Goal: Entertainment & Leisure: Consume media (video, audio)

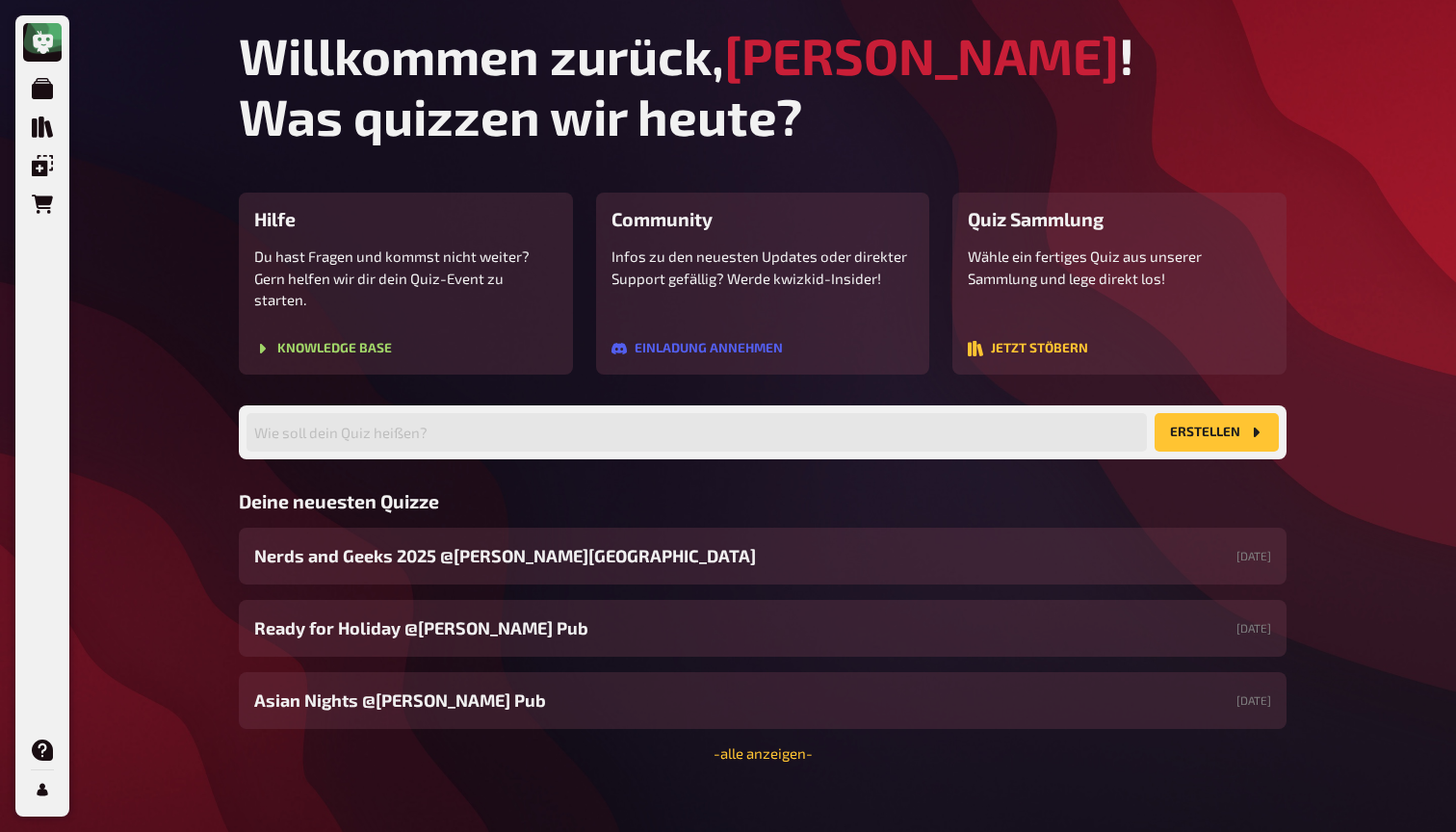
scroll to position [39, 0]
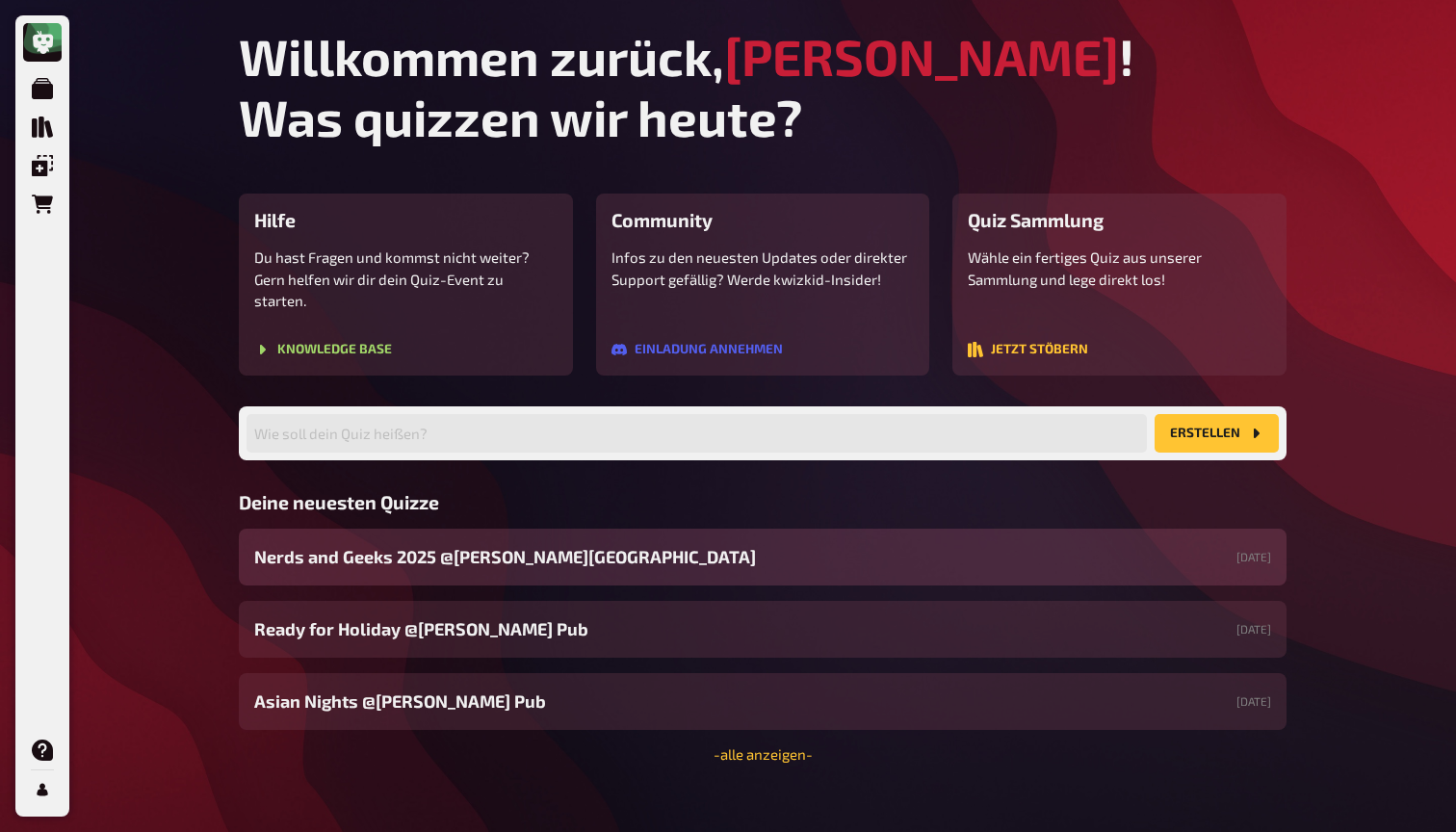
click at [425, 544] on span "Nerds and Geeks 2025 @[PERSON_NAME][GEOGRAPHIC_DATA]" at bounding box center [505, 557] width 501 height 26
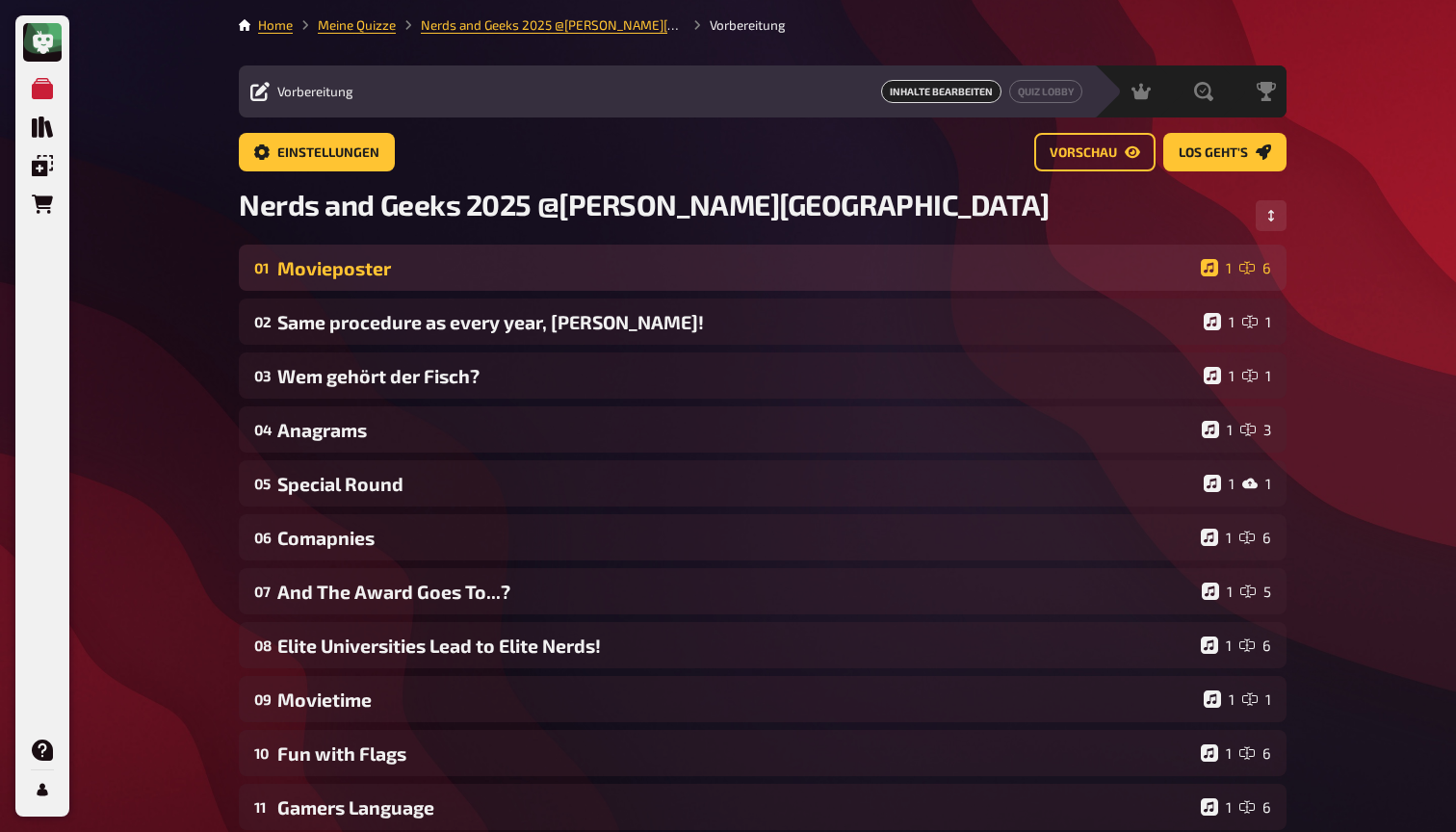
click at [432, 279] on div "01 Movieposter 1 6" at bounding box center [763, 267] width 1048 height 46
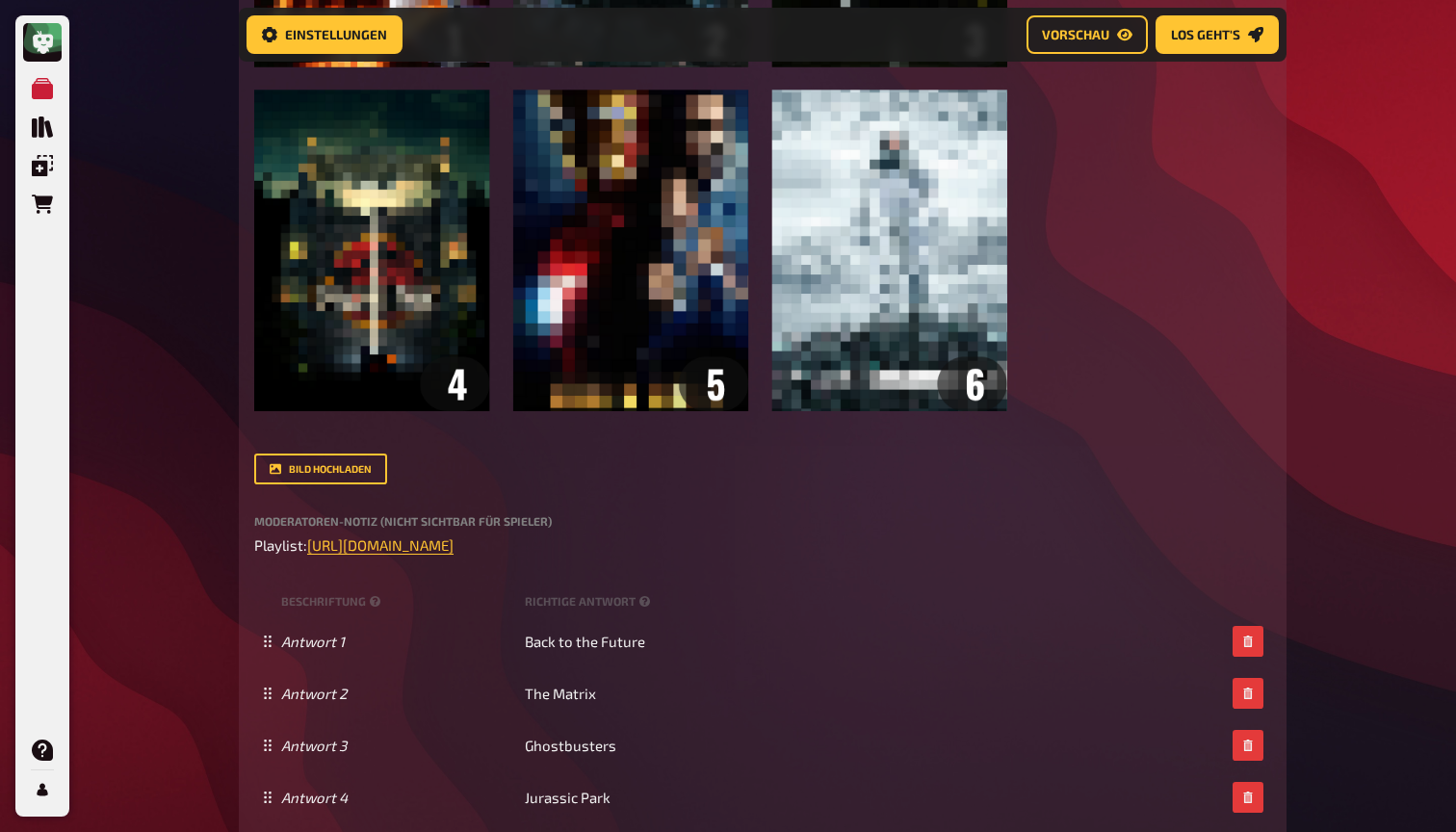
scroll to position [807, 0]
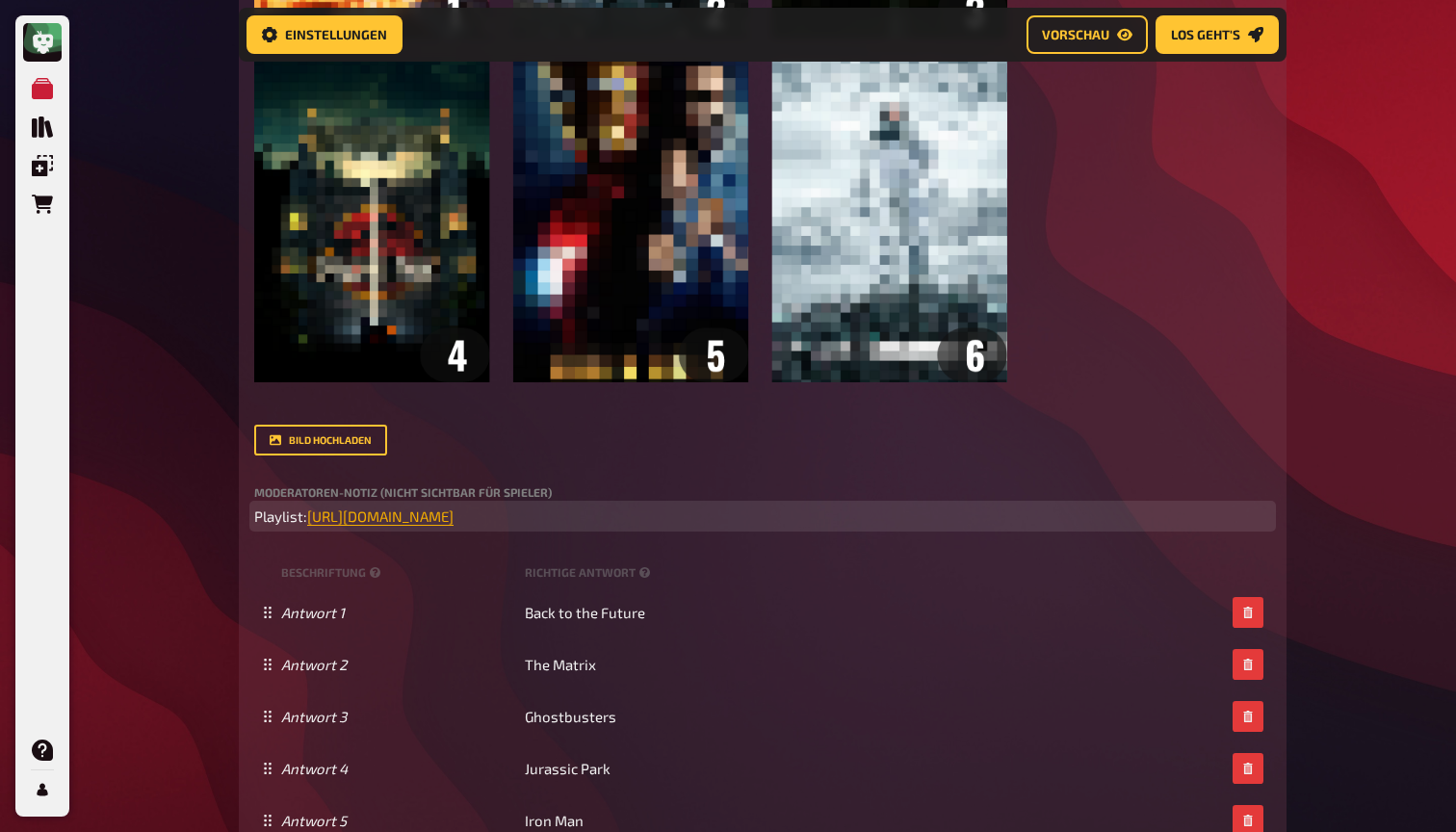
click at [453, 516] on span "[URL][DOMAIN_NAME]" at bounding box center [380, 516] width 146 height 18
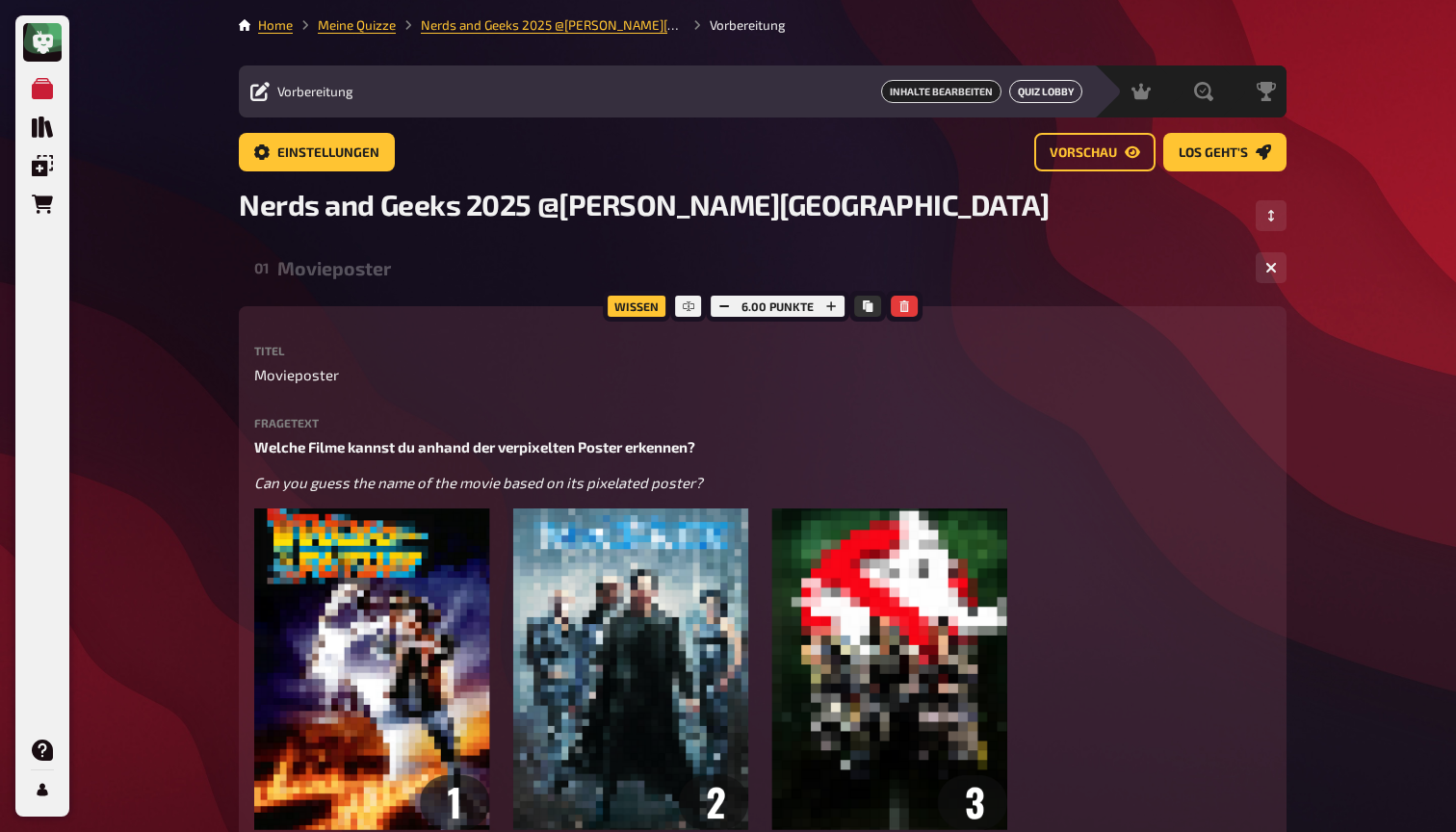
scroll to position [0, 0]
click at [1038, 92] on button "Quiz Lobby" at bounding box center [1046, 92] width 73 height 23
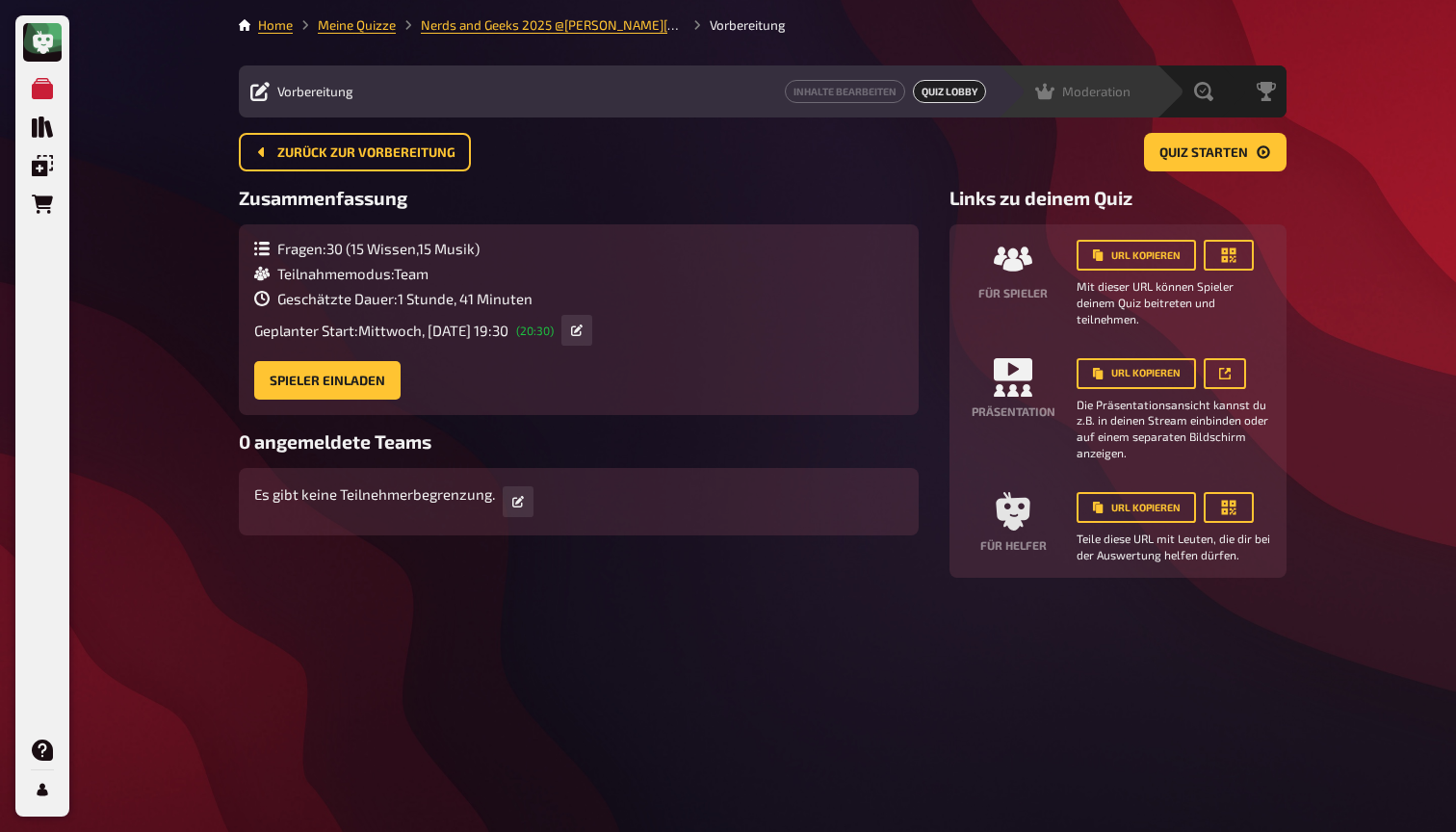
click at [1072, 94] on span "Moderation" at bounding box center [1097, 92] width 69 height 16
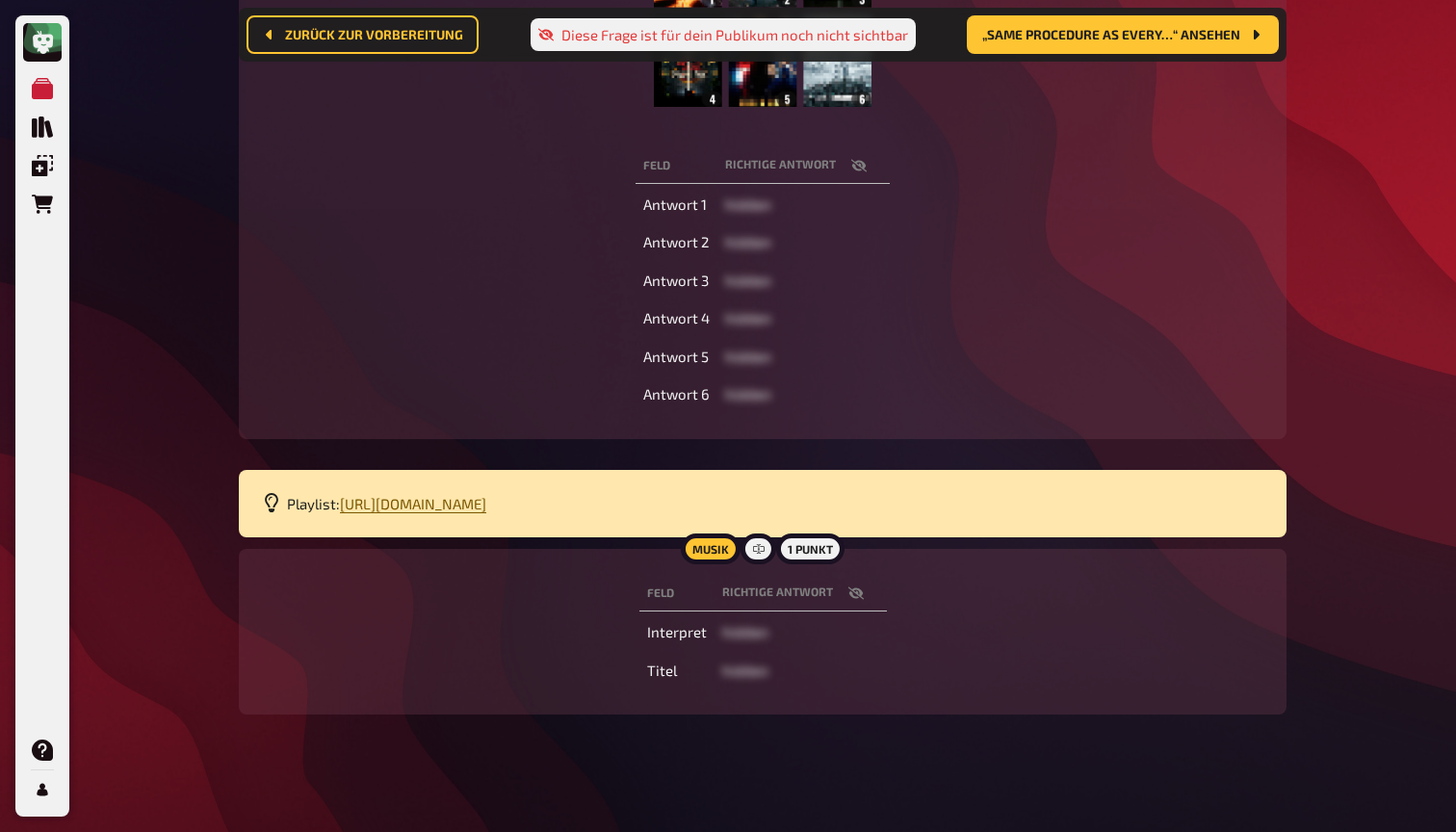
scroll to position [525, 0]
click at [446, 493] on p "Playlist: [URL][DOMAIN_NAME]" at bounding box center [775, 504] width 976 height 23
click at [453, 495] on span "[URL][DOMAIN_NAME]" at bounding box center [412, 504] width 146 height 18
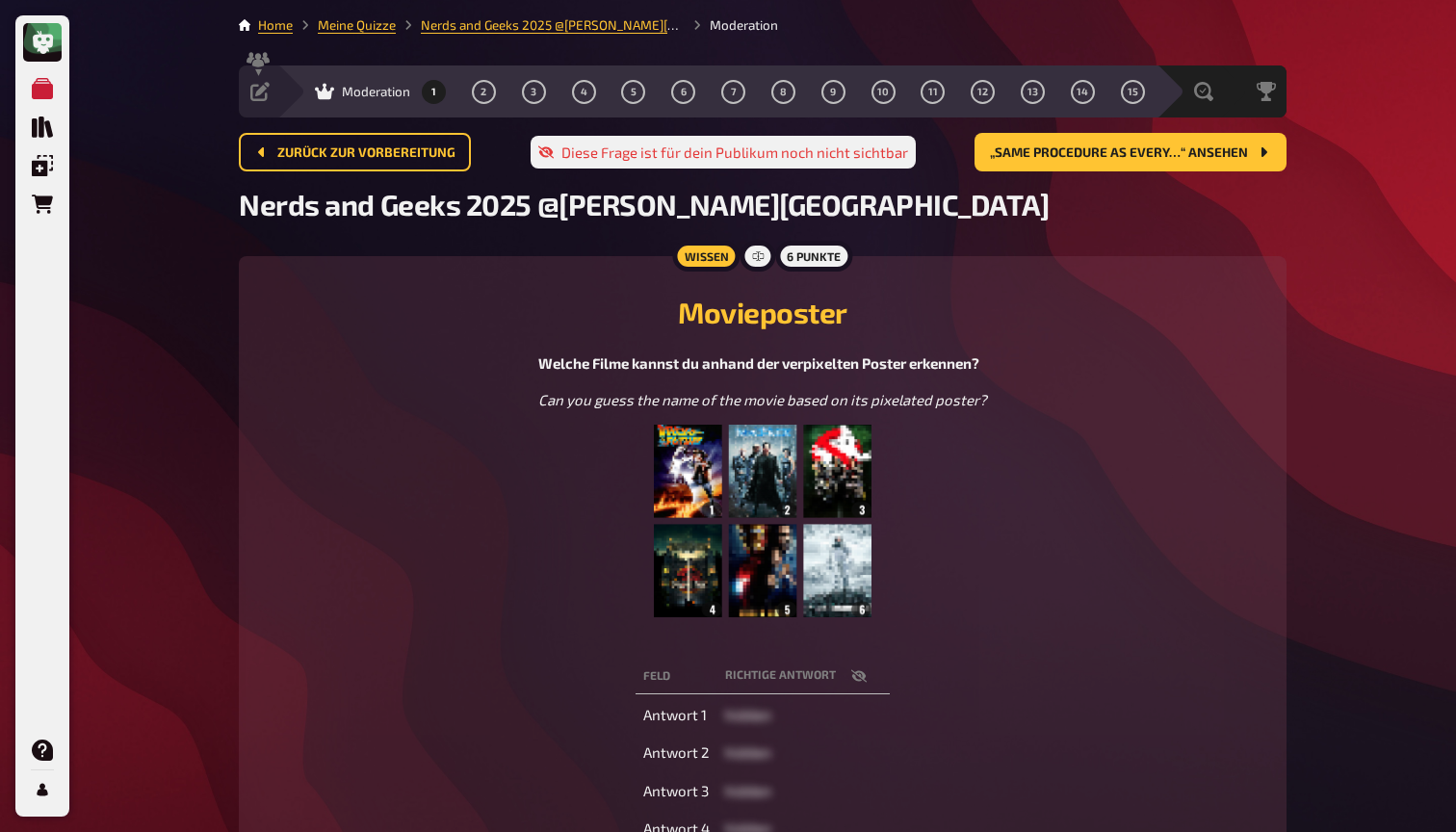
scroll to position [0, 0]
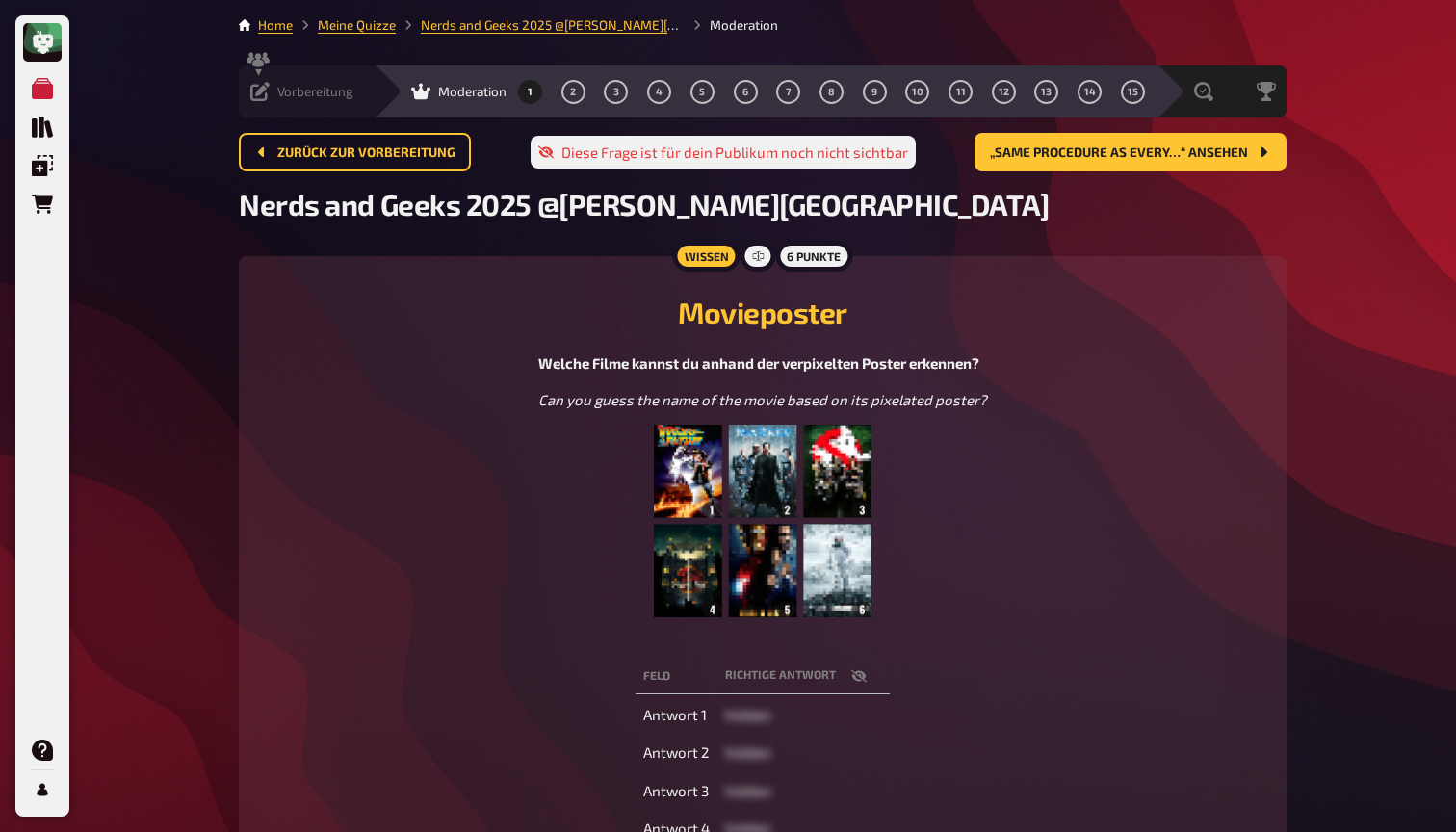
click at [261, 87] on icon at bounding box center [260, 92] width 20 height 20
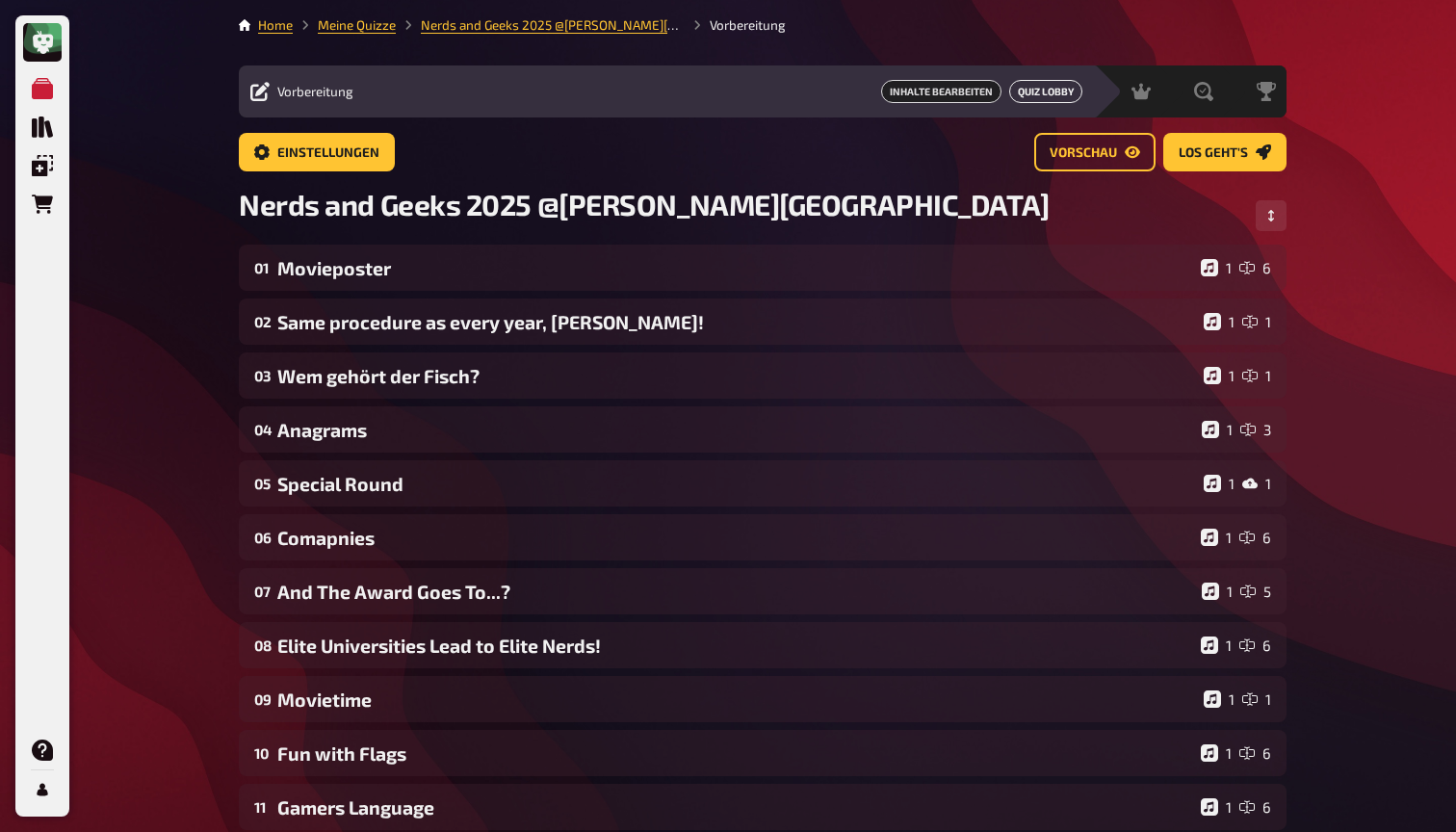
click at [1030, 88] on button "Quiz Lobby" at bounding box center [1046, 92] width 73 height 23
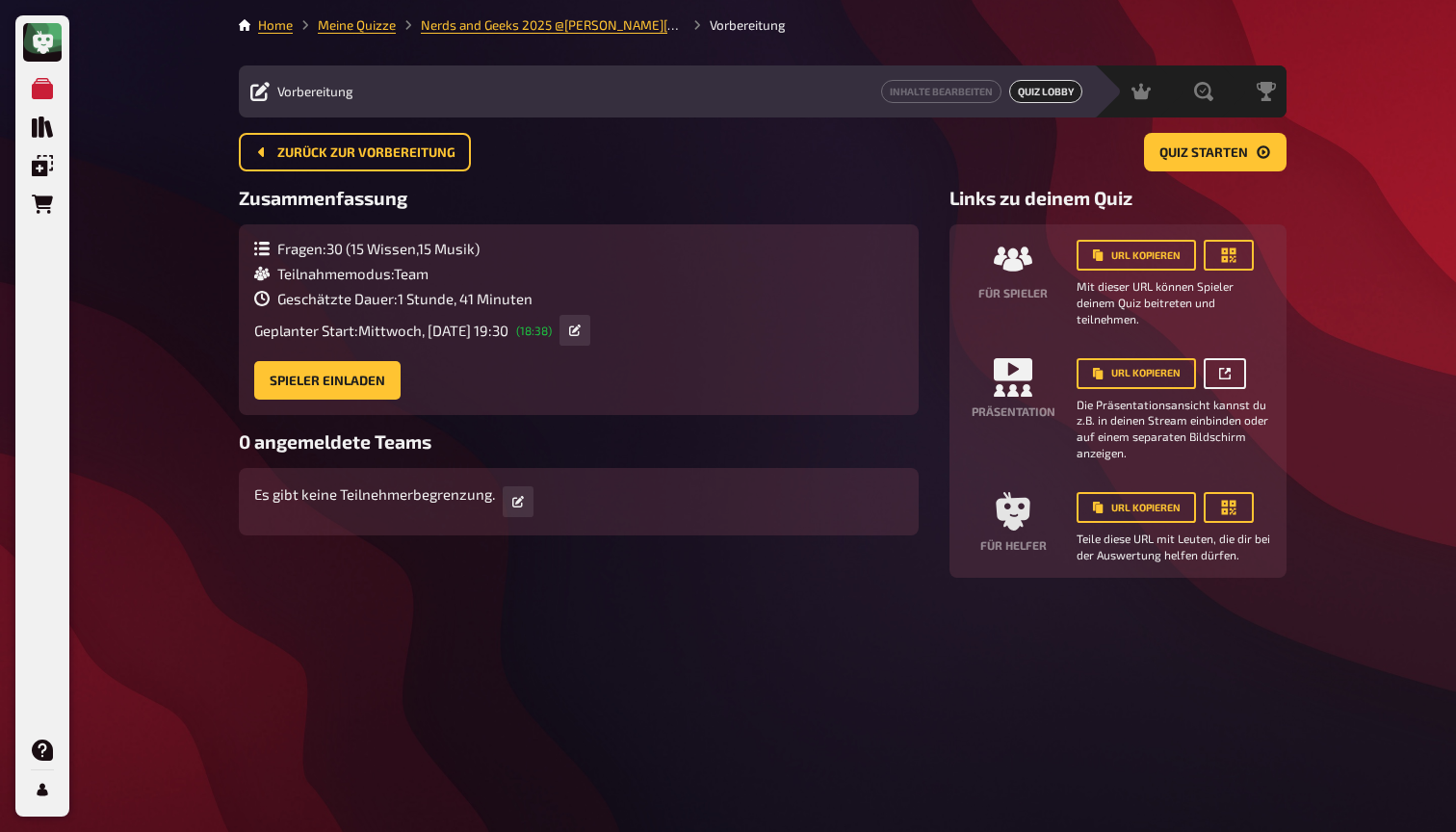
click at [1226, 364] on button "button" at bounding box center [1224, 373] width 42 height 30
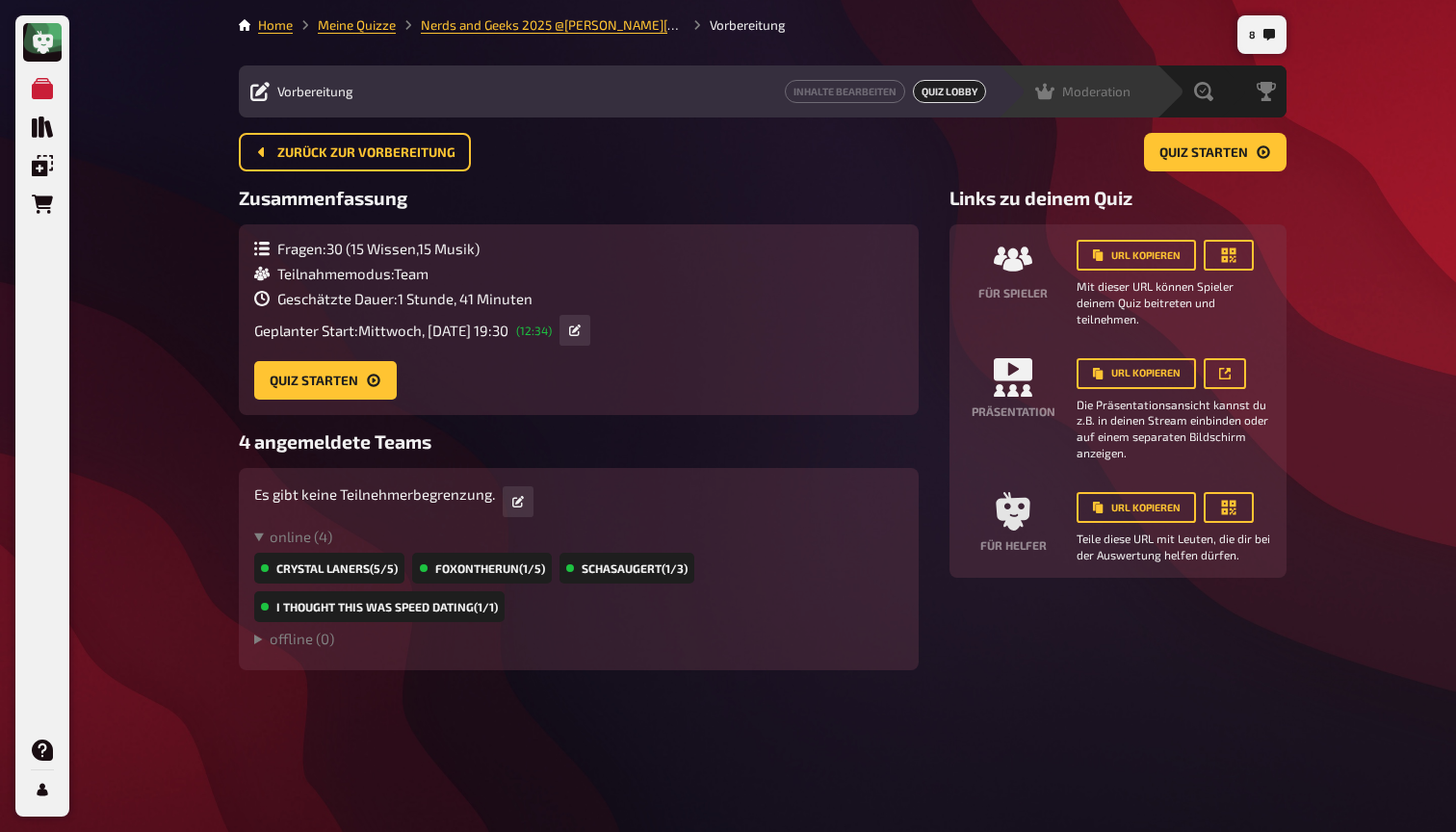
click at [1111, 90] on span "Moderation" at bounding box center [1097, 92] width 69 height 16
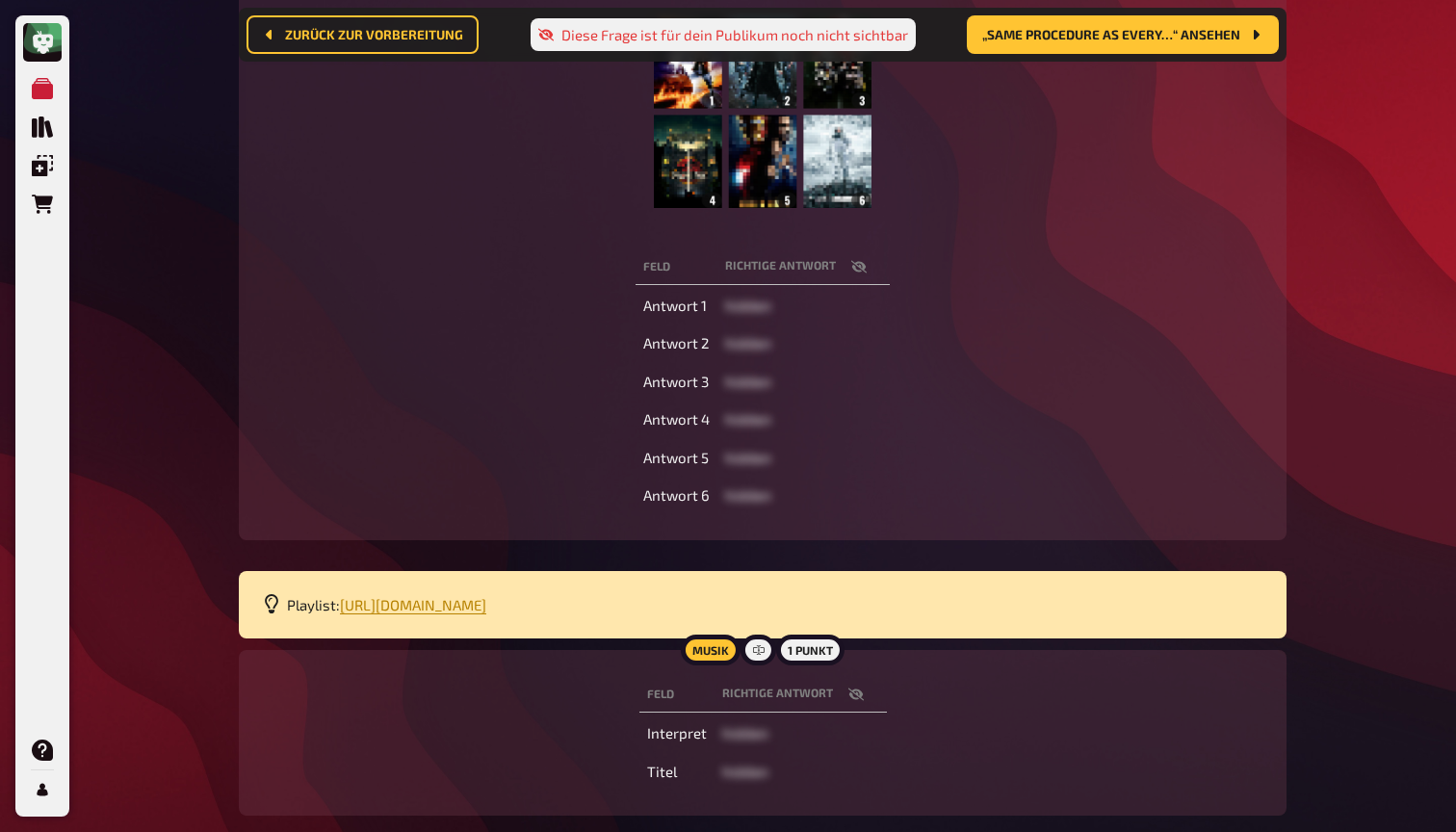
scroll to position [425, 0]
click at [850, 690] on icon "button" at bounding box center [855, 694] width 16 height 13
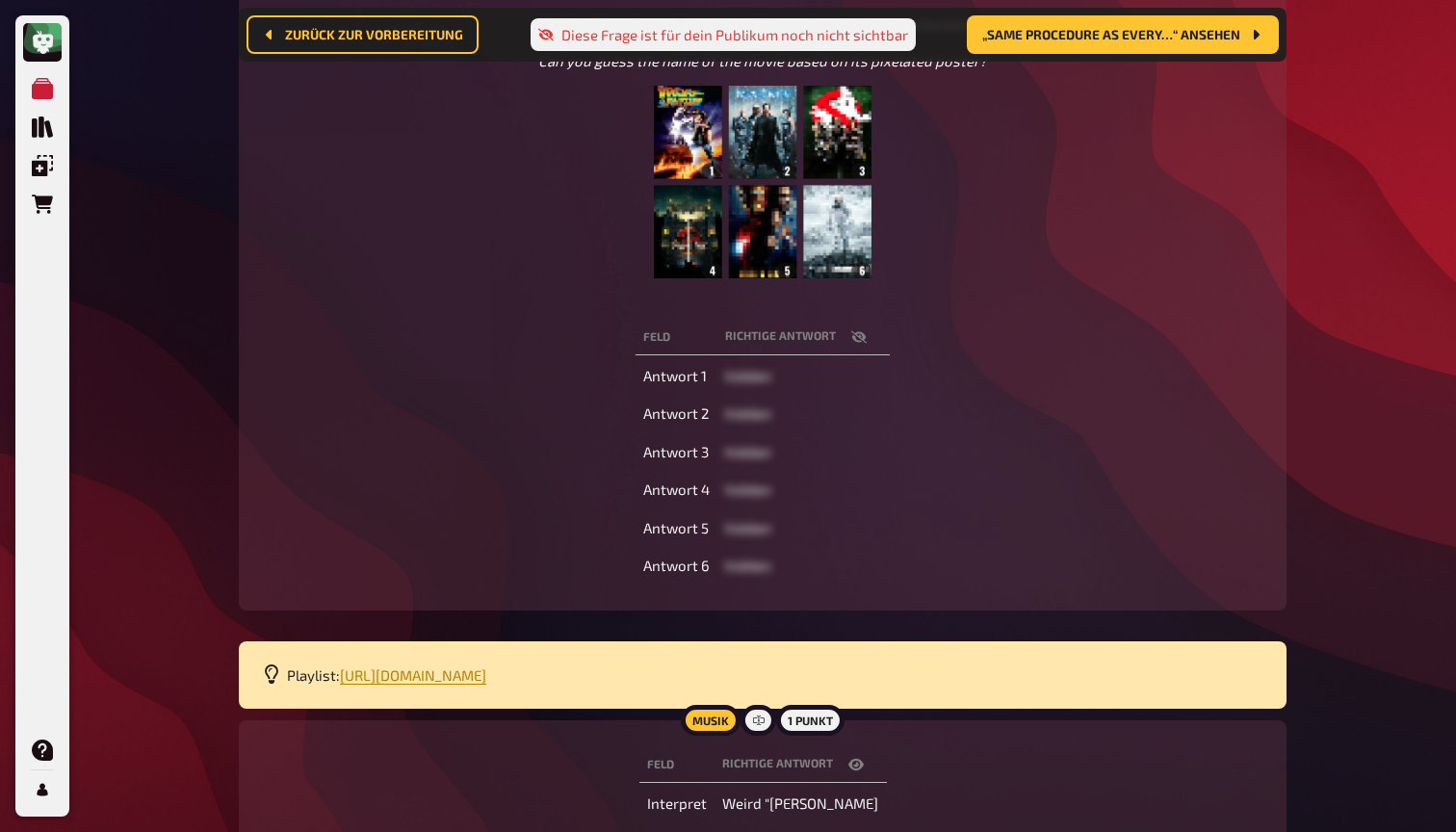
scroll to position [346, 0]
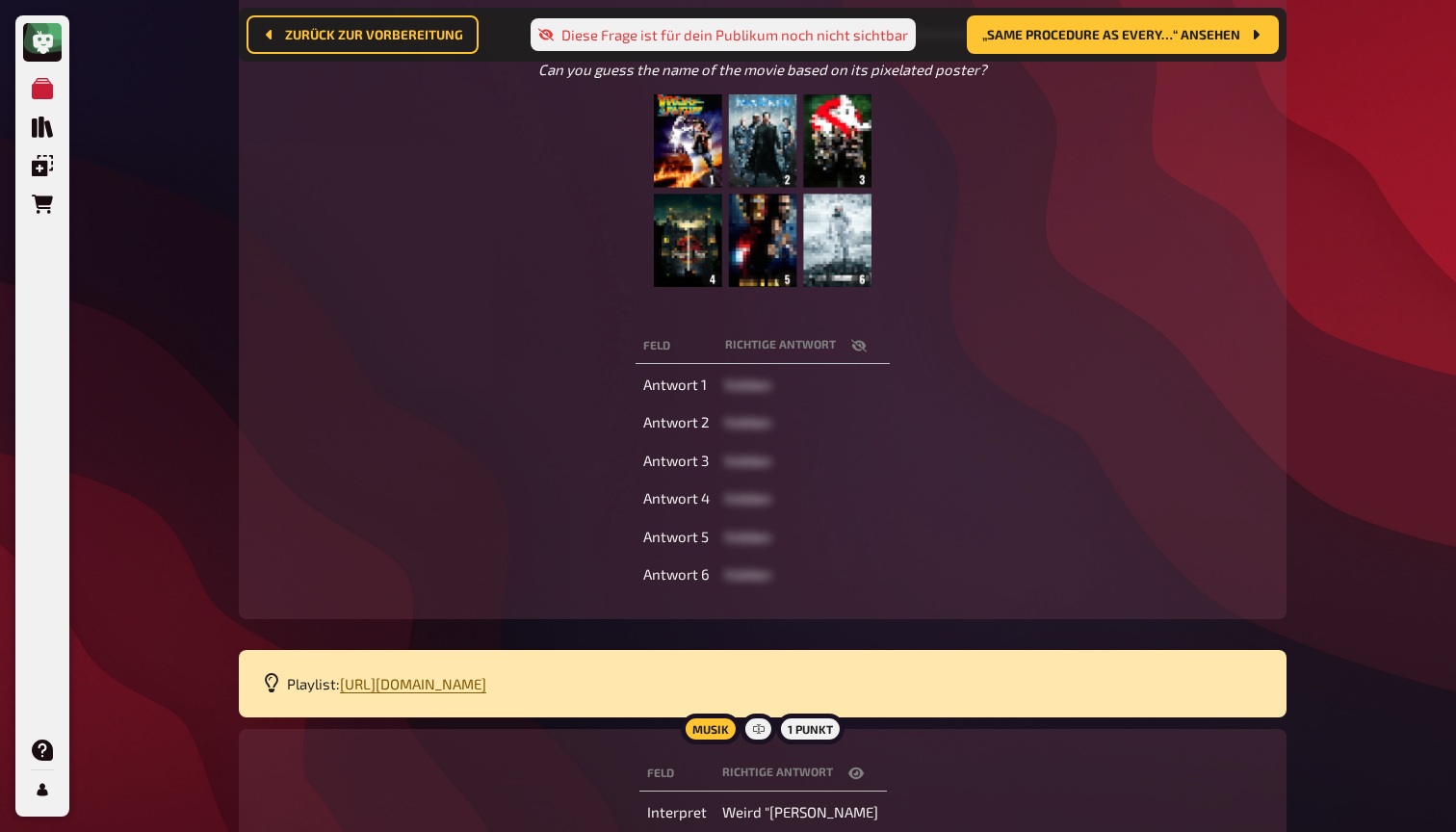
click at [487, 677] on span "https://open.spotify.com/playlist/2M6OG8y1jtVXxtNhox1tfX?si=a4a9c7c81618420b" at bounding box center [412, 683] width 146 height 18
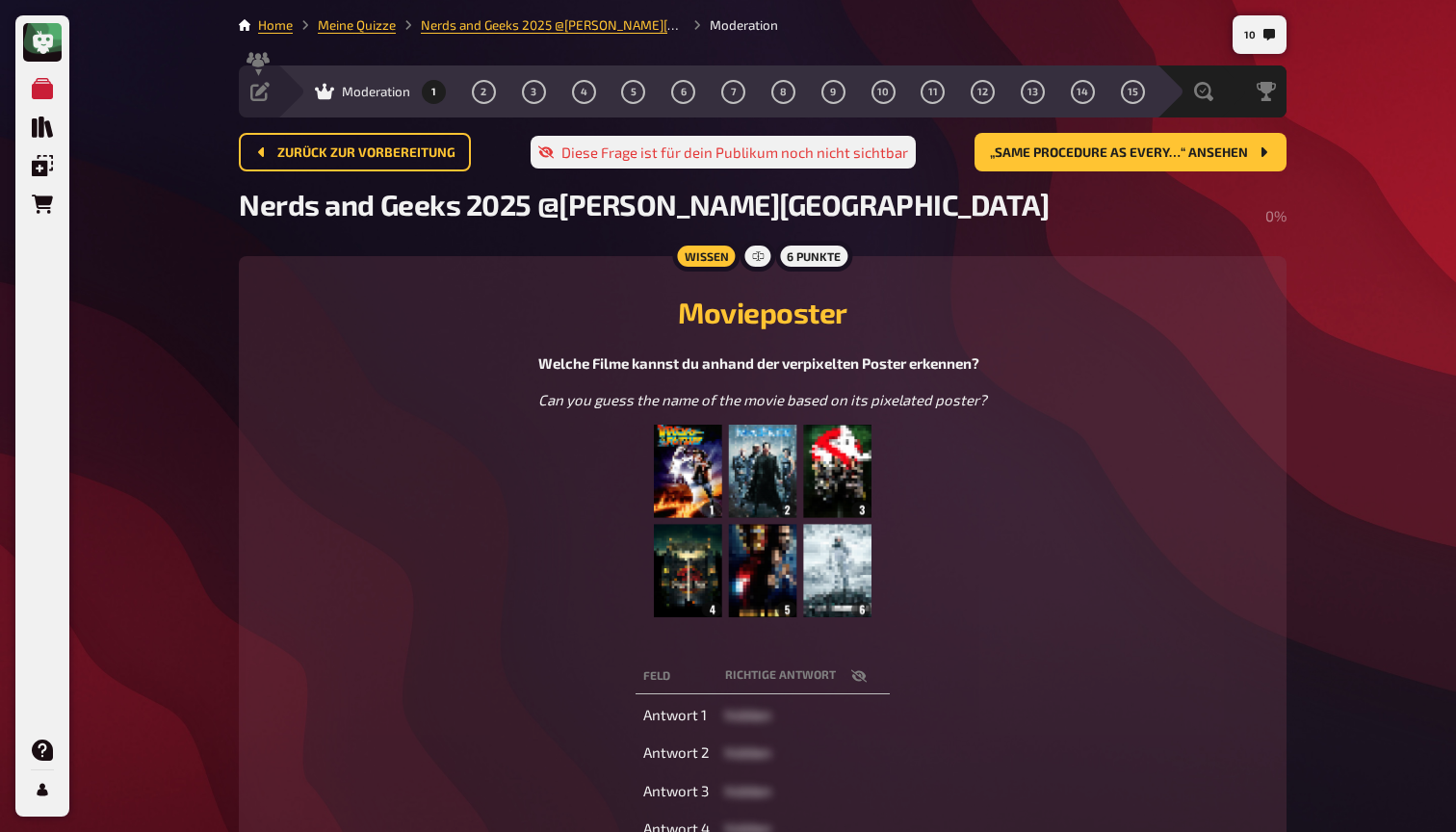
scroll to position [0, 0]
click at [493, 90] on button "2" at bounding box center [483, 91] width 30 height 30
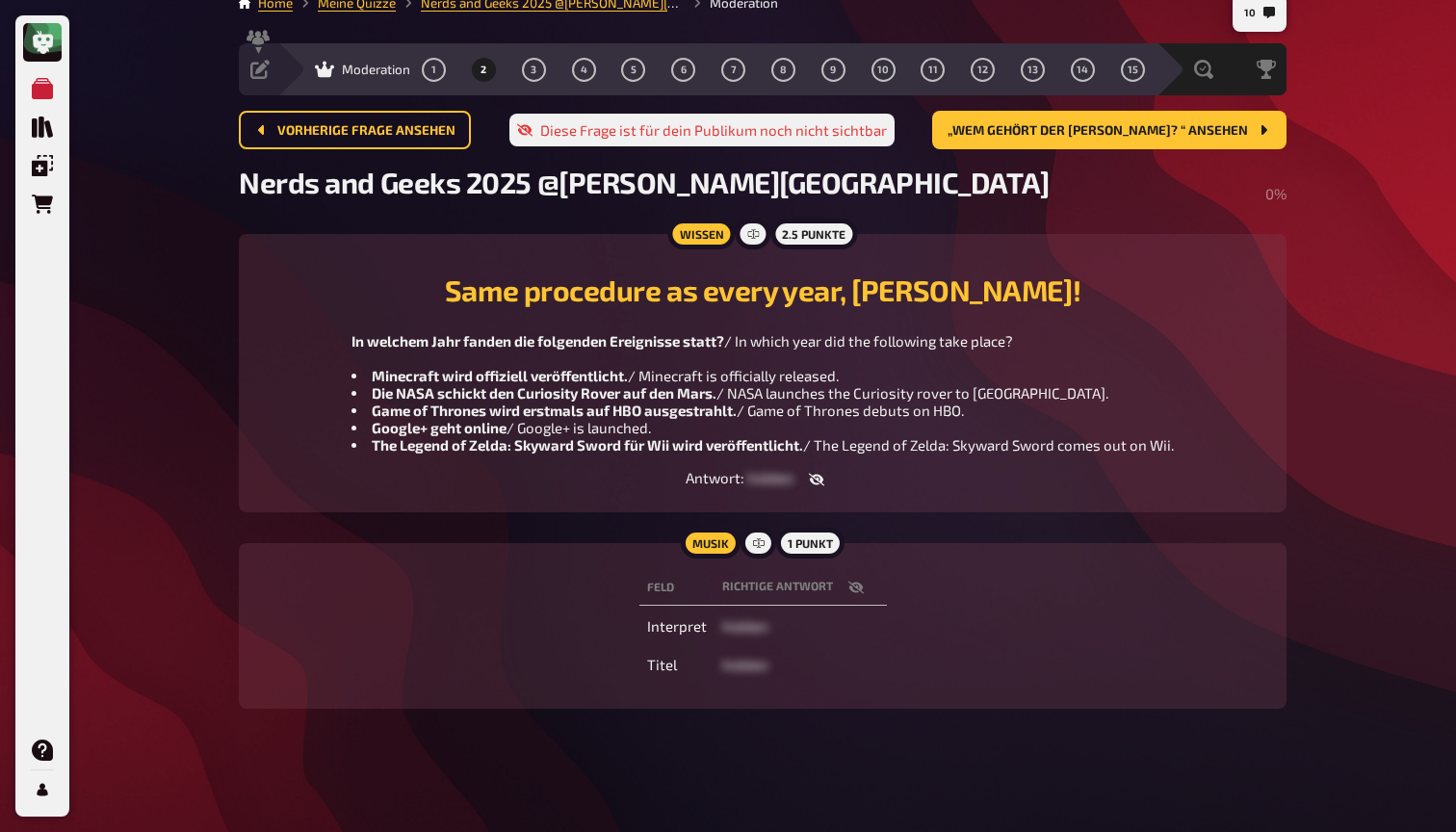
scroll to position [21, 0]
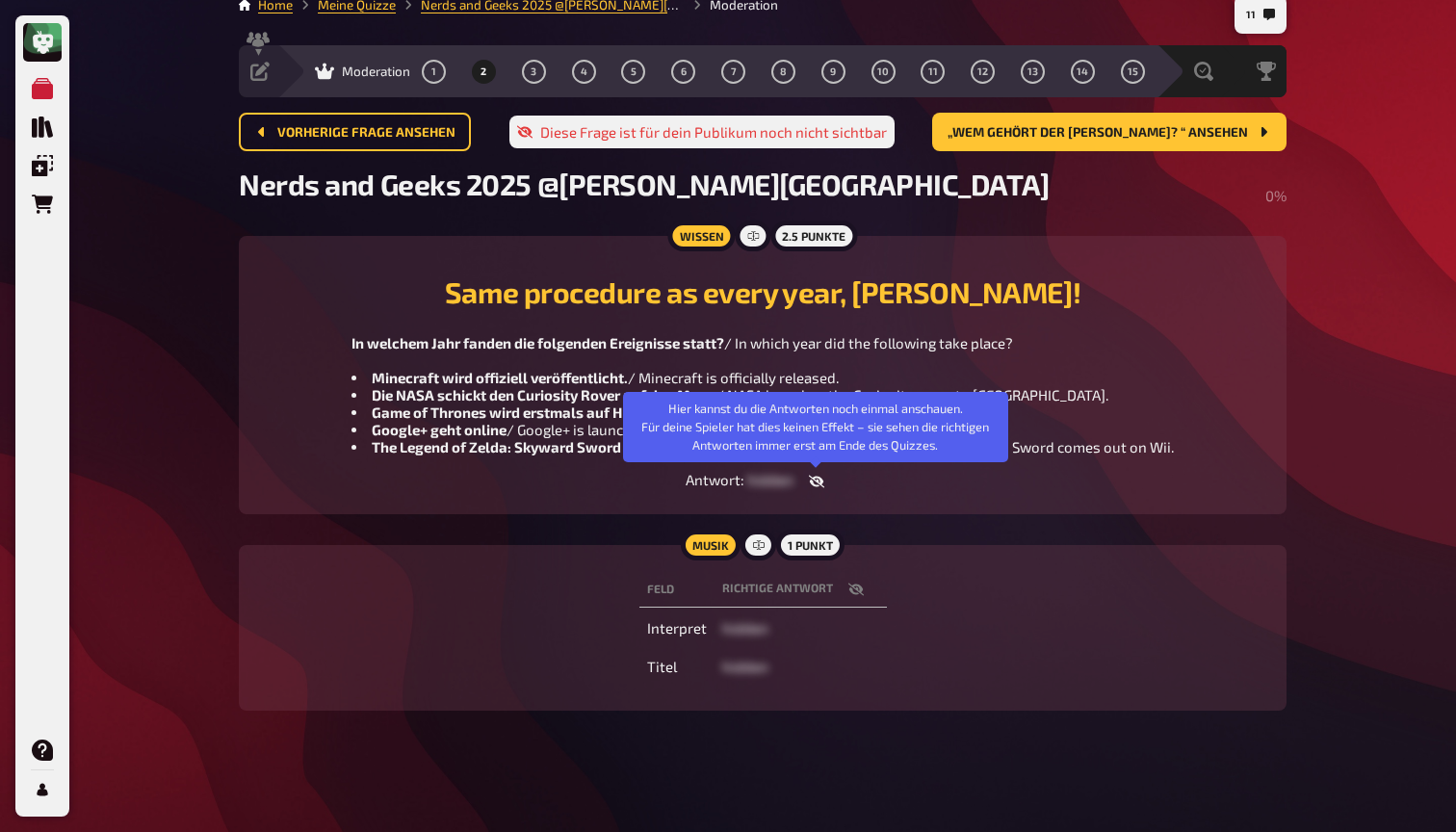
click at [815, 481] on icon "button" at bounding box center [817, 482] width 16 height 13
click at [815, 481] on icon "button" at bounding box center [808, 482] width 16 height 12
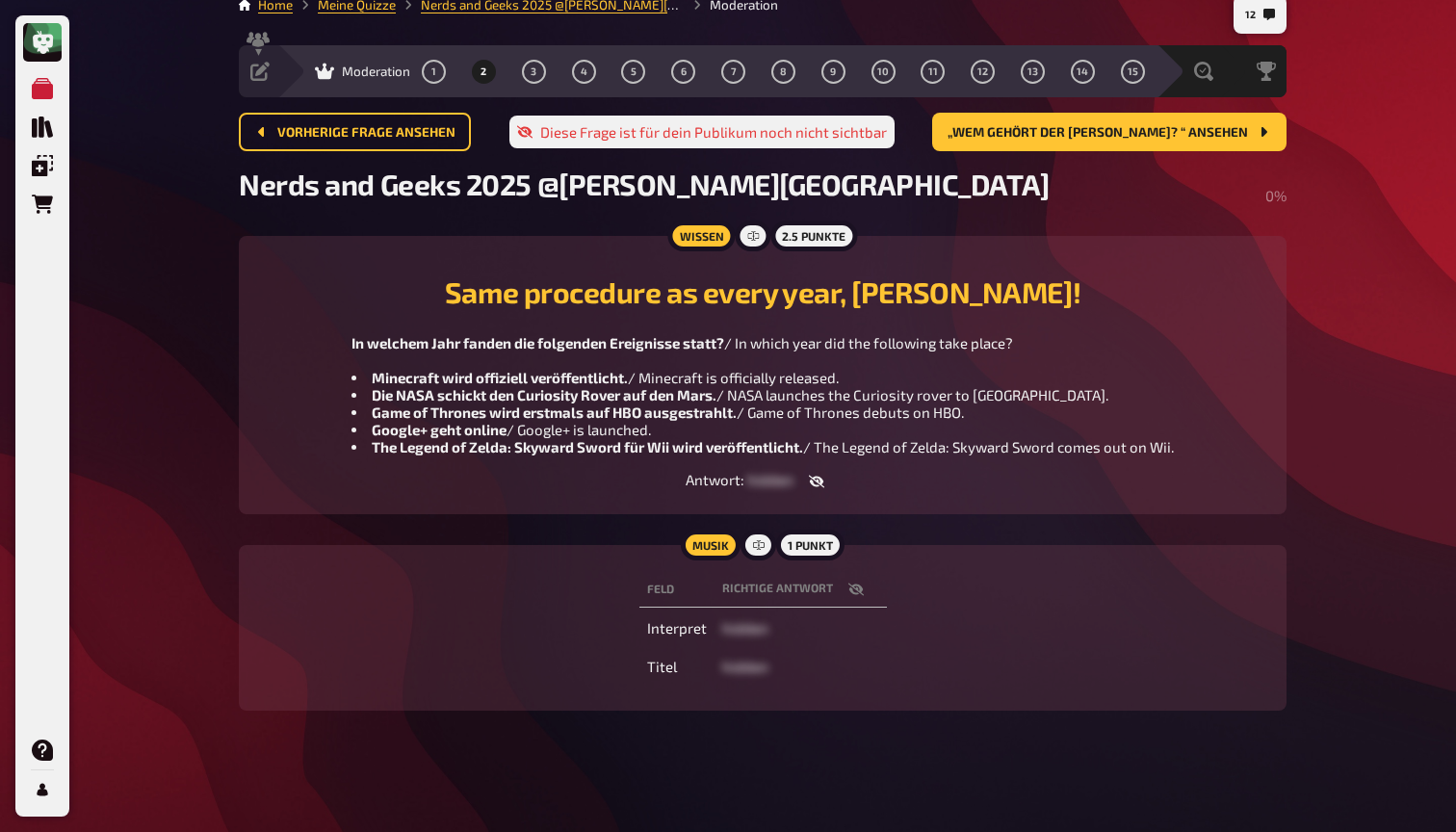
click at [852, 592] on icon "button" at bounding box center [855, 589] width 16 height 13
click at [535, 67] on span "3" at bounding box center [534, 71] width 6 height 11
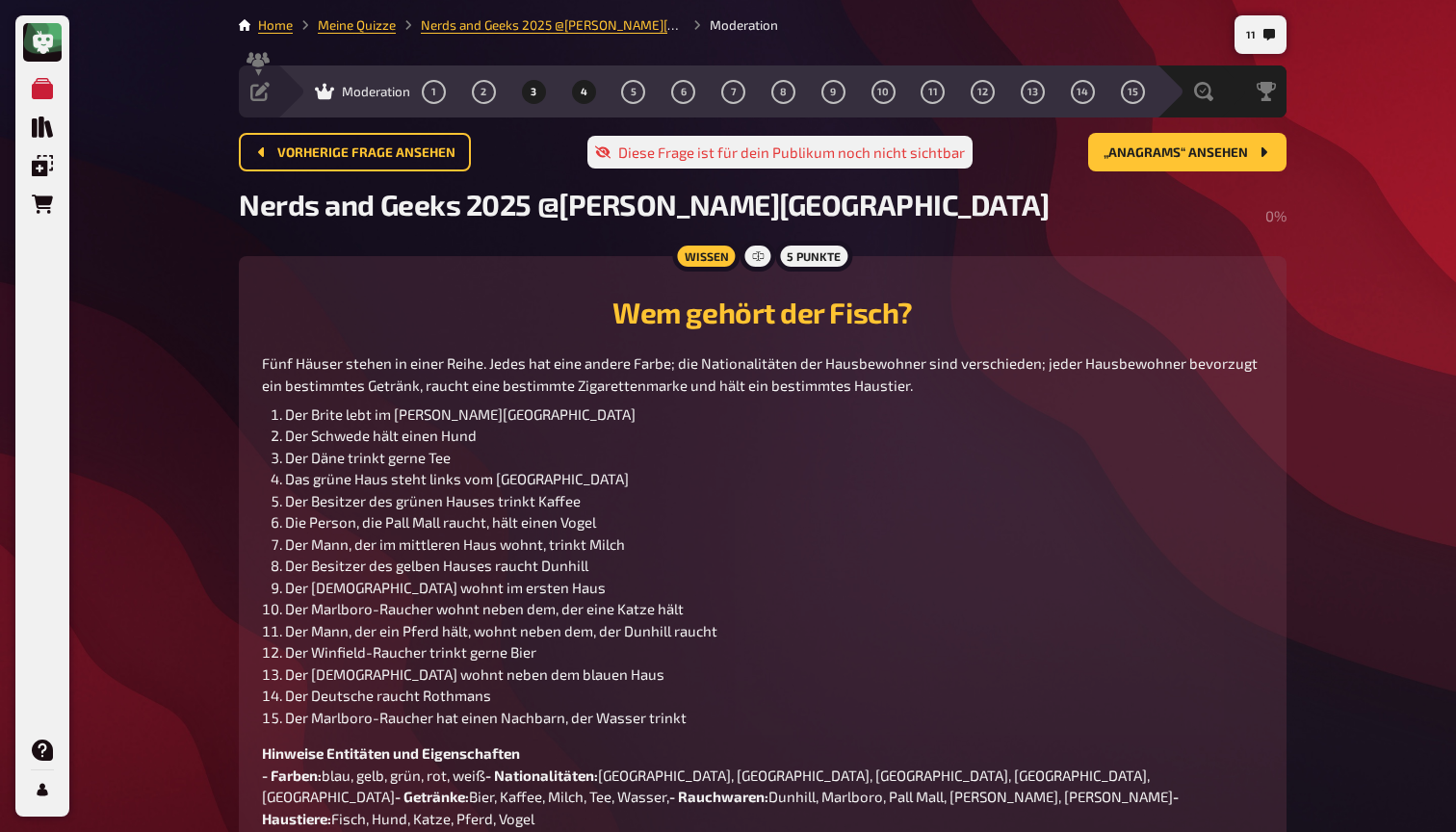
click at [581, 90] on span "4" at bounding box center [584, 92] width 7 height 11
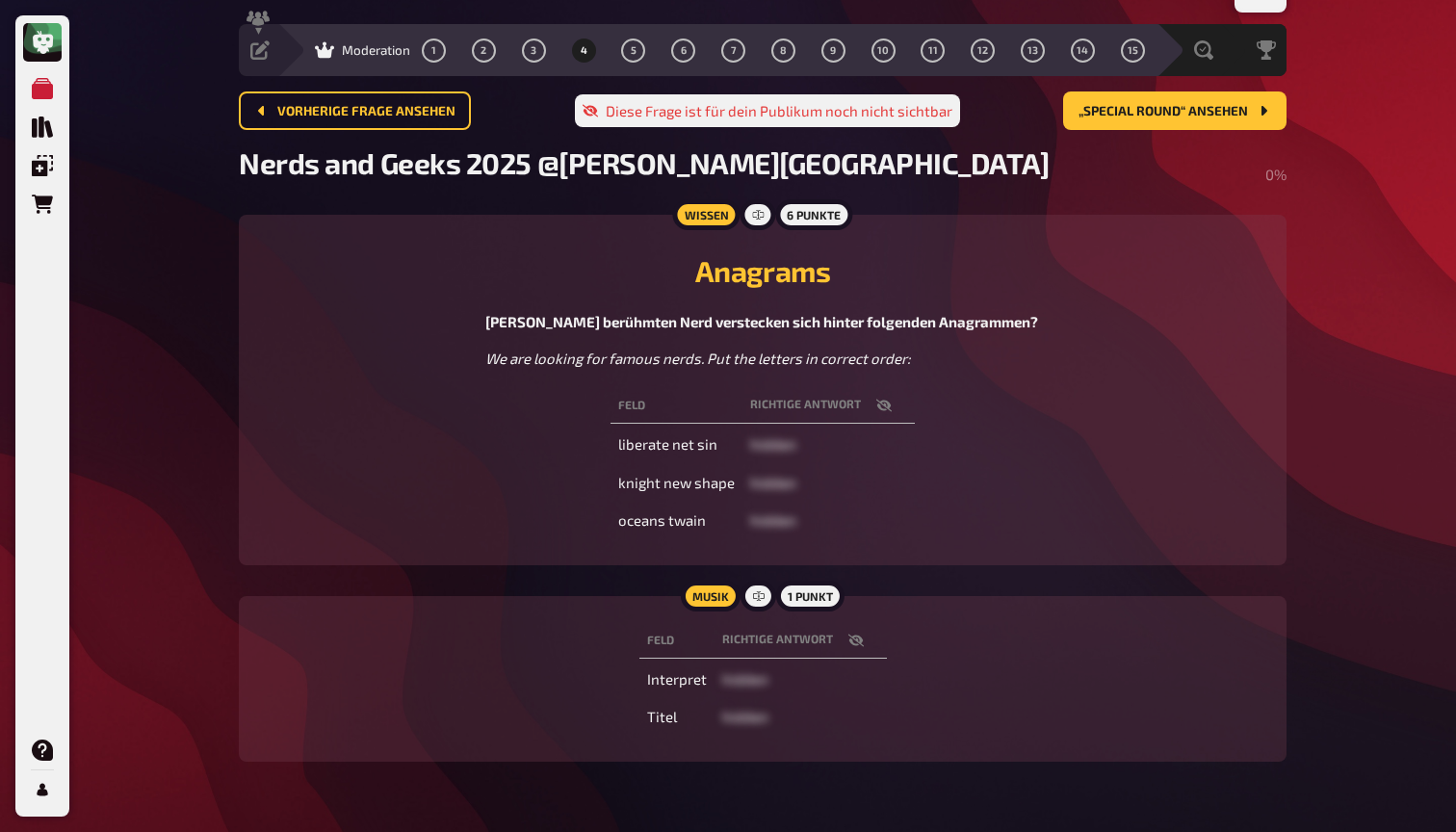
scroll to position [56, 0]
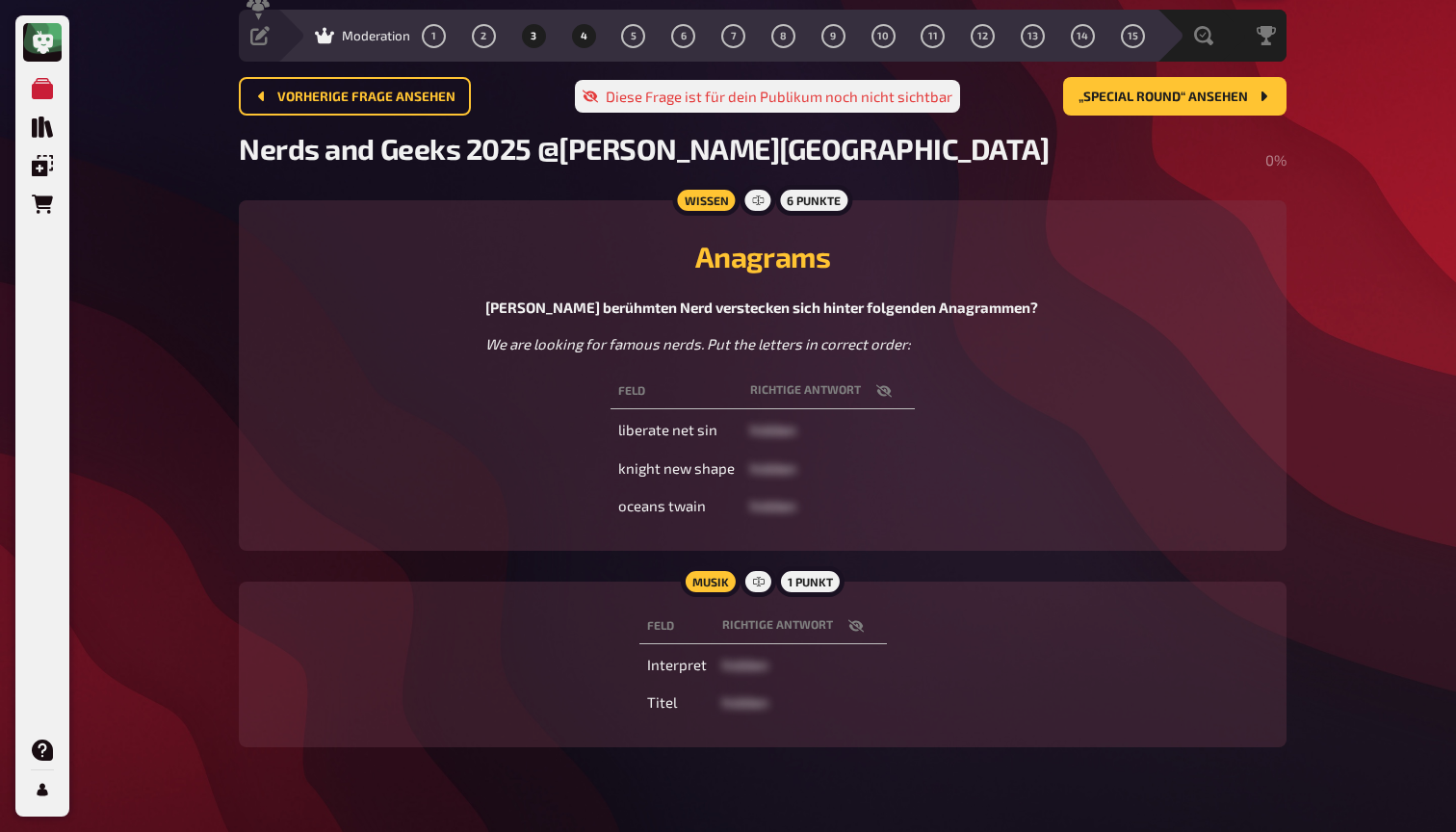
click at [540, 39] on button "3" at bounding box center [533, 35] width 30 height 30
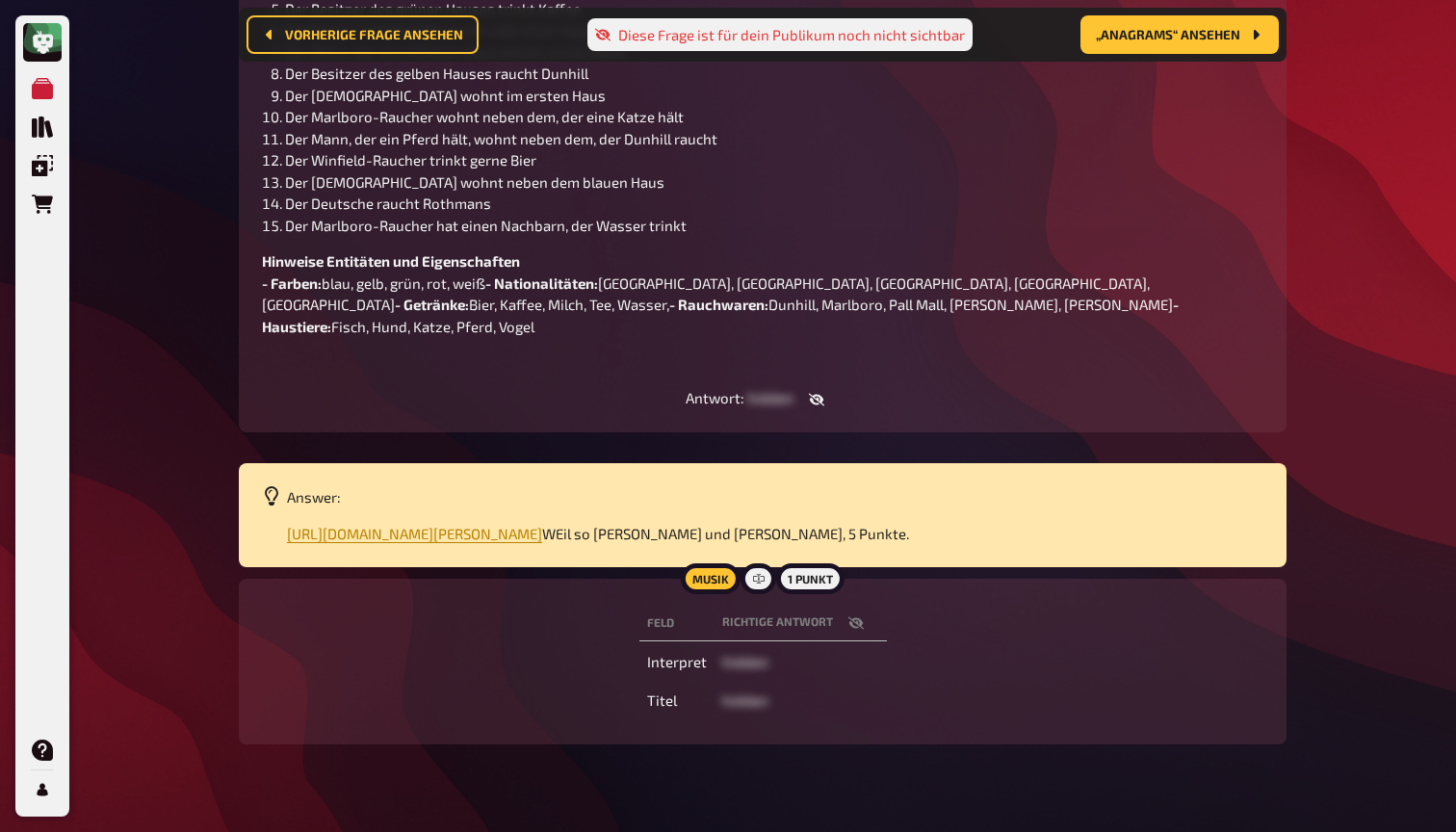
scroll to position [520, 0]
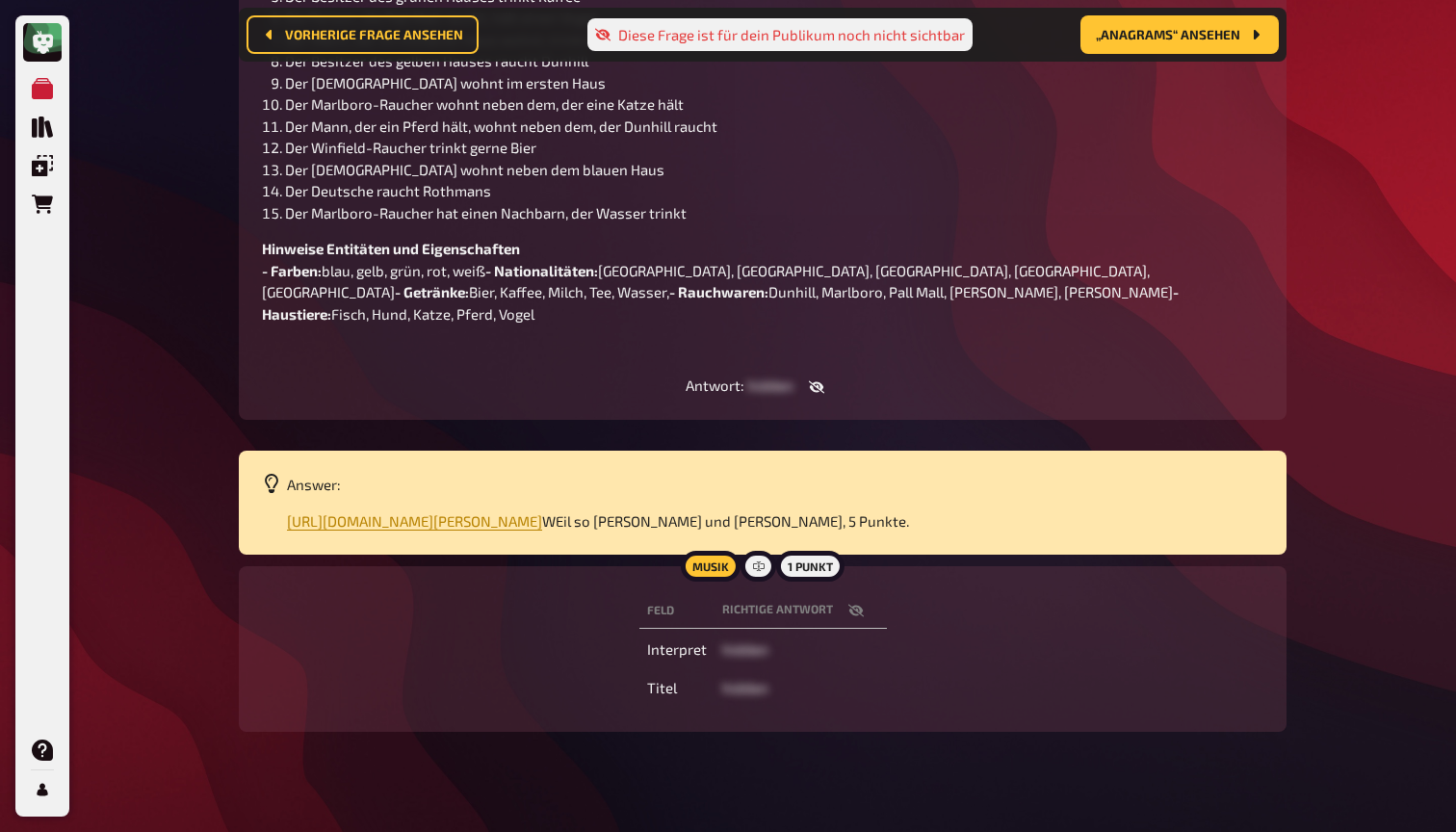
click at [821, 393] on icon "button" at bounding box center [817, 387] width 16 height 13
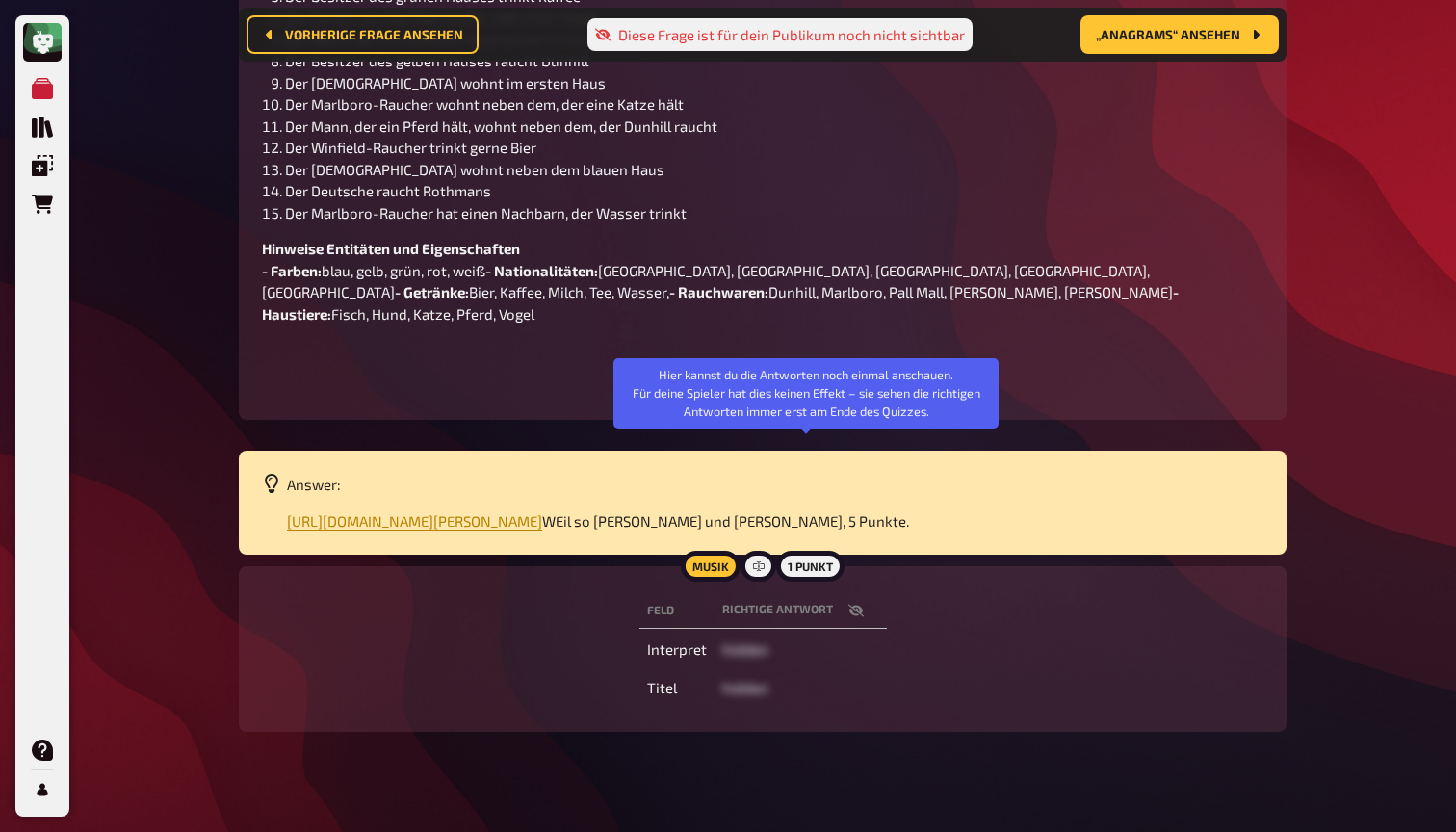
click at [821, 396] on button "button" at bounding box center [806, 387] width 46 height 20
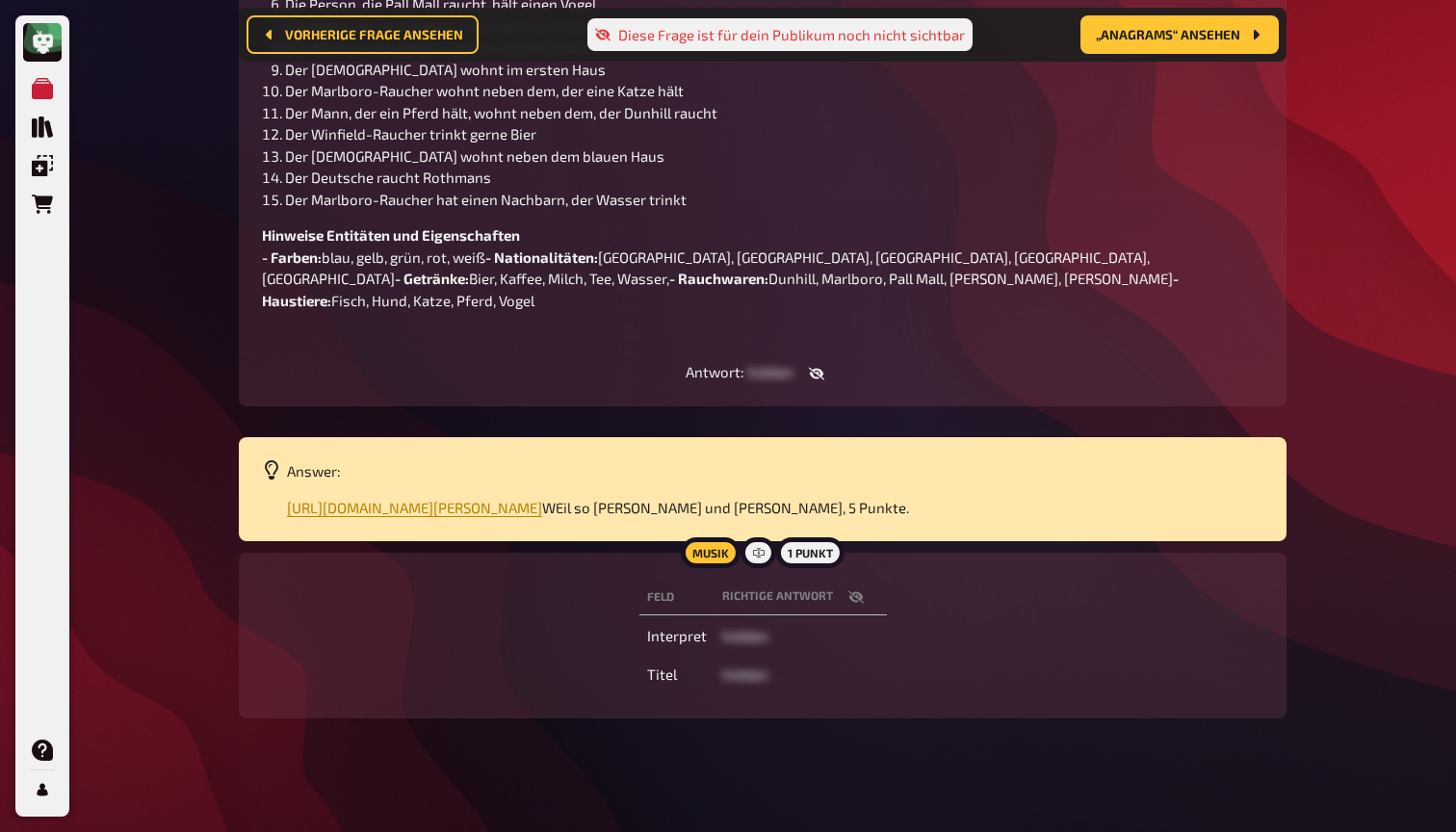
scroll to position [571, 0]
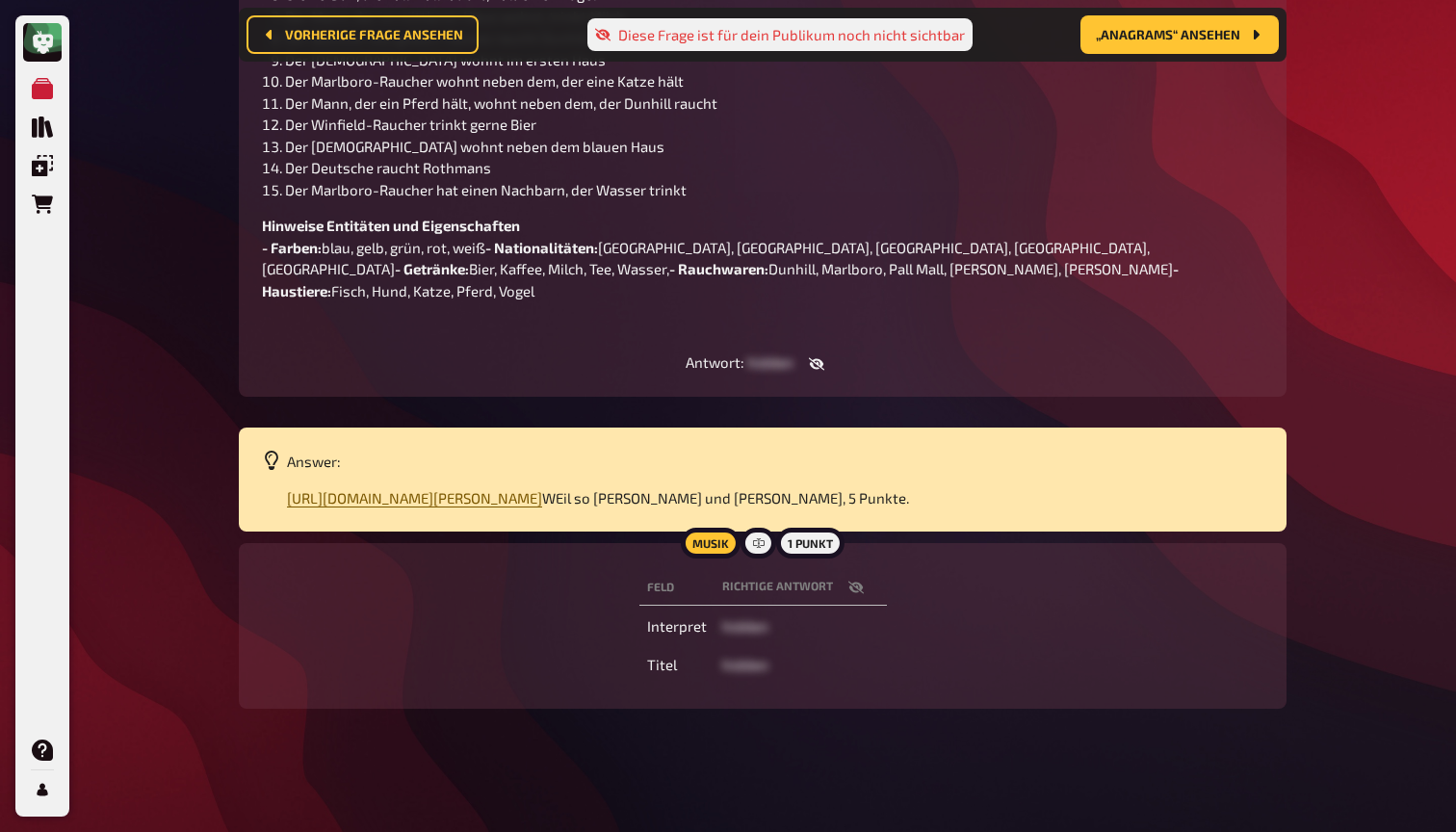
click at [542, 506] on span "https://www.unvergesslich.de/gedaechtnistraining/denksportaufgaben/10-das-einst…" at bounding box center [414, 498] width 256 height 18
click at [822, 371] on icon "button" at bounding box center [817, 364] width 16 height 13
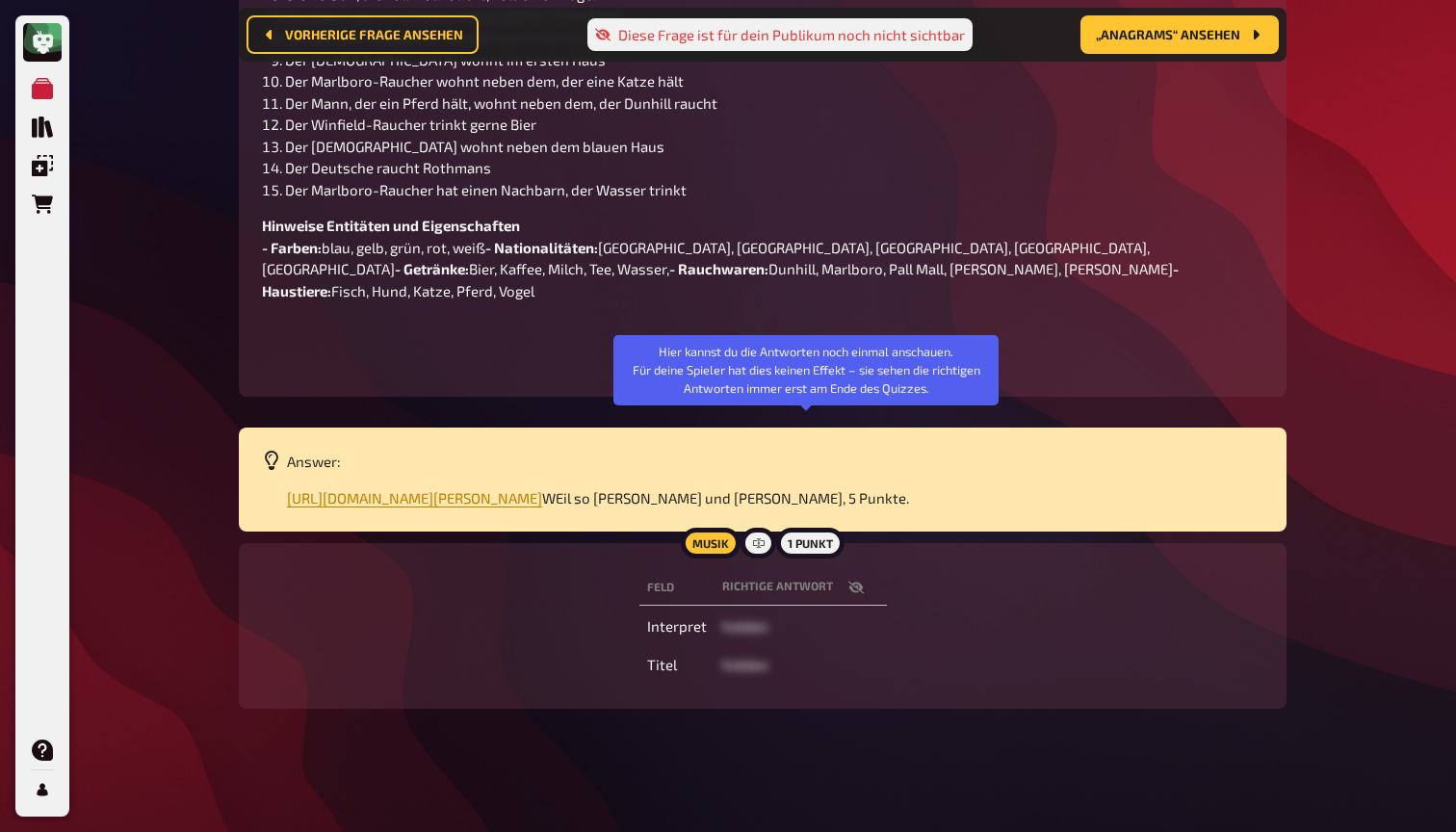
click at [821, 374] on button "button" at bounding box center [806, 364] width 46 height 20
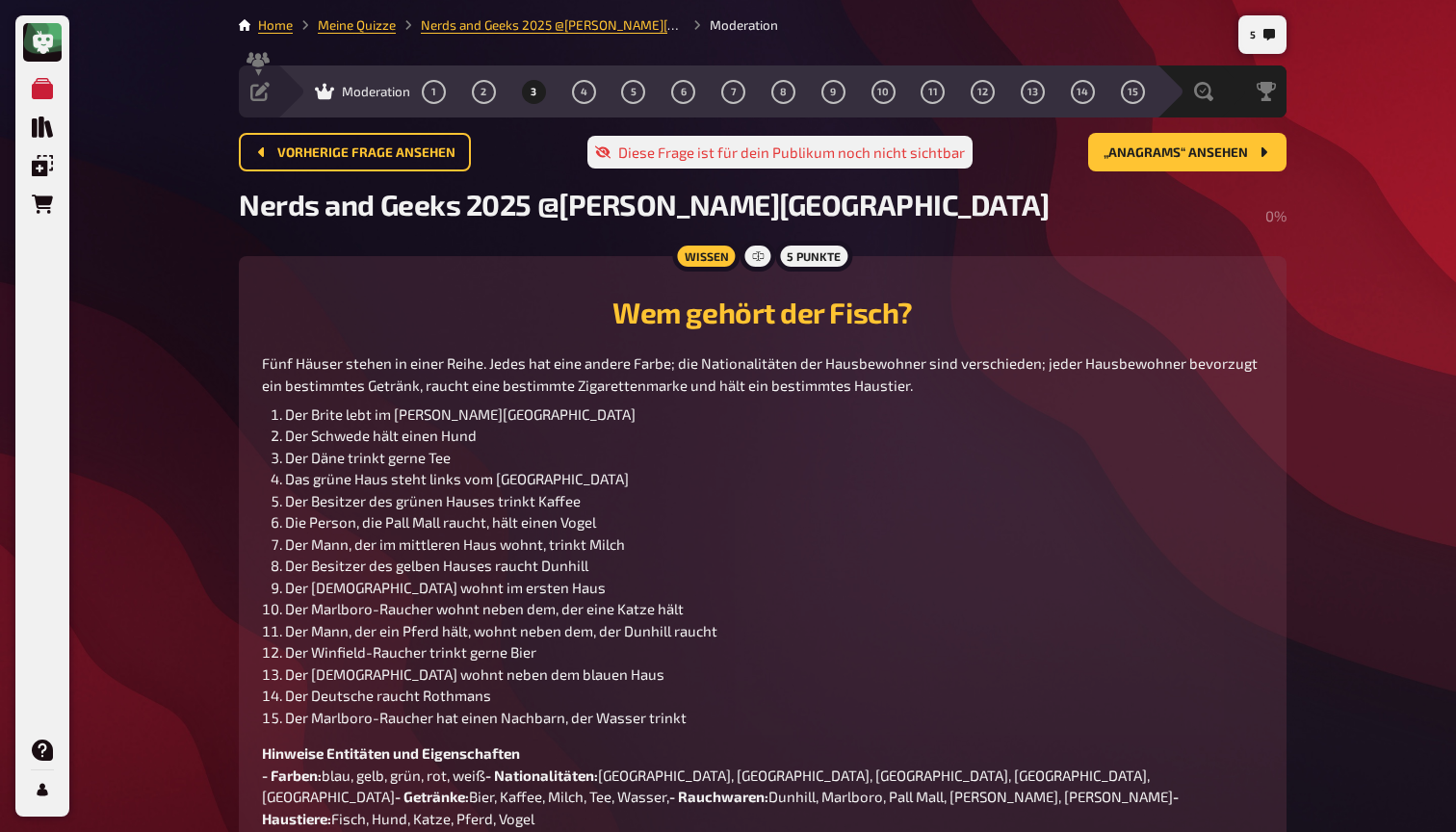
scroll to position [0, 0]
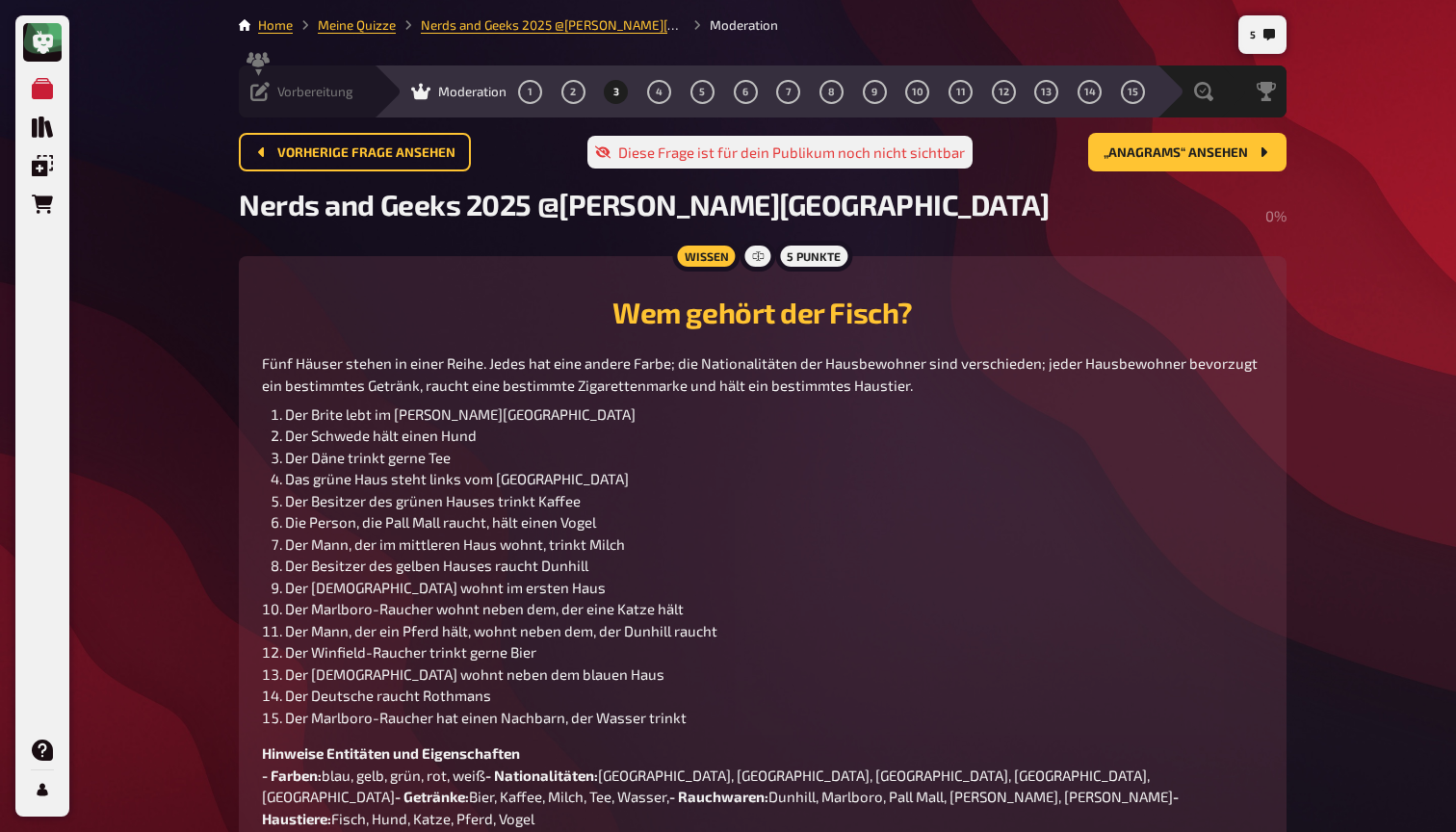
click at [272, 93] on div "Vorbereitung" at bounding box center [302, 92] width 103 height 20
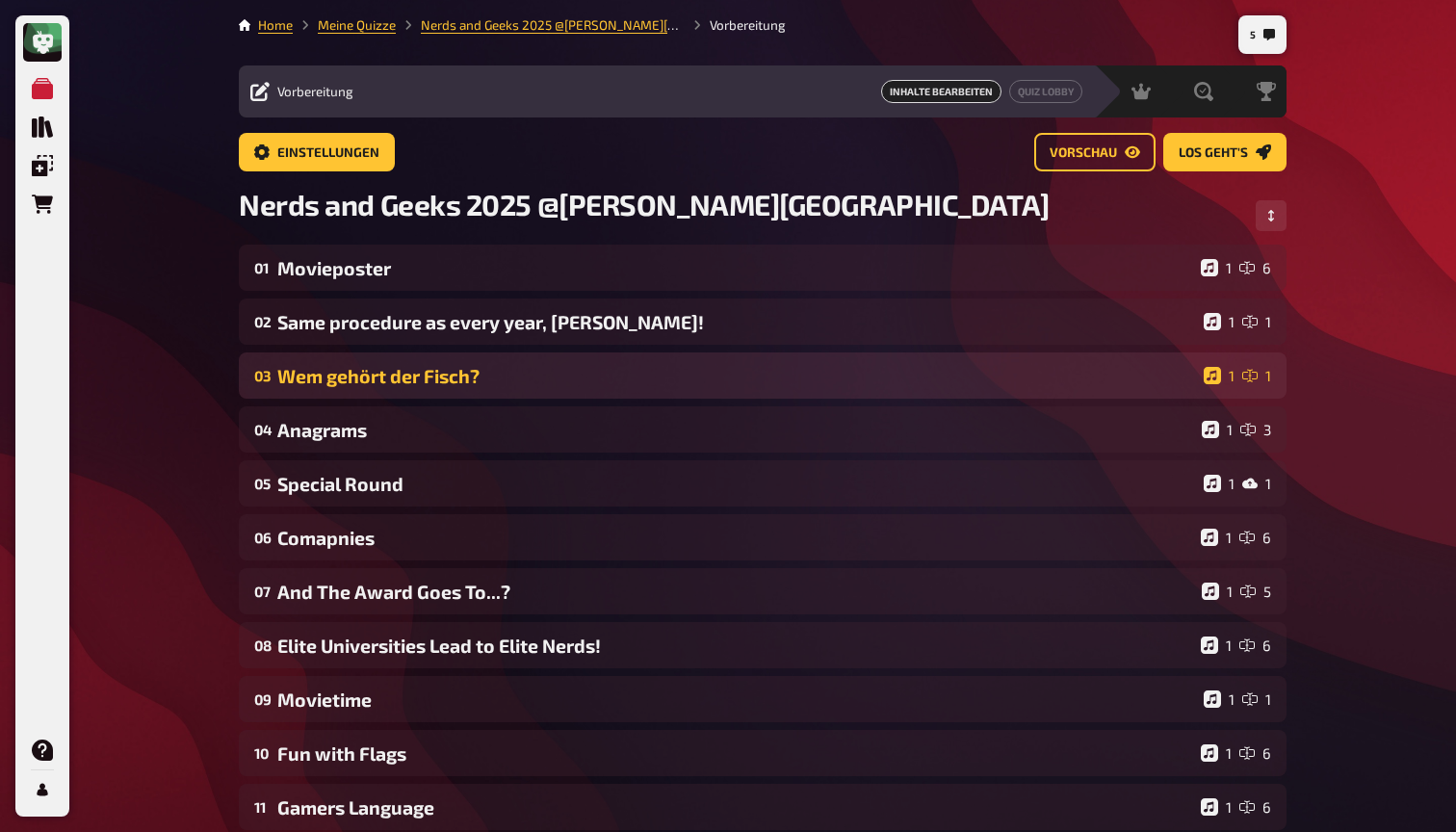
click at [378, 376] on div "Wem gehört der Fisch?" at bounding box center [736, 376] width 918 height 23
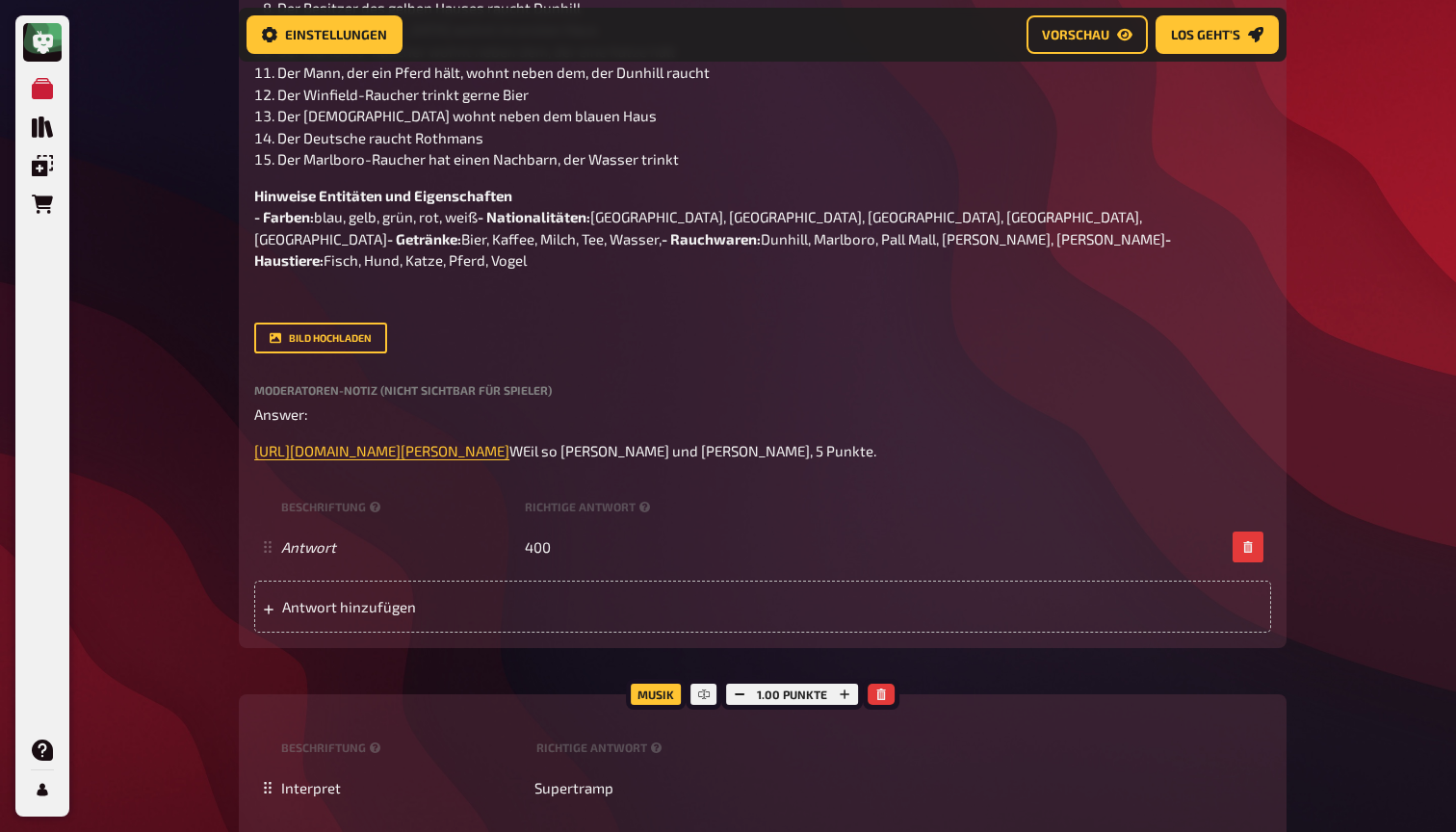
scroll to position [814, 0]
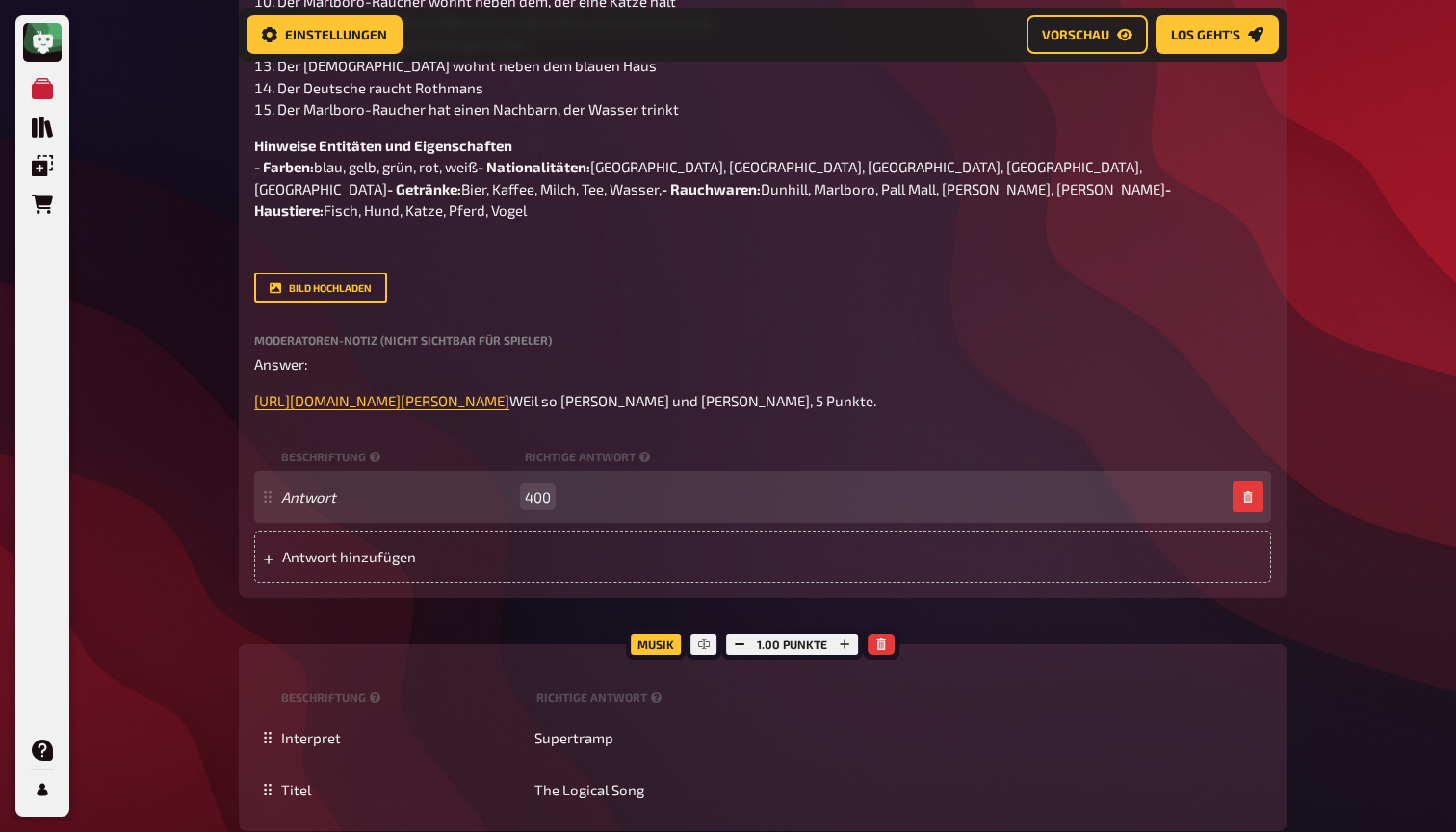
click at [550, 505] on span "400" at bounding box center [538, 497] width 26 height 18
paste span
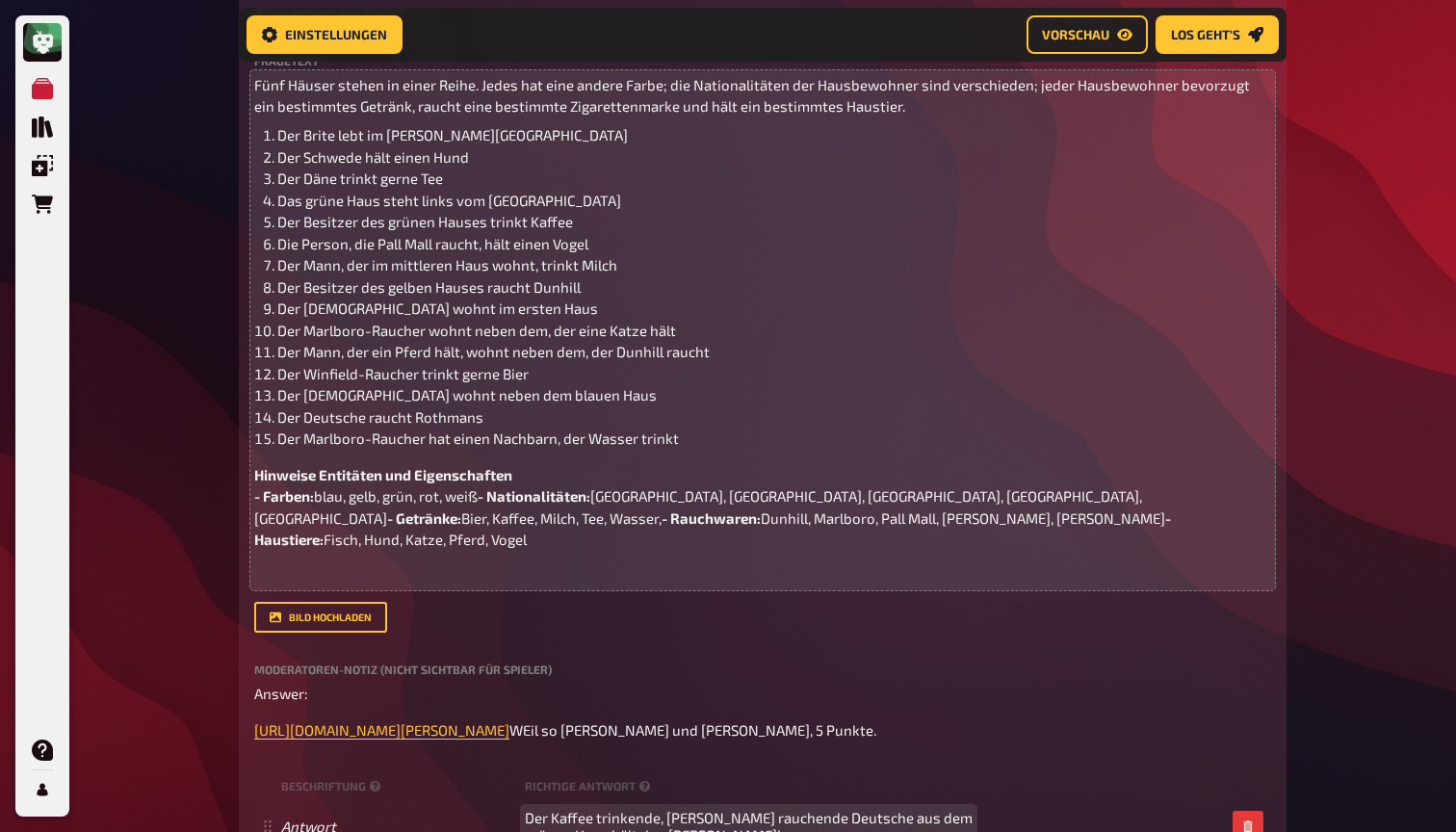
scroll to position [488, 0]
click at [522, 360] on li "Der Winfield-Raucher trinkt gerne Bier" at bounding box center [774, 371] width 994 height 23
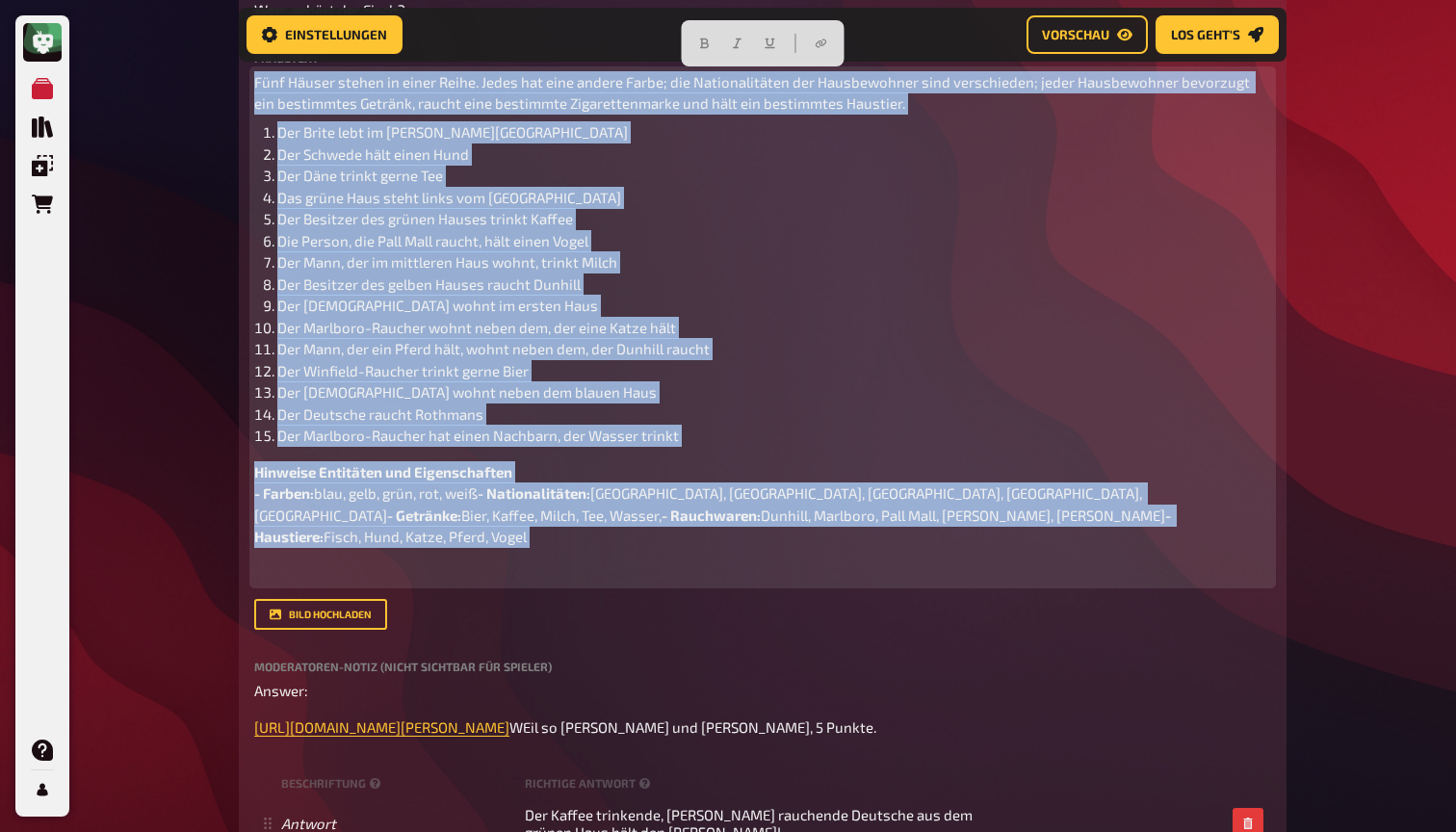
copy div "Fünf Häuser stehen in einer Reihe. Jedes hat eine andere Farbe; die Nationalitä…"
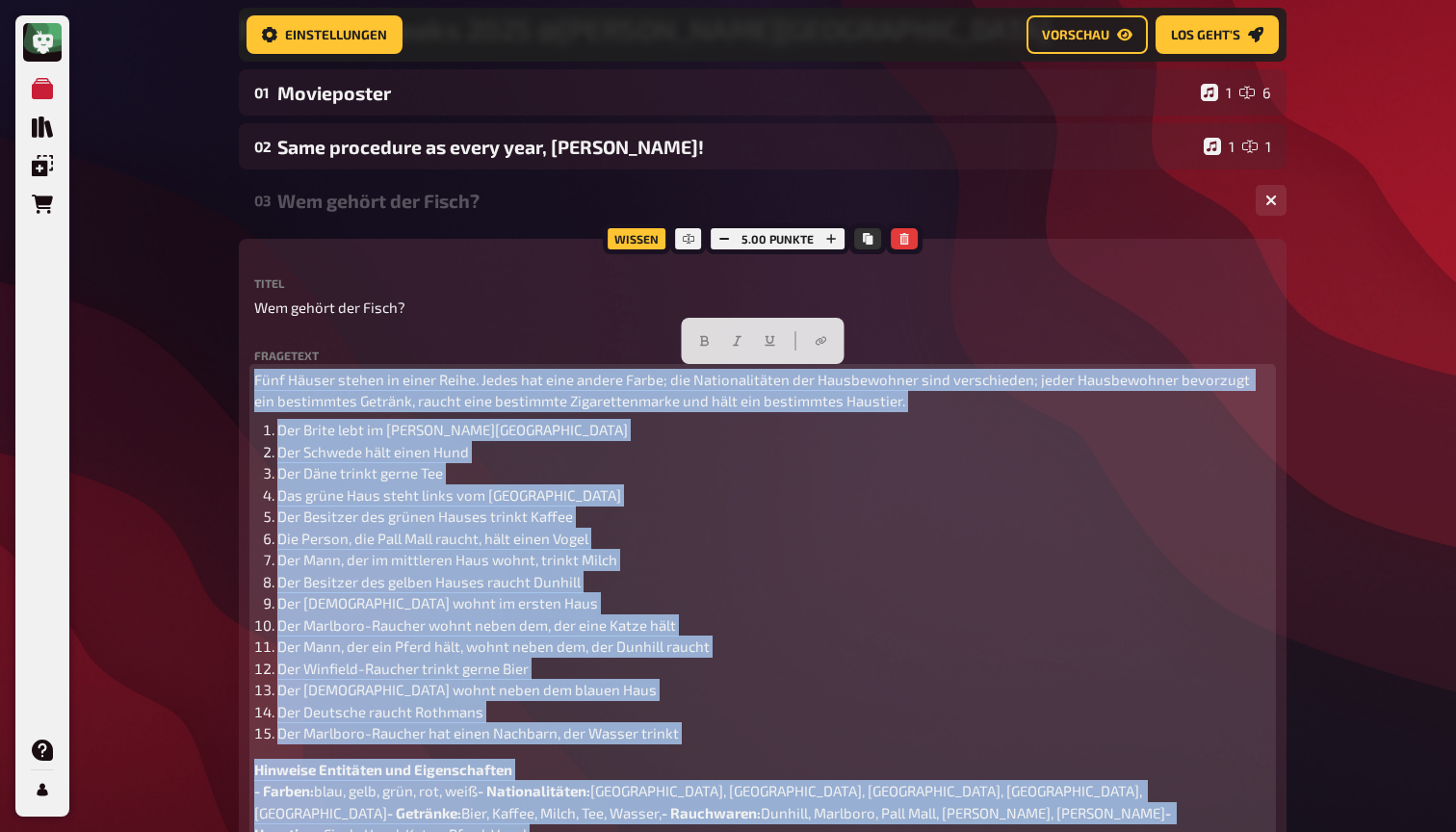
scroll to position [511, 0]
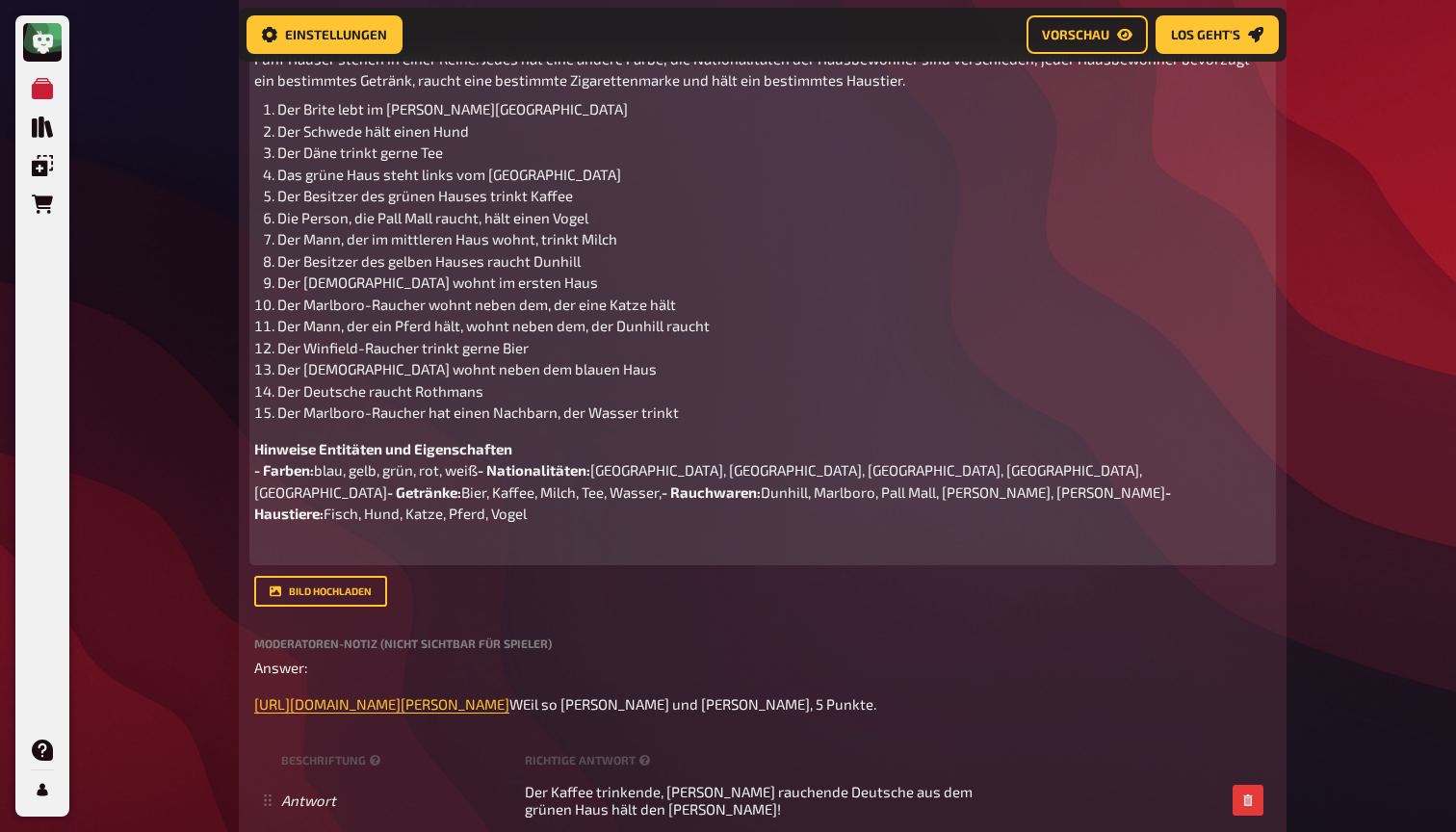
click at [660, 525] on p "Hinweise Entitäten und Eigenschaften - Farben: blau, gelb, grün, rot, weiß - Na…" at bounding box center [763, 481] width 1016 height 87
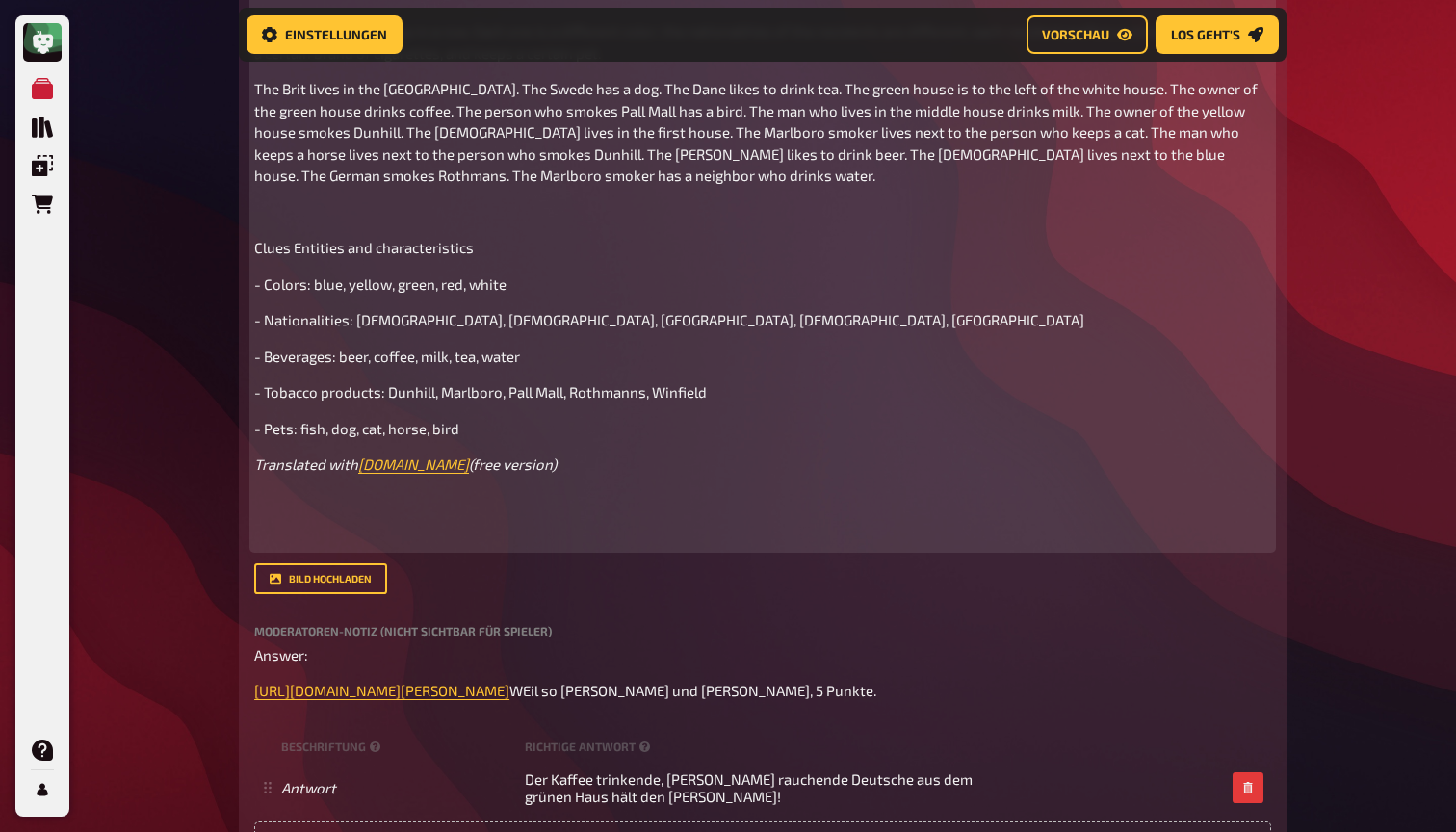
scroll to position [1074, 0]
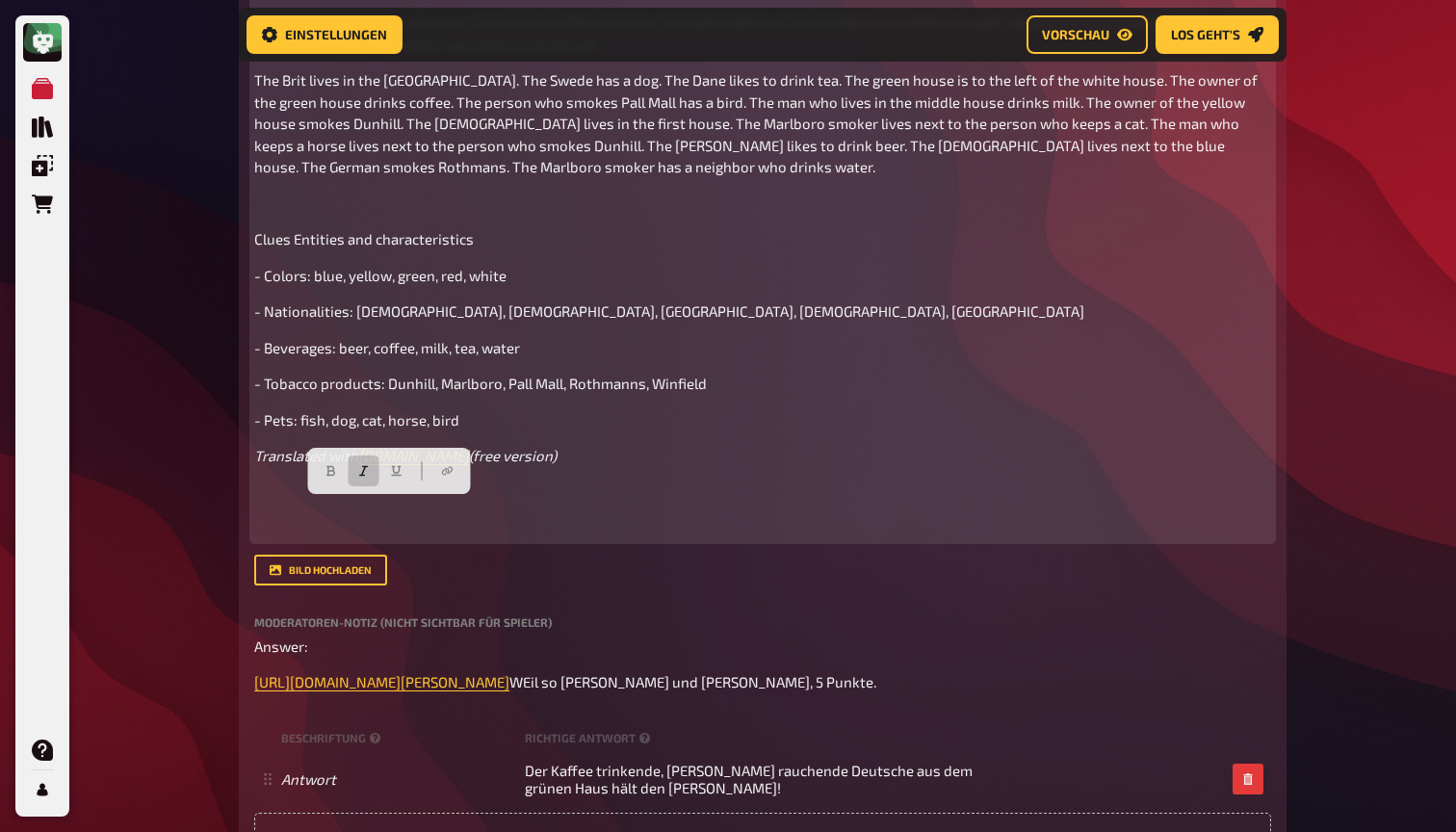
drag, startPoint x: 592, startPoint y: 515, endPoint x: 249, endPoint y: 489, distance: 344.0
click at [249, 489] on div "Wissen 5.00 Punkte Titel Wem gehört der Fisch? Fragetext Fünf Häuser stehen in …" at bounding box center [763, 117] width 1048 height 1525
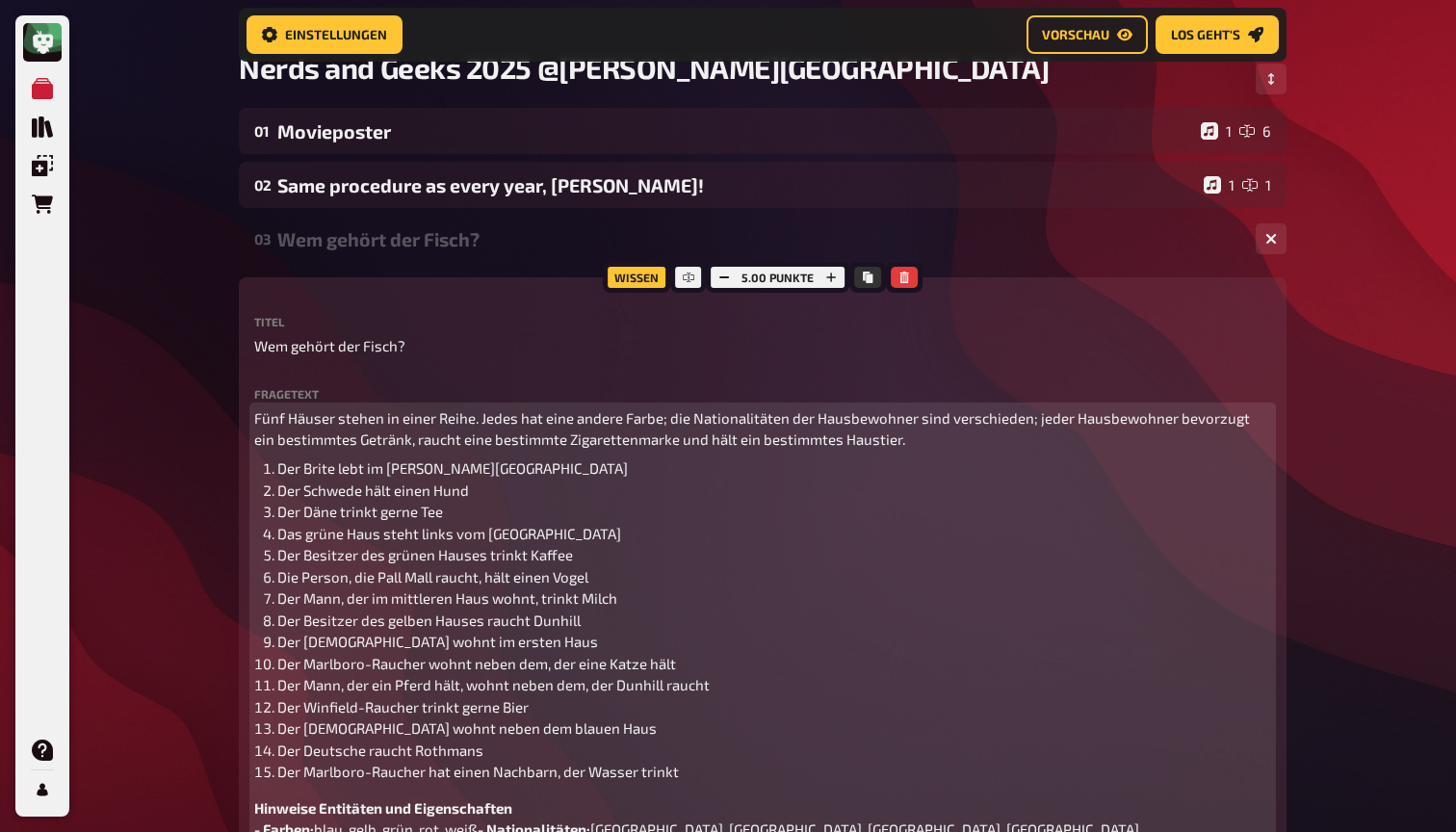
scroll to position [129, 0]
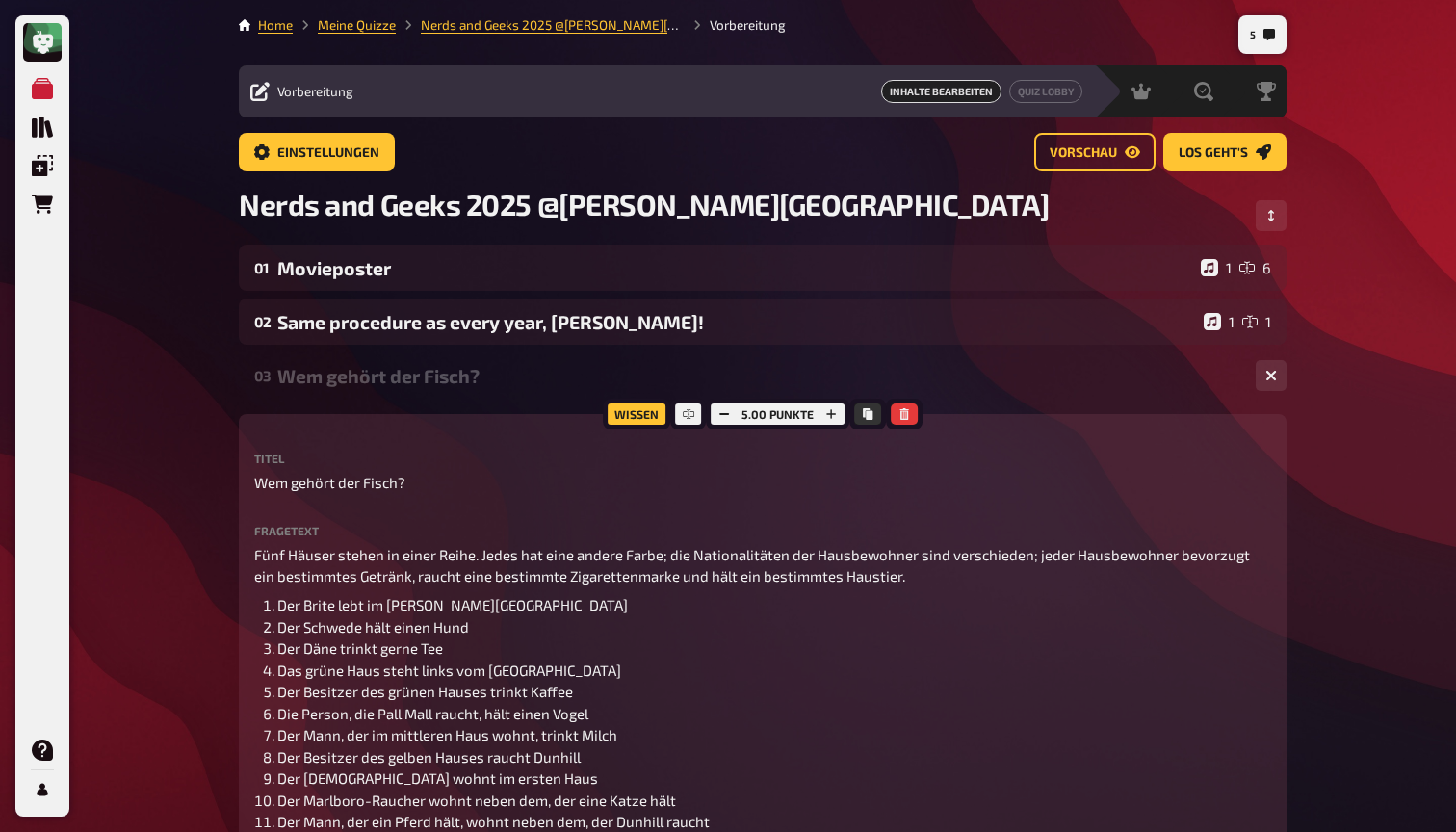
scroll to position [0, 0]
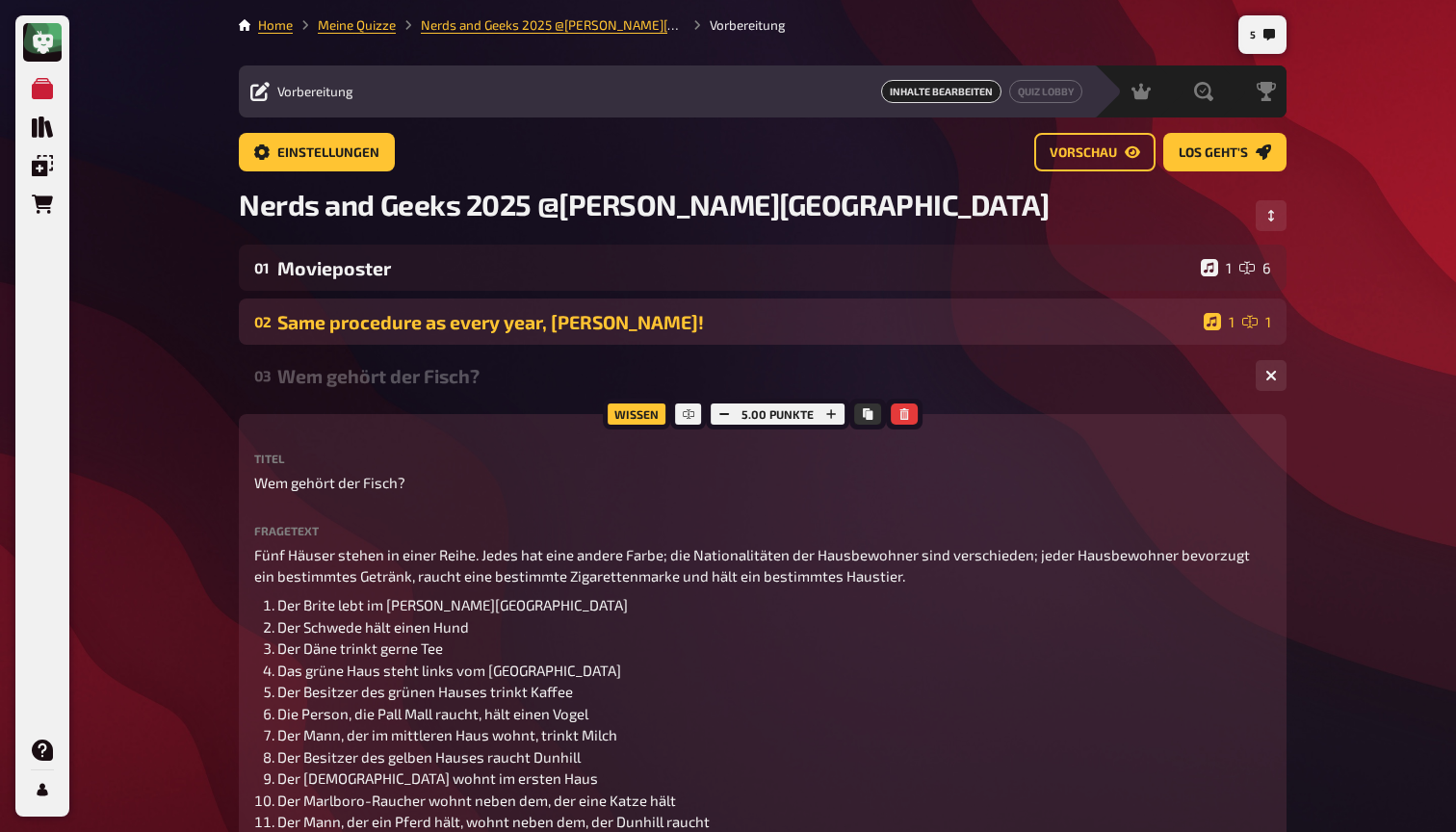
click at [574, 333] on div "02 Same procedure as every year, James! 1 1" at bounding box center [763, 321] width 1048 height 46
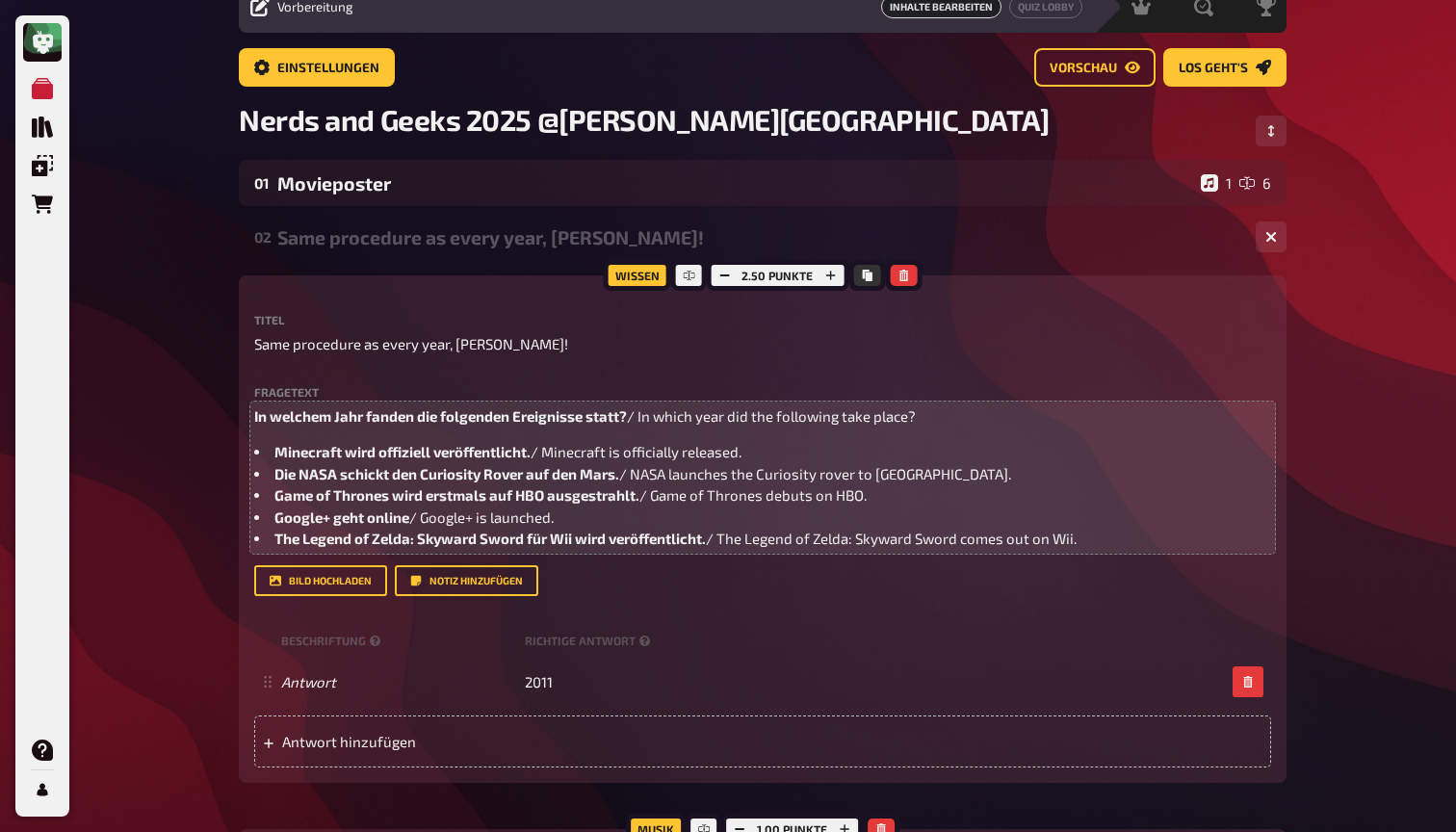
scroll to position [61, 0]
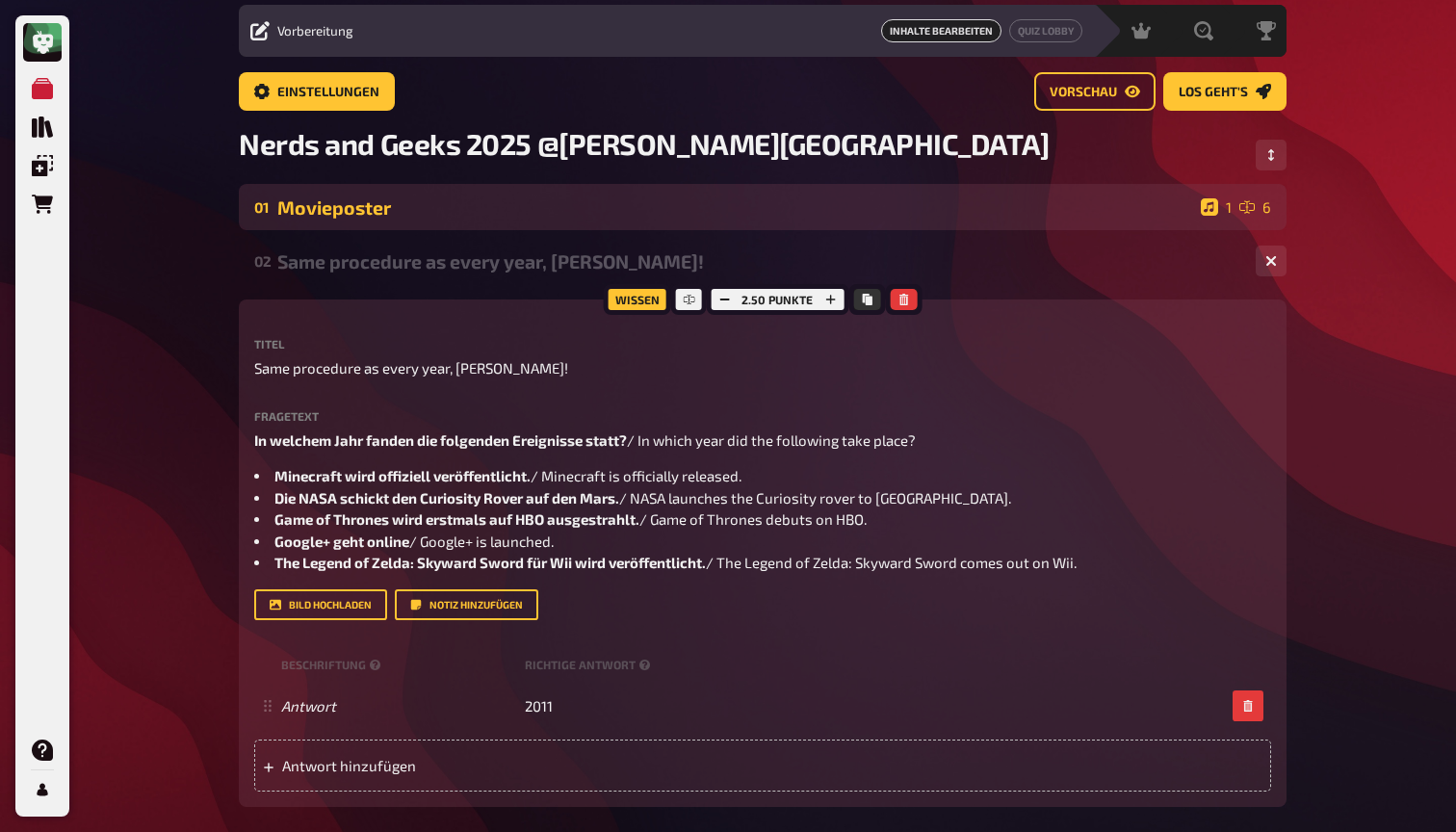
click at [417, 195] on div "01 Movieposter 1 6" at bounding box center [763, 207] width 1048 height 46
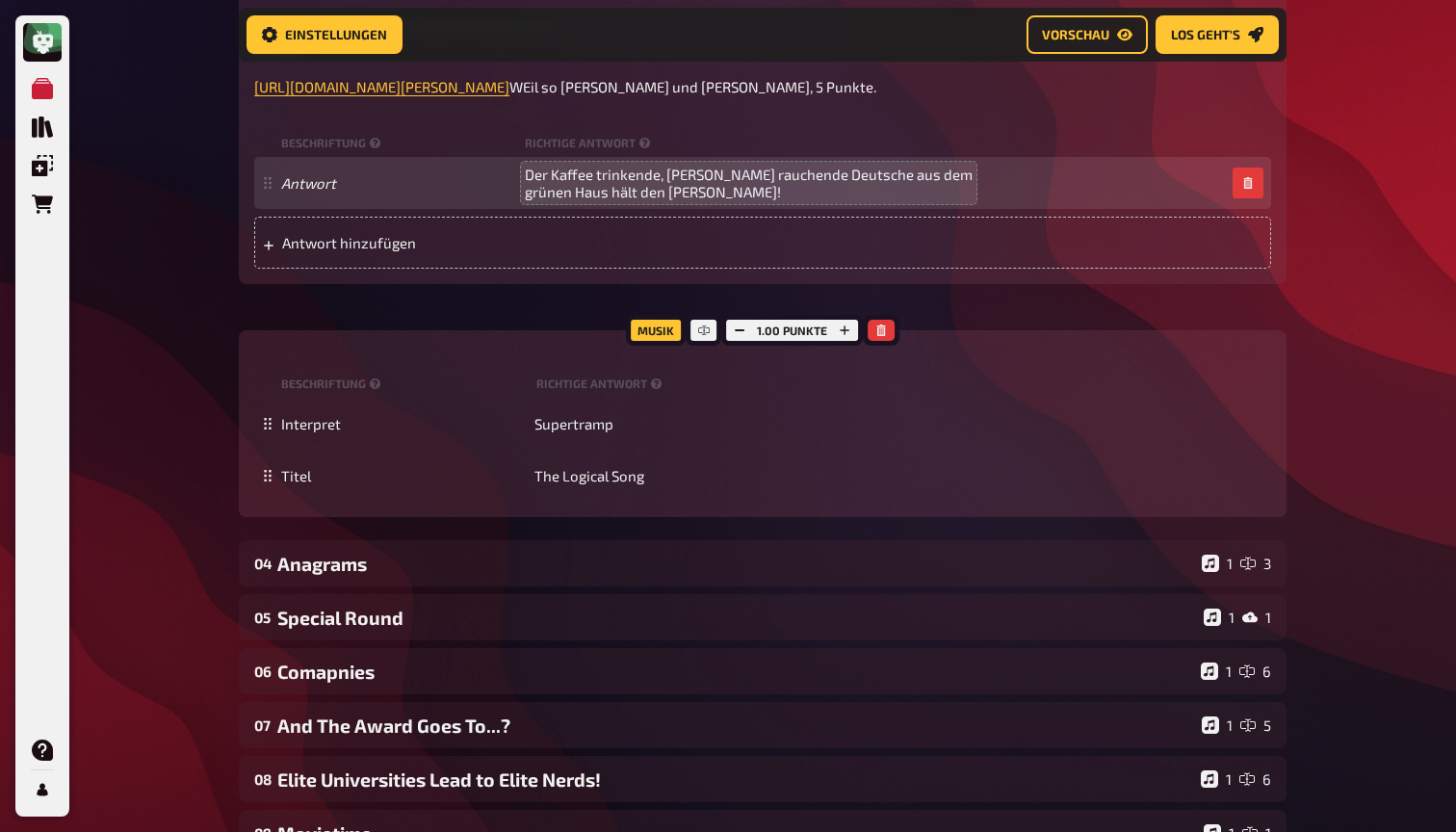
scroll to position [4094, 0]
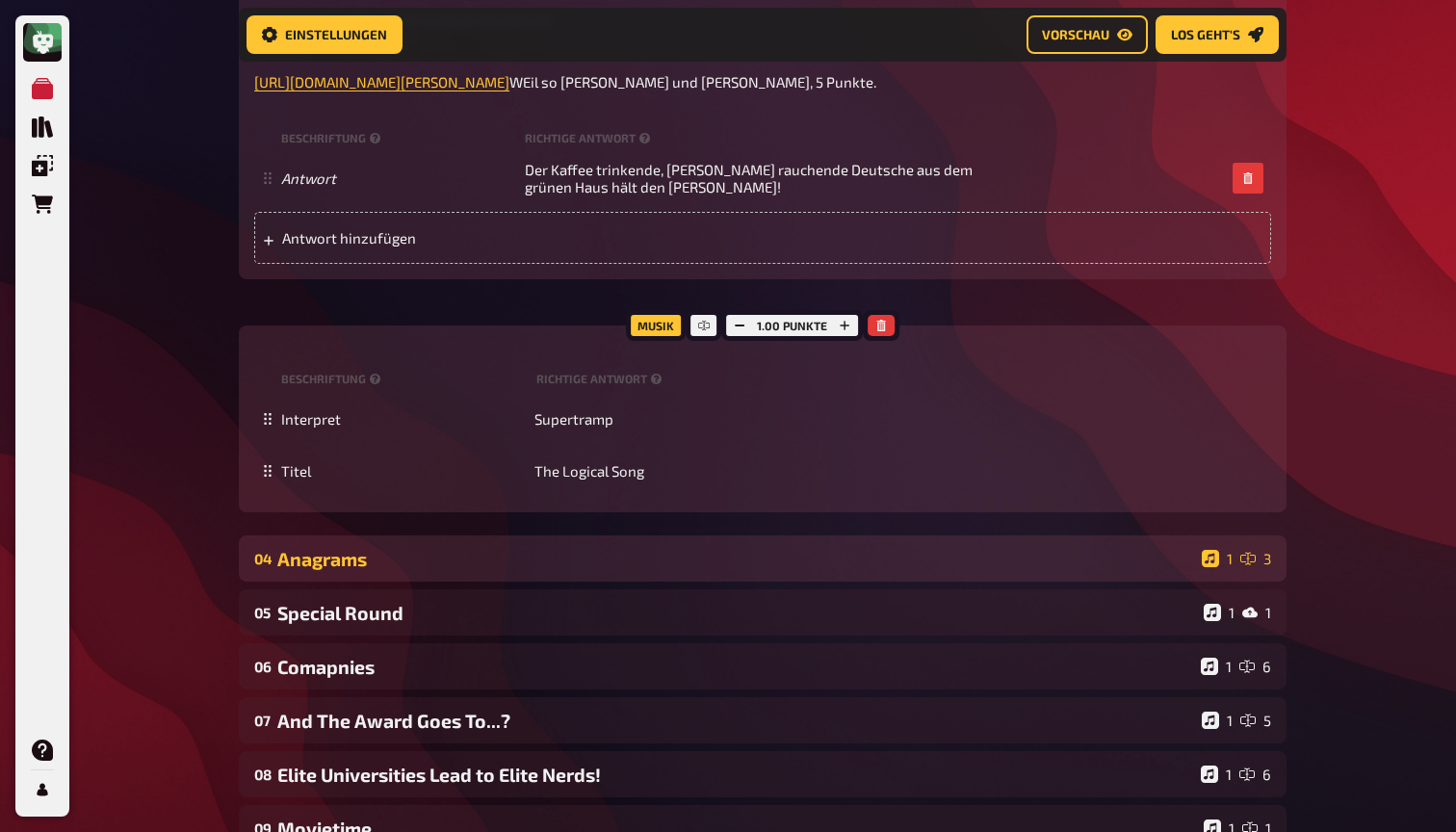
click at [497, 570] on div "Anagrams" at bounding box center [735, 559] width 916 height 23
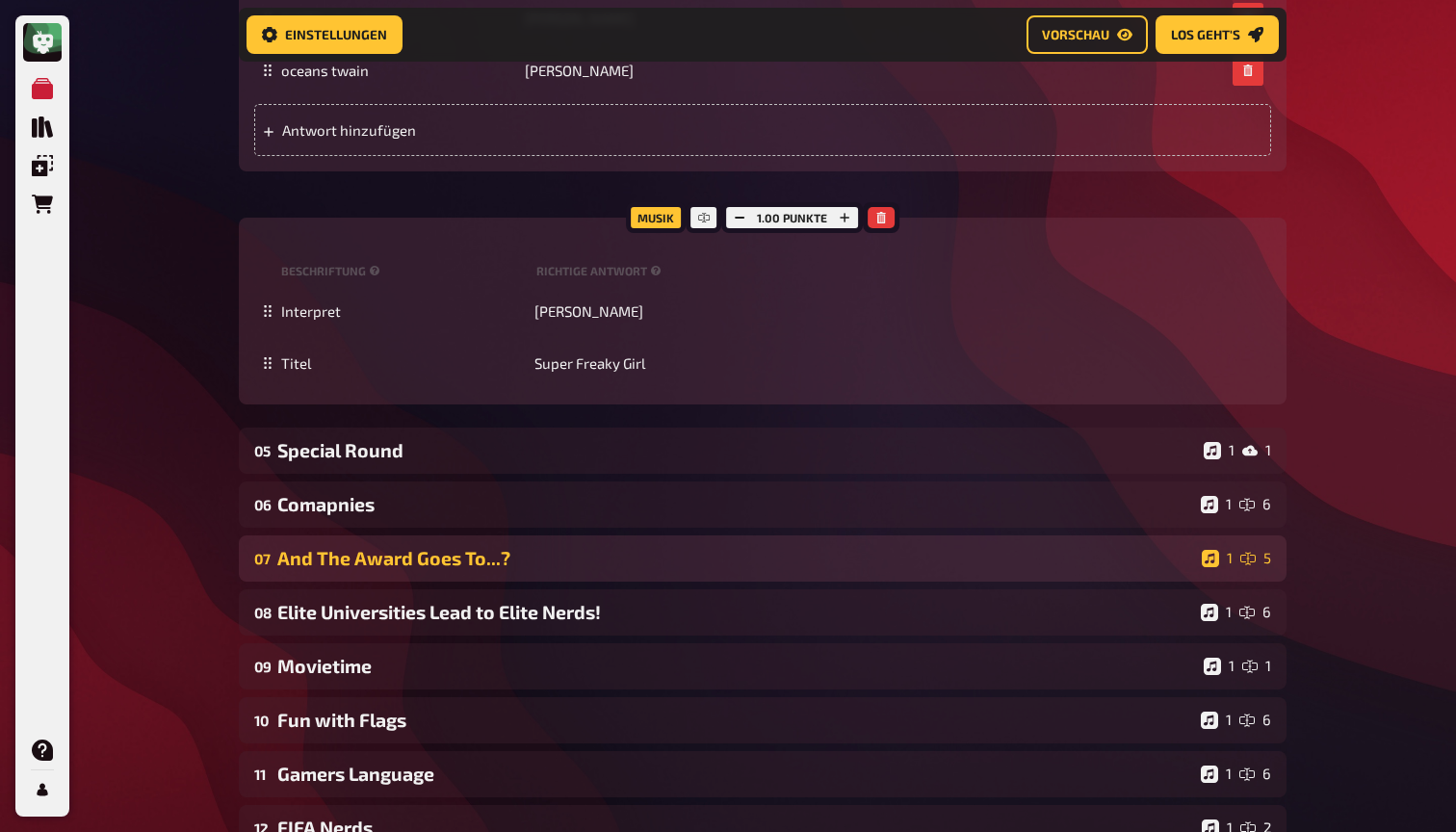
scroll to position [5055, 0]
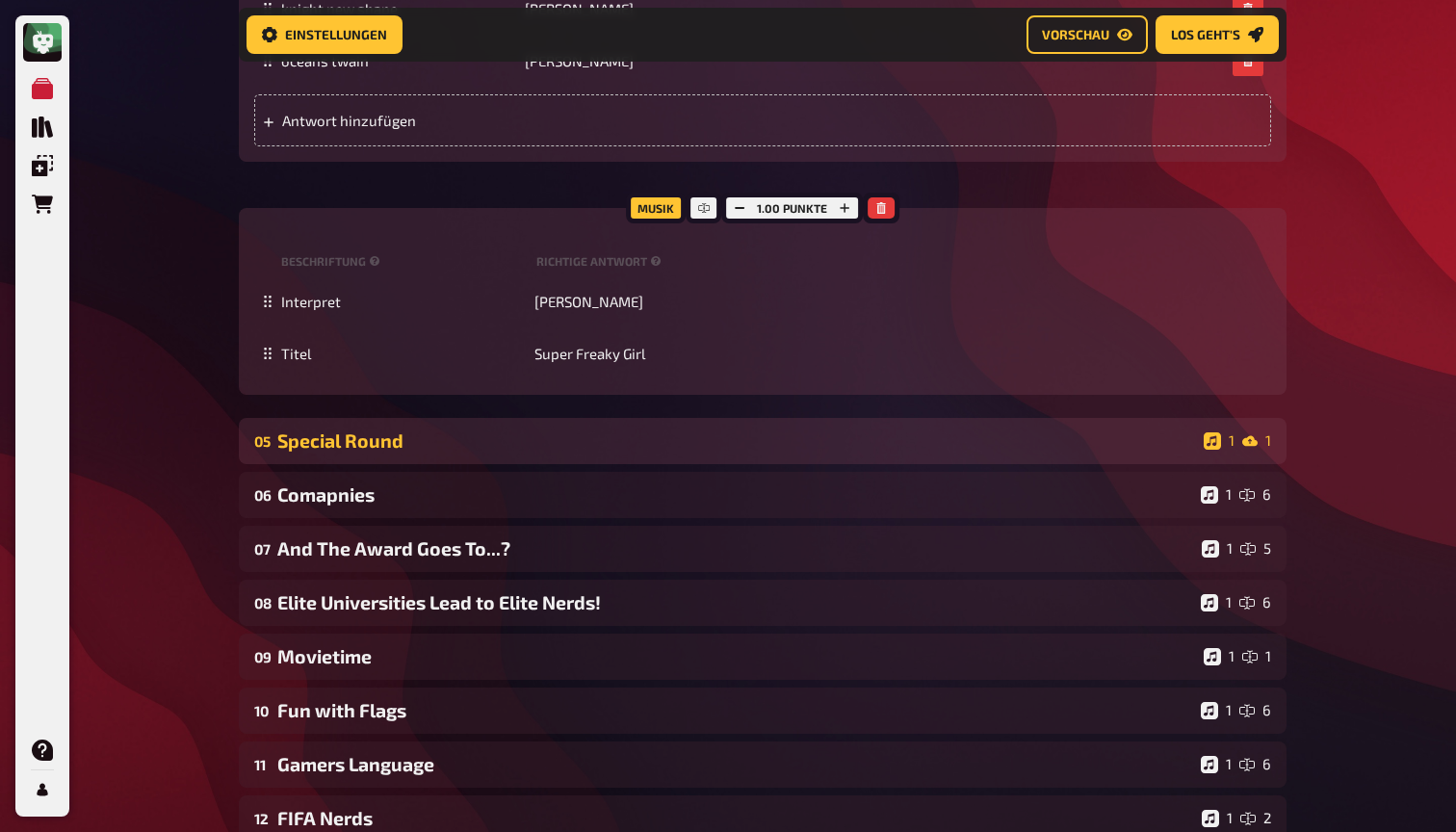
click at [467, 451] on div "Special Round" at bounding box center [736, 440] width 918 height 23
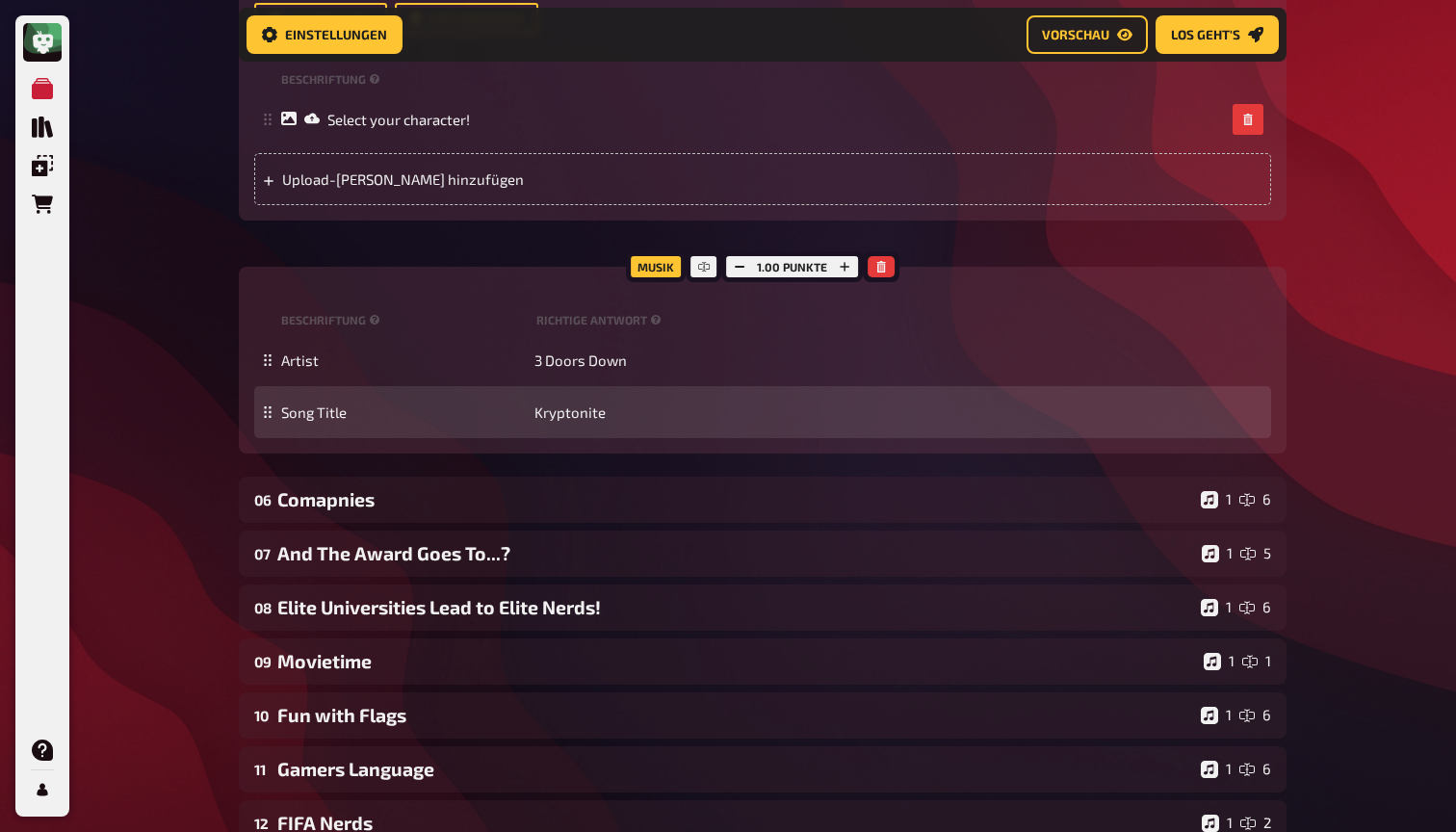
scroll to position [6154, 0]
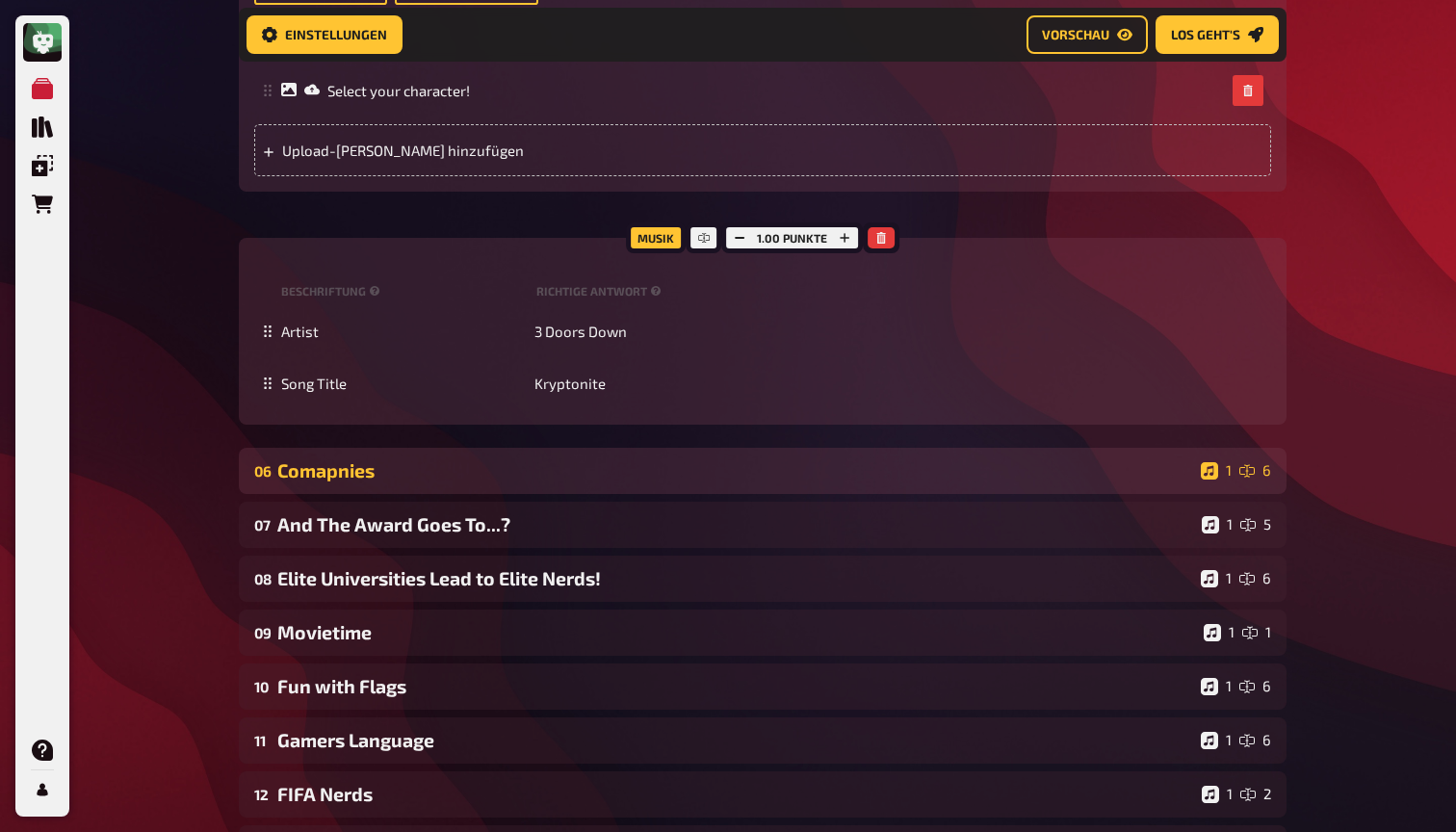
click at [485, 482] on div "Comapnies" at bounding box center [734, 470] width 916 height 23
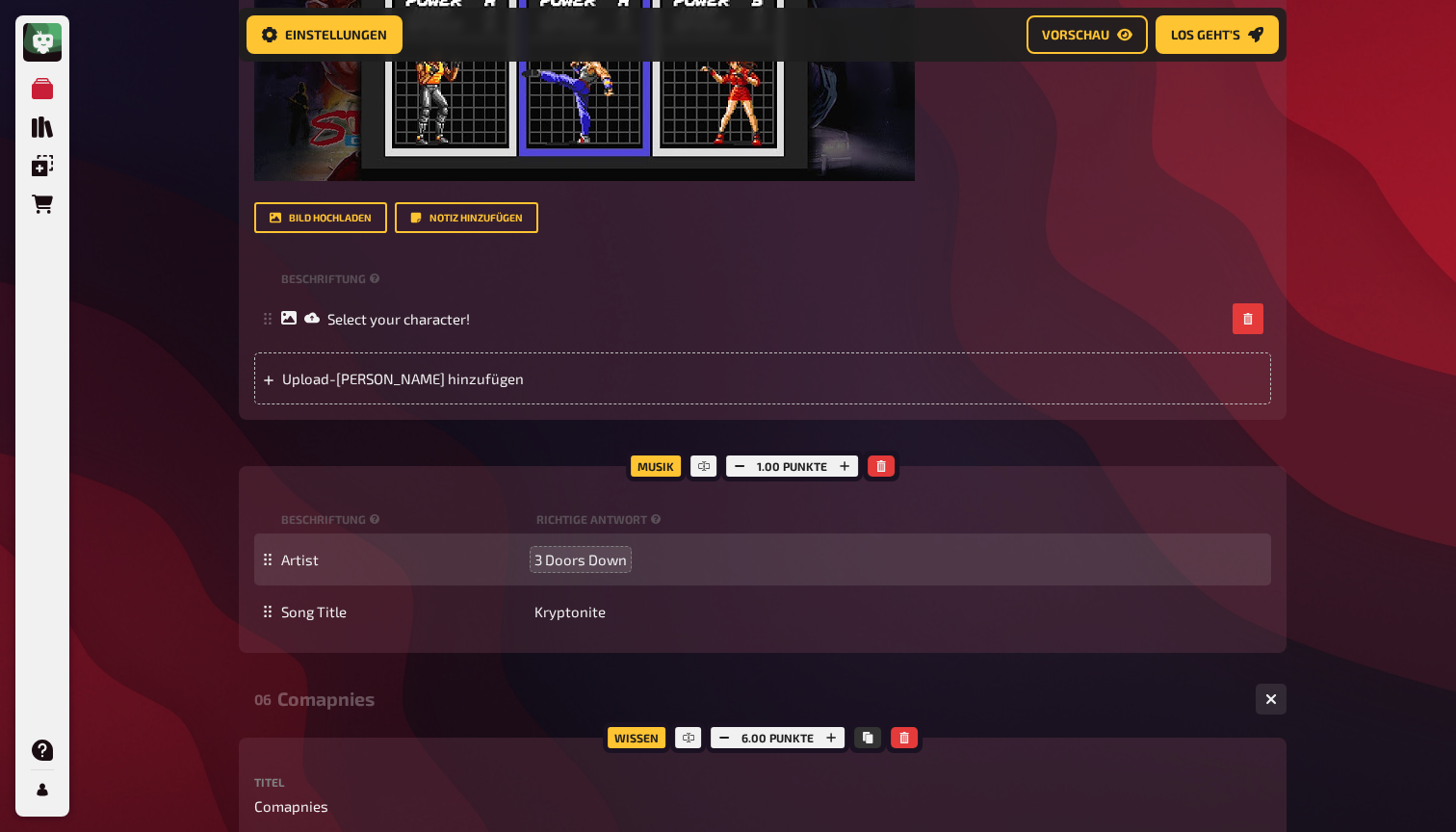
scroll to position [5946, 0]
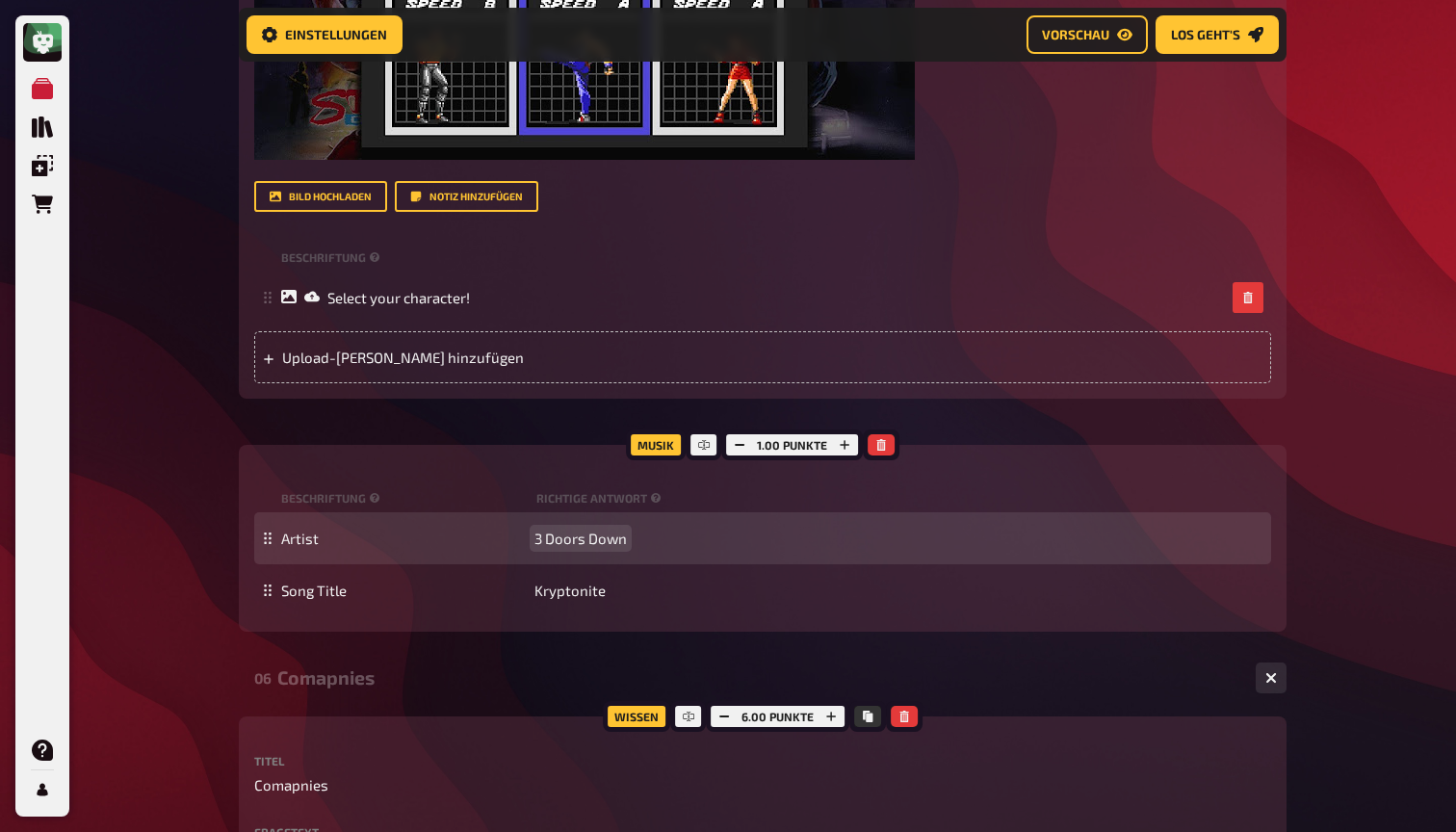
click at [572, 547] on span "3 Doors Down" at bounding box center [581, 538] width 92 height 18
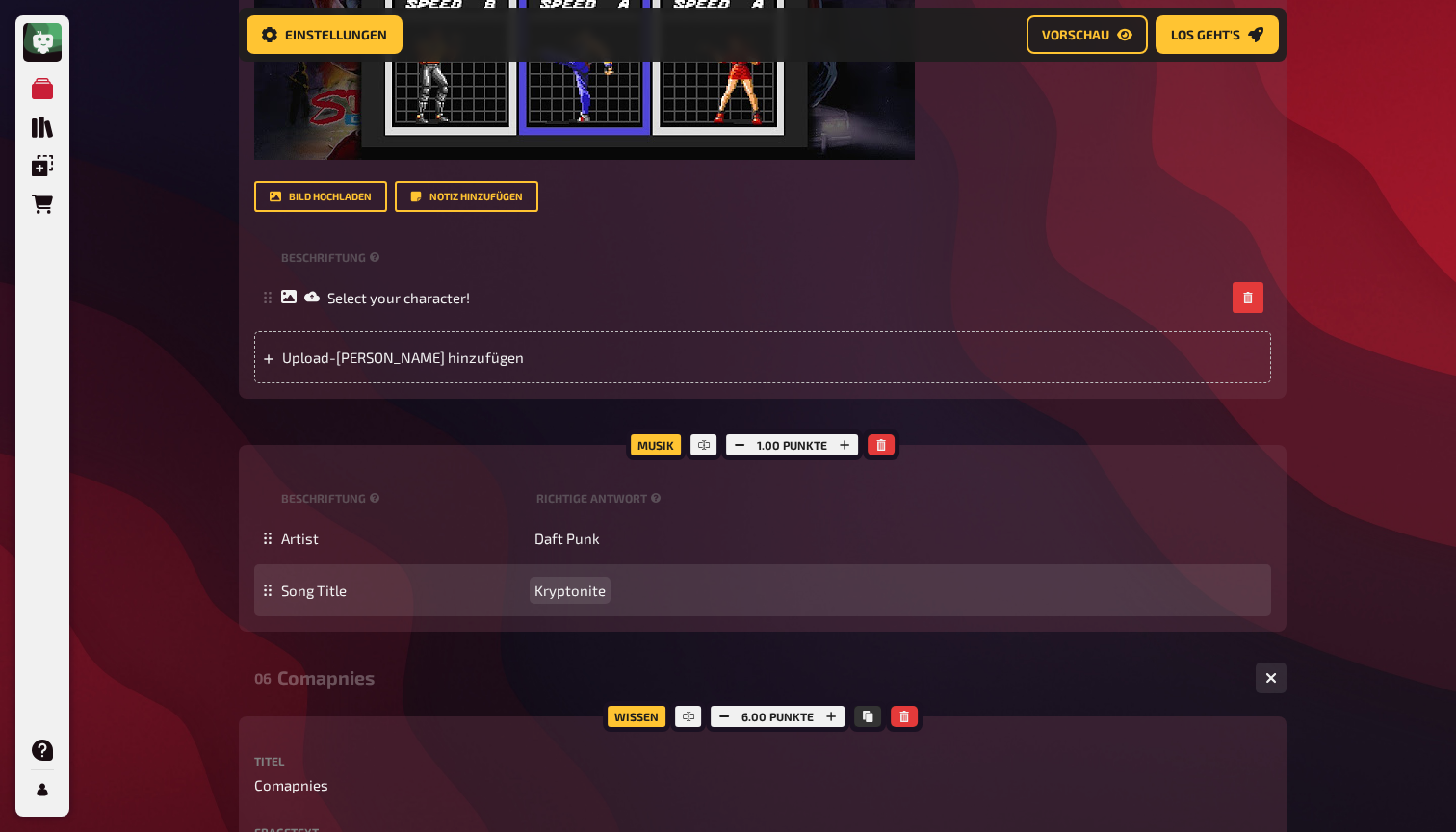
click at [550, 599] on span "Kryptonite" at bounding box center [570, 590] width 71 height 18
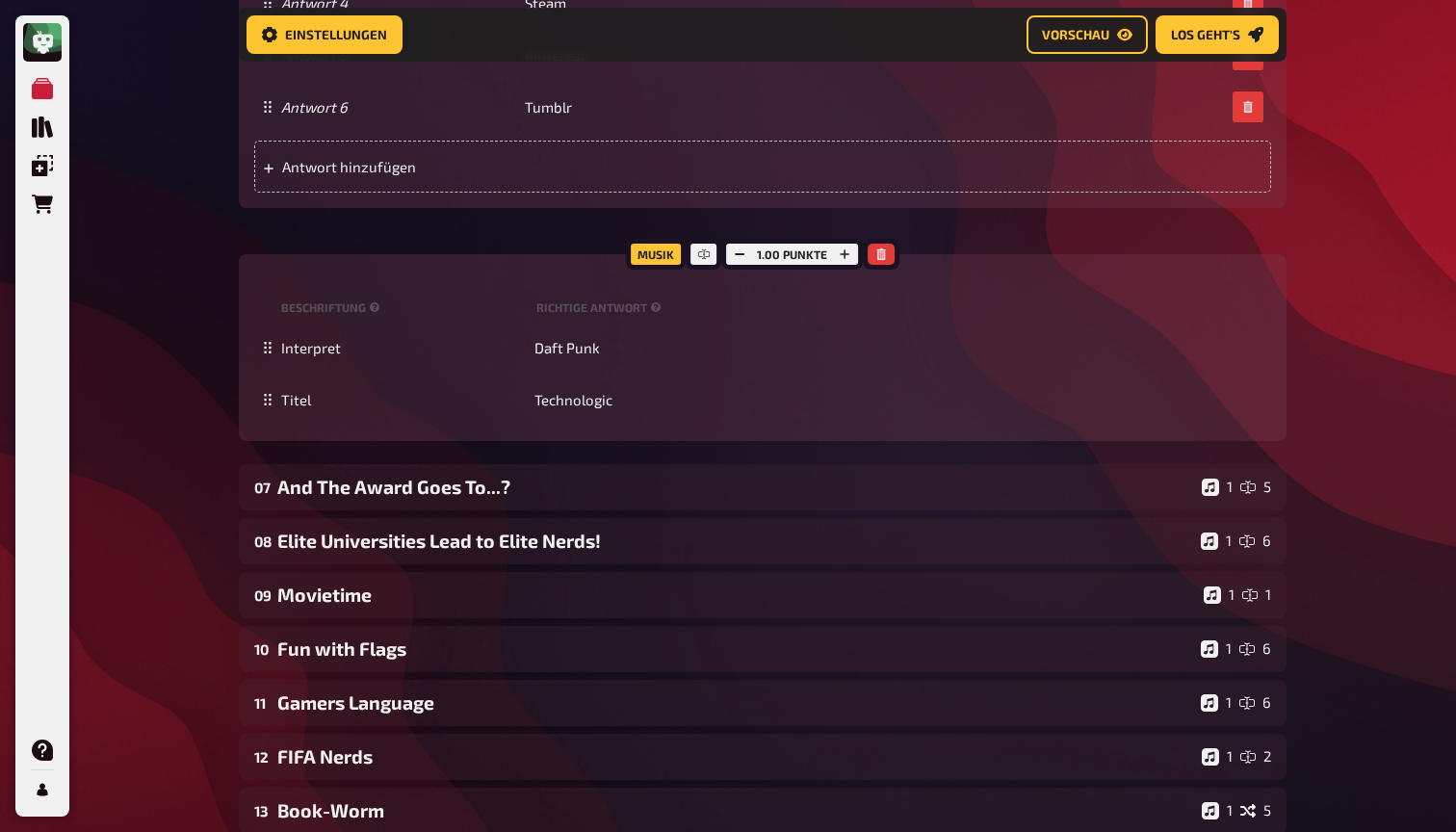
scroll to position [7597, 0]
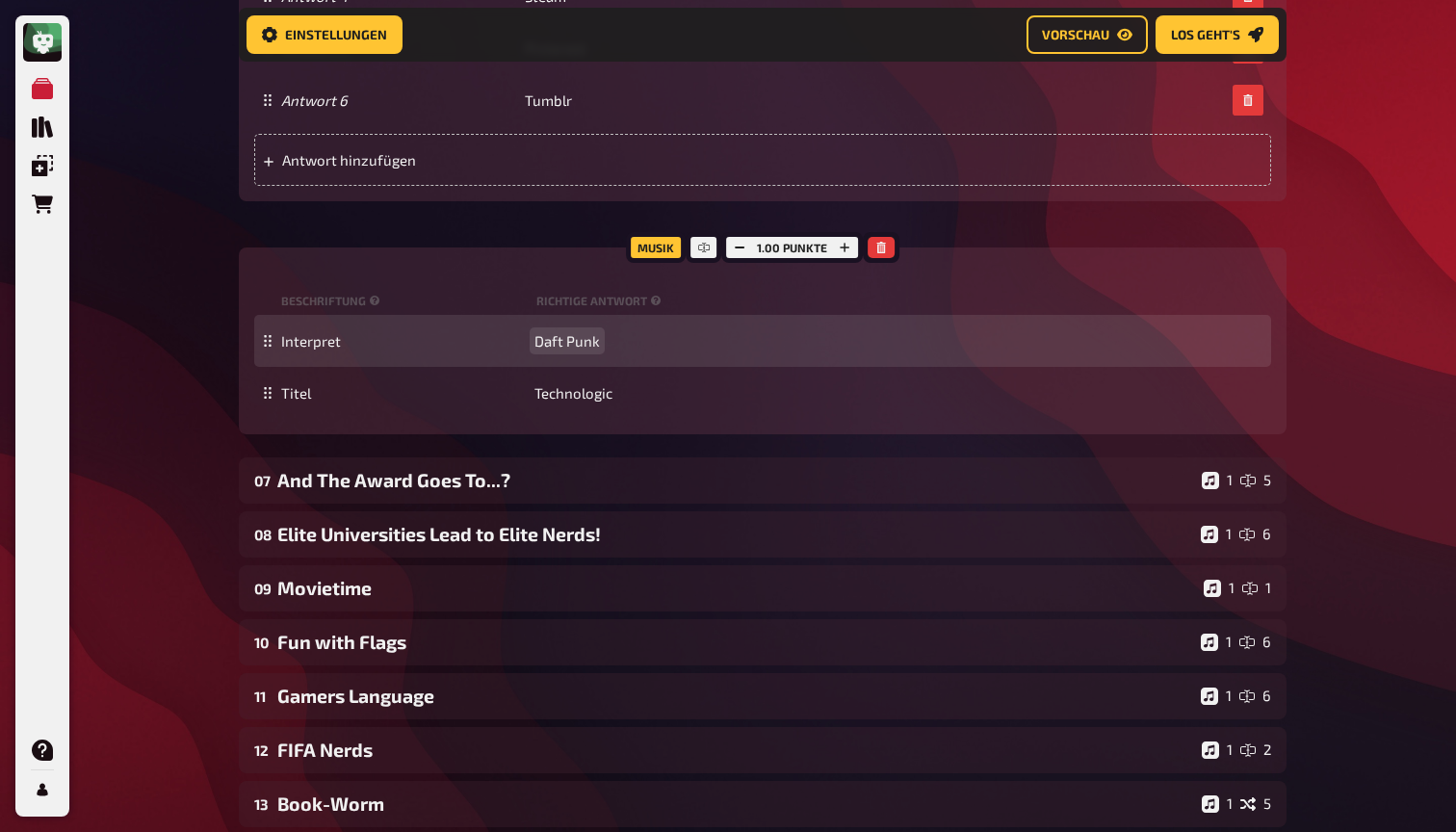
click at [563, 349] on span "Daft Punk" at bounding box center [567, 341] width 66 height 18
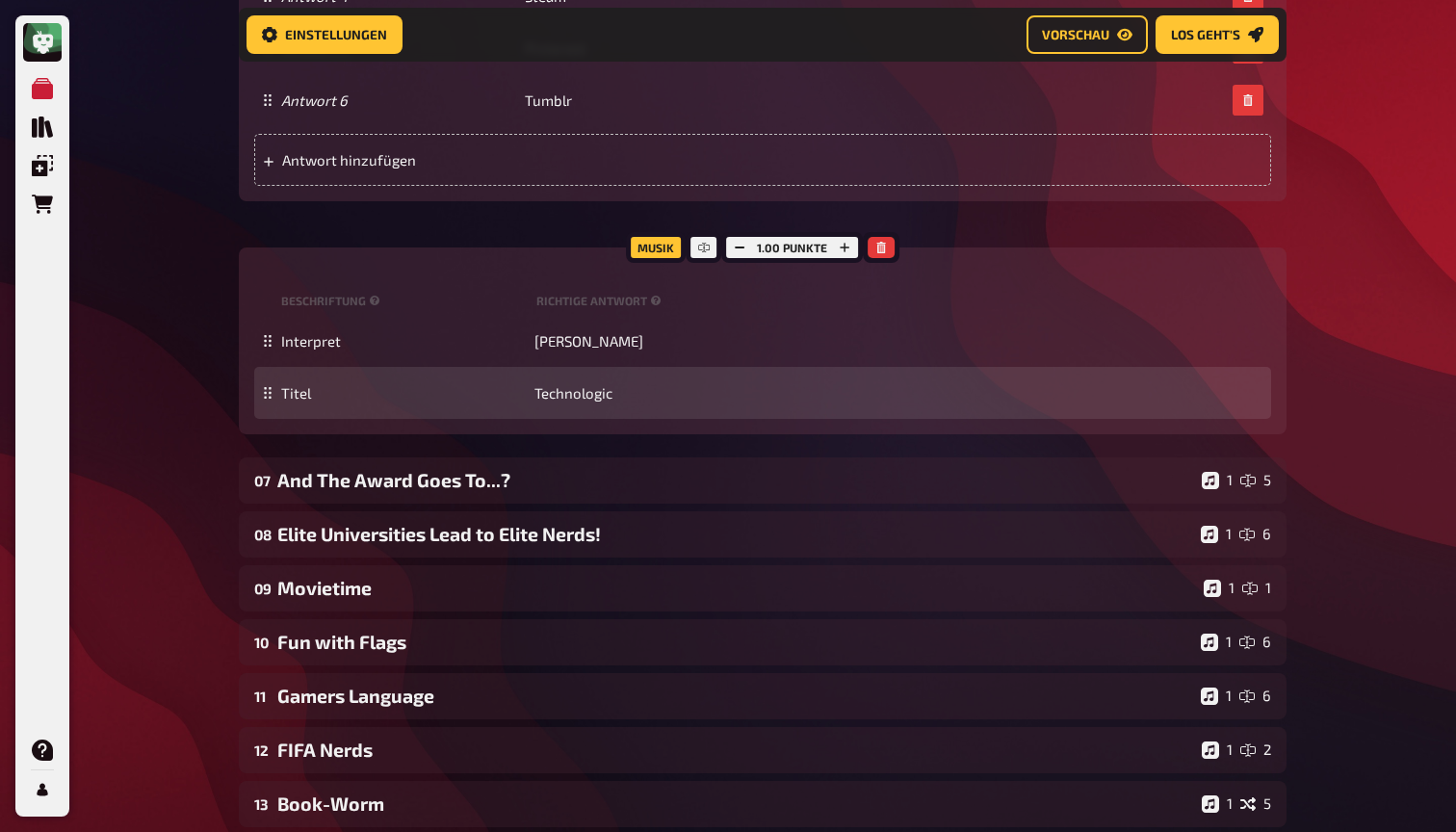
click at [588, 419] on div "Titel Technologic" at bounding box center [763, 393] width 1016 height 52
click at [587, 401] on span "Technologic" at bounding box center [574, 393] width 78 height 18
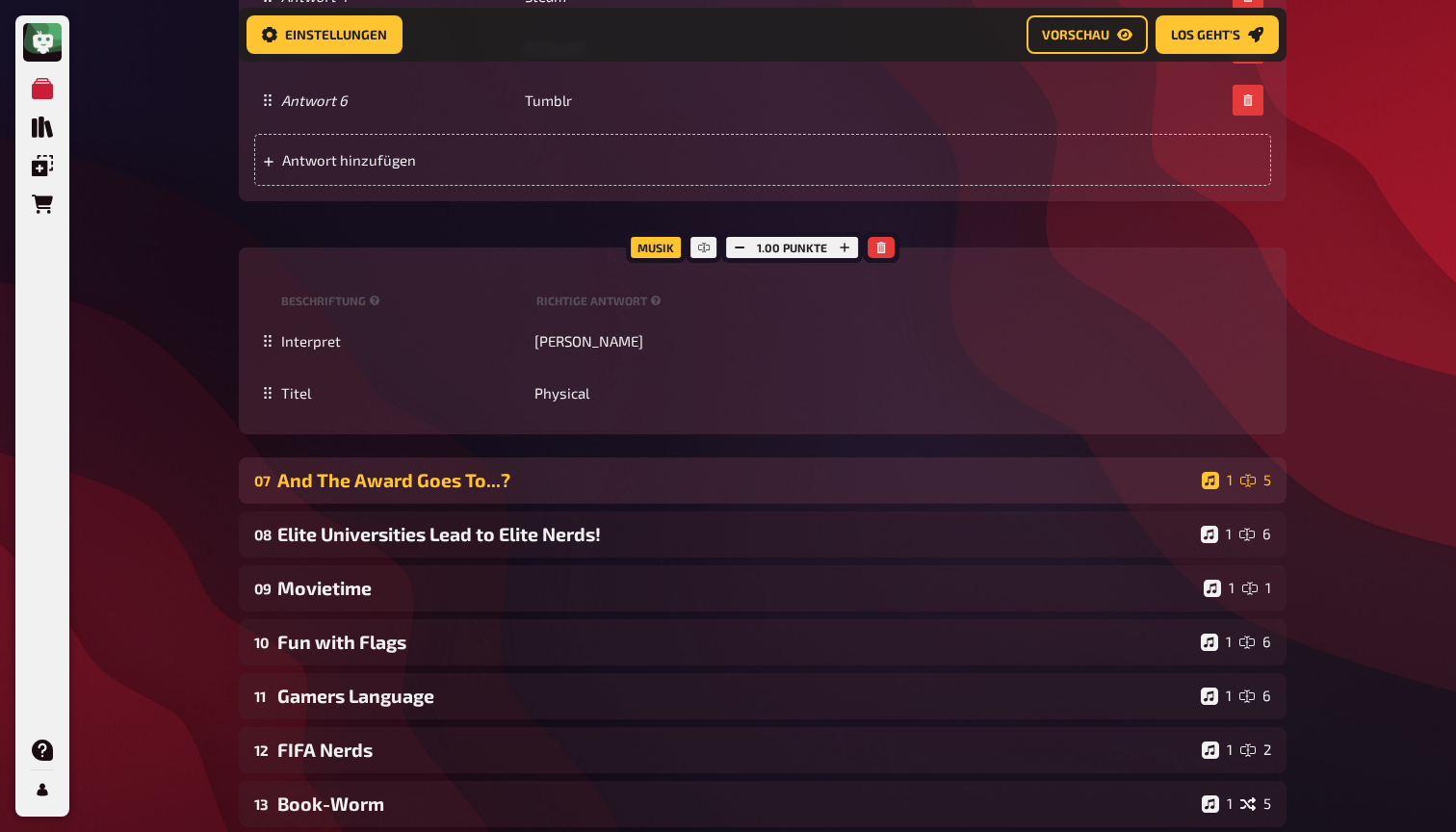
click at [502, 491] on div "And The Award Goes To...?" at bounding box center [735, 480] width 916 height 23
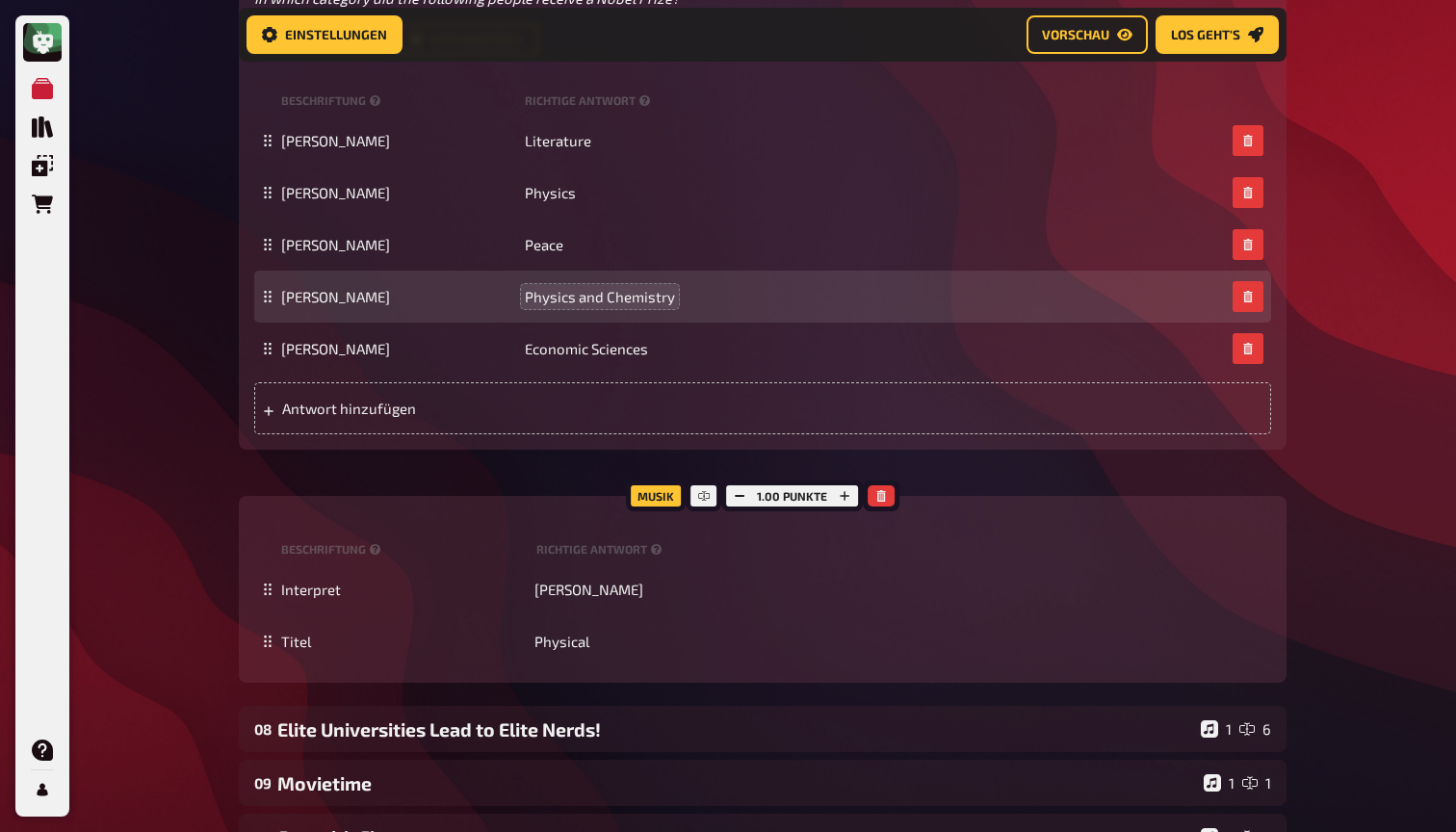
scroll to position [8320, 0]
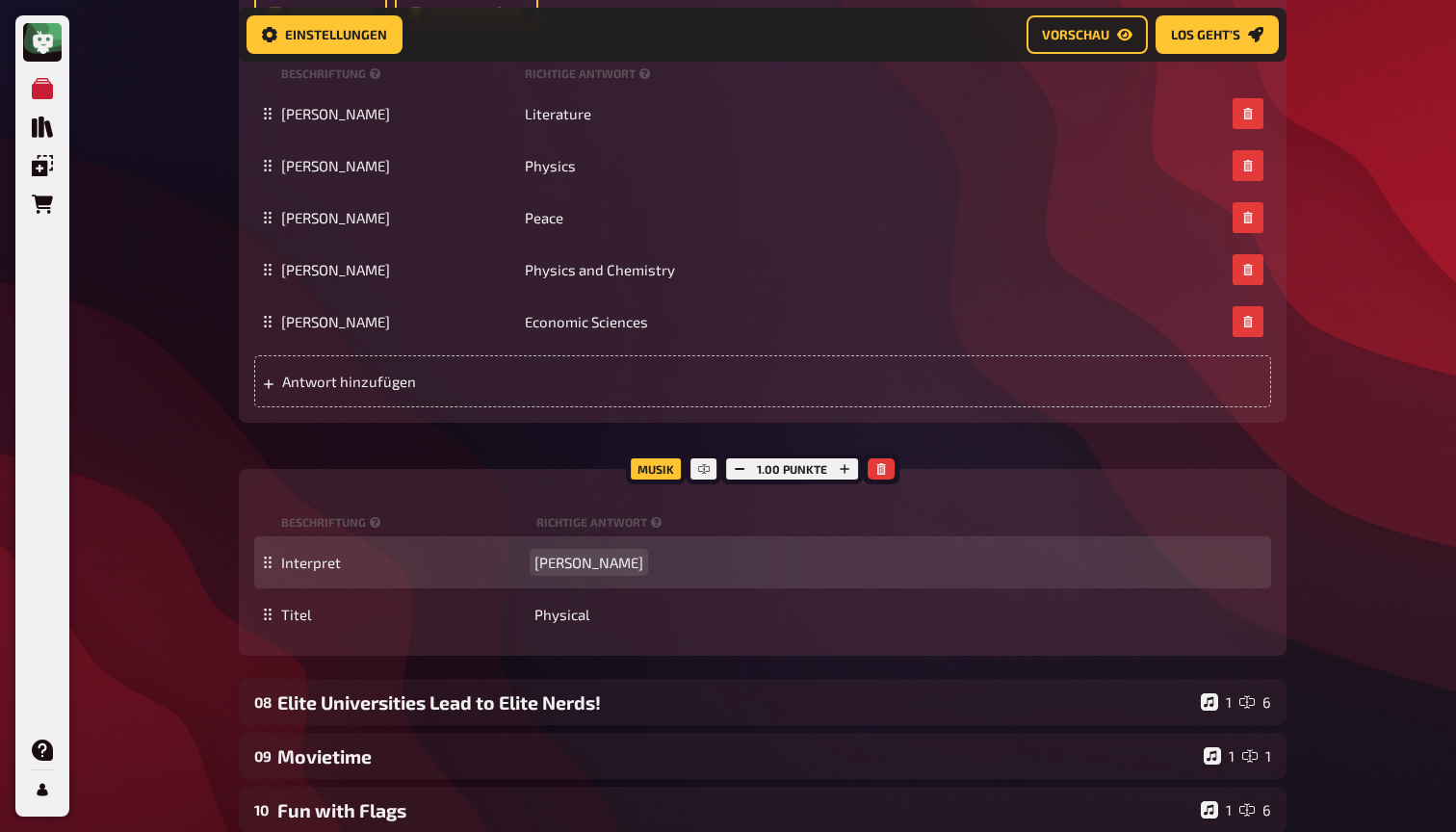
click at [570, 571] on span "Dua Lipa" at bounding box center [588, 562] width 109 height 18
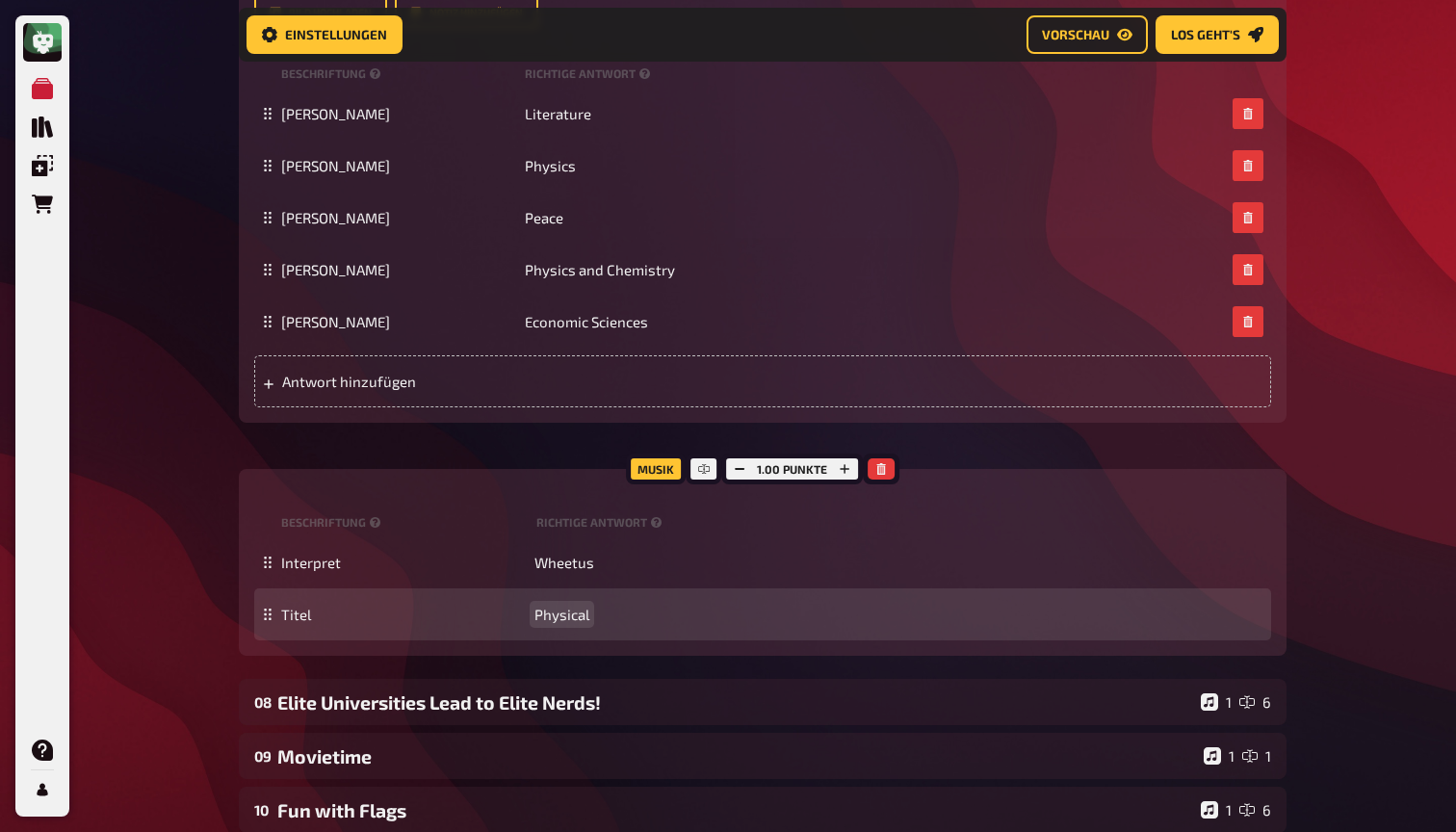
click at [554, 623] on span "Physical" at bounding box center [562, 615] width 55 height 18
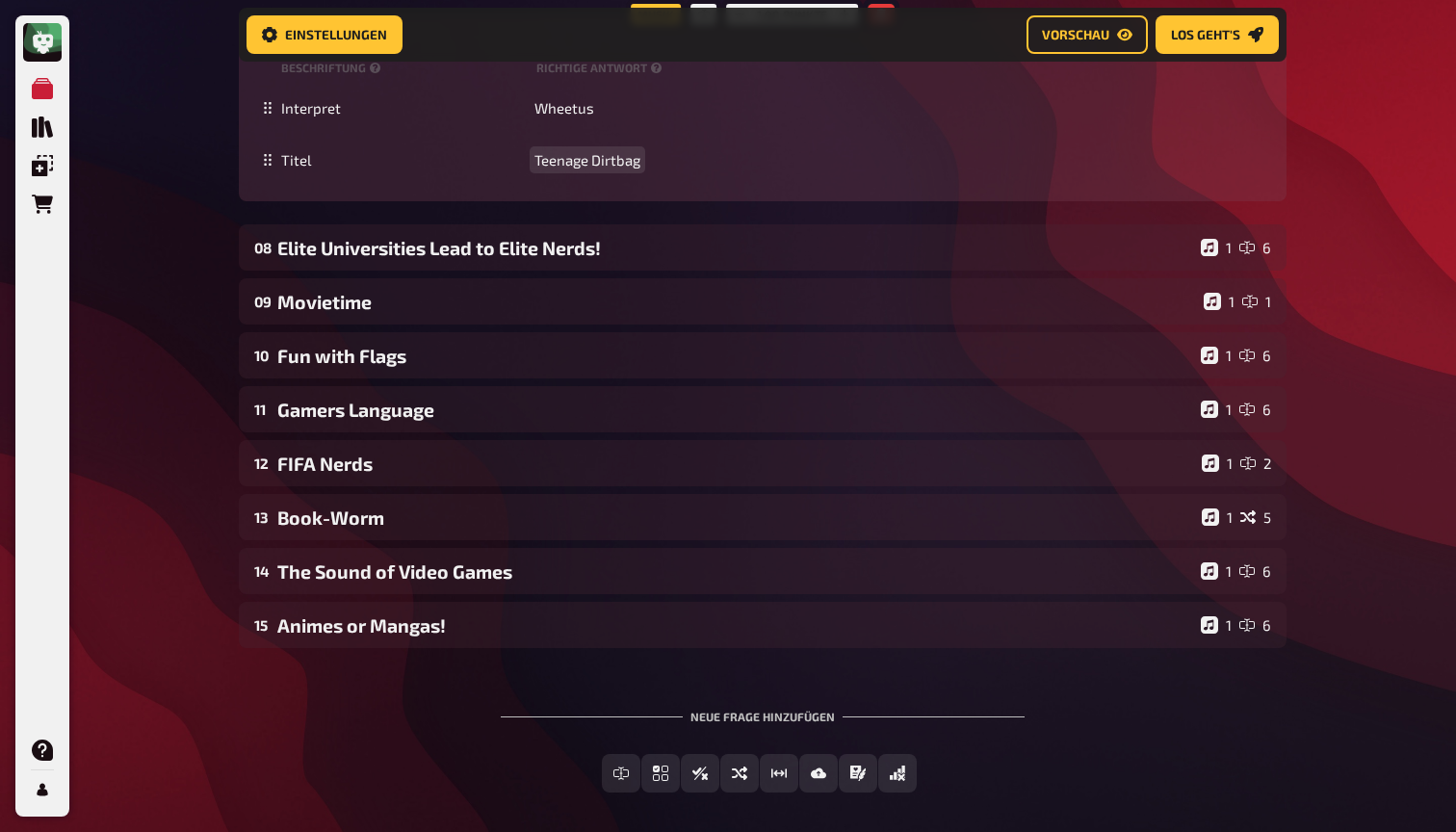
scroll to position [8803, 0]
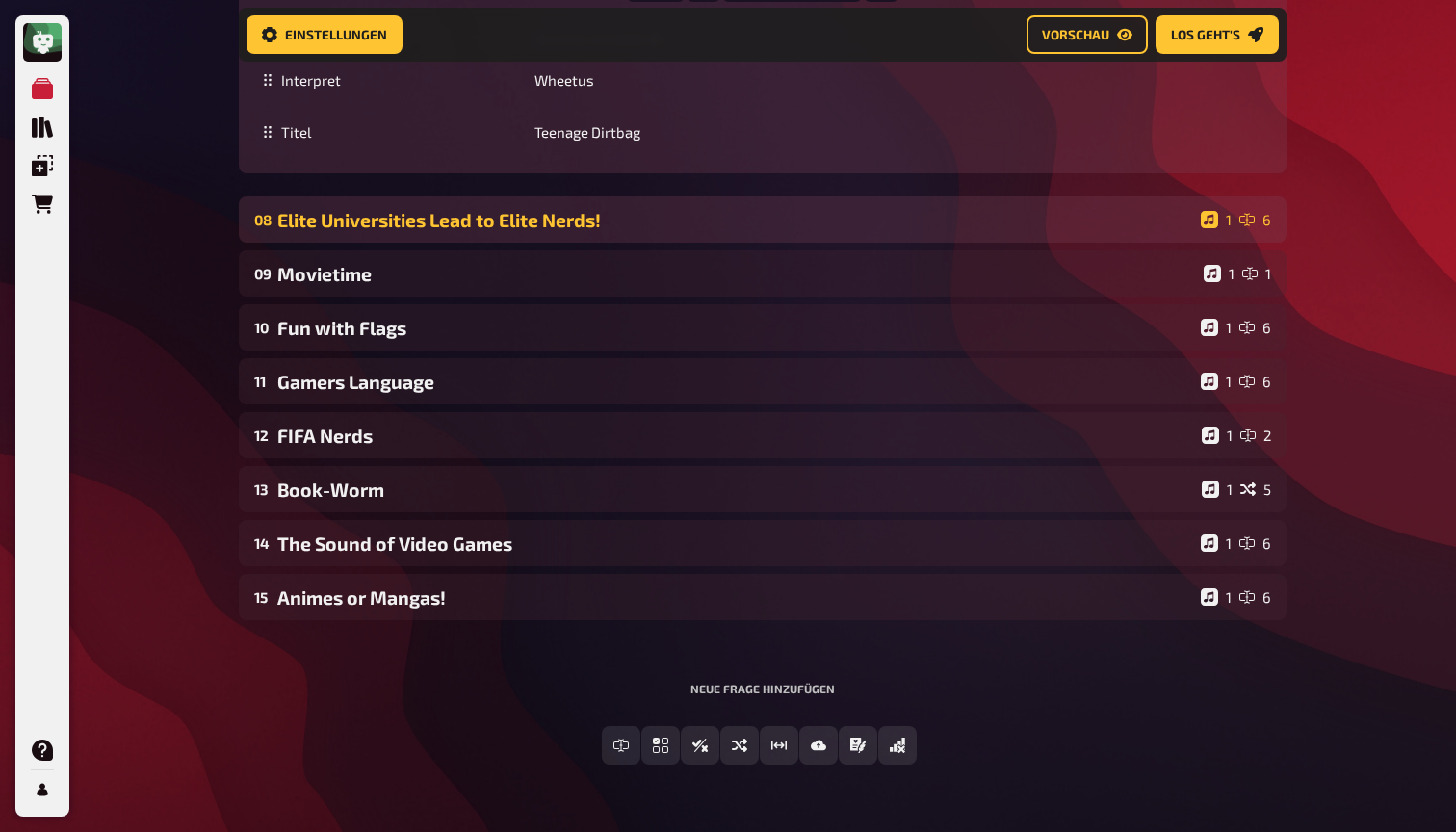
click at [537, 243] on div "08 Elite Universities Lead to Elite Nerds! 1 6" at bounding box center [763, 219] width 1048 height 46
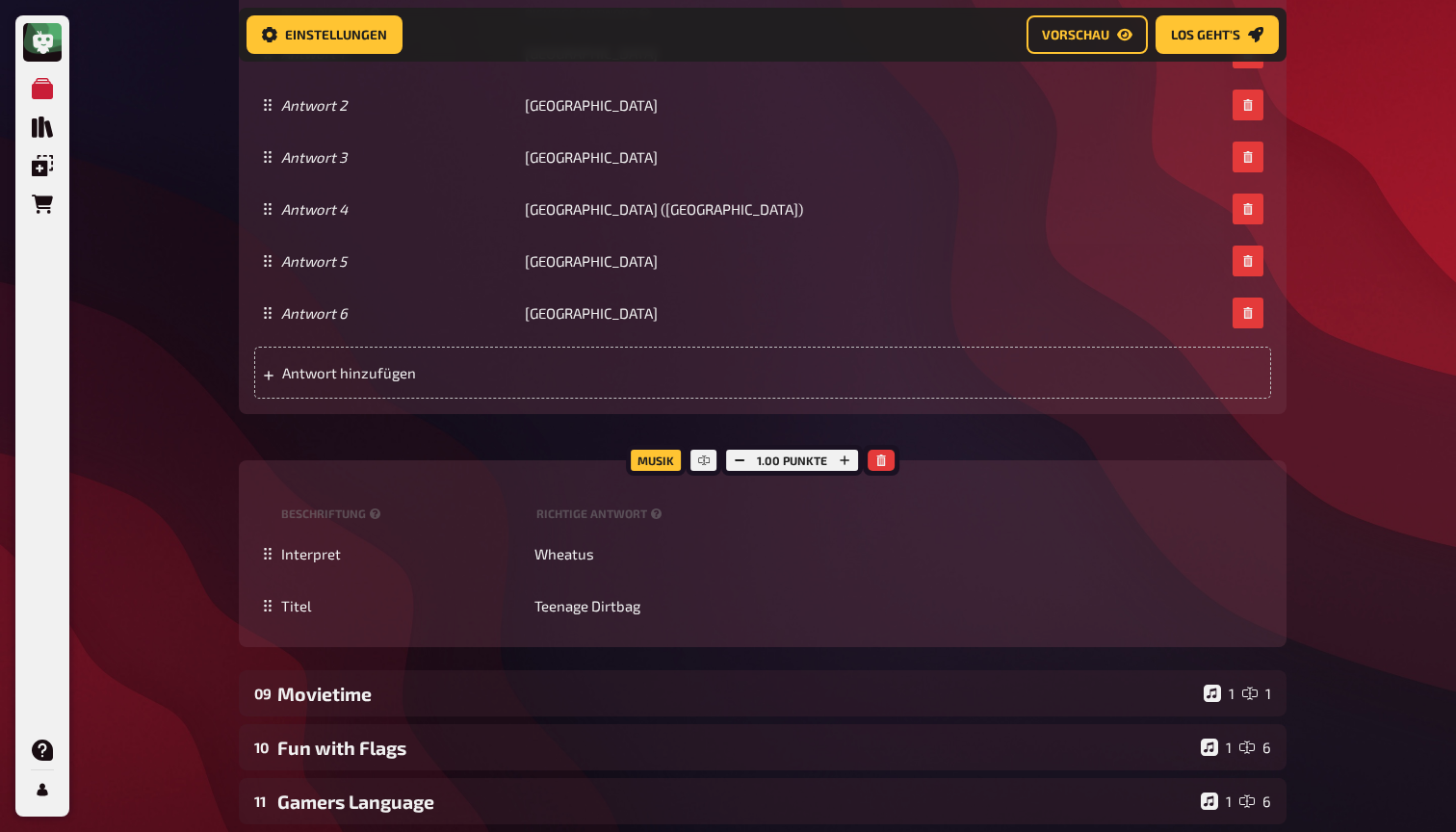
scroll to position [9791, 0]
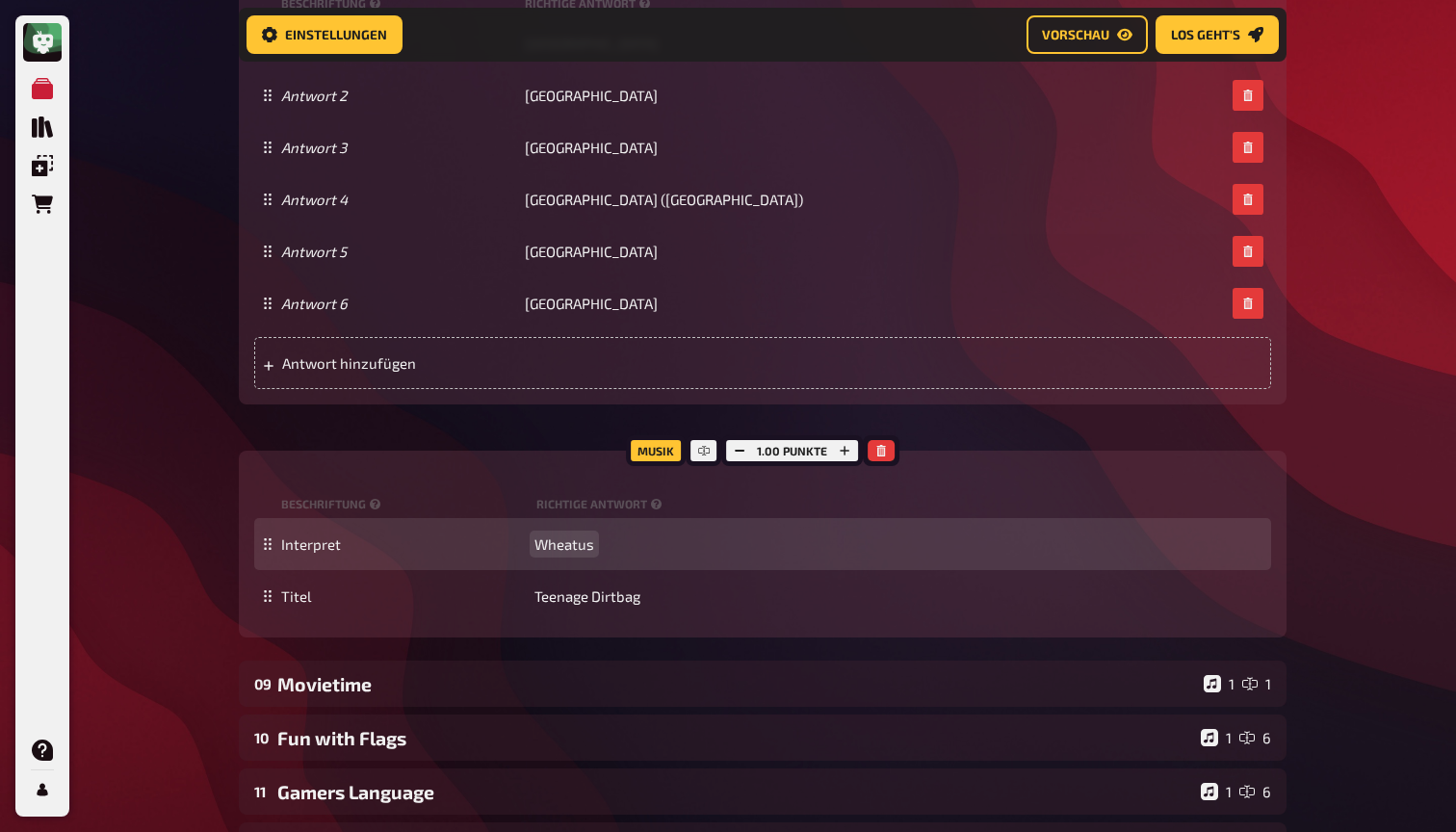
click at [556, 552] on span "Wheatus" at bounding box center [564, 544] width 60 height 18
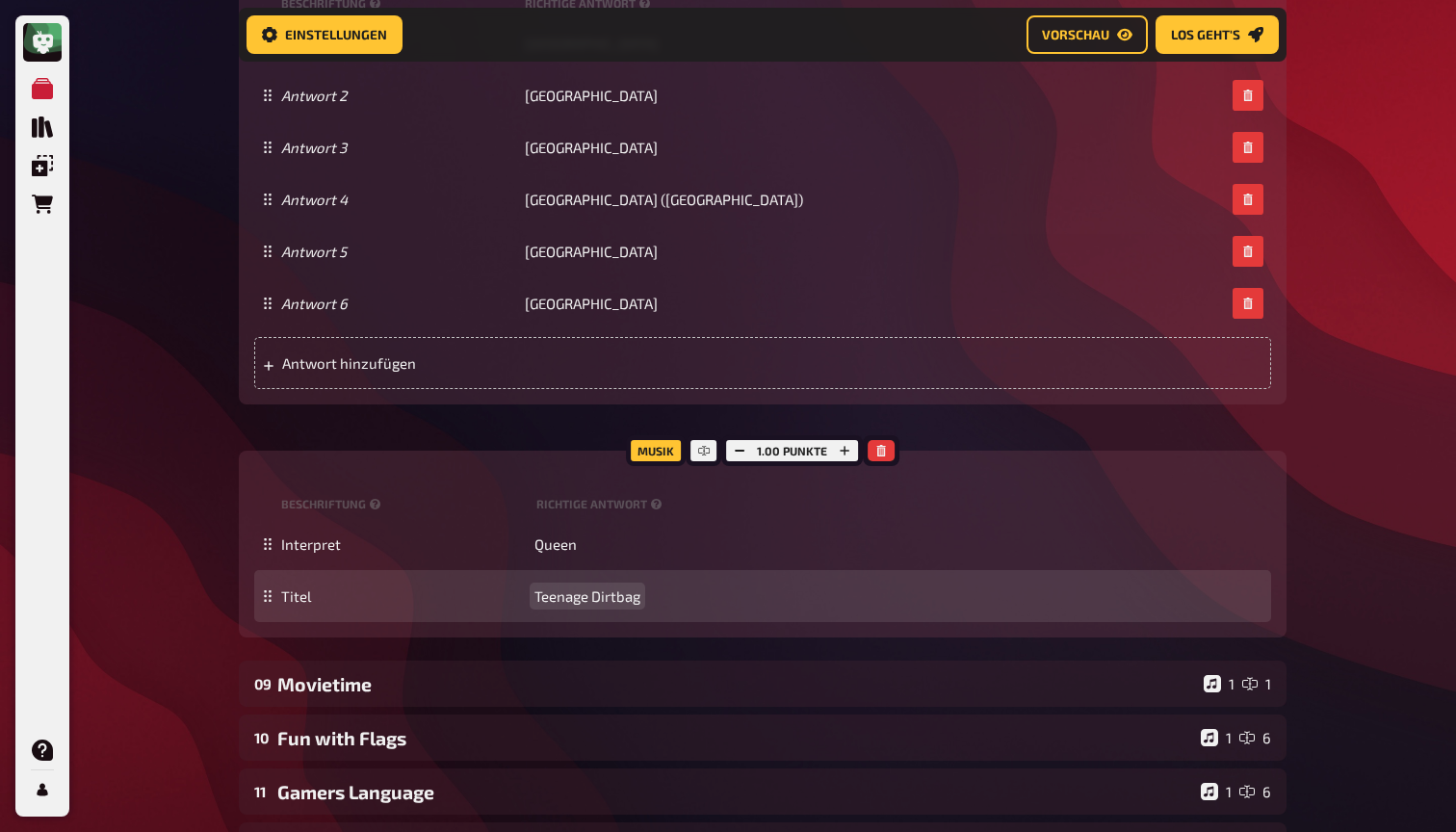
click at [562, 605] on span "Teenage Dirtbag" at bounding box center [587, 596] width 106 height 18
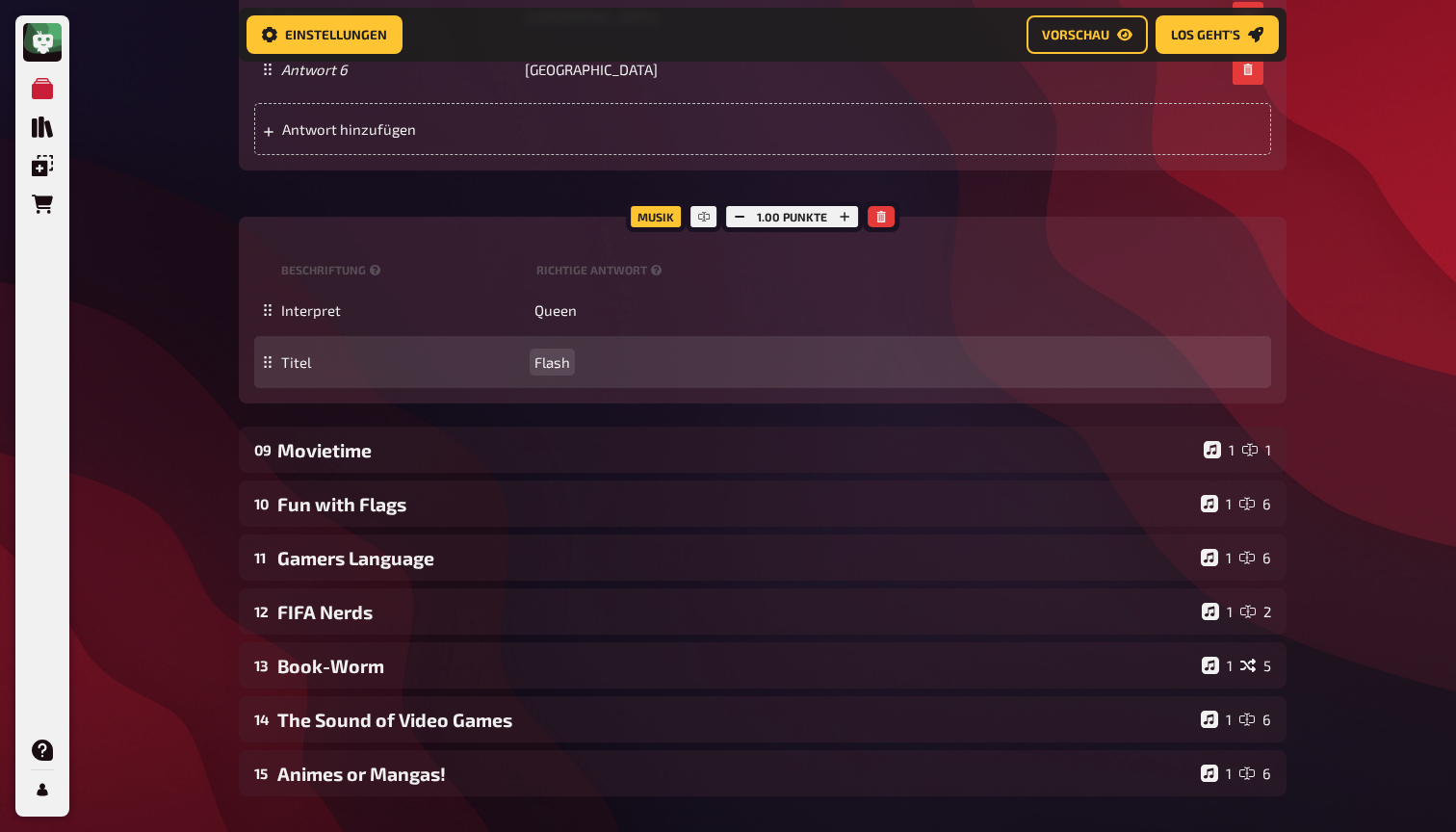
scroll to position [10089, 0]
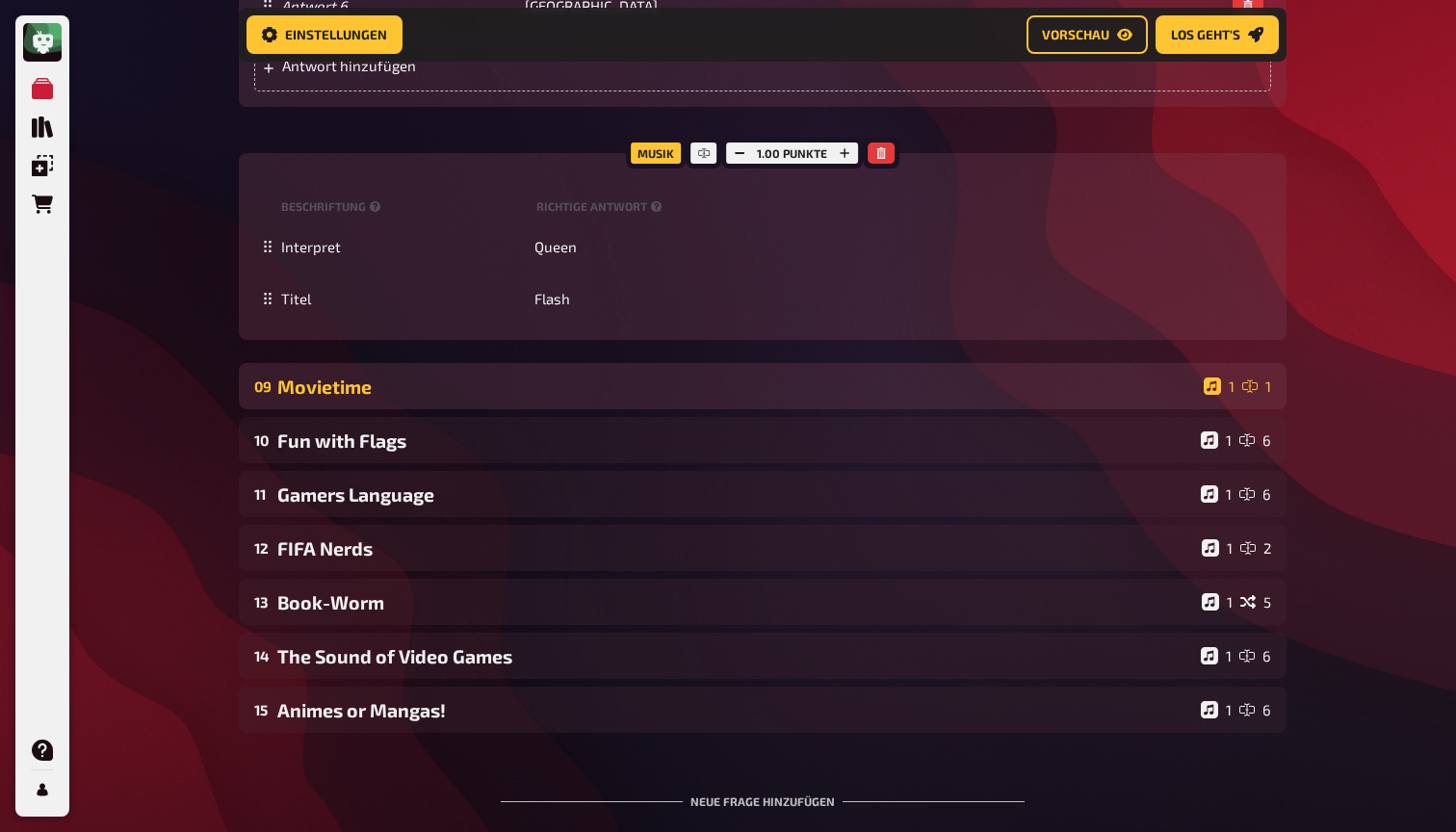
click at [494, 409] on div "09 Movietime 1 1" at bounding box center [763, 386] width 1048 height 46
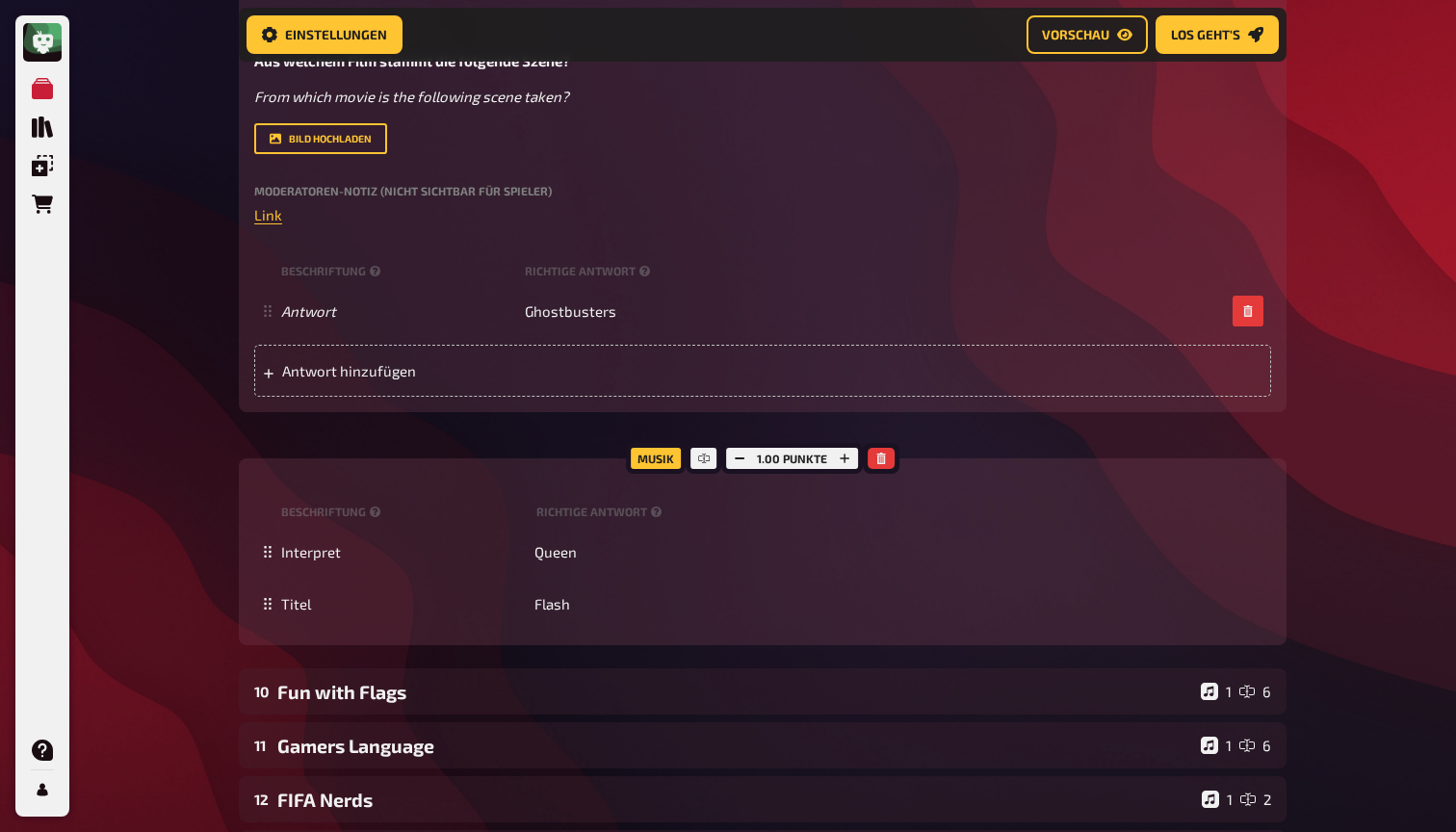
scroll to position [10622, 0]
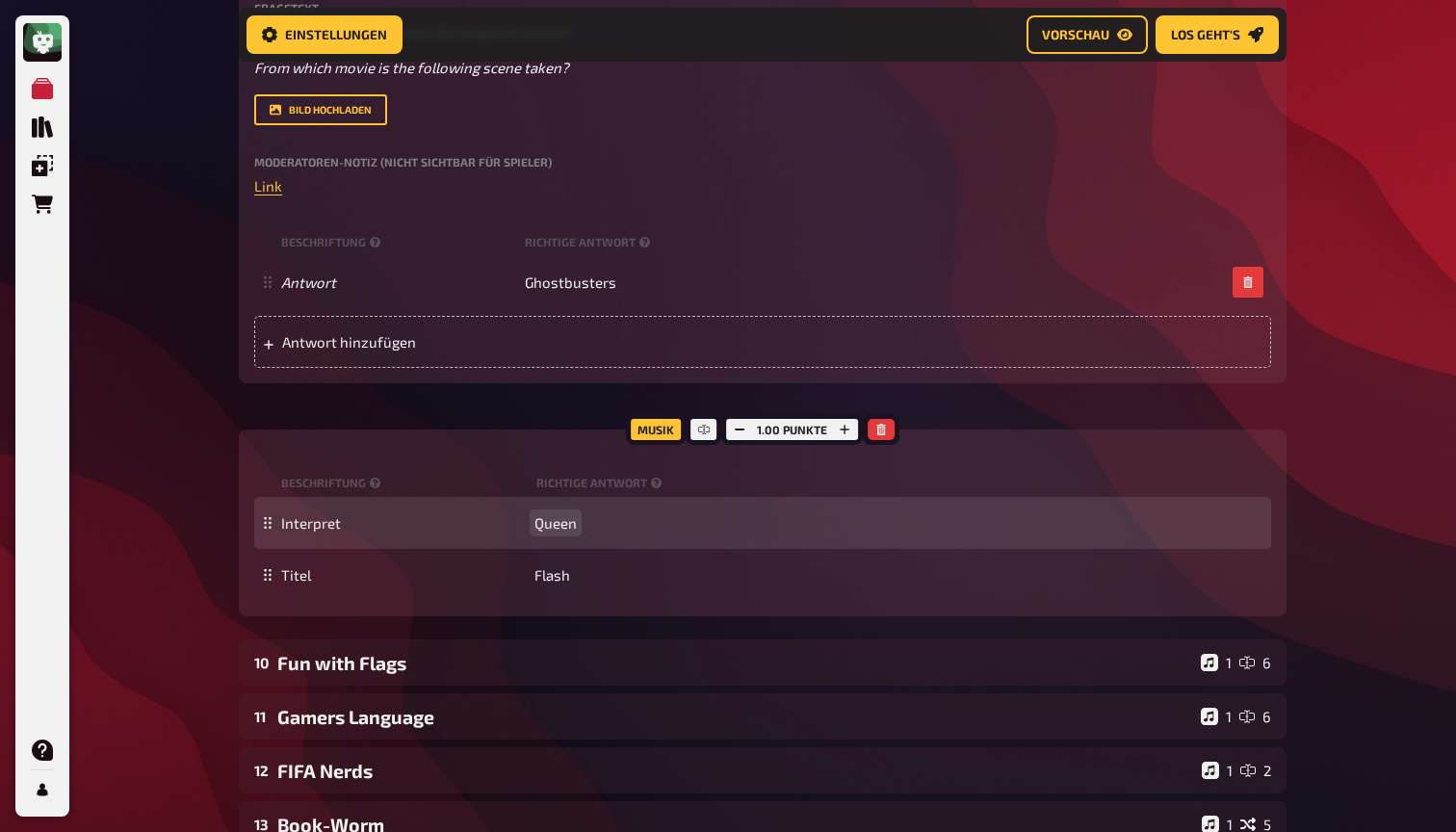
click at [565, 532] on span "Queen" at bounding box center [555, 523] width 42 height 18
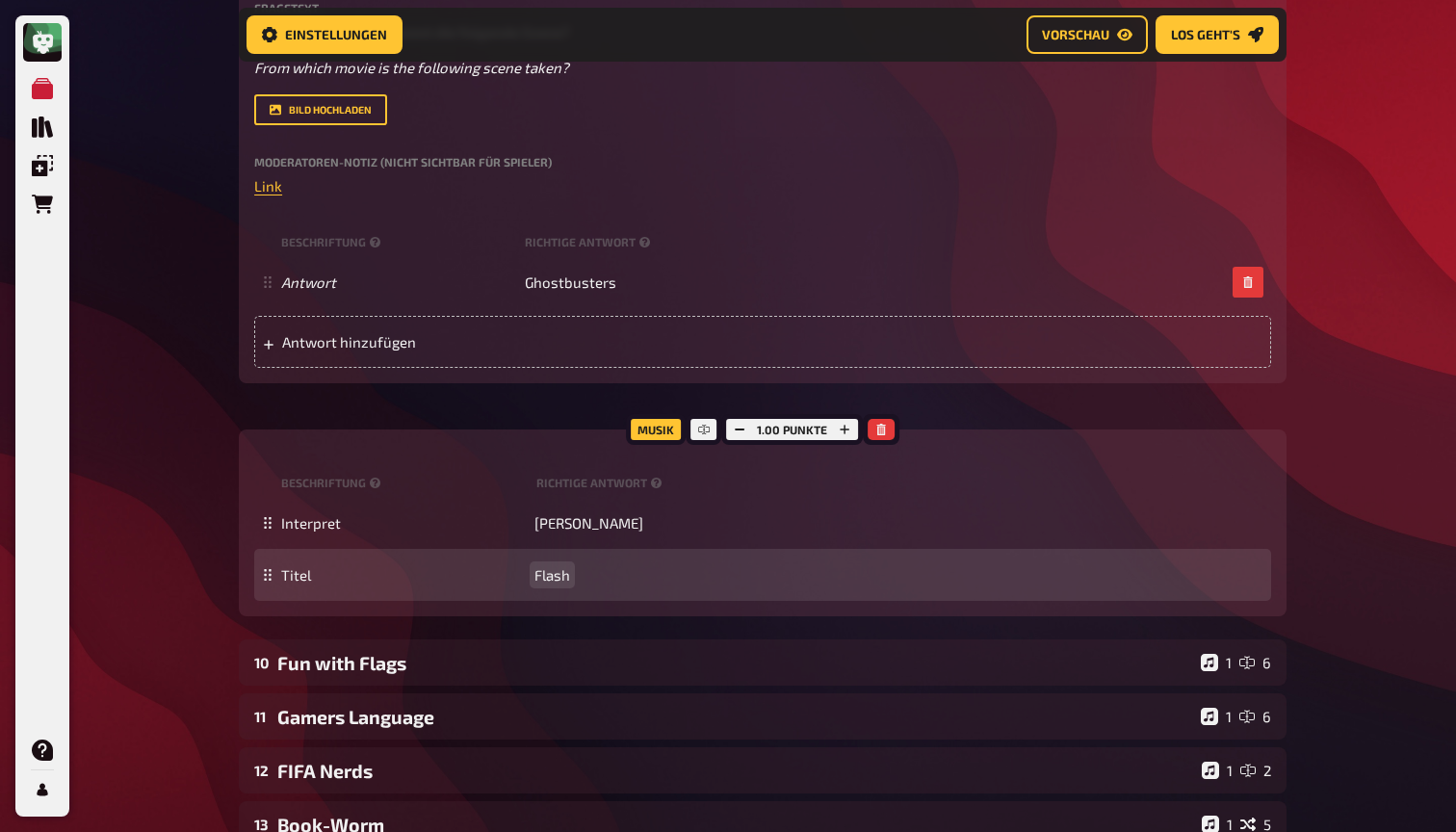
click at [553, 583] on span "Flash" at bounding box center [552, 575] width 35 height 18
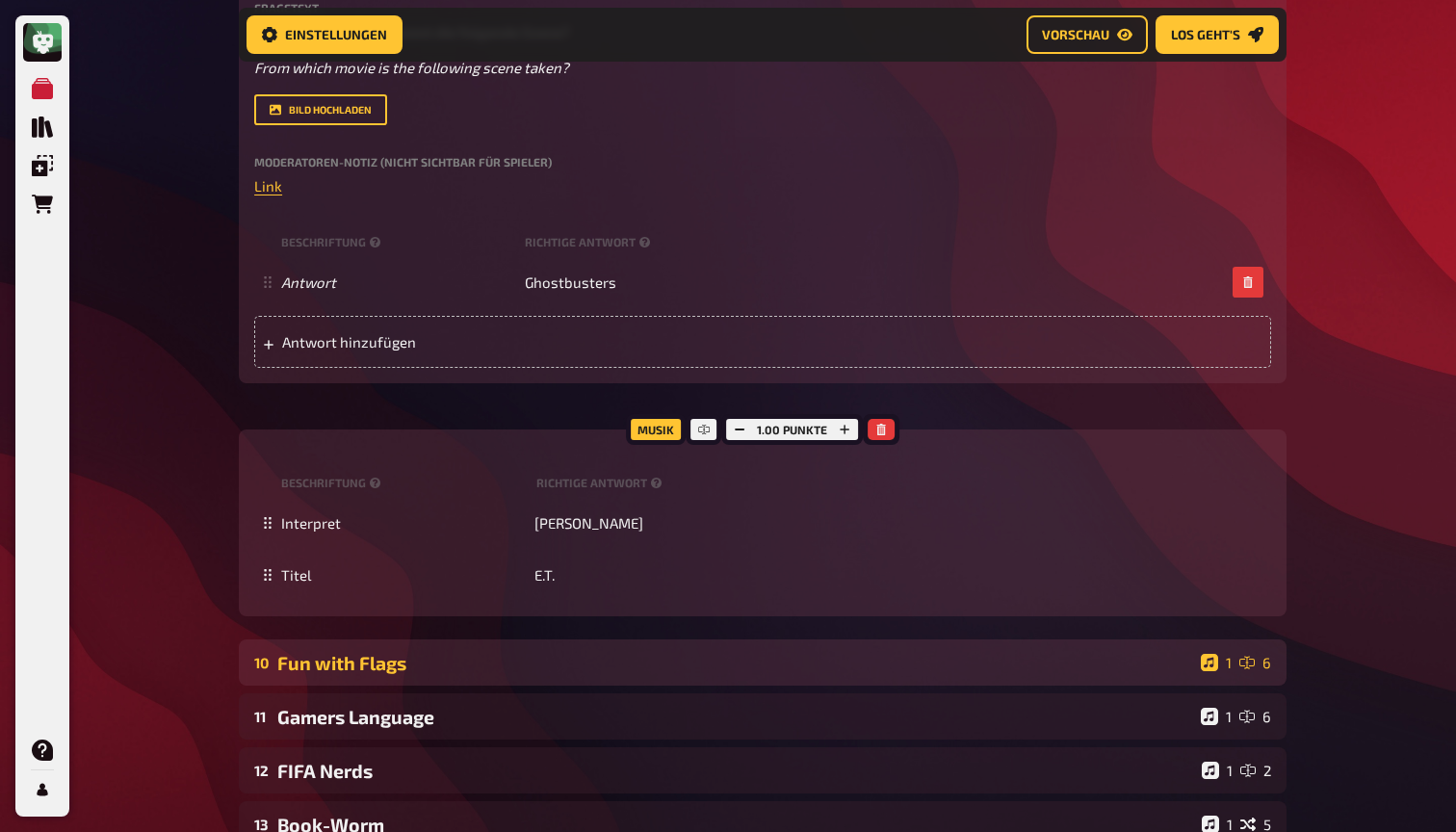
click at [437, 673] on div "Fun with Flags" at bounding box center [734, 663] width 916 height 23
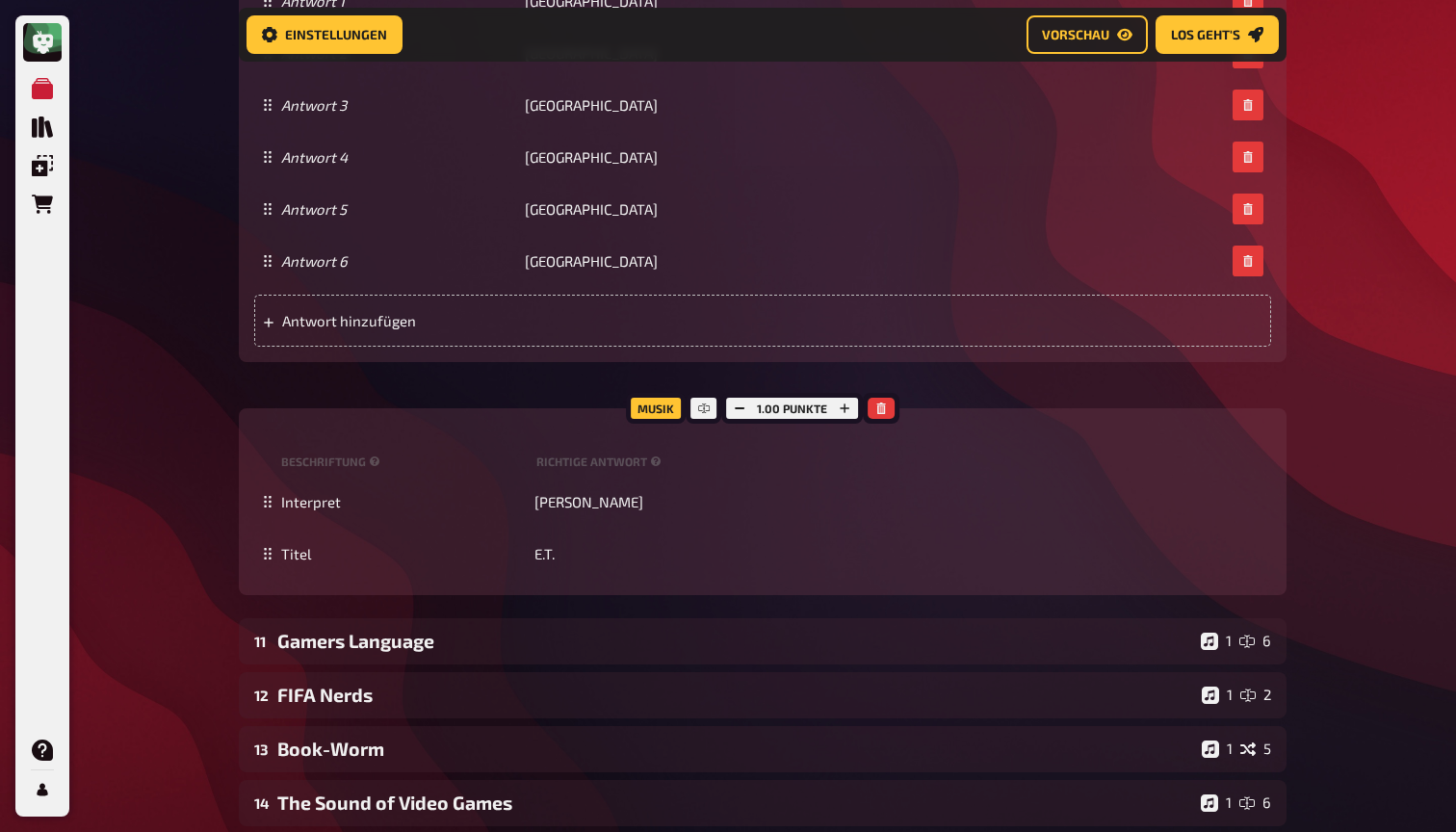
scroll to position [12090, 0]
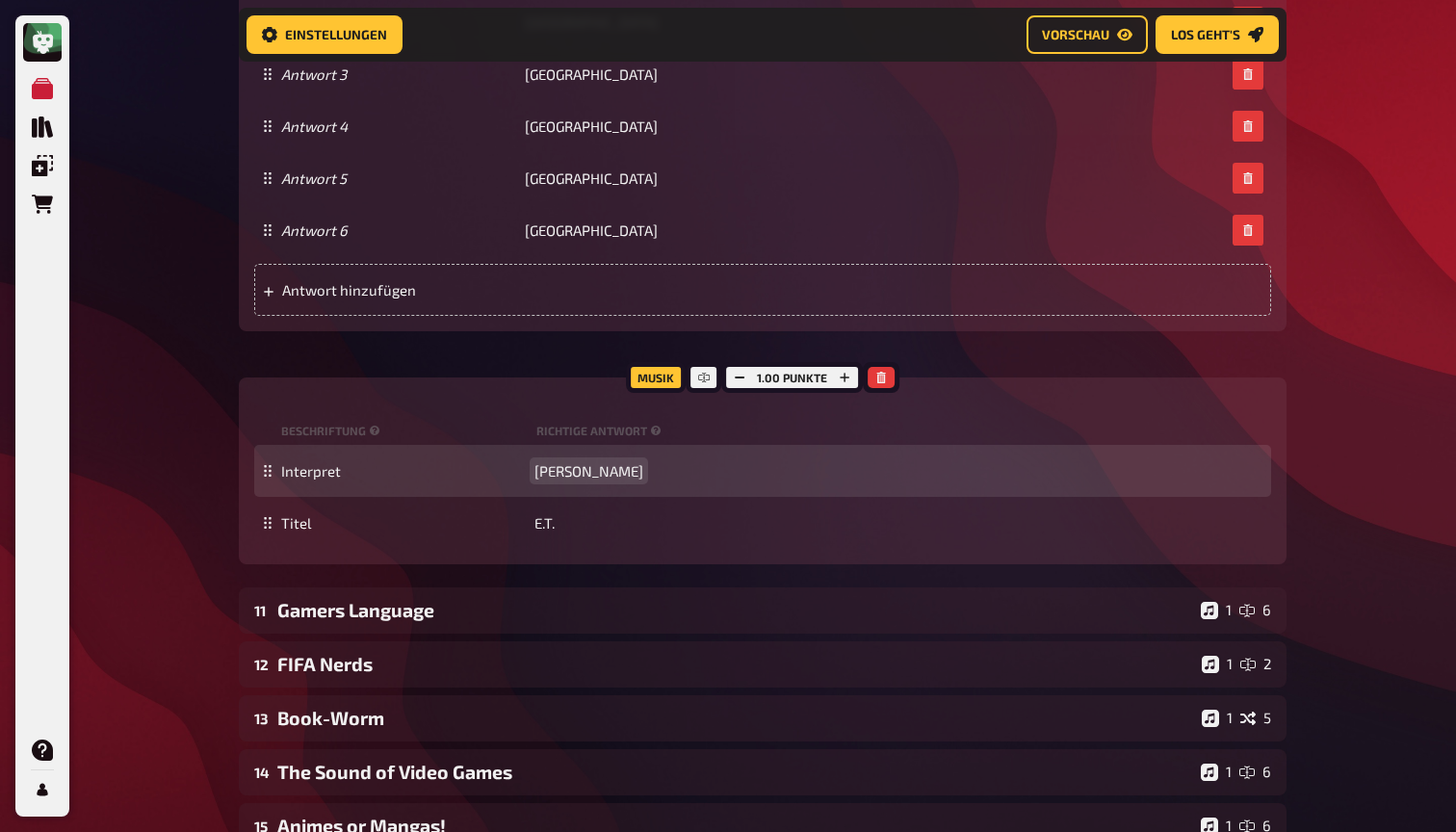
click at [559, 480] on span "Katy Perry" at bounding box center [588, 471] width 109 height 18
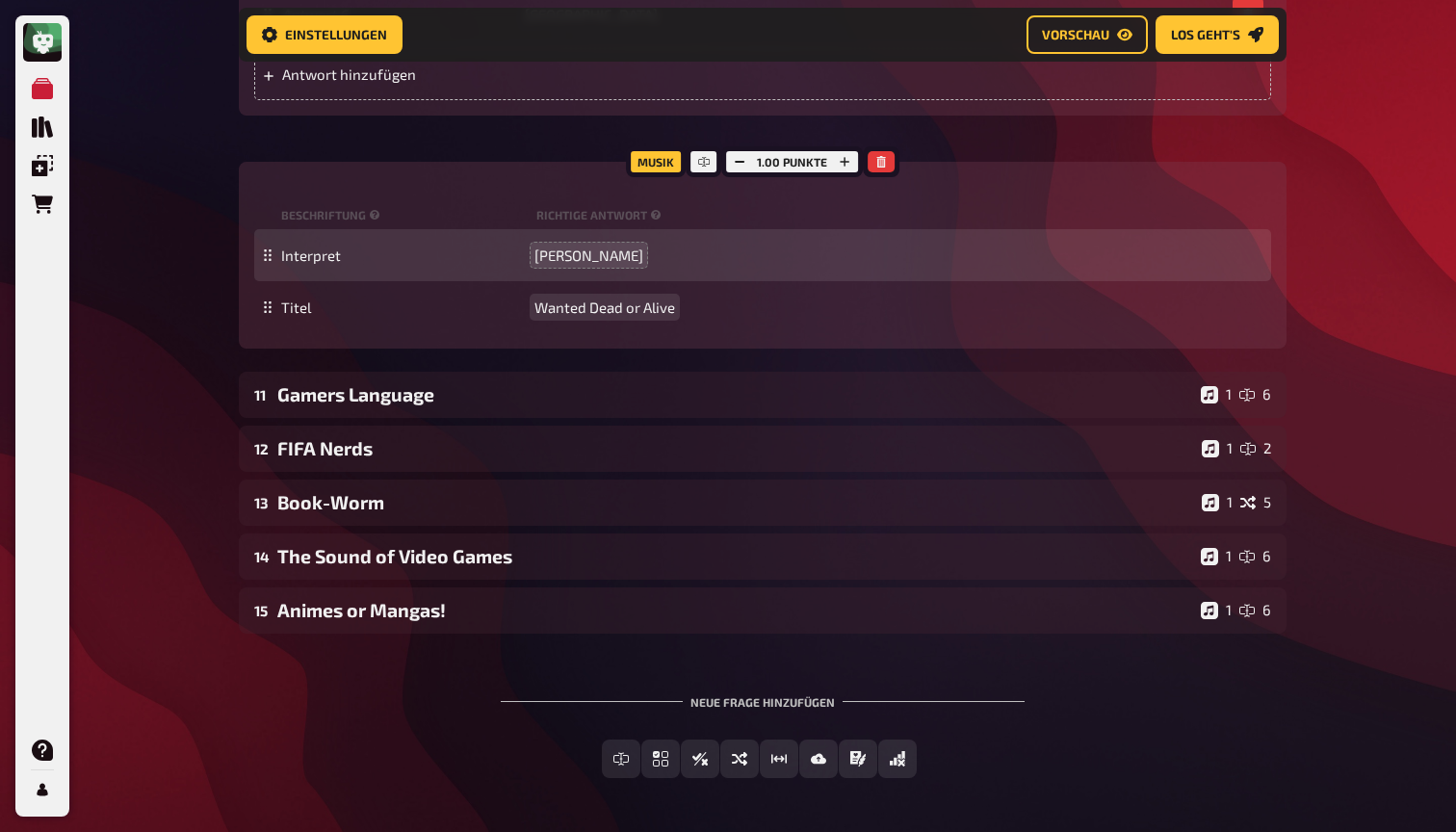
scroll to position [12351, 0]
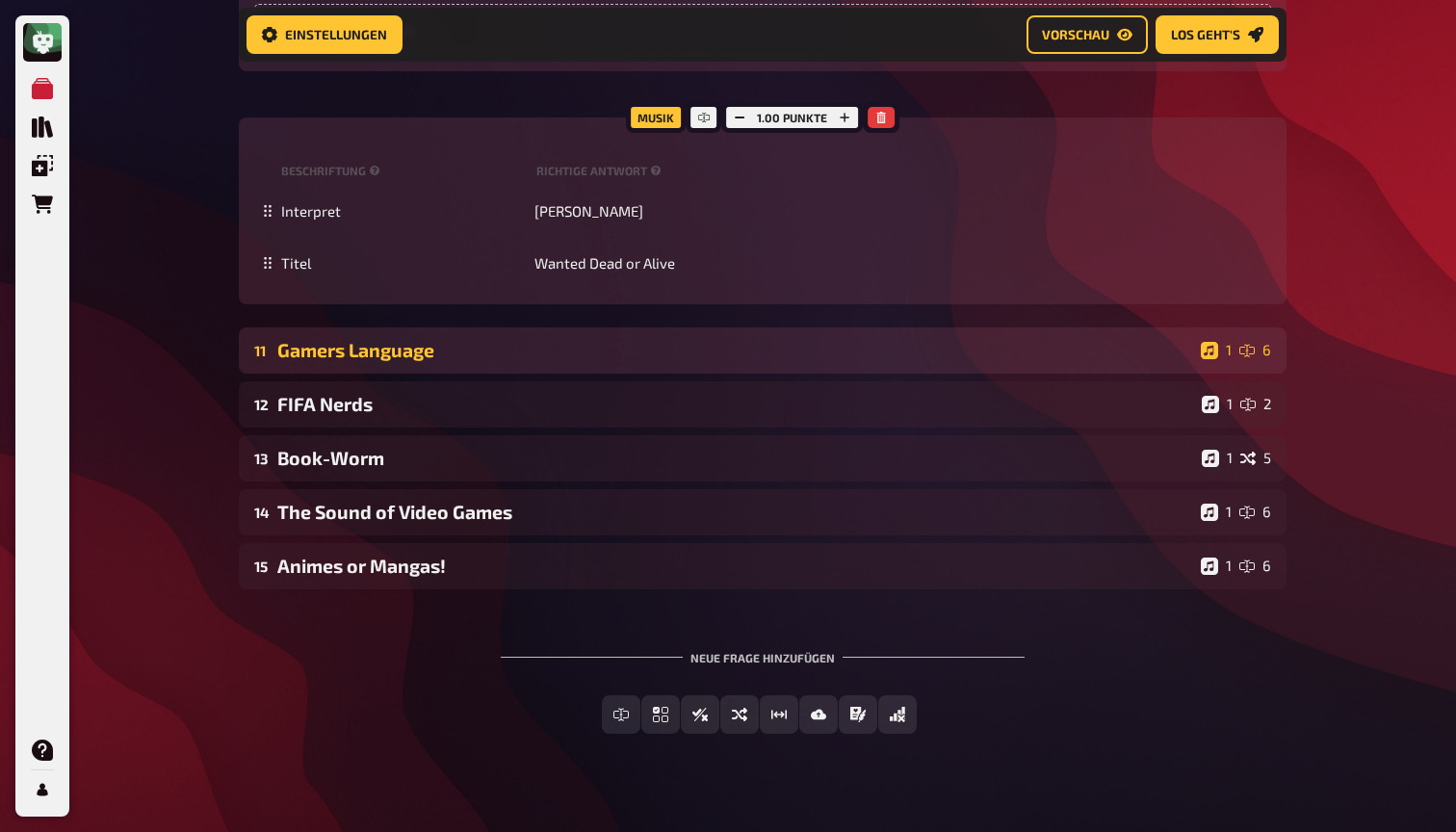
click at [351, 361] on div "Gamers Language" at bounding box center [734, 349] width 916 height 23
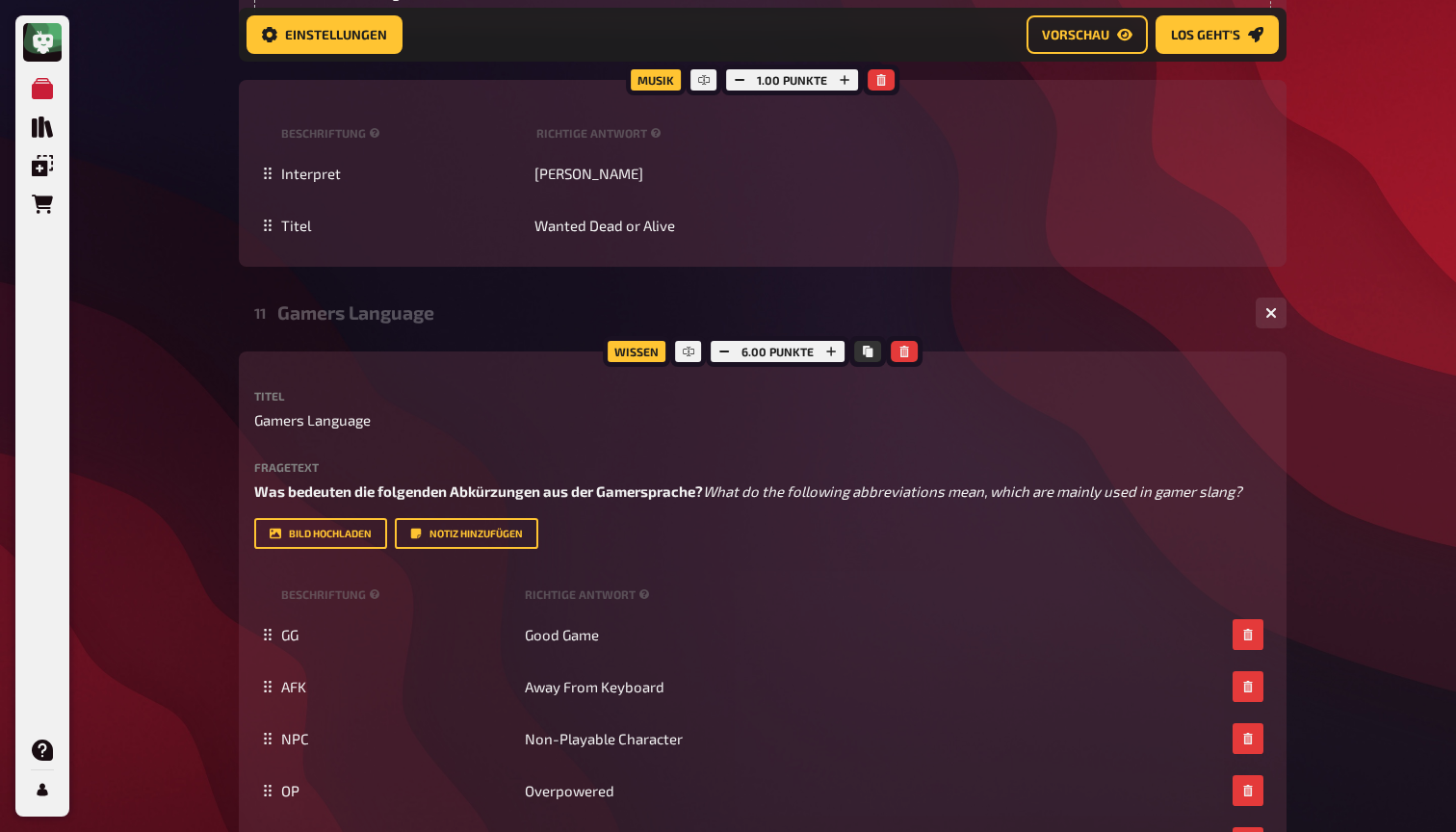
scroll to position [12391, 0]
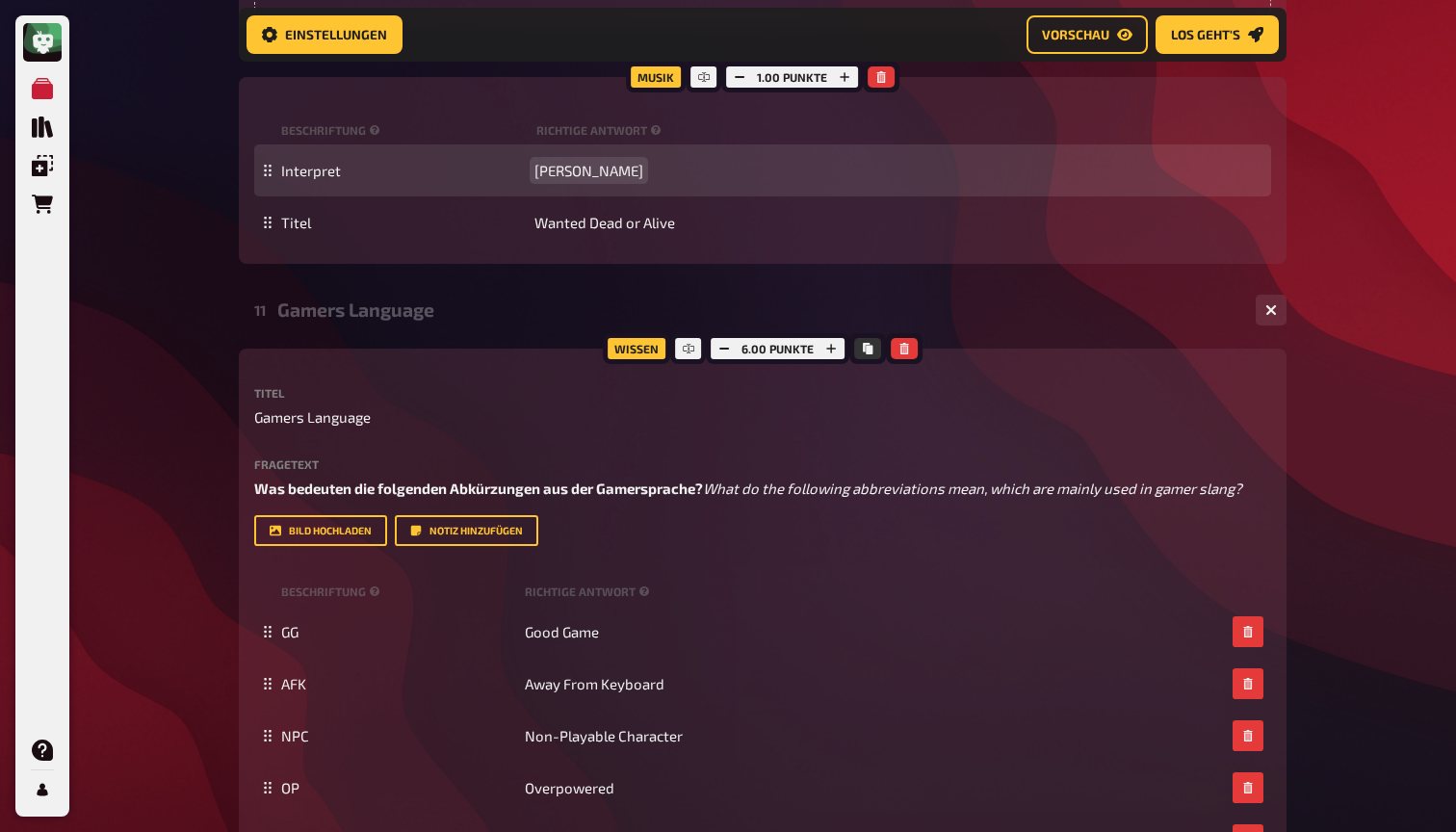
click at [563, 179] on span "Bon Jovi" at bounding box center [588, 170] width 109 height 18
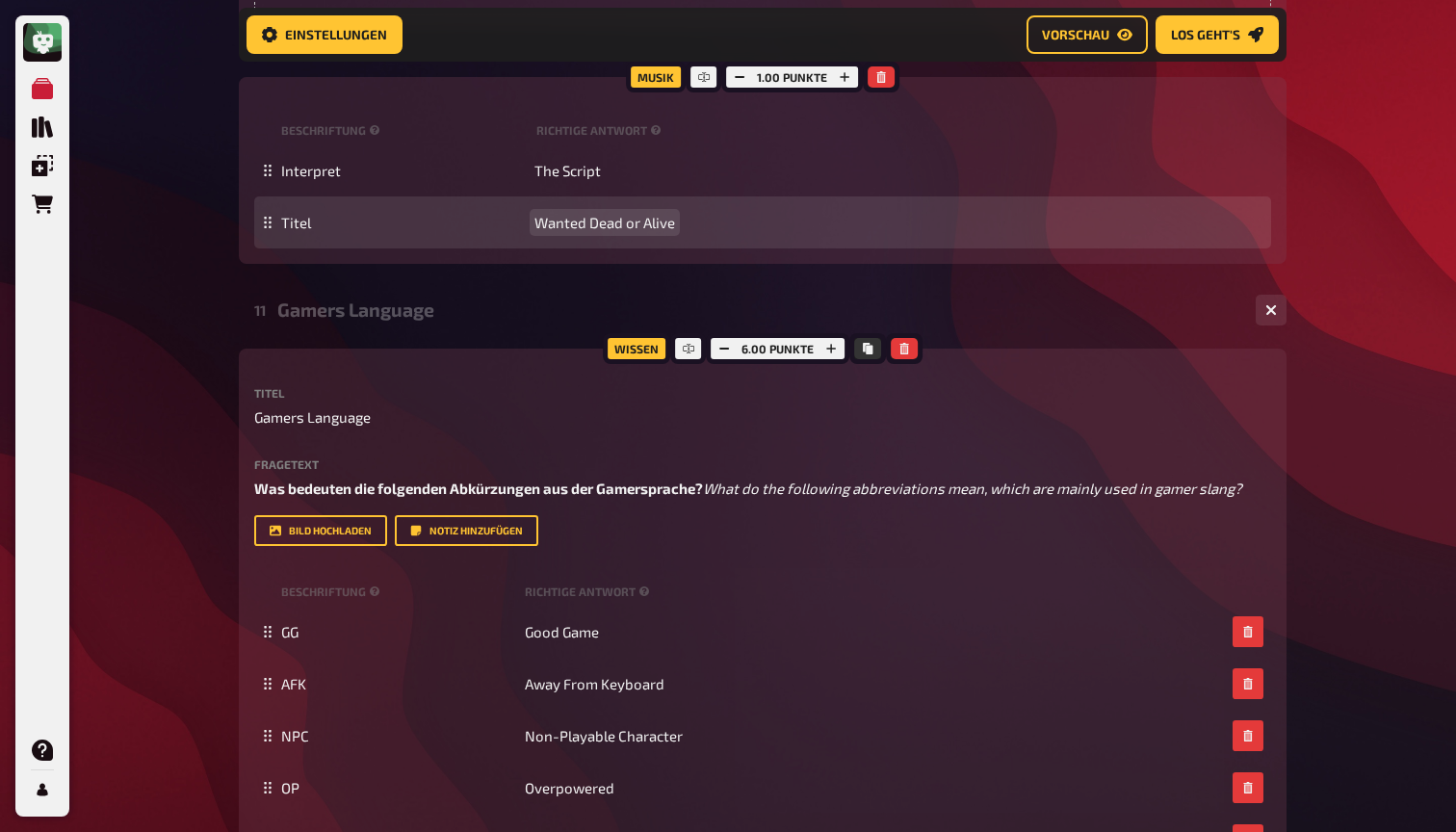
click at [572, 231] on span "Wanted Dead or Alive" at bounding box center [605, 222] width 141 height 18
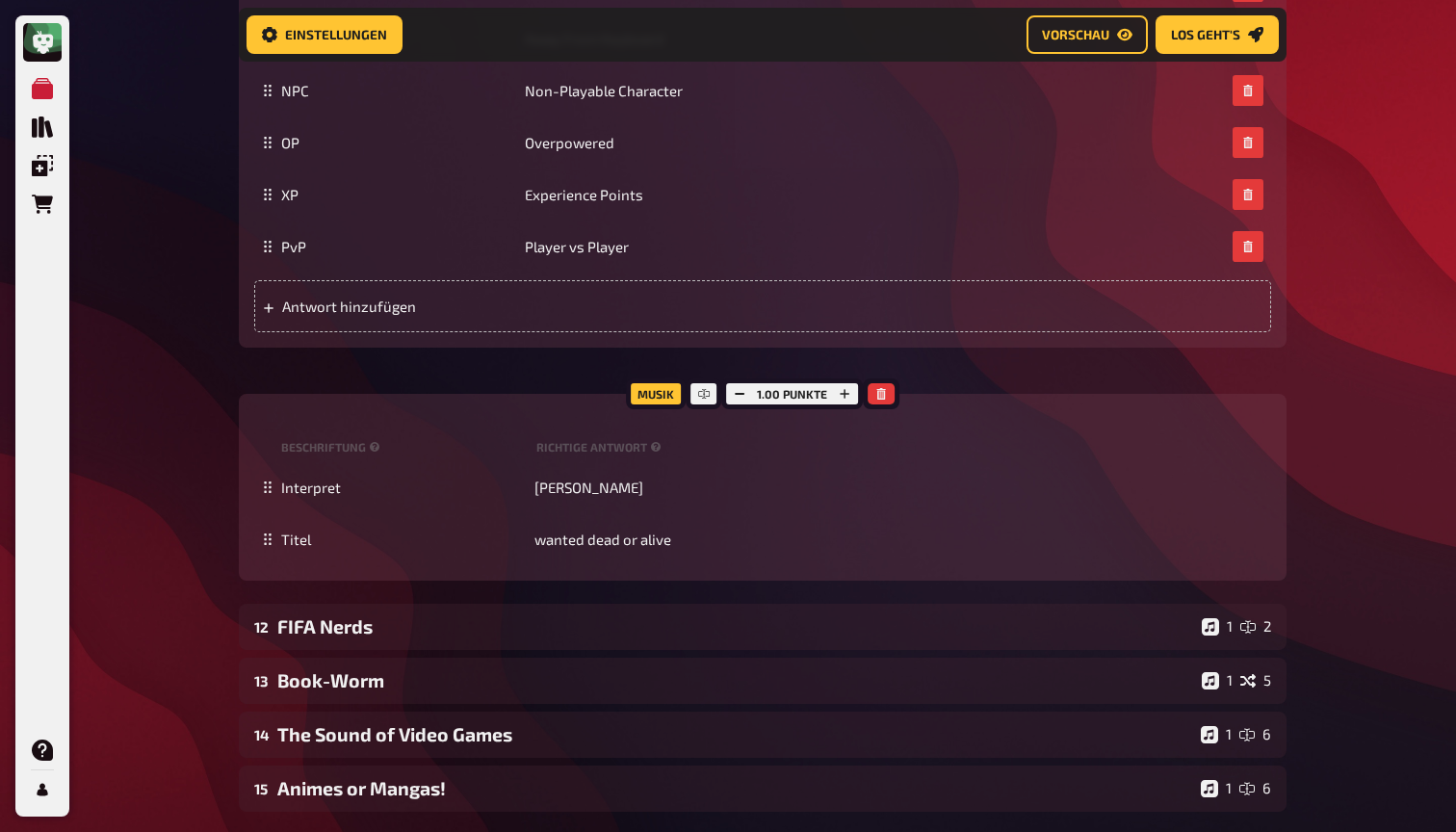
scroll to position [13054, 0]
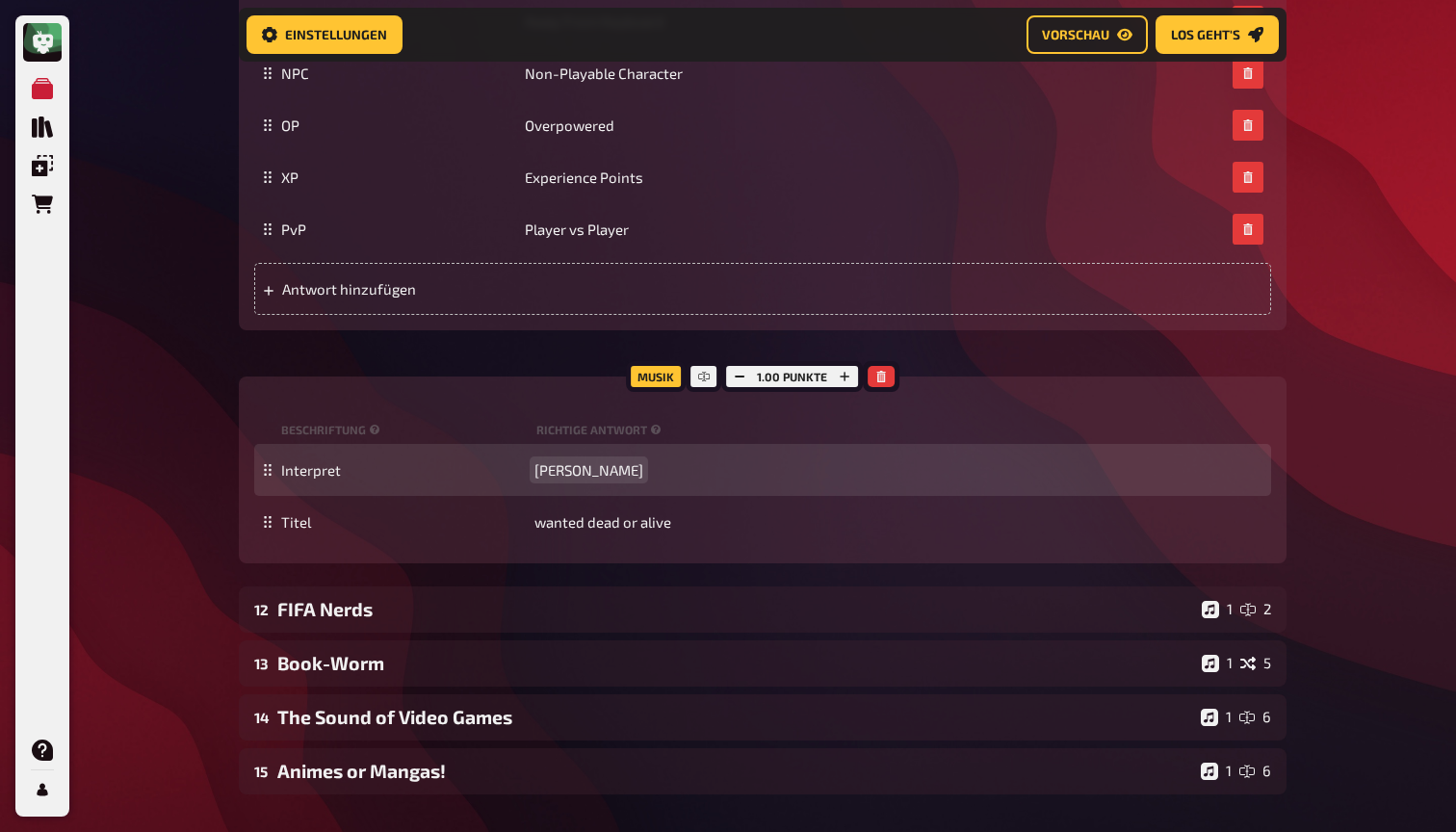
click at [574, 479] on span "Bon Jovi" at bounding box center [588, 470] width 109 height 18
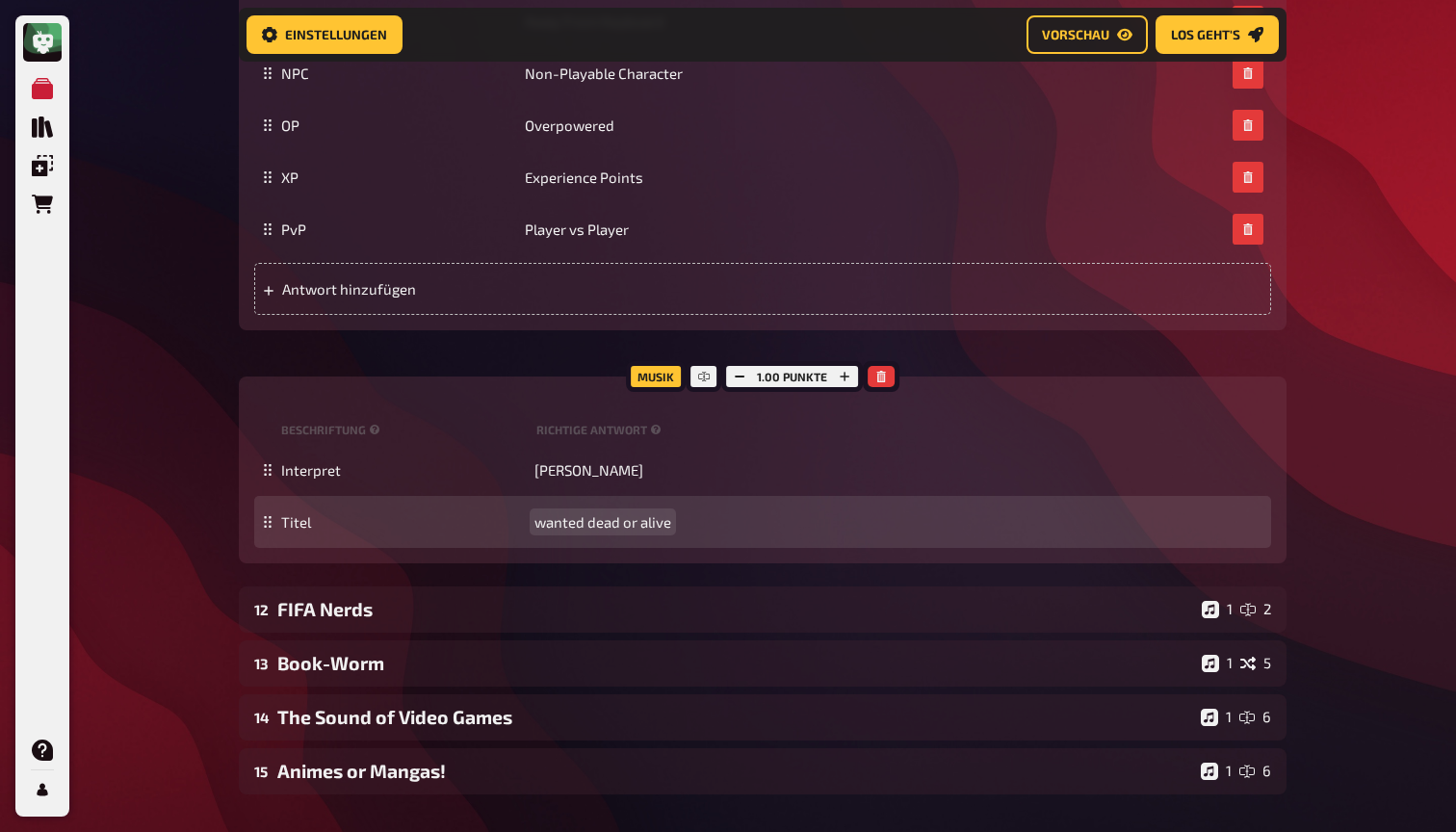
click at [579, 531] on span "wanted dead or alive" at bounding box center [603, 522] width 137 height 18
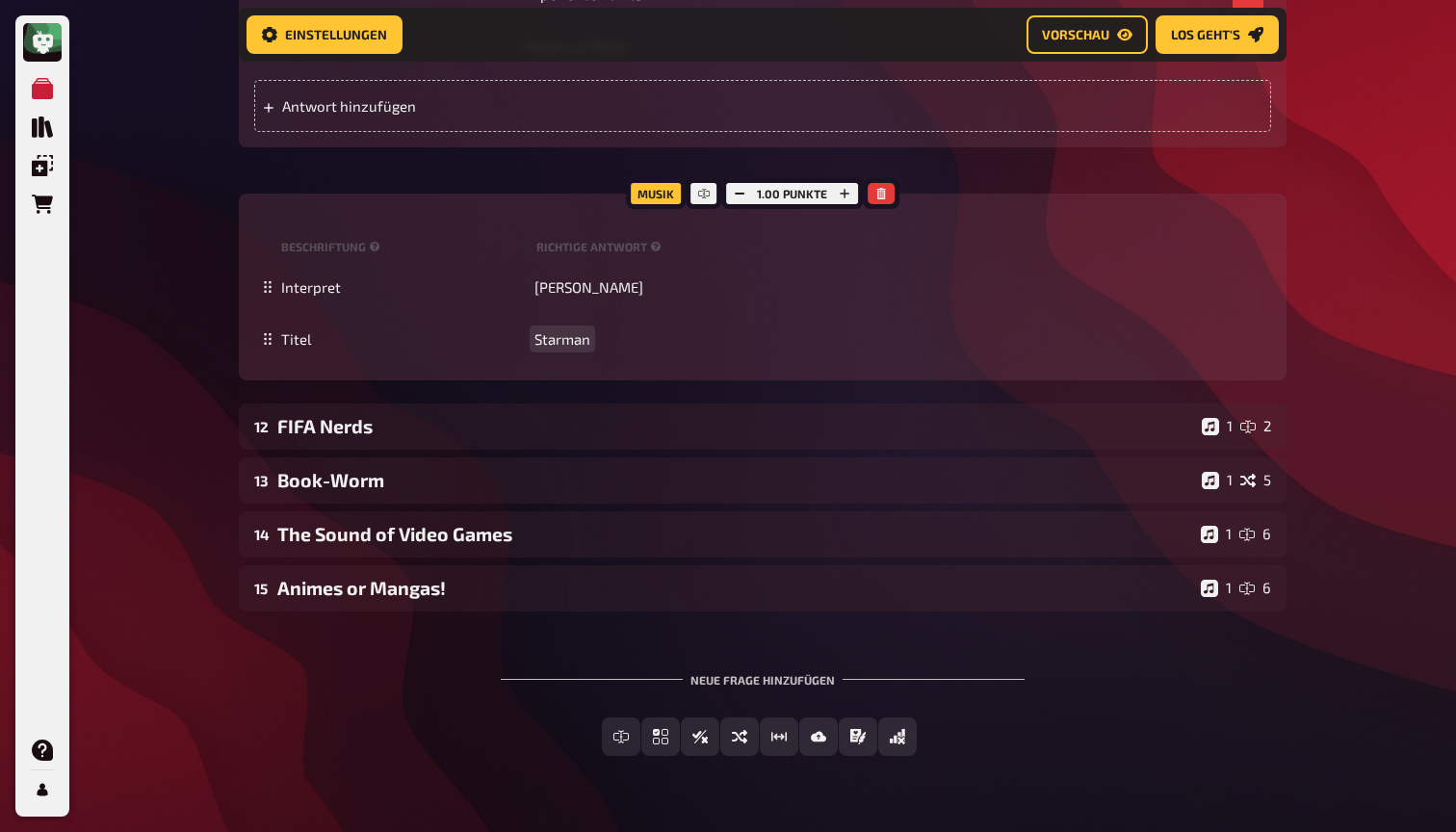
scroll to position [13250, 0]
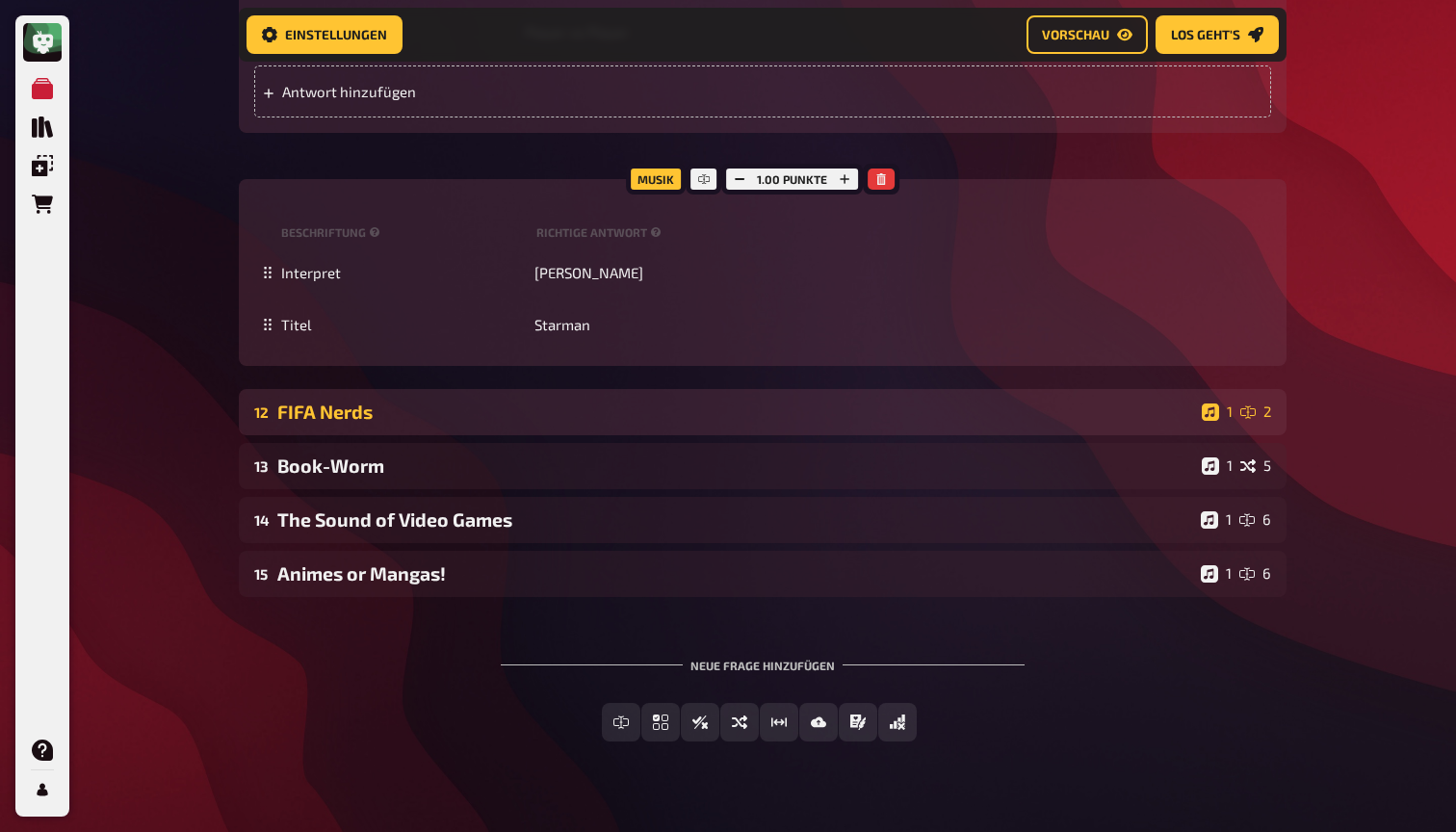
click at [364, 435] on div "12 FIFA Nerds 1 2" at bounding box center [763, 411] width 1048 height 46
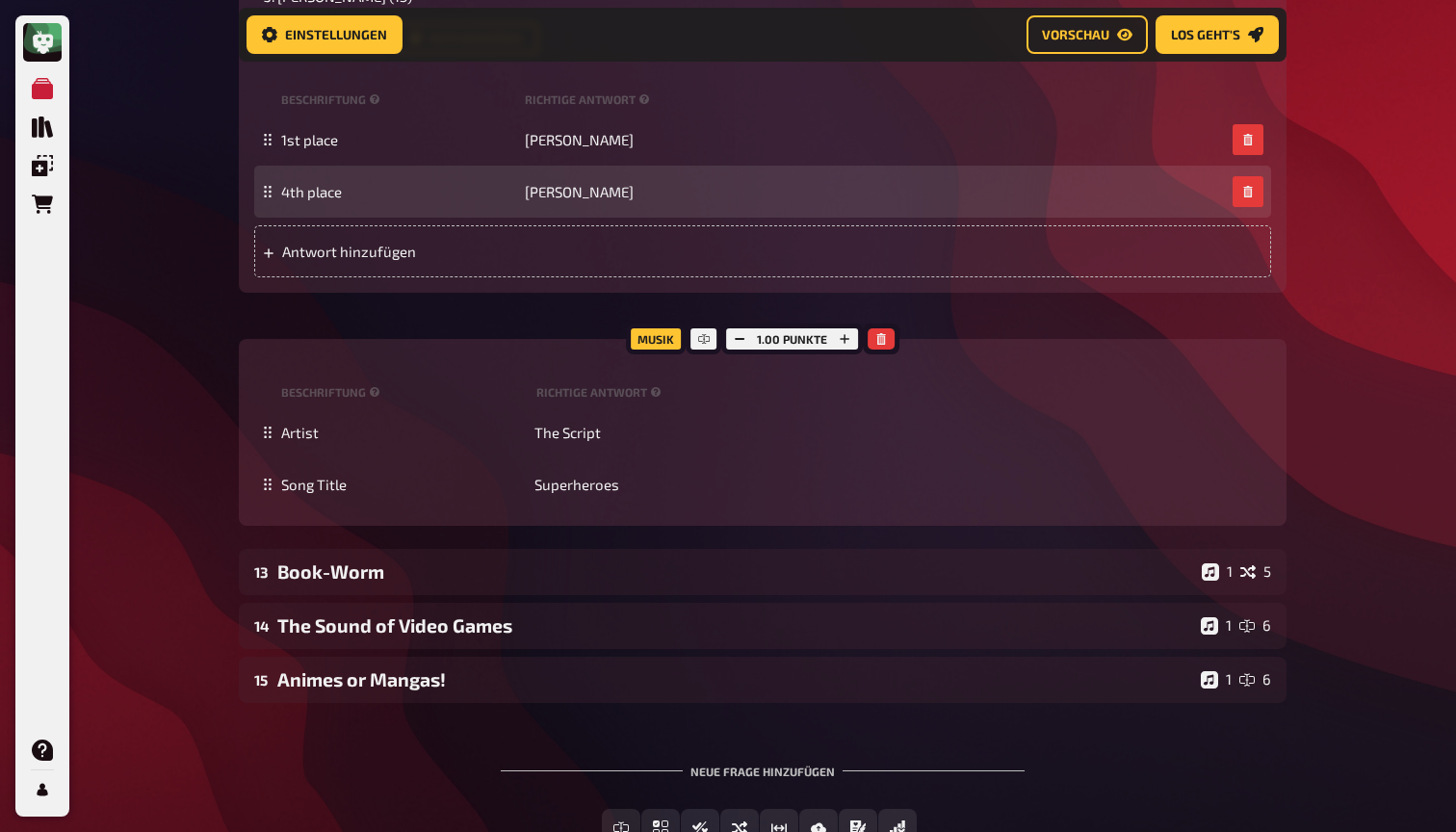
scroll to position [14040, 0]
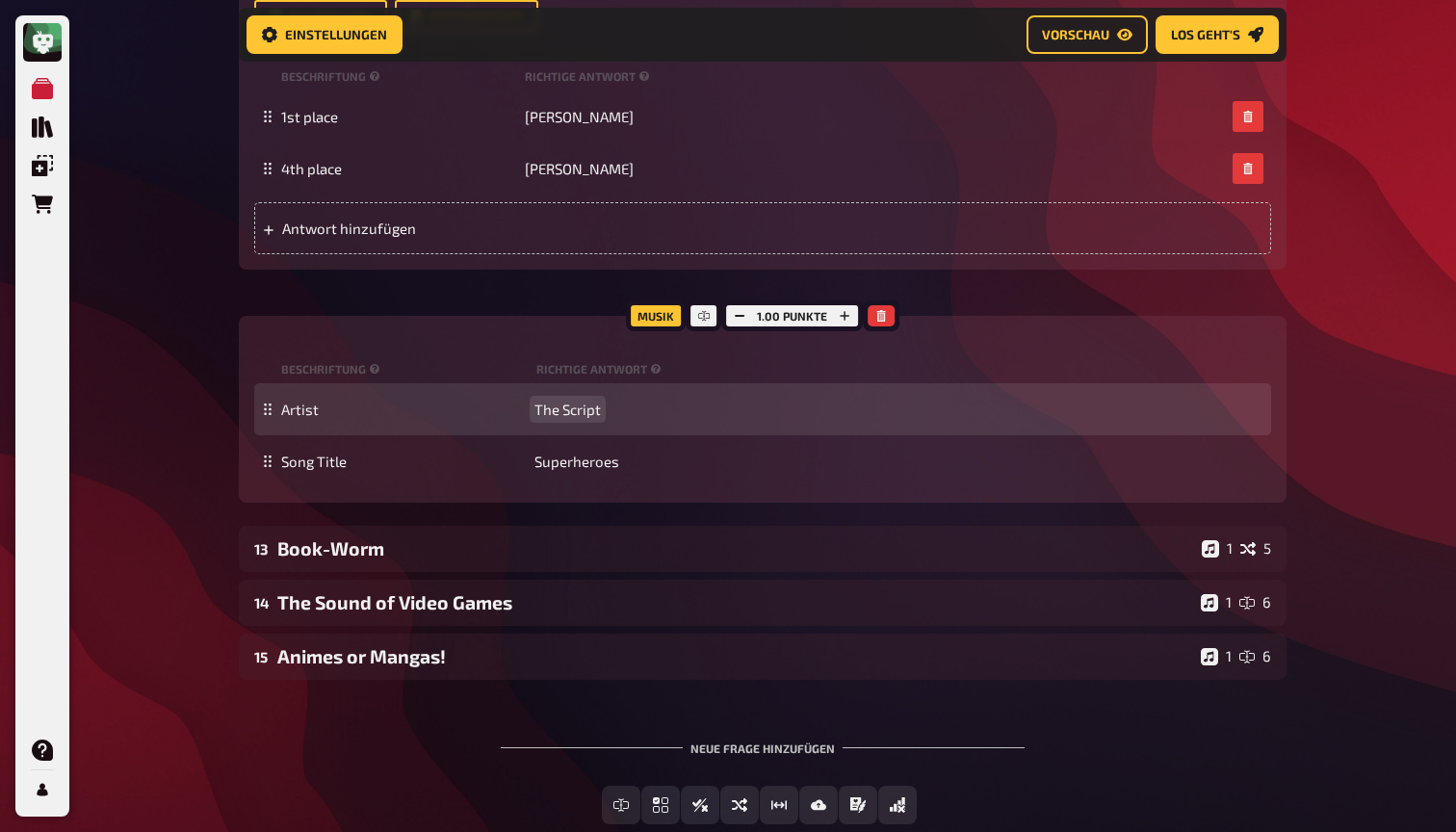
click at [578, 418] on span "The Script" at bounding box center [568, 409] width 67 height 18
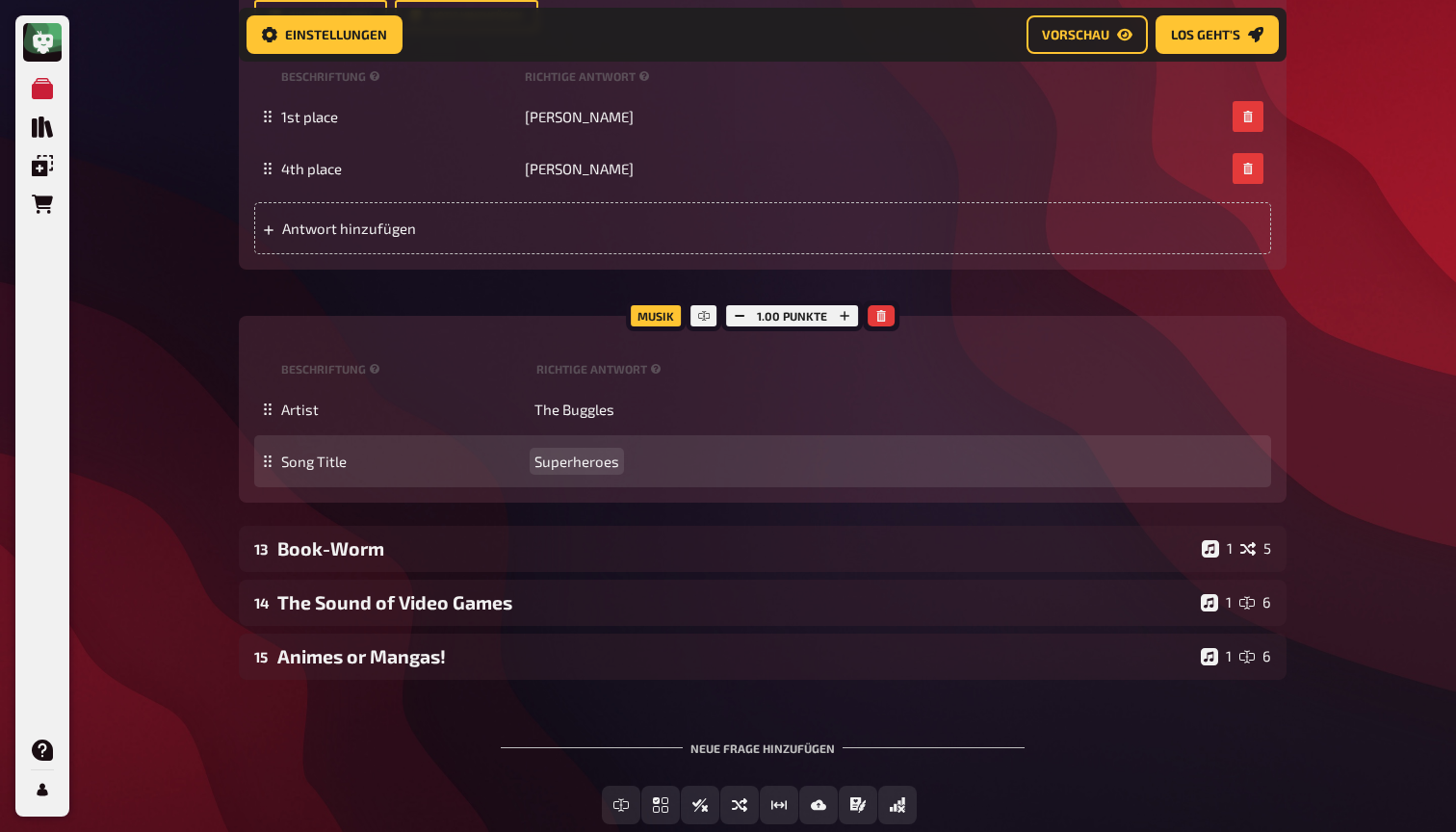
click at [592, 470] on span "Superheroes" at bounding box center [577, 461] width 85 height 18
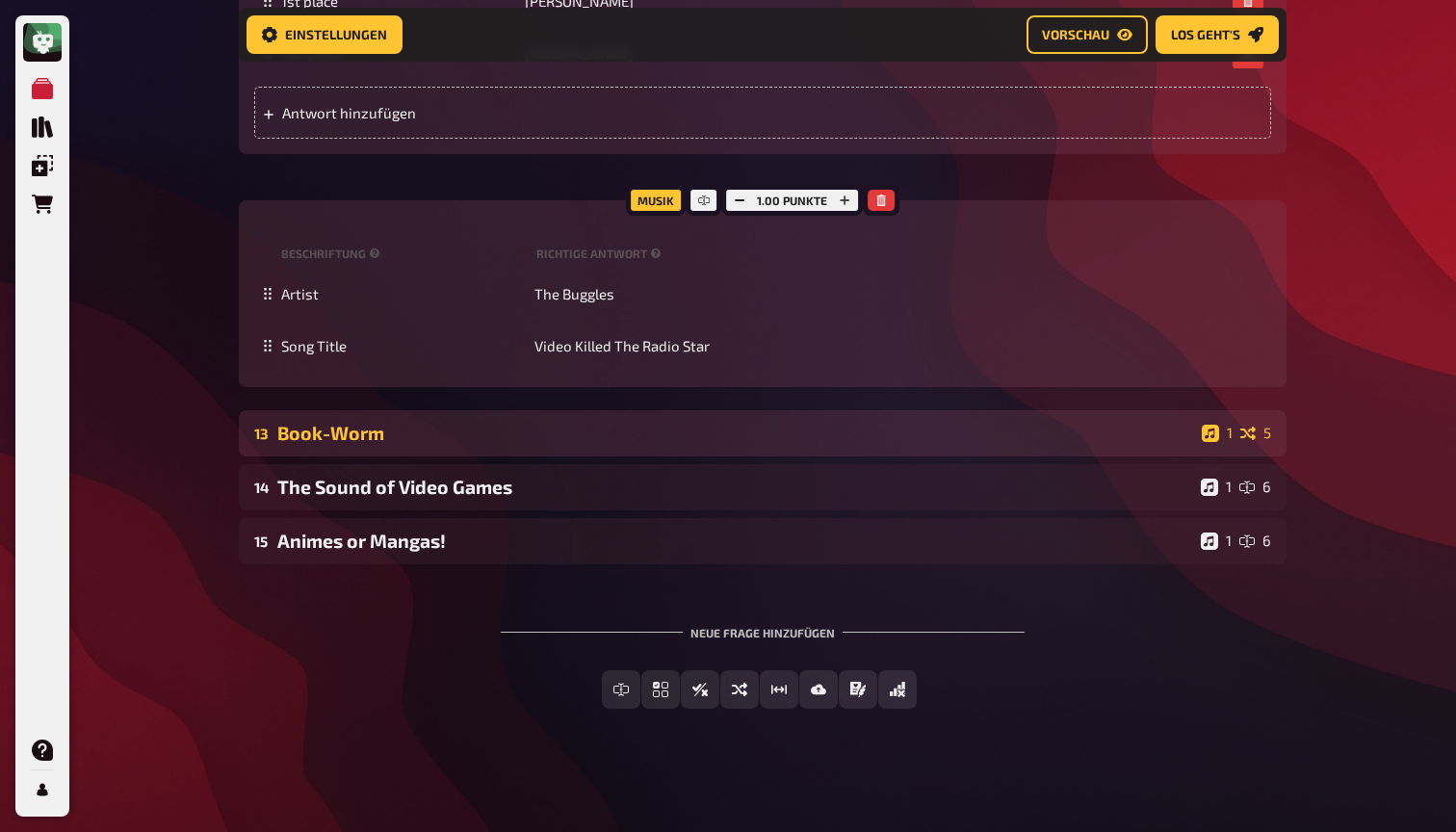
click at [541, 443] on div "Book-Worm" at bounding box center [735, 433] width 916 height 23
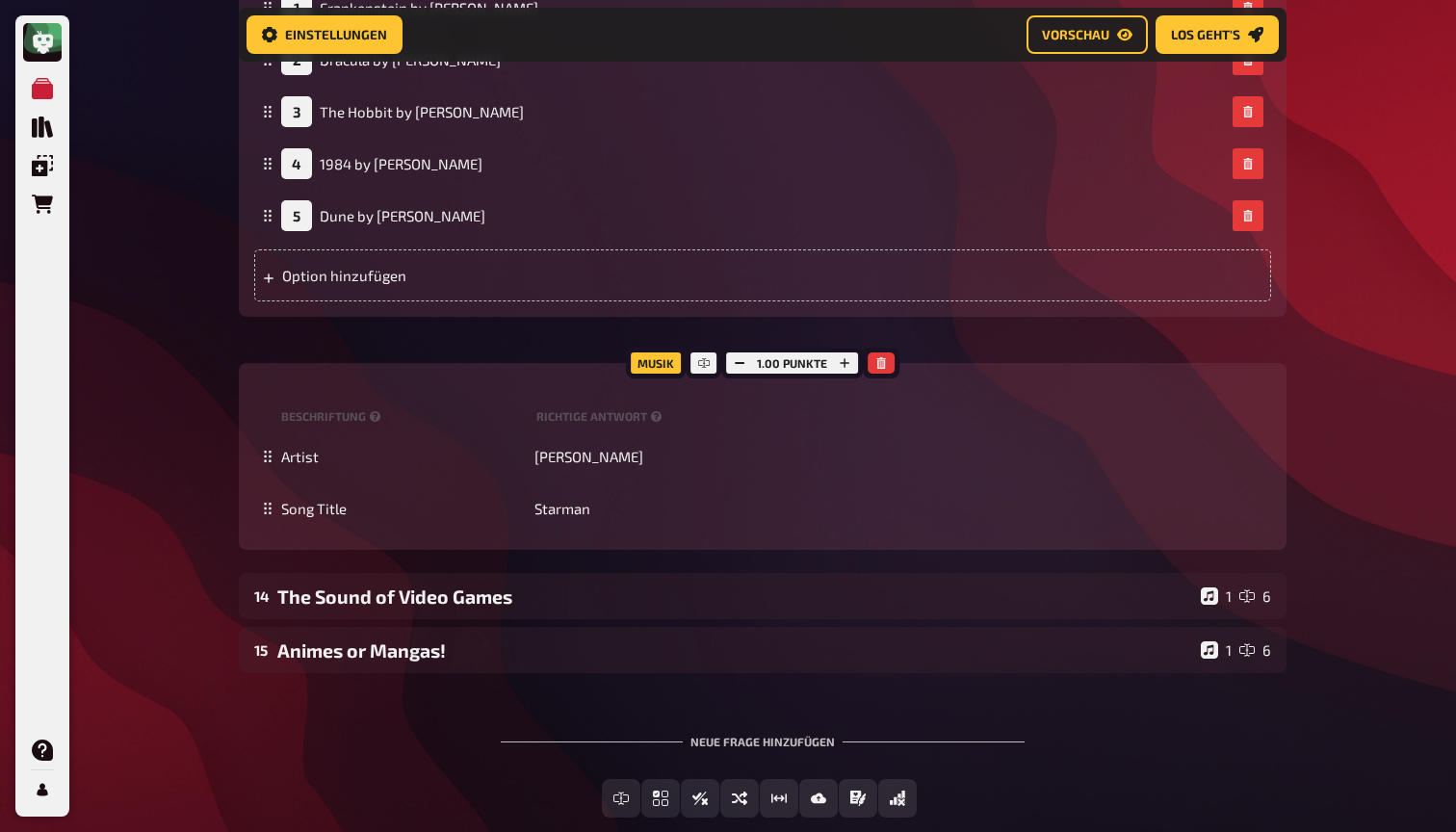
scroll to position [15192, 0]
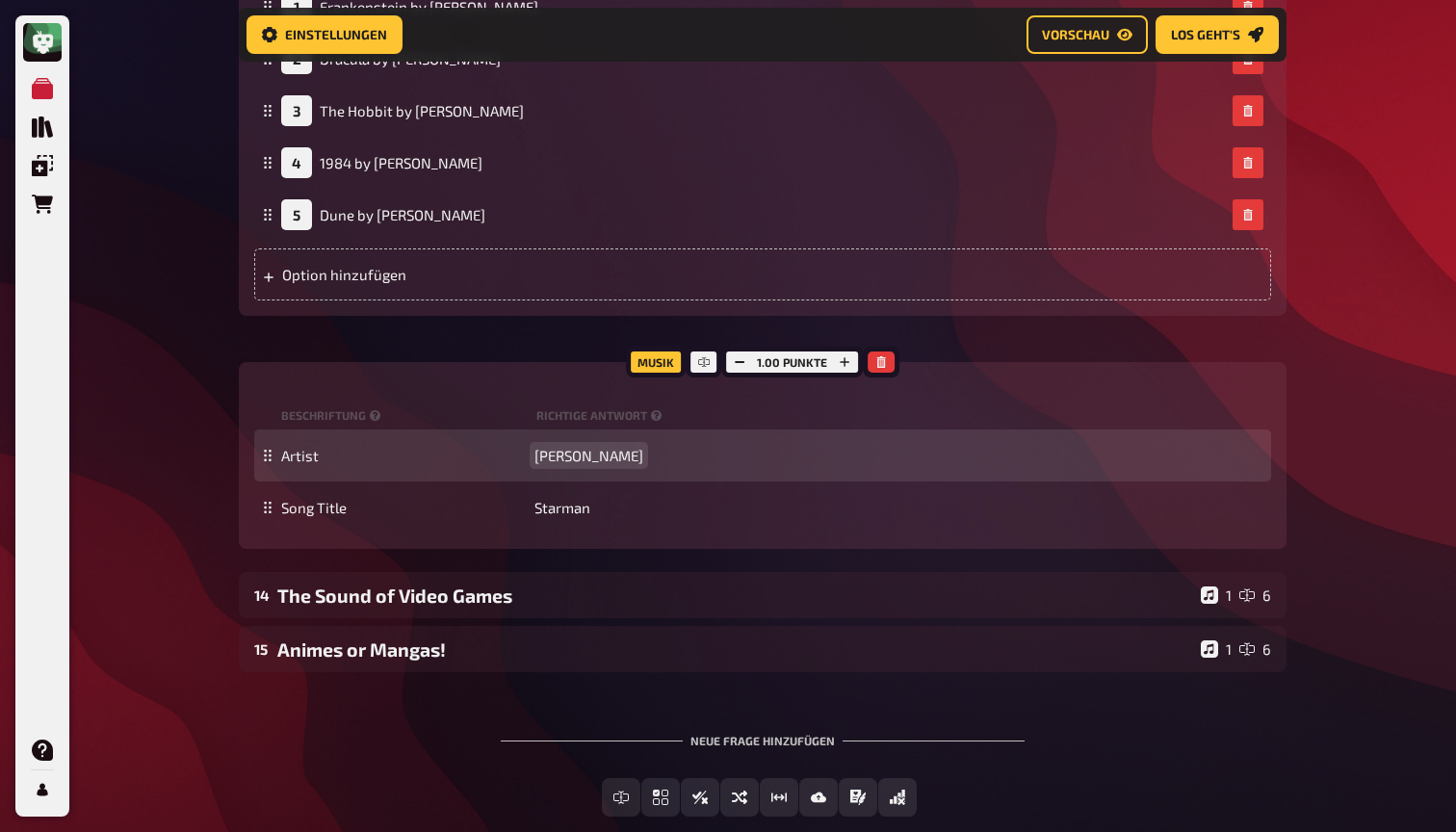
click at [588, 464] on span "David Bowie" at bounding box center [588, 455] width 109 height 18
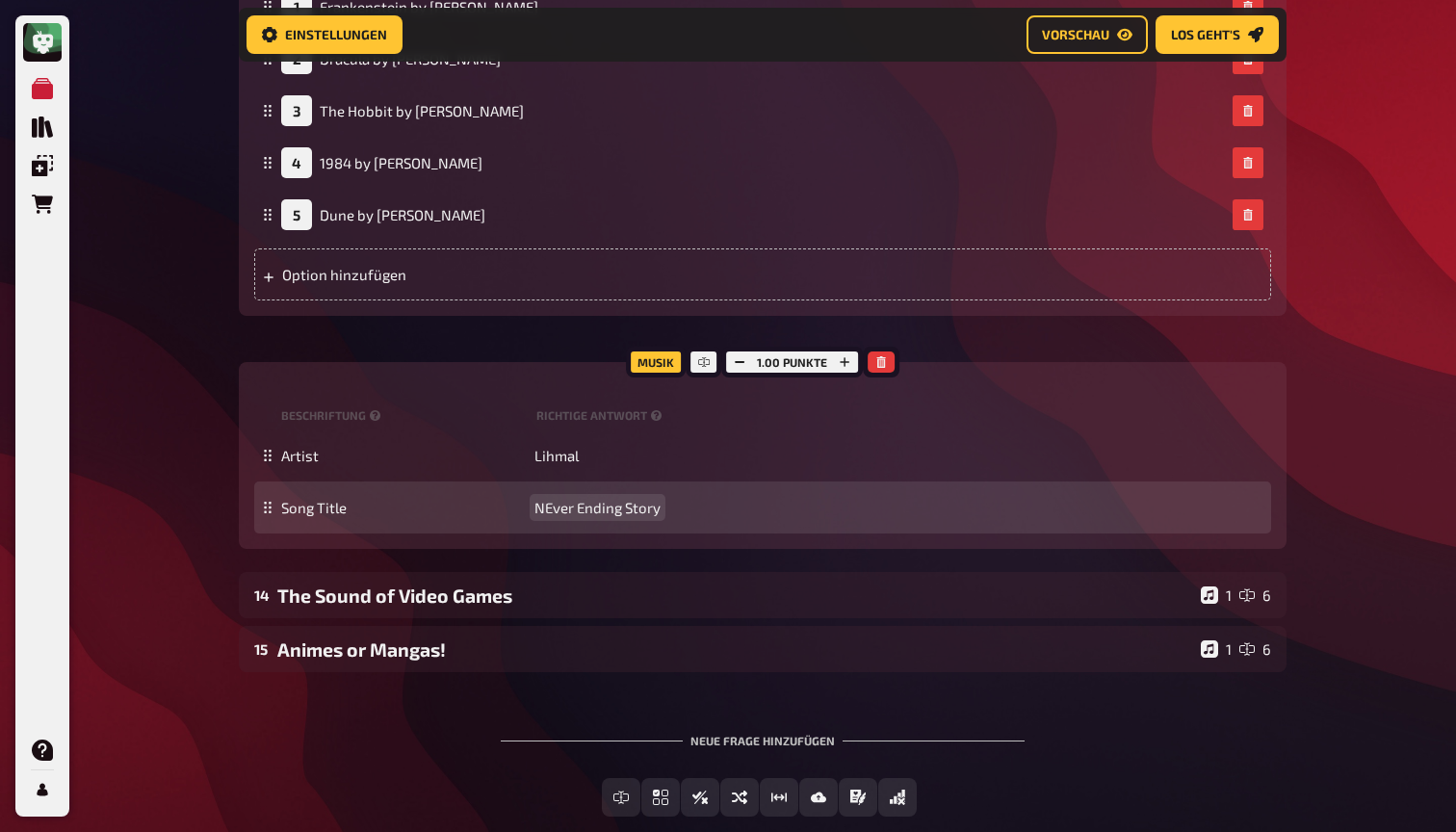
click at [552, 516] on span "NEver Ending Story" at bounding box center [597, 507] width 126 height 18
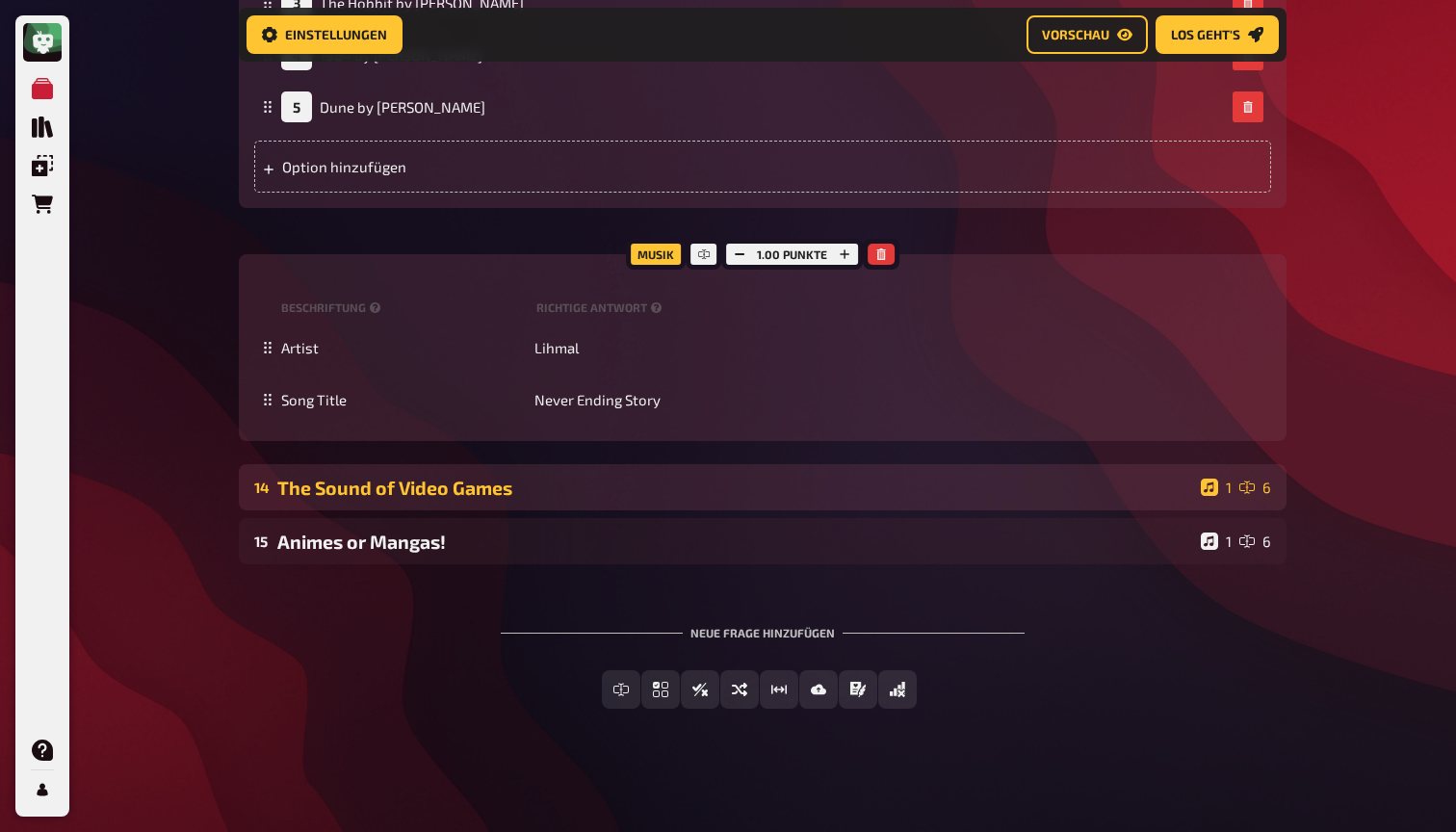
click at [506, 498] on div "The Sound of Video Games" at bounding box center [734, 487] width 916 height 23
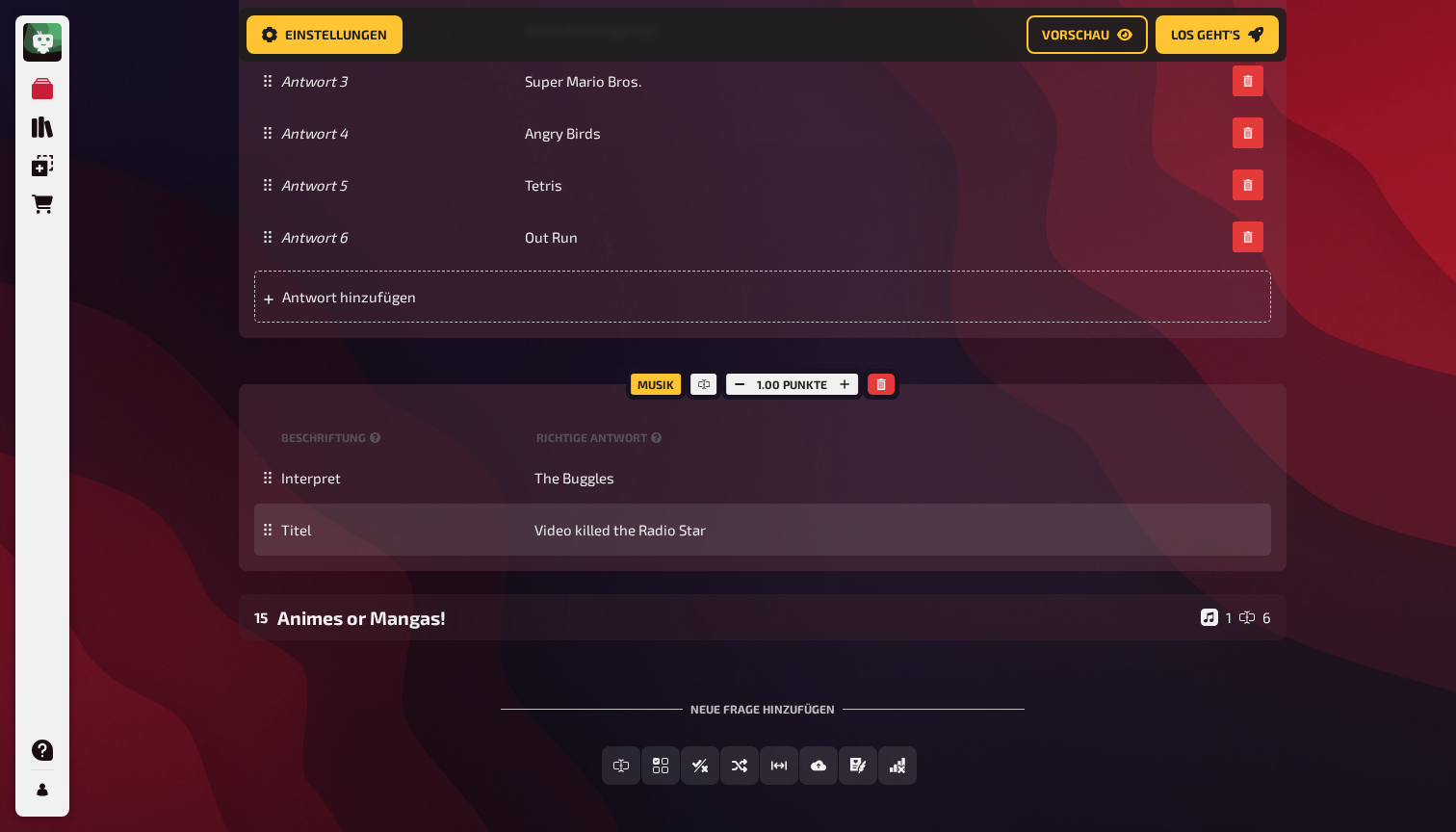
scroll to position [16240, 0]
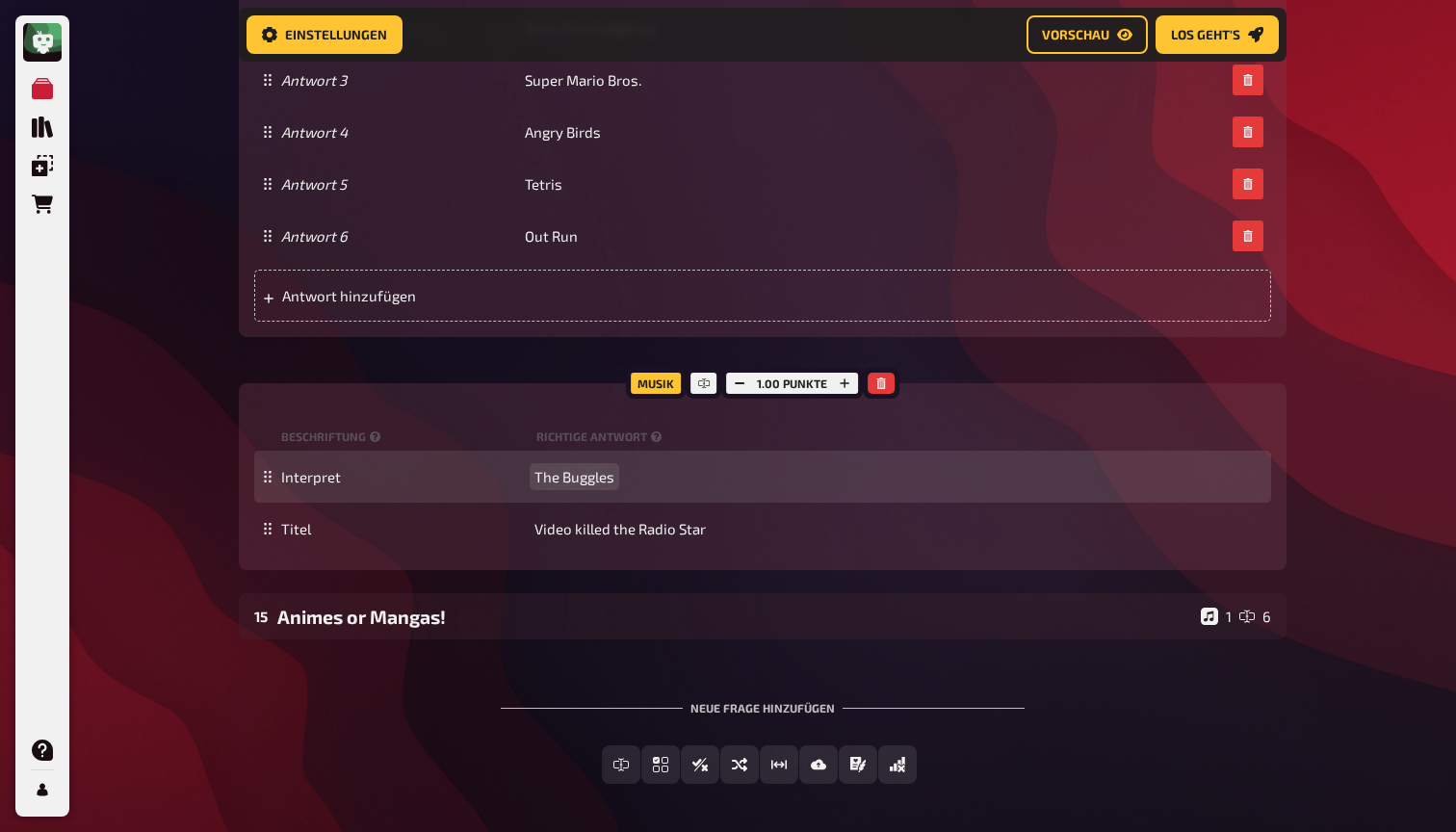
click at [596, 485] on span "The Buggles" at bounding box center [575, 477] width 80 height 18
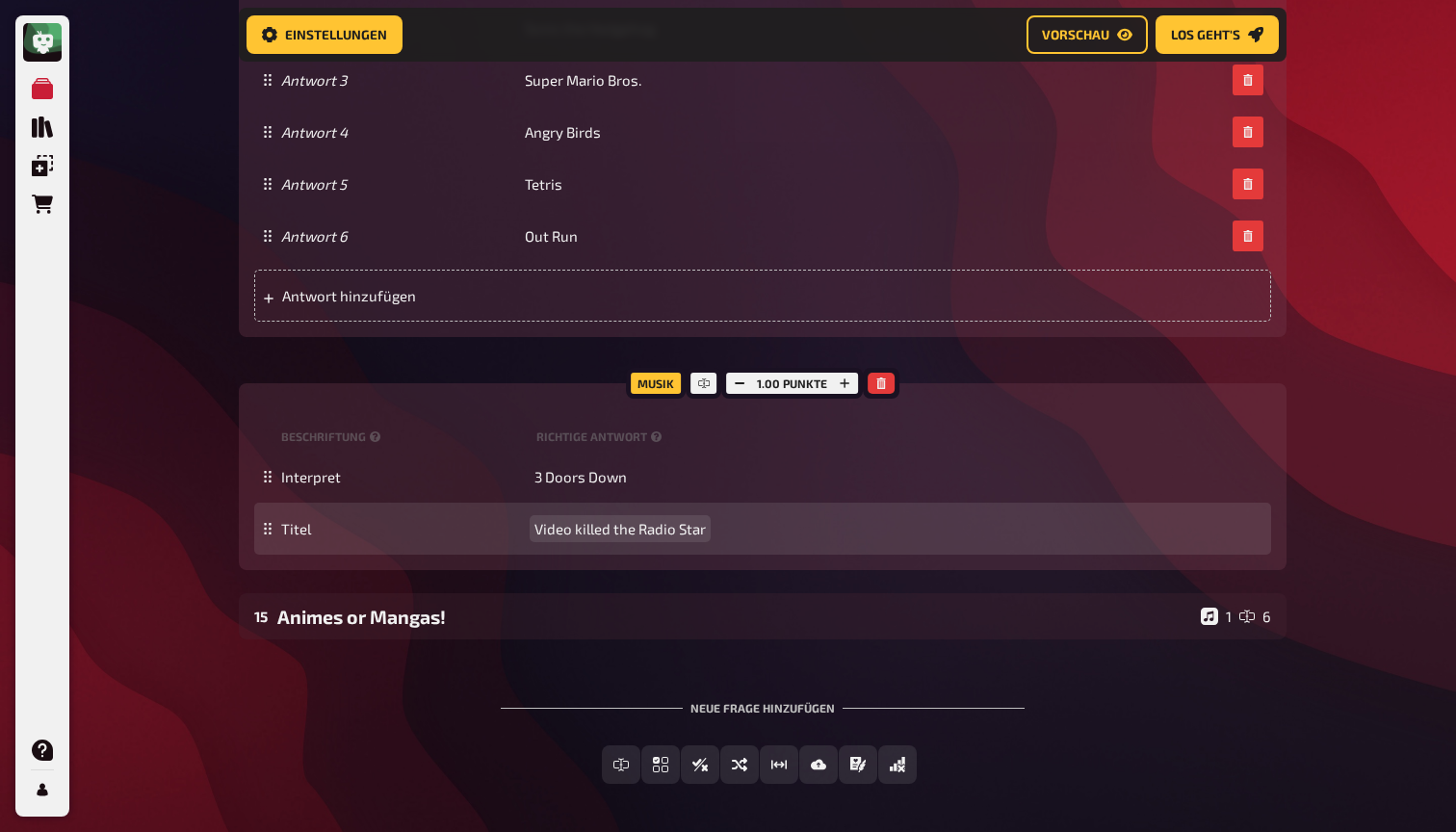
click at [587, 537] on span "Video killed the Radio Star" at bounding box center [620, 529] width 171 height 18
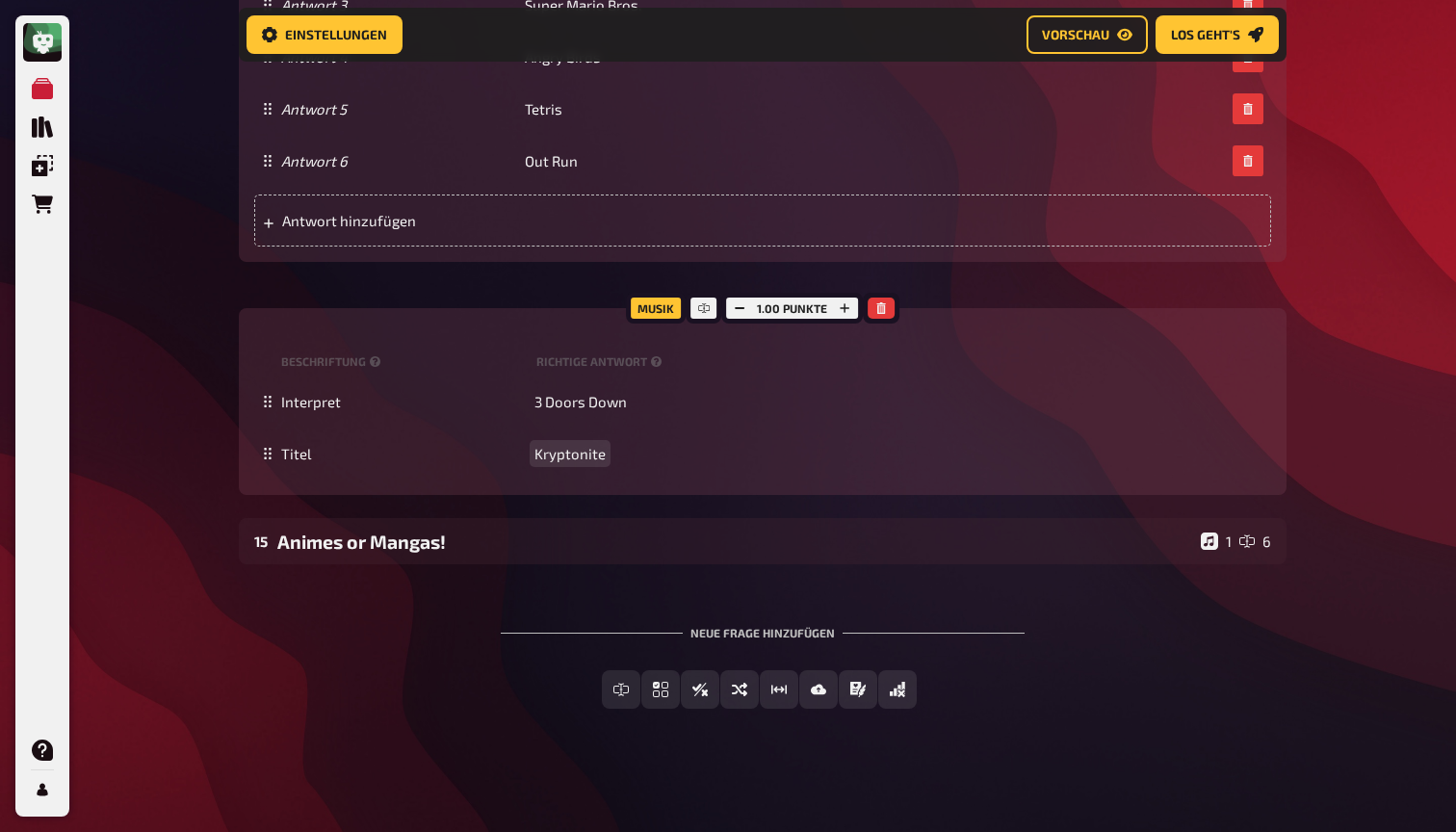
scroll to position [16479, 1]
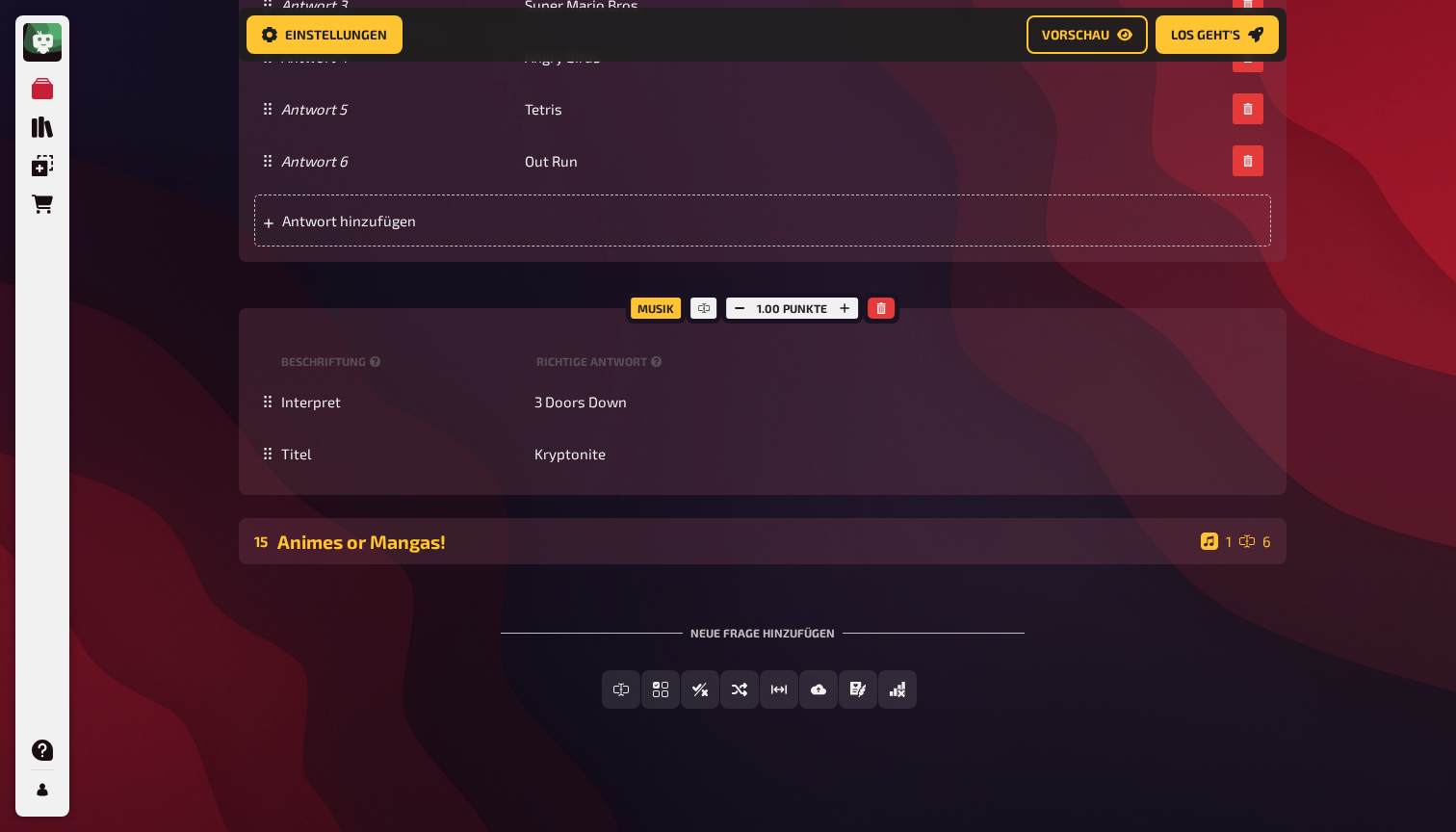
click at [350, 543] on div "Animes or Mangas!" at bounding box center [734, 541] width 916 height 23
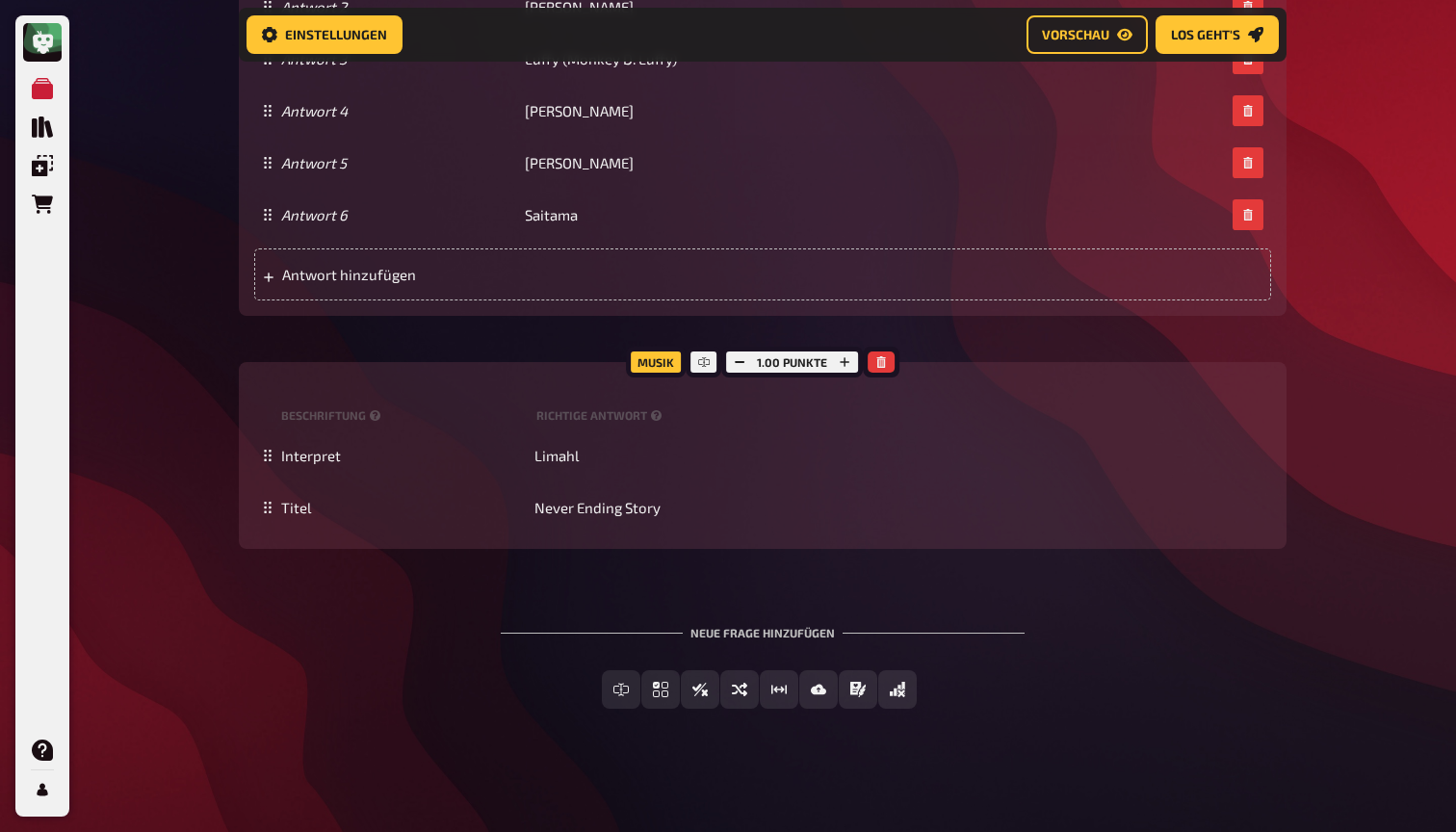
scroll to position [17718, 0]
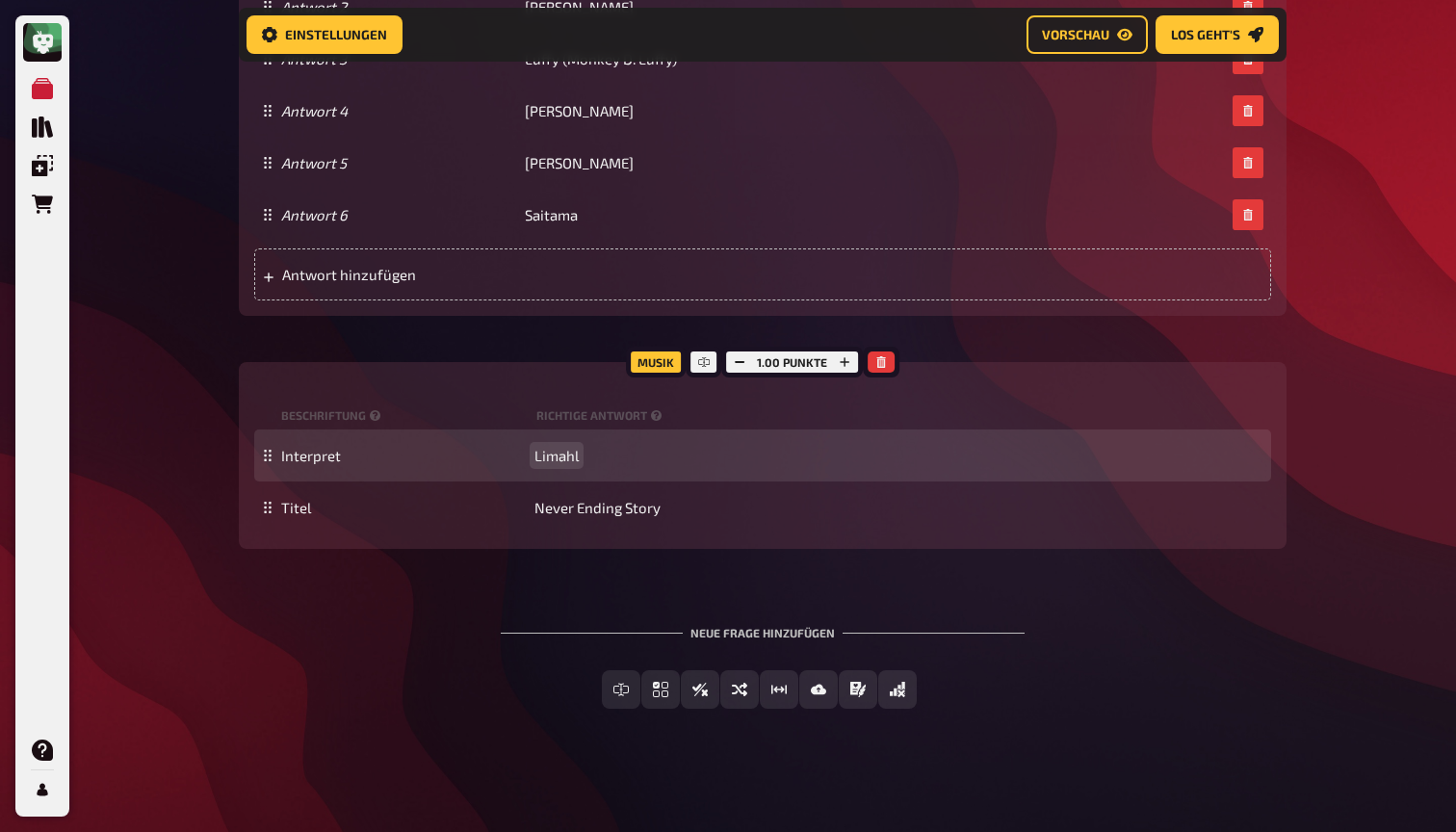
click at [563, 464] on span "Limahl" at bounding box center [556, 455] width 44 height 18
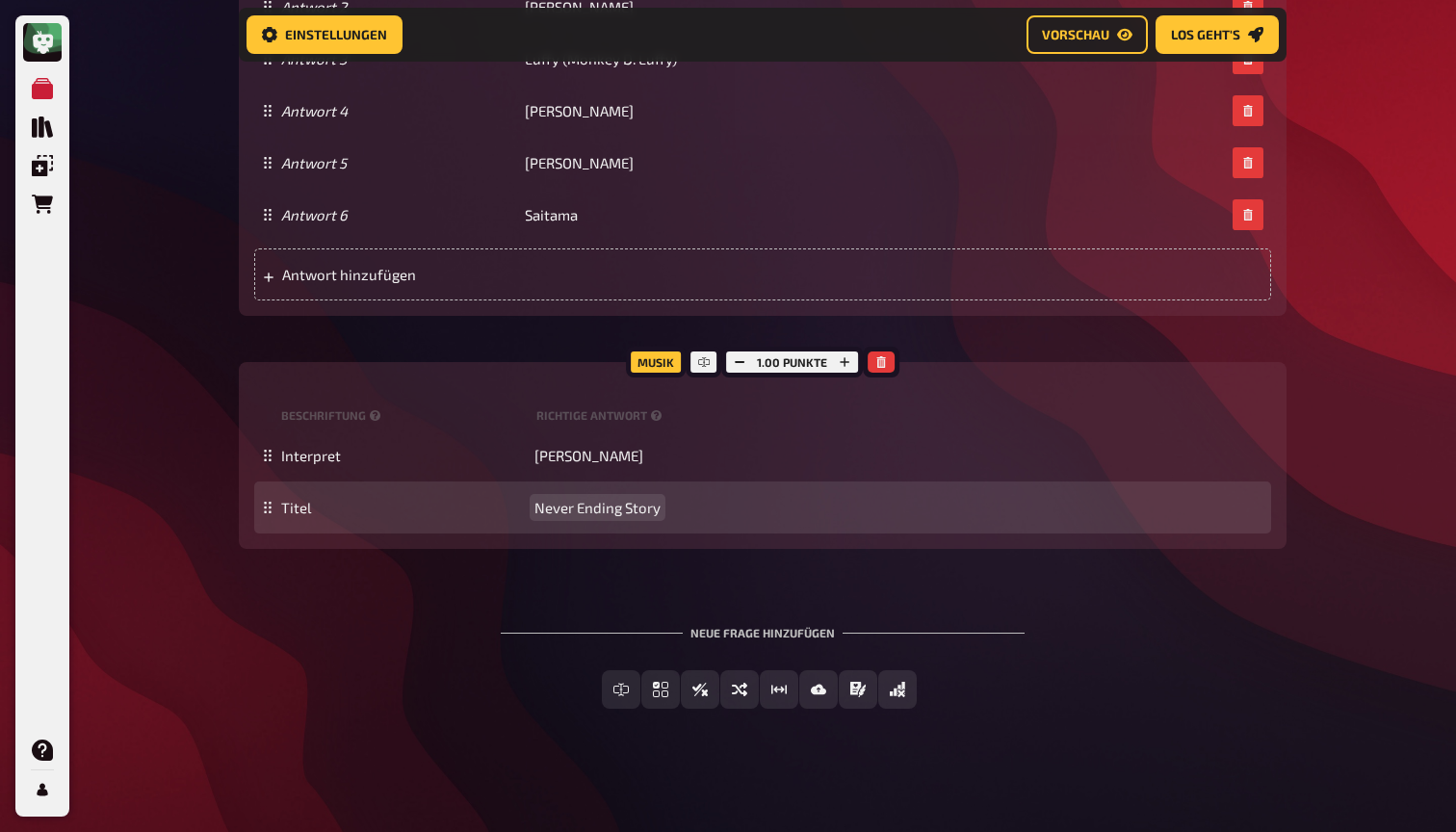
click at [595, 516] on span "Never Ending Story" at bounding box center [597, 507] width 126 height 18
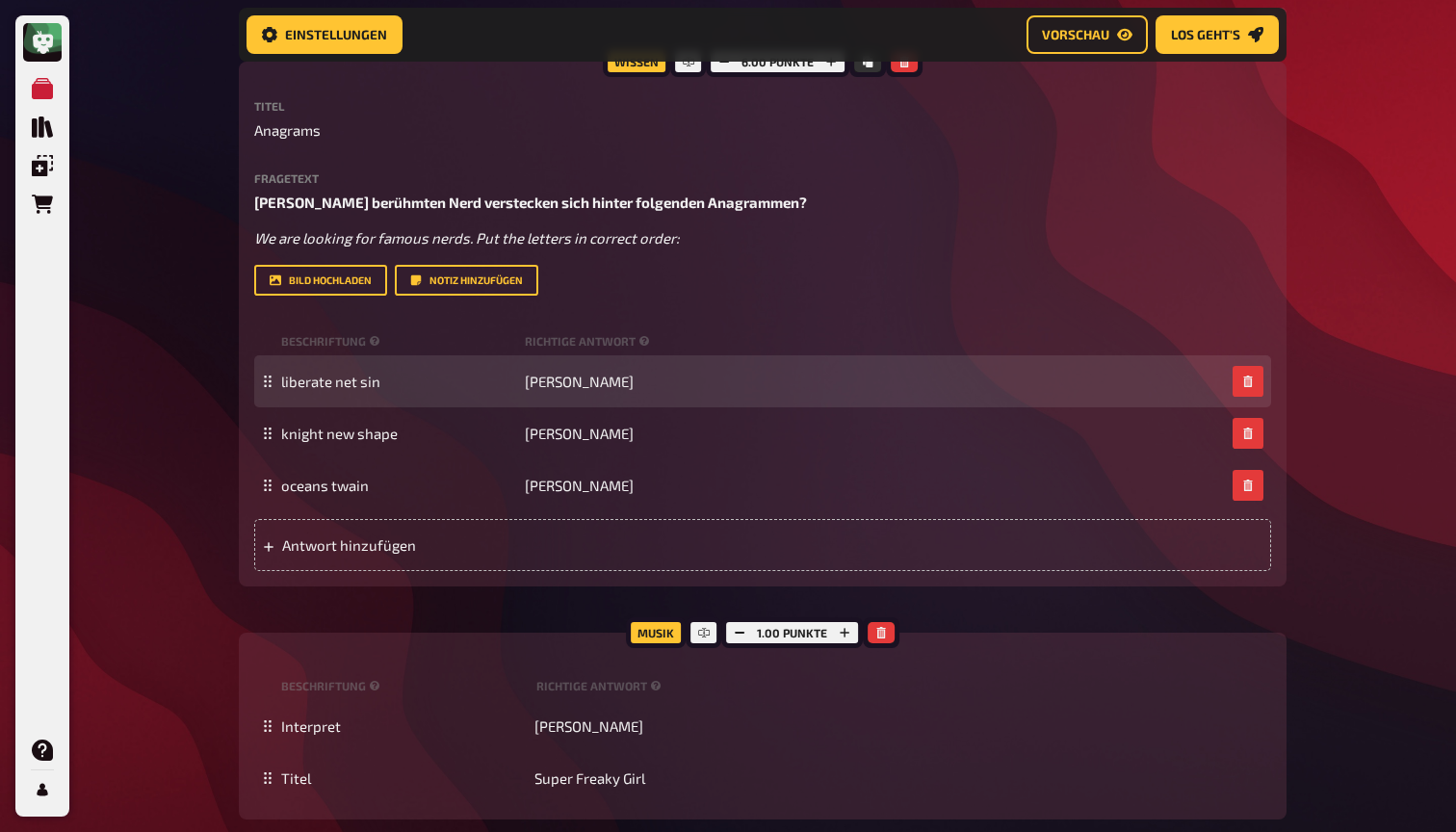
scroll to position [4650, 0]
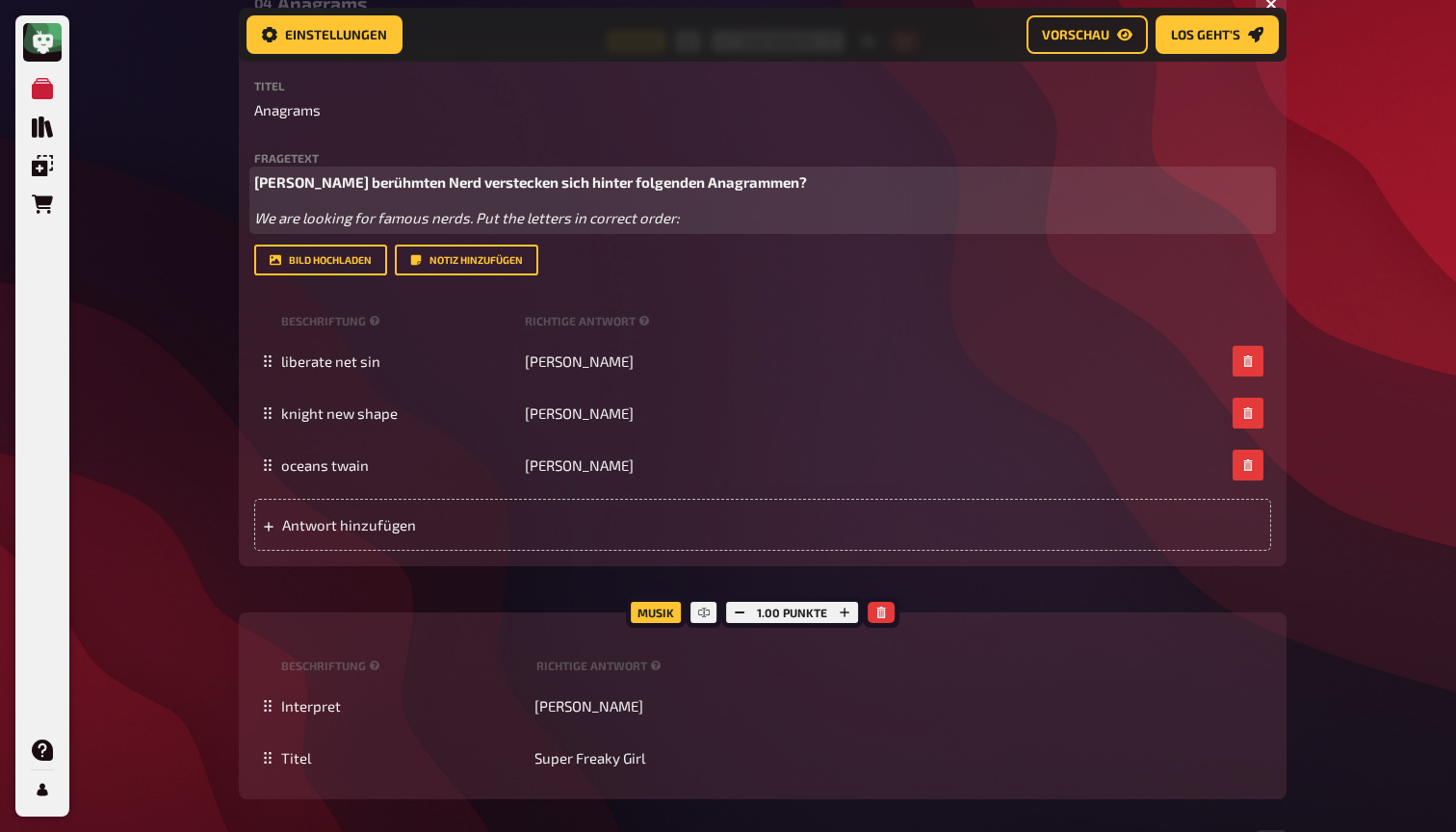
click at [423, 191] on span "Welche berühmten Nerd verstecken sich hinter folgenden Anagrammen?" at bounding box center [531, 182] width 552 height 18
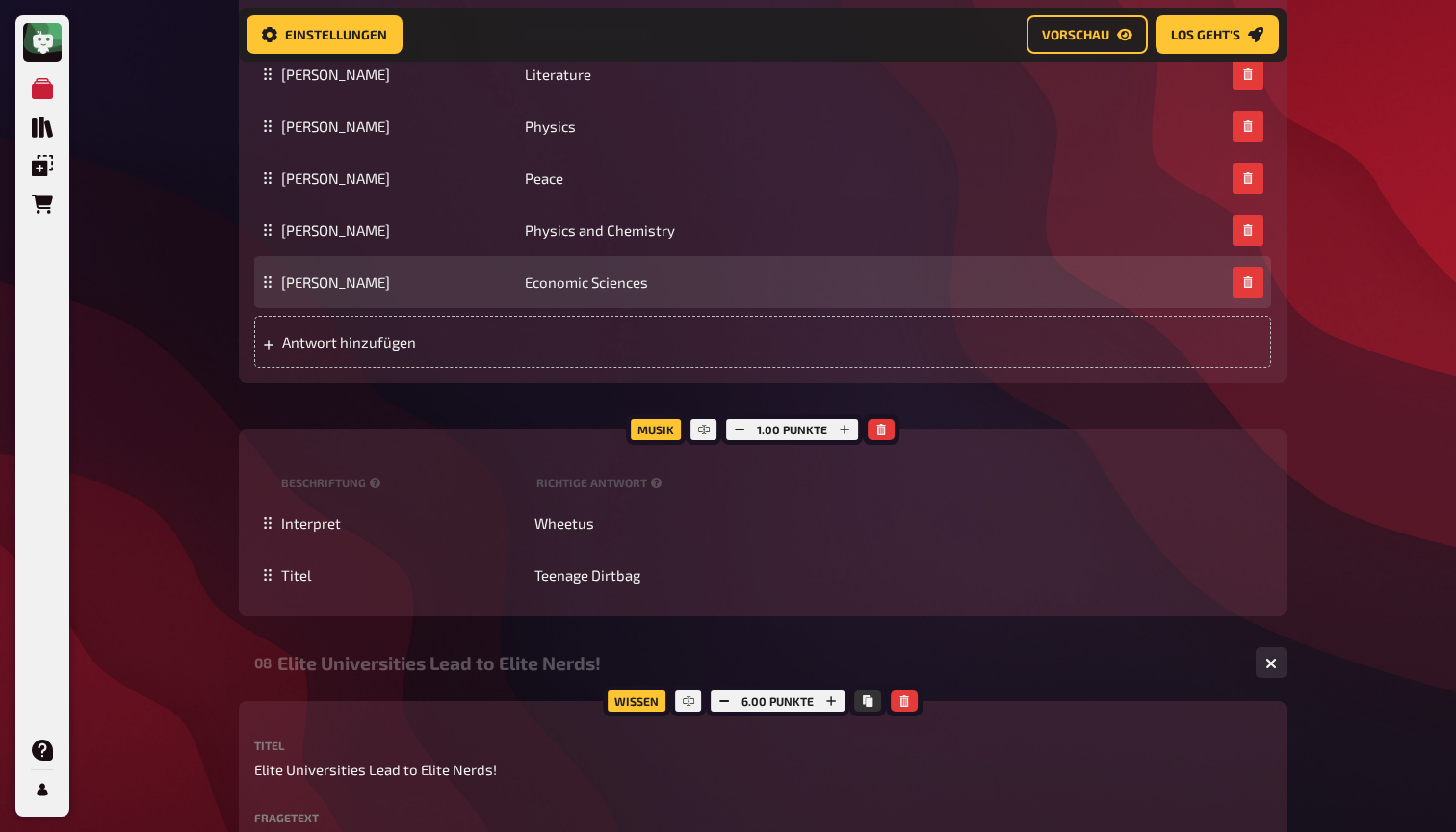
scroll to position [8349, 0]
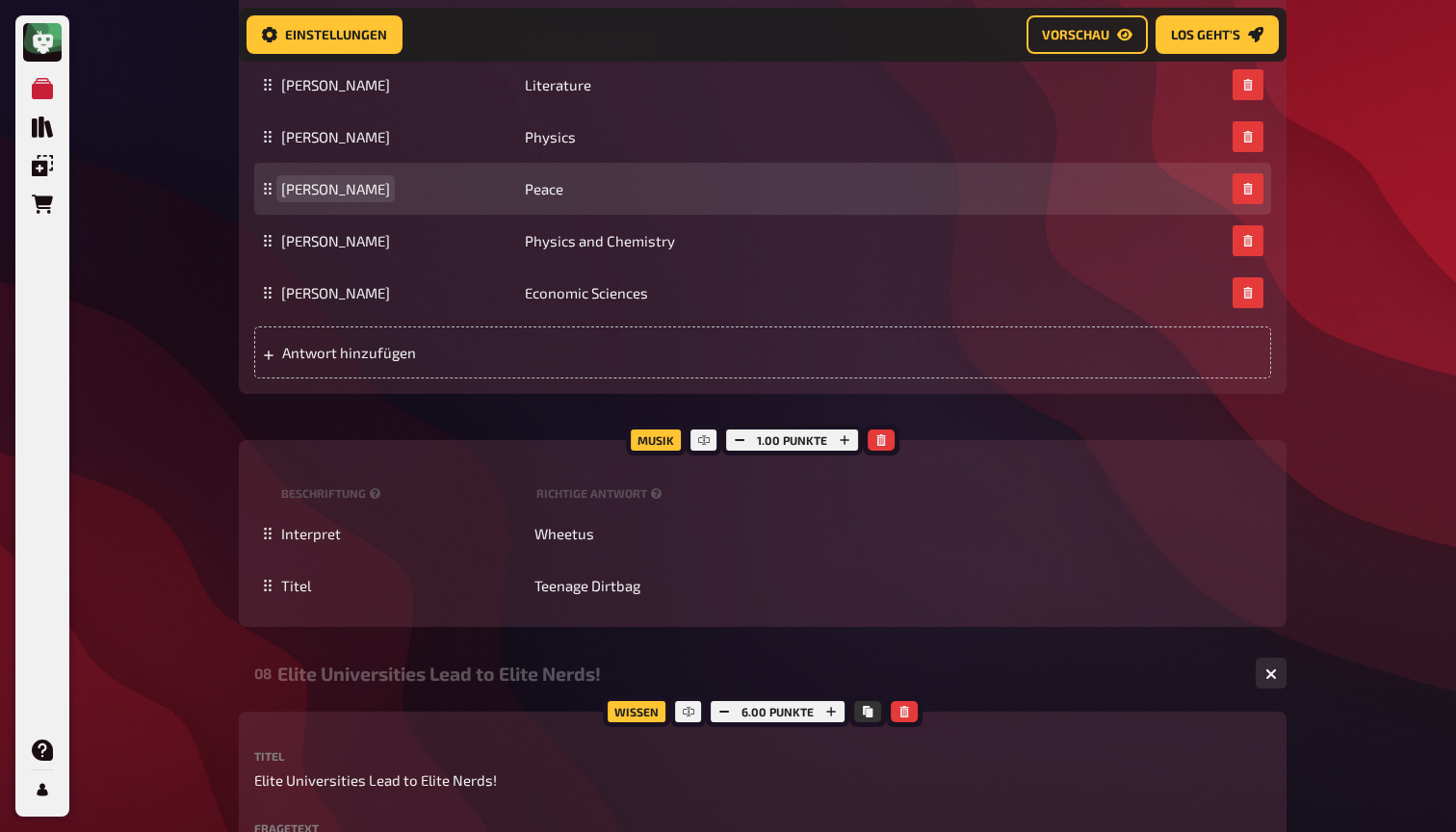
click at [356, 198] on span "Malala Yousafzai" at bounding box center [335, 189] width 109 height 18
copy span "Malala Yousafzai"
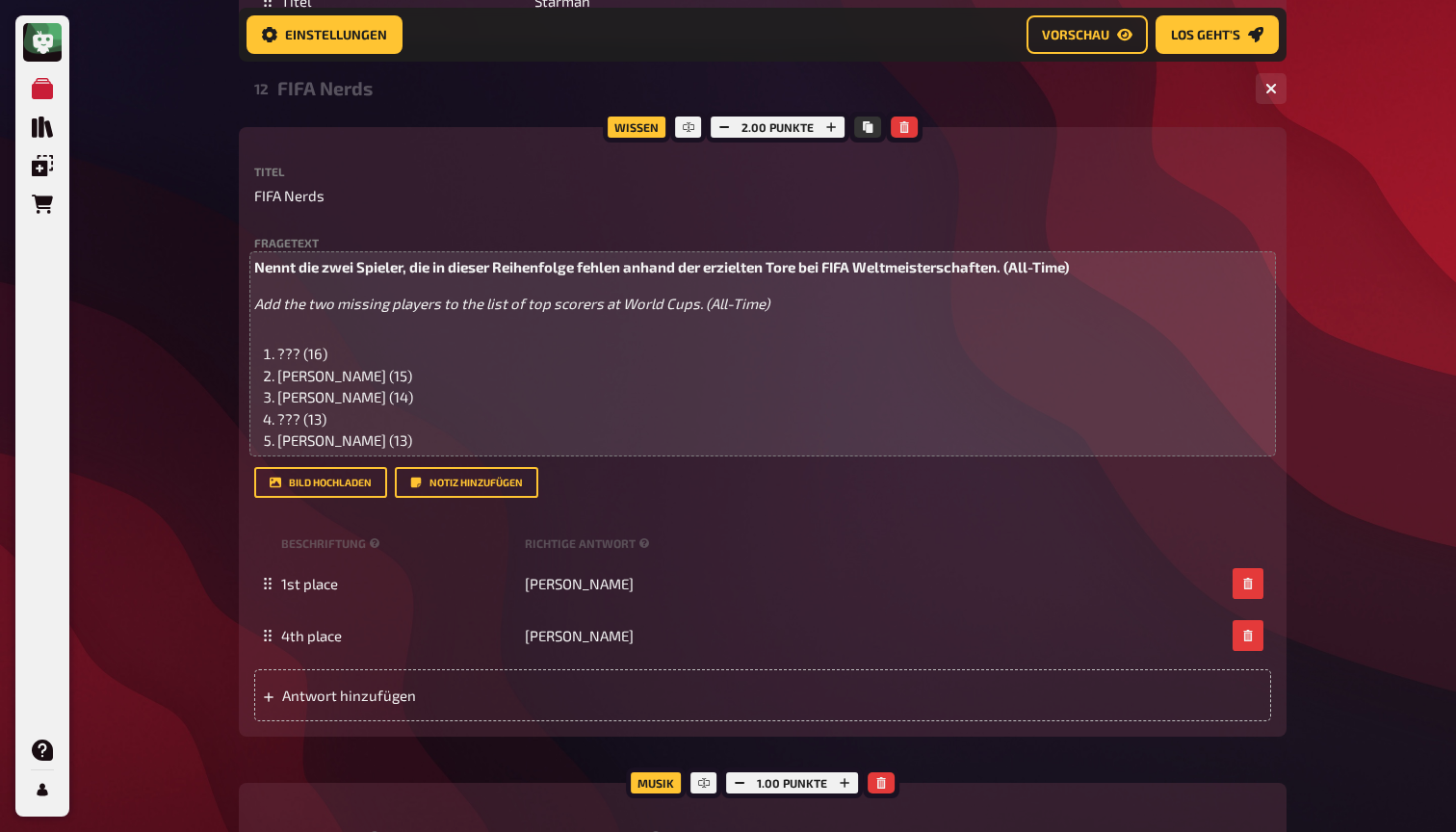
scroll to position [13607, 0]
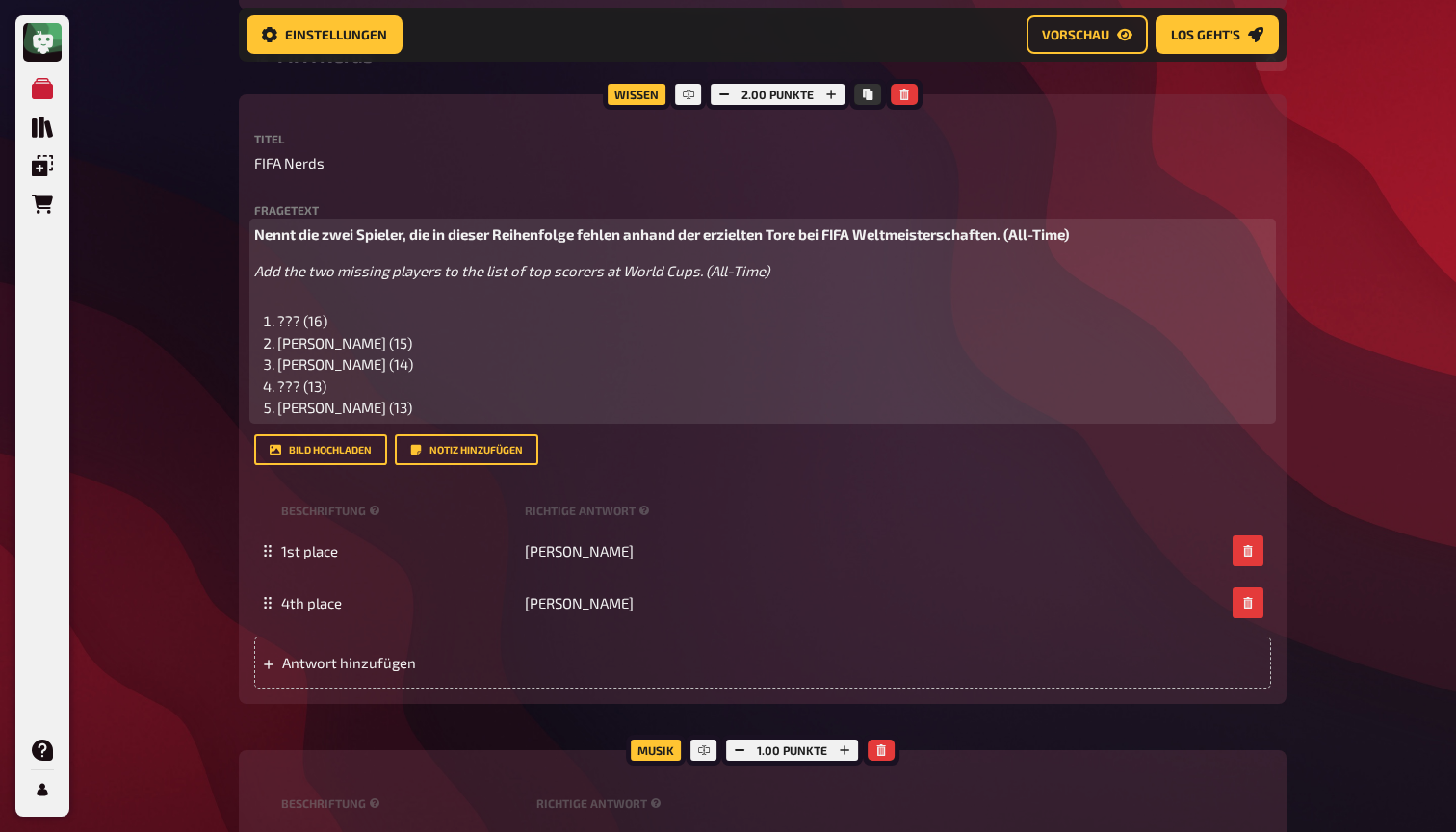
click at [621, 243] on span "Nennt die zwei Spieler, die in dieser Reihenfolge fehlen anhand der erzielten T…" at bounding box center [662, 234] width 815 height 18
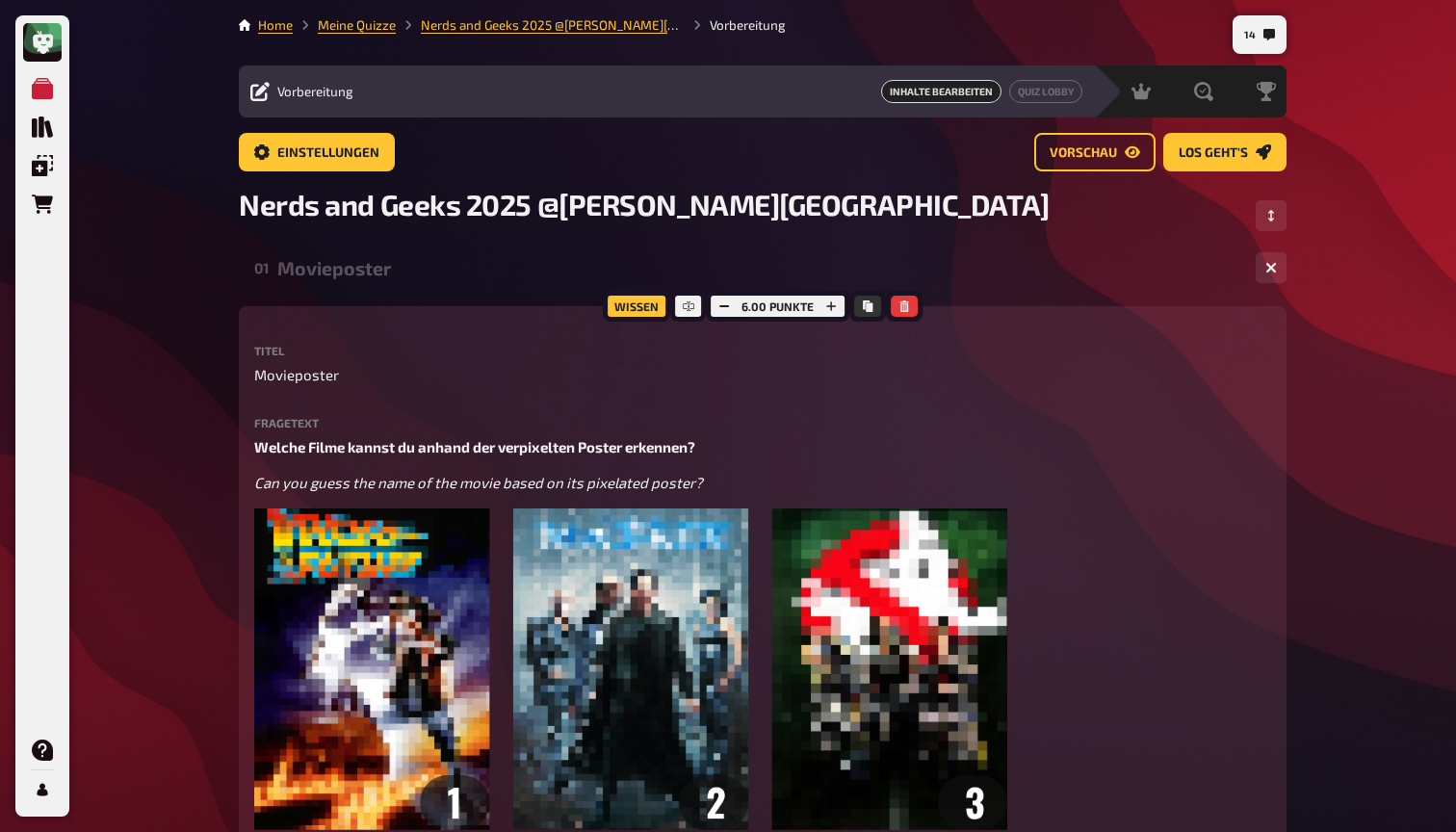
scroll to position [0, 0]
click at [1027, 87] on button "Quiz Lobby" at bounding box center [1046, 92] width 73 height 23
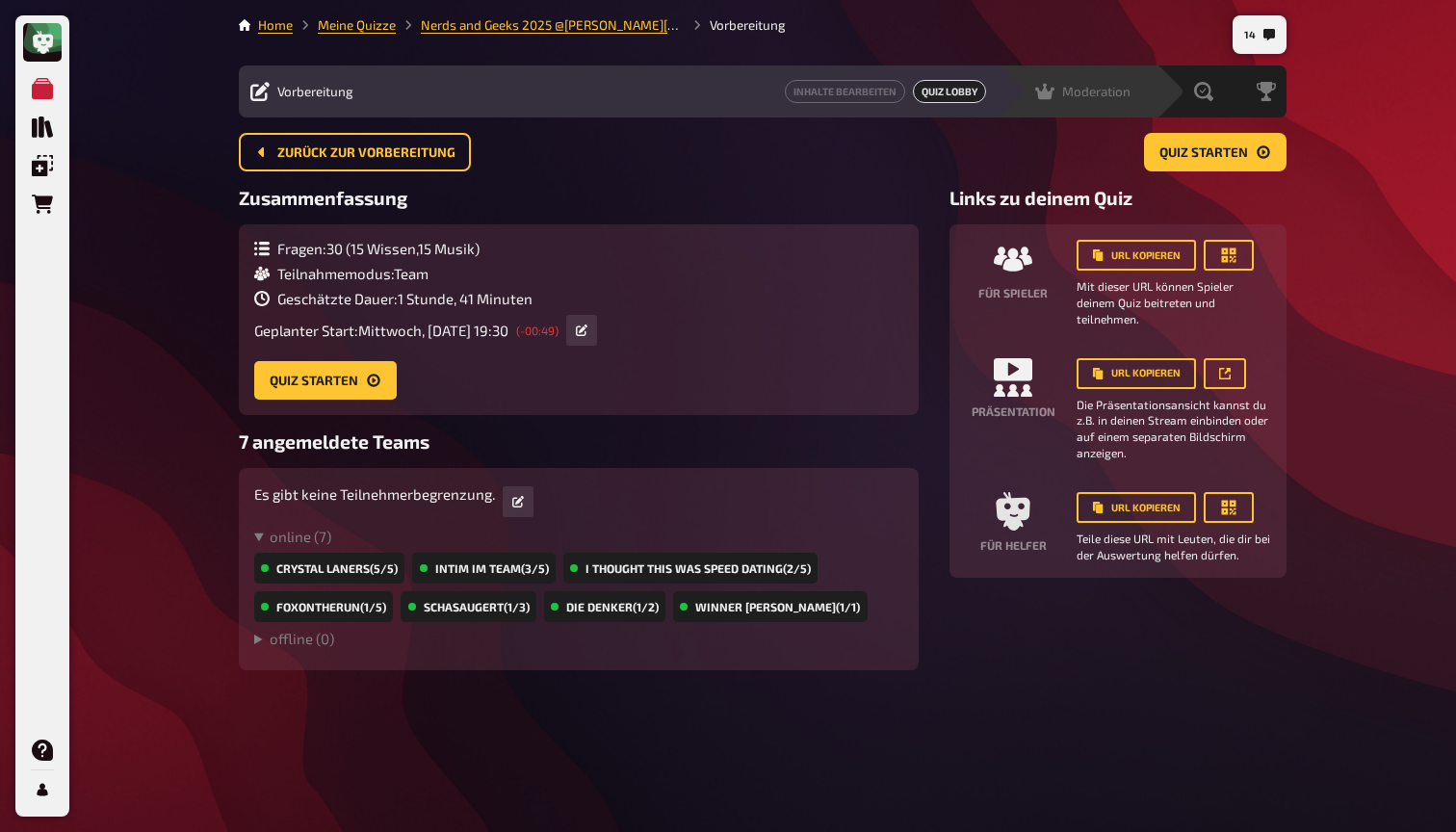
click at [1097, 90] on span "Moderation" at bounding box center [1097, 92] width 69 height 16
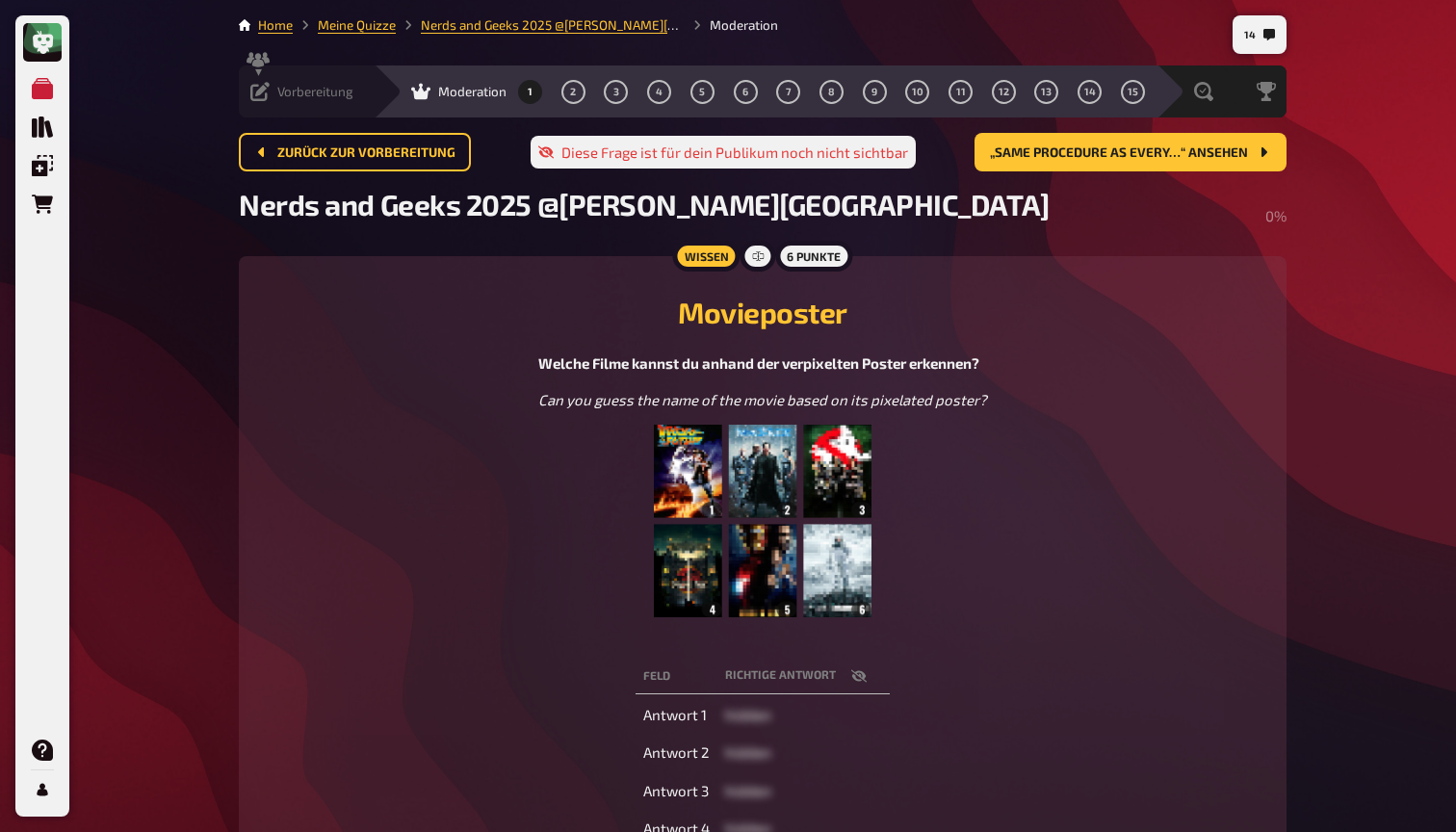
click at [263, 90] on icon at bounding box center [260, 92] width 20 height 20
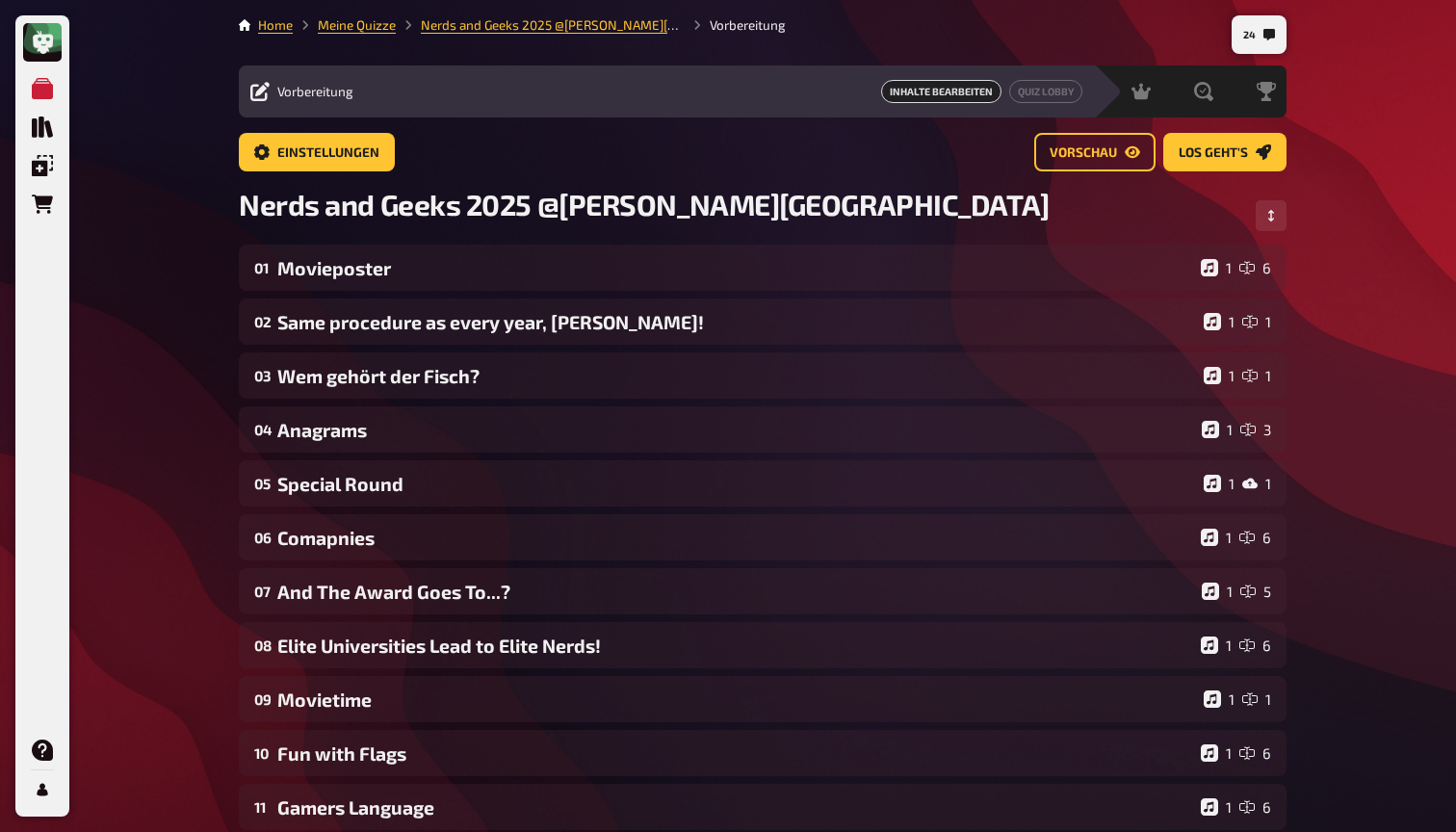
click at [1371, 215] on div "Meine Quizze Quiz Sammlung Einblendungen Bestellungen Hilfe Profil 24 Home Mein…" at bounding box center [728, 656] width 1456 height 1313
click at [1245, 146] on span "Los geht's" at bounding box center [1213, 153] width 70 height 14
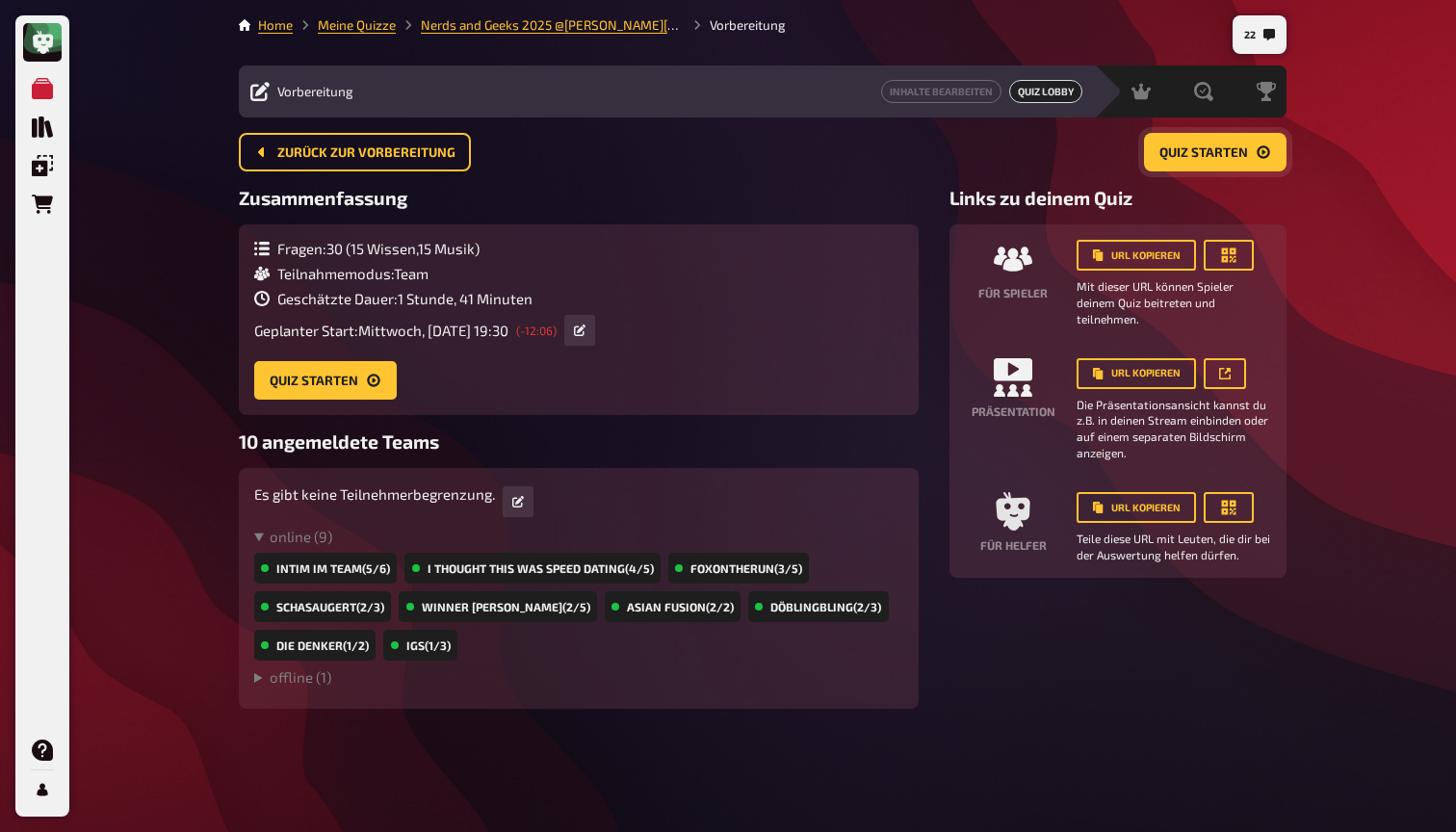
click at [1244, 151] on span "Quiz starten" at bounding box center [1203, 153] width 88 height 14
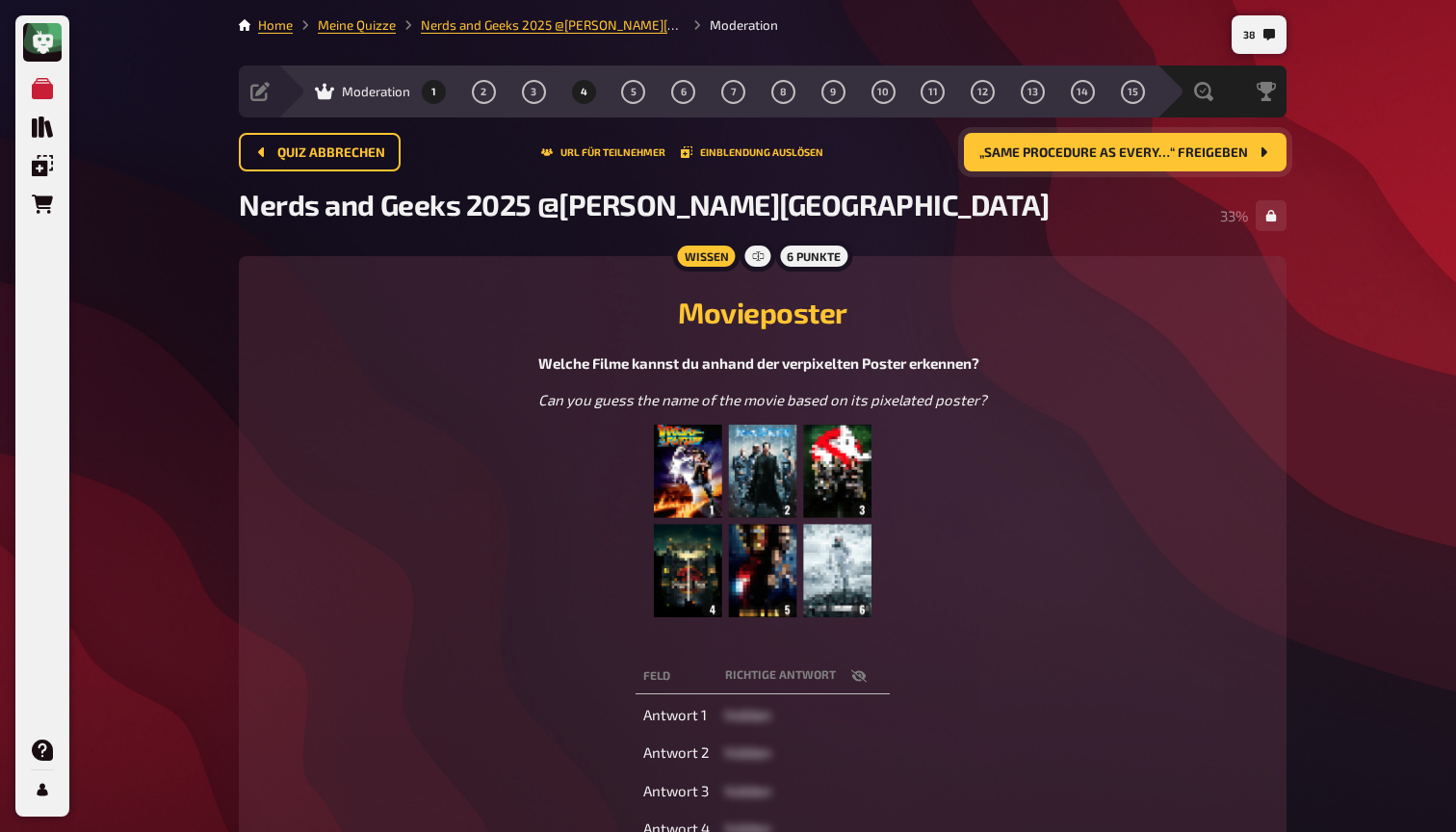
click at [589, 81] on button "4" at bounding box center [583, 91] width 30 height 30
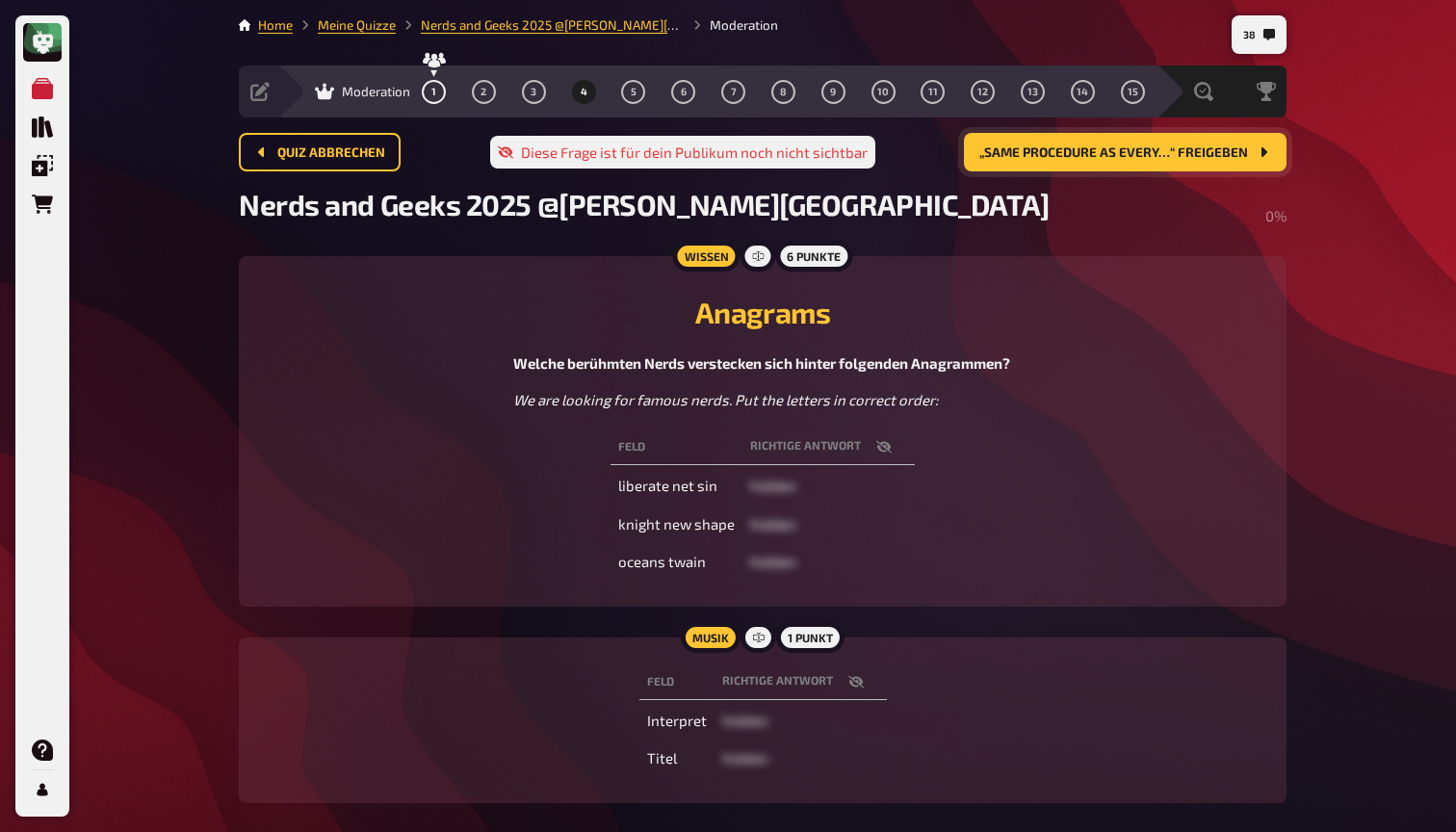
click at [807, 256] on div "6 Punkte" at bounding box center [814, 255] width 77 height 30
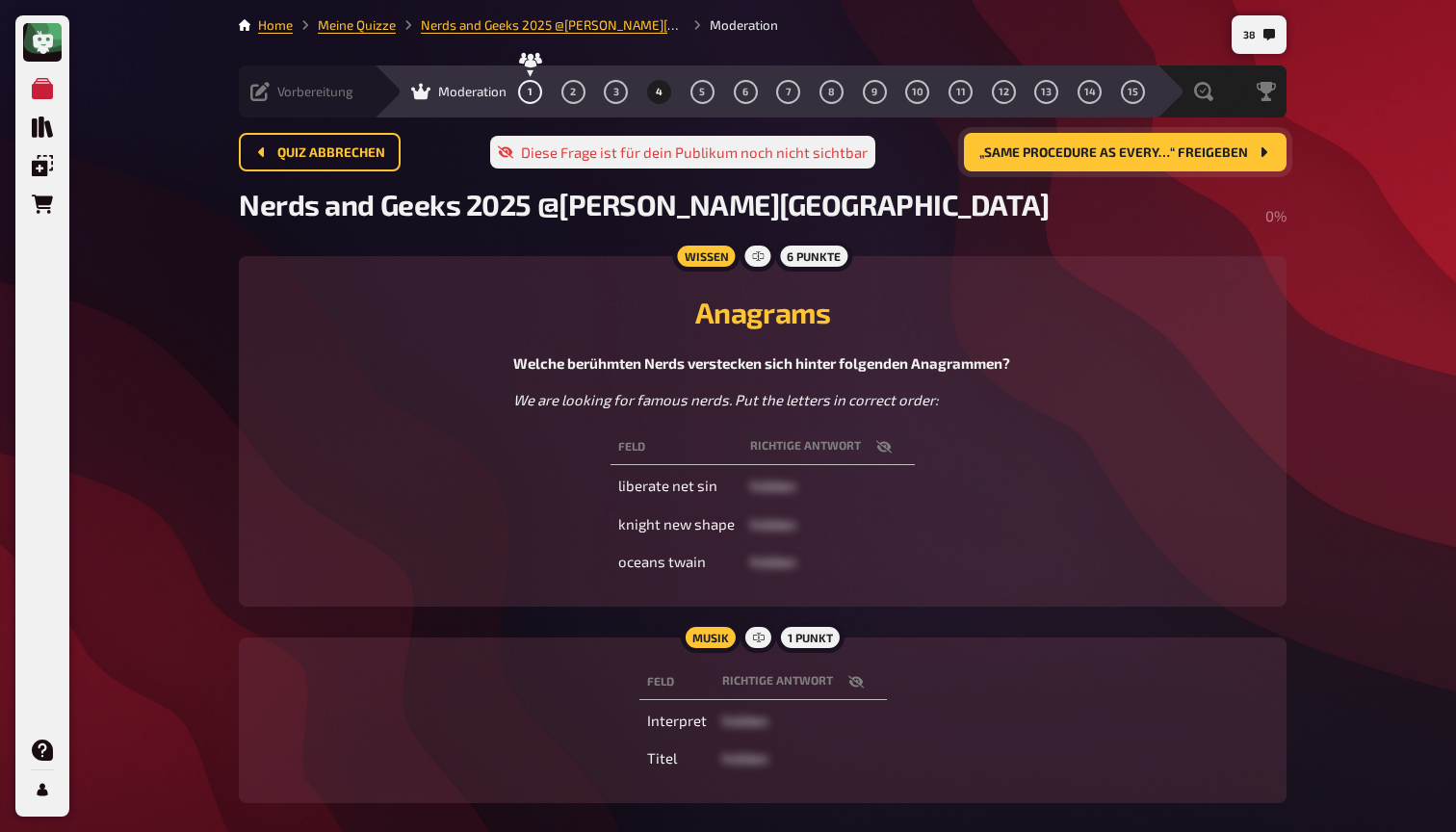
click at [268, 101] on div "Vorbereitung Inhalte Bearbeiten Quiz Lobby" at bounding box center [306, 91] width 135 height 52
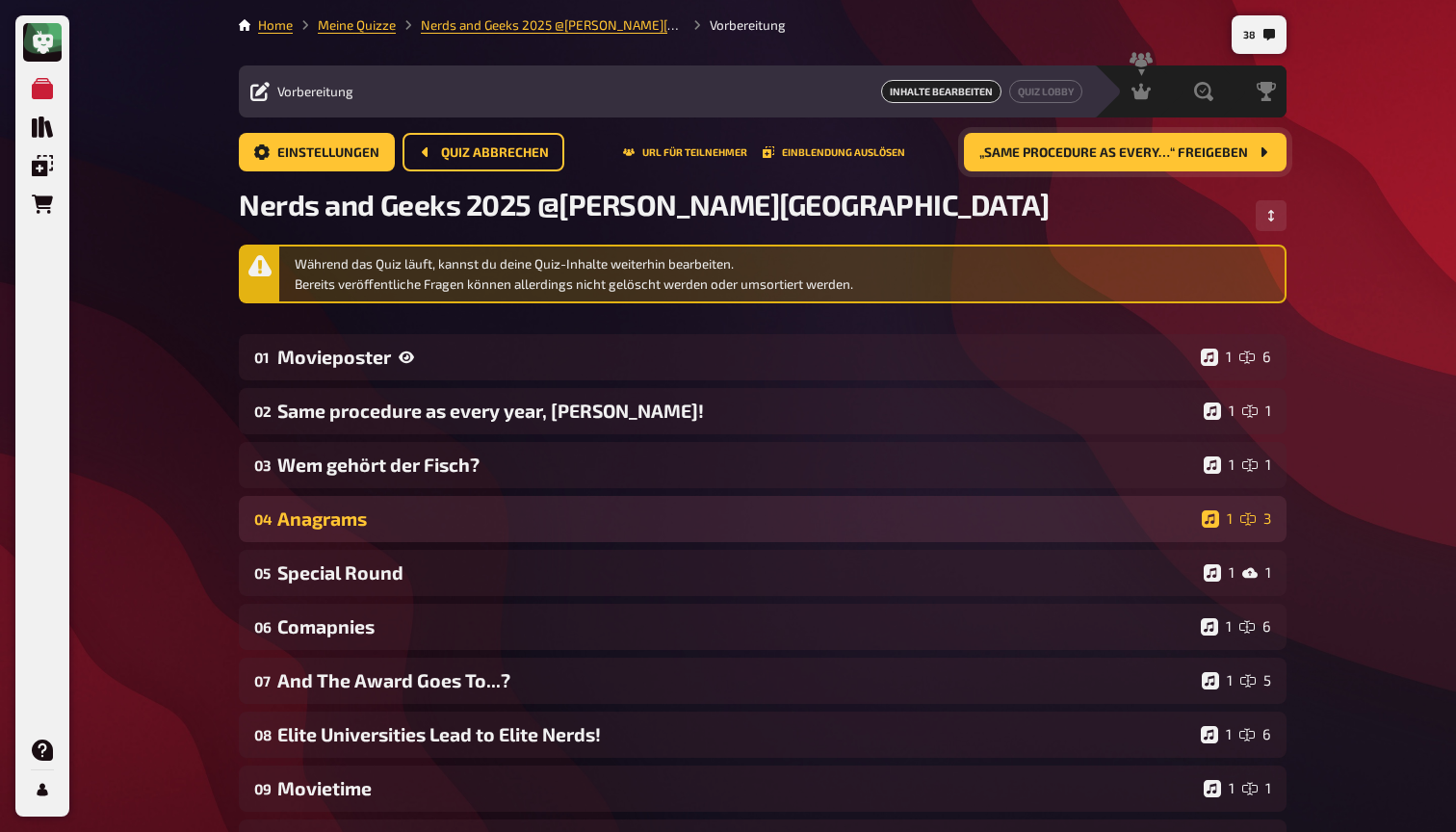
click at [441, 510] on div "Anagrams" at bounding box center [735, 518] width 916 height 23
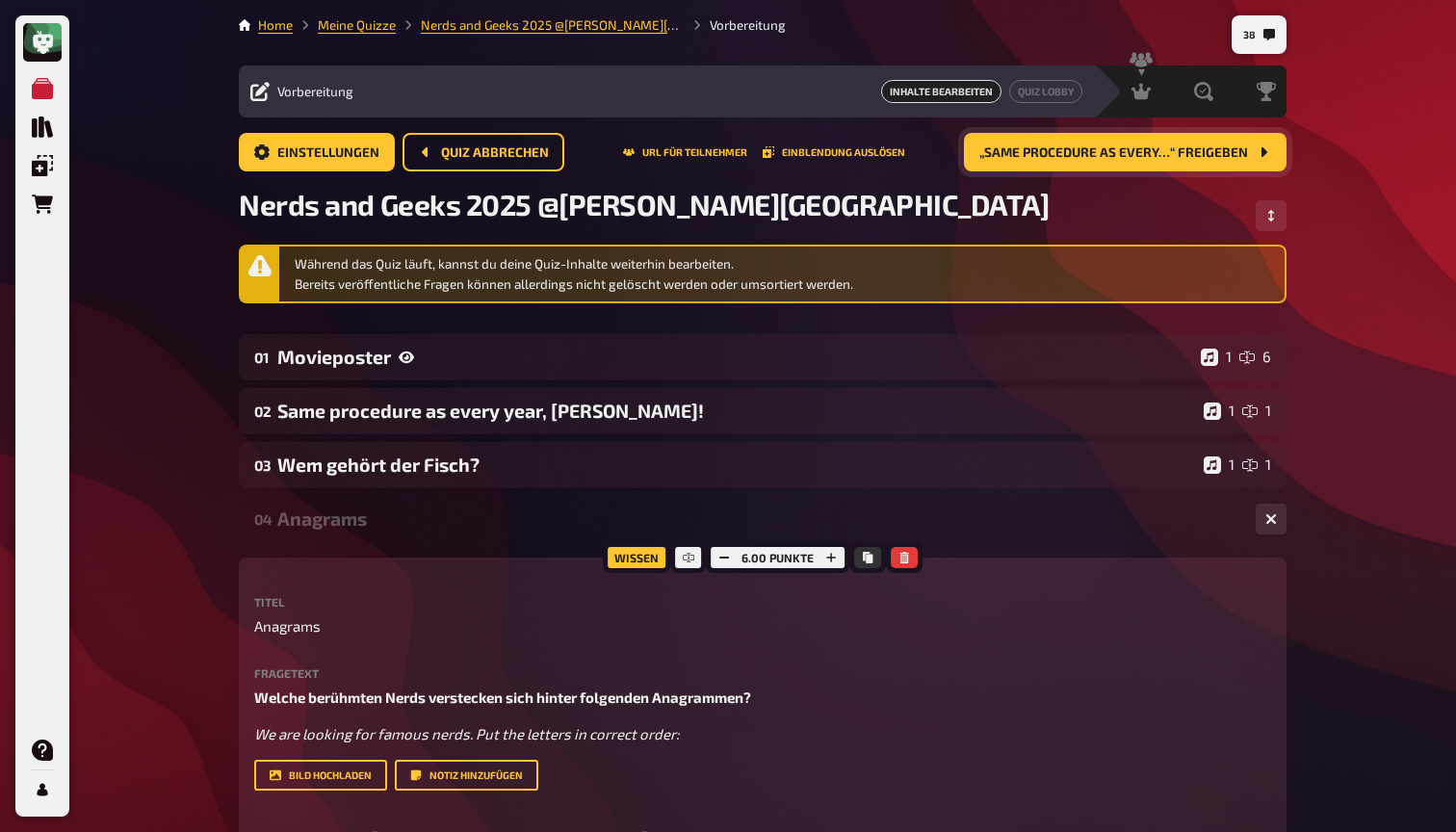
scroll to position [45, 0]
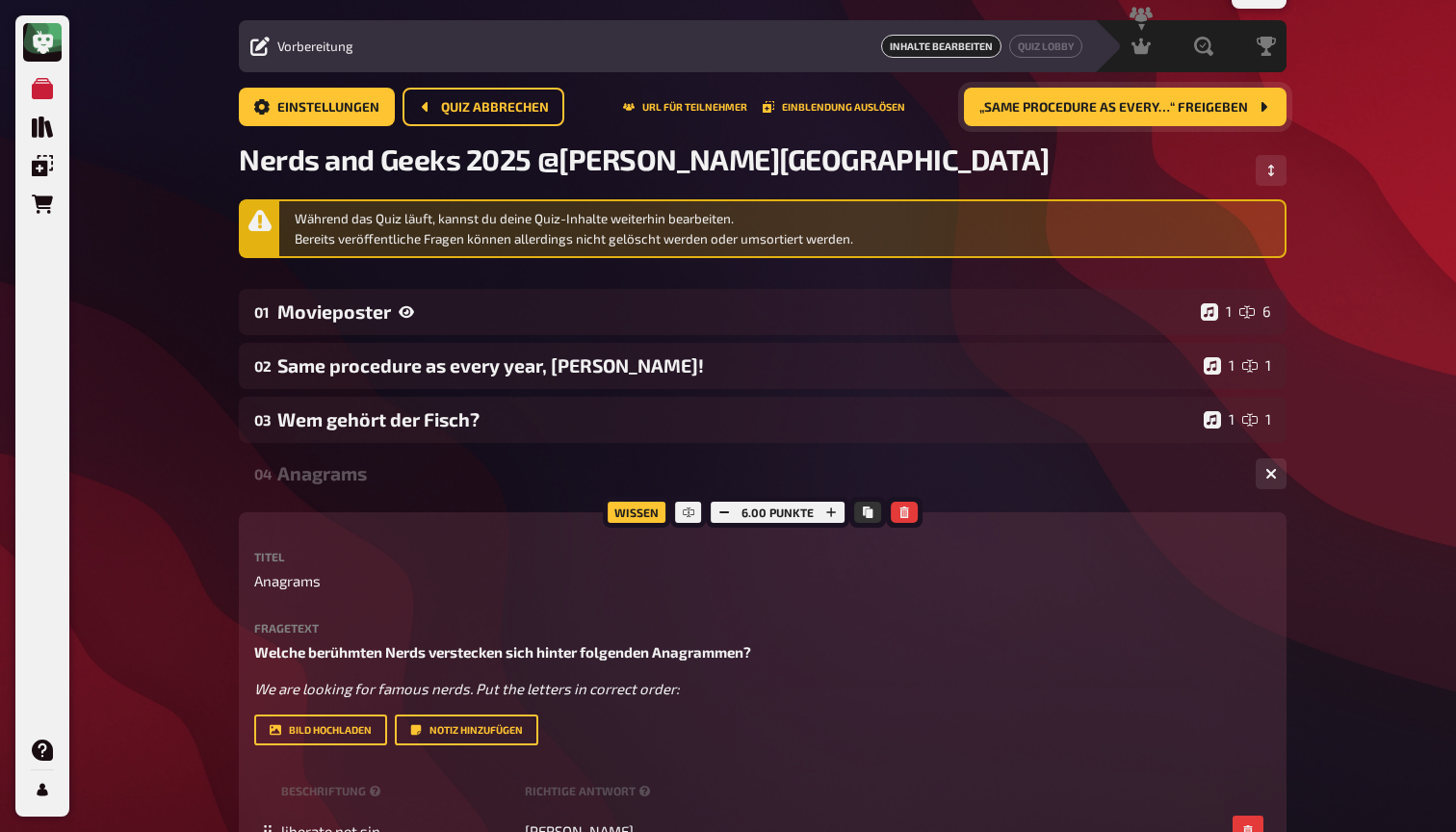
click at [749, 517] on div "6.00 Punkte" at bounding box center [777, 511] width 144 height 30
click at [743, 507] on div "6.00 Punkte" at bounding box center [777, 511] width 144 height 30
click at [727, 513] on icon "button" at bounding box center [725, 512] width 12 height 12
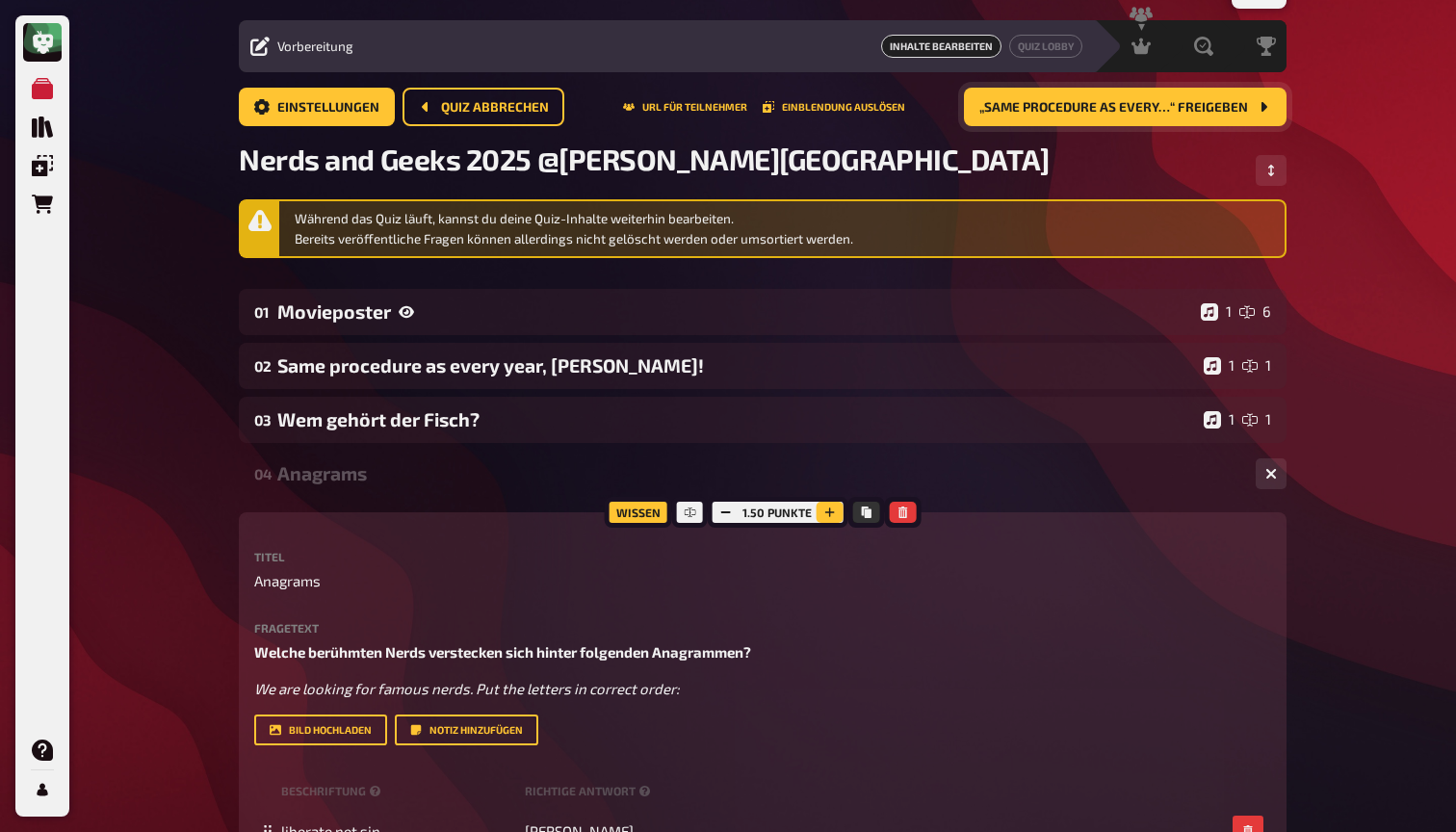
click at [832, 509] on icon "button" at bounding box center [829, 512] width 12 height 12
click at [974, 574] on p "Anagrams" at bounding box center [763, 580] width 1016 height 23
click at [1090, 38] on span "Moderation" at bounding box center [1097, 46] width 69 height 16
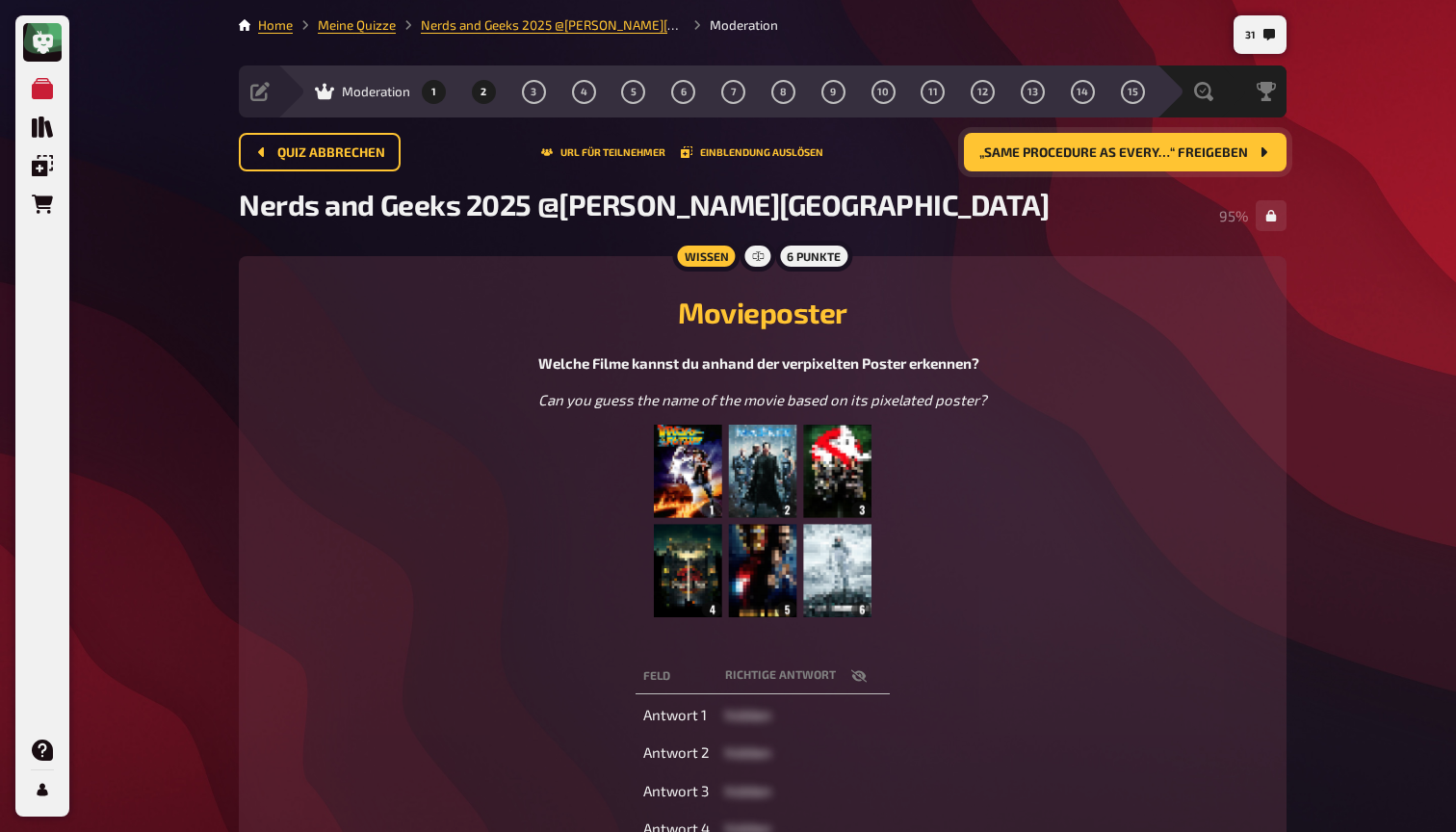
click at [484, 87] on span "2" at bounding box center [484, 92] width 6 height 11
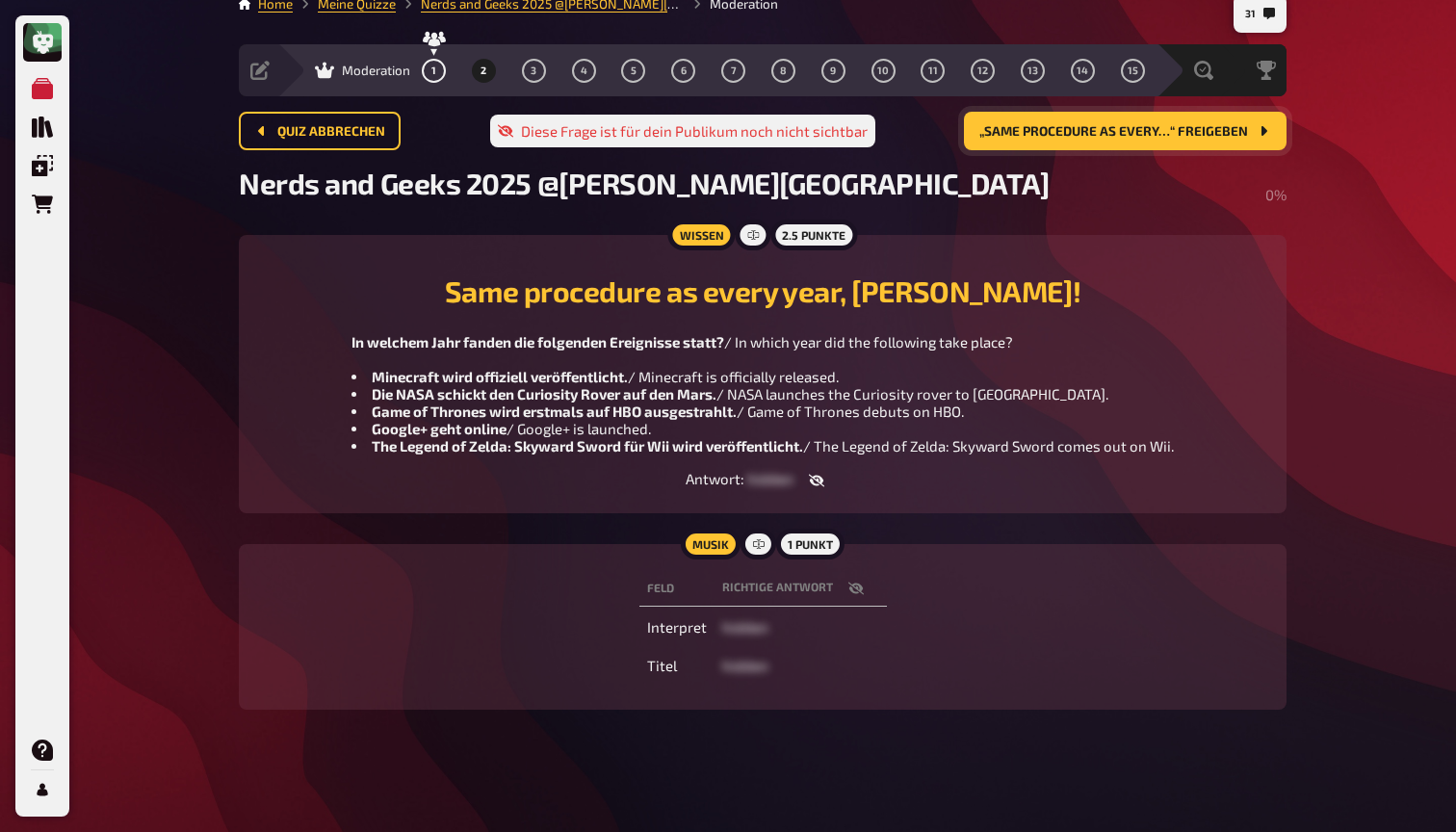
scroll to position [21, 0]
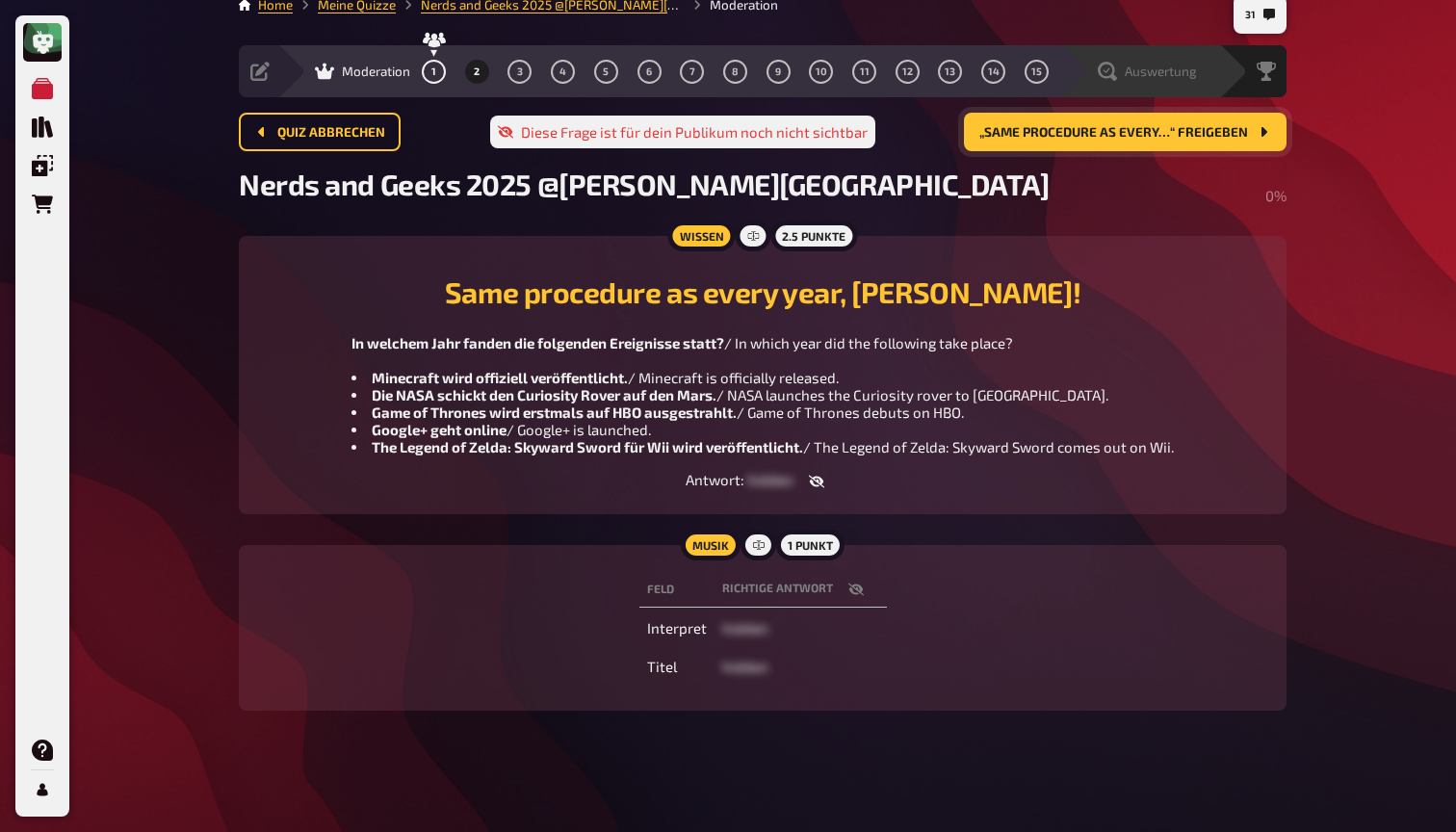
click at [1172, 65] on span "Auswertung" at bounding box center [1161, 71] width 72 height 16
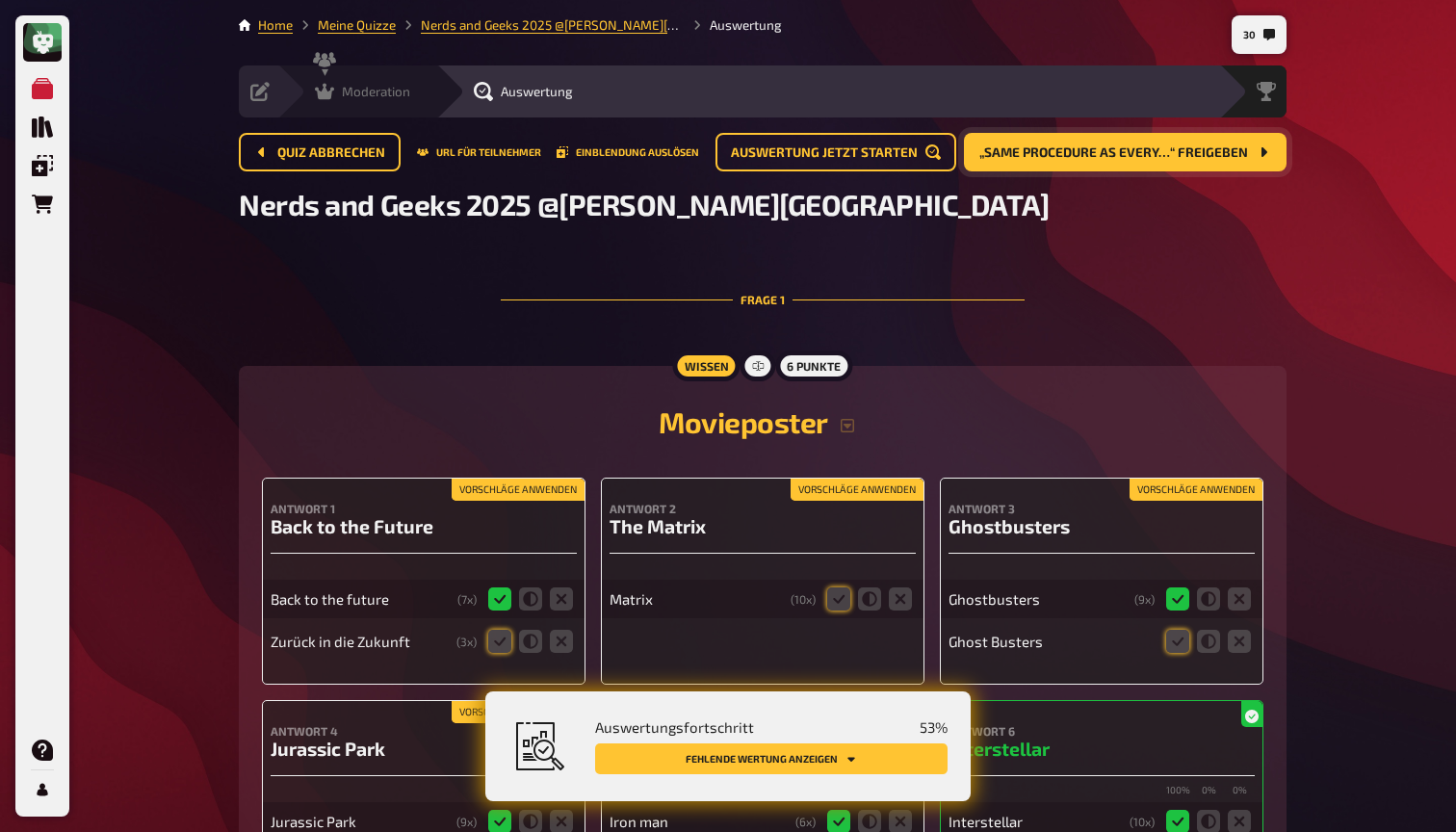
click at [327, 91] on icon at bounding box center [325, 92] width 20 height 17
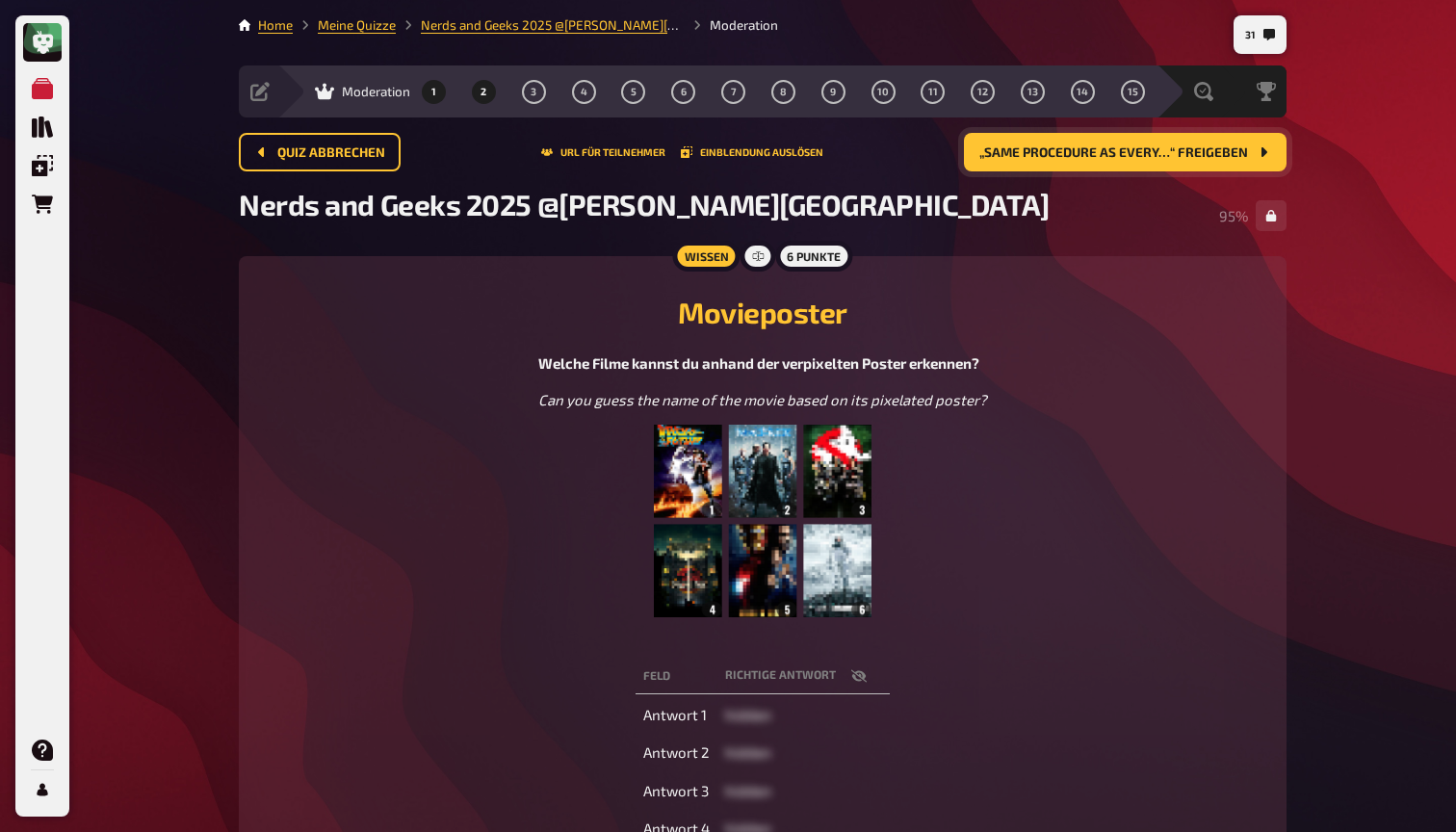
click at [481, 99] on button "2" at bounding box center [483, 91] width 30 height 30
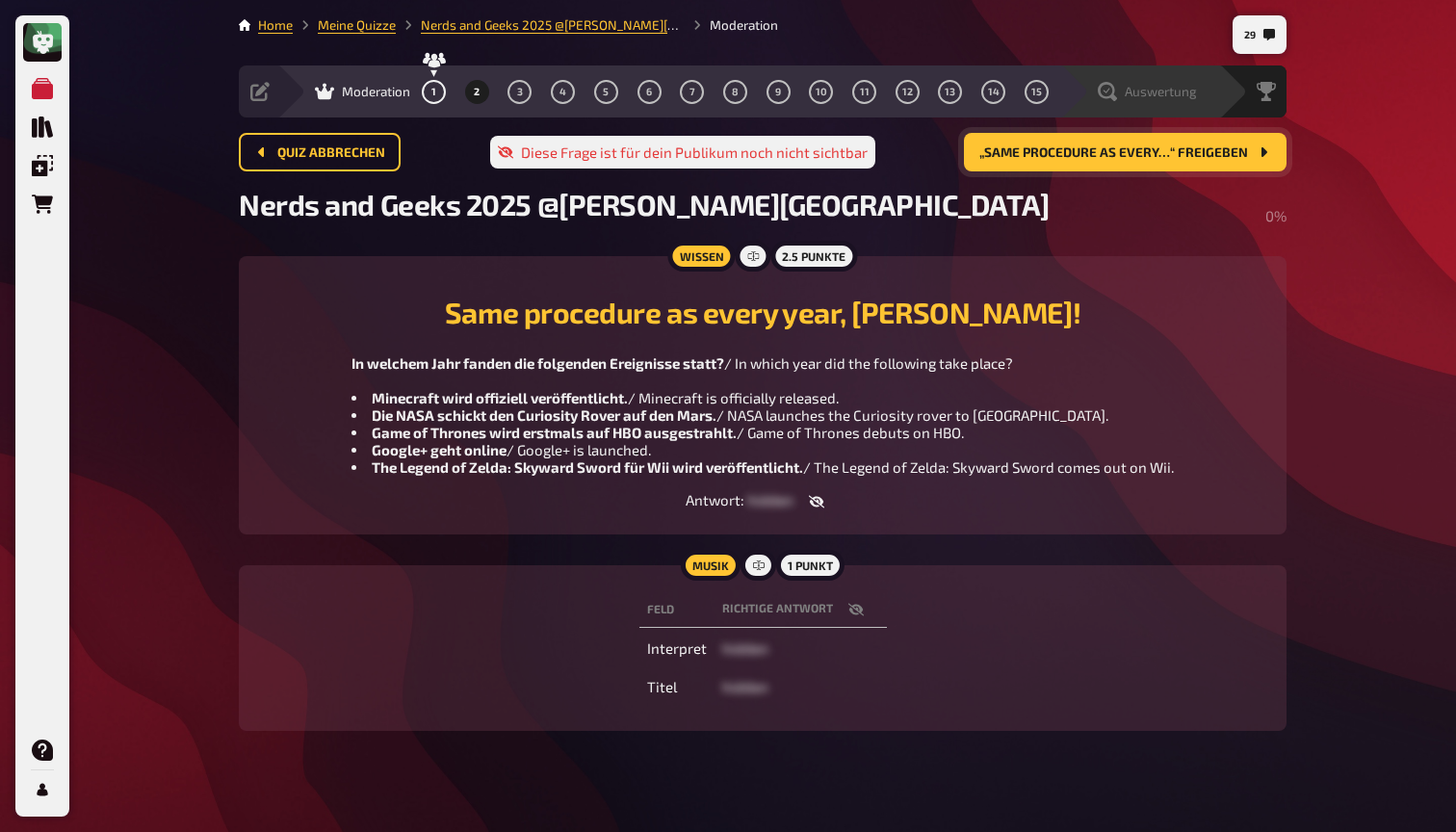
click at [1178, 90] on span "Auswertung" at bounding box center [1161, 92] width 72 height 16
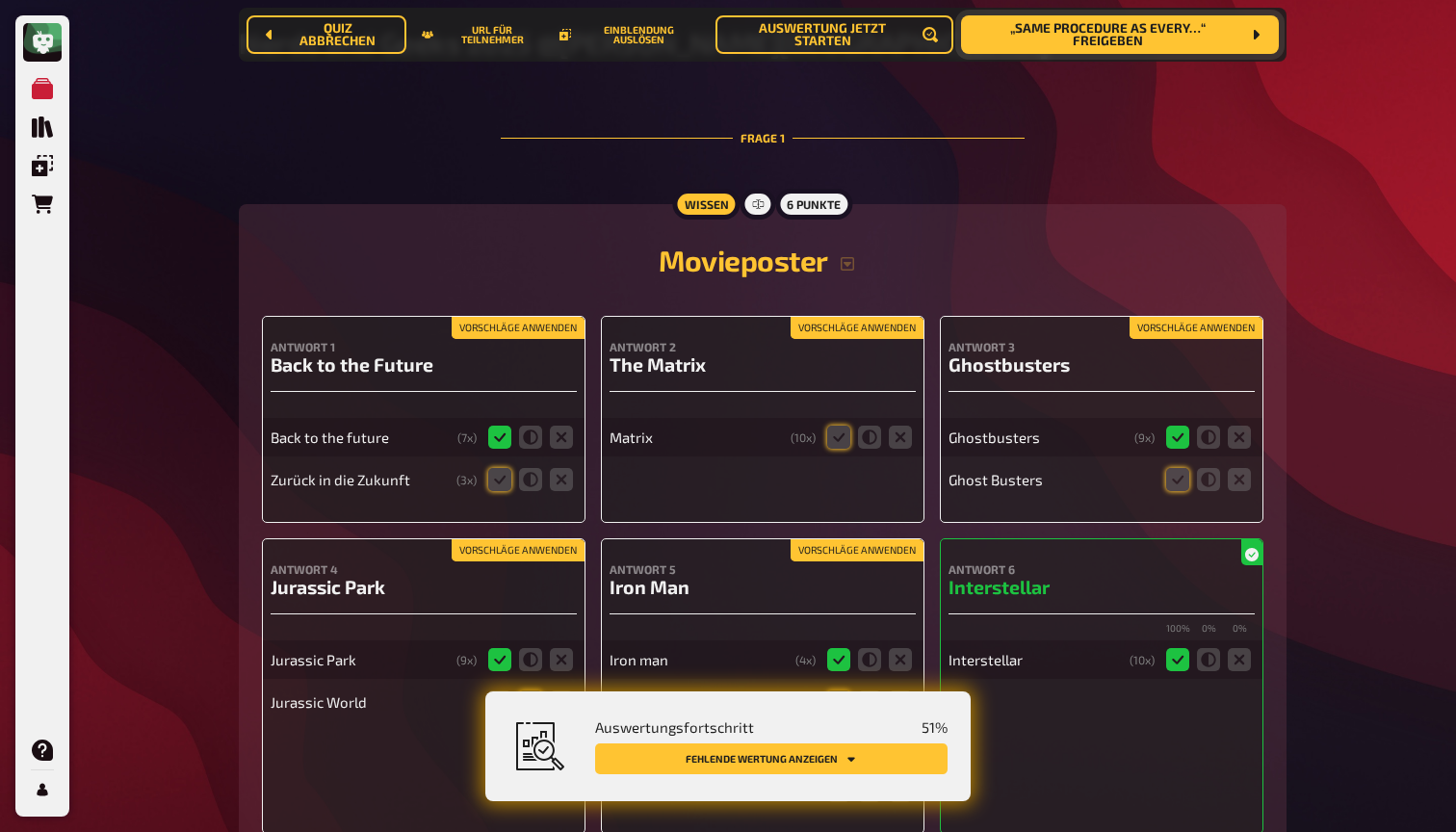
scroll to position [203, 0]
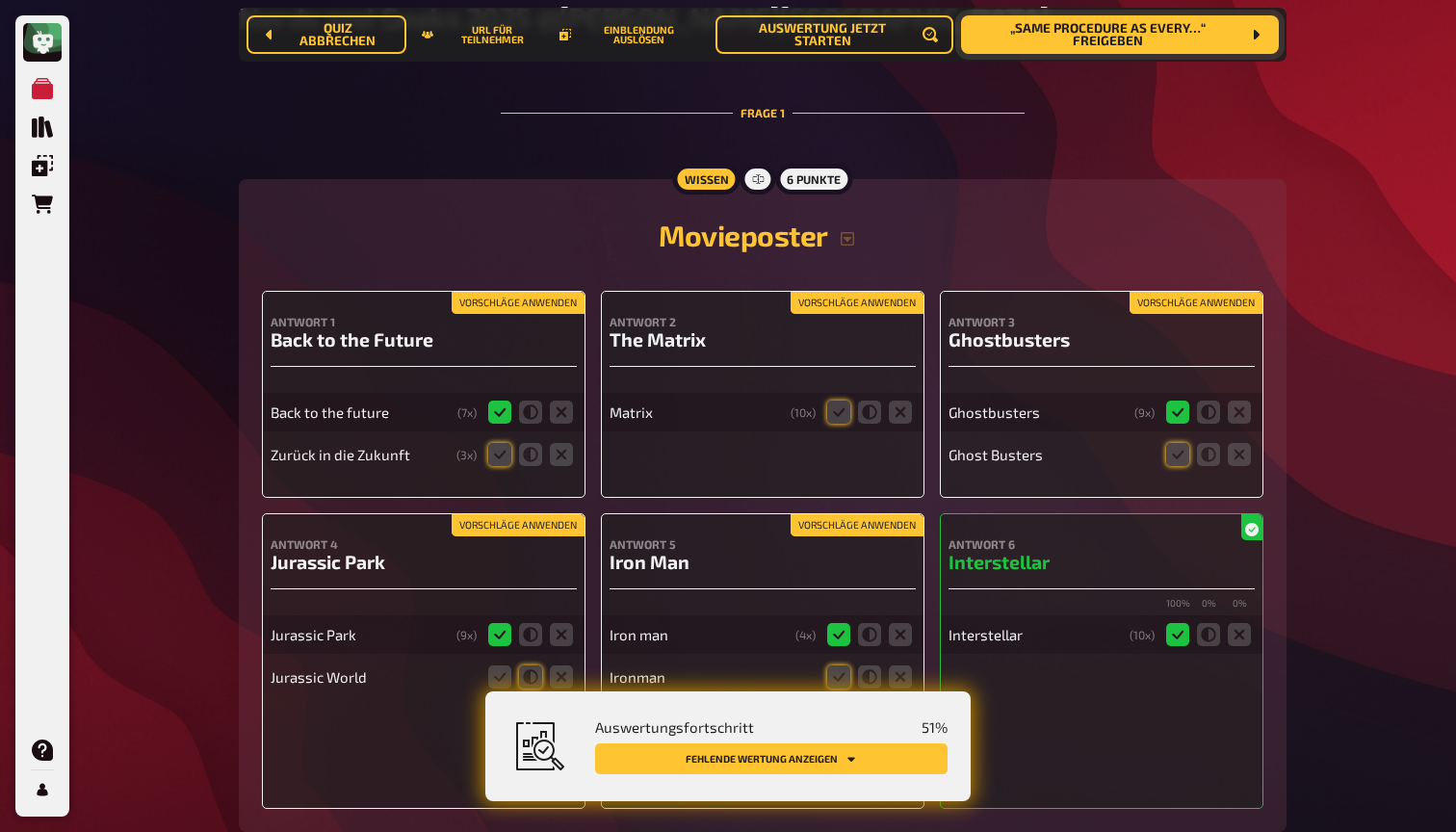
click at [535, 300] on button "Vorschläge anwenden" at bounding box center [518, 303] width 133 height 22
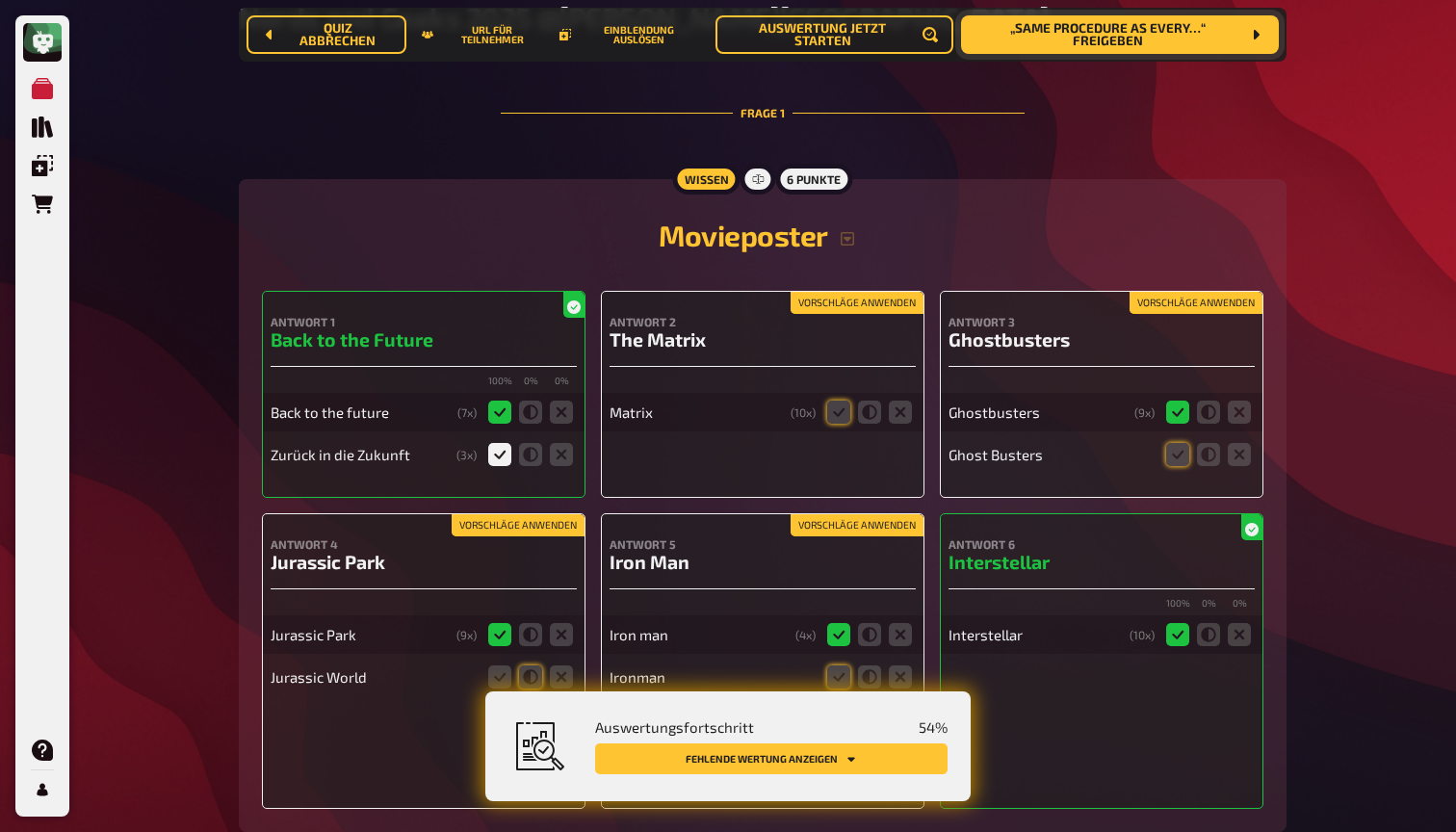
click at [848, 294] on button "Vorschläge anwenden" at bounding box center [857, 303] width 133 height 22
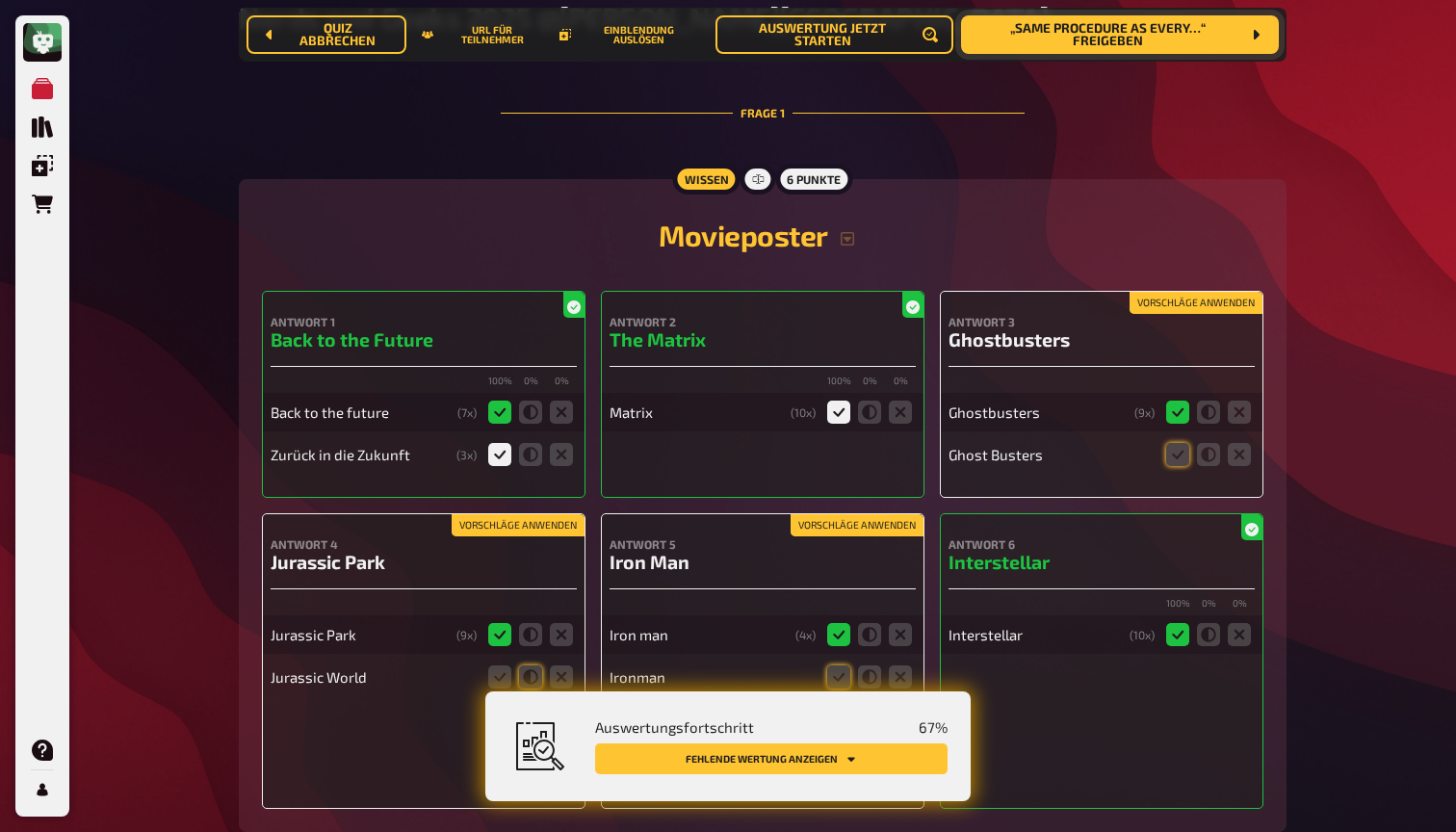
click at [1186, 304] on button "Vorschläge anwenden" at bounding box center [1196, 303] width 133 height 22
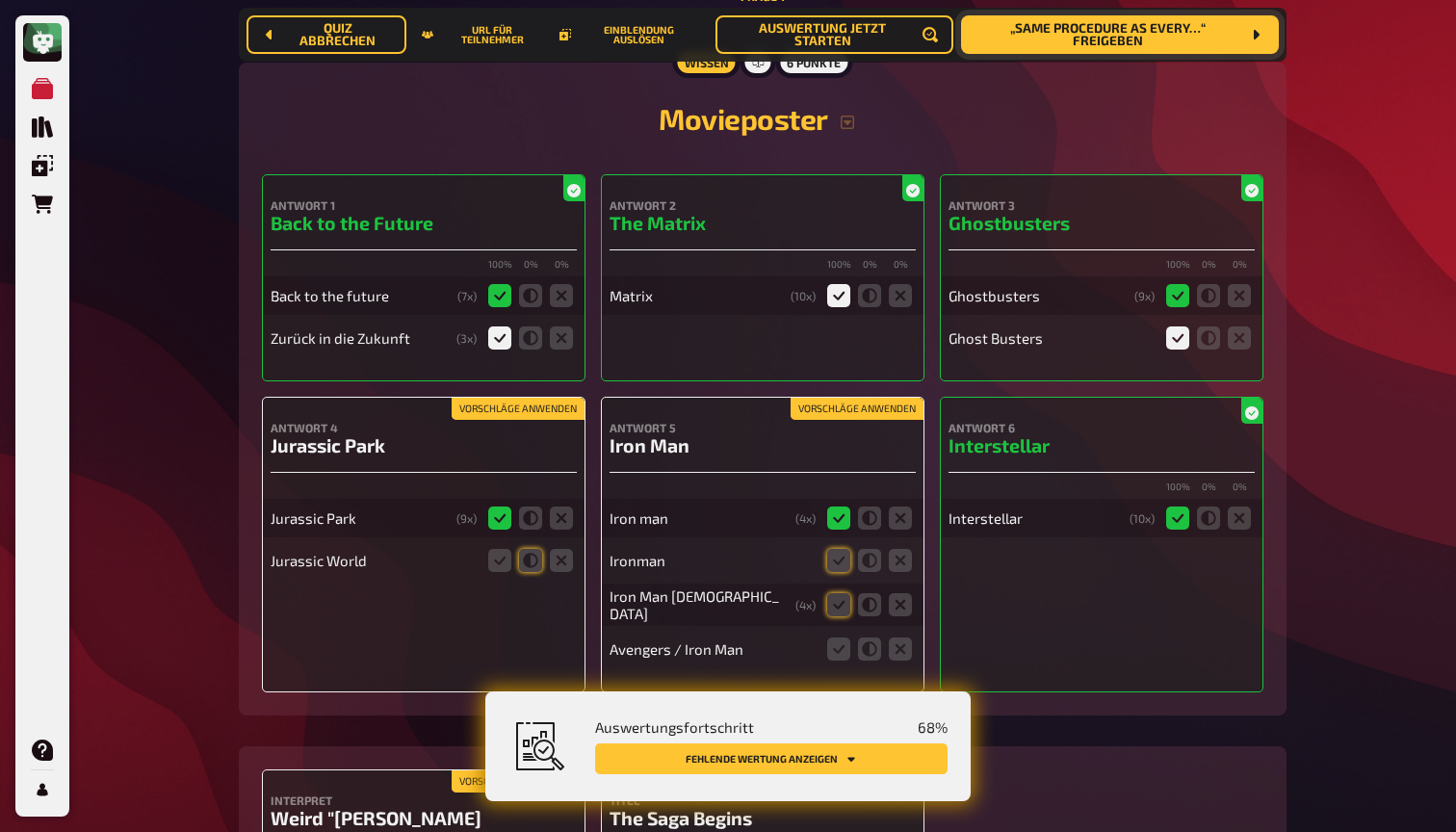
scroll to position [339, 0]
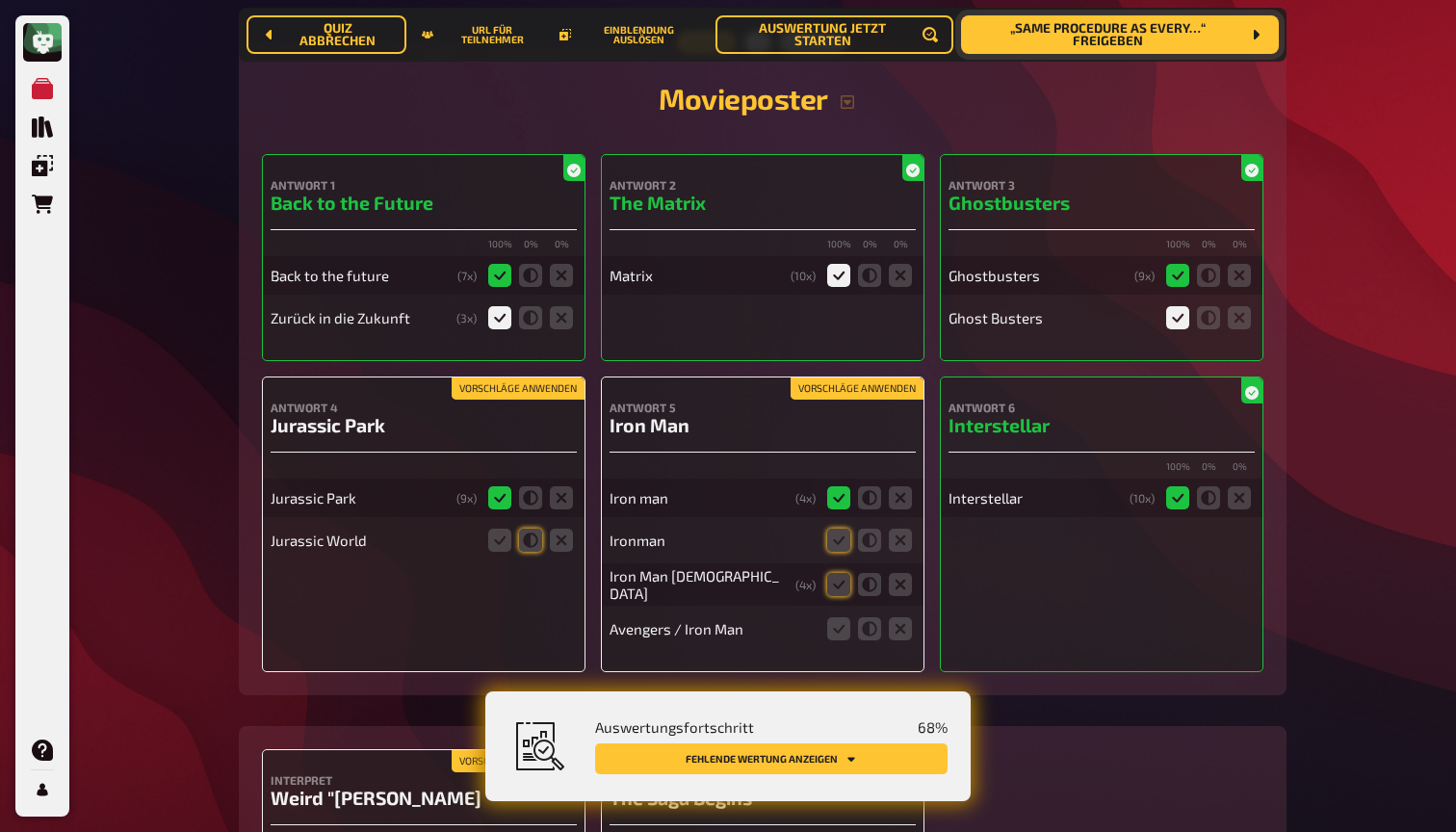
click at [834, 388] on button "Vorschläge anwenden" at bounding box center [857, 389] width 133 height 22
click at [831, 623] on icon at bounding box center [839, 628] width 23 height 23
click at [0, 0] on input "radio" at bounding box center [0, 0] width 0 height 0
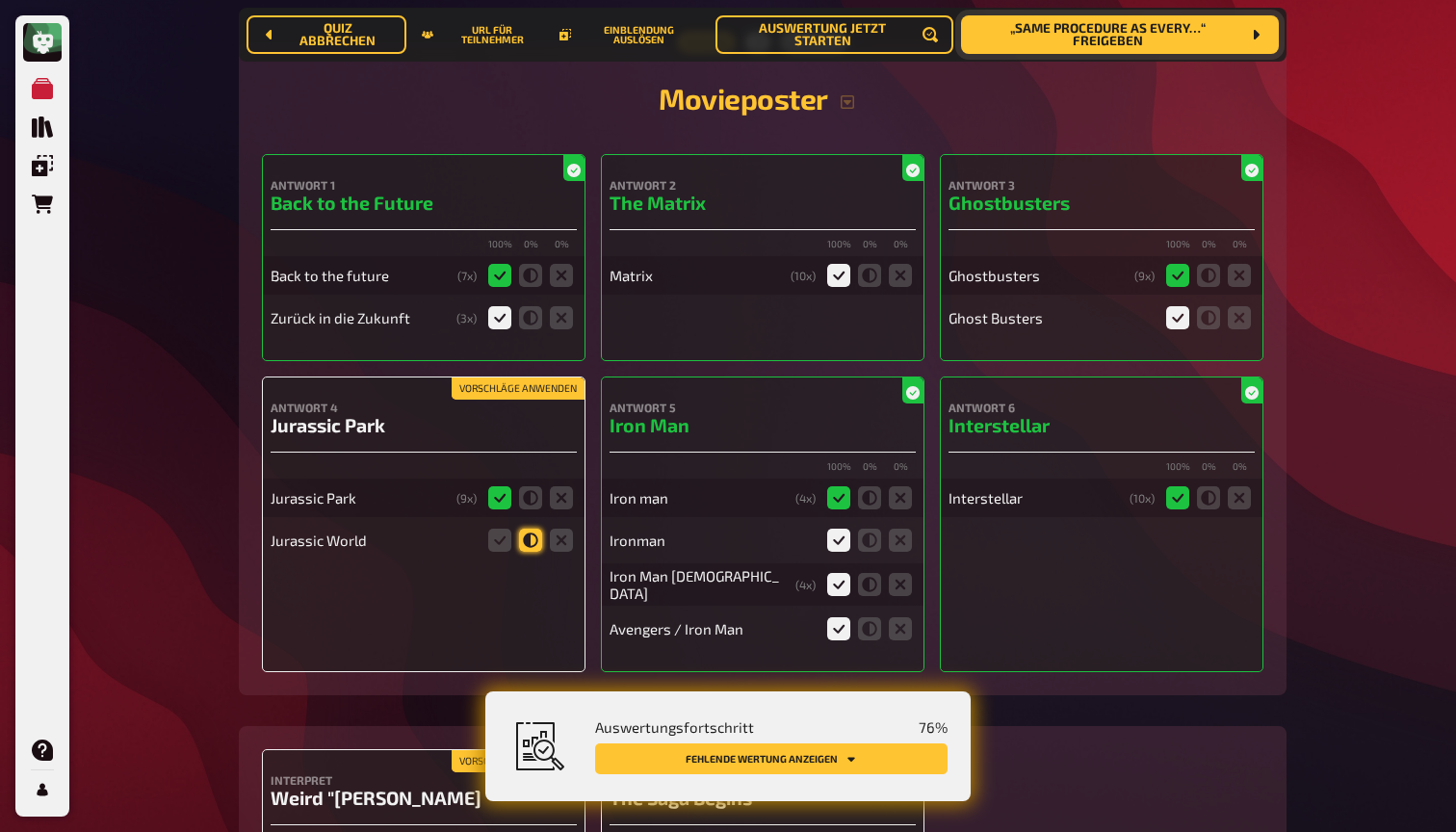
click at [526, 542] on icon at bounding box center [531, 540] width 23 height 23
click at [0, 0] on input "radio" at bounding box center [0, 0] width 0 height 0
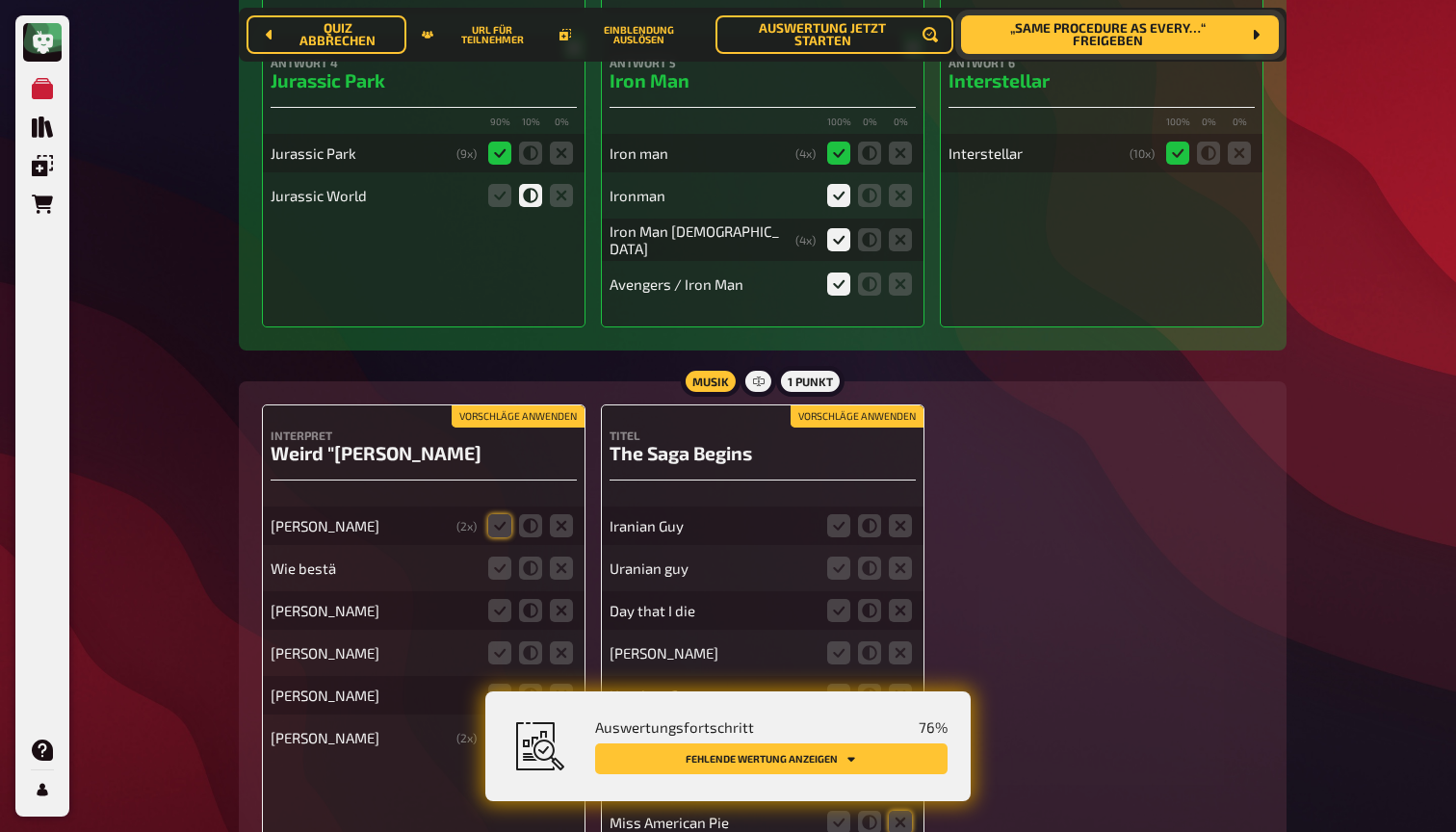
scroll to position [703, 0]
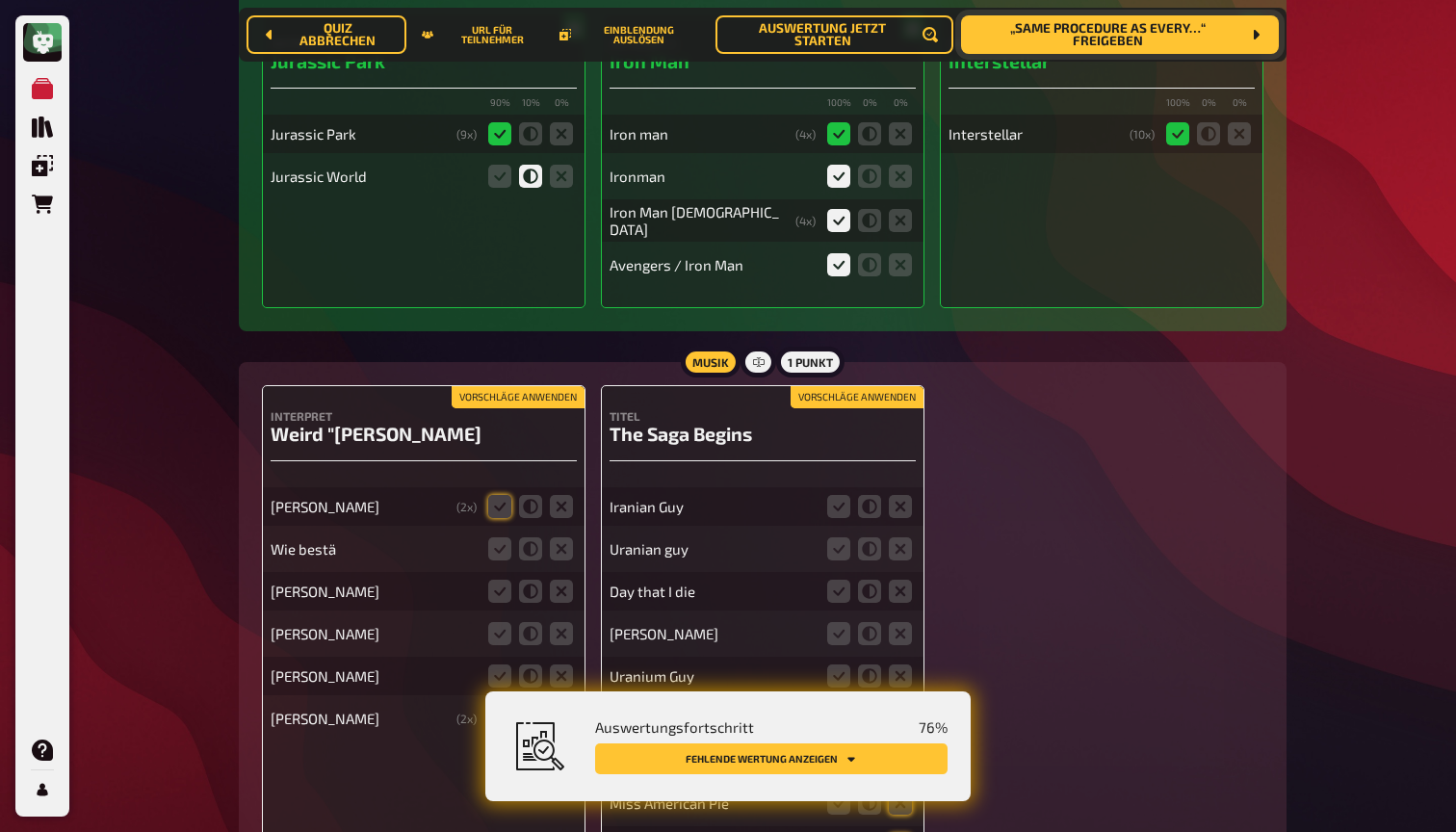
click at [514, 394] on button "Vorschläge anwenden" at bounding box center [518, 397] width 133 height 22
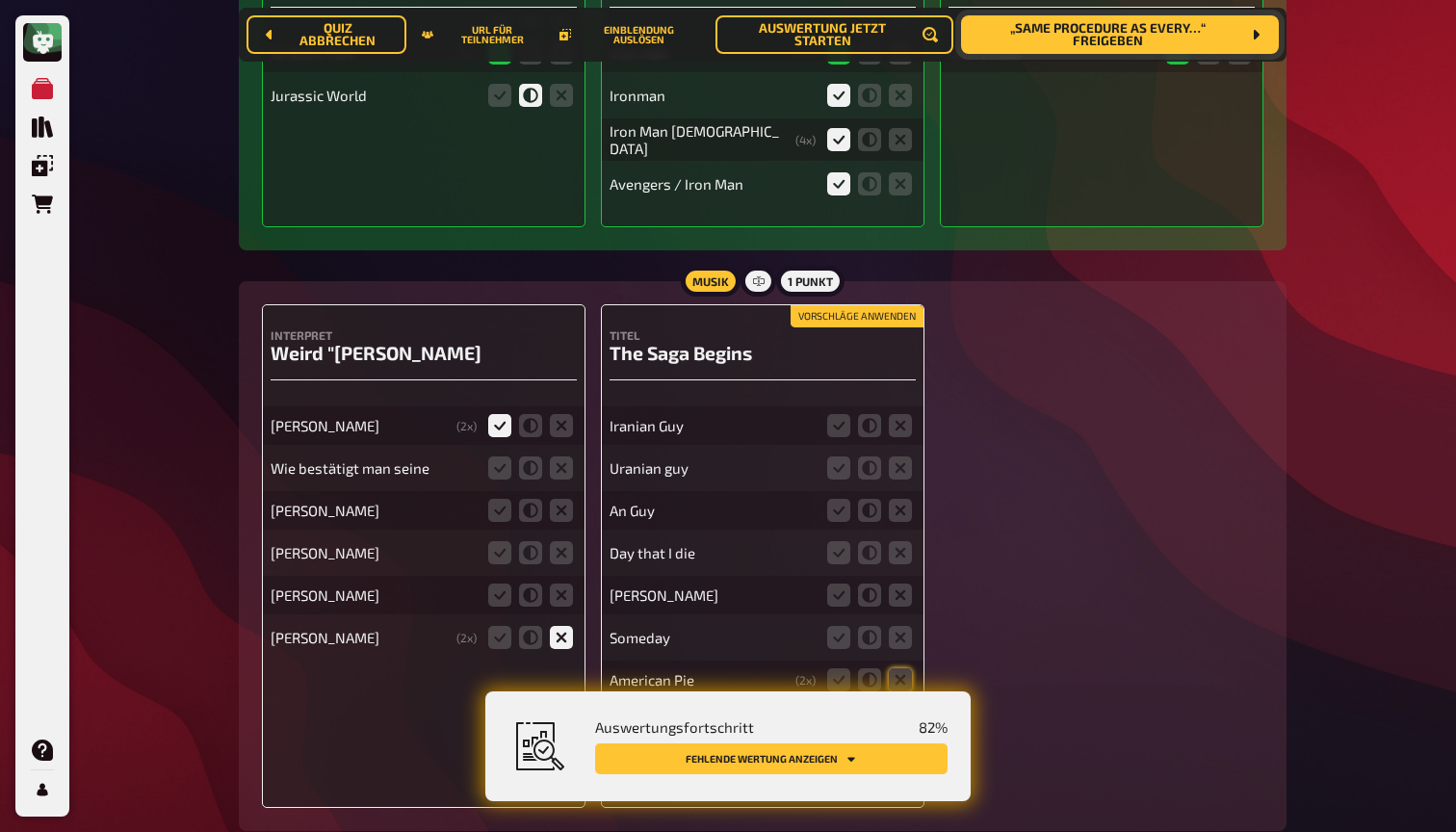
click at [832, 308] on button "Vorschläge anwenden" at bounding box center [857, 317] width 133 height 22
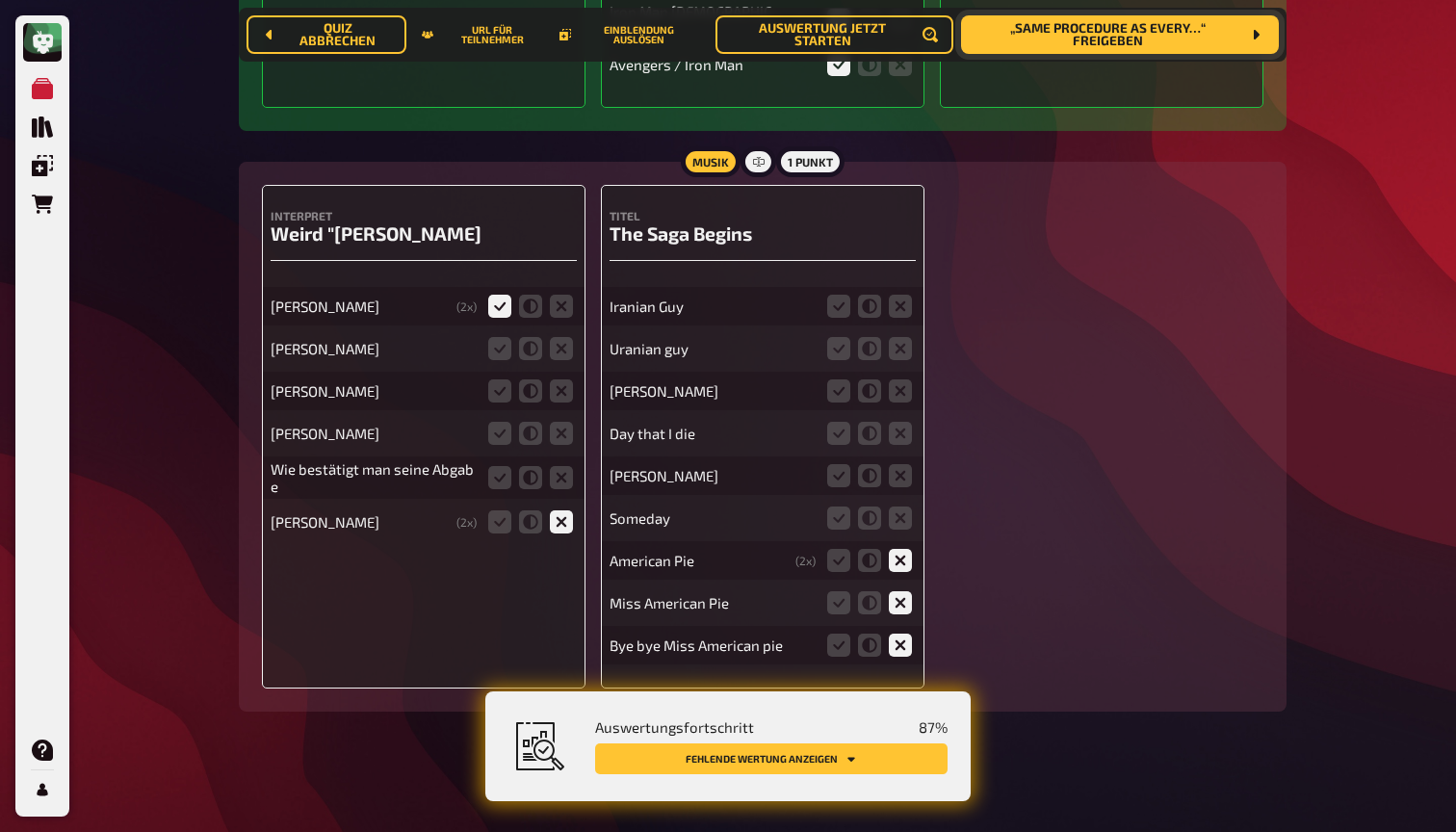
scroll to position [901, 0]
click at [909, 308] on icon at bounding box center [901, 307] width 23 height 23
click at [0, 0] on input "radio" at bounding box center [0, 0] width 0 height 0
click at [909, 343] on icon at bounding box center [901, 349] width 23 height 23
click at [0, 0] on input "radio" at bounding box center [0, 0] width 0 height 0
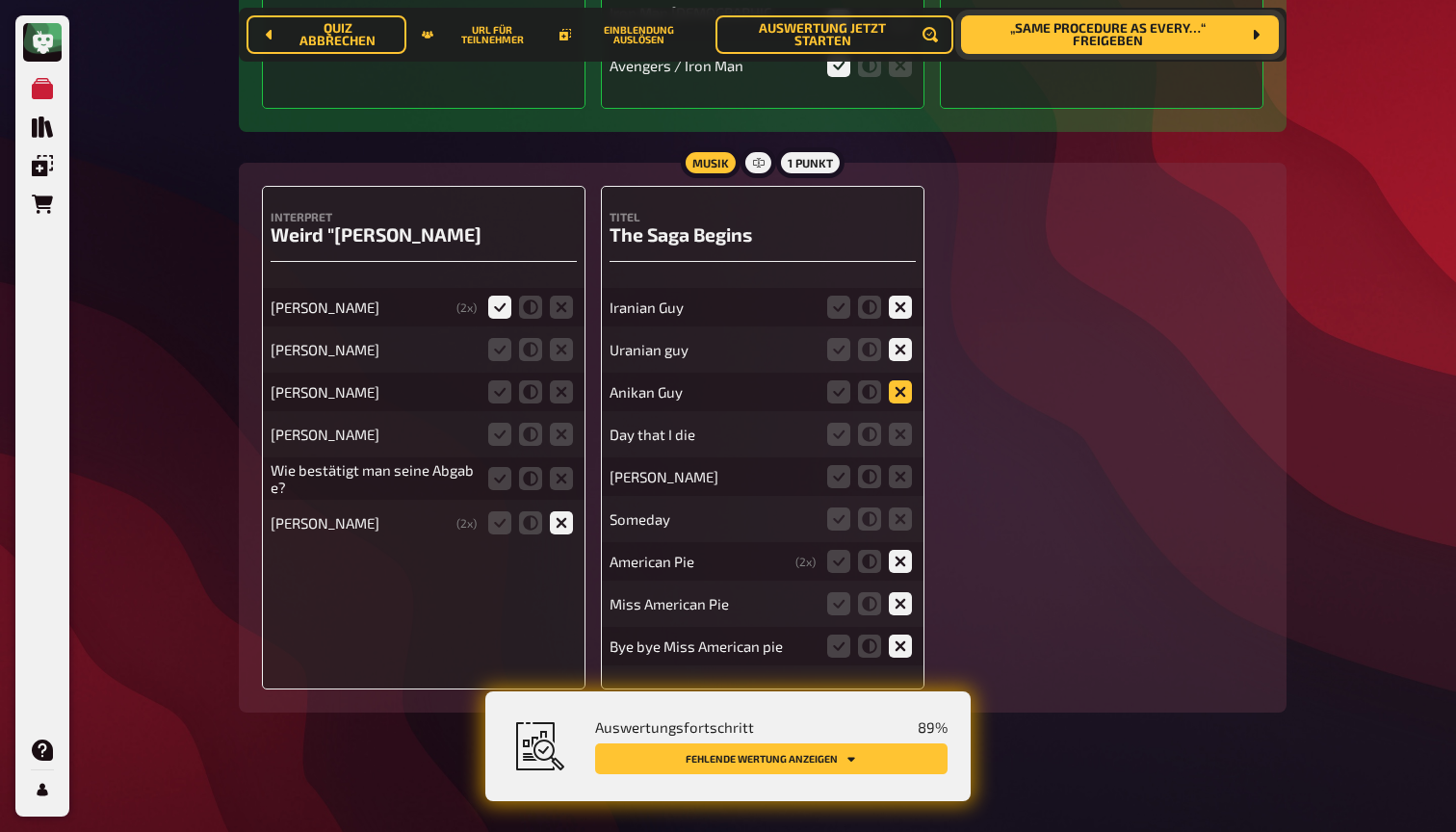
click at [903, 380] on icon at bounding box center [901, 392] width 23 height 23
click at [0, 0] on input "radio" at bounding box center [0, 0] width 0 height 0
click at [898, 427] on icon at bounding box center [901, 435] width 23 height 23
click at [0, 0] on input "radio" at bounding box center [0, 0] width 0 height 0
click at [898, 474] on icon at bounding box center [901, 477] width 23 height 23
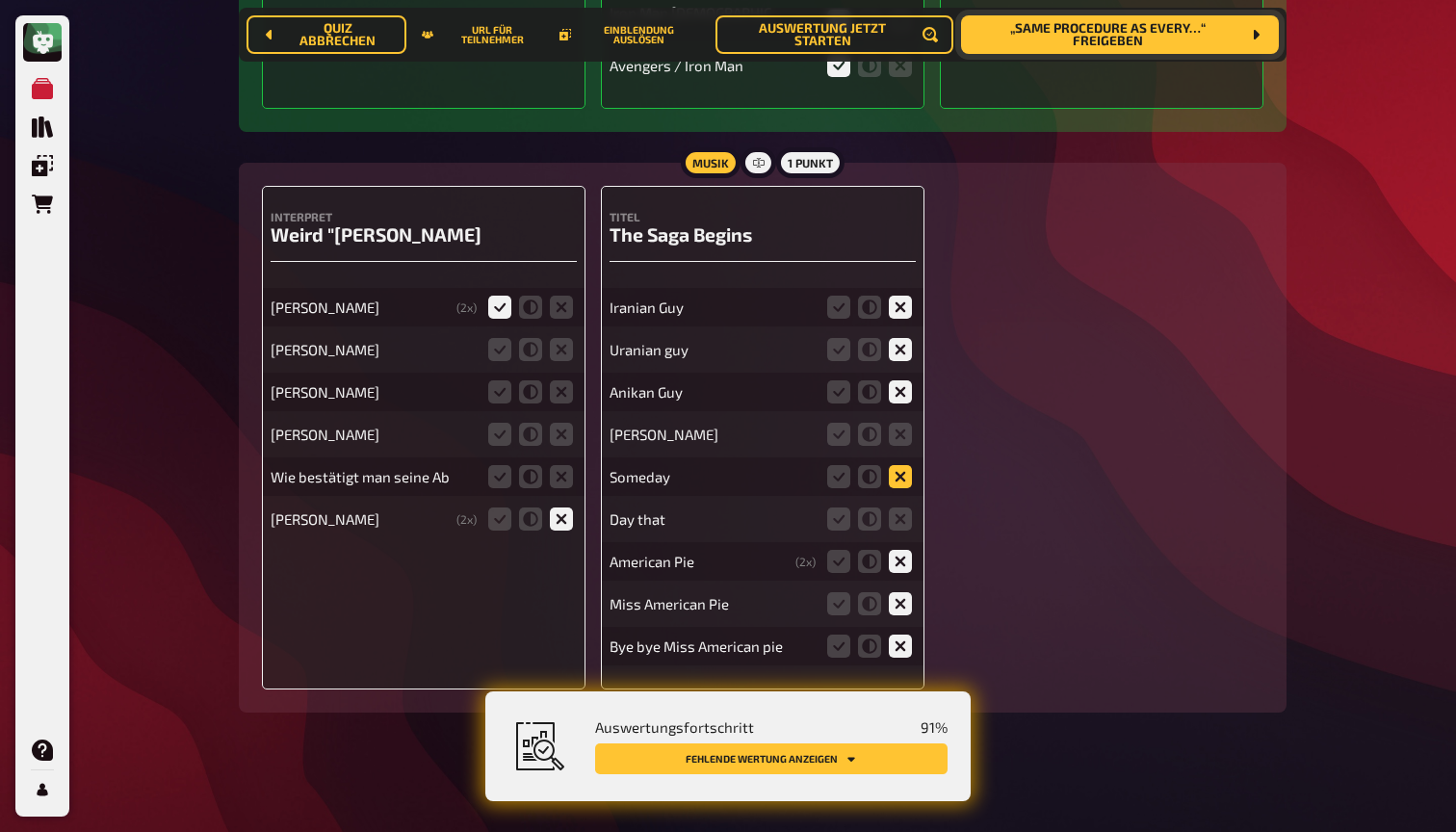
click at [0, 0] on input "radio" at bounding box center [0, 0] width 0 height 0
click at [899, 522] on icon at bounding box center [901, 519] width 23 height 23
click at [0, 0] on input "radio" at bounding box center [0, 0] width 0 height 0
click at [903, 435] on icon at bounding box center [901, 435] width 23 height 23
click at [0, 0] on input "radio" at bounding box center [0, 0] width 0 height 0
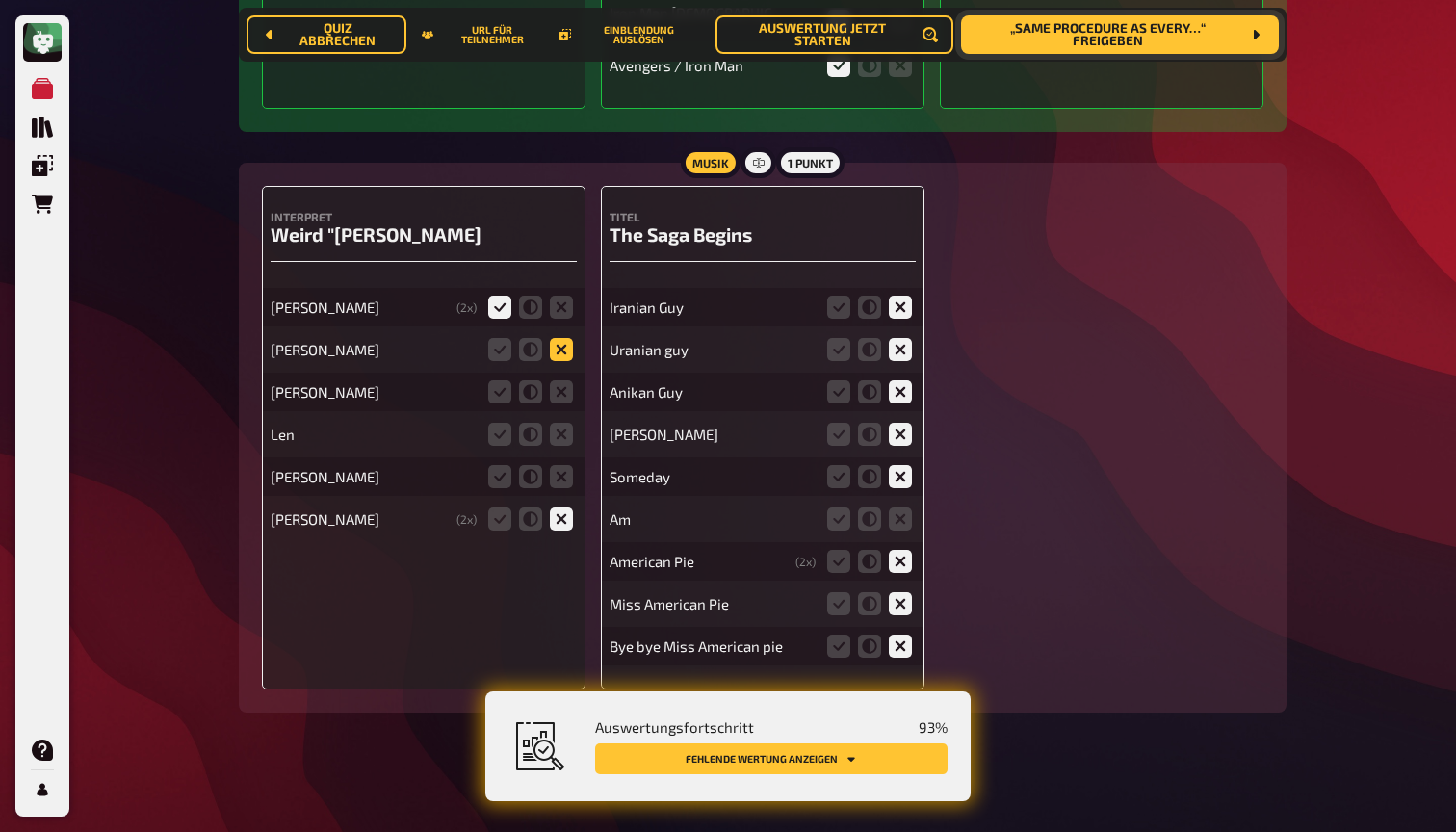
click at [554, 346] on icon at bounding box center [562, 349] width 23 height 23
click at [0, 0] on input "radio" at bounding box center [0, 0] width 0 height 0
click at [557, 427] on icon at bounding box center [562, 435] width 23 height 23
click at [0, 0] on input "radio" at bounding box center [0, 0] width 0 height 0
click at [565, 475] on icon at bounding box center [562, 477] width 23 height 23
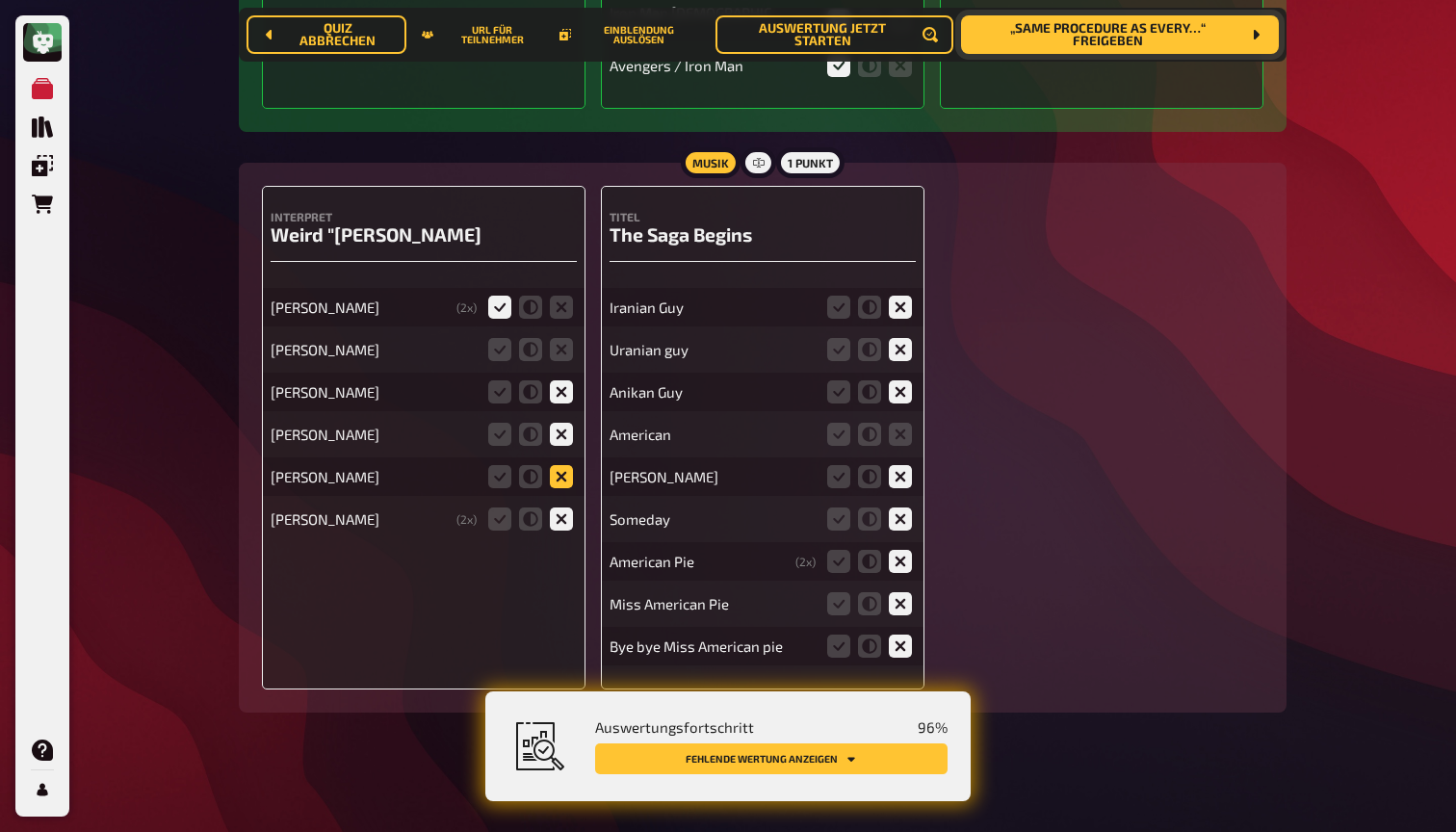
click at [0, 0] on input "radio" at bounding box center [0, 0] width 0 height 0
click at [901, 553] on icon at bounding box center [901, 562] width 23 height 23
click at [0, 0] on input "radio" at bounding box center [0, 0] width 0 height 0
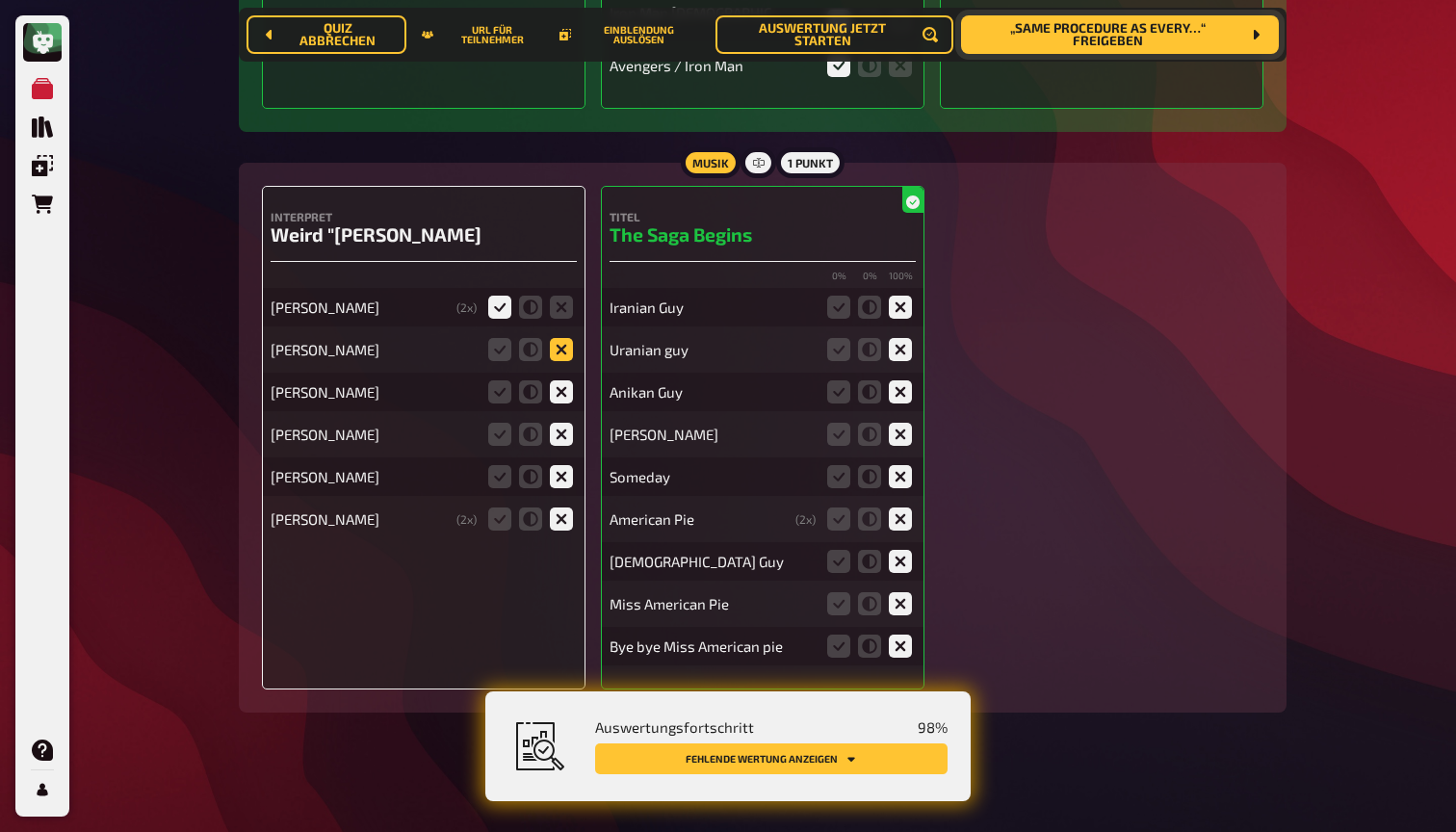
click at [553, 341] on icon at bounding box center [562, 349] width 23 height 23
click at [0, 0] on input "radio" at bounding box center [0, 0] width 0 height 0
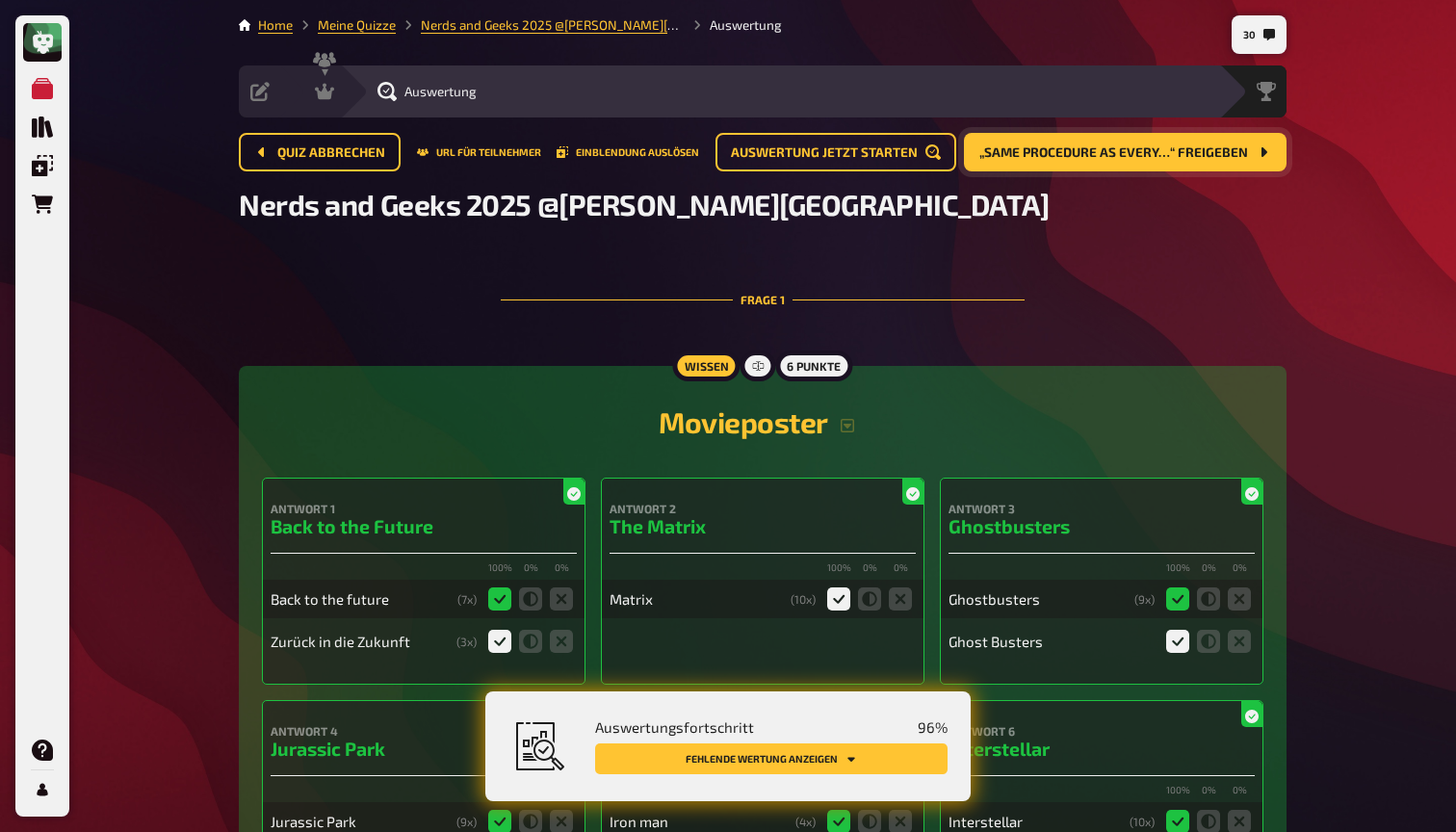
scroll to position [0, 0]
click at [327, 97] on icon at bounding box center [325, 92] width 20 height 17
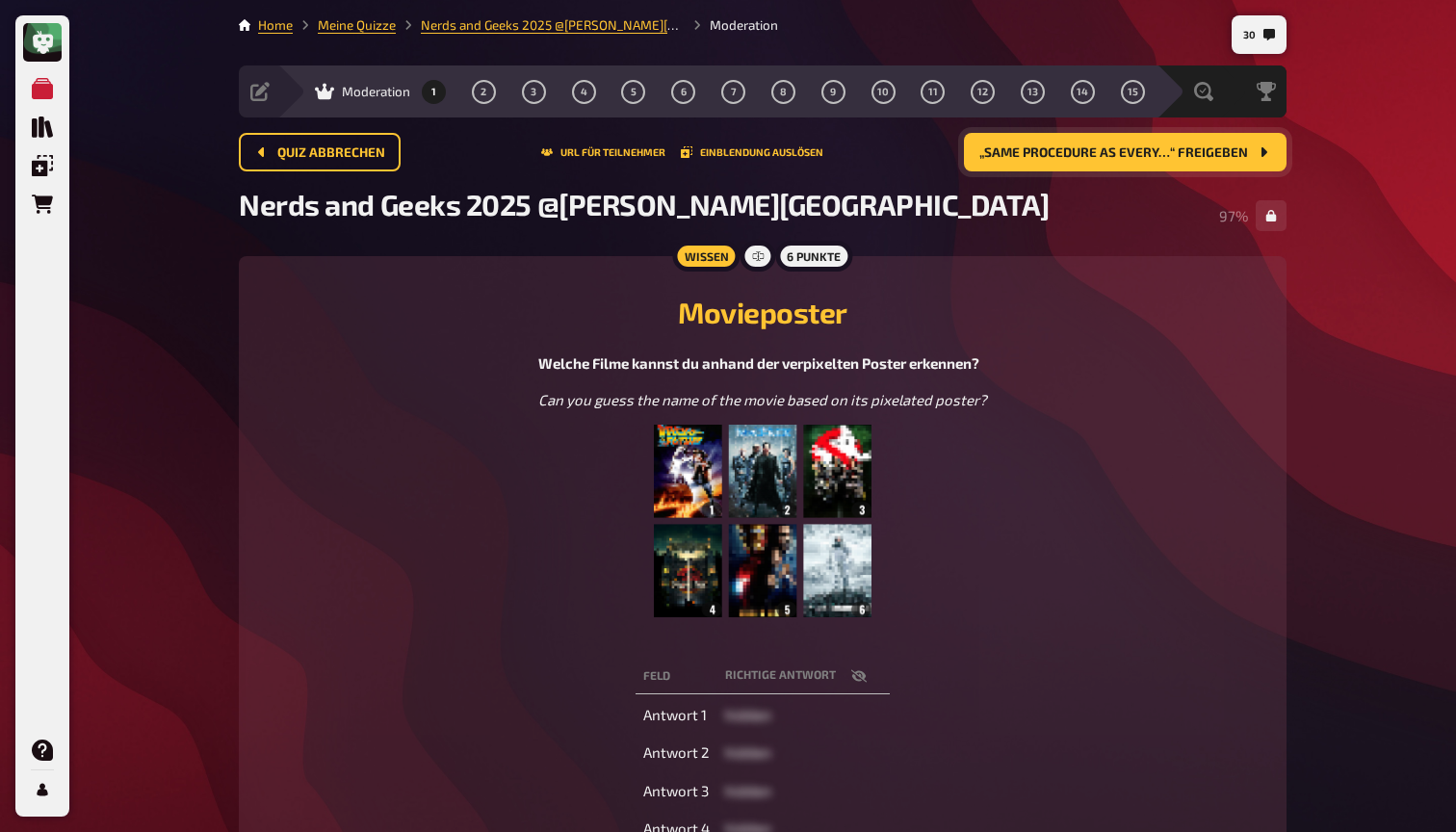
click at [1049, 152] on span "„Same procedure as every…“ freigeben" at bounding box center [1113, 153] width 268 height 14
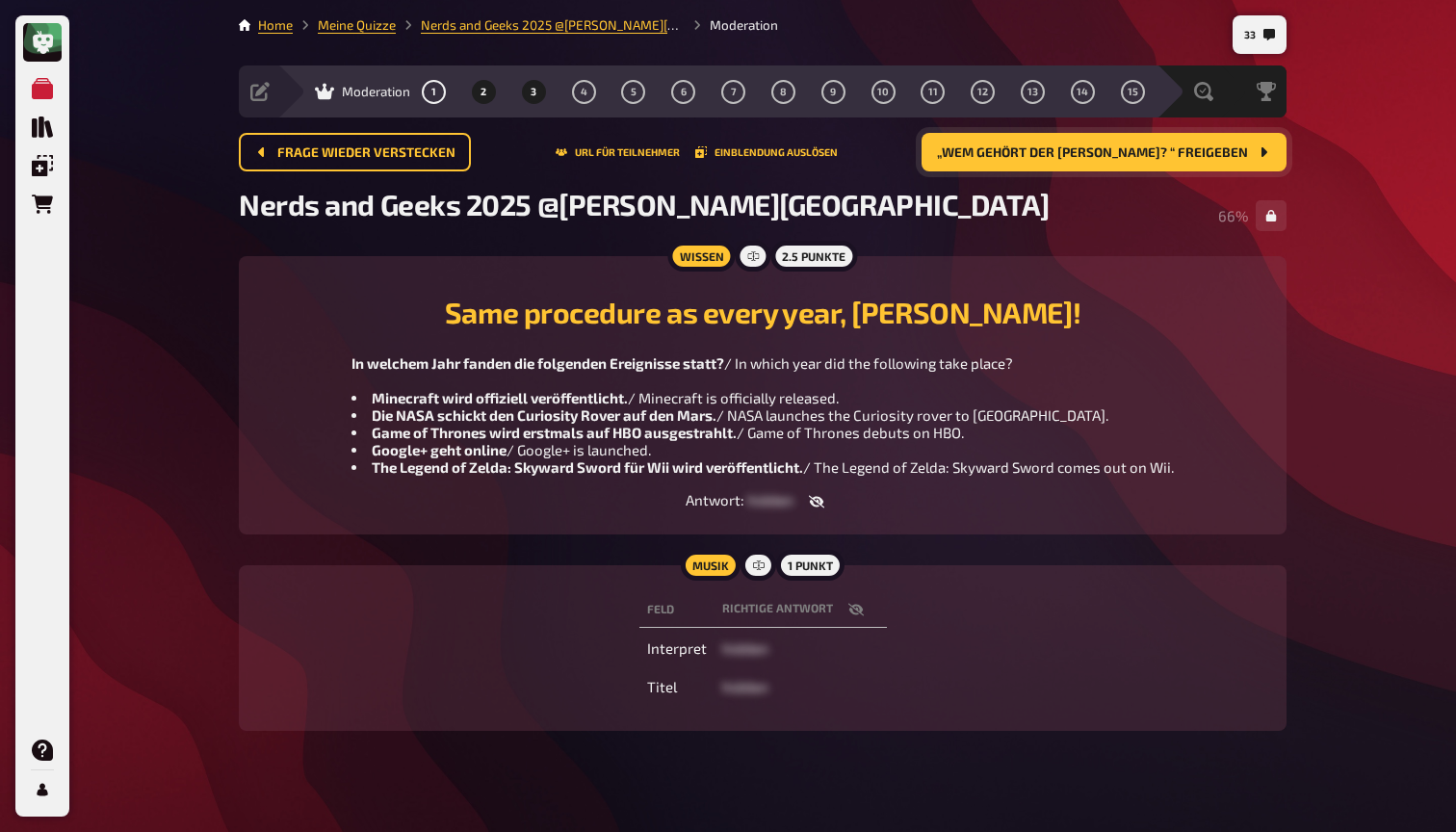
click at [536, 94] on span "3" at bounding box center [534, 92] width 6 height 11
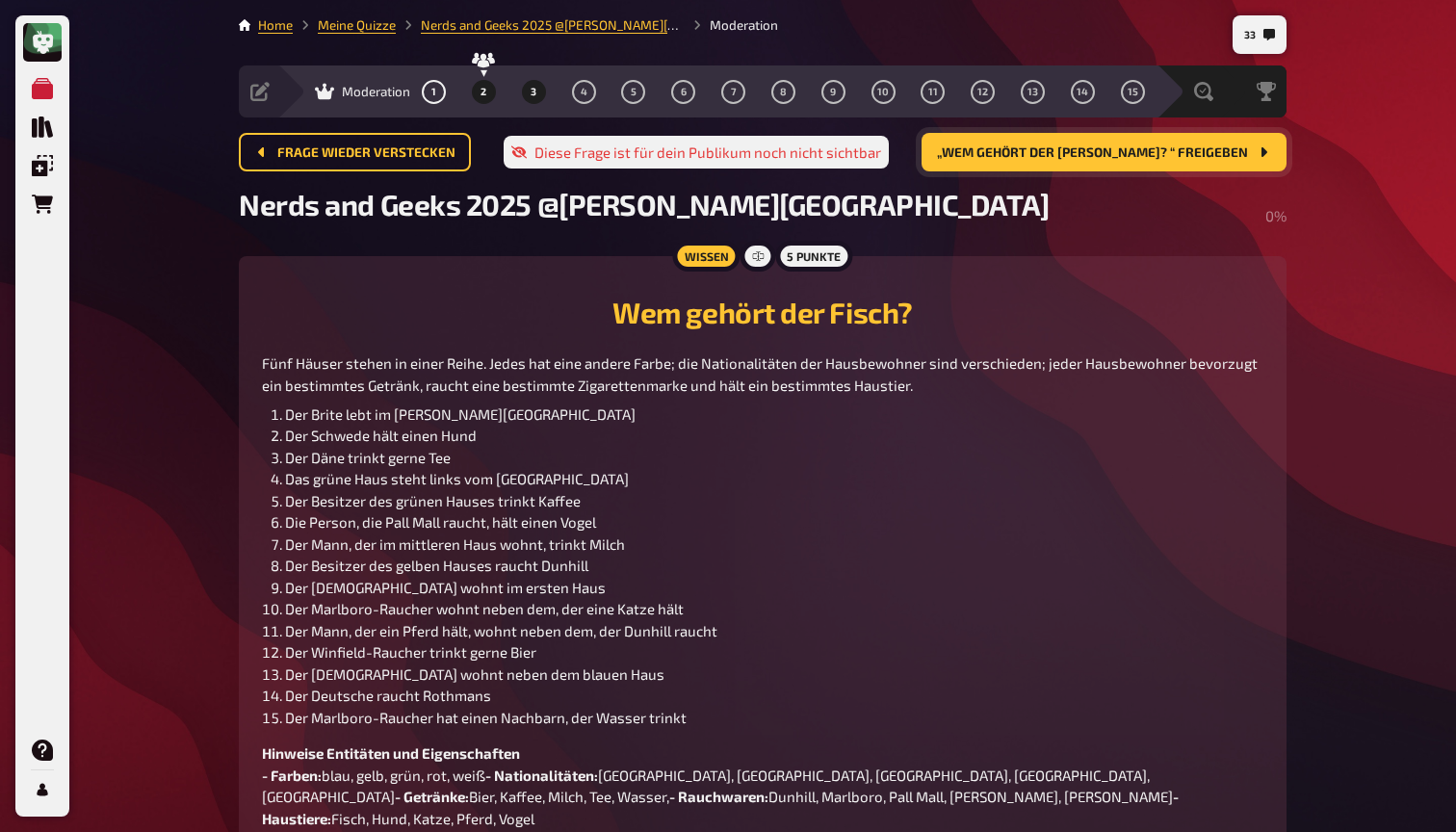
click at [475, 93] on button "2" at bounding box center [483, 91] width 30 height 30
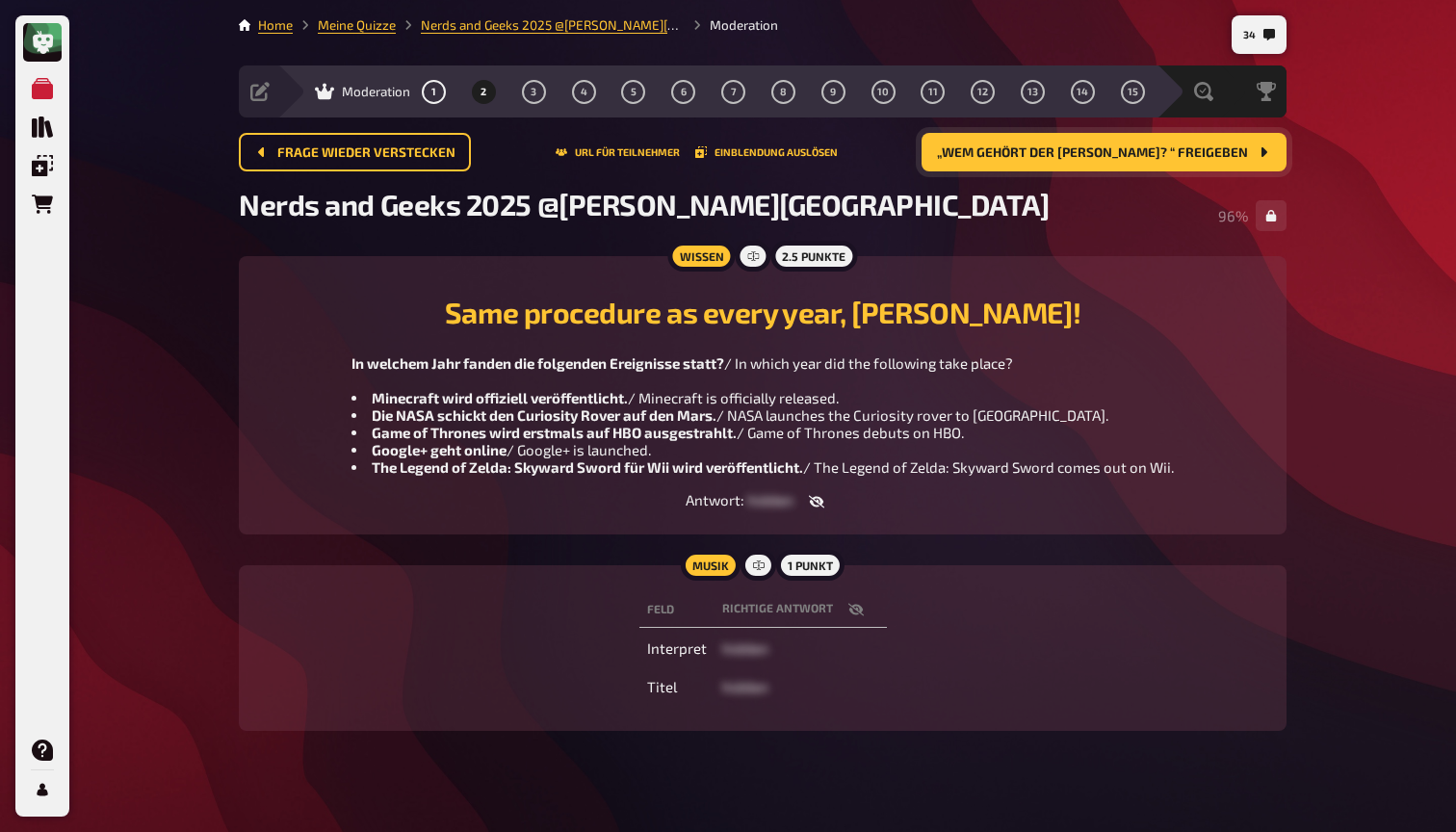
click at [1088, 149] on span "„Wem gehört der Fisch? “ freigeben" at bounding box center [1093, 153] width 311 height 14
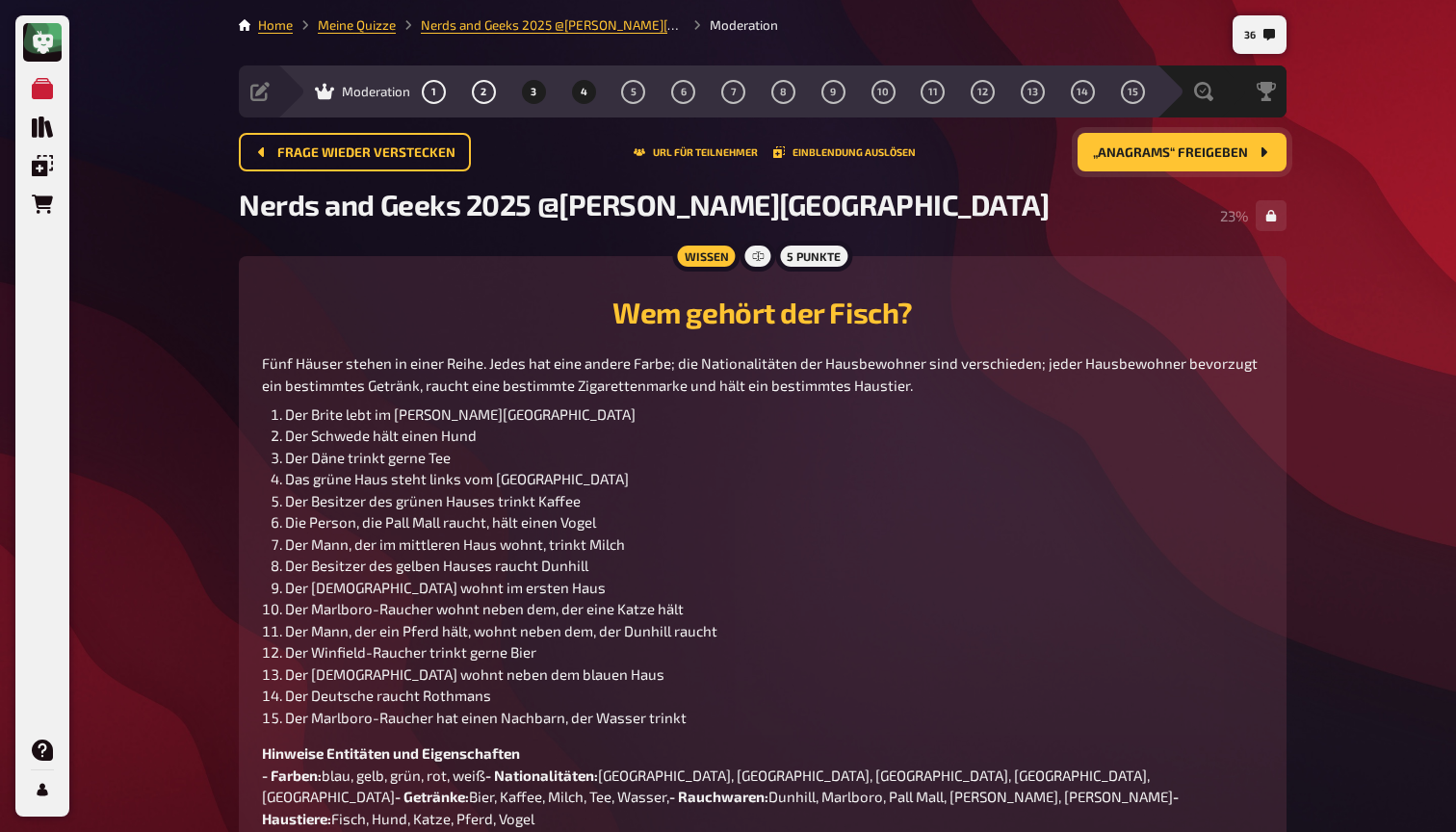
click at [587, 95] on span "4" at bounding box center [584, 92] width 7 height 11
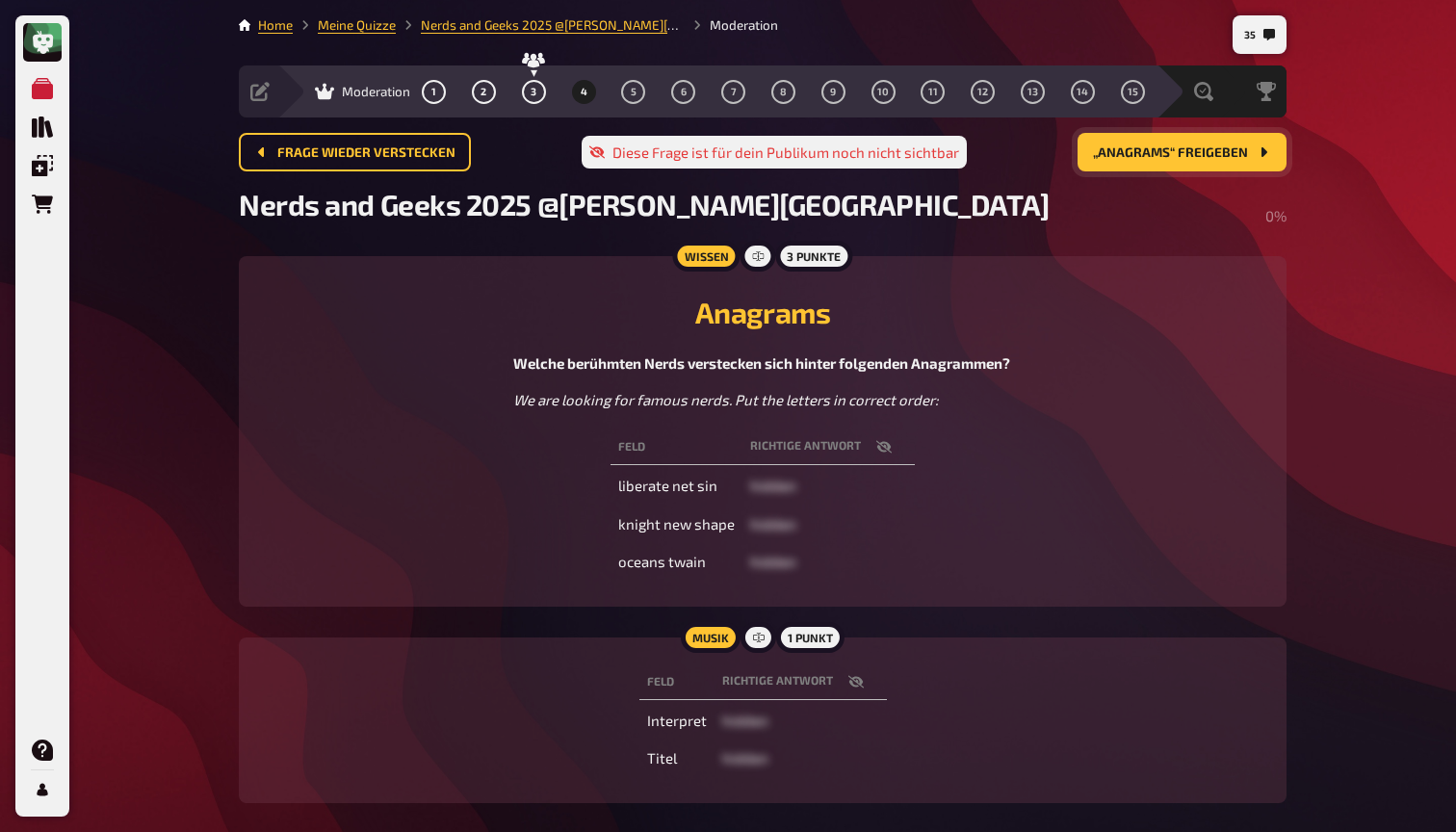
click at [1162, 164] on button "„Anagrams“ freigeben" at bounding box center [1181, 152] width 209 height 38
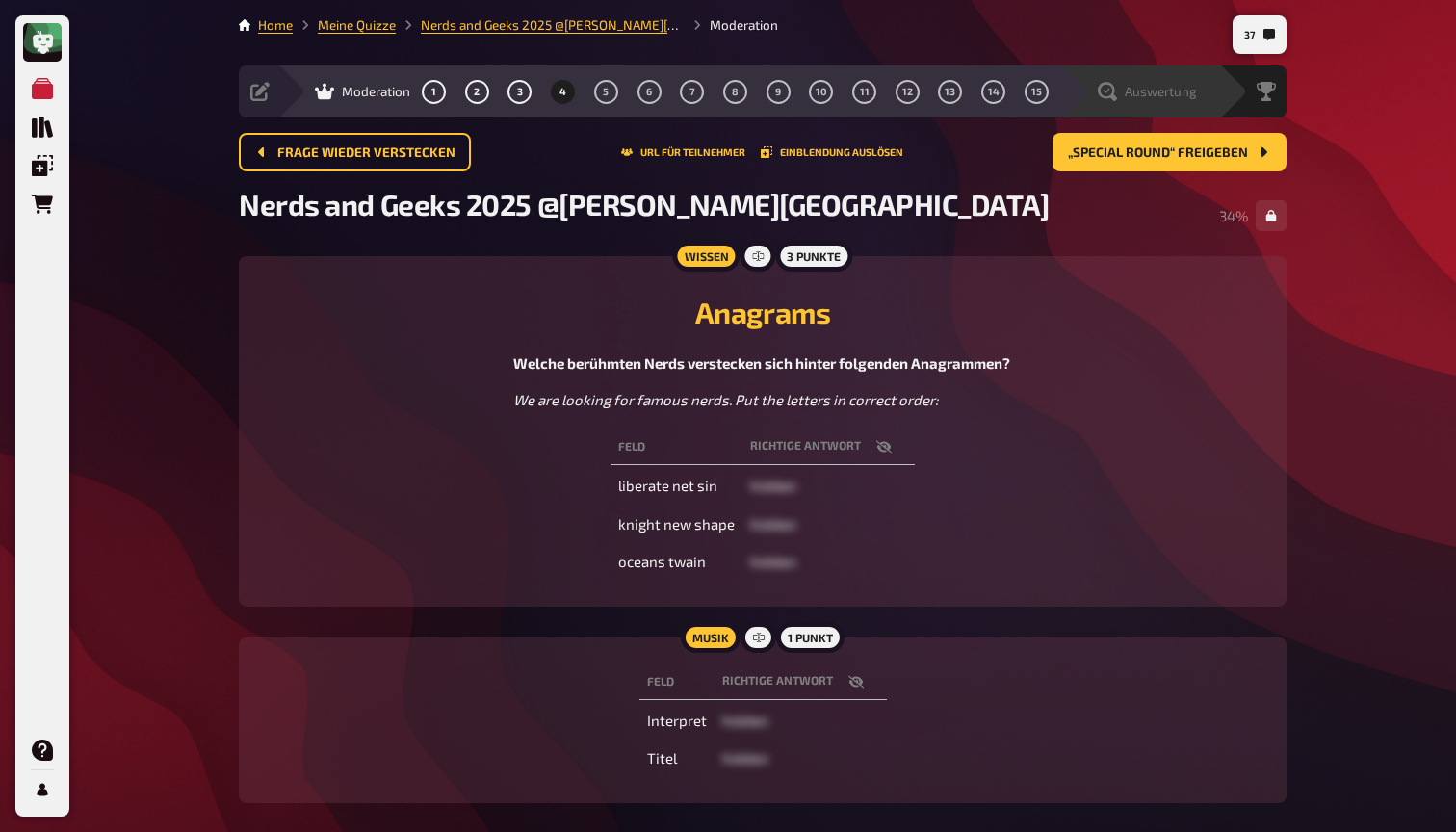
click at [1174, 94] on span "Auswertung" at bounding box center [1161, 92] width 72 height 16
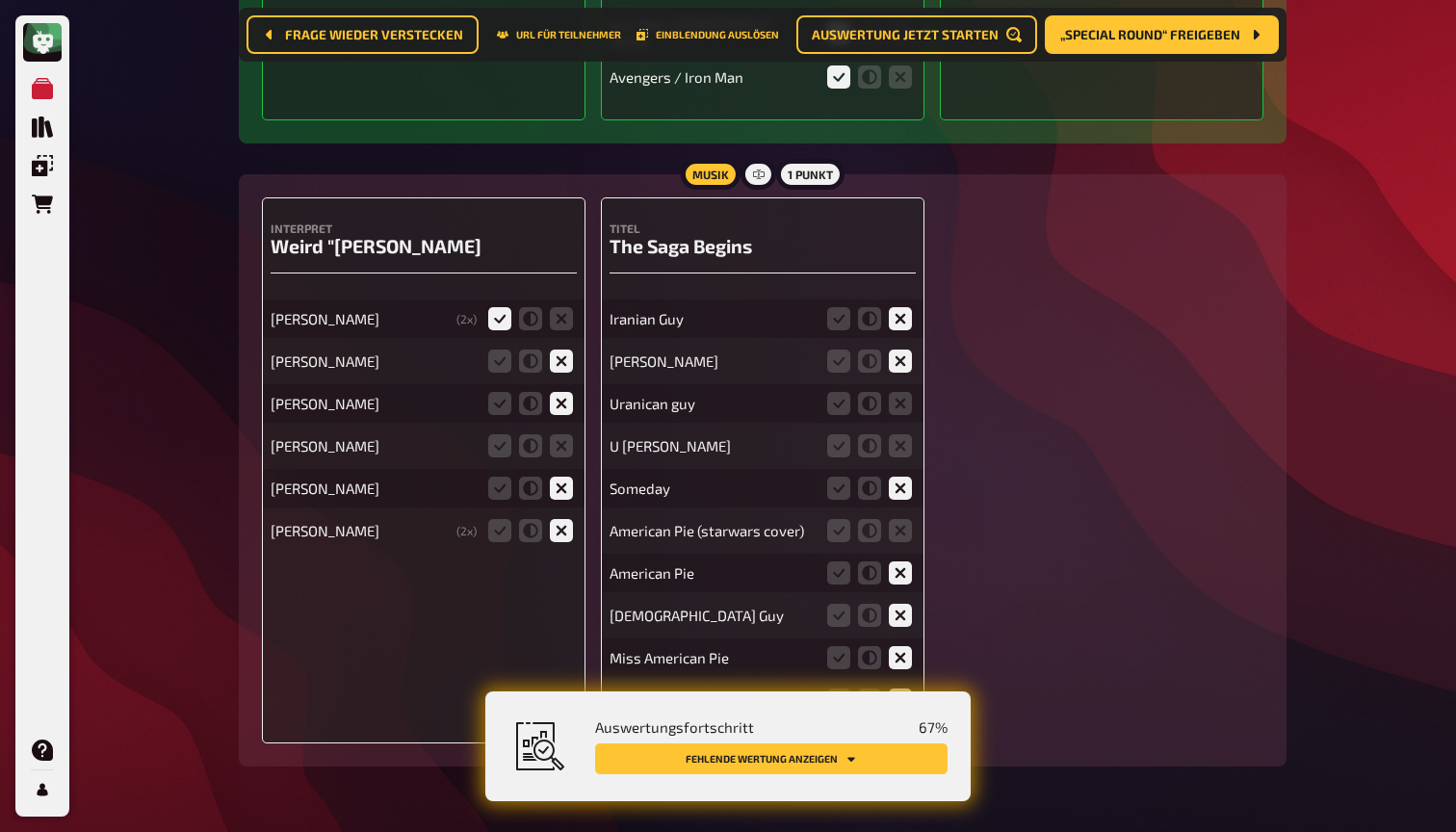
scroll to position [898, 0]
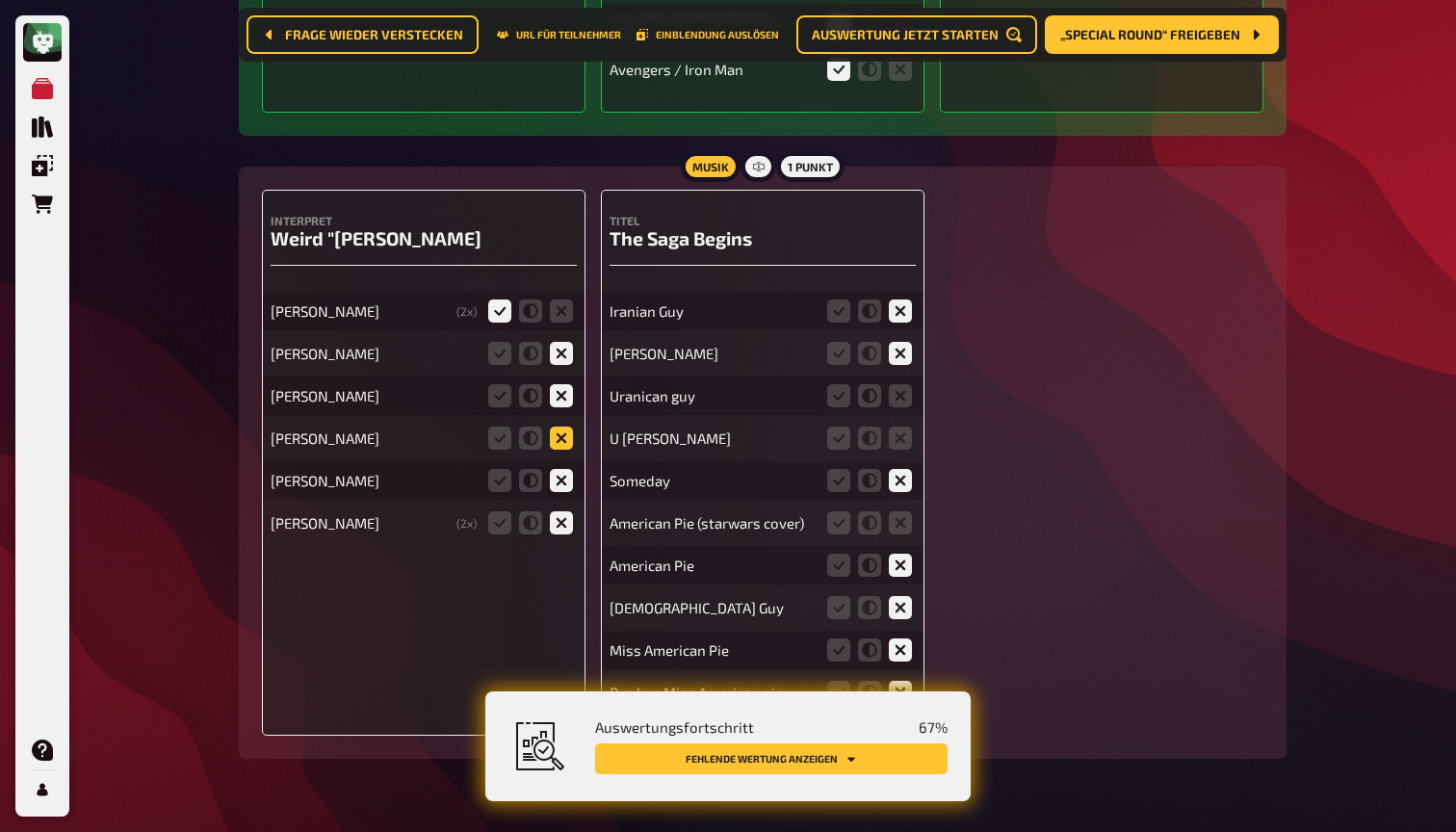
click at [562, 435] on icon at bounding box center [562, 439] width 23 height 23
click at [0, 0] on input "radio" at bounding box center [0, 0] width 0 height 0
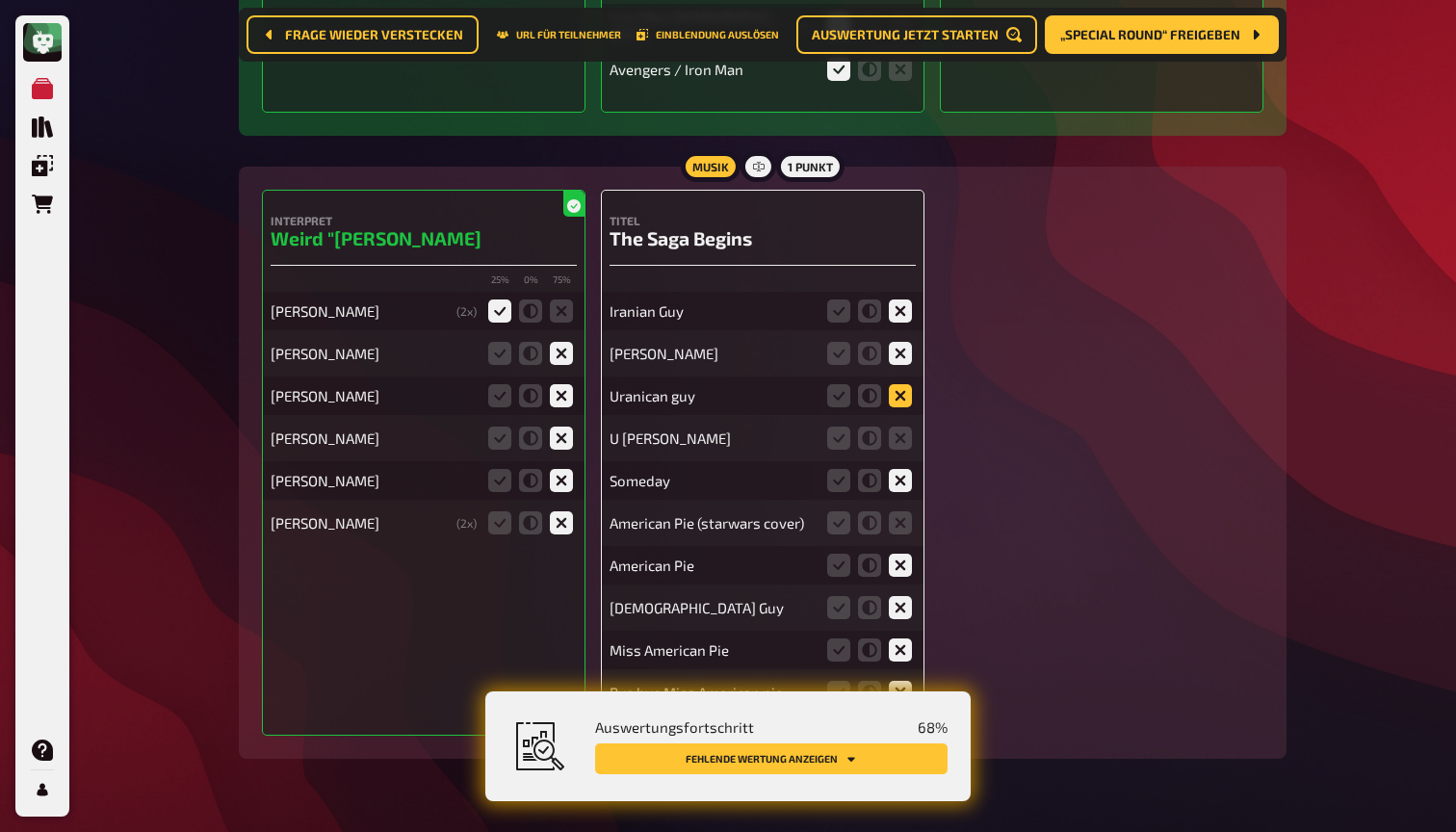
click at [904, 387] on icon at bounding box center [901, 395] width 23 height 23
click at [0, 0] on input "radio" at bounding box center [0, 0] width 0 height 0
click at [906, 434] on icon at bounding box center [901, 439] width 23 height 23
click at [0, 0] on input "radio" at bounding box center [0, 0] width 0 height 0
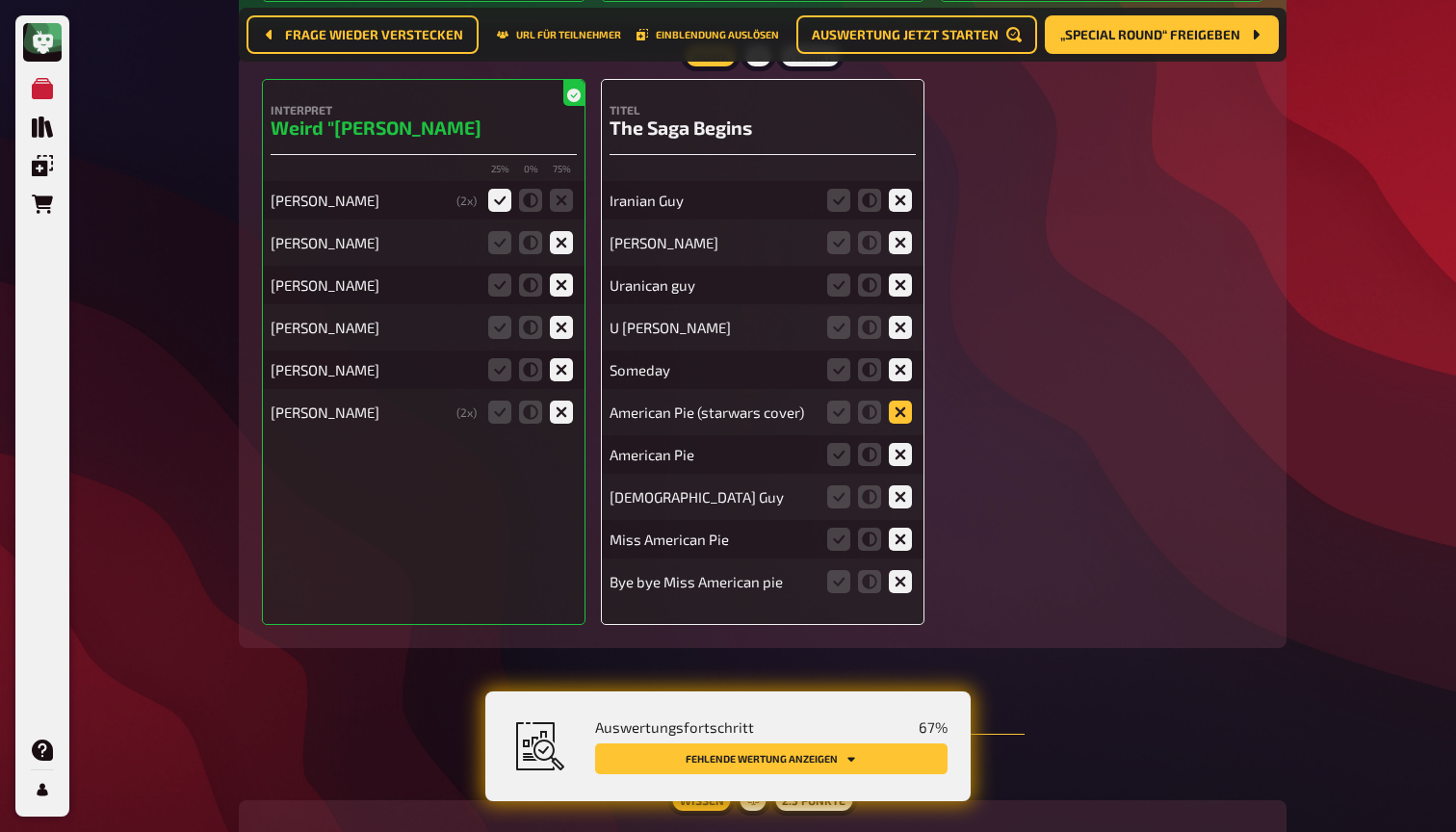
click at [902, 402] on icon at bounding box center [901, 412] width 23 height 23
click at [0, 0] on input "radio" at bounding box center [0, 0] width 0 height 0
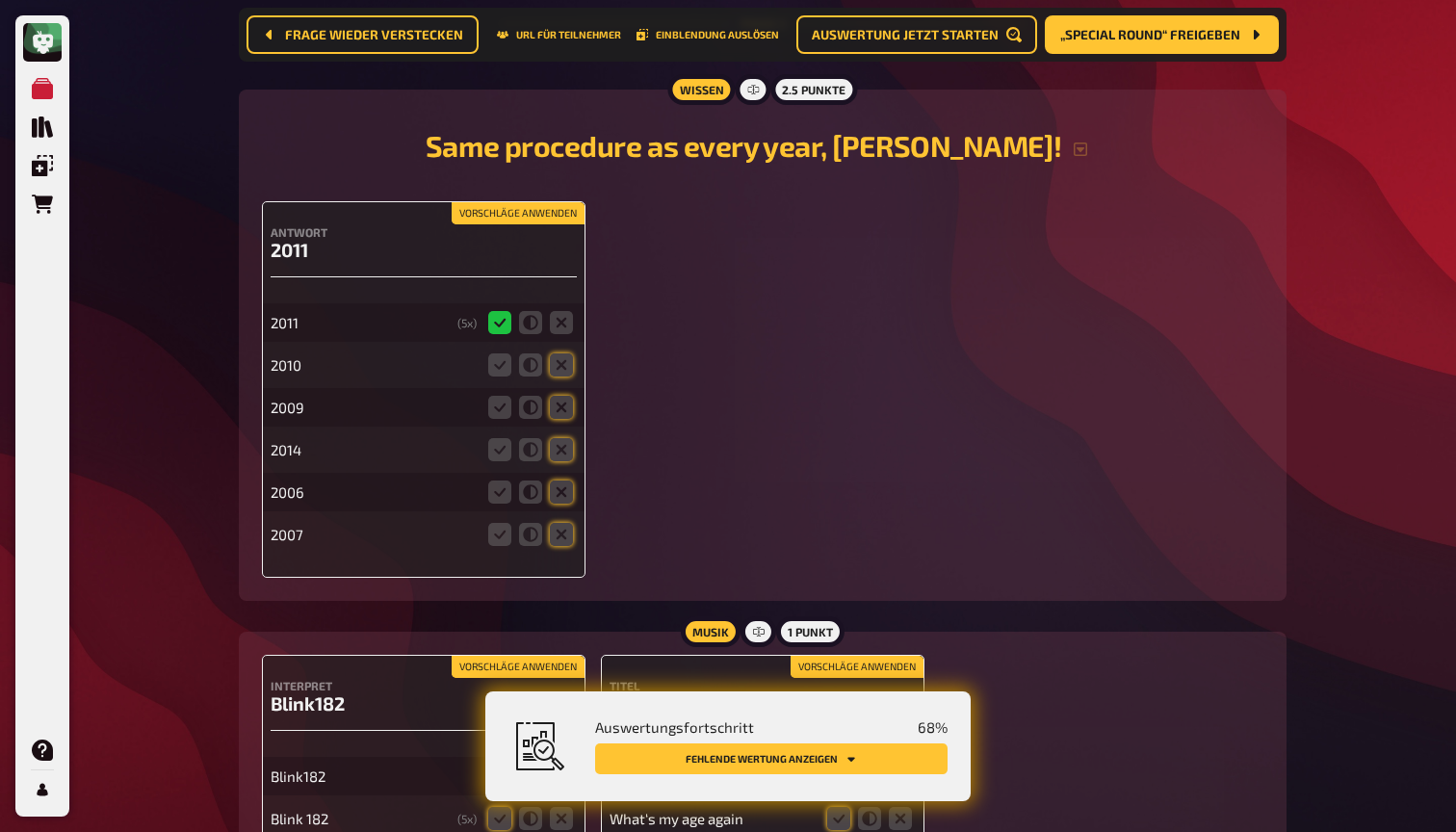
scroll to position [1738, 0]
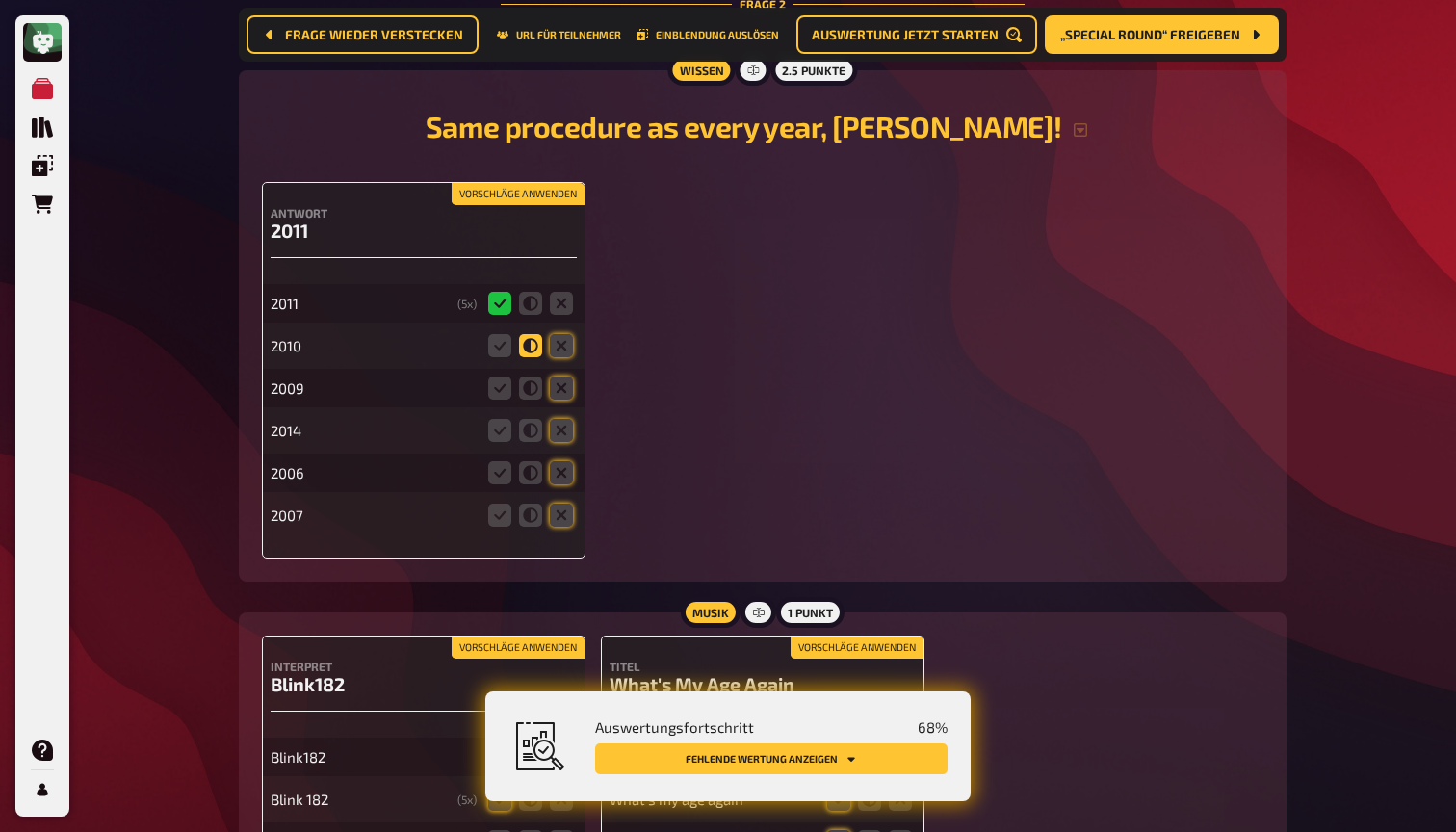
click at [534, 335] on icon at bounding box center [531, 346] width 23 height 23
click at [0, 0] on input "radio" at bounding box center [0, 0] width 0 height 0
click at [550, 190] on button "Vorschläge anwenden" at bounding box center [518, 195] width 133 height 22
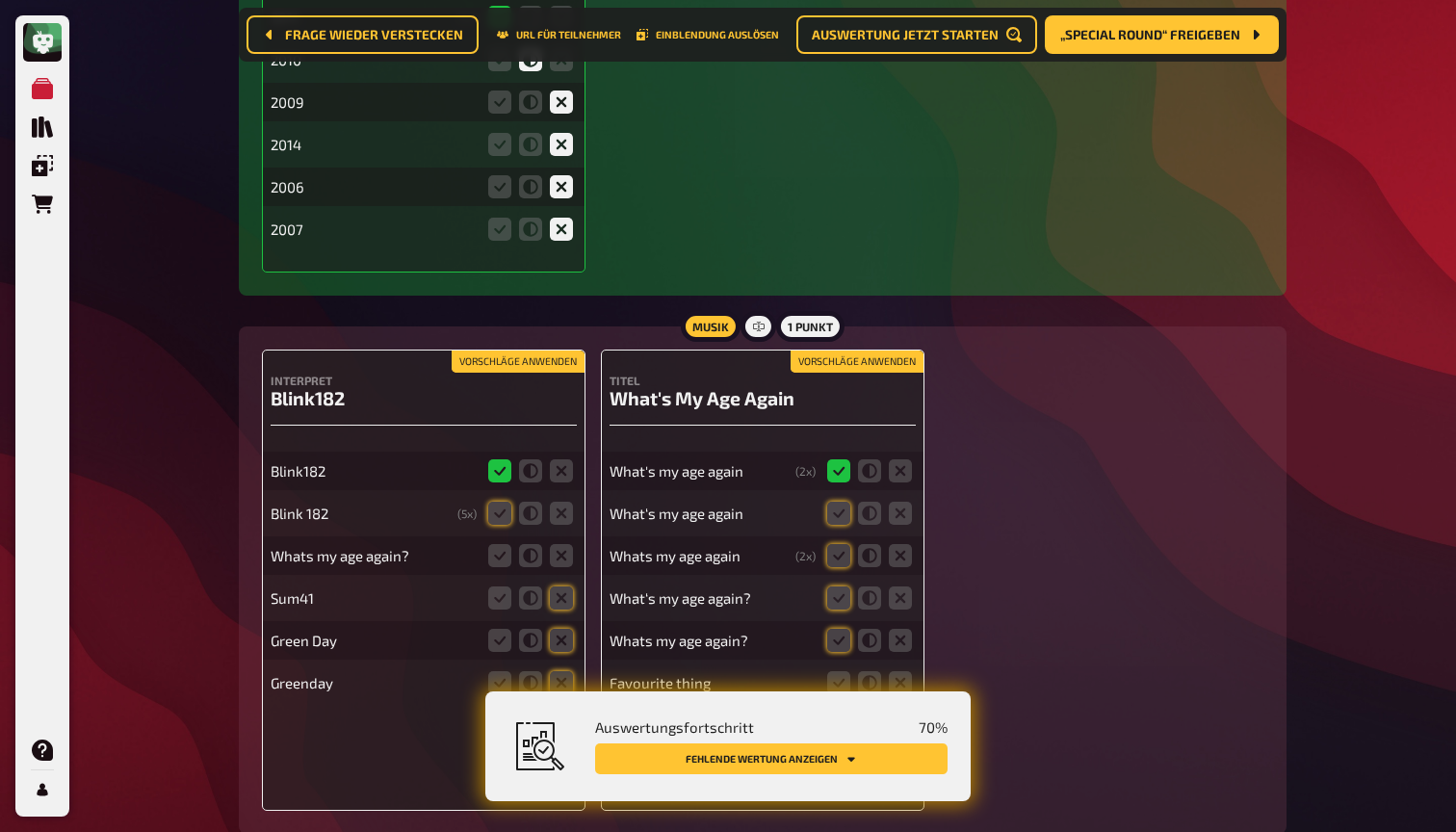
scroll to position [2059, 0]
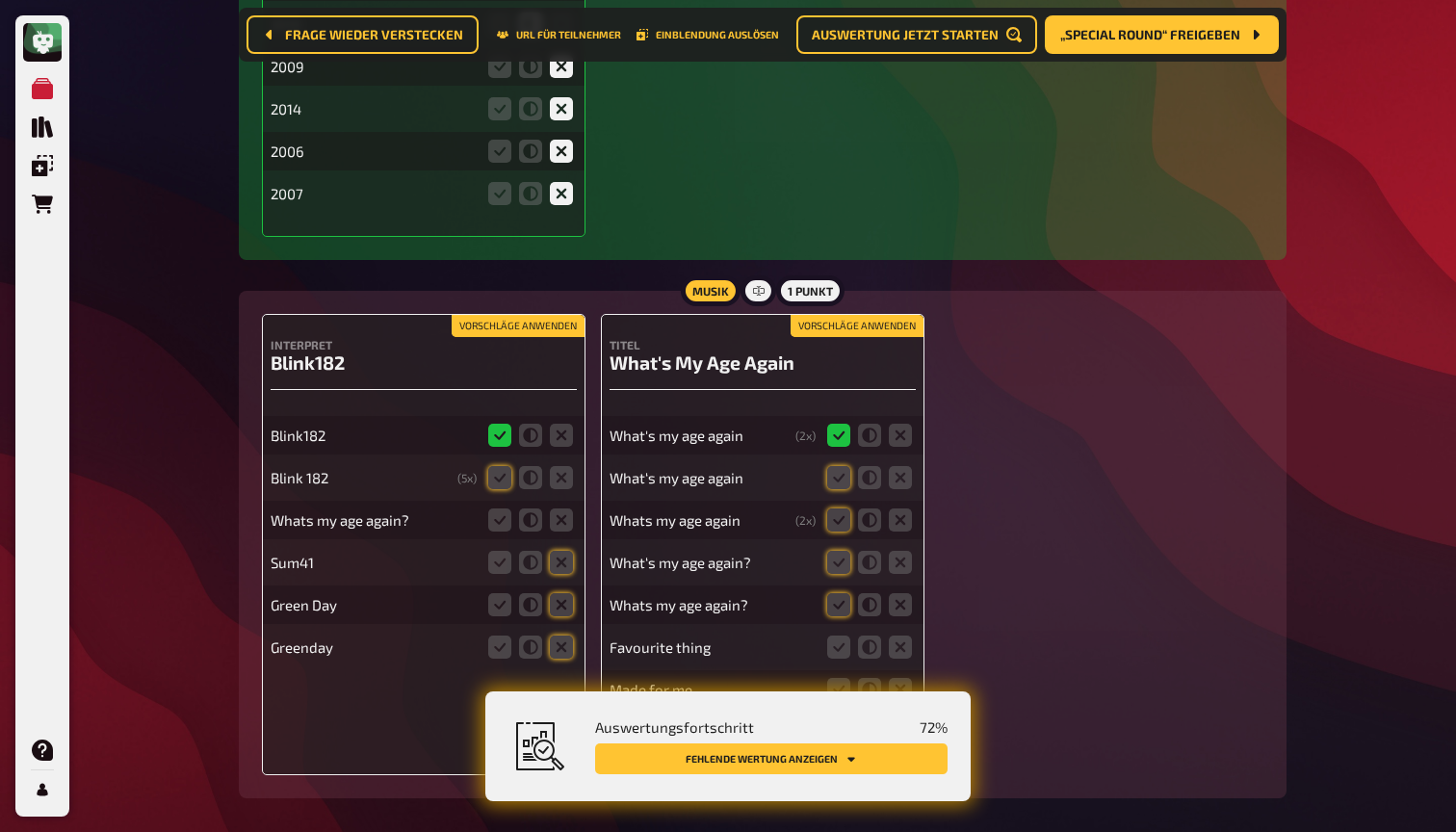
click at [551, 325] on button "Vorschläge anwenden" at bounding box center [518, 327] width 133 height 22
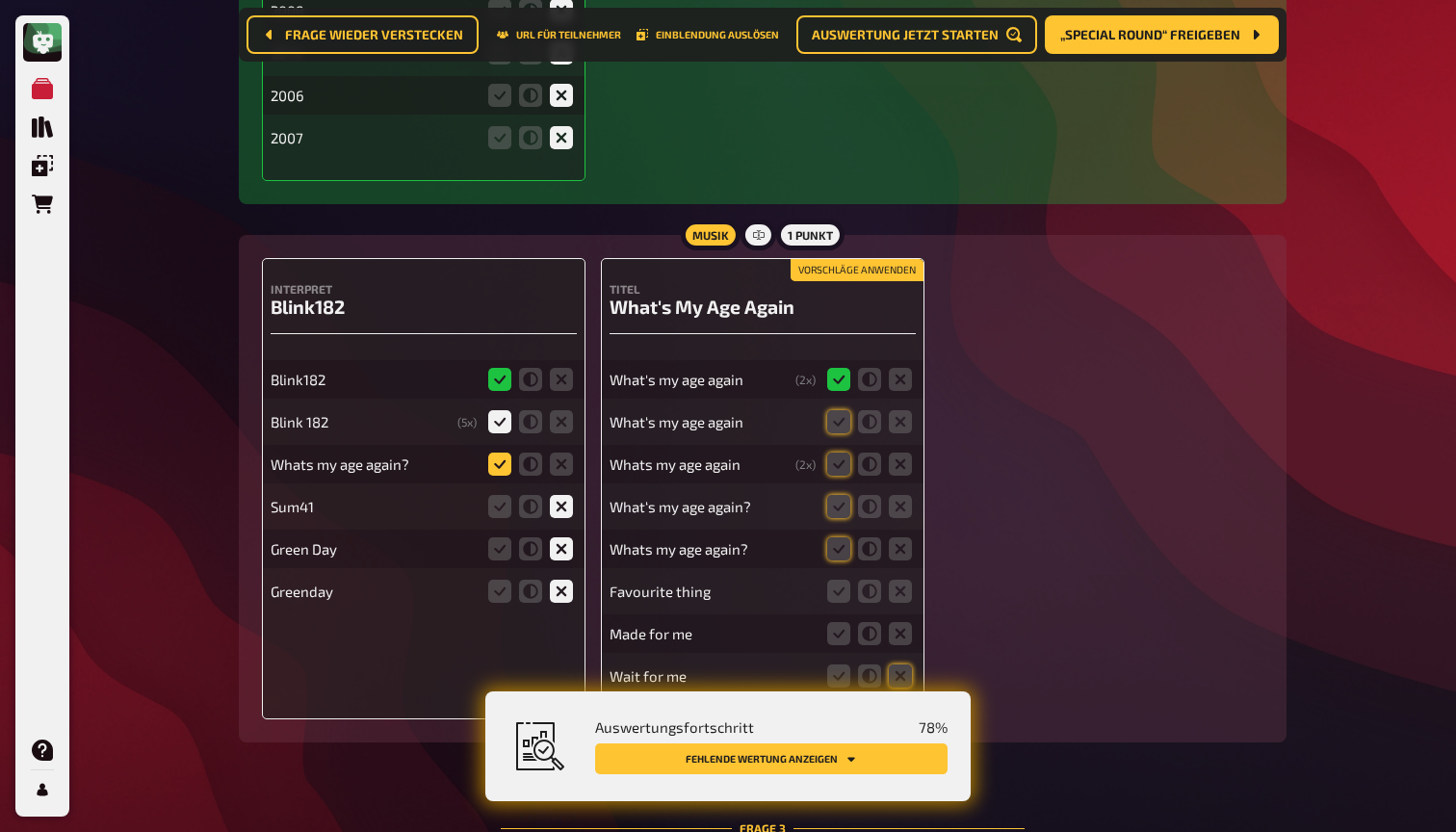
click at [498, 465] on icon at bounding box center [500, 464] width 23 height 23
click at [0, 0] on input "radio" at bounding box center [0, 0] width 0 height 0
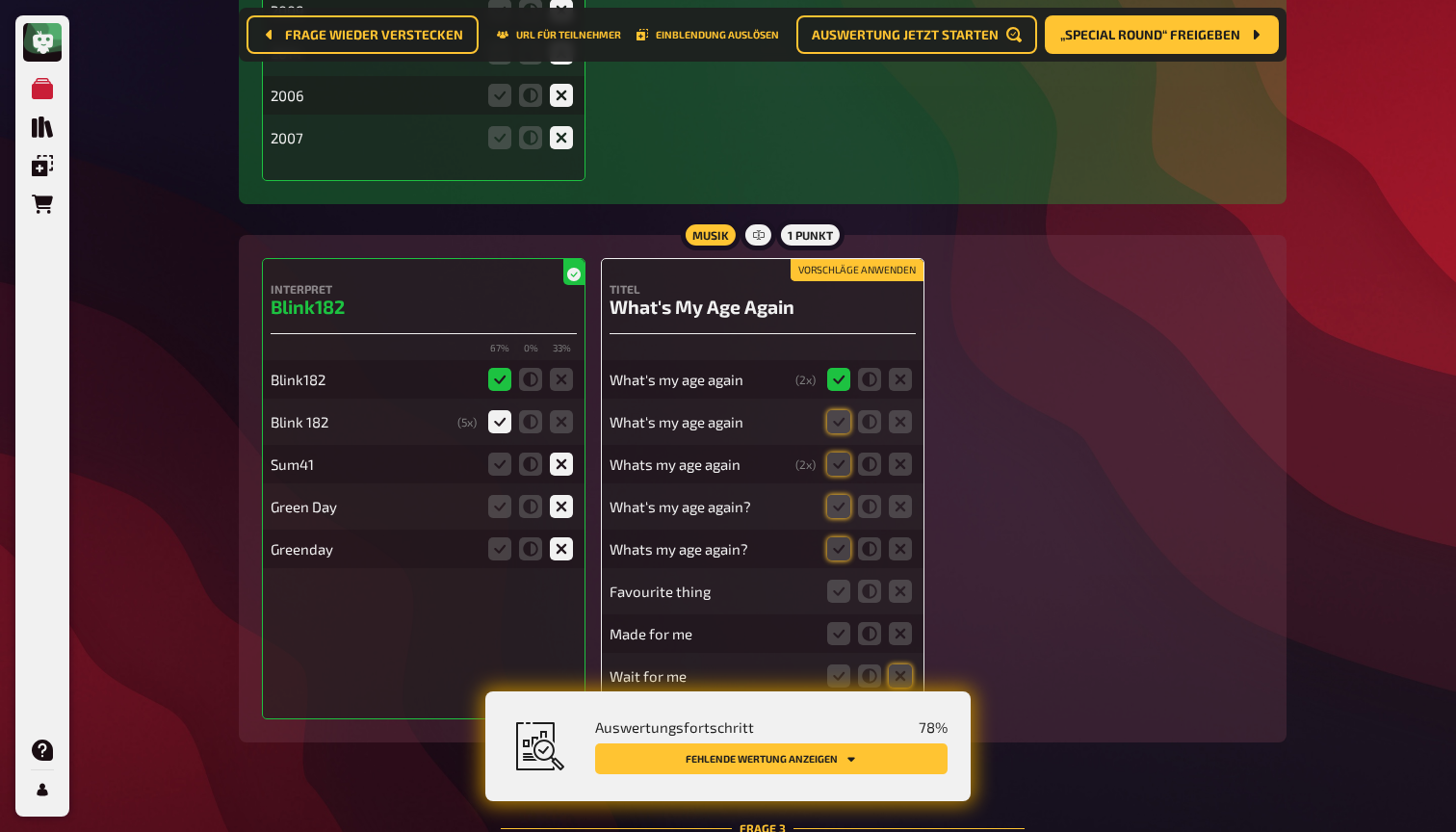
click at [846, 269] on button "Vorschläge anwenden" at bounding box center [857, 271] width 133 height 22
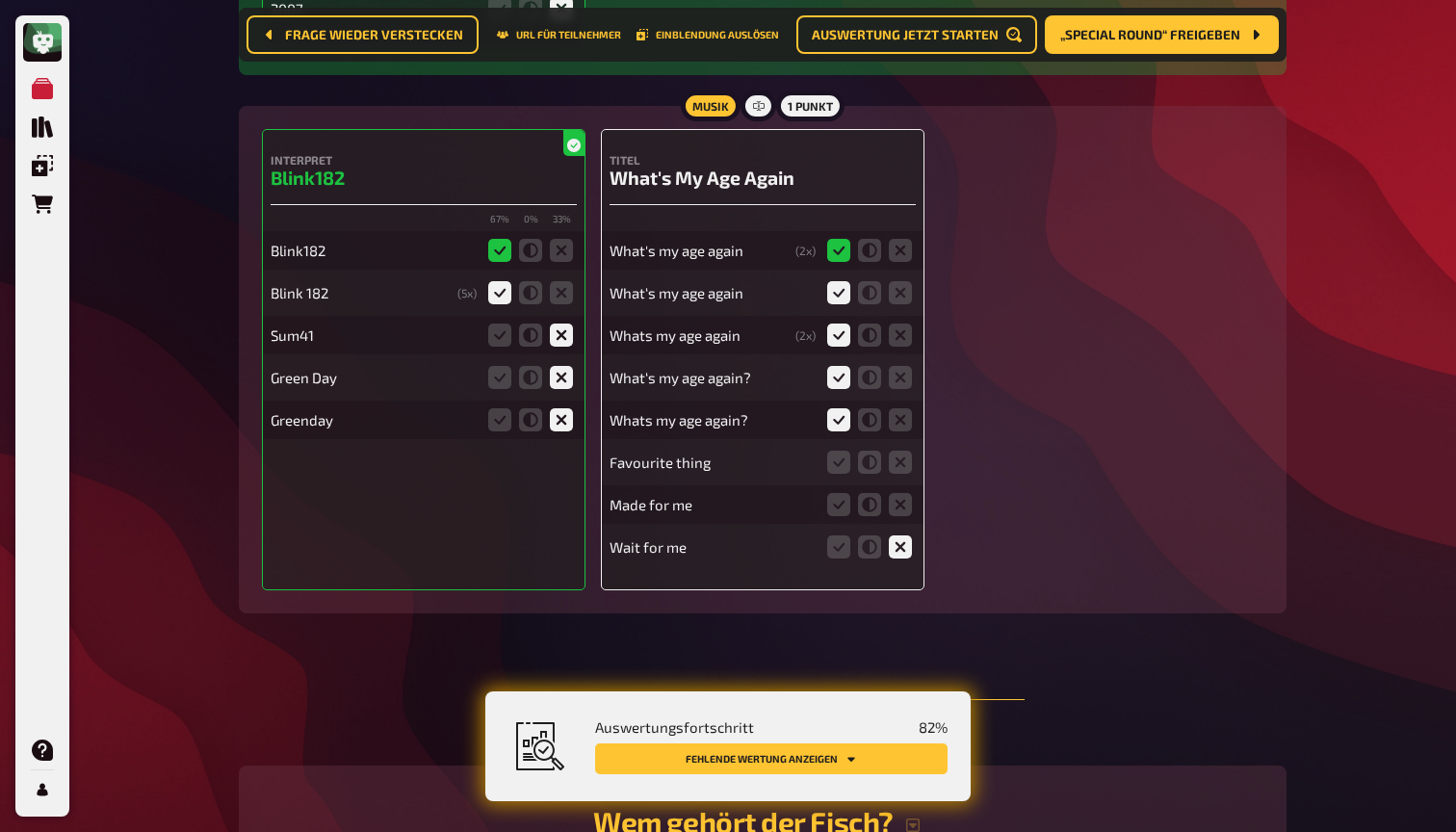
scroll to position [2245, 0]
click at [895, 455] on icon at bounding box center [901, 461] width 23 height 23
click at [0, 0] on input "radio" at bounding box center [0, 0] width 0 height 0
click at [897, 497] on icon at bounding box center [901, 504] width 23 height 23
click at [0, 0] on input "radio" at bounding box center [0, 0] width 0 height 0
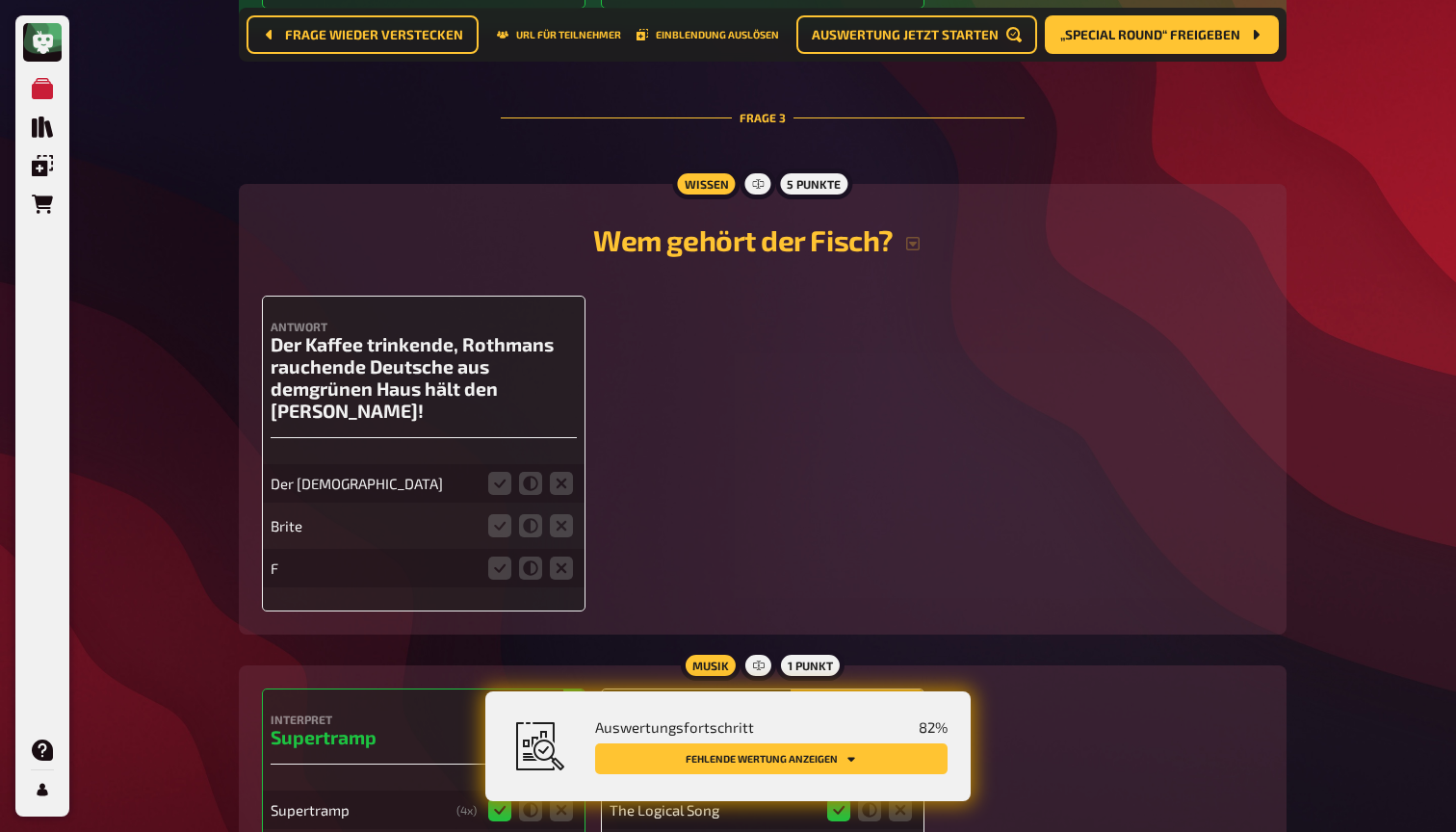
scroll to position [2878, 0]
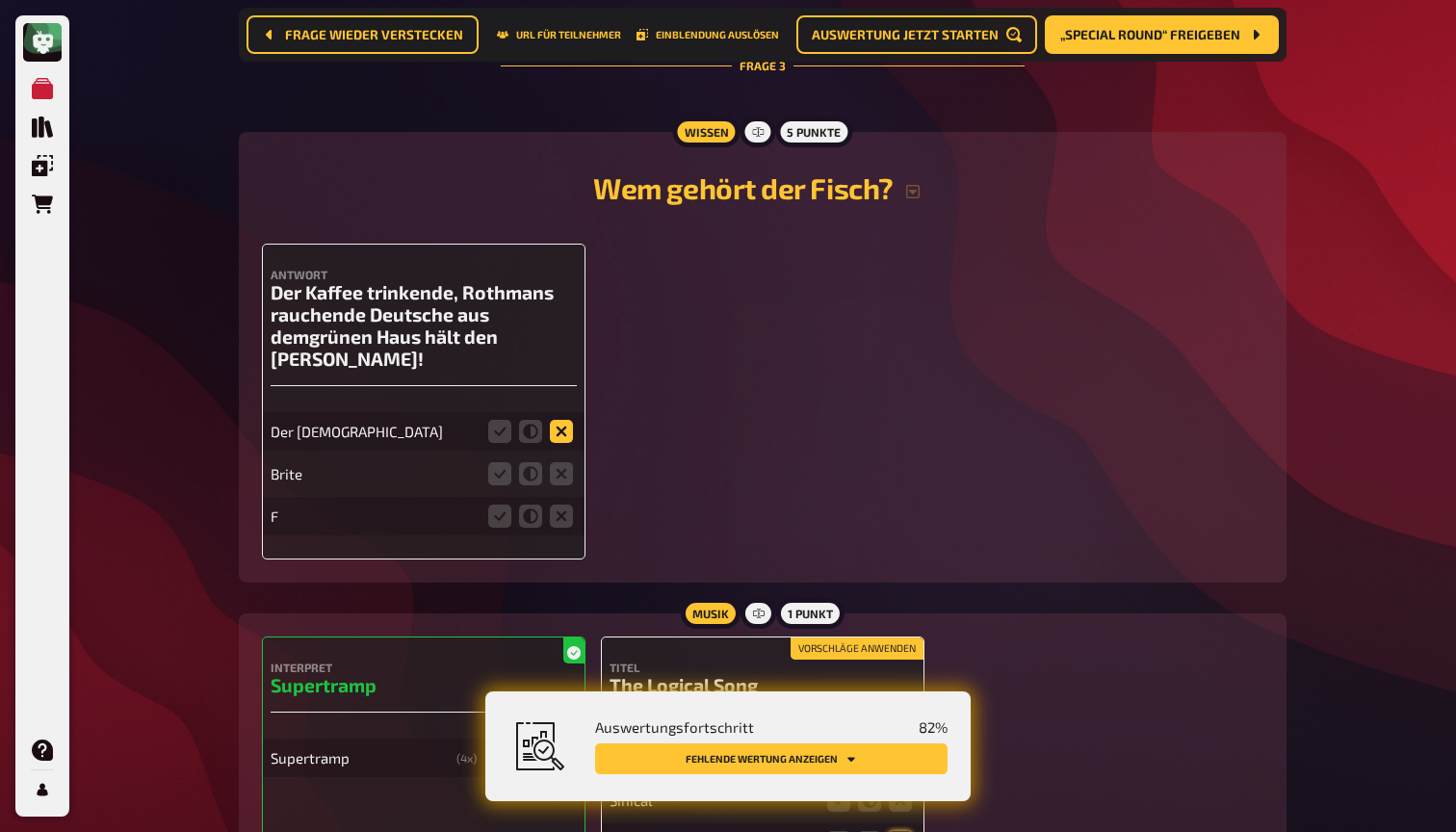
click at [564, 420] on icon at bounding box center [562, 432] width 23 height 23
click at [0, 0] on input "radio" at bounding box center [0, 0] width 0 height 0
click at [564, 462] on icon at bounding box center [562, 474] width 23 height 23
click at [0, 0] on input "radio" at bounding box center [0, 0] width 0 height 0
click at [560, 504] on icon at bounding box center [562, 516] width 23 height 23
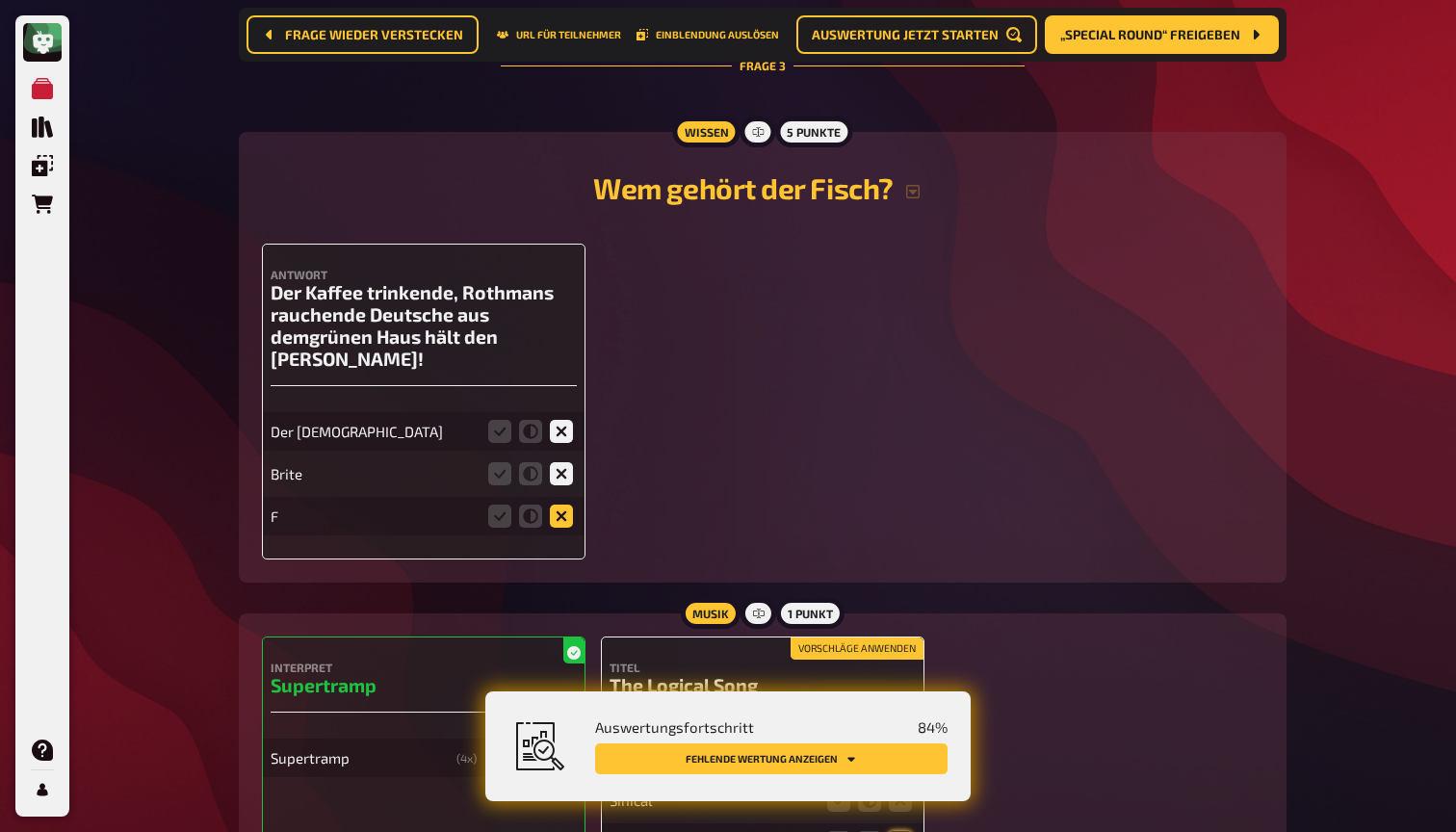
click at [0, 0] on input "radio" at bounding box center [0, 0] width 0 height 0
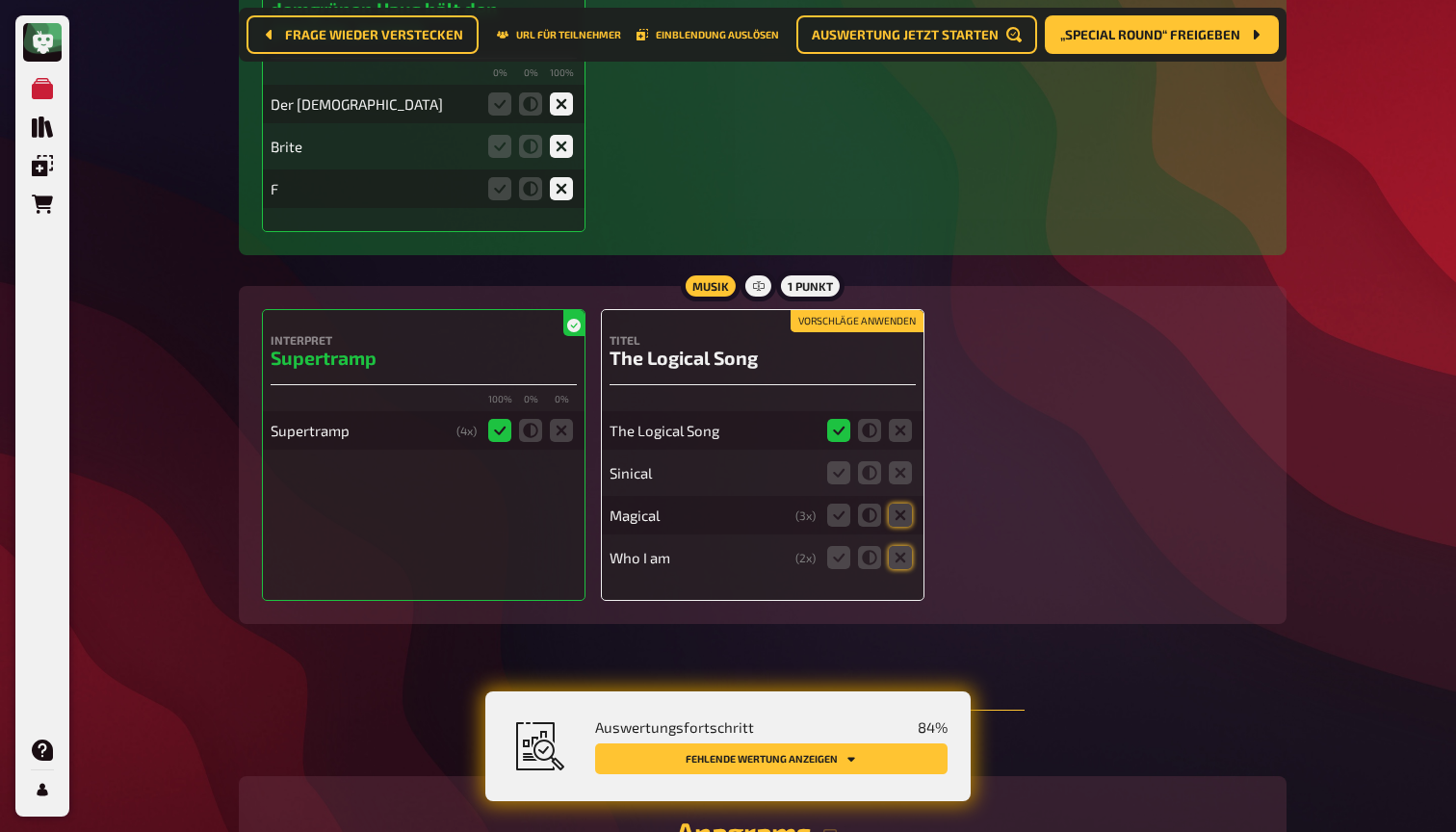
scroll to position [3249, 0]
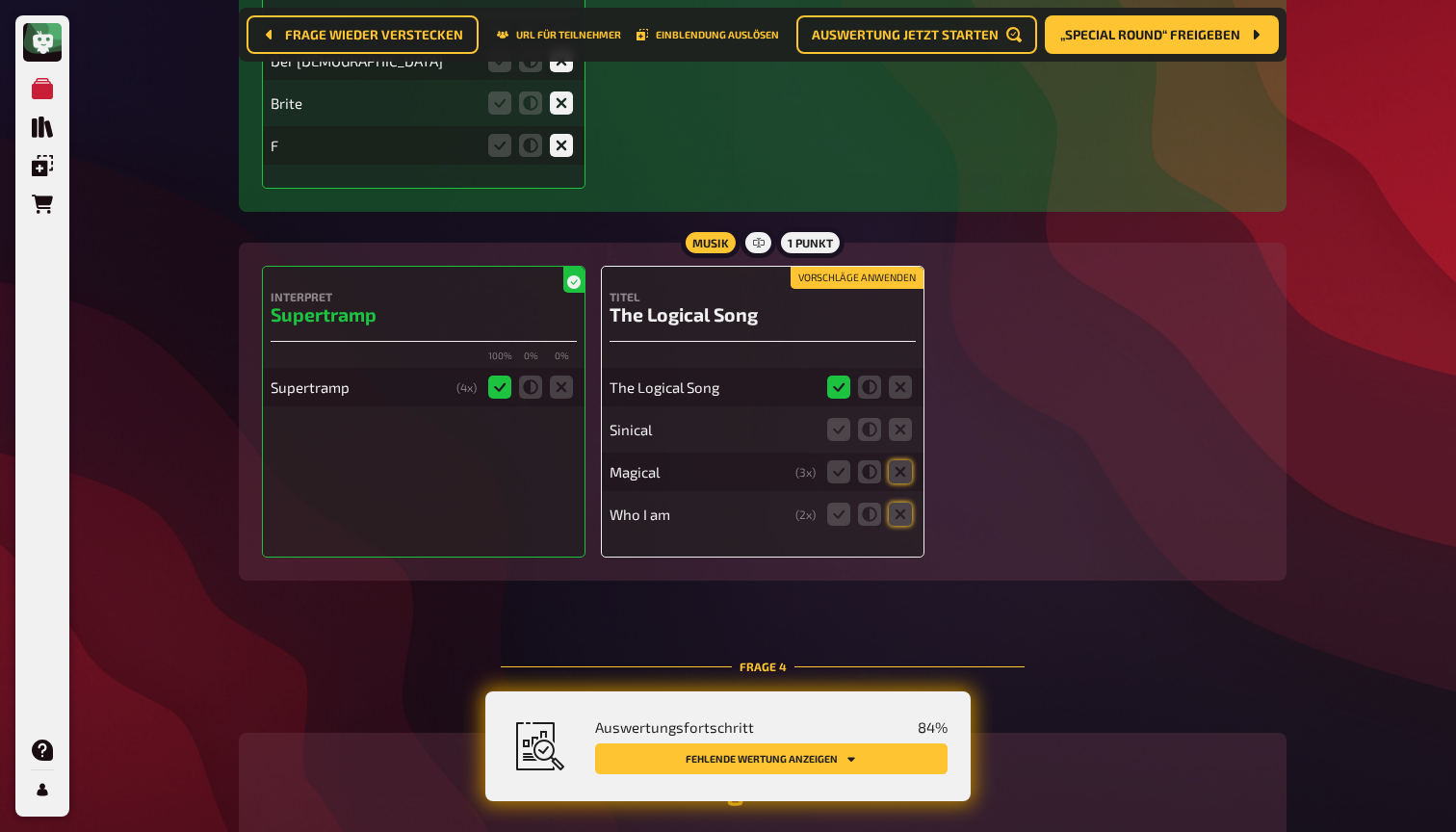
click at [895, 267] on button "Vorschläge anwenden" at bounding box center [857, 278] width 133 height 22
click at [898, 418] on icon at bounding box center [901, 430] width 23 height 23
click at [0, 0] on input "radio" at bounding box center [0, 0] width 0 height 0
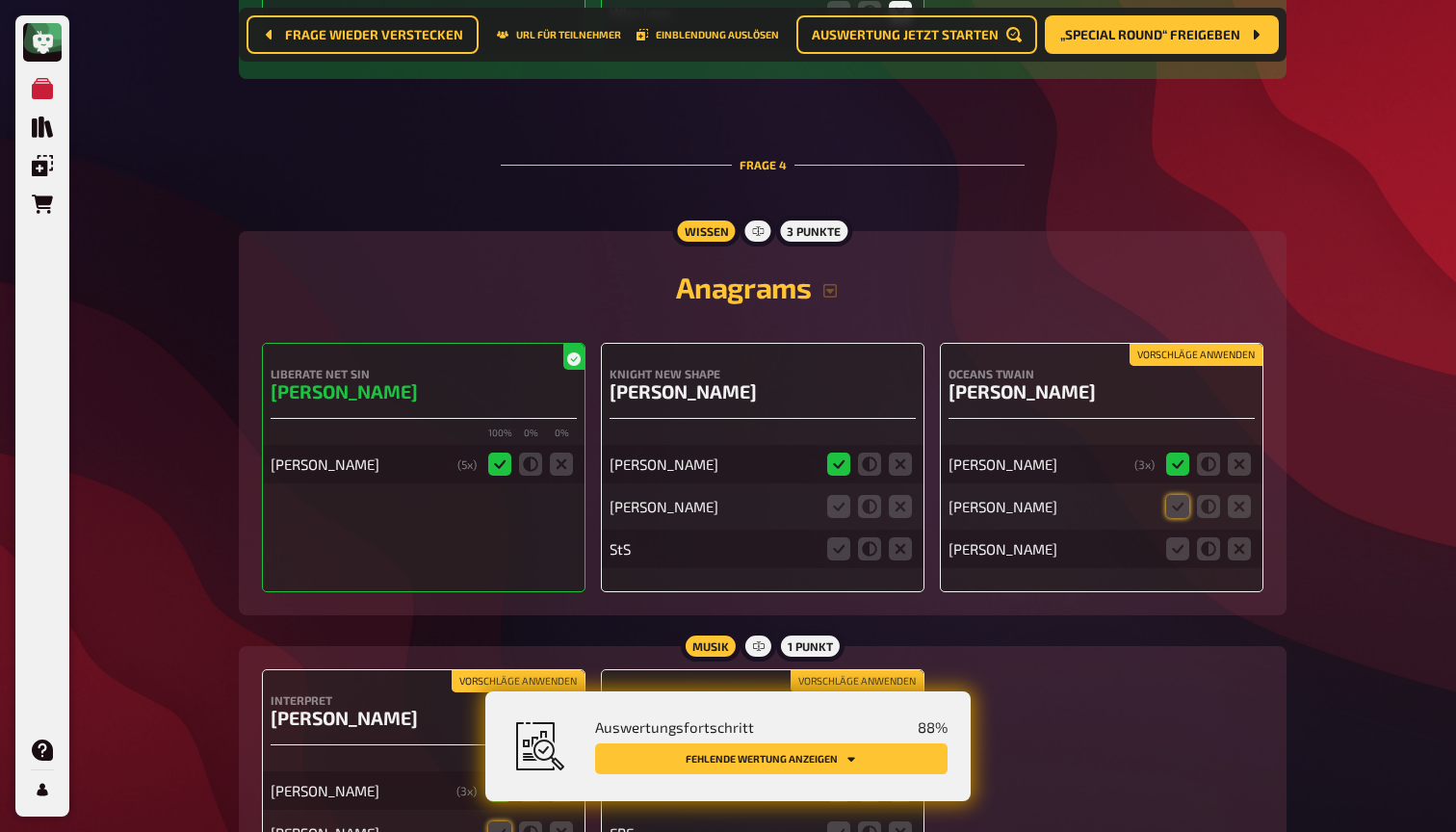
scroll to position [3761, 0]
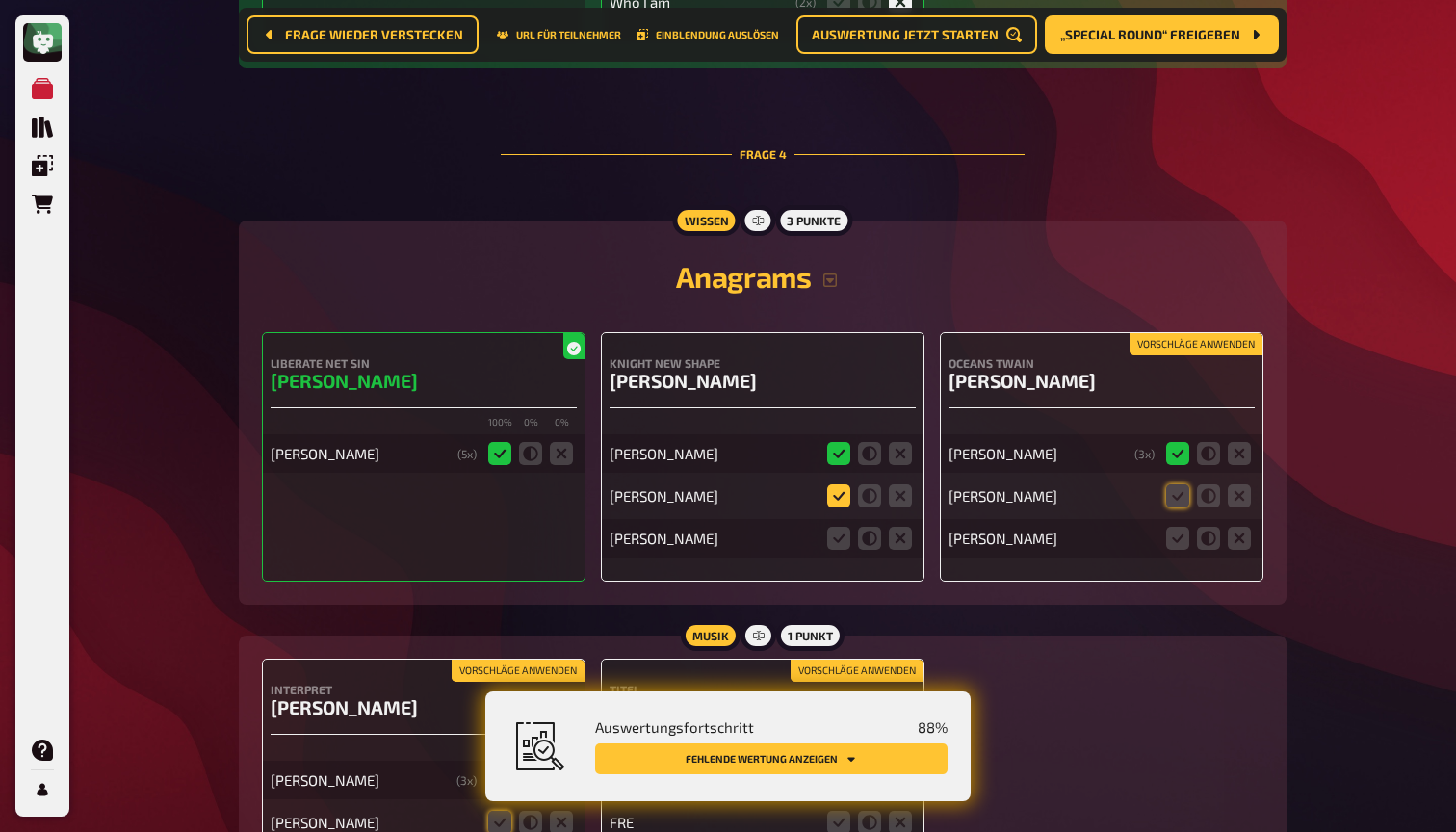
click at [845, 485] on icon at bounding box center [839, 496] width 23 height 23
click at [0, 0] on input "radio" at bounding box center [0, 0] width 0 height 0
click at [1152, 334] on button "Vorschläge anwenden" at bounding box center [1196, 345] width 133 height 22
click at [1206, 485] on icon at bounding box center [1208, 496] width 23 height 23
click at [0, 0] on input "radio" at bounding box center [0, 0] width 0 height 0
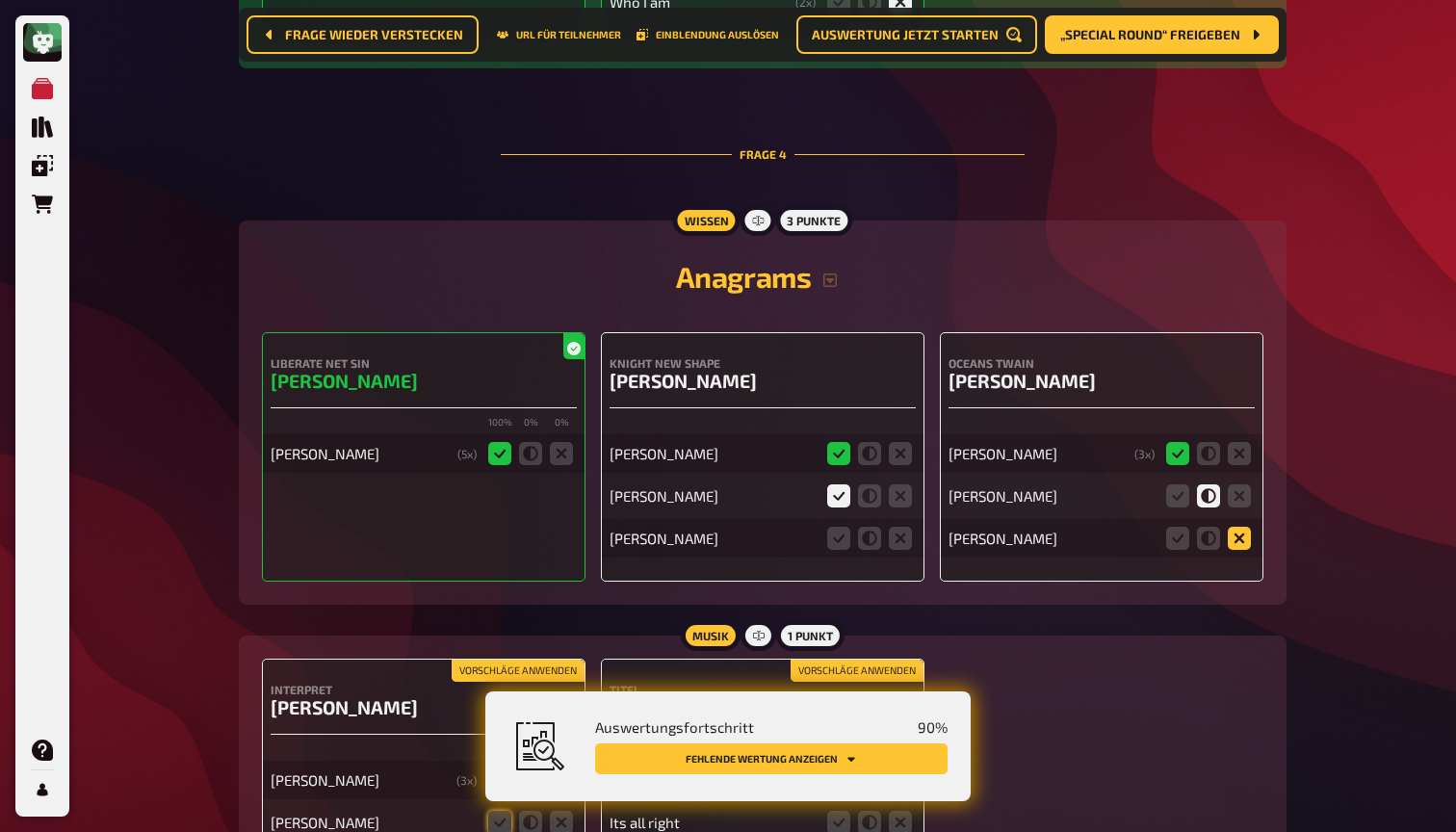
click at [1241, 527] on icon at bounding box center [1240, 538] width 23 height 23
click at [0, 0] on input "radio" at bounding box center [0, 0] width 0 height 0
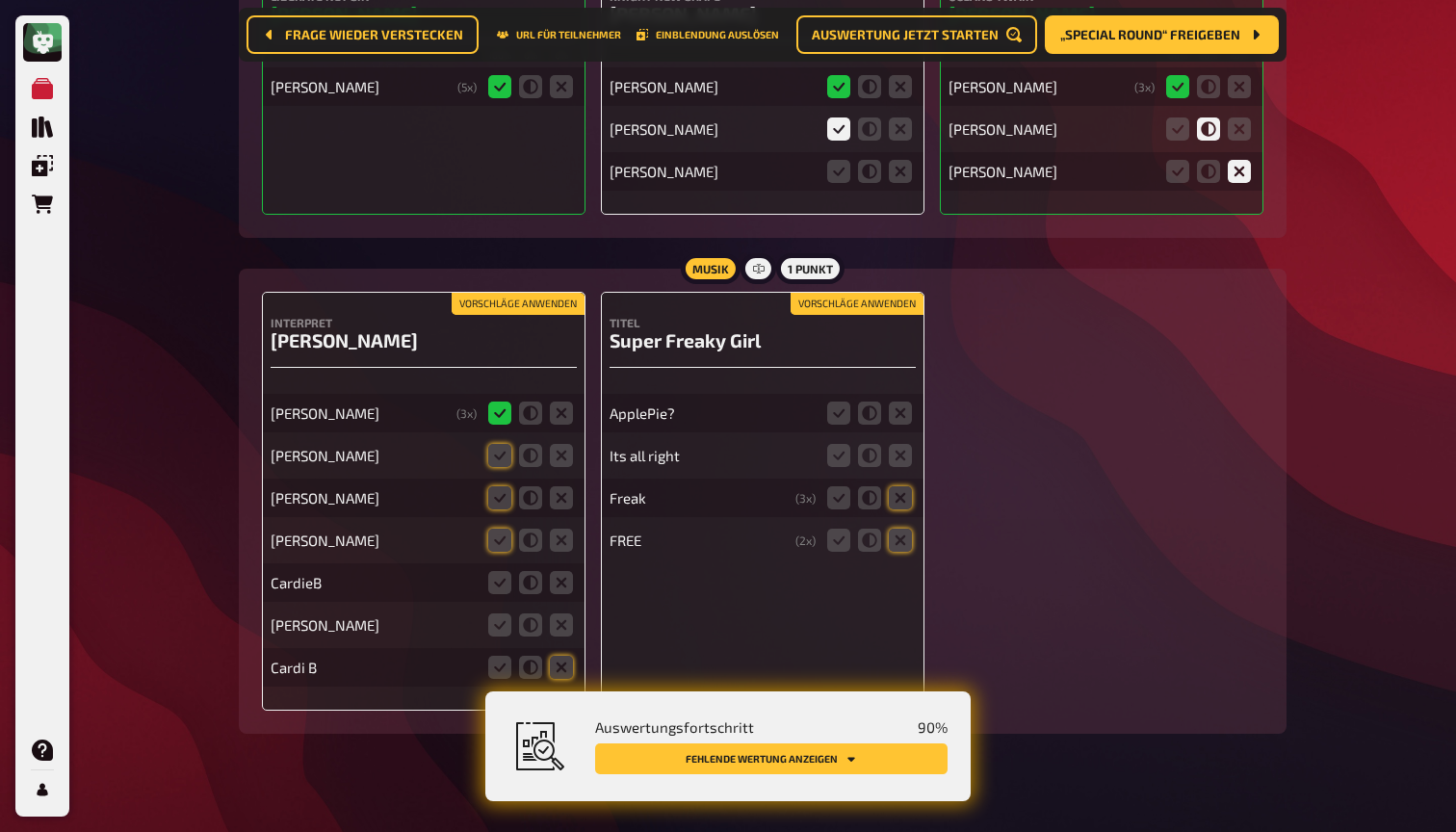
scroll to position [4127, 0]
click at [548, 295] on button "Vorschläge anwenden" at bounding box center [518, 305] width 133 height 22
click at [563, 572] on icon at bounding box center [562, 583] width 23 height 23
click at [0, 0] on input "radio" at bounding box center [0, 0] width 0 height 0
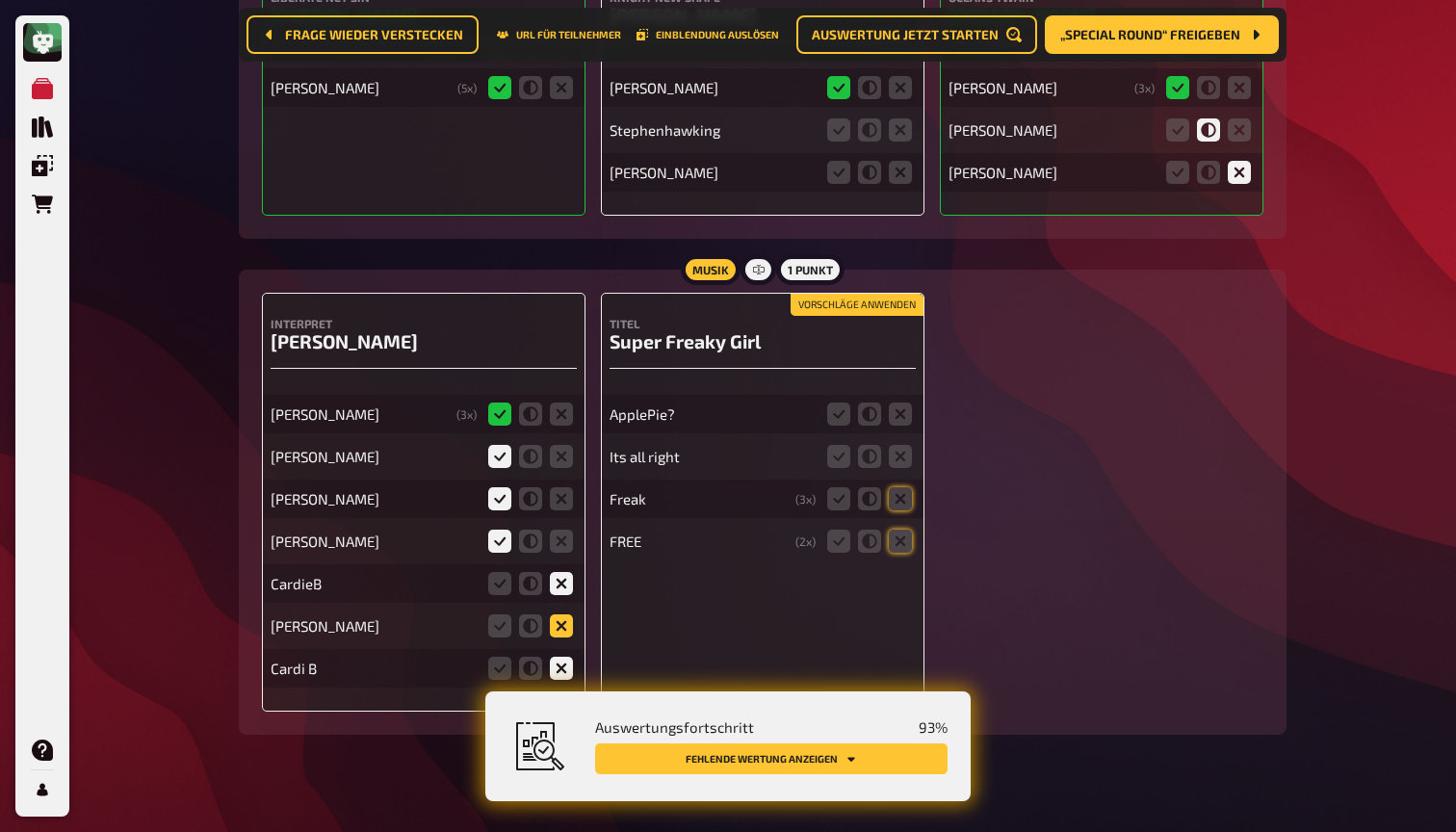
click at [563, 614] on icon at bounding box center [562, 625] width 23 height 23
click at [0, 0] on input "radio" at bounding box center [0, 0] width 0 height 0
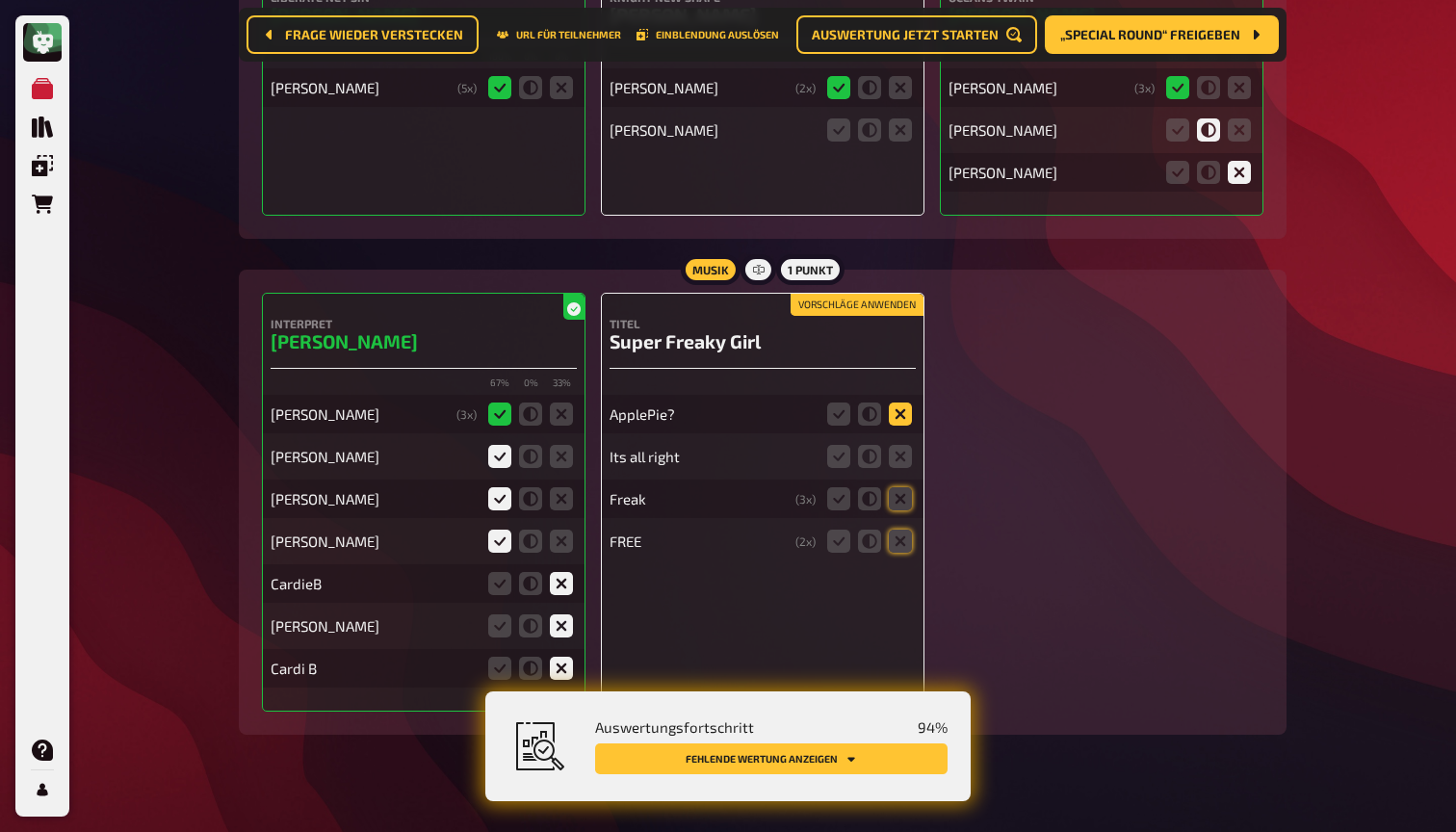
click at [903, 402] on icon at bounding box center [901, 414] width 23 height 23
click at [0, 0] on input "radio" at bounding box center [0, 0] width 0 height 0
click at [903, 444] on icon at bounding box center [901, 456] width 23 height 23
click at [0, 0] on input "radio" at bounding box center [0, 0] width 0 height 0
click at [873, 487] on icon at bounding box center [869, 499] width 23 height 23
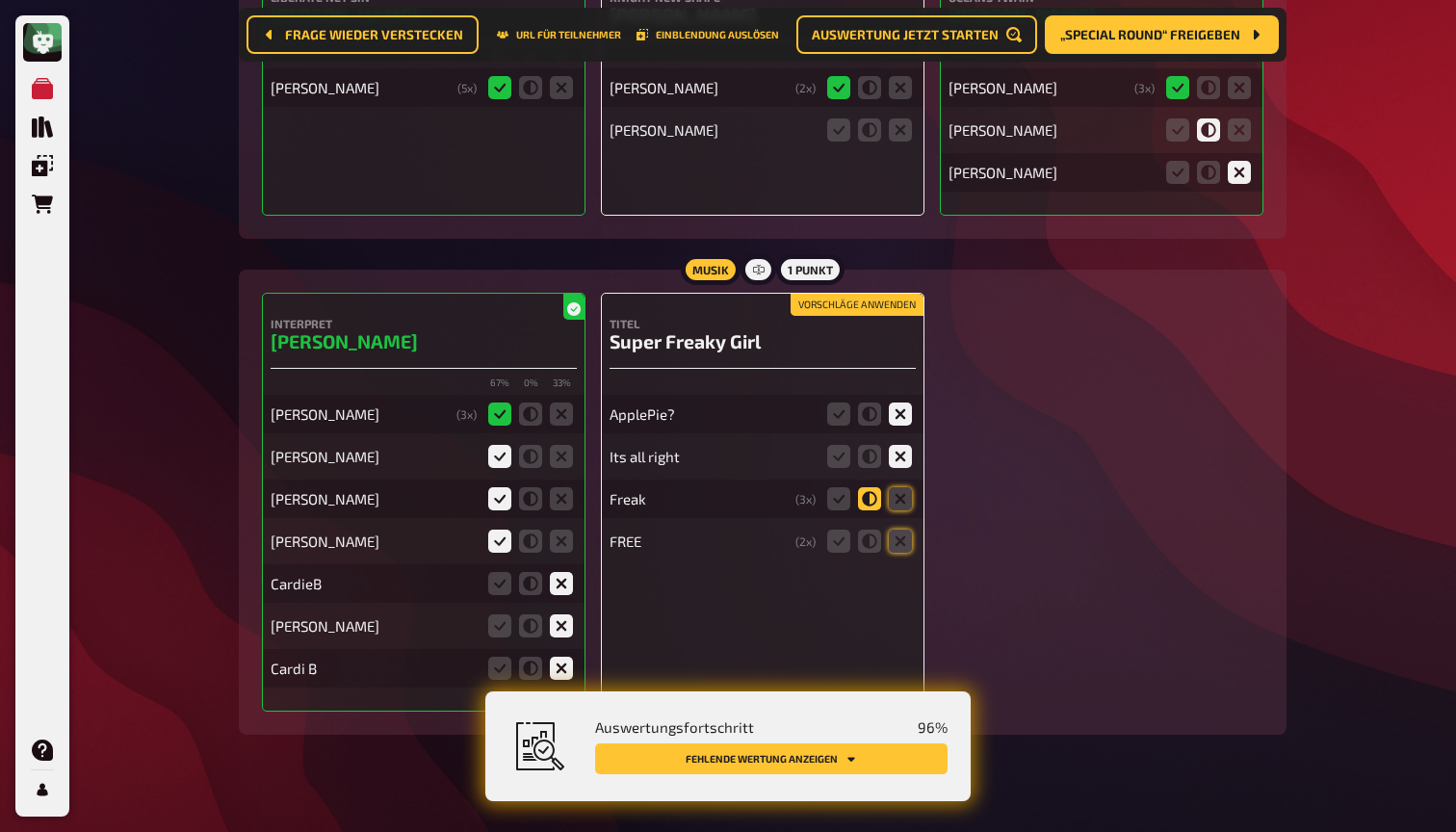
click at [0, 0] on input "radio" at bounding box center [0, 0] width 0 height 0
click at [904, 530] on icon at bounding box center [901, 541] width 23 height 23
click at [0, 0] on input "radio" at bounding box center [0, 0] width 0 height 0
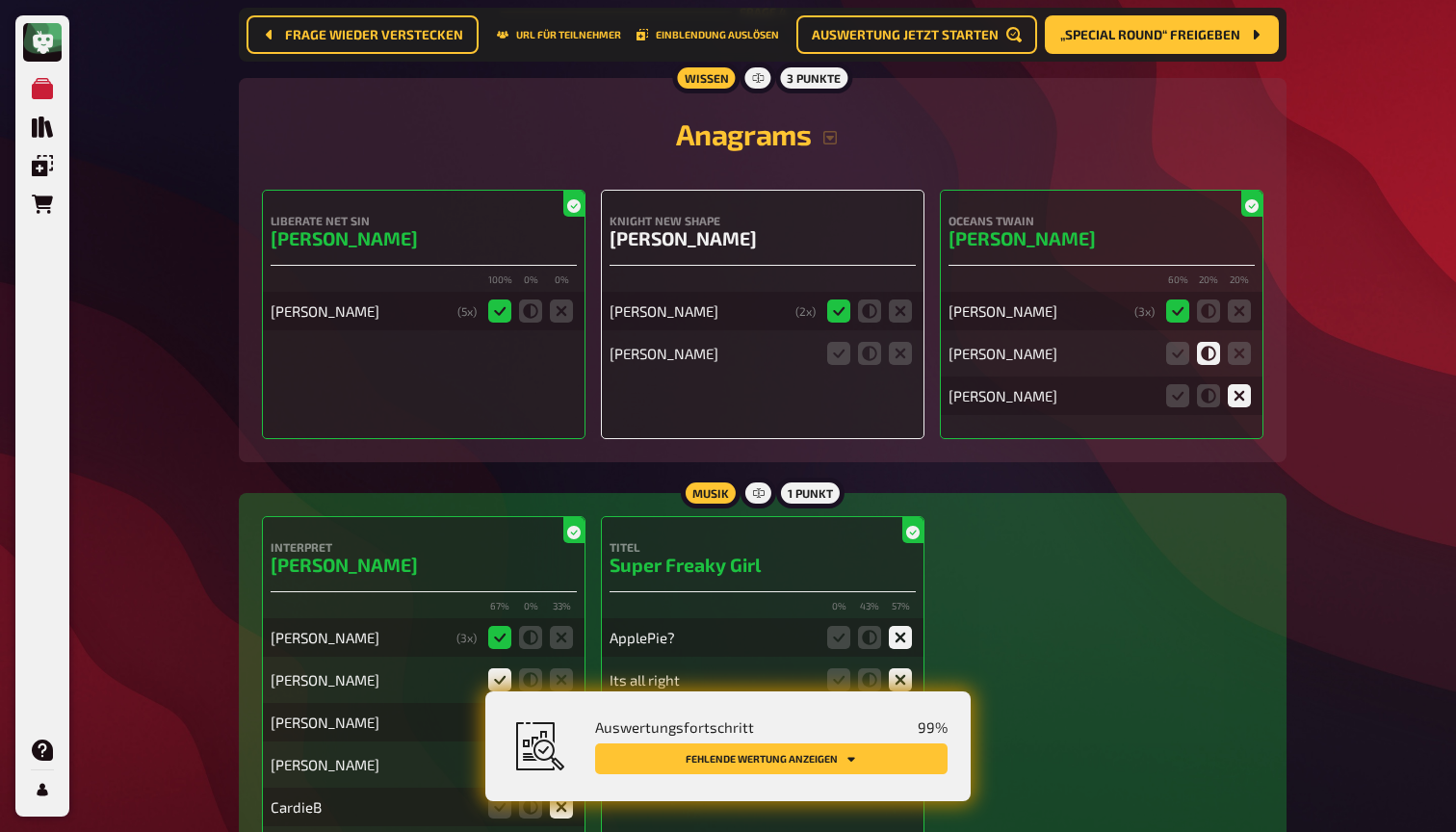
scroll to position [3894, 0]
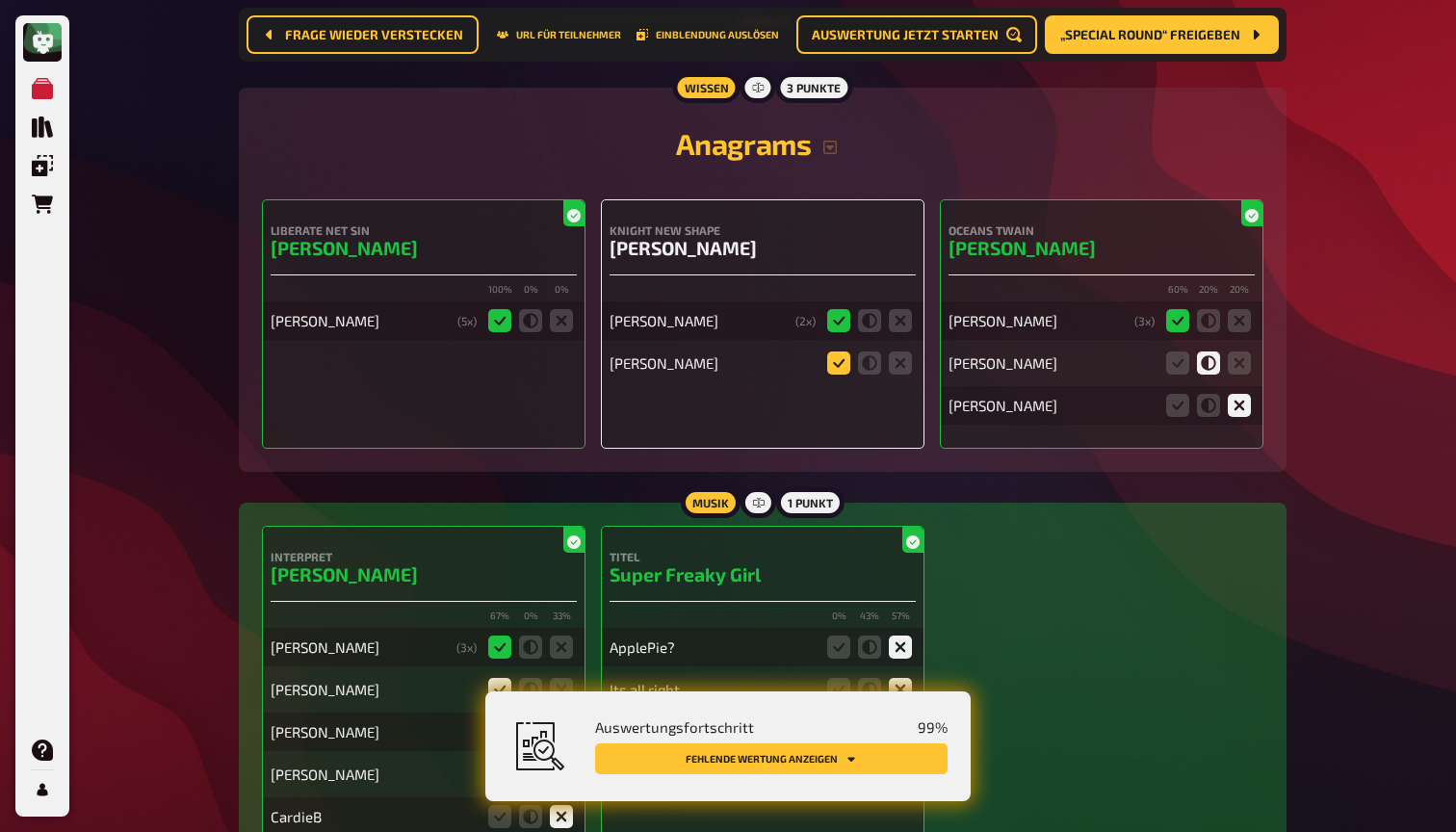
click at [834, 351] on icon at bounding box center [839, 363] width 23 height 23
click at [0, 0] on input "radio" at bounding box center [0, 0] width 0 height 0
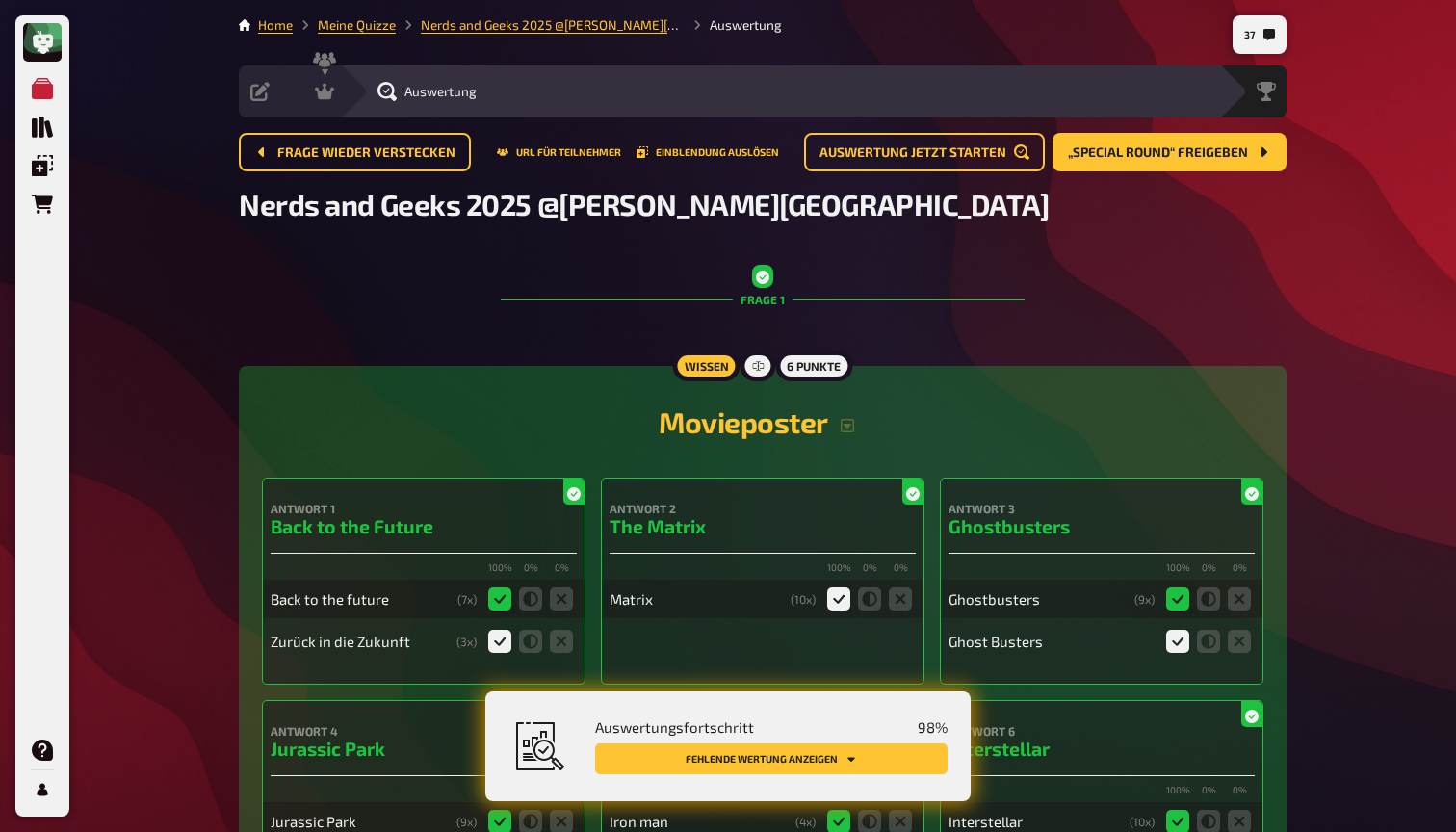
scroll to position [0, 0]
click at [331, 94] on icon at bounding box center [325, 92] width 20 height 17
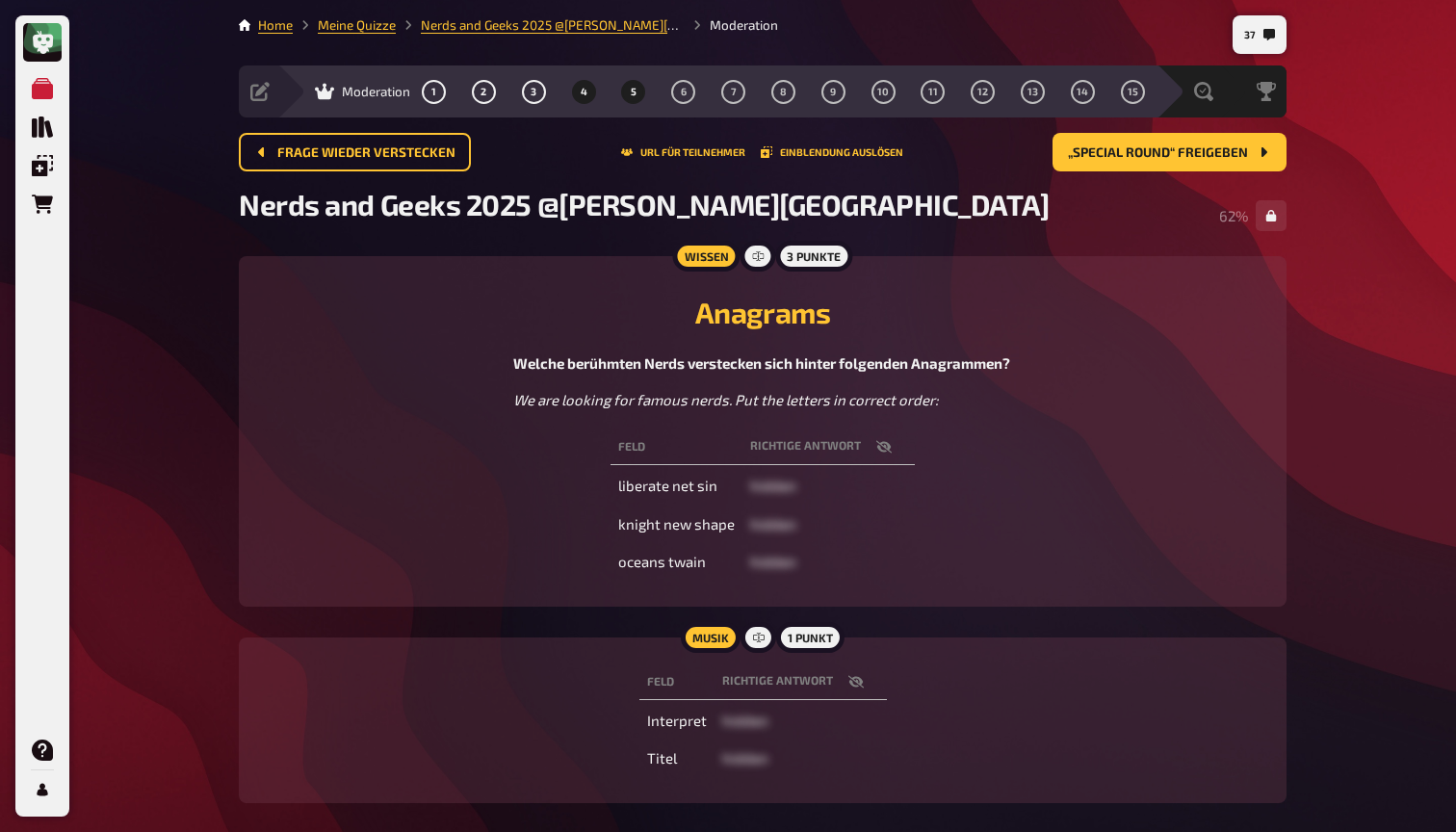
click at [632, 90] on span "5" at bounding box center [634, 92] width 6 height 11
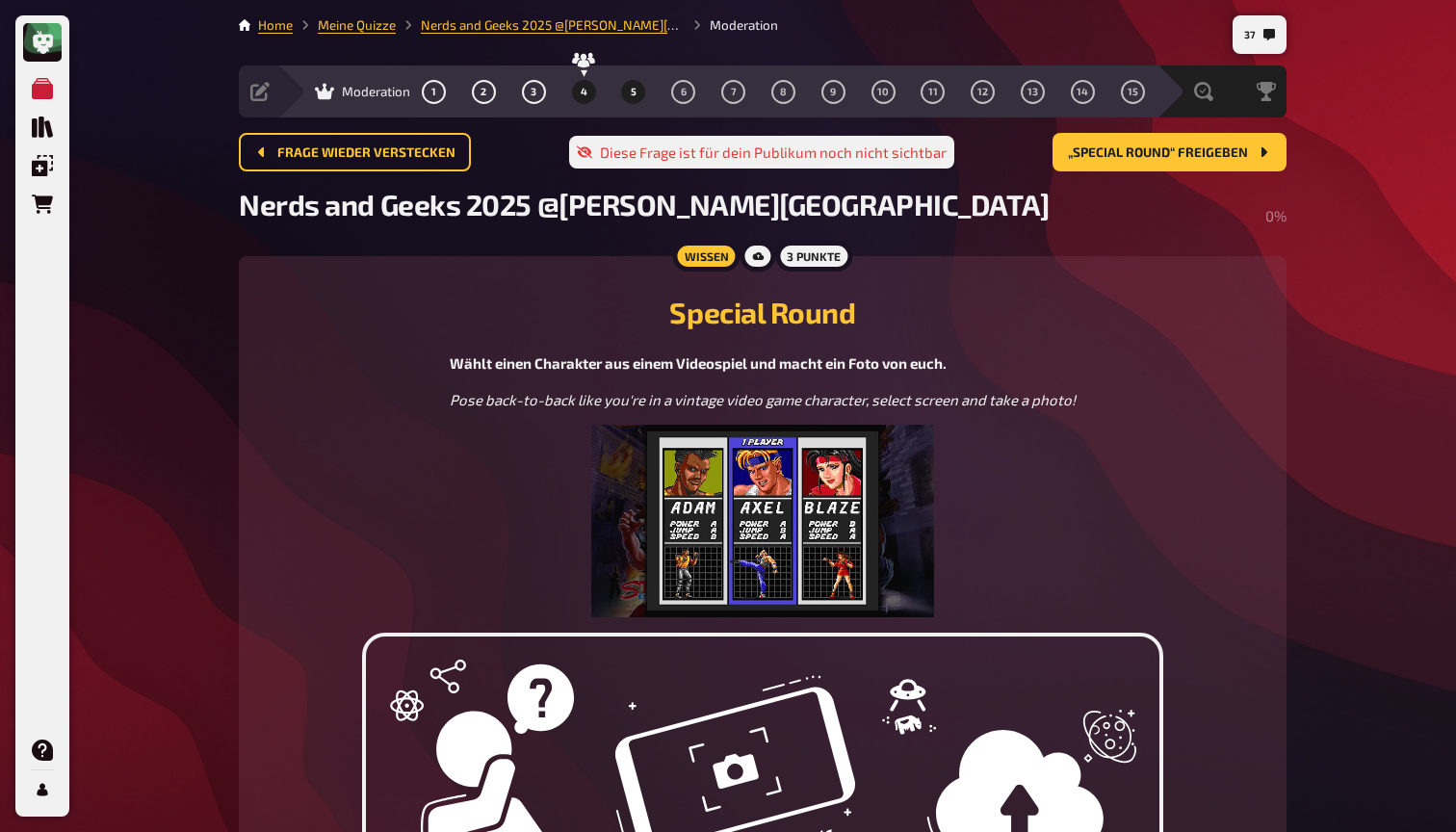
click at [584, 92] on span "4" at bounding box center [584, 92] width 7 height 11
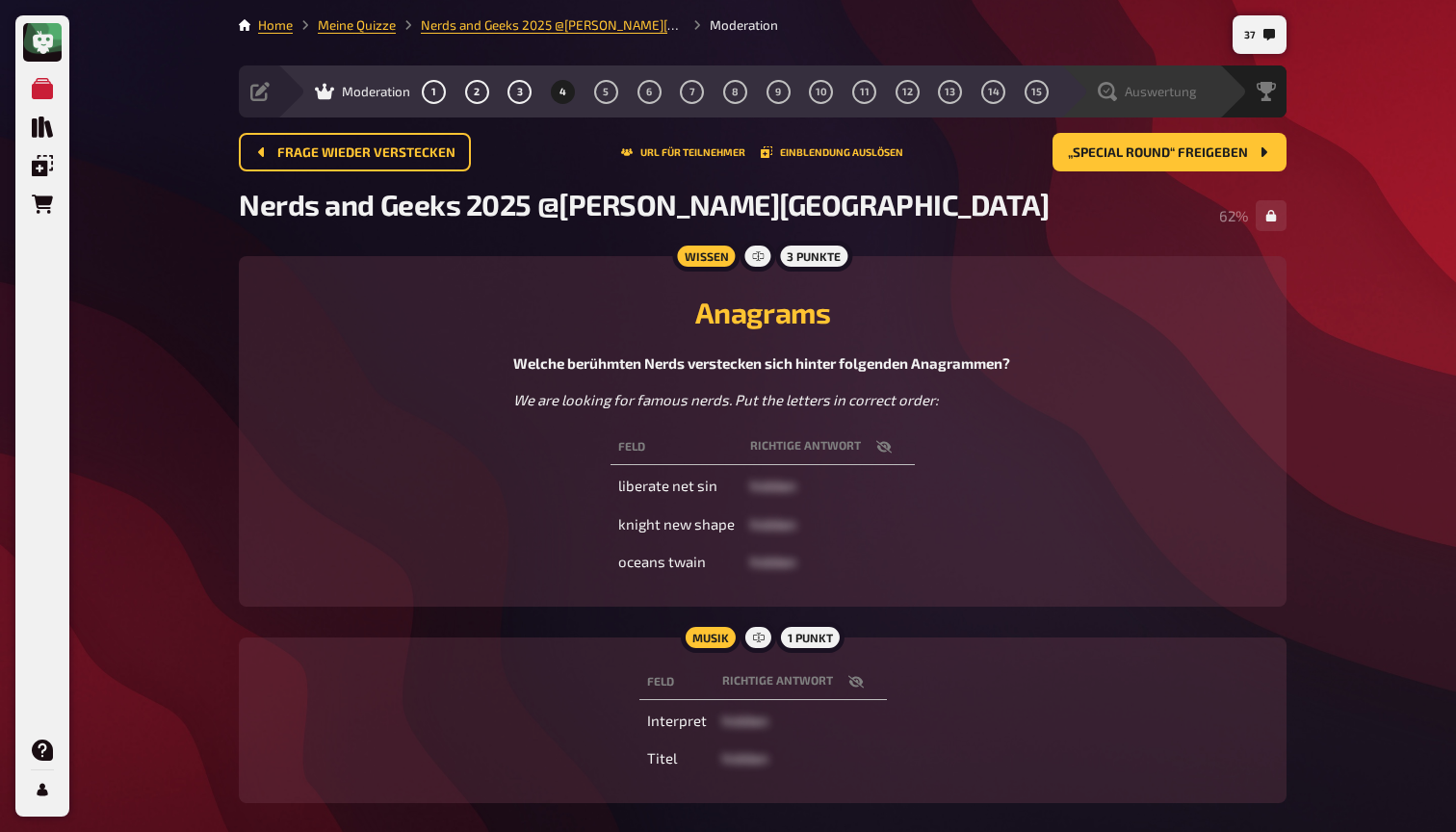
click at [1118, 87] on div "Auswertung" at bounding box center [1147, 92] width 99 height 20
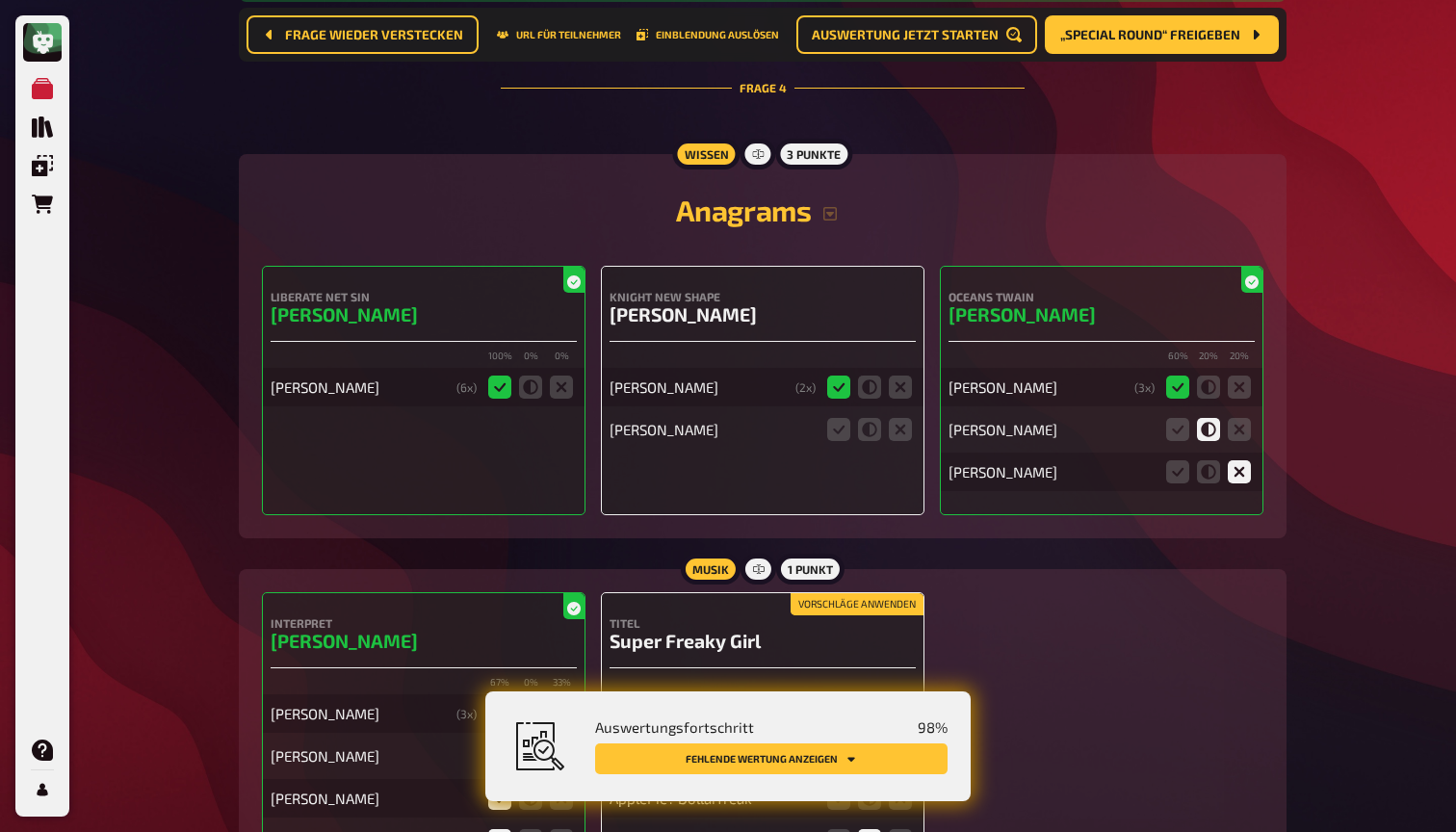
scroll to position [3831, 0]
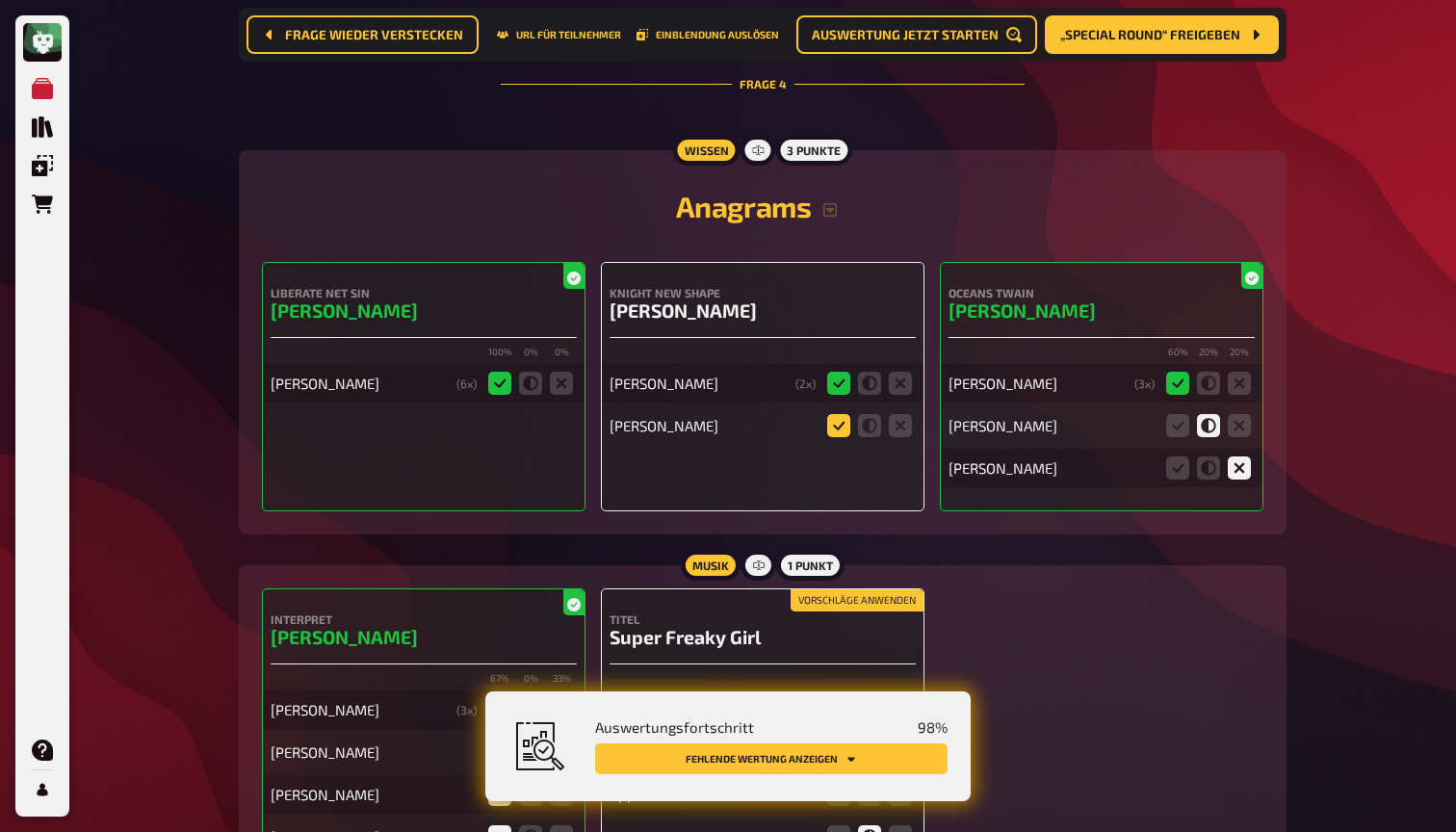
click at [836, 414] on icon at bounding box center [839, 426] width 23 height 23
click at [0, 0] on input "radio" at bounding box center [0, 0] width 0 height 0
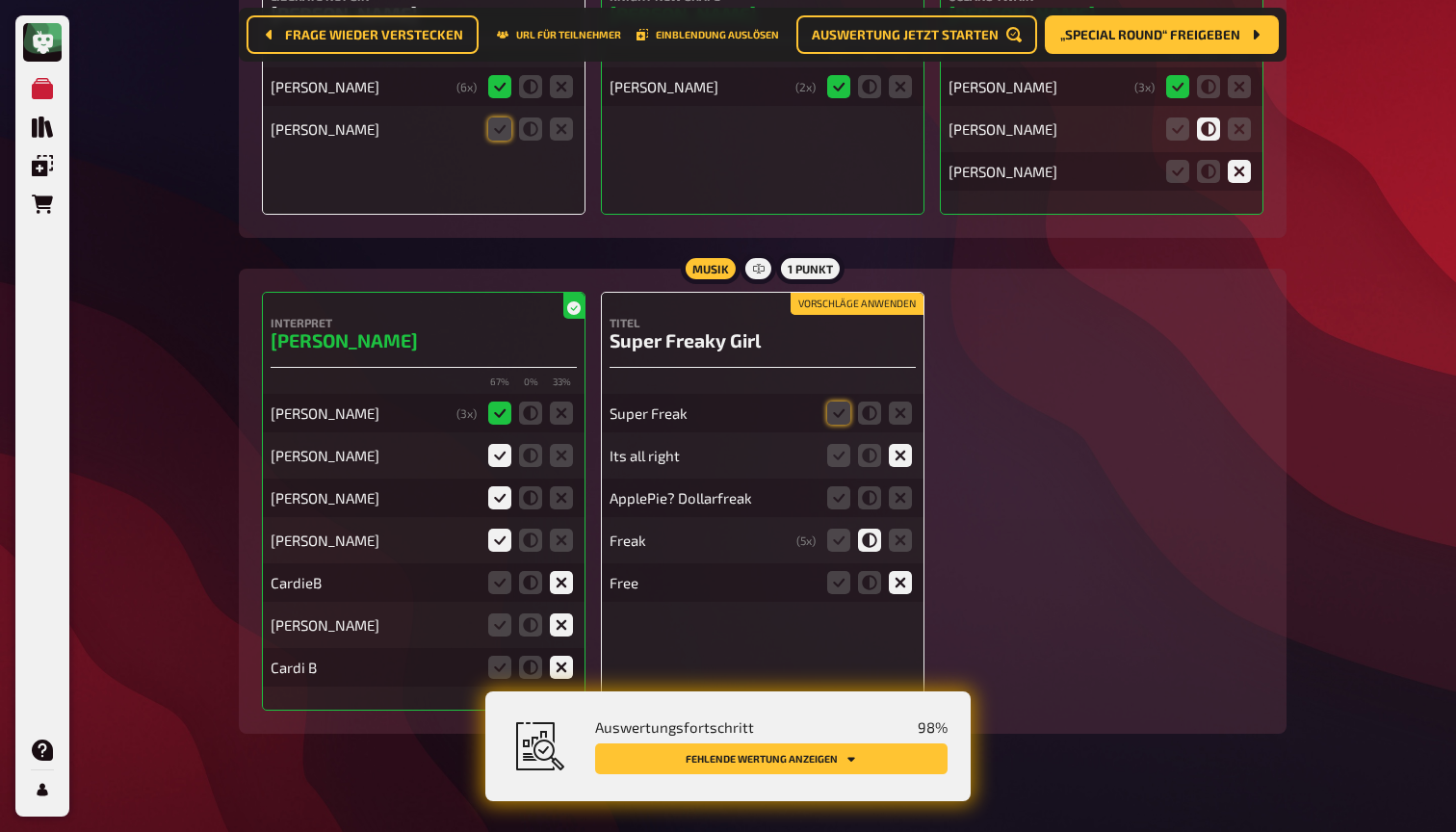
scroll to position [4127, 0]
click at [1111, 38] on span "„Special Round“ freigeben" at bounding box center [1151, 35] width 180 height 14
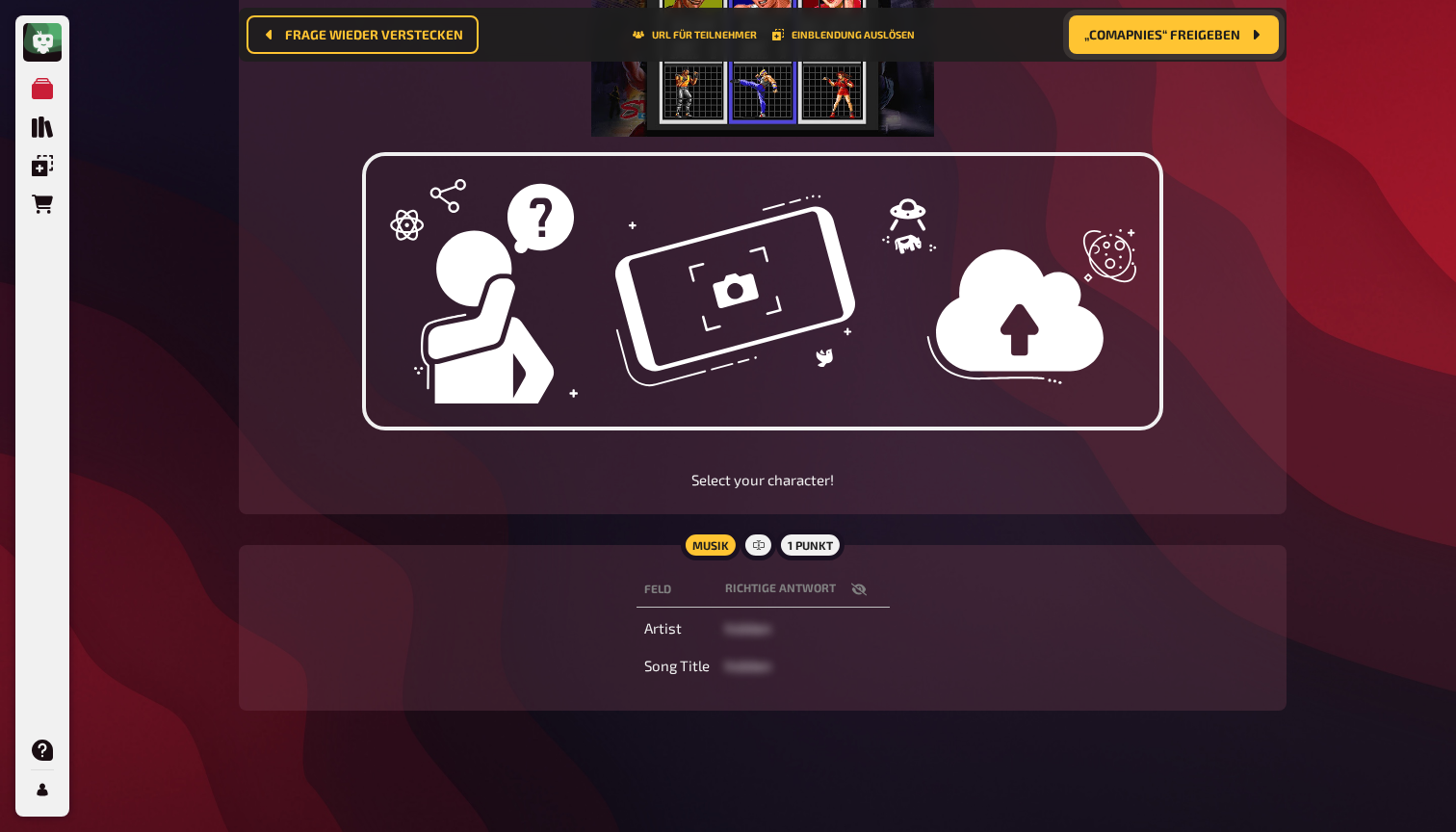
scroll to position [494, 0]
click at [864, 594] on icon "button" at bounding box center [859, 590] width 16 height 16
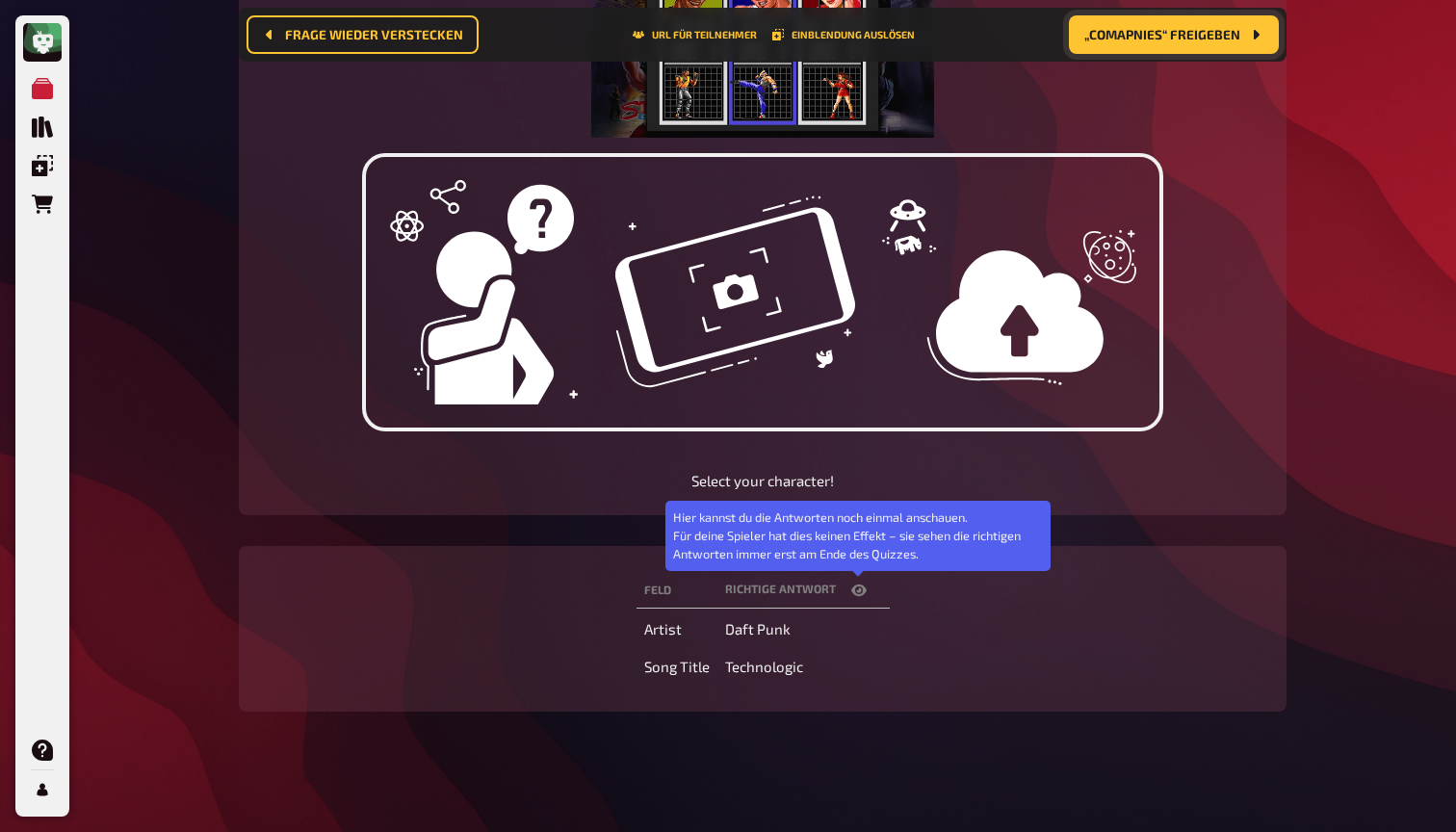
click at [864, 594] on icon "button" at bounding box center [859, 590] width 16 height 16
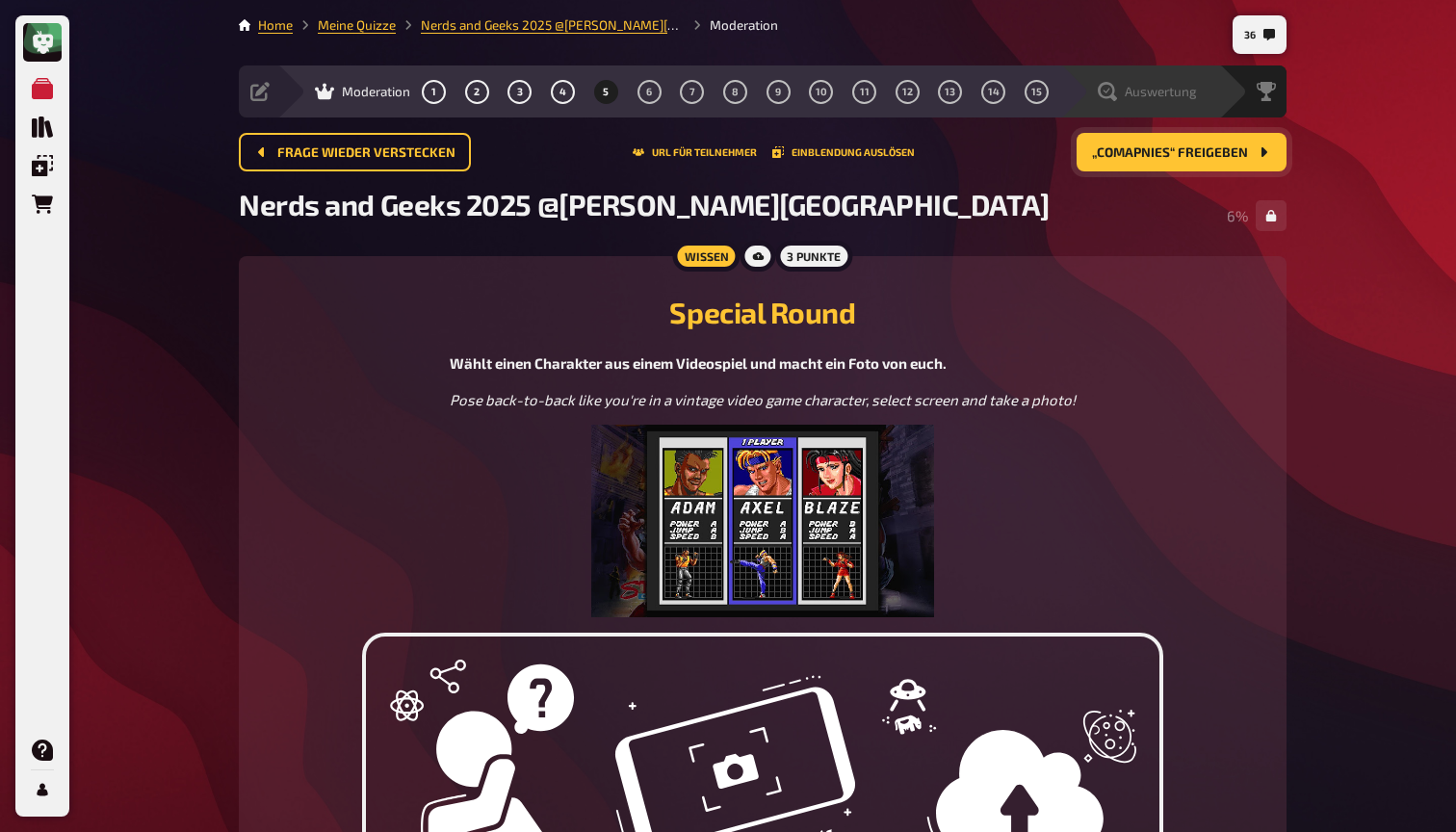
scroll to position [0, 0]
click at [1174, 85] on span "Auswertung" at bounding box center [1161, 92] width 72 height 16
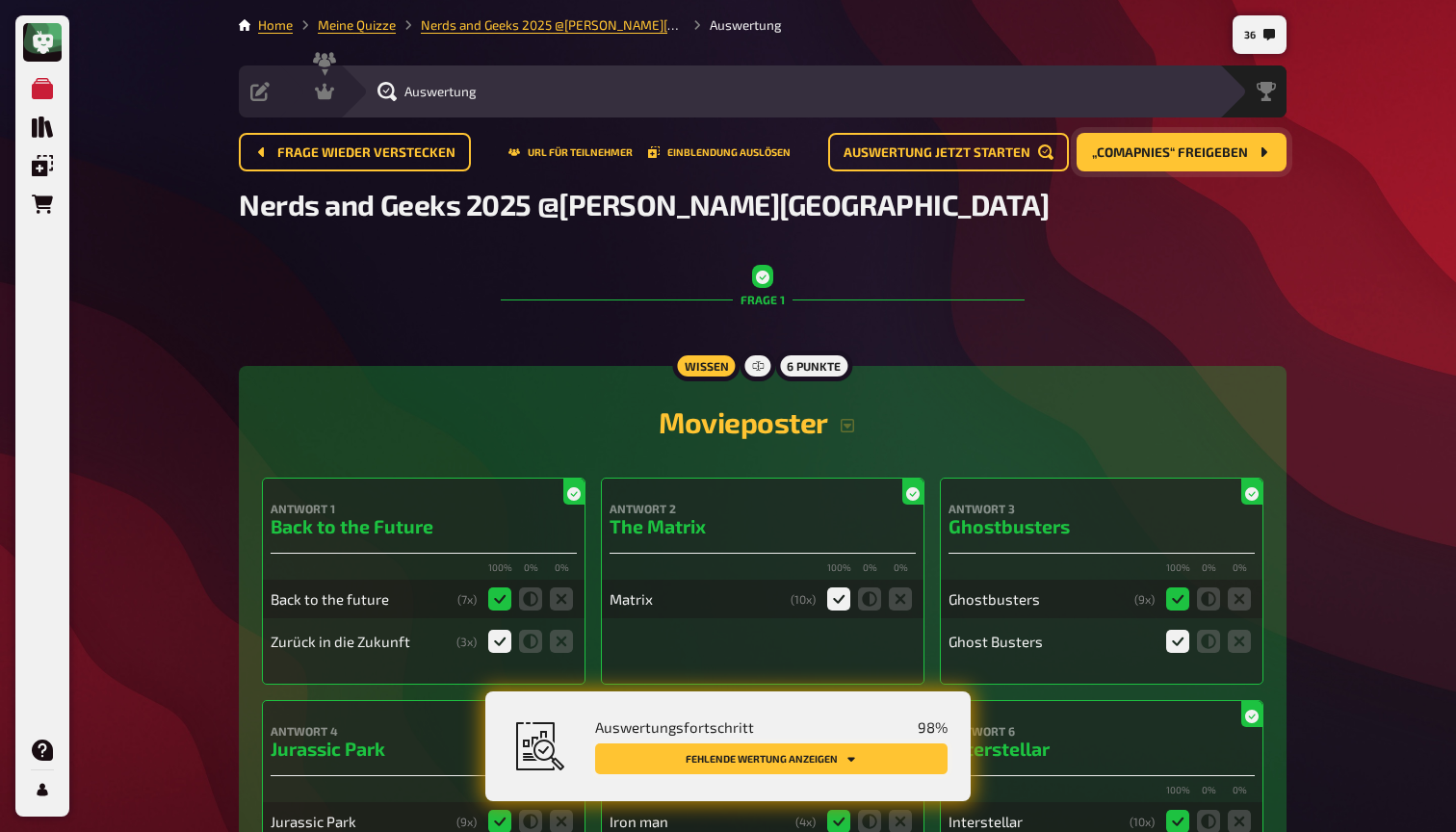
click at [893, 750] on button "Fehlende Wertung anzeigen" at bounding box center [772, 758] width 352 height 30
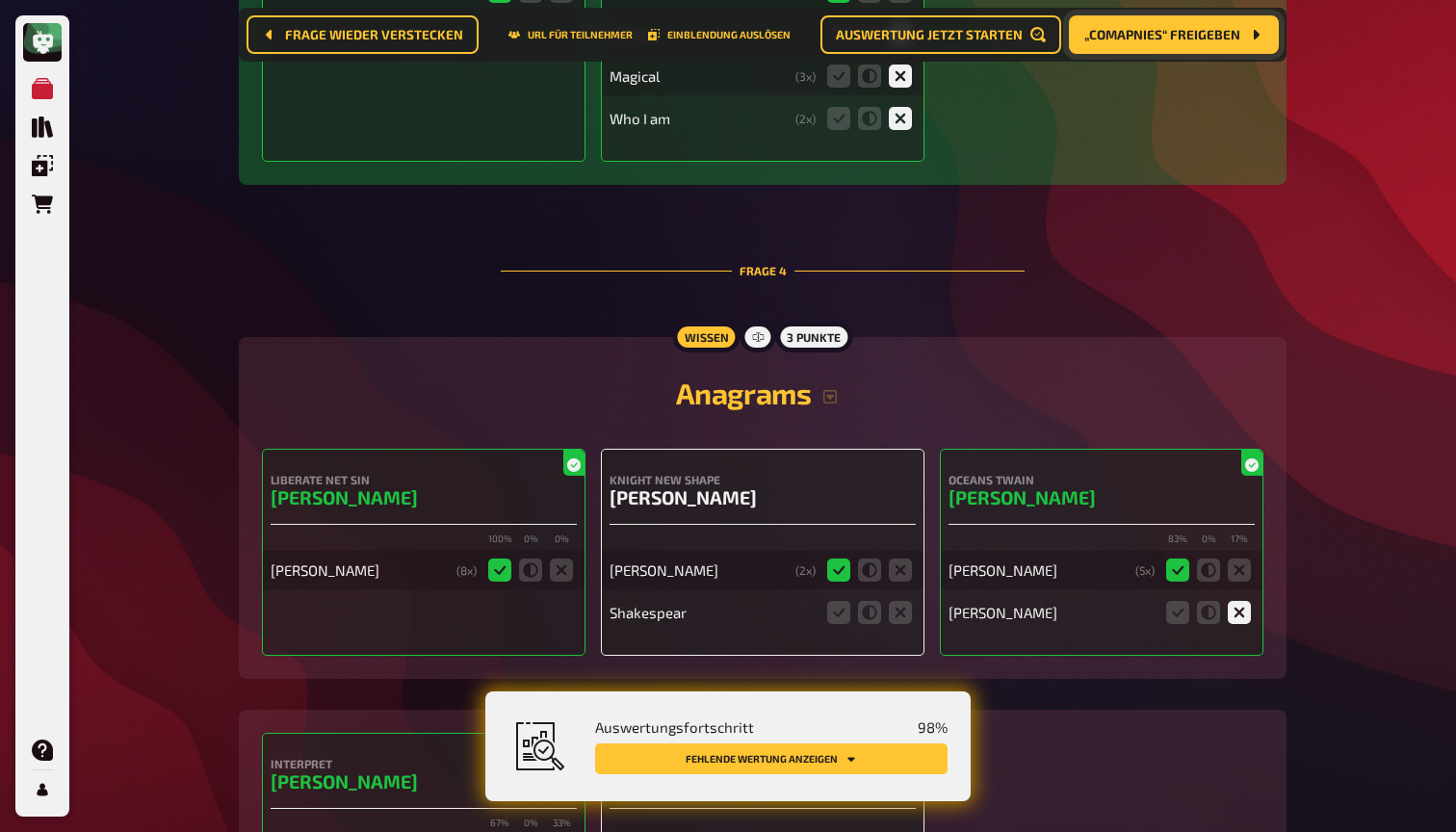
scroll to position [3853, 0]
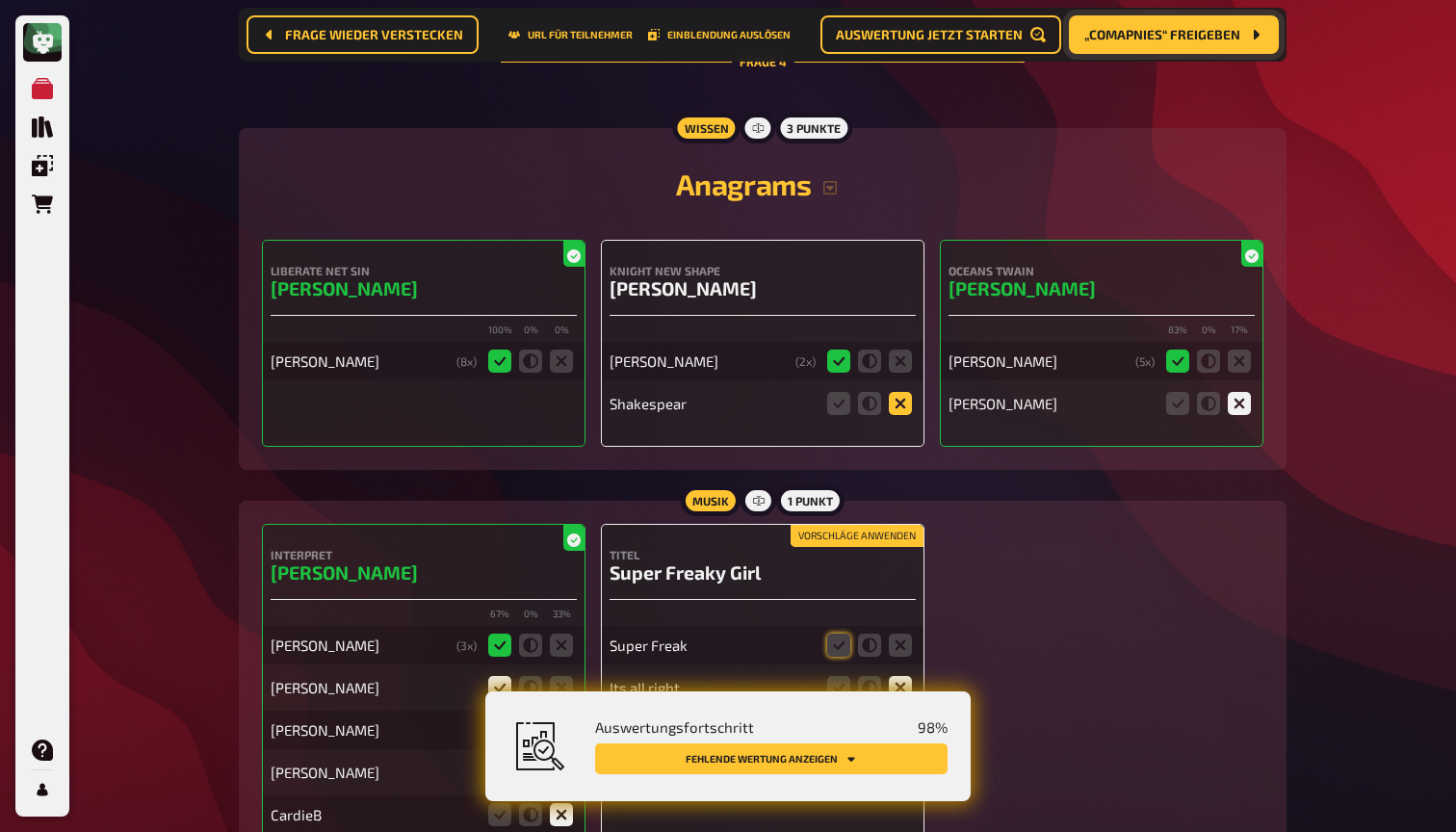
click at [908, 392] on icon at bounding box center [901, 403] width 23 height 23
click at [0, 0] on input "radio" at bounding box center [0, 0] width 0 height 0
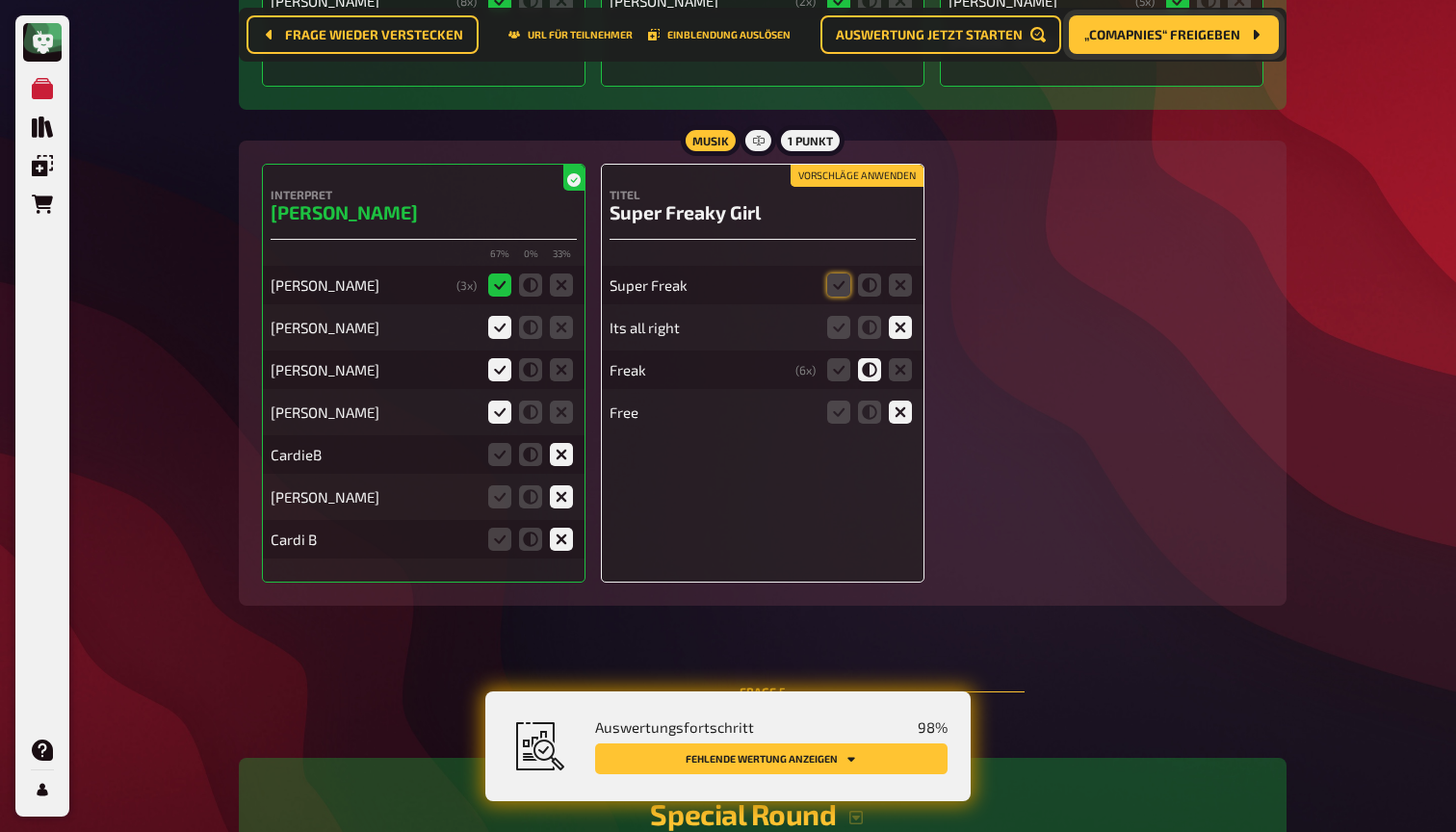
scroll to position [4222, 0]
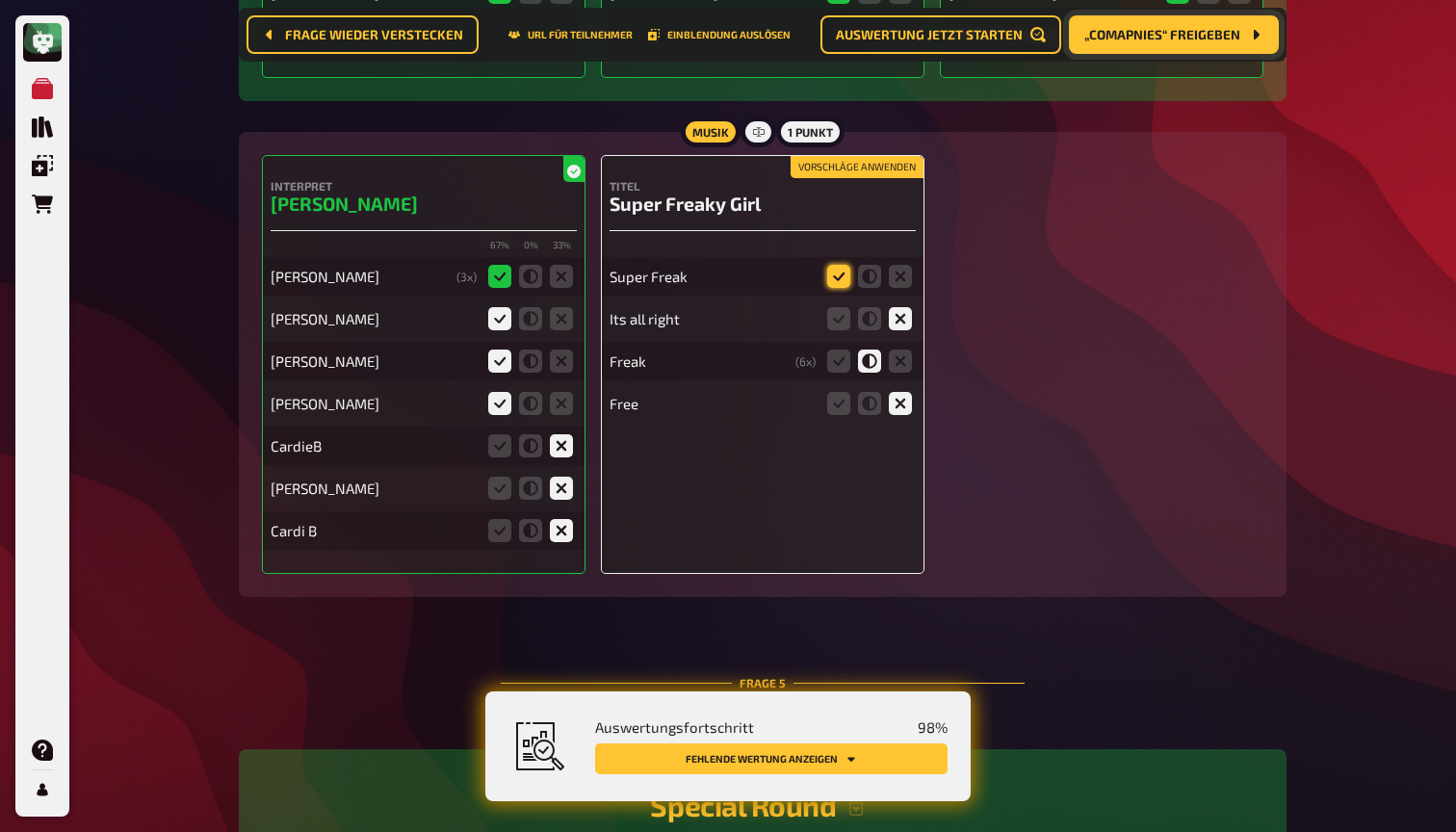
click at [841, 264] on icon at bounding box center [839, 276] width 23 height 23
click at [0, 0] on input "radio" at bounding box center [0, 0] width 0 height 0
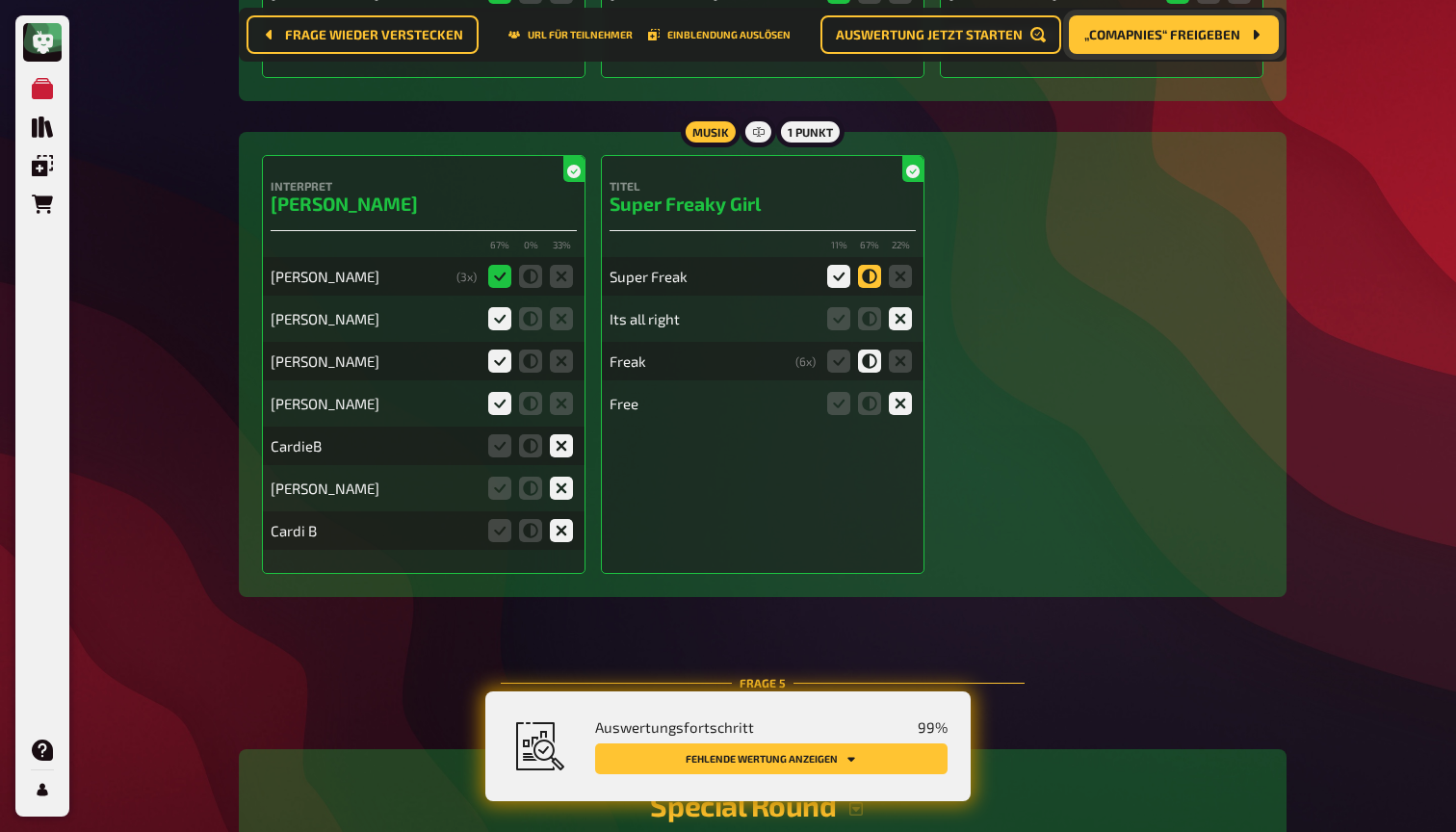
click at [869, 264] on icon at bounding box center [869, 276] width 23 height 23
click at [0, 0] on input "radio" at bounding box center [0, 0] width 0 height 0
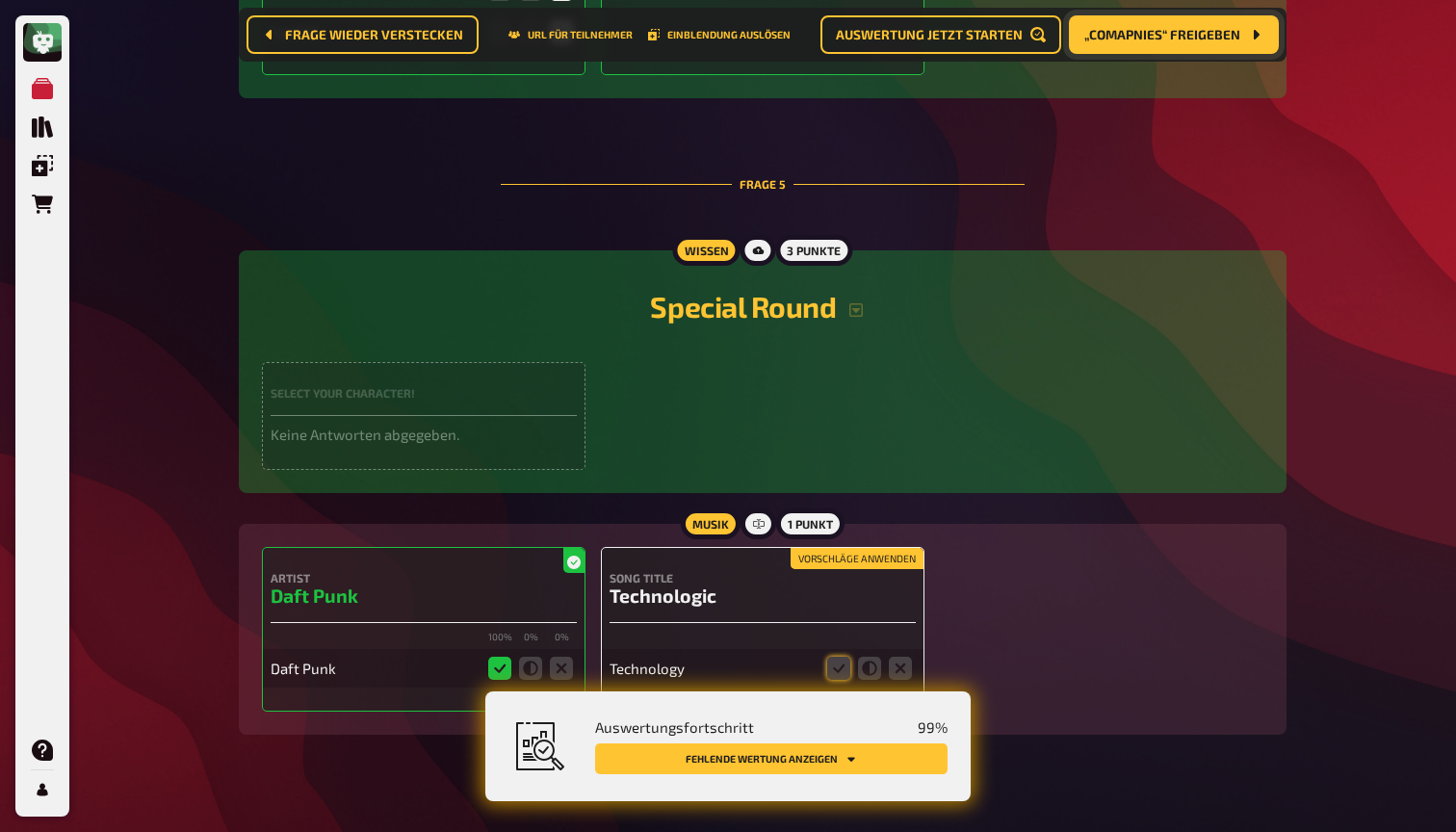
scroll to position [4719, 0]
click at [861, 549] on button "Vorschläge anwenden" at bounding box center [857, 560] width 133 height 22
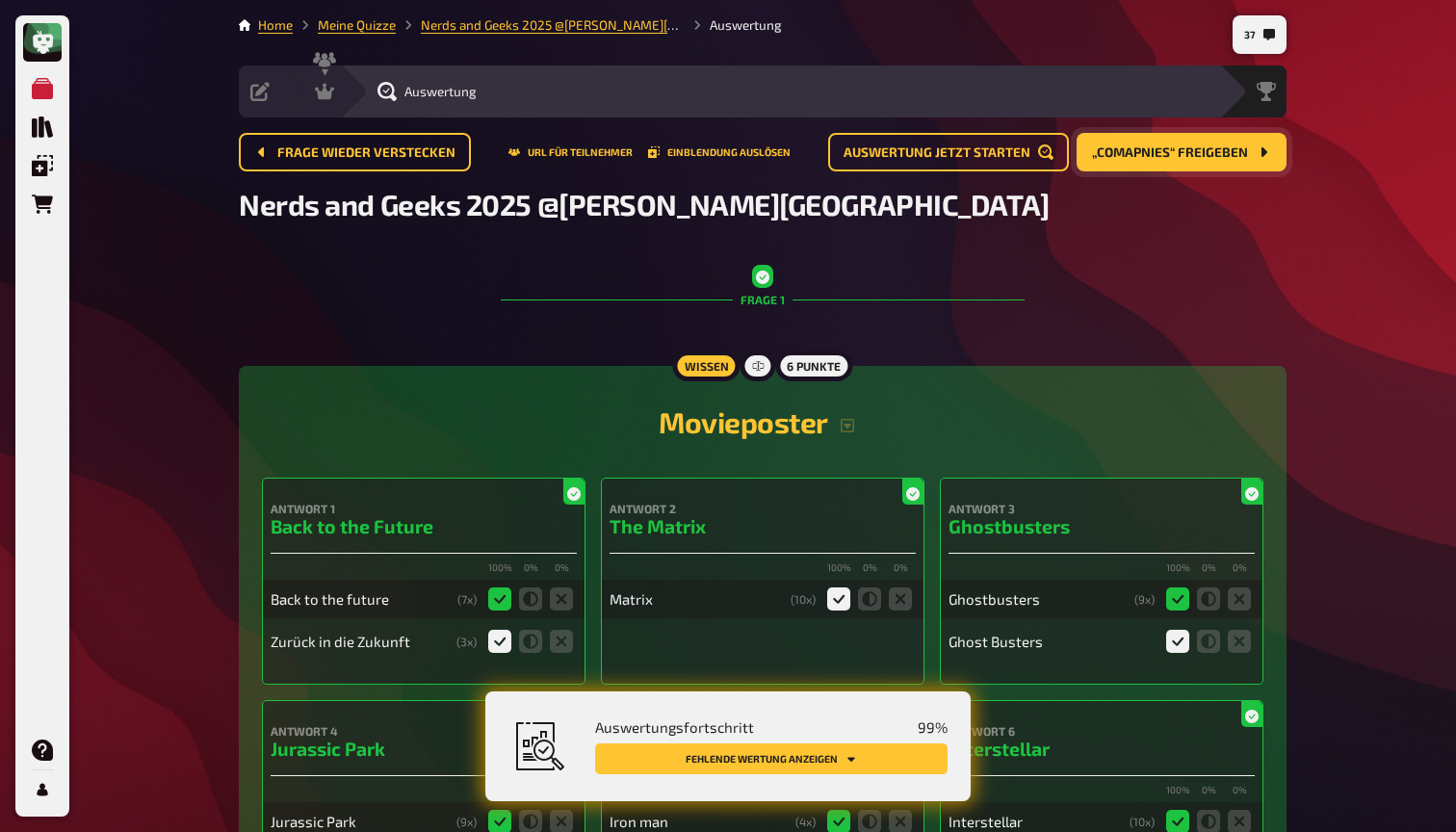
scroll to position [0, 0]
click at [332, 93] on icon at bounding box center [325, 92] width 20 height 20
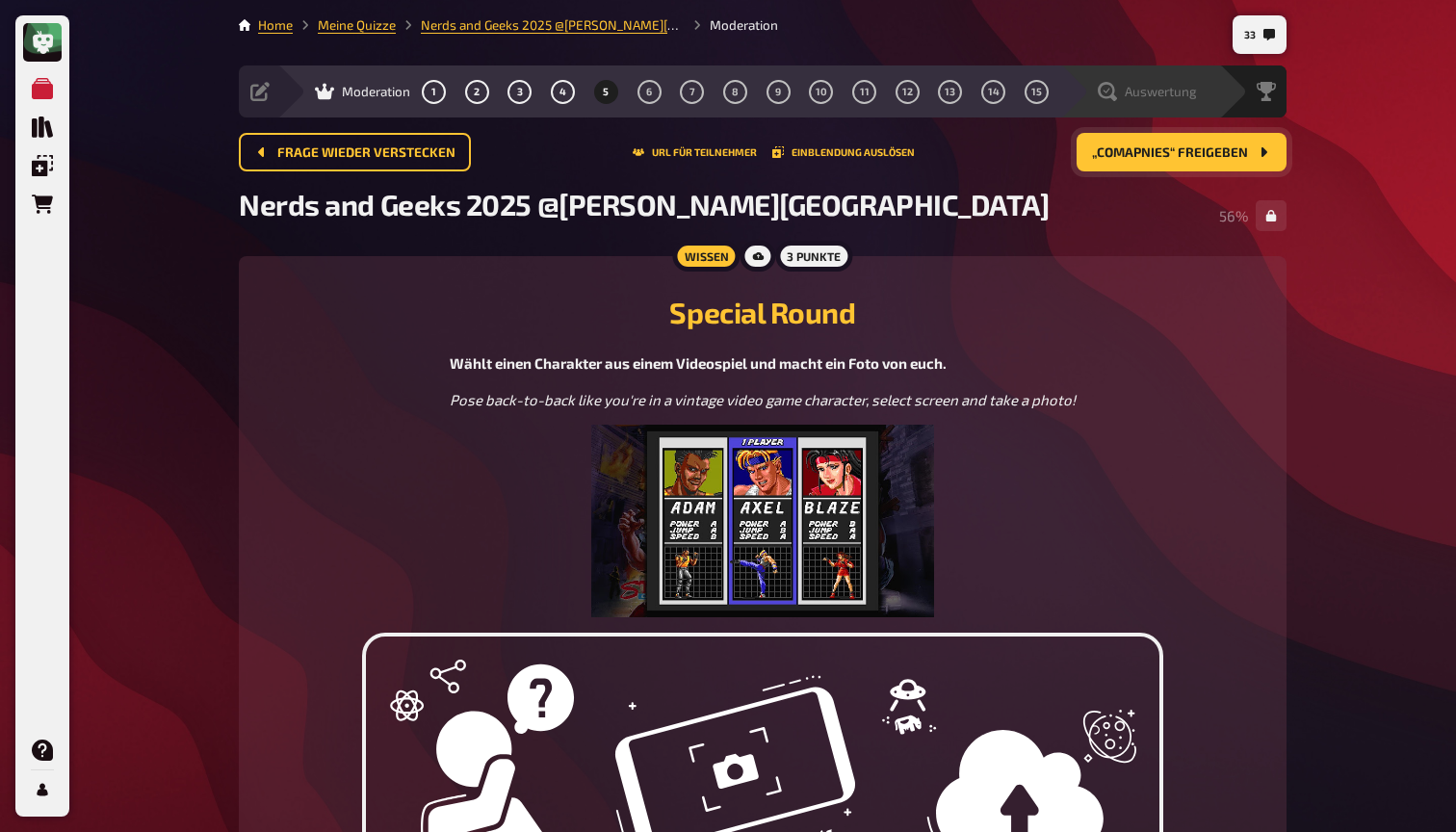
click at [1111, 88] on icon at bounding box center [1107, 92] width 20 height 20
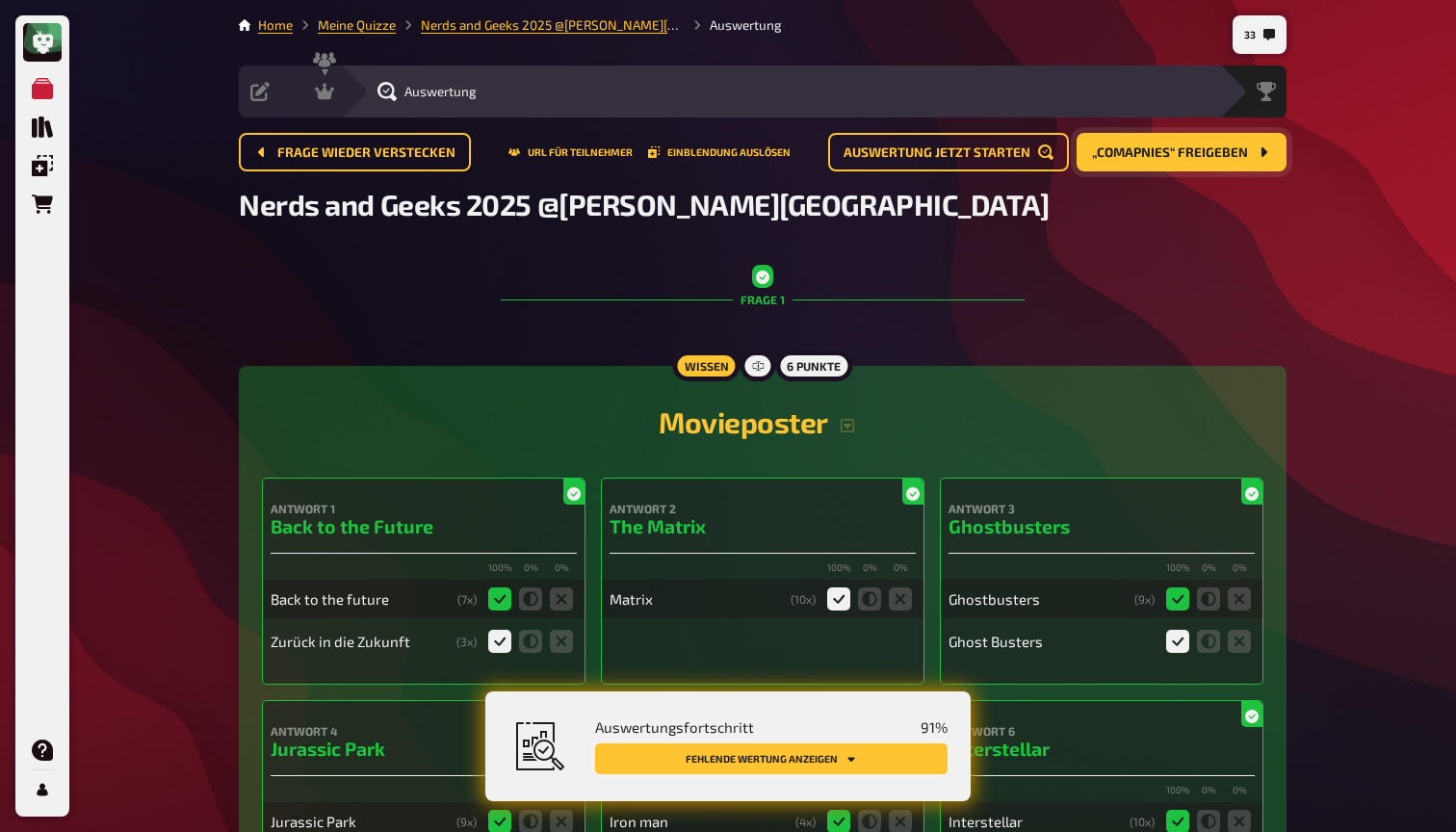
click at [856, 763] on icon "Fehlende Wertung anzeigen" at bounding box center [851, 759] width 12 height 12
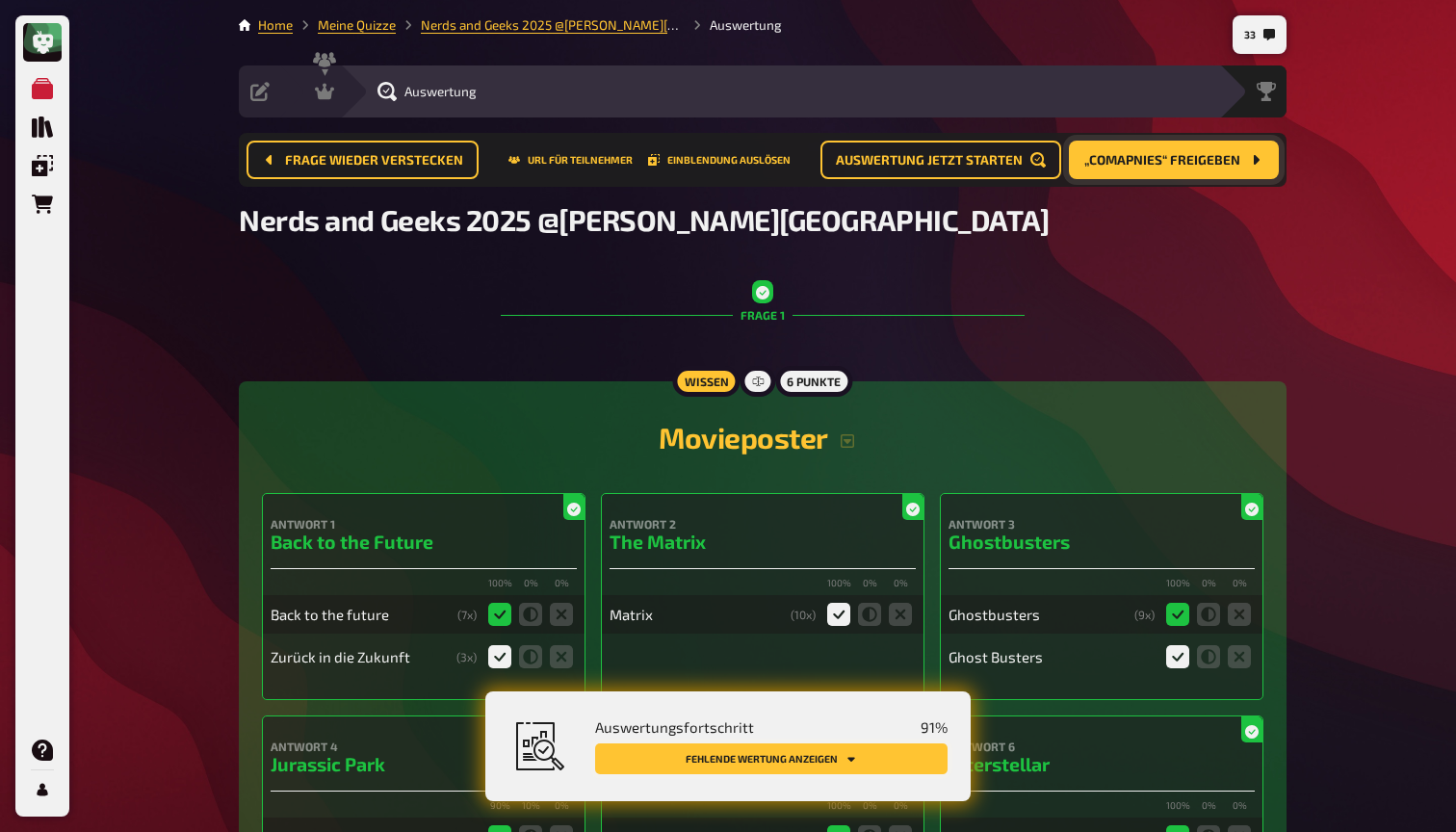
scroll to position [2904, 0]
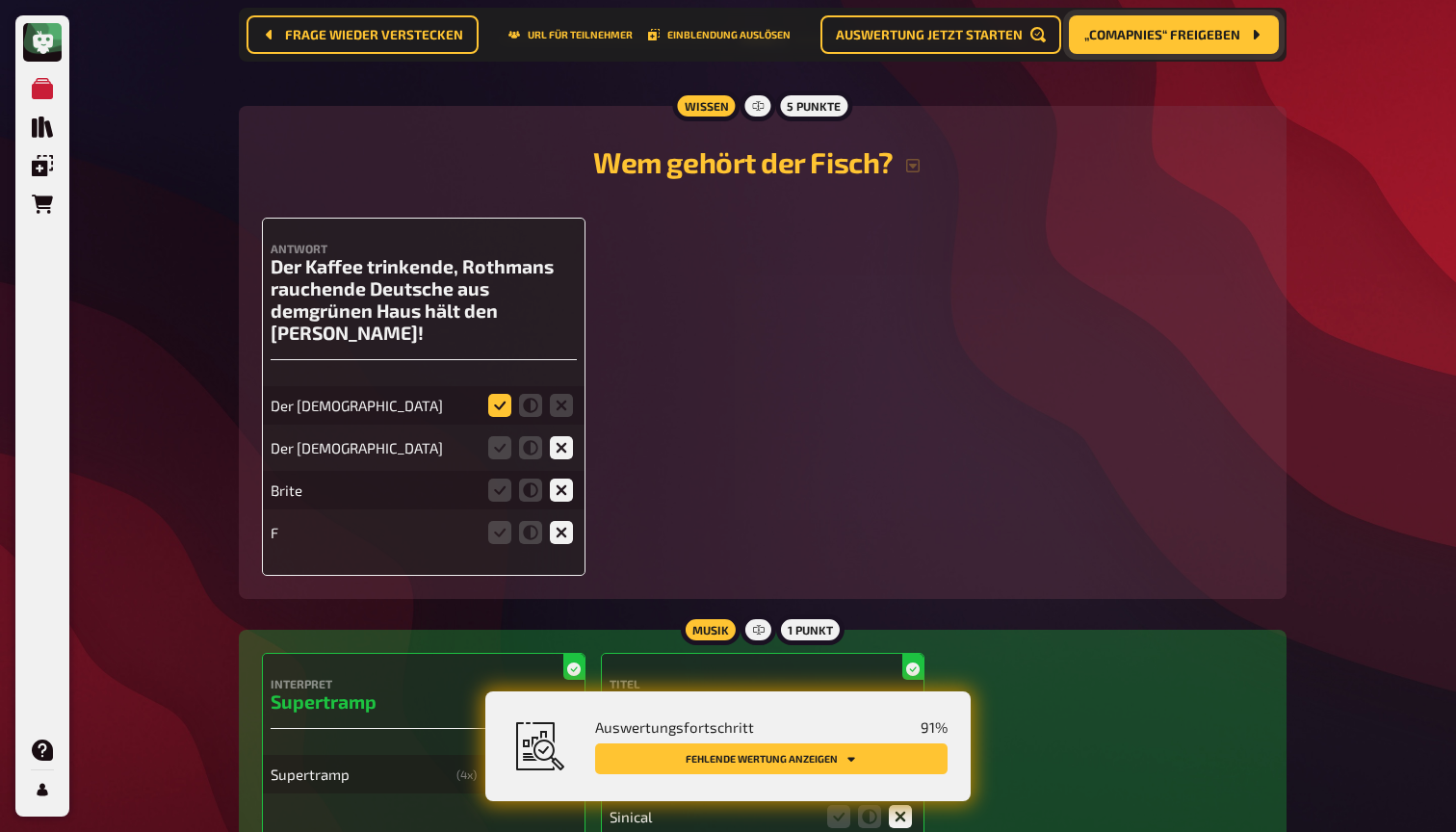
click at [503, 393] on icon at bounding box center [500, 405] width 23 height 23
click at [0, 0] on input "radio" at bounding box center [0, 0] width 0 height 0
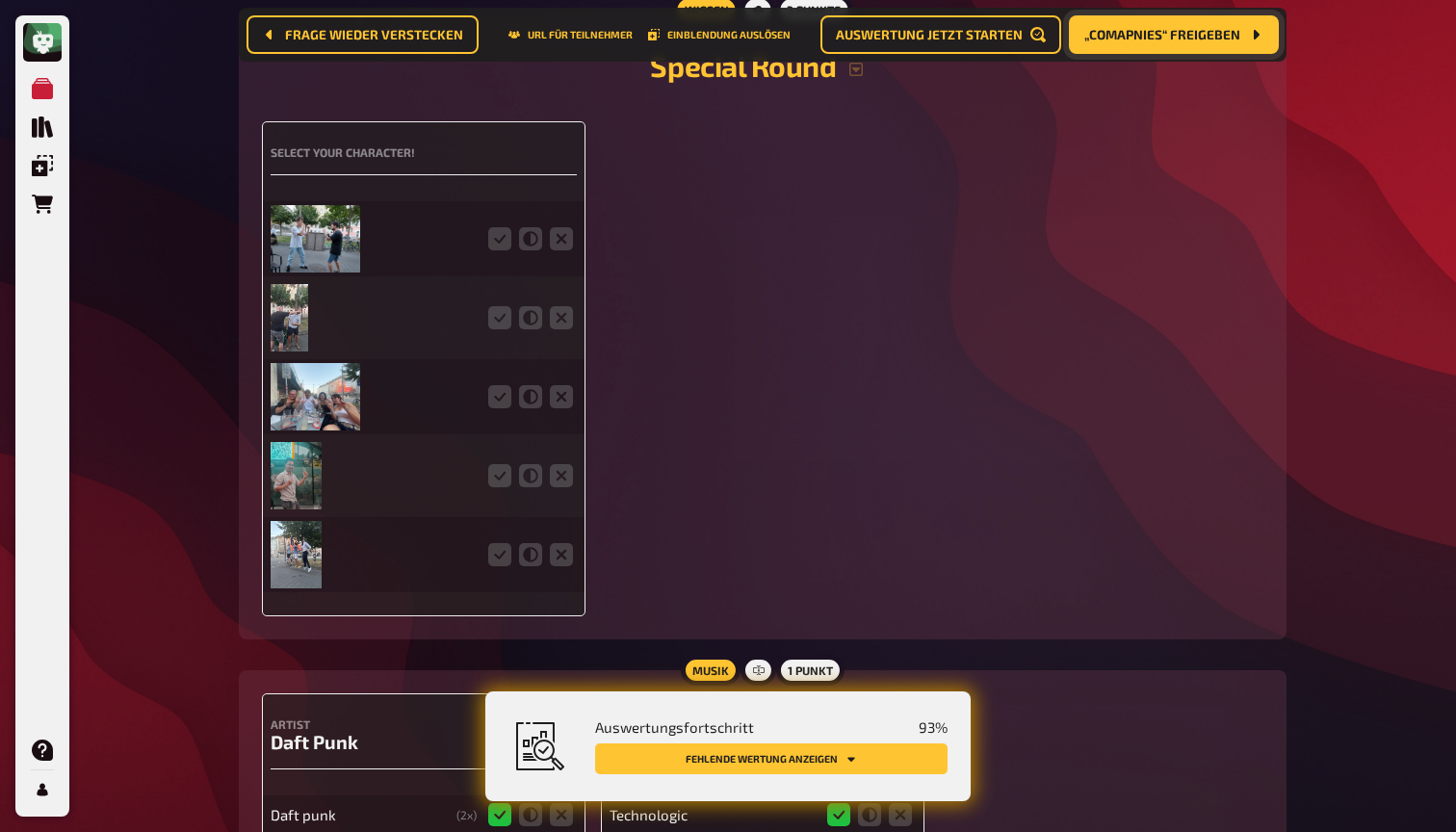
scroll to position [4919, 0]
click at [495, 227] on icon at bounding box center [500, 239] width 23 height 23
click at [0, 0] on input "radio" at bounding box center [0, 0] width 0 height 0
click at [499, 306] on icon at bounding box center [500, 318] width 23 height 23
click at [0, 0] on input "radio" at bounding box center [0, 0] width 0 height 0
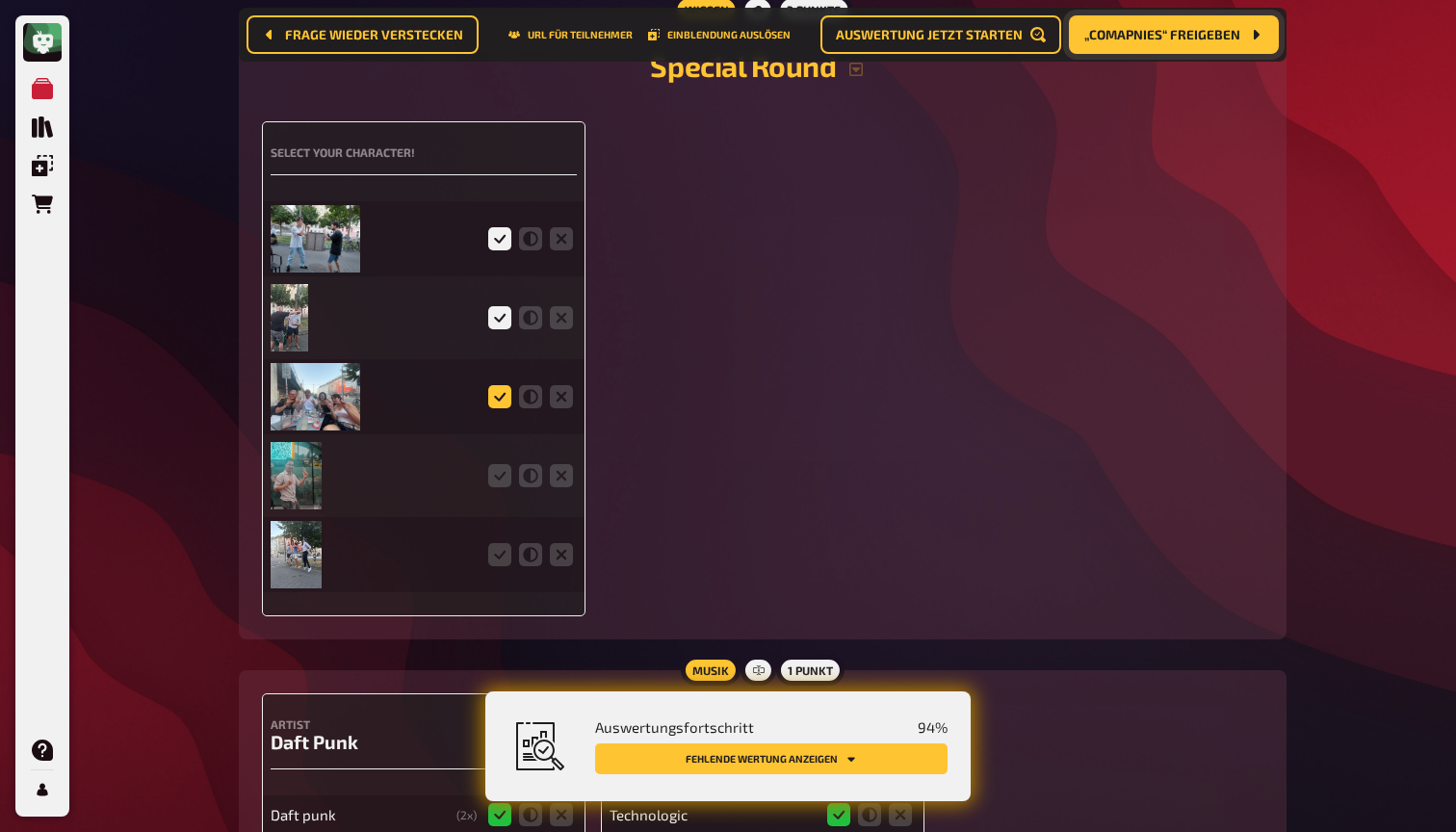
click at [503, 385] on icon at bounding box center [500, 396] width 23 height 23
click at [0, 0] on input "radio" at bounding box center [0, 0] width 0 height 0
click at [503, 464] on icon at bounding box center [500, 476] width 23 height 23
click at [0, 0] on input "radio" at bounding box center [0, 0] width 0 height 0
click at [504, 543] on icon at bounding box center [500, 555] width 23 height 23
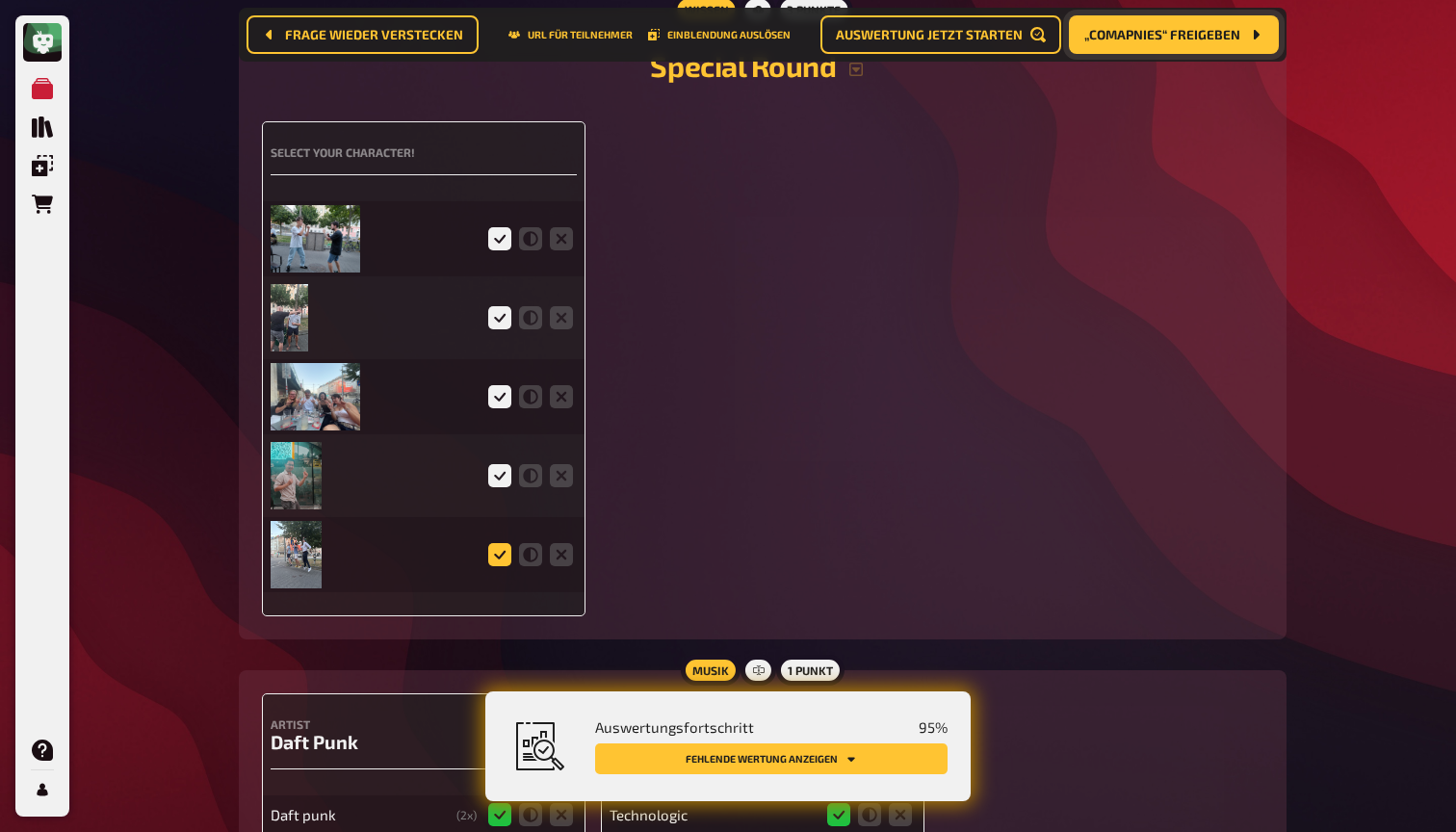
click at [0, 0] on input "radio" at bounding box center [0, 0] width 0 height 0
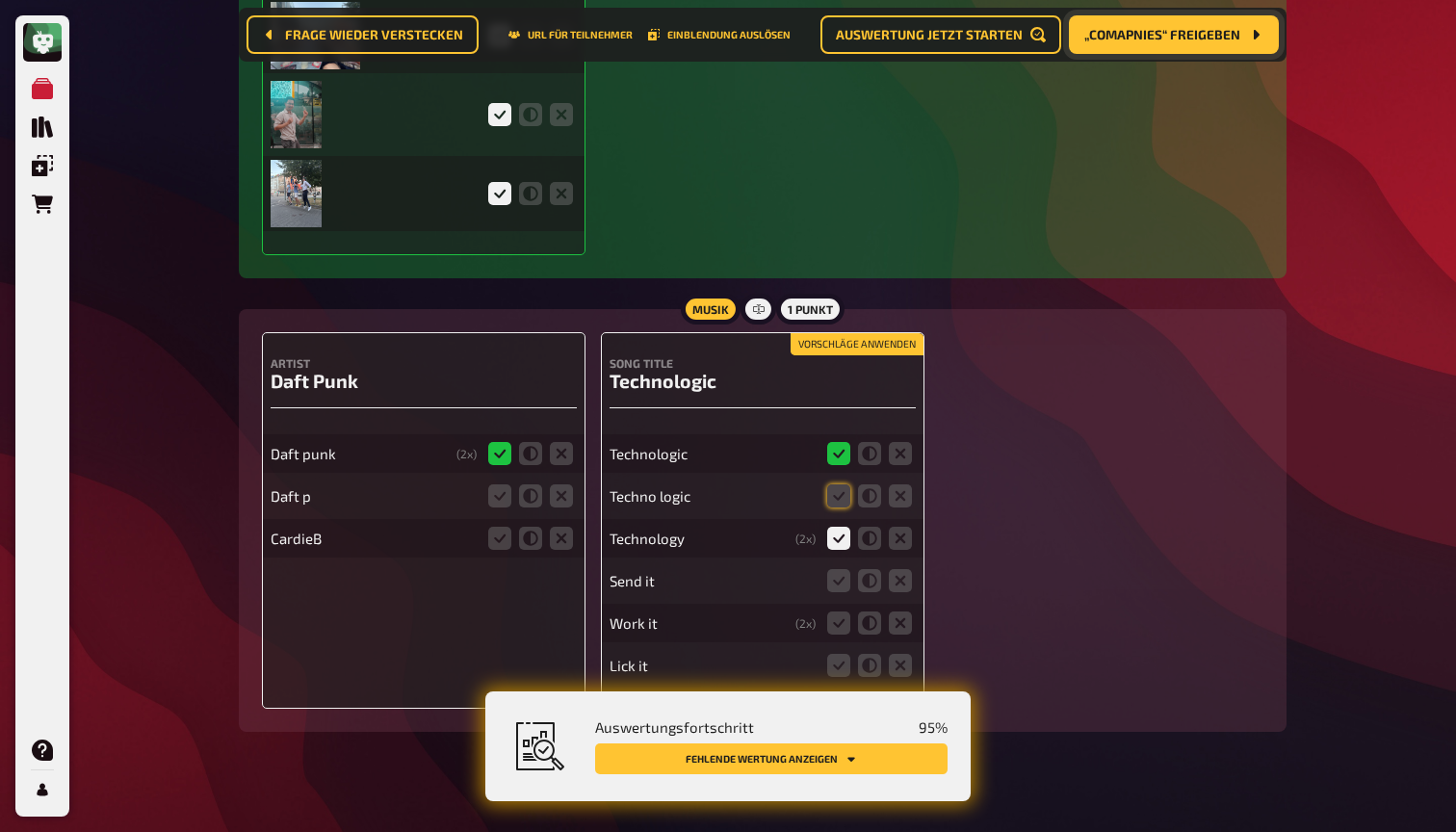
scroll to position [5277, 0]
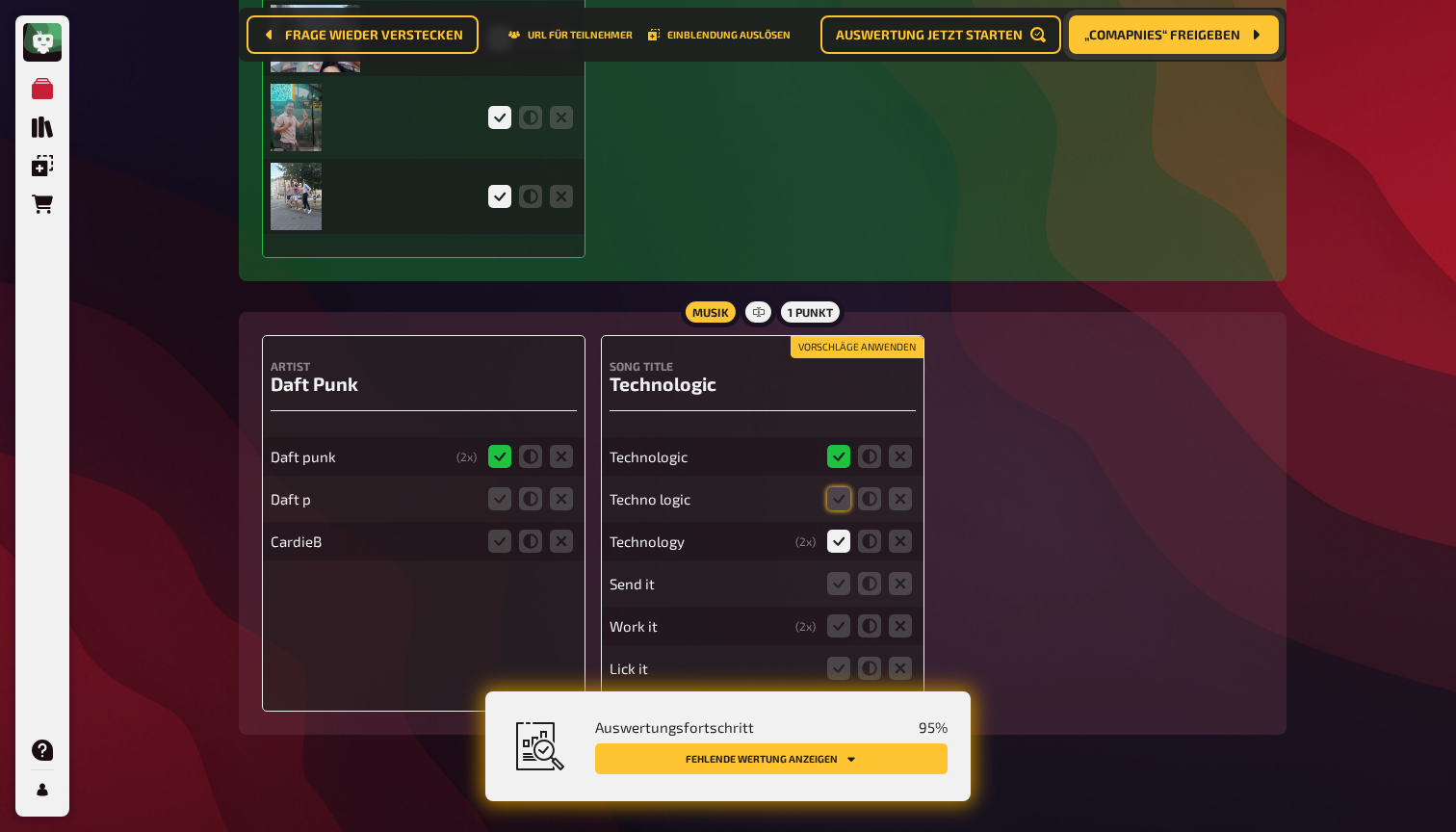
click at [850, 337] on button "Vorschläge anwenden" at bounding box center [857, 347] width 133 height 22
click at [902, 572] on icon at bounding box center [901, 583] width 23 height 23
click at [0, 0] on input "radio" at bounding box center [0, 0] width 0 height 0
click at [902, 614] on icon at bounding box center [901, 625] width 23 height 23
click at [0, 0] on input "radio" at bounding box center [0, 0] width 0 height 0
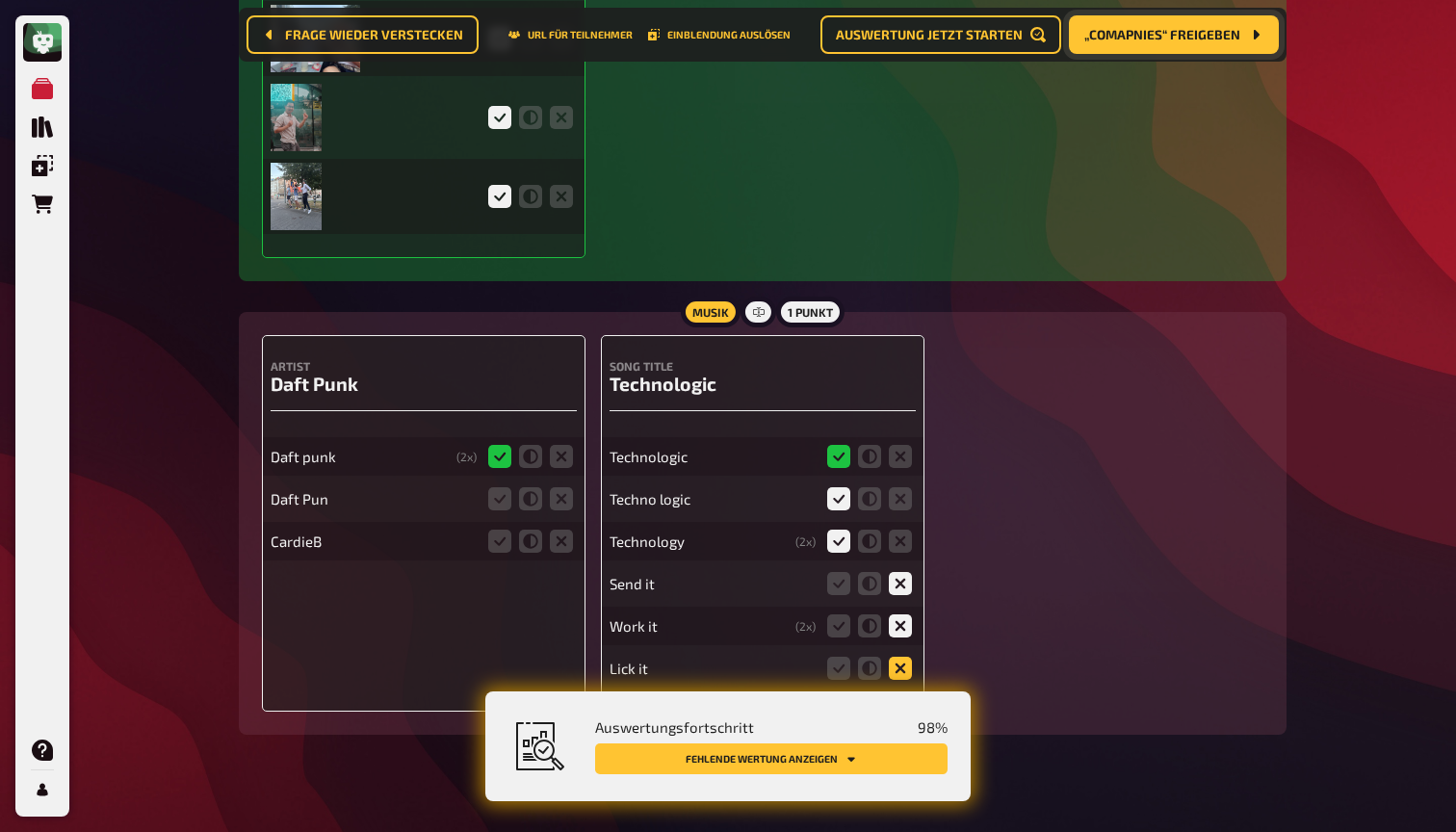
click at [905, 657] on icon at bounding box center [901, 669] width 23 height 23
click at [0, 0] on input "radio" at bounding box center [0, 0] width 0 height 0
click at [563, 487] on icon at bounding box center [562, 499] width 23 height 23
click at [0, 0] on input "radio" at bounding box center [0, 0] width 0 height 0
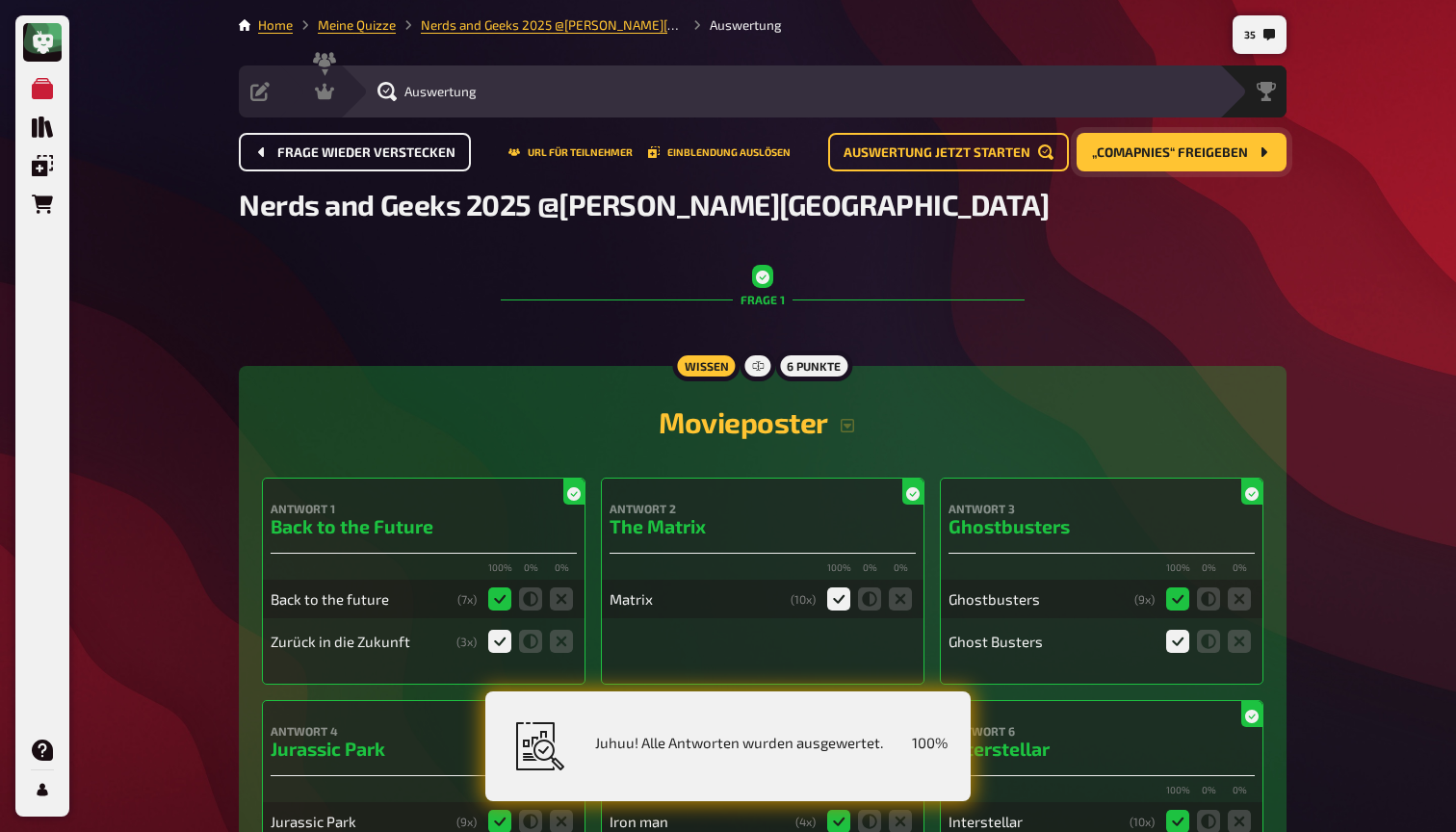
scroll to position [0, 0]
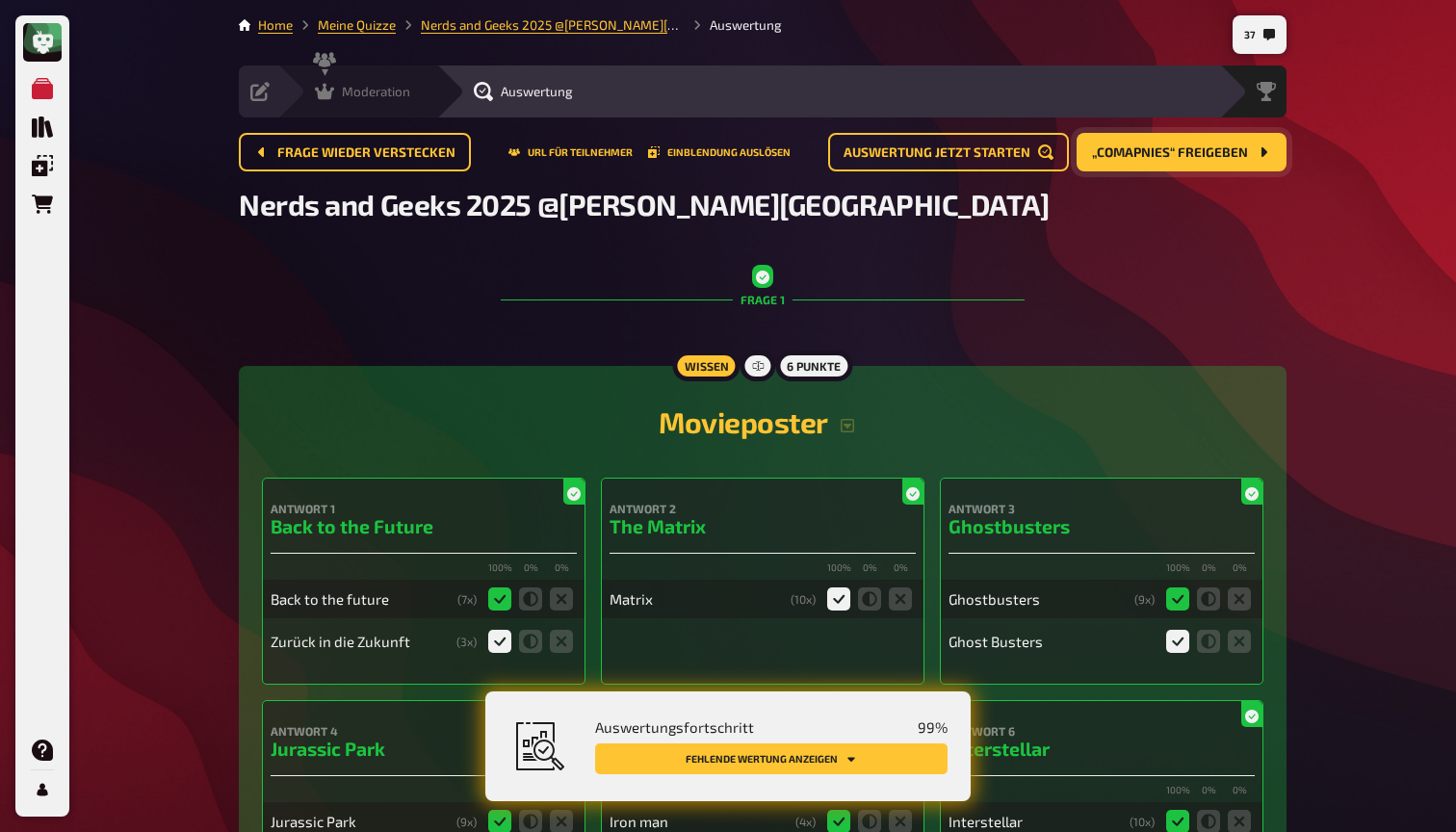
click at [337, 86] on div "Moderation" at bounding box center [362, 92] width 95 height 20
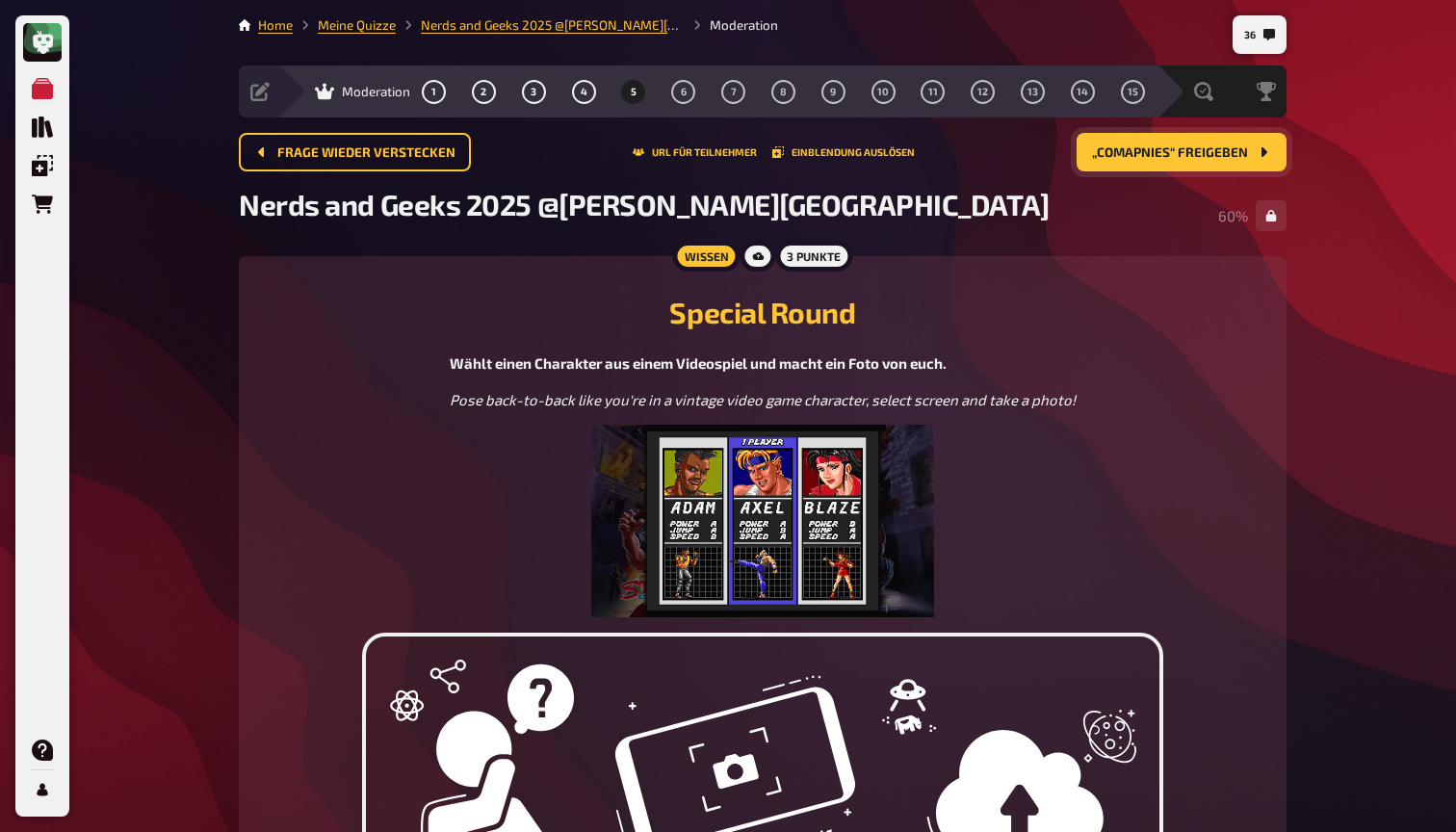
click at [1137, 153] on span "„Comapnies“ freigeben" at bounding box center [1169, 153] width 156 height 14
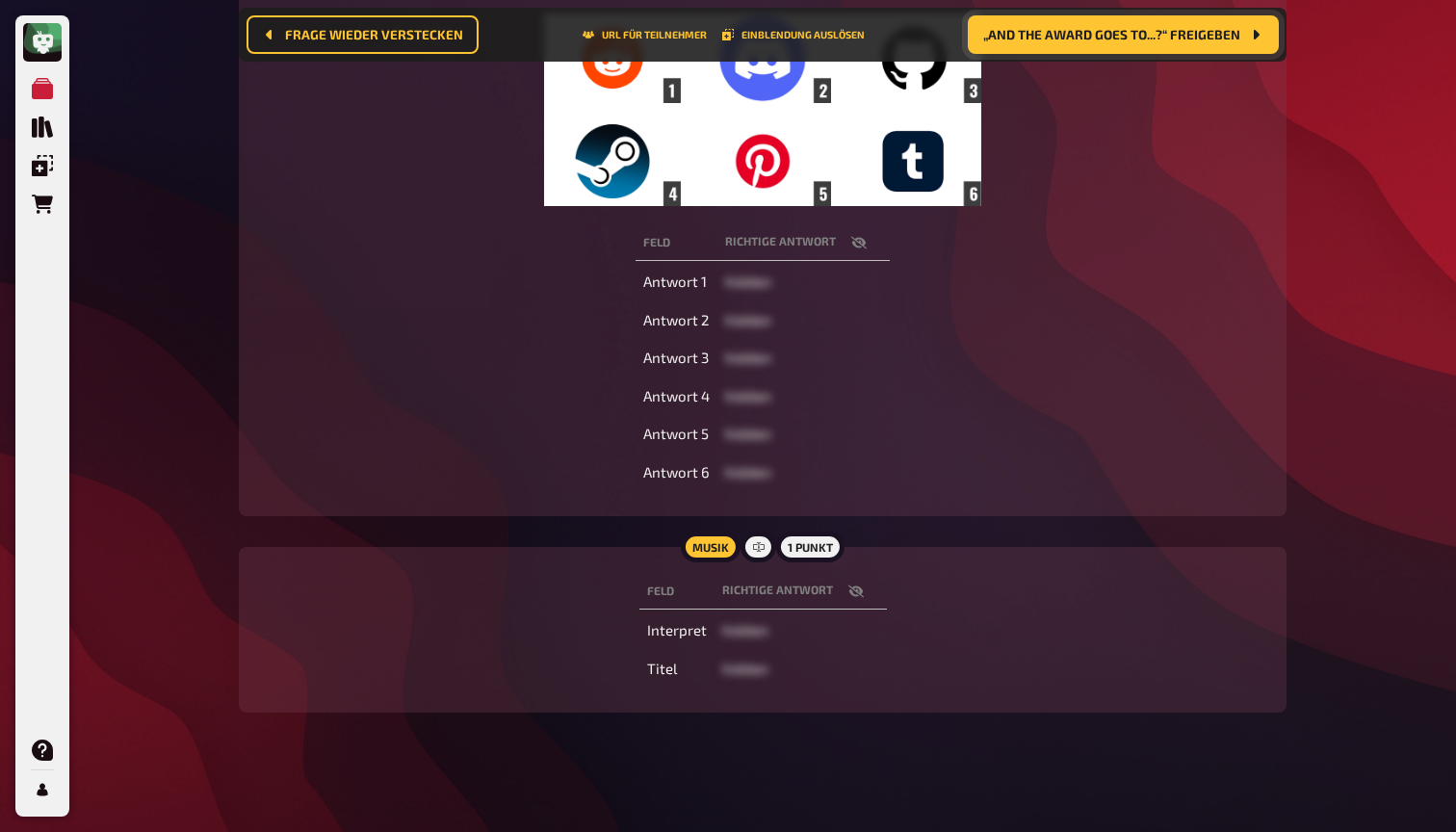
scroll to position [425, 0]
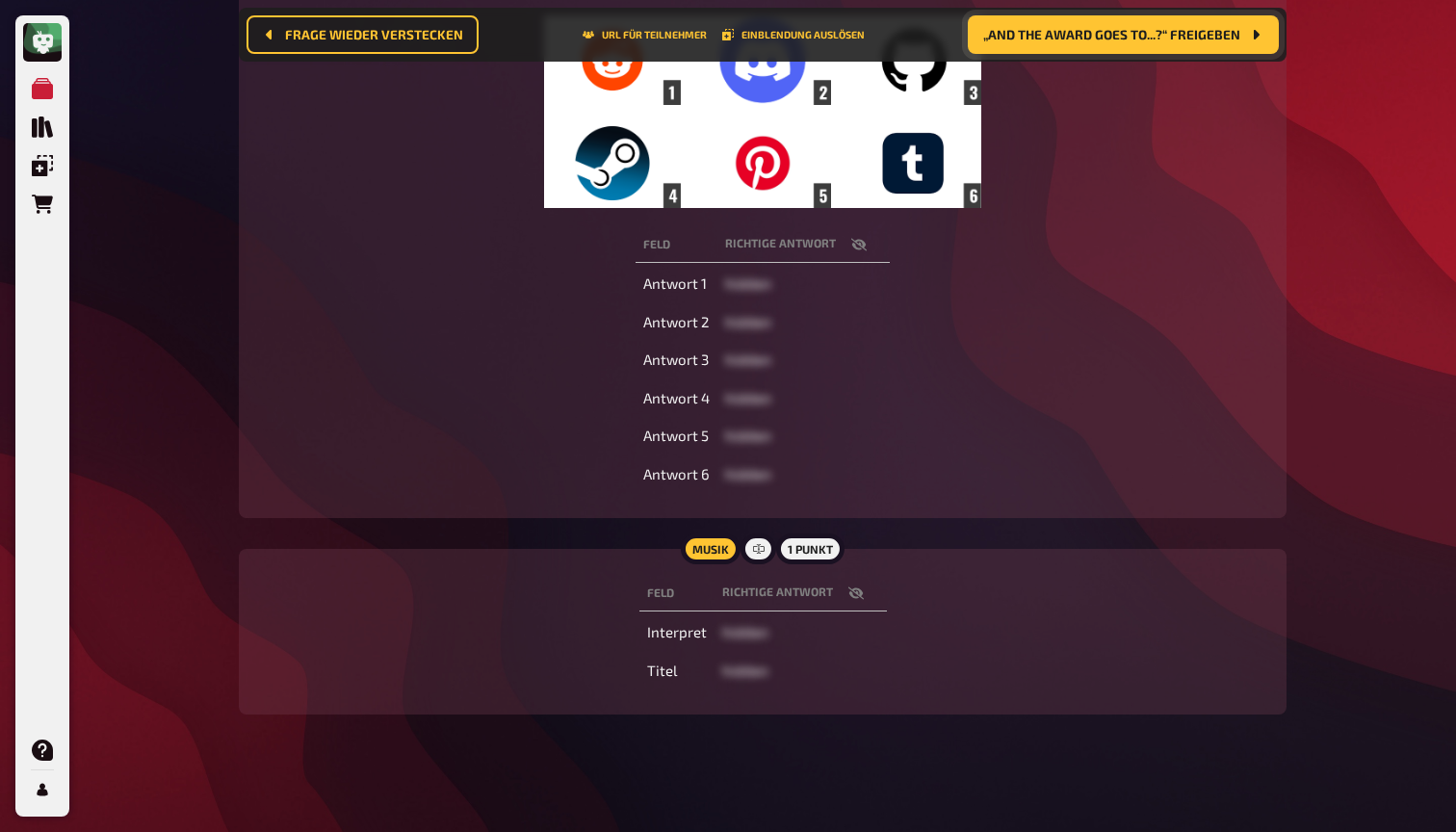
click at [859, 595] on icon "button" at bounding box center [856, 593] width 16 height 16
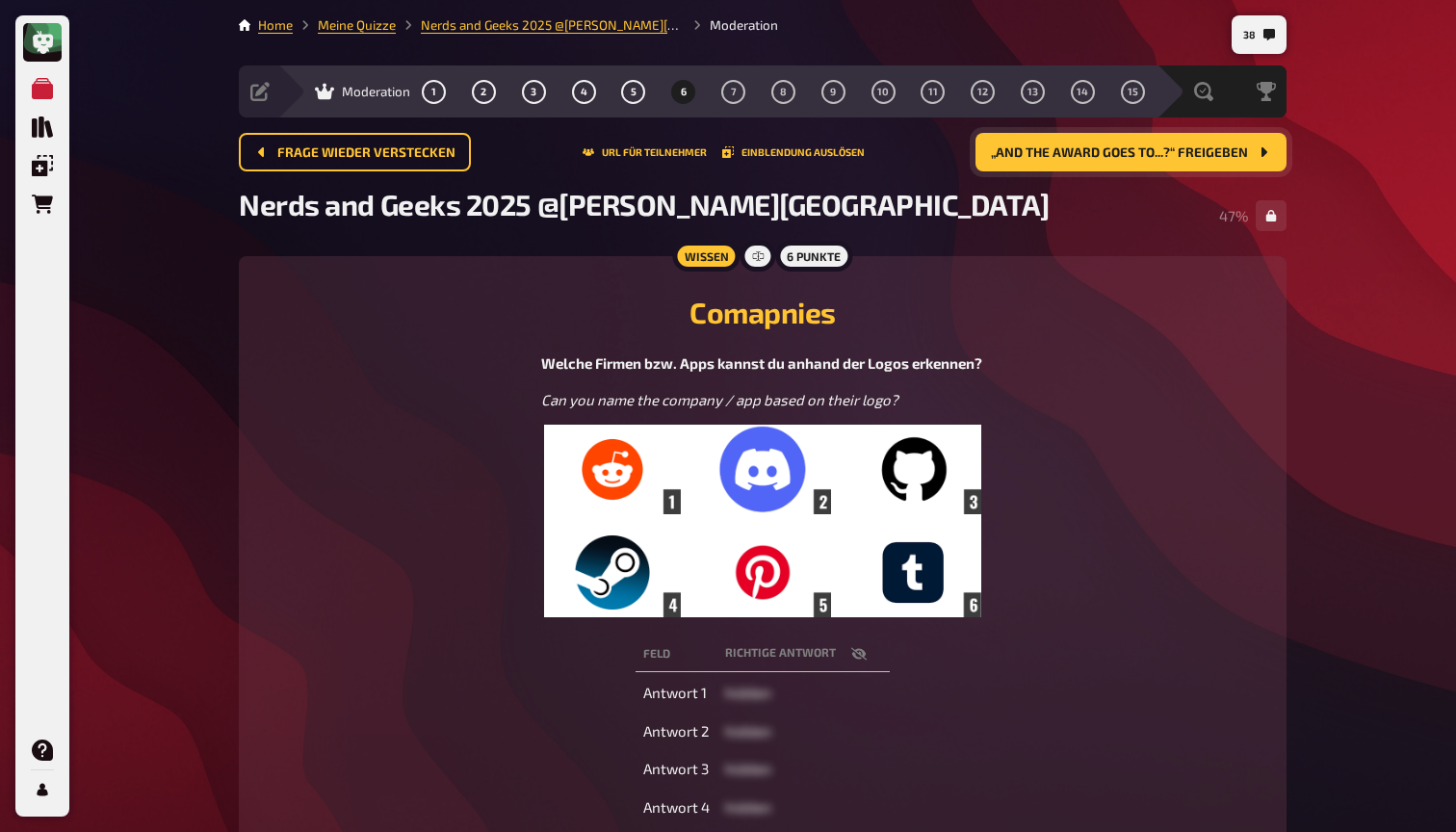
scroll to position [0, 0]
click at [574, 97] on button "4" at bounding box center [583, 91] width 30 height 30
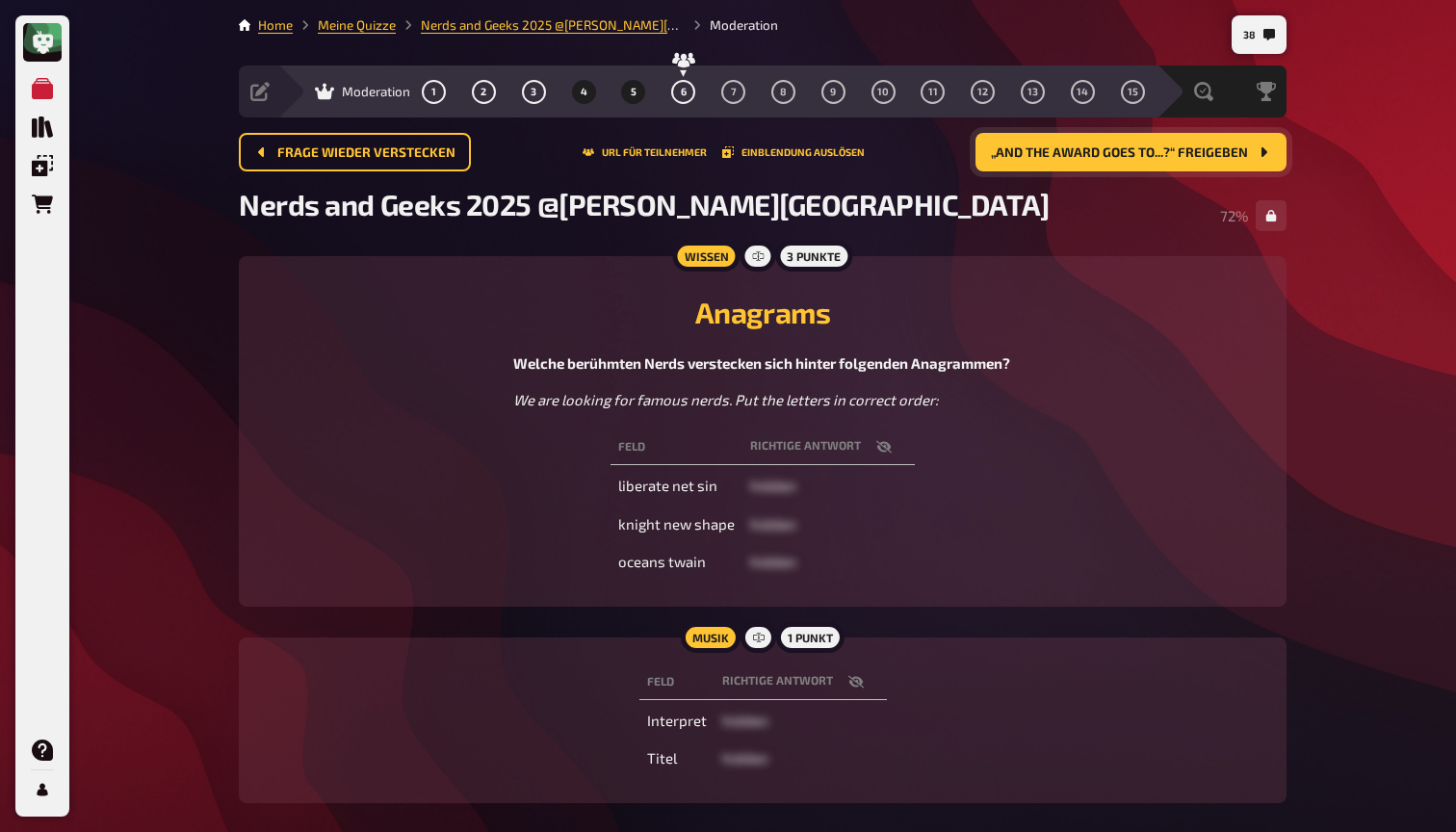
click at [628, 87] on button "5" at bounding box center [633, 91] width 30 height 30
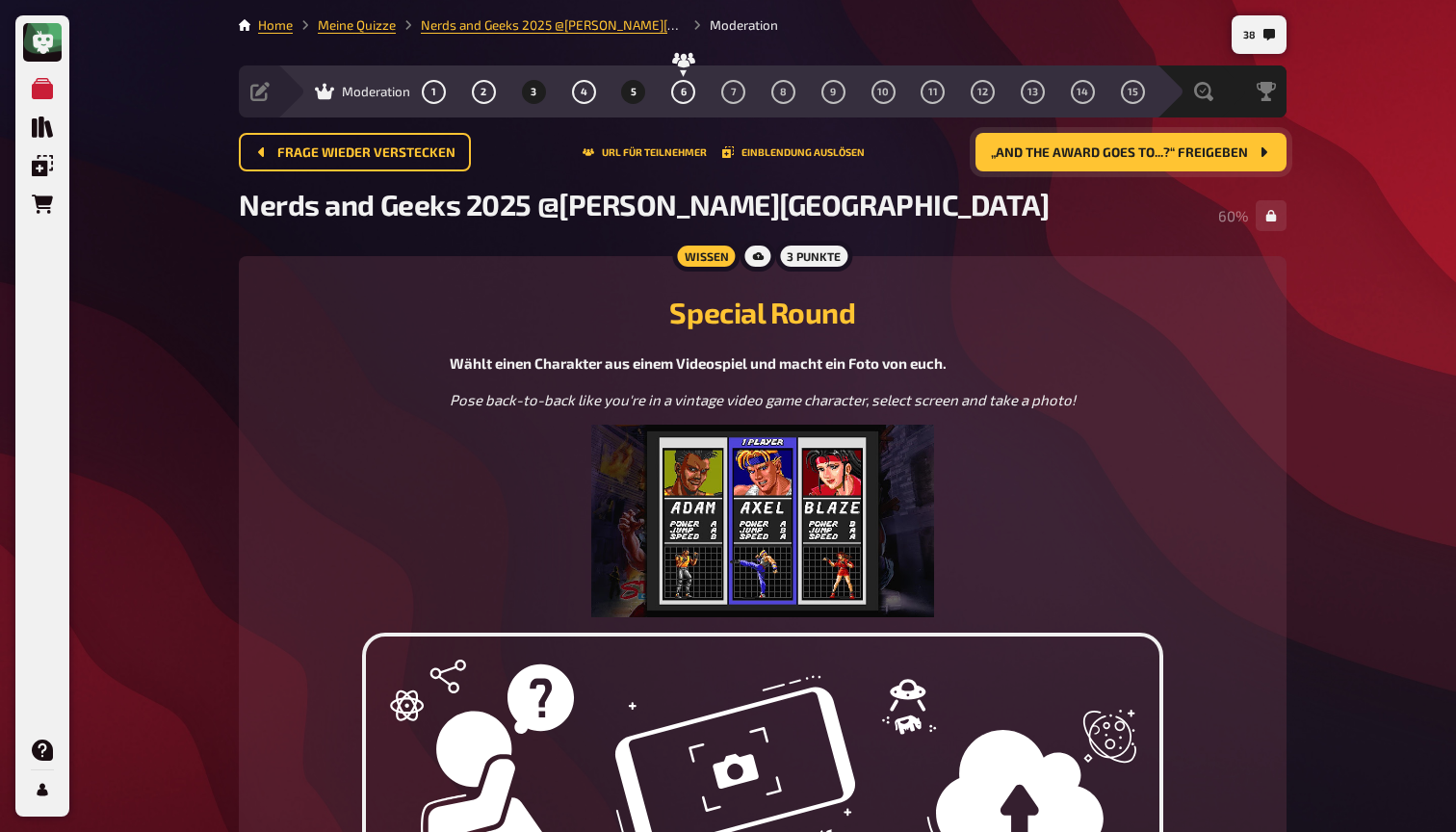
click at [537, 94] on span "3" at bounding box center [534, 92] width 6 height 11
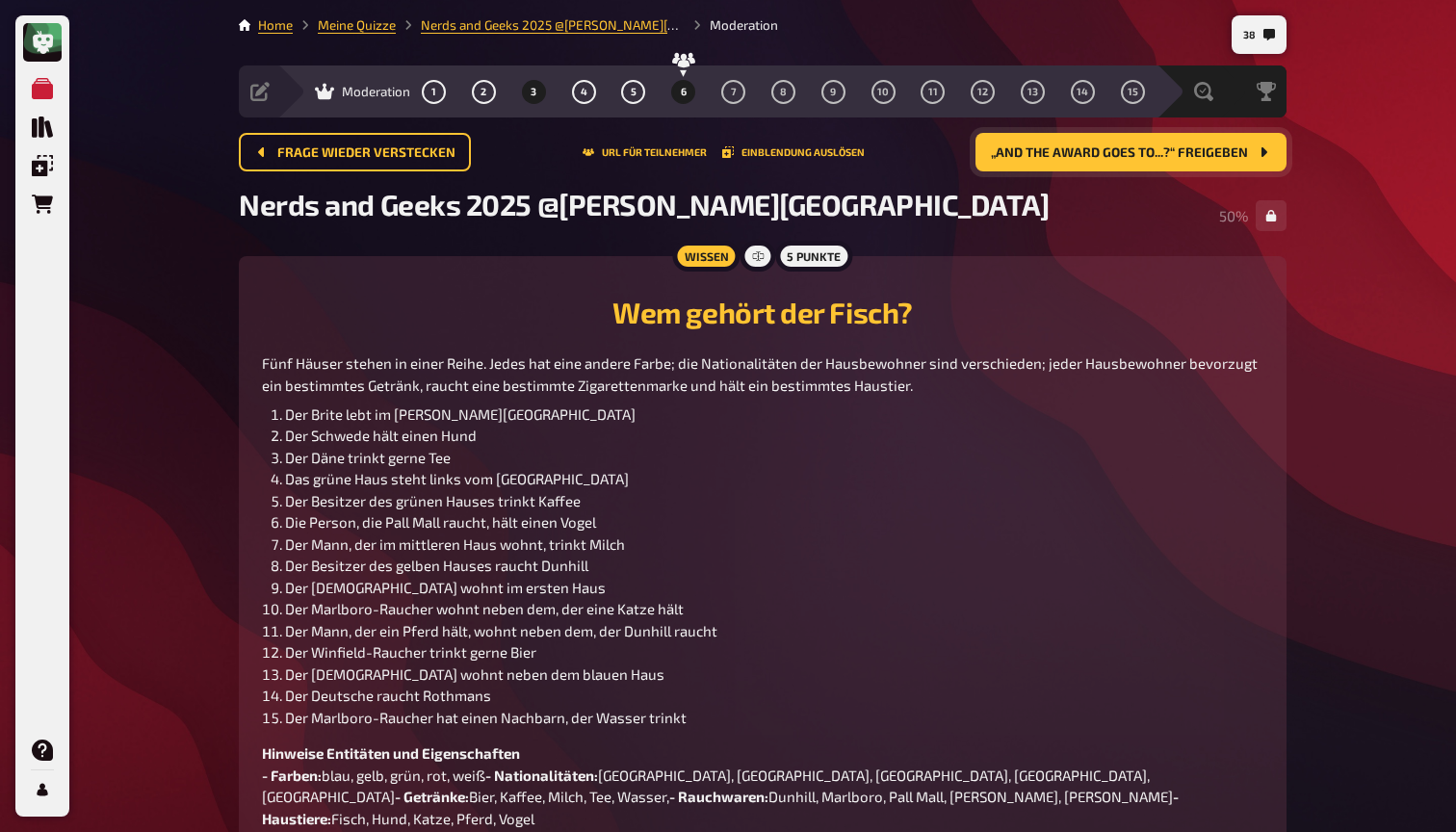
click at [684, 95] on span "6" at bounding box center [683, 92] width 6 height 11
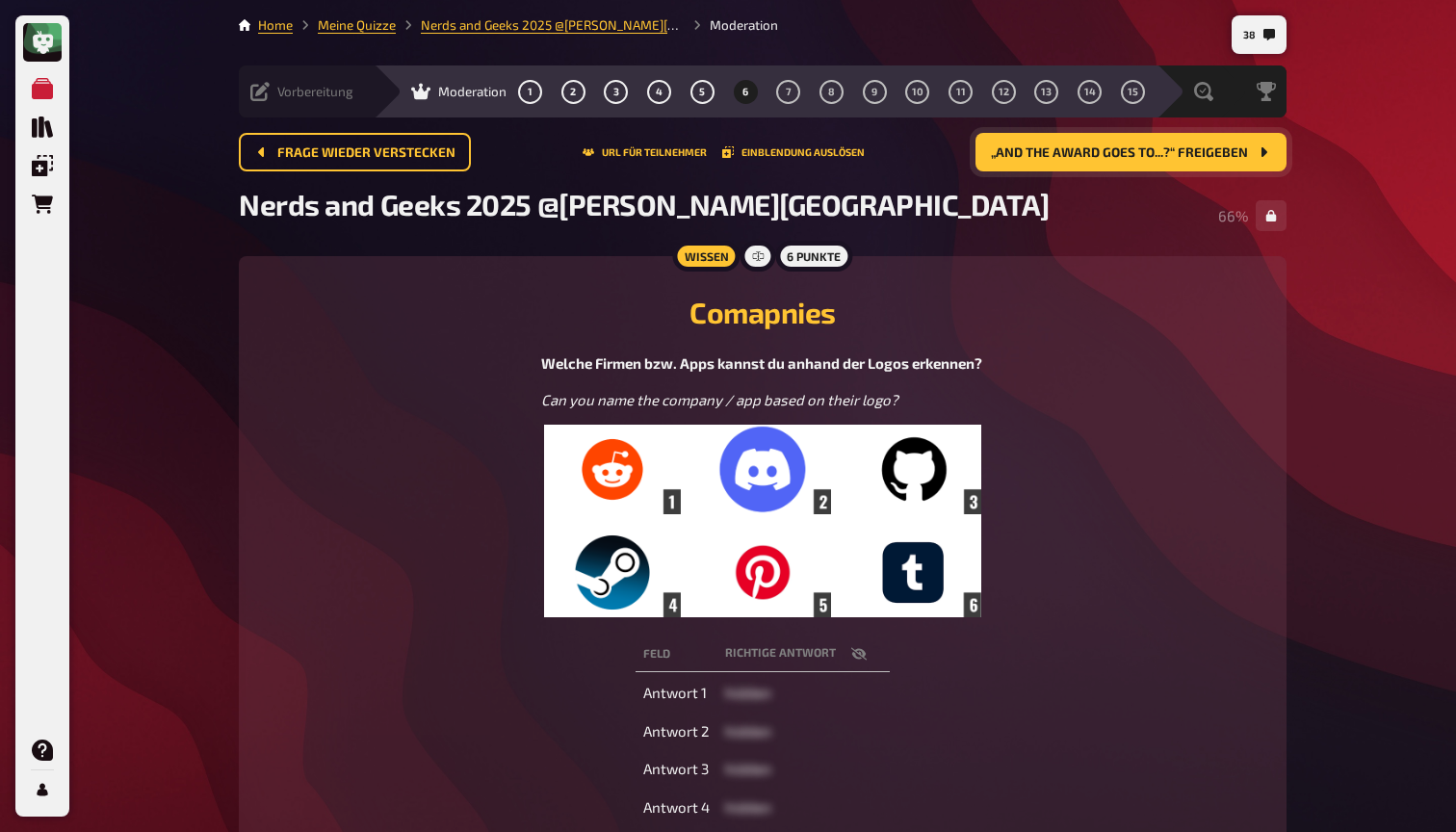
click at [260, 93] on icon at bounding box center [260, 92] width 20 height 20
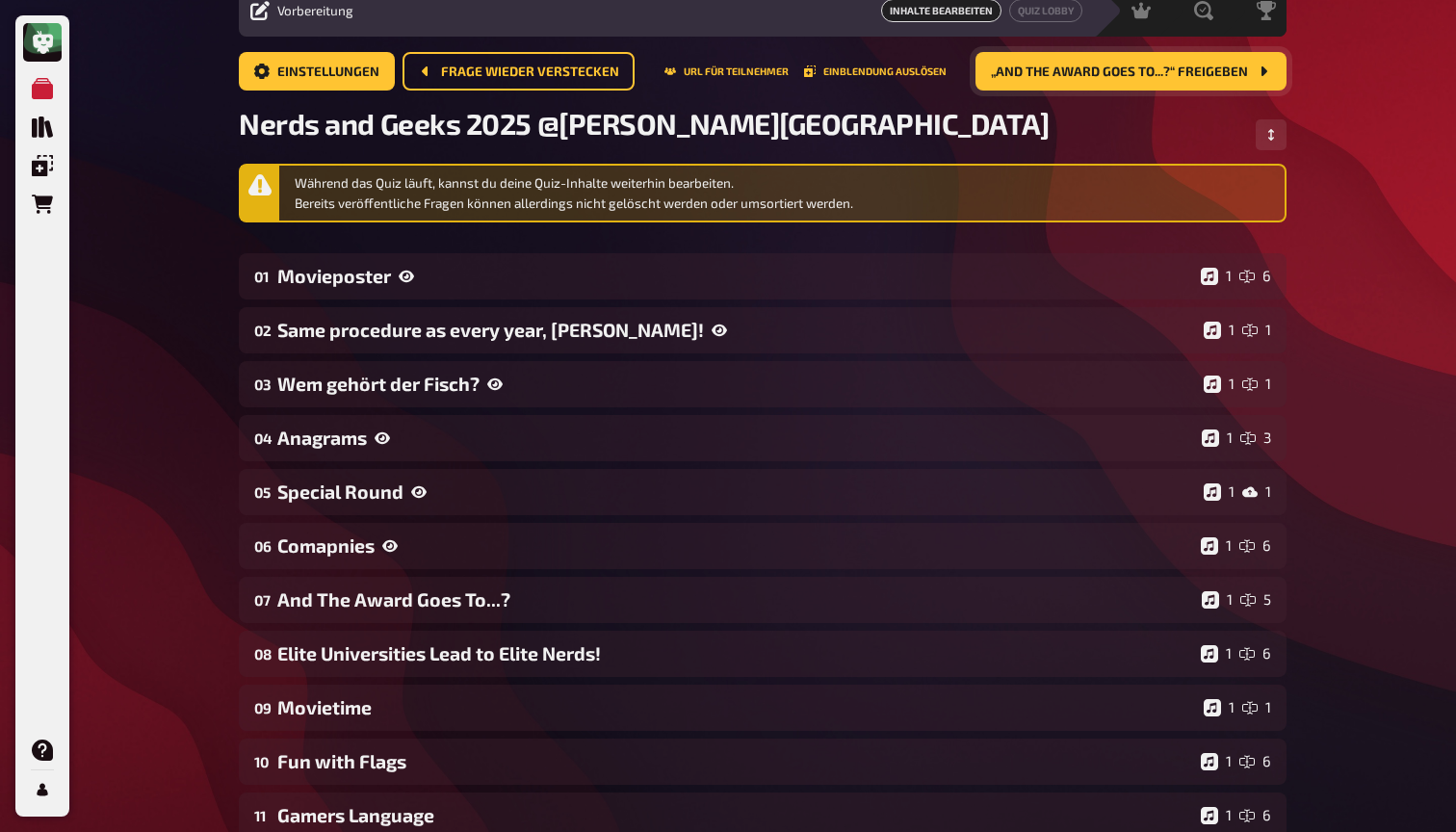
scroll to position [101, 0]
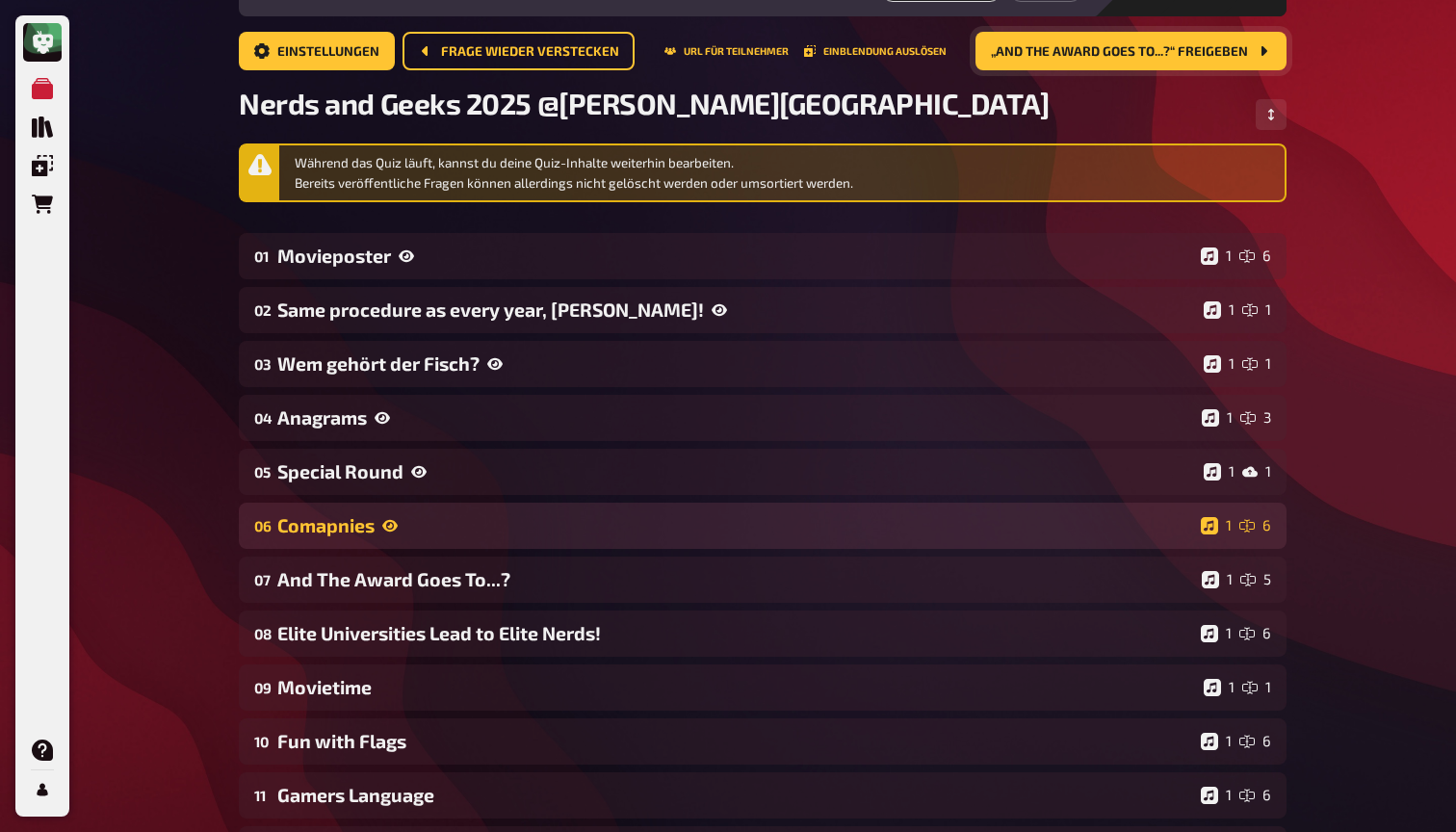
click at [340, 524] on div "Comapnies" at bounding box center [734, 525] width 916 height 23
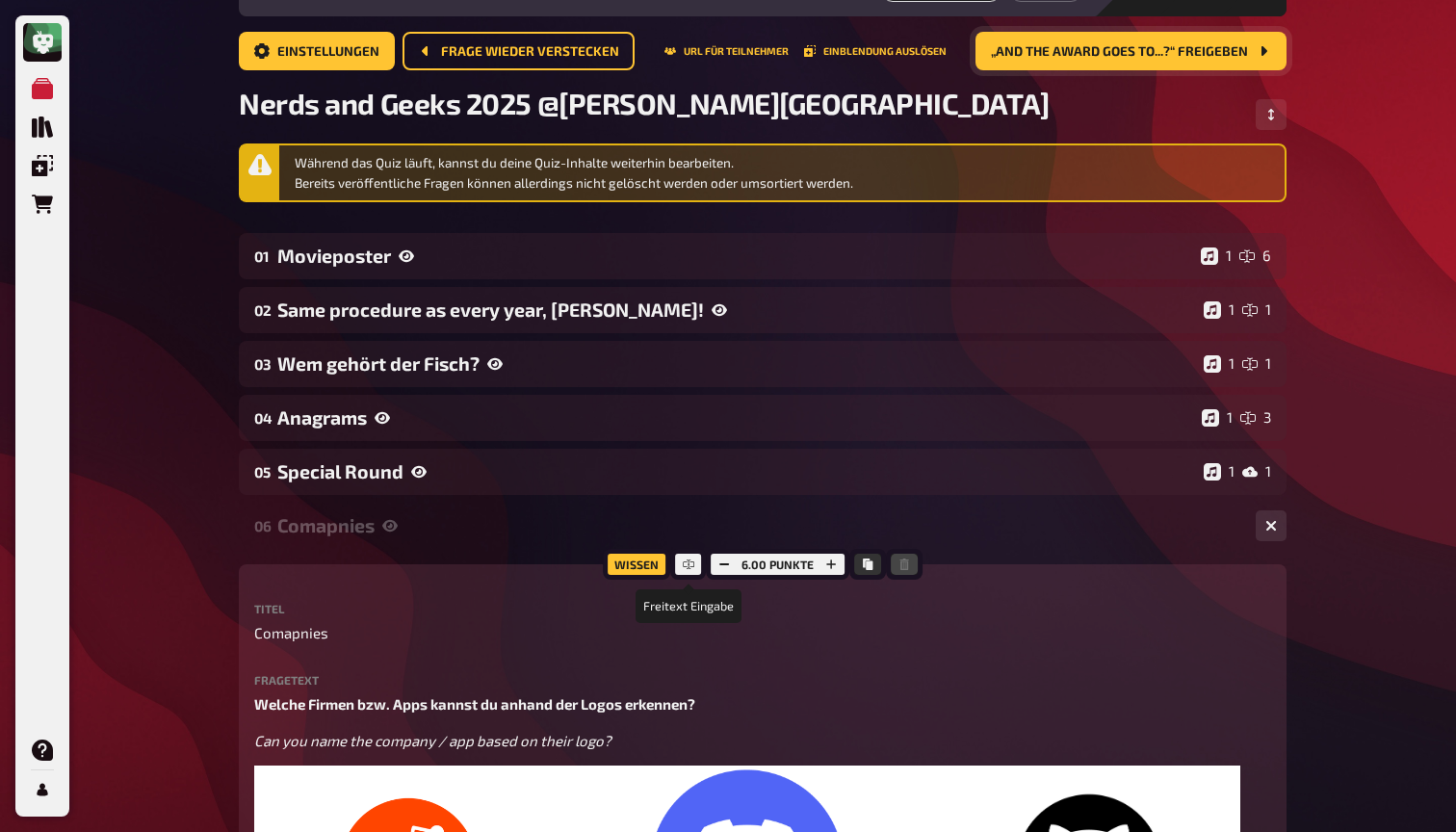
scroll to position [123, 0]
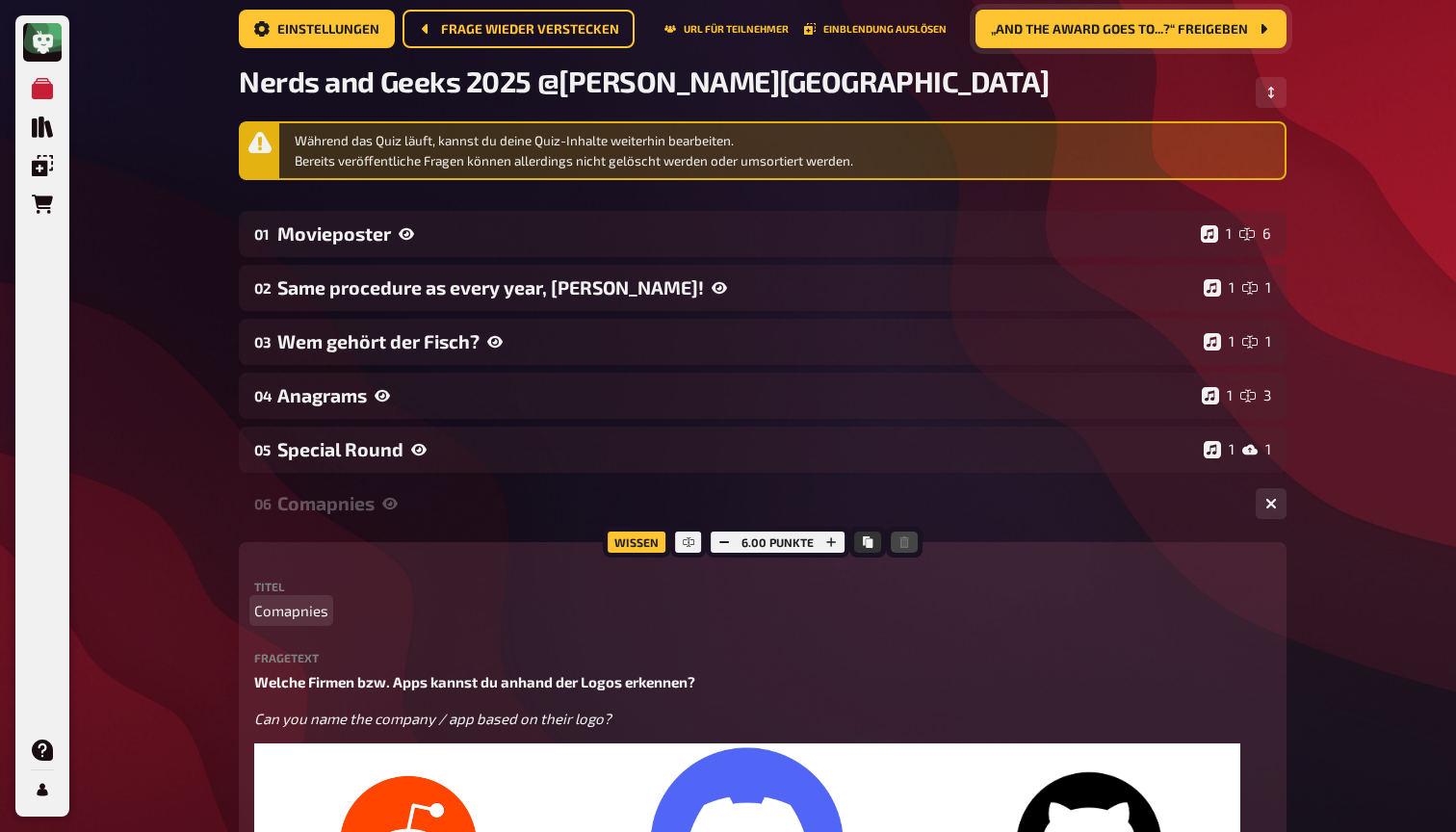
click at [301, 612] on span "Comapnies" at bounding box center [292, 611] width 74 height 23
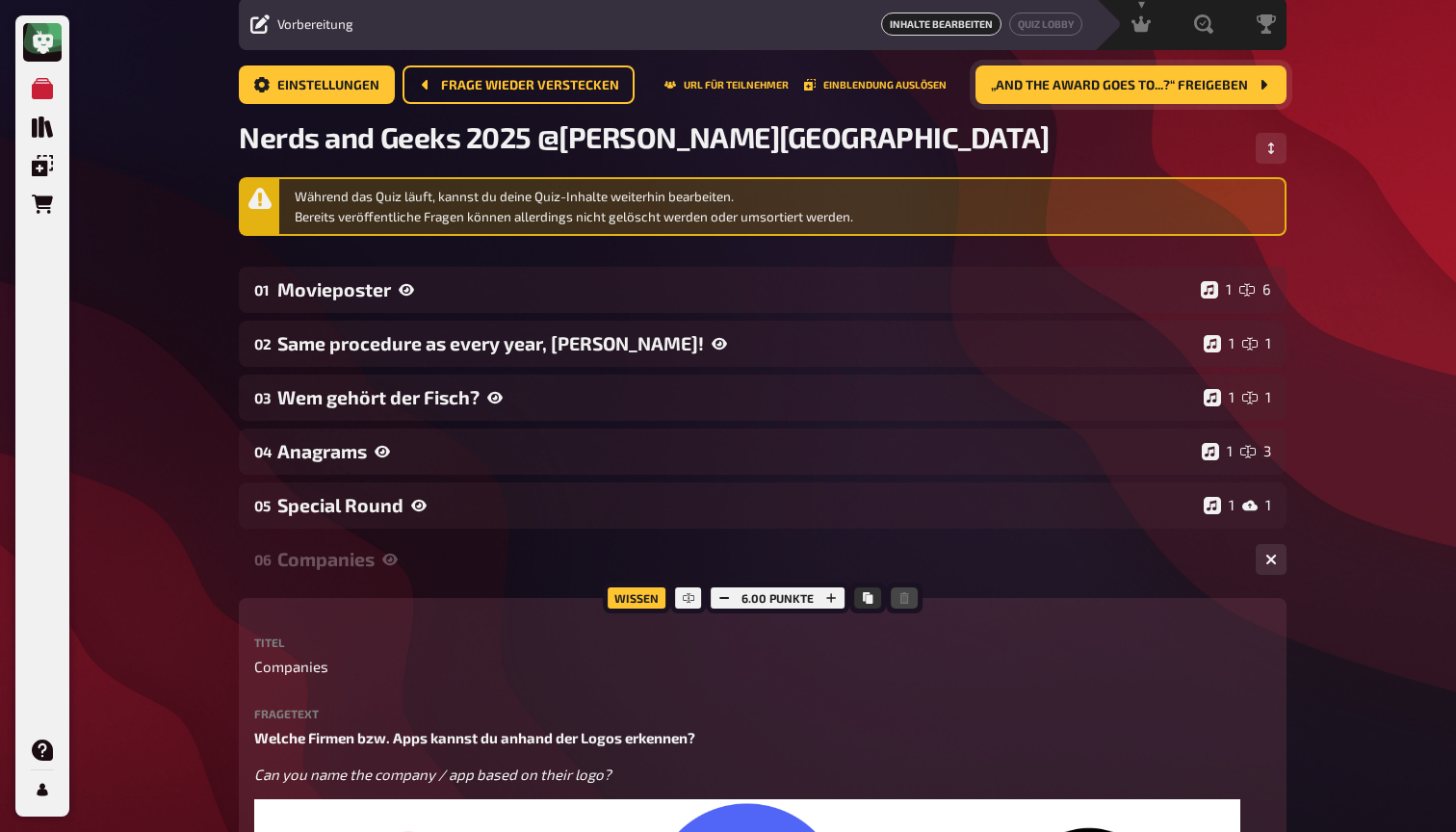
scroll to position [69, 0]
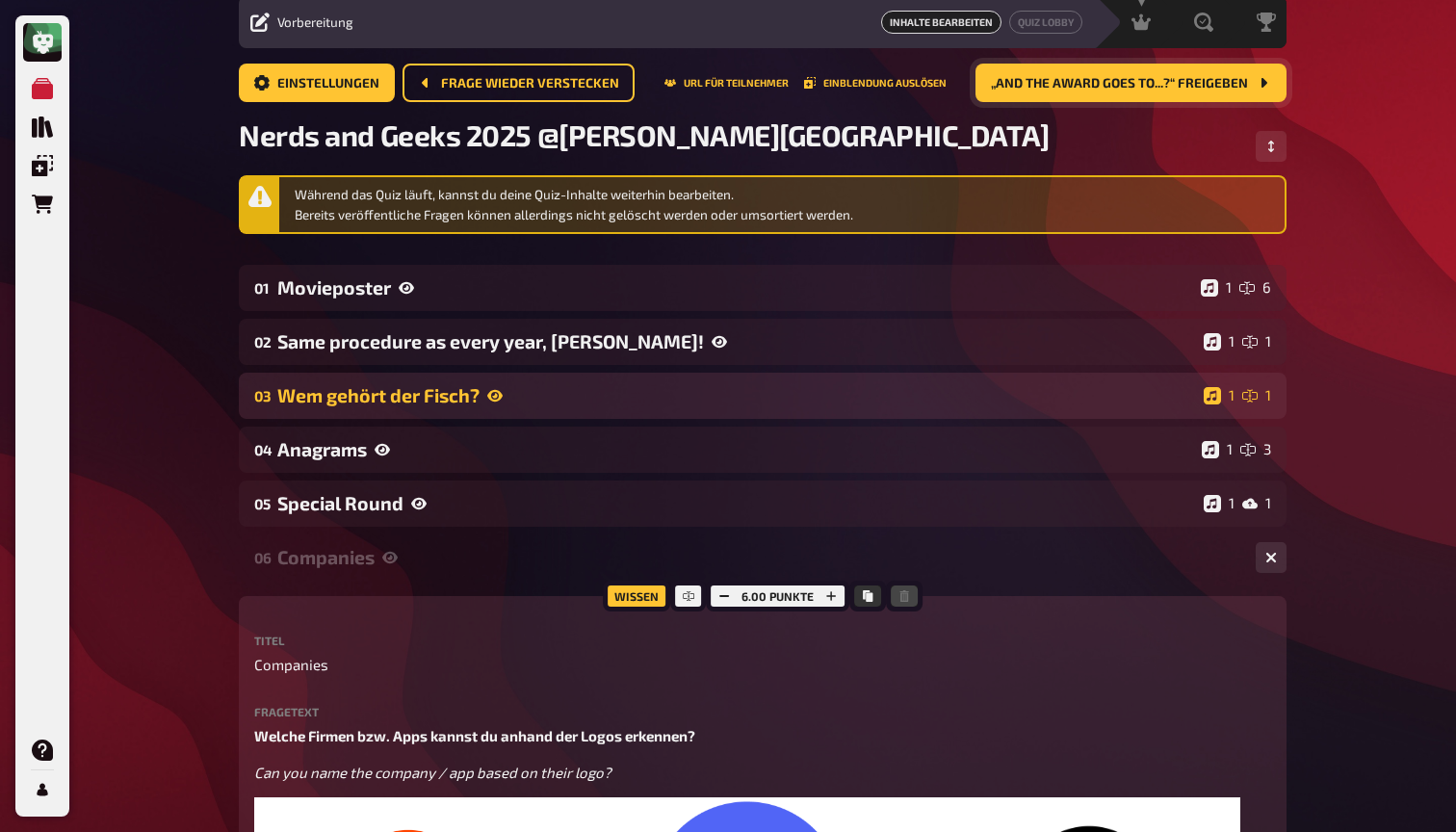
click at [446, 393] on div "Wem gehört der Fisch?" at bounding box center [736, 394] width 918 height 23
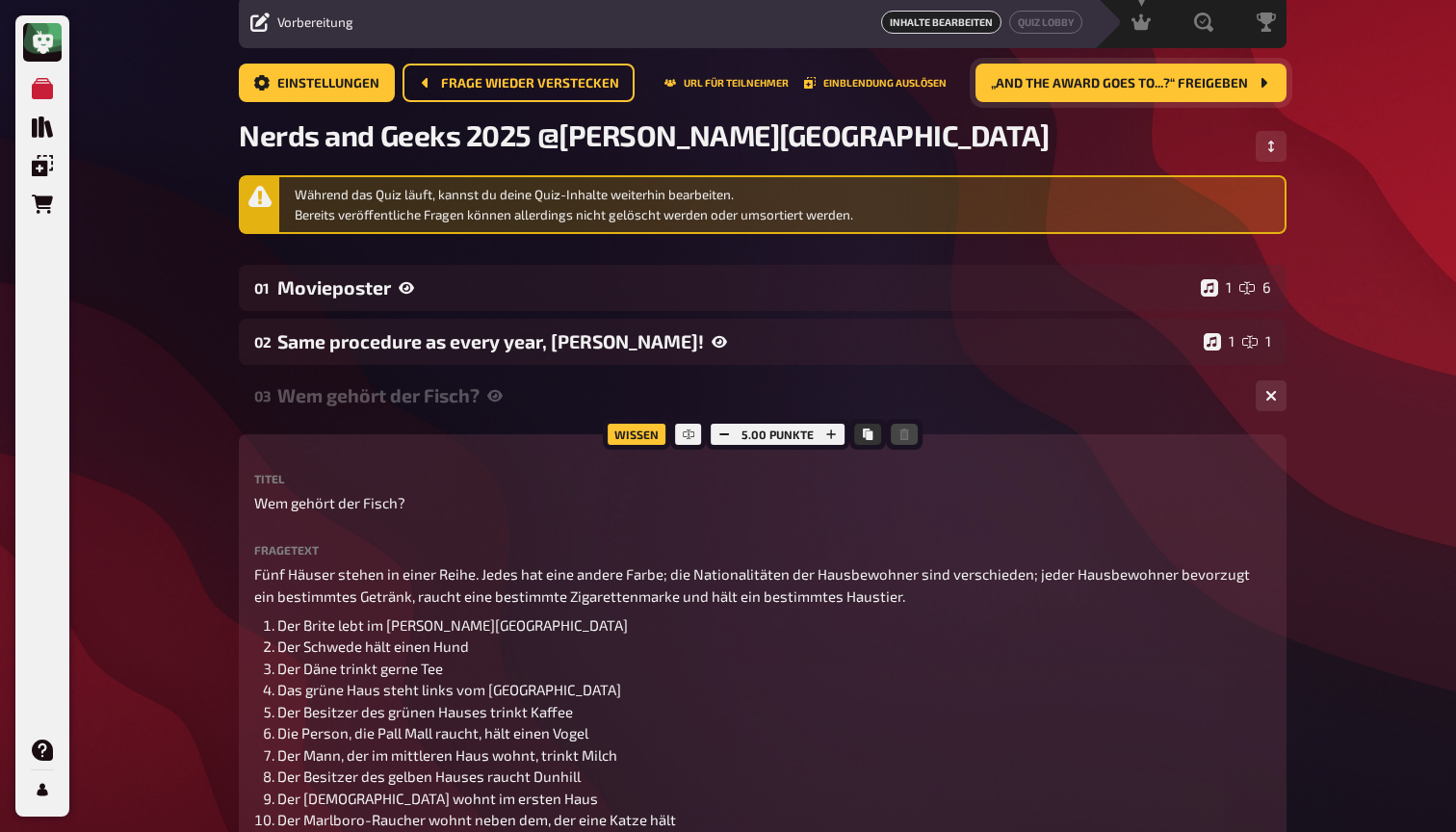
scroll to position [140, 0]
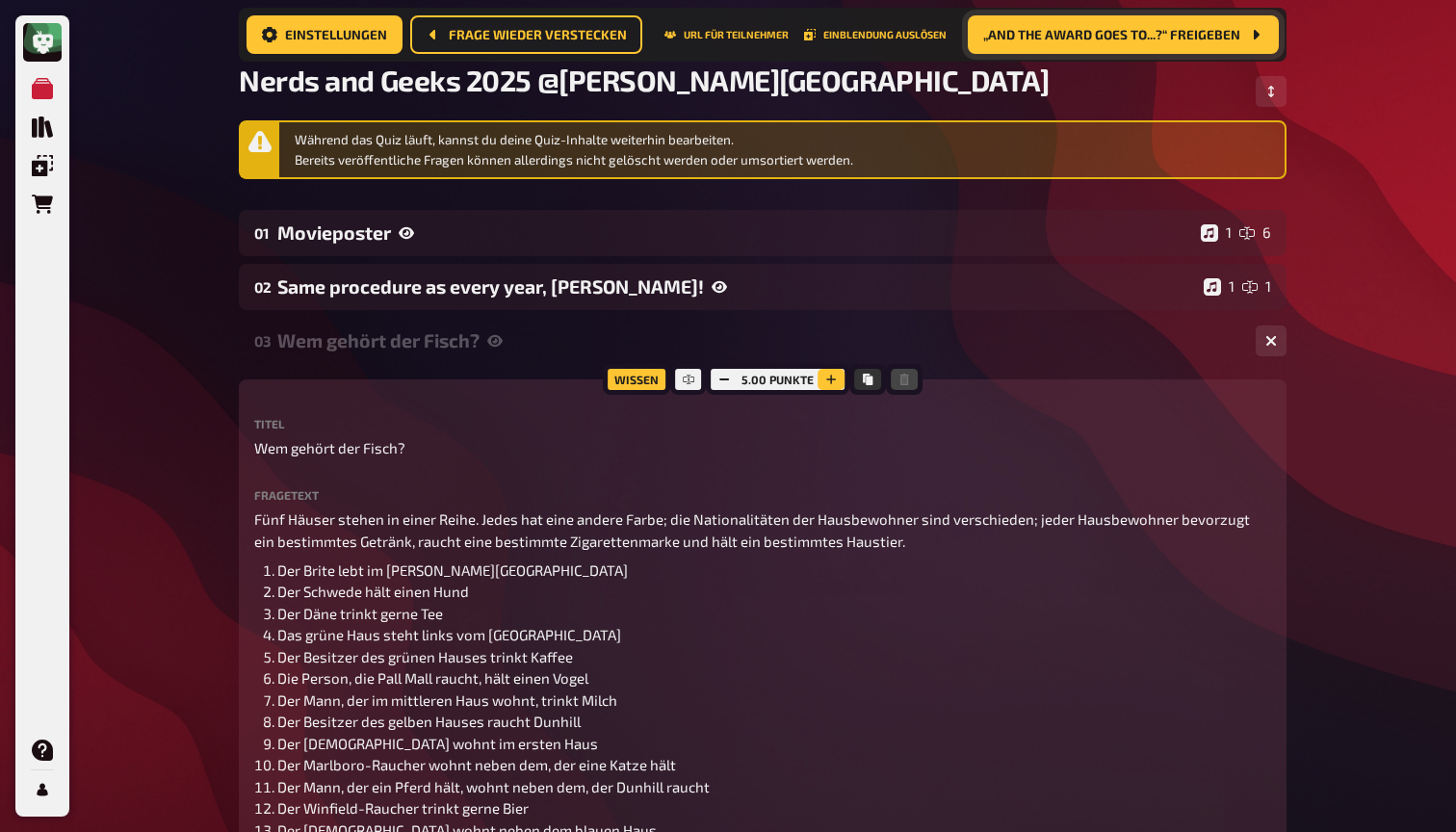
click at [827, 372] on button "button" at bounding box center [831, 380] width 27 height 22
click at [827, 372] on button "button" at bounding box center [830, 380] width 27 height 22
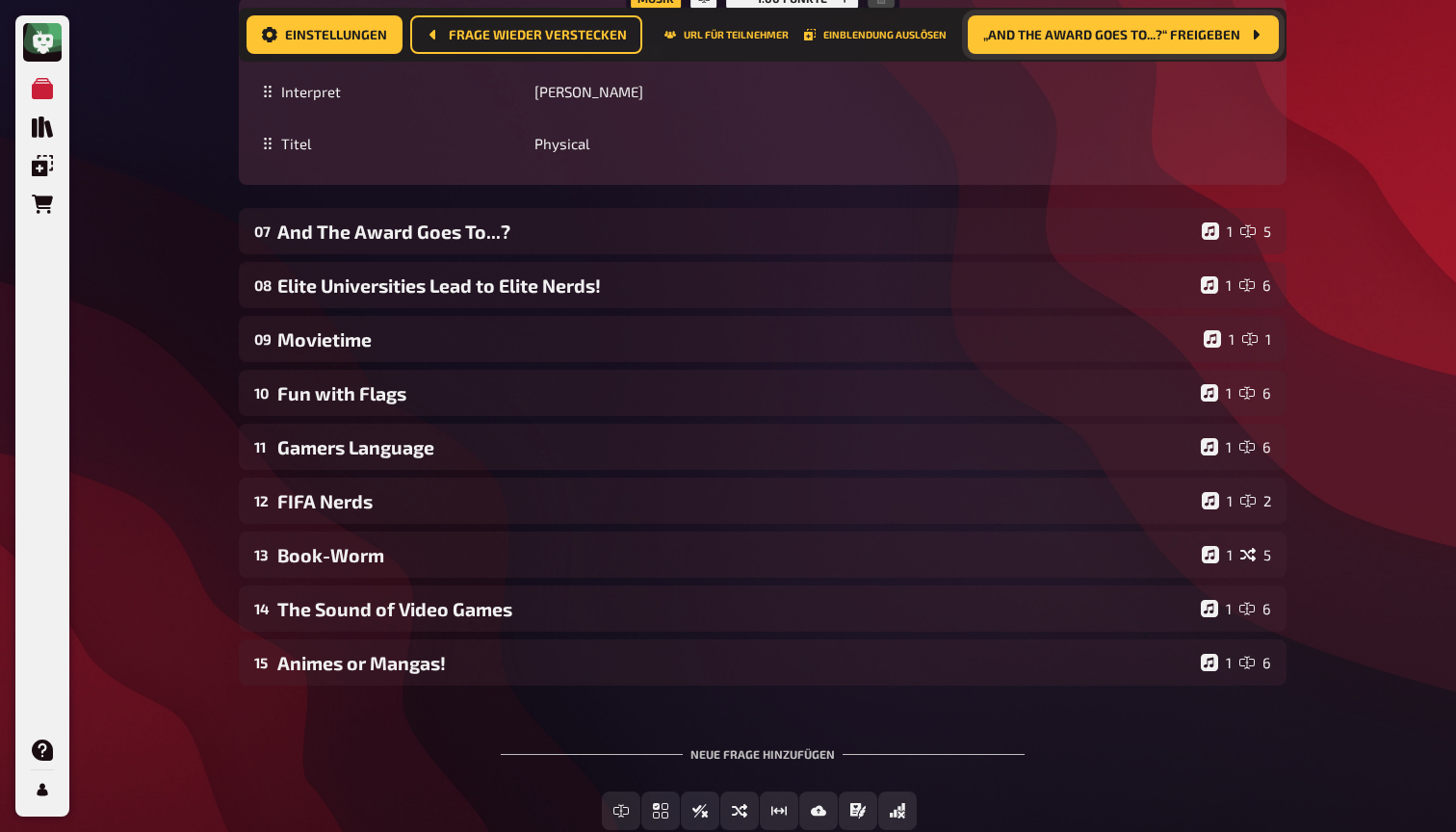
scroll to position [3585, 0]
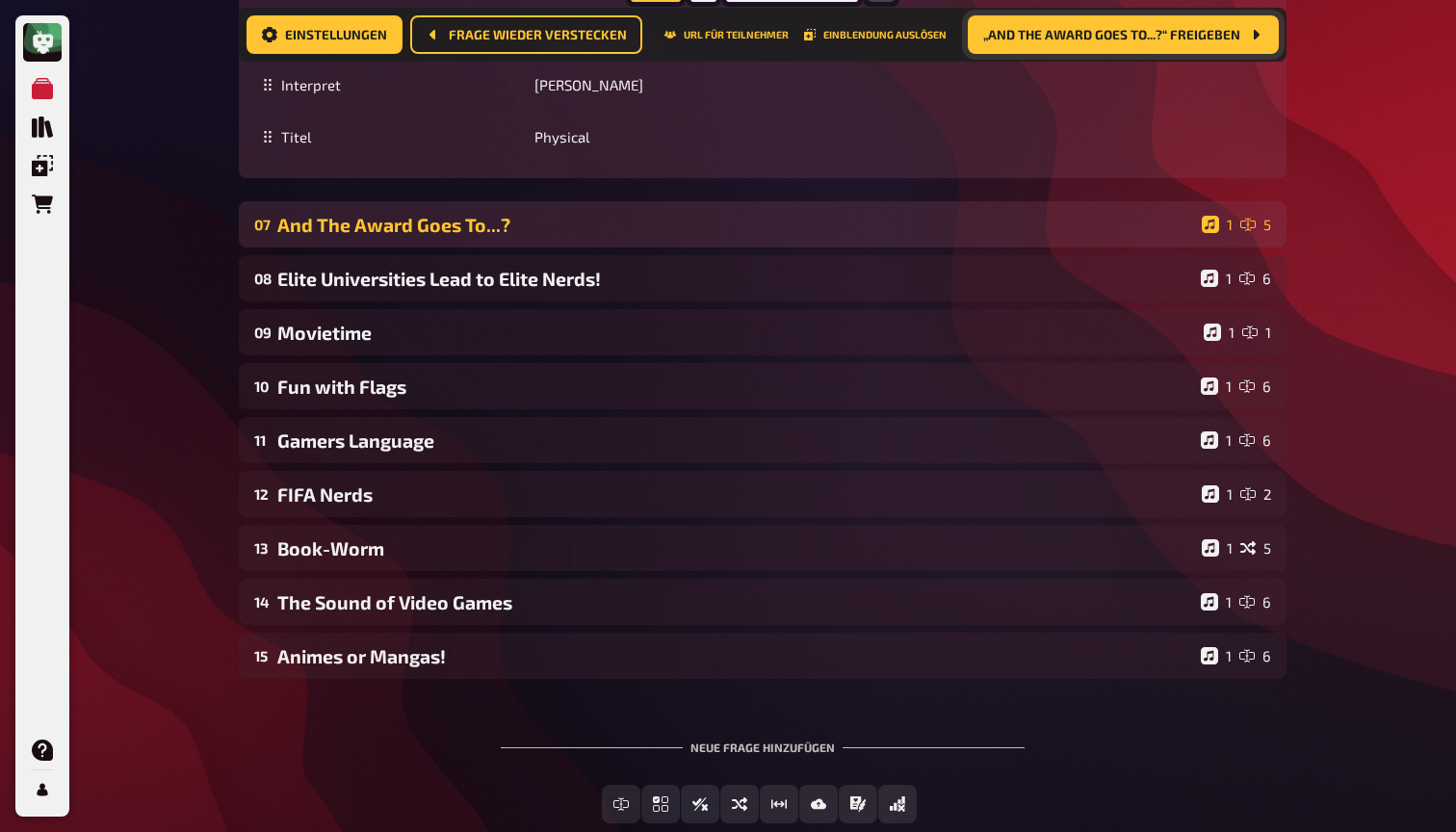
click at [558, 236] on div "And The Award Goes To...?" at bounding box center [735, 224] width 916 height 23
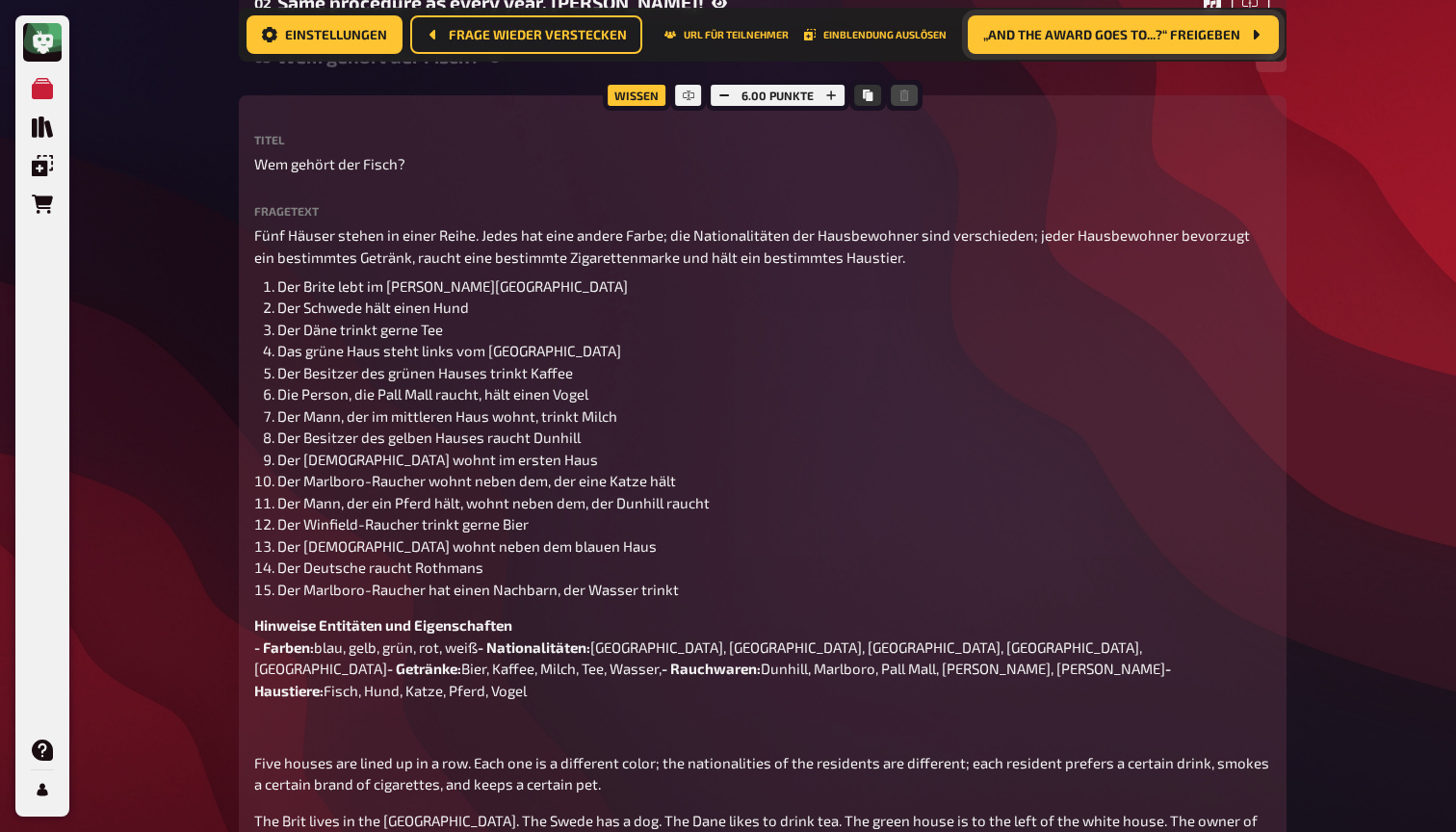
scroll to position [347, 0]
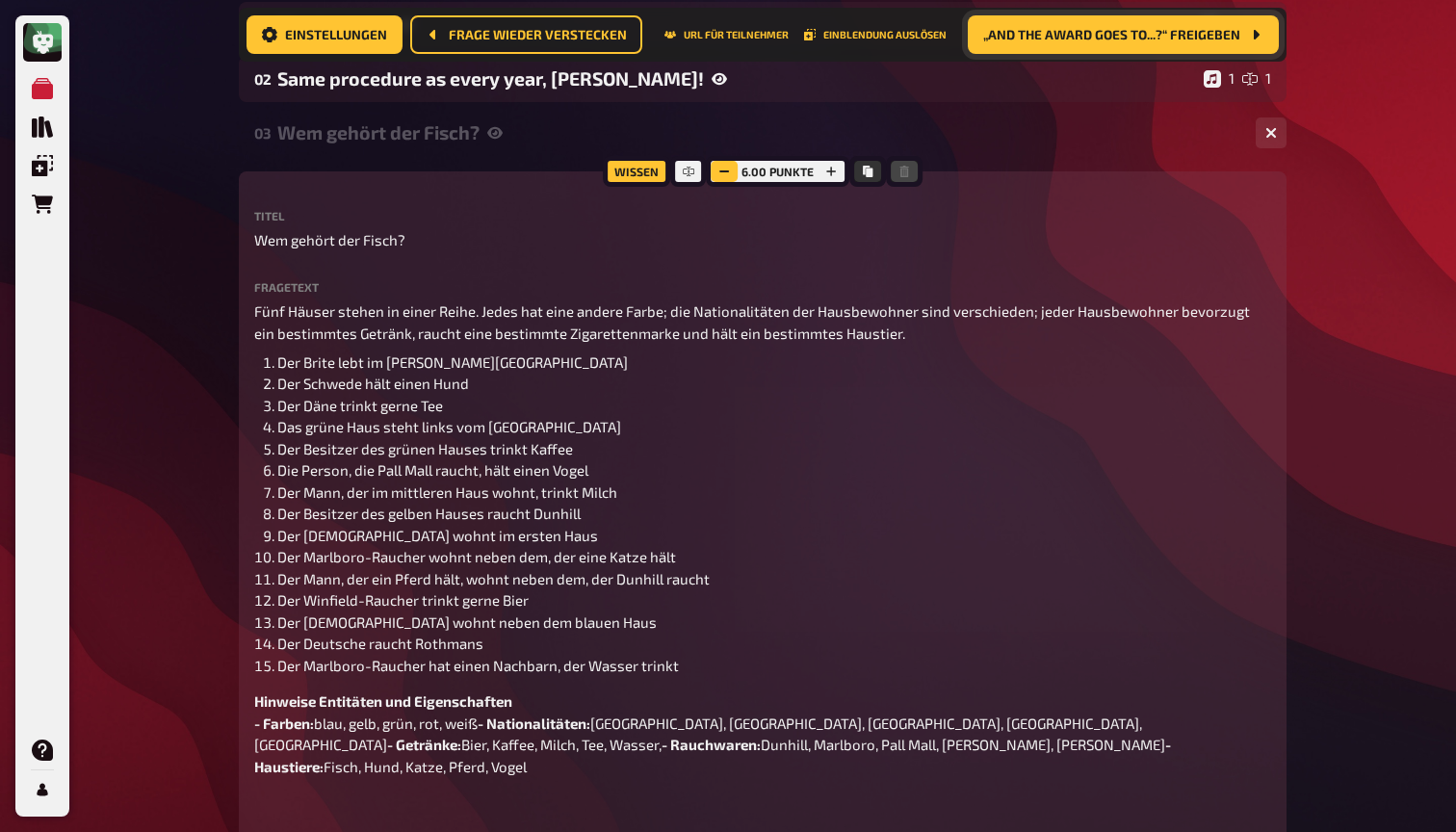
click at [724, 174] on icon "button" at bounding box center [725, 171] width 12 height 12
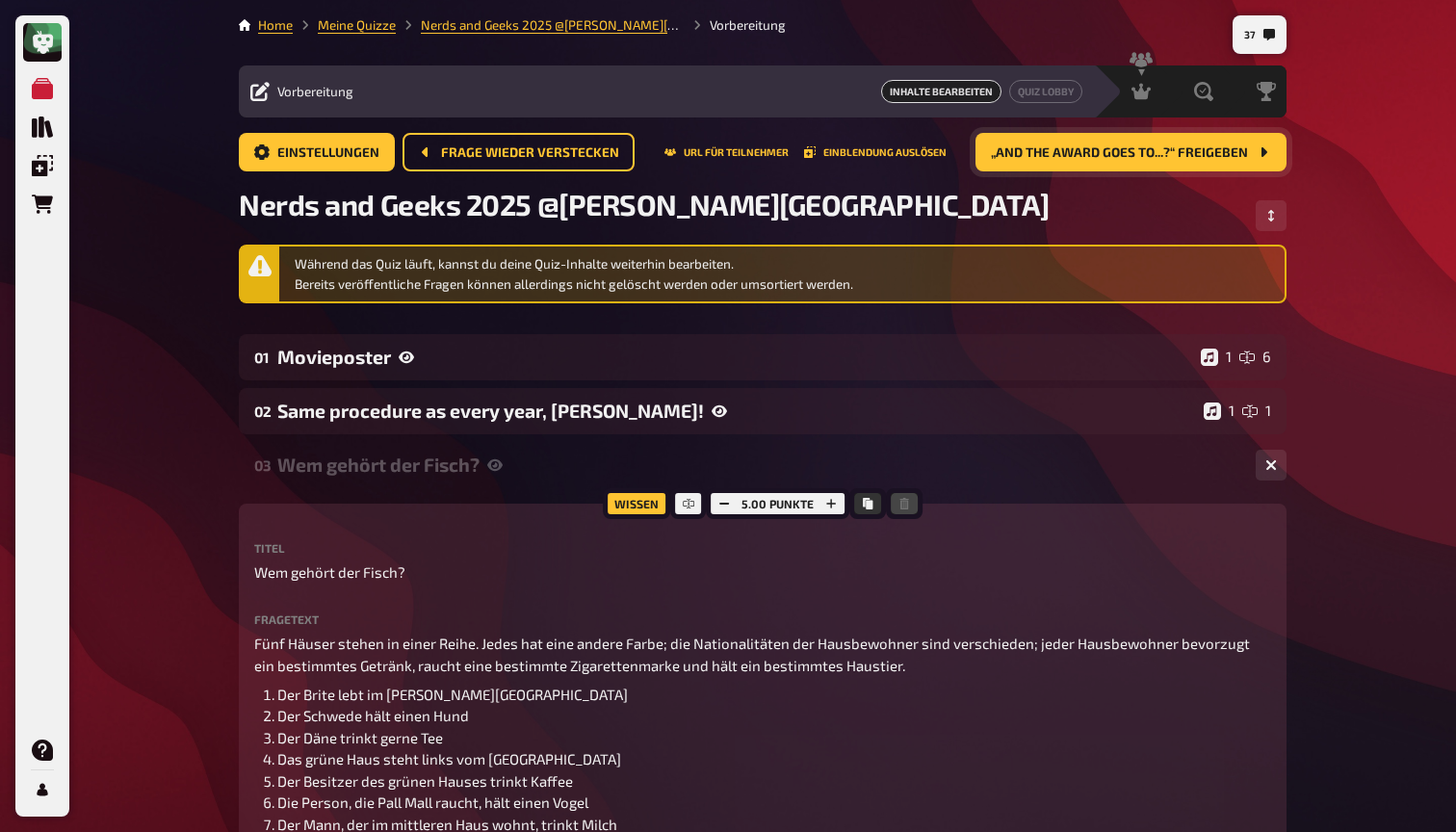
scroll to position [0, 0]
click at [1141, 93] on div "Moderation undefined" at bounding box center [1090, 92] width 133 height 20
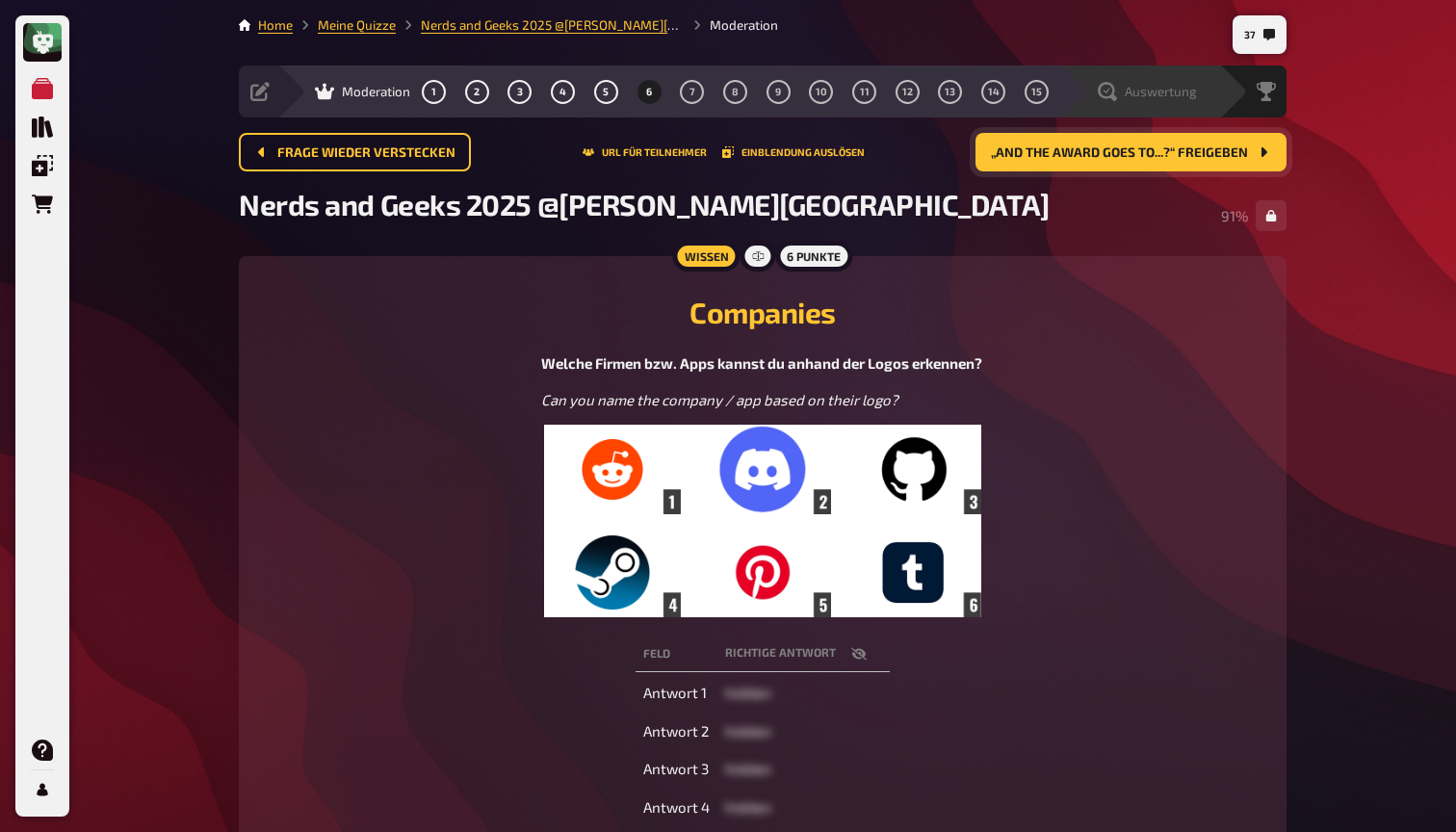
click at [1181, 99] on div "Auswertung" at bounding box center [1147, 92] width 99 height 20
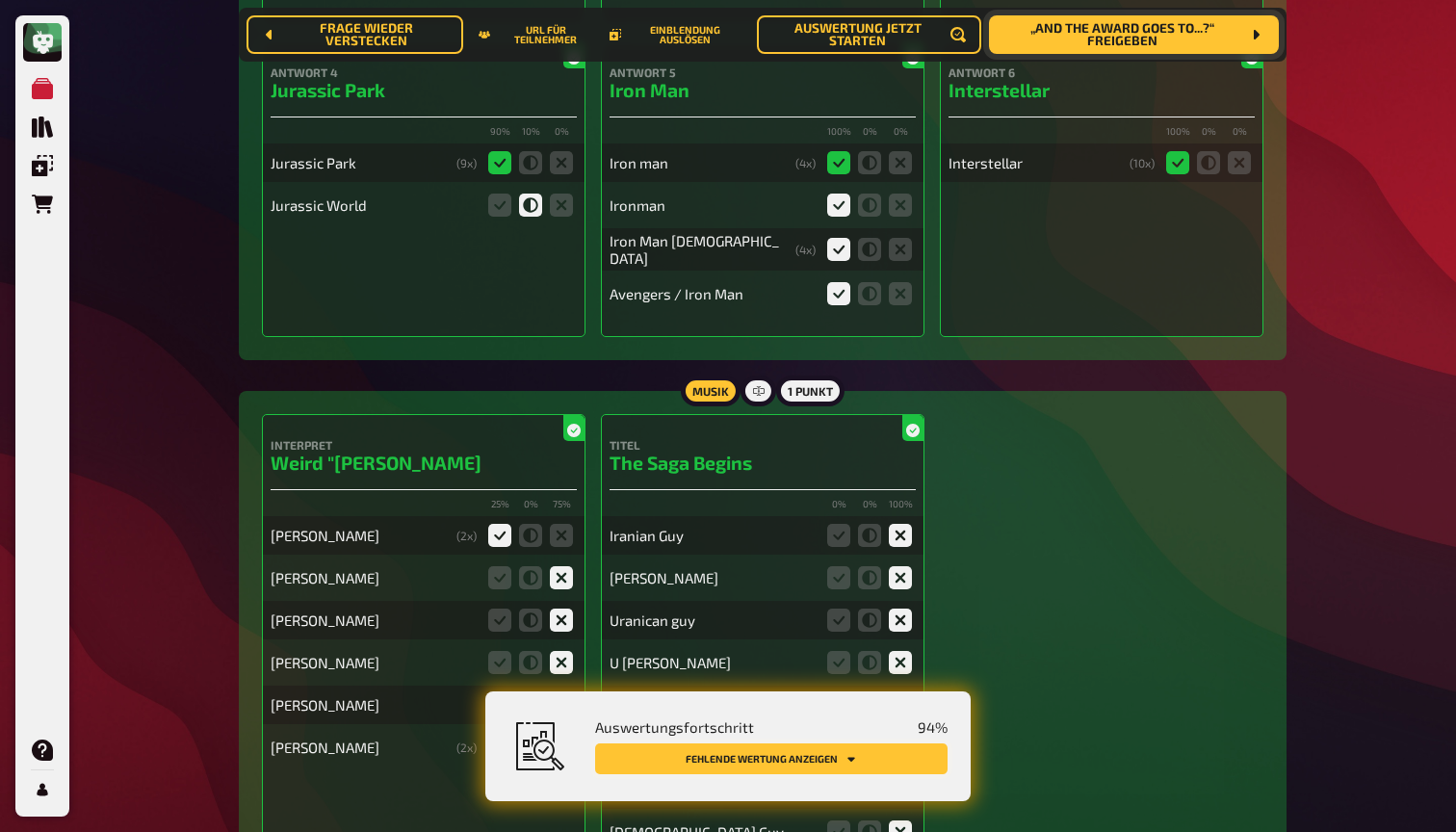
click at [802, 761] on button "Fehlende Wertung anzeigen" at bounding box center [772, 758] width 352 height 30
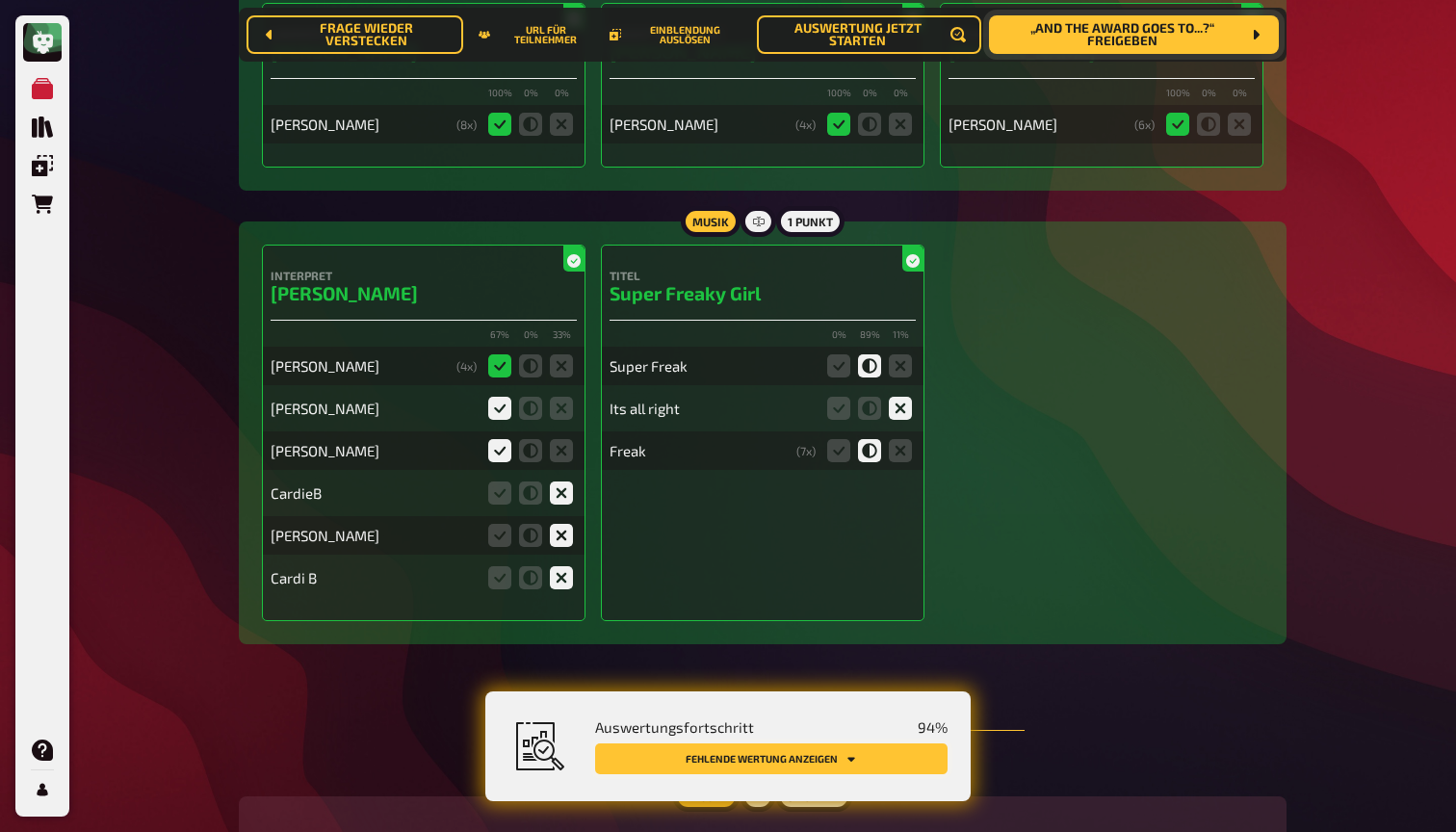
scroll to position [4816, 0]
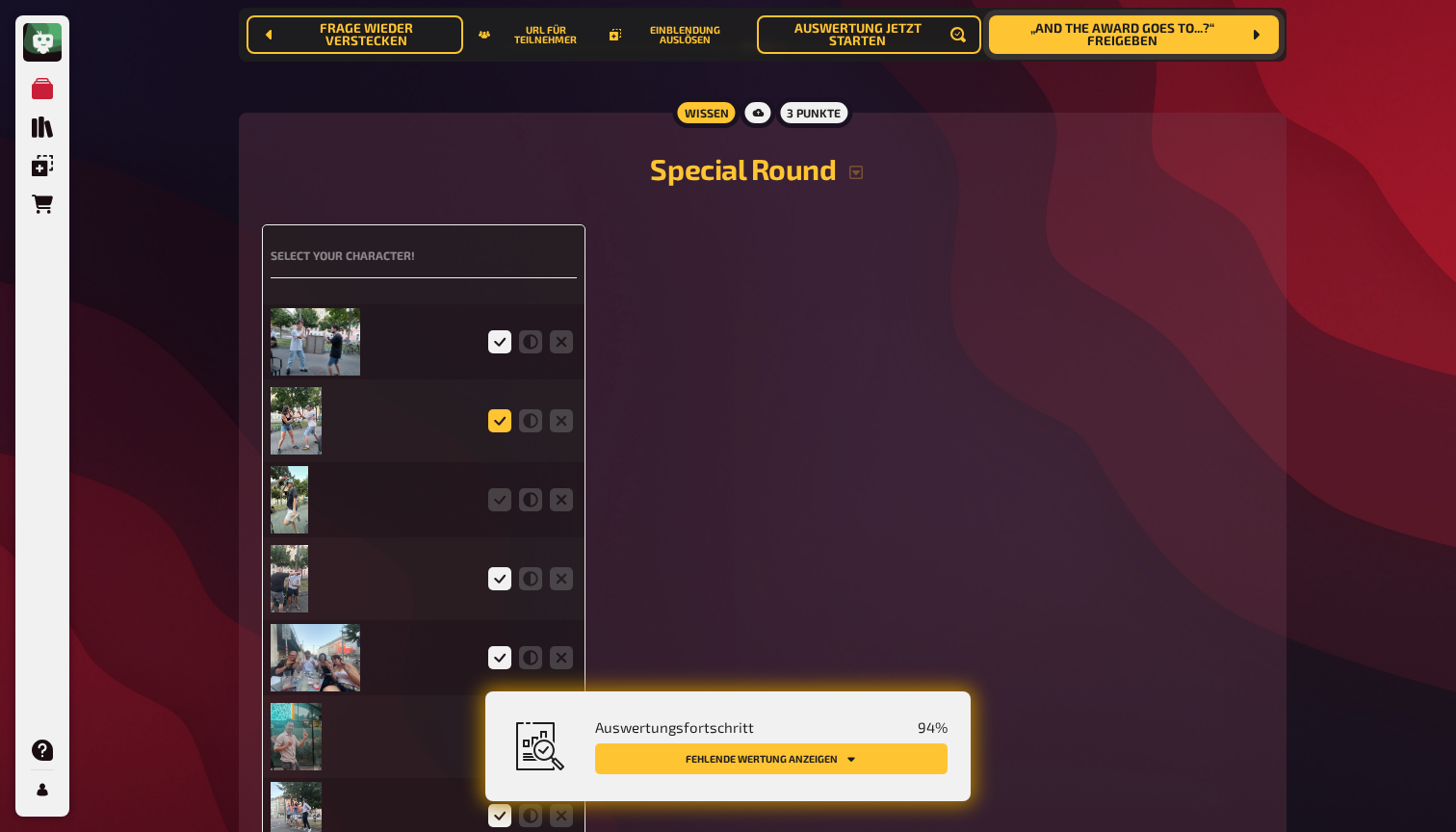
click at [493, 409] on icon at bounding box center [500, 421] width 23 height 23
click at [0, 0] on input "radio" at bounding box center [0, 0] width 0 height 0
click at [499, 488] on icon at bounding box center [500, 500] width 23 height 23
click at [0, 0] on input "radio" at bounding box center [0, 0] width 0 height 0
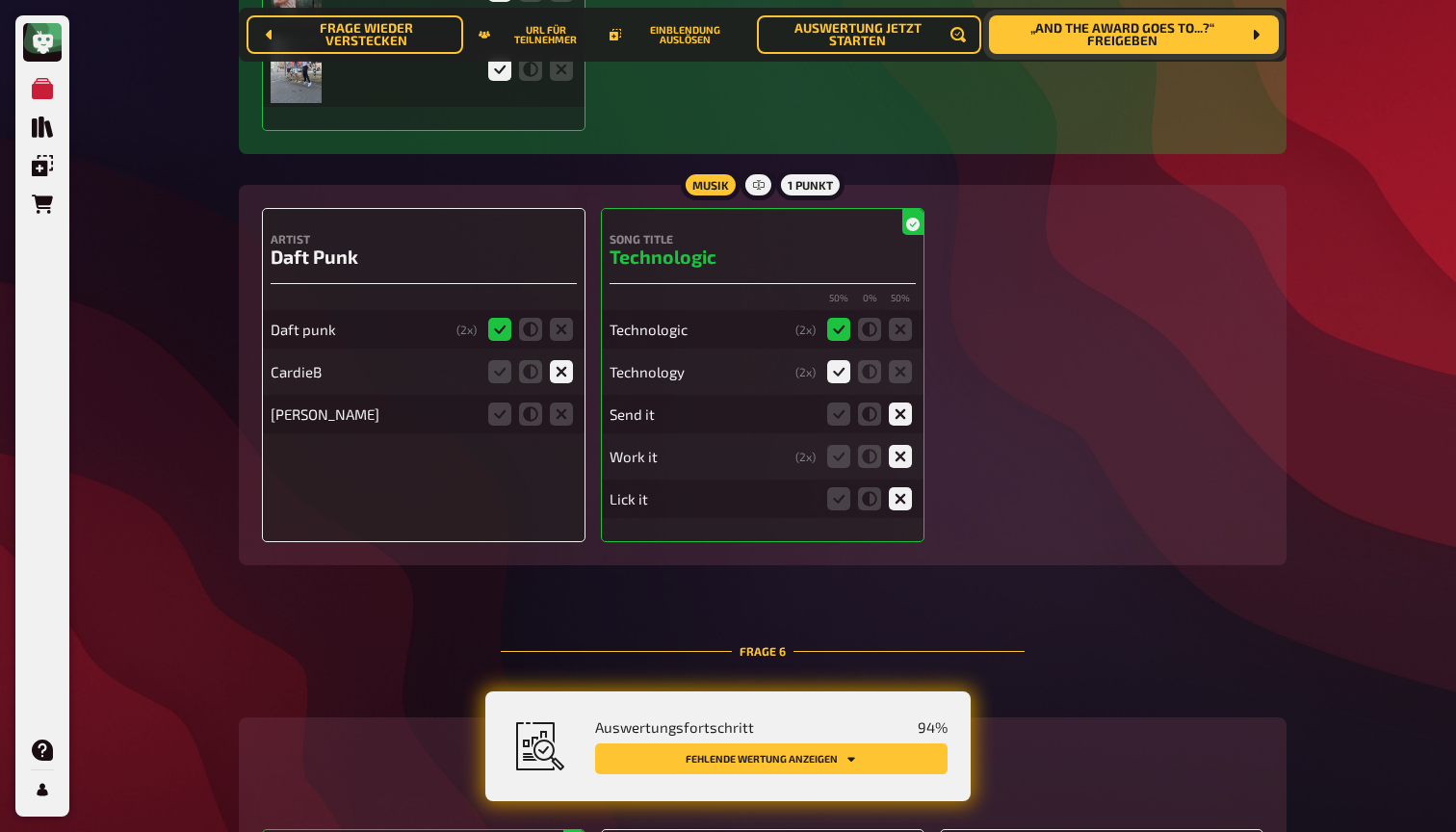
scroll to position [5566, 0]
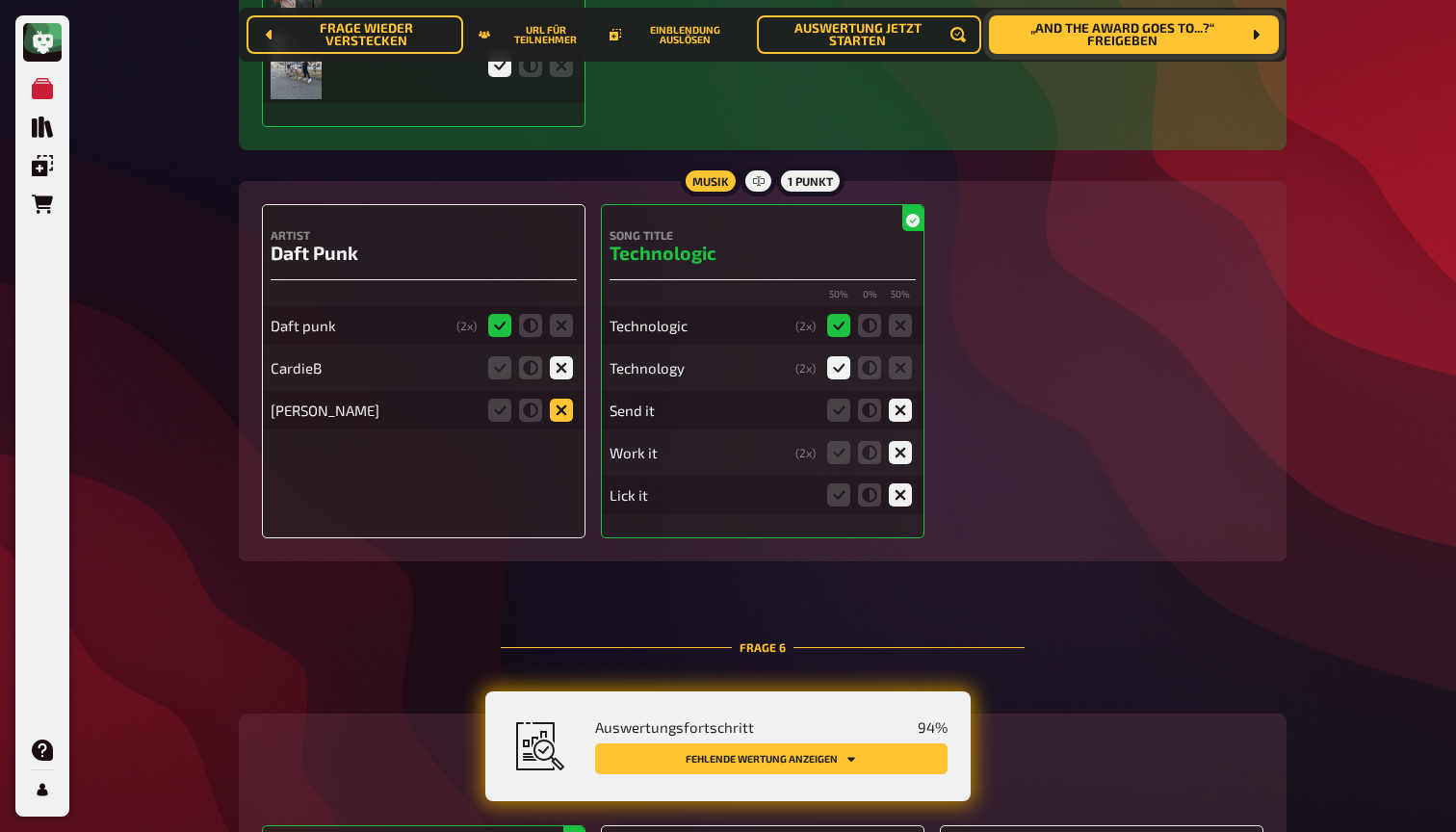
click at [565, 398] on icon at bounding box center [562, 410] width 23 height 23
click at [0, 0] on input "radio" at bounding box center [0, 0] width 0 height 0
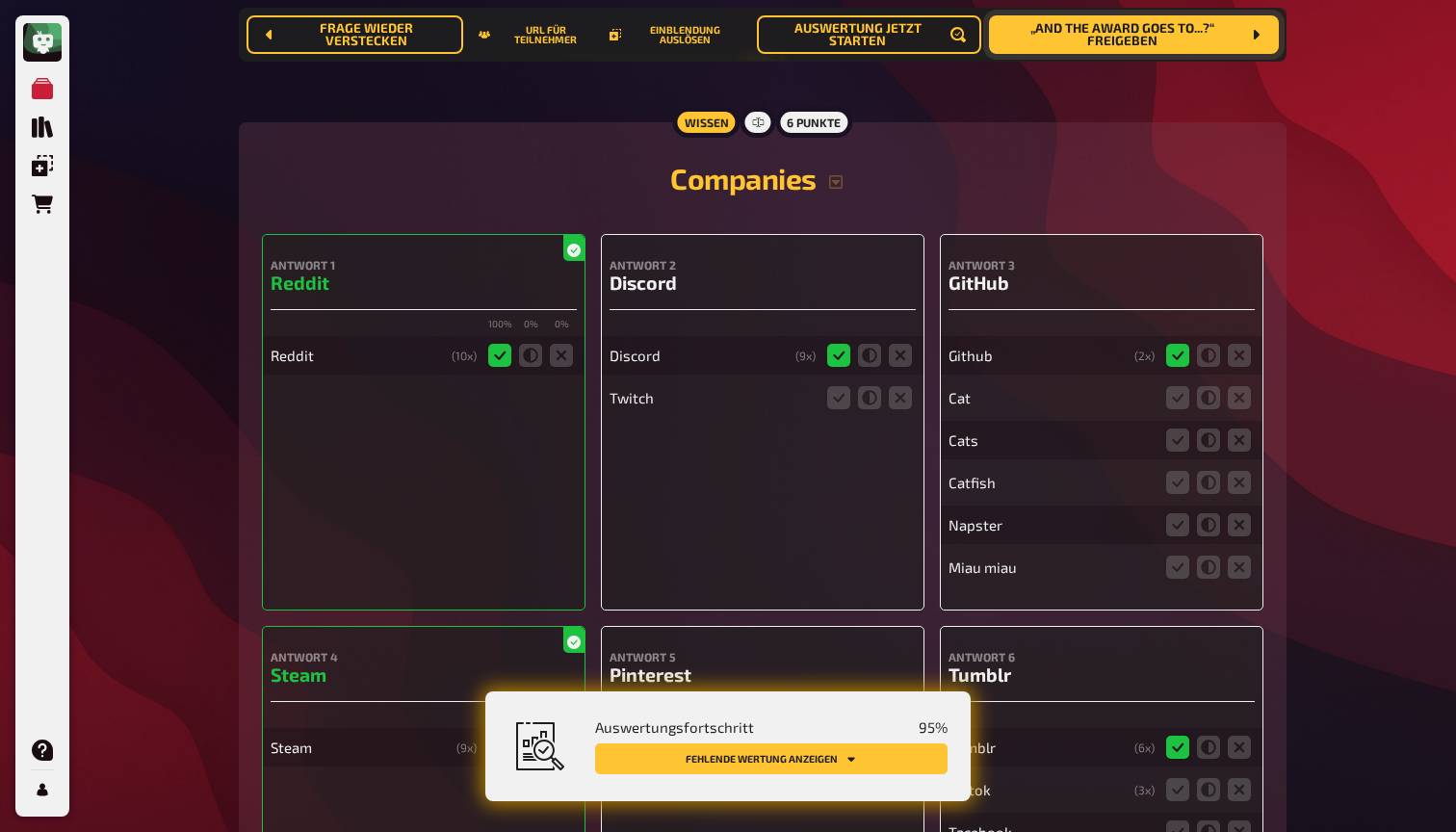
scroll to position [6160, 0]
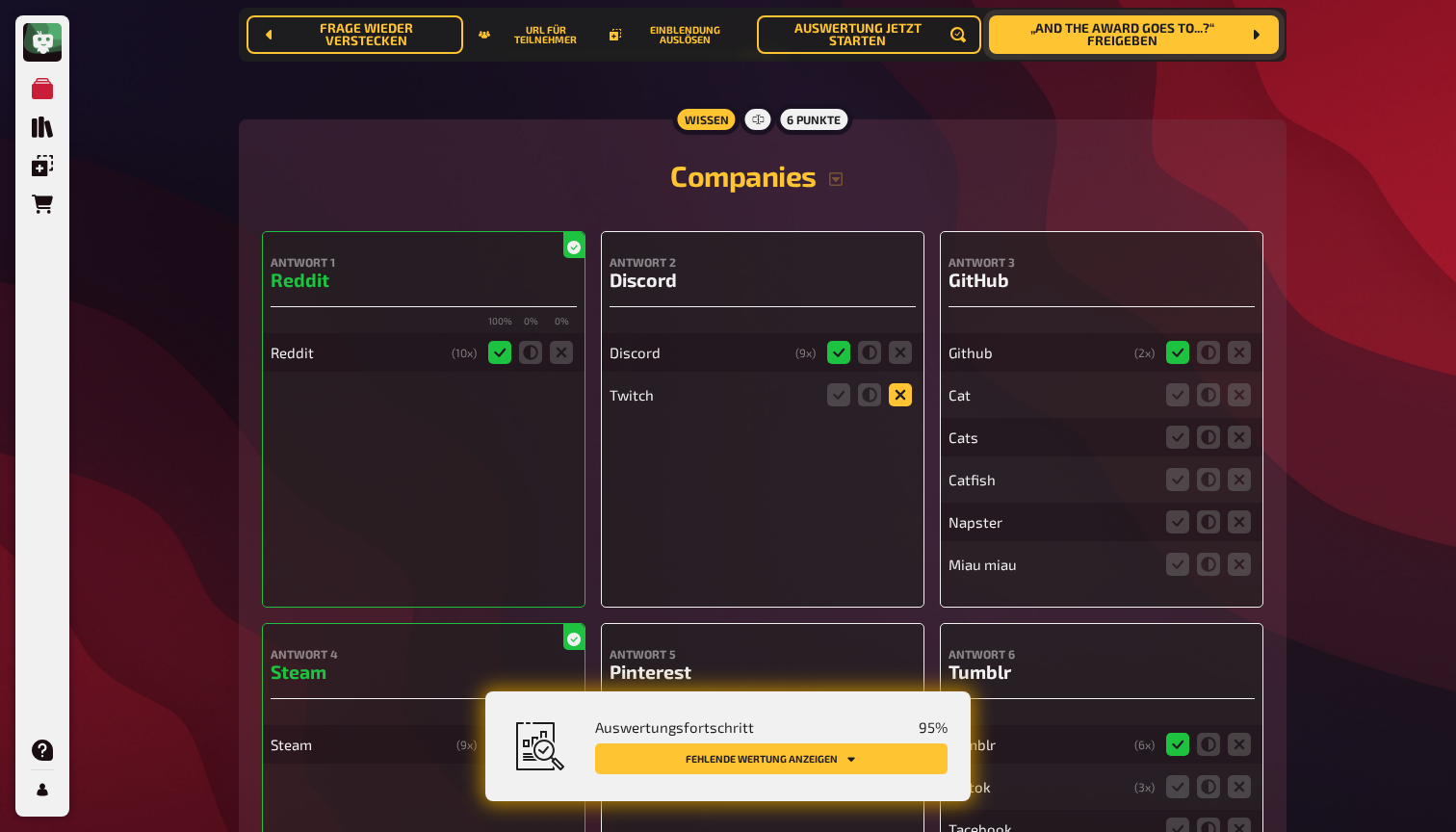
click at [898, 383] on icon at bounding box center [901, 394] width 23 height 23
click at [0, 0] on input "radio" at bounding box center [0, 0] width 0 height 0
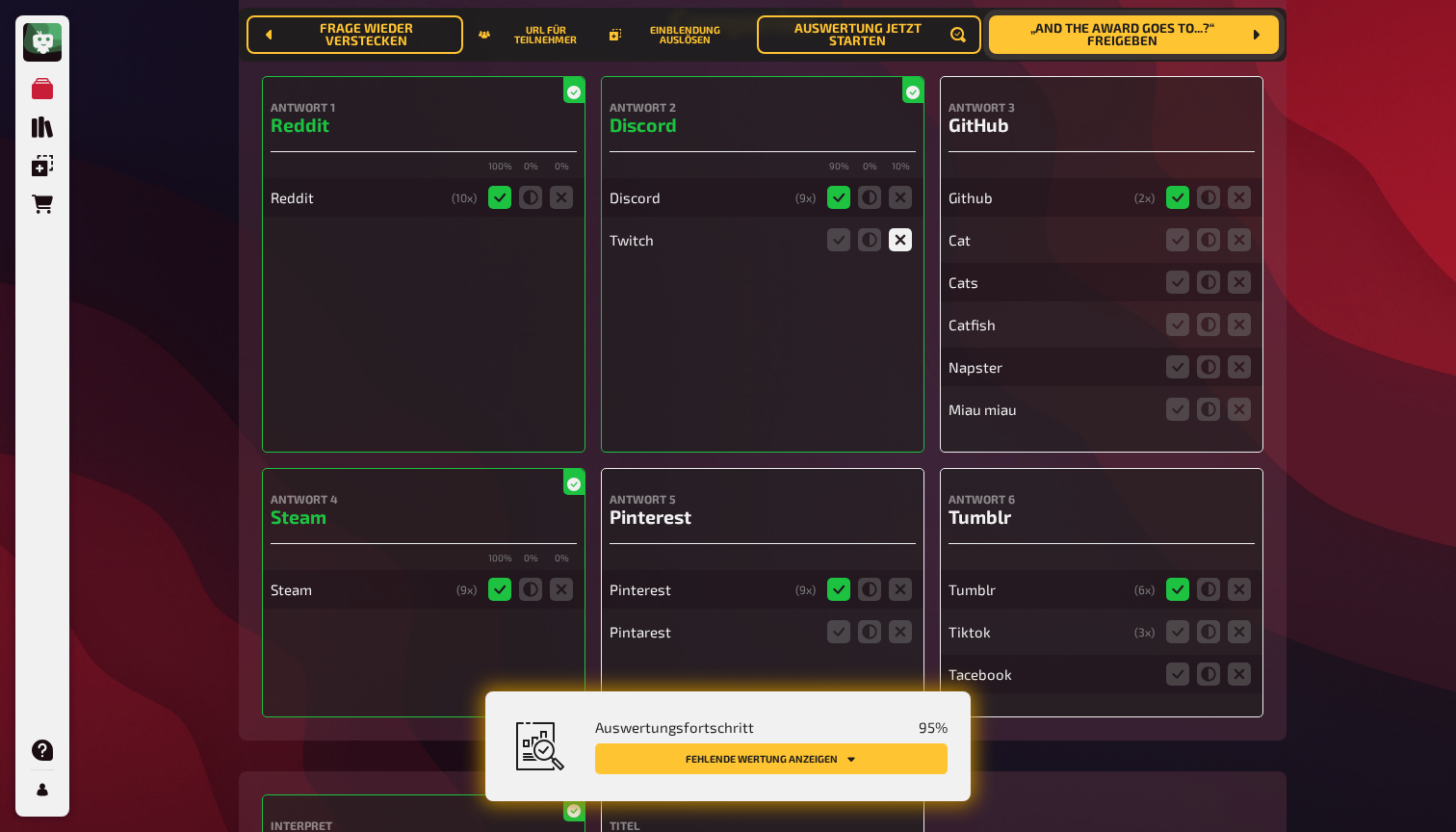
scroll to position [6344, 0]
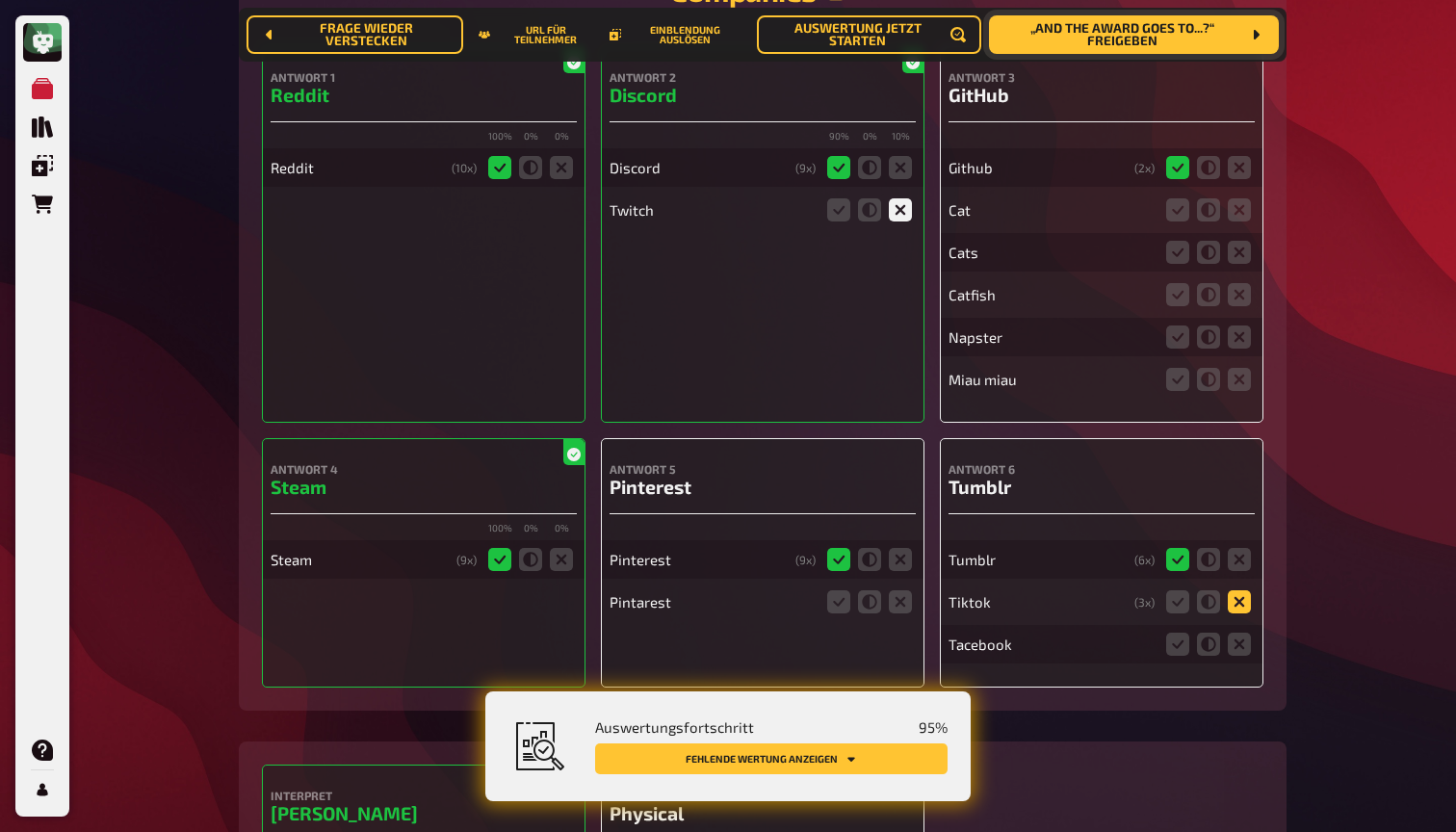
click at [1241, 590] on icon at bounding box center [1240, 602] width 23 height 23
click at [0, 0] on input "radio" at bounding box center [0, 0] width 0 height 0
click at [1241, 632] on icon at bounding box center [1240, 644] width 23 height 23
click at [0, 0] on input "radio" at bounding box center [0, 0] width 0 height 0
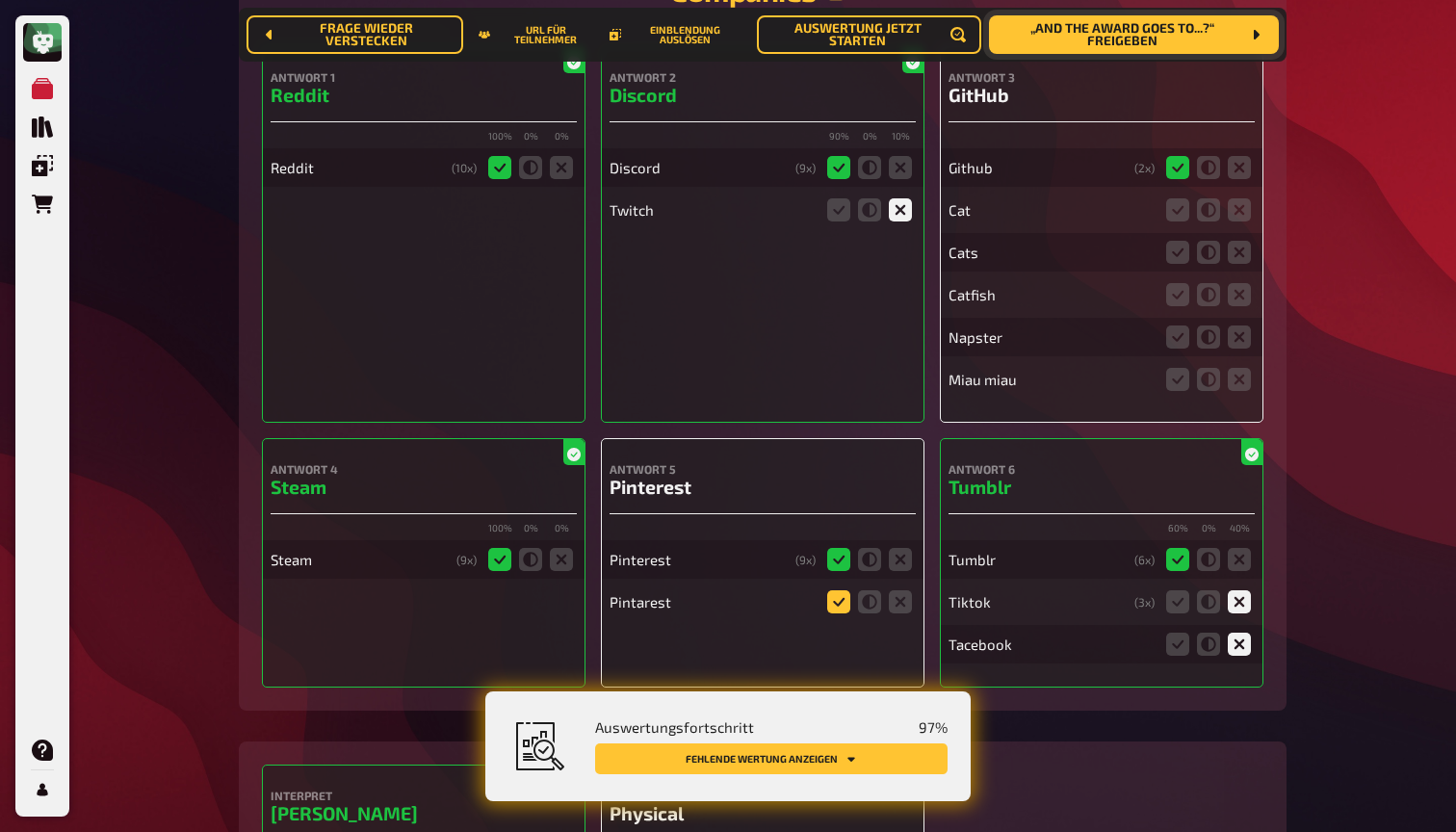
click at [838, 590] on icon at bounding box center [839, 602] width 23 height 23
click at [0, 0] on input "radio" at bounding box center [0, 0] width 0 height 0
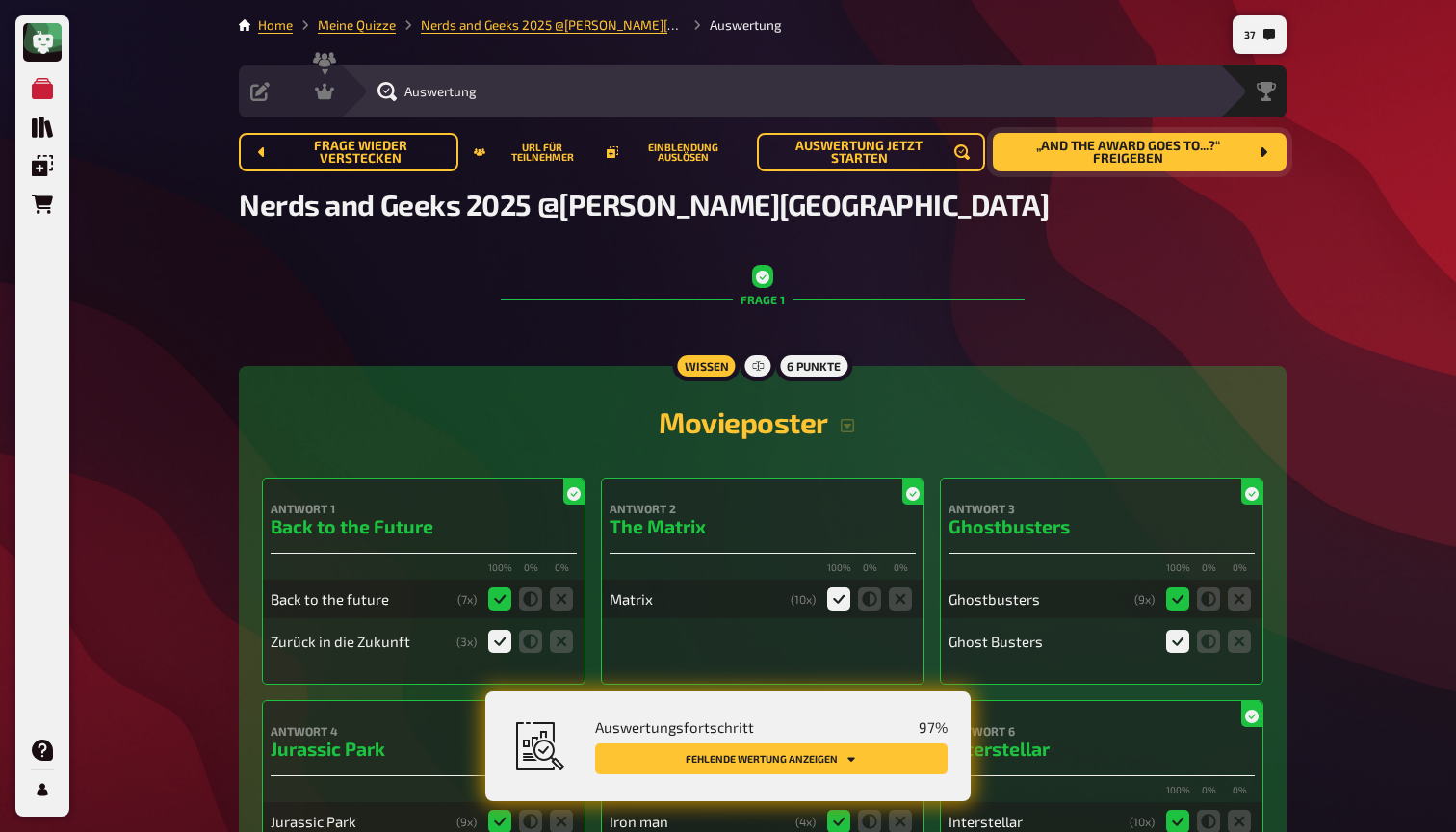
scroll to position [0, 0]
click at [326, 97] on icon at bounding box center [325, 92] width 20 height 17
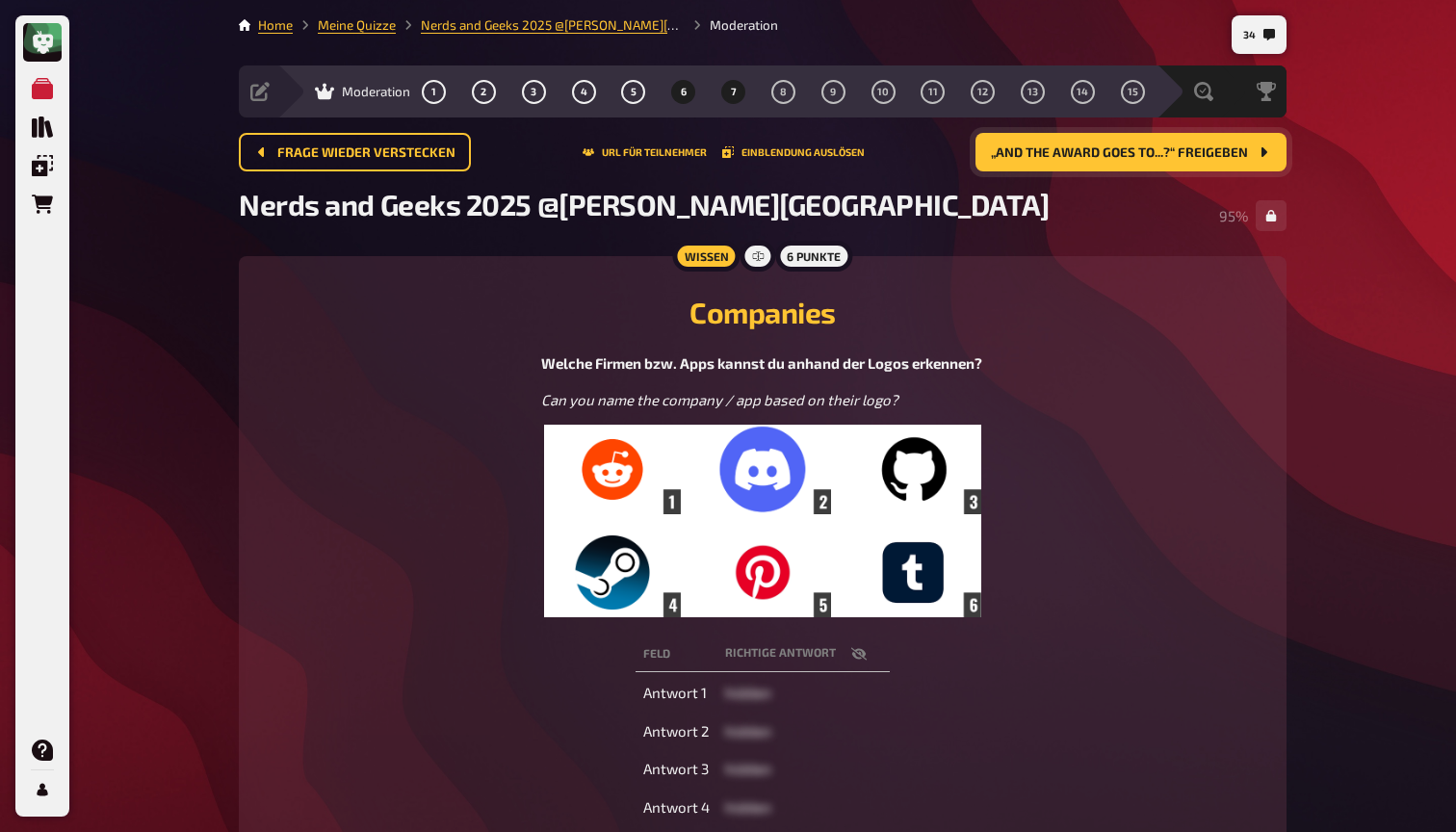
click at [737, 87] on button "7" at bounding box center [733, 91] width 30 height 30
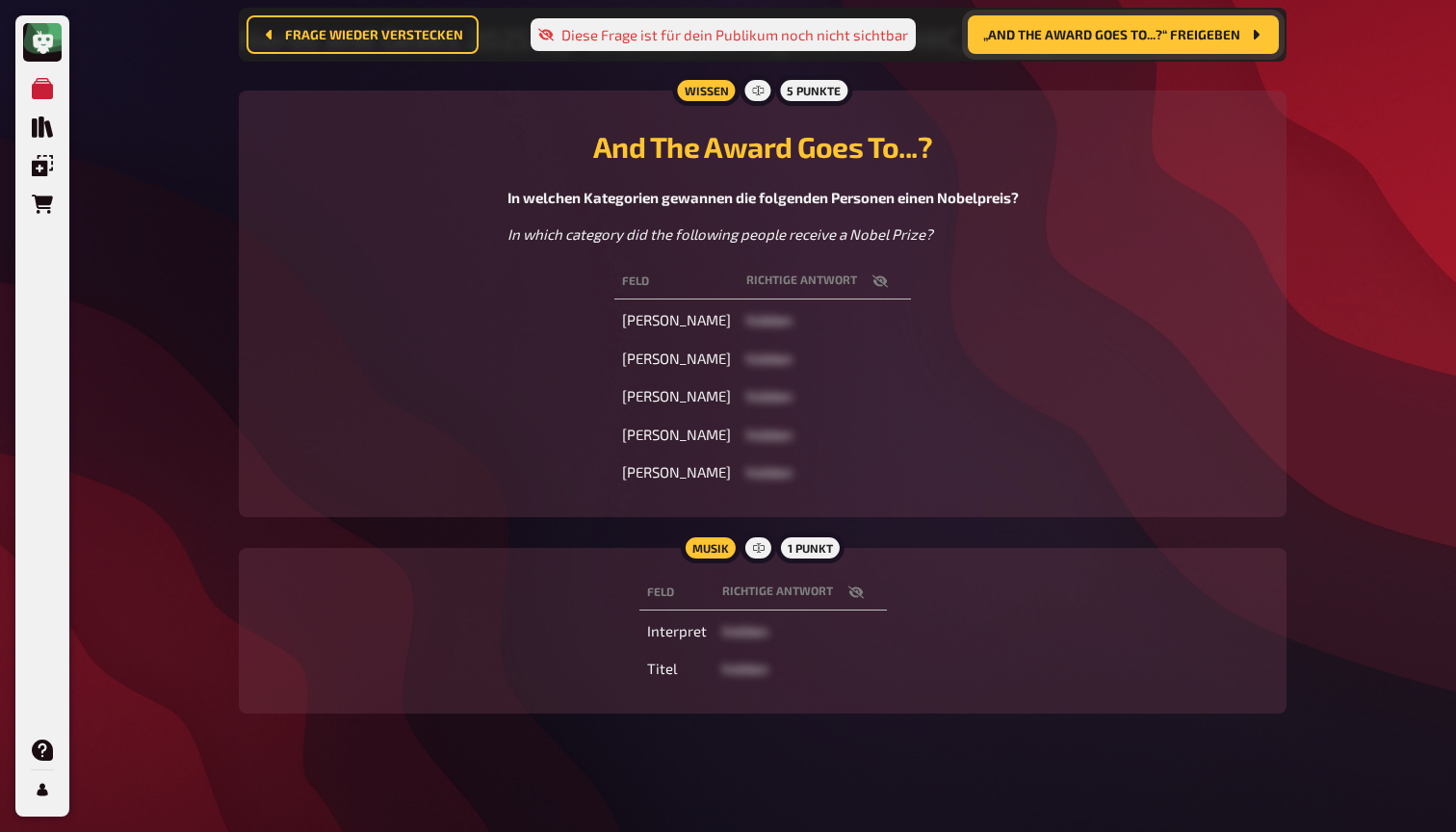
scroll to position [180, 0]
click at [888, 285] on icon "button" at bounding box center [880, 282] width 16 height 16
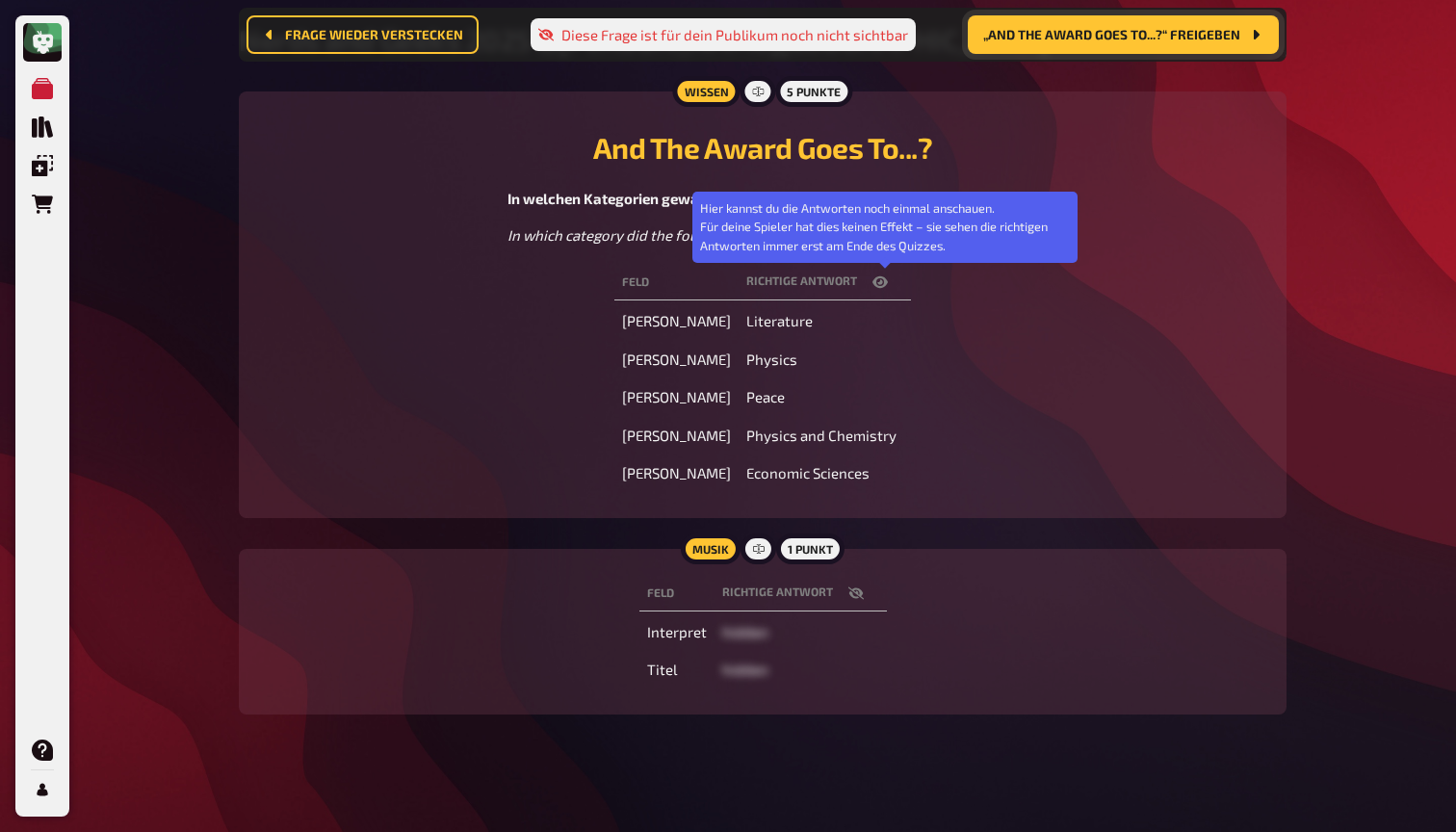
click at [888, 285] on icon "button" at bounding box center [880, 282] width 16 height 12
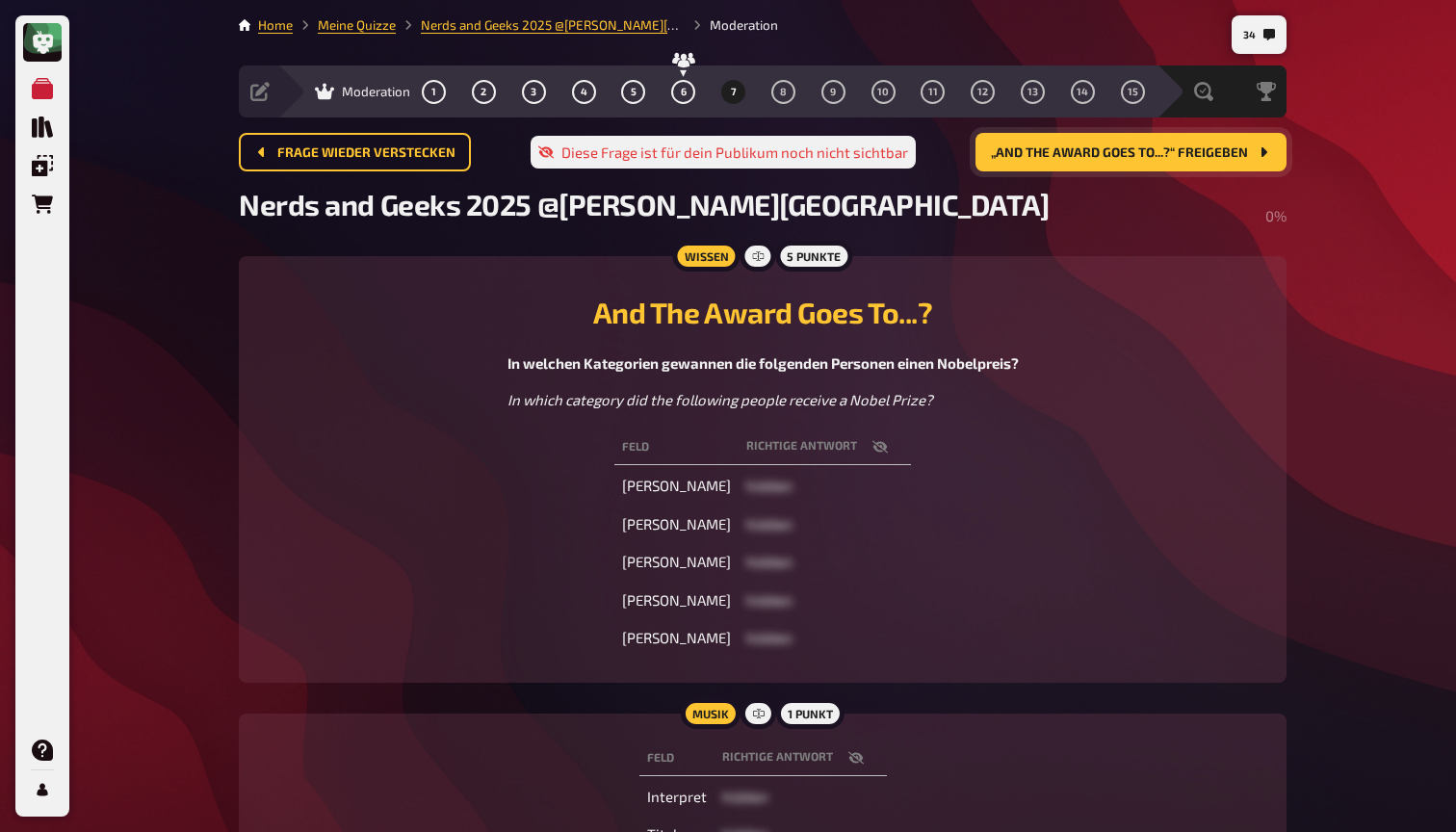
scroll to position [0, 0]
click at [1084, 158] on span "„And The Award Goes To...?“ freigeben" at bounding box center [1119, 153] width 258 height 14
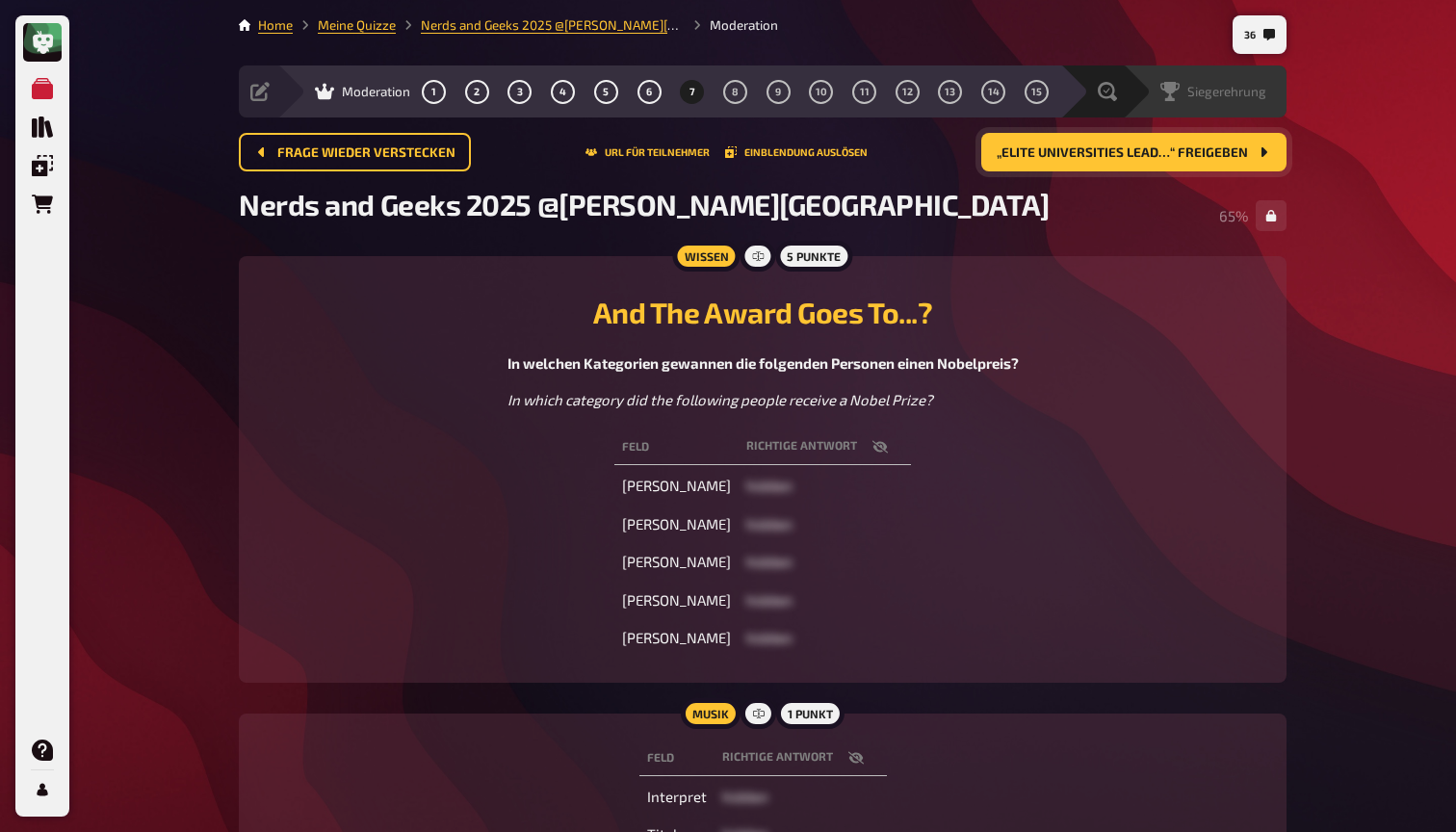
click at [1243, 93] on span "Siegerehrung" at bounding box center [1227, 92] width 79 height 16
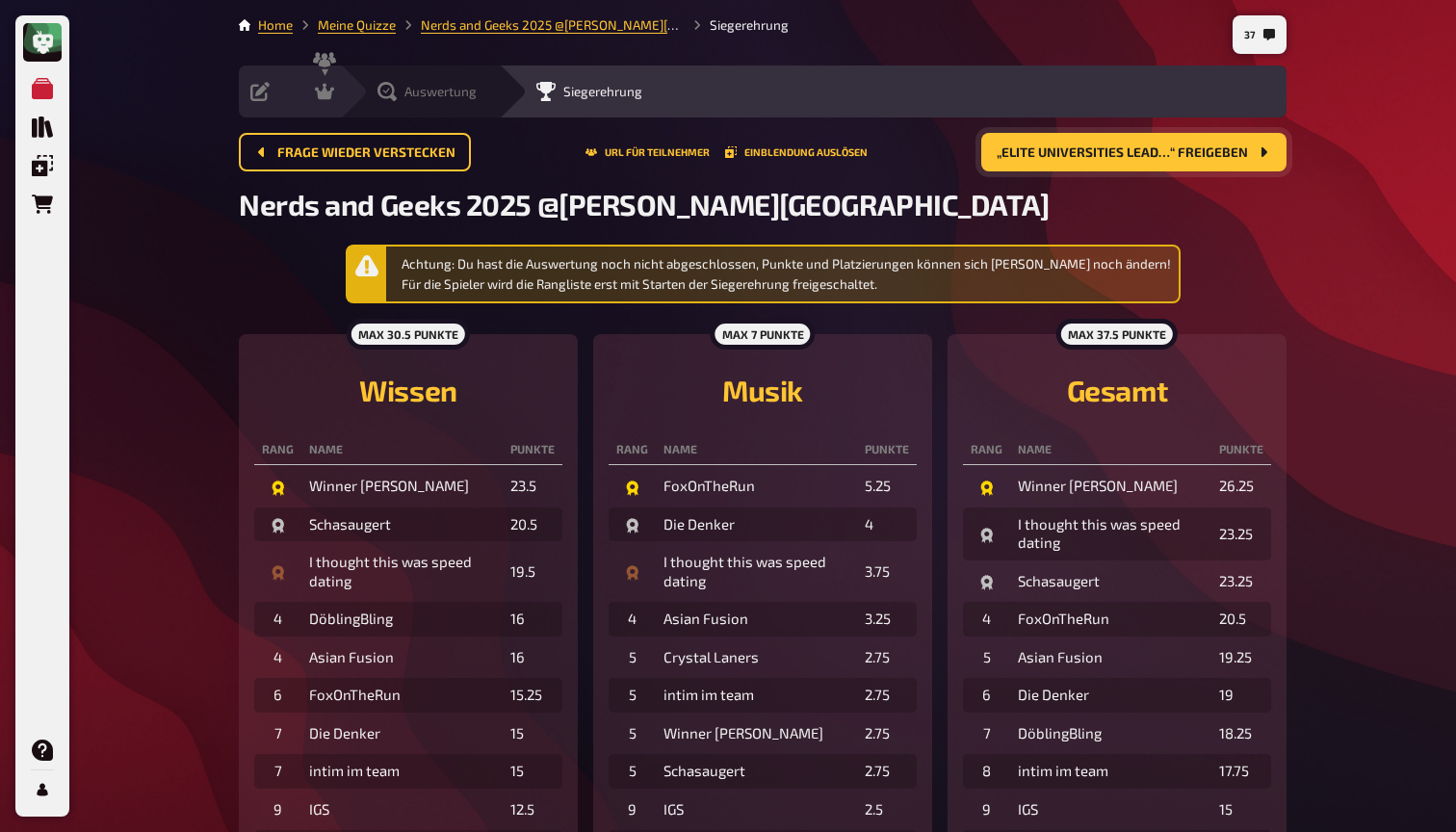
click at [438, 96] on span "Auswertung" at bounding box center [441, 92] width 72 height 16
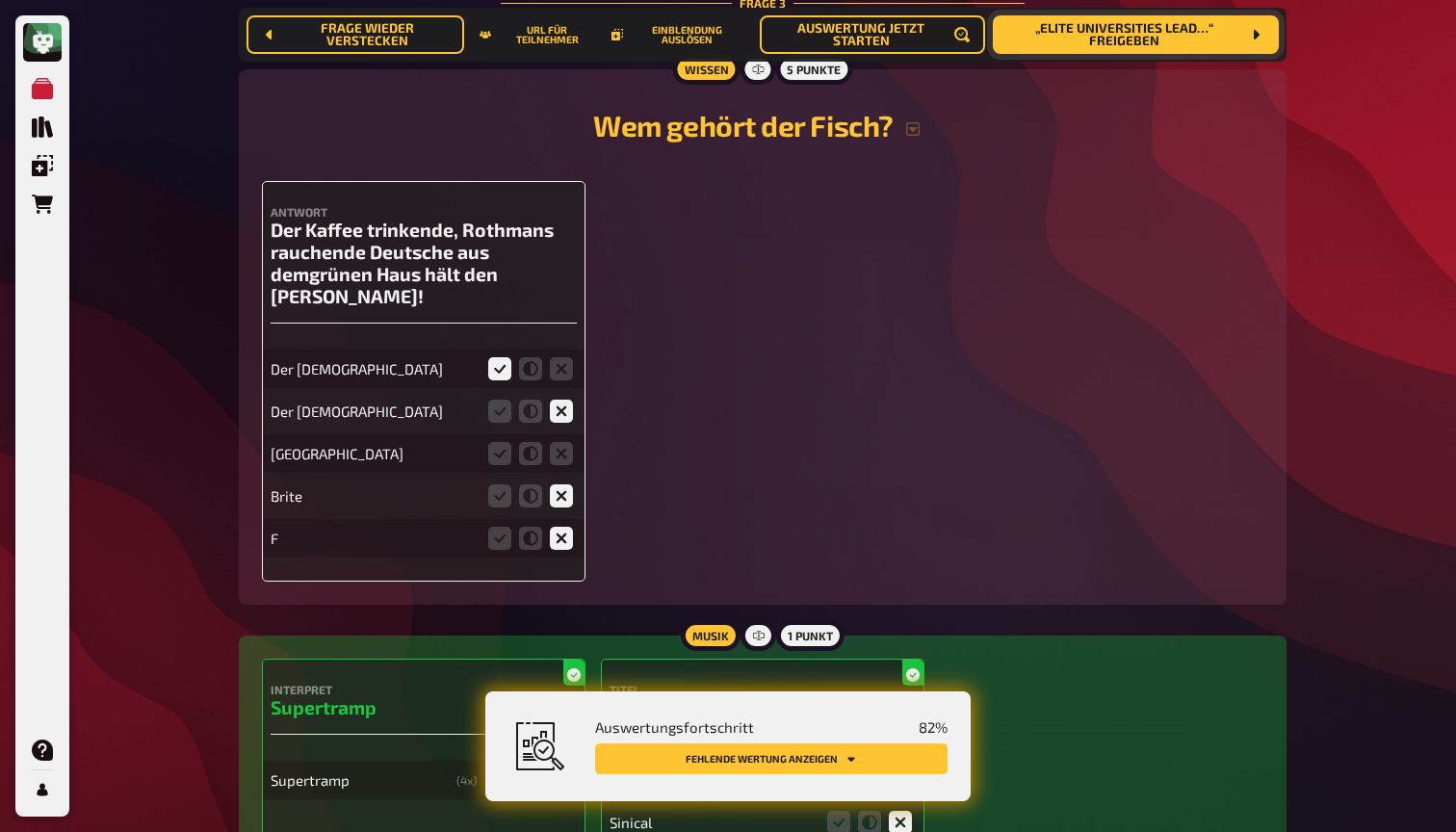
scroll to position [2945, 0]
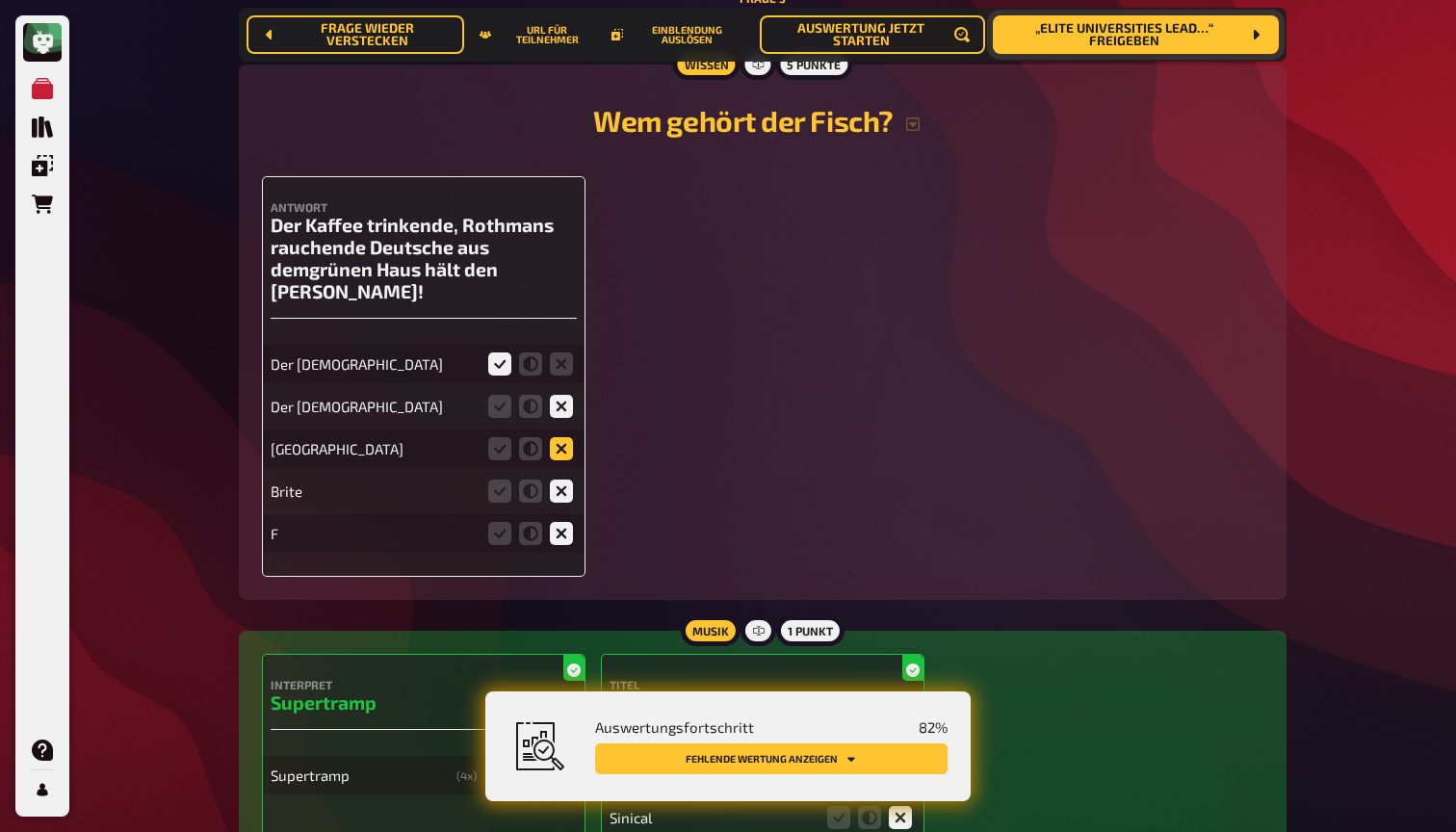
click at [560, 437] on icon at bounding box center [562, 448] width 23 height 23
click at [0, 0] on input "radio" at bounding box center [0, 0] width 0 height 0
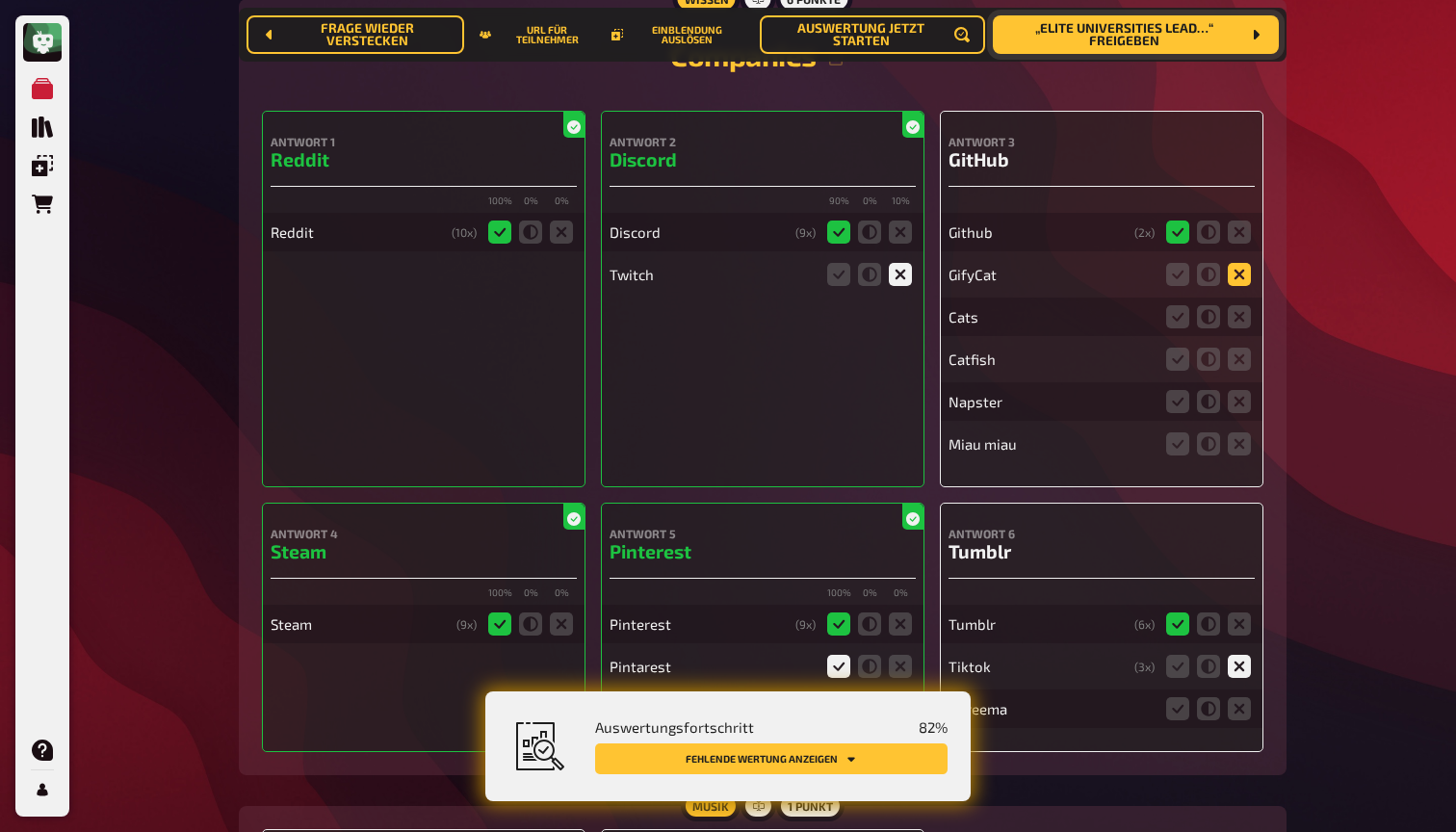
scroll to position [6314, 0]
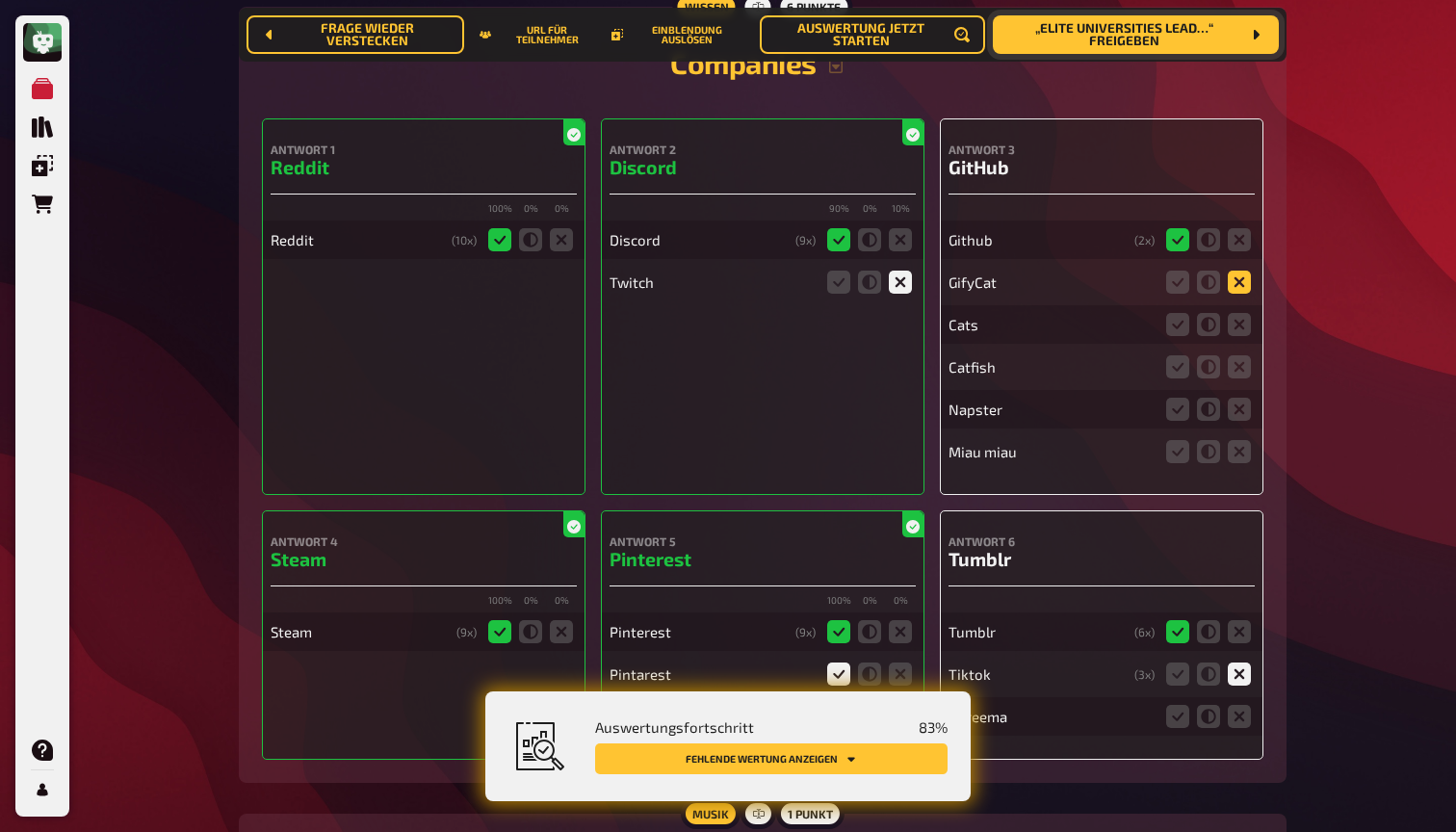
click at [1243, 270] on icon at bounding box center [1240, 282] width 23 height 23
click at [0, 0] on input "radio" at bounding box center [0, 0] width 0 height 0
click at [1243, 313] on icon at bounding box center [1240, 325] width 23 height 23
click at [0, 0] on input "radio" at bounding box center [0, 0] width 0 height 0
click at [1237, 355] on icon at bounding box center [1240, 367] width 23 height 23
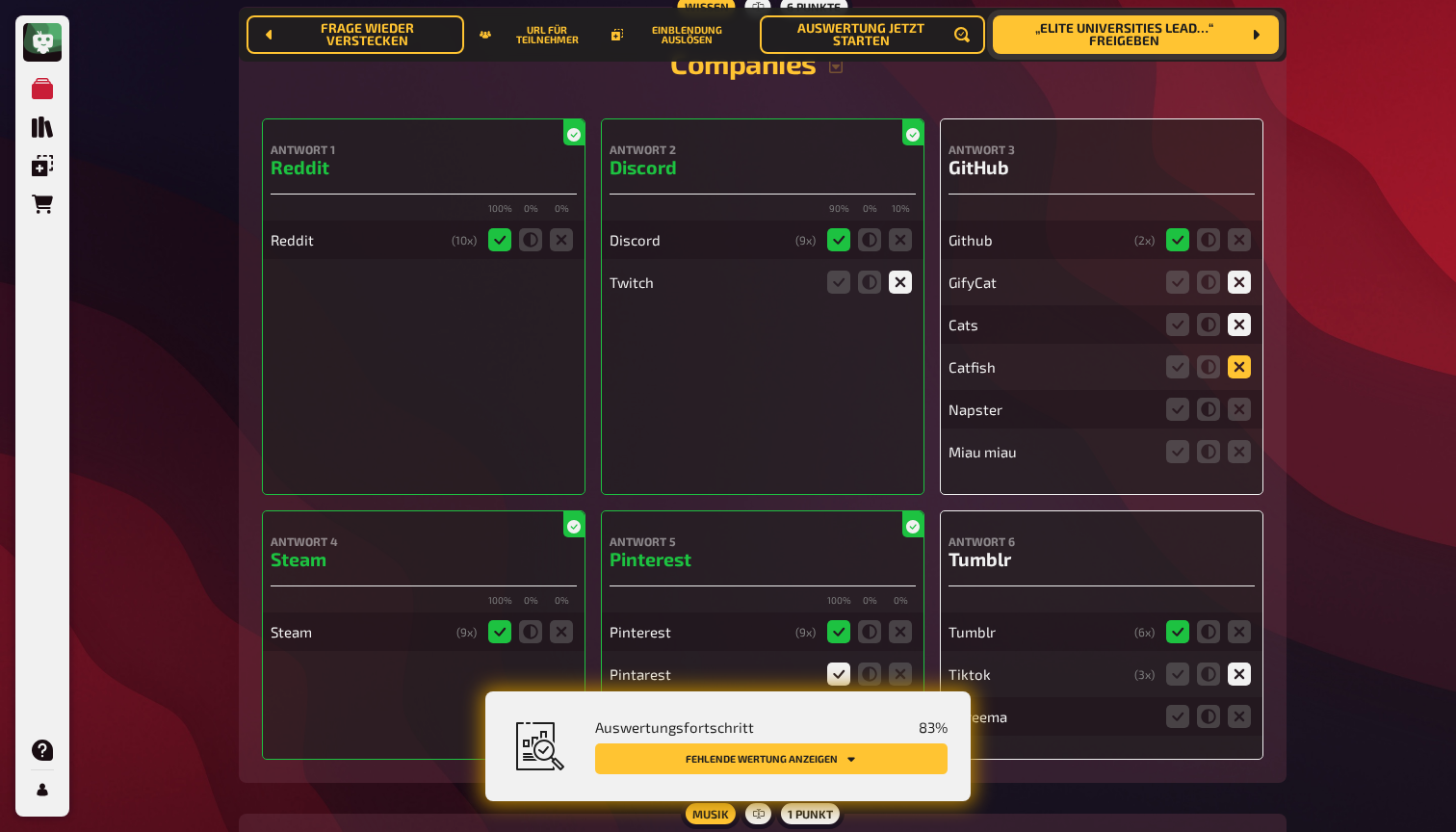
click at [0, 0] on input "radio" at bounding box center [0, 0] width 0 height 0
click at [1241, 397] on icon at bounding box center [1240, 409] width 23 height 23
click at [0, 0] on input "radio" at bounding box center [0, 0] width 0 height 0
click at [1242, 439] on icon at bounding box center [1240, 451] width 23 height 23
click at [0, 0] on input "radio" at bounding box center [0, 0] width 0 height 0
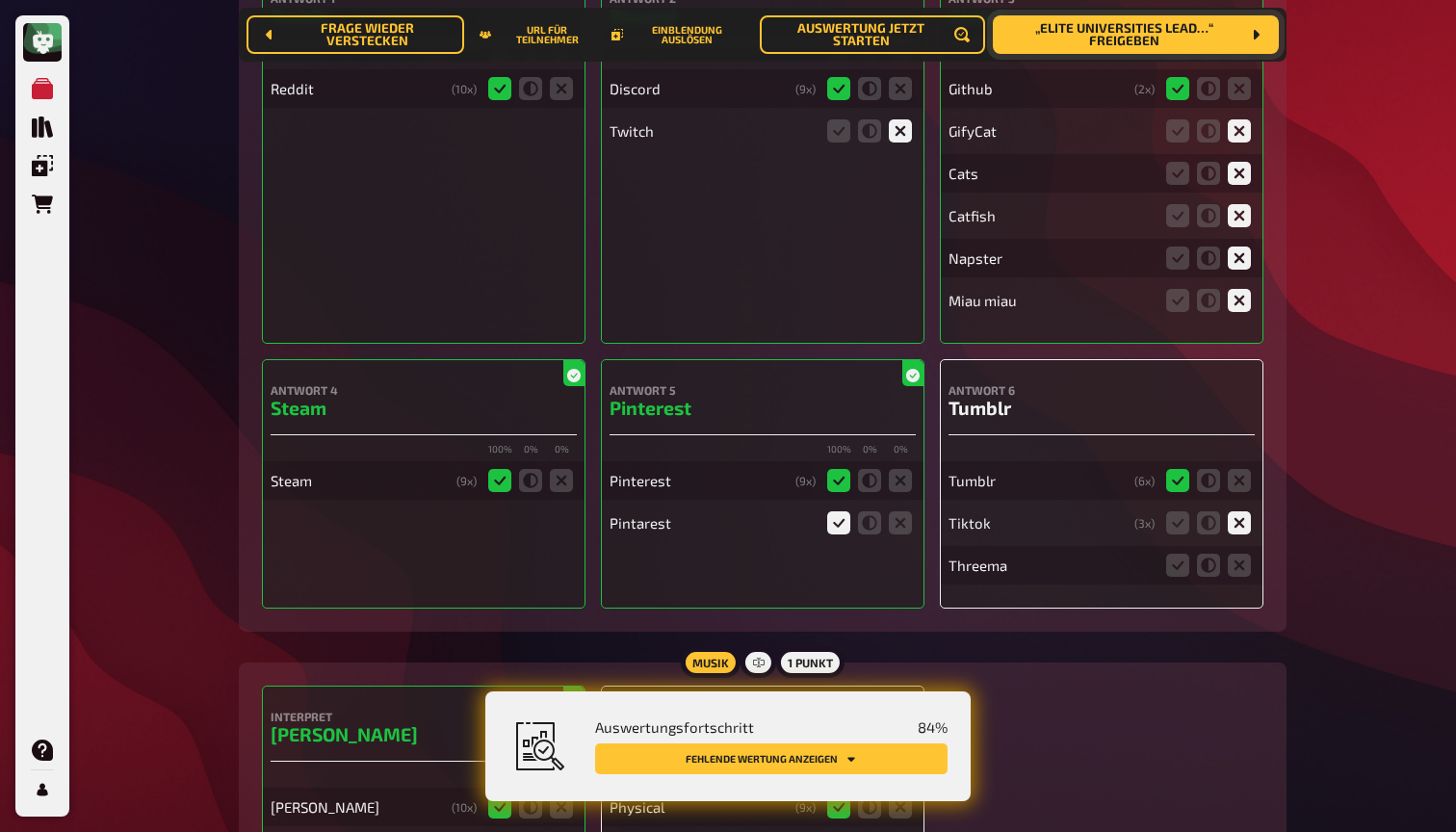
scroll to position [6470, 0]
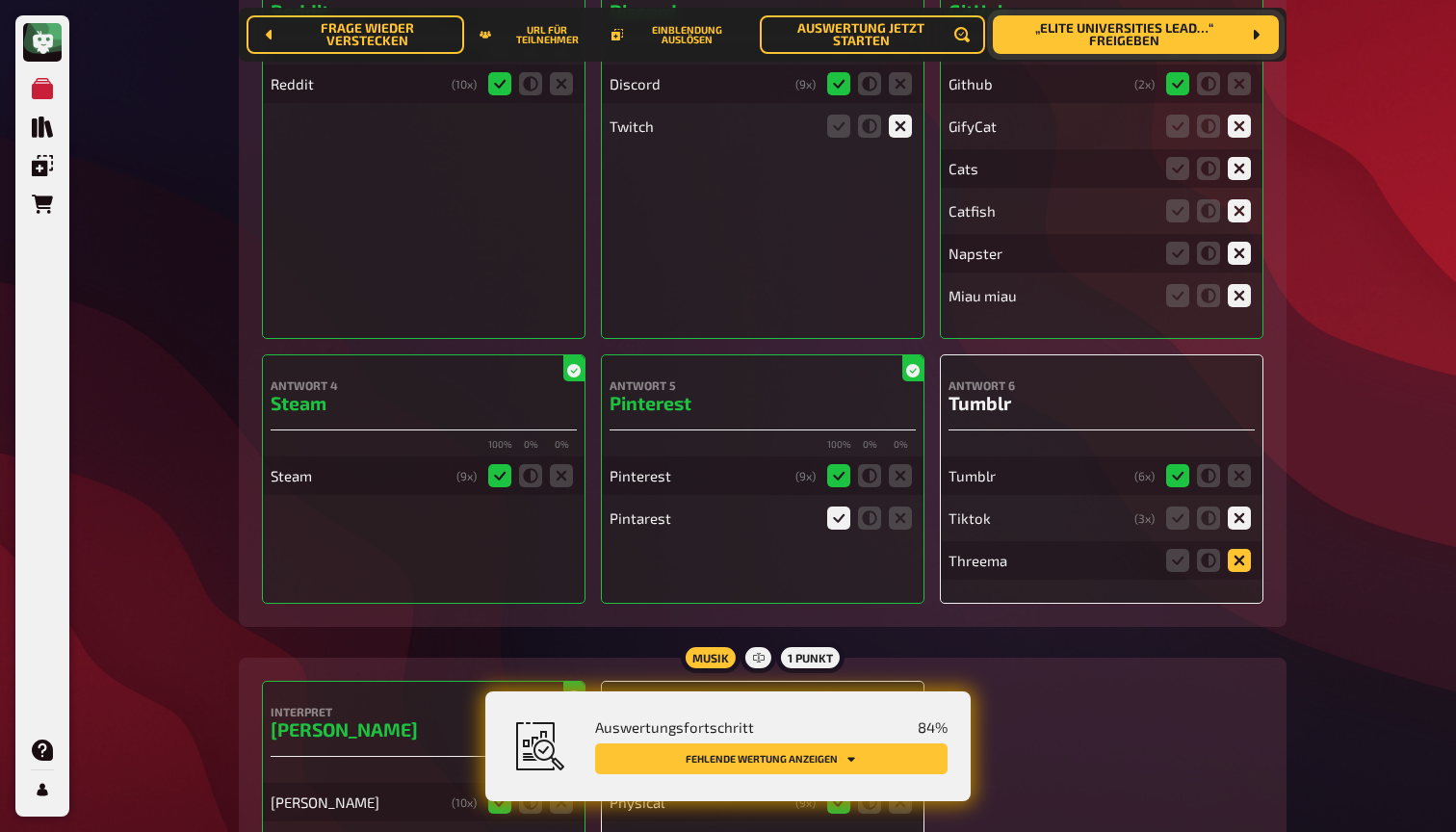
click at [1245, 549] on icon at bounding box center [1240, 561] width 23 height 23
click at [0, 0] on input "radio" at bounding box center [0, 0] width 0 height 0
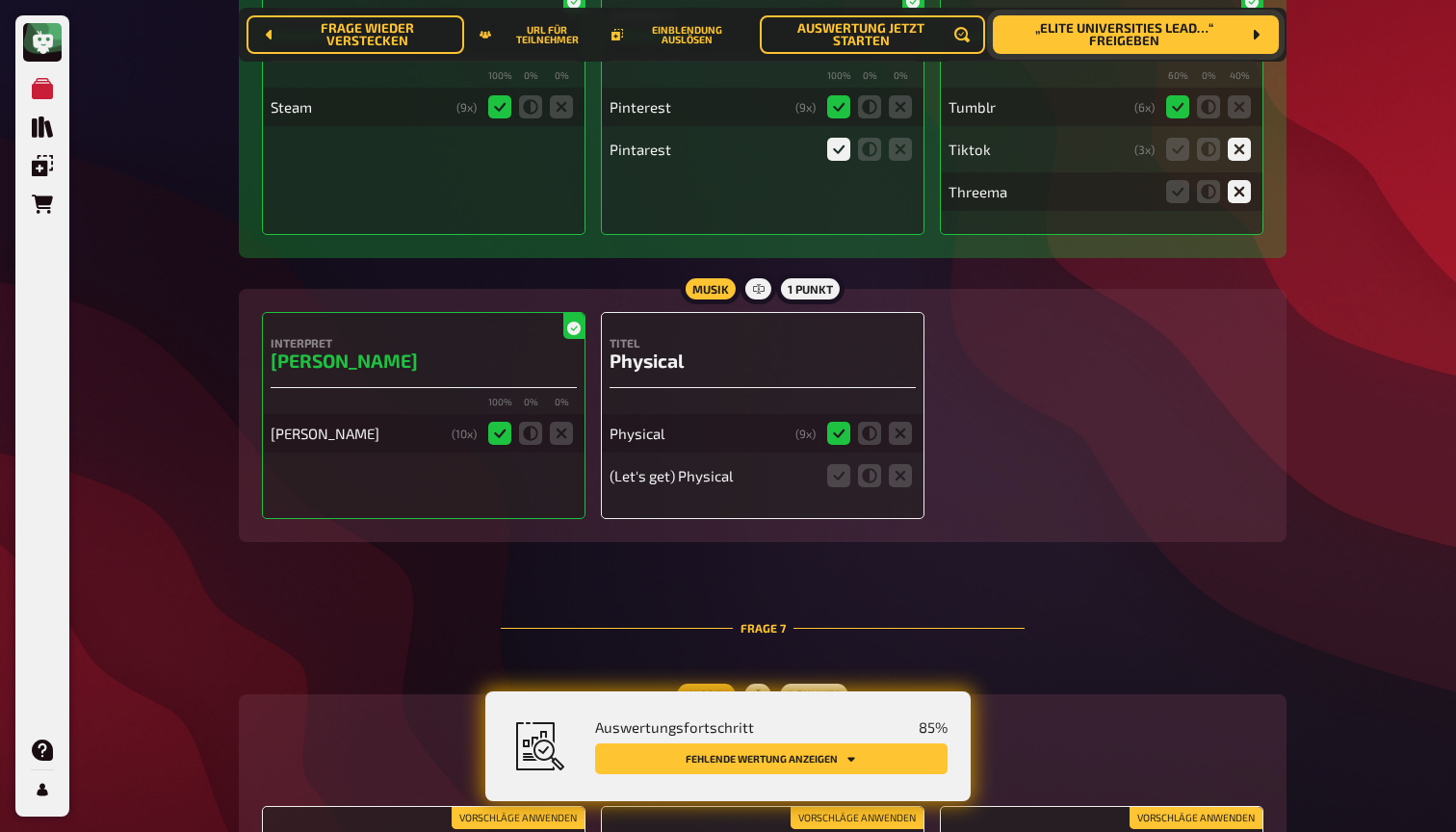
scroll to position [6883, 0]
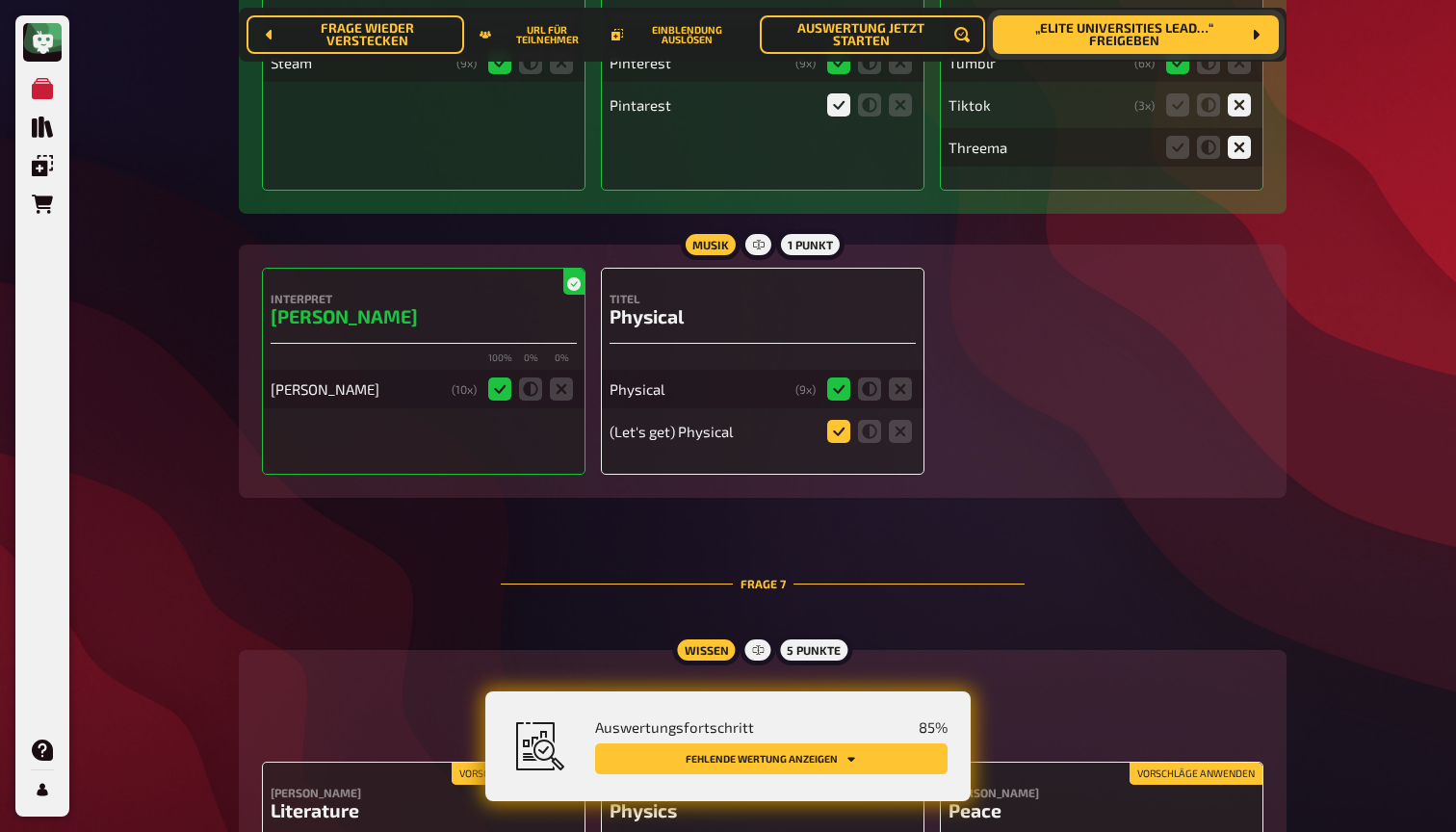
click at [840, 420] on icon at bounding box center [839, 432] width 23 height 23
click at [0, 0] on input "radio" at bounding box center [0, 0] width 0 height 0
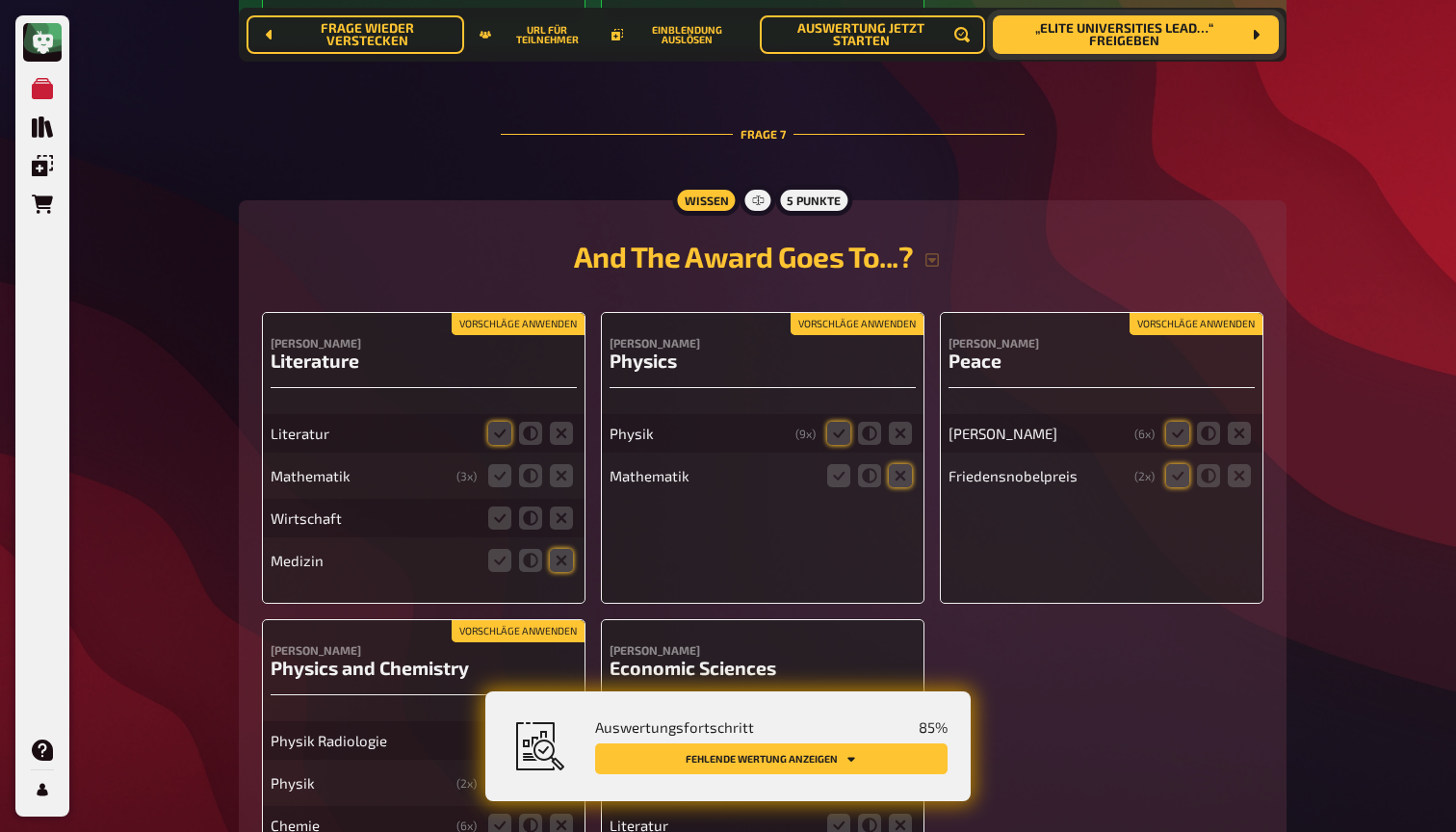
scroll to position [7368, 0]
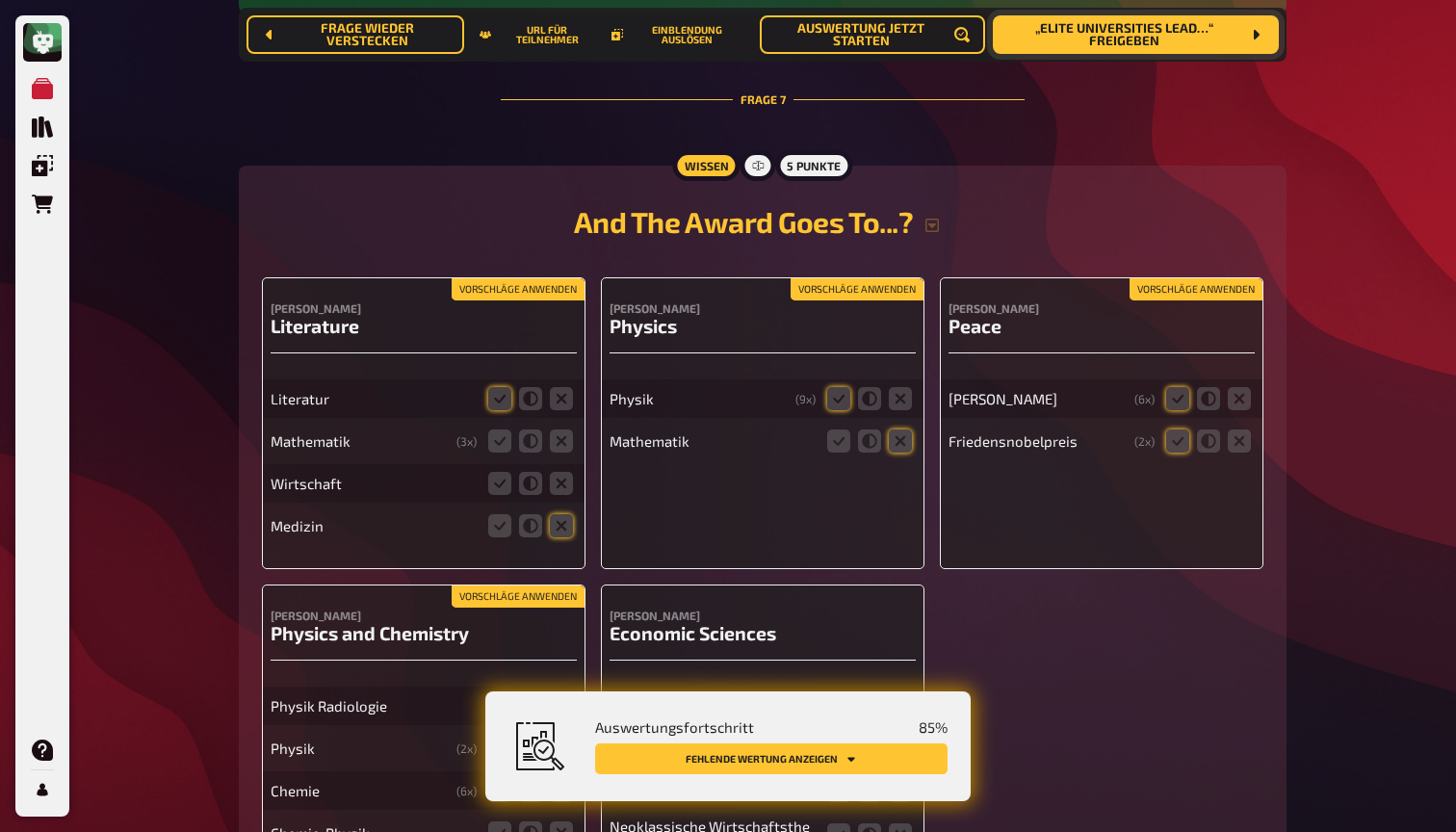
click at [542, 279] on button "Vorschläge anwenden" at bounding box center [518, 290] width 133 height 22
click at [815, 279] on button "Vorschläge anwenden" at bounding box center [857, 290] width 133 height 22
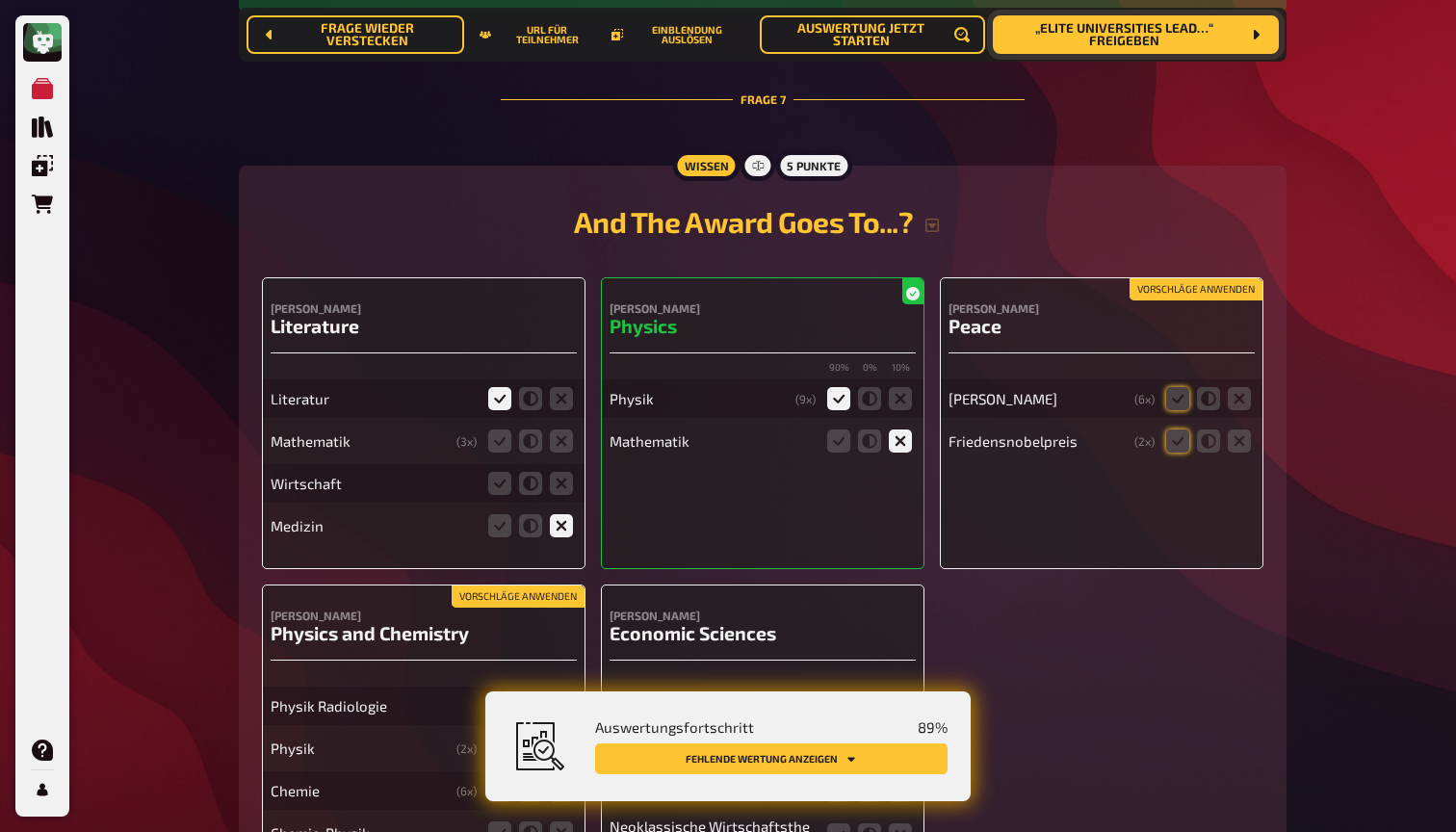
click at [1226, 279] on button "Vorschläge anwenden" at bounding box center [1196, 290] width 133 height 22
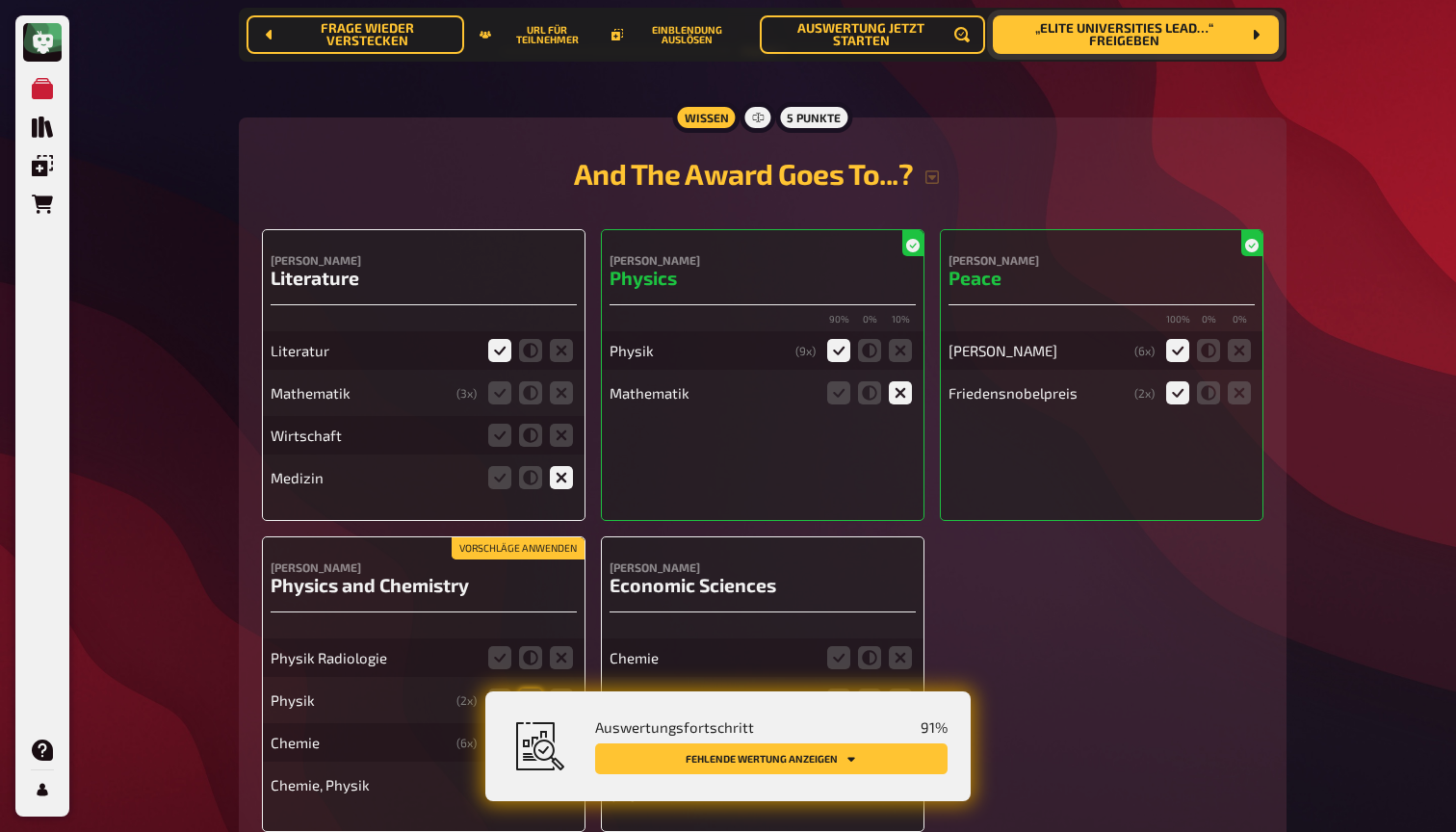
scroll to position [7429, 0]
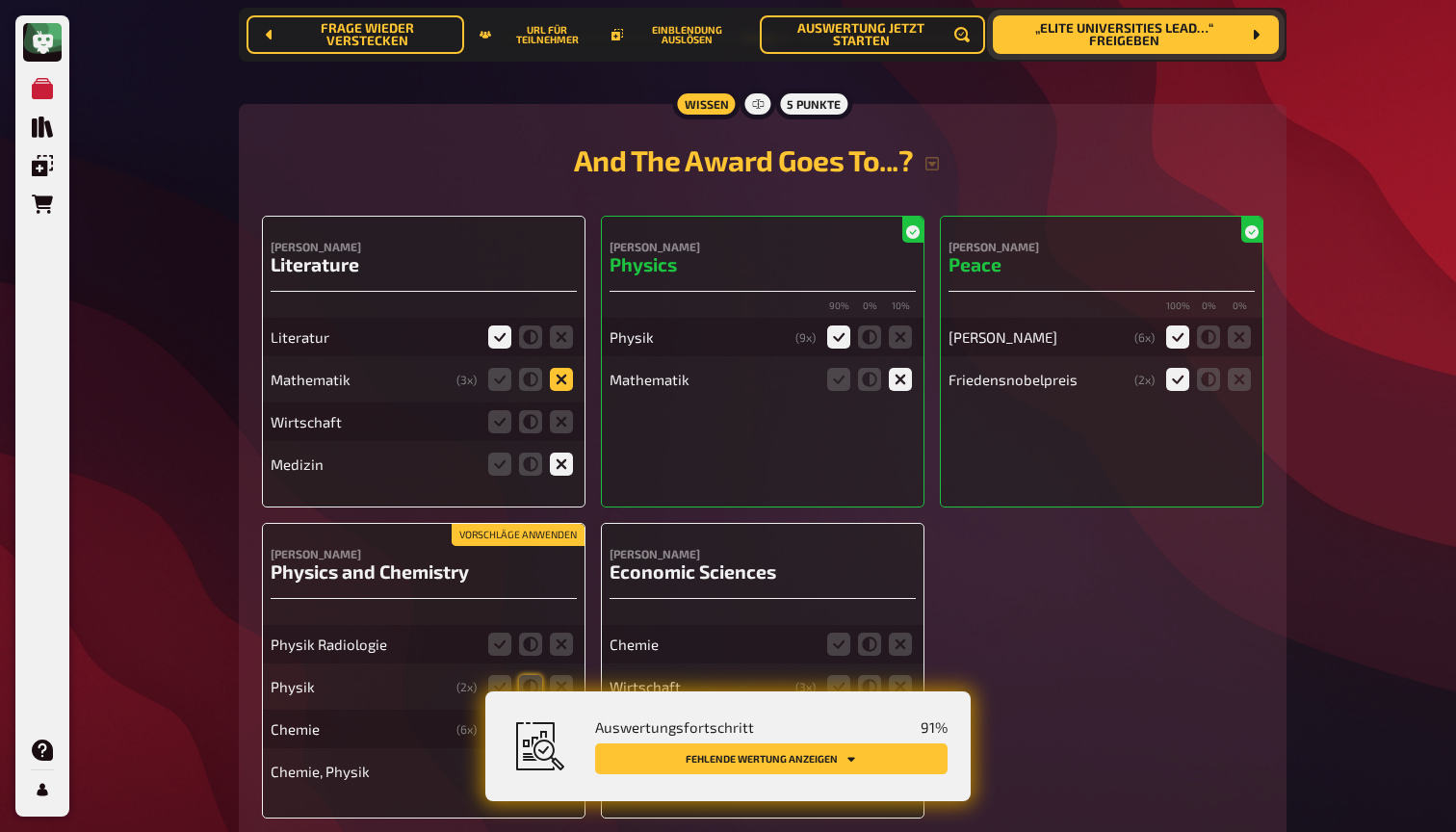
click at [563, 368] on icon at bounding box center [562, 380] width 23 height 23
click at [0, 0] on input "radio" at bounding box center [0, 0] width 0 height 0
click at [563, 410] on icon at bounding box center [562, 422] width 23 height 23
click at [0, 0] on input "radio" at bounding box center [0, 0] width 0 height 0
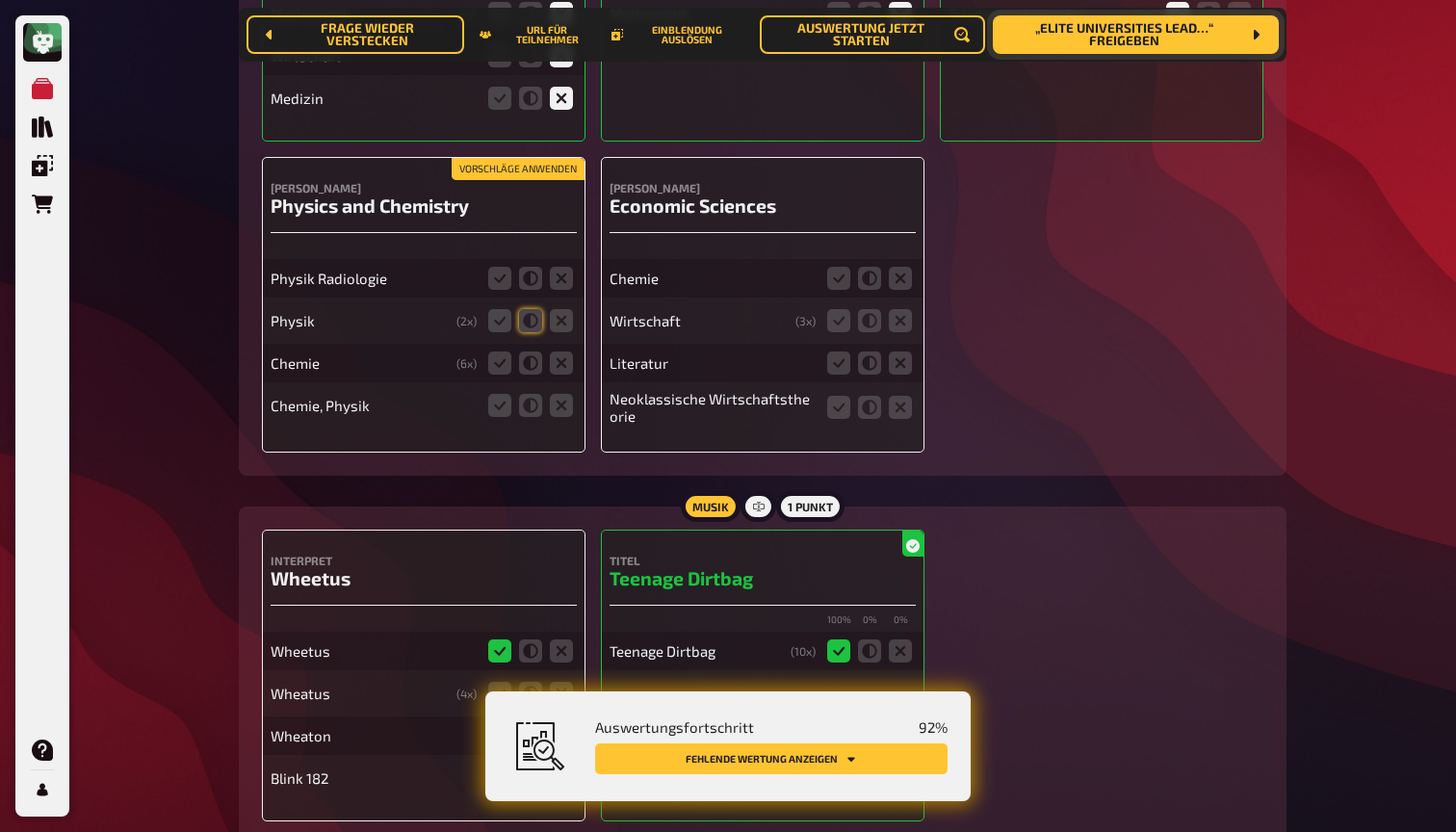
scroll to position [7798, 0]
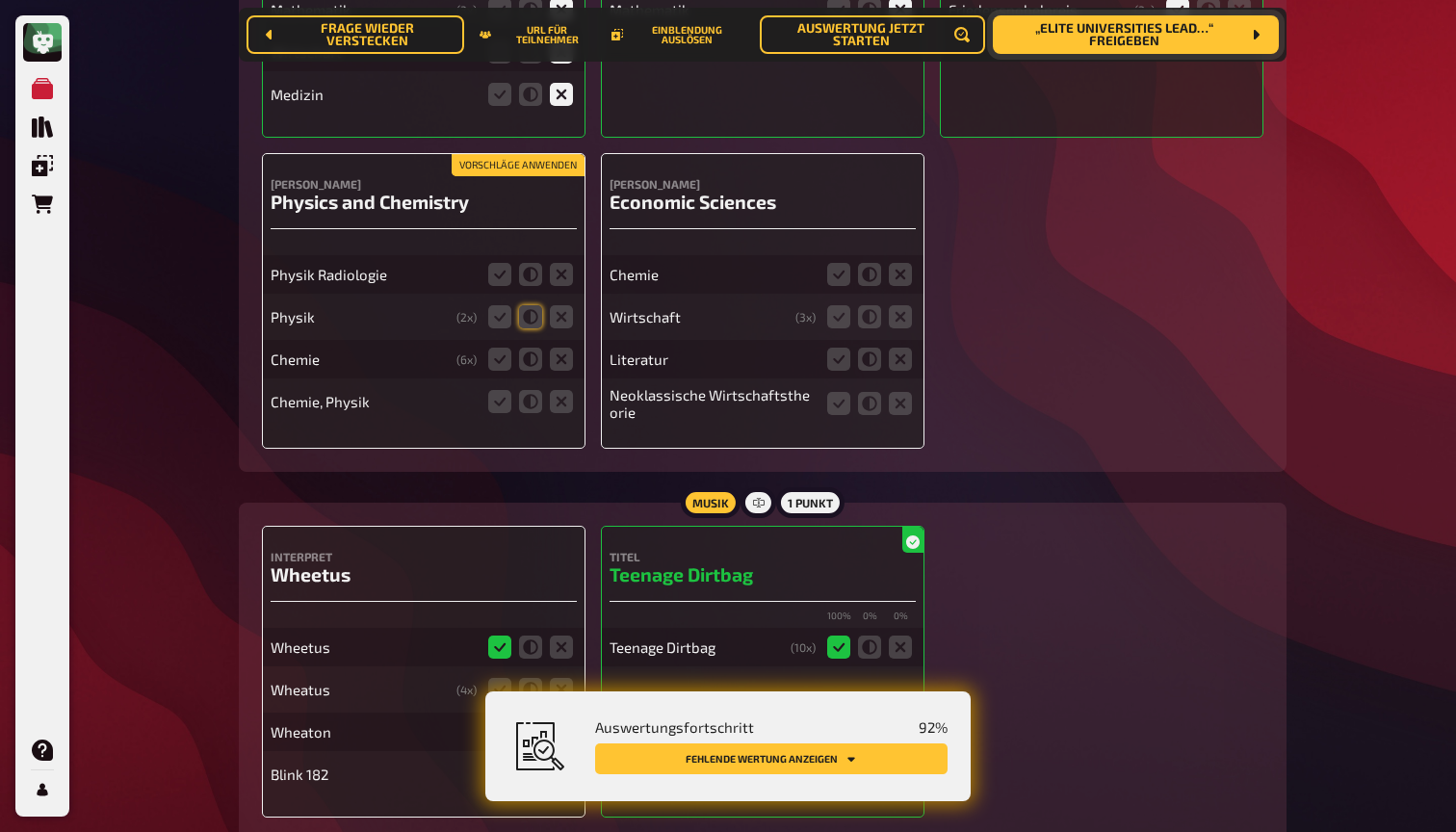
click at [553, 155] on button "Vorschläge anwenden" at bounding box center [518, 165] width 133 height 22
click at [558, 262] on icon at bounding box center [562, 274] width 23 height 23
click at [0, 0] on input "radio" at bounding box center [0, 0] width 0 height 0
click at [529, 305] on icon at bounding box center [531, 317] width 23 height 23
click at [0, 0] on input "radio" at bounding box center [0, 0] width 0 height 0
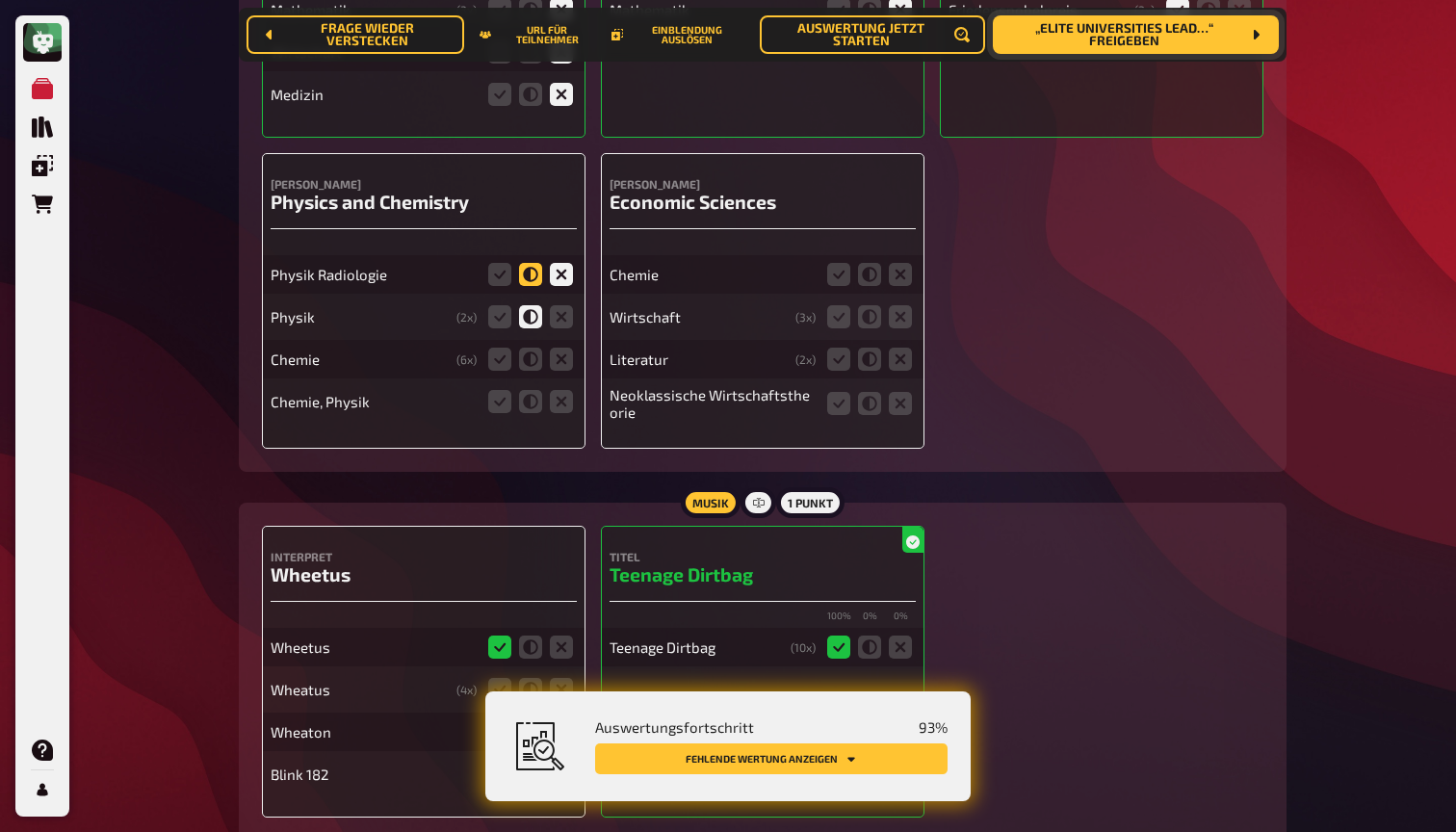
click at [538, 262] on icon at bounding box center [531, 274] width 23 height 23
click at [0, 0] on input "radio" at bounding box center [0, 0] width 0 height 0
click at [531, 347] on icon at bounding box center [531, 359] width 23 height 23
click at [0, 0] on input "radio" at bounding box center [0, 0] width 0 height 0
click at [503, 390] on icon at bounding box center [500, 401] width 23 height 23
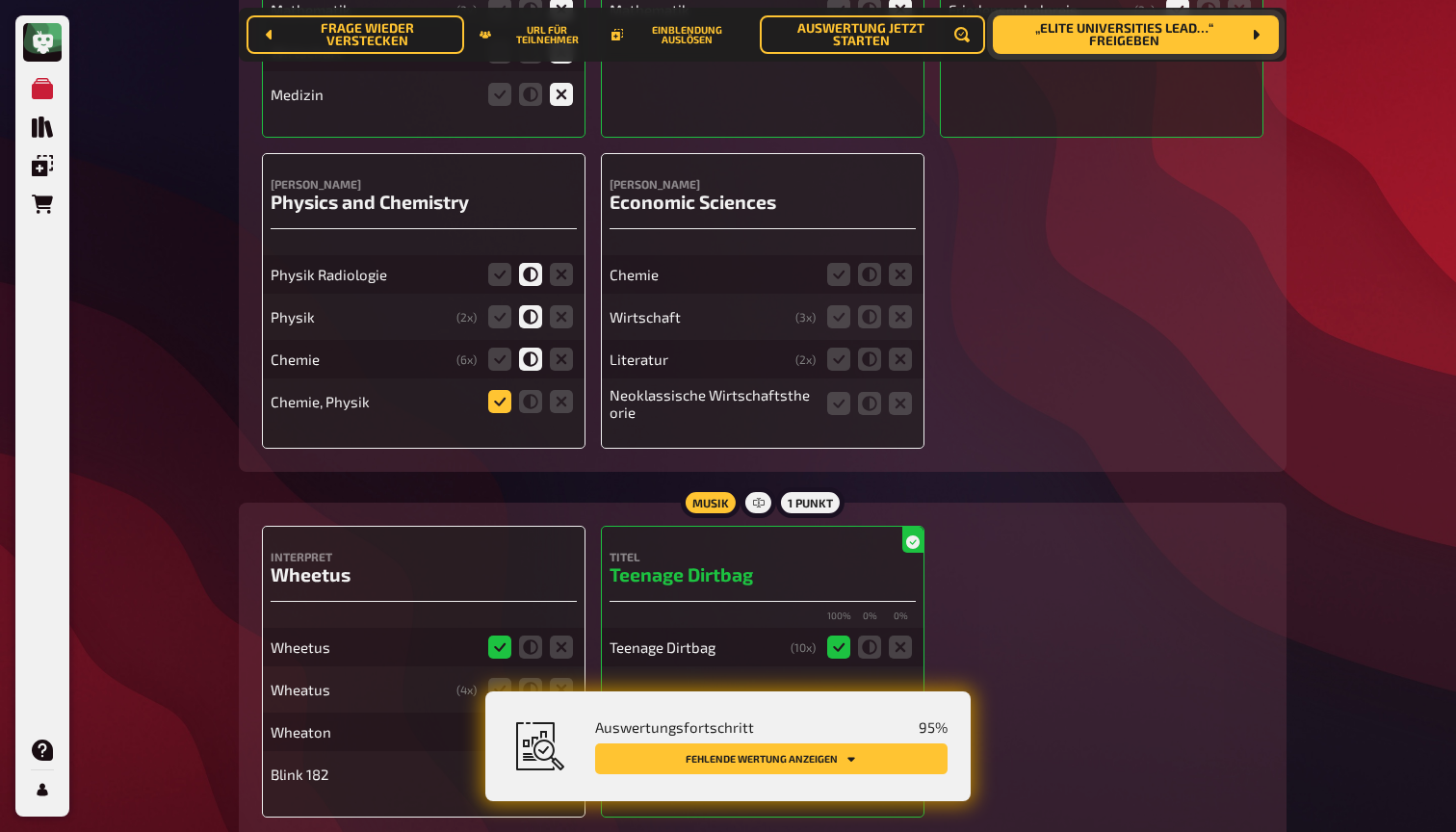
click at [0, 0] on input "radio" at bounding box center [0, 0] width 0 height 0
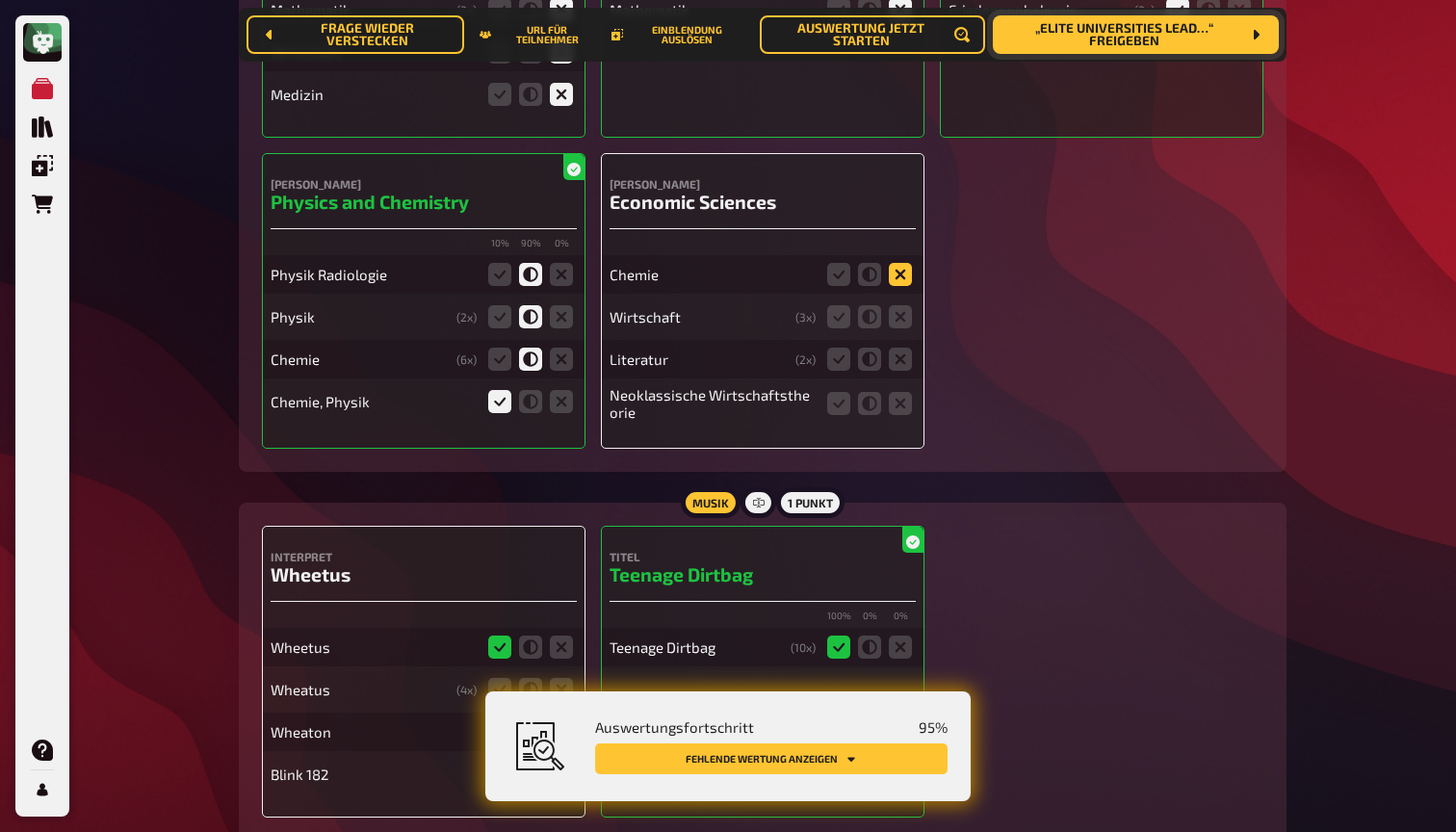
click at [903, 262] on icon at bounding box center [901, 274] width 23 height 23
click at [0, 0] on input "radio" at bounding box center [0, 0] width 0 height 0
click at [834, 305] on icon at bounding box center [839, 317] width 23 height 23
click at [0, 0] on input "radio" at bounding box center [0, 0] width 0 height 0
click at [906, 347] on icon at bounding box center [901, 359] width 23 height 23
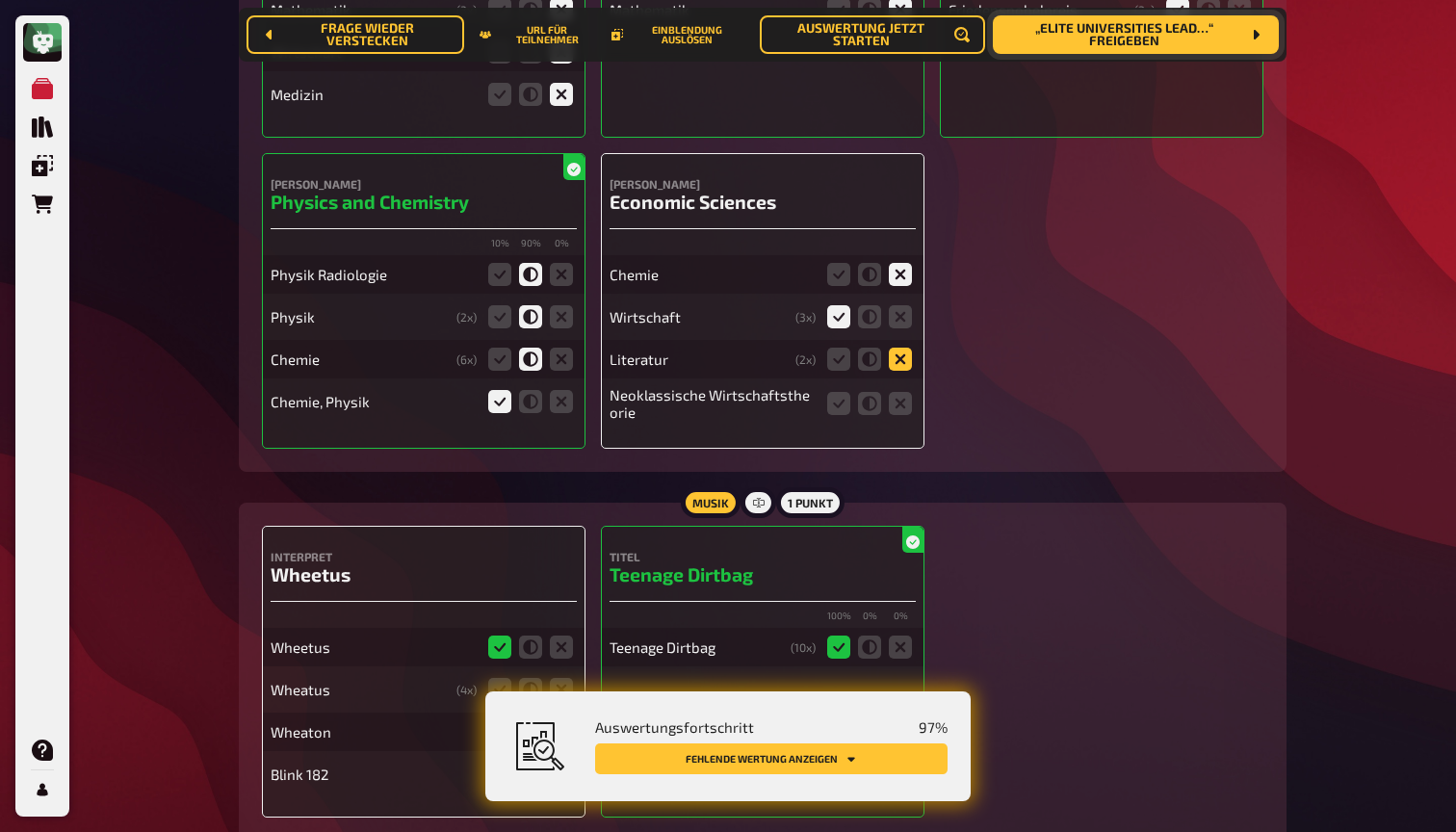
click at [0, 0] on input "radio" at bounding box center [0, 0] width 0 height 0
click at [840, 392] on icon at bounding box center [839, 403] width 23 height 23
click at [0, 0] on input "radio" at bounding box center [0, 0] width 0 height 0
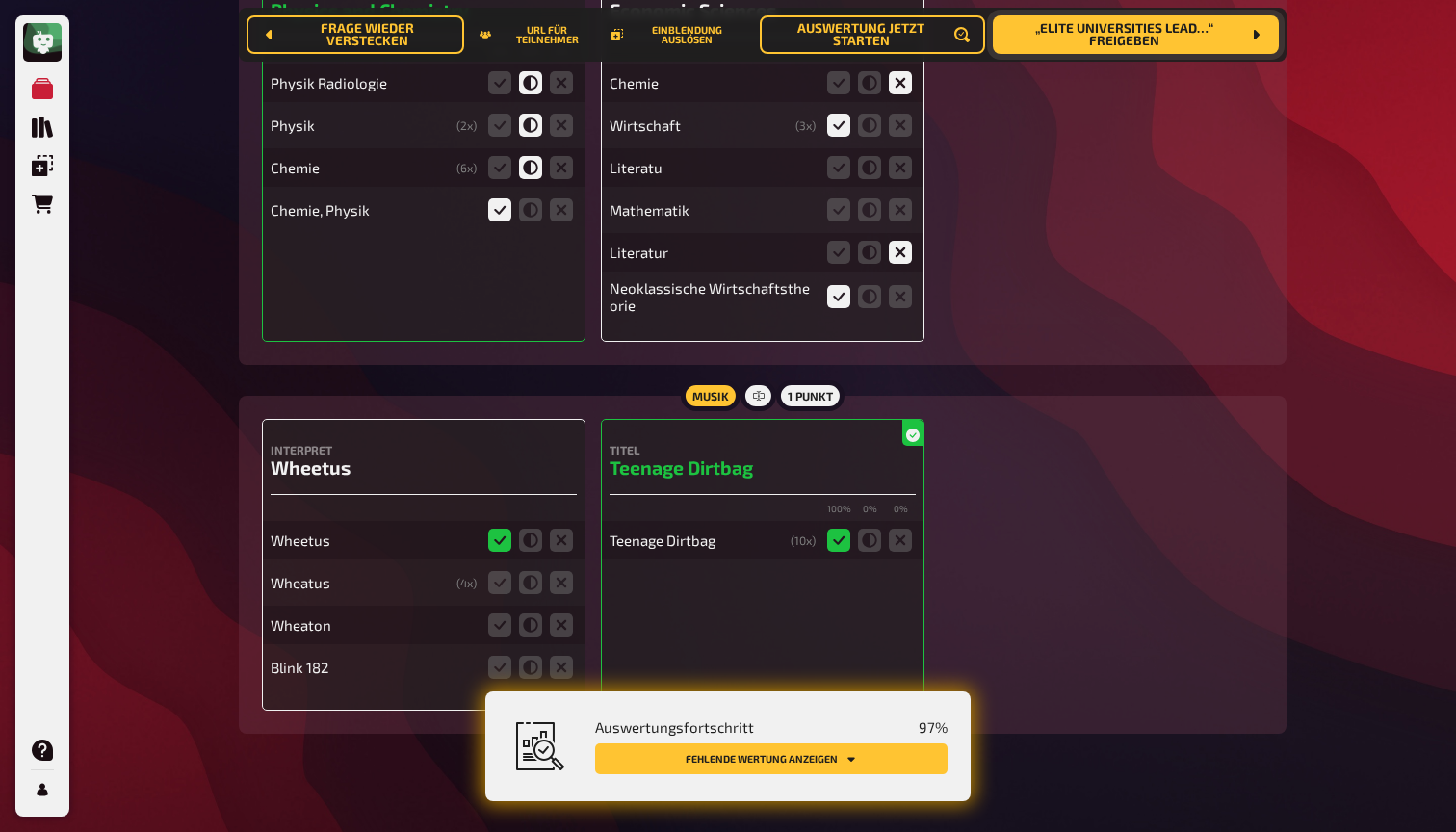
scroll to position [7989, 0]
click at [500, 572] on icon at bounding box center [500, 583] width 23 height 23
click at [0, 0] on input "radio" at bounding box center [0, 0] width 0 height 0
click at [500, 614] on icon at bounding box center [500, 625] width 23 height 23
click at [0, 0] on input "radio" at bounding box center [0, 0] width 0 height 0
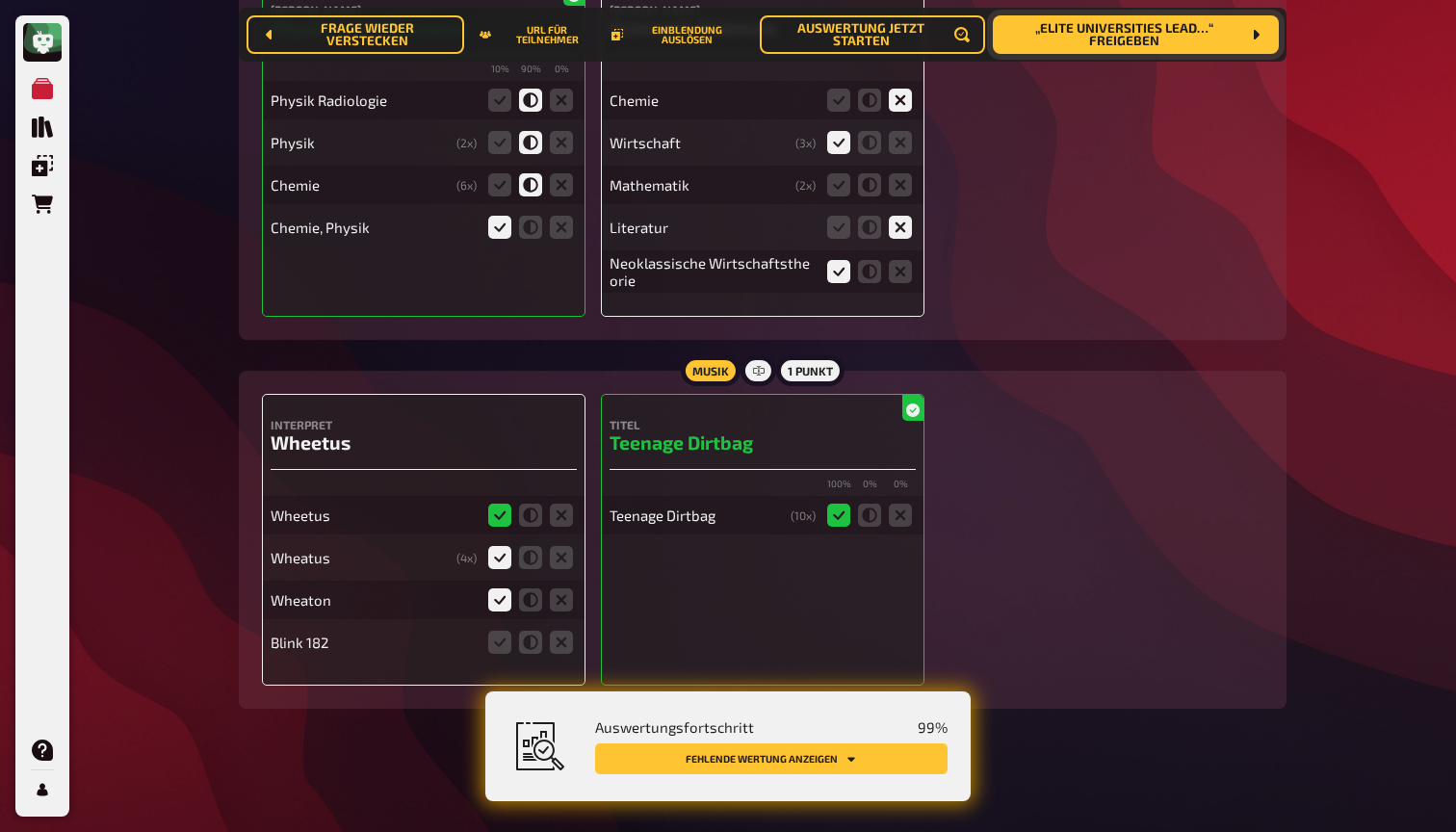
scroll to position [7947, 0]
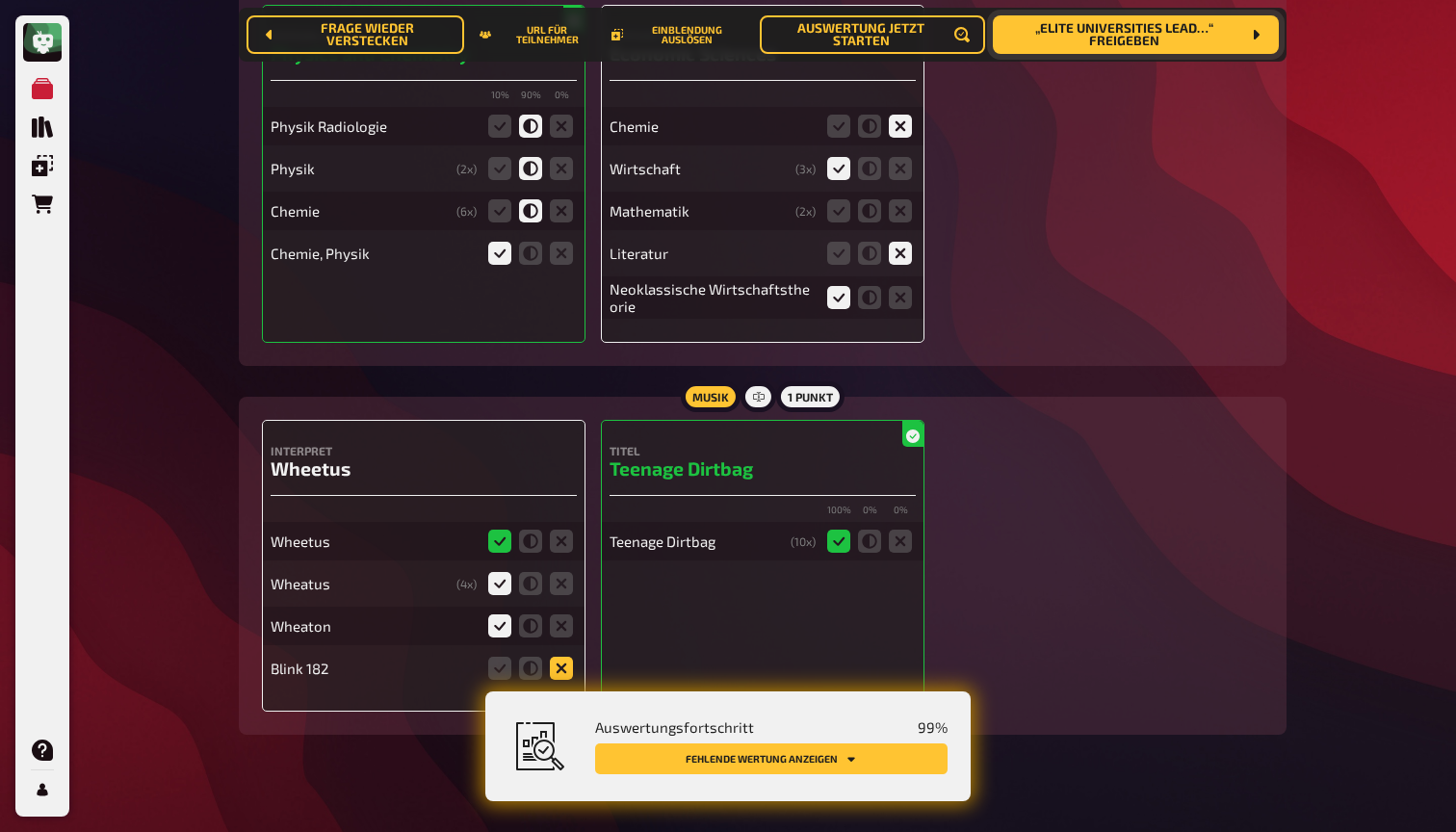
click at [564, 657] on icon at bounding box center [562, 669] width 23 height 23
click at [0, 0] on input "radio" at bounding box center [0, 0] width 0 height 0
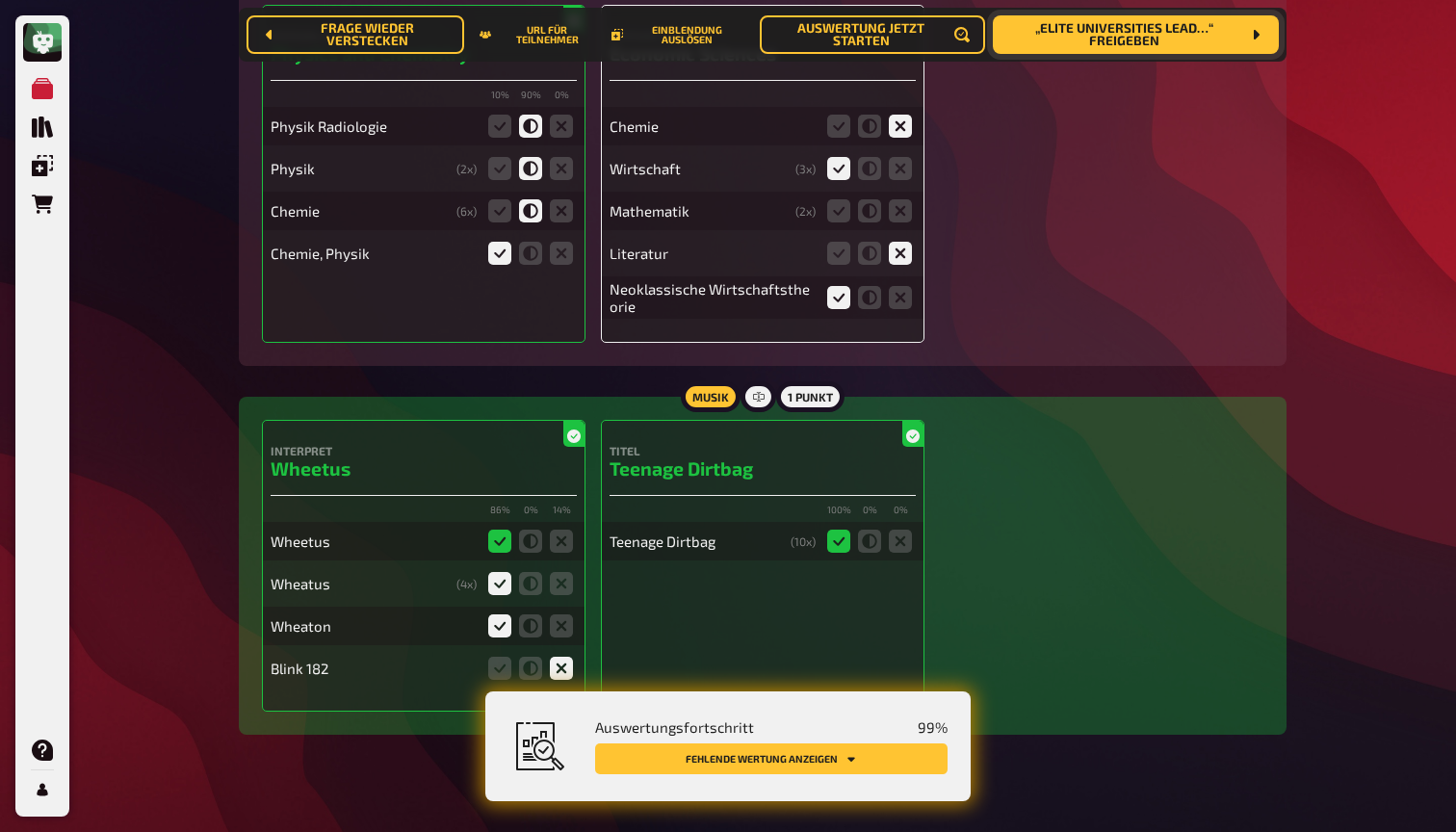
scroll to position [7796, 0]
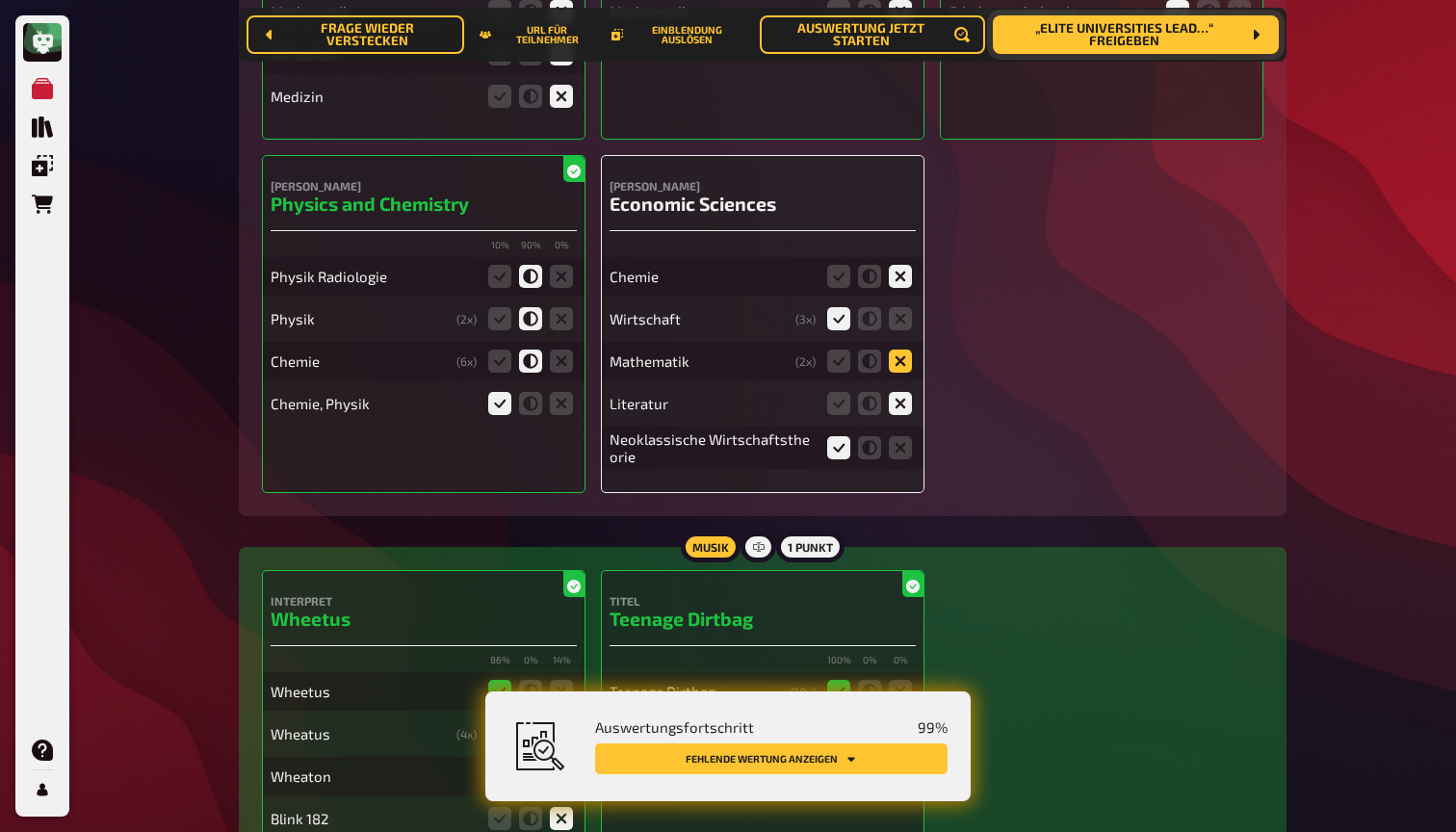
click at [902, 349] on icon at bounding box center [901, 361] width 23 height 23
click at [0, 0] on input "radio" at bounding box center [0, 0] width 0 height 0
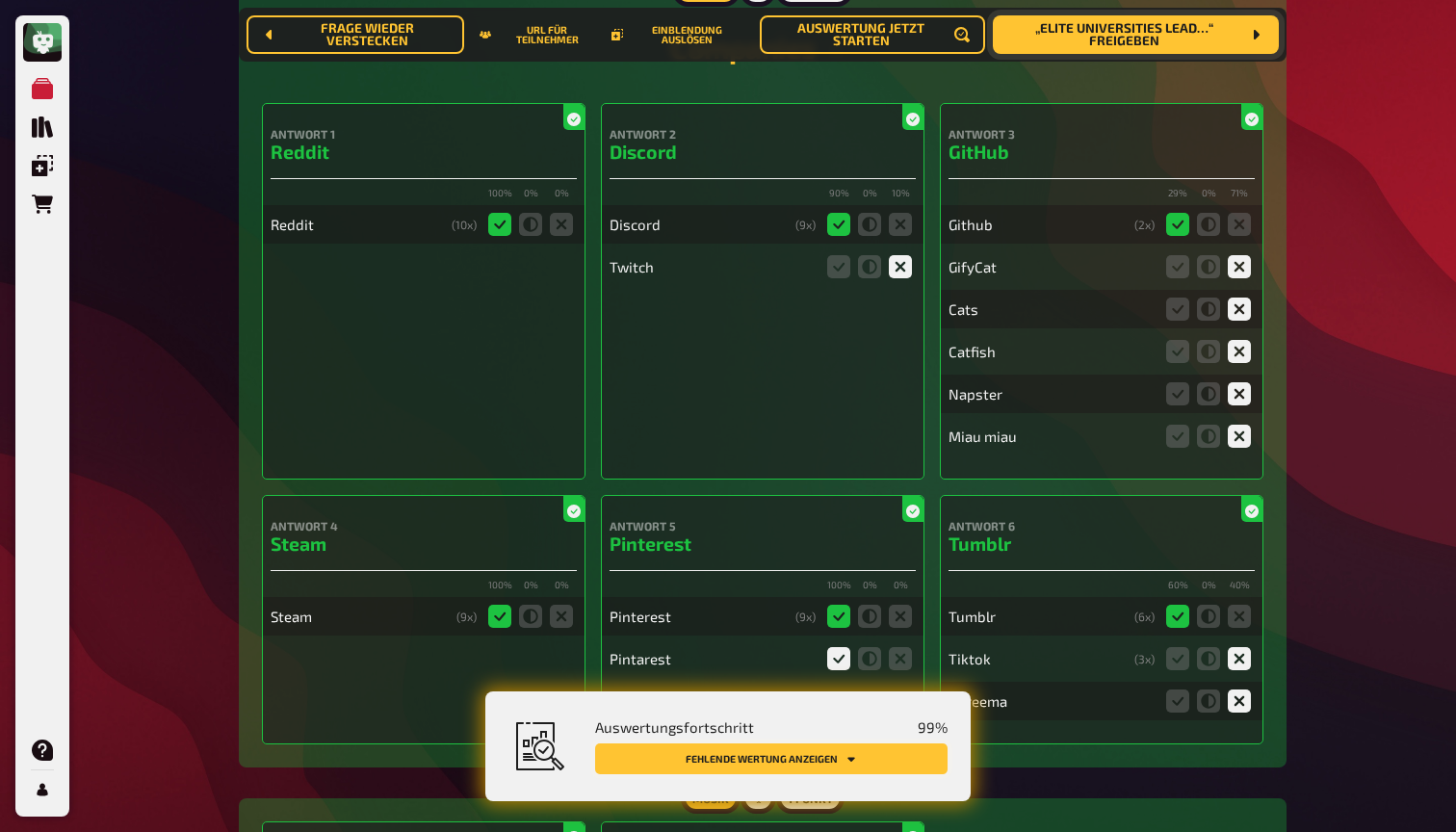
click at [708, 757] on button "Fehlende Wertung anzeigen" at bounding box center [772, 758] width 352 height 30
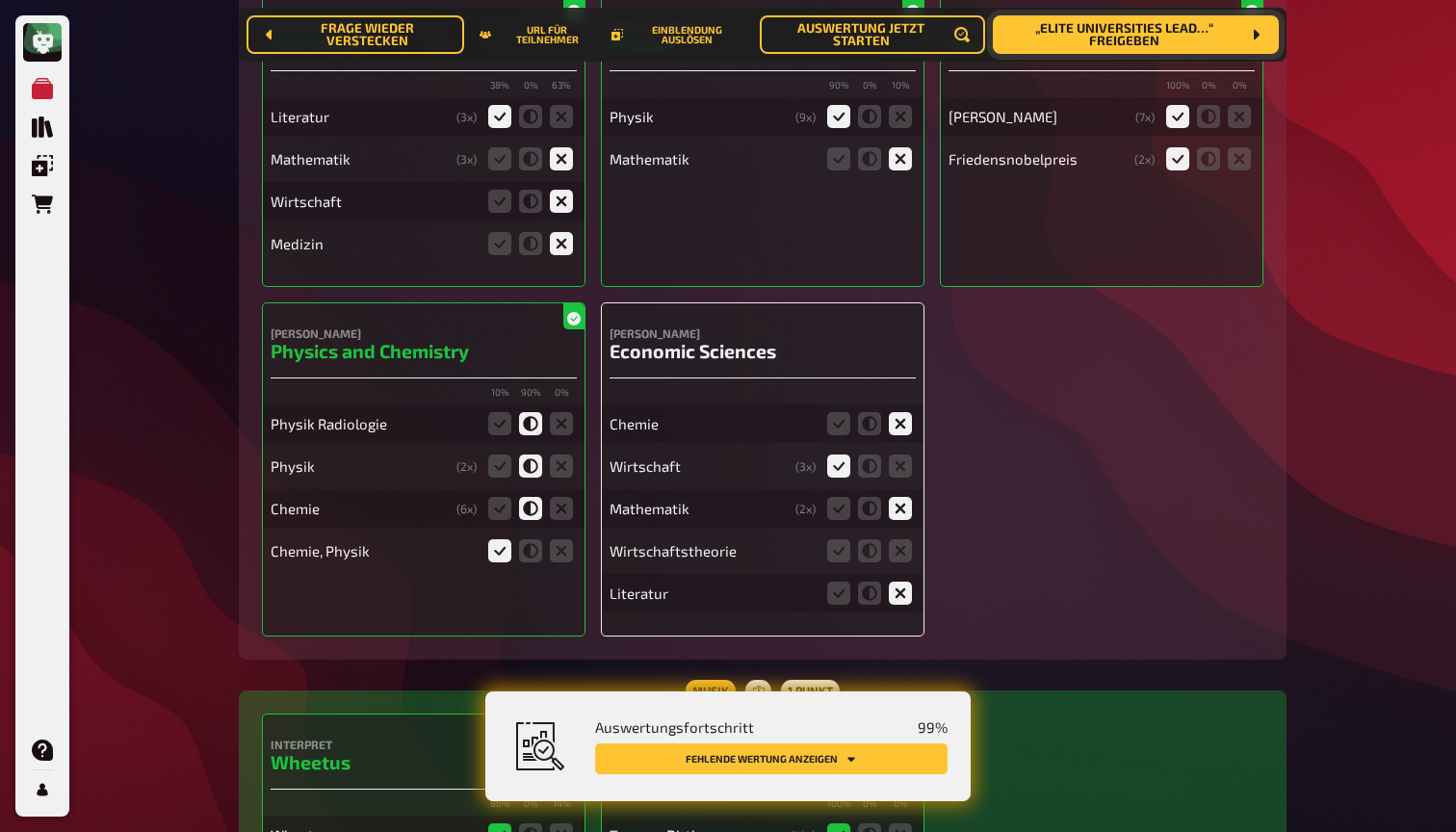
scroll to position [7650, 0]
click at [843, 538] on icon at bounding box center [839, 550] width 23 height 23
click at [0, 0] on input "radio" at bounding box center [0, 0] width 0 height 0
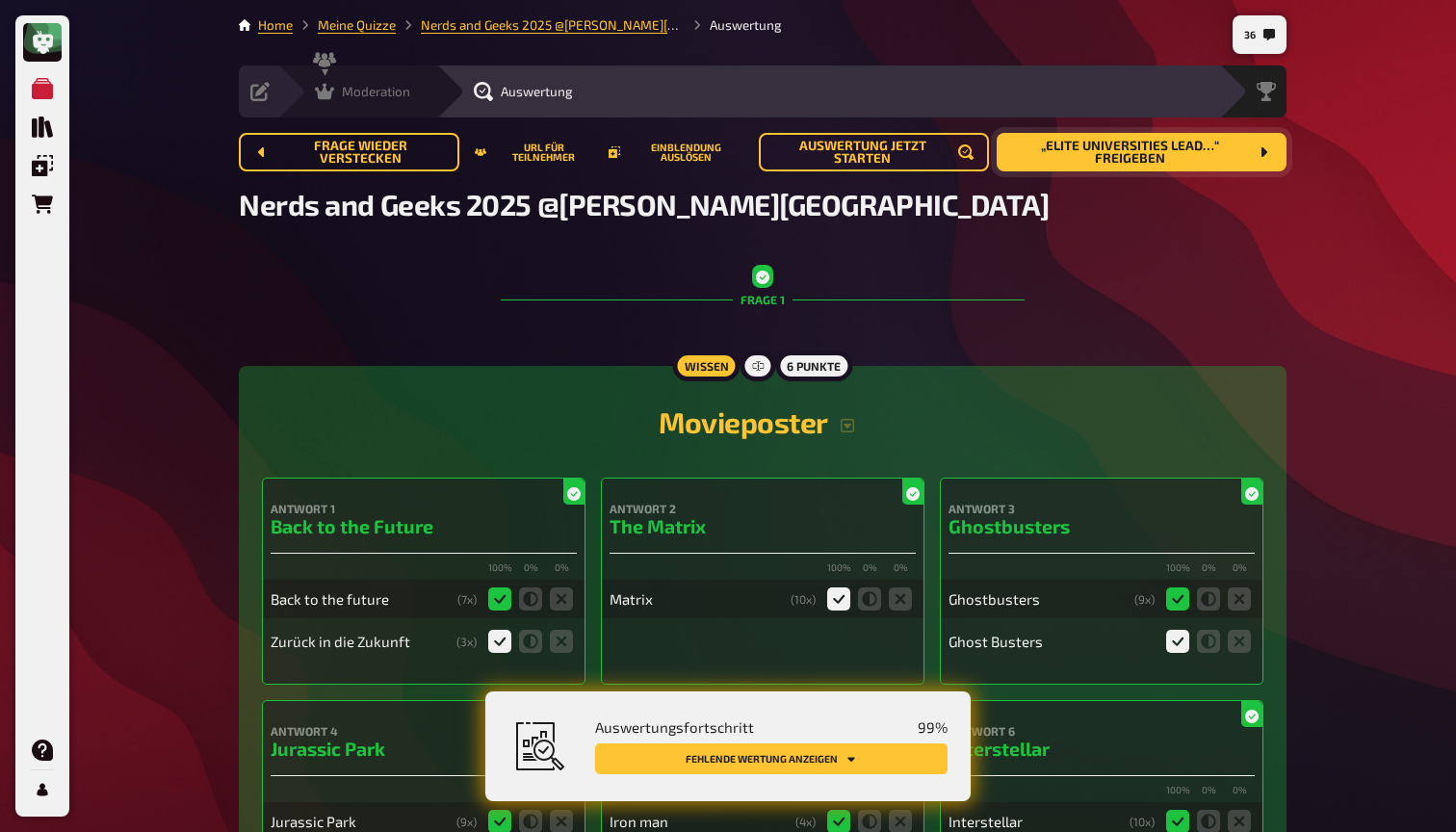
scroll to position [0, 0]
click at [324, 84] on icon at bounding box center [325, 92] width 20 height 17
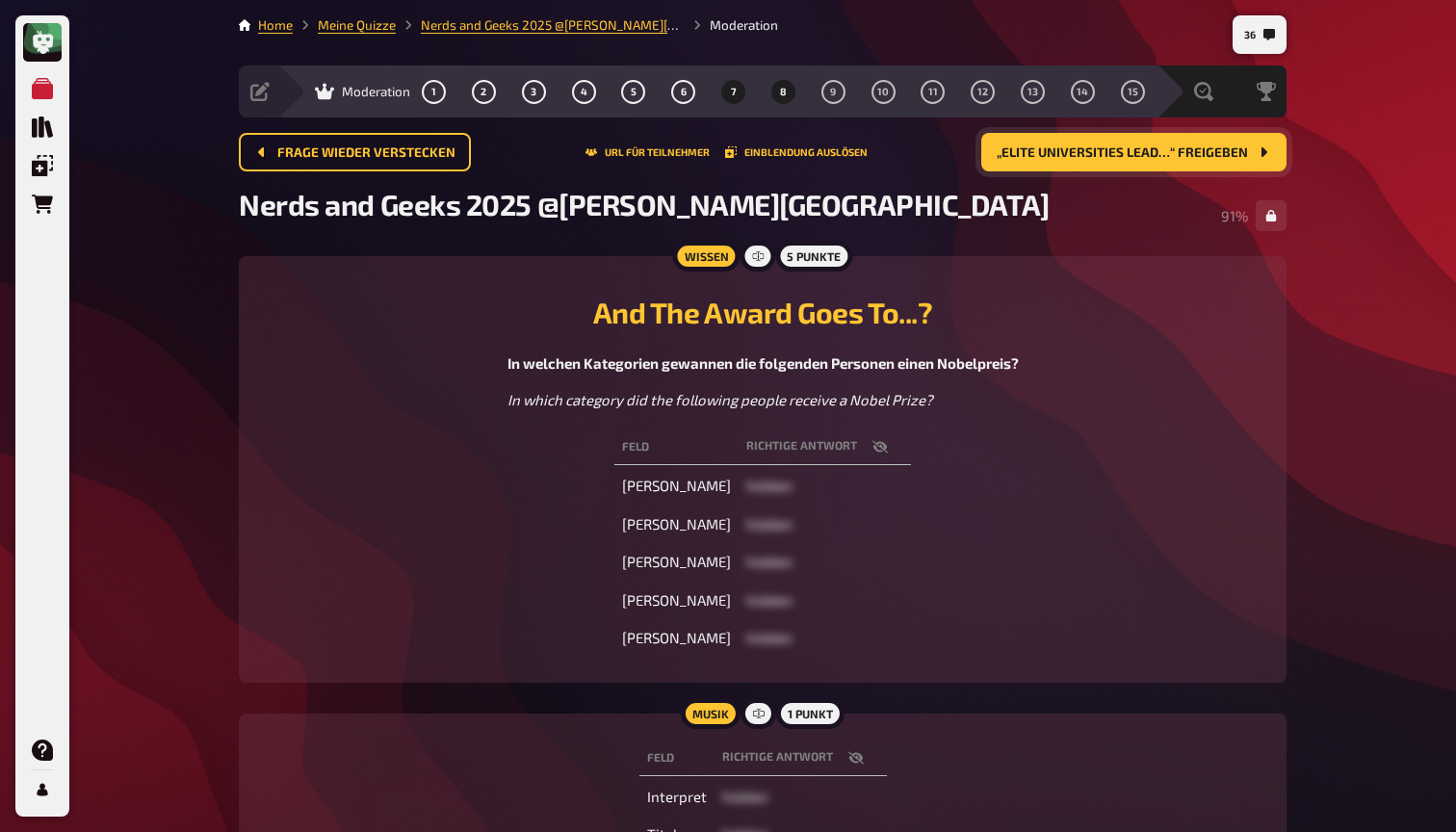
click at [788, 90] on button "8" at bounding box center [782, 91] width 30 height 30
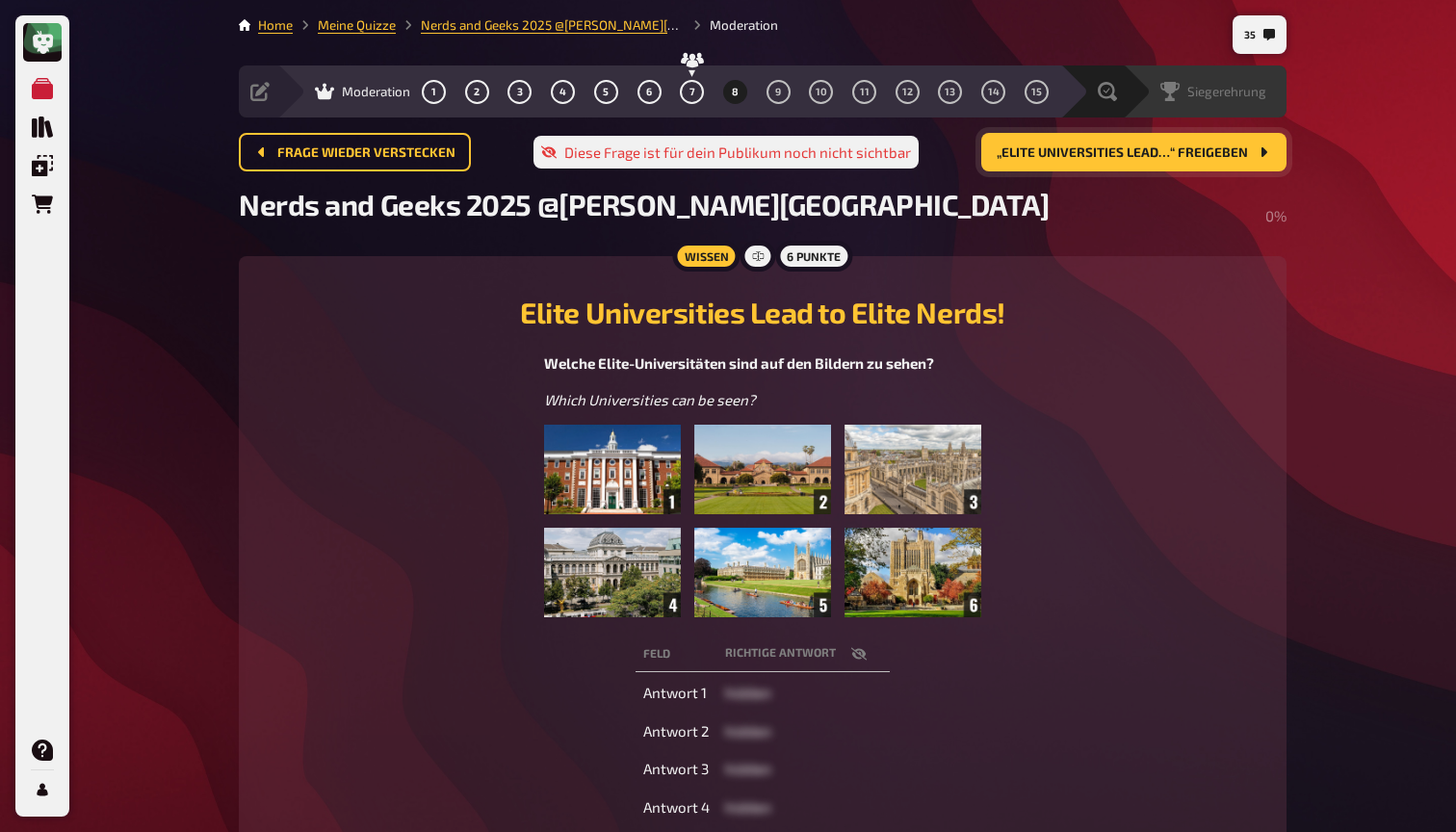
click at [1267, 89] on div "Siegerehrung" at bounding box center [1217, 92] width 138 height 20
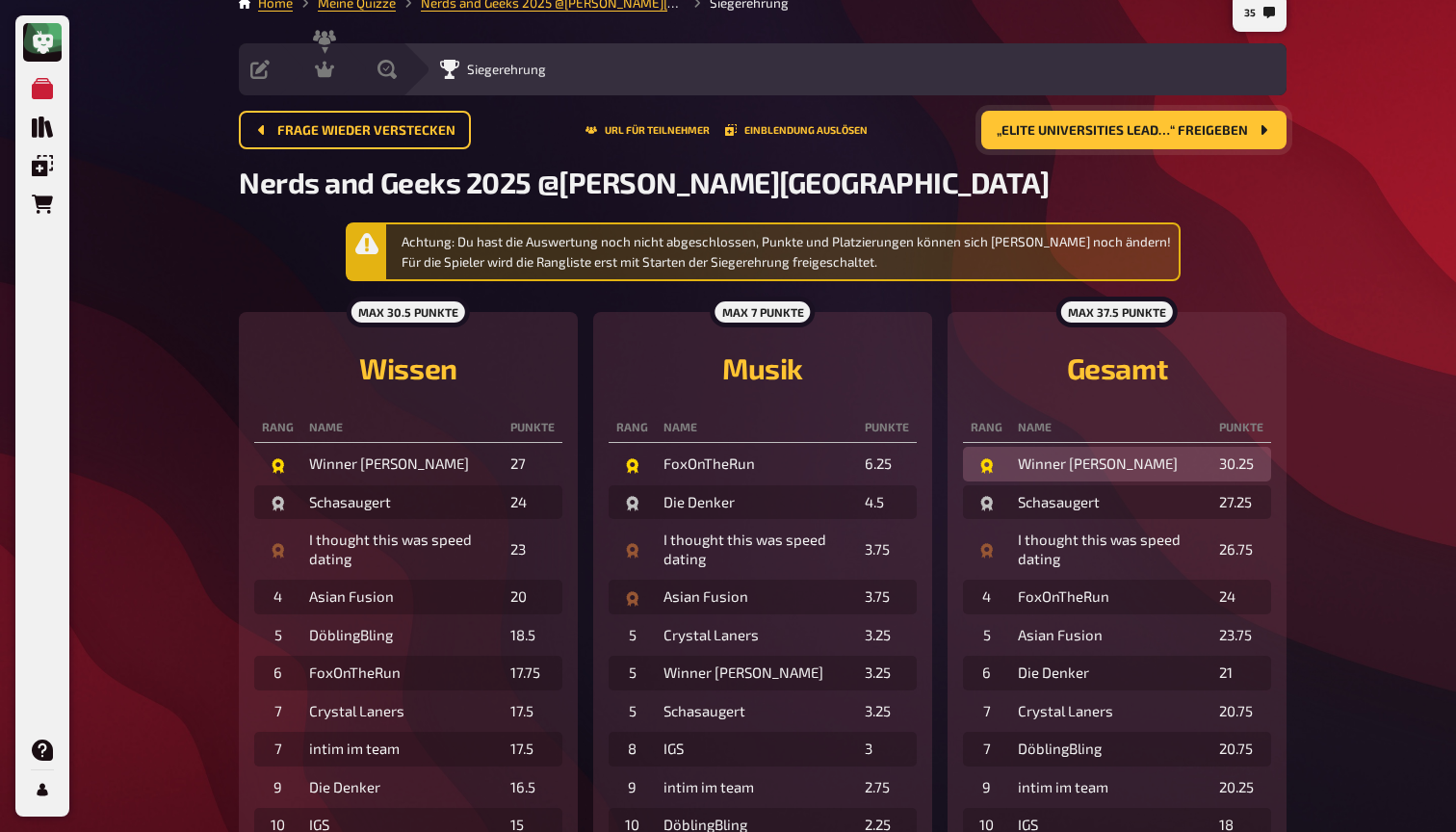
scroll to position [8, 0]
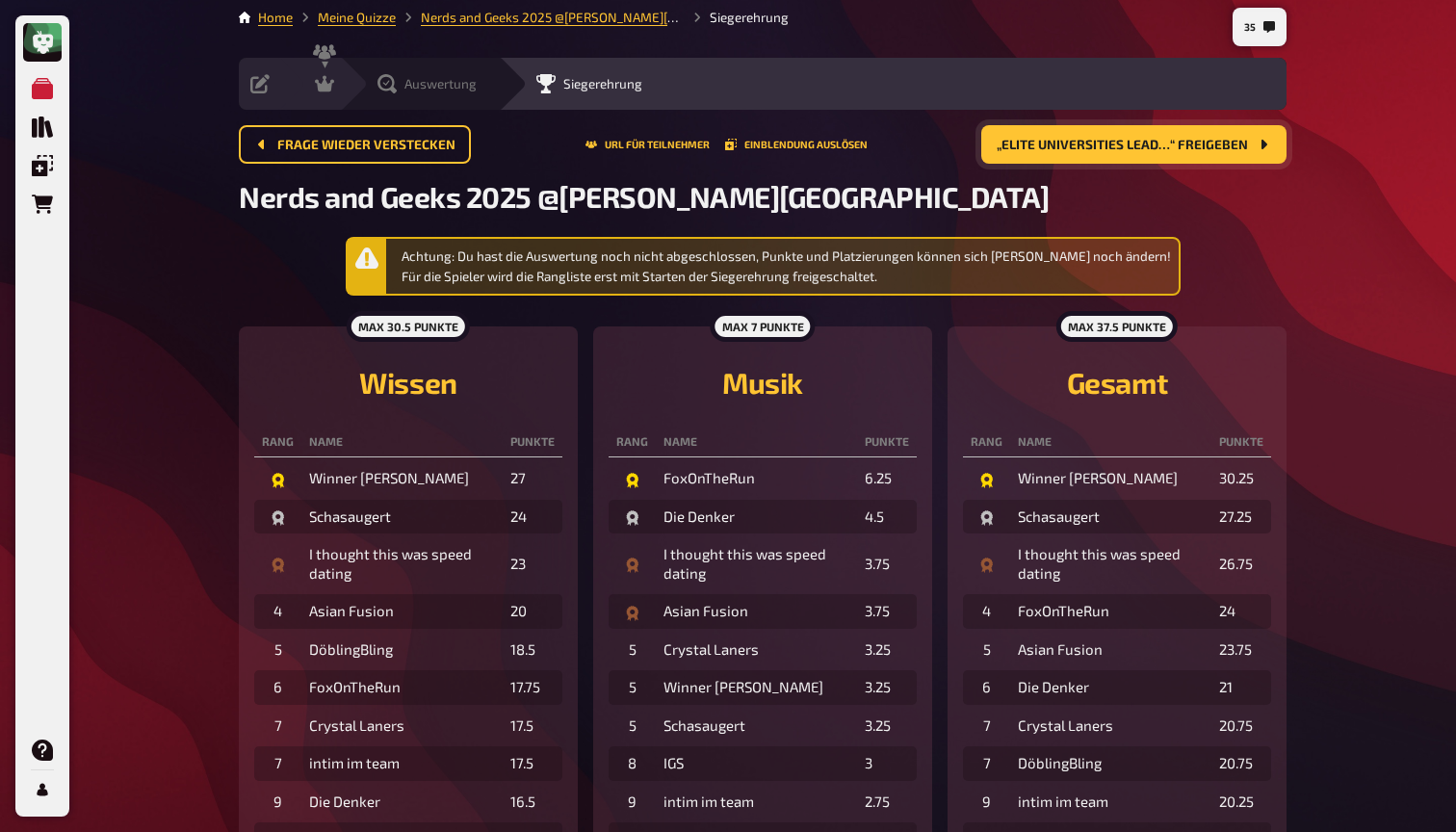
click at [386, 87] on icon at bounding box center [387, 84] width 20 height 20
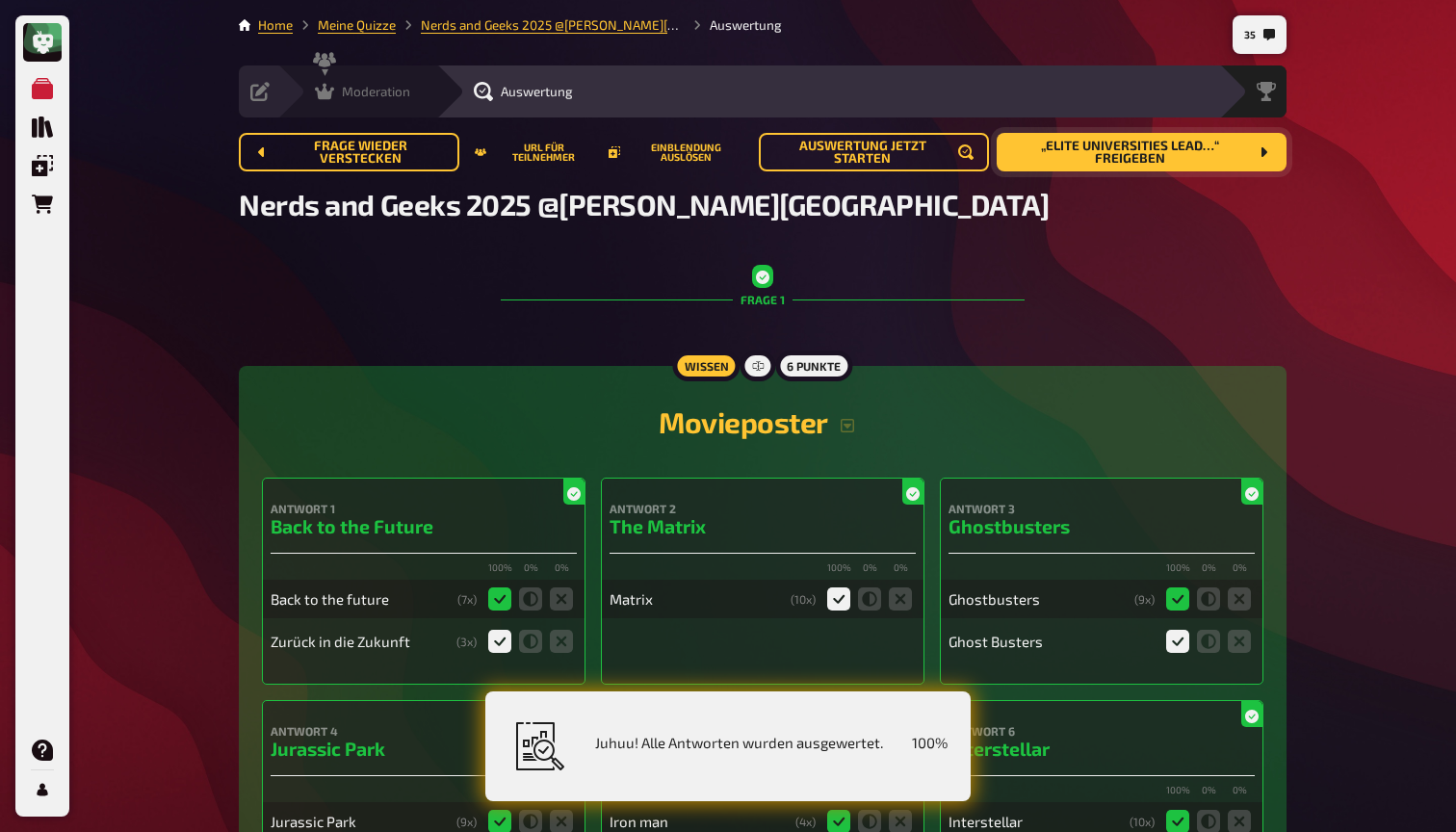
click at [330, 95] on icon at bounding box center [325, 92] width 20 height 17
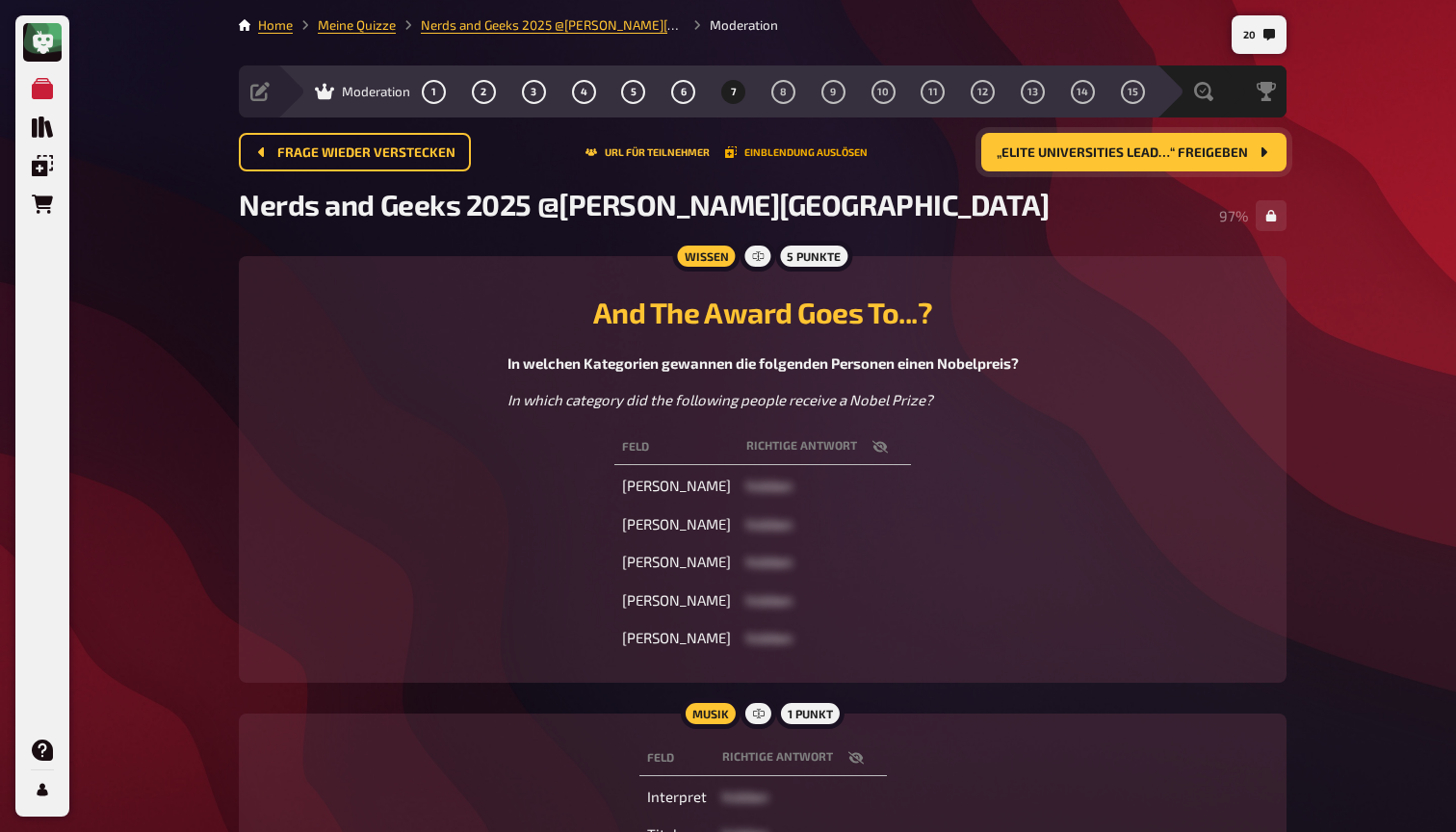
click at [756, 153] on button "Einblendung auslösen" at bounding box center [796, 152] width 143 height 12
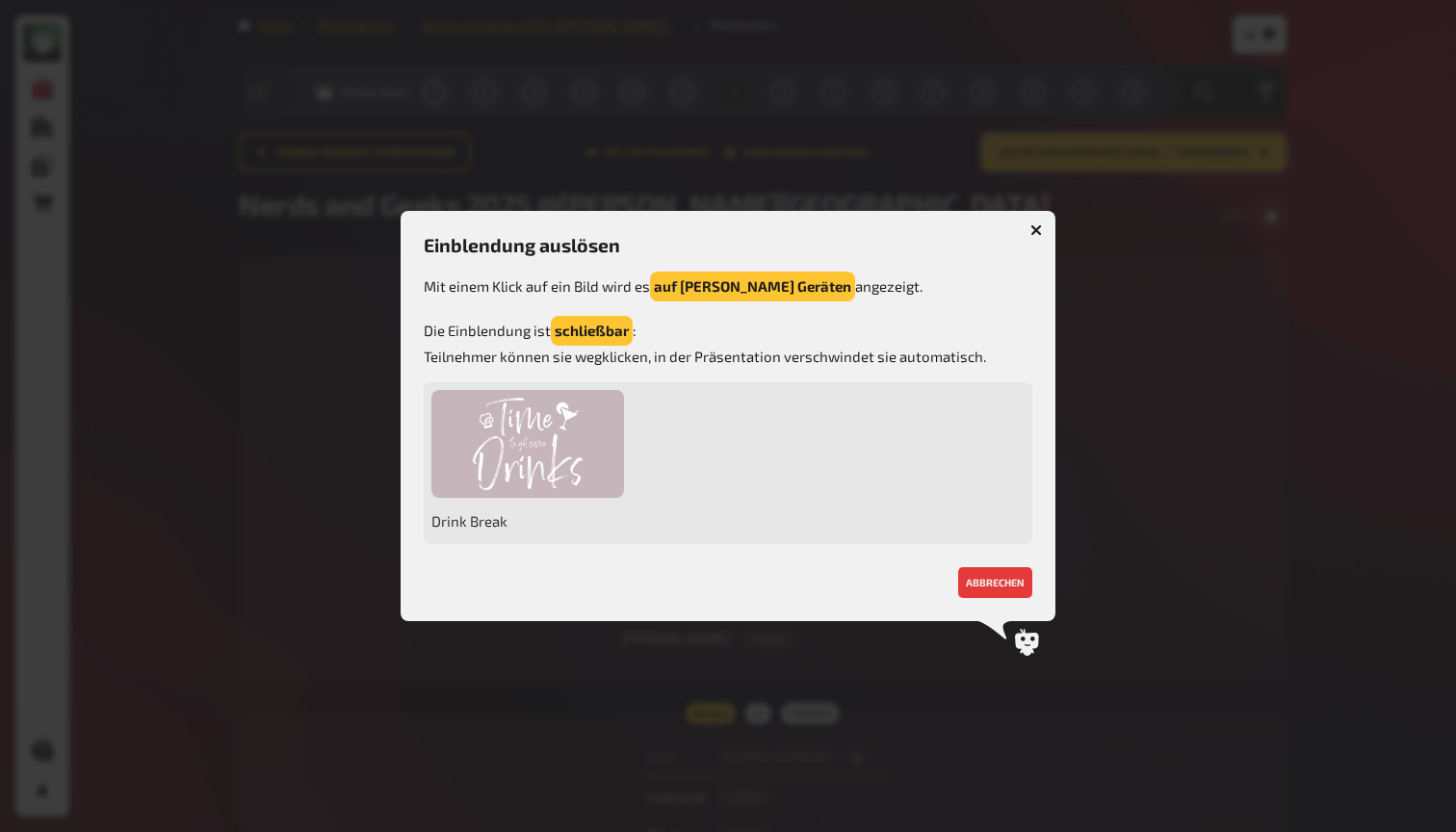
click at [1037, 232] on icon "button" at bounding box center [1036, 229] width 19 height 19
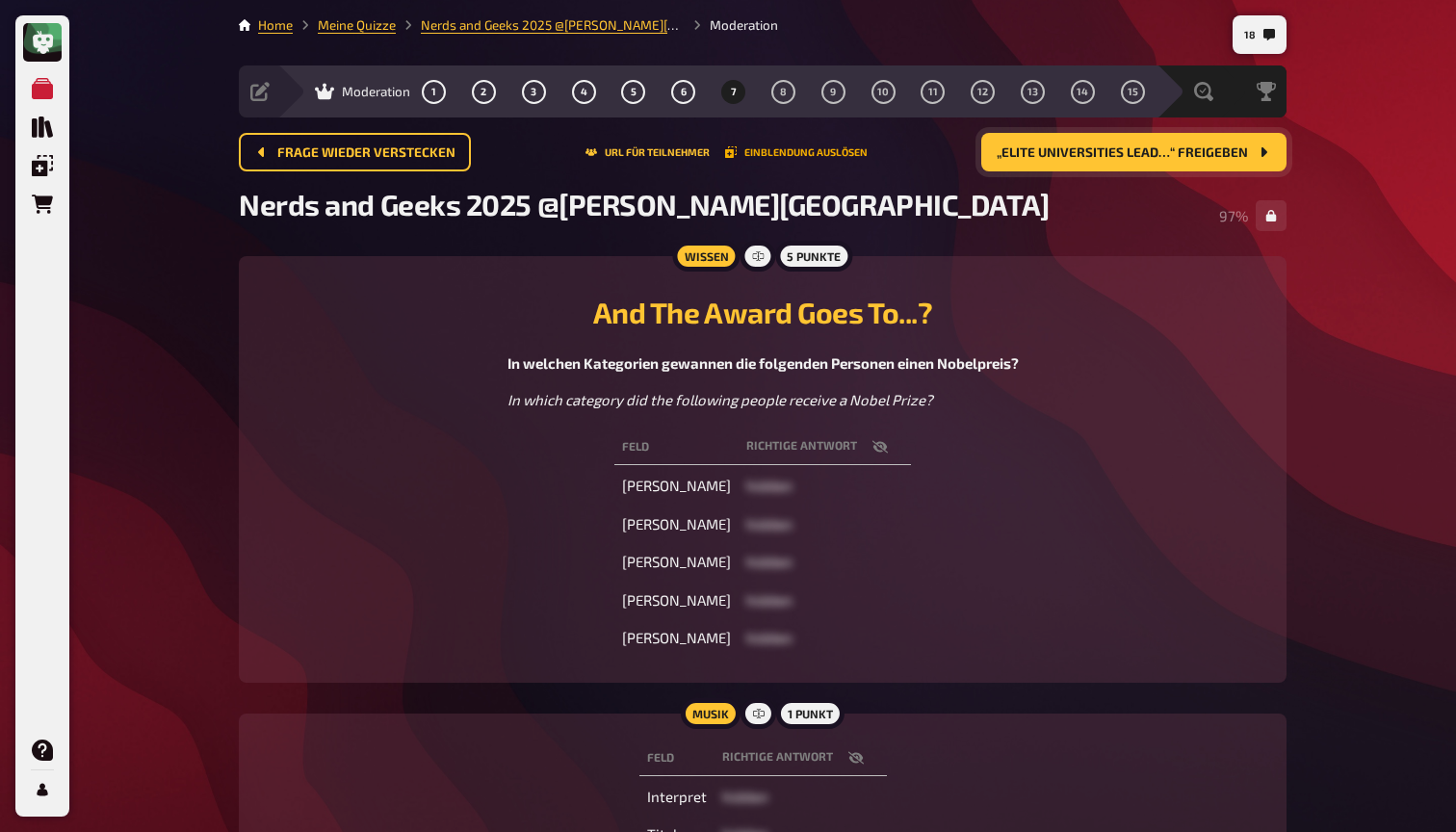
click at [763, 152] on button "Einblendung auslösen" at bounding box center [796, 152] width 143 height 12
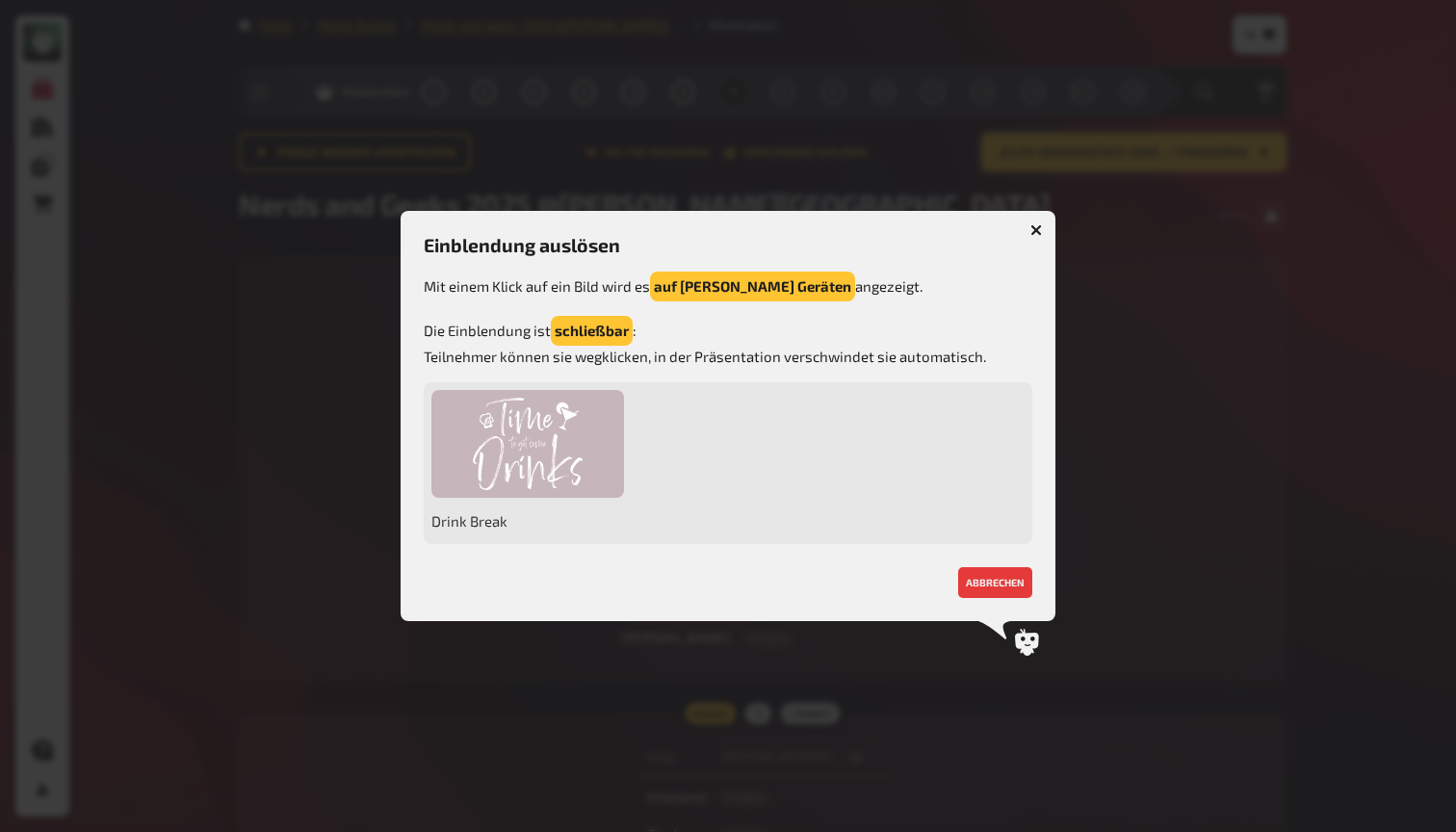
click at [770, 454] on div "Drink Break" at bounding box center [728, 463] width 608 height 162
click at [762, 482] on div "Drink Break" at bounding box center [728, 463] width 608 height 162
click at [1029, 232] on button "button" at bounding box center [1035, 229] width 30 height 30
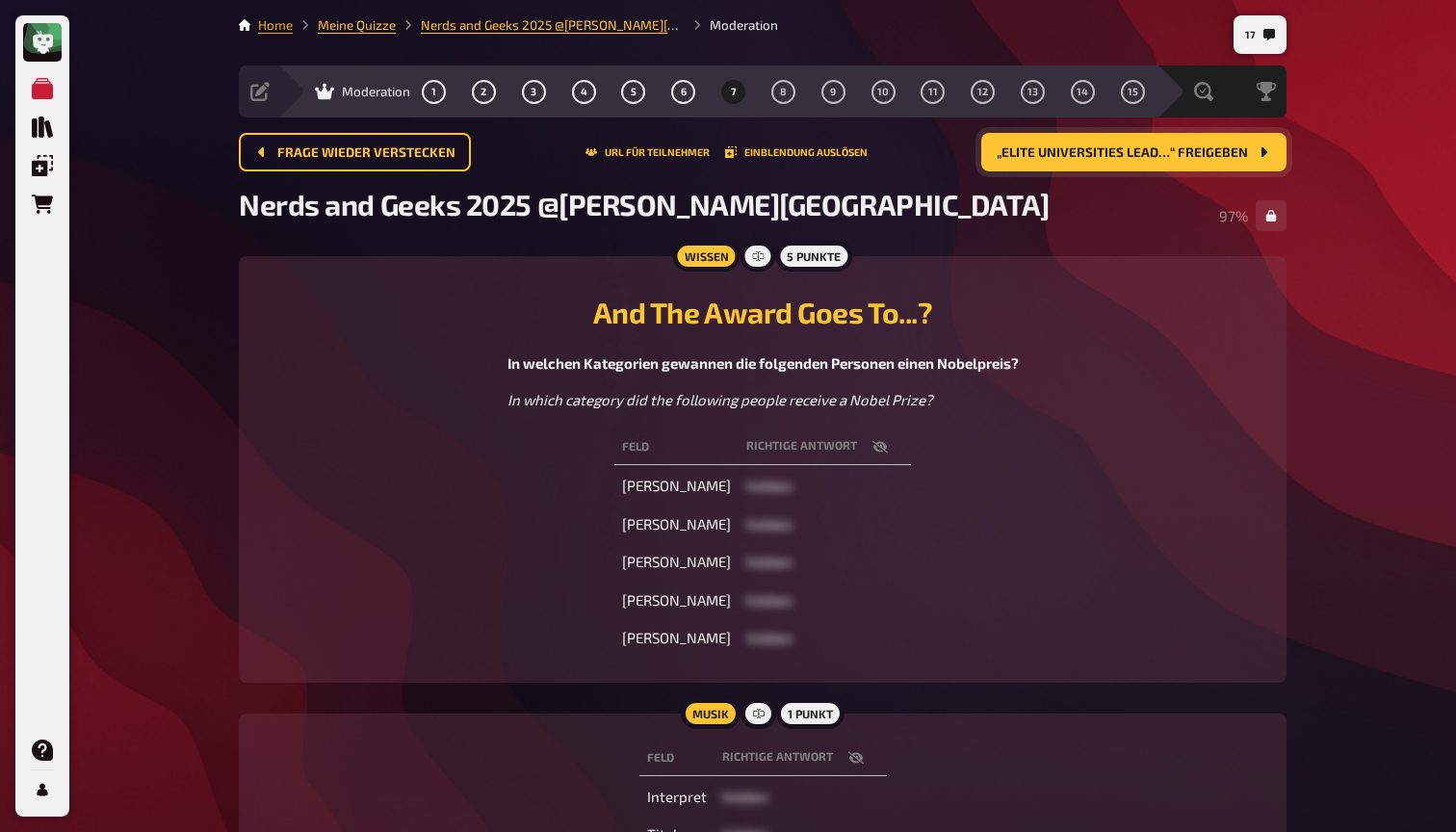
click at [282, 24] on link "Home" at bounding box center [275, 25] width 34 height 16
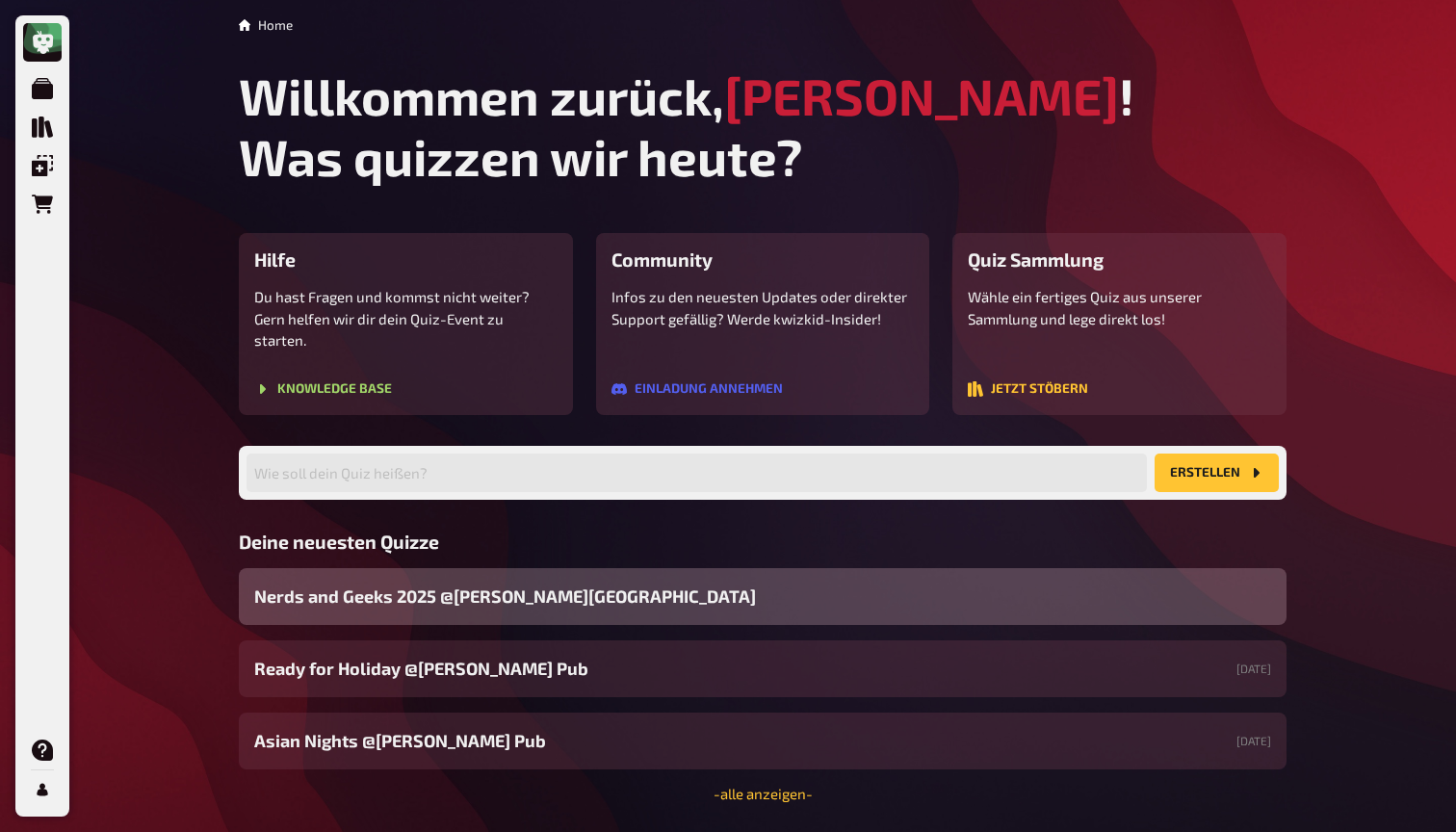
click at [468, 583] on span "Nerds and Geeks 2025 @[PERSON_NAME][GEOGRAPHIC_DATA]" at bounding box center [505, 596] width 501 height 26
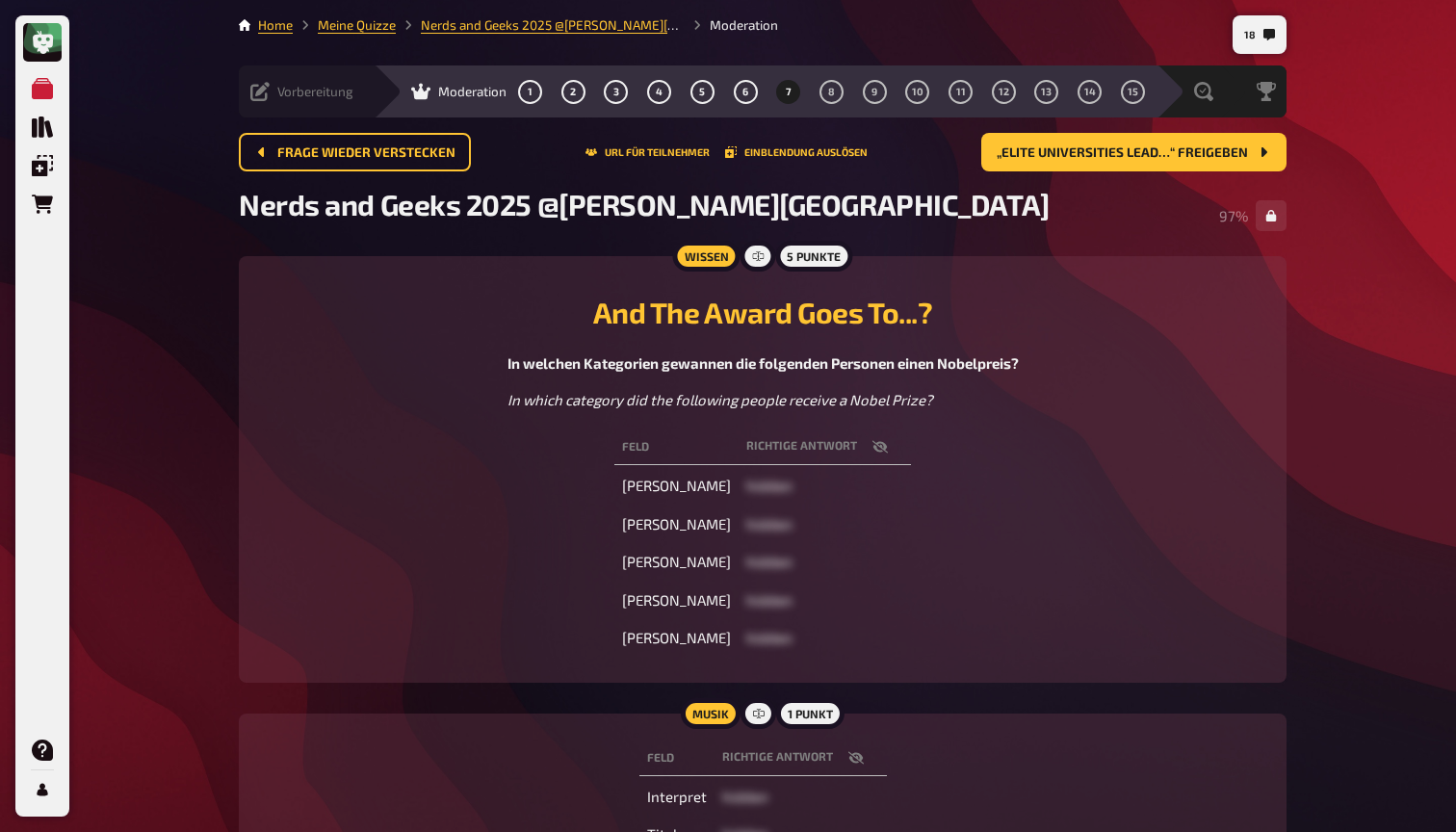
click at [282, 96] on span "Vorbereitung" at bounding box center [315, 92] width 76 height 16
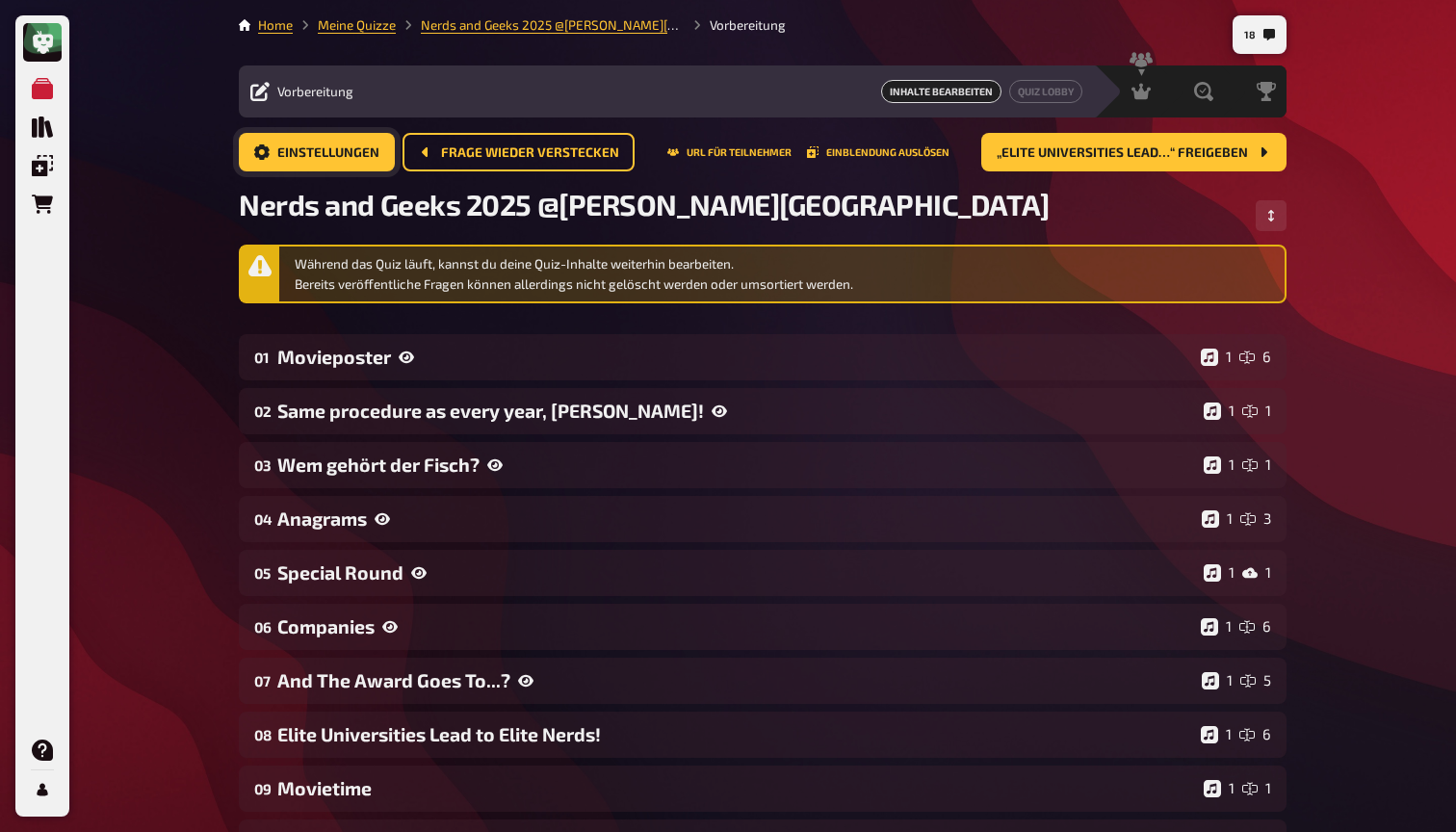
click at [301, 140] on button "Einstellungen" at bounding box center [316, 152] width 156 height 38
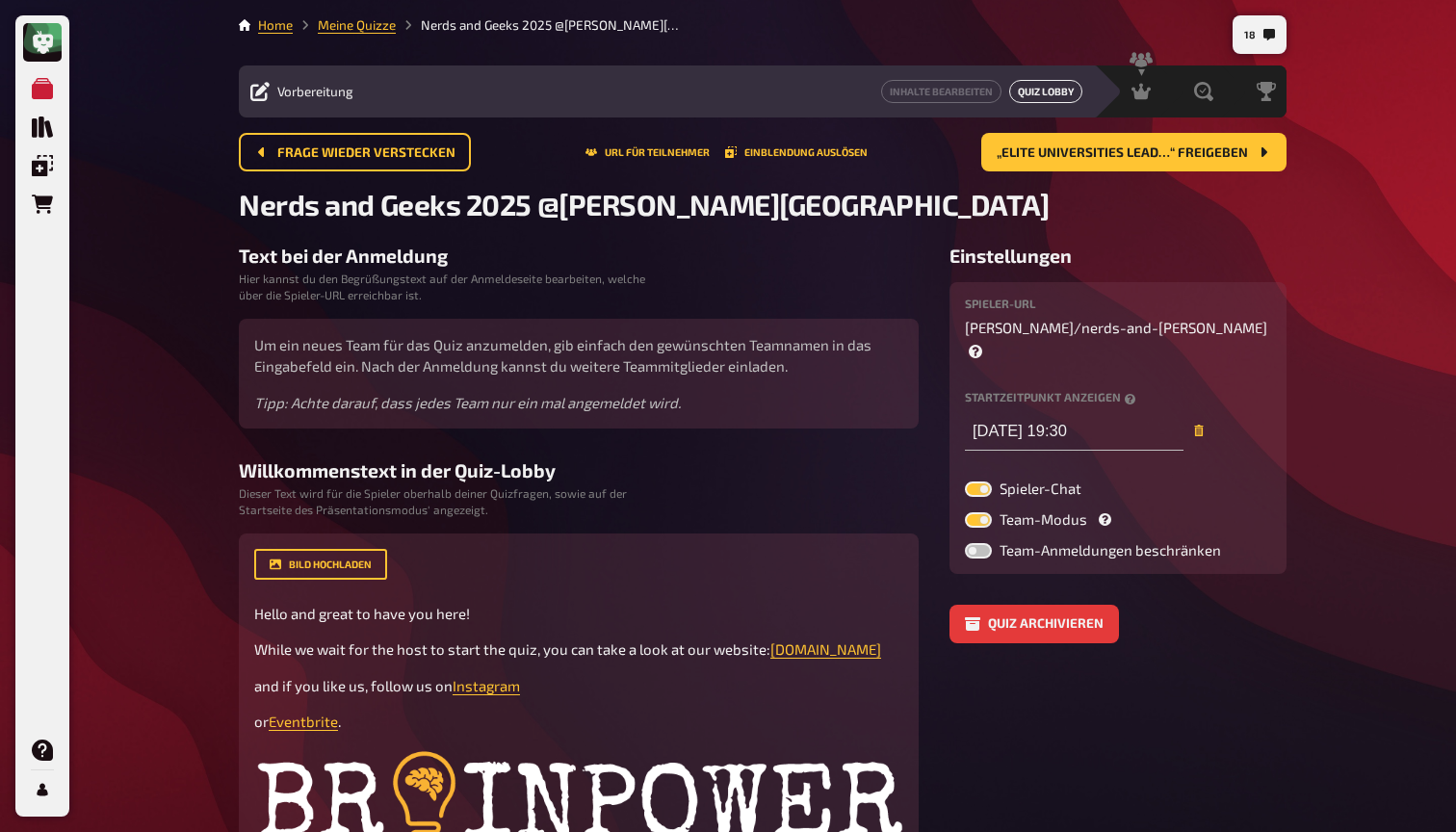
click at [1054, 87] on button "Quiz Lobby" at bounding box center [1046, 92] width 73 height 23
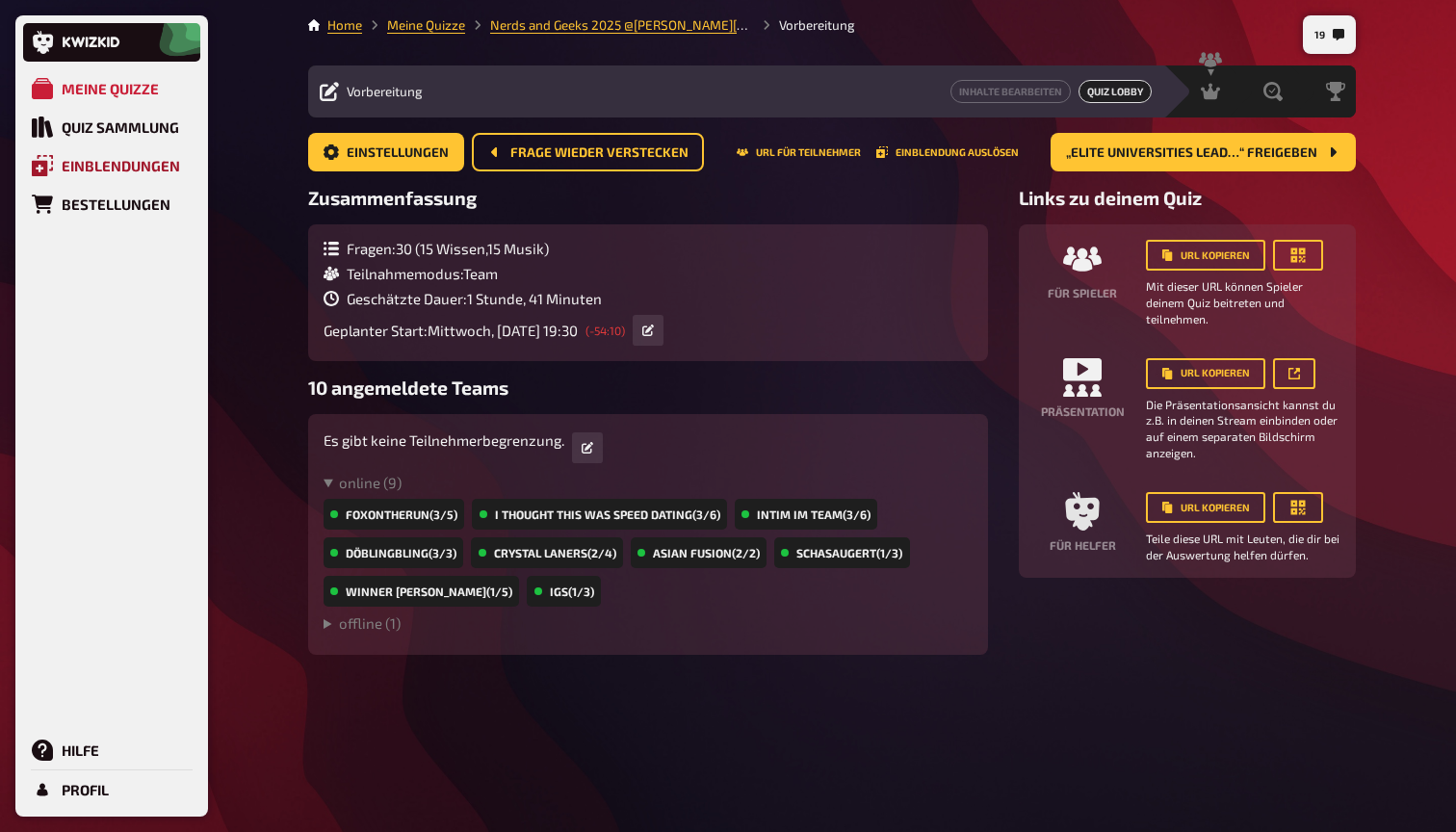
click at [99, 171] on div "Einblendungen" at bounding box center [120, 165] width 118 height 18
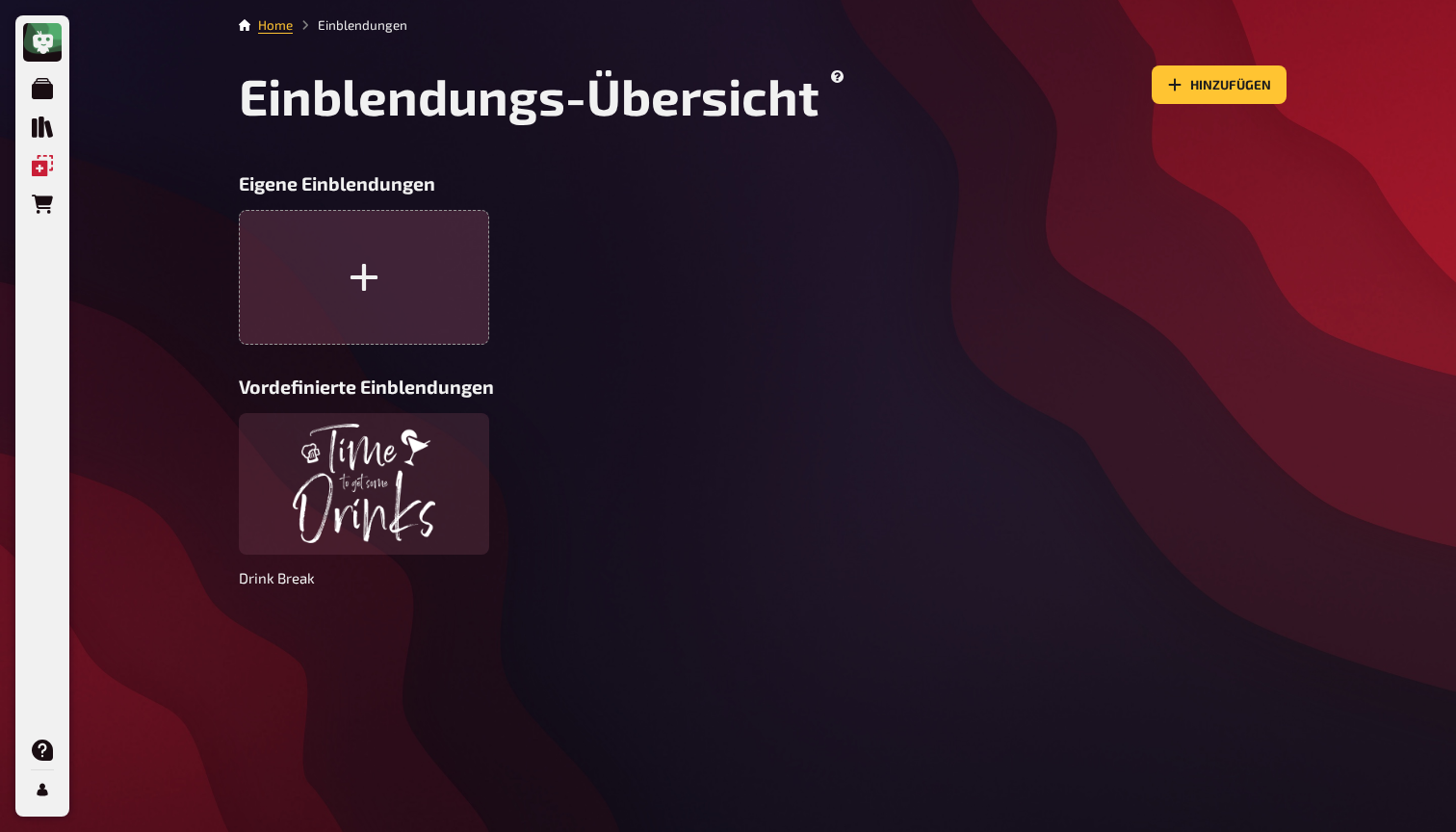
click at [404, 273] on button "button" at bounding box center [364, 277] width 251 height 135
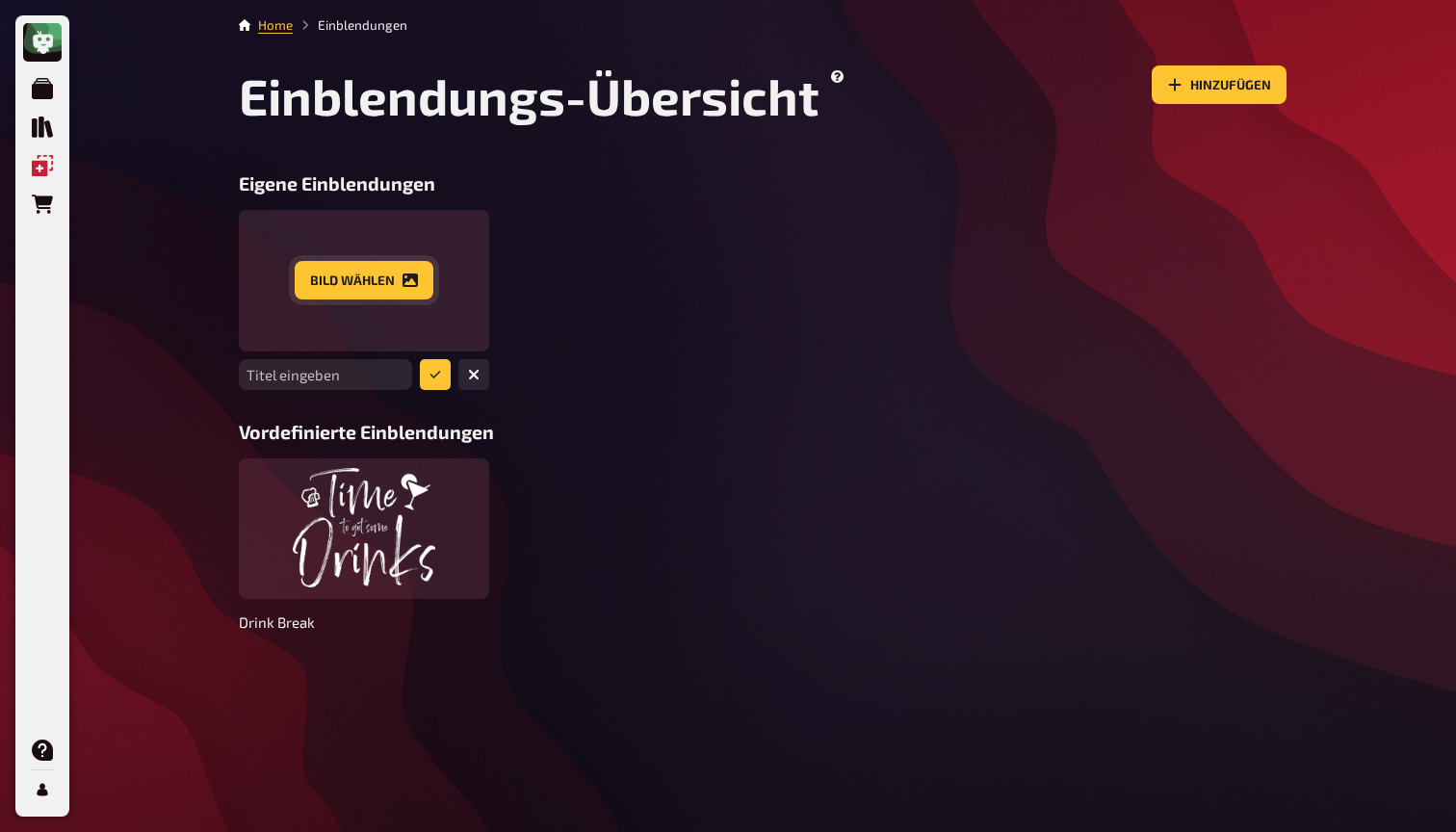
click at [344, 285] on button "Bild wählen" at bounding box center [364, 279] width 139 height 38
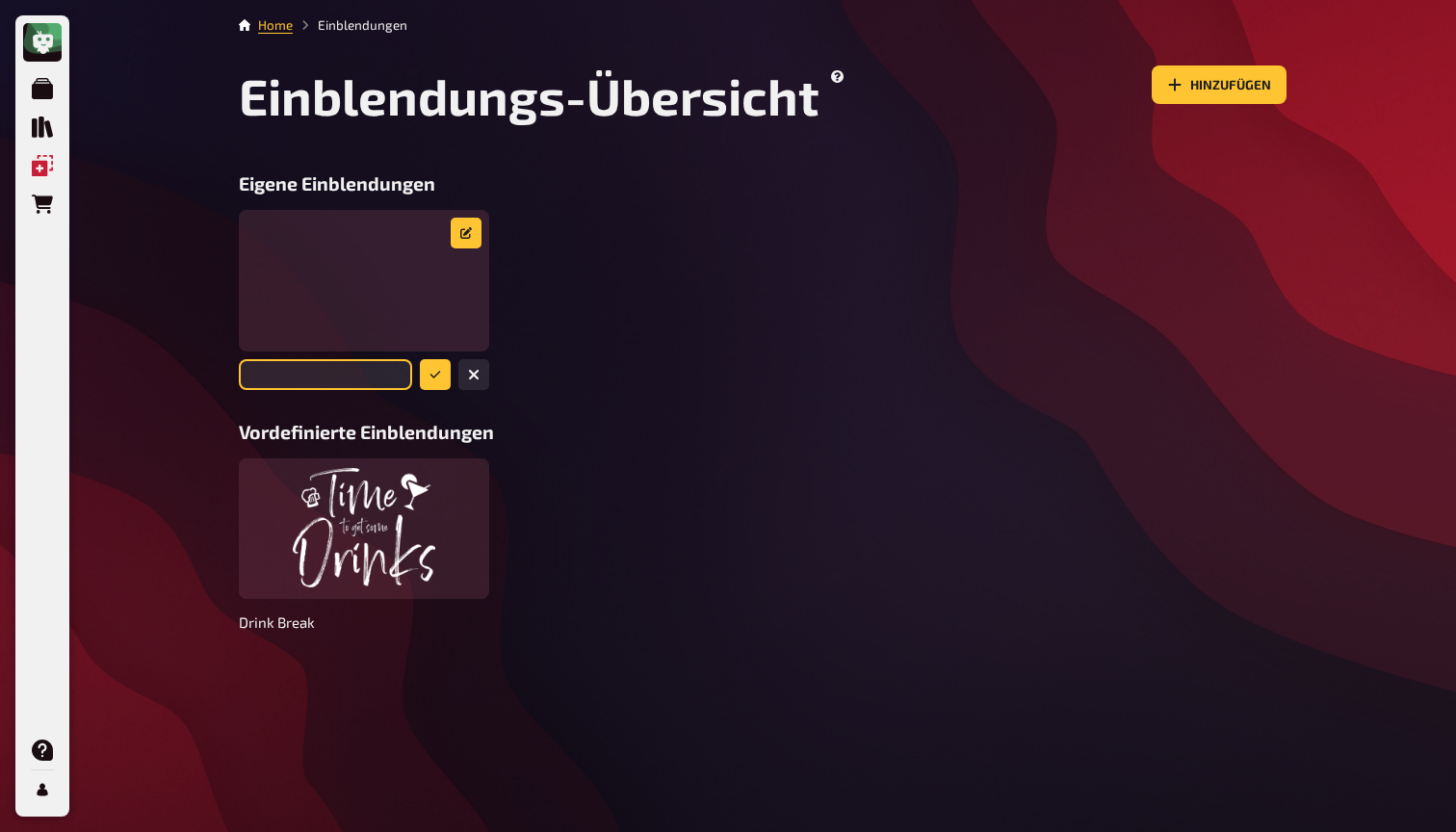
click at [373, 376] on input "text" at bounding box center [325, 374] width 173 height 30
type input "Whatsapp German"
click at [435, 371] on icon "submit" at bounding box center [436, 375] width 12 height 12
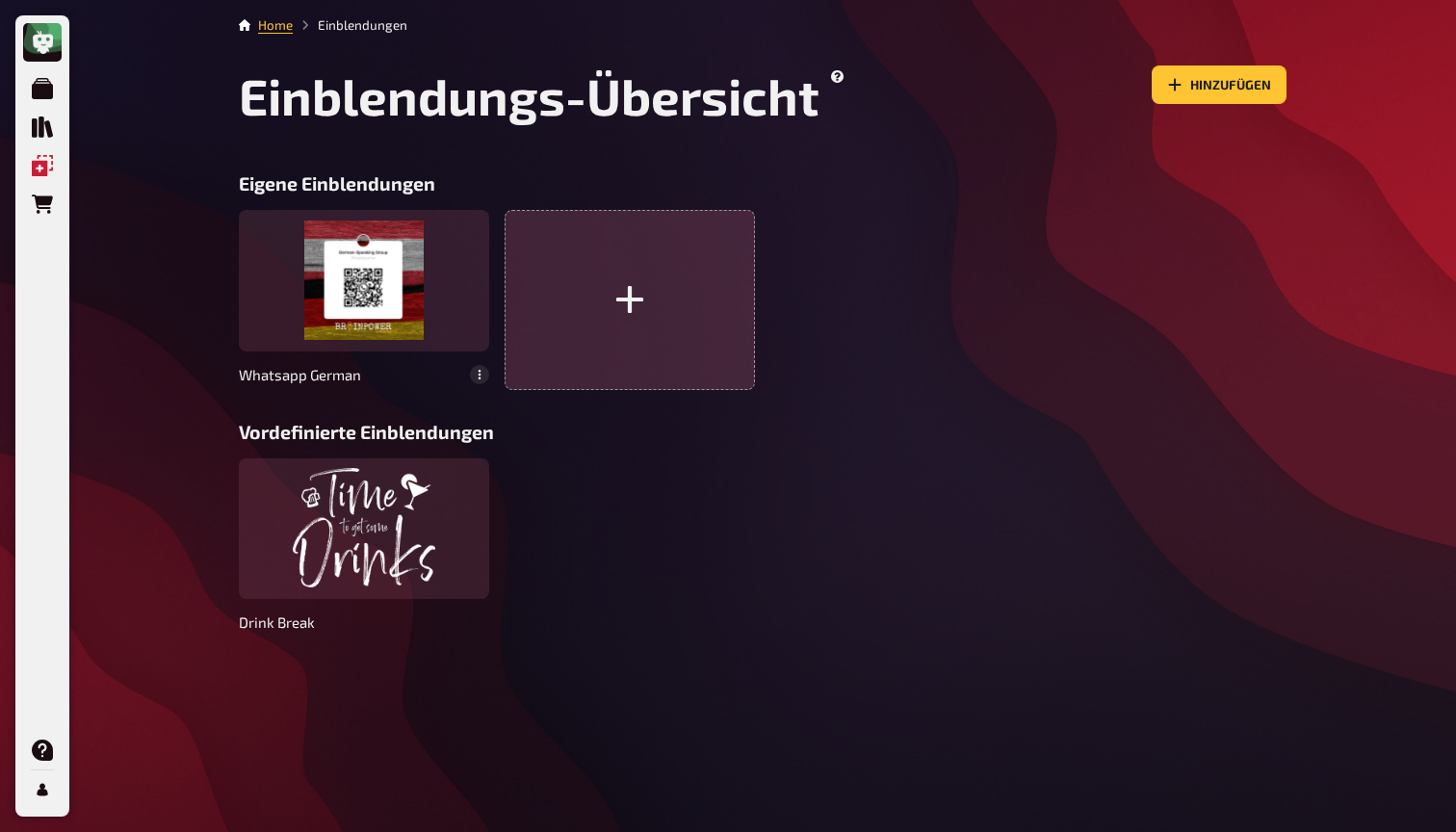
click at [641, 296] on icon "button" at bounding box center [629, 300] width 33 height 33
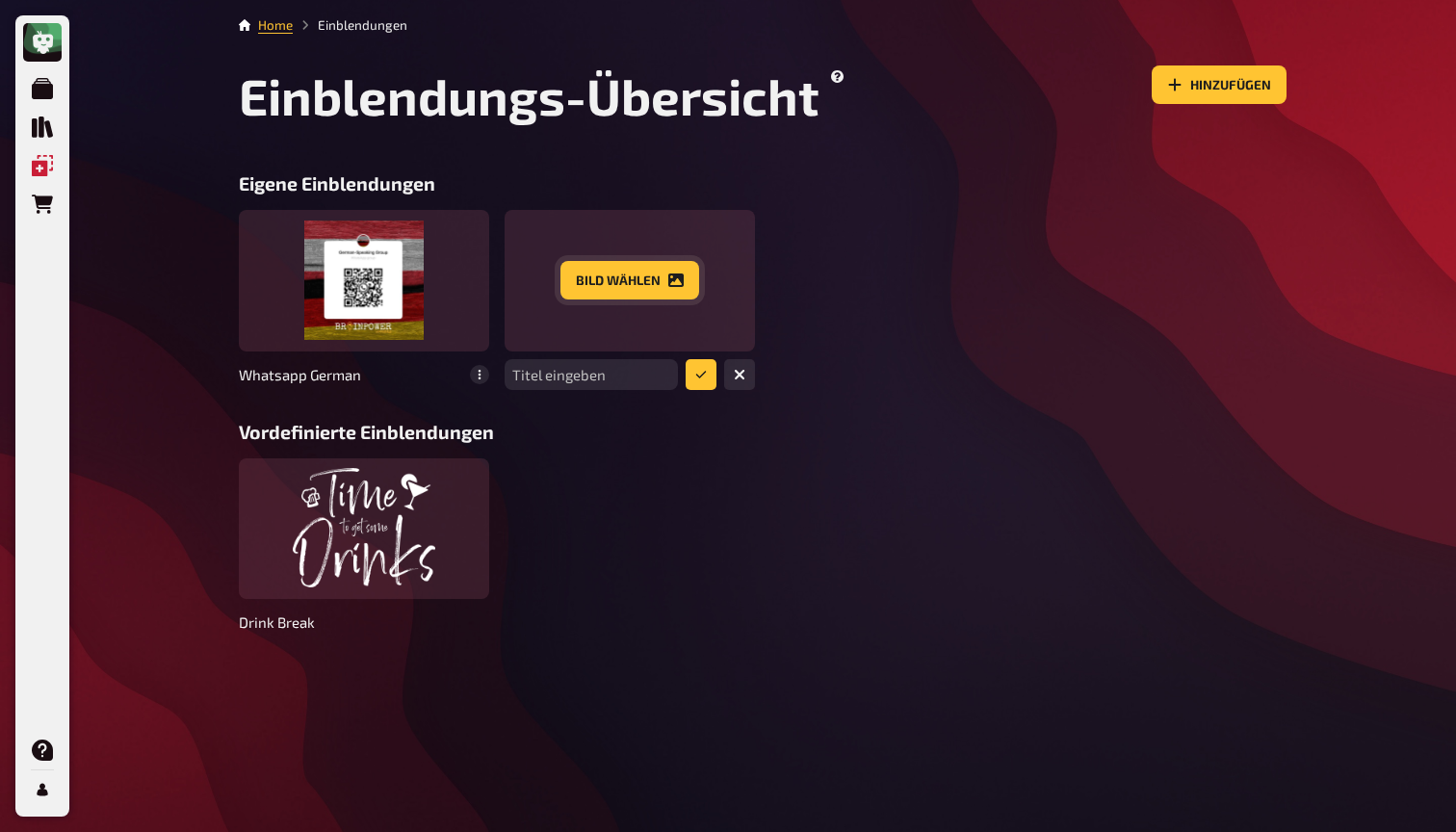
click at [612, 292] on button "Bild wählen" at bounding box center [630, 279] width 139 height 38
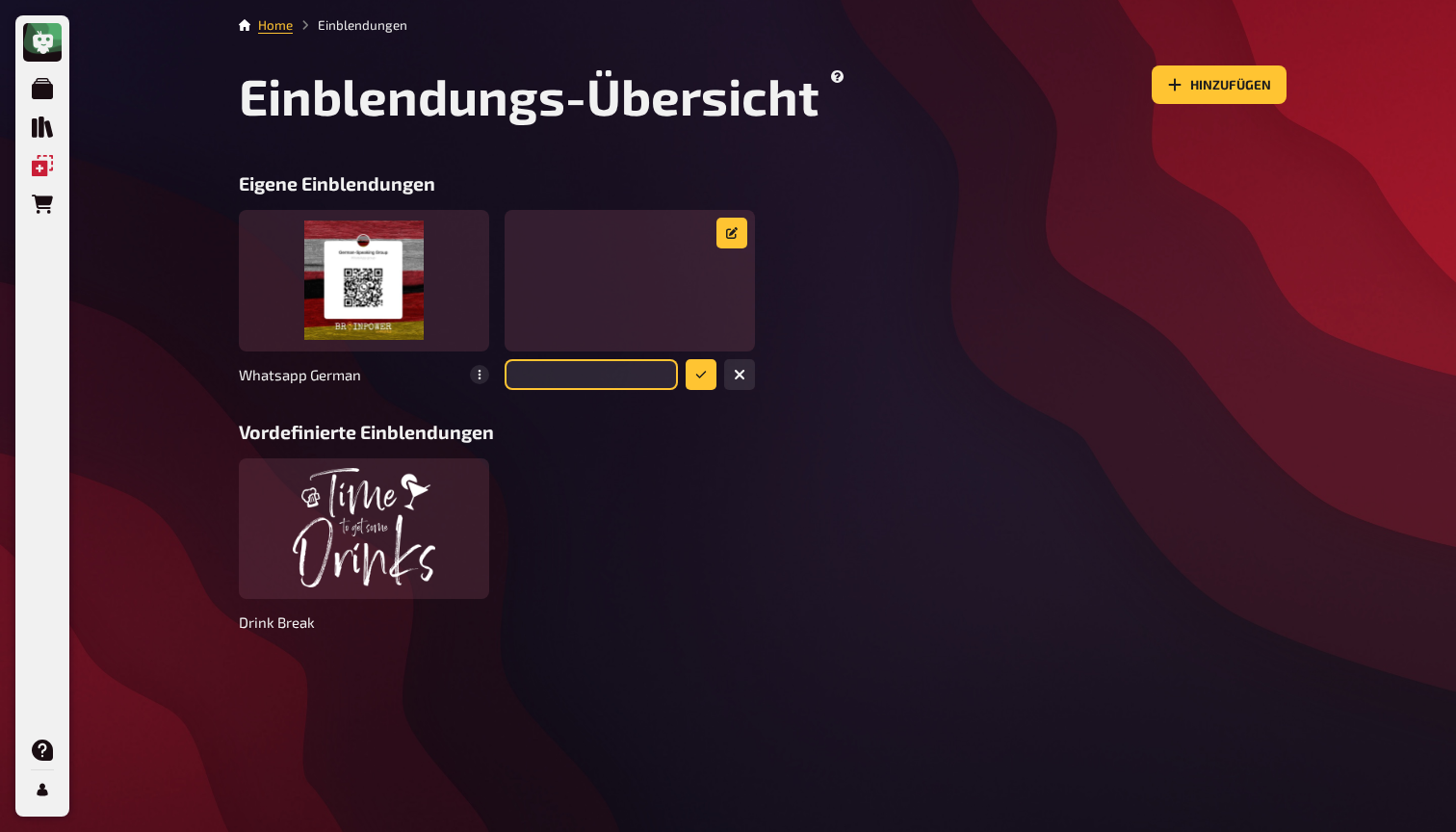
click at [608, 384] on input "text" at bounding box center [590, 374] width 173 height 30
type input "Whatsapp English"
click at [699, 366] on button "submit" at bounding box center [700, 374] width 30 height 30
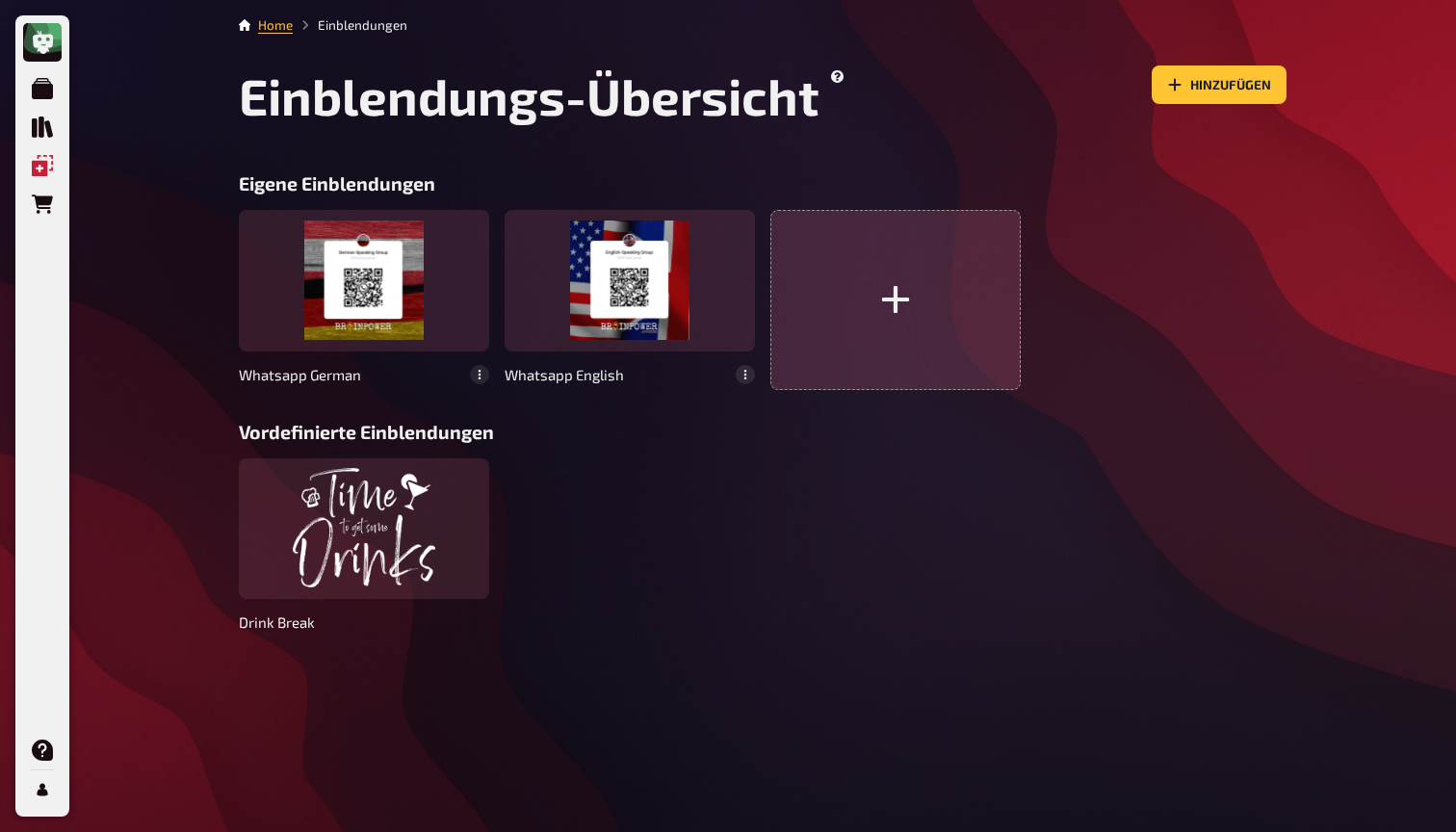
click at [880, 290] on icon "button" at bounding box center [895, 300] width 33 height 33
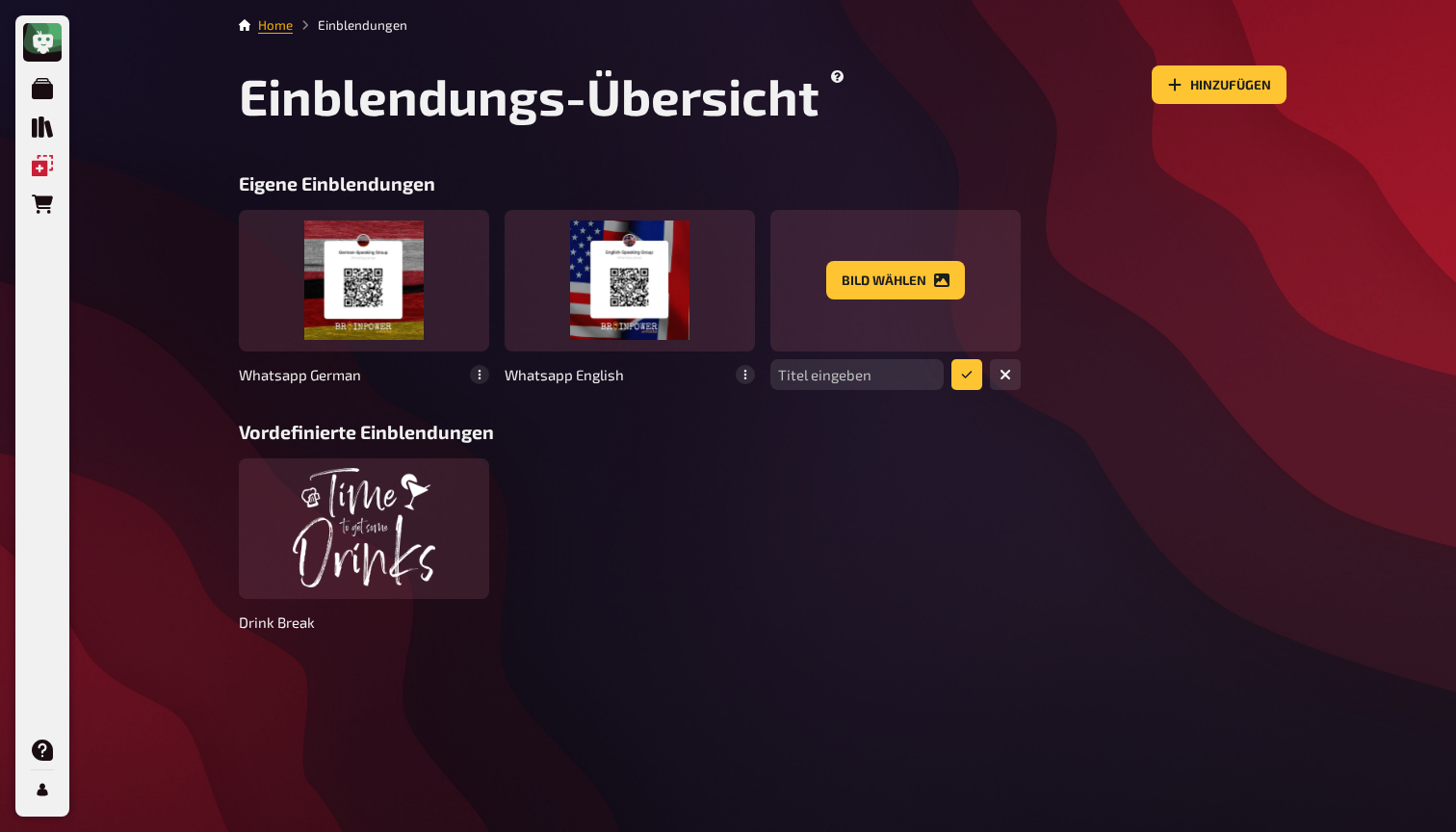
click at [282, 22] on link "Home" at bounding box center [275, 25] width 34 height 16
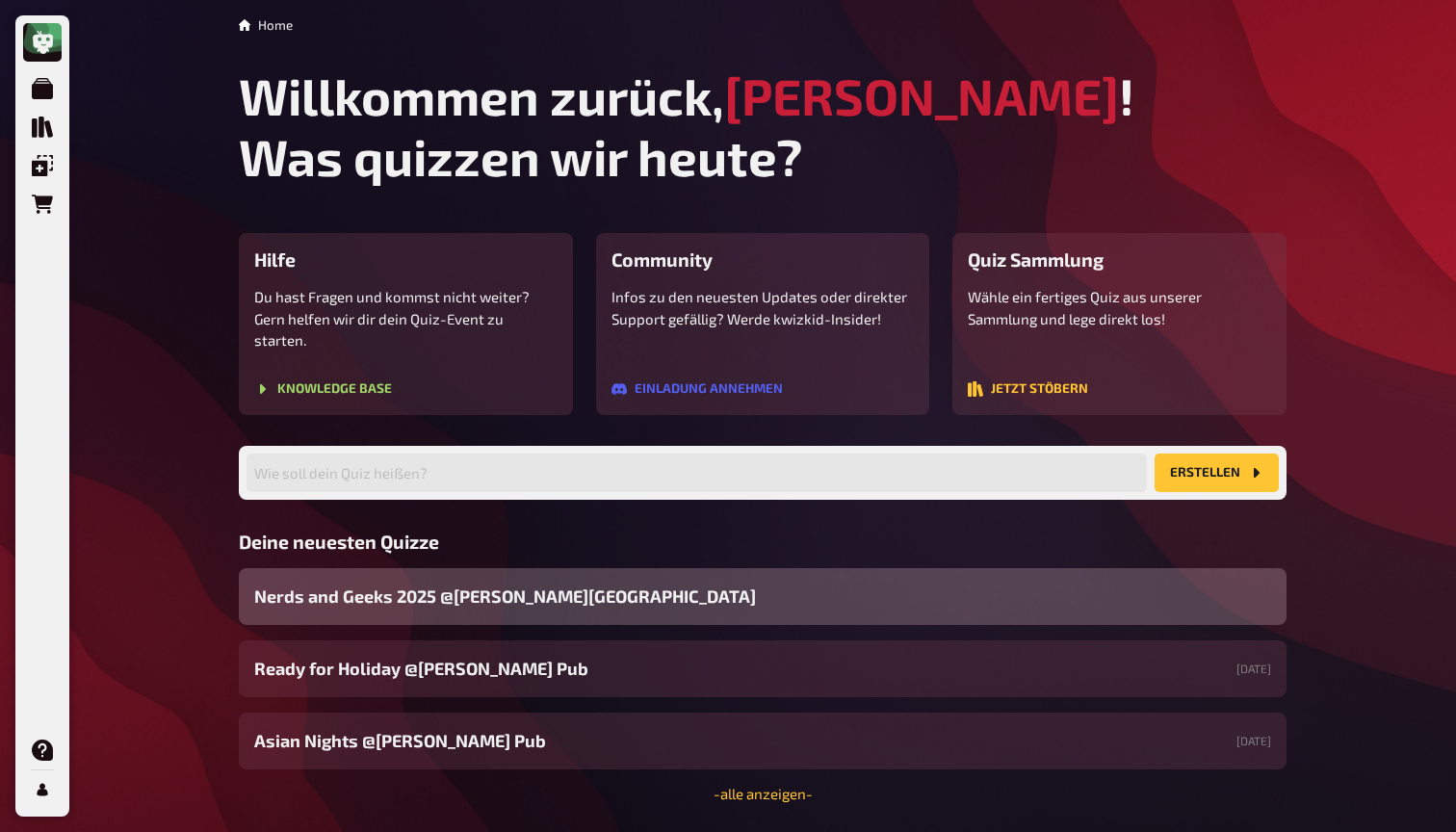
click at [405, 583] on span "Nerds and Geeks 2025 @[PERSON_NAME][GEOGRAPHIC_DATA]" at bounding box center [505, 596] width 501 height 26
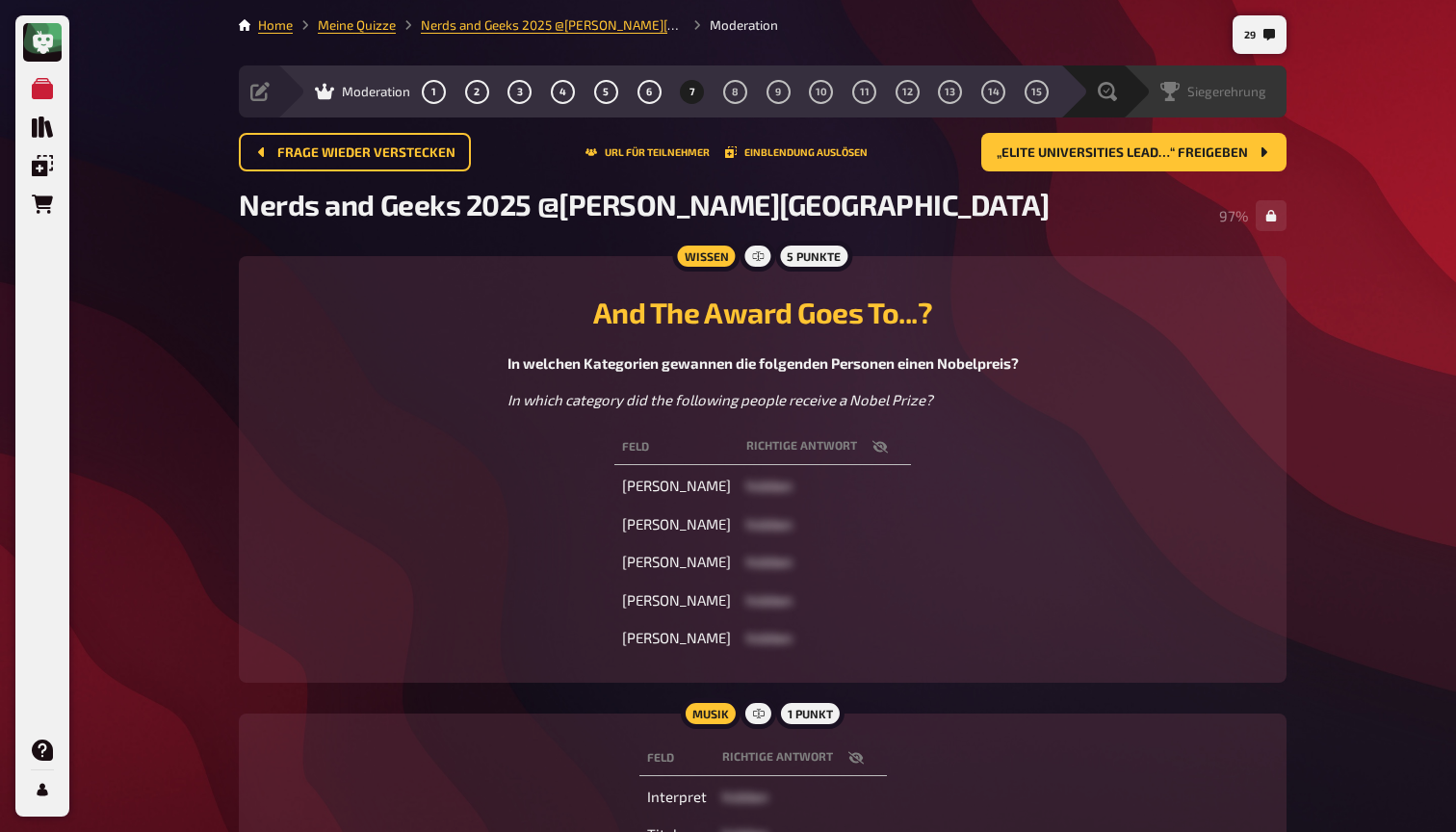
click at [1253, 100] on div "Siegerehrung" at bounding box center [1213, 92] width 106 height 20
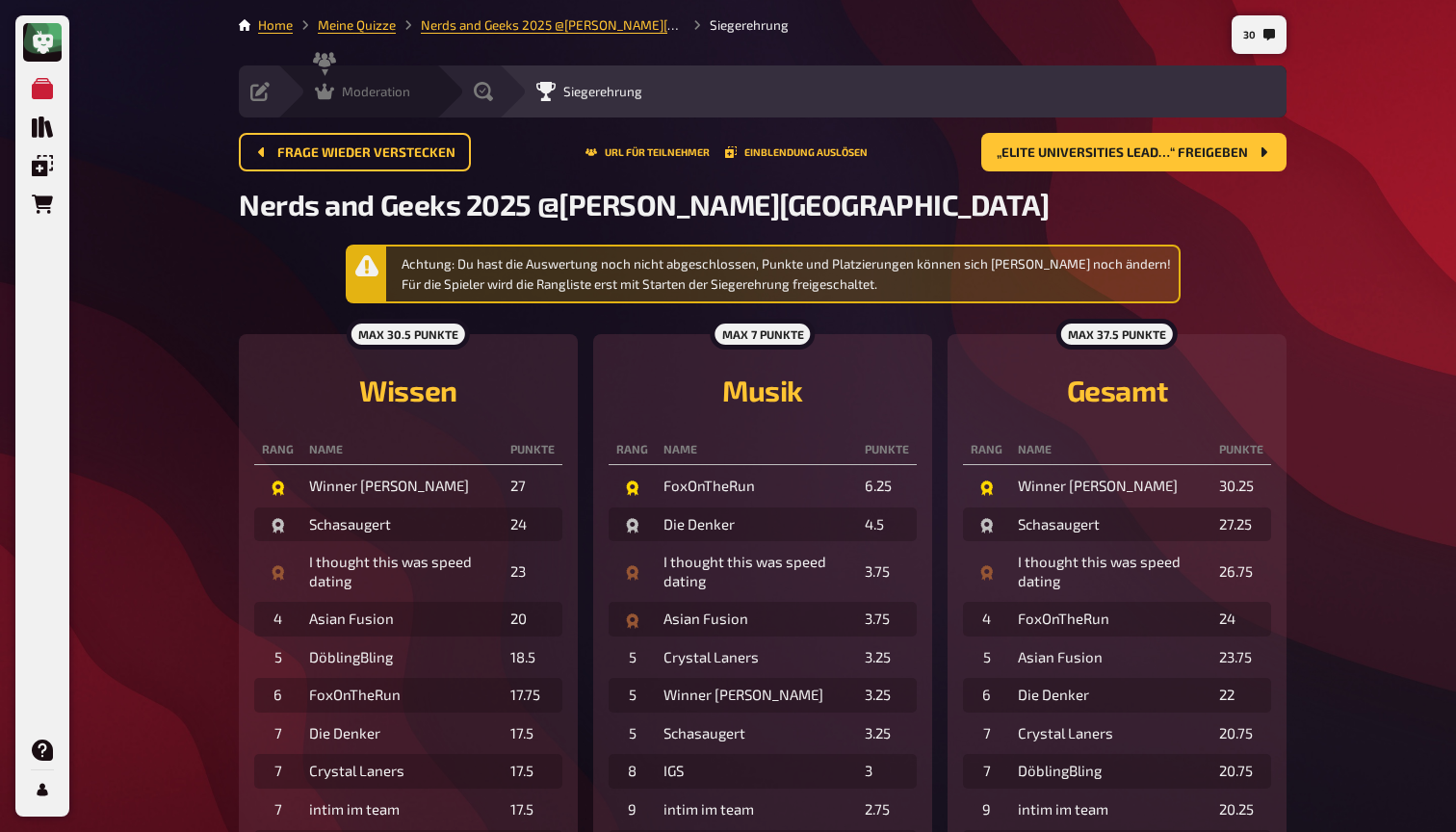
click at [357, 97] on span "Moderation" at bounding box center [376, 92] width 69 height 16
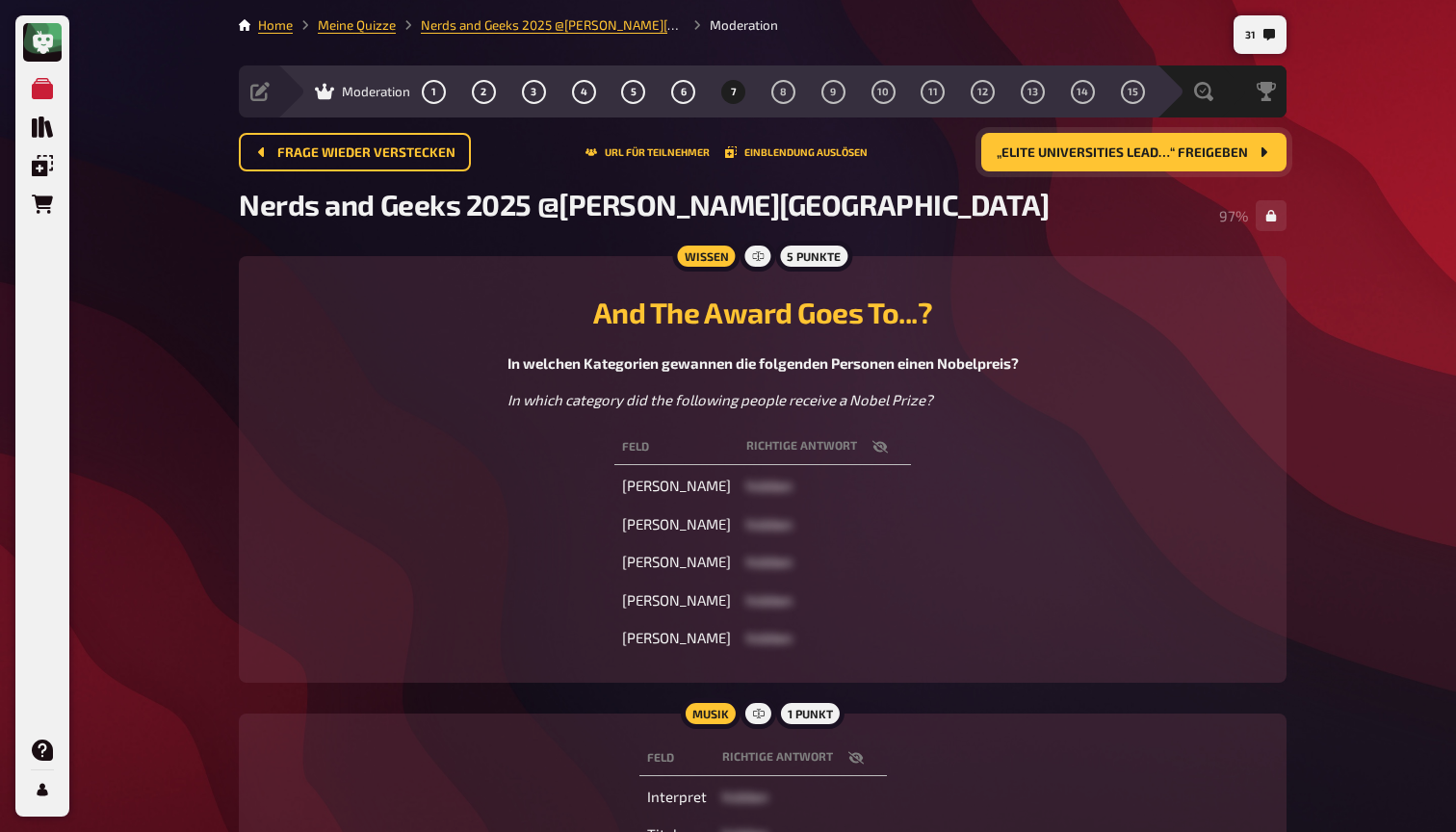
click at [1153, 158] on span "„Elite Universities Lead…“ freigeben" at bounding box center [1122, 153] width 252 height 14
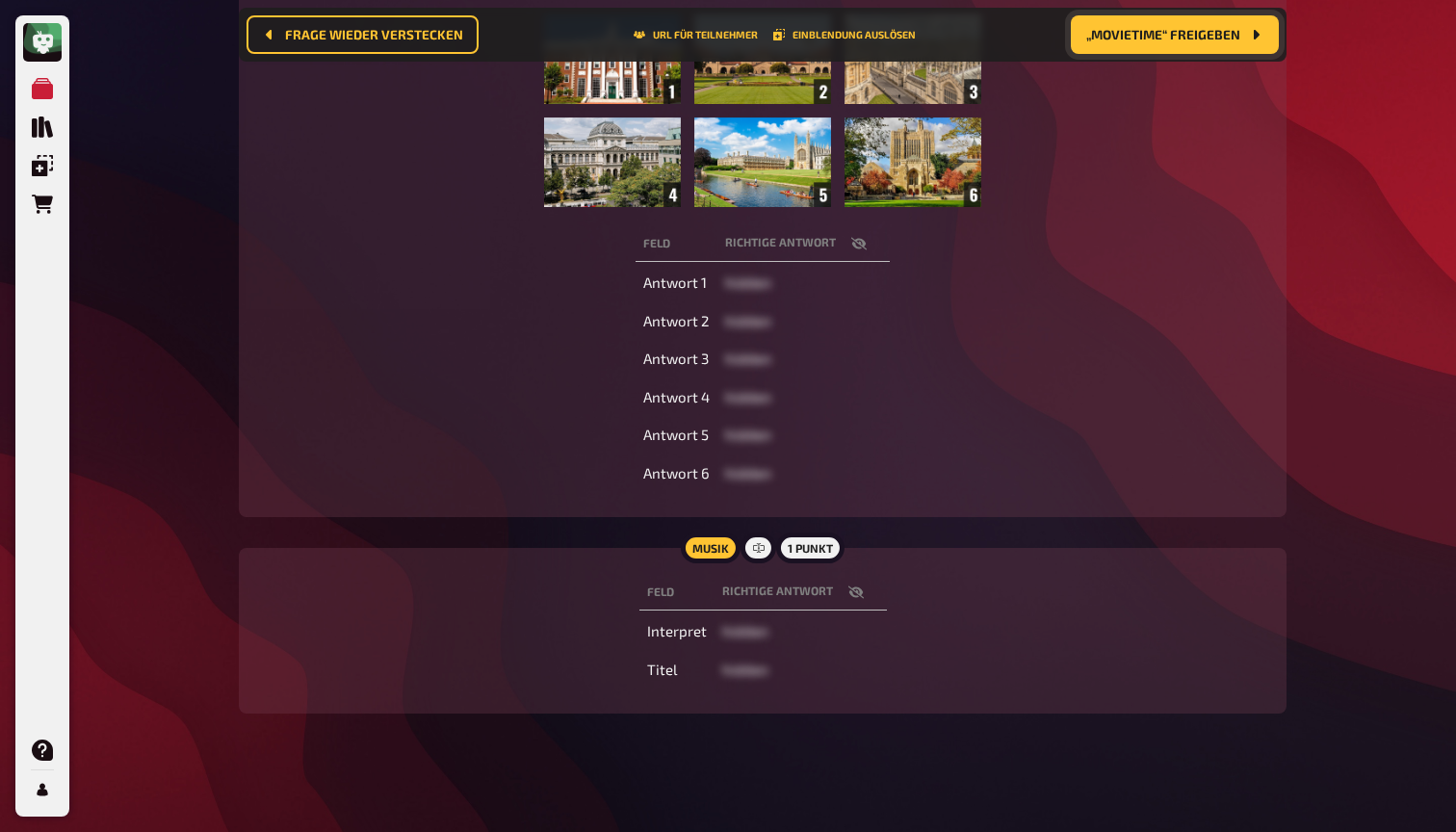
scroll to position [425, 0]
click at [855, 587] on icon "button" at bounding box center [855, 593] width 16 height 13
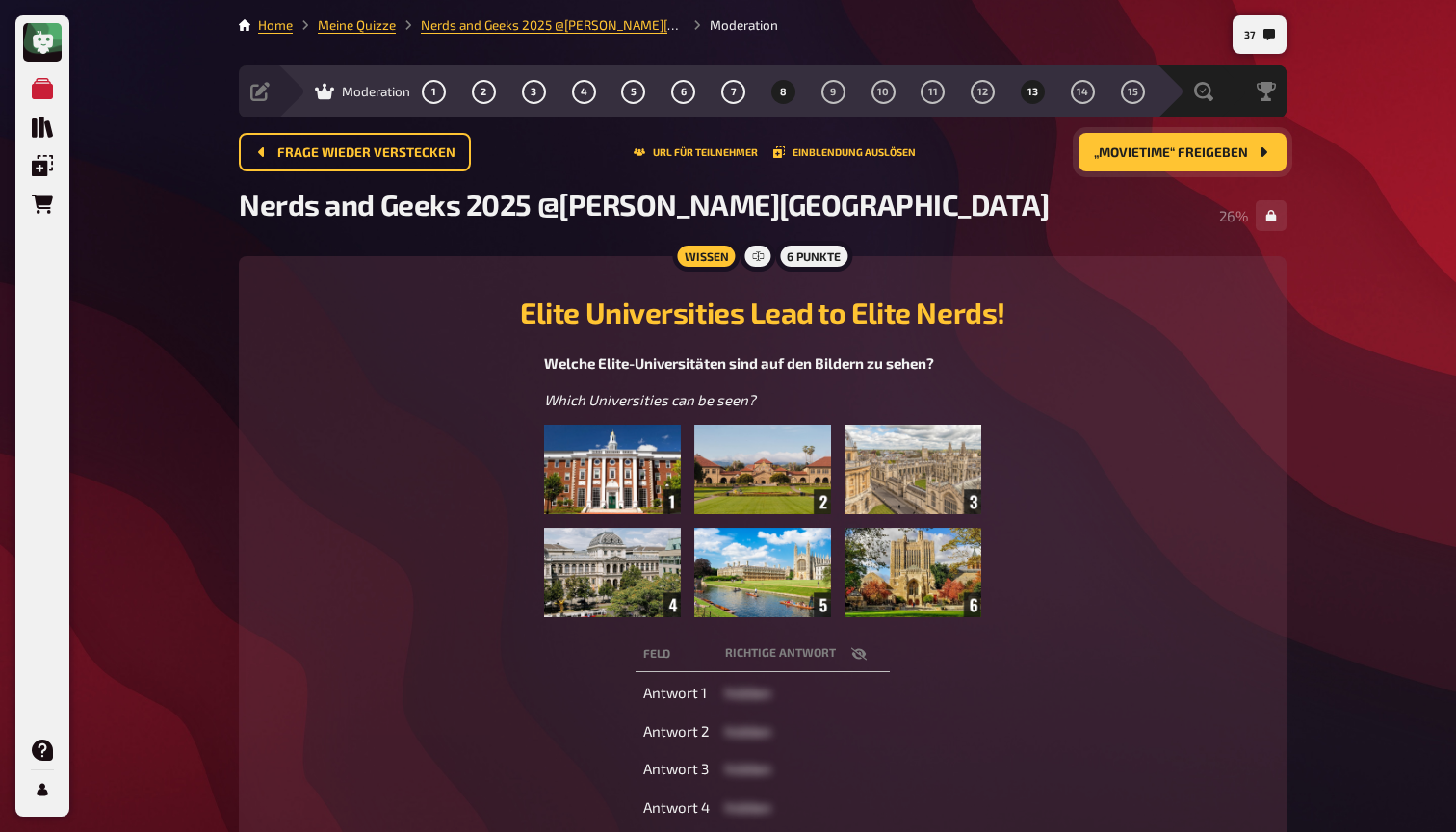
scroll to position [0, 0]
click at [281, 29] on link "Home" at bounding box center [275, 25] width 34 height 16
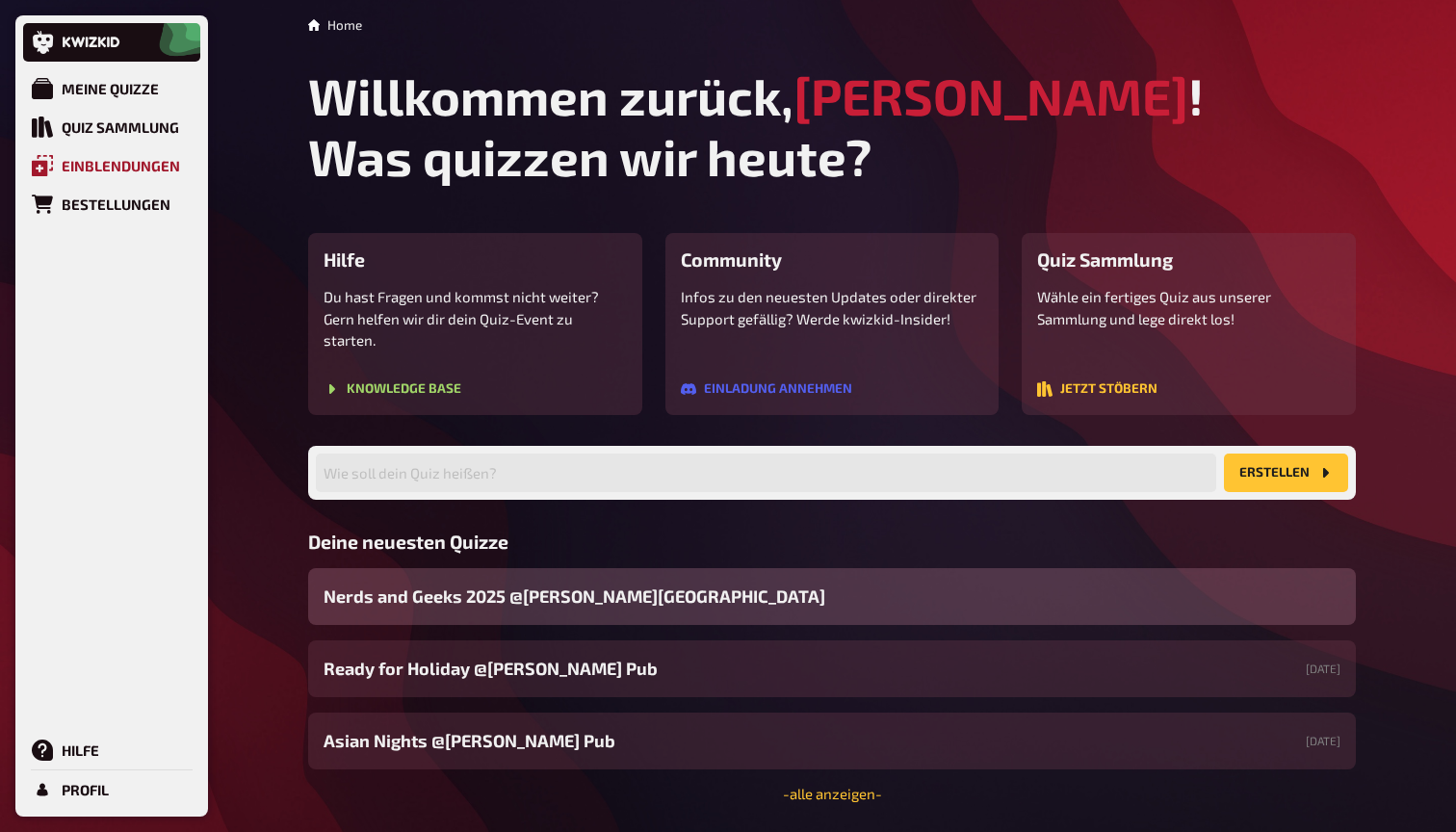
click at [85, 170] on div "Einblendungen" at bounding box center [120, 165] width 118 height 18
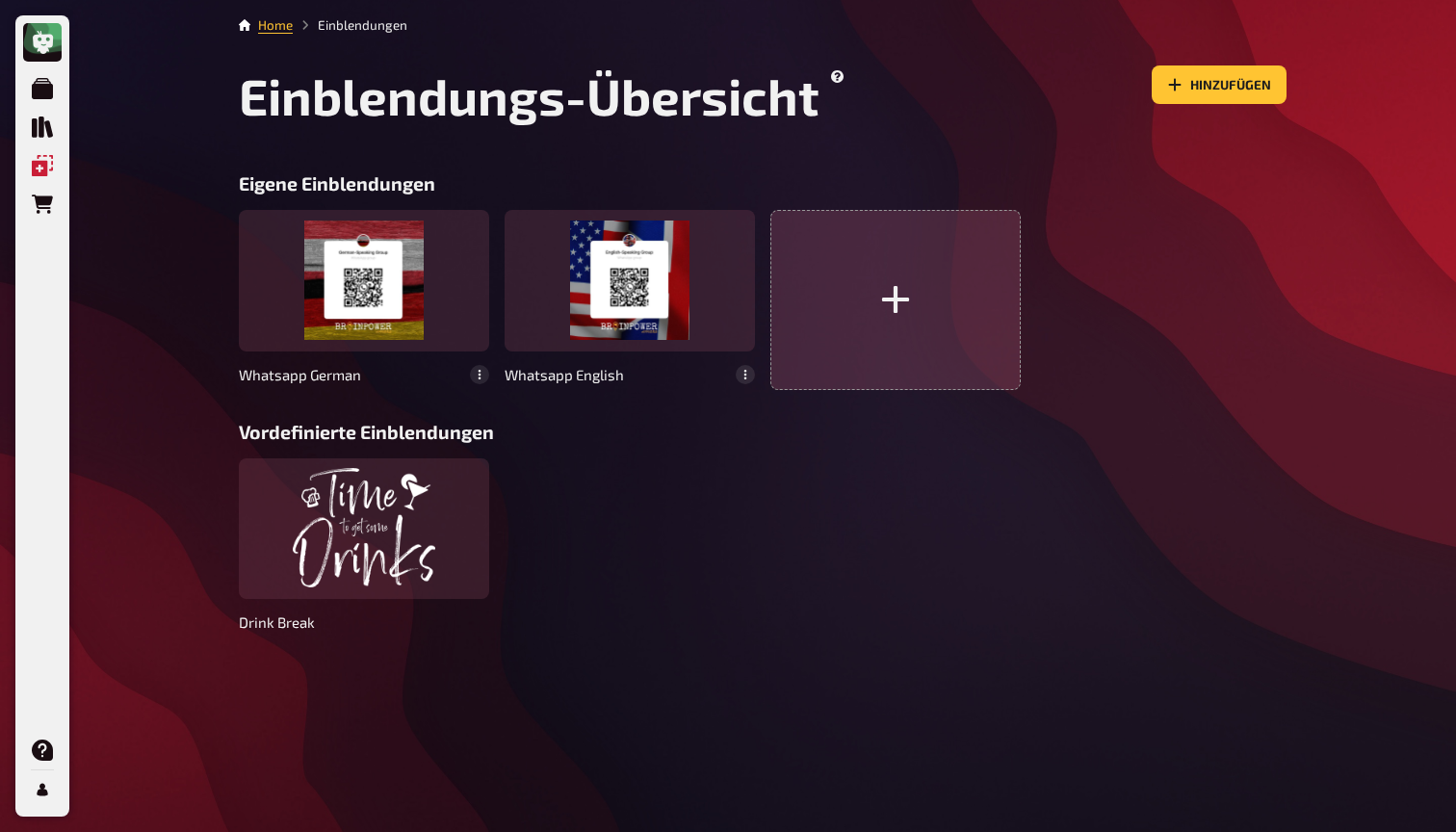
click at [803, 300] on button "button" at bounding box center [896, 299] width 251 height 179
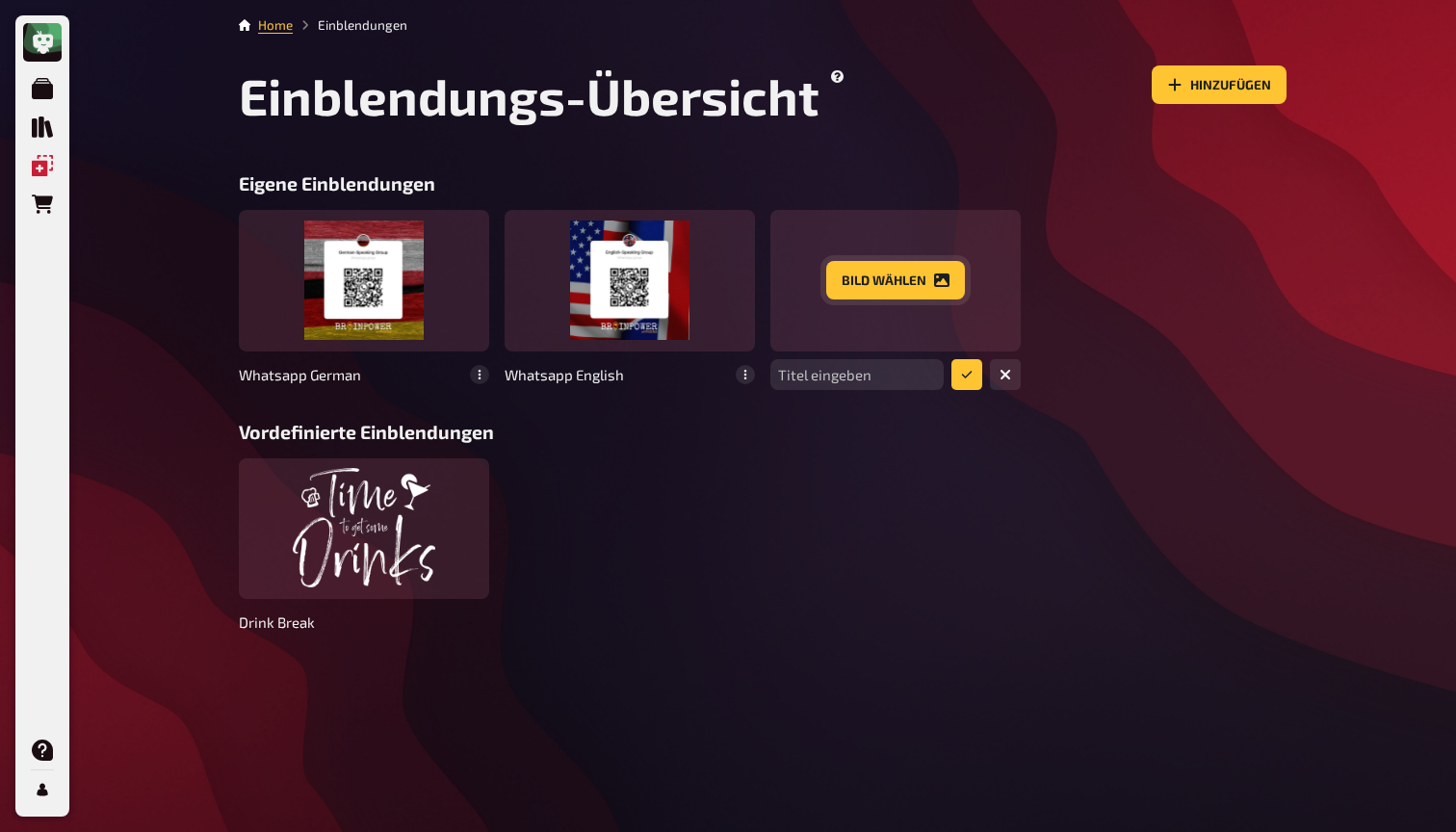
click at [882, 295] on button "Bild wählen" at bounding box center [896, 279] width 139 height 38
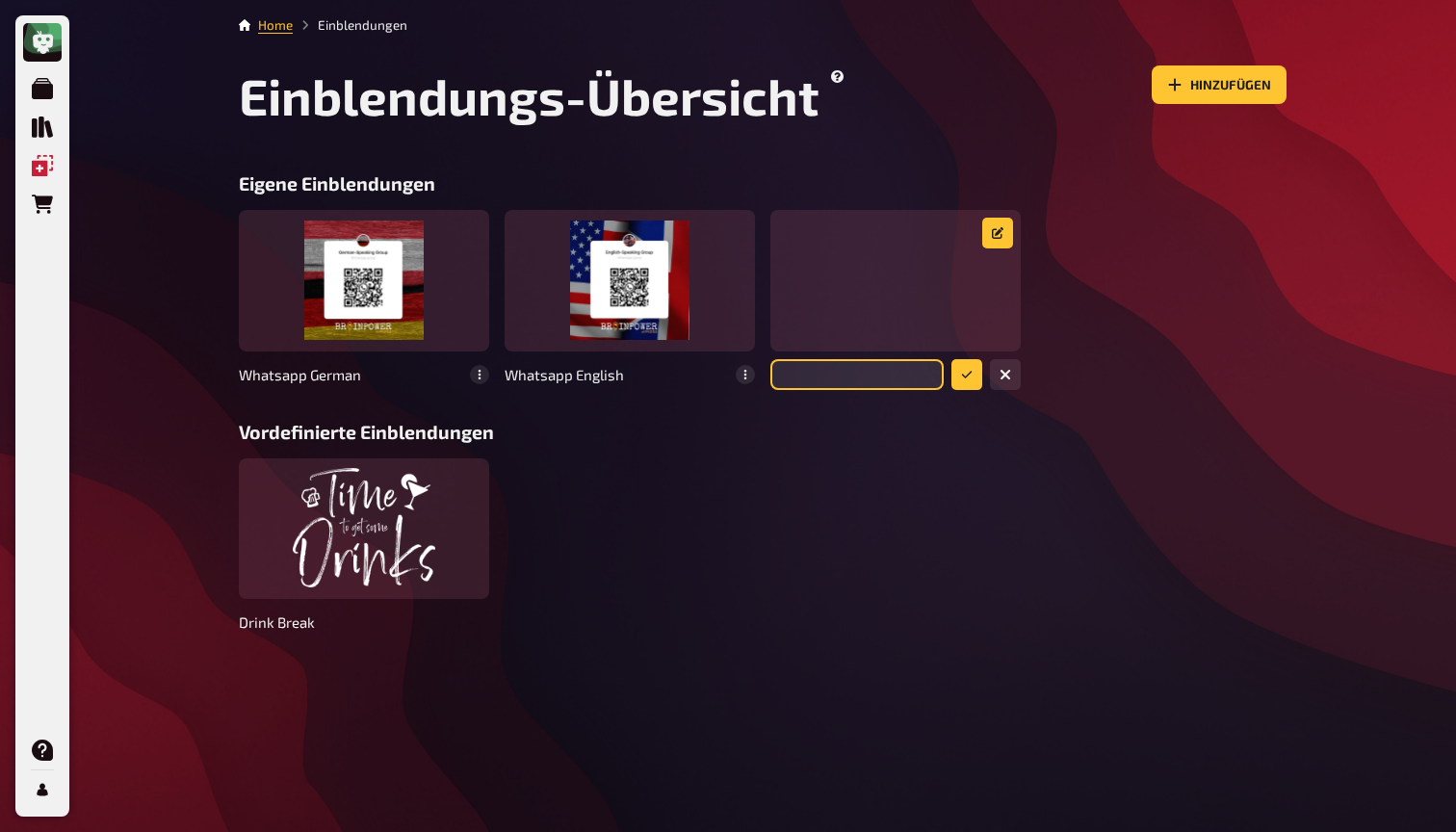
click at [849, 366] on input "text" at bounding box center [857, 374] width 173 height 30
type input "Judith Insta"
click at [965, 378] on icon "submit" at bounding box center [966, 375] width 12 height 12
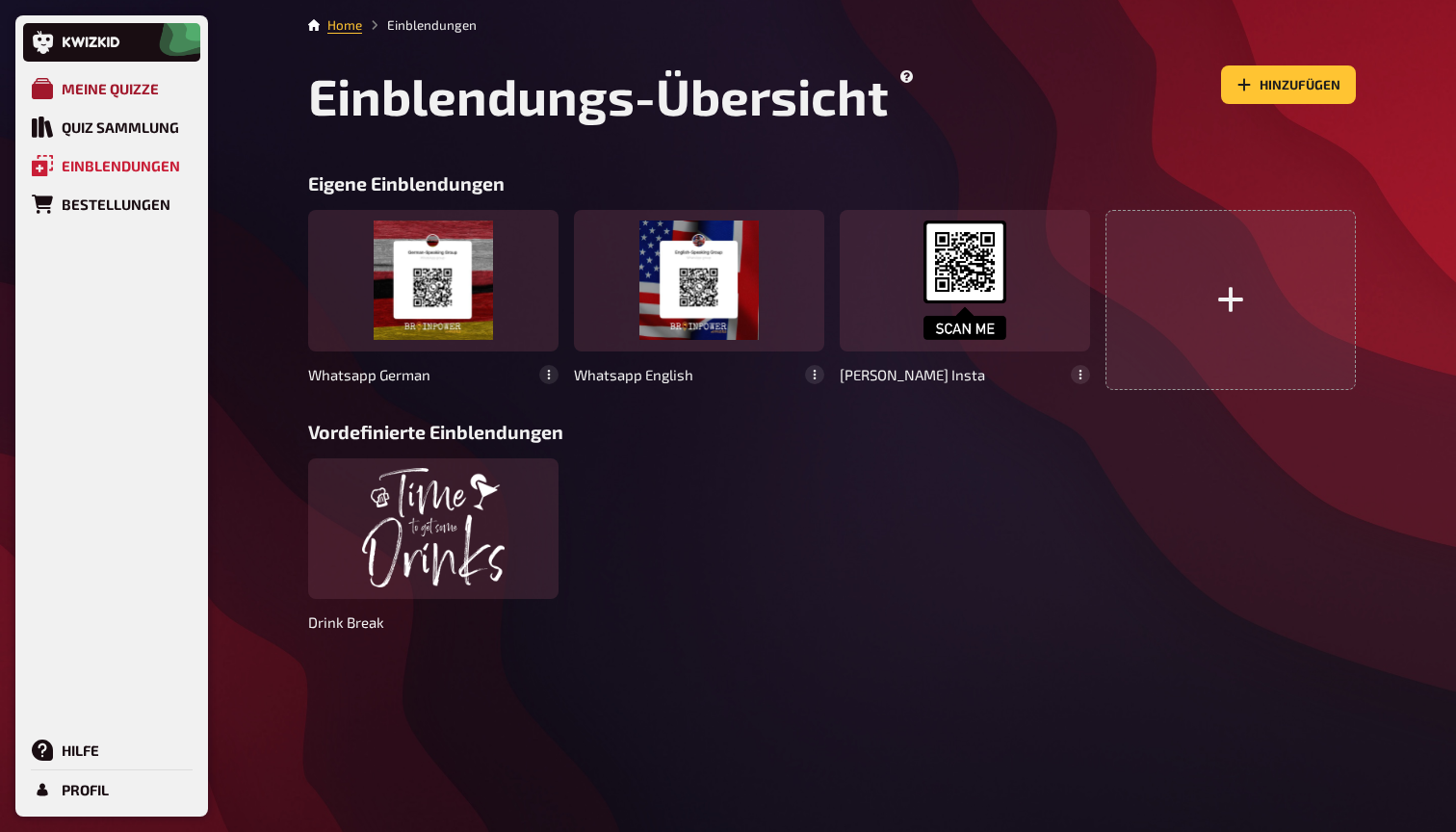
click at [71, 88] on div "Meine Quizze" at bounding box center [110, 89] width 97 height 18
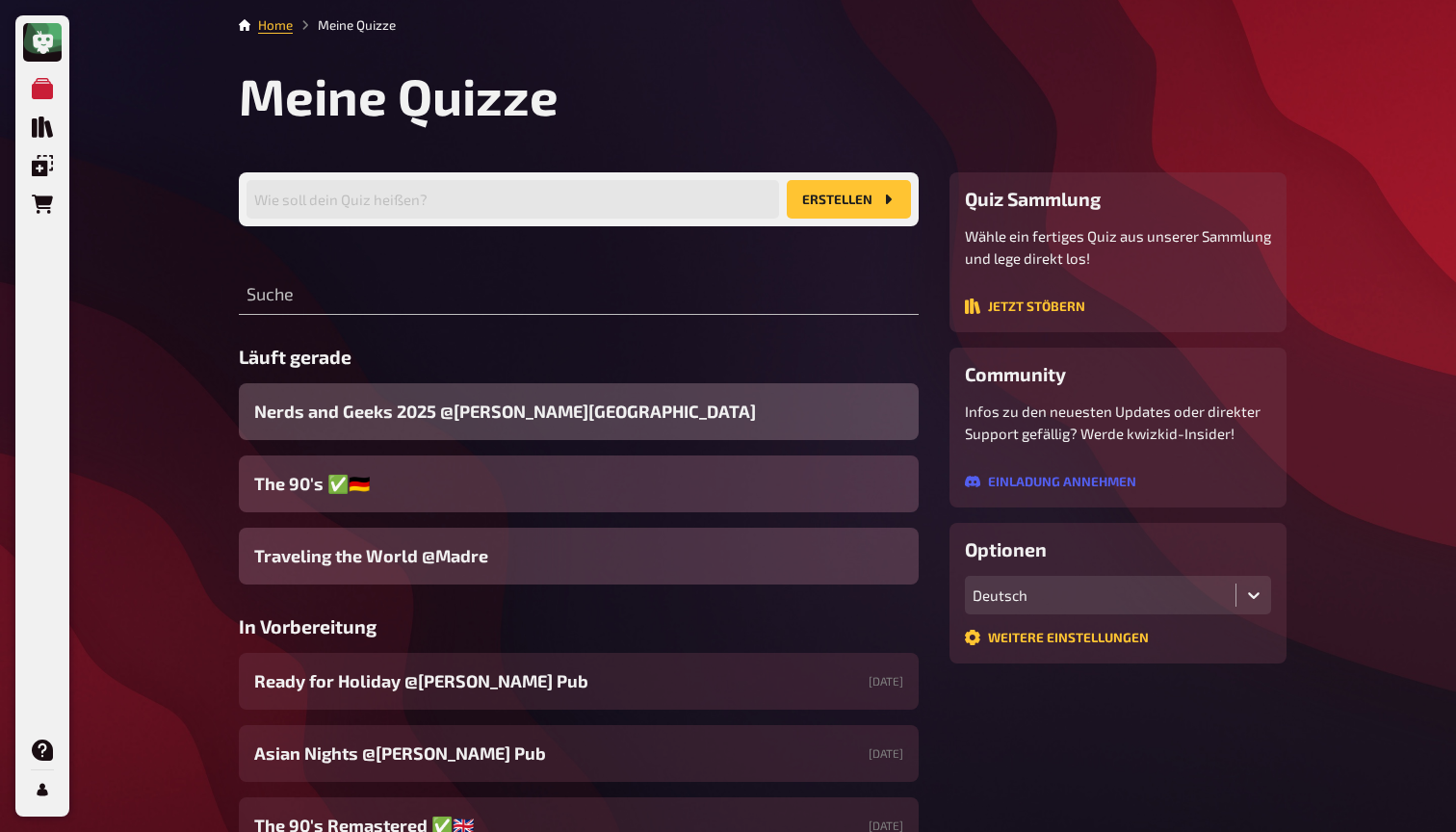
click at [374, 416] on span "Nerds and Geeks 2025 @[PERSON_NAME][GEOGRAPHIC_DATA]" at bounding box center [505, 411] width 501 height 26
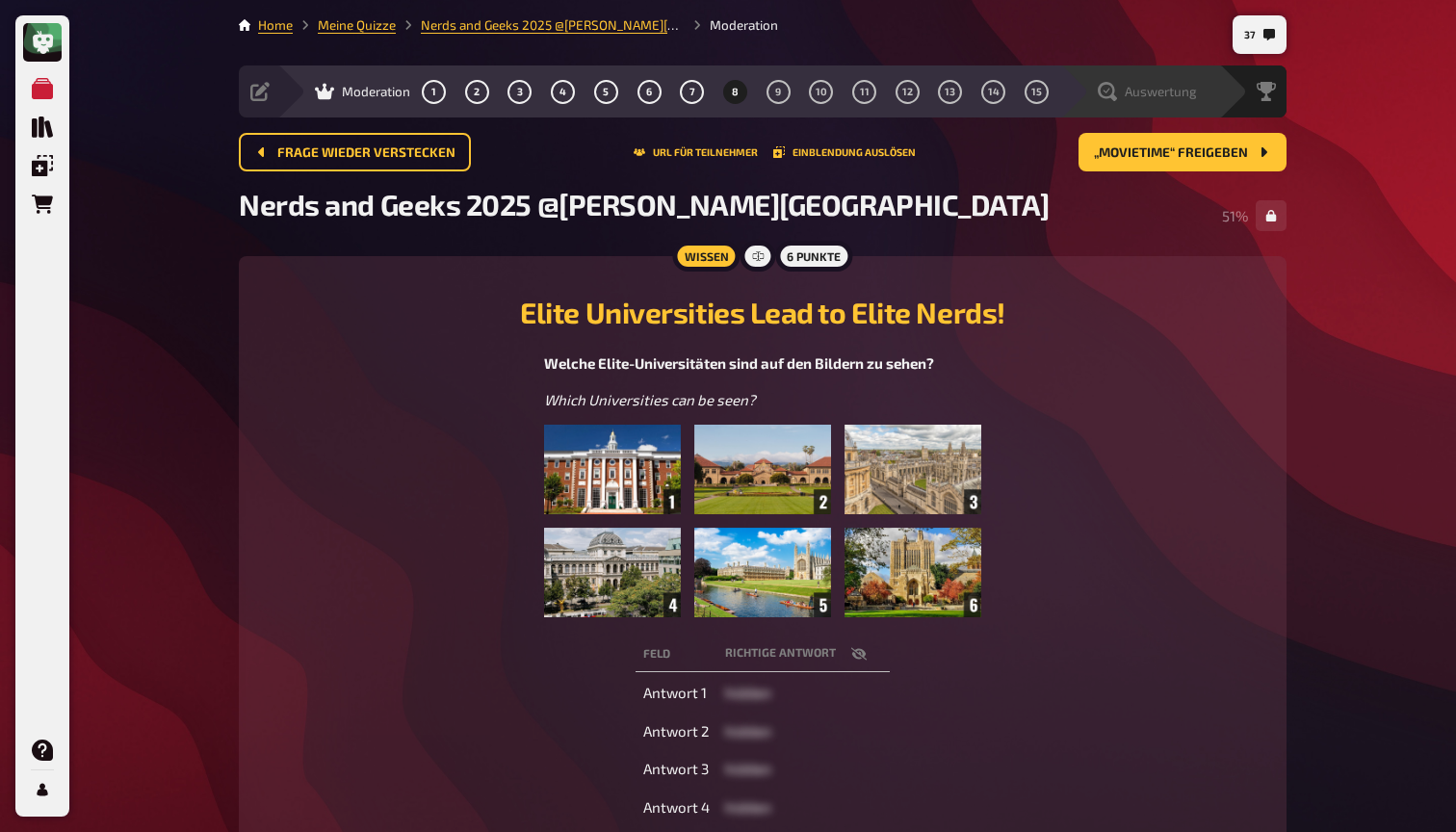
click at [1152, 91] on span "Auswertung" at bounding box center [1161, 92] width 72 height 16
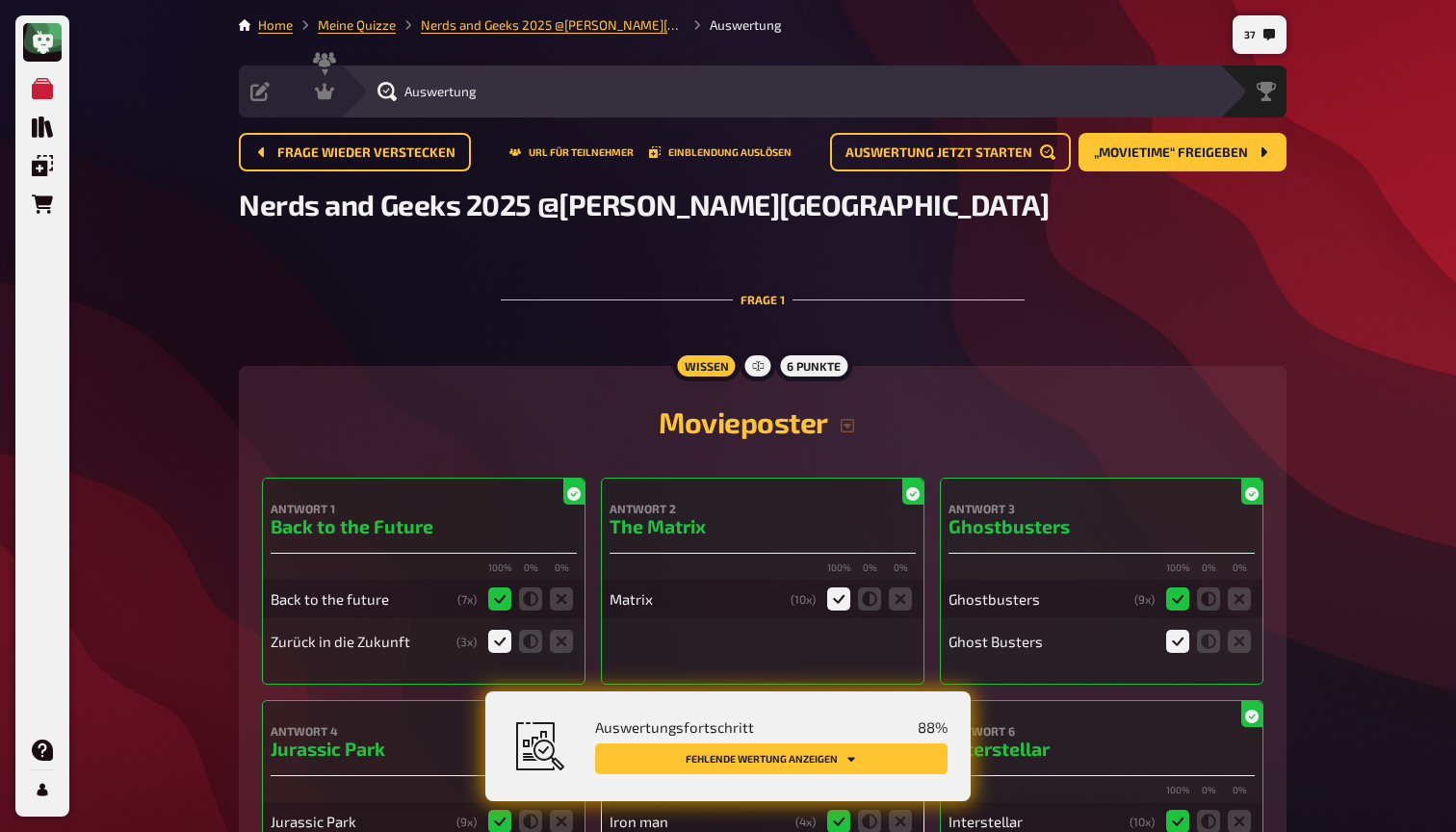
click at [898, 758] on button "Fehlende Wertung anzeigen" at bounding box center [772, 758] width 352 height 30
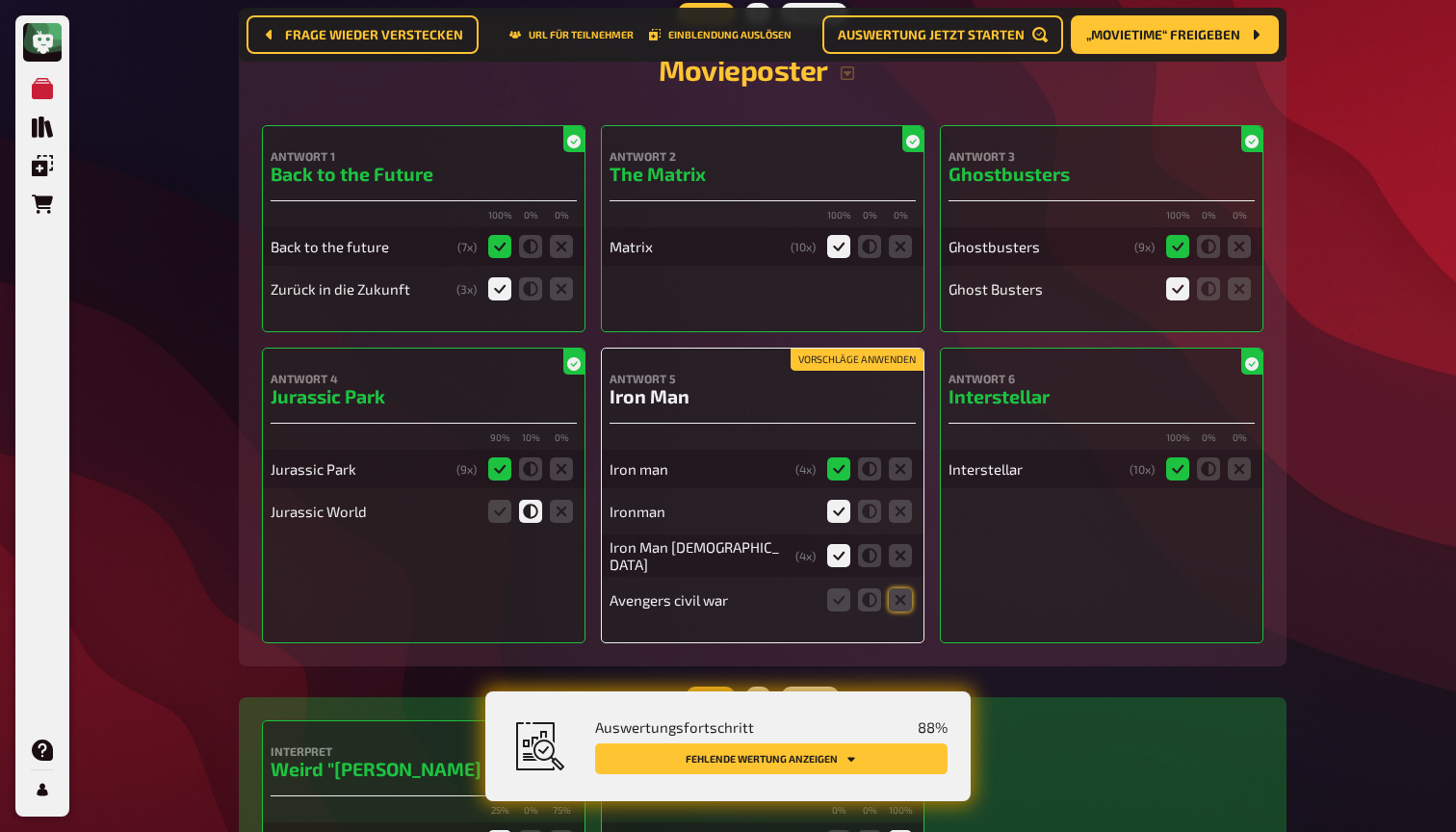
scroll to position [388, 0]
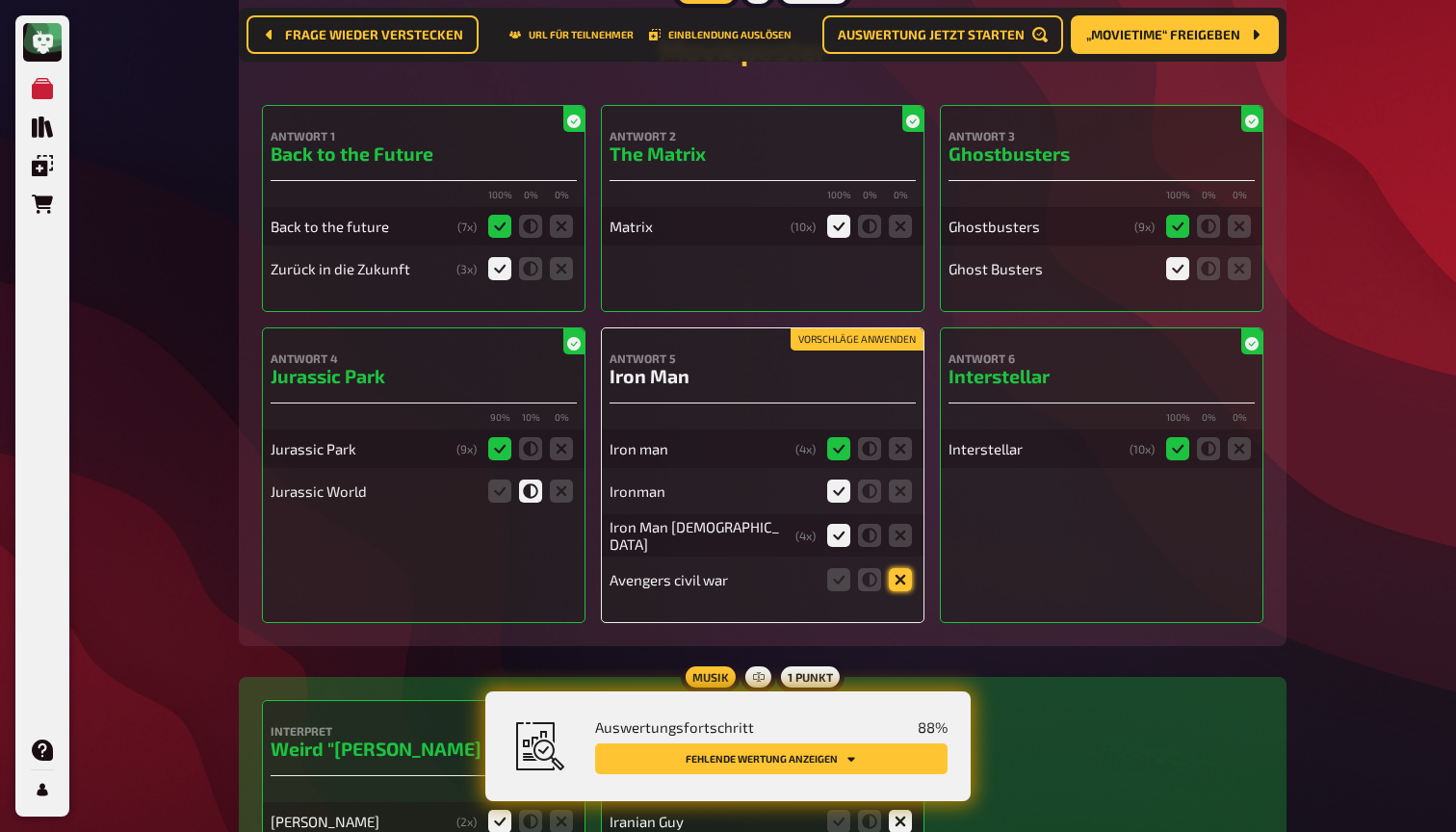
click at [902, 583] on icon at bounding box center [901, 579] width 23 height 23
click at [0, 0] on input "radio" at bounding box center [0, 0] width 0 height 0
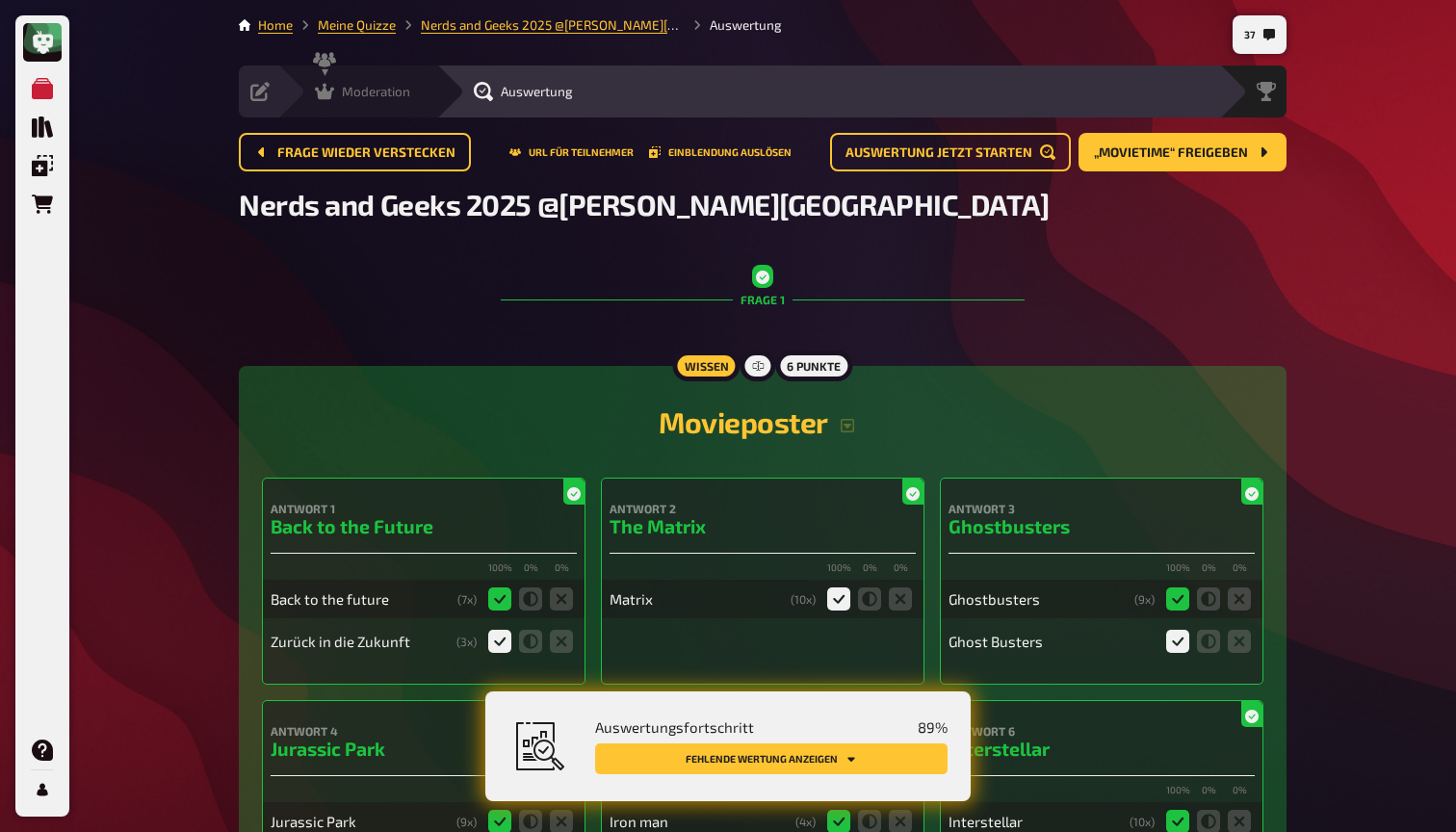
scroll to position [0, 0]
click at [351, 87] on span "Moderation" at bounding box center [376, 92] width 69 height 16
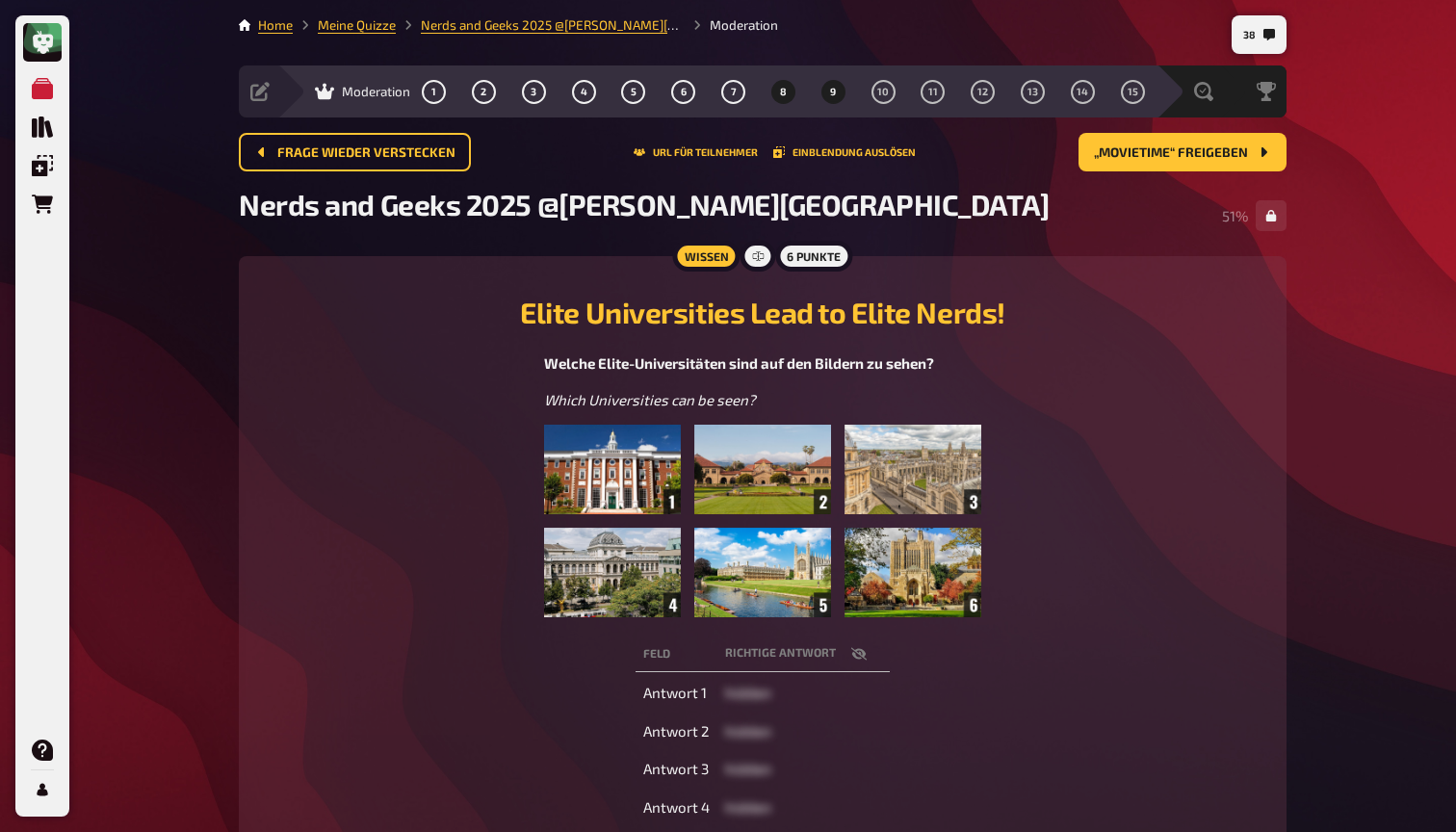
click at [840, 90] on button "9" at bounding box center [832, 91] width 30 height 30
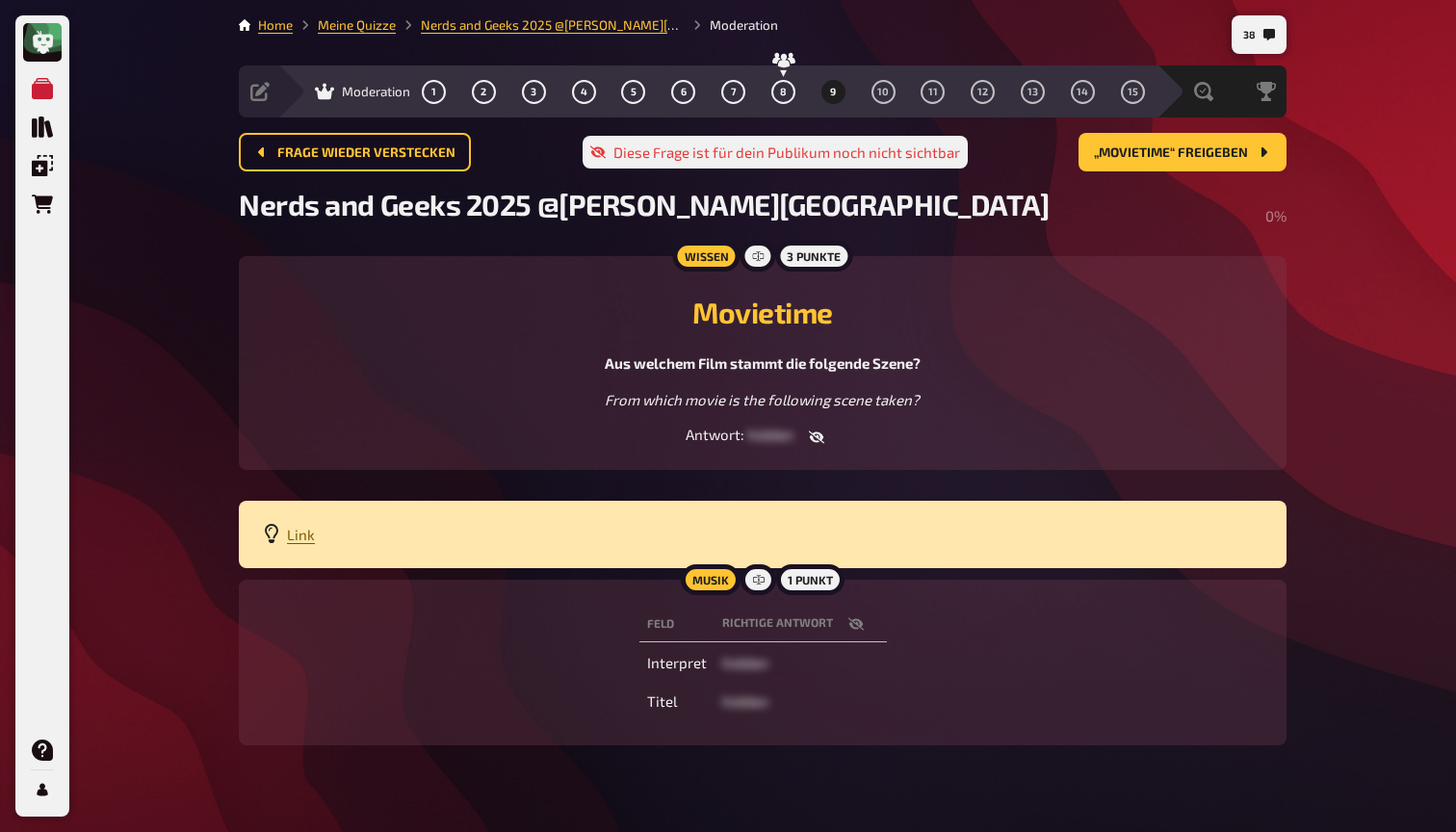
click at [303, 533] on span "Link" at bounding box center [301, 534] width 28 height 18
click at [823, 435] on button "button" at bounding box center [816, 438] width 46 height 20
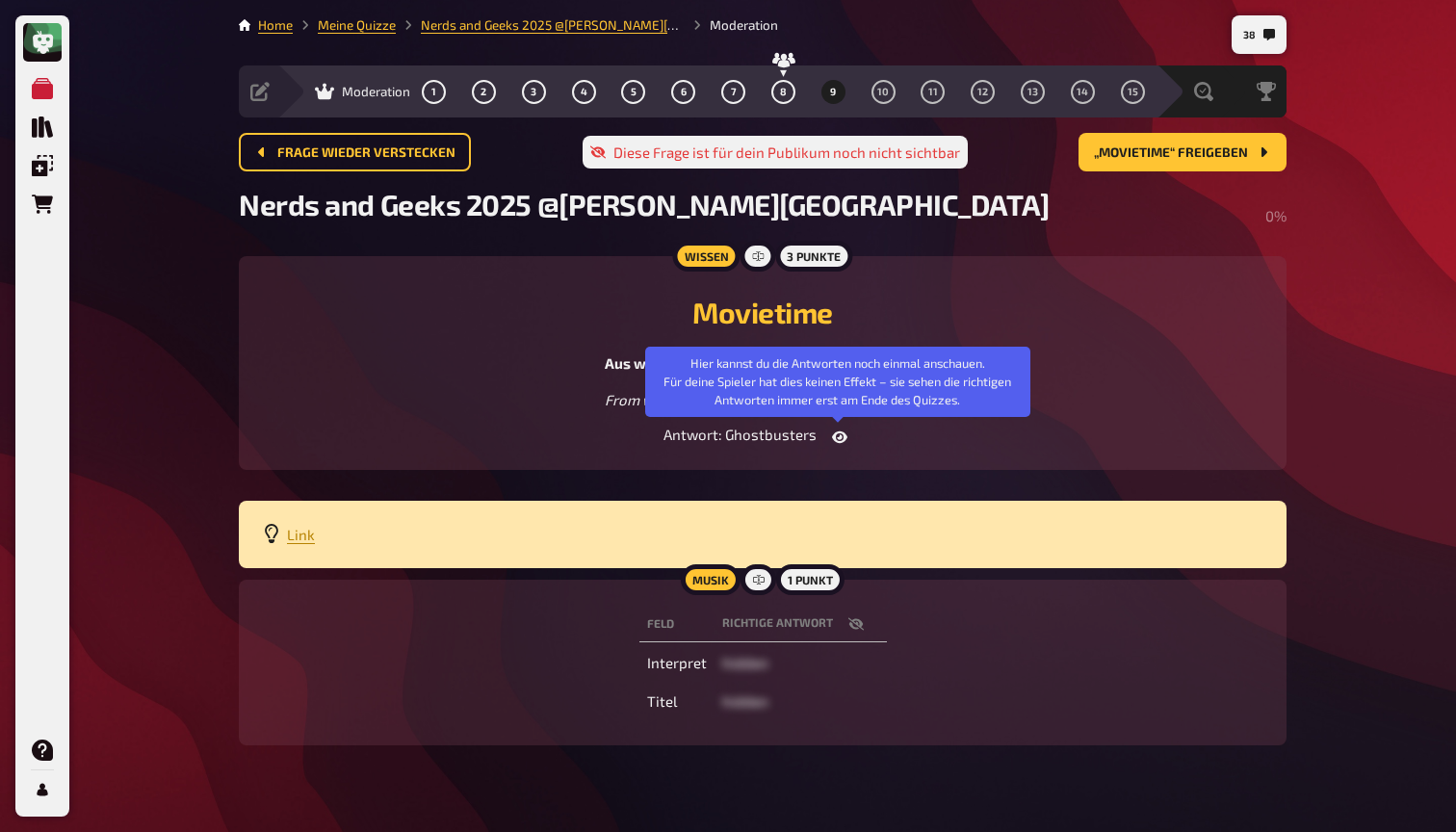
click at [835, 435] on icon "button" at bounding box center [840, 438] width 16 height 16
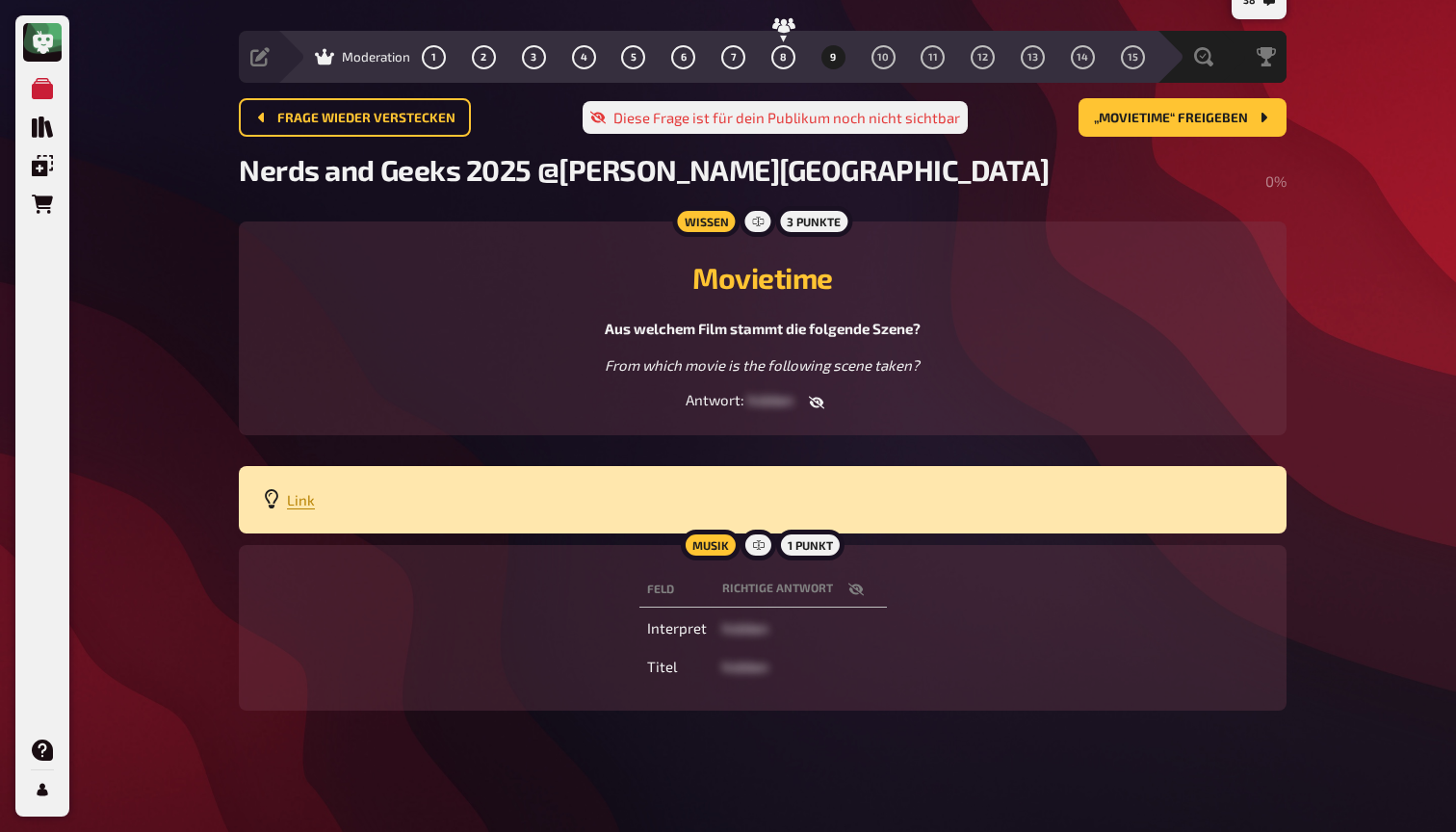
scroll to position [33, 0]
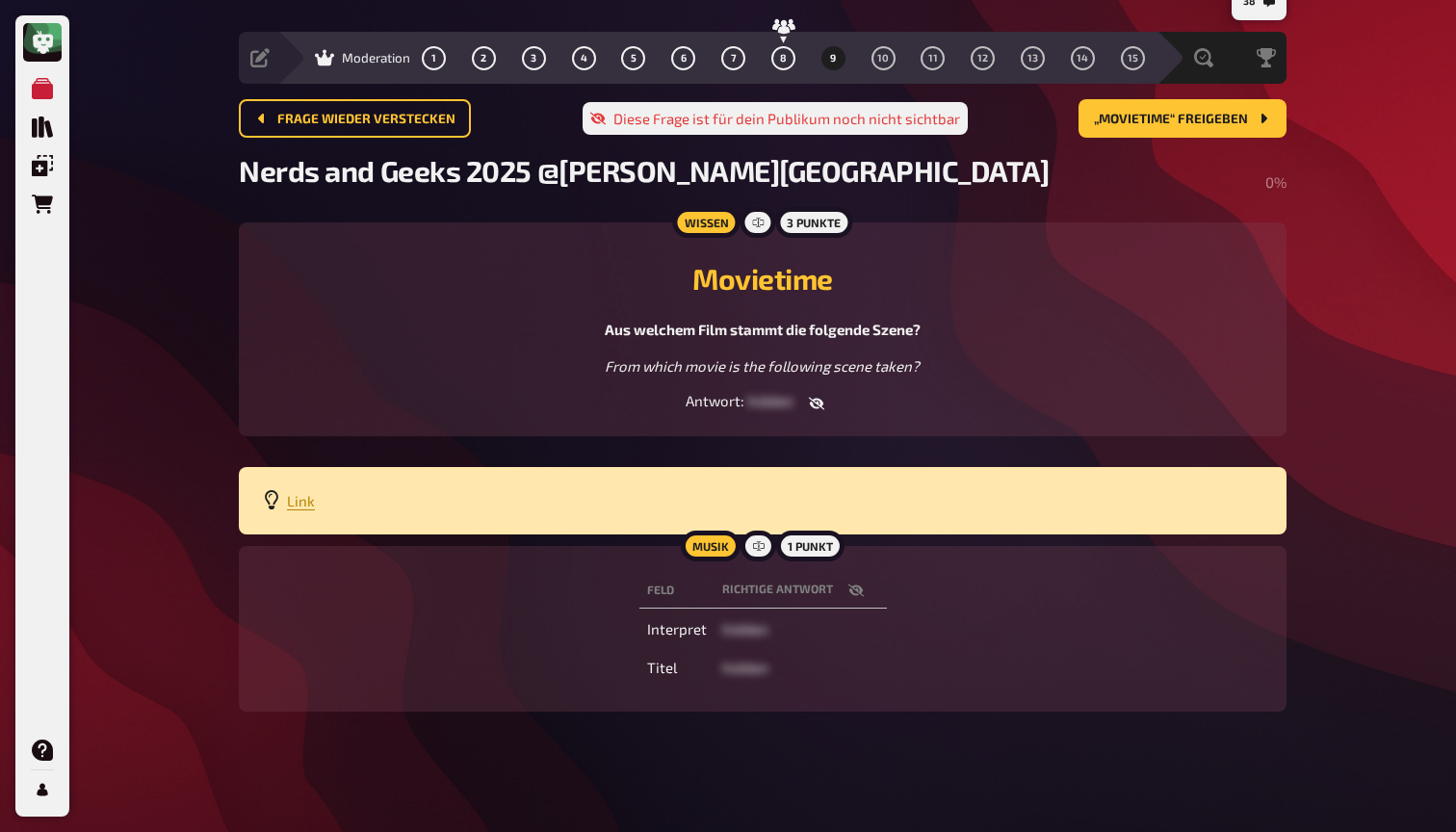
click at [855, 583] on icon "button" at bounding box center [856, 590] width 16 height 16
click at [855, 584] on icon "button" at bounding box center [856, 590] width 16 height 12
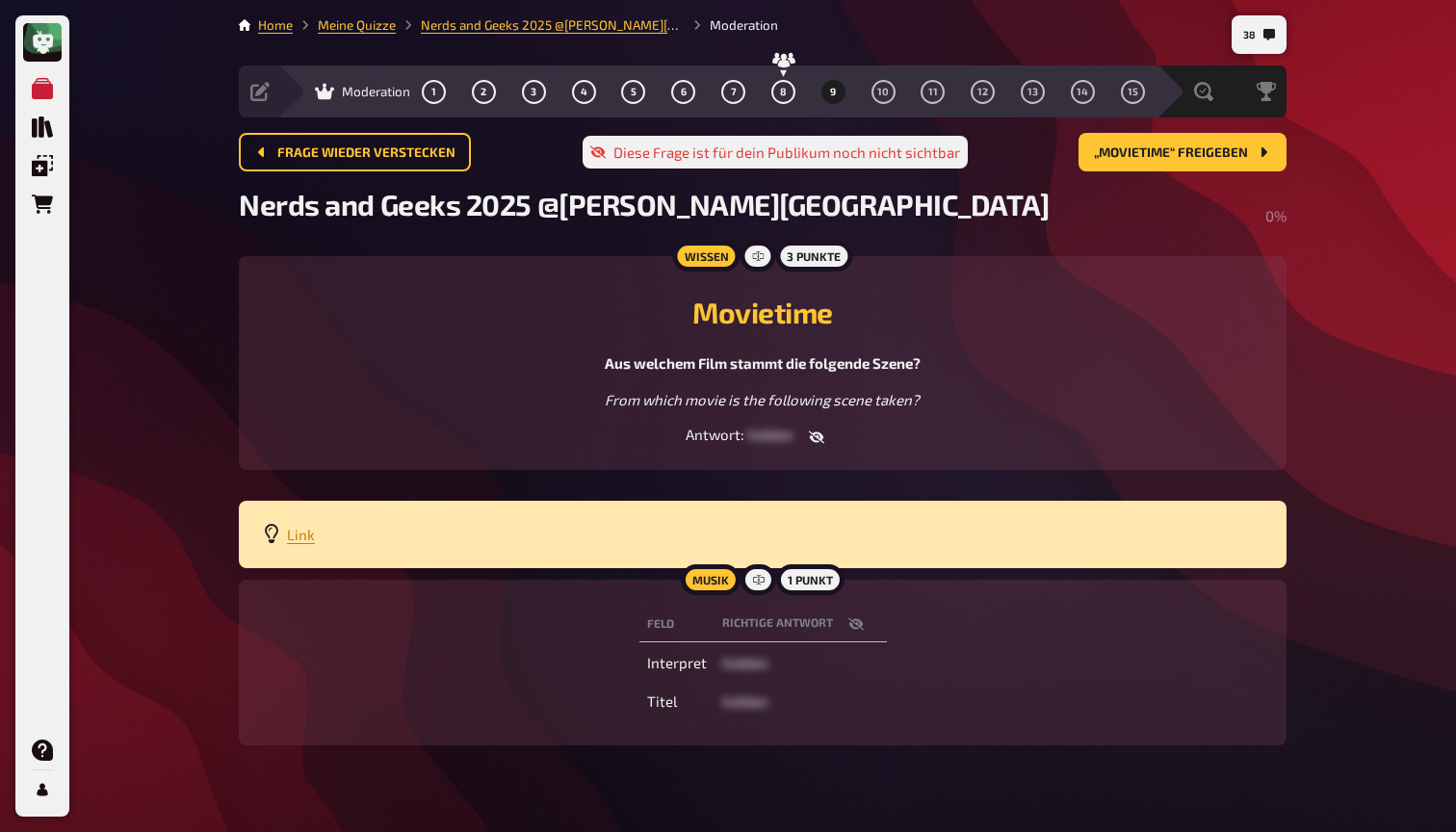
scroll to position [0, 0]
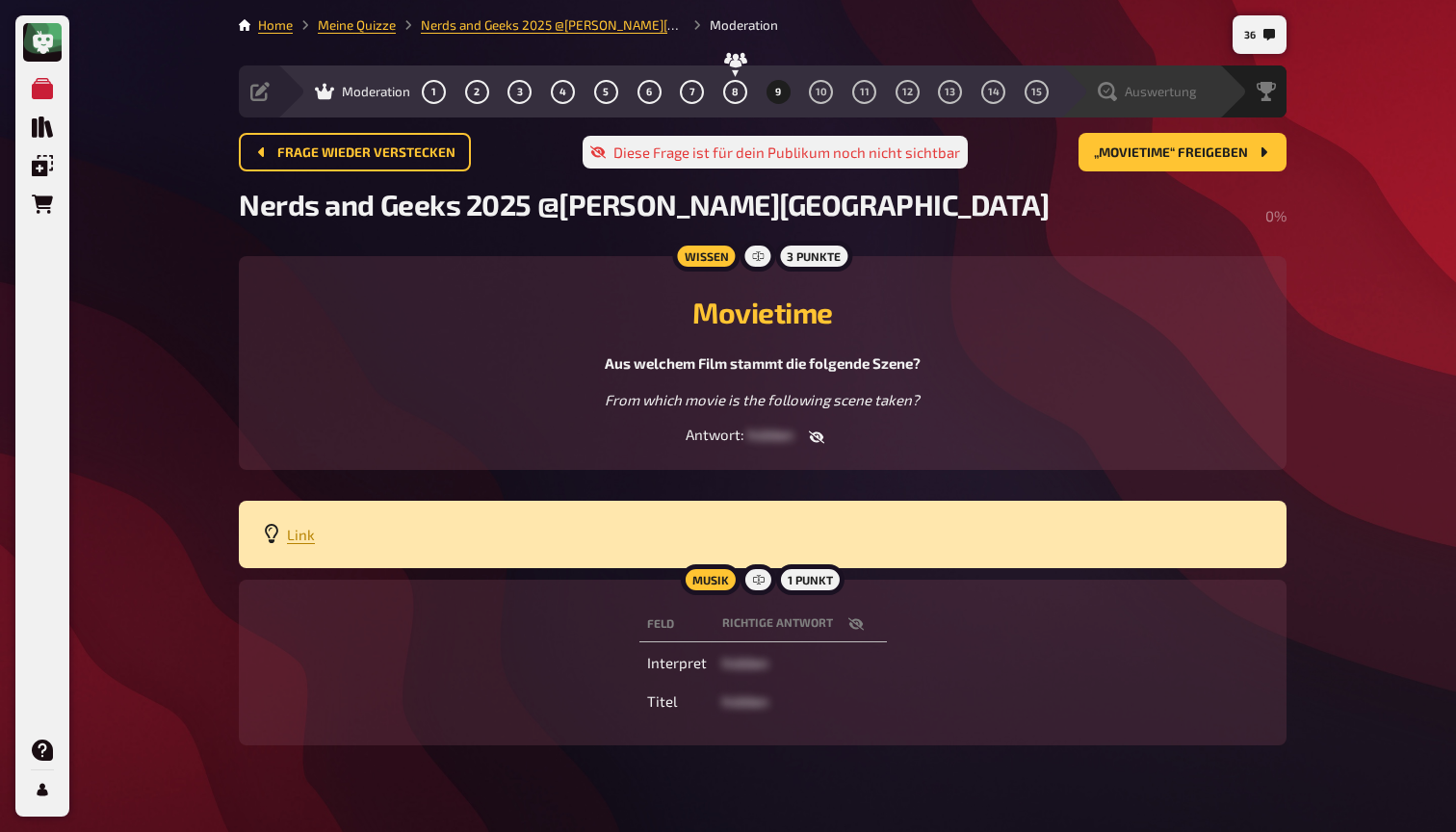
click at [1185, 88] on span "Auswertung" at bounding box center [1161, 92] width 72 height 16
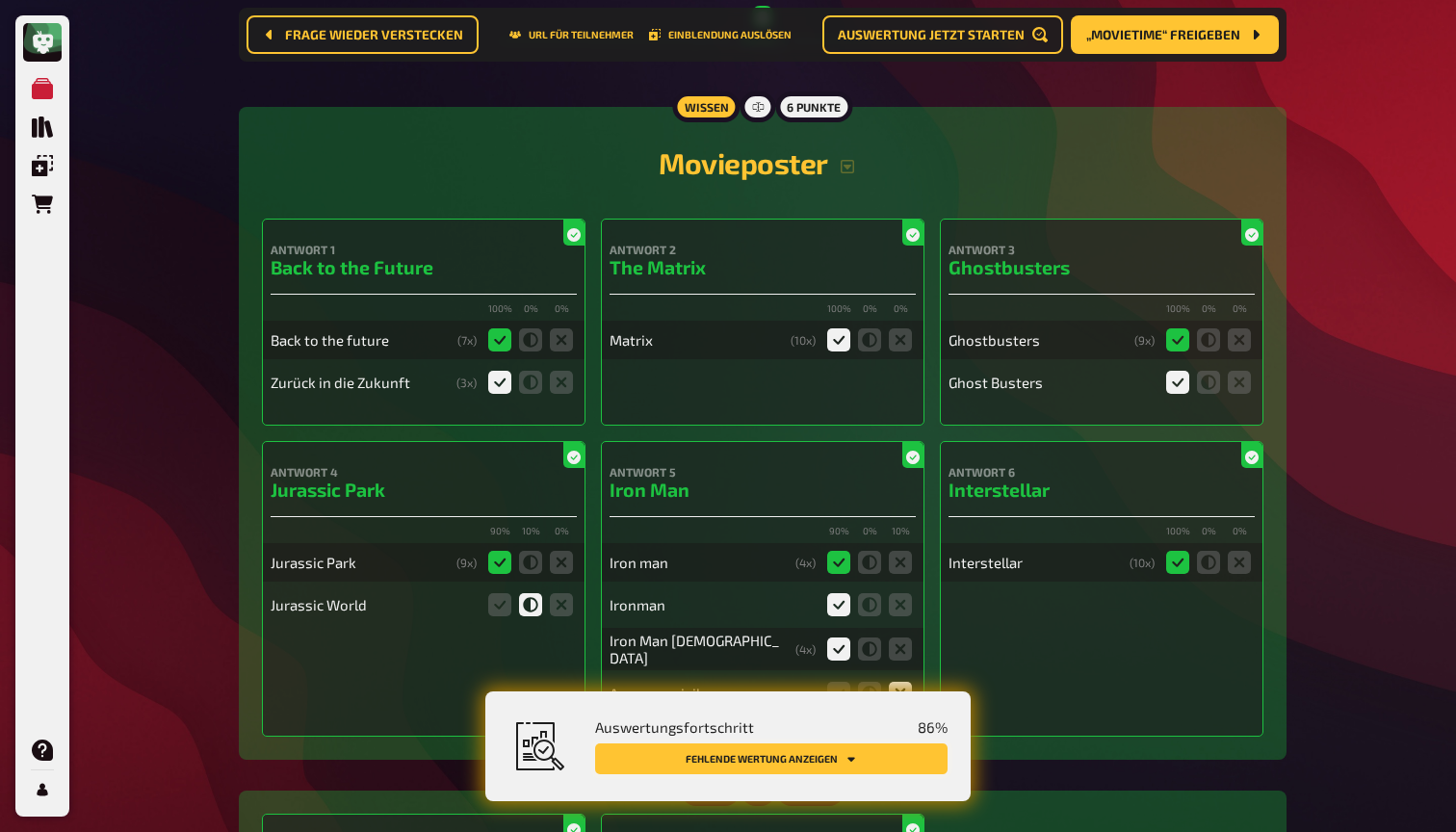
click at [832, 755] on button "Fehlende Wertung anzeigen" at bounding box center [772, 758] width 352 height 30
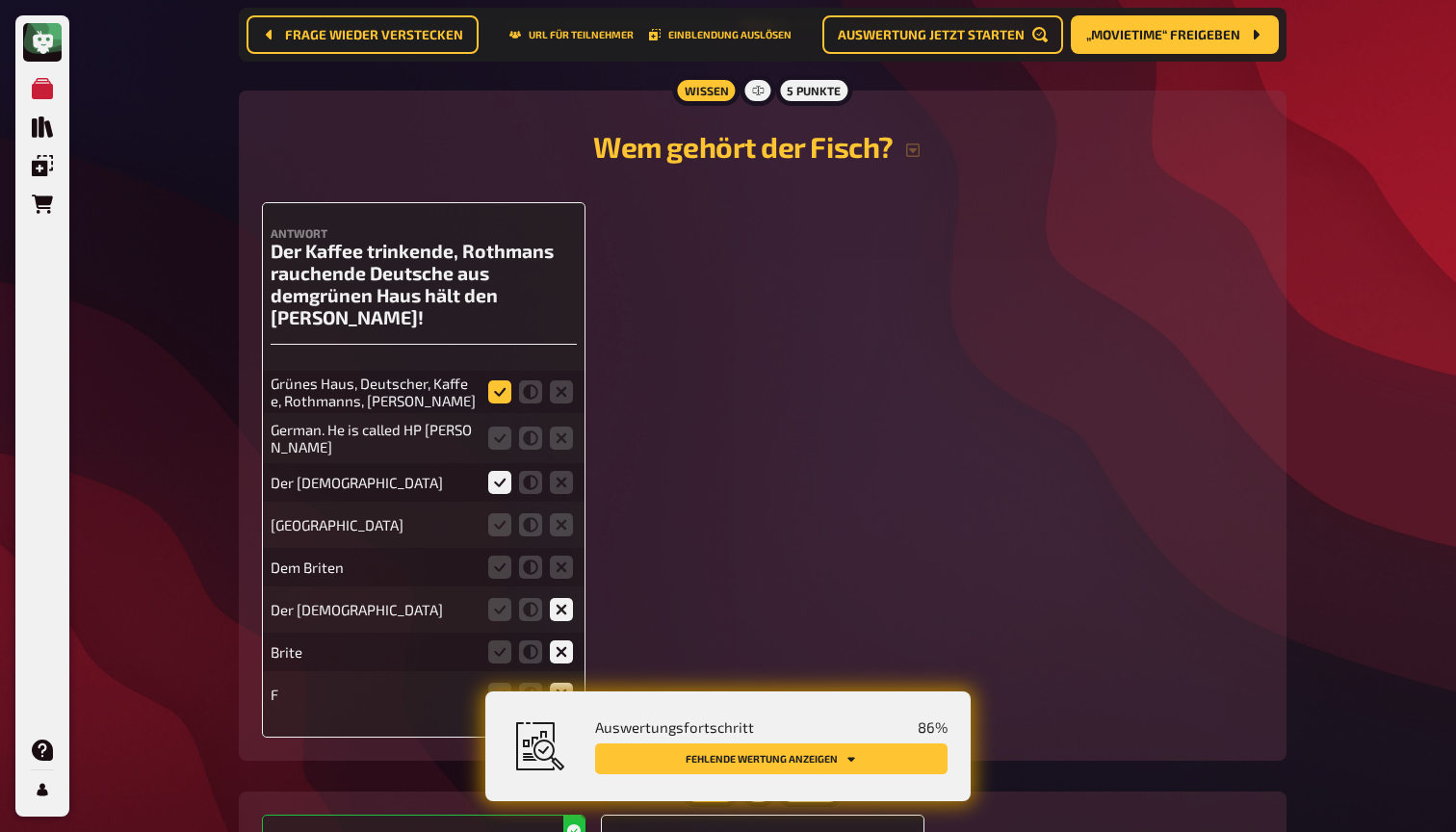
click at [507, 380] on icon at bounding box center [500, 392] width 23 height 23
click at [0, 0] on input "radio" at bounding box center [0, 0] width 0 height 0
click at [502, 427] on icon at bounding box center [500, 439] width 23 height 23
click at [0, 0] on input "radio" at bounding box center [0, 0] width 0 height 0
click at [503, 513] on icon at bounding box center [500, 525] width 23 height 23
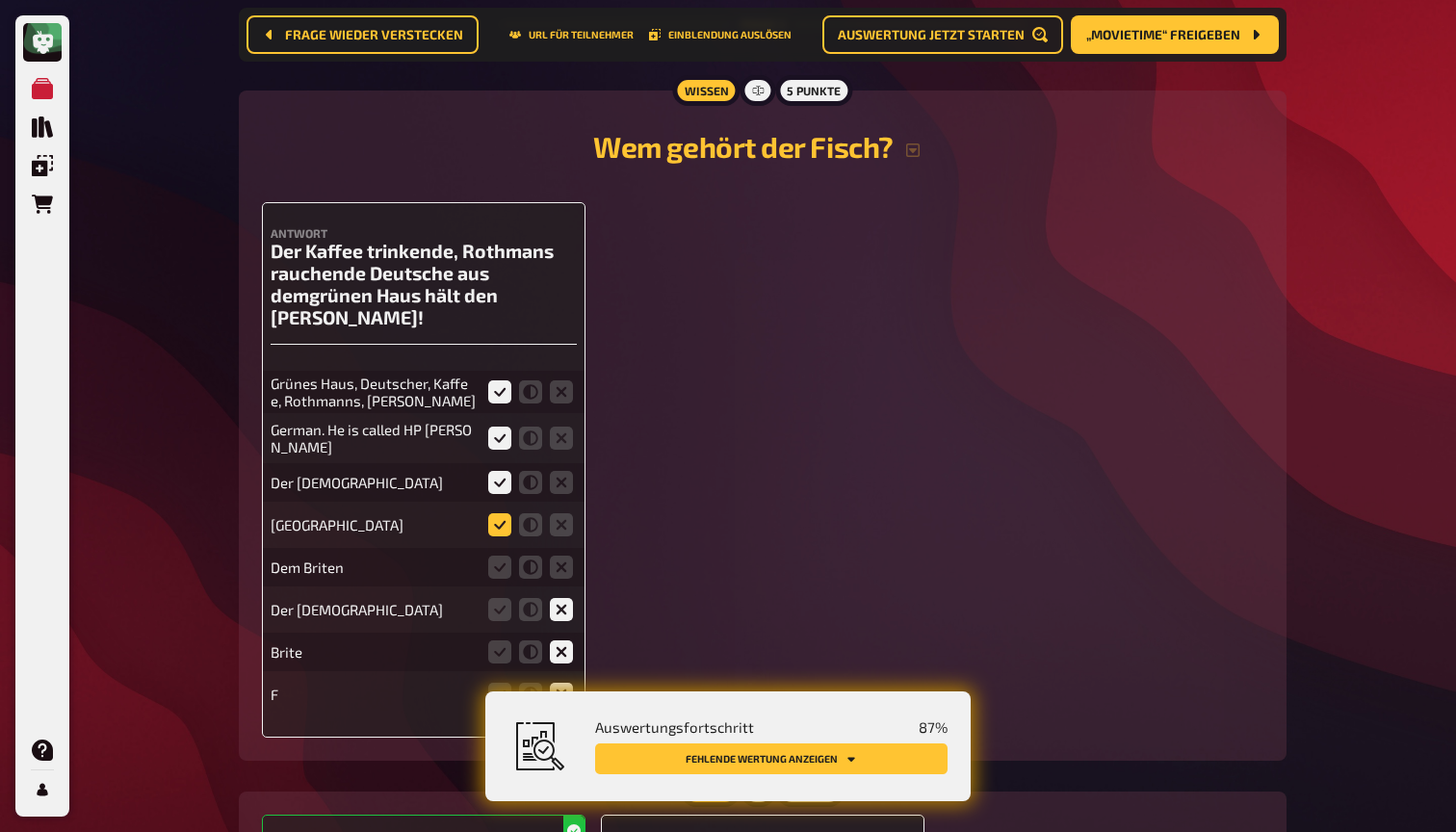
click at [0, 0] on input "radio" at bounding box center [0, 0] width 0 height 0
click at [529, 427] on icon at bounding box center [531, 439] width 23 height 23
click at [0, 0] on input "radio" at bounding box center [0, 0] width 0 height 0
click at [532, 471] on icon at bounding box center [531, 483] width 23 height 23
click at [0, 0] on input "radio" at bounding box center [0, 0] width 0 height 0
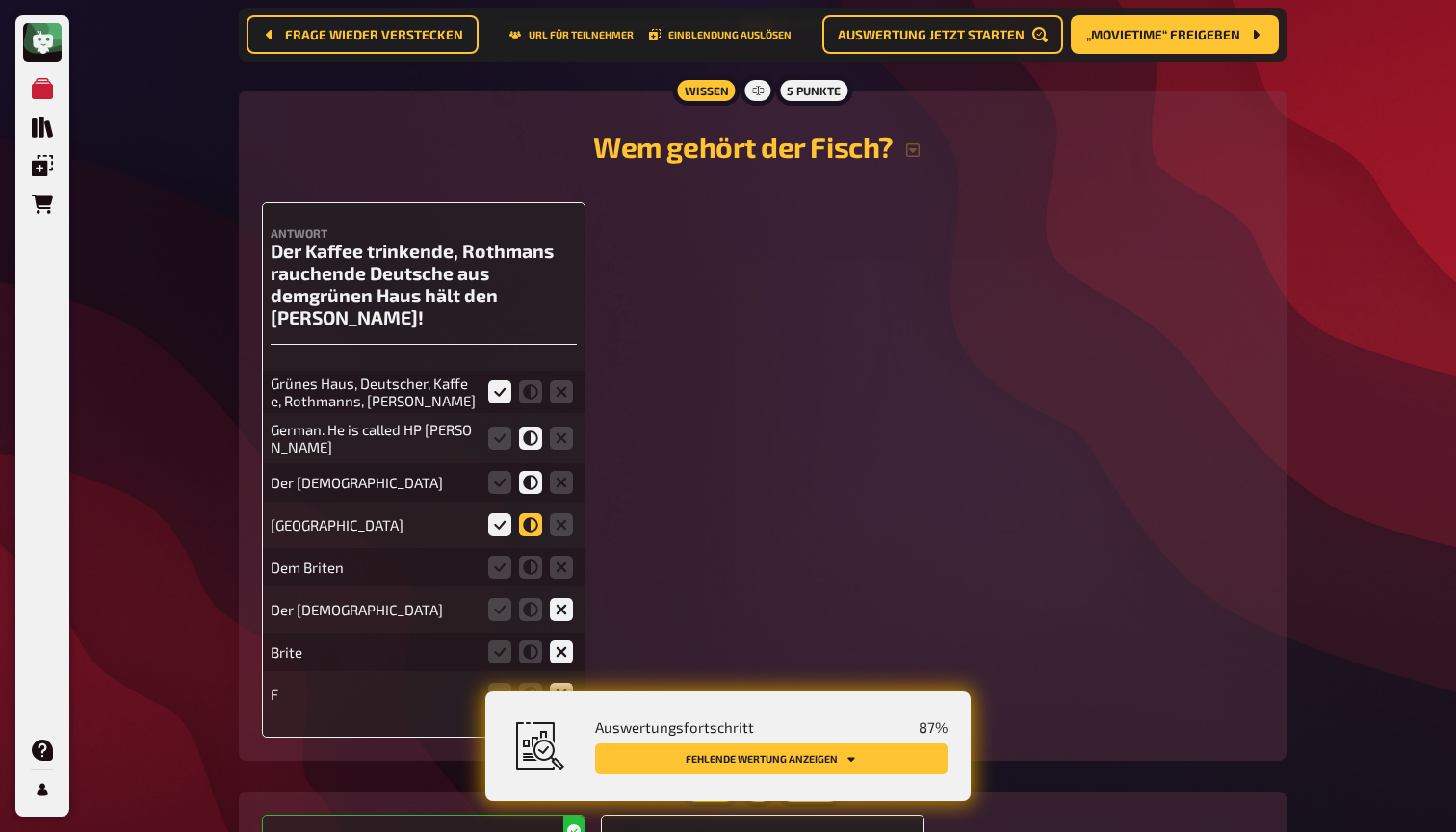
click at [531, 513] on icon at bounding box center [531, 525] width 23 height 23
click at [0, 0] on input "radio" at bounding box center [0, 0] width 0 height 0
click at [561, 555] on icon at bounding box center [562, 567] width 23 height 23
click at [0, 0] on input "radio" at bounding box center [0, 0] width 0 height 0
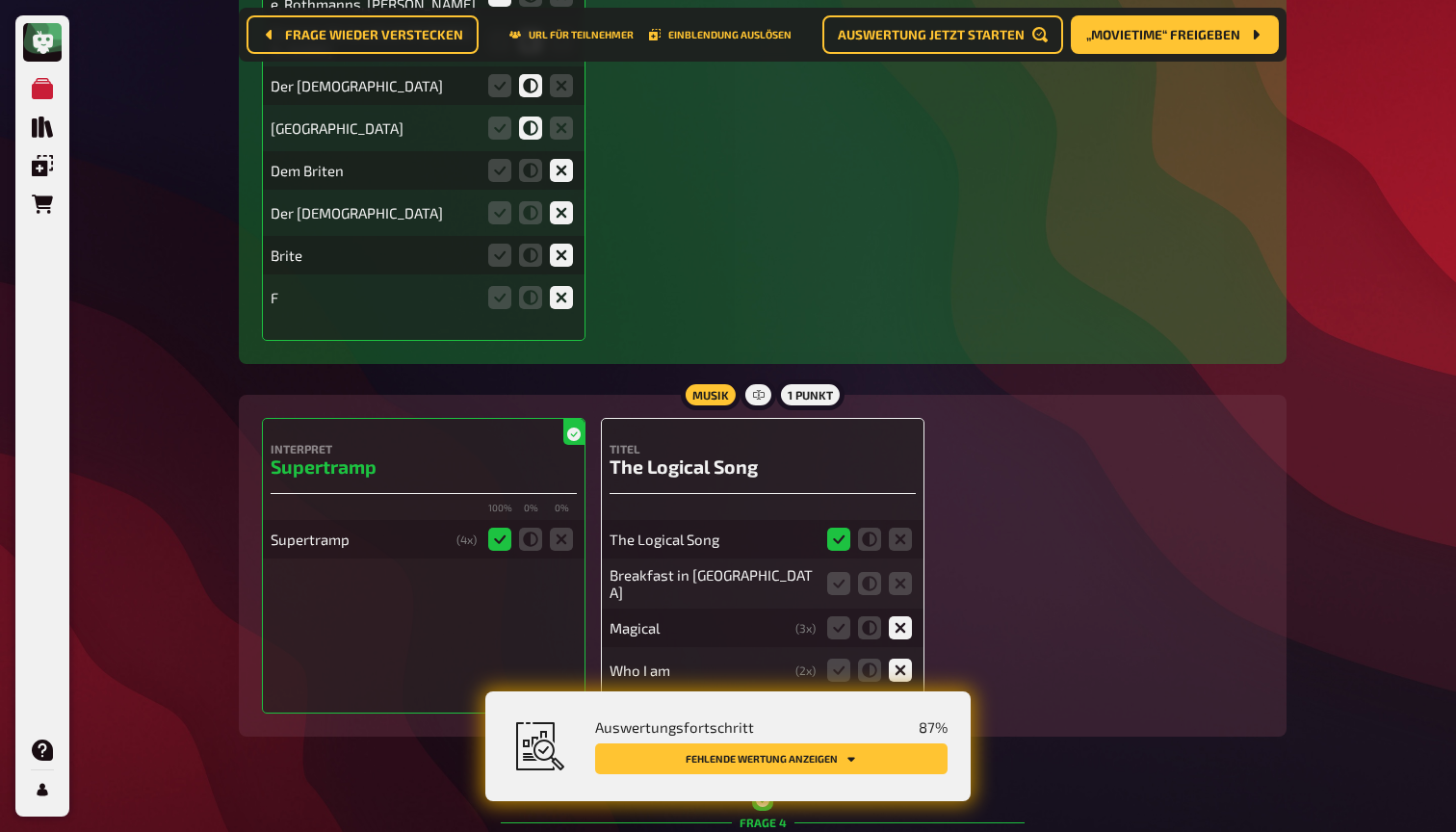
scroll to position [3340, 0]
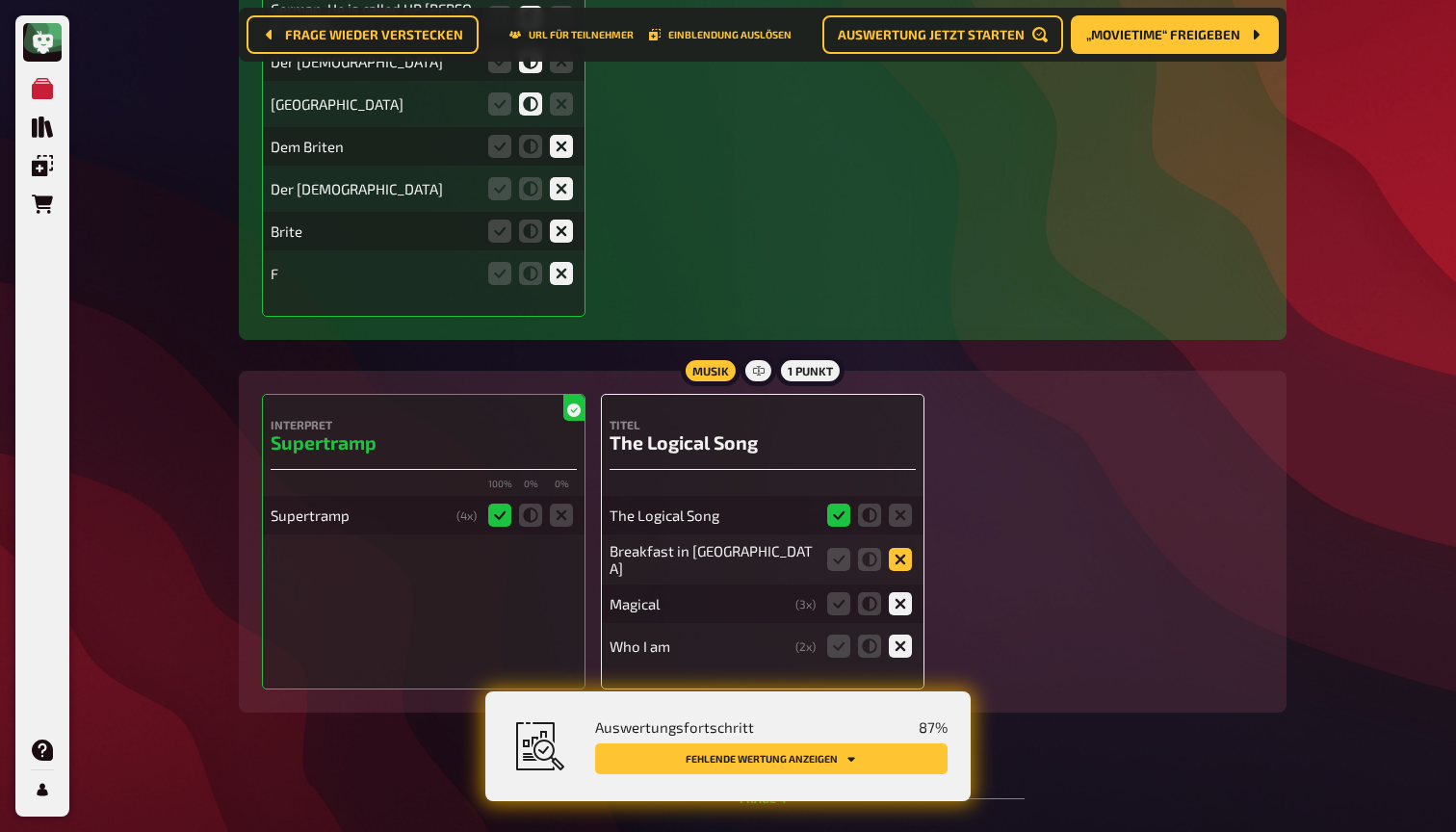
click at [908, 548] on icon at bounding box center [901, 560] width 23 height 23
click at [0, 0] on input "radio" at bounding box center [0, 0] width 0 height 0
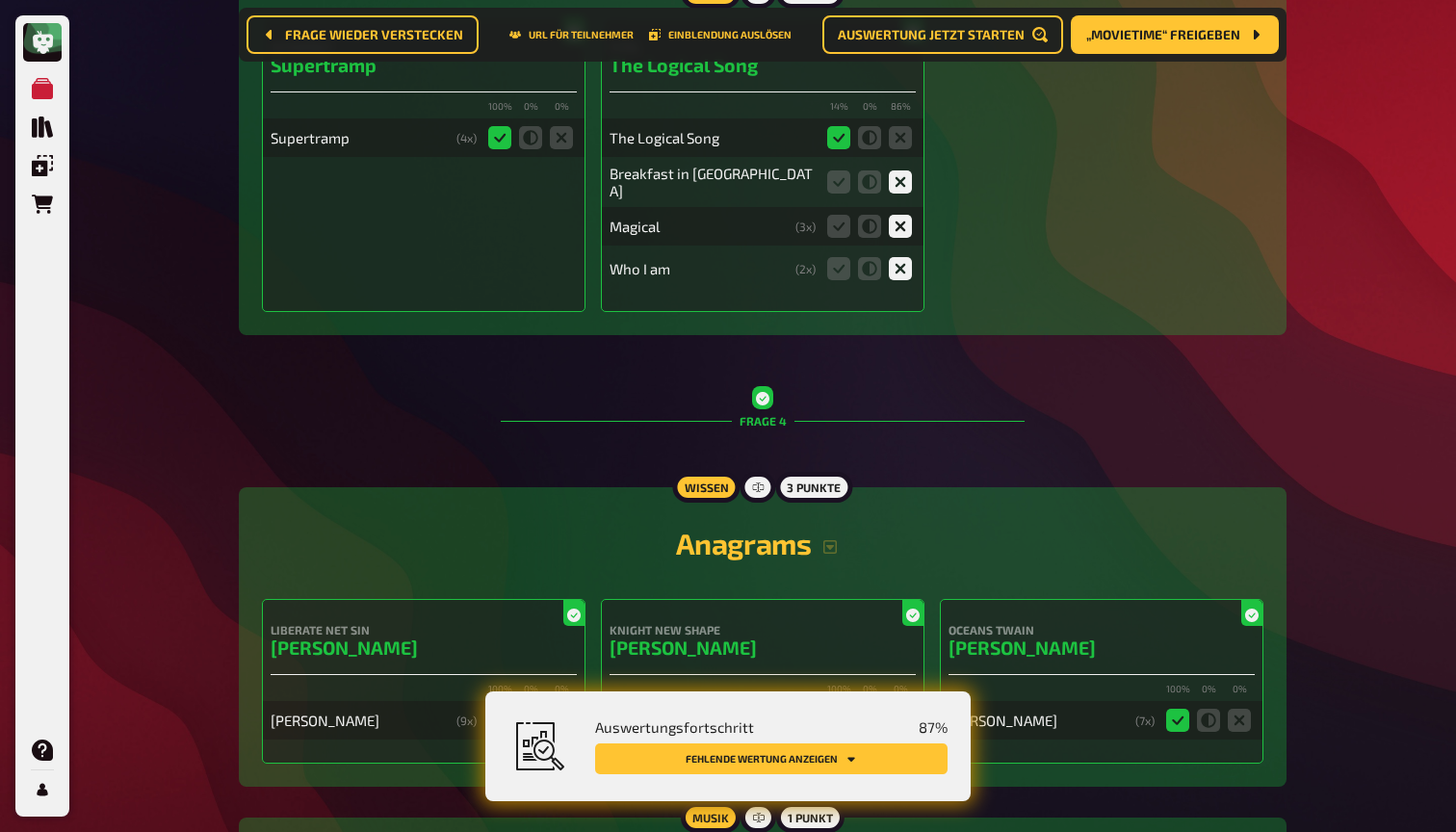
scroll to position [4032, 0]
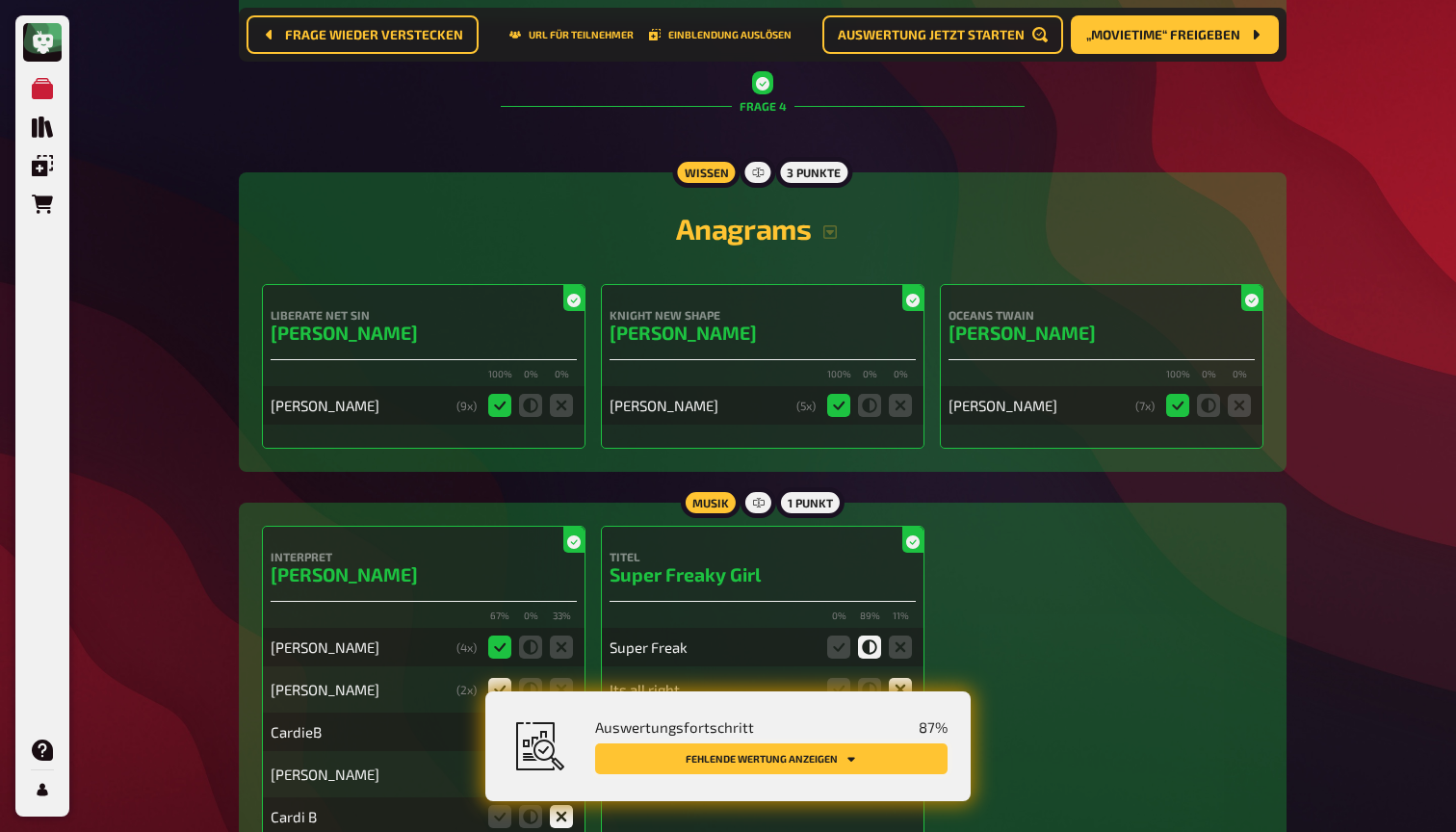
click at [896, 755] on button "Fehlende Wertung anzeigen" at bounding box center [772, 758] width 352 height 30
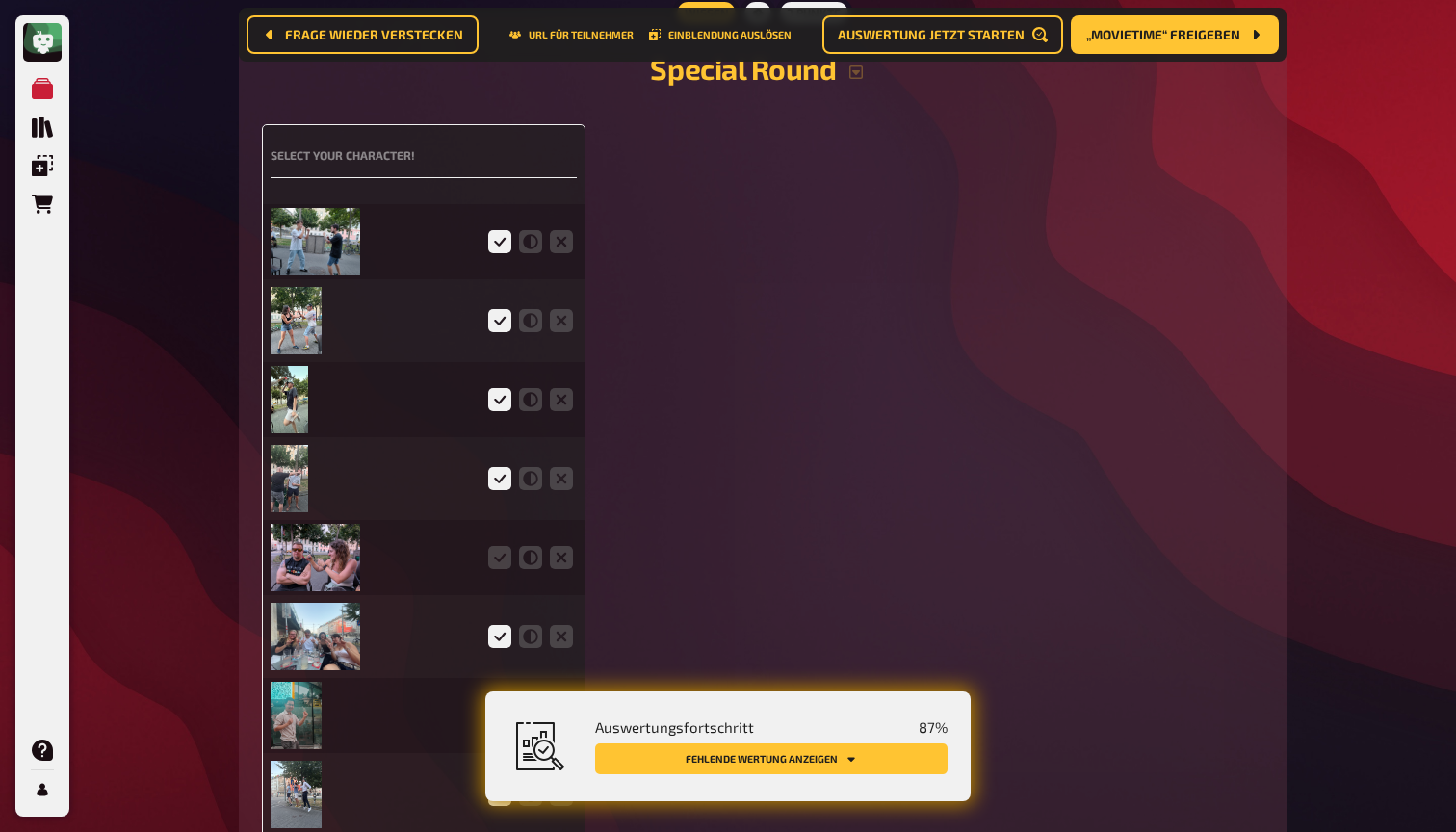
scroll to position [5120, 0]
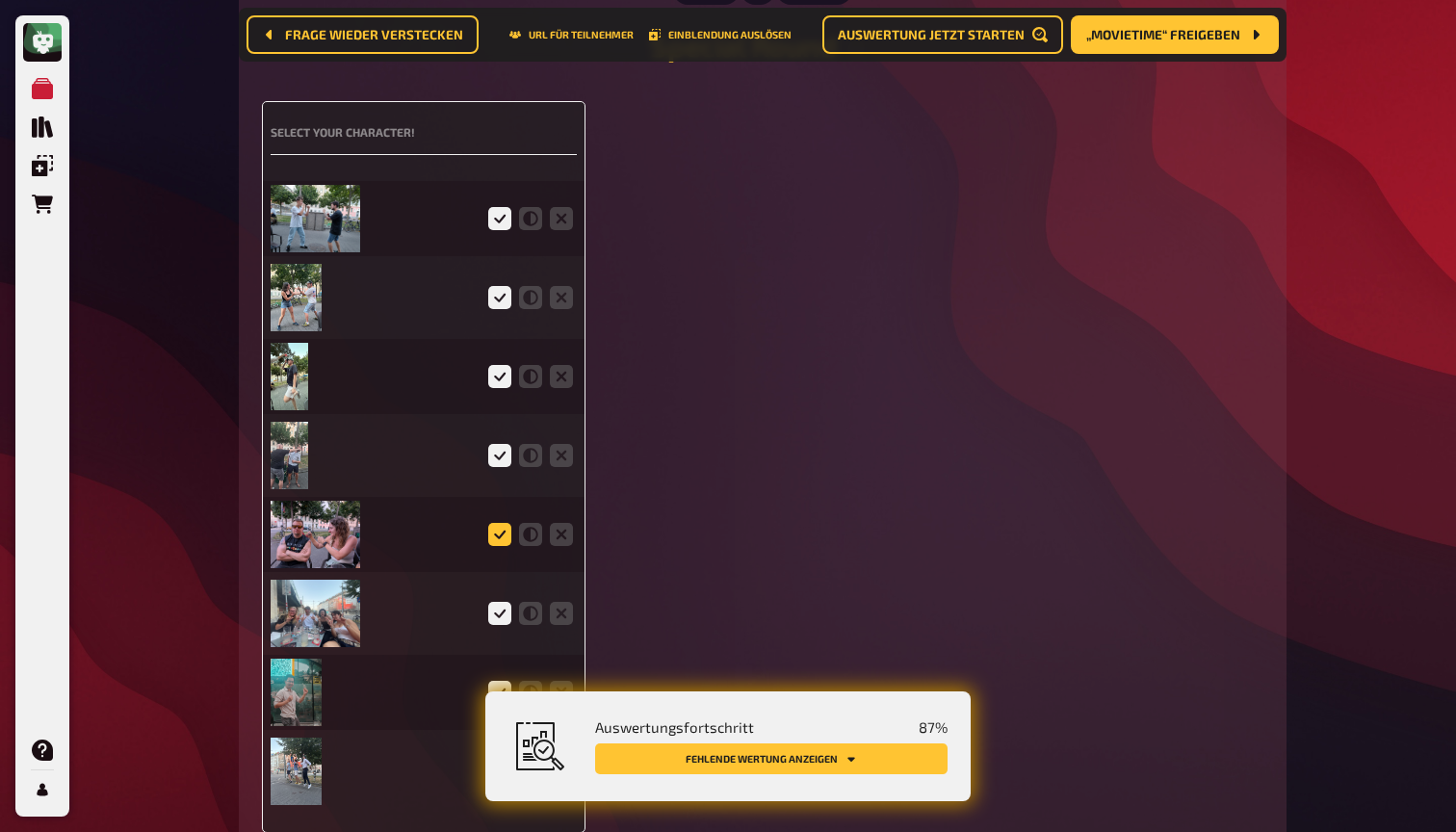
click at [500, 523] on icon at bounding box center [500, 534] width 23 height 23
click at [0, 0] on input "radio" at bounding box center [0, 0] width 0 height 0
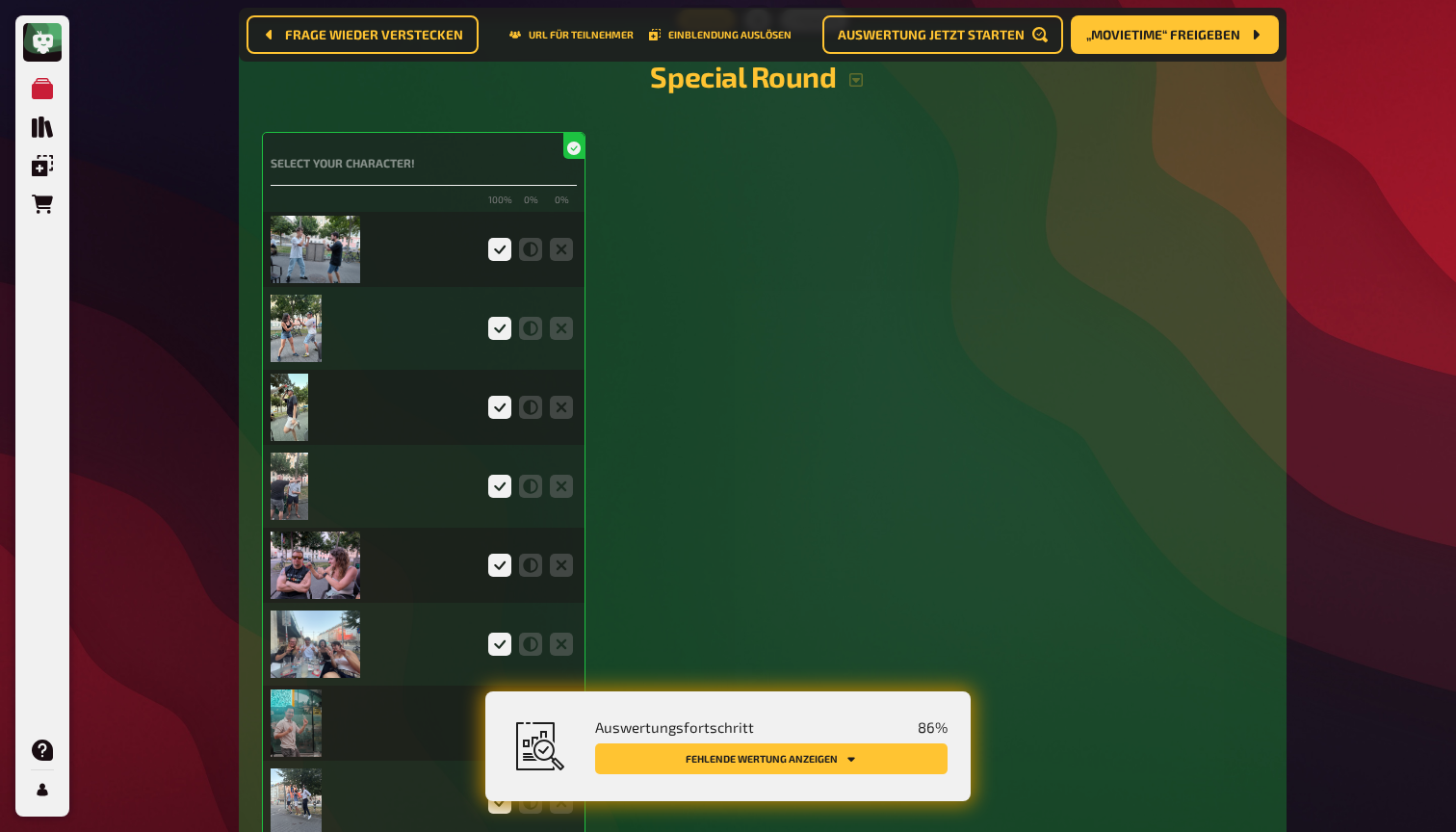
scroll to position [5077, 0]
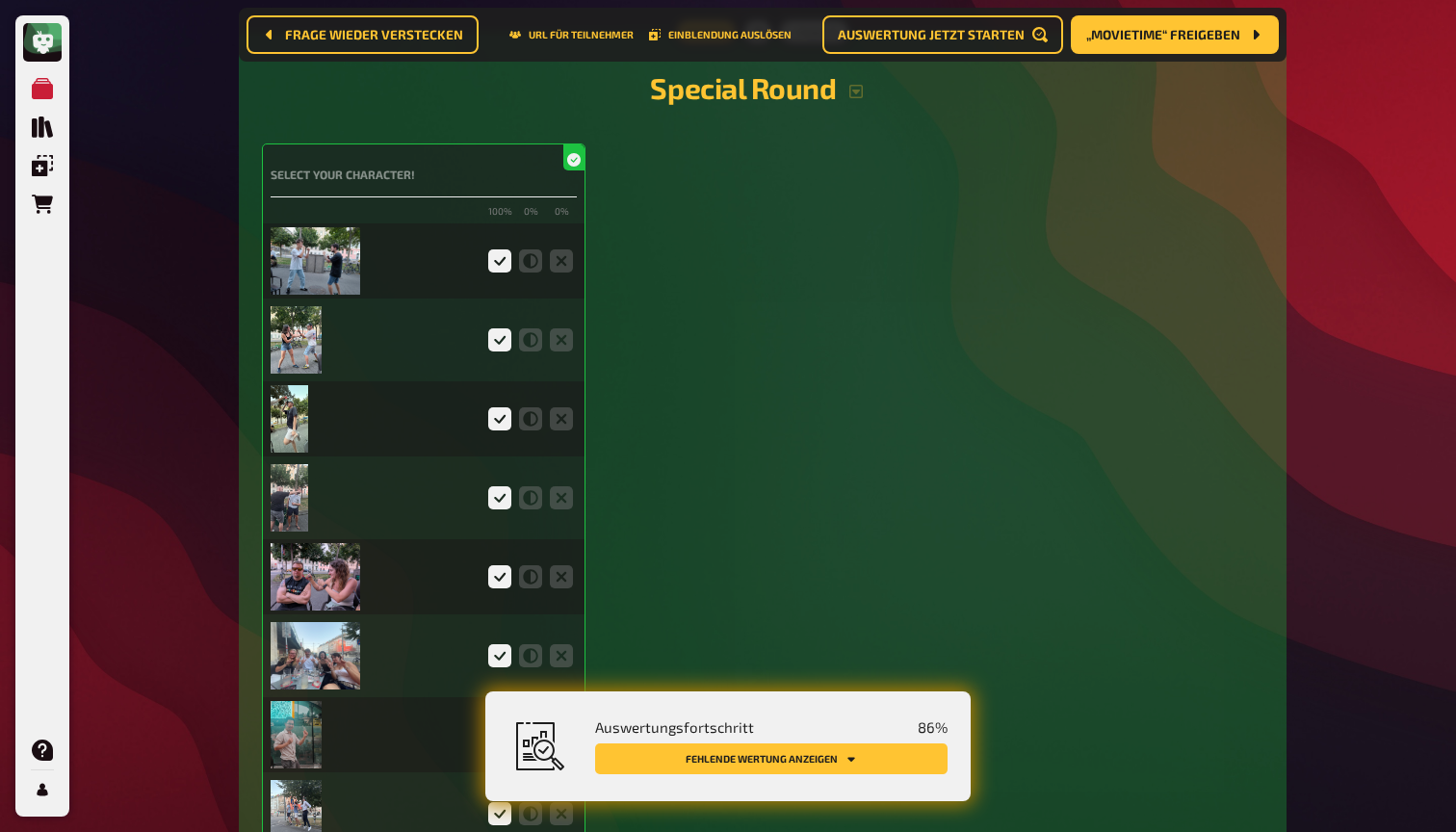
click at [325, 227] on img at bounding box center [314, 260] width 89 height 68
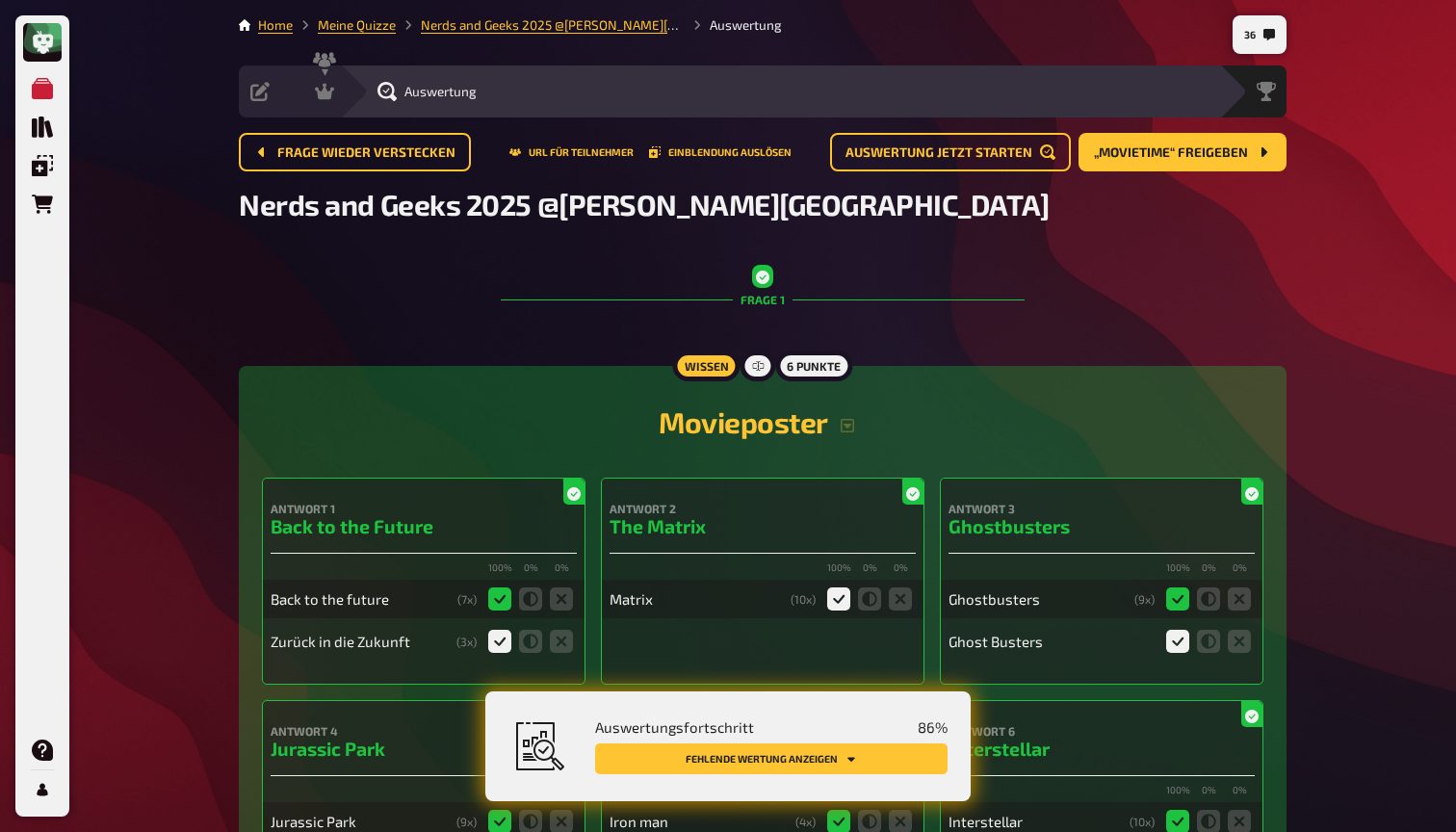
scroll to position [0, 0]
click at [341, 89] on div "Auswertung" at bounding box center [779, 91] width 879 height 52
click at [323, 87] on icon at bounding box center [325, 92] width 20 height 17
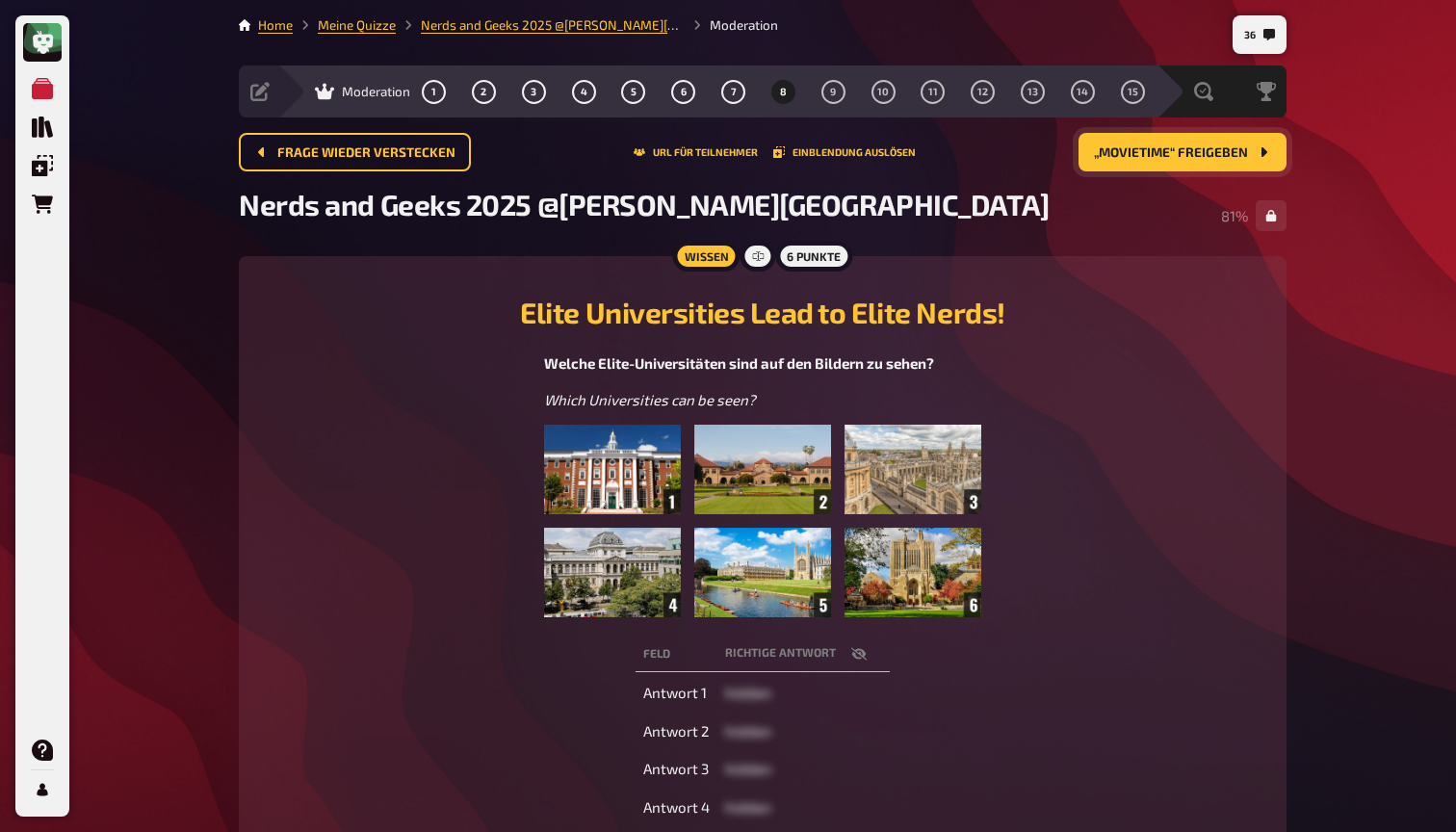
click at [1188, 157] on span "„Movietime“ freigeben" at bounding box center [1170, 153] width 154 height 14
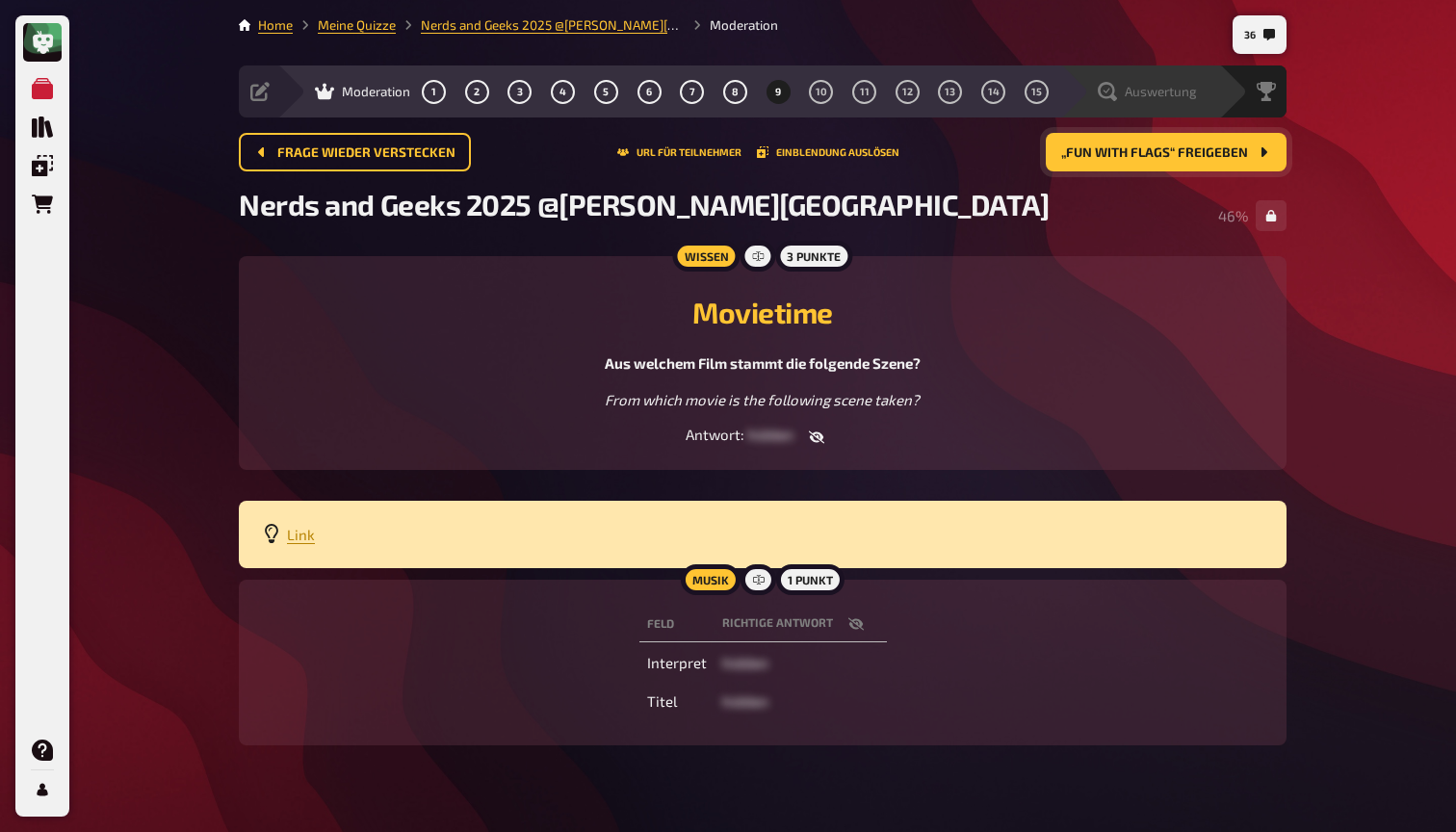
click at [1116, 85] on icon at bounding box center [1107, 92] width 20 height 20
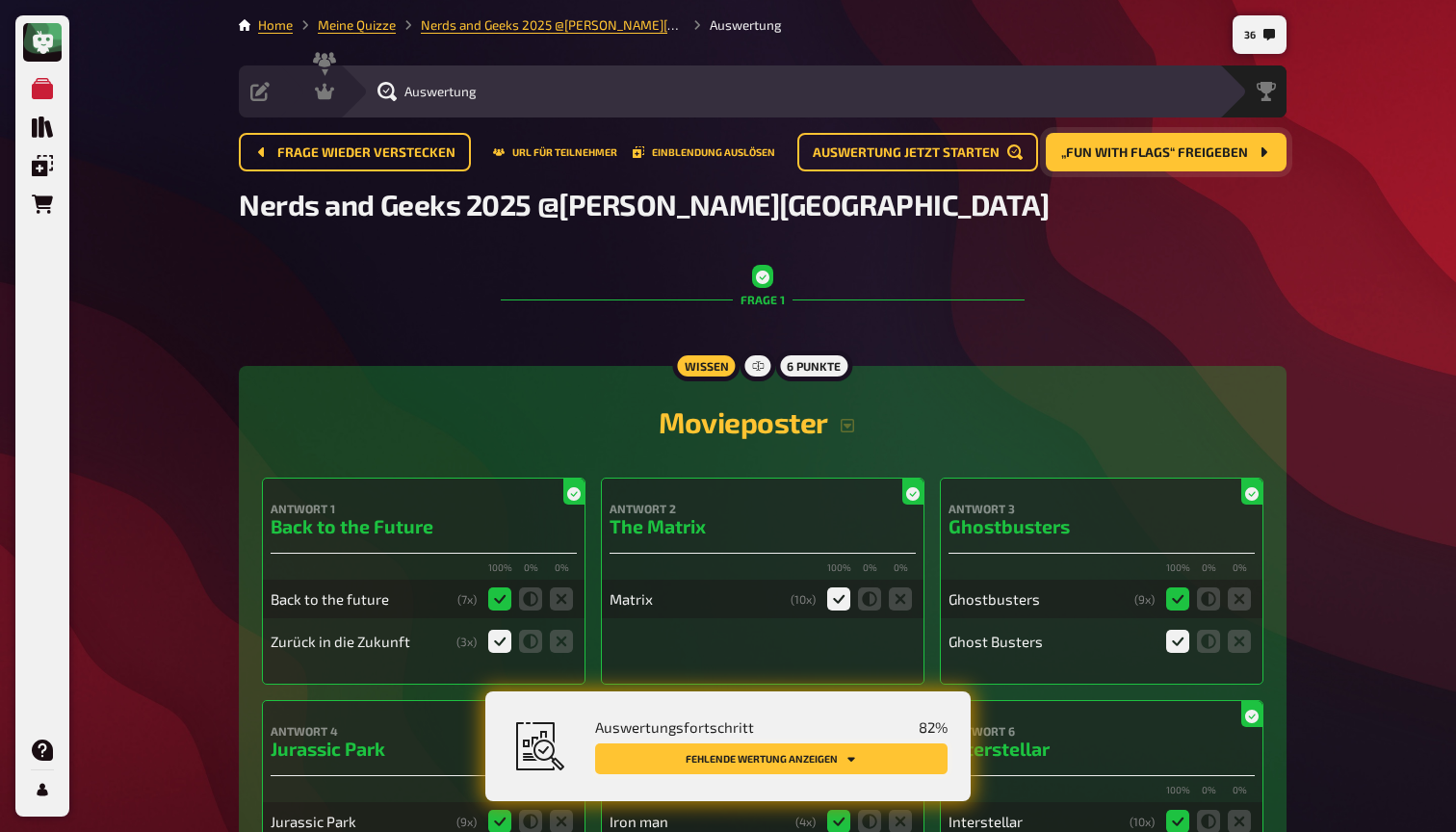
click at [899, 758] on button "Fehlende Wertung anzeigen" at bounding box center [772, 758] width 352 height 30
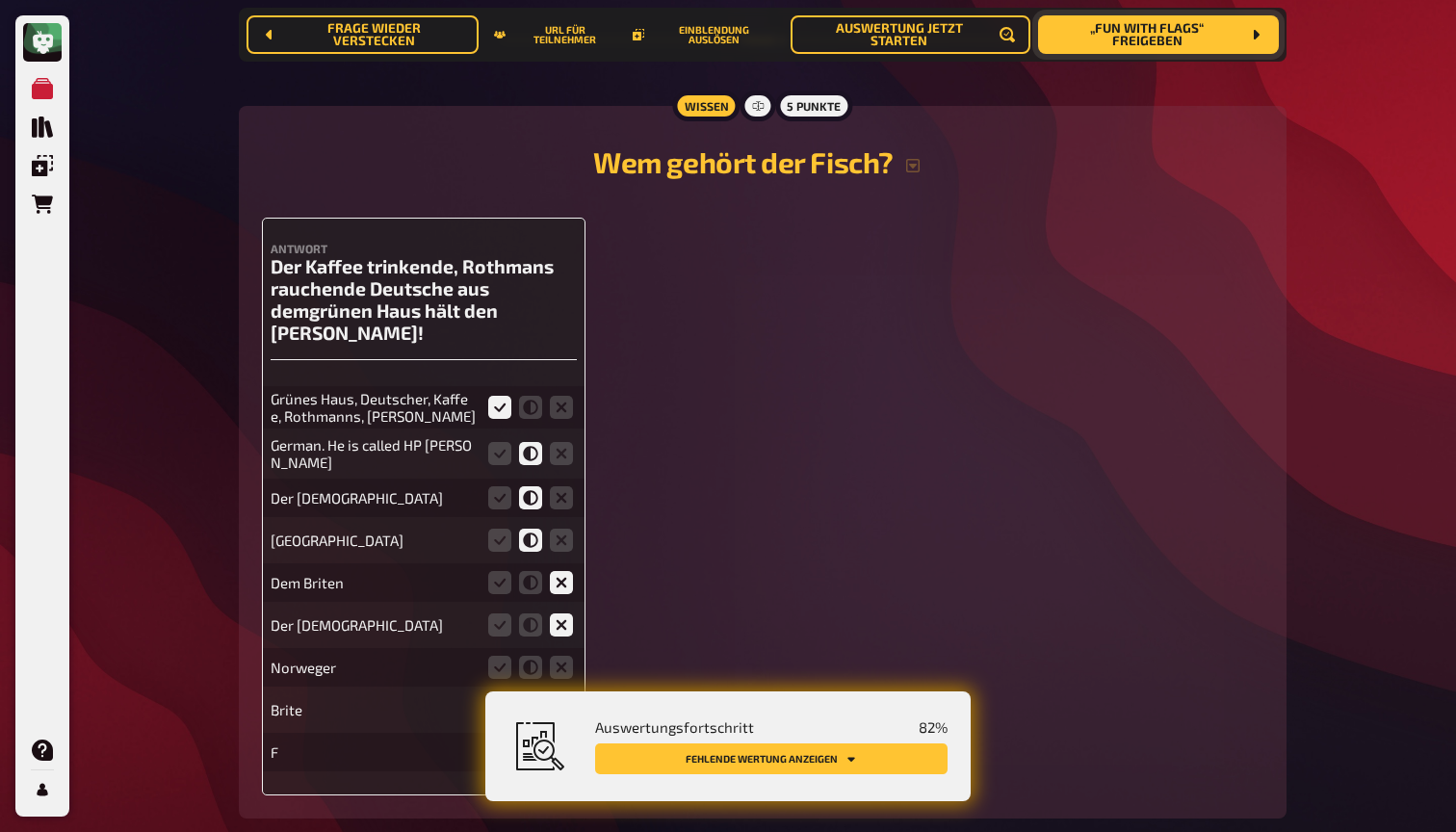
scroll to position [2946, 0]
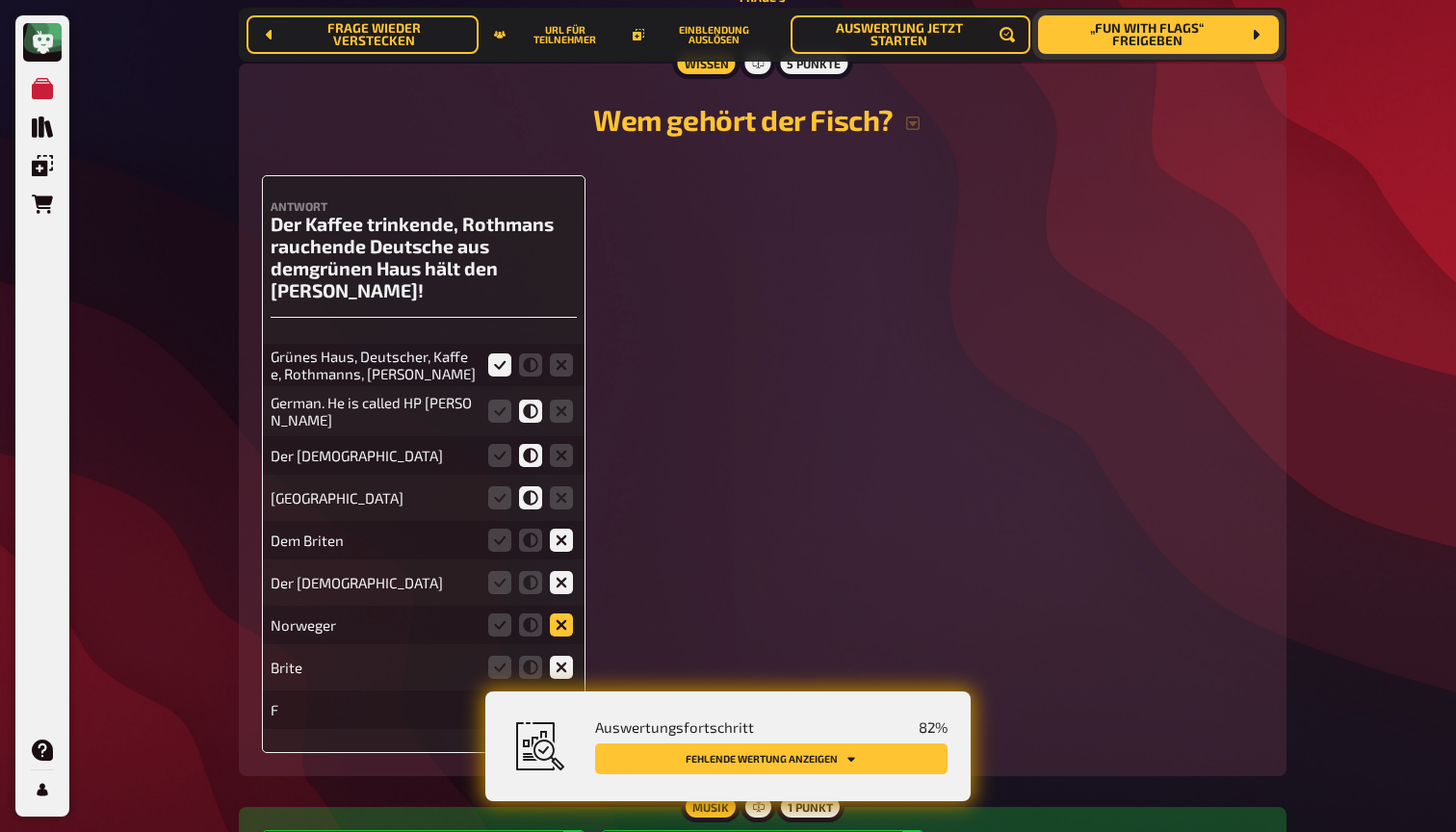
click at [568, 613] on icon at bounding box center [562, 624] width 23 height 23
click at [0, 0] on input "radio" at bounding box center [0, 0] width 0 height 0
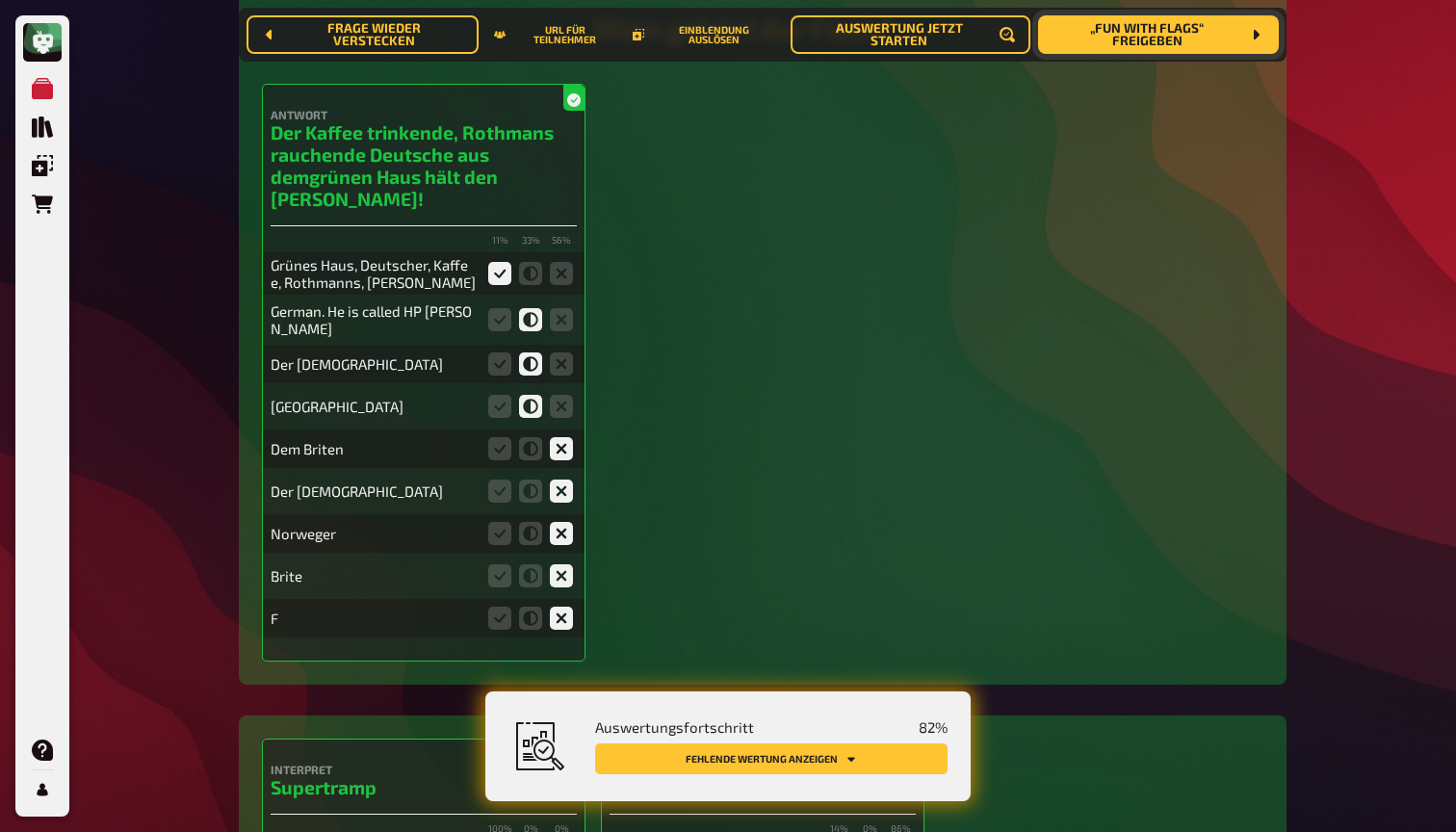
scroll to position [3200, 0]
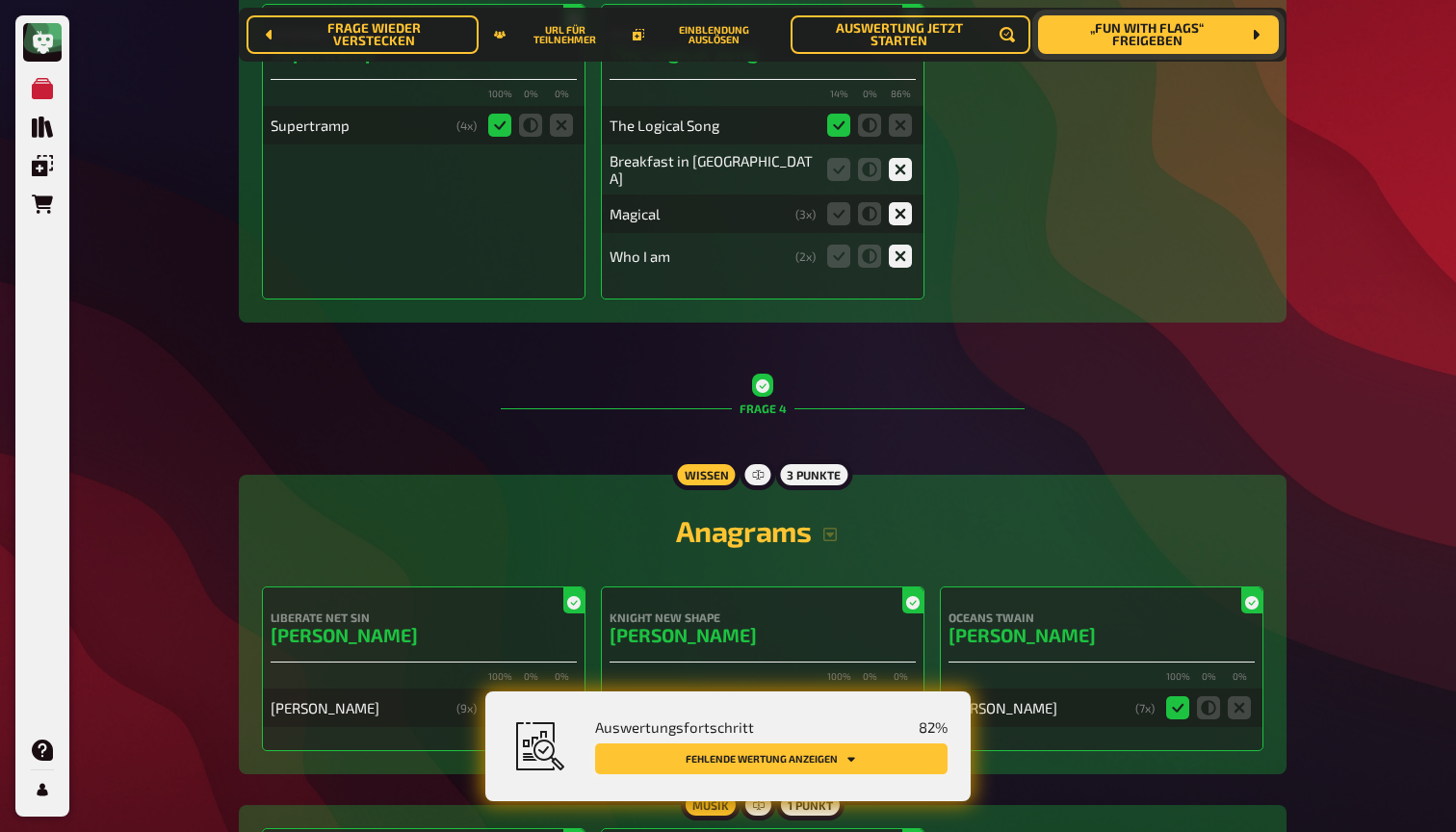
click at [830, 743] on button "Fehlende Wertung anzeigen" at bounding box center [772, 758] width 352 height 30
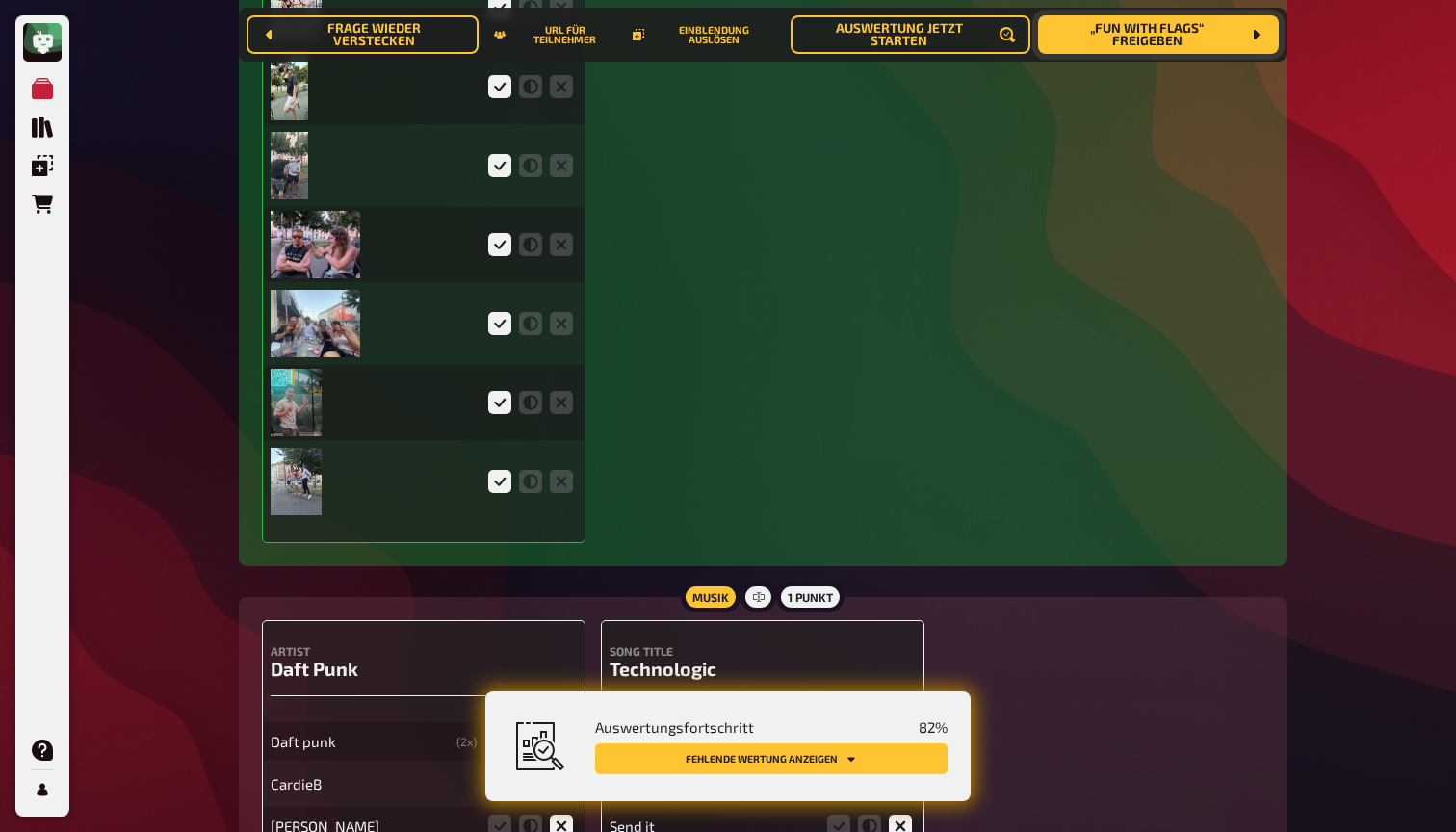
scroll to position [5886, 0]
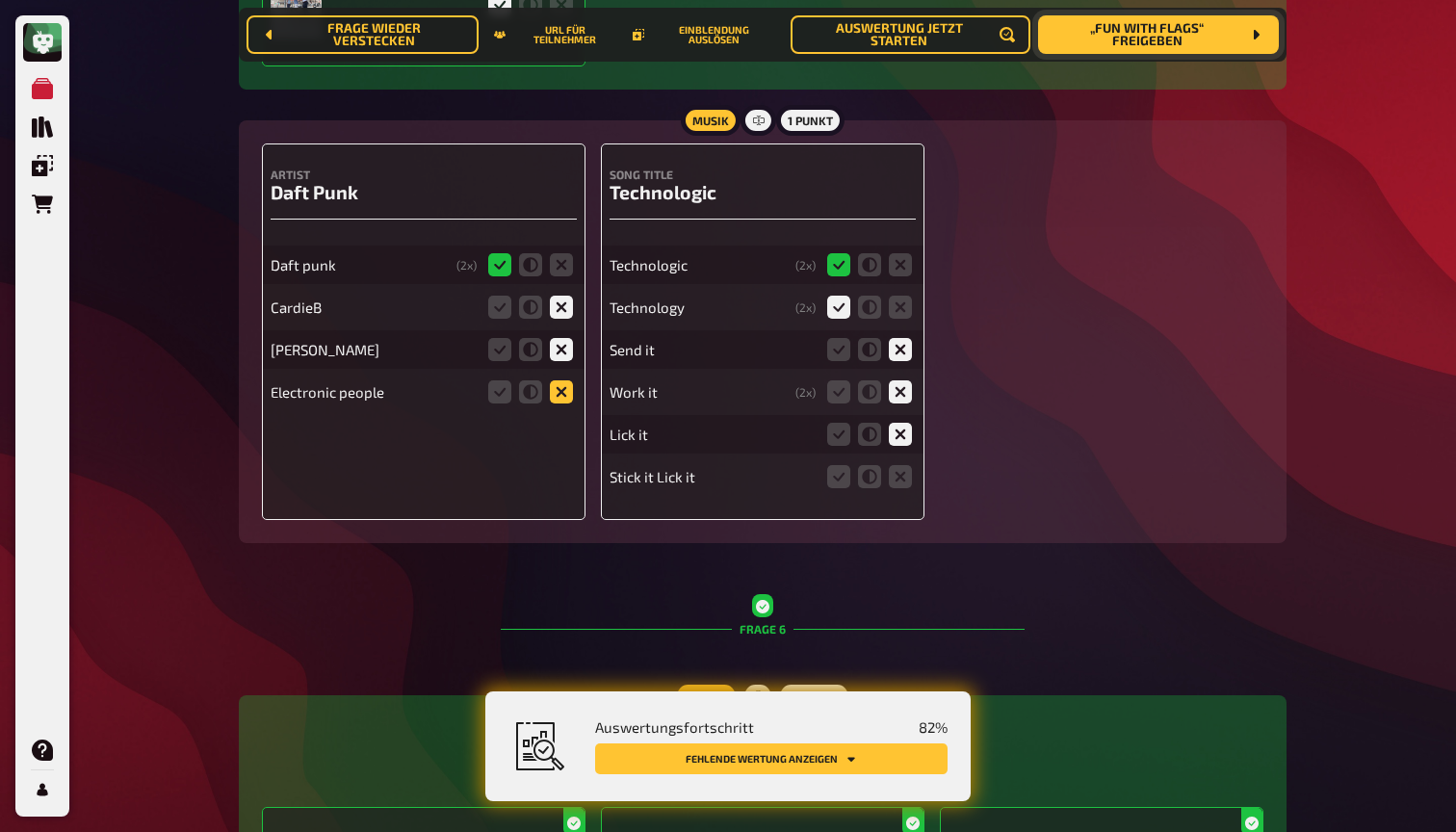
click at [559, 380] on icon at bounding box center [562, 392] width 23 height 23
click at [0, 0] on input "radio" at bounding box center [0, 0] width 0 height 0
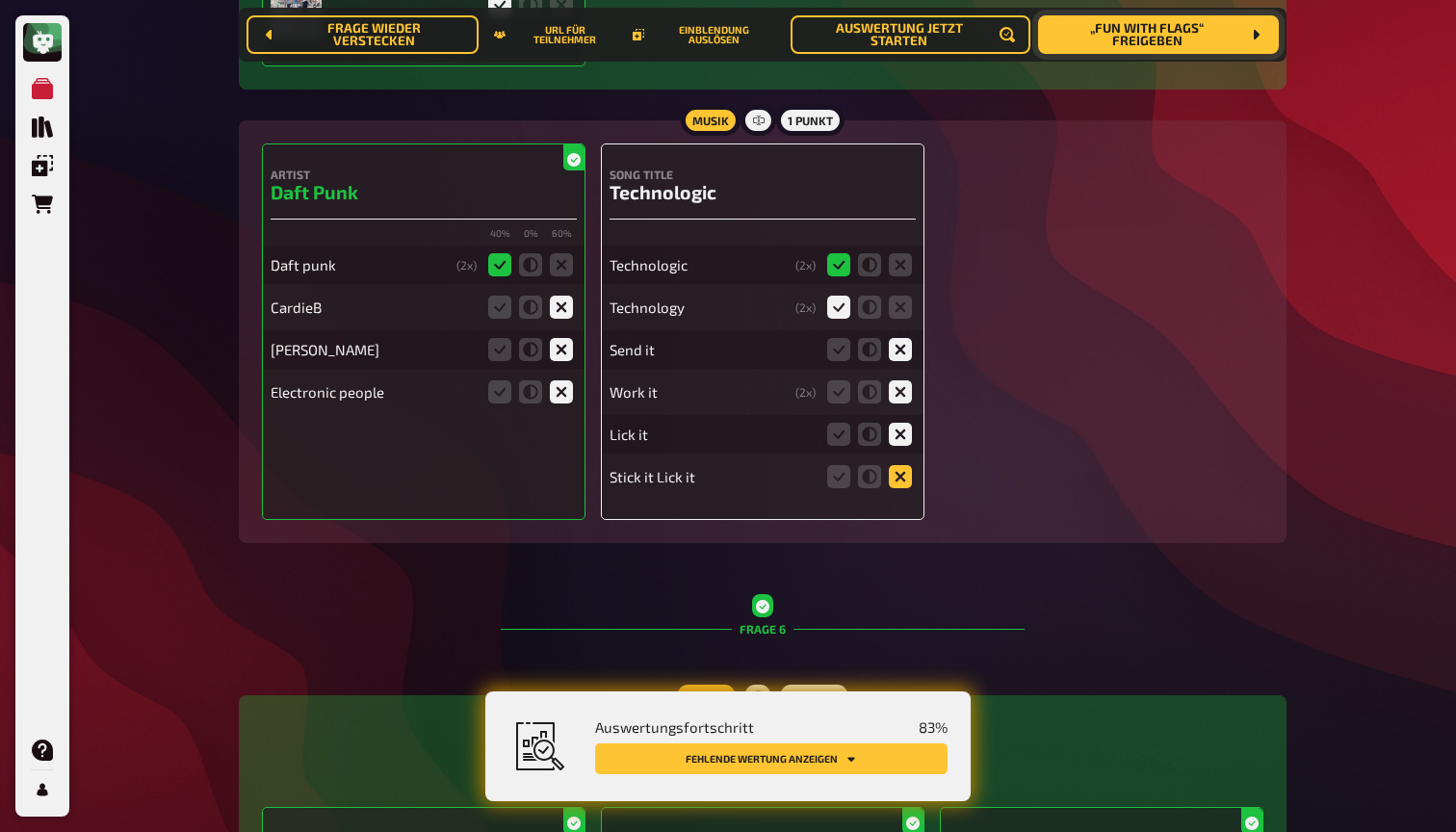
click at [904, 465] on icon at bounding box center [901, 477] width 23 height 23
click at [0, 0] on input "radio" at bounding box center [0, 0] width 0 height 0
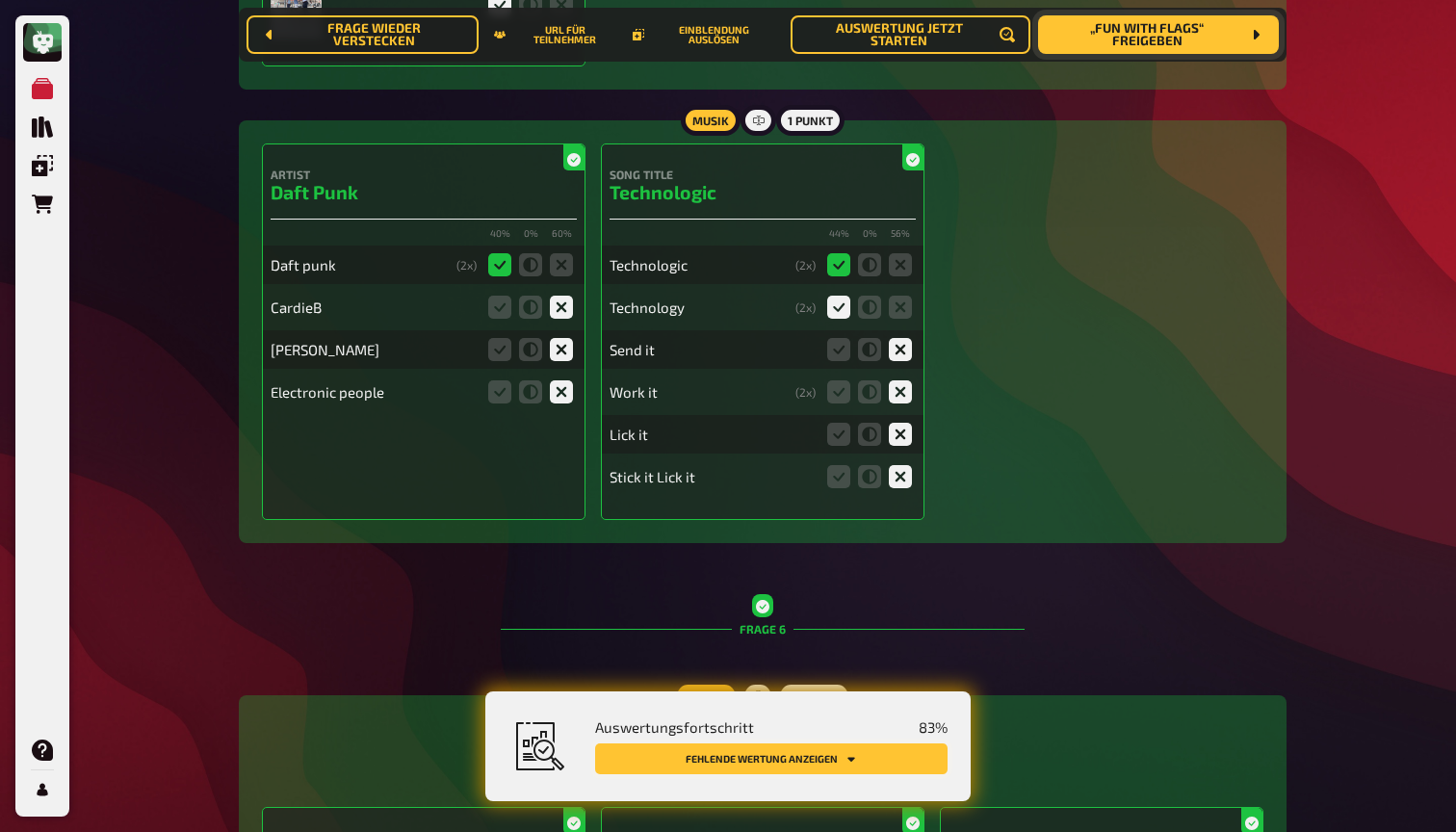
click at [847, 759] on icon "Fehlende Wertung anzeigen" at bounding box center [851, 759] width 12 height 12
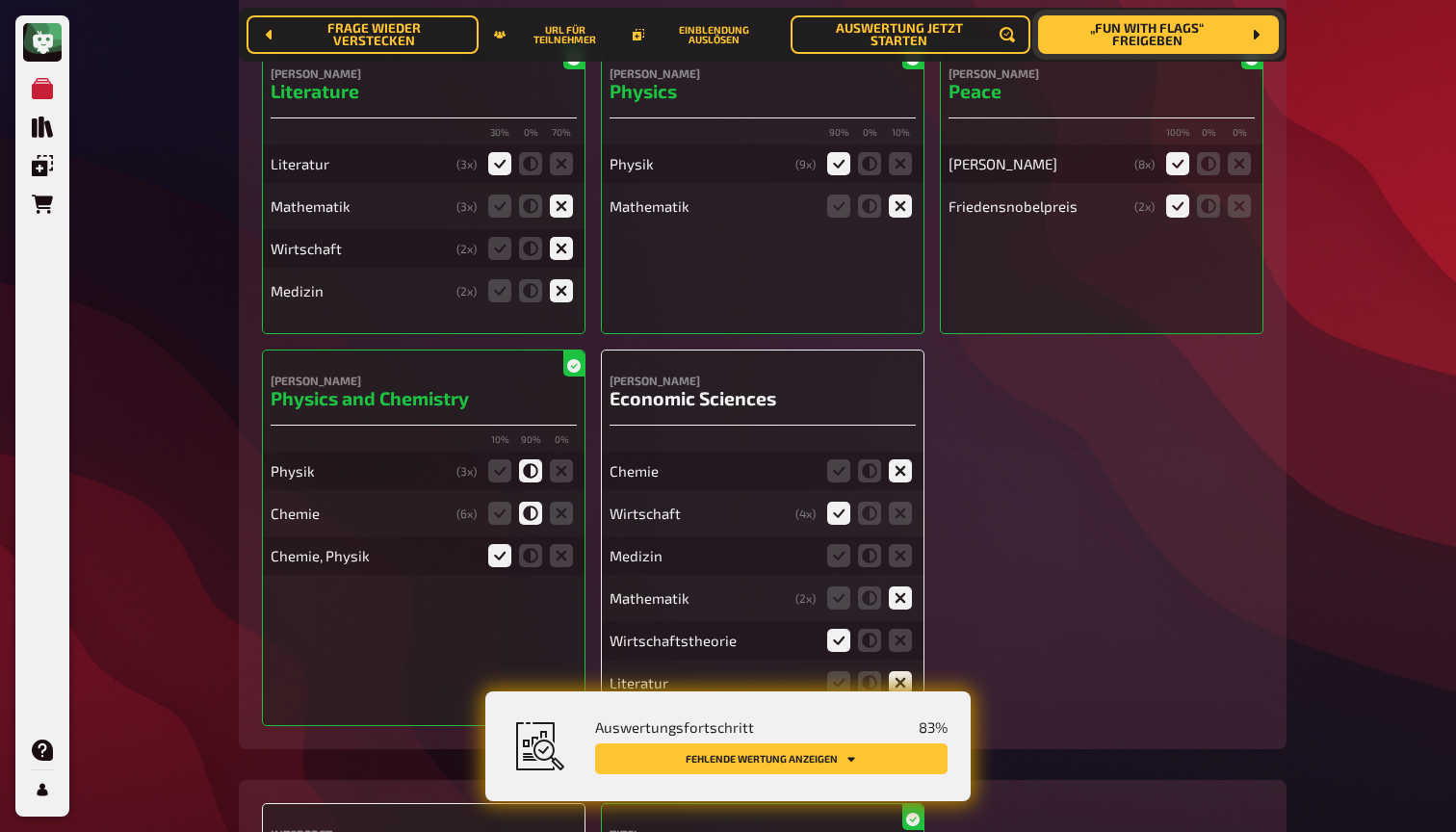
scroll to position [7924, 0]
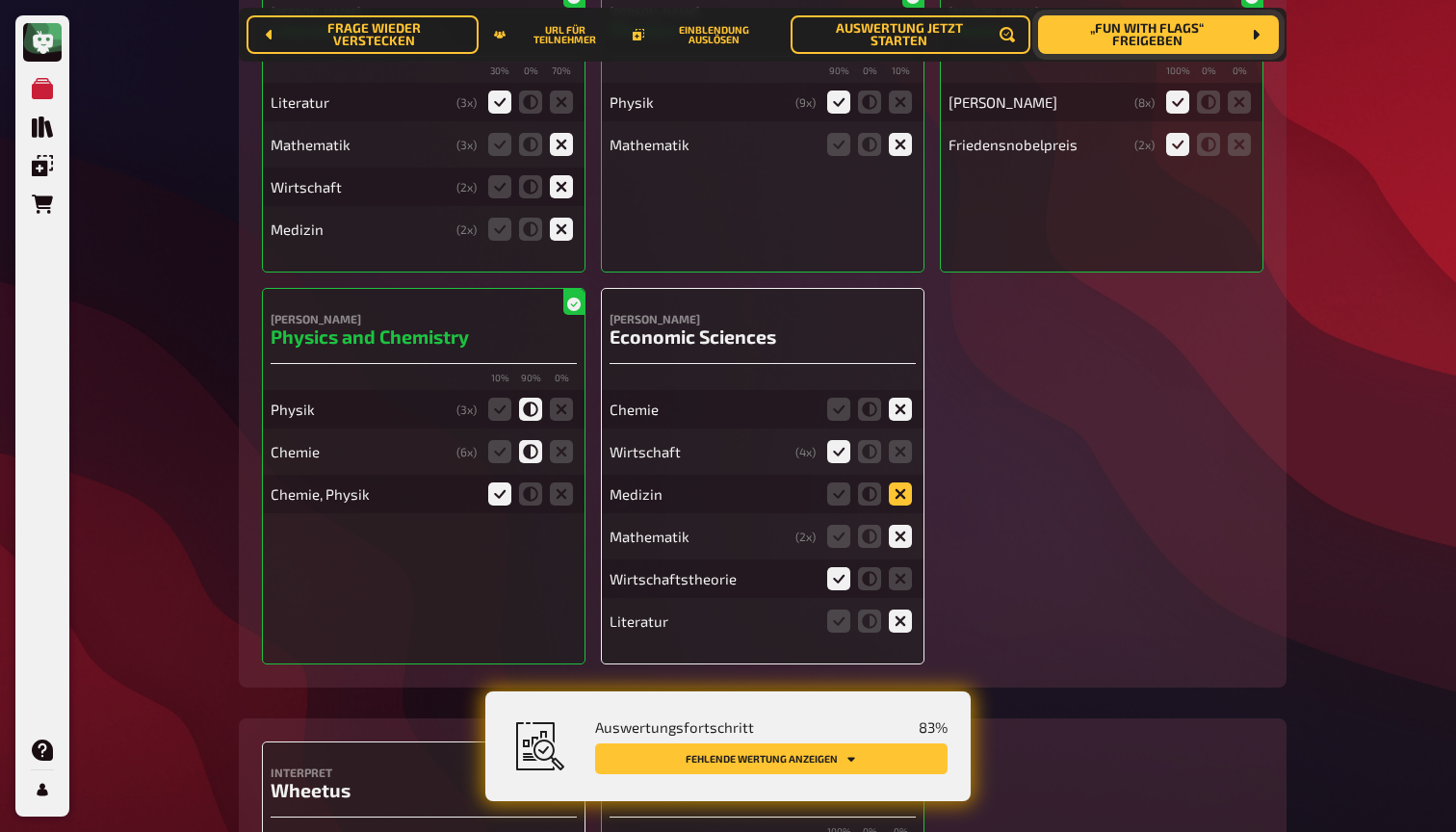
click at [900, 483] on icon at bounding box center [901, 494] width 23 height 23
click at [0, 0] on input "radio" at bounding box center [0, 0] width 0 height 0
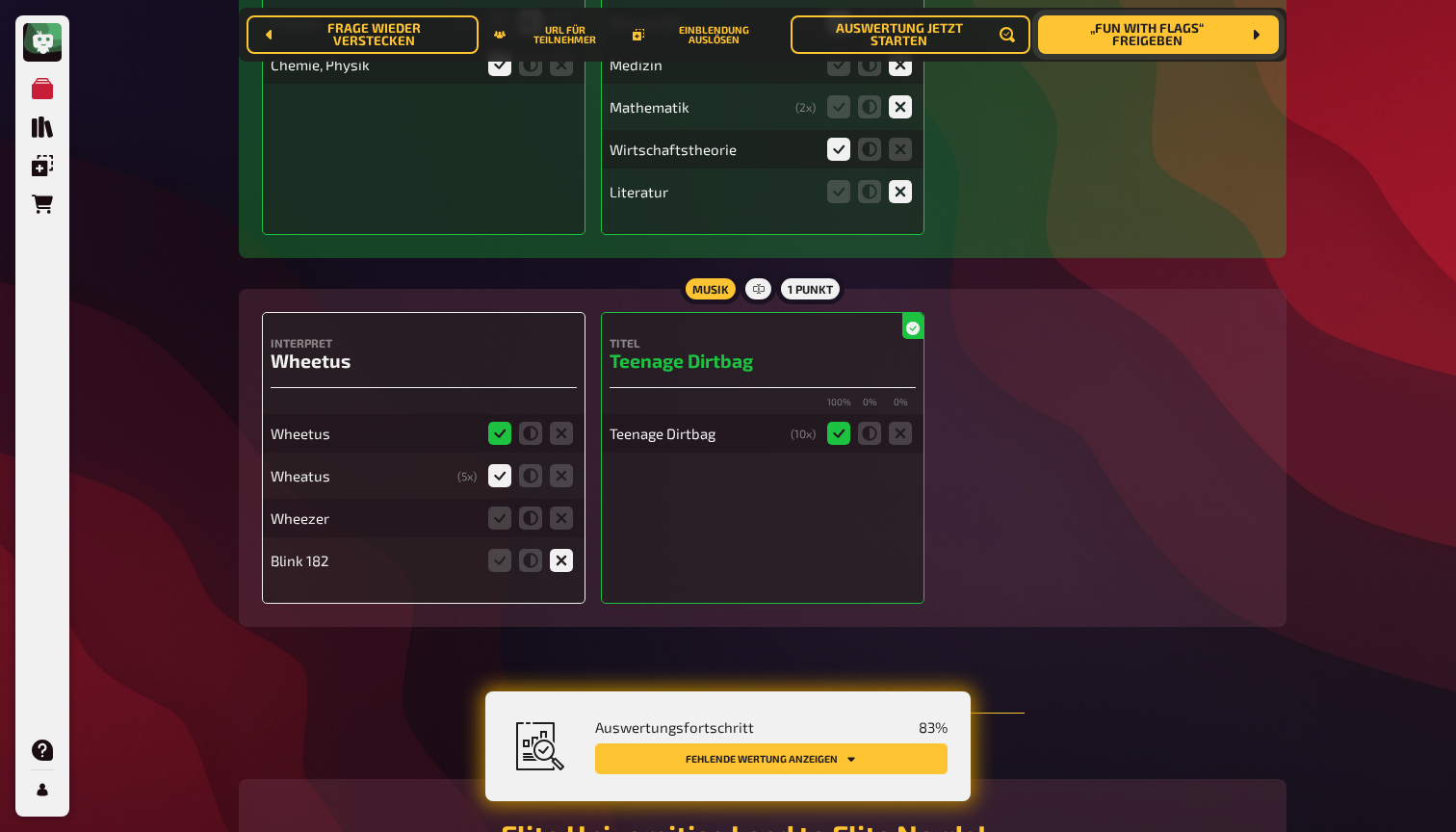
scroll to position [8368, 0]
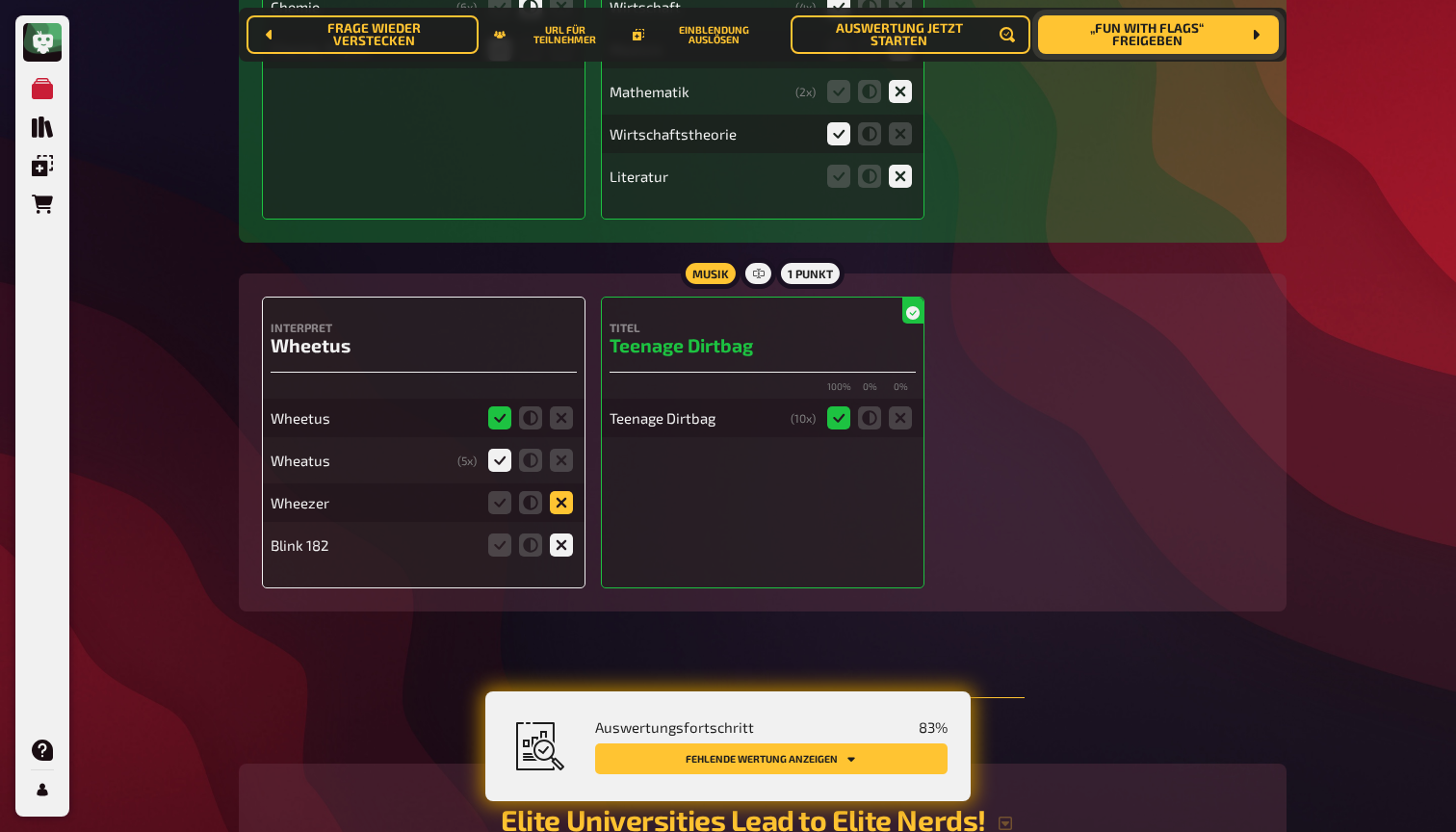
click at [563, 491] on icon at bounding box center [562, 503] width 23 height 23
click at [0, 0] on input "radio" at bounding box center [0, 0] width 0 height 0
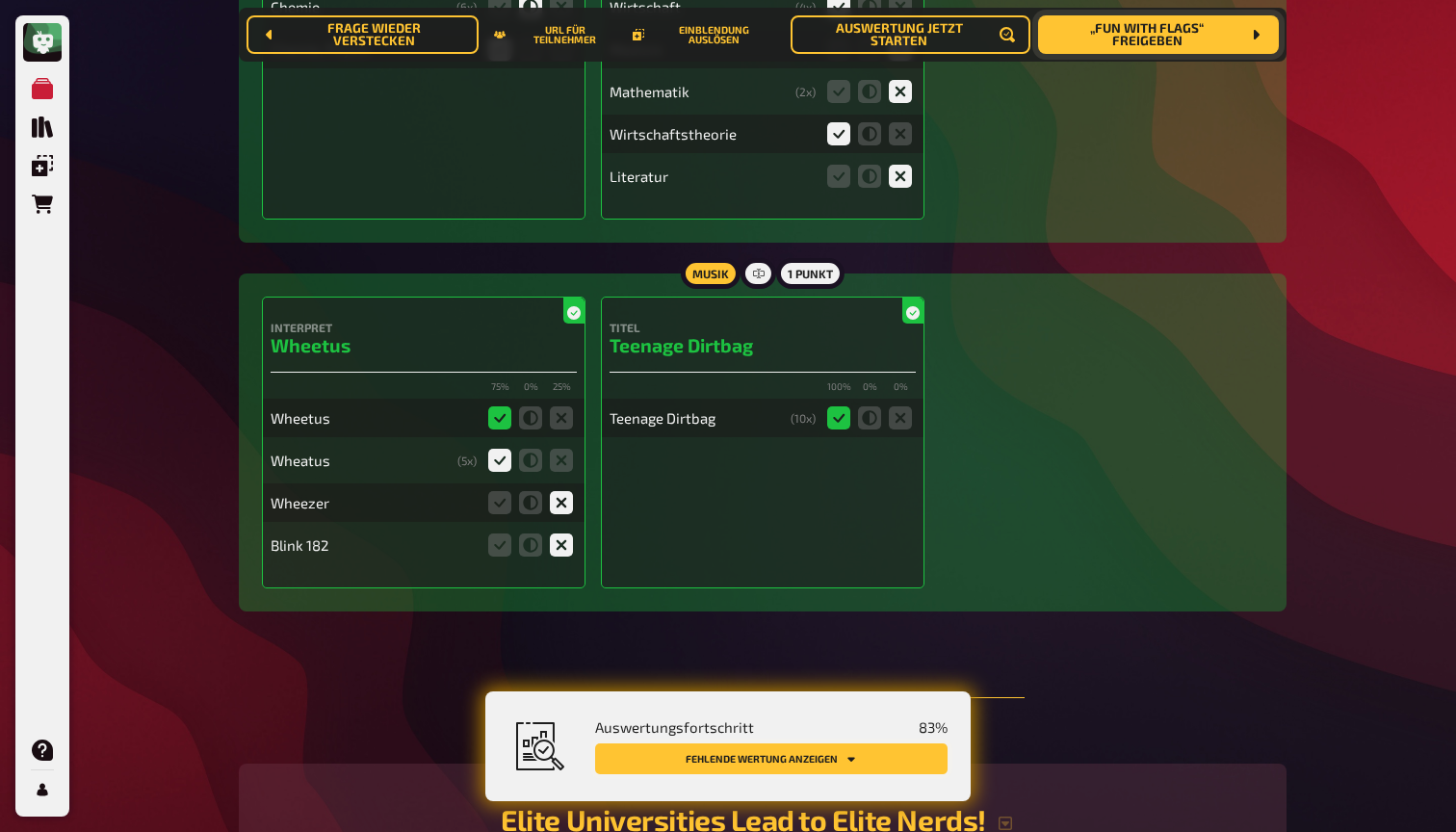
click at [728, 760] on button "Fehlende Wertung anzeigen" at bounding box center [772, 758] width 352 height 30
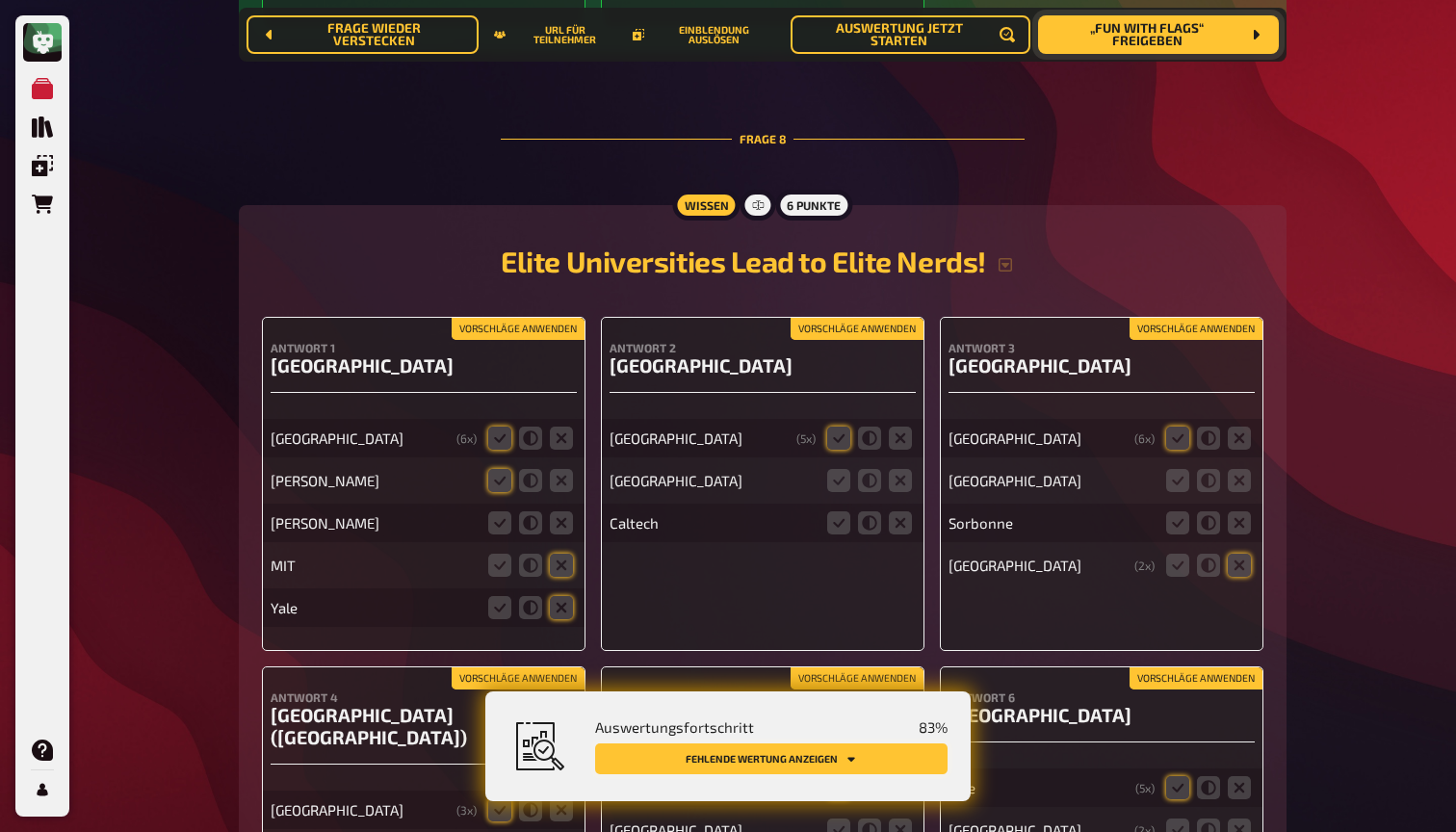
scroll to position [9011, 0]
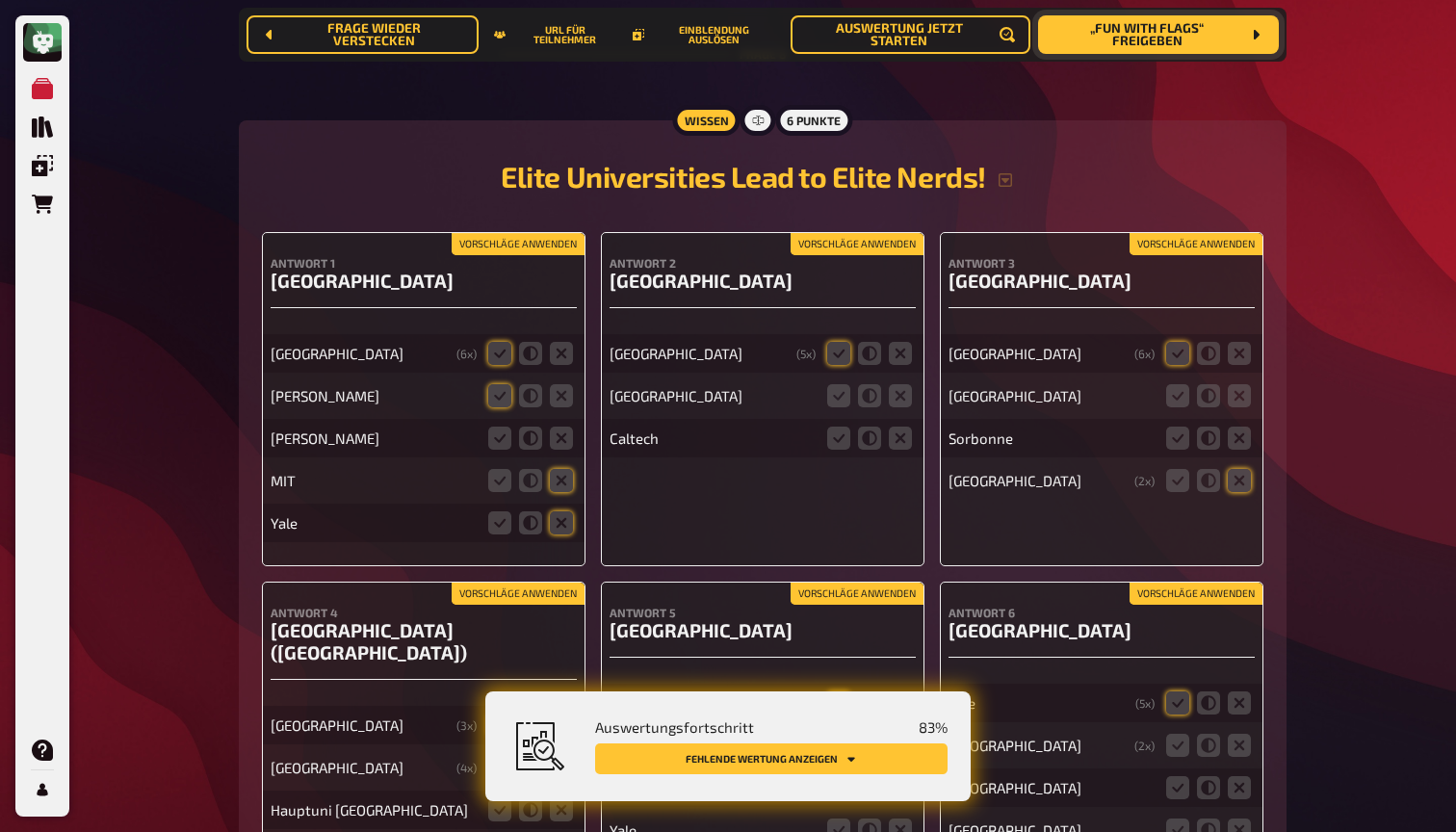
click at [541, 234] on button "Vorschläge anwenden" at bounding box center [518, 245] width 133 height 22
click at [500, 427] on icon at bounding box center [500, 439] width 23 height 23
click at [0, 0] on input "radio" at bounding box center [0, 0] width 0 height 0
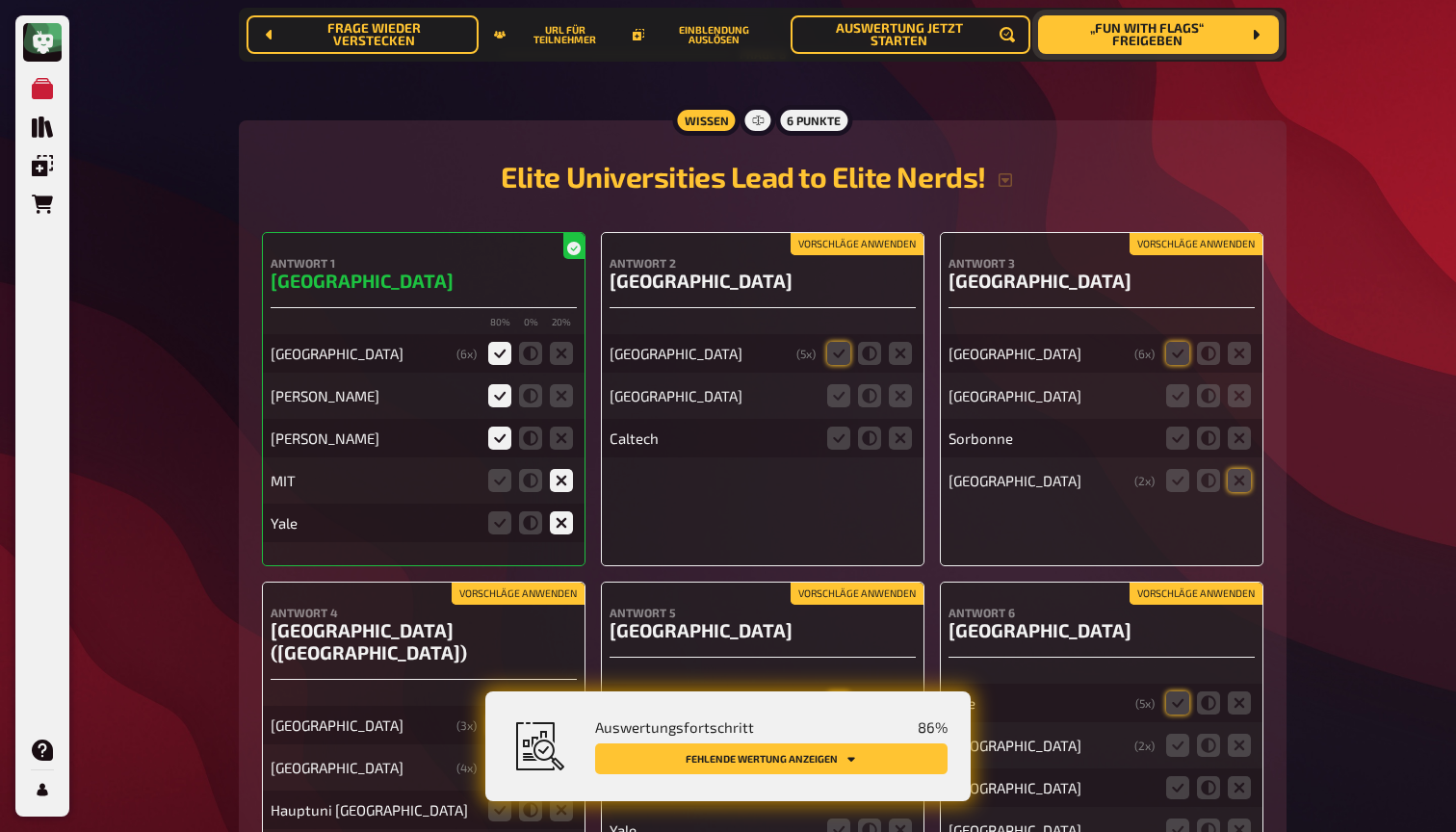
click at [870, 234] on button "Vorschläge anwenden" at bounding box center [857, 245] width 133 height 22
click at [903, 384] on icon at bounding box center [901, 395] width 23 height 23
click at [0, 0] on input "radio" at bounding box center [0, 0] width 0 height 0
click at [903, 427] on icon at bounding box center [901, 439] width 23 height 23
click at [0, 0] on input "radio" at bounding box center [0, 0] width 0 height 0
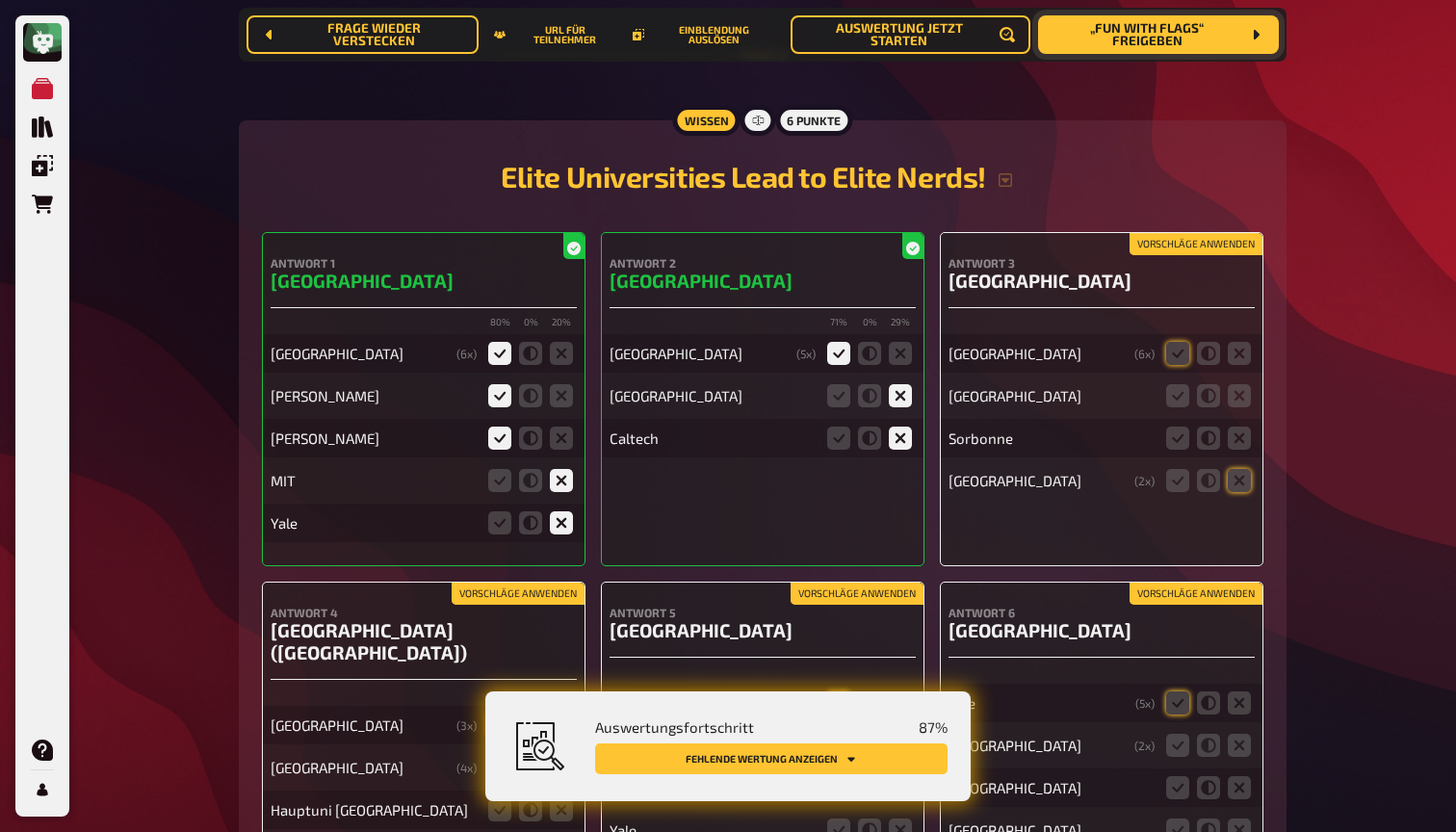
click at [1174, 234] on button "Vorschläge anwenden" at bounding box center [1196, 245] width 133 height 22
click at [1245, 384] on icon at bounding box center [1240, 395] width 23 height 23
click at [0, 0] on input "radio" at bounding box center [0, 0] width 0 height 0
click at [1242, 427] on icon at bounding box center [1240, 439] width 23 height 23
click at [0, 0] on input "radio" at bounding box center [0, 0] width 0 height 0
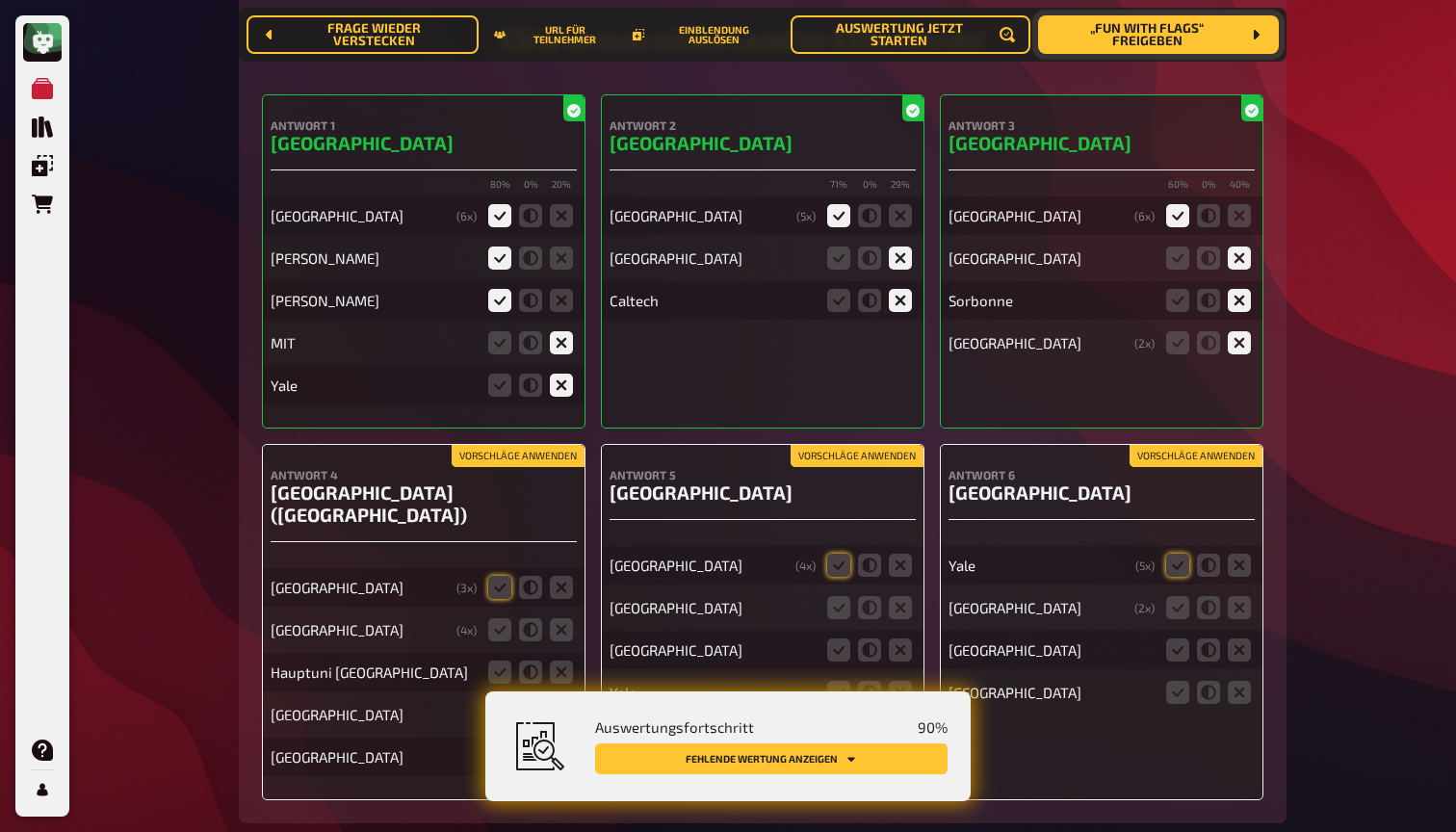
scroll to position [9186, 0]
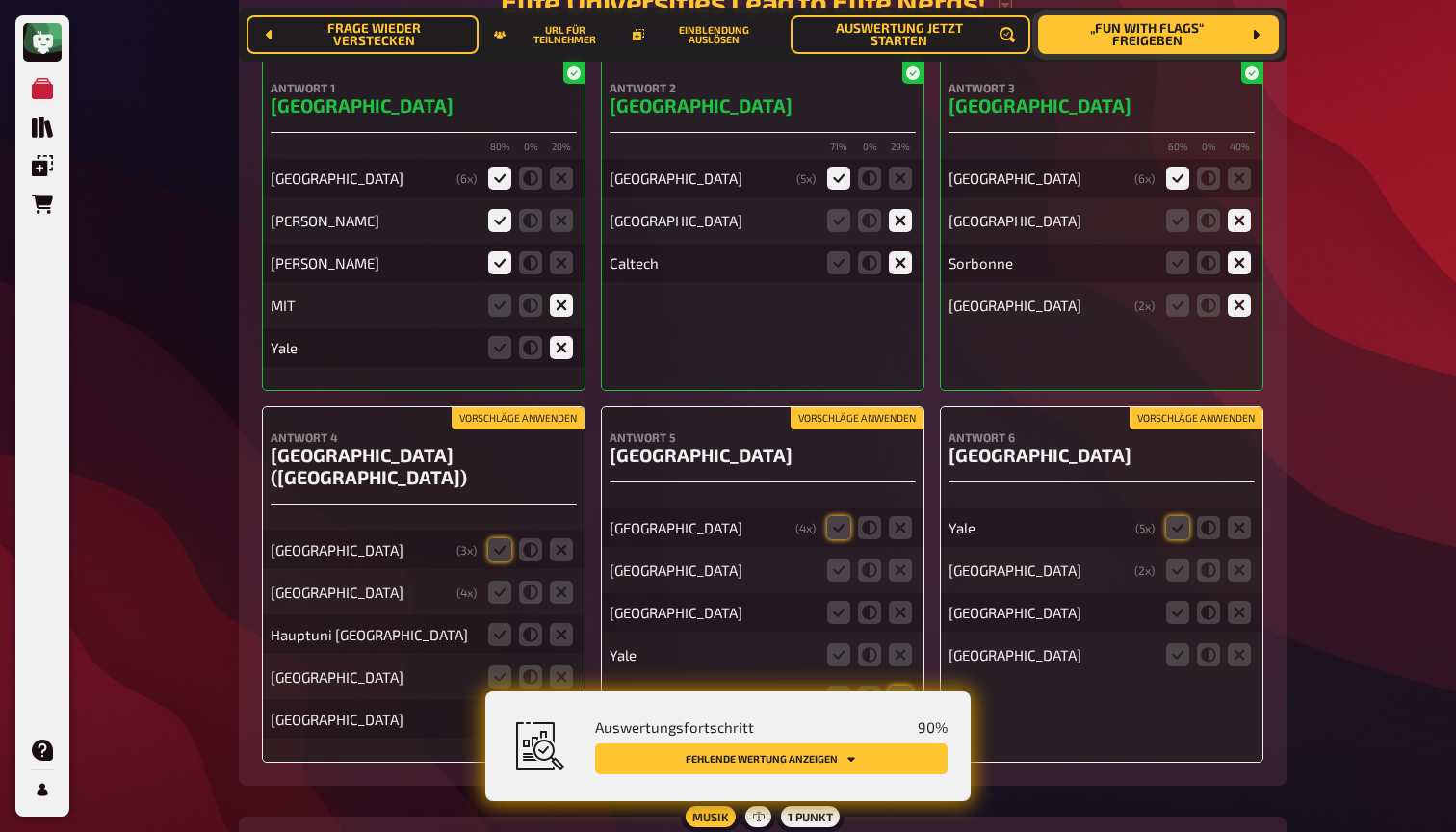
click at [1213, 408] on button "Vorschläge anwenden" at bounding box center [1196, 419] width 133 height 22
click at [1243, 558] on icon at bounding box center [1240, 570] width 23 height 23
click at [0, 0] on input "radio" at bounding box center [0, 0] width 0 height 0
click at [1240, 601] on icon at bounding box center [1240, 613] width 23 height 23
click at [0, 0] on input "radio" at bounding box center [0, 0] width 0 height 0
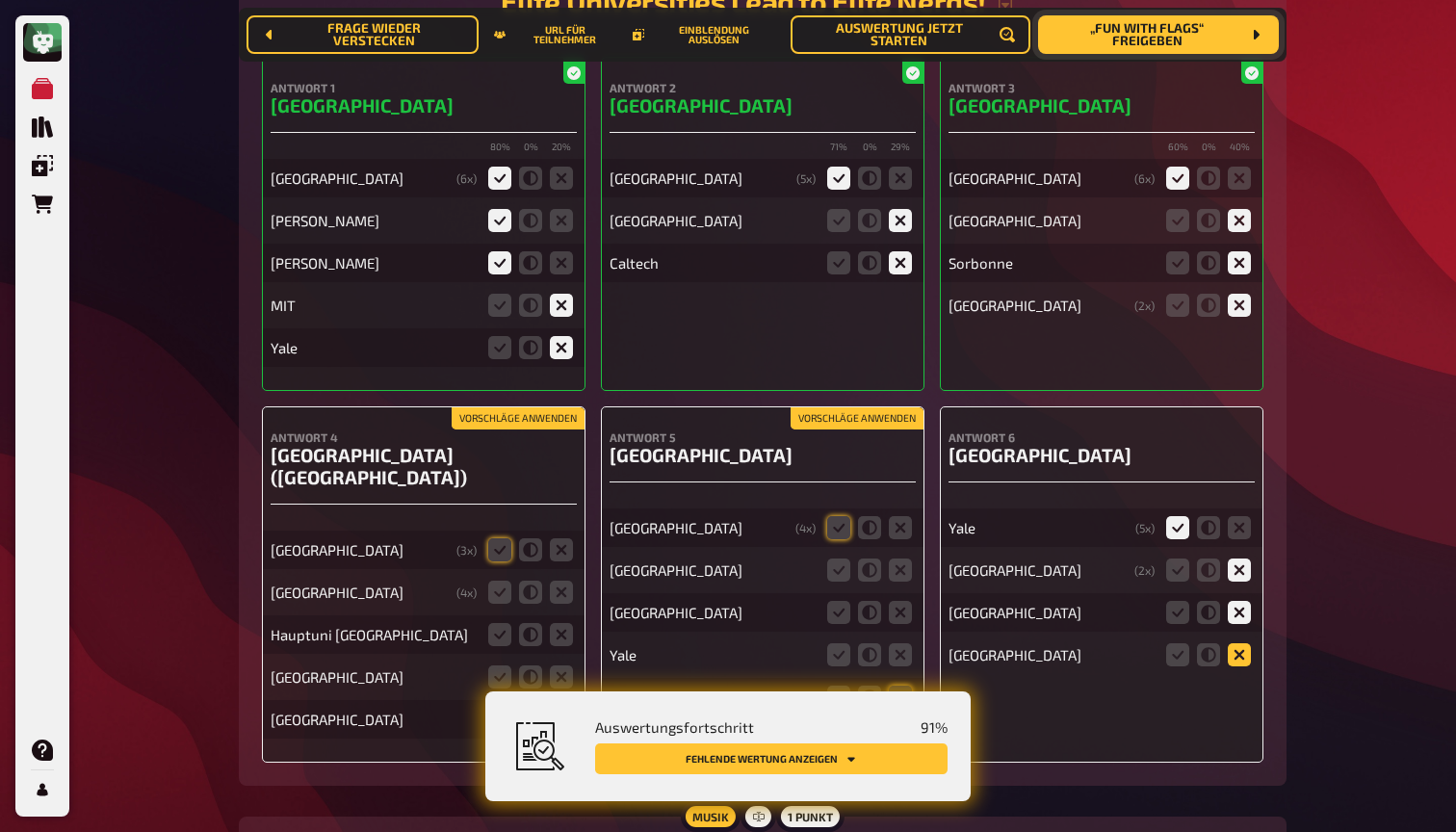
click at [1244, 643] on icon at bounding box center [1240, 655] width 23 height 23
click at [0, 0] on input "radio" at bounding box center [0, 0] width 0 height 0
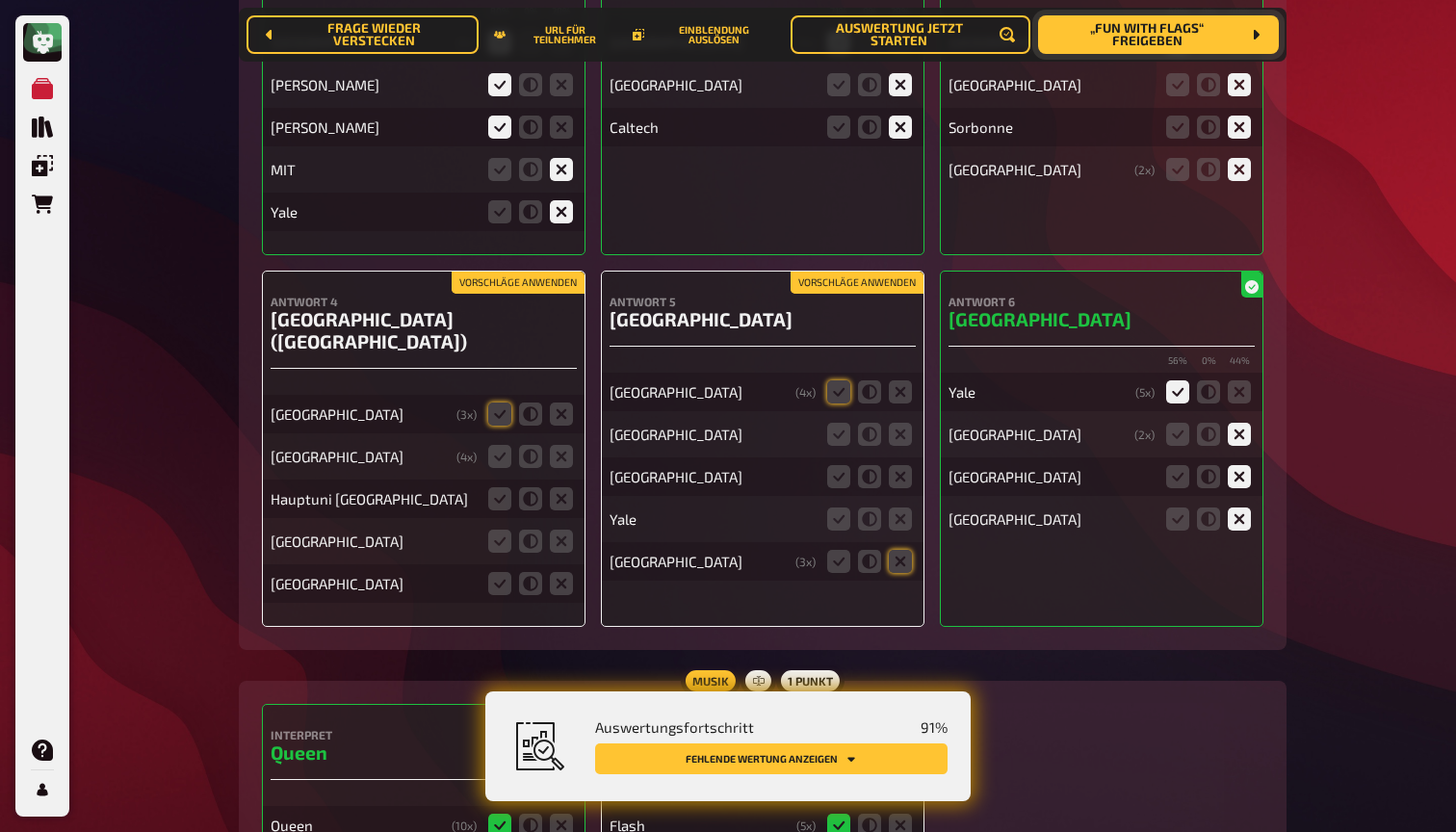
scroll to position [9342, 0]
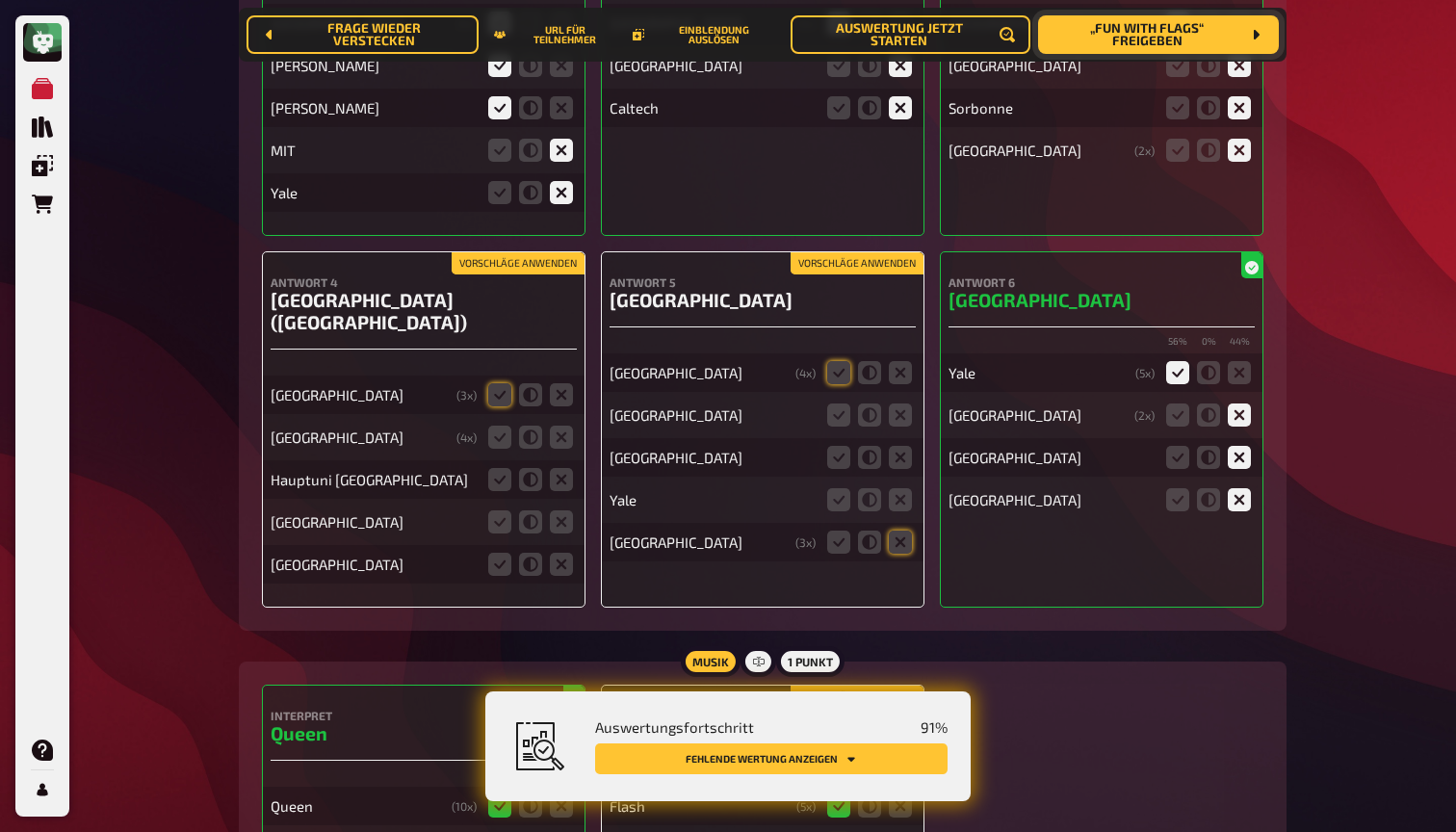
click at [836, 254] on button "Vorschläge anwenden" at bounding box center [857, 264] width 133 height 22
click at [901, 403] on icon at bounding box center [901, 415] width 23 height 23
click at [0, 0] on input "radio" at bounding box center [0, 0] width 0 height 0
click at [901, 445] on icon at bounding box center [901, 457] width 23 height 23
click at [0, 0] on input "radio" at bounding box center [0, 0] width 0 height 0
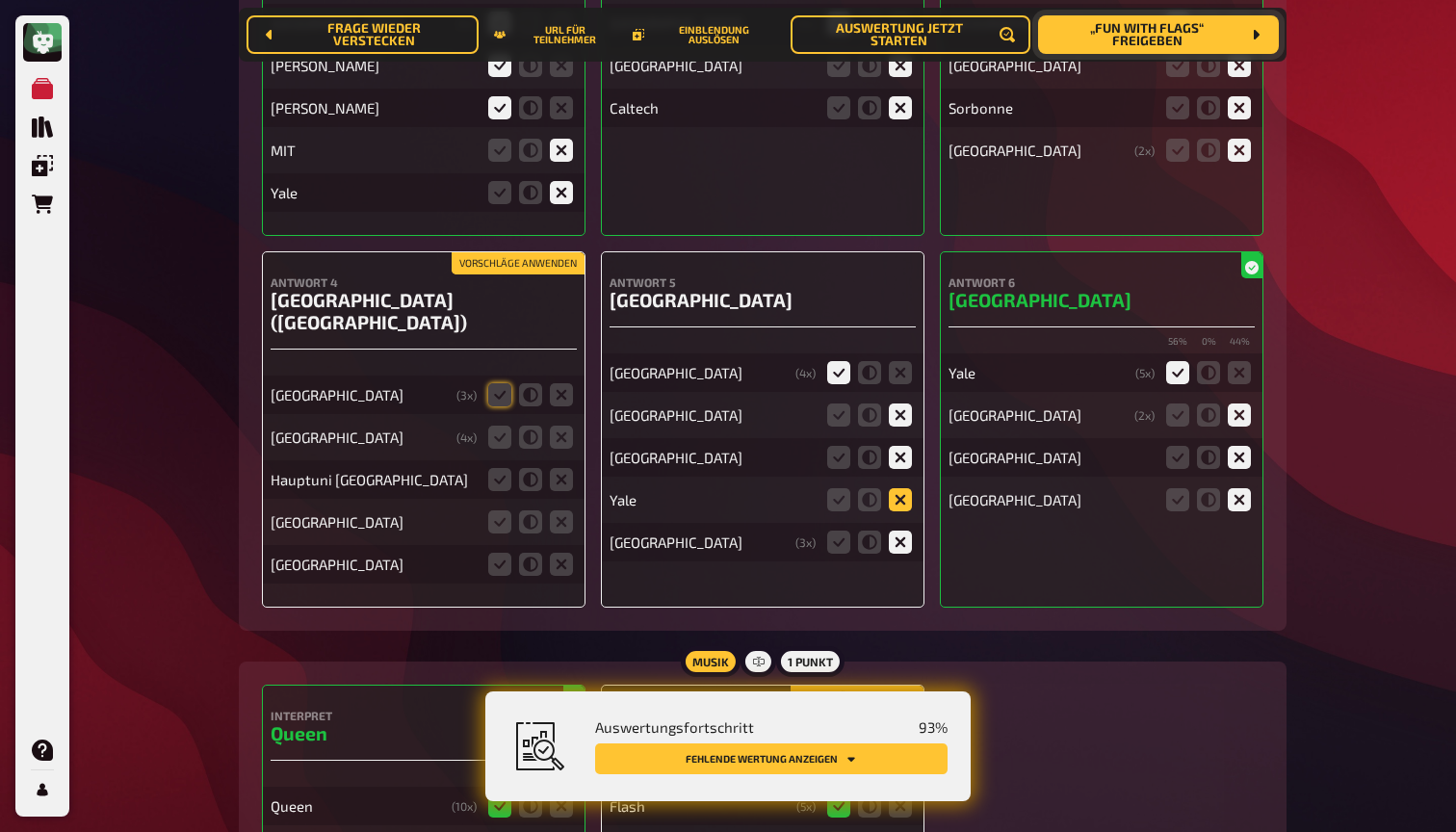
click at [901, 488] on icon at bounding box center [901, 500] width 23 height 23
click at [0, 0] on input "radio" at bounding box center [0, 0] width 0 height 0
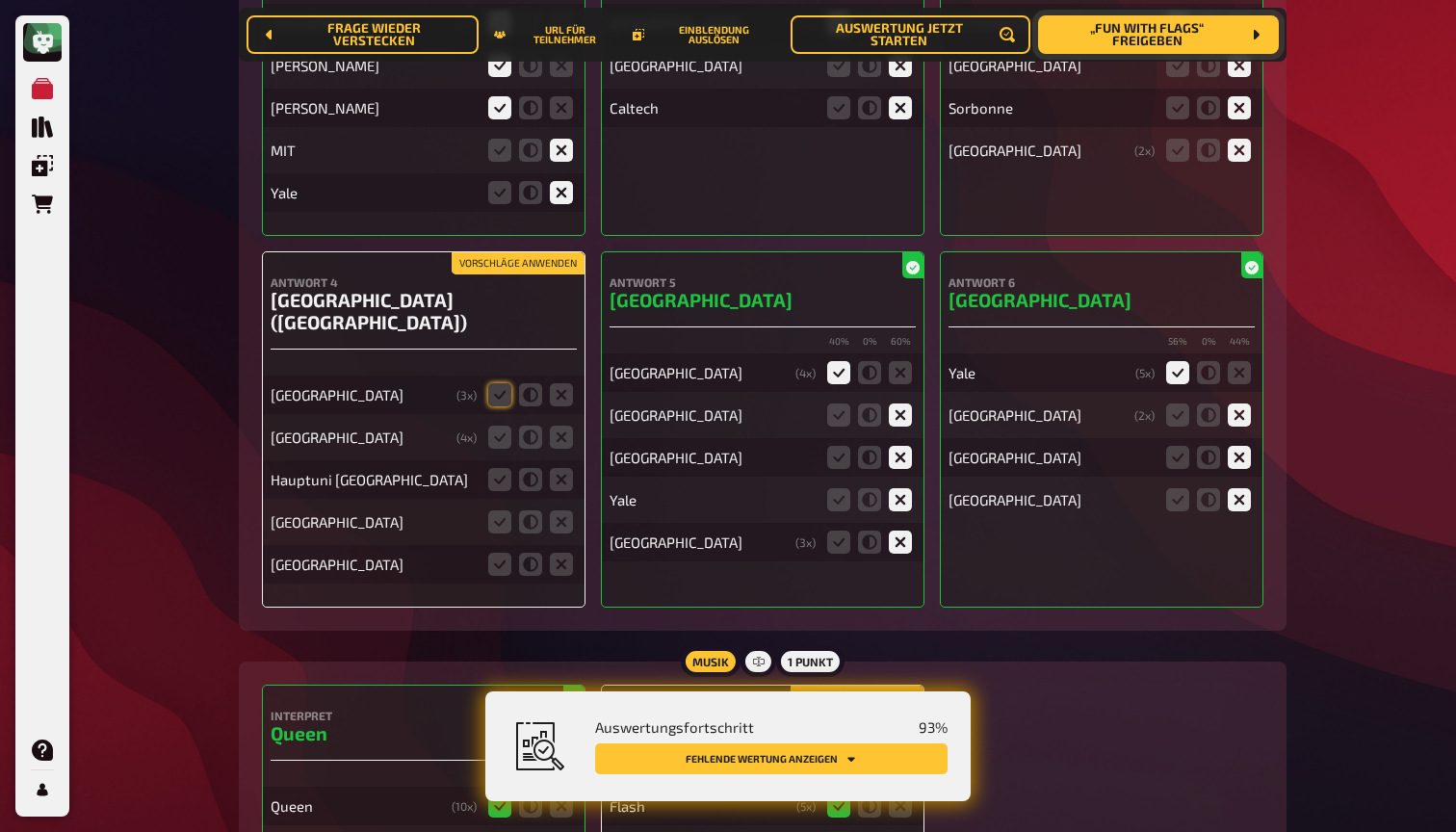
click at [514, 254] on button "Vorschläge anwenden" at bounding box center [518, 264] width 133 height 22
click at [502, 426] on icon at bounding box center [500, 438] width 23 height 23
click at [0, 0] on input "radio" at bounding box center [0, 0] width 0 height 0
click at [492, 468] on icon at bounding box center [500, 480] width 23 height 23
click at [0, 0] on input "radio" at bounding box center [0, 0] width 0 height 0
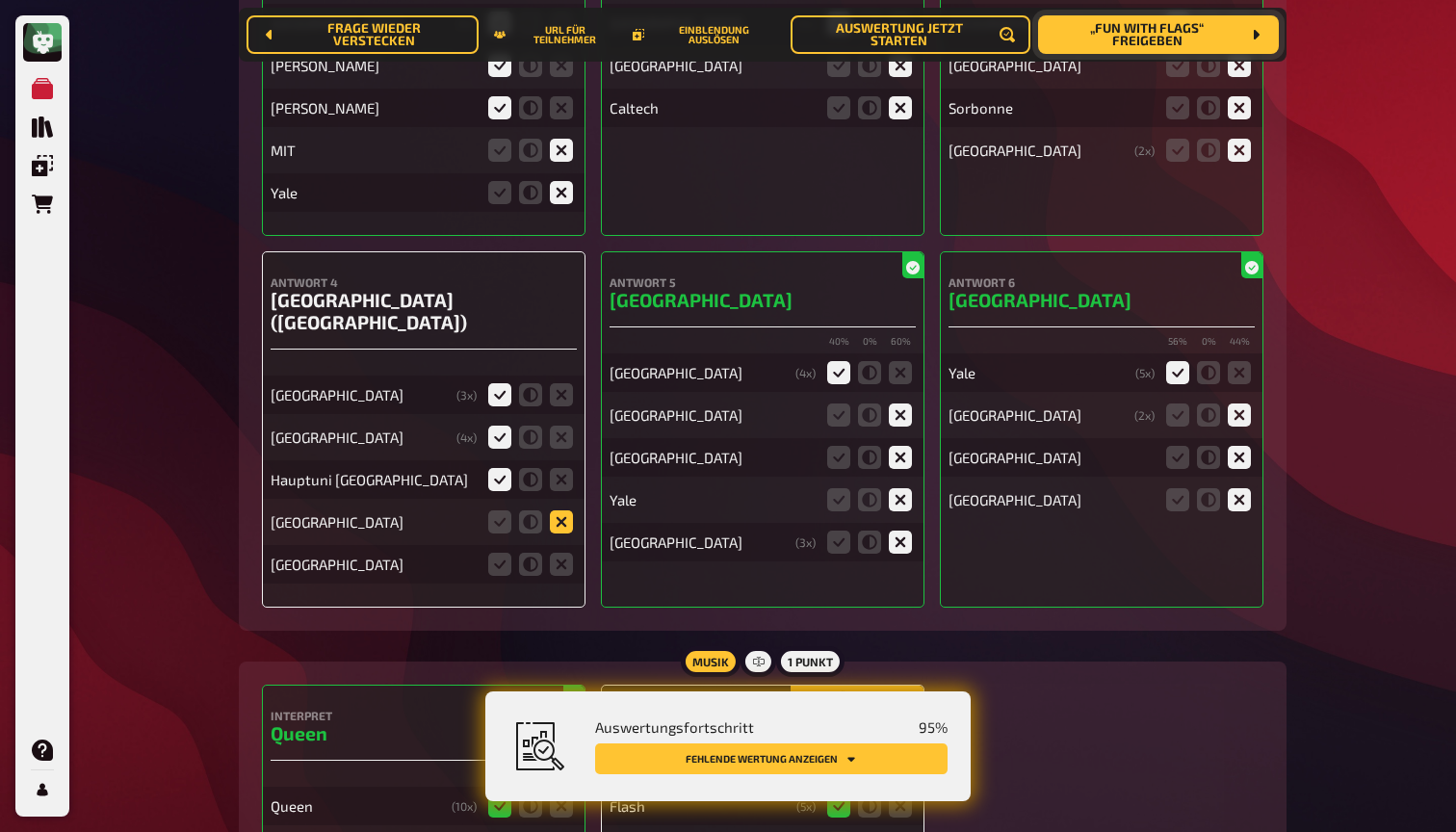
click at [565, 510] on icon at bounding box center [562, 522] width 23 height 23
click at [0, 0] on input "radio" at bounding box center [0, 0] width 0 height 0
click at [502, 552] on icon at bounding box center [500, 564] width 23 height 23
click at [0, 0] on input "radio" at bounding box center [0, 0] width 0 height 0
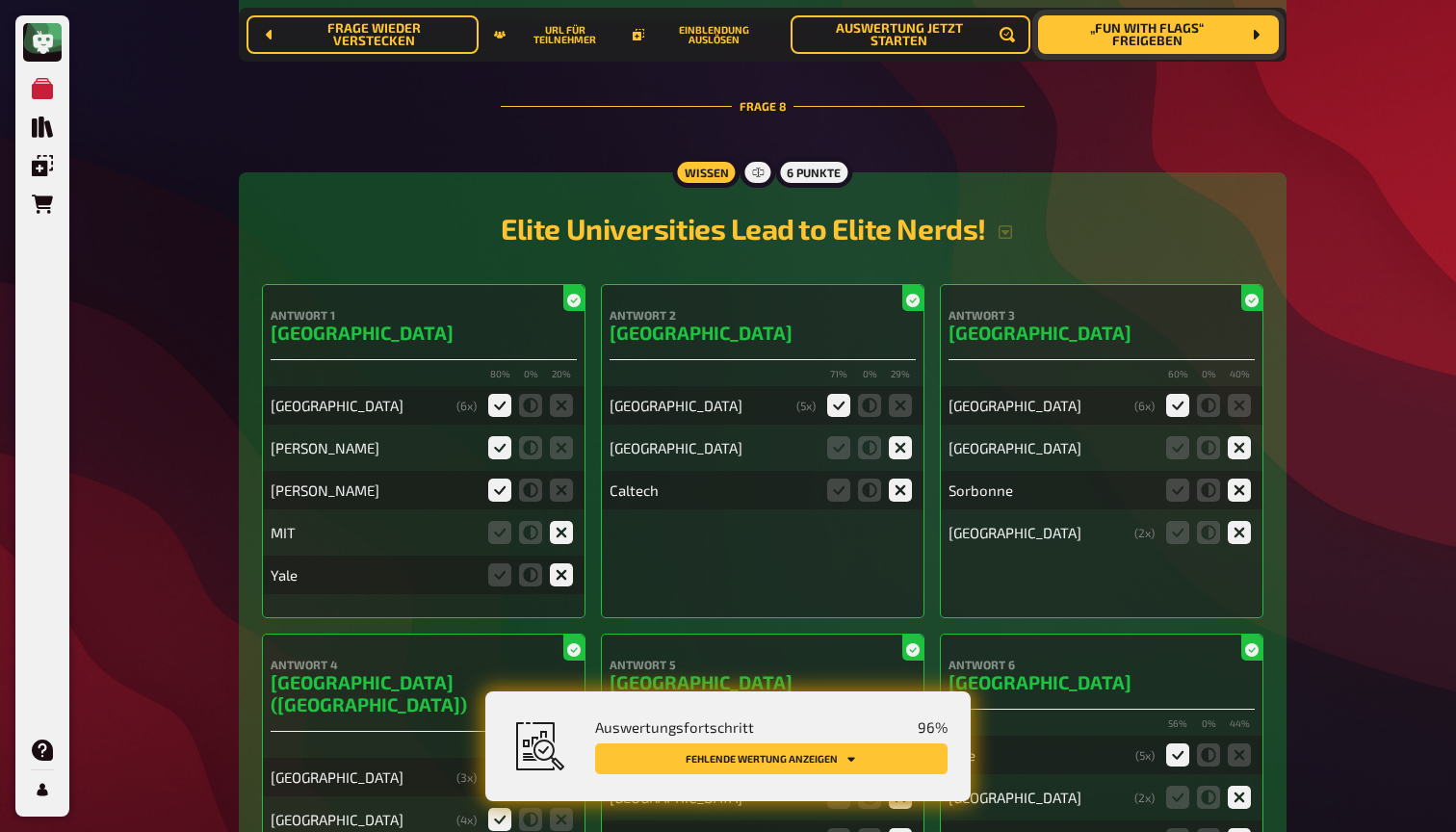
scroll to position [8874, 0]
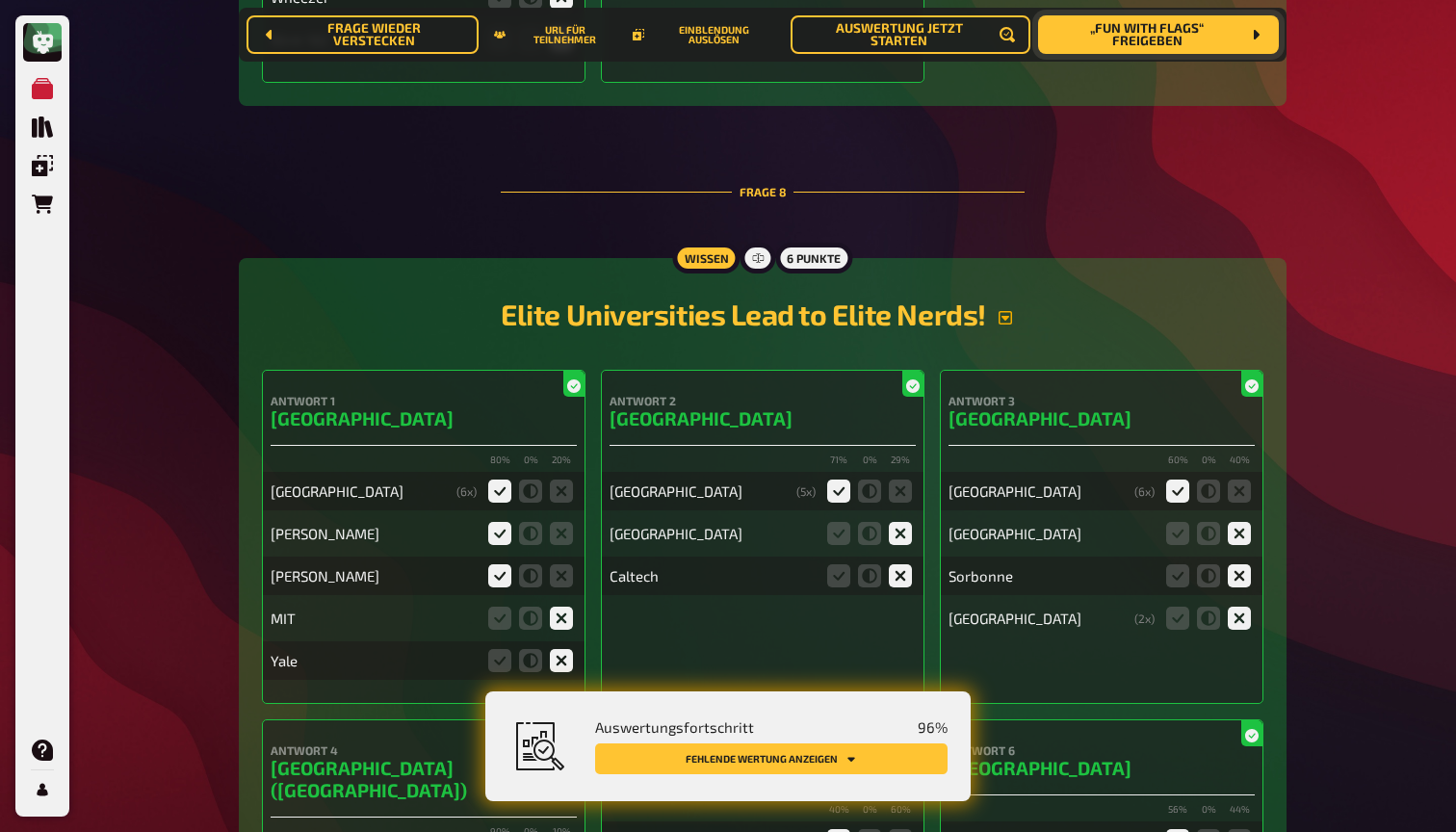
click at [1013, 310] on icon "button" at bounding box center [1006, 318] width 16 height 16
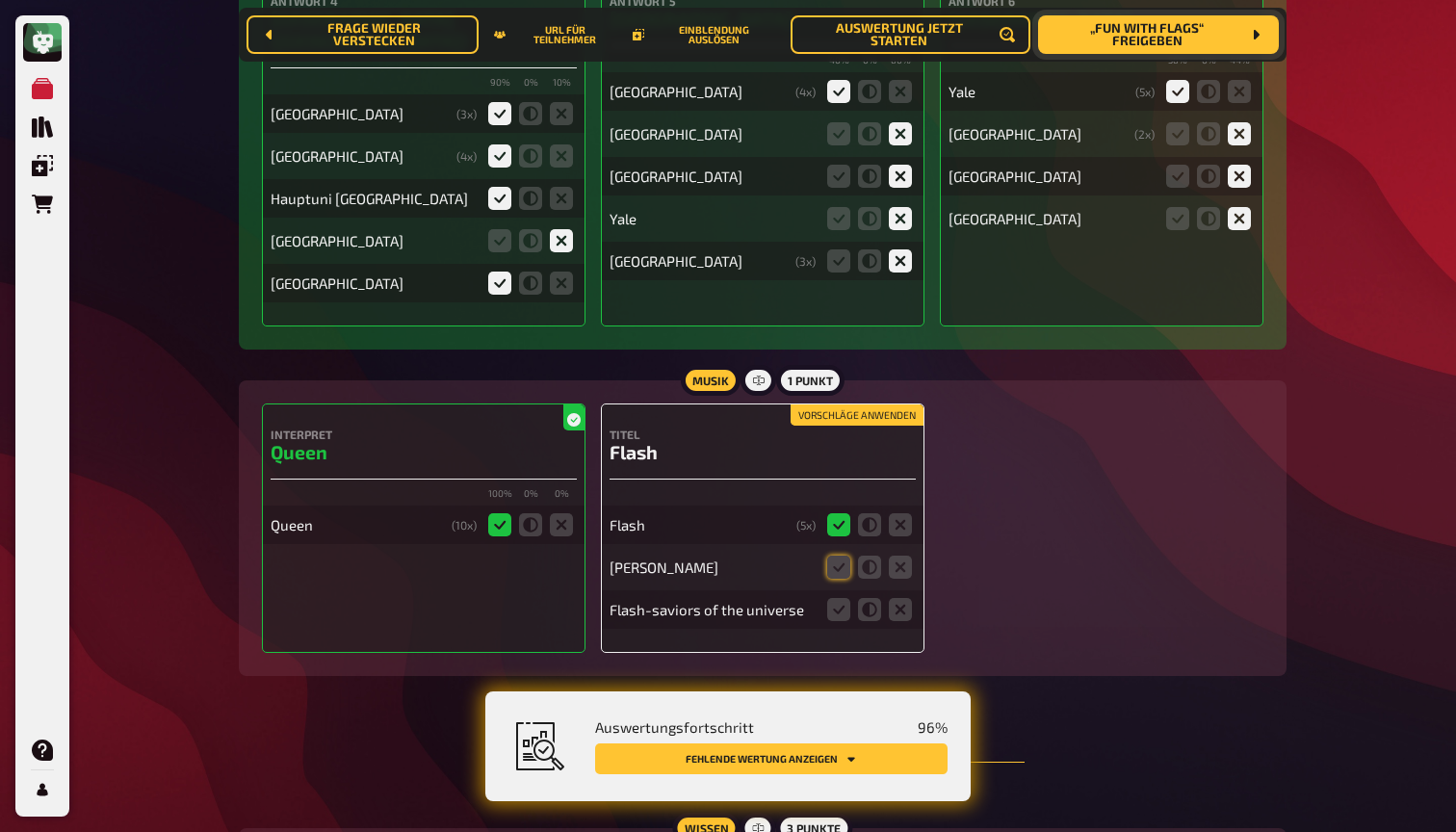
scroll to position [9924, 0]
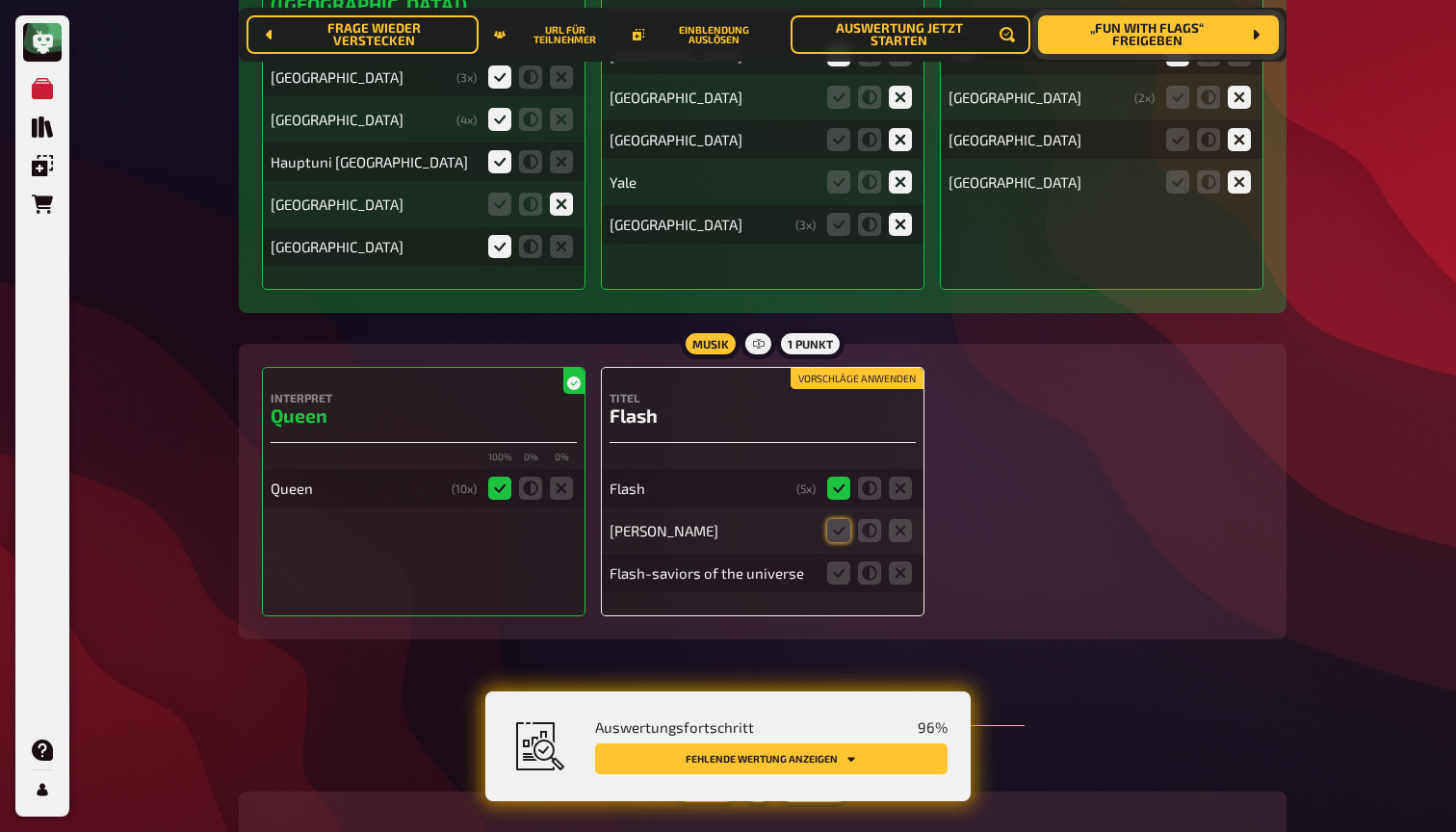
click at [891, 368] on button "Vorschläge anwenden" at bounding box center [857, 379] width 133 height 22
click at [840, 561] on icon at bounding box center [839, 573] width 23 height 23
click at [0, 0] on input "radio" at bounding box center [0, 0] width 0 height 0
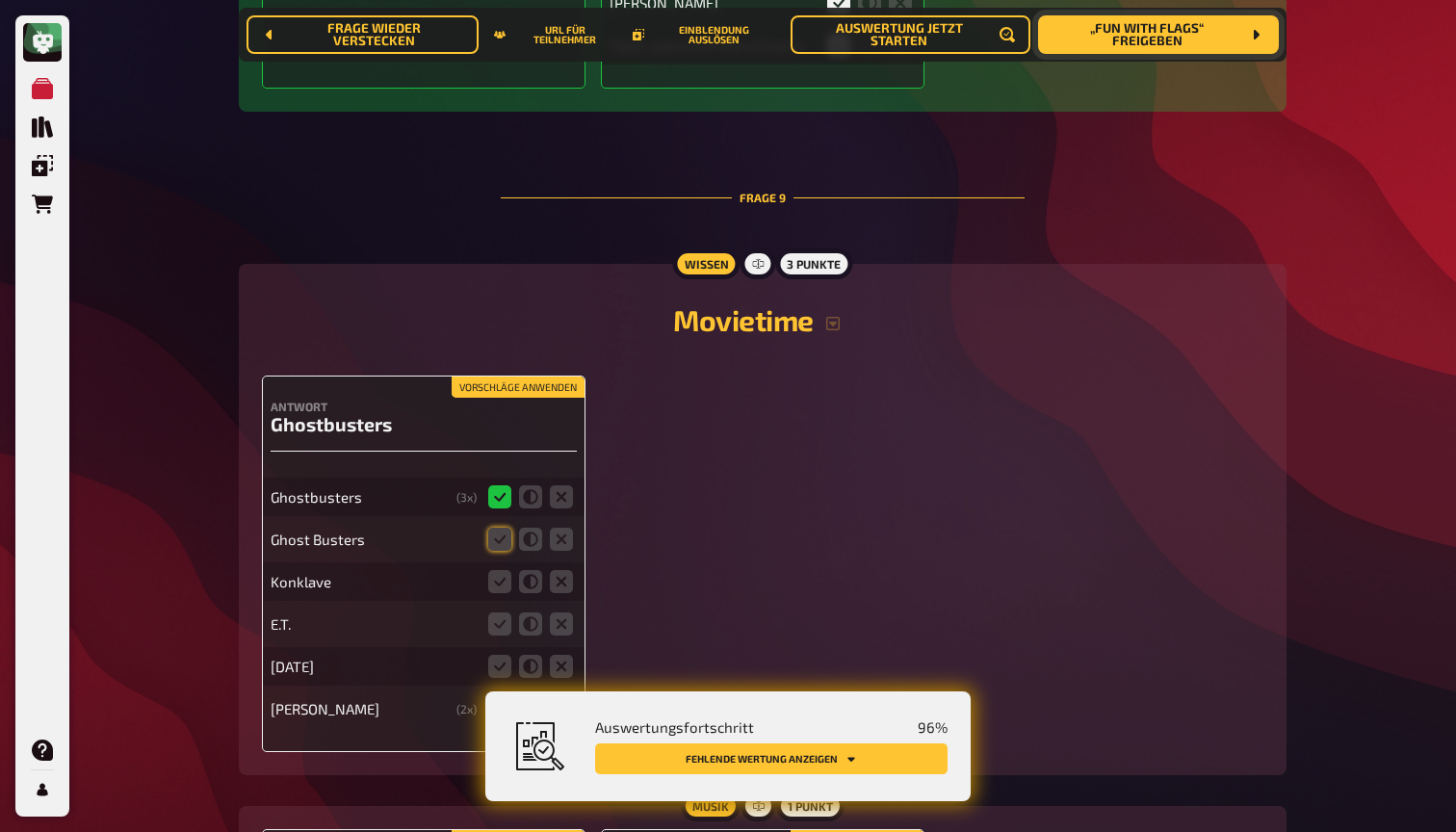
scroll to position [10475, 0]
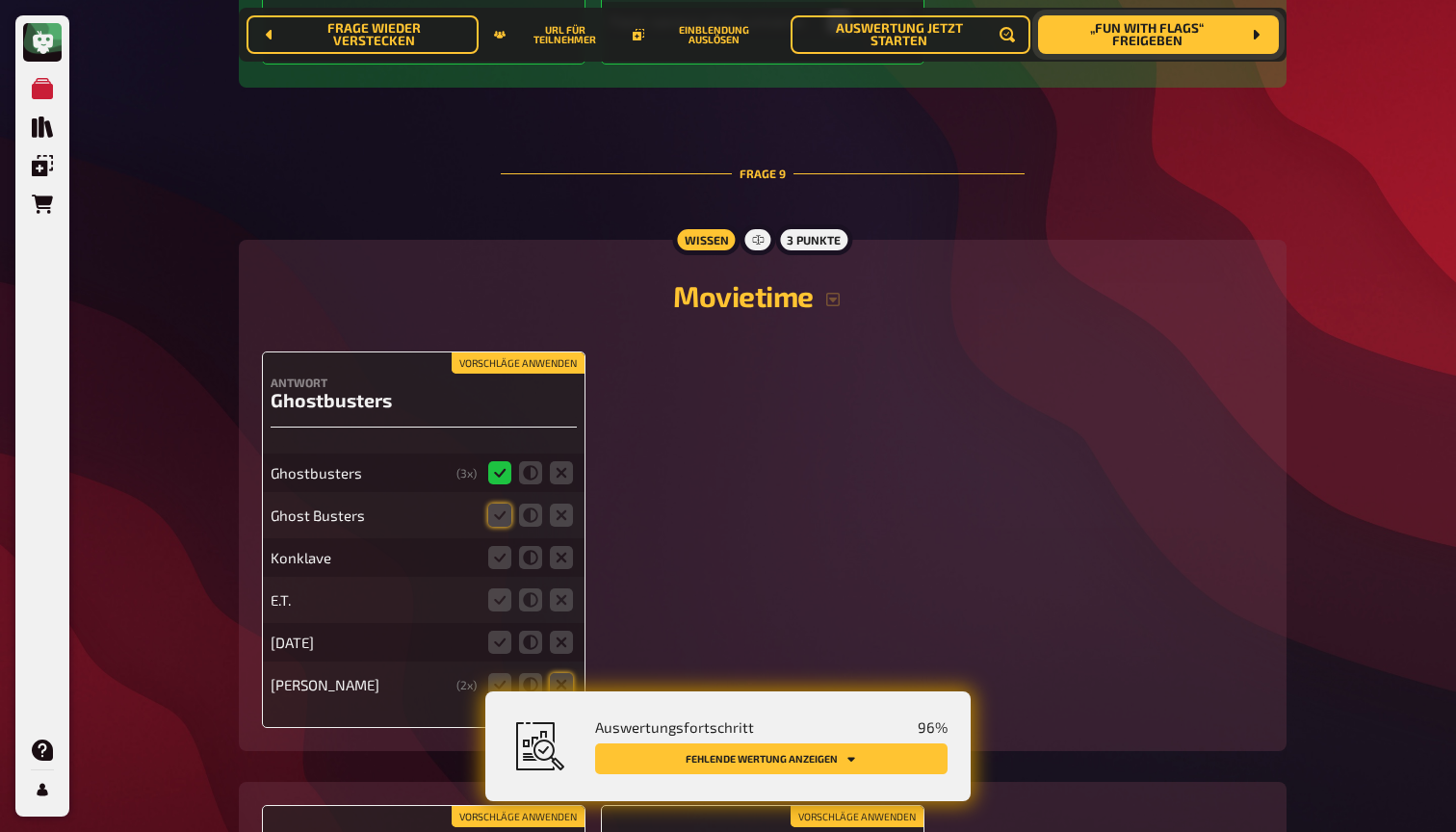
click at [544, 352] on button "Vorschläge anwenden" at bounding box center [518, 363] width 133 height 22
click at [562, 546] on icon at bounding box center [562, 558] width 23 height 23
click at [0, 0] on input "radio" at bounding box center [0, 0] width 0 height 0
click at [559, 588] on icon at bounding box center [562, 600] width 23 height 23
click at [0, 0] on input "radio" at bounding box center [0, 0] width 0 height 0
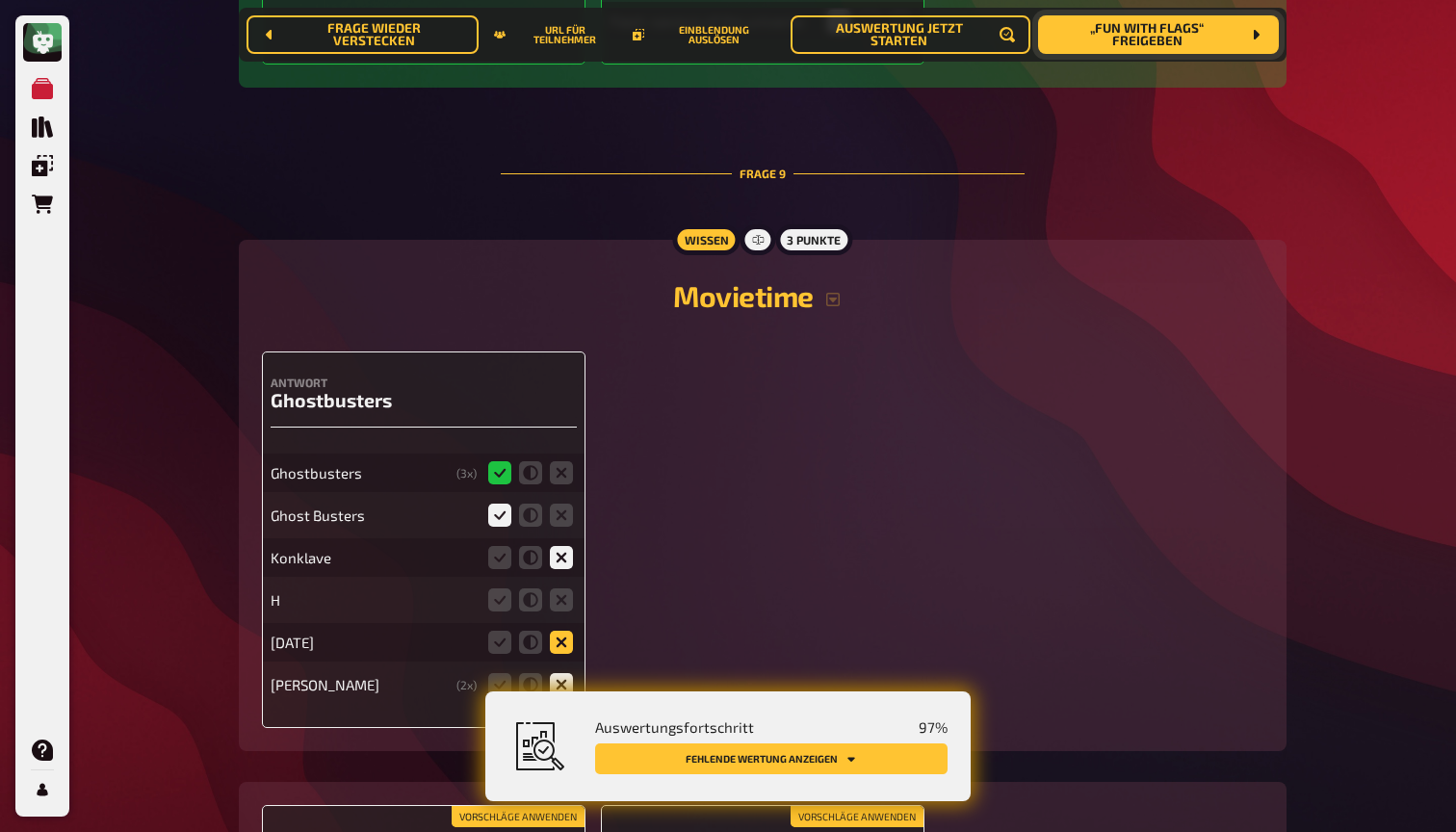
click at [559, 630] on icon at bounding box center [562, 642] width 23 height 23
click at [0, 0] on input "radio" at bounding box center [0, 0] width 0 height 0
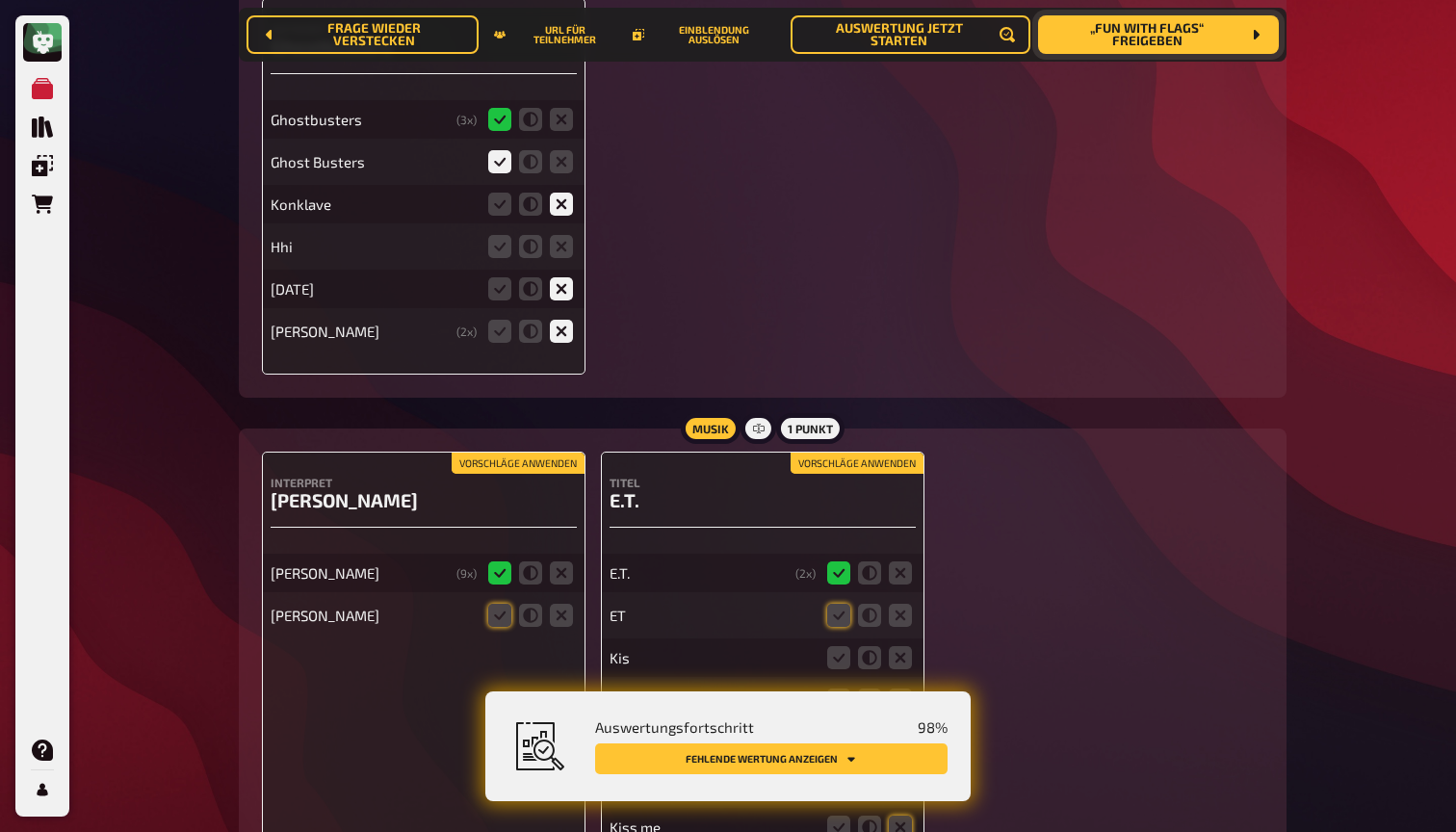
scroll to position [10836, 0]
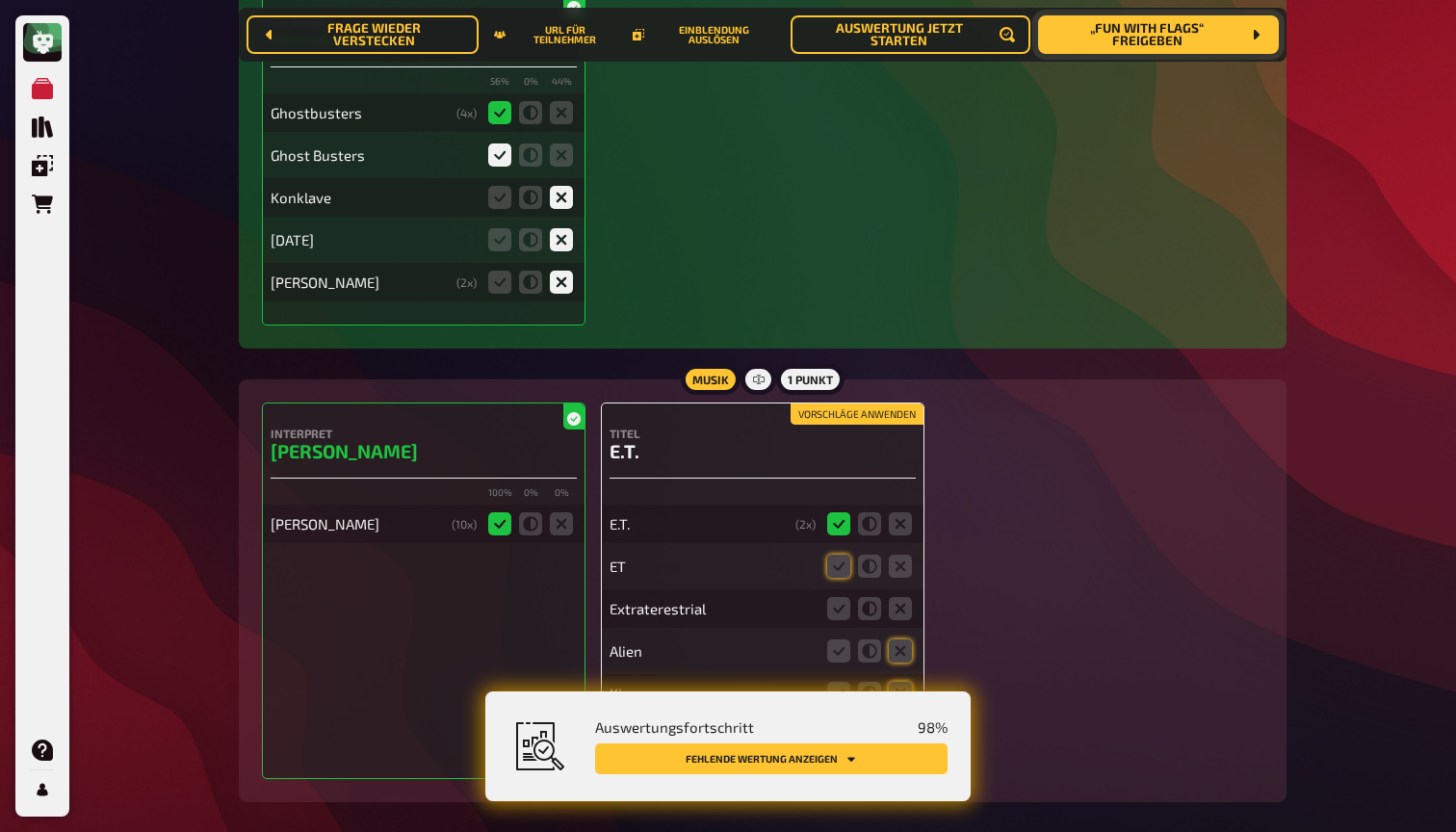
click at [880, 403] on button "Vorschläge anwenden" at bounding box center [857, 414] width 133 height 22
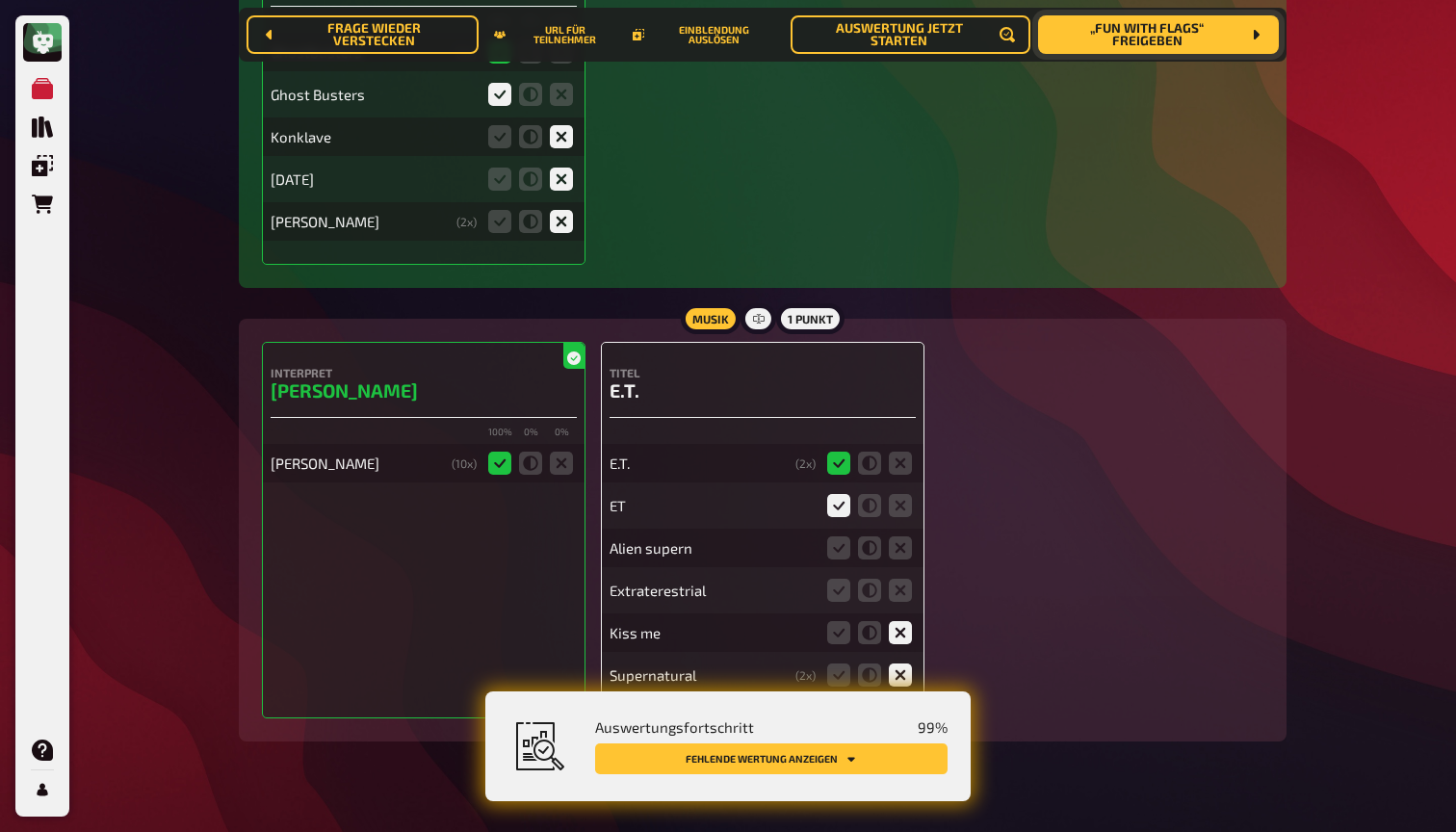
scroll to position [10894, 0]
click at [905, 538] on icon at bounding box center [901, 550] width 23 height 23
click at [0, 0] on input "radio" at bounding box center [0, 0] width 0 height 0
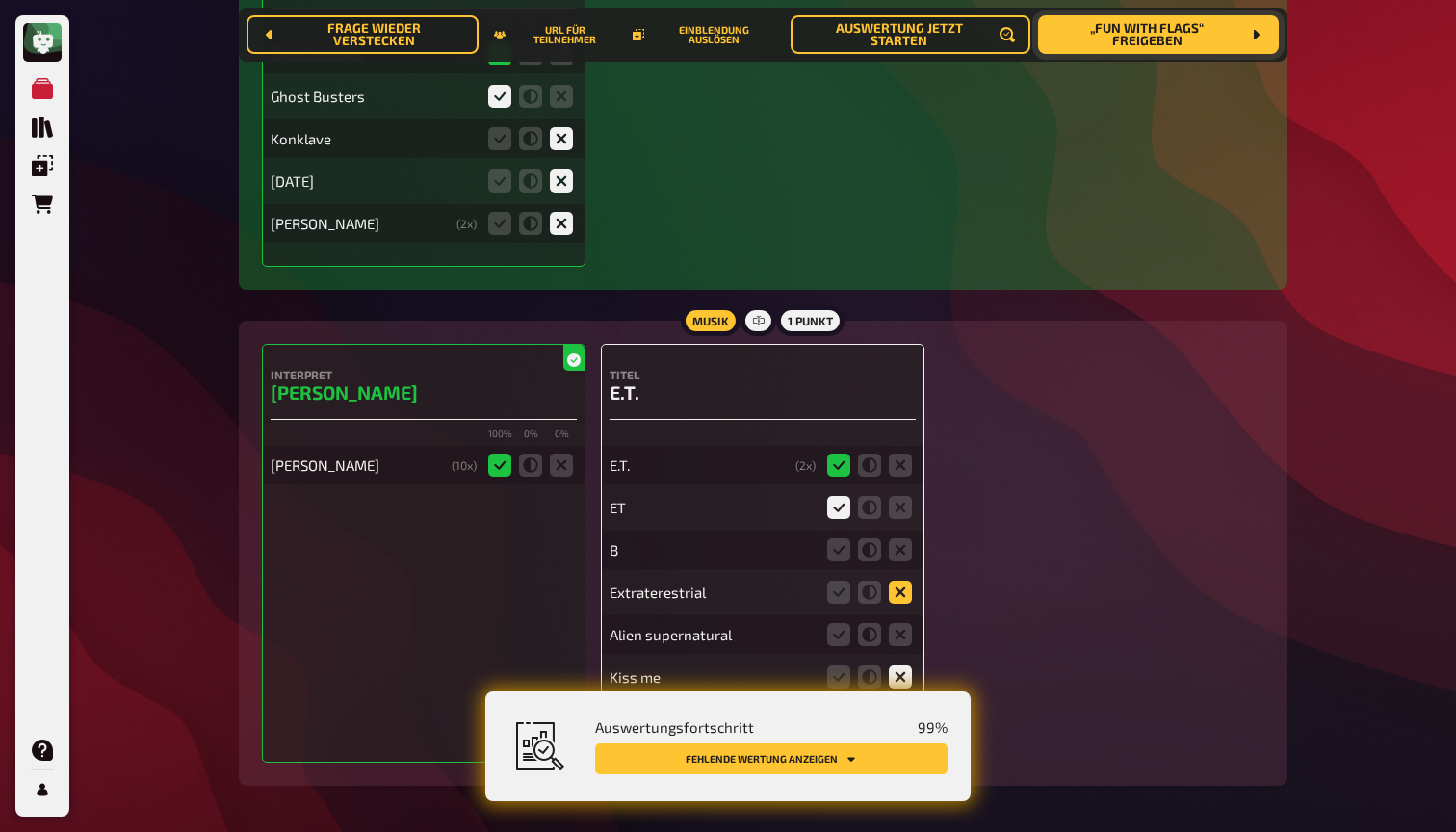
click at [905, 580] on icon at bounding box center [901, 592] width 23 height 23
click at [0, 0] on input "radio" at bounding box center [0, 0] width 0 height 0
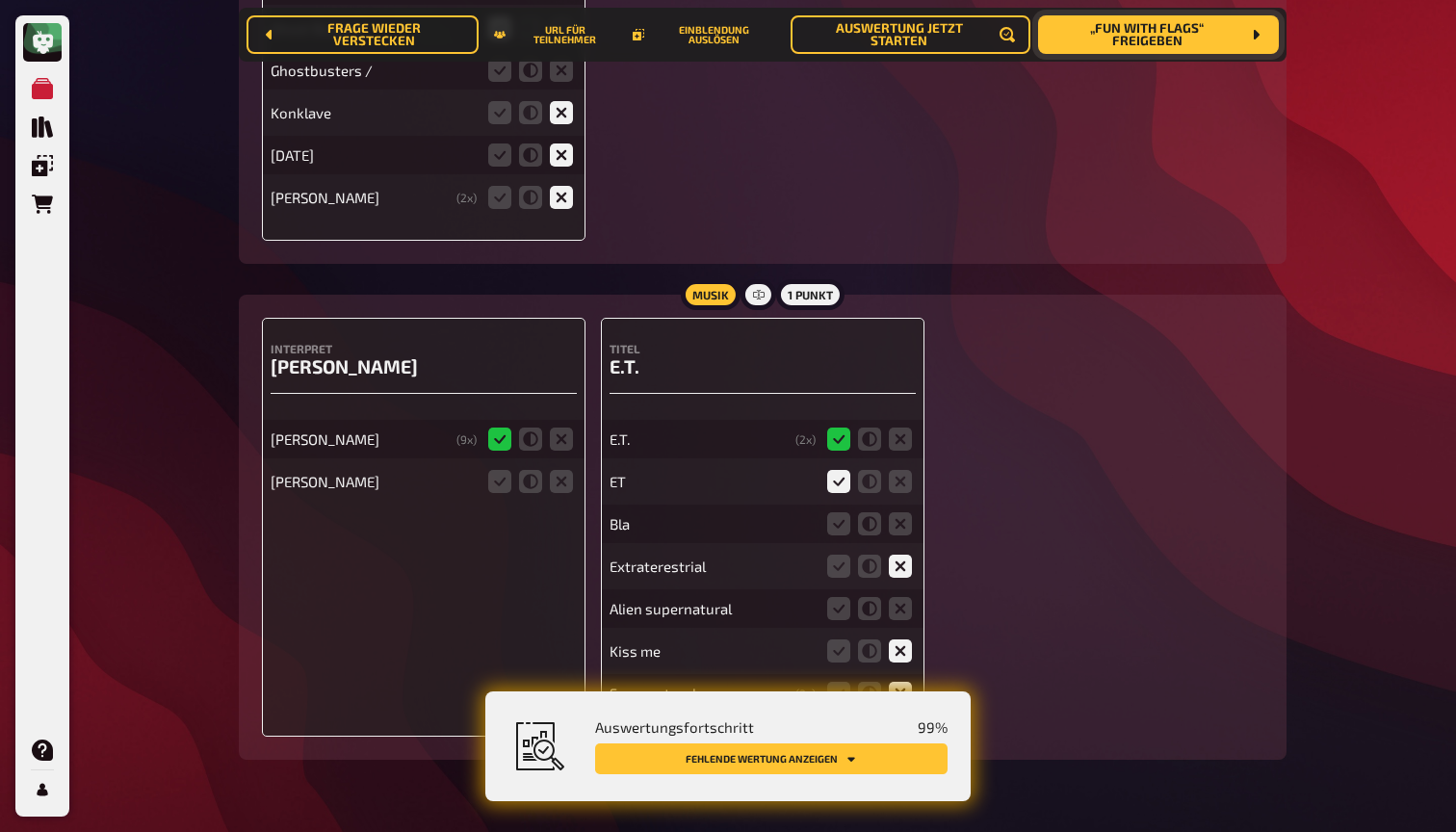
scroll to position [10973, 0]
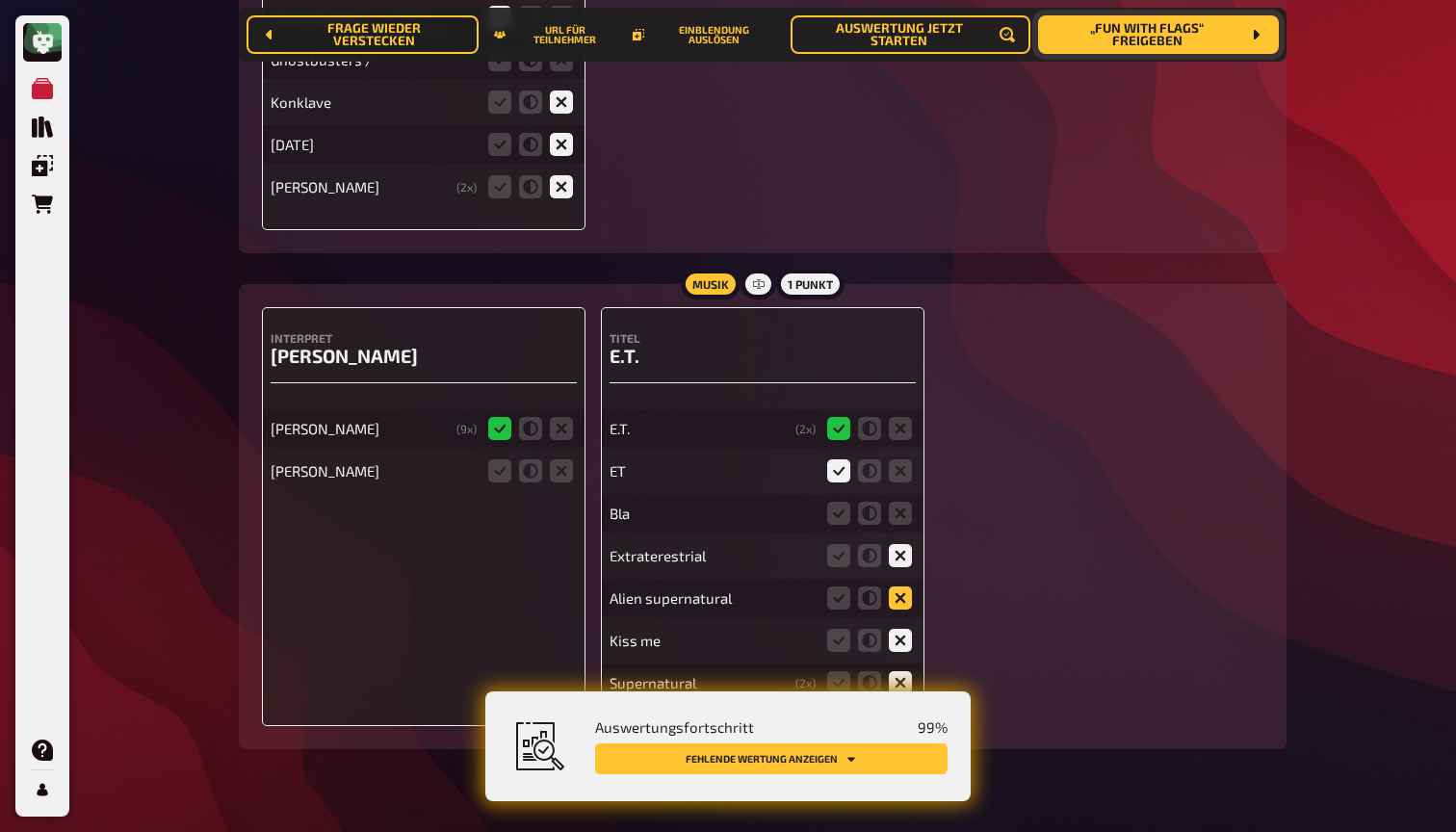
click at [899, 586] on icon at bounding box center [901, 598] width 23 height 23
click at [0, 0] on input "radio" at bounding box center [0, 0] width 0 height 0
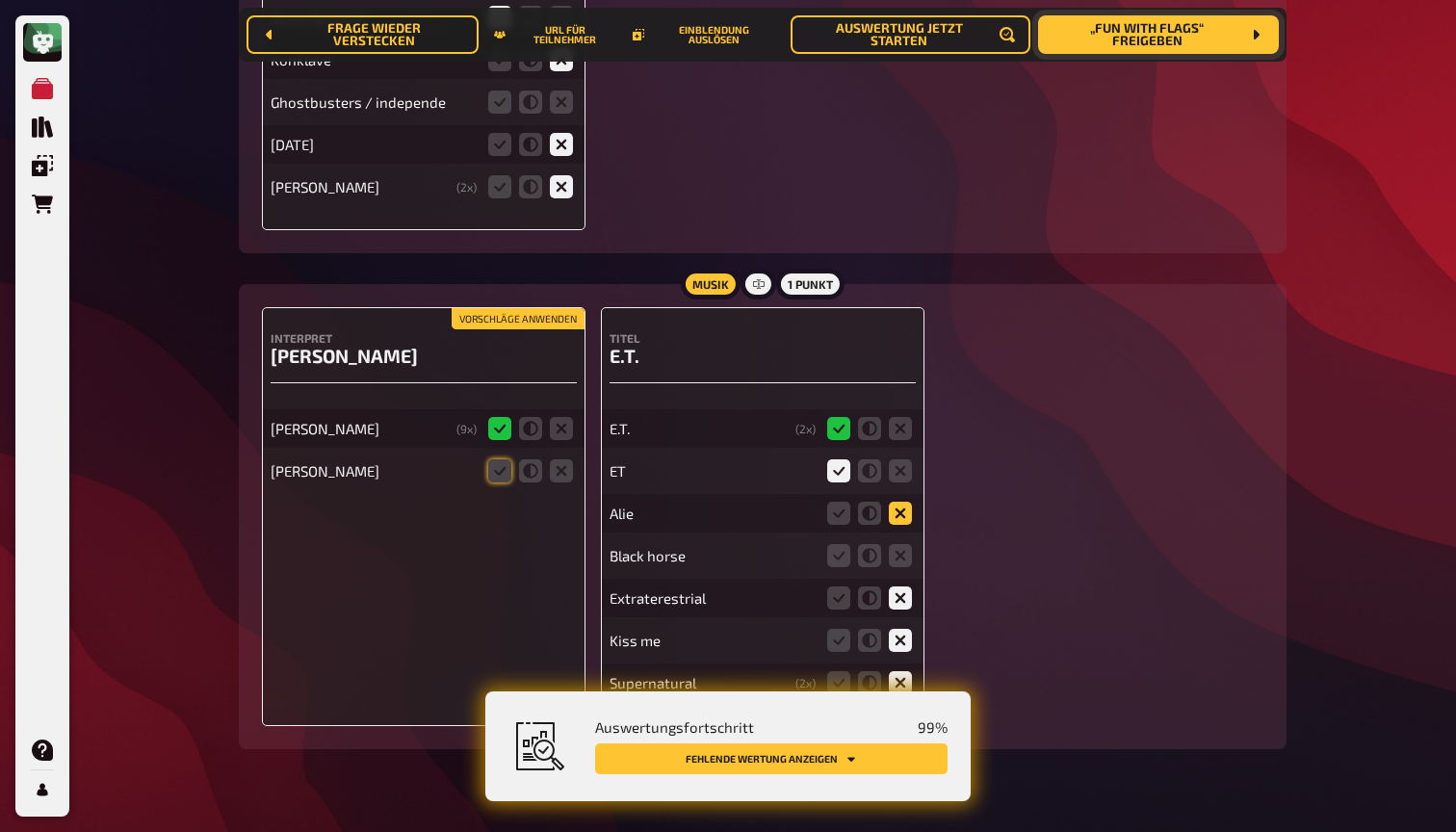
click at [898, 501] on icon at bounding box center [901, 513] width 23 height 23
click at [0, 0] on input "radio" at bounding box center [0, 0] width 0 height 0
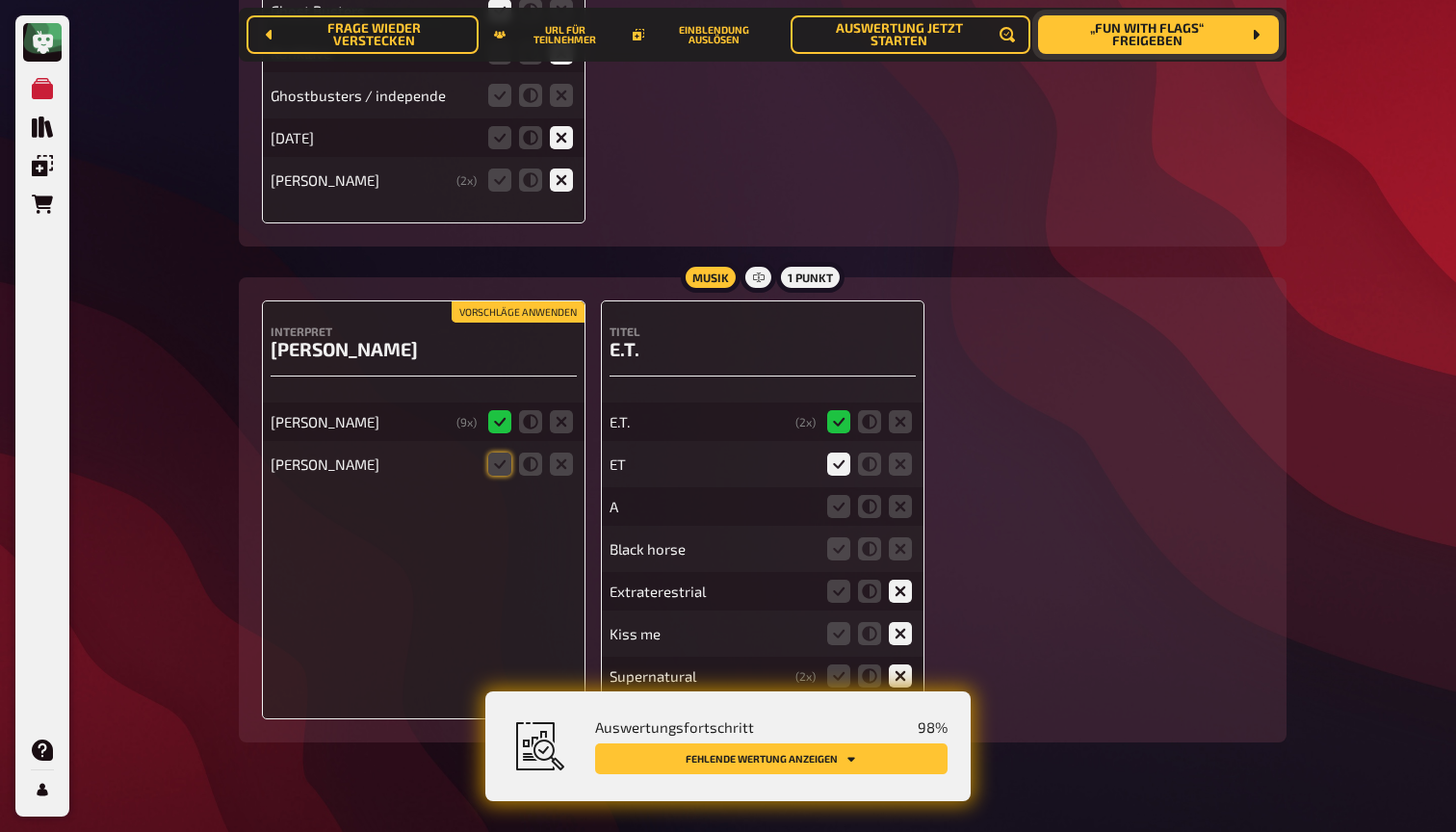
scroll to position [10978, 0]
click at [897, 538] on icon at bounding box center [901, 550] width 23 height 23
click at [0, 0] on input "radio" at bounding box center [0, 0] width 0 height 0
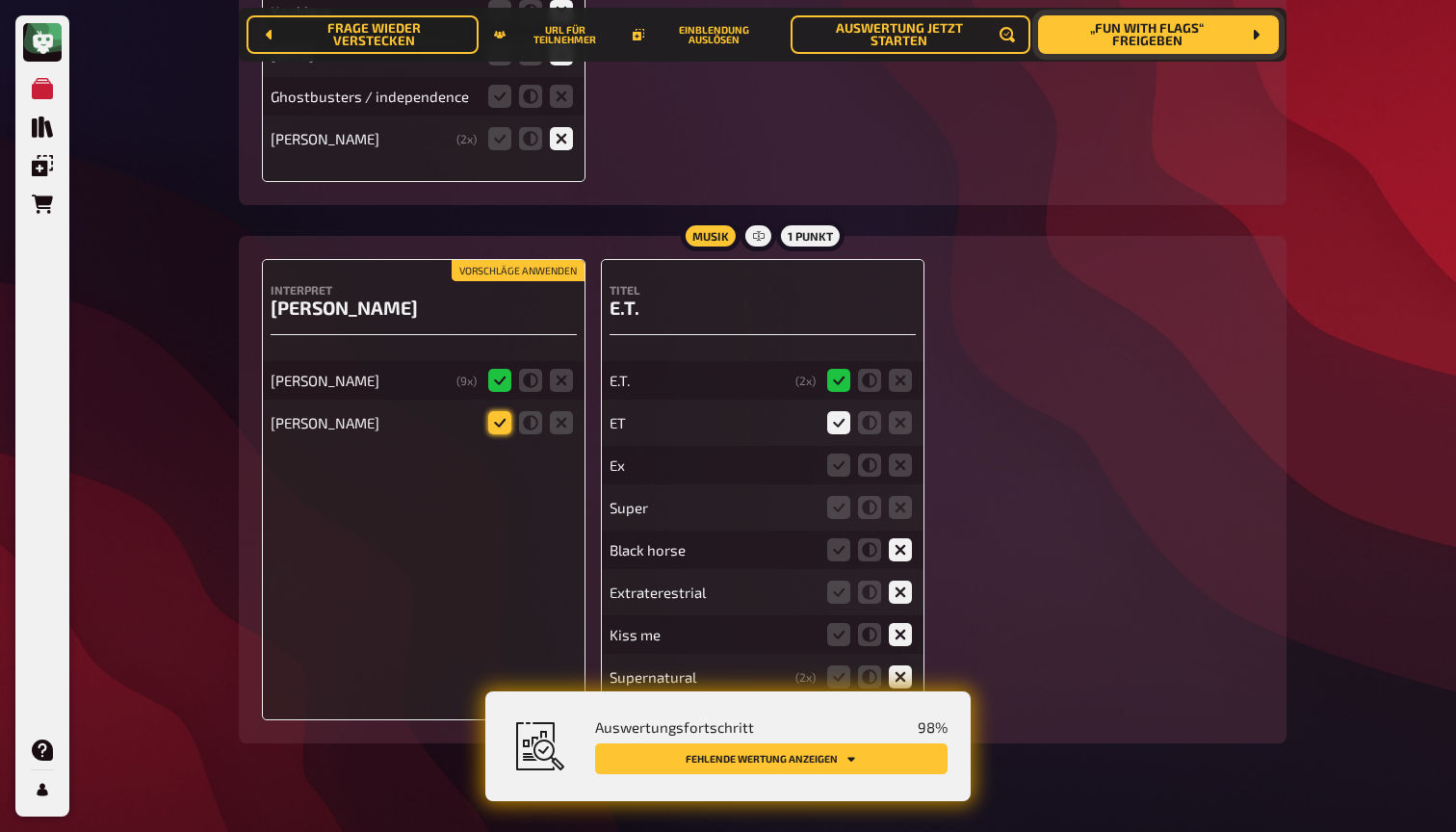
click at [499, 411] on icon at bounding box center [500, 423] width 23 height 23
click at [0, 0] on input "radio" at bounding box center [0, 0] width 0 height 0
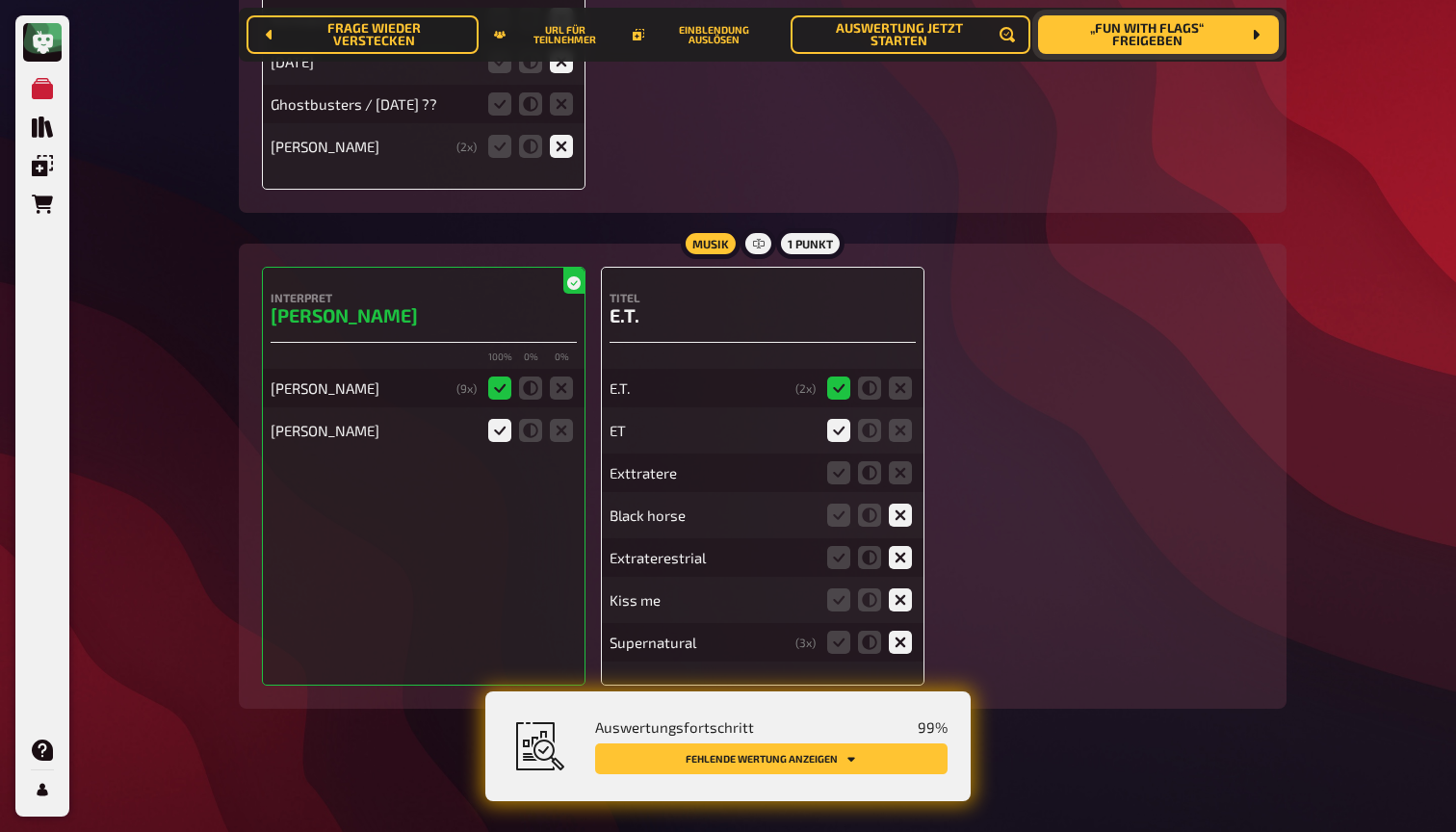
scroll to position [10982, 0]
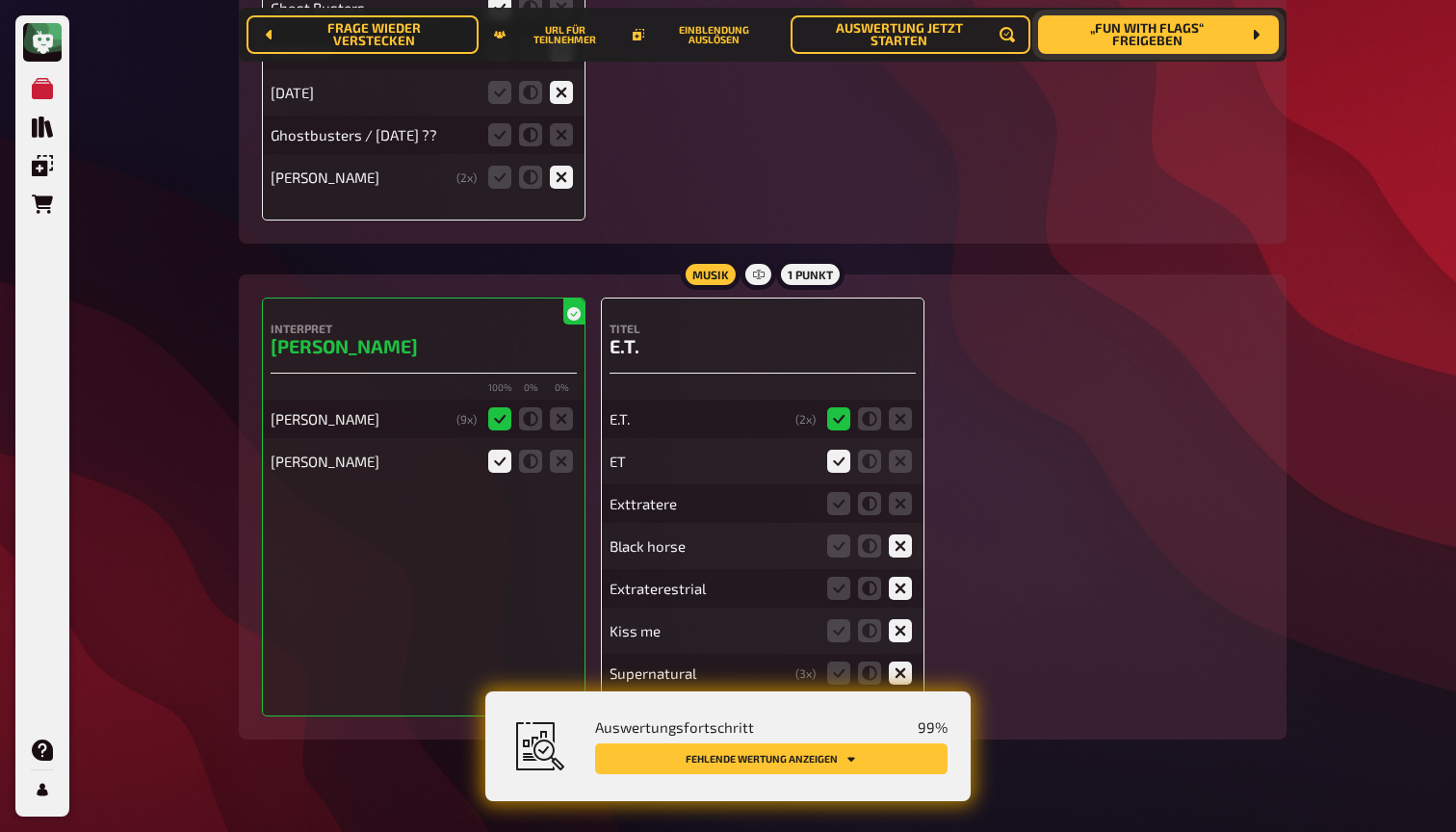
click at [900, 492] on icon at bounding box center [901, 504] width 23 height 23
click at [0, 0] on input "radio" at bounding box center [0, 0] width 0 height 0
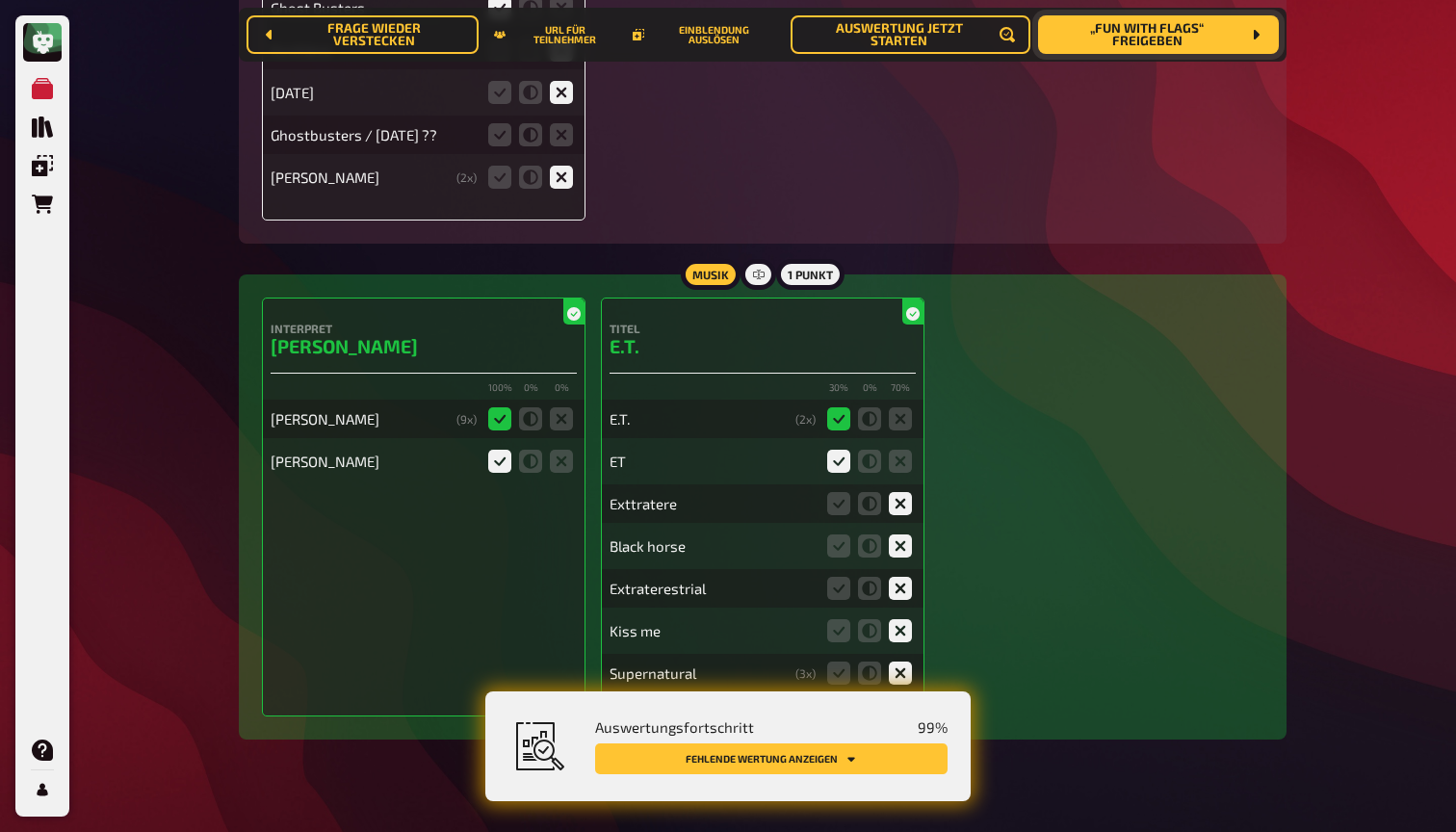
click at [902, 492] on icon at bounding box center [901, 504] width 23 height 23
click at [0, 0] on input "radio" at bounding box center [0, 0] width 0 height 0
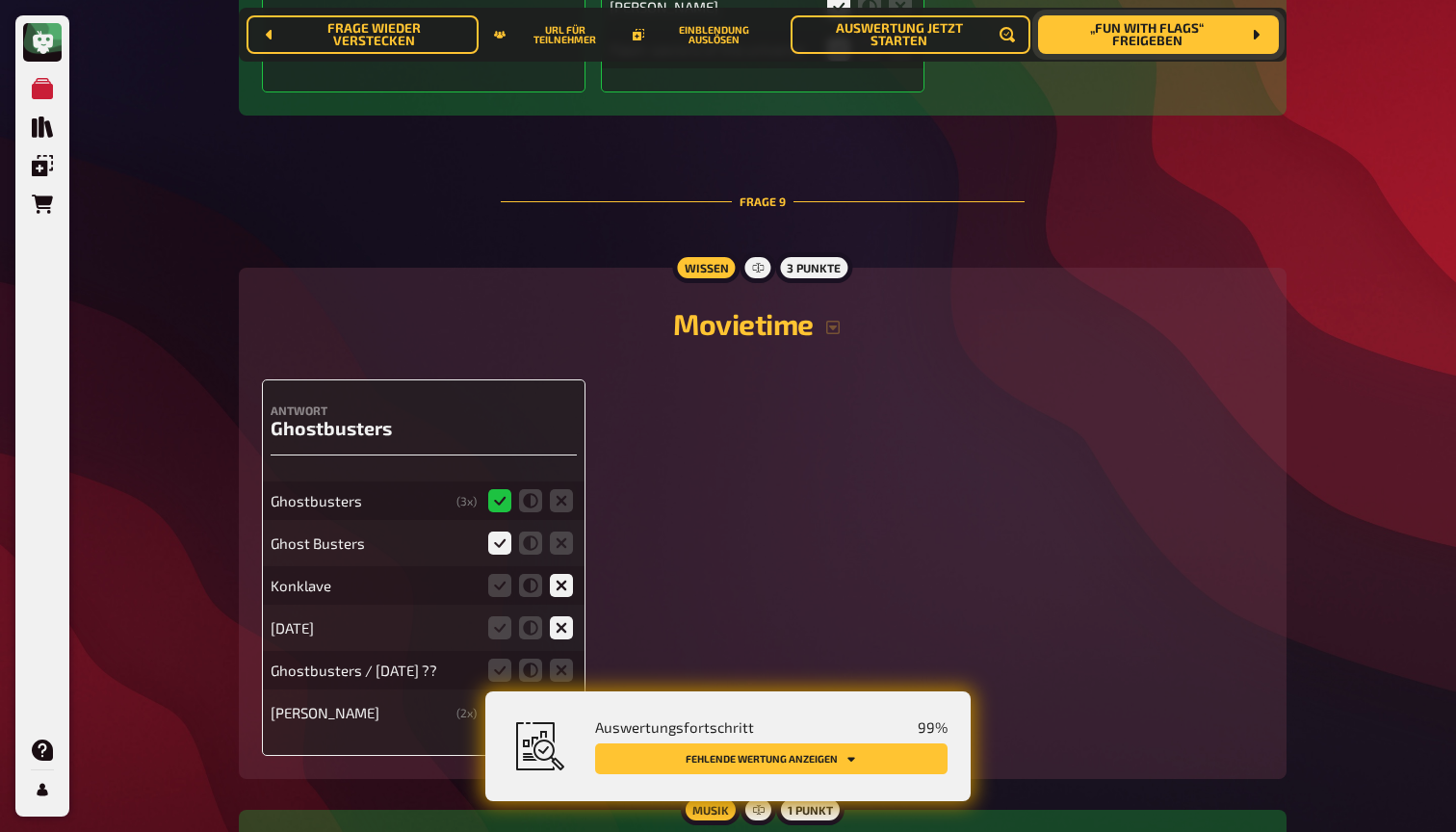
scroll to position [10443, 0]
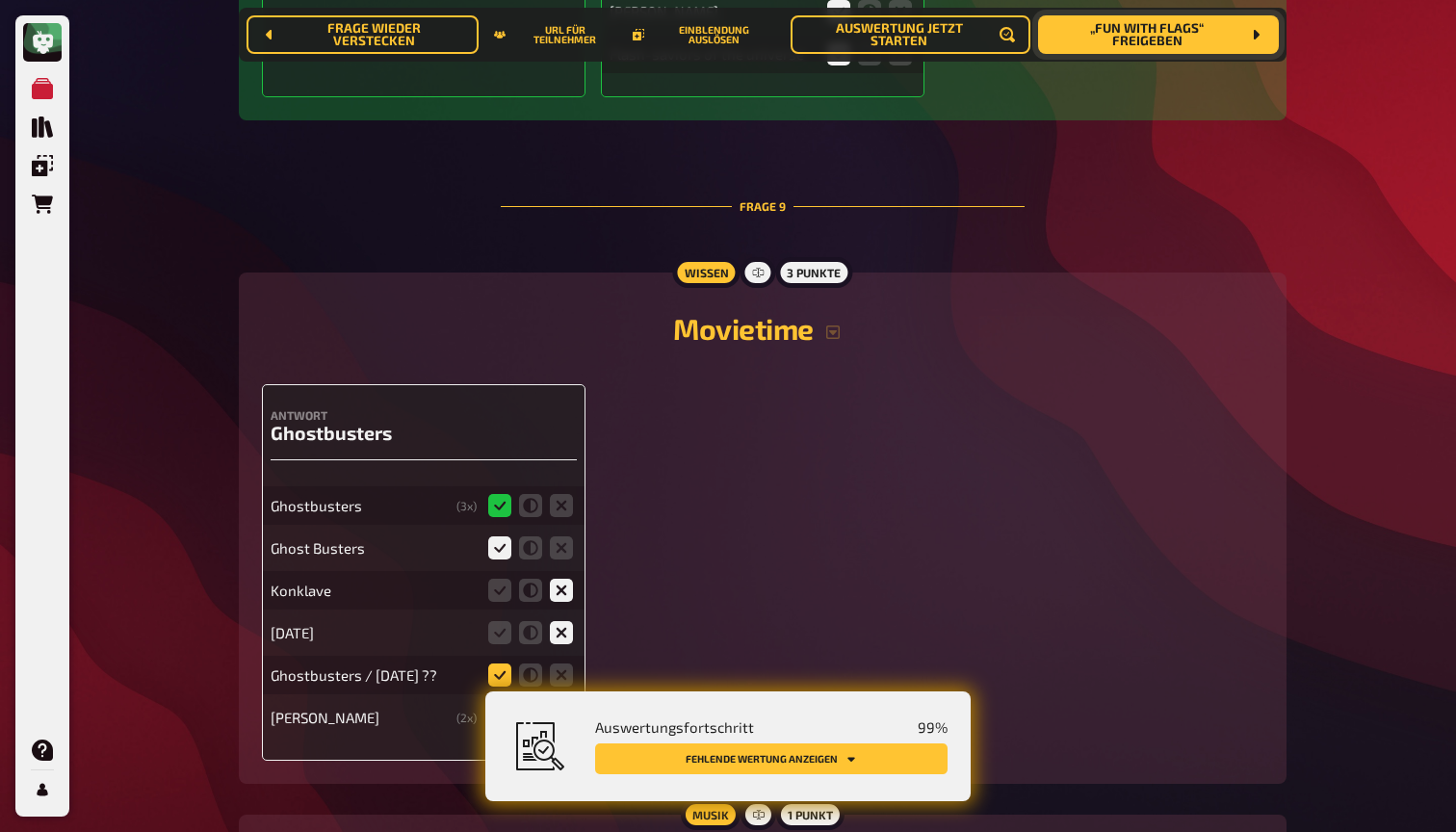
click at [503, 664] on icon at bounding box center [500, 675] width 23 height 23
click at [0, 0] on input "radio" at bounding box center [0, 0] width 0 height 0
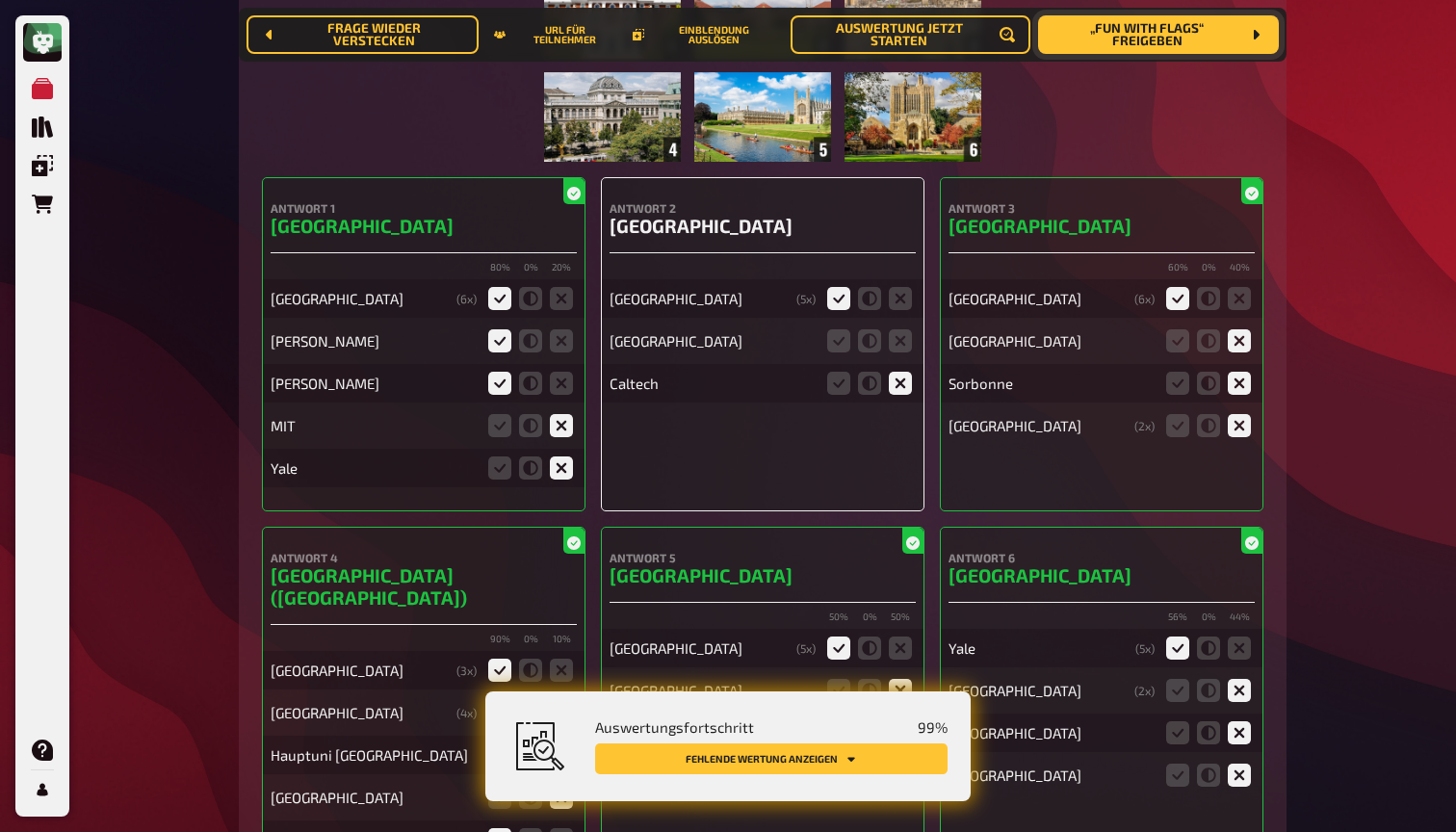
scroll to position [9320, 0]
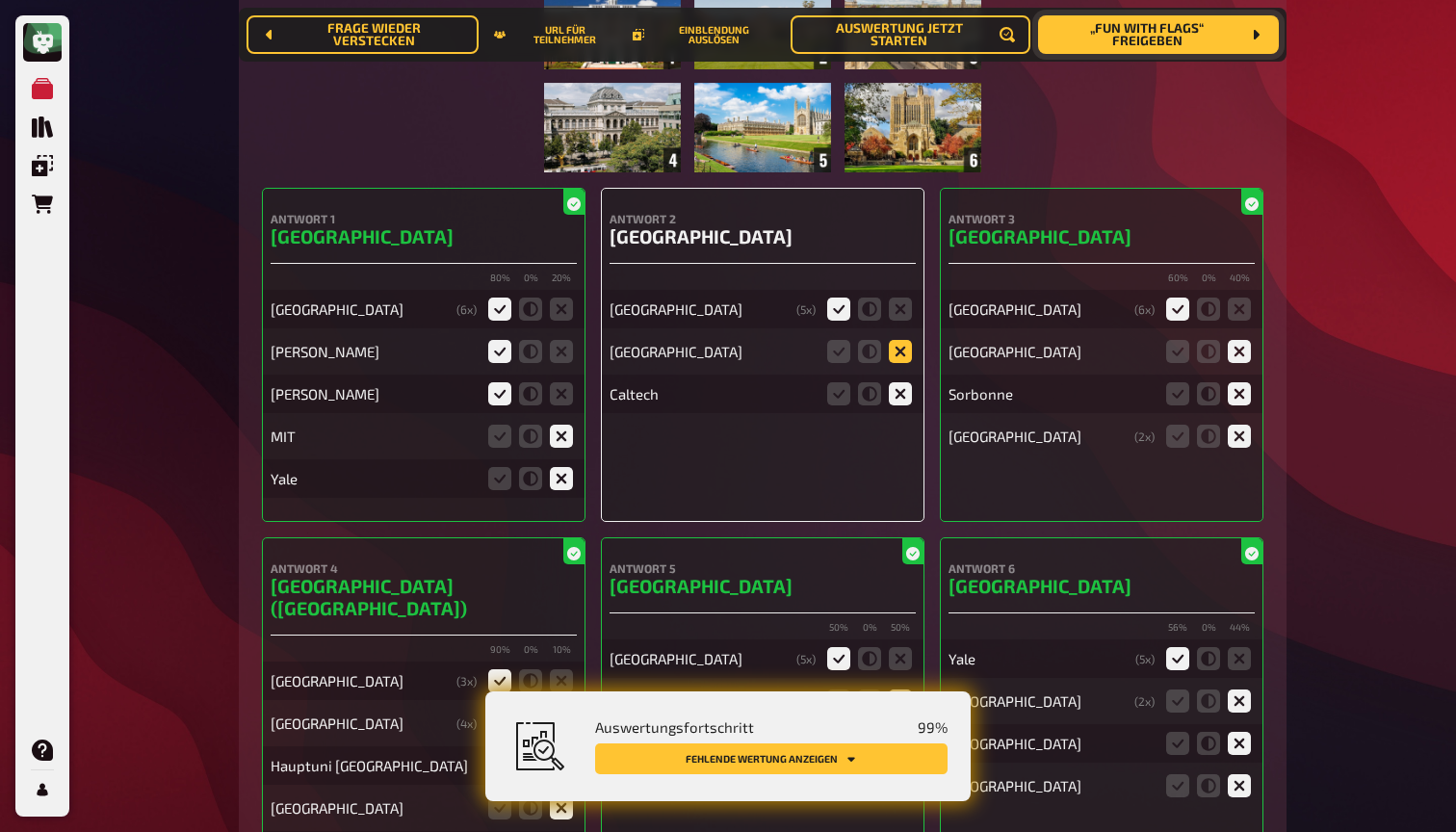
click at [901, 340] on icon at bounding box center [901, 351] width 23 height 23
click at [0, 0] on input "radio" at bounding box center [0, 0] width 0 height 0
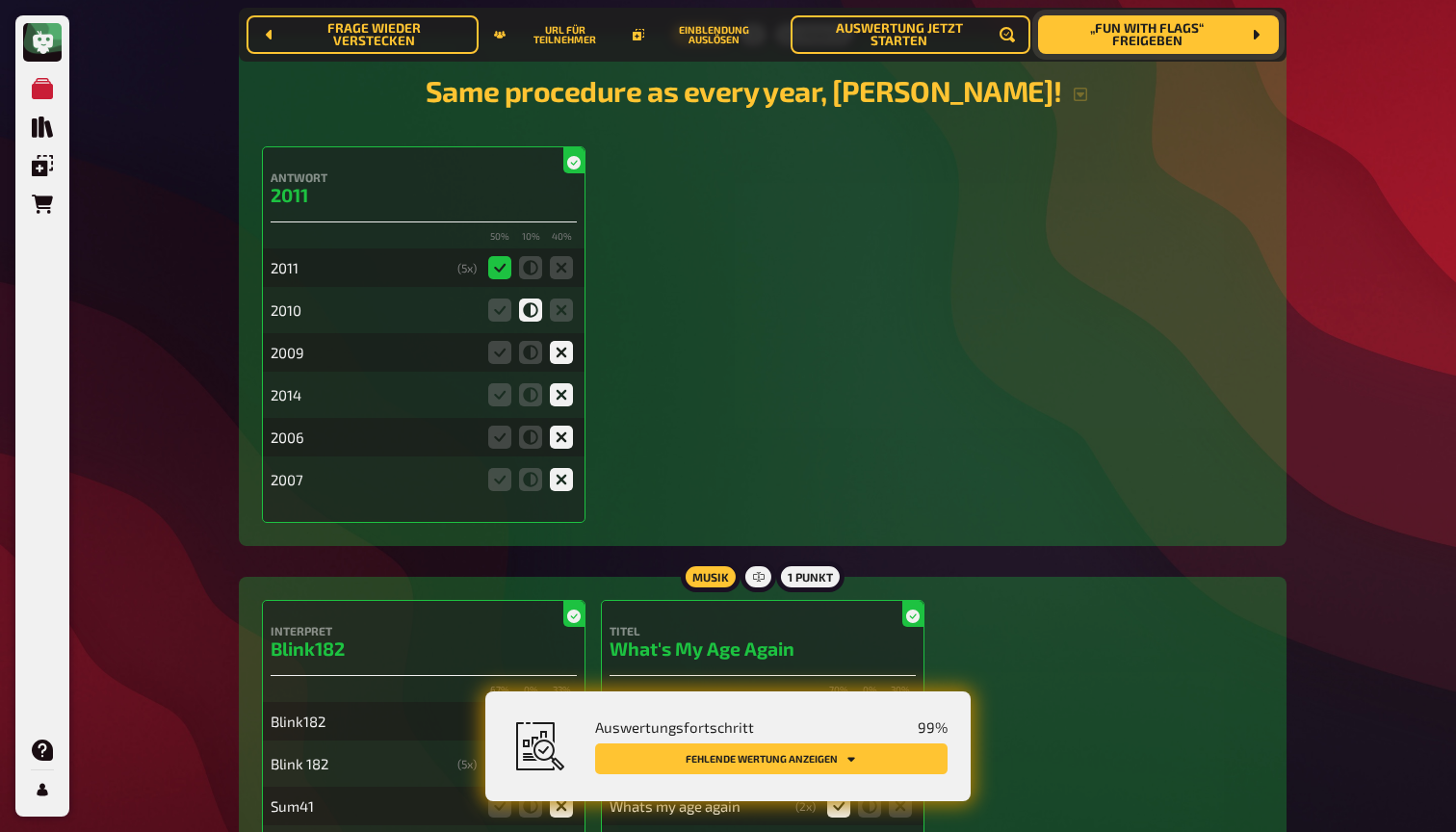
scroll to position [1725, 1]
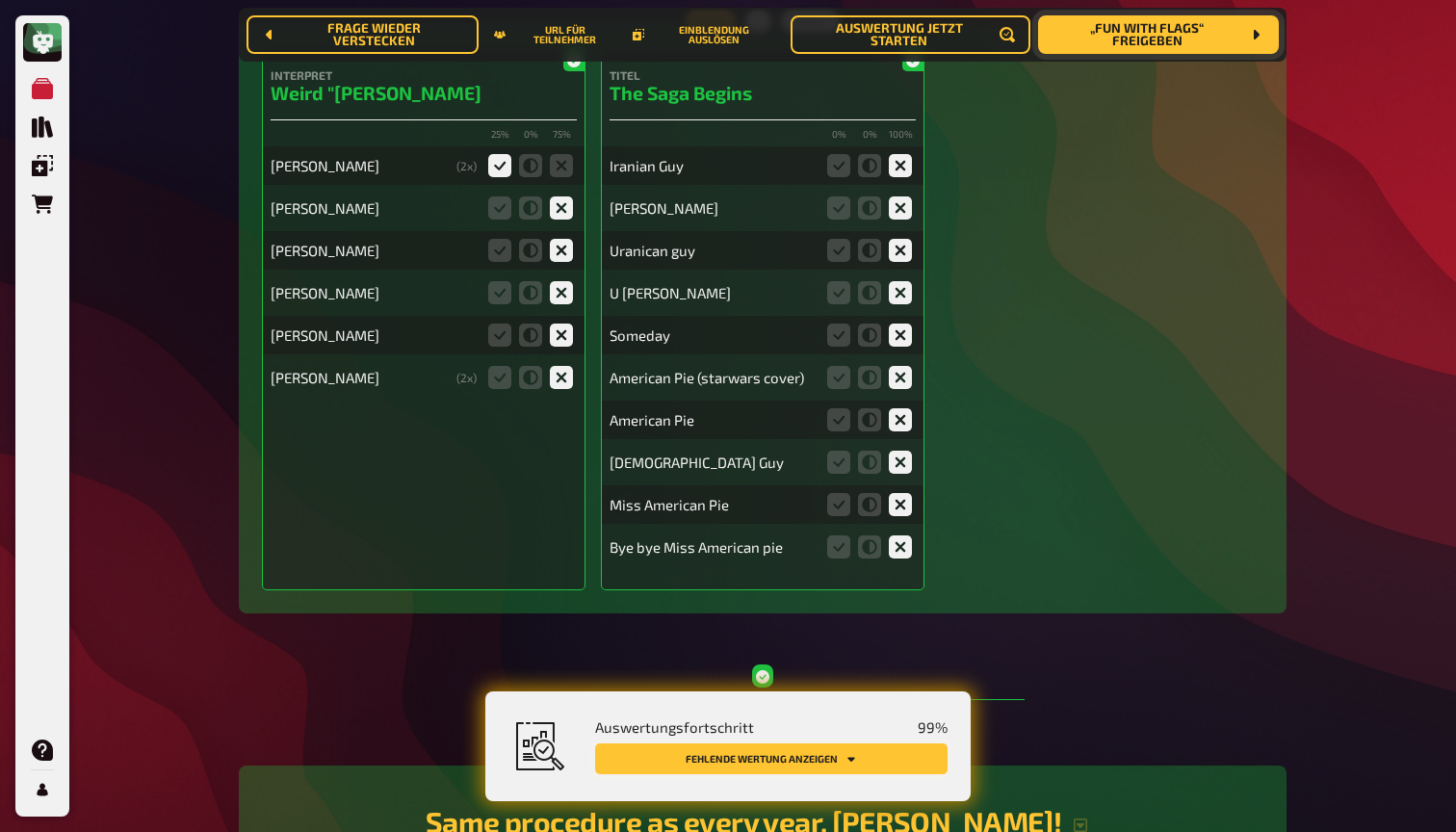
click at [876, 754] on button "Fehlende Wertung anzeigen" at bounding box center [772, 758] width 352 height 30
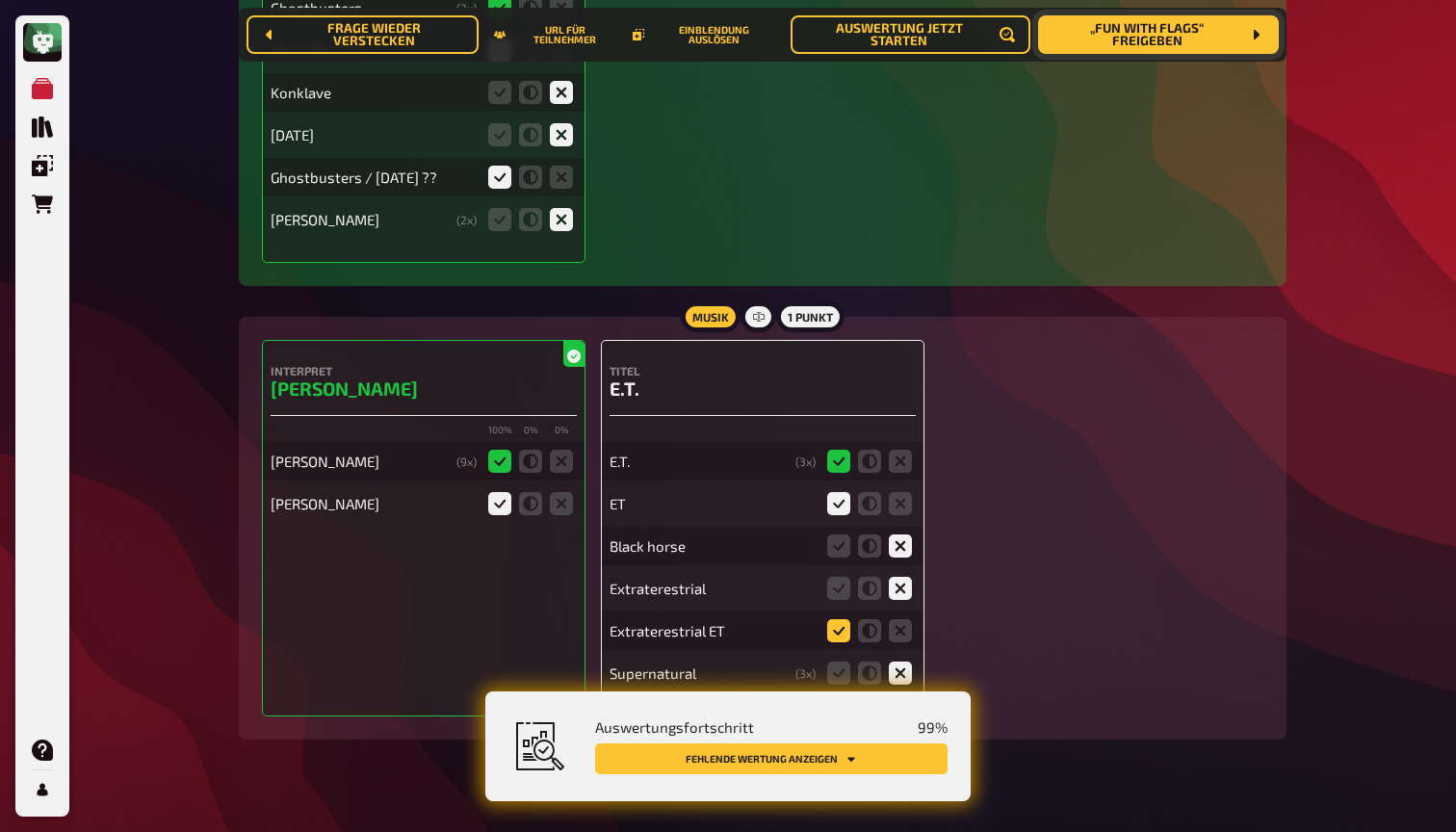
click at [839, 619] on icon at bounding box center [839, 630] width 23 height 23
click at [0, 0] on input "radio" at bounding box center [0, 0] width 0 height 0
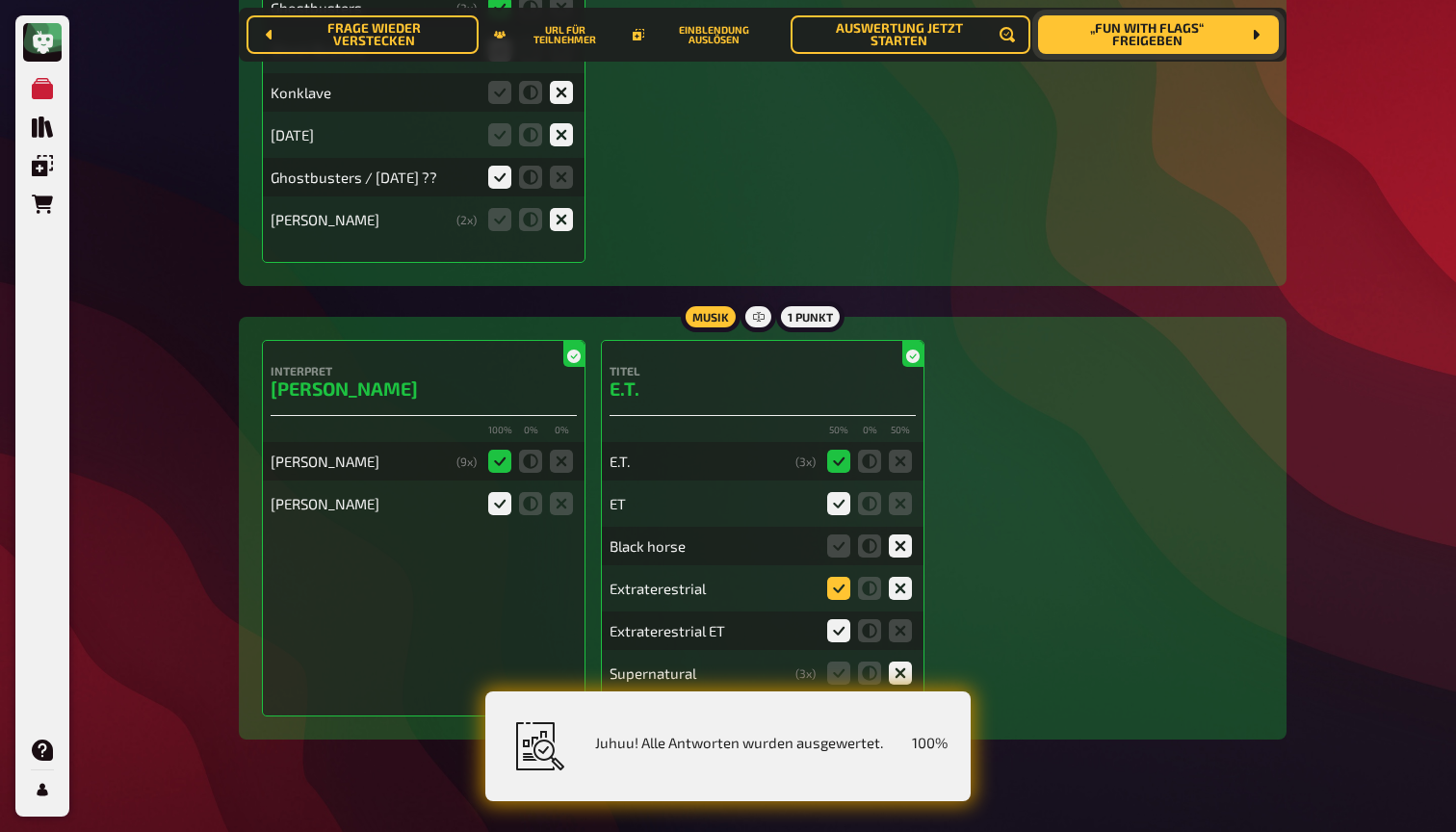
click at [844, 577] on icon at bounding box center [839, 588] width 23 height 23
click at [0, 0] on input "radio" at bounding box center [0, 0] width 0 height 0
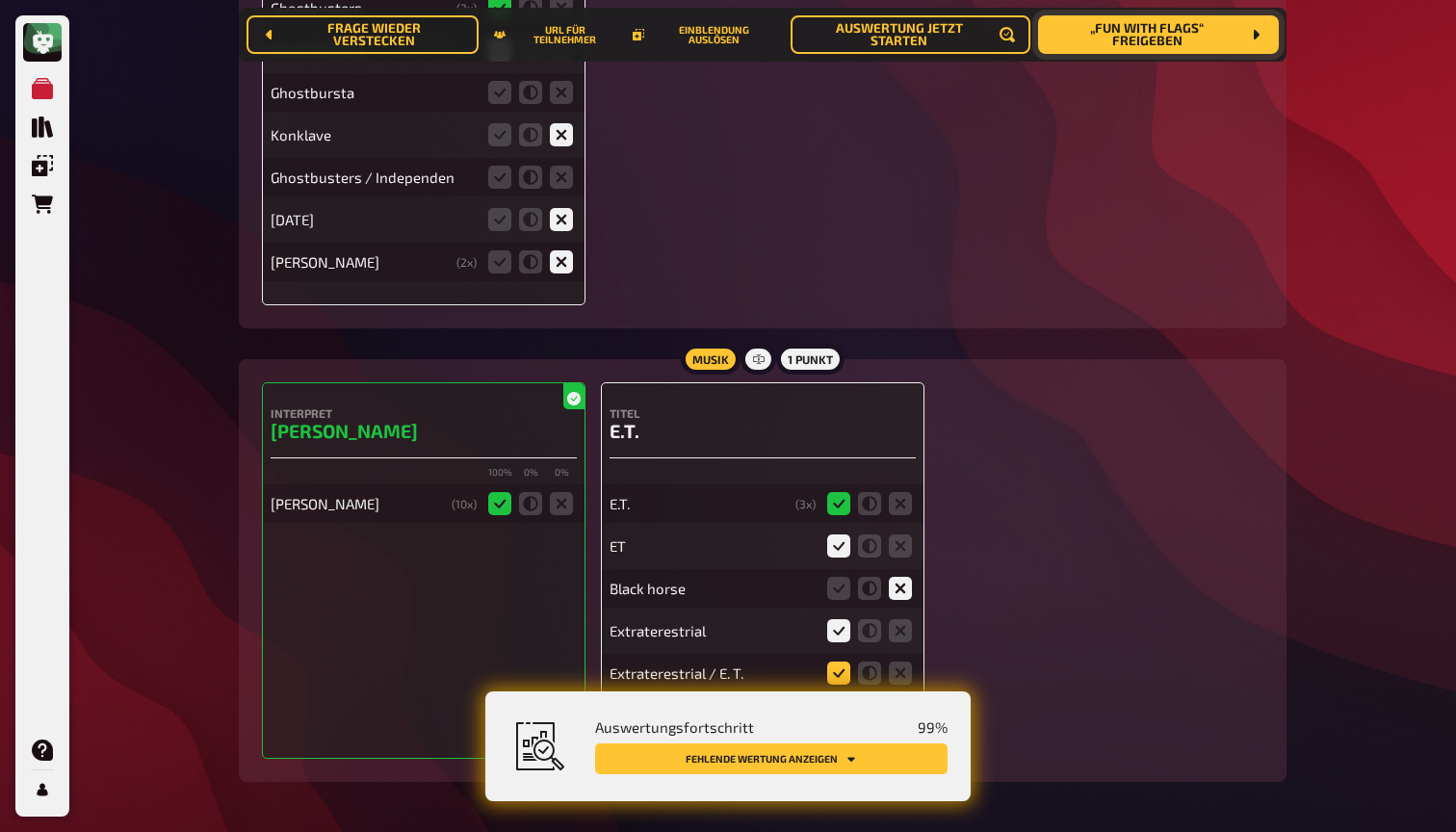
click at [841, 662] on icon at bounding box center [839, 673] width 23 height 23
click at [0, 0] on input "radio" at bounding box center [0, 0] width 0 height 0
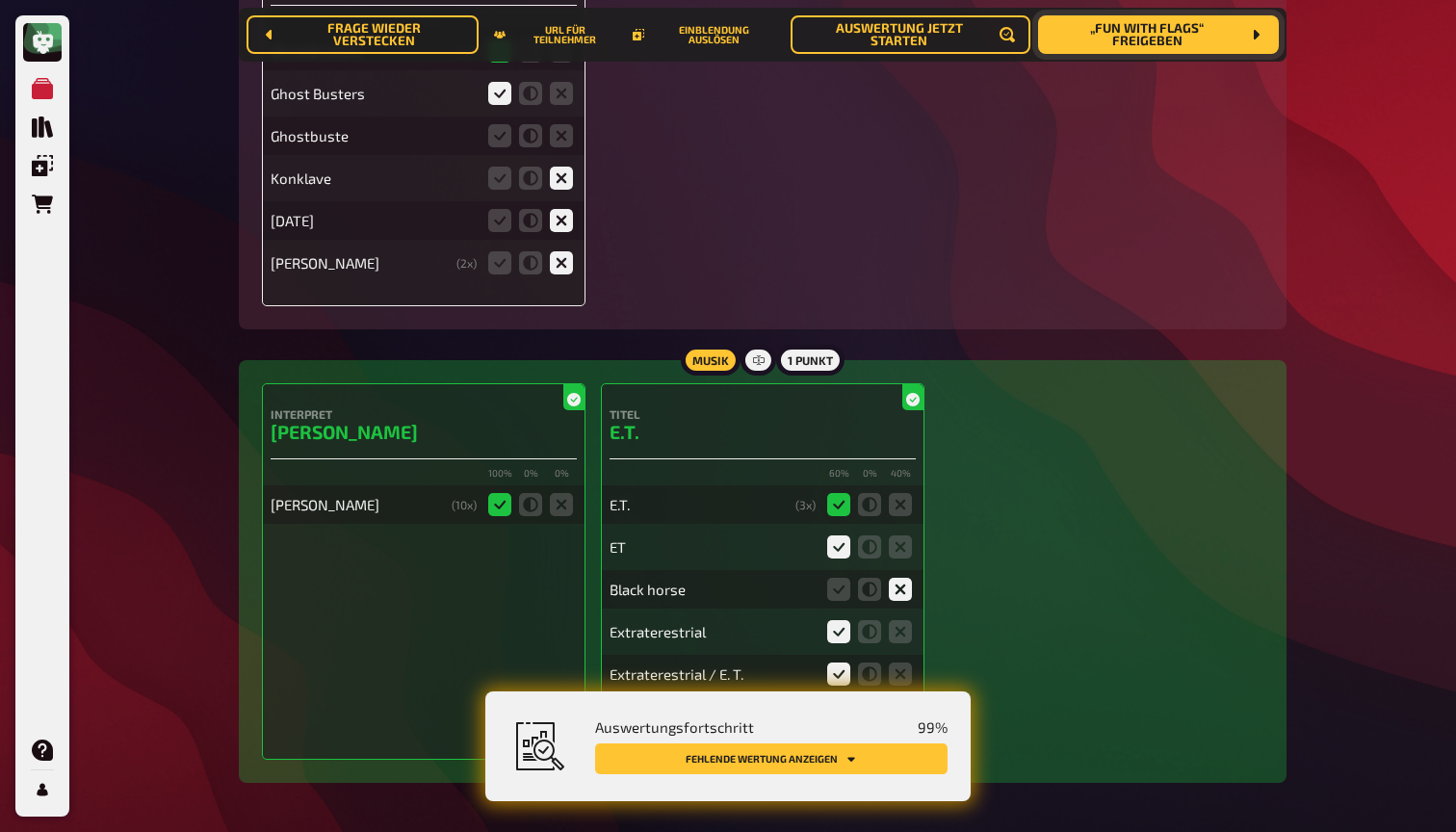
scroll to position [10896, 1]
click at [915, 760] on button "Fehlende Wertung anzeigen" at bounding box center [772, 758] width 352 height 30
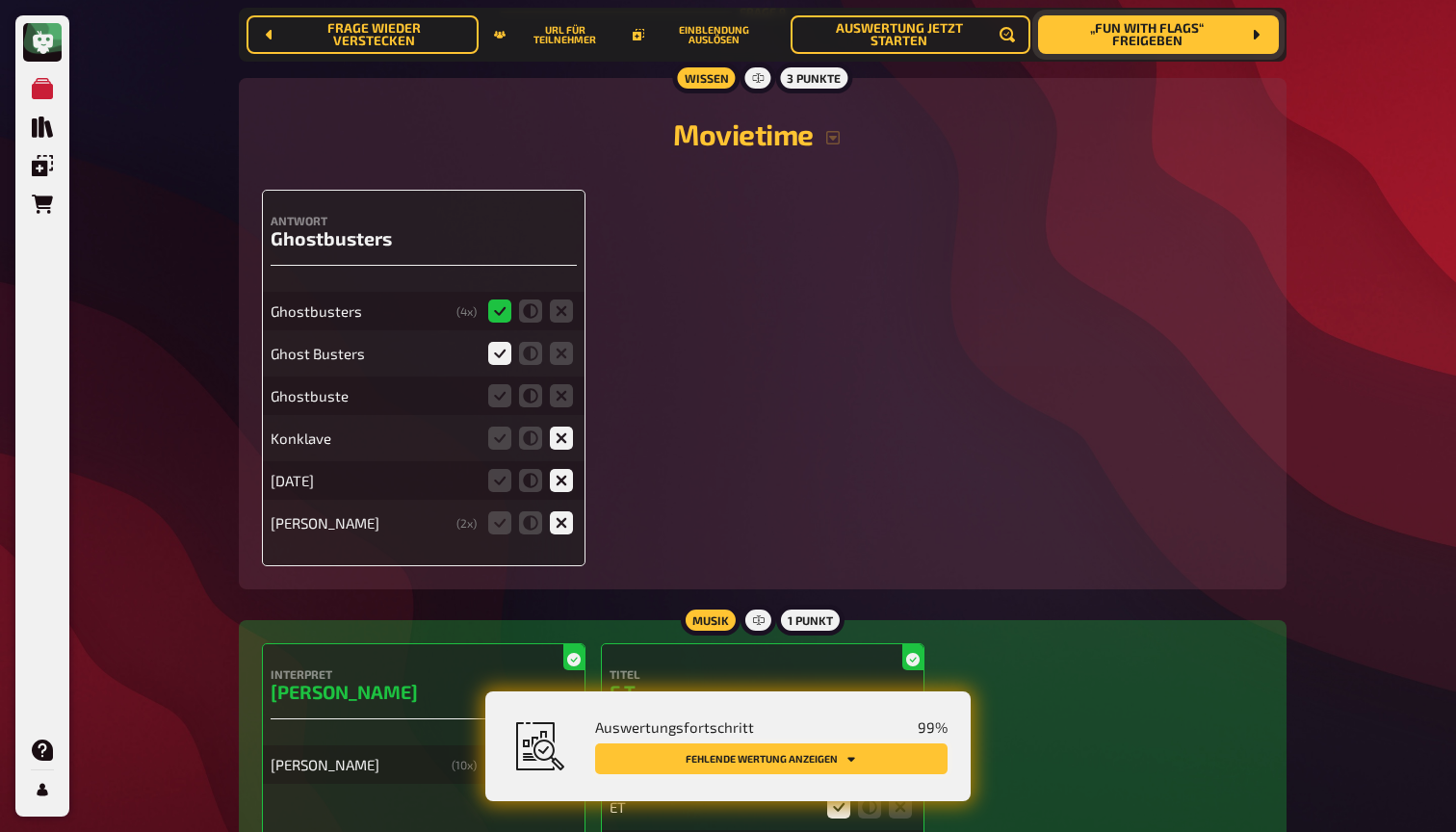
scroll to position [10593, 0]
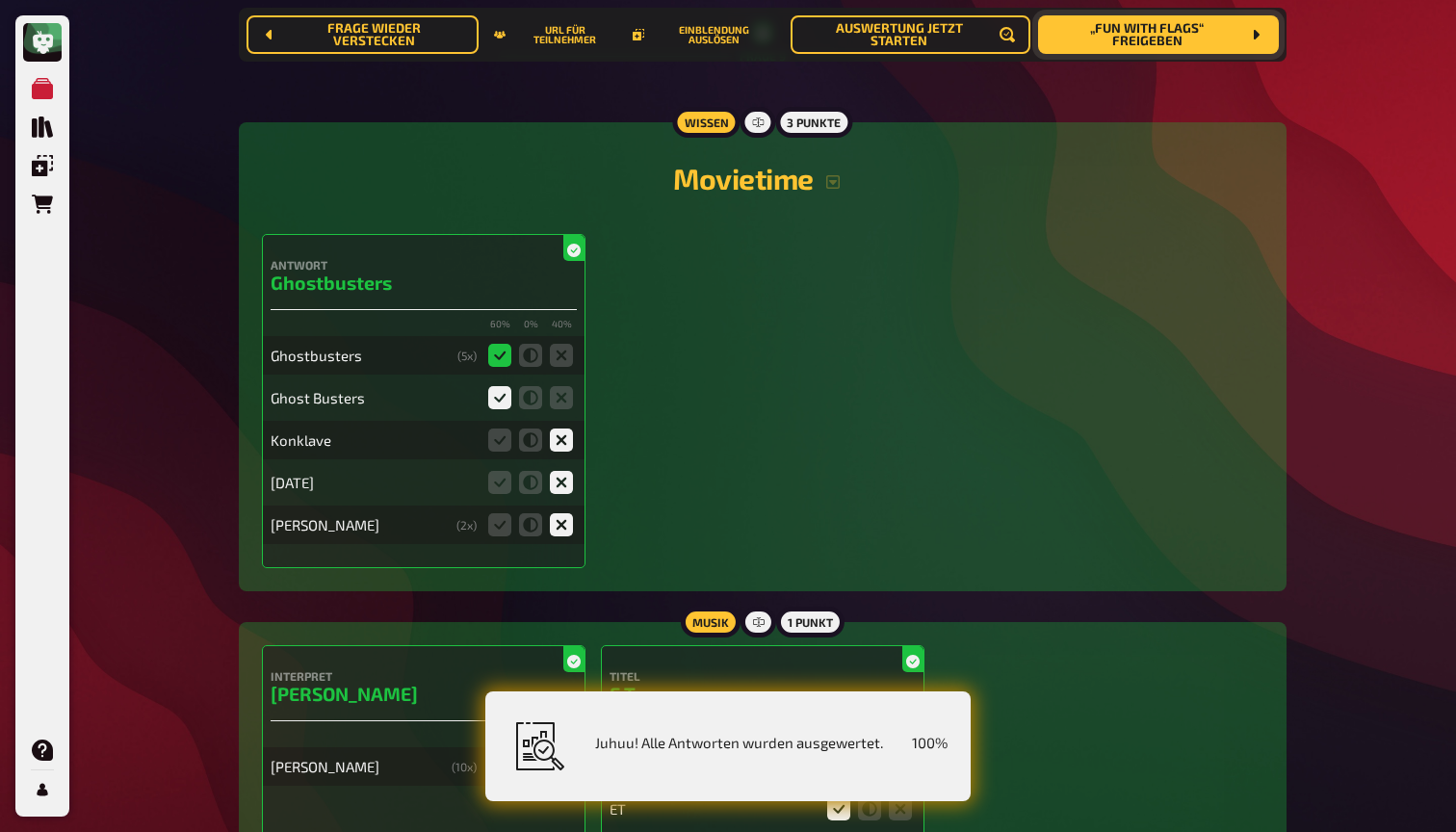
click at [501, 429] on icon at bounding box center [500, 440] width 23 height 23
click at [0, 0] on input "radio" at bounding box center [0, 0] width 0 height 0
click at [563, 429] on icon at bounding box center [562, 440] width 23 height 23
click at [0, 0] on input "radio" at bounding box center [0, 0] width 0 height 0
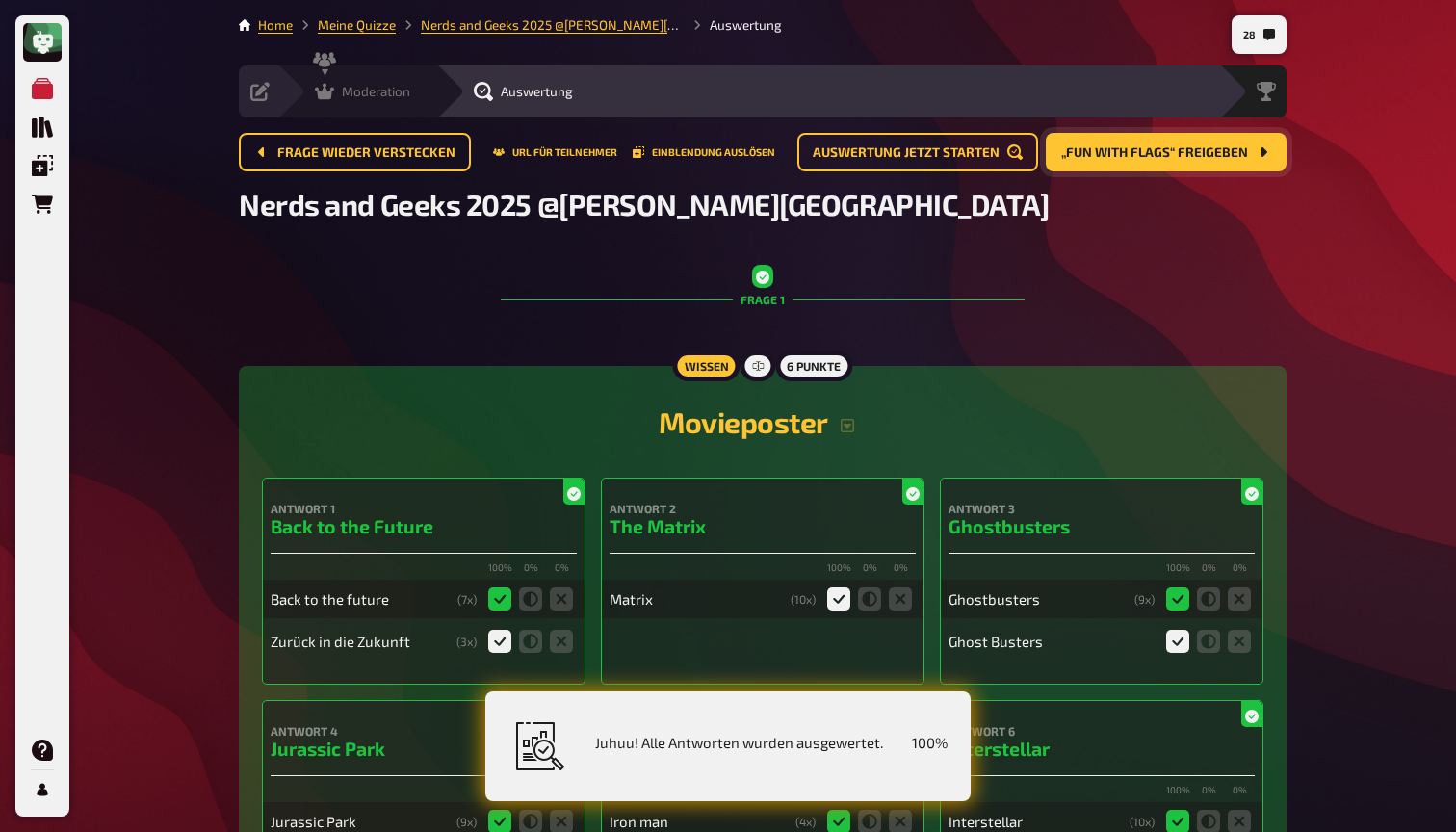
scroll to position [0, 0]
click at [341, 85] on div "Moderation" at bounding box center [362, 92] width 95 height 20
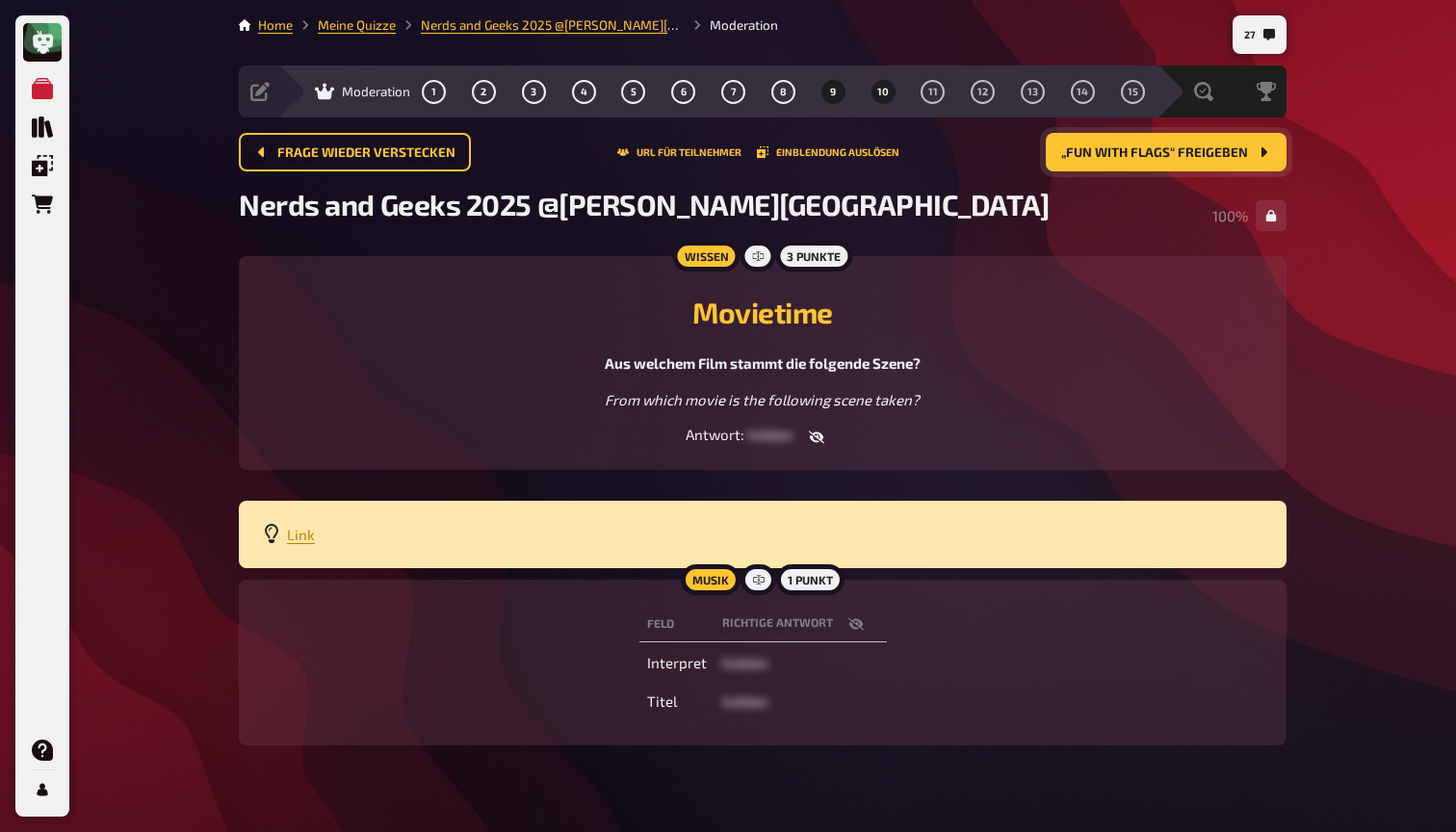
click at [883, 89] on span "10" at bounding box center [883, 92] width 12 height 11
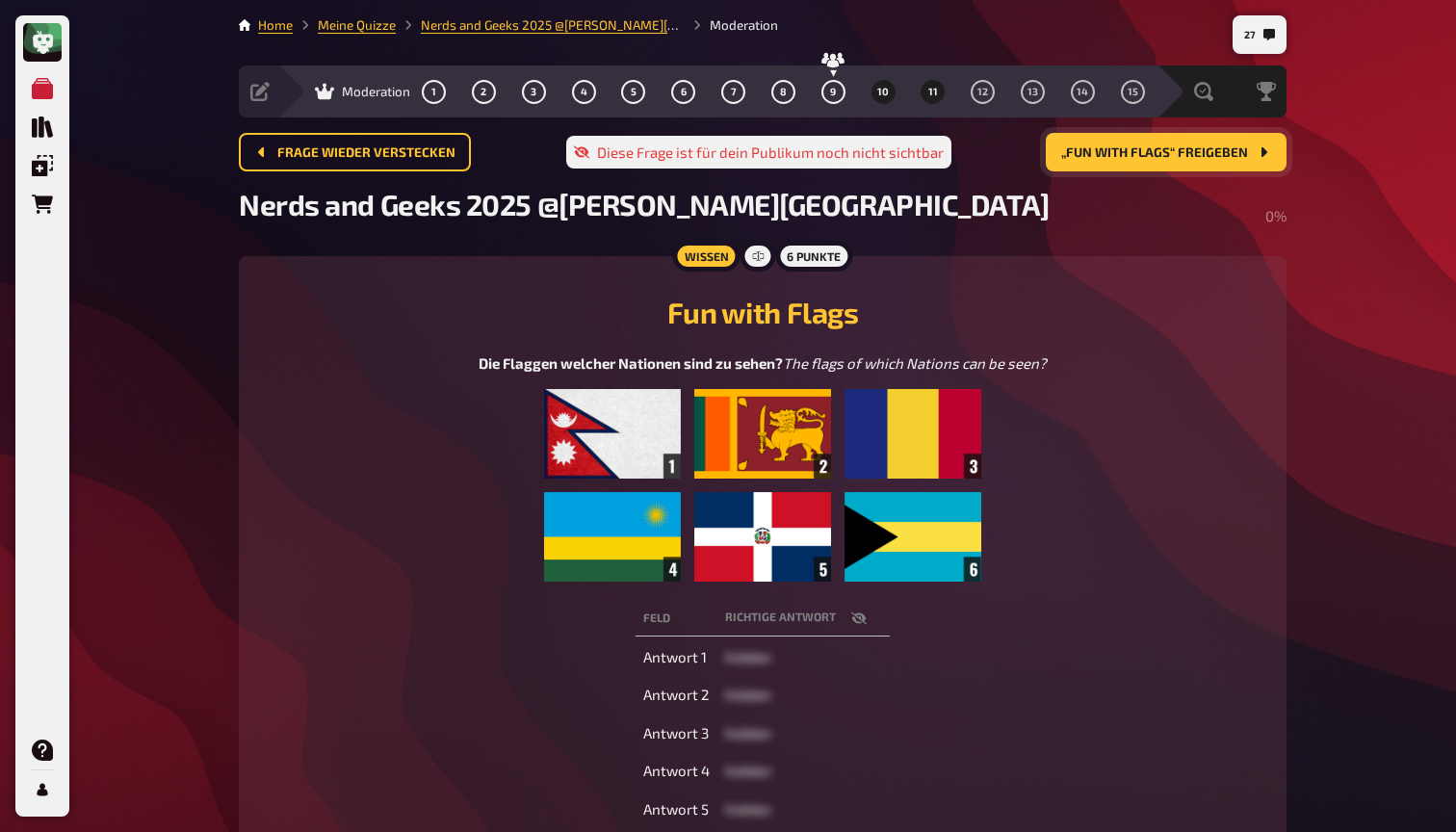
click at [935, 87] on span "11" at bounding box center [933, 92] width 10 height 11
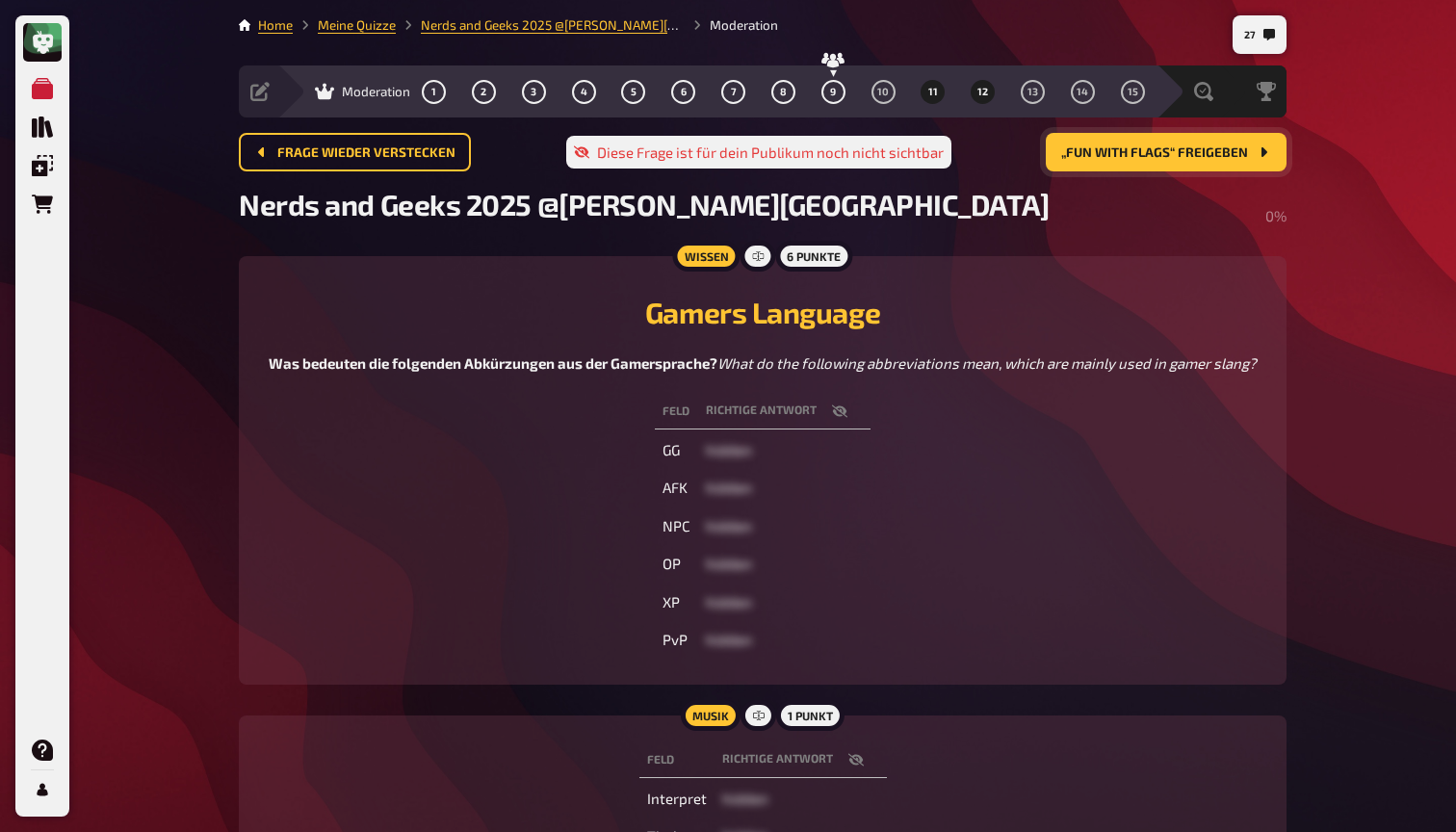
click at [986, 90] on span "12" at bounding box center [982, 92] width 11 height 11
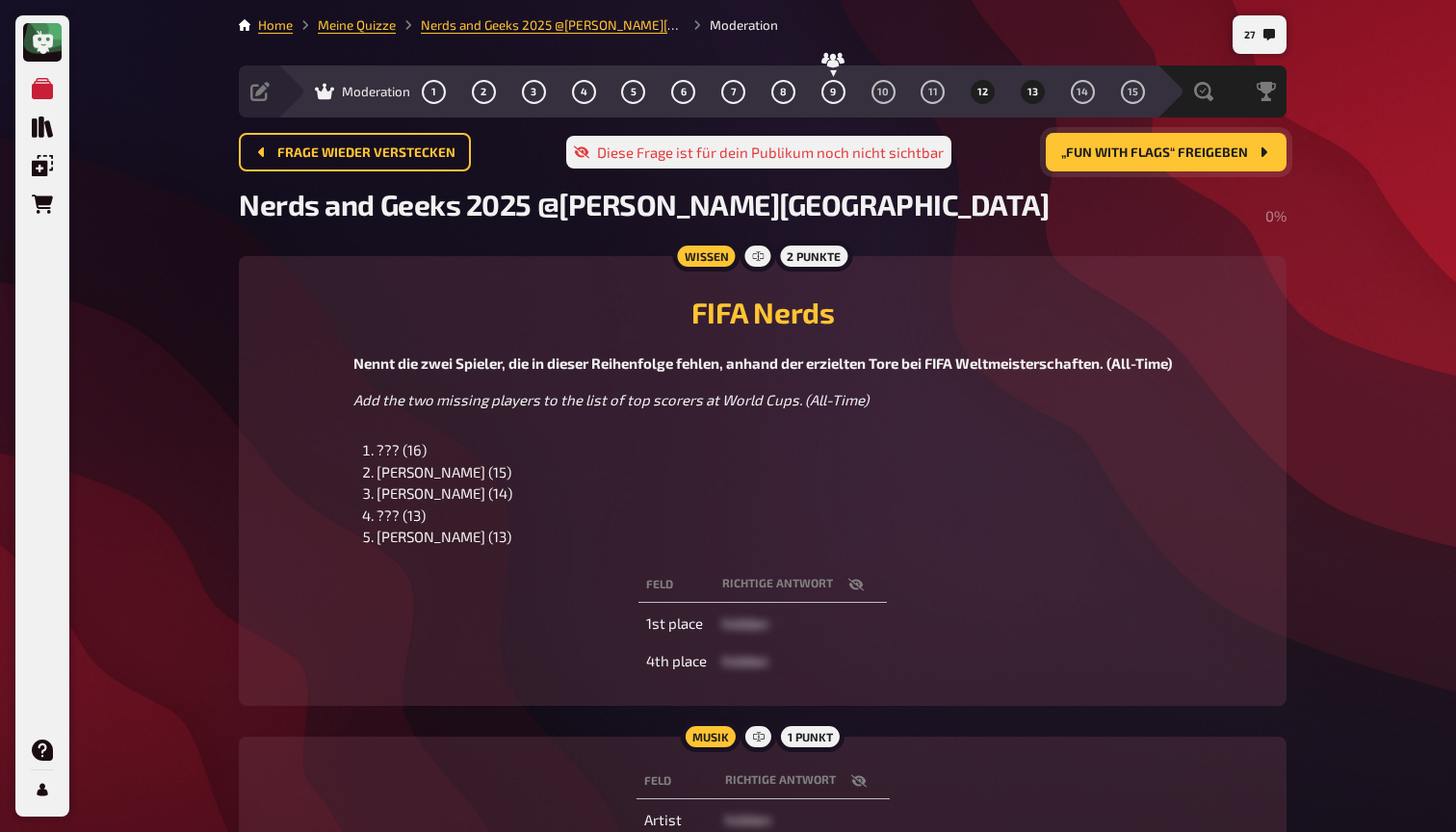
click at [1041, 88] on button "13" at bounding box center [1032, 91] width 30 height 30
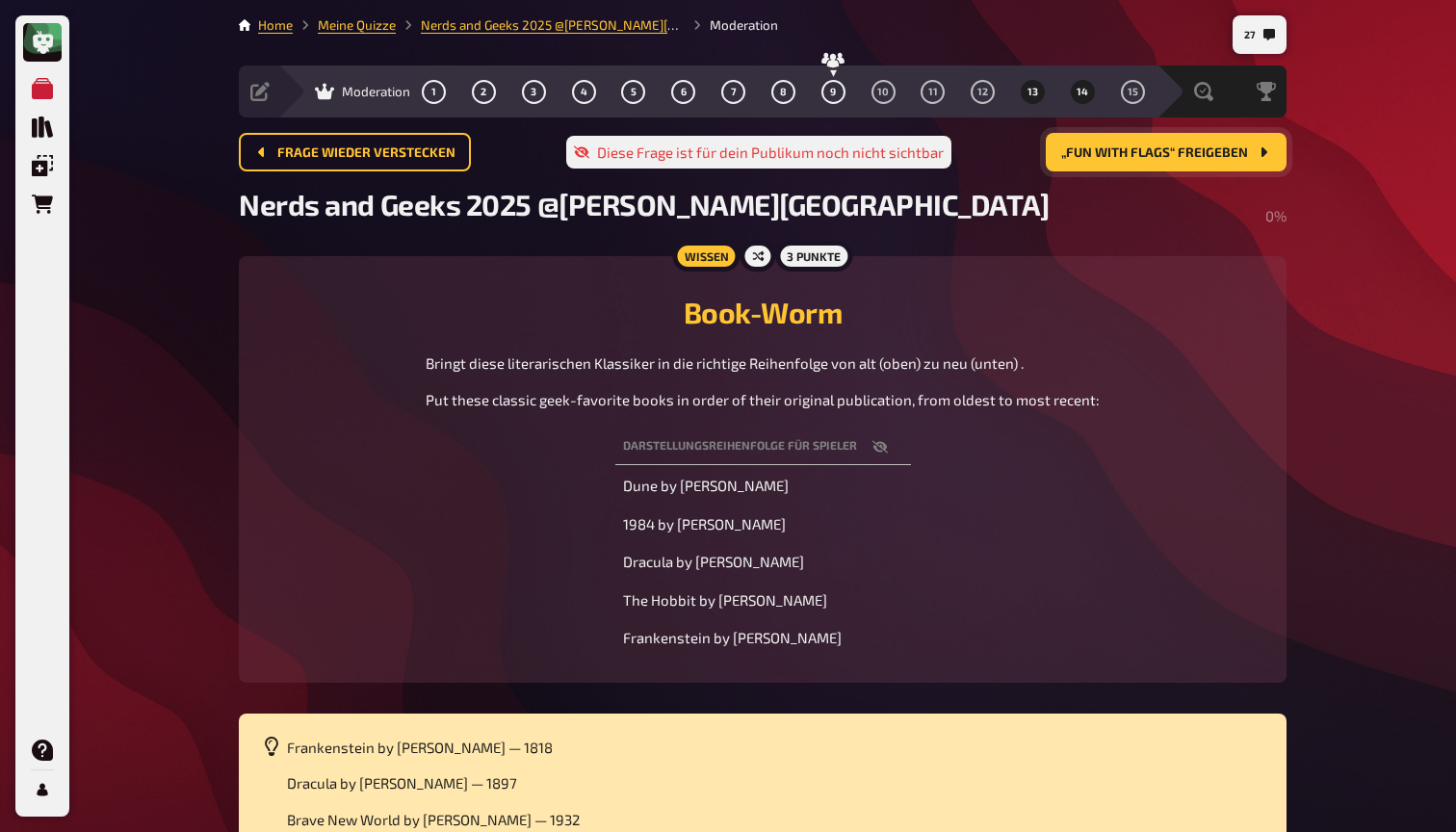
click at [1078, 93] on span "14" at bounding box center [1082, 92] width 12 height 11
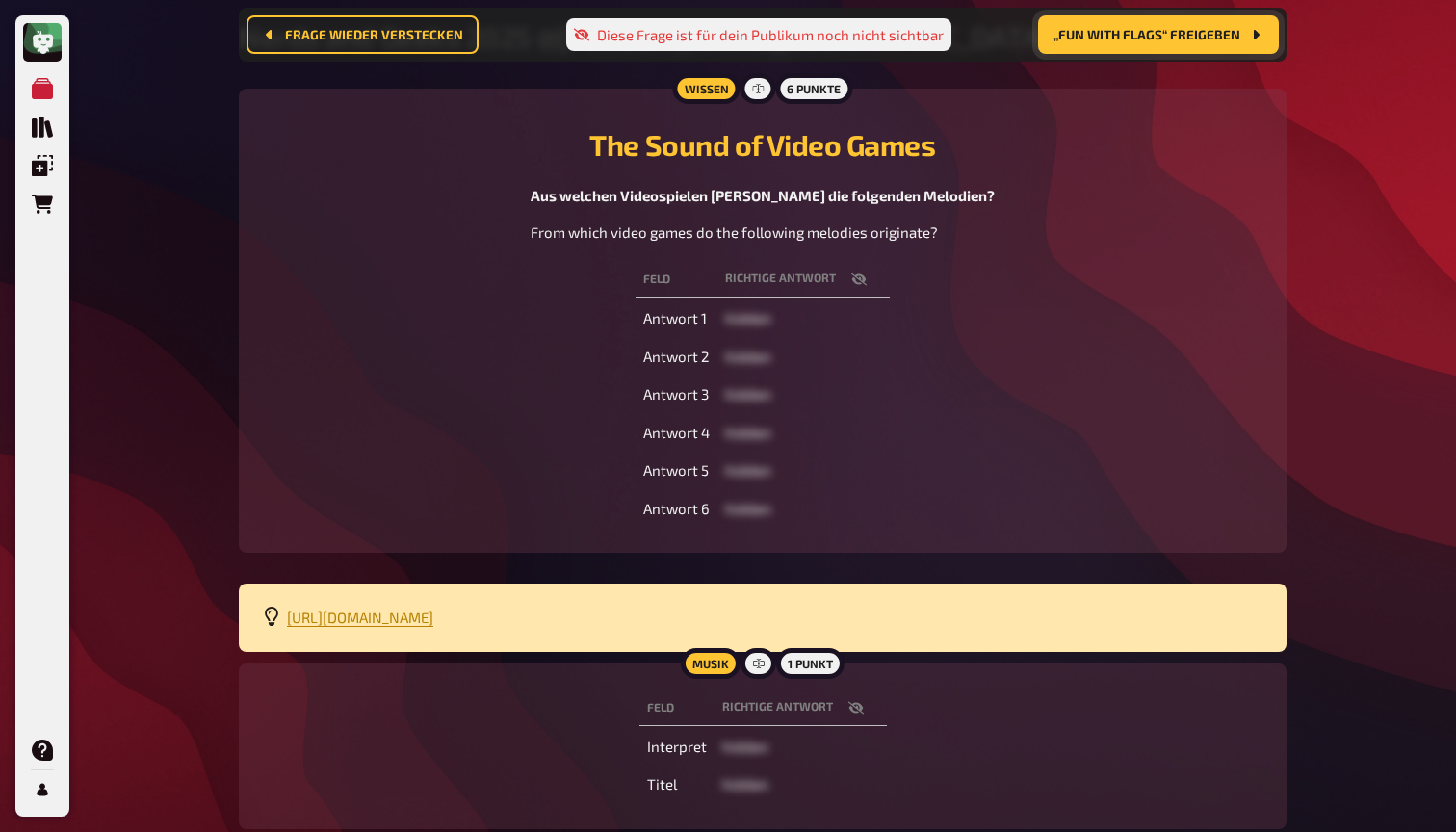
scroll to position [161, 0]
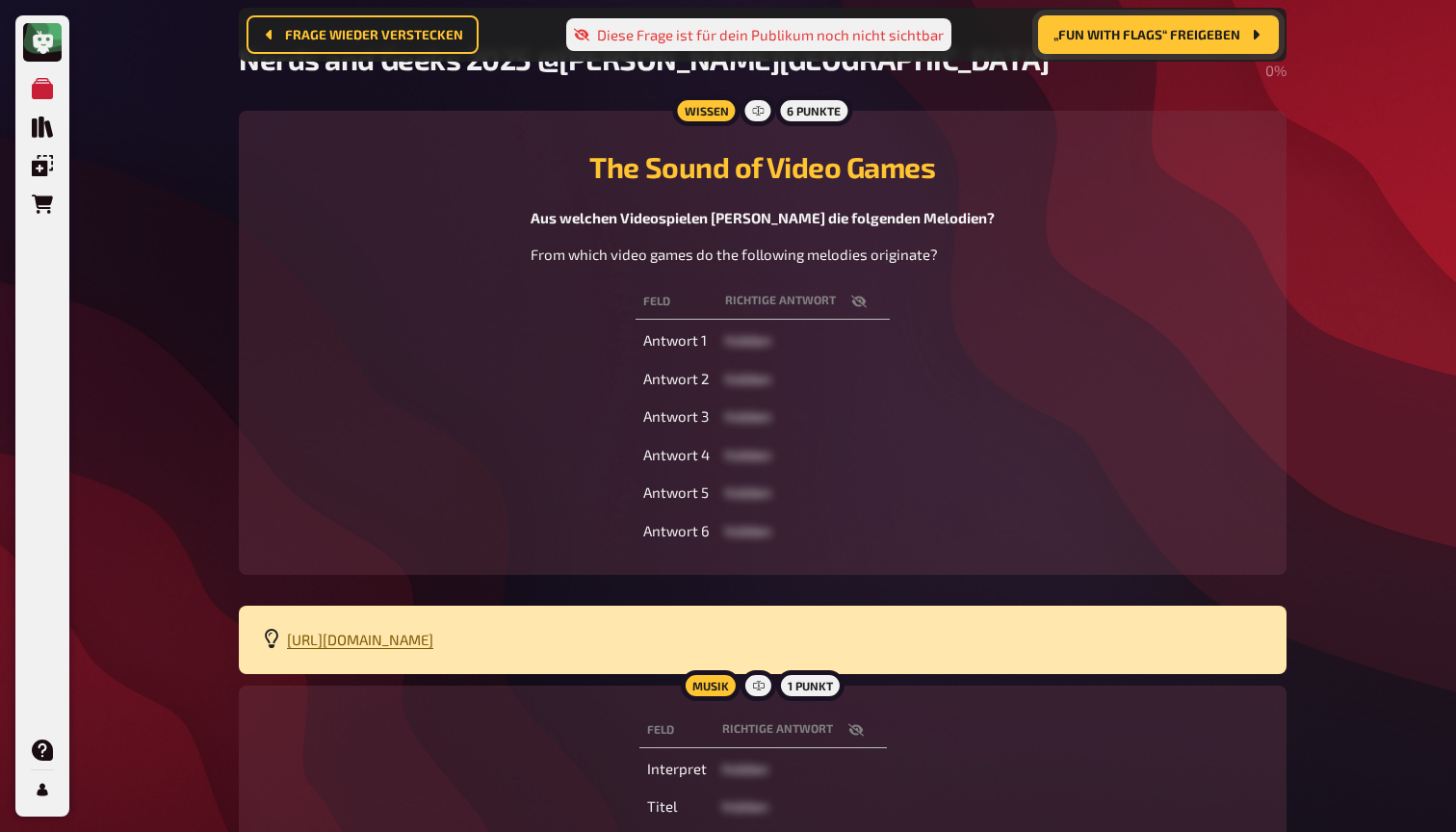
click at [434, 631] on span "https://open.spotify.com/playlist/5Ohli5dOSSGCh7JxiX3kmD?si=9172164ab2514d83" at bounding box center [359, 639] width 146 height 18
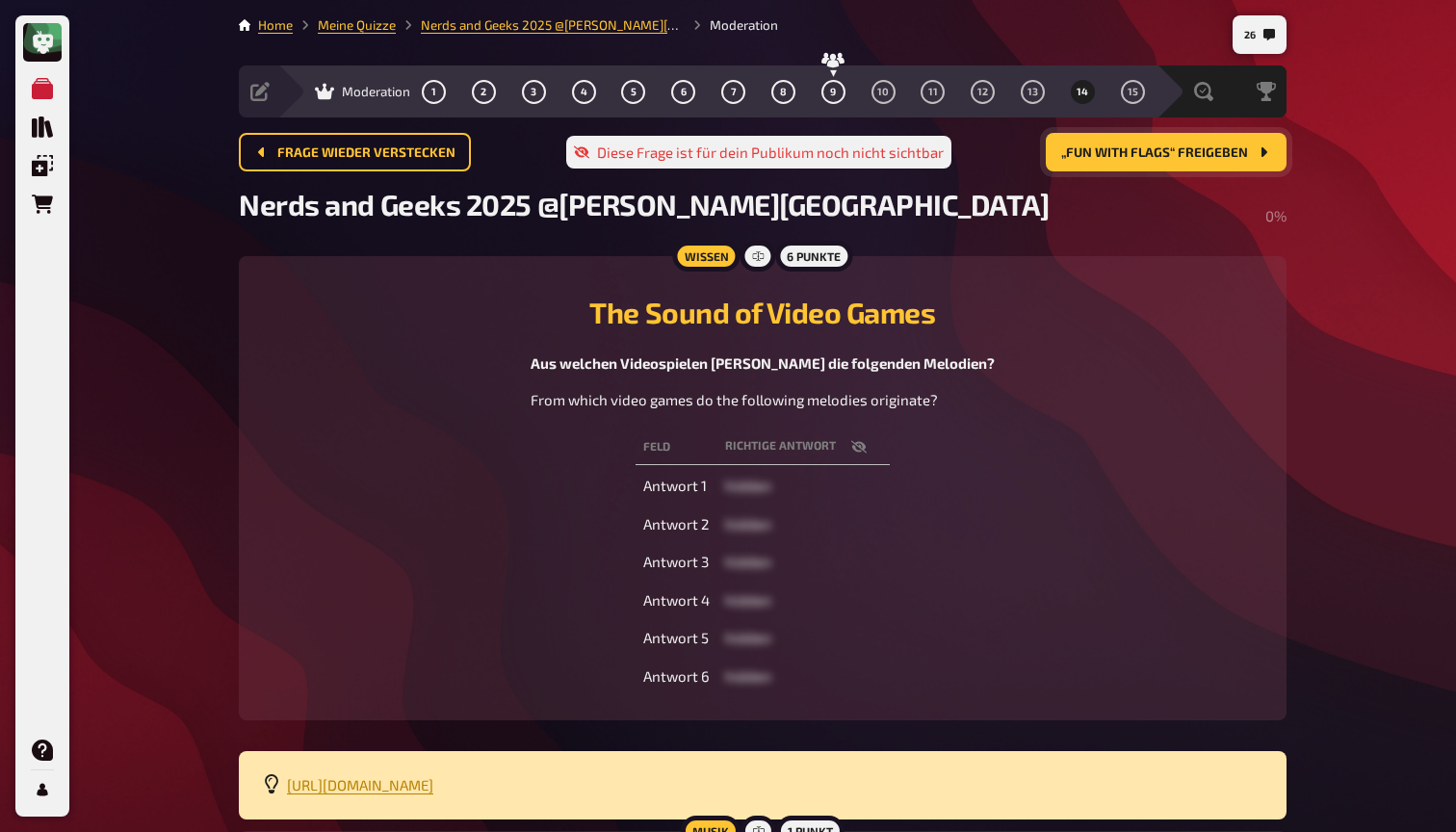
scroll to position [0, 0]
click at [1133, 83] on button "15" at bounding box center [1132, 91] width 30 height 30
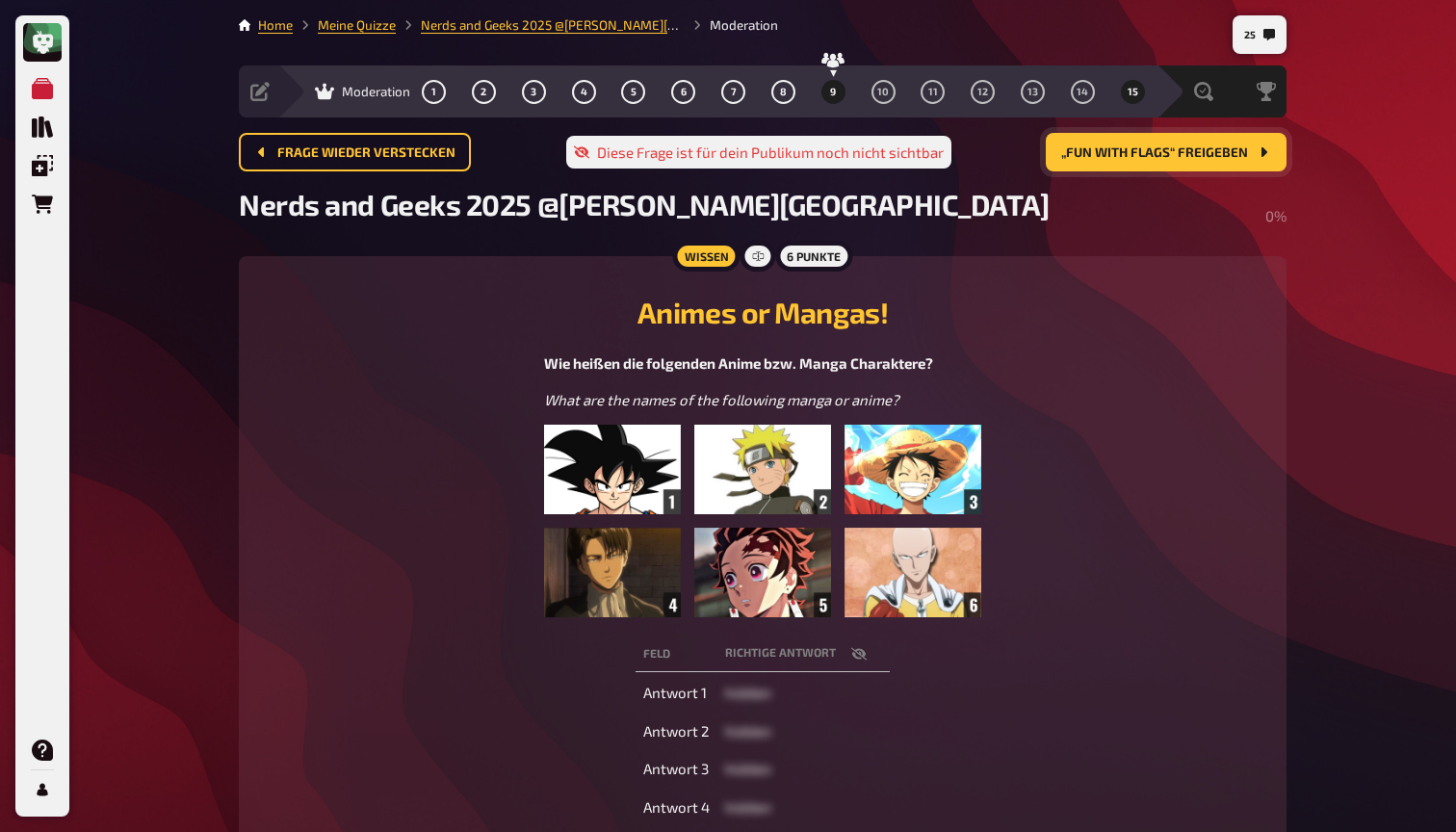
click at [843, 93] on button "9" at bounding box center [832, 91] width 30 height 30
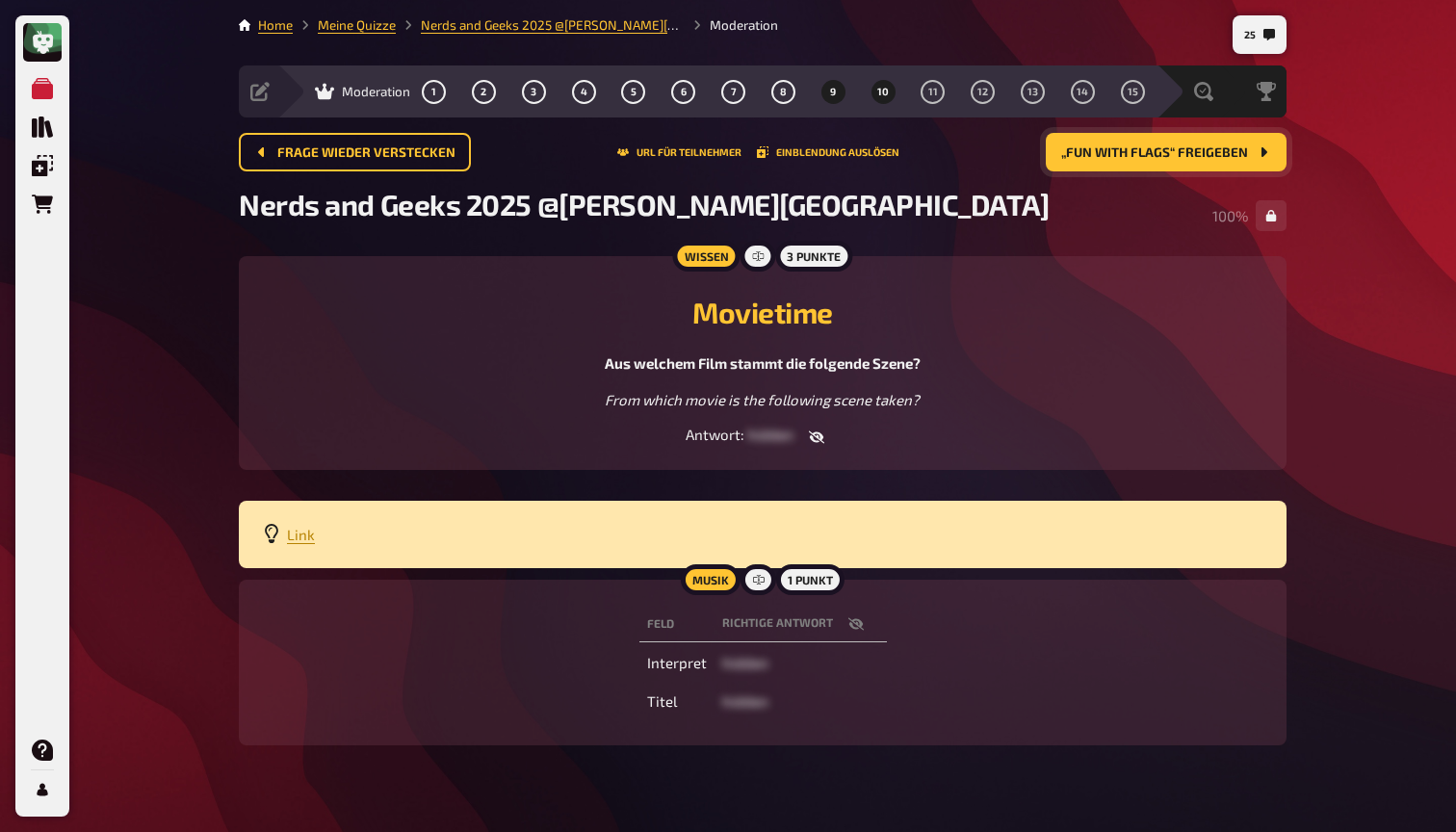
click at [886, 92] on span "10" at bounding box center [883, 92] width 12 height 11
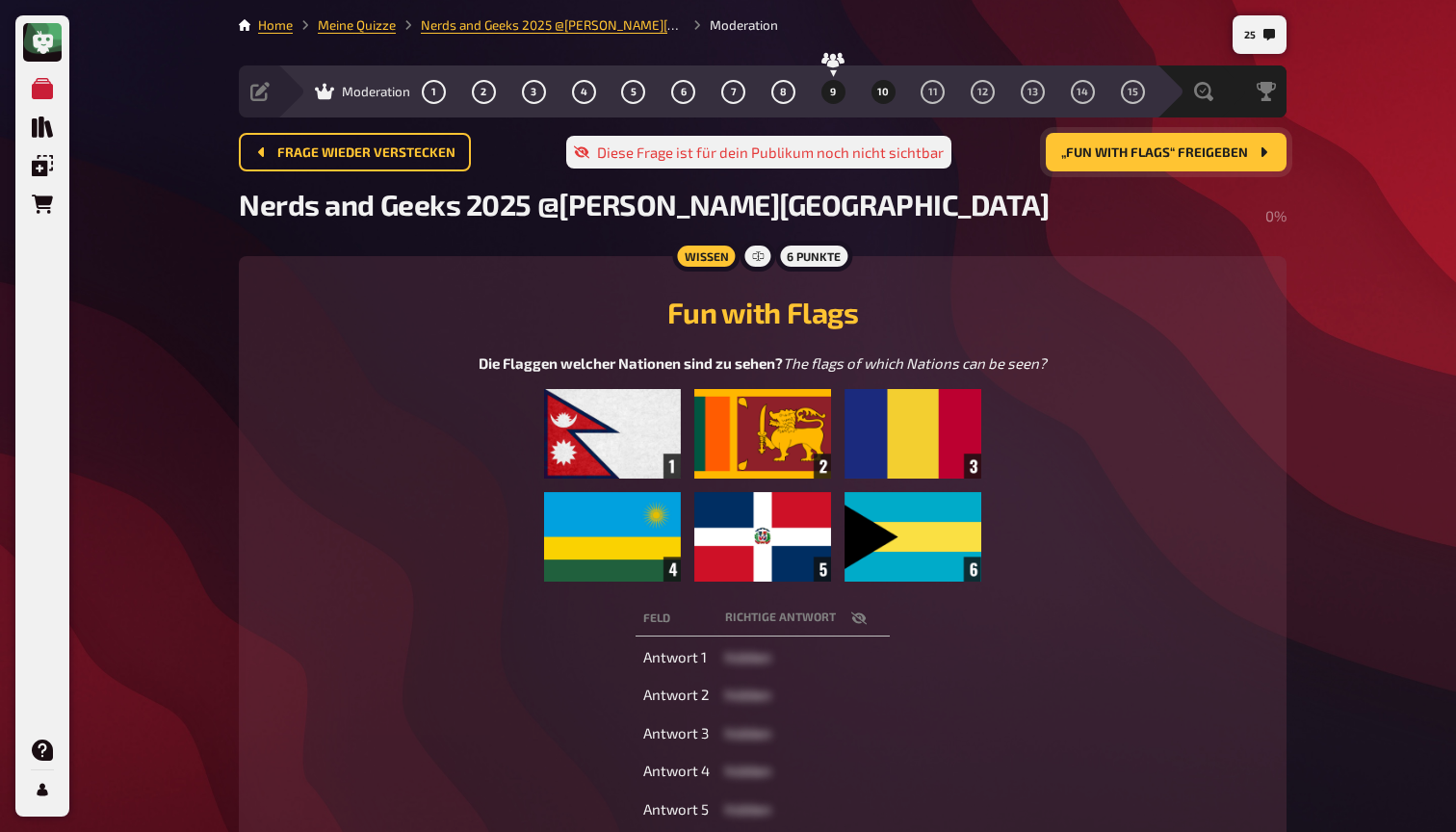
click at [840, 90] on button "9" at bounding box center [832, 91] width 30 height 30
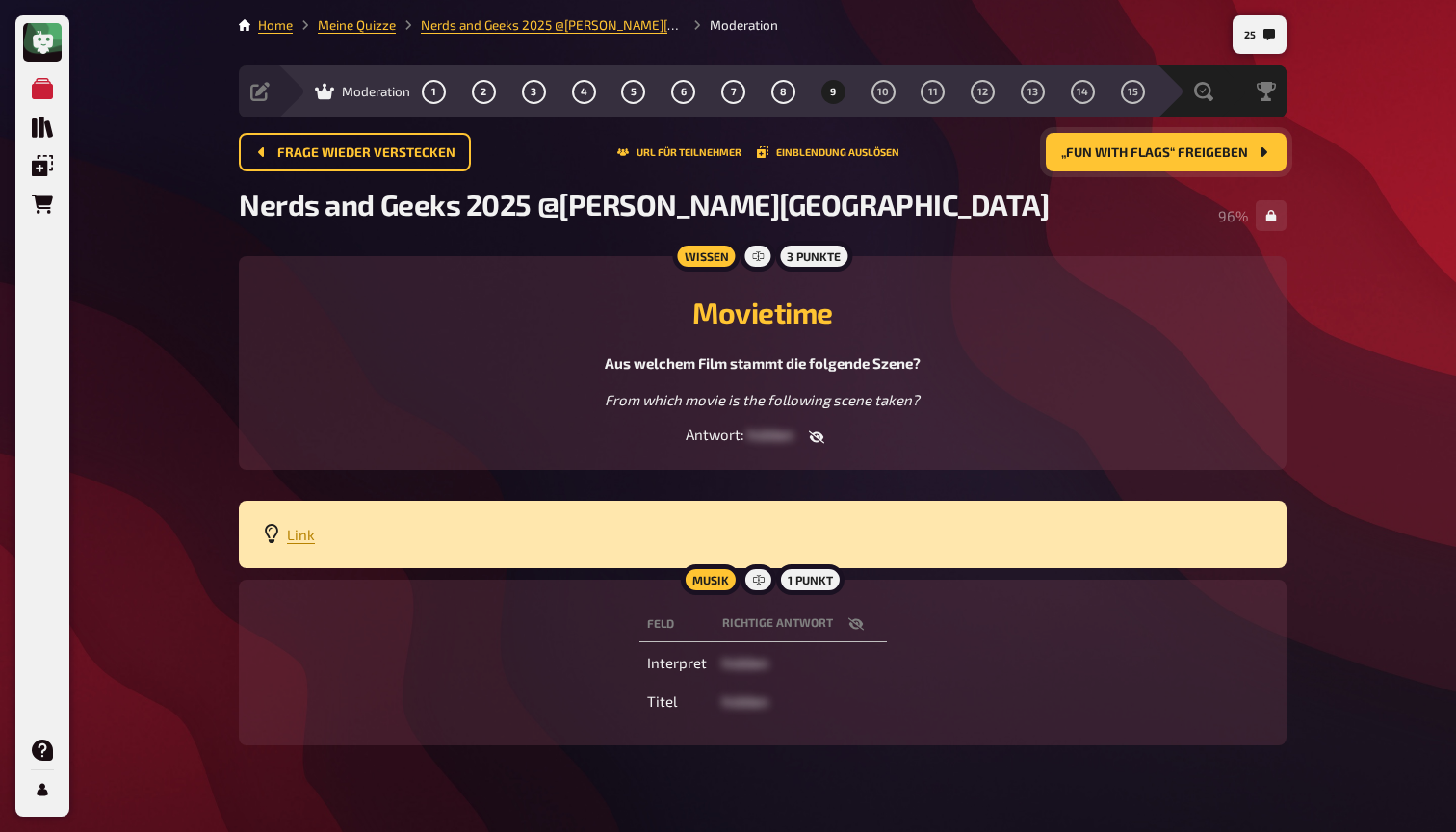
click at [1112, 152] on span "„Fun with Flags“ freigeben" at bounding box center [1154, 153] width 187 height 14
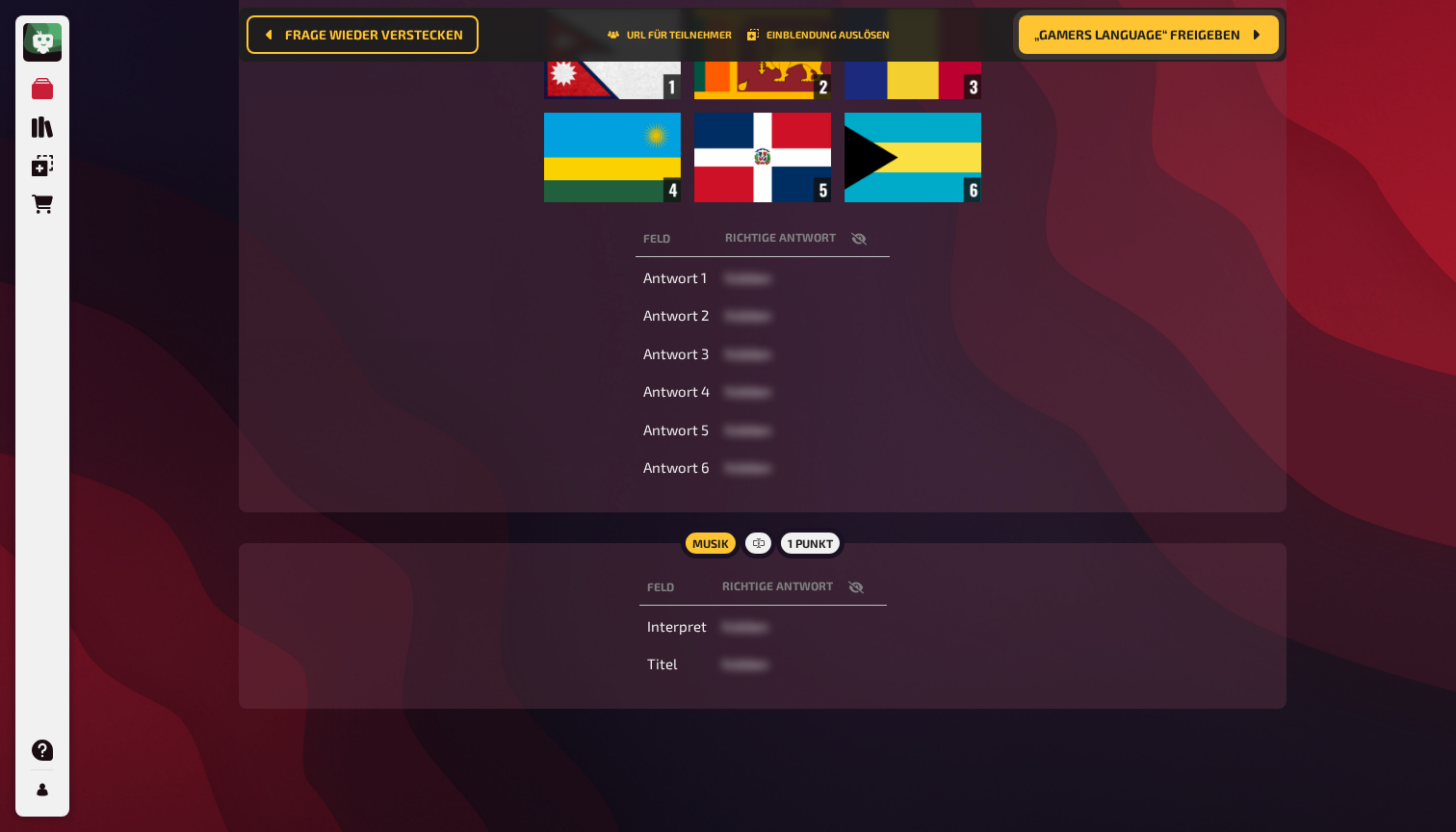
scroll to position [432, 0]
click at [852, 588] on icon "button" at bounding box center [855, 586] width 16 height 13
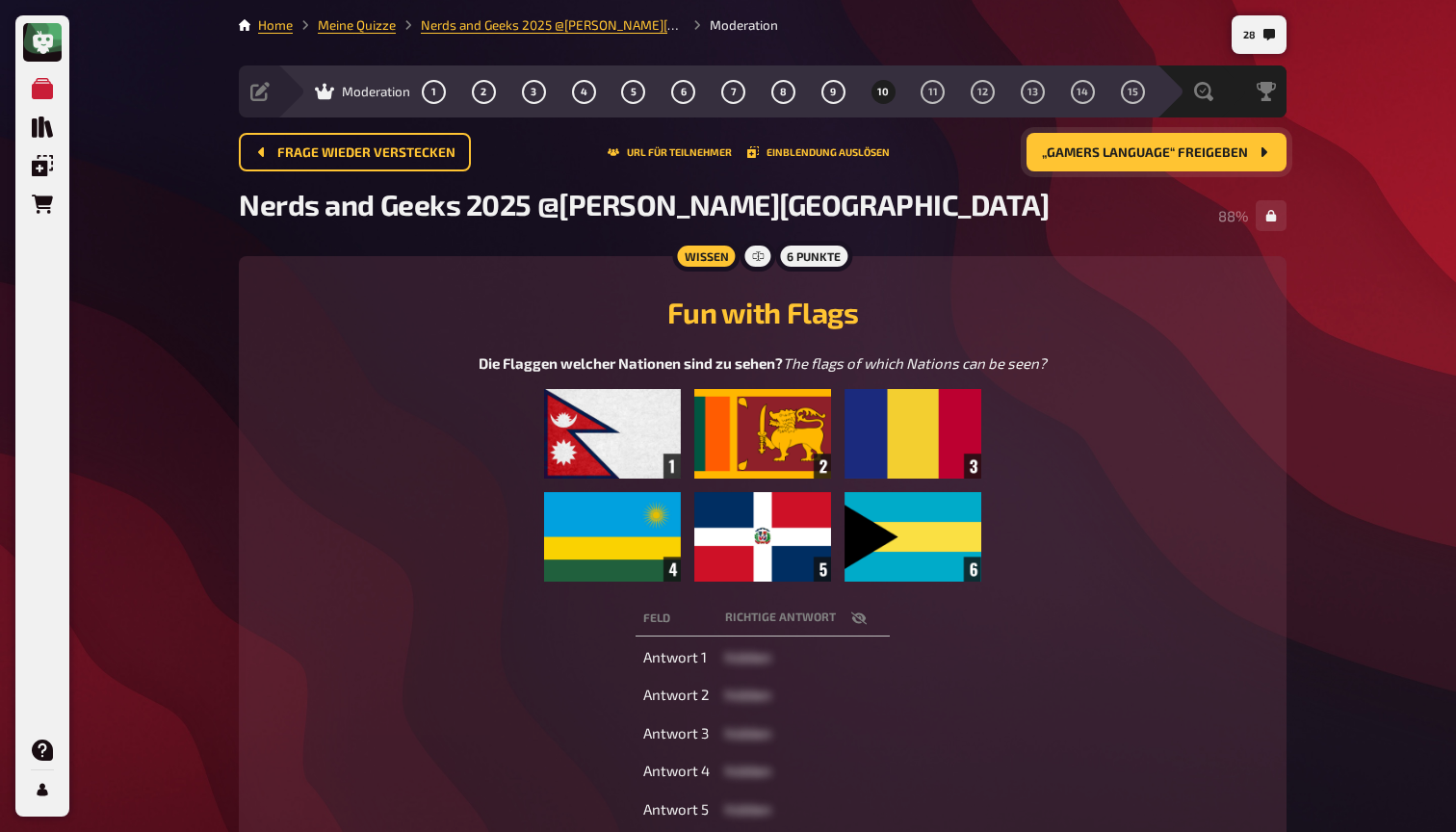
scroll to position [0, 0]
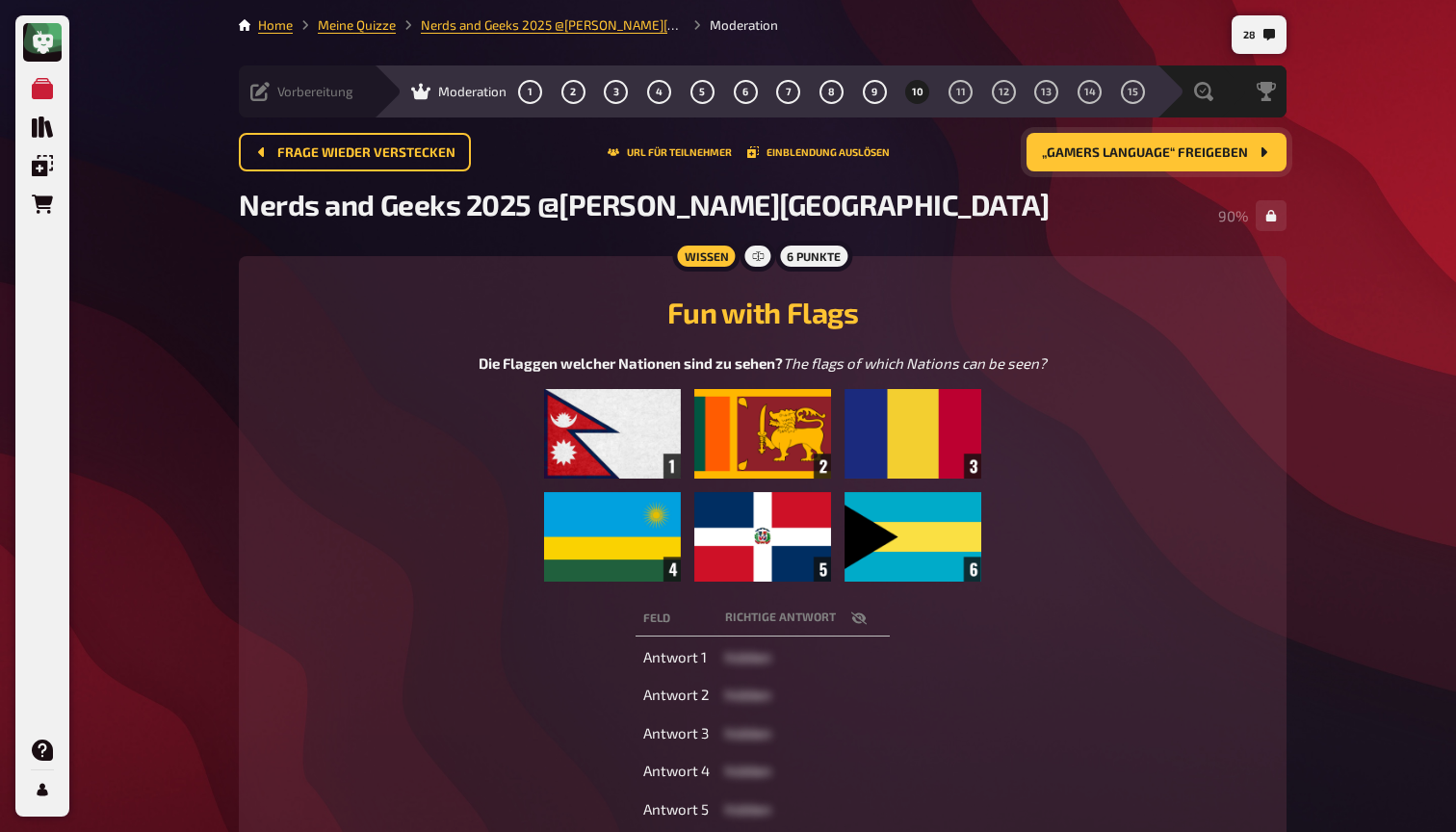
click at [259, 89] on icon at bounding box center [260, 92] width 20 height 20
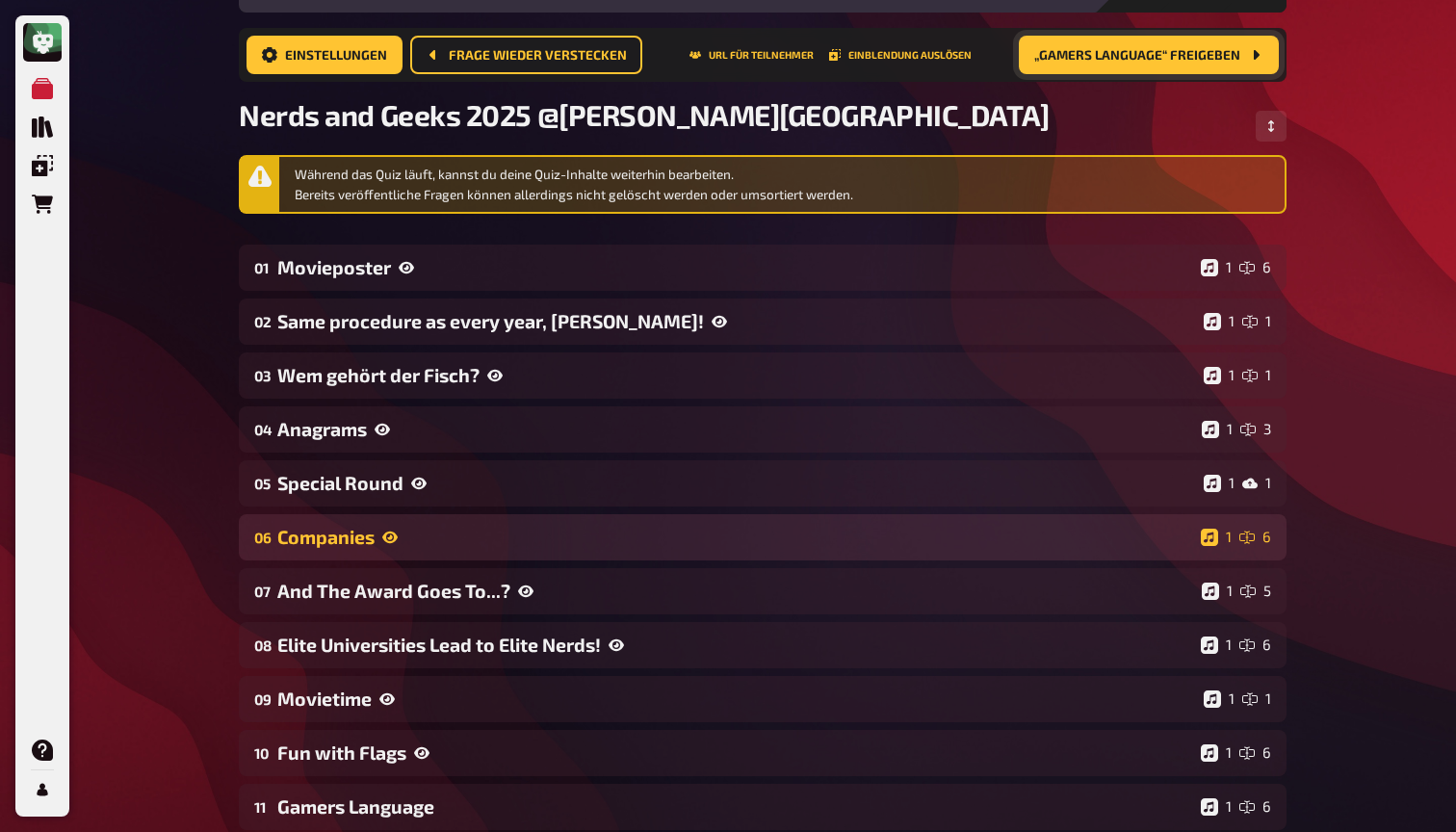
scroll to position [240, 0]
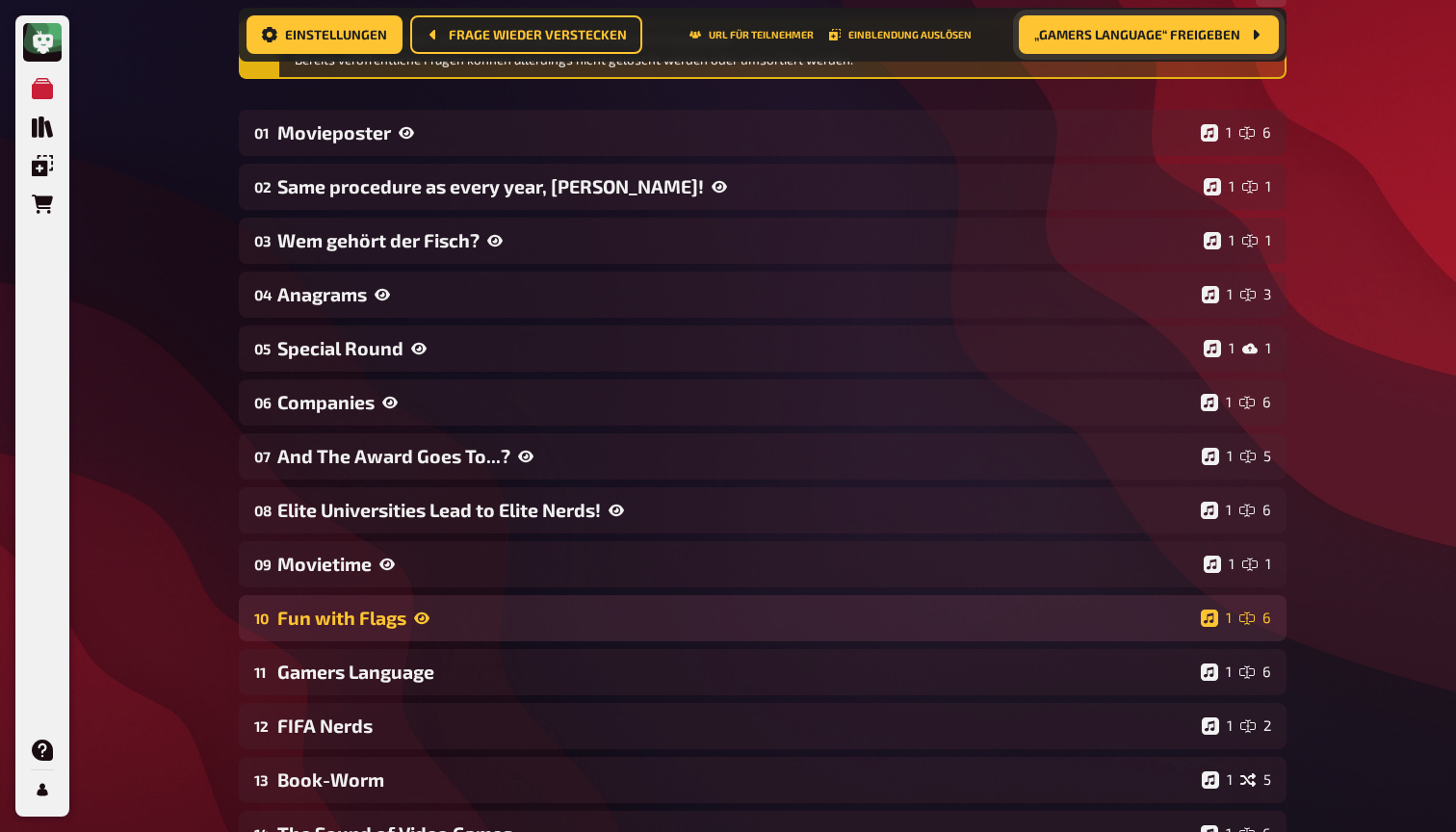
click at [360, 619] on div "Fun with Flags" at bounding box center [734, 618] width 916 height 23
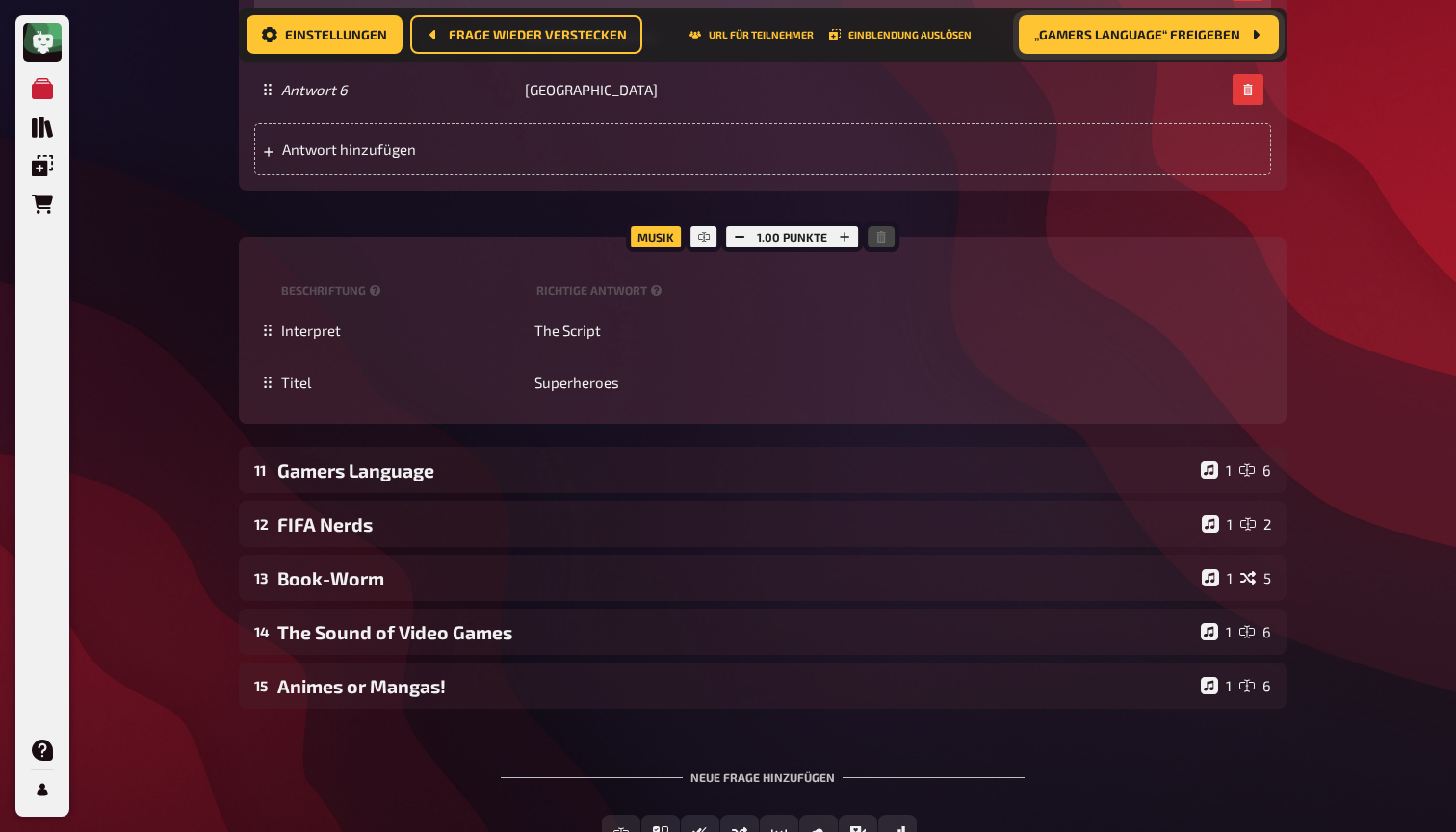
scroll to position [1831, 0]
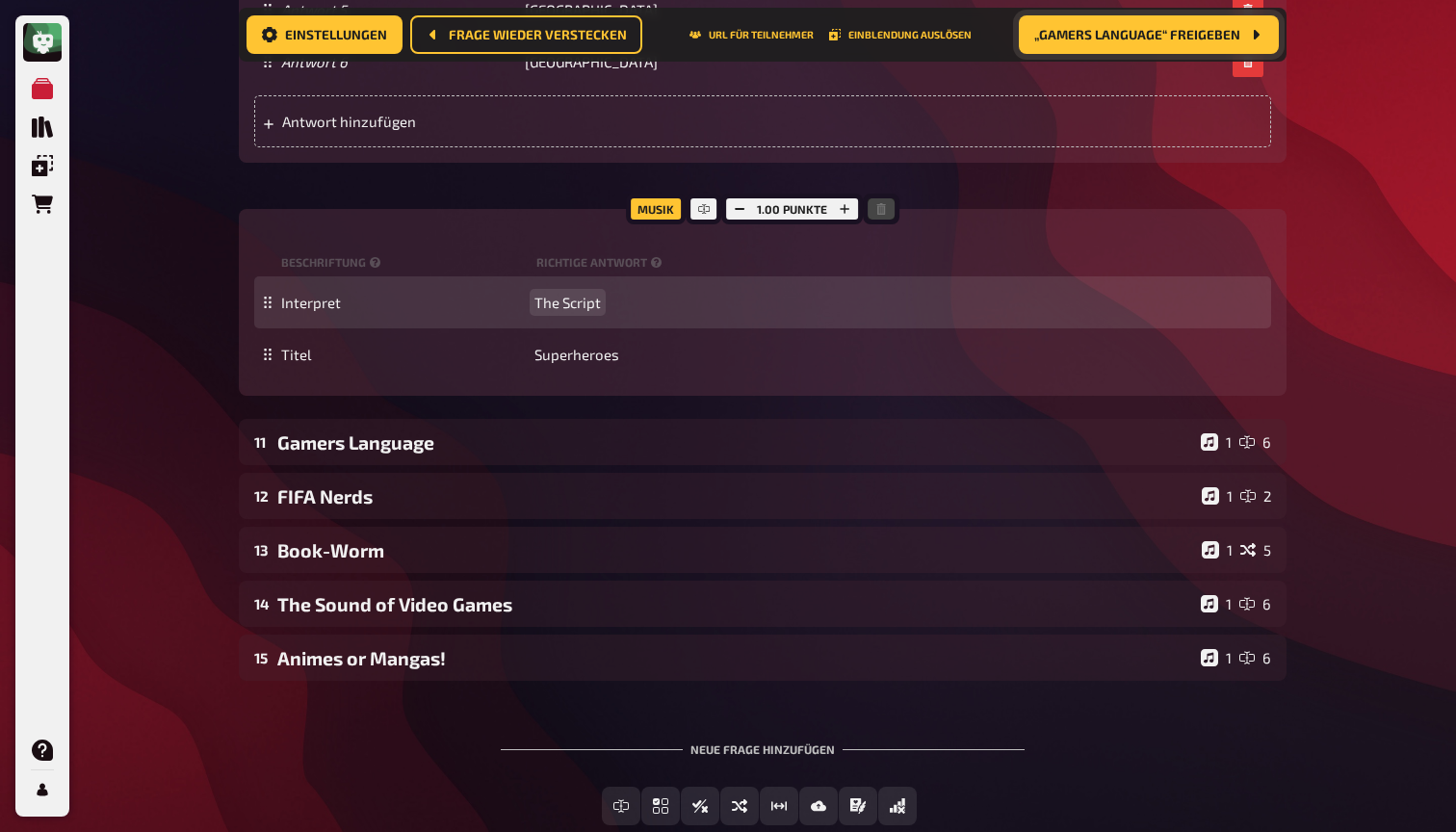
click at [565, 311] on span "The Script" at bounding box center [568, 302] width 67 height 18
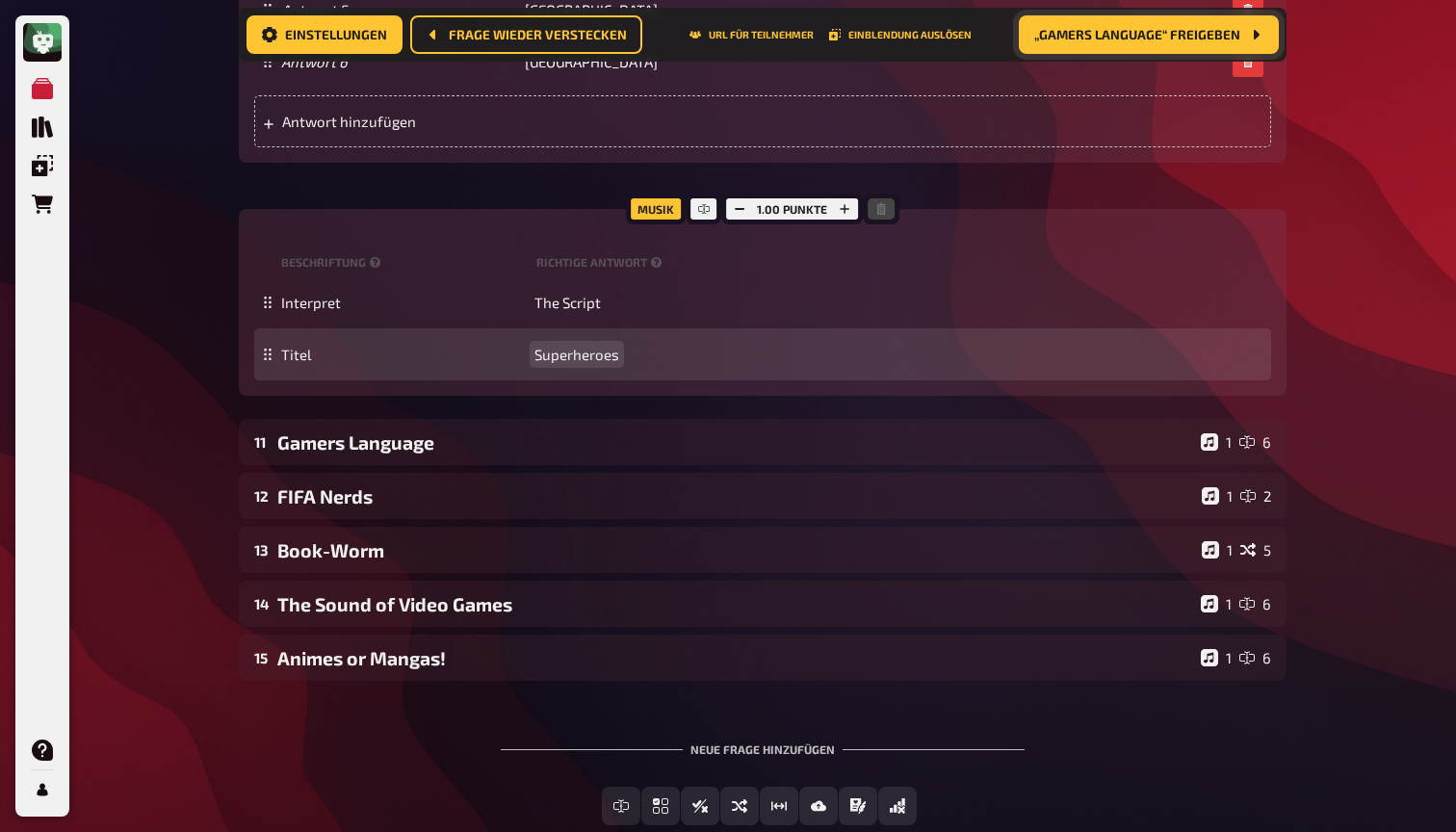
click at [555, 363] on span "Superheroes" at bounding box center [577, 354] width 85 height 18
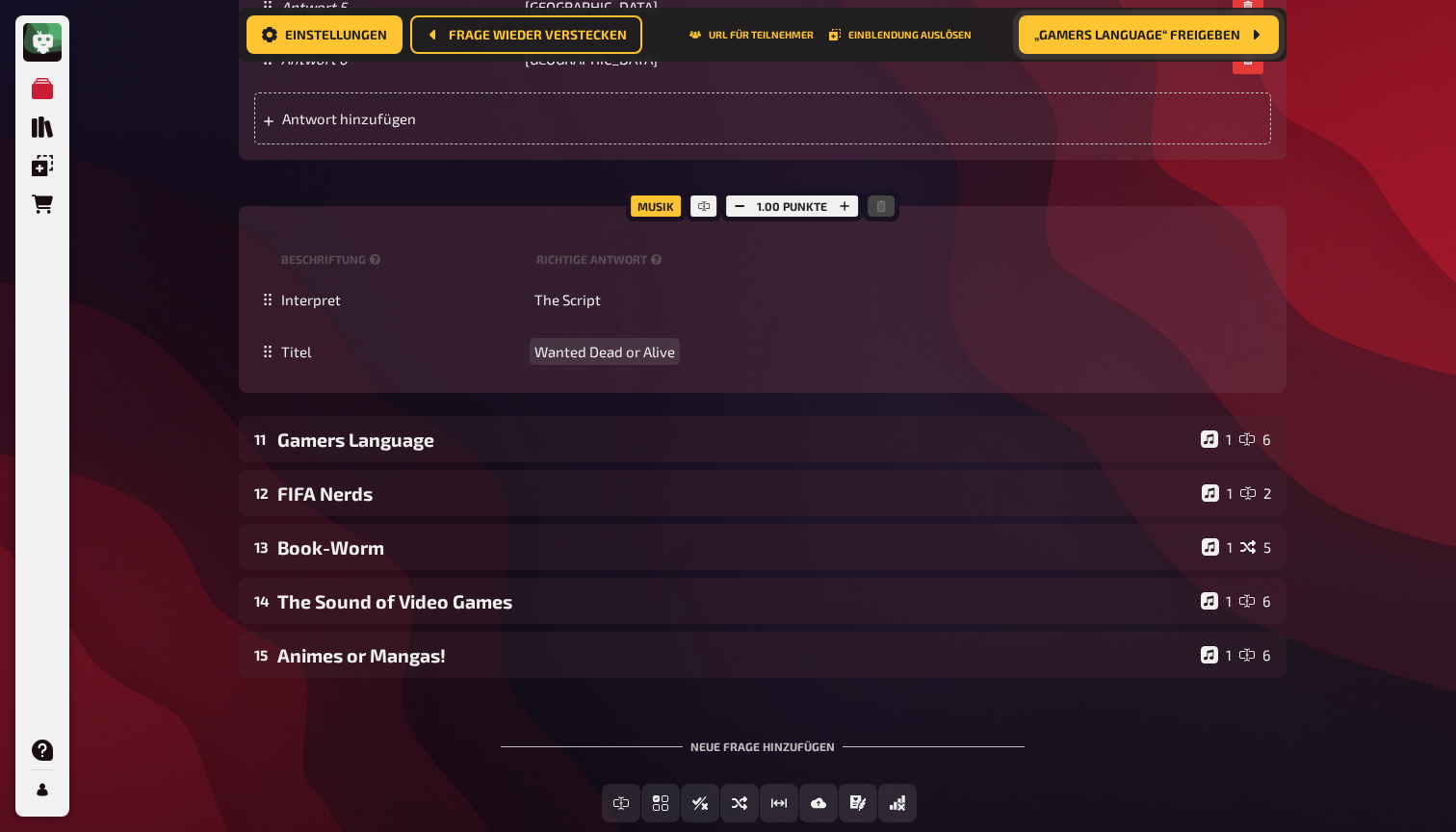
scroll to position [1838, 0]
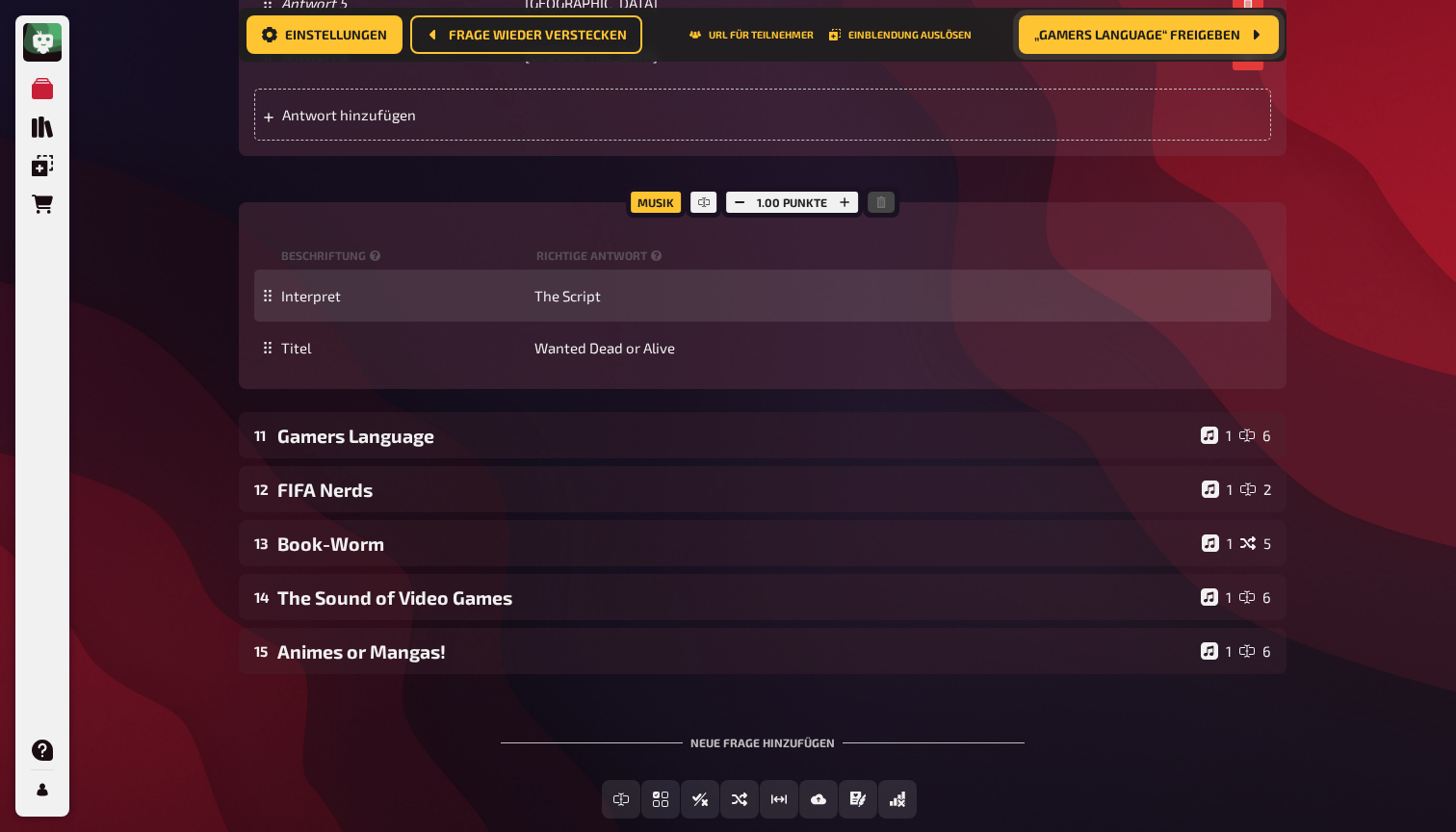
click at [563, 321] on div "Interpret The Script" at bounding box center [763, 295] width 1016 height 52
click at [564, 304] on span "The Script" at bounding box center [568, 296] width 67 height 18
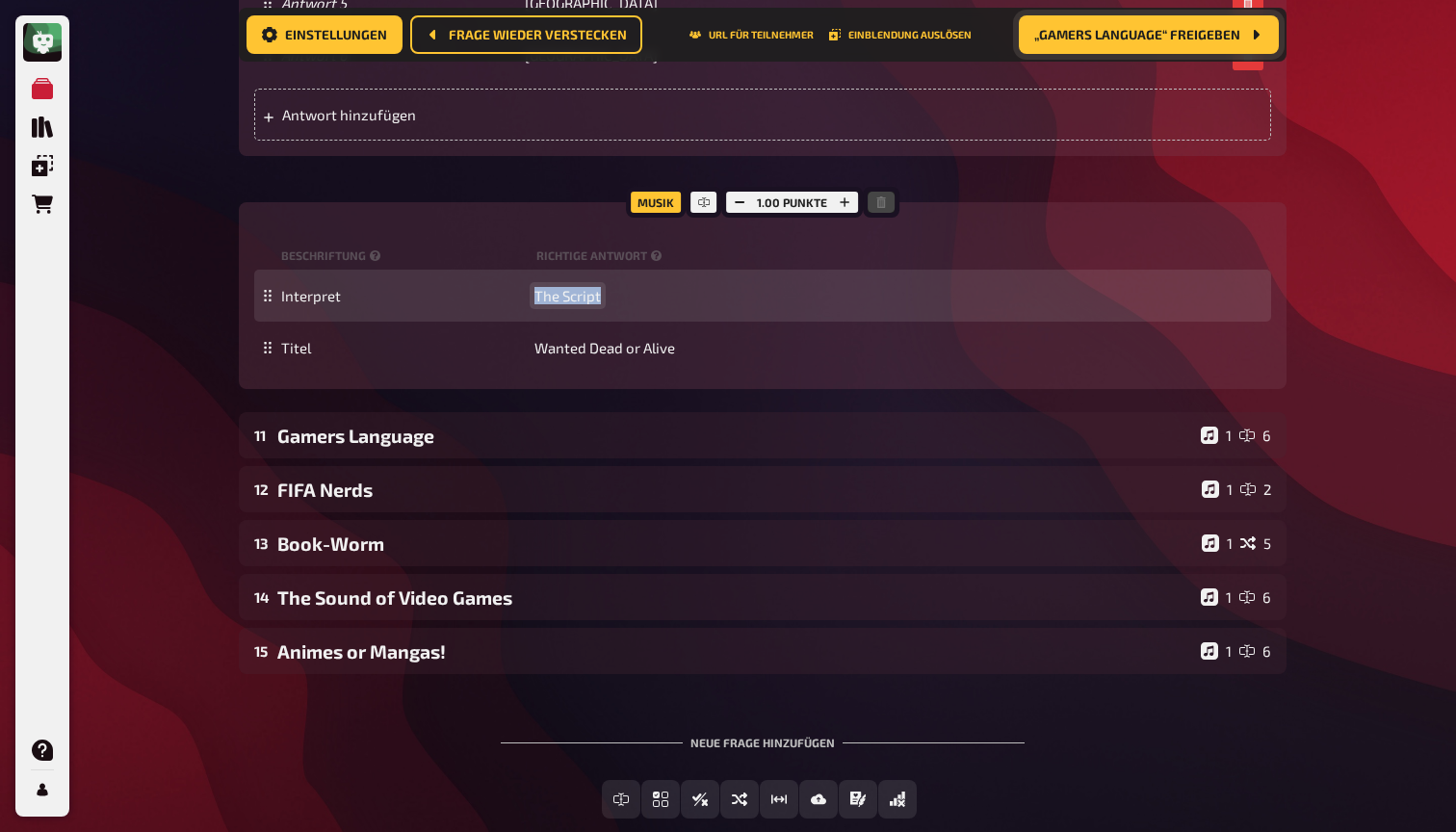
click at [564, 304] on span "The Script" at bounding box center [568, 296] width 67 height 18
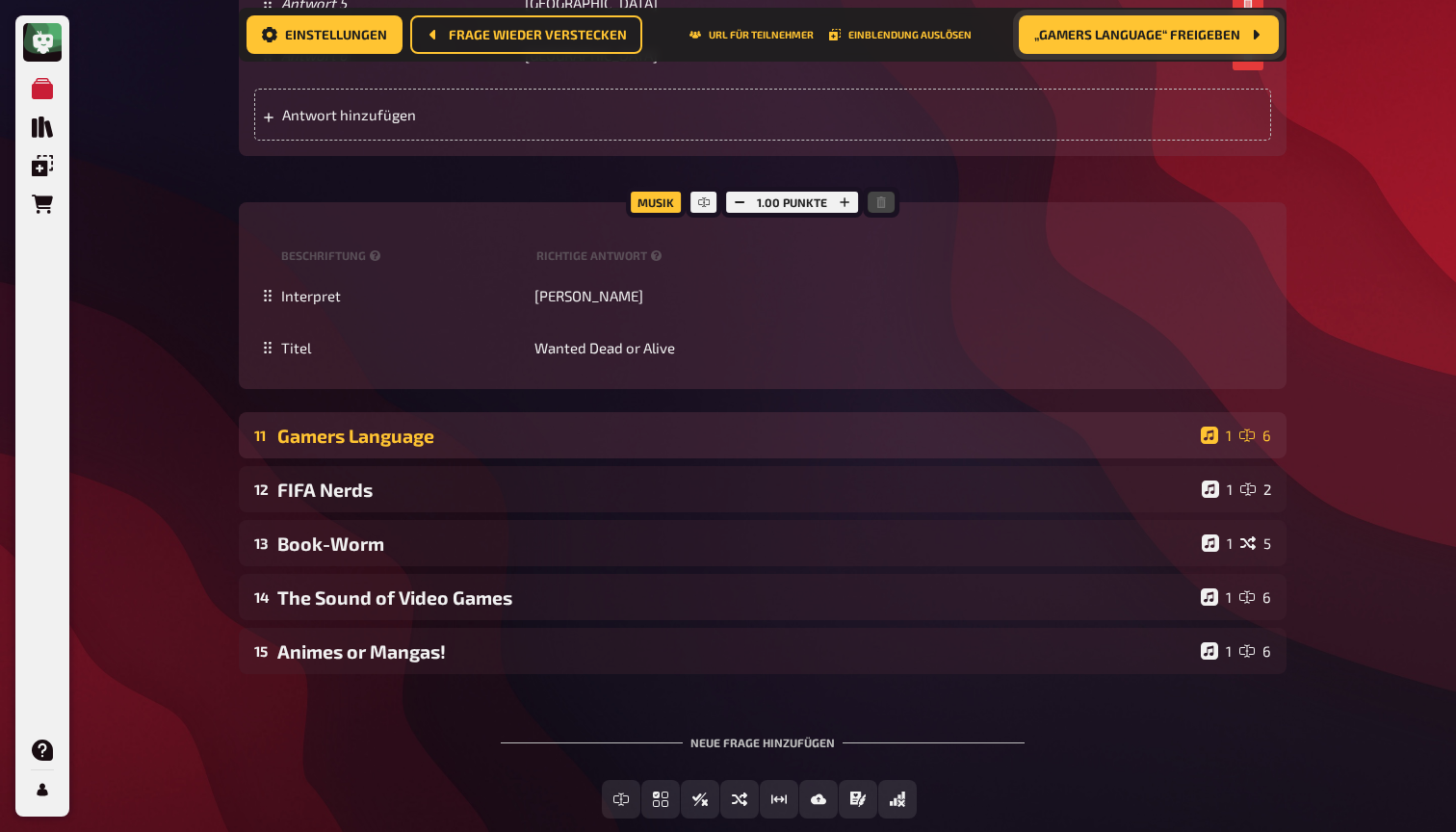
click at [493, 458] on div "11 Gamers Language 1 6" at bounding box center [763, 435] width 1048 height 46
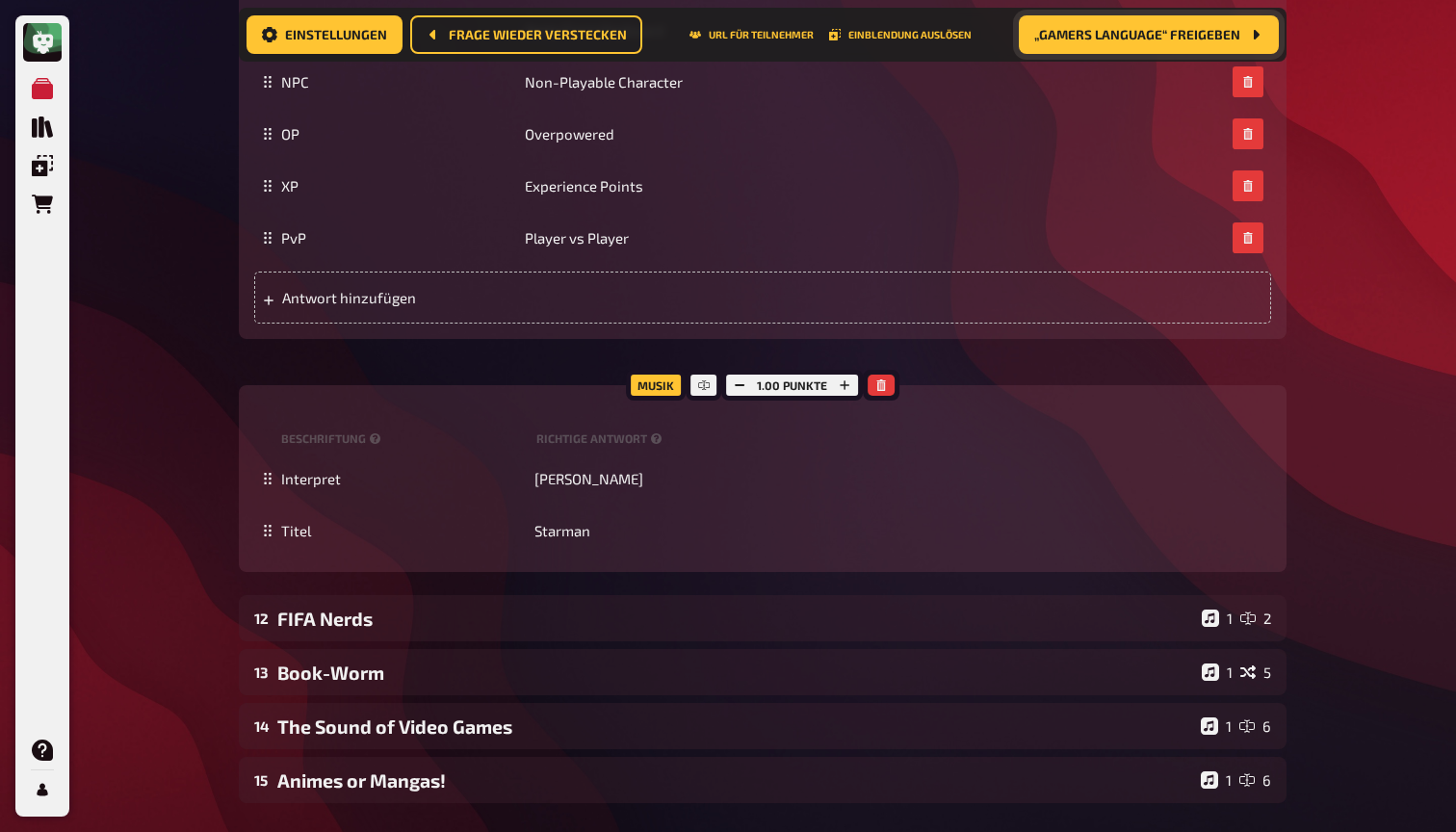
scroll to position [2635, 0]
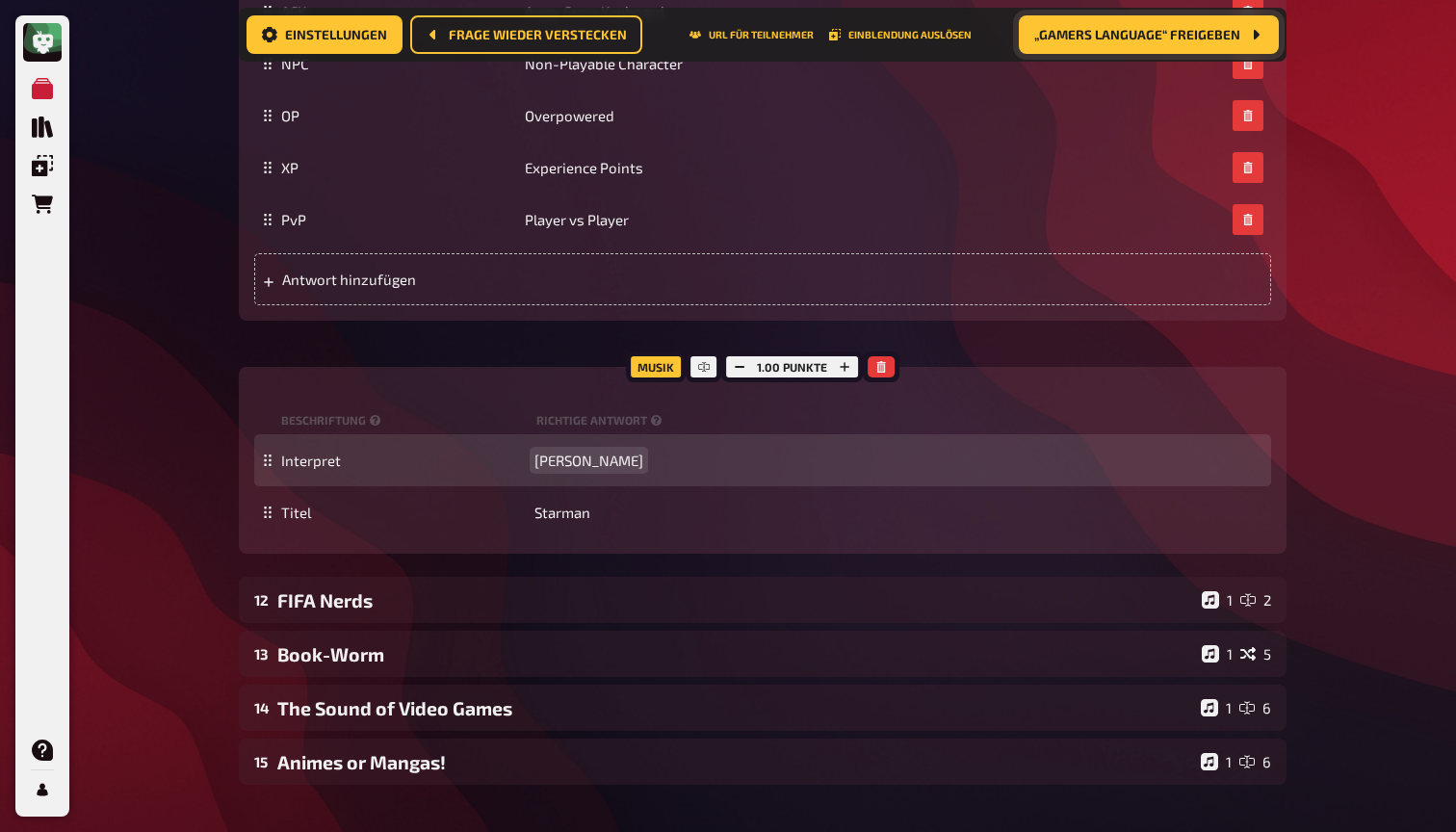
click at [576, 469] on span "David Bowie" at bounding box center [588, 460] width 109 height 18
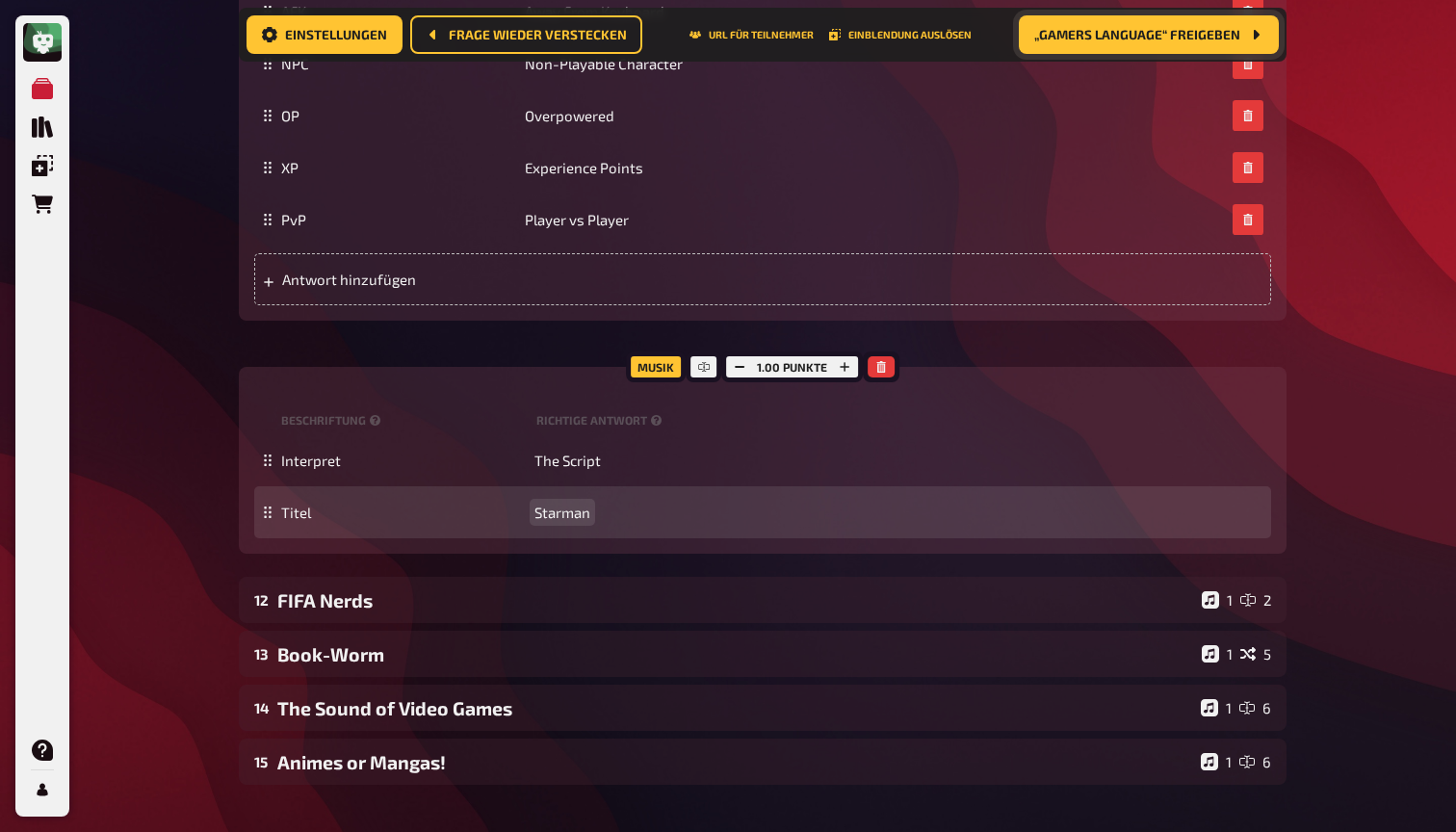
click at [569, 521] on span "Starman" at bounding box center [562, 512] width 56 height 18
click at [547, 521] on span "Siuperheroes" at bounding box center [579, 512] width 88 height 18
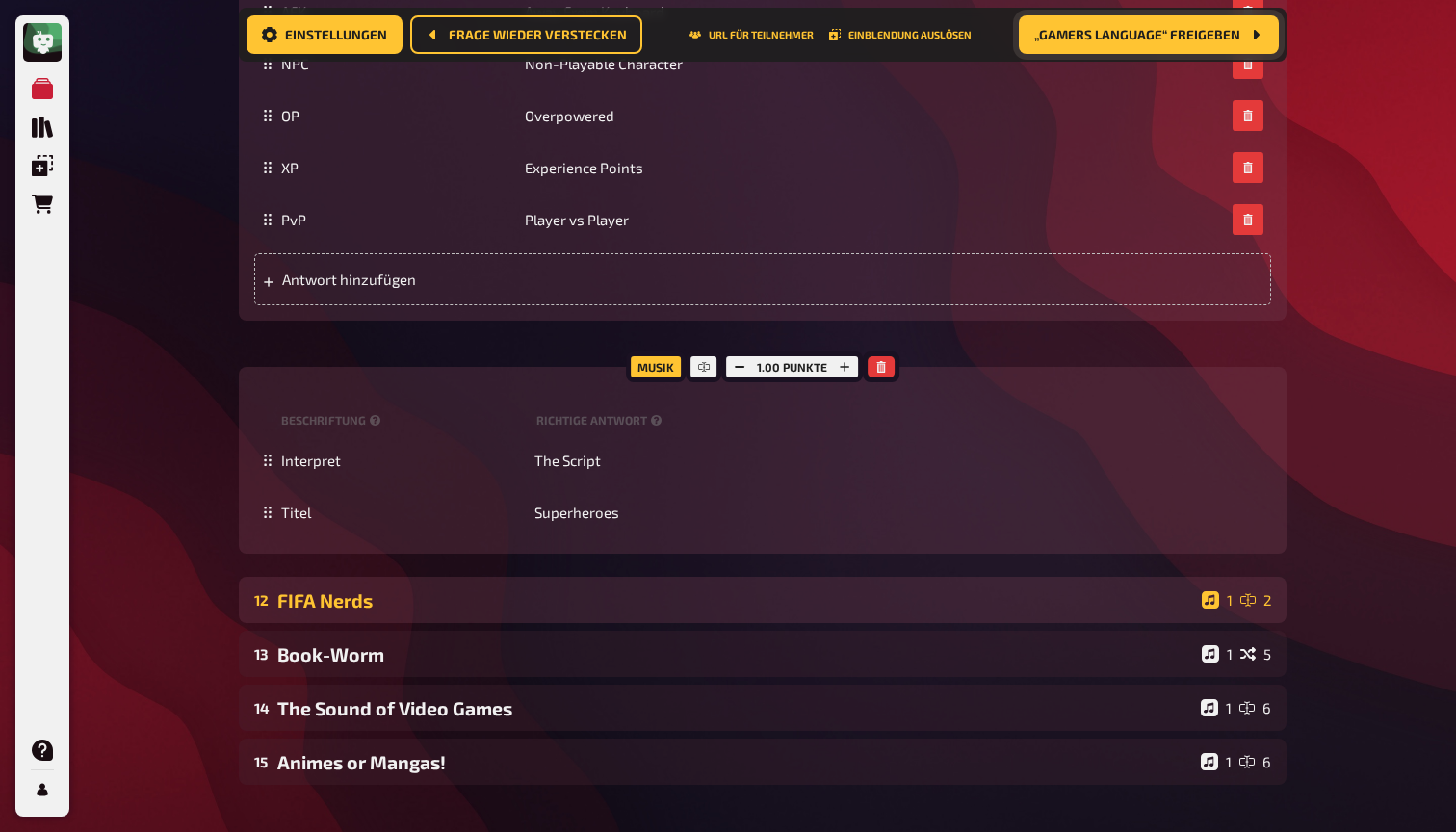
click at [952, 611] on div "FIFA Nerds" at bounding box center [735, 600] width 916 height 23
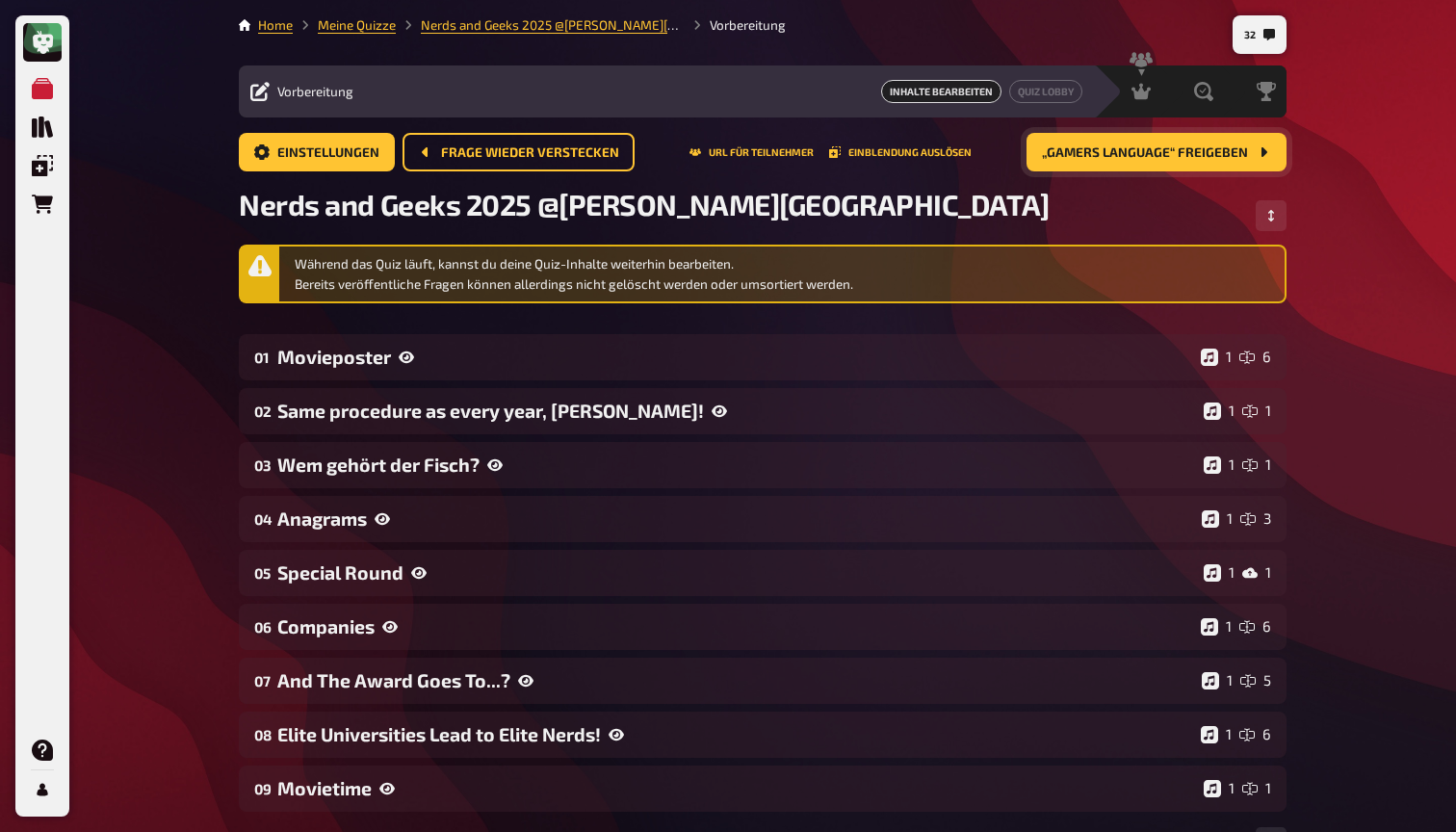
scroll to position [0, 0]
click at [1142, 154] on span "„Gamers Language“ freigeben" at bounding box center [1145, 153] width 206 height 14
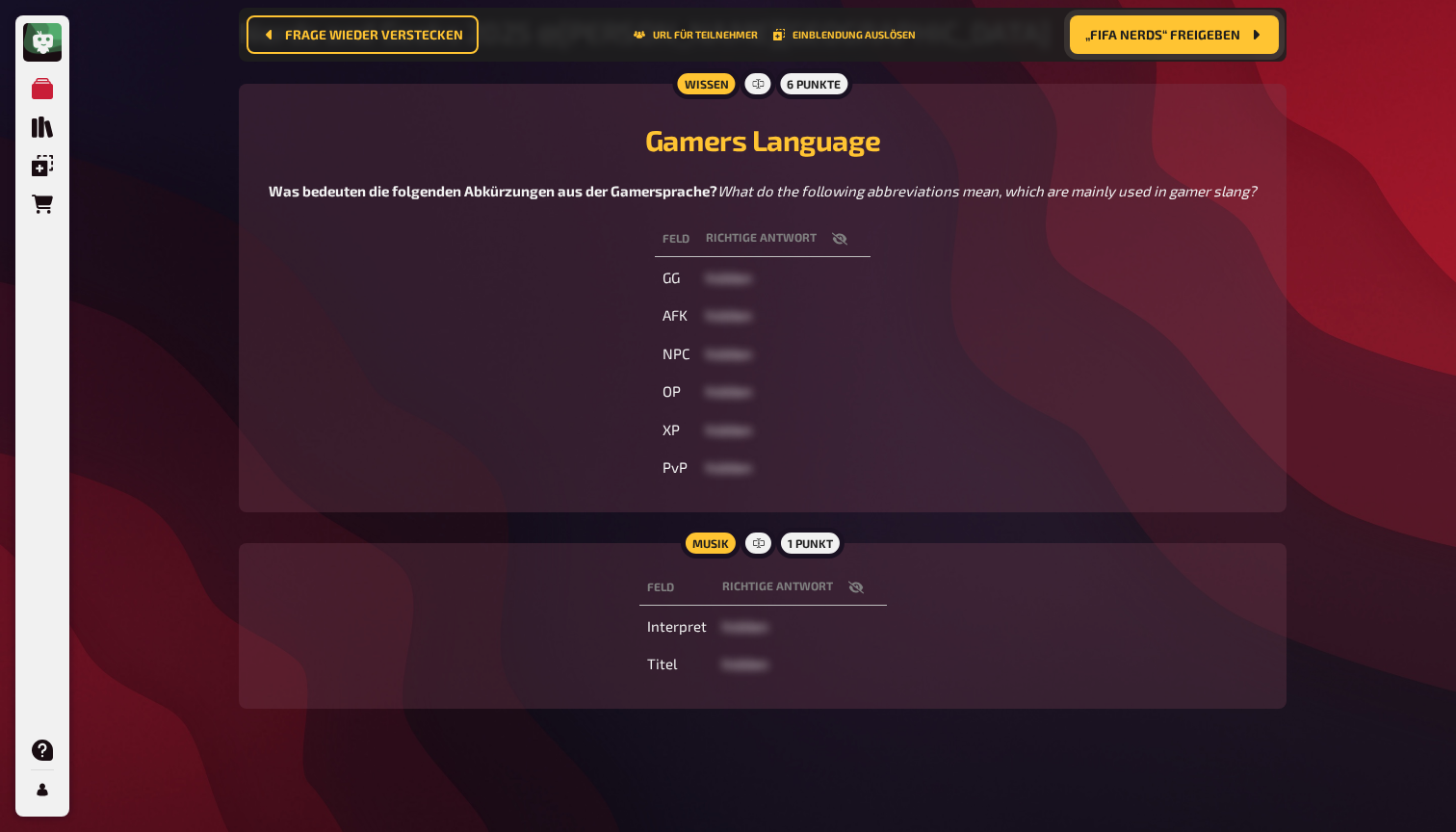
scroll to position [224, 0]
click at [852, 585] on icon "button" at bounding box center [855, 586] width 16 height 13
click at [858, 591] on icon "button" at bounding box center [856, 587] width 16 height 12
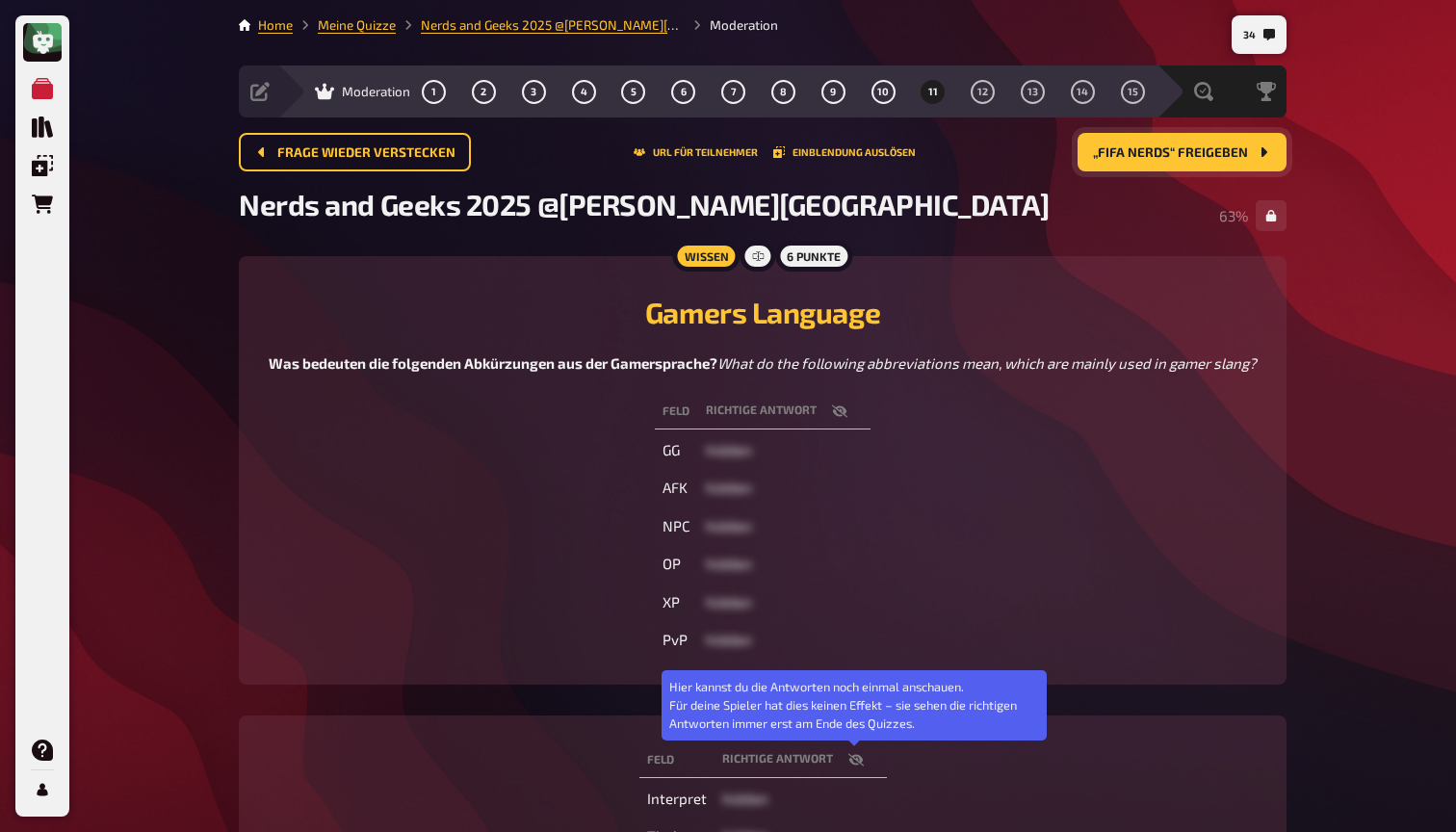
scroll to position [0, 0]
click at [977, 100] on button "12" at bounding box center [982, 91] width 30 height 30
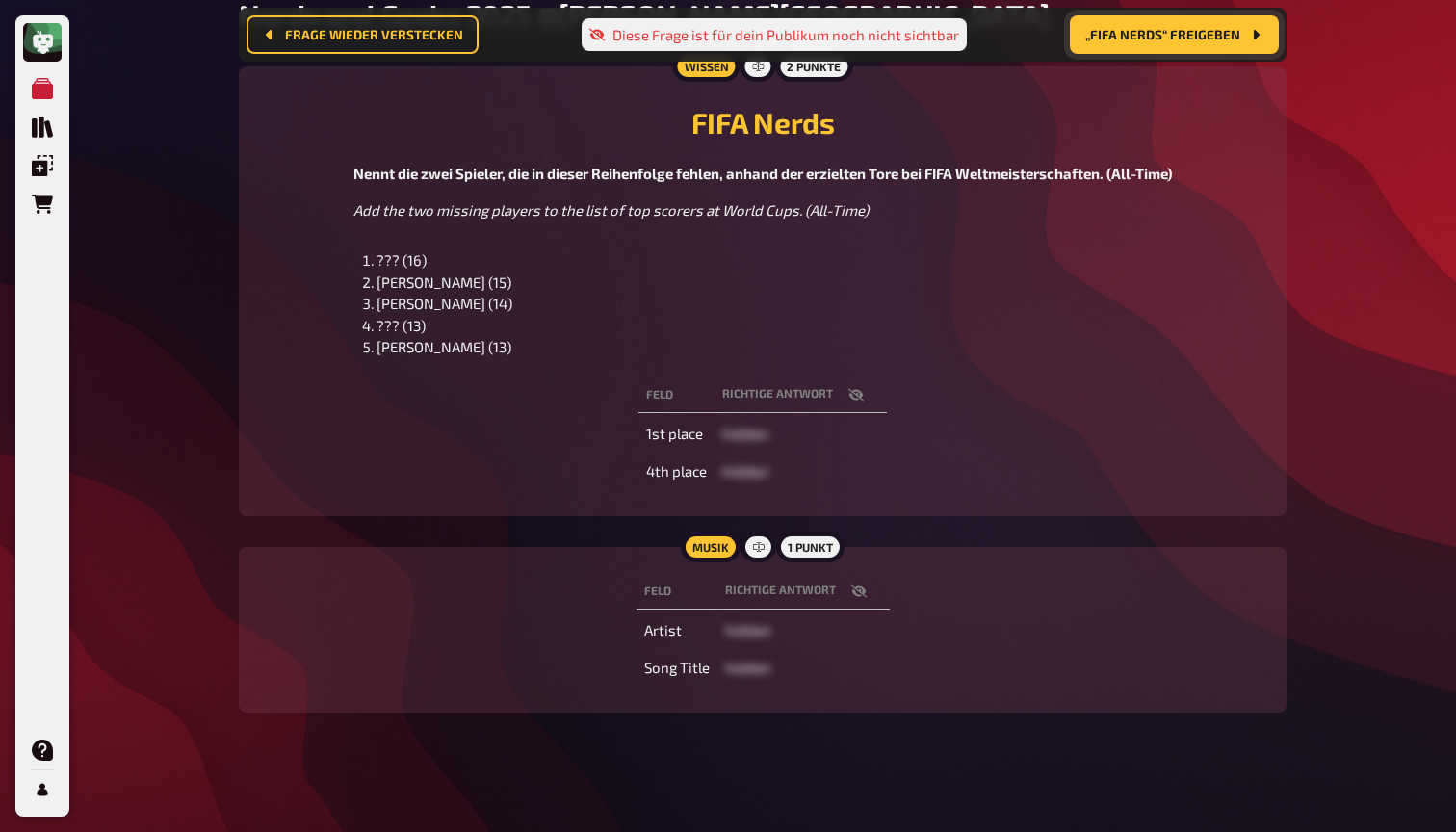
scroll to position [204, 0]
click at [856, 593] on icon "button" at bounding box center [858, 591] width 16 height 13
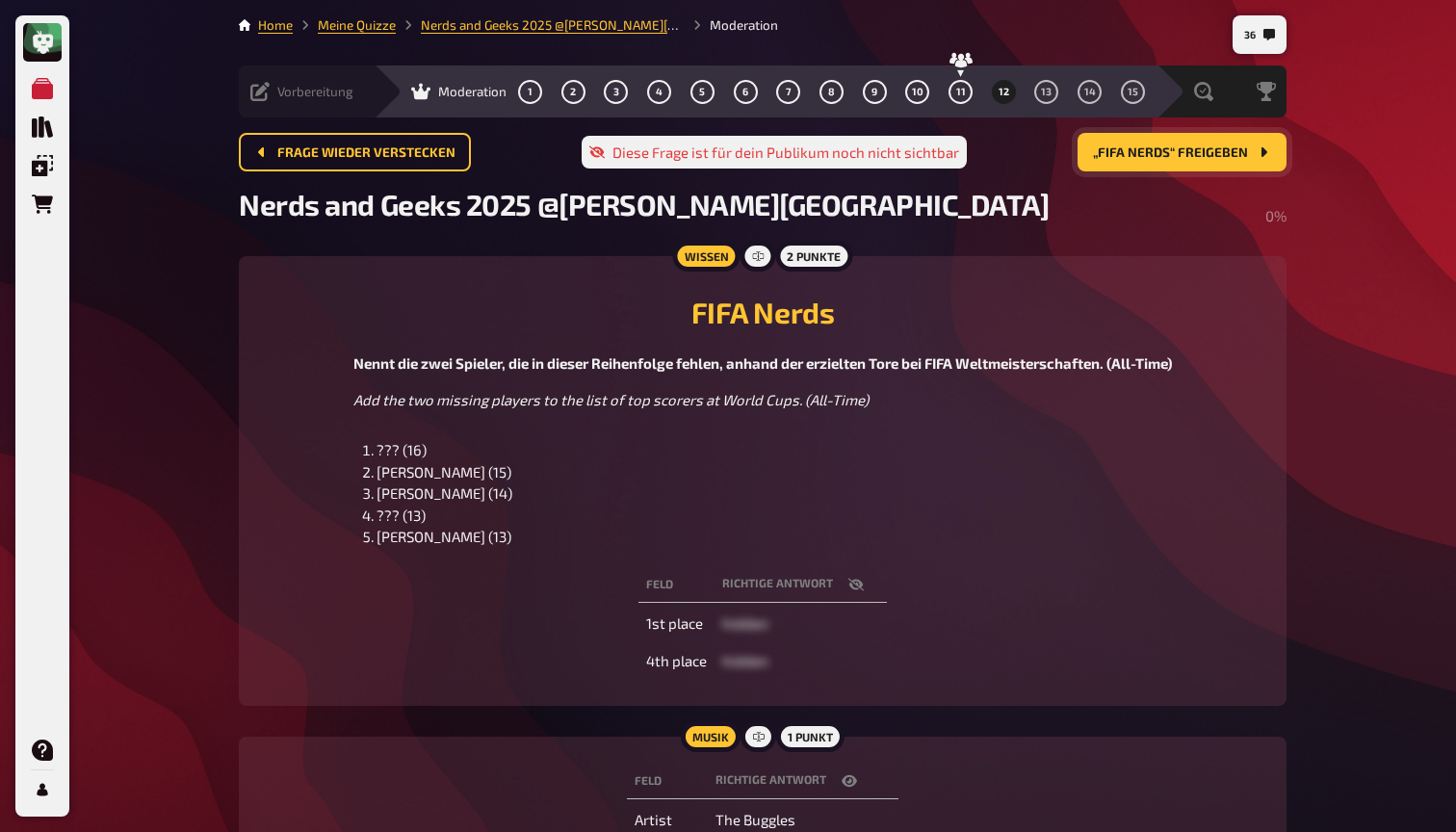
scroll to position [0, 0]
click at [267, 83] on icon at bounding box center [260, 92] width 20 height 20
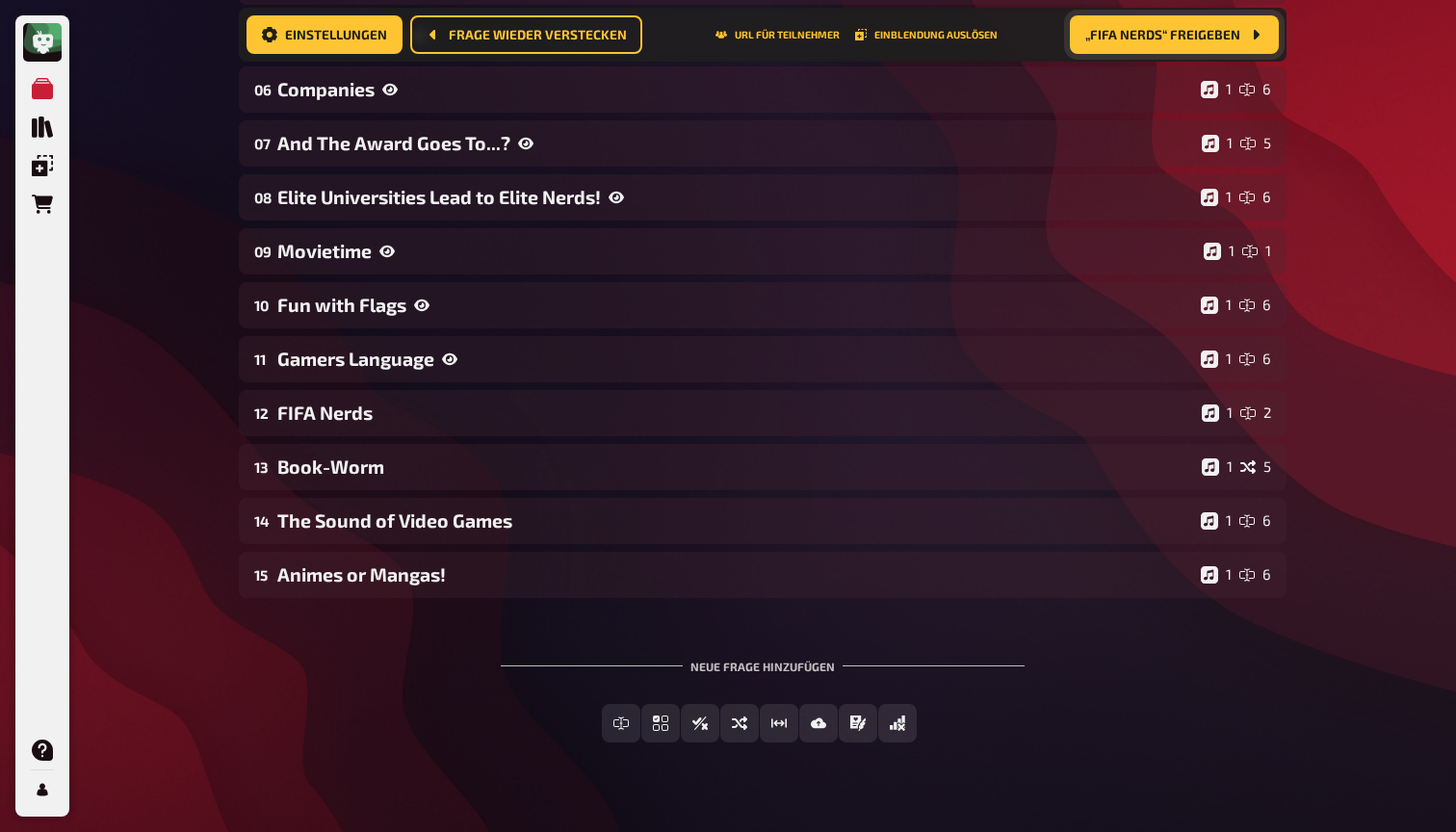
scroll to position [583, 0]
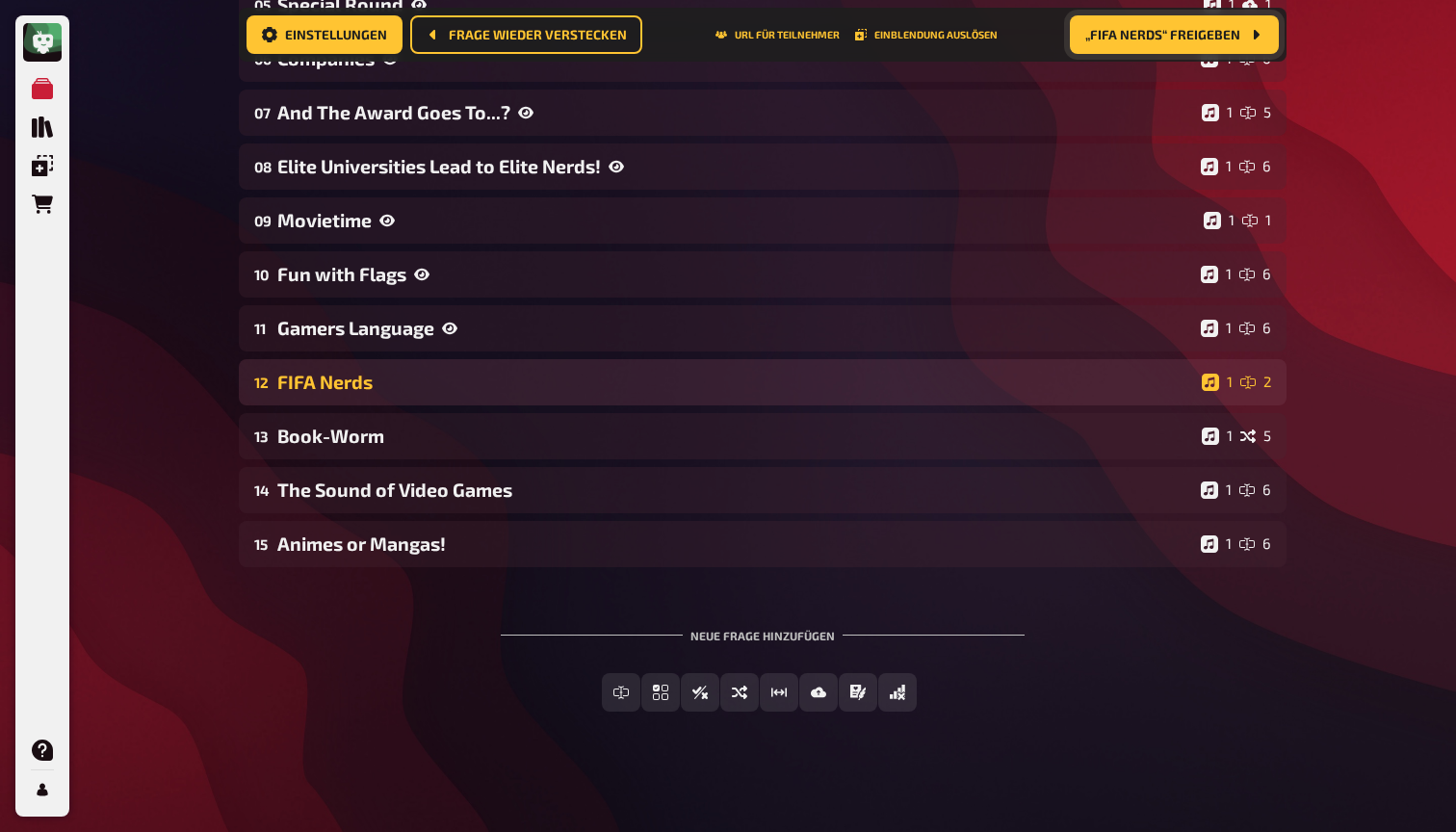
click at [362, 379] on div "FIFA Nerds" at bounding box center [735, 382] width 916 height 23
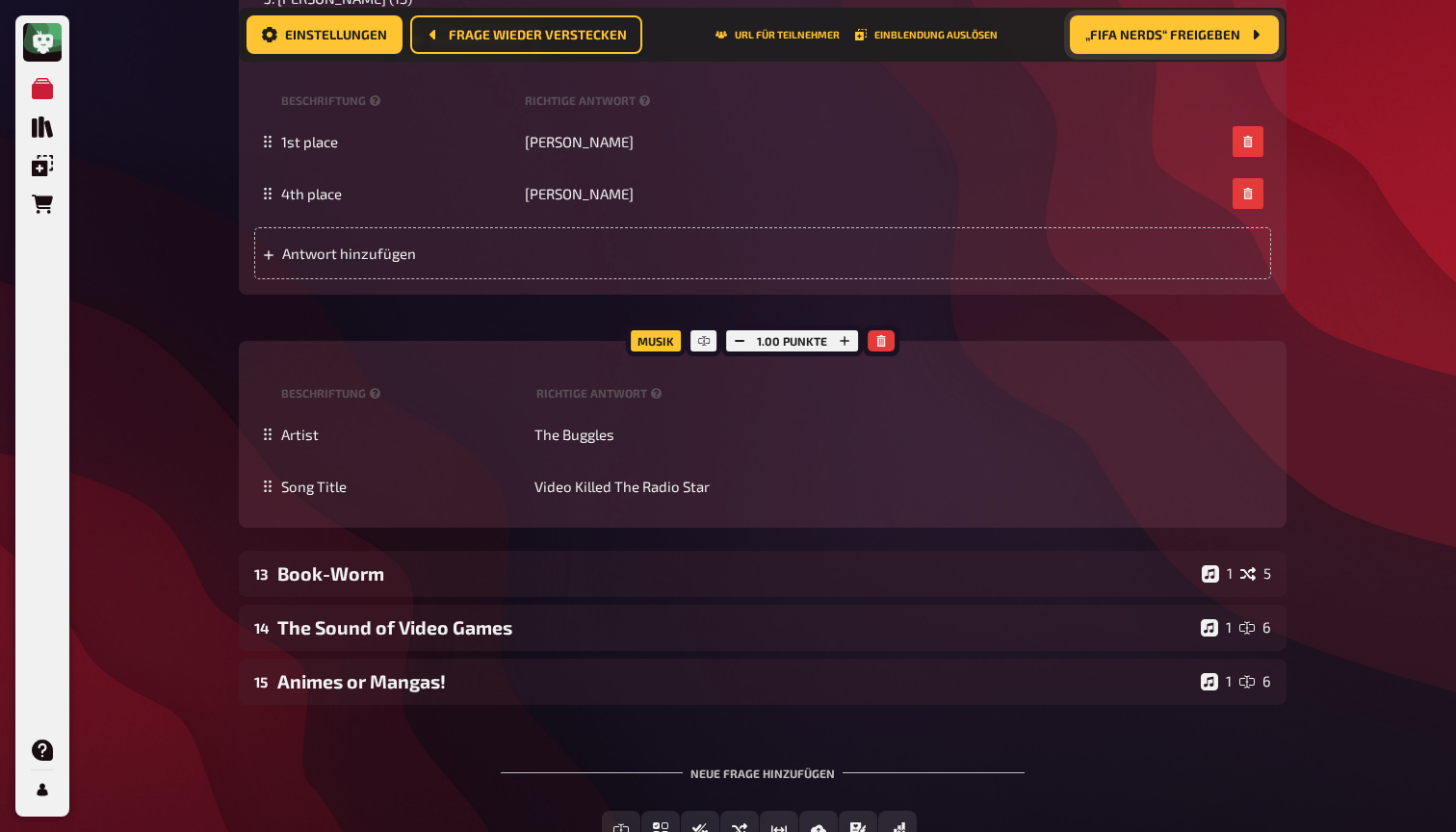
scroll to position [1287, 0]
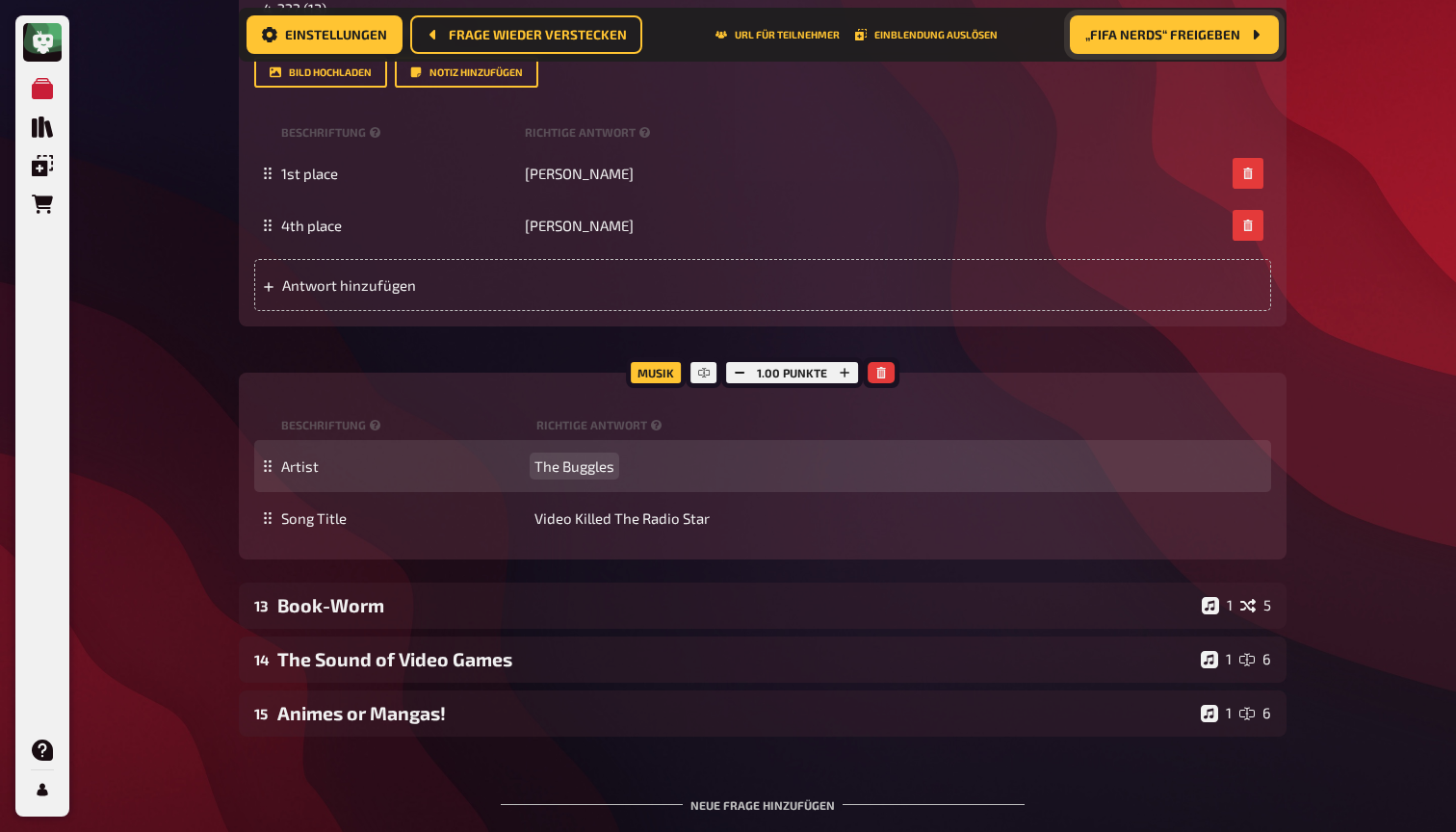
click at [551, 471] on span "The Buggles" at bounding box center [575, 466] width 80 height 18
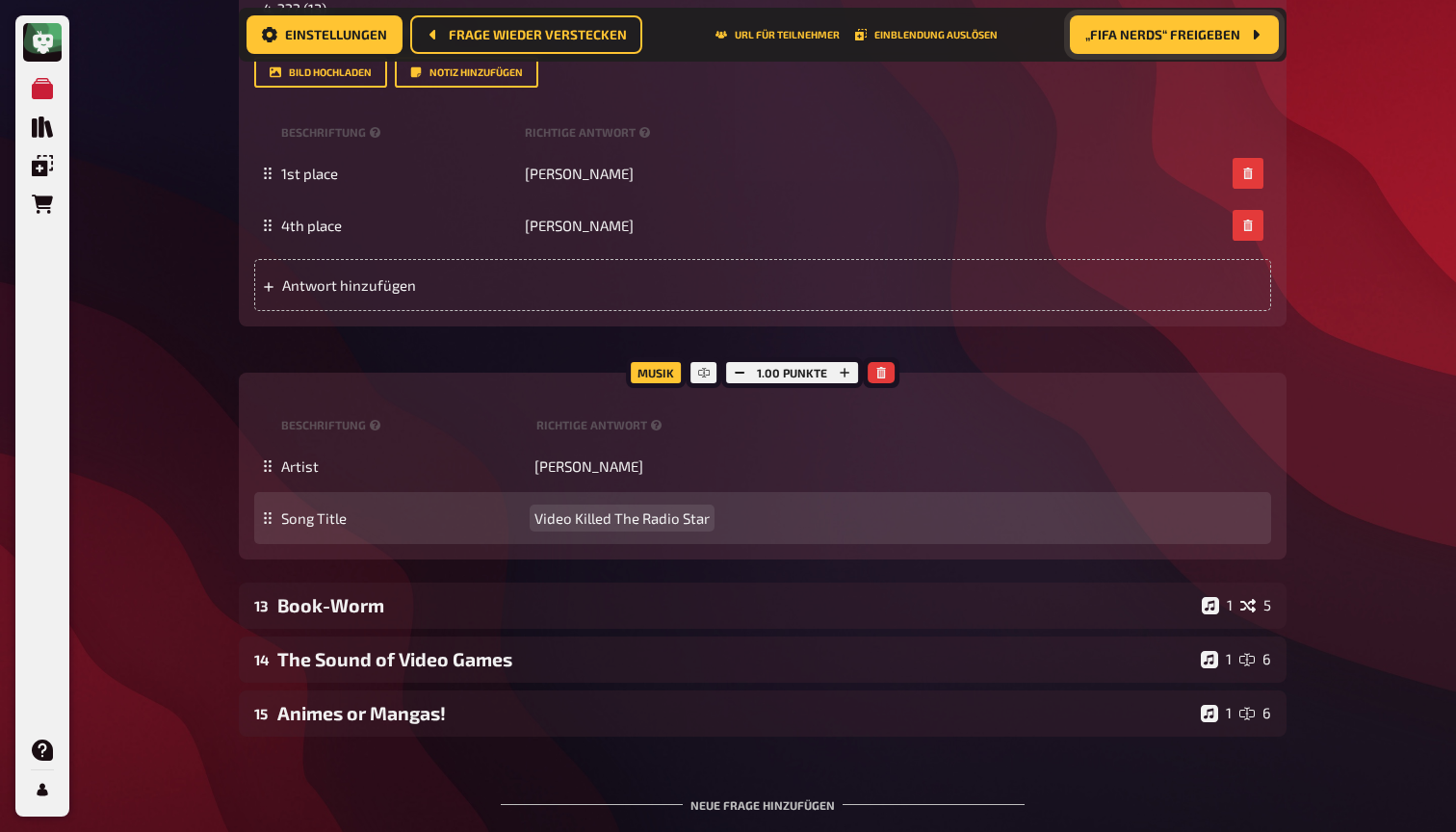
click at [560, 517] on span "Video Killed The Radio Star" at bounding box center [622, 518] width 175 height 18
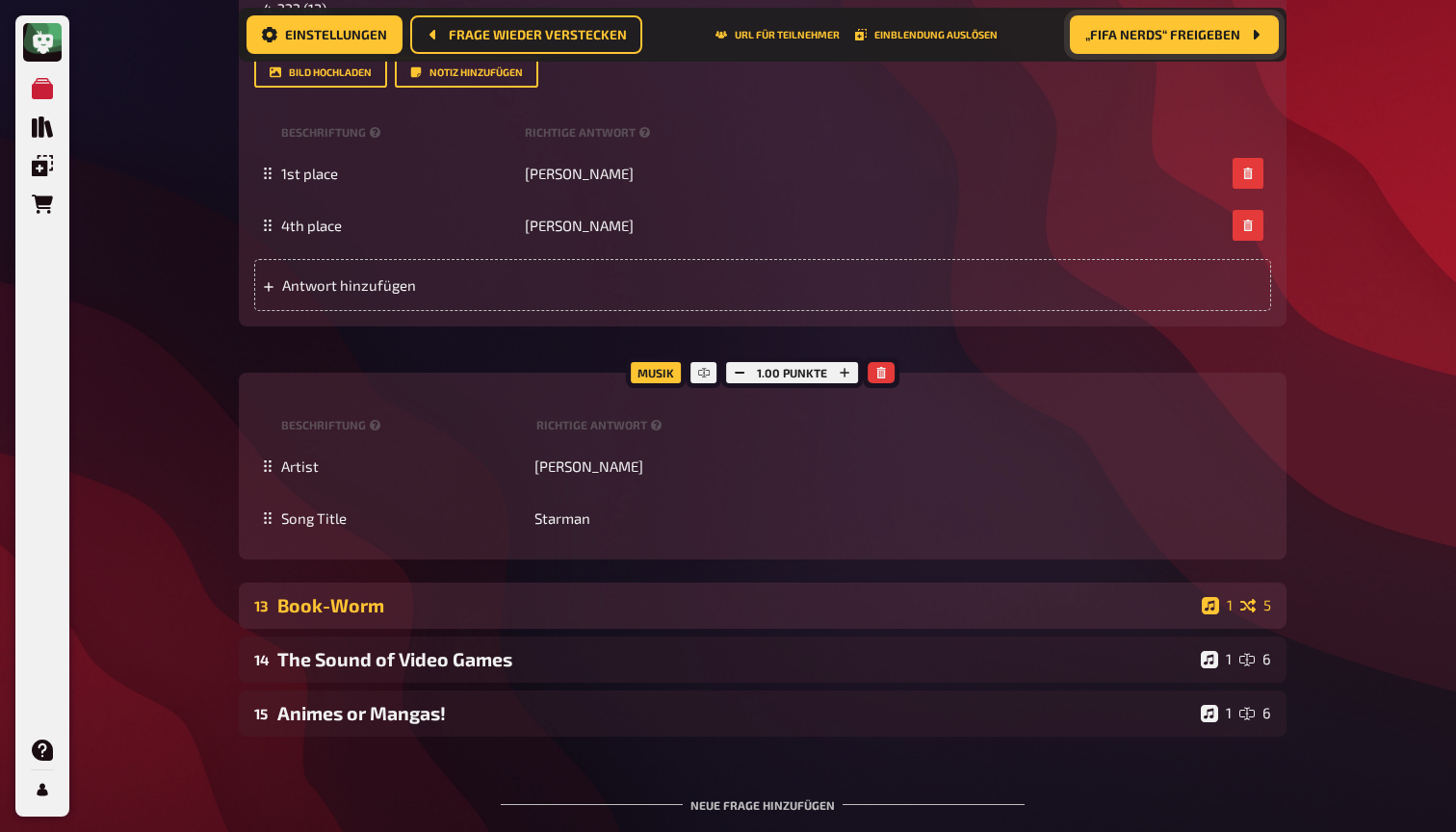
click at [500, 598] on div "Book-Worm" at bounding box center [735, 605] width 916 height 23
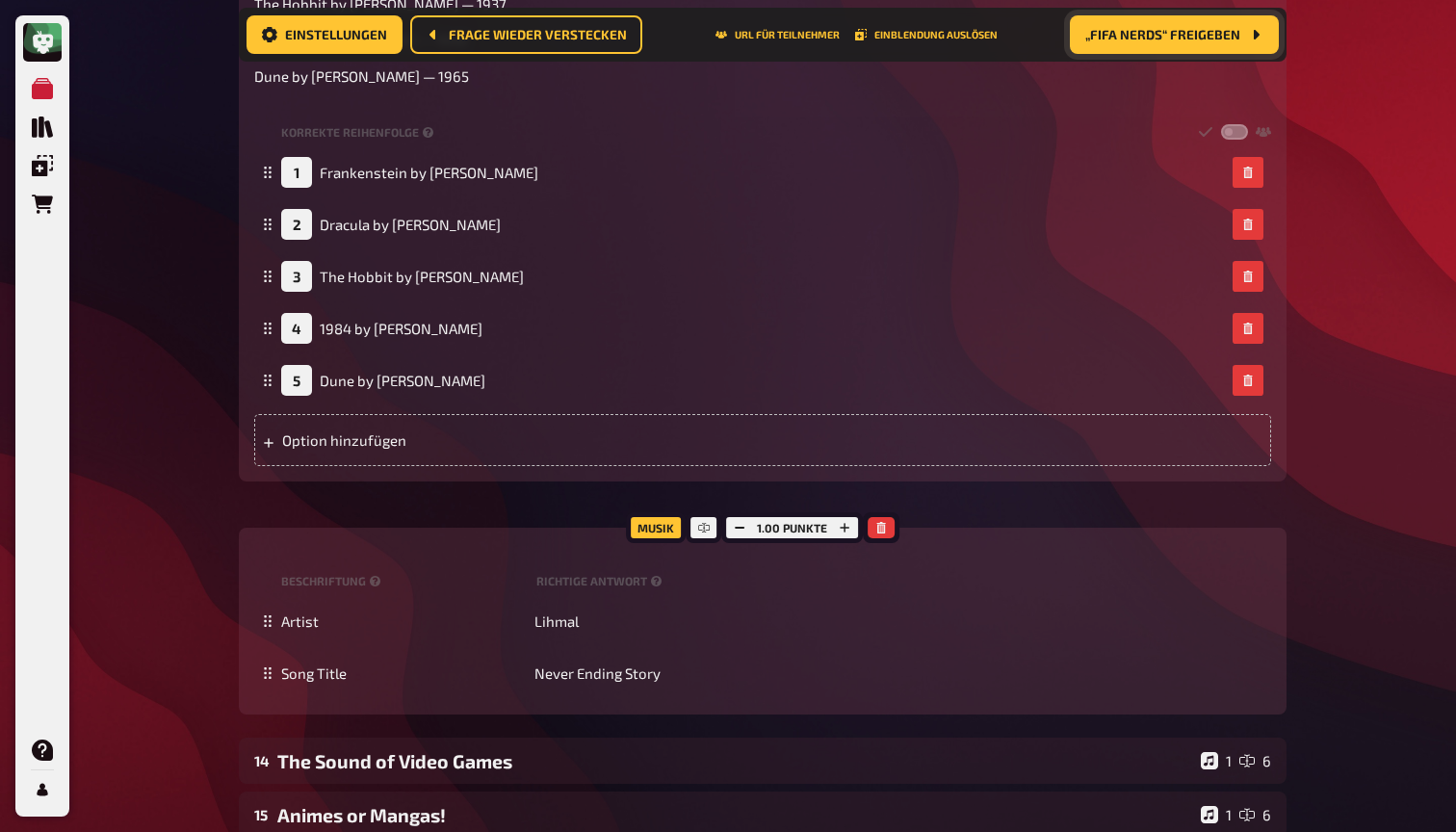
scroll to position [2351, 0]
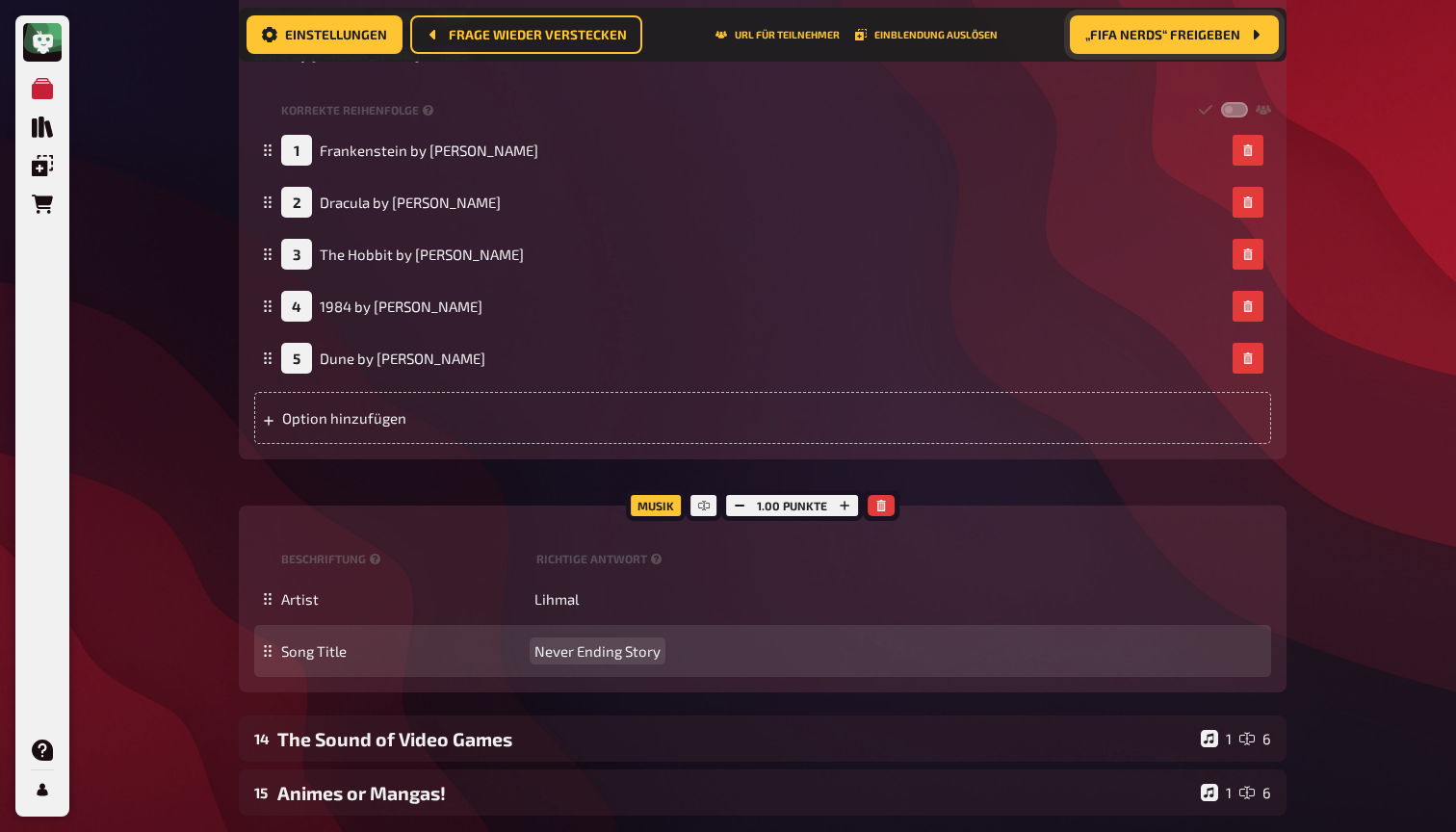
click at [571, 646] on span "Never Ending Story" at bounding box center [597, 651] width 126 height 18
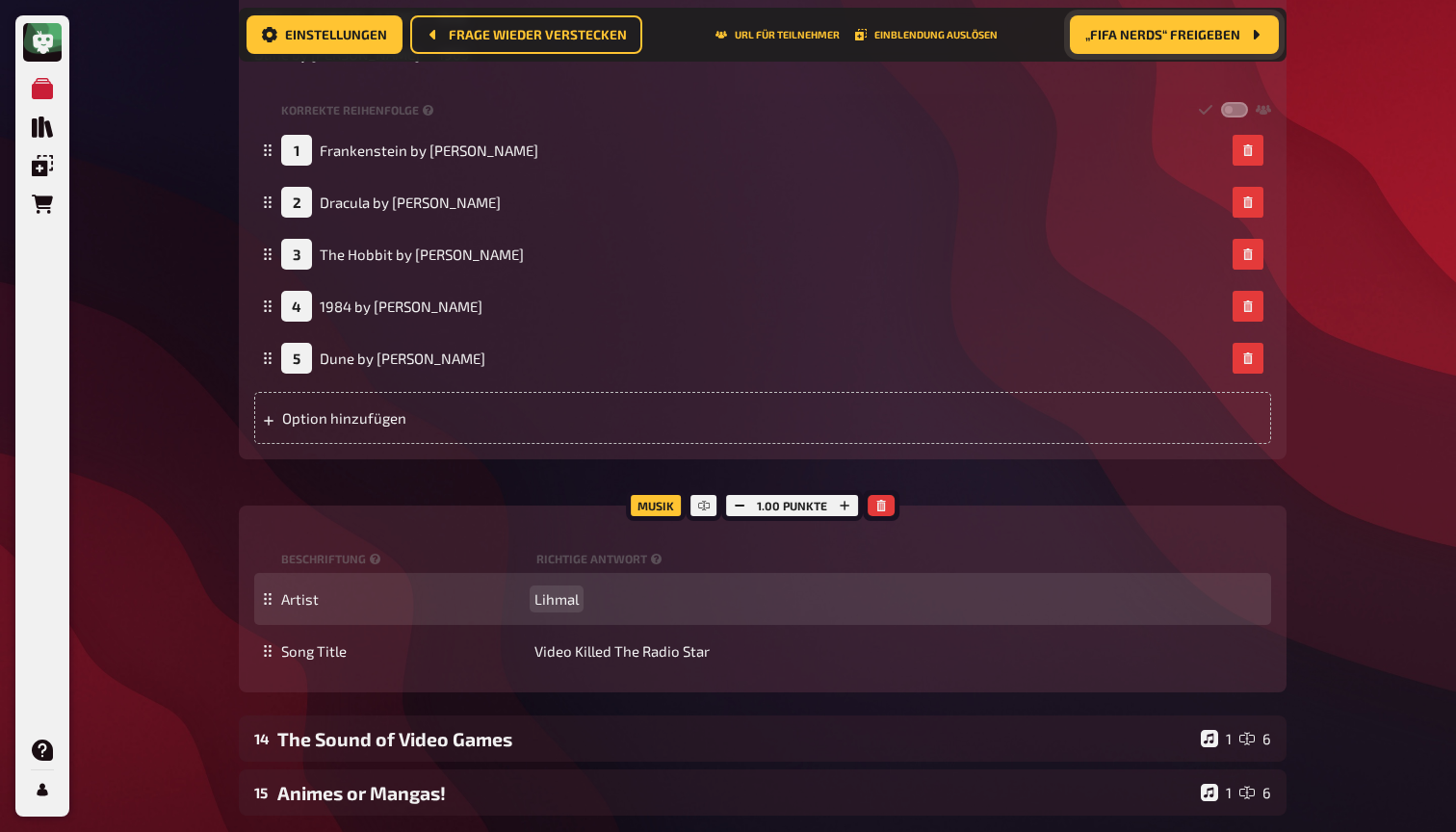
click at [559, 590] on span "Lihmal" at bounding box center [556, 599] width 44 height 18
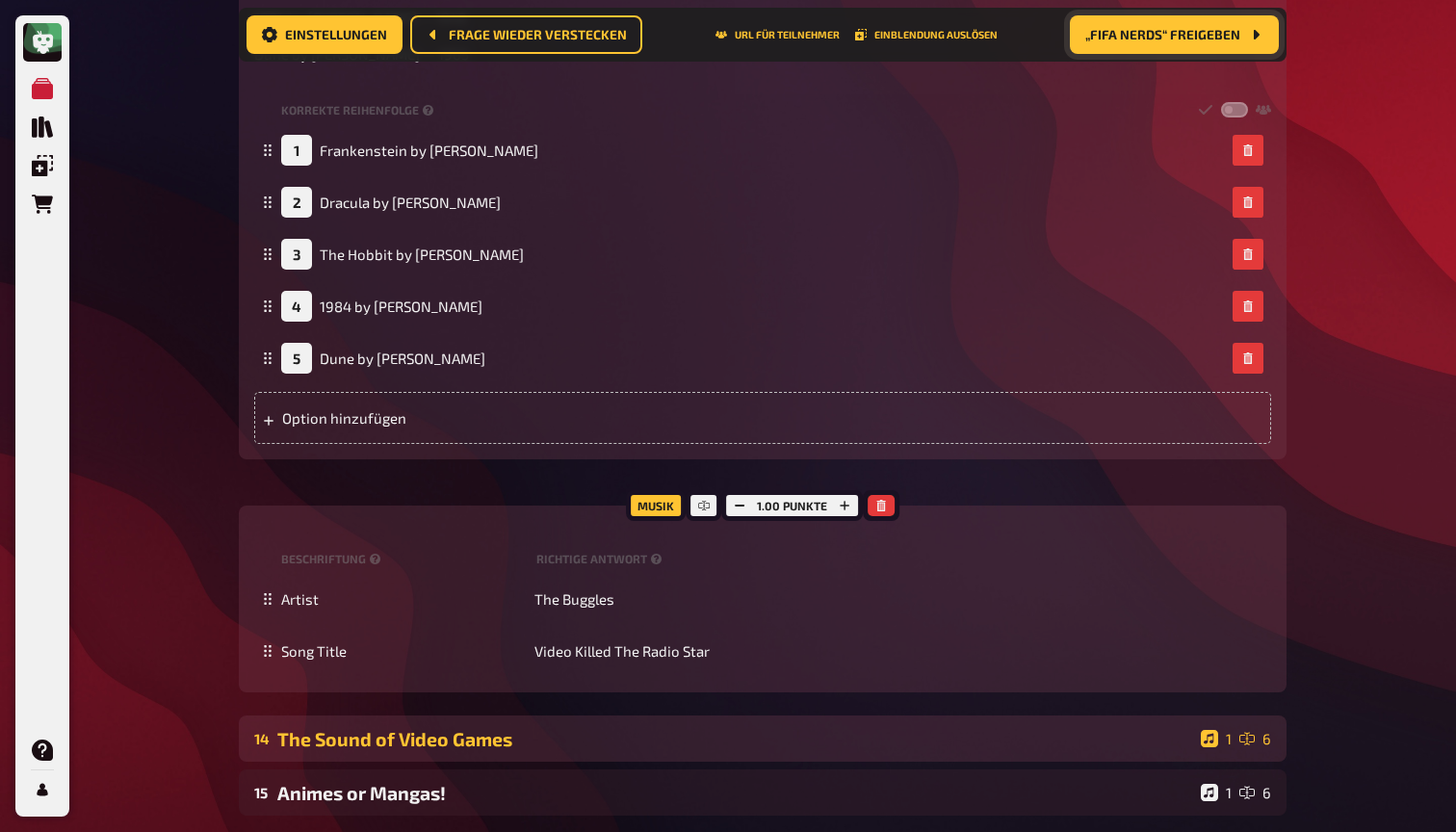
click at [366, 727] on div "The Sound of Video Games" at bounding box center [734, 738] width 916 height 23
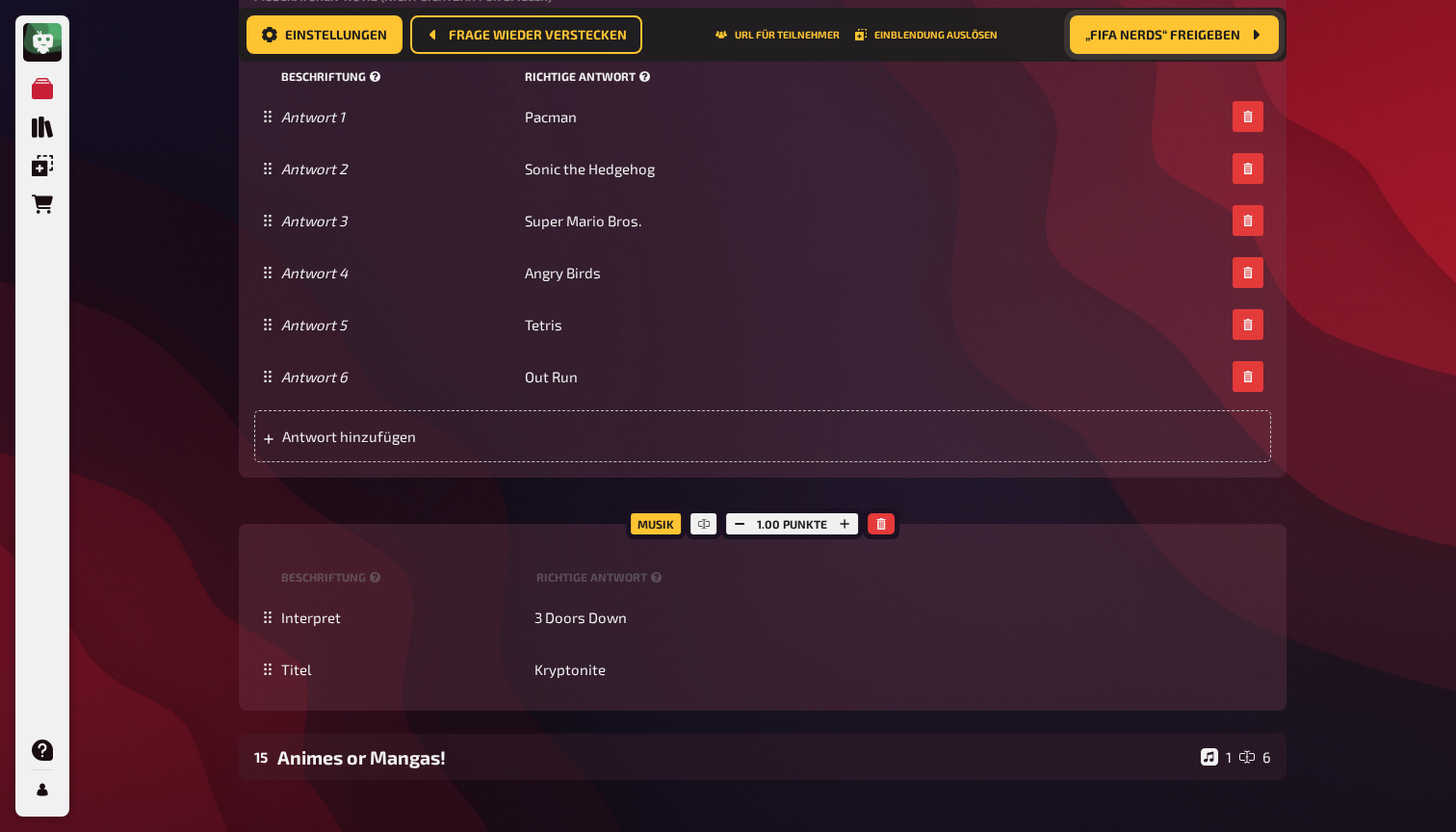
scroll to position [3405, 0]
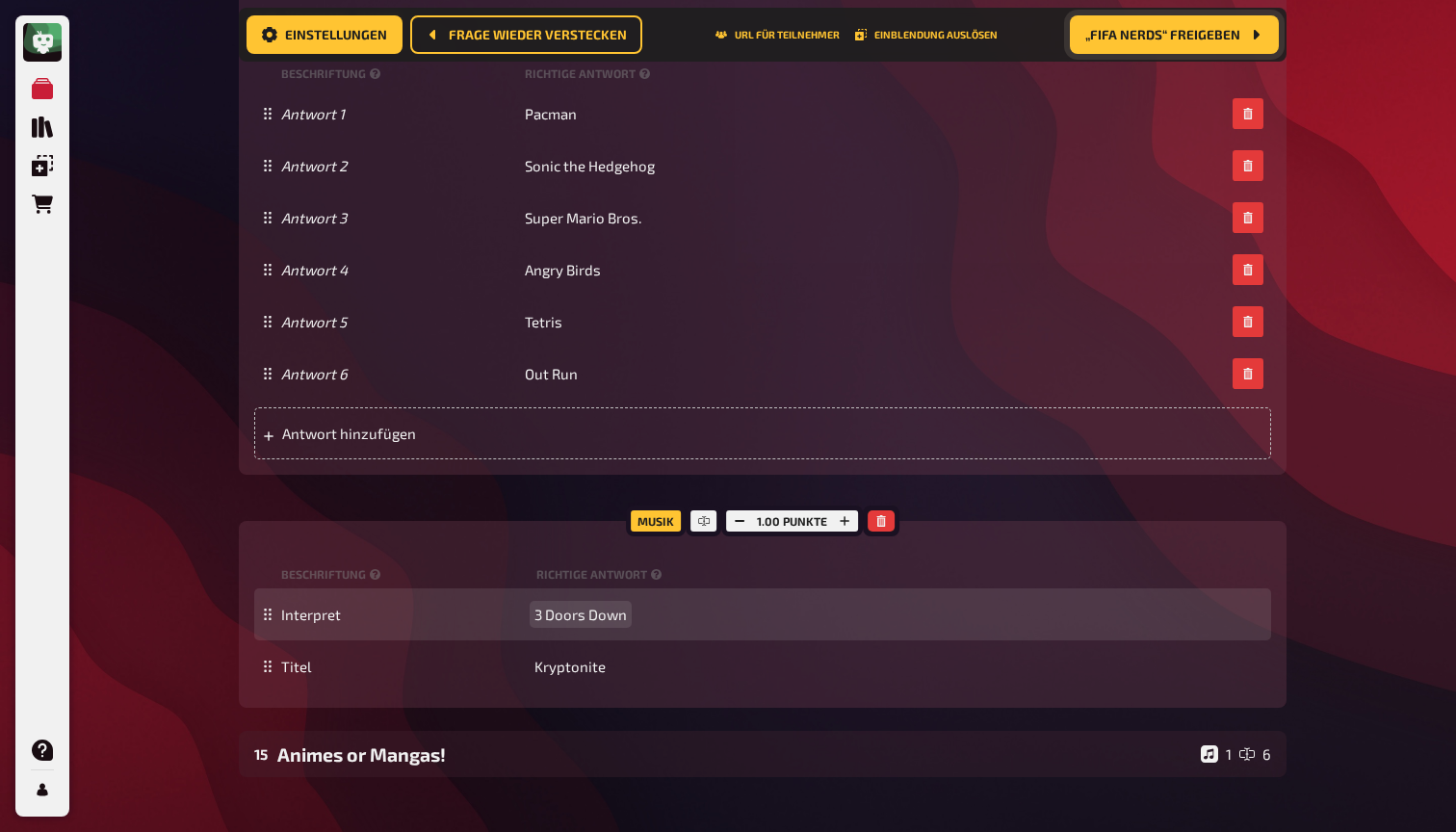
click at [575, 606] on span "3 Doors Down" at bounding box center [581, 615] width 92 height 18
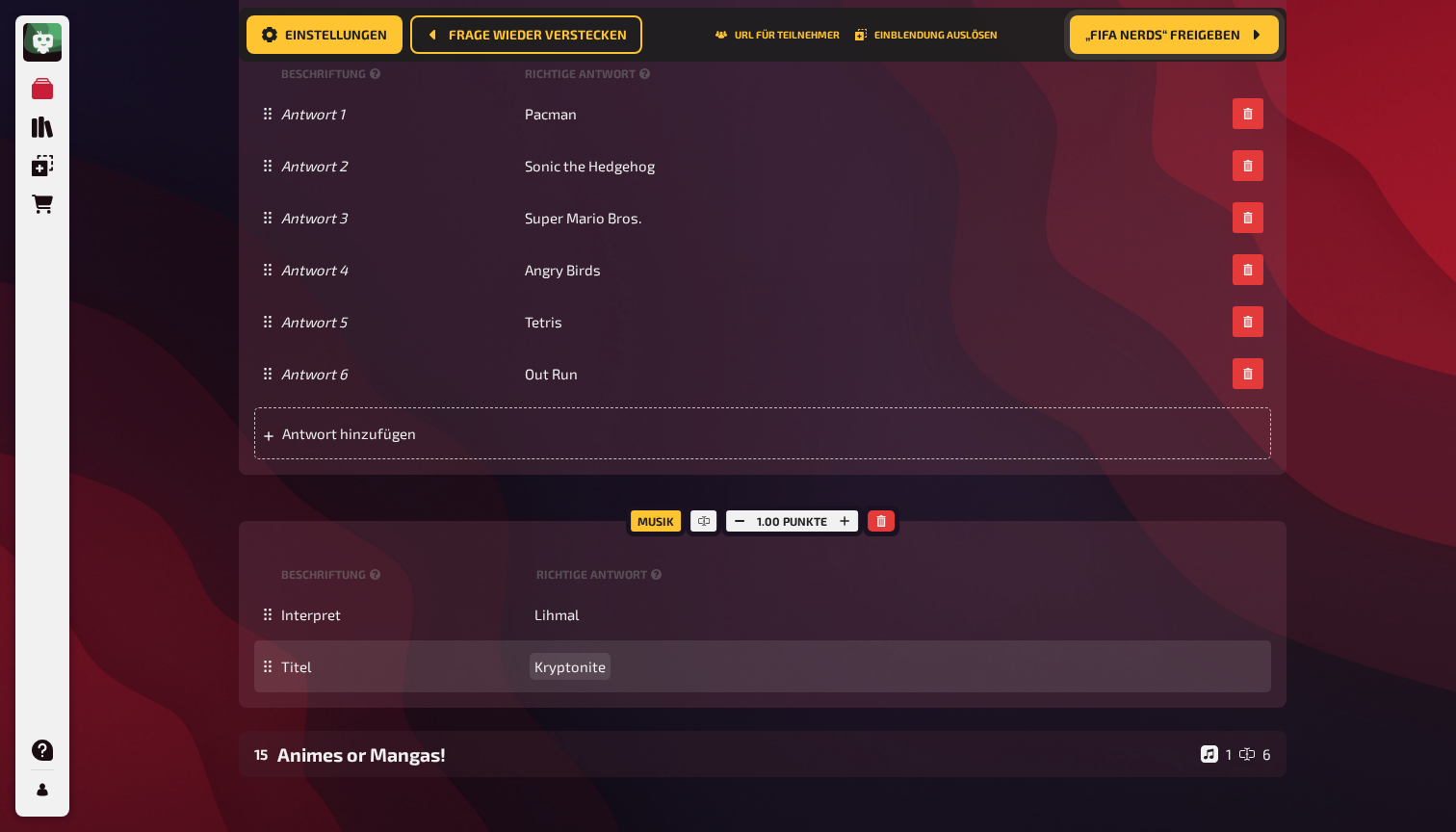
drag, startPoint x: 577, startPoint y: 637, endPoint x: 571, endPoint y: 655, distance: 19.0
click at [571, 658] on span "Kryptonite" at bounding box center [570, 667] width 71 height 18
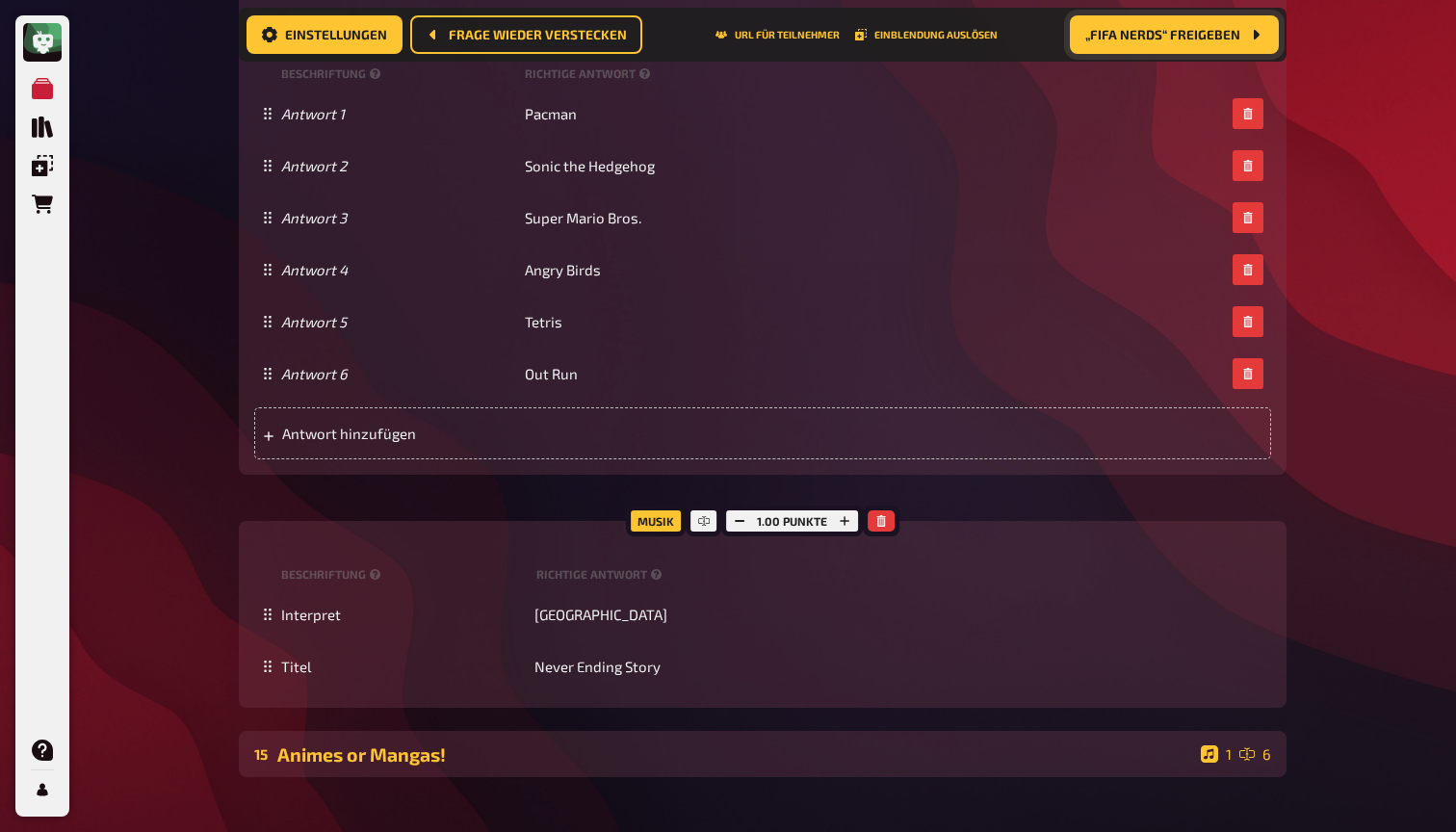
click at [590, 743] on div "Animes or Mangas!" at bounding box center [734, 754] width 916 height 23
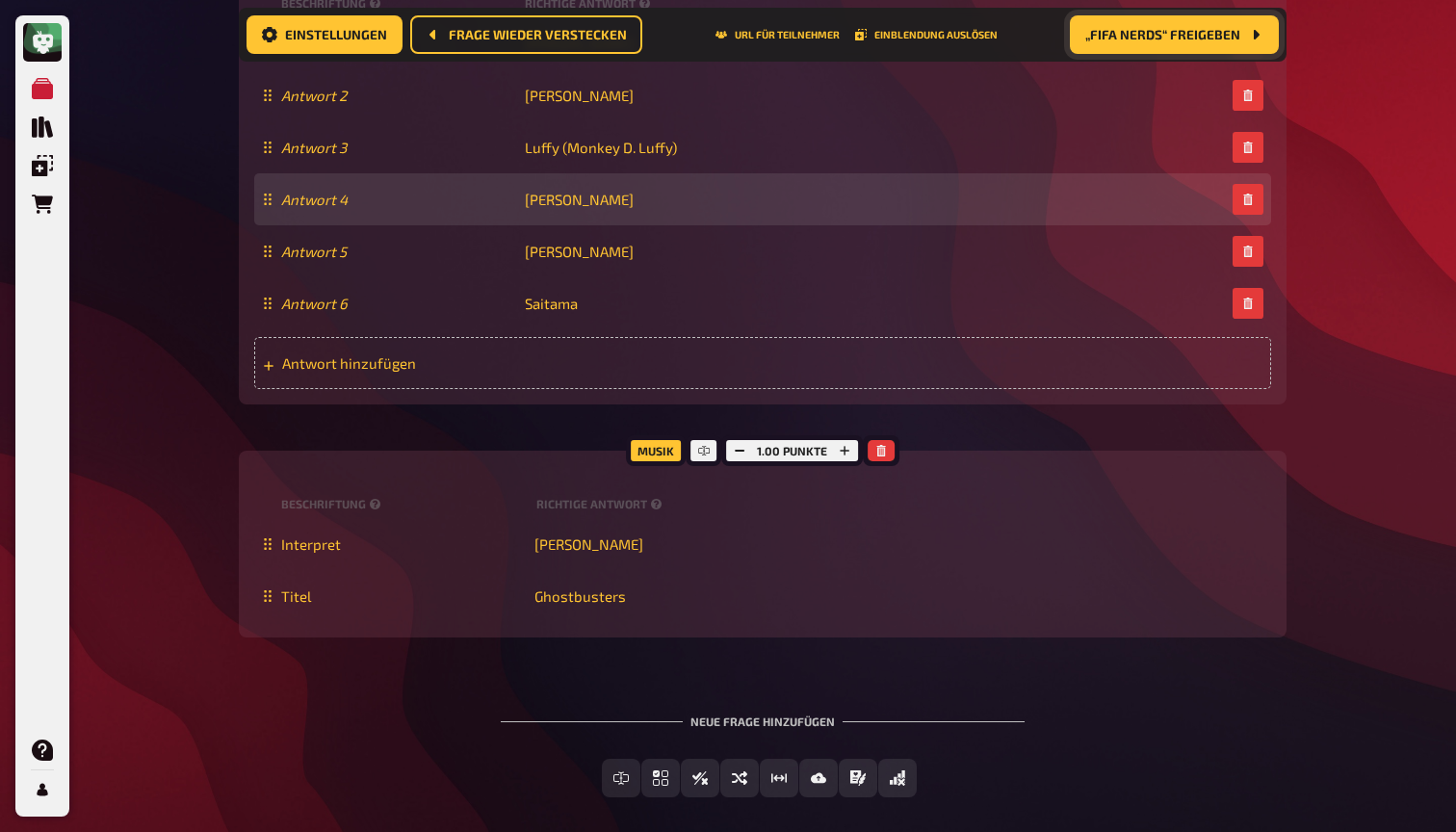
scroll to position [4932, 0]
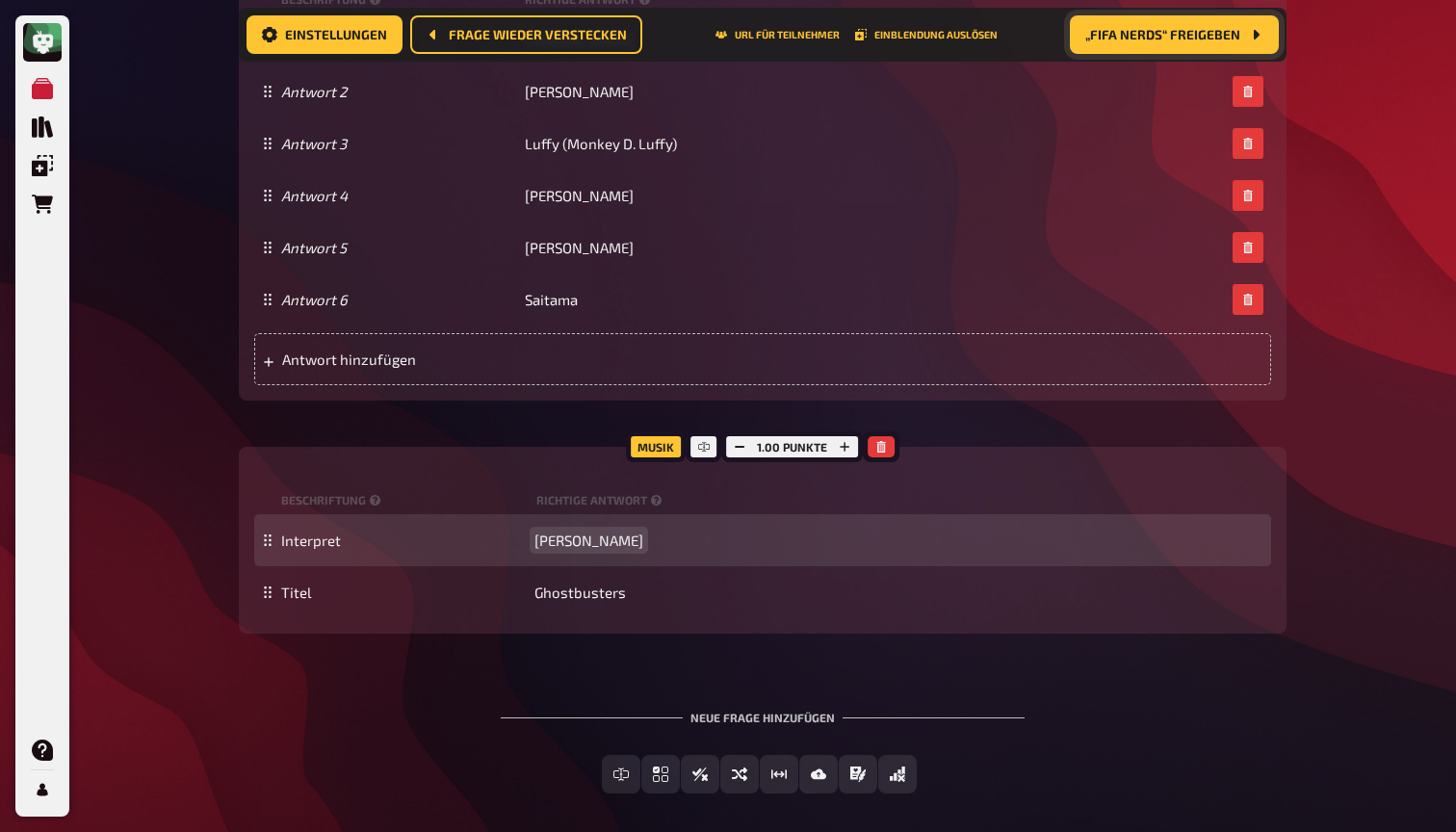
click at [572, 537] on span "Ray Parker Jr." at bounding box center [588, 540] width 109 height 18
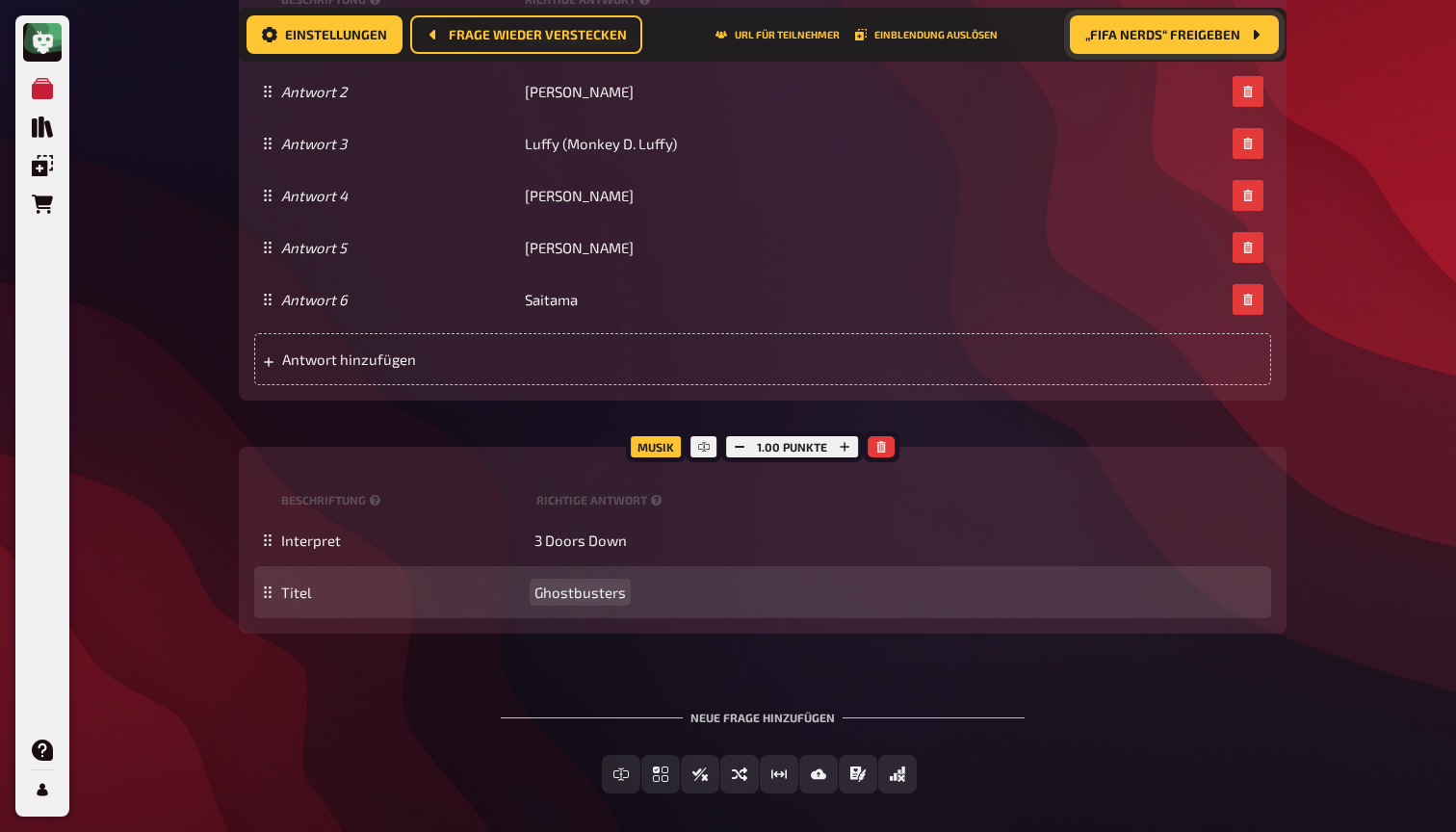
click at [585, 583] on span "Ghostbusters" at bounding box center [580, 592] width 91 height 18
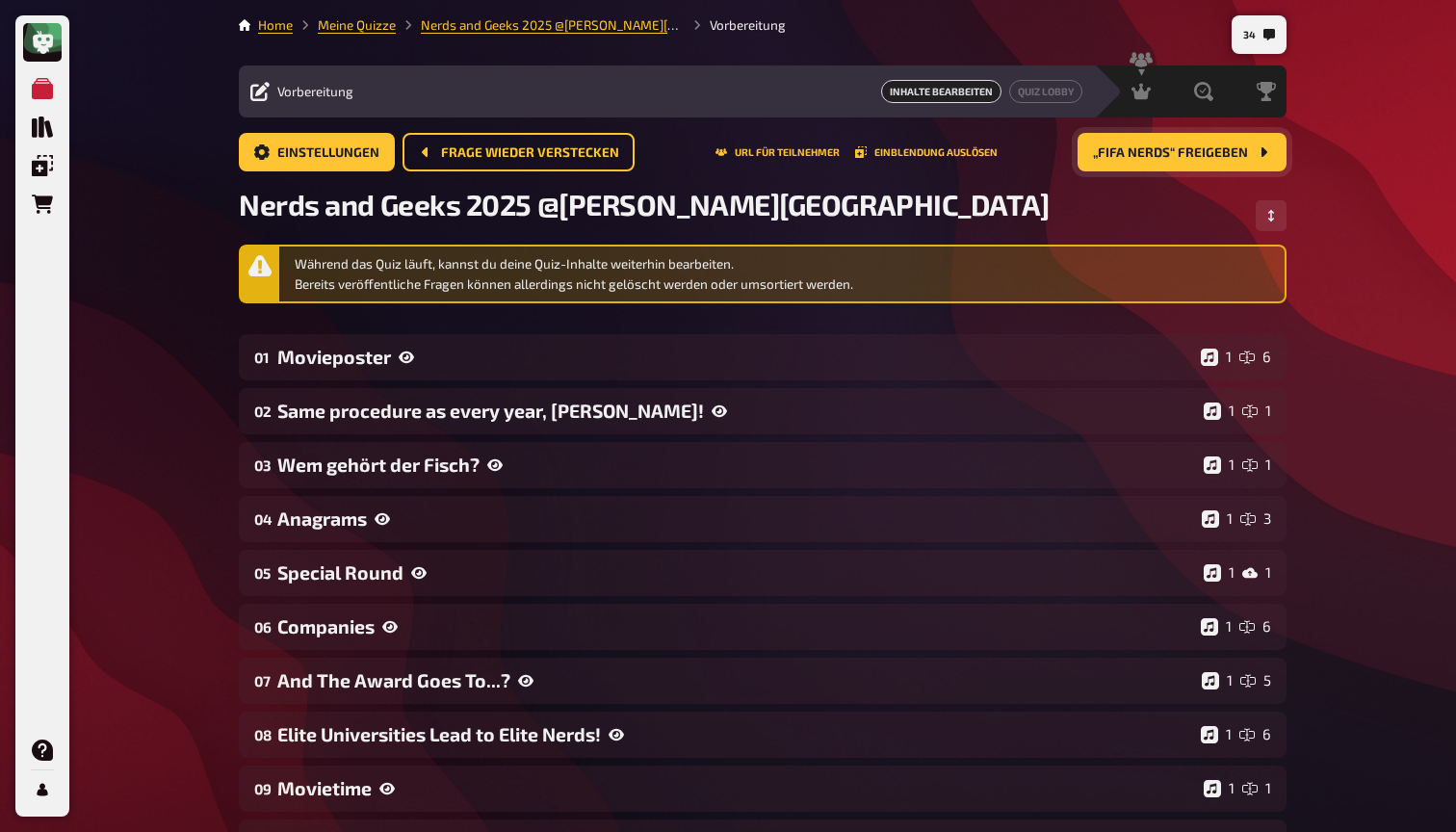
scroll to position [0, 0]
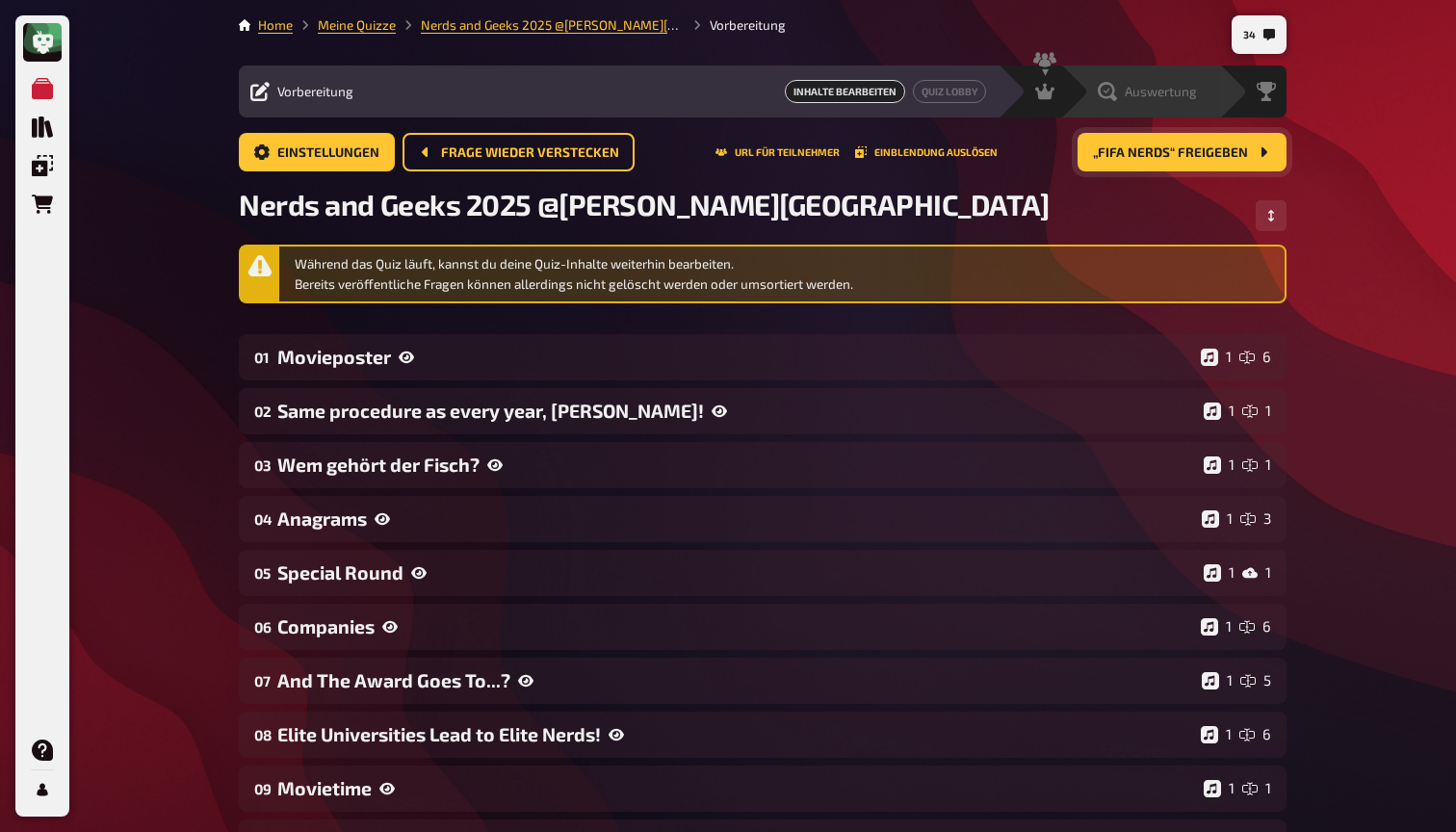
click at [1151, 94] on span "Auswertung" at bounding box center [1161, 92] width 72 height 16
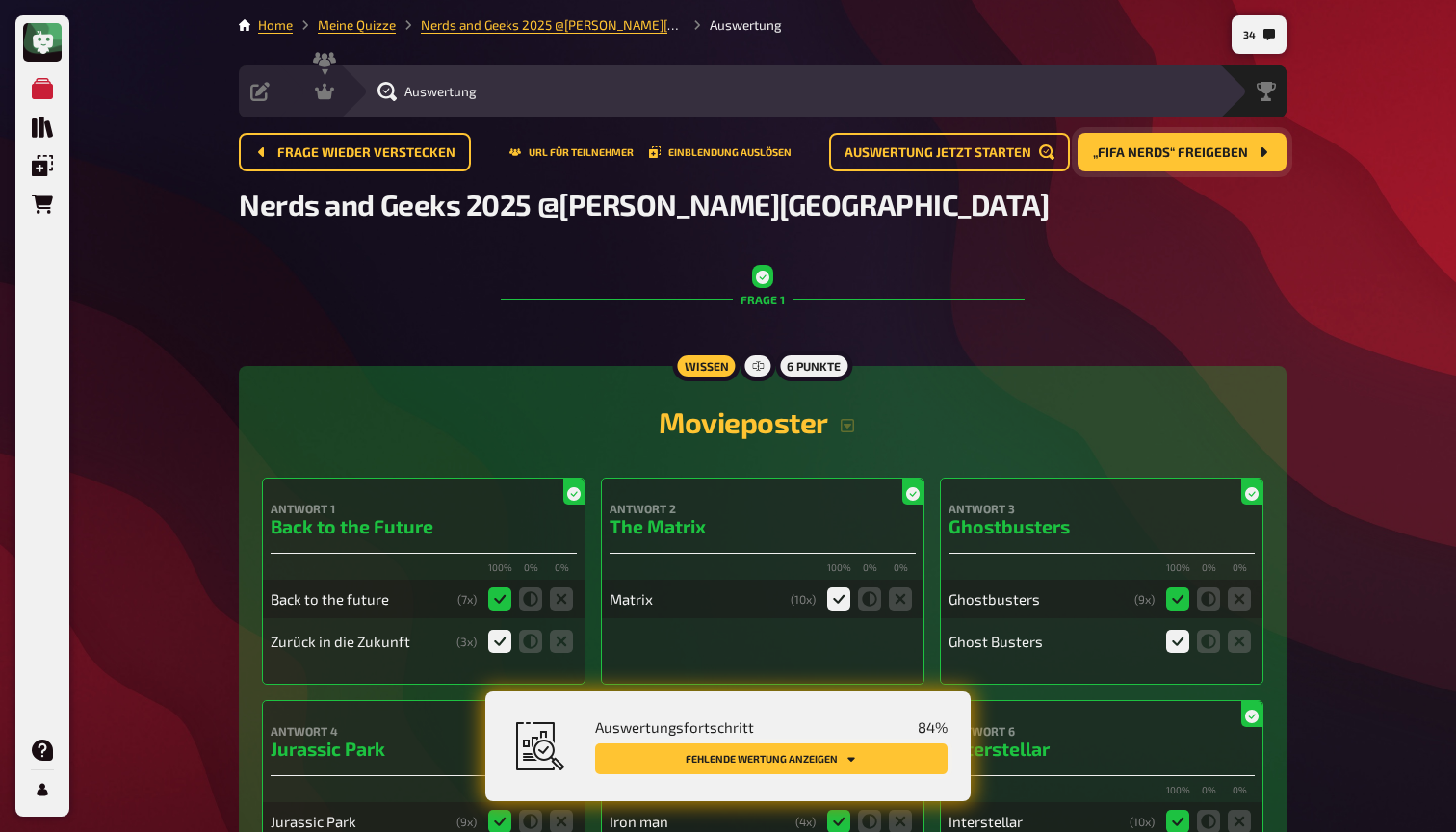
click at [809, 756] on button "Fehlende Wertung anzeigen" at bounding box center [772, 758] width 352 height 30
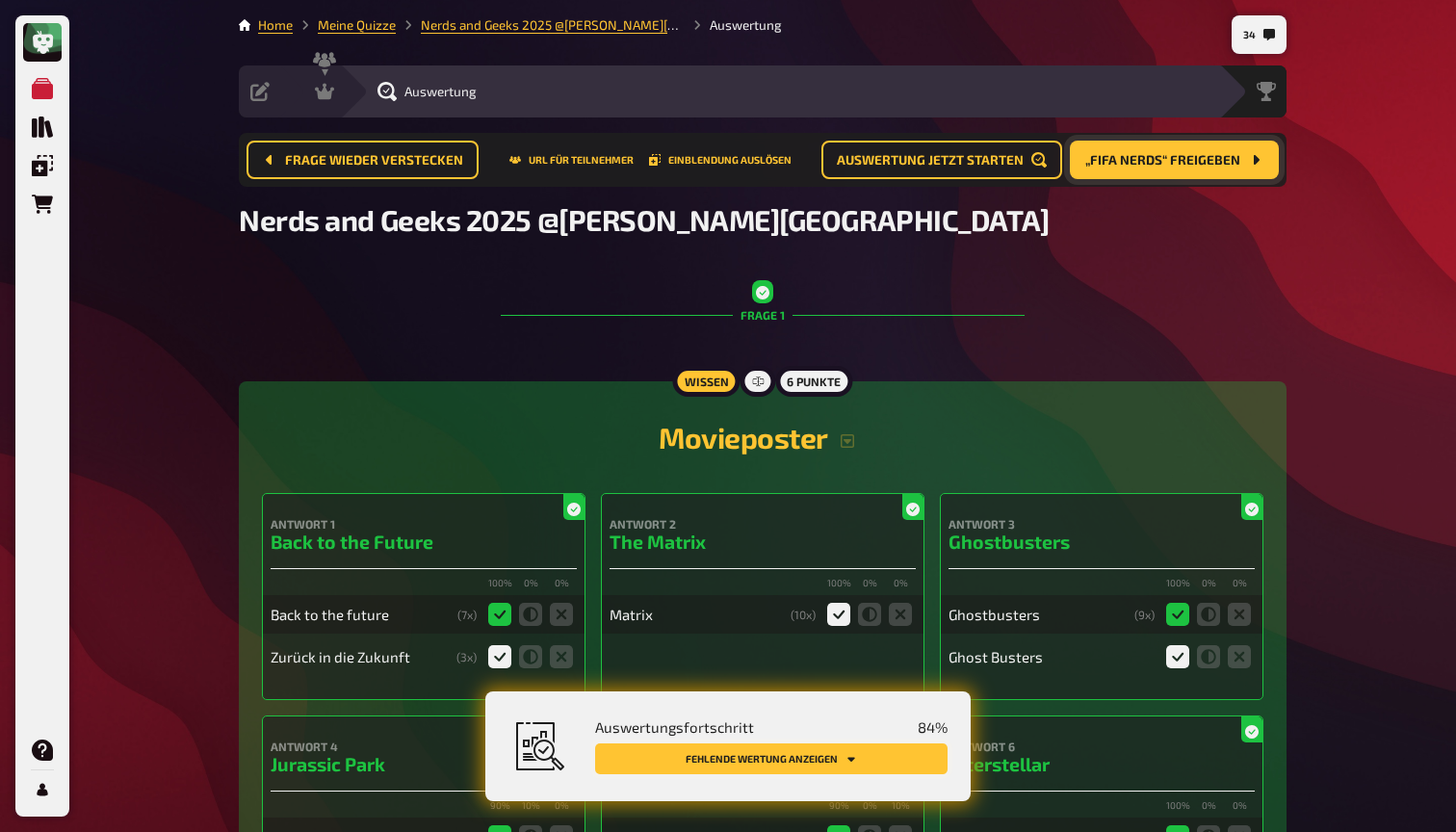
scroll to position [2862, 0]
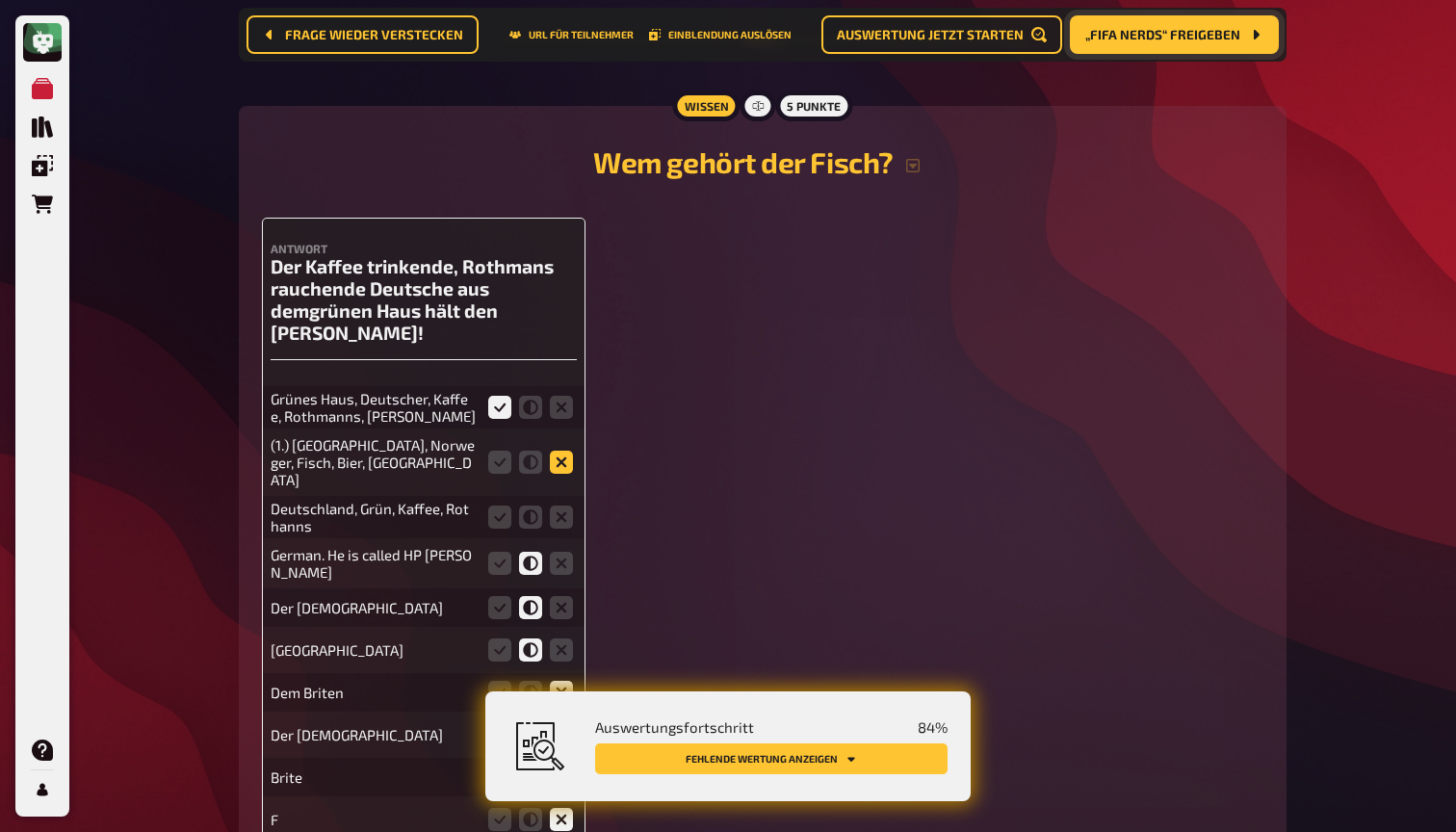
click at [561, 450] on icon at bounding box center [562, 462] width 23 height 23
click at [0, 0] on input "radio" at bounding box center [0, 0] width 0 height 0
click at [499, 505] on icon at bounding box center [500, 517] width 23 height 23
click at [0, 0] on input "radio" at bounding box center [0, 0] width 0 height 0
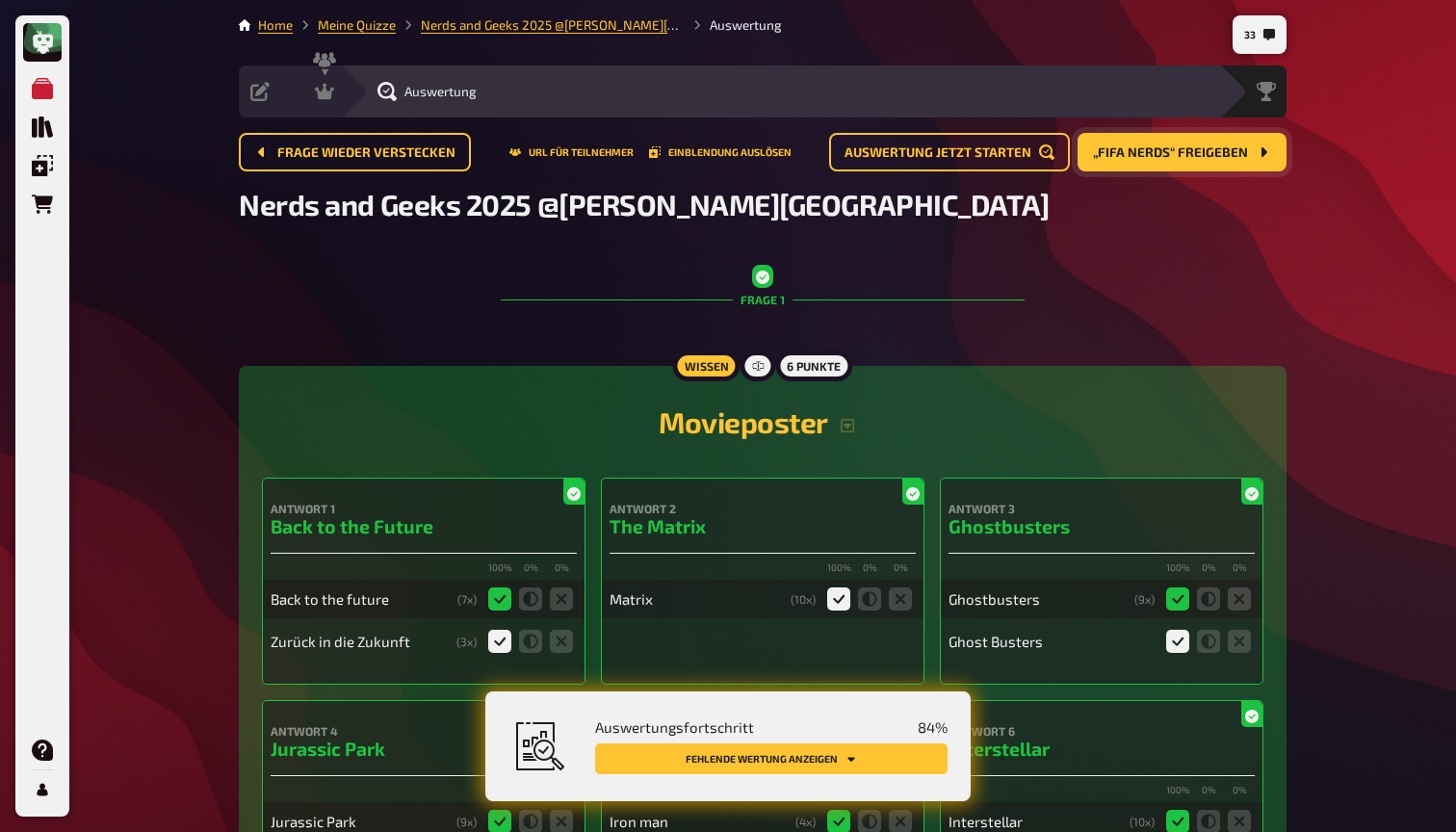
scroll to position [0, 0]
click at [336, 95] on div "Moderation" at bounding box center [362, 92] width 95 height 20
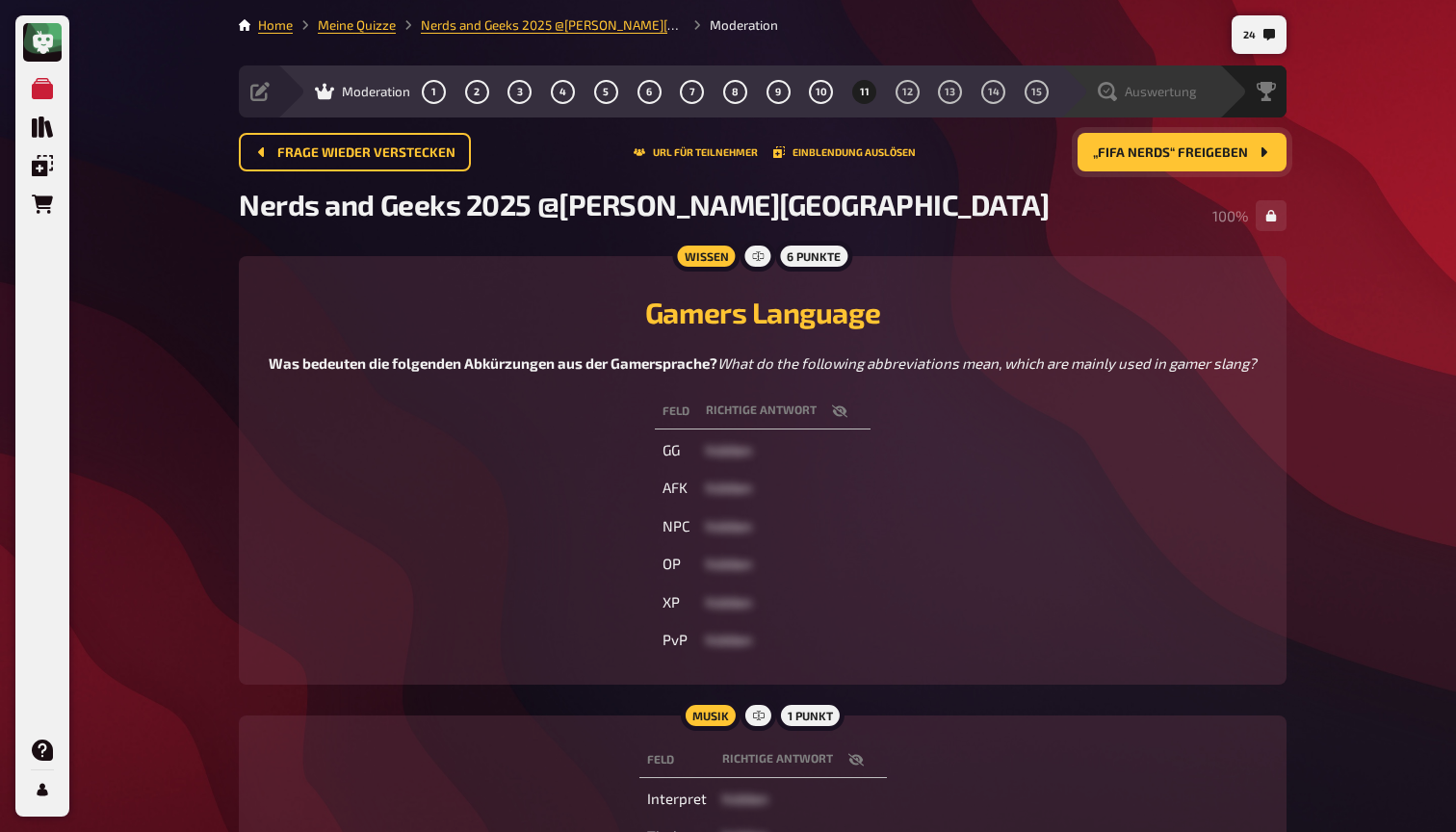
click at [1175, 88] on span "Auswertung" at bounding box center [1161, 92] width 72 height 16
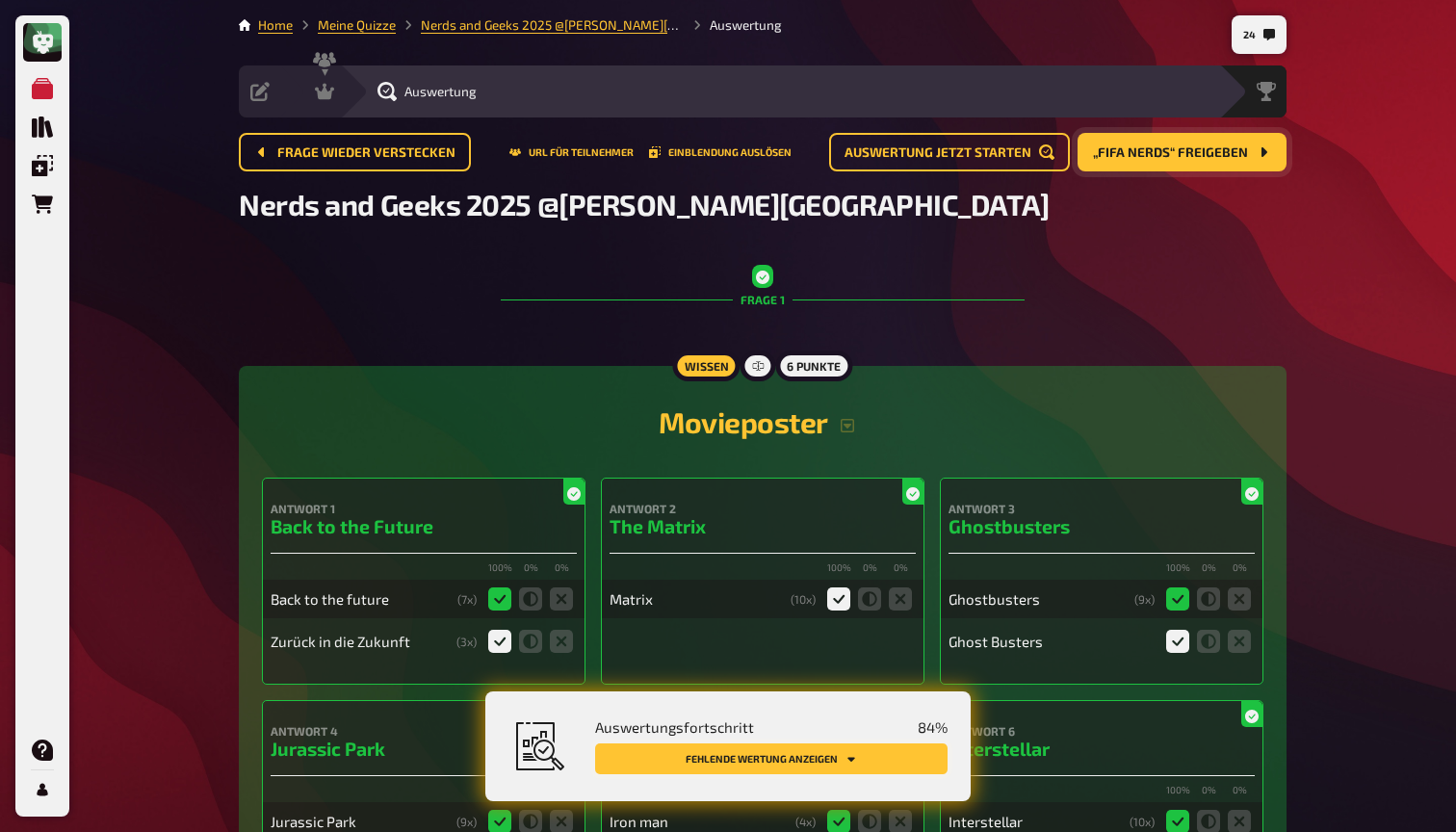
click at [846, 753] on icon "Fehlende Wertung anzeigen" at bounding box center [851, 759] width 12 height 12
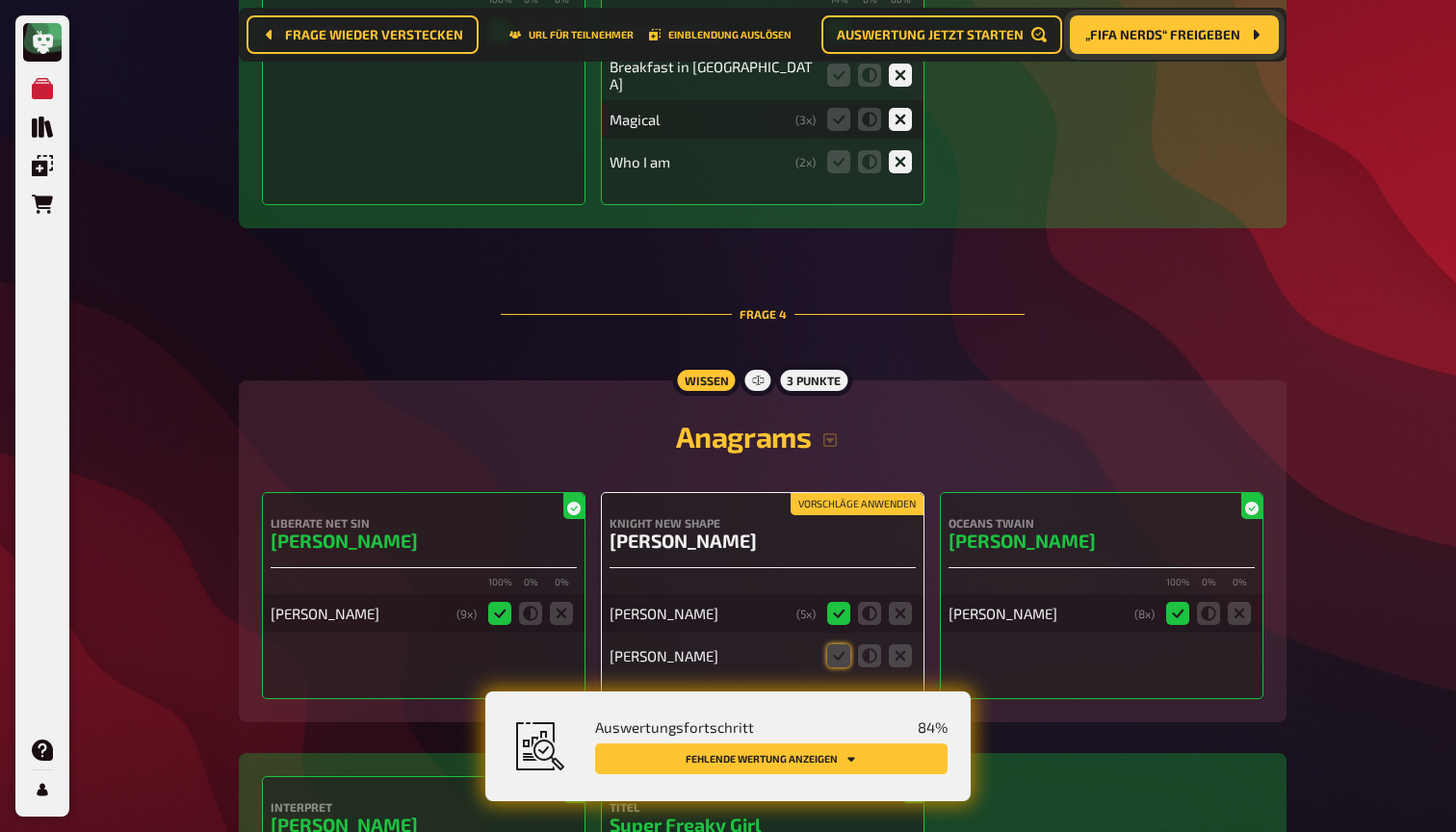
scroll to position [4119, 0]
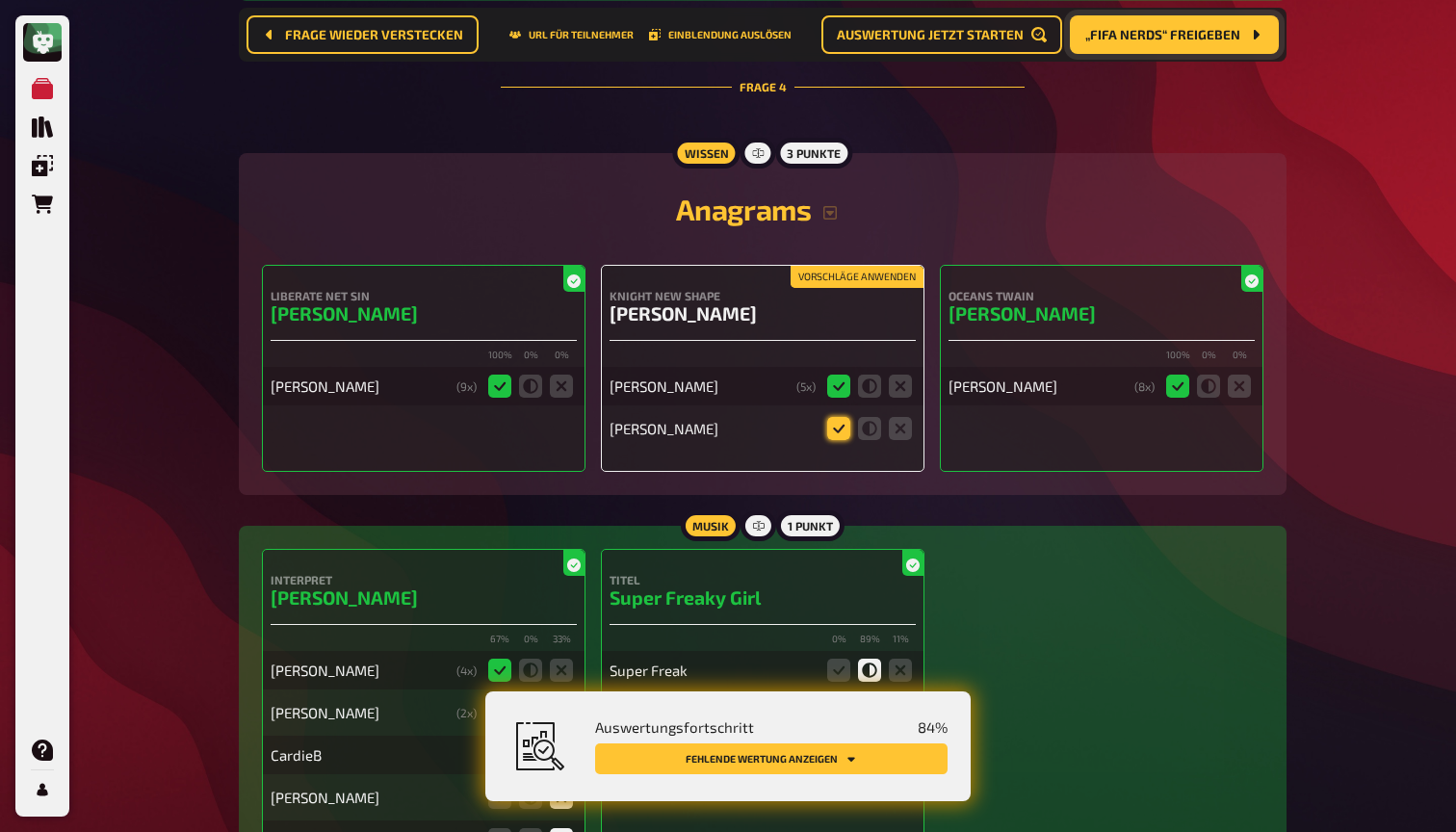
click at [835, 417] on icon at bounding box center [839, 429] width 23 height 23
click at [0, 0] on input "radio" at bounding box center [0, 0] width 0 height 0
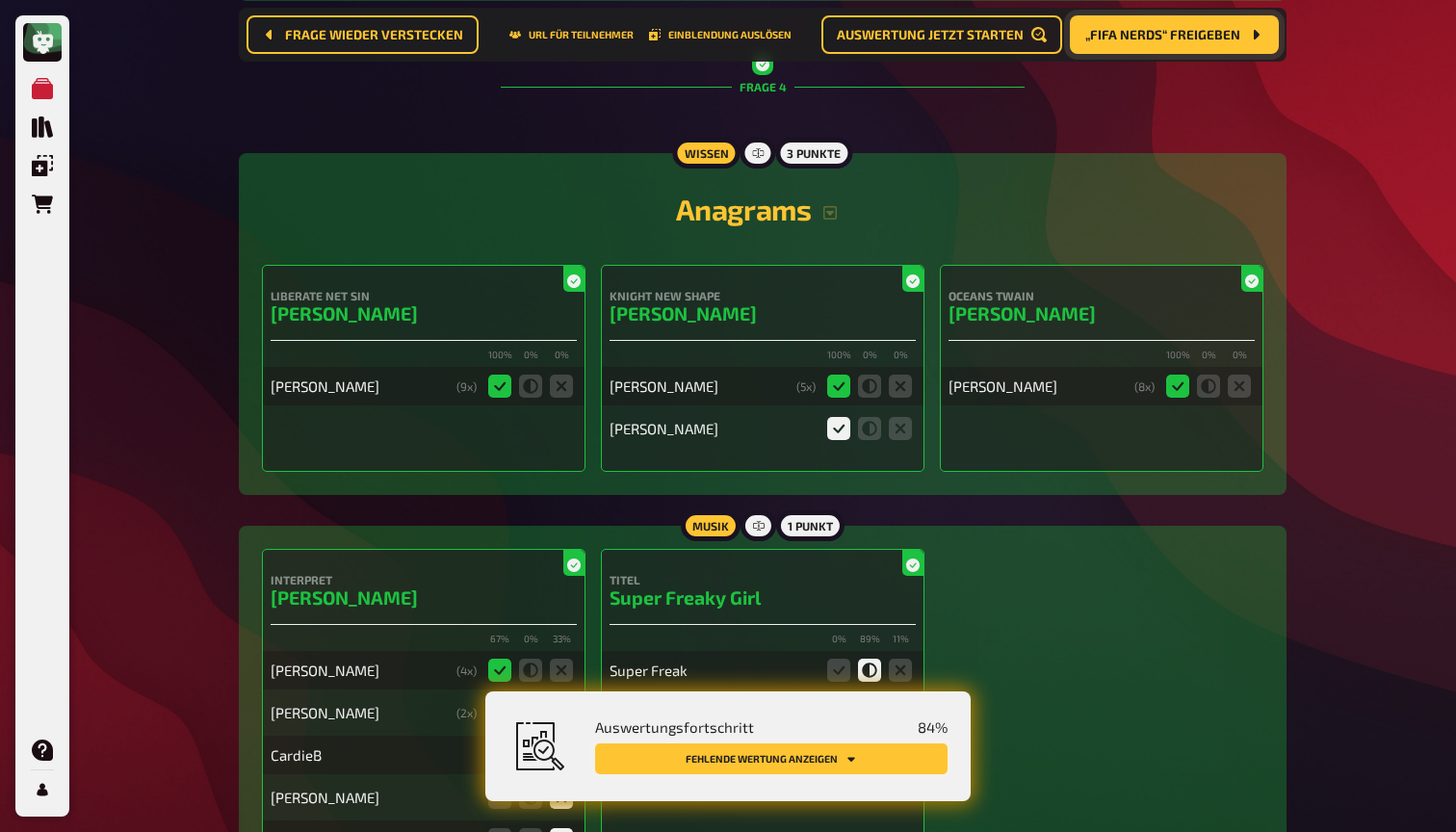
click at [833, 756] on button "Fehlende Wertung anzeigen" at bounding box center [772, 758] width 352 height 30
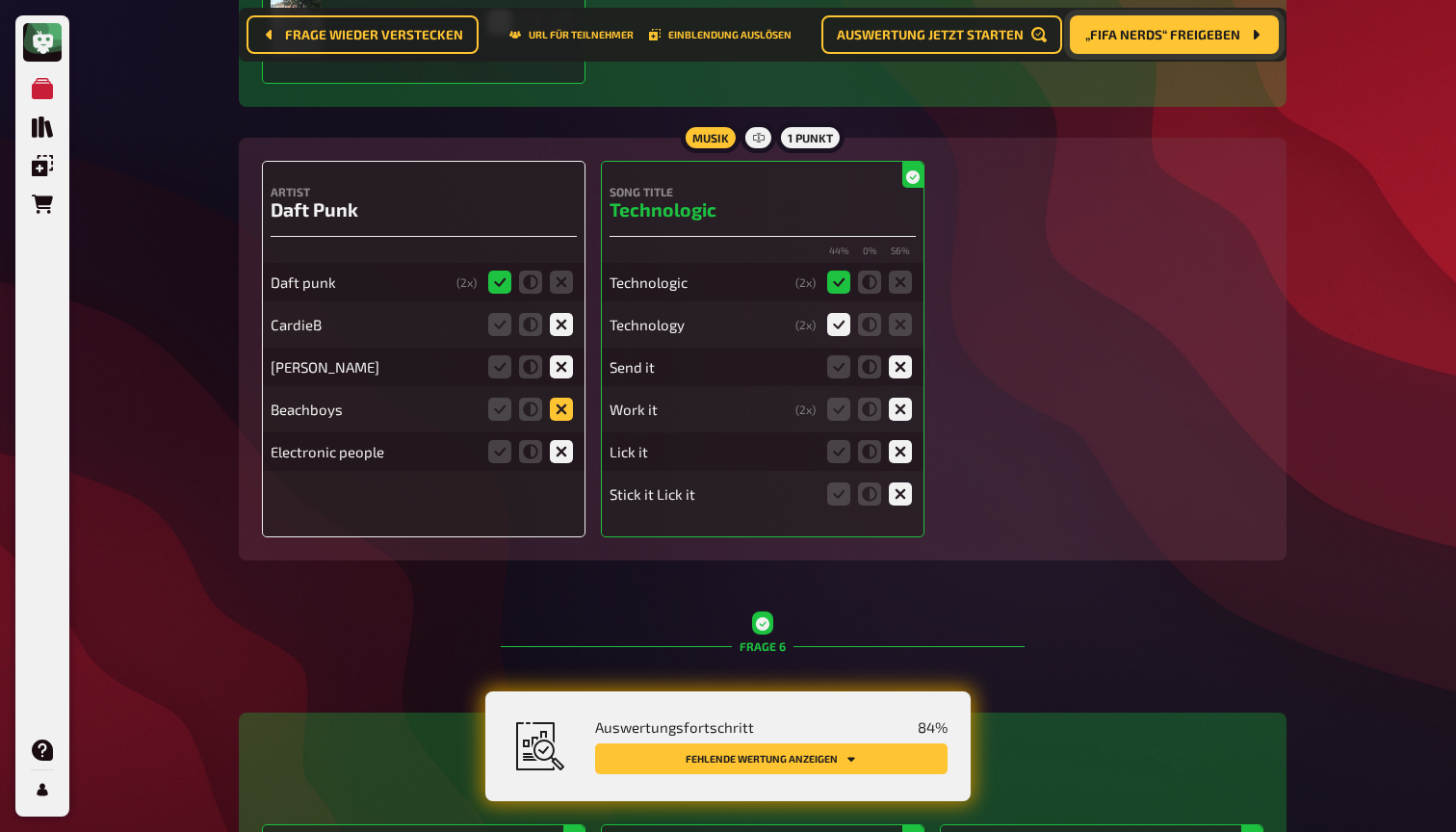
click at [569, 397] on icon at bounding box center [562, 409] width 23 height 23
click at [0, 0] on input "radio" at bounding box center [0, 0] width 0 height 0
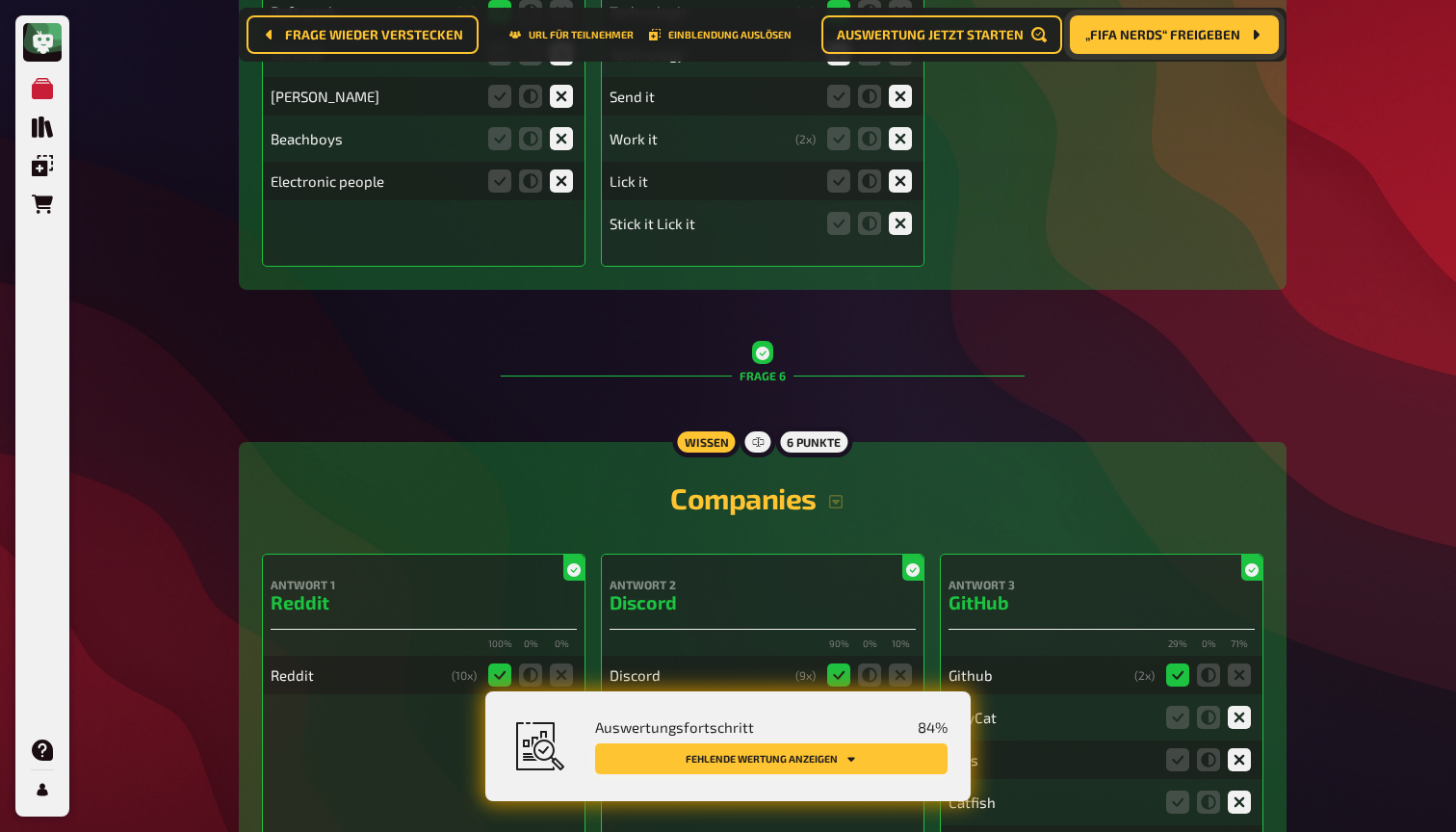
click at [820, 755] on button "Fehlende Wertung anzeigen" at bounding box center [772, 758] width 352 height 30
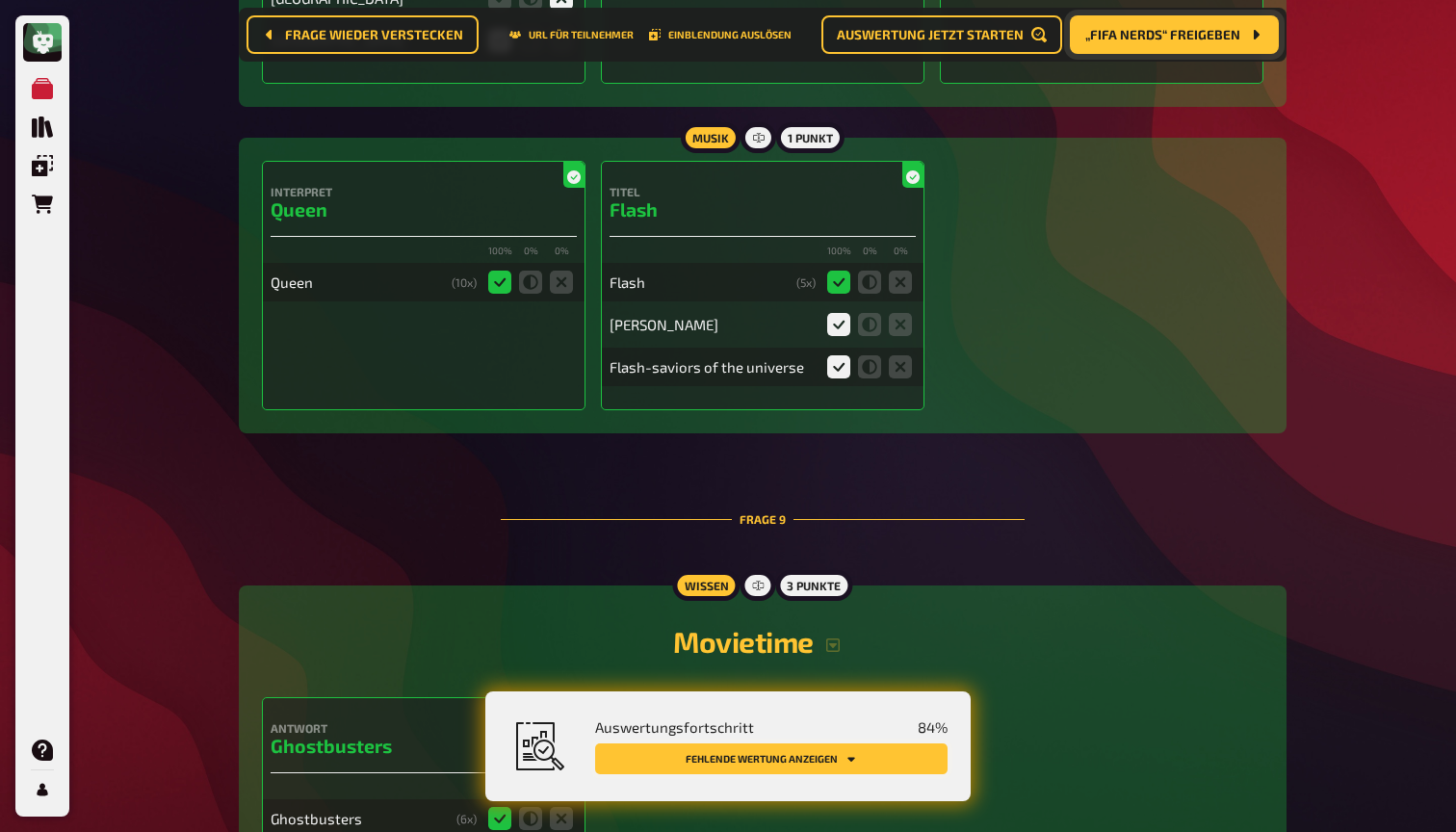
scroll to position [10880, 0]
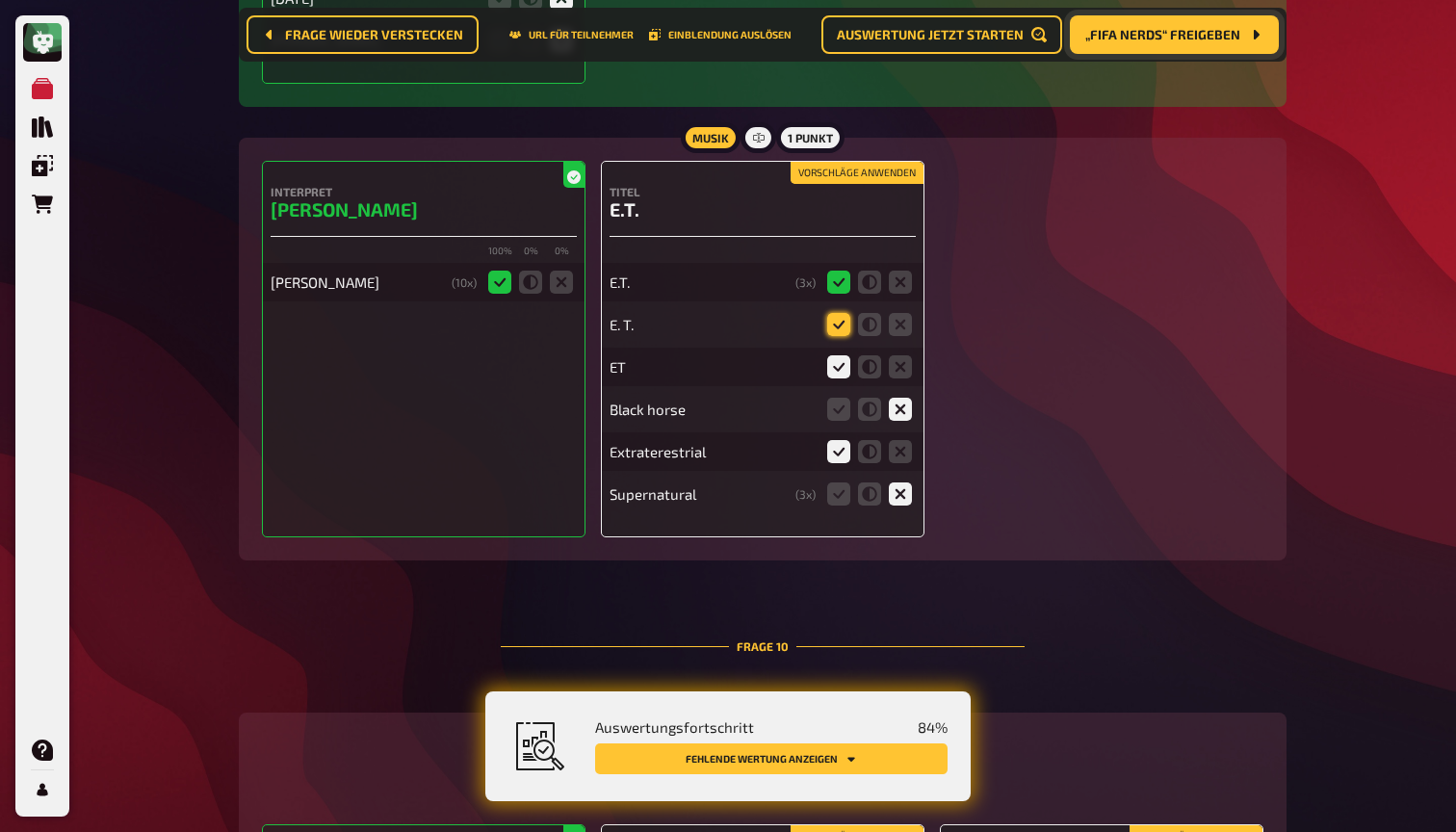
click at [836, 313] on icon at bounding box center [839, 325] width 23 height 23
click at [0, 0] on input "radio" at bounding box center [0, 0] width 0 height 0
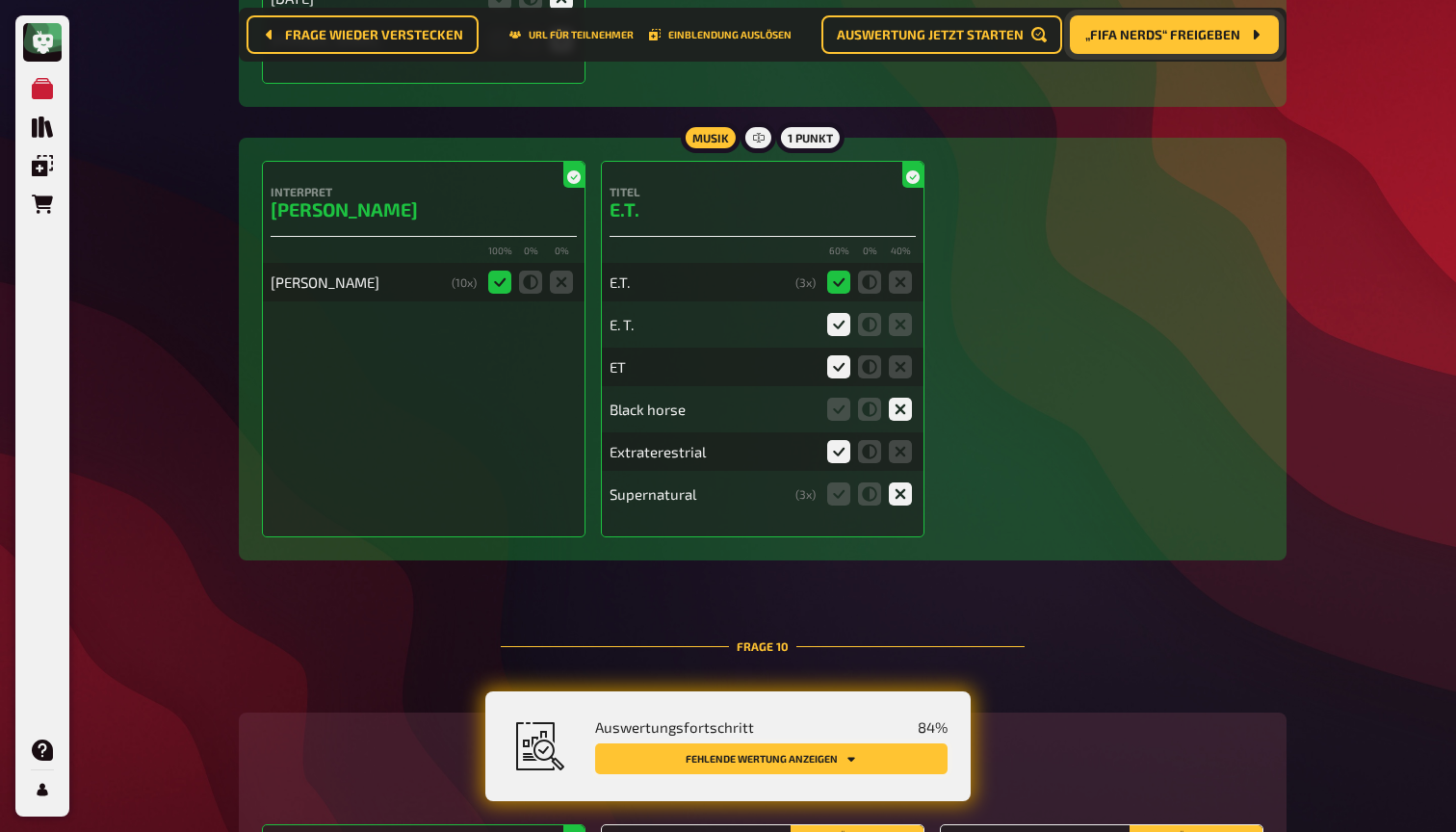
click at [887, 756] on button "Fehlende Wertung anzeigen" at bounding box center [772, 758] width 352 height 30
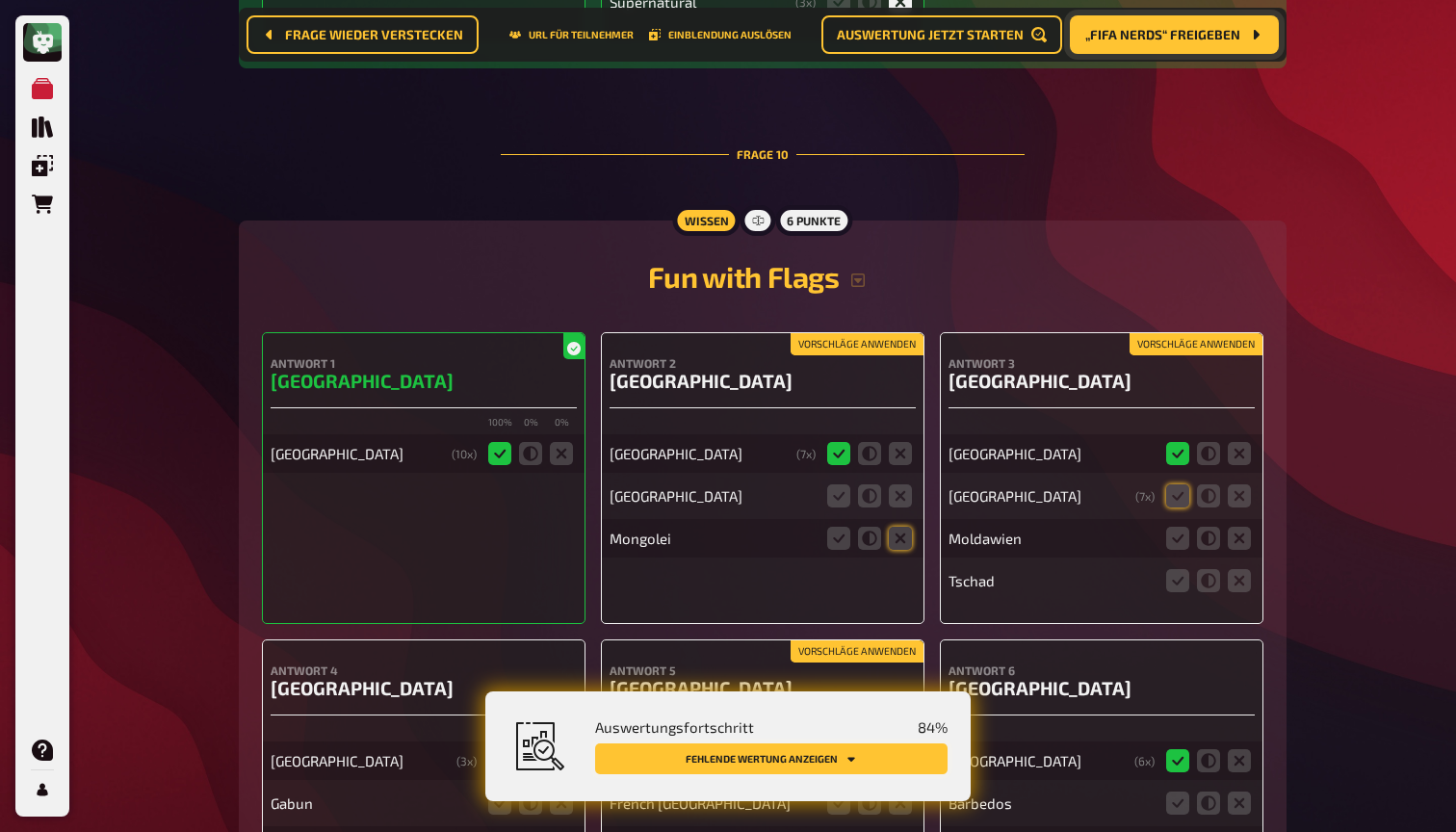
scroll to position [11454, 0]
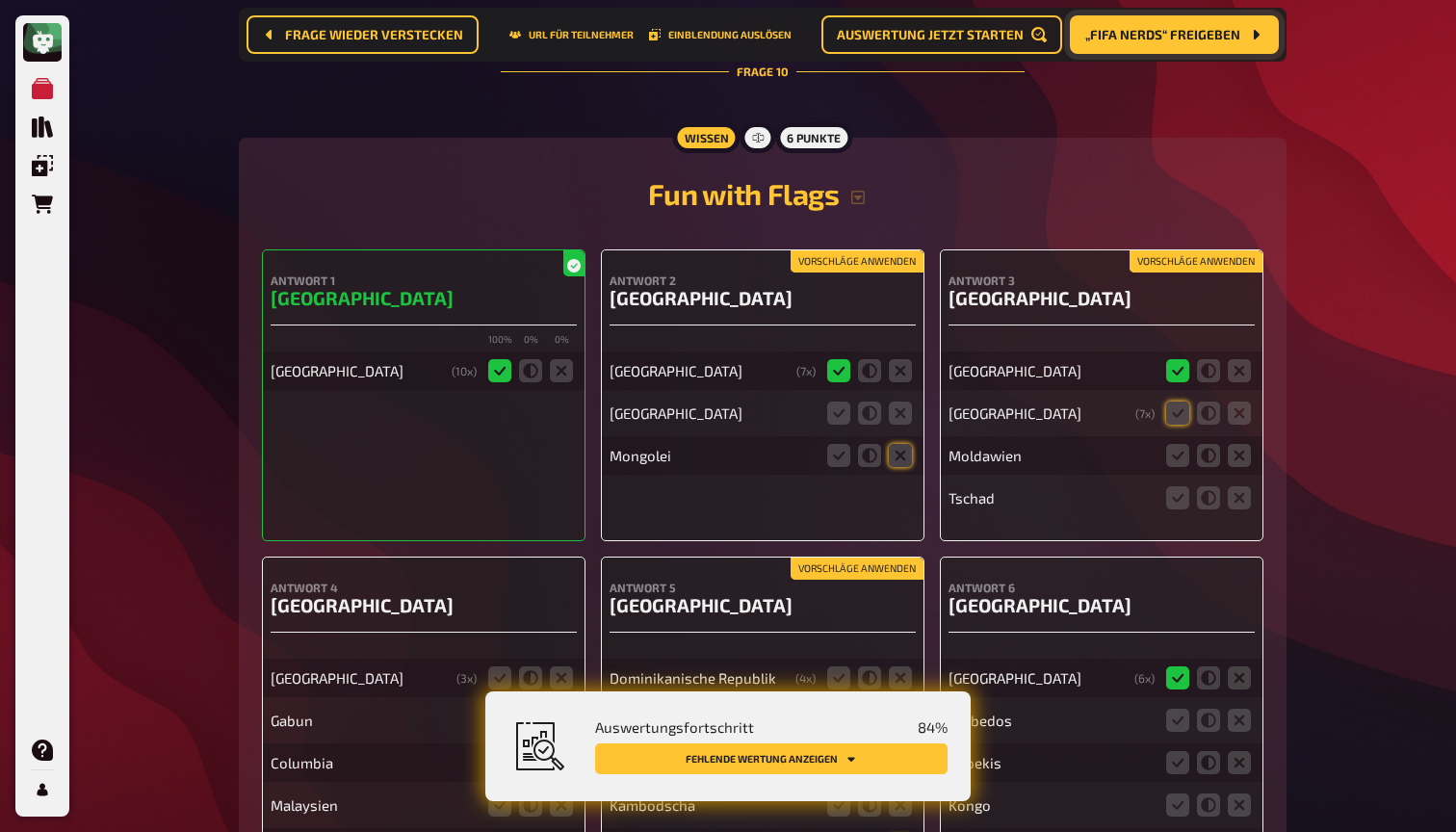
click at [865, 252] on button "Vorschläge anwenden" at bounding box center [857, 262] width 133 height 22
click at [1173, 252] on button "Vorschläge anwenden" at bounding box center [1196, 262] width 133 height 22
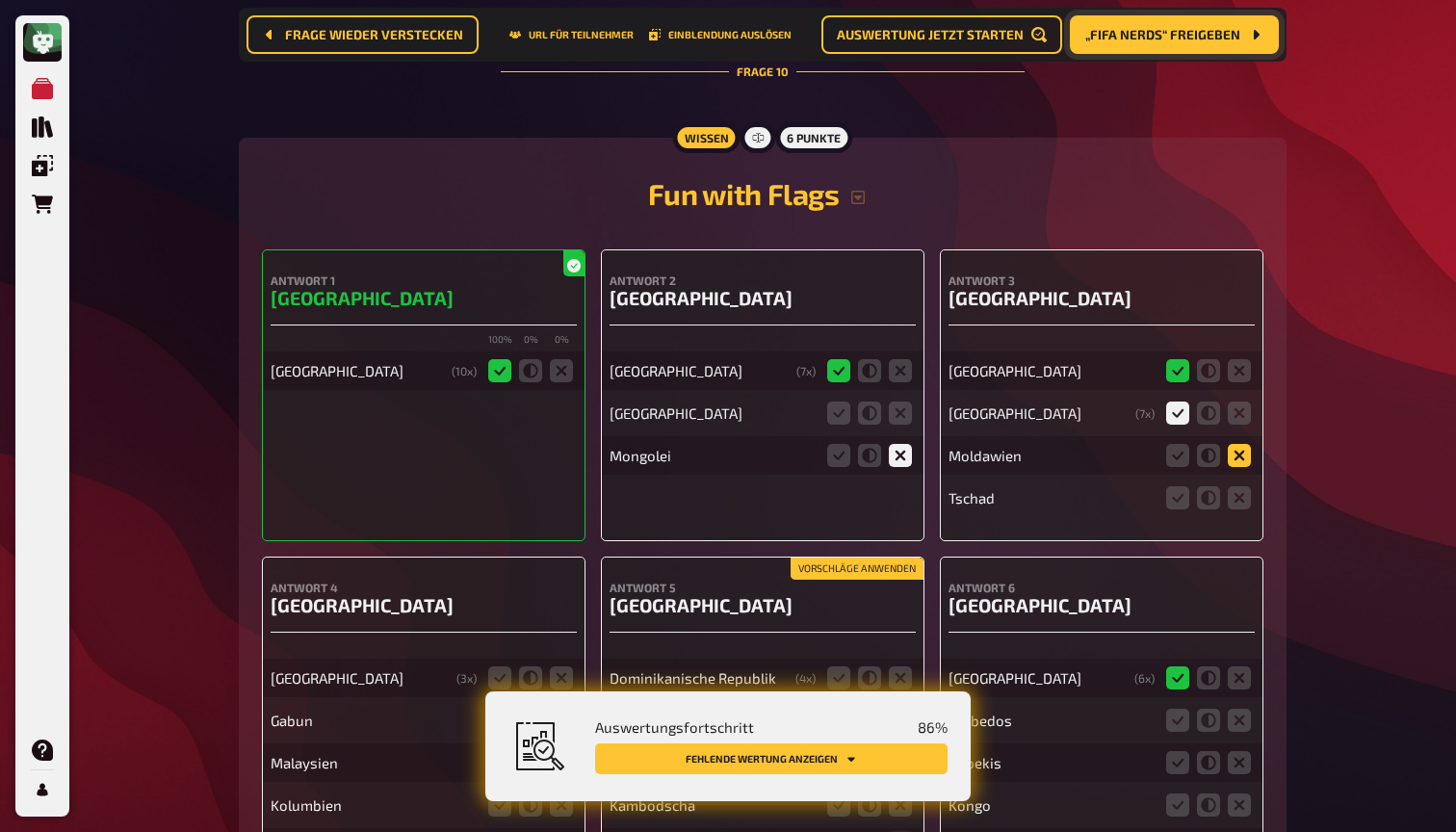
click at [1239, 443] on icon at bounding box center [1240, 455] width 23 height 23
click at [0, 0] on input "radio" at bounding box center [0, 0] width 0 height 0
click at [1243, 486] on icon at bounding box center [1240, 498] width 23 height 23
click at [0, 0] on input "radio" at bounding box center [0, 0] width 0 height 0
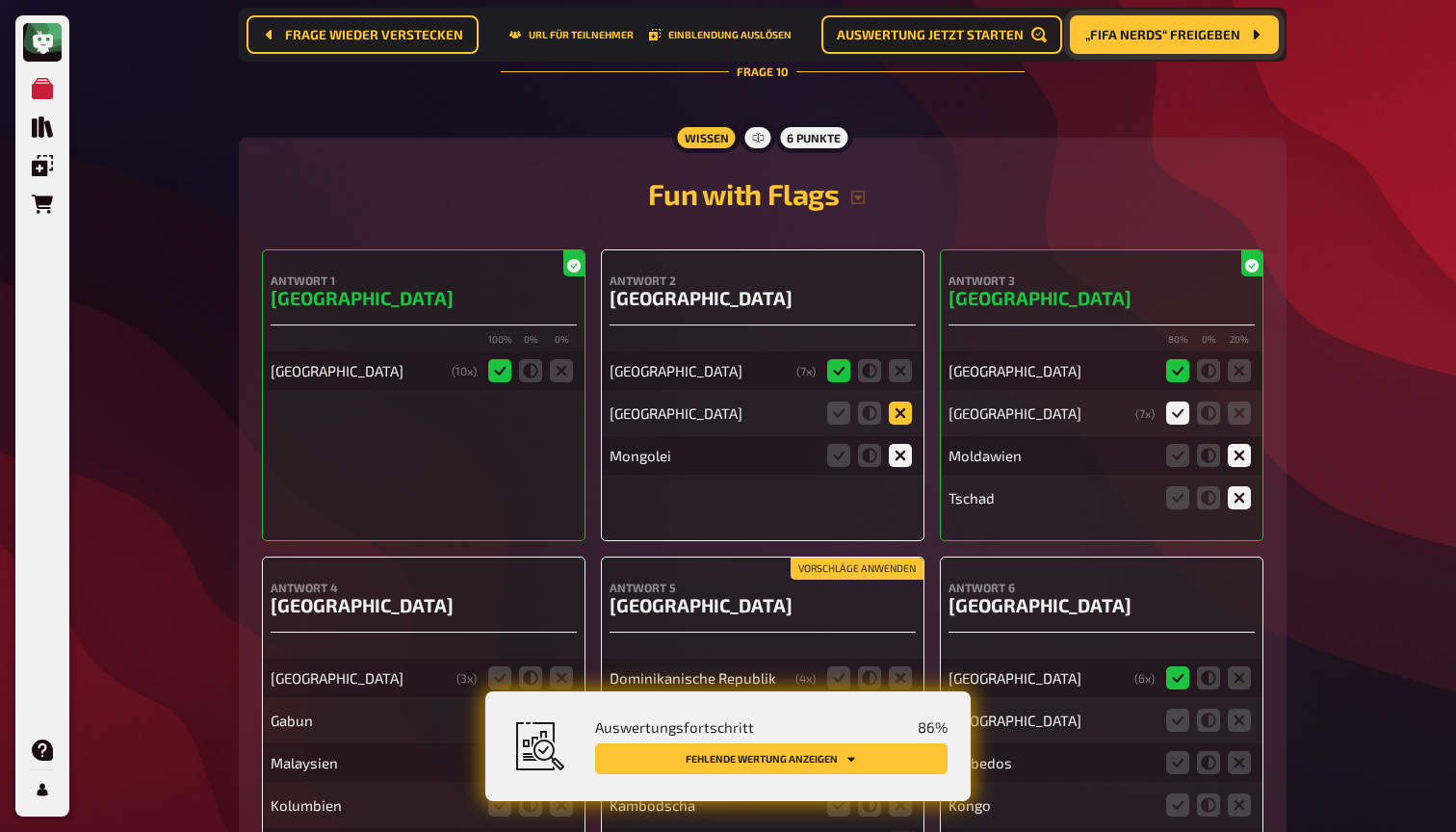
click at [908, 401] on icon at bounding box center [901, 413] width 23 height 23
click at [0, 0] on input "radio" at bounding box center [0, 0] width 0 height 0
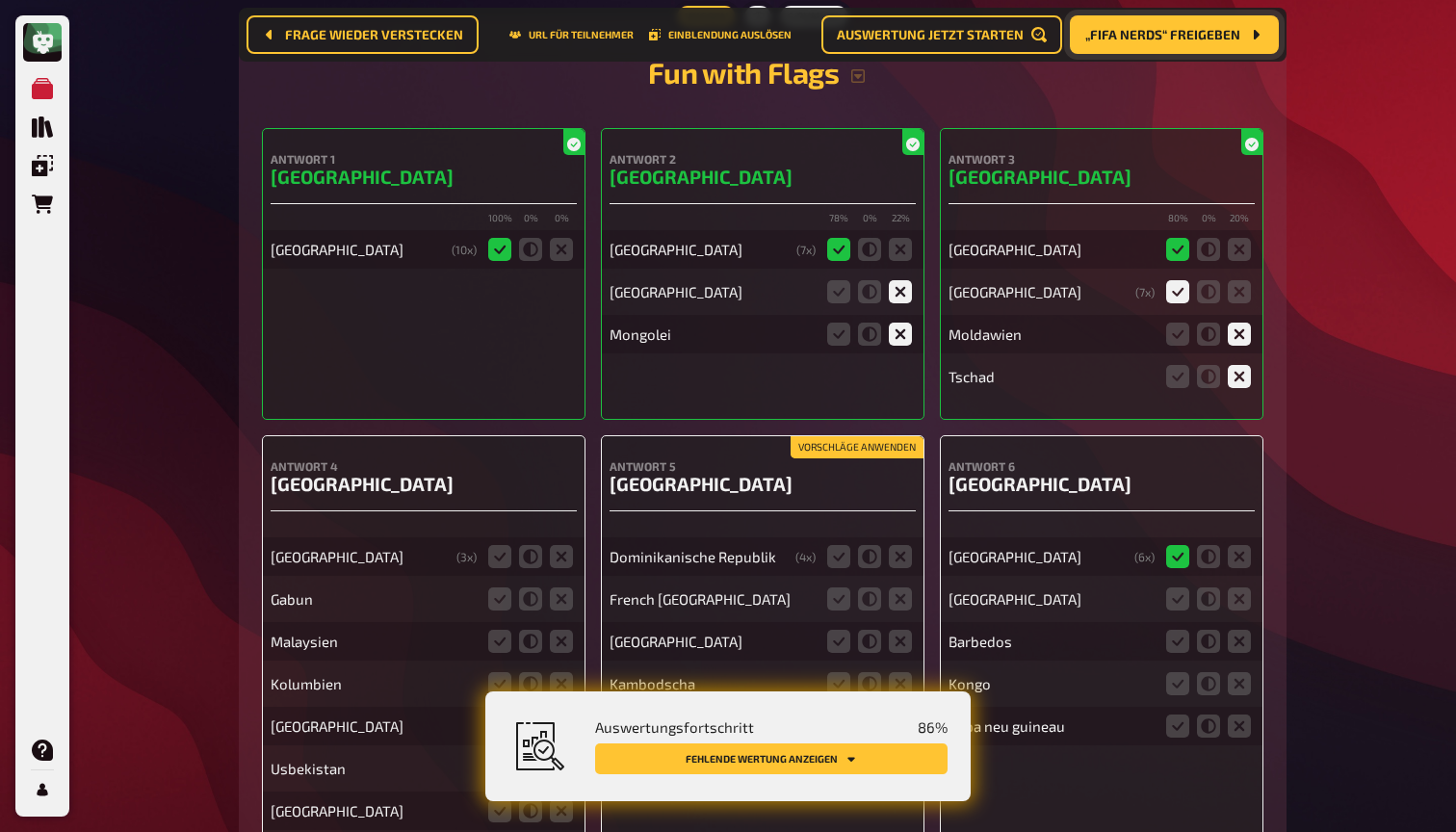
scroll to position [11646, 0]
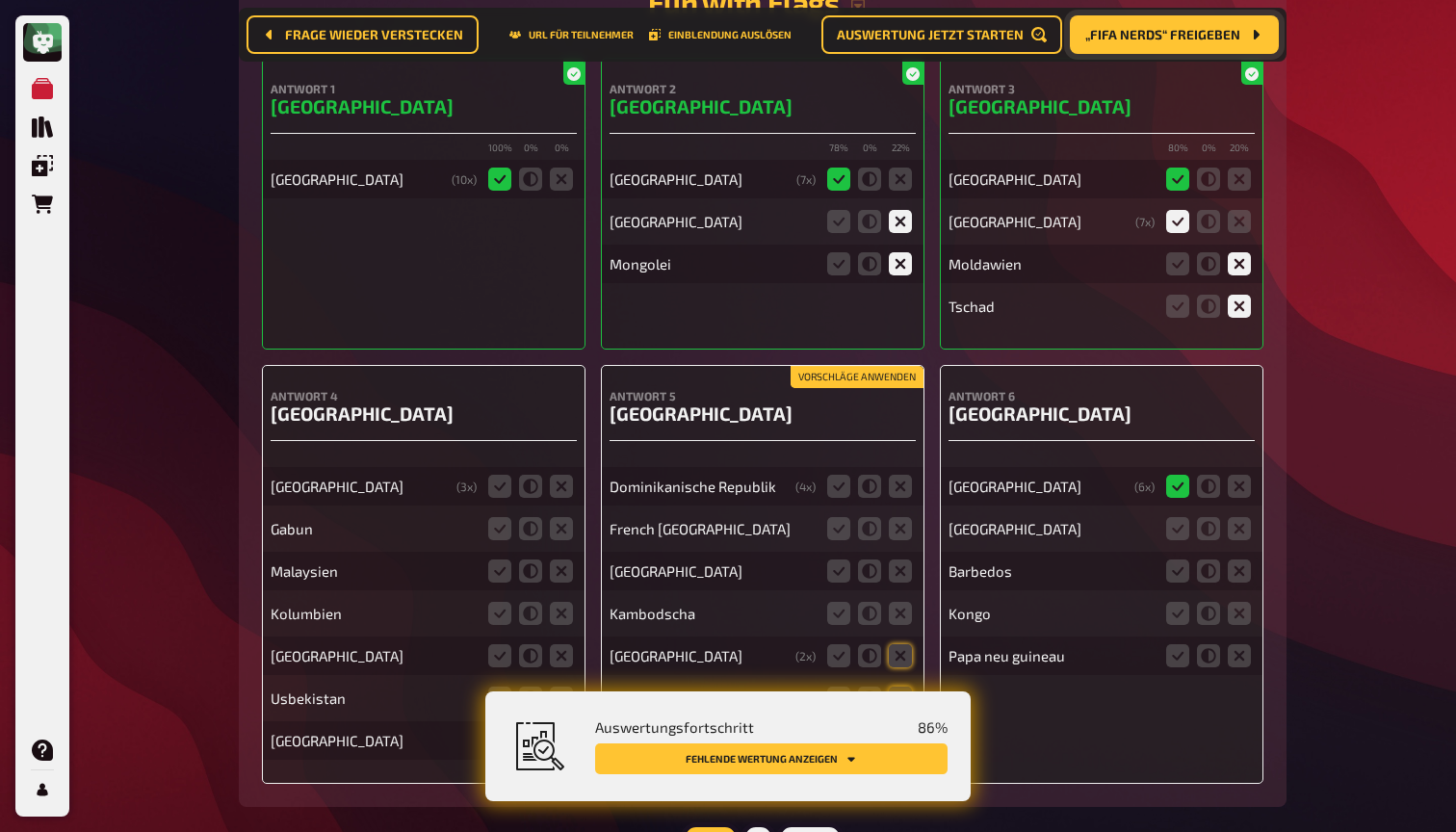
click at [871, 367] on button "Vorschläge anwenden" at bounding box center [857, 378] width 133 height 22
click at [834, 475] on icon at bounding box center [839, 486] width 23 height 23
click at [0, 0] on input "radio" at bounding box center [0, 0] width 0 height 0
click at [902, 517] on icon at bounding box center [901, 529] width 23 height 23
click at [0, 0] on input "radio" at bounding box center [0, 0] width 0 height 0
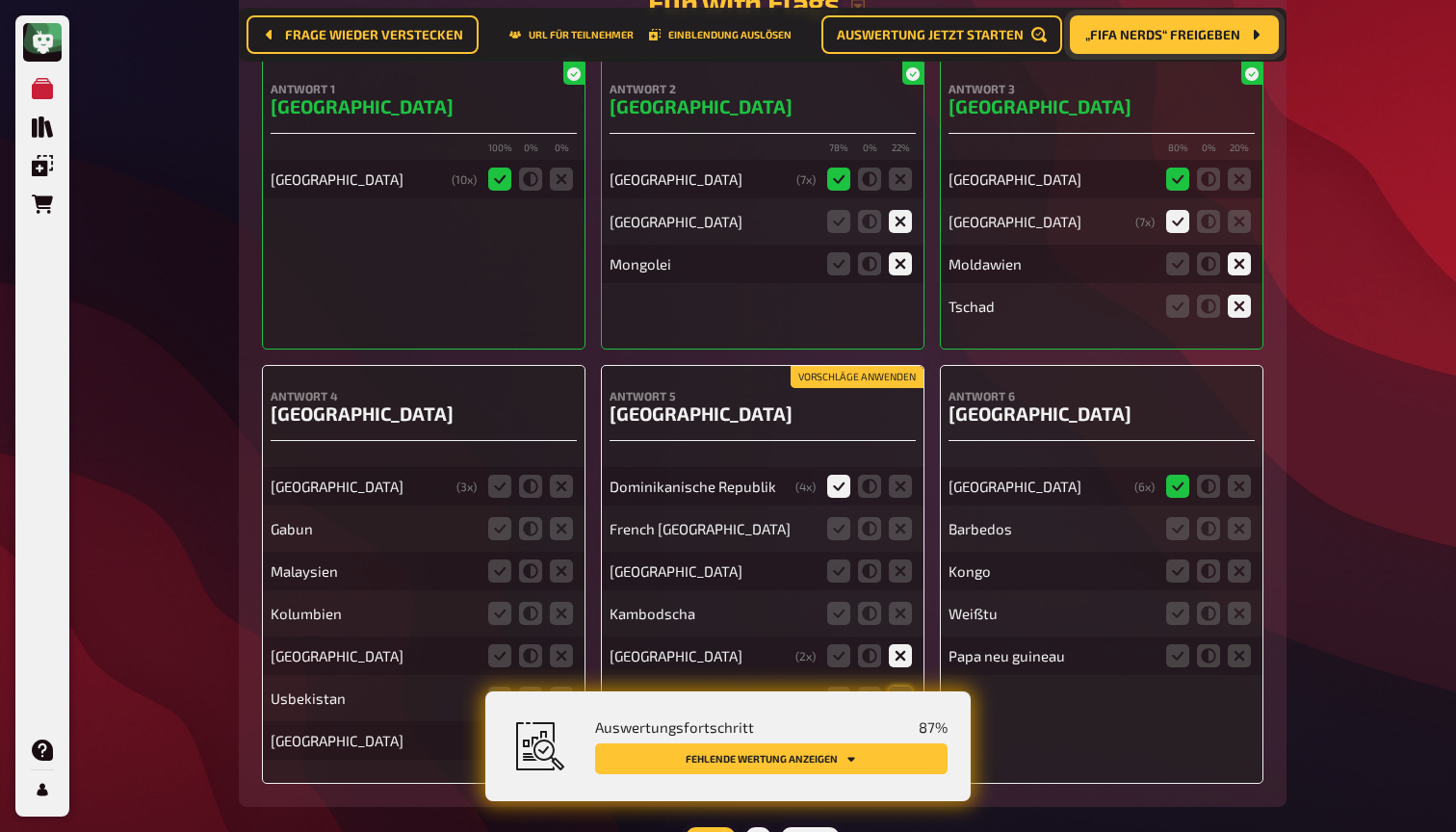
click at [882, 367] on button "Vorschläge anwenden" at bounding box center [857, 378] width 133 height 22
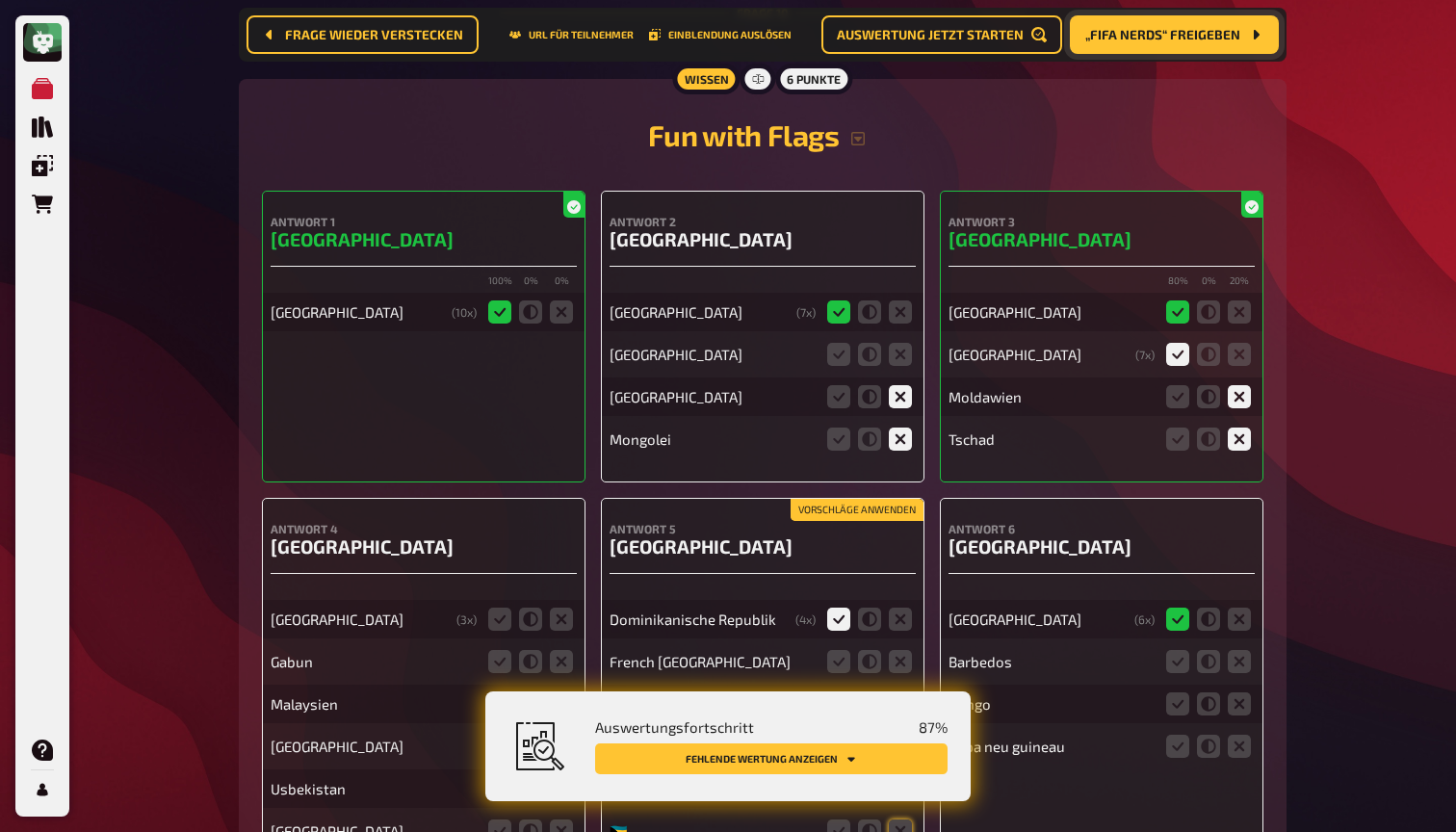
scroll to position [11605, 0]
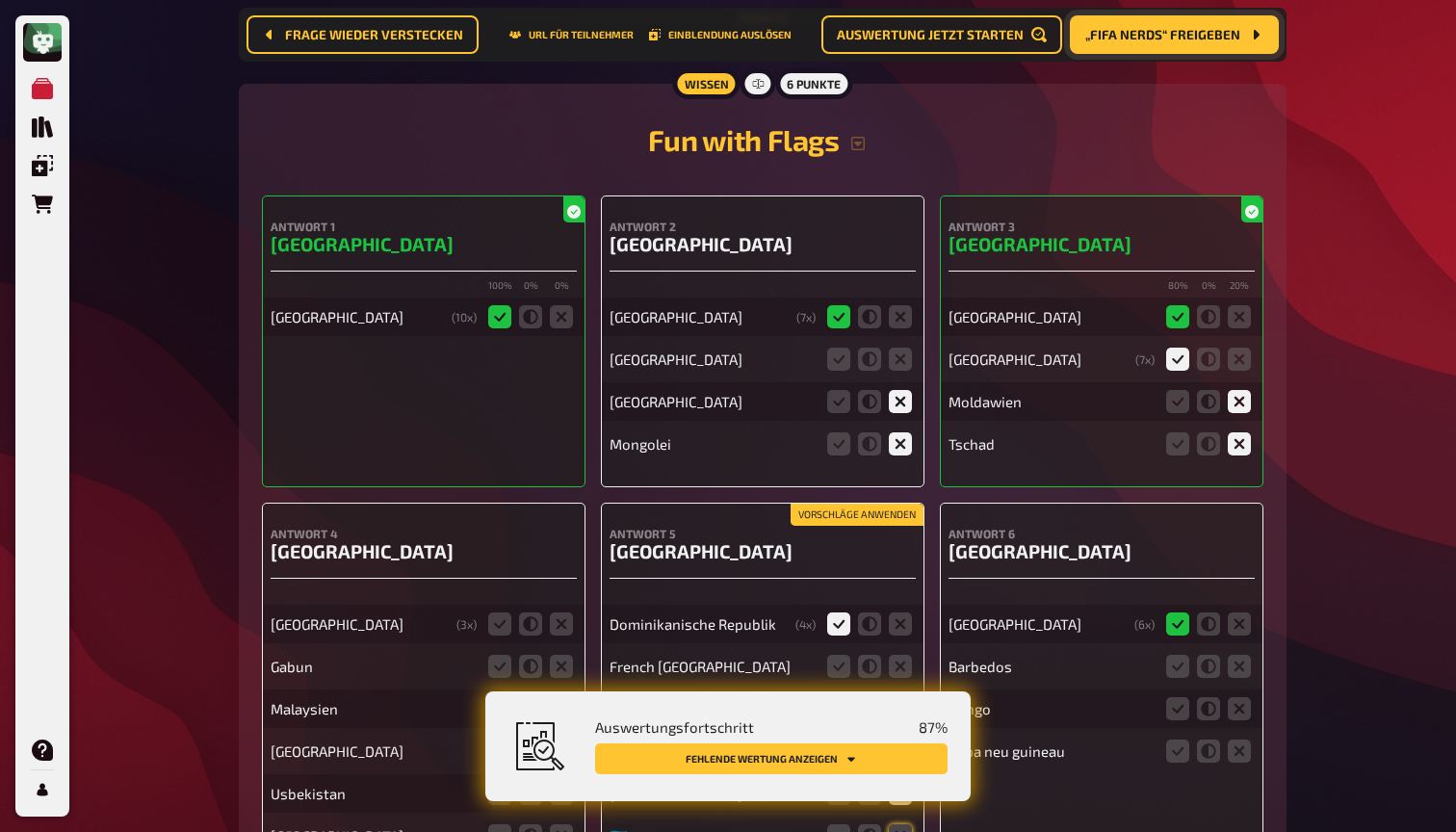
click at [1145, 44] on button "„FIFA Nerds“ freigeben" at bounding box center [1174, 34] width 209 height 38
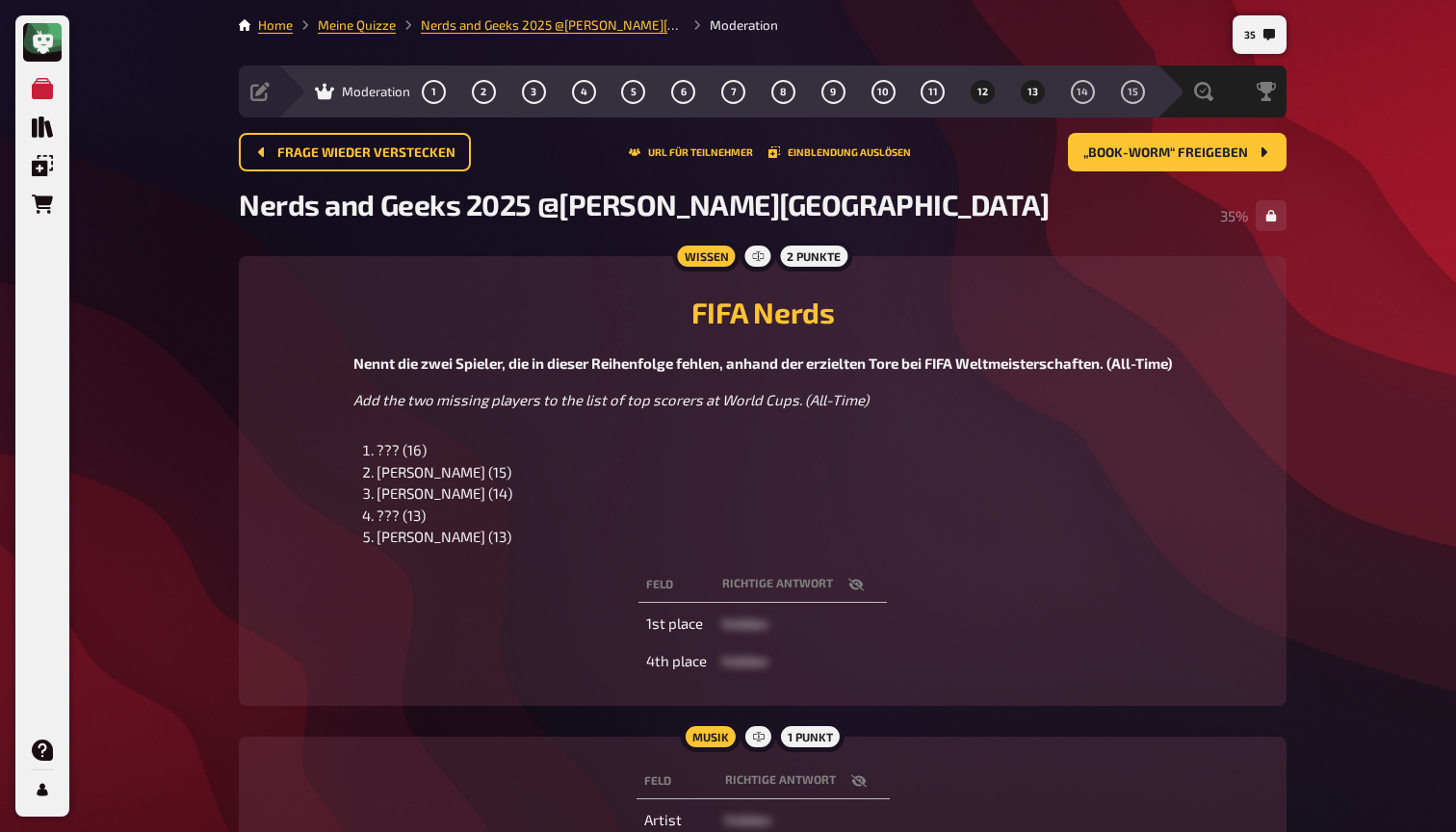
click at [1035, 93] on span "13" at bounding box center [1032, 92] width 11 height 11
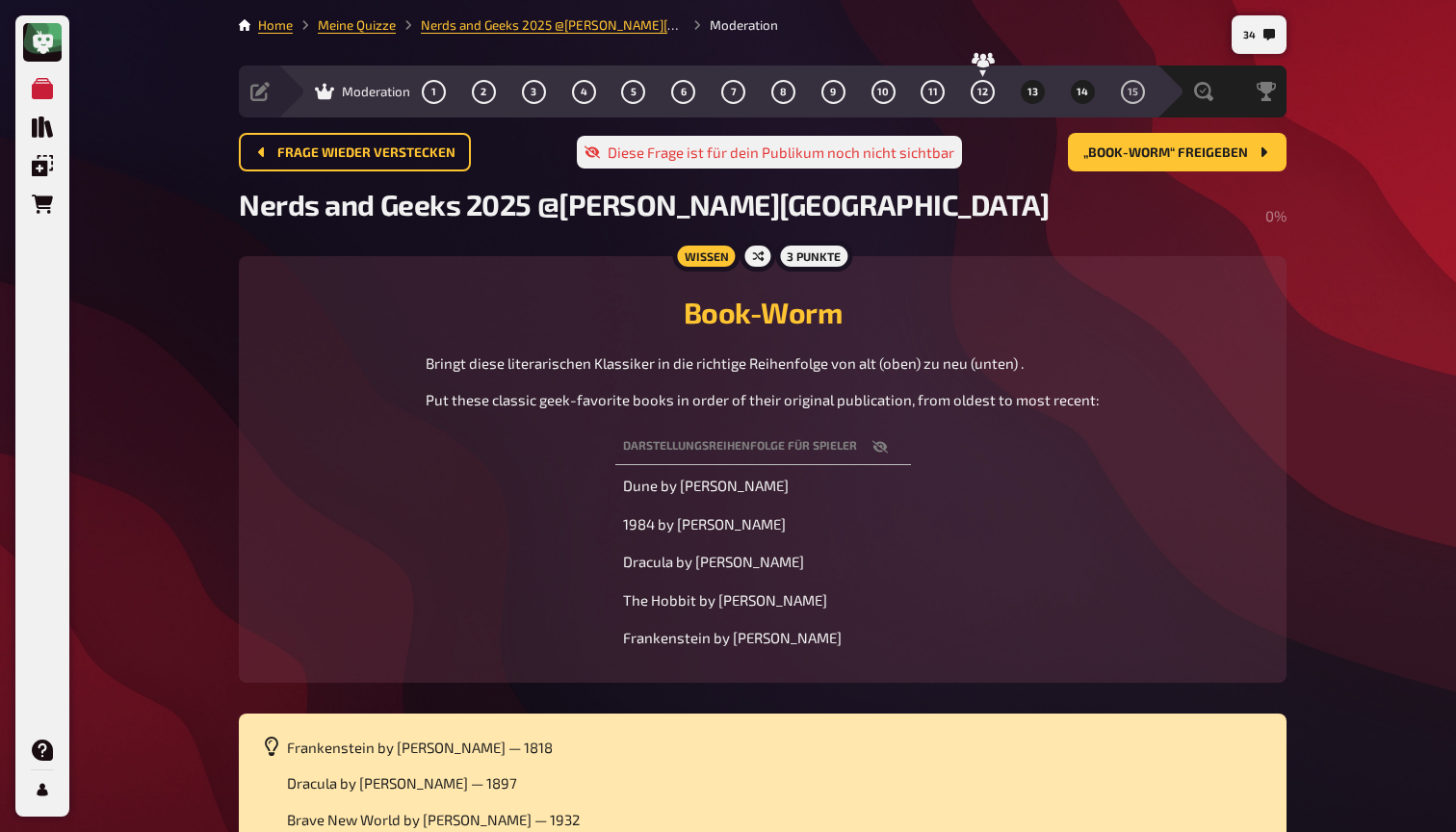
click at [1093, 86] on button "14" at bounding box center [1082, 91] width 30 height 30
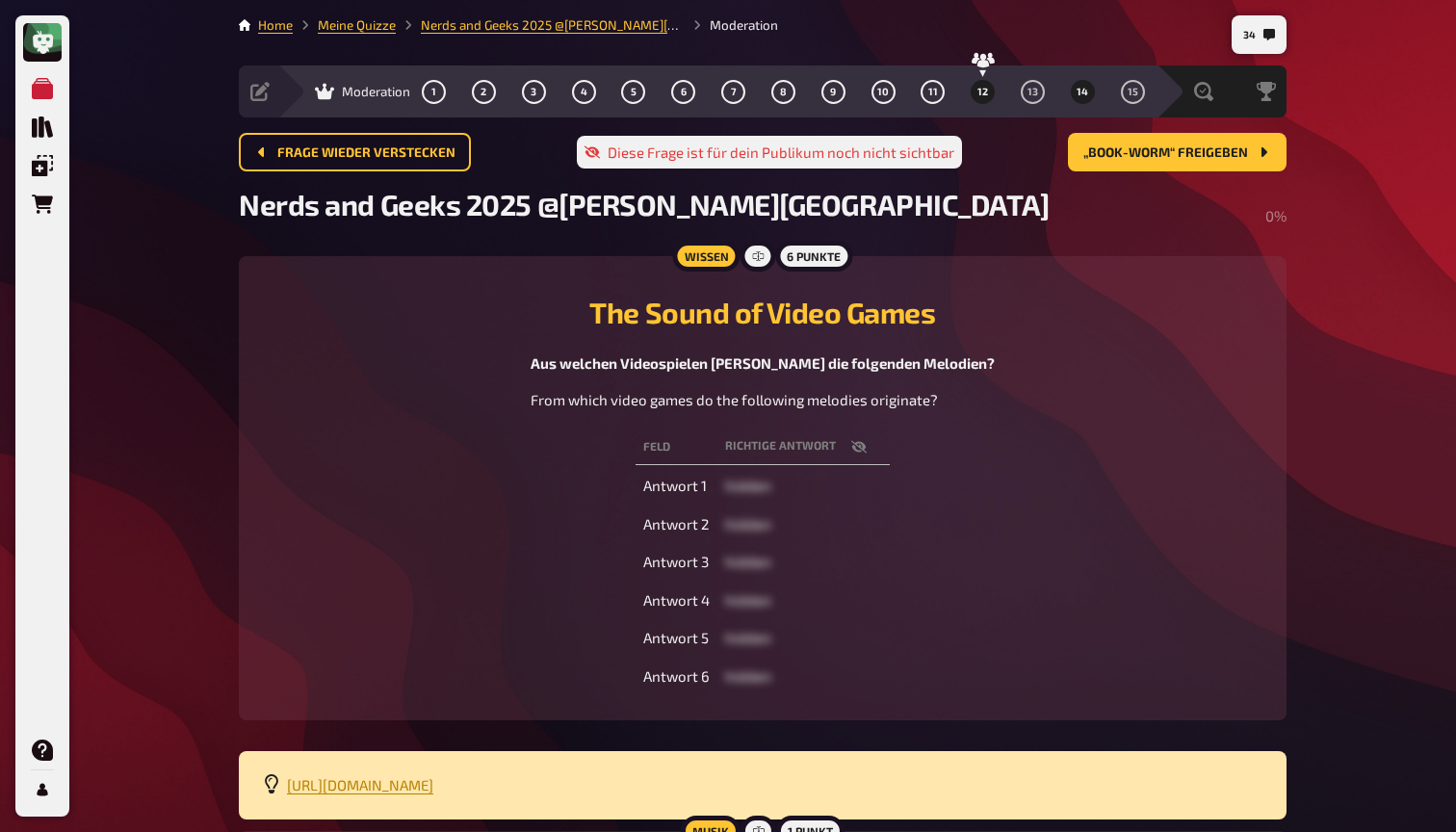
click at [990, 93] on button "12" at bounding box center [982, 91] width 30 height 30
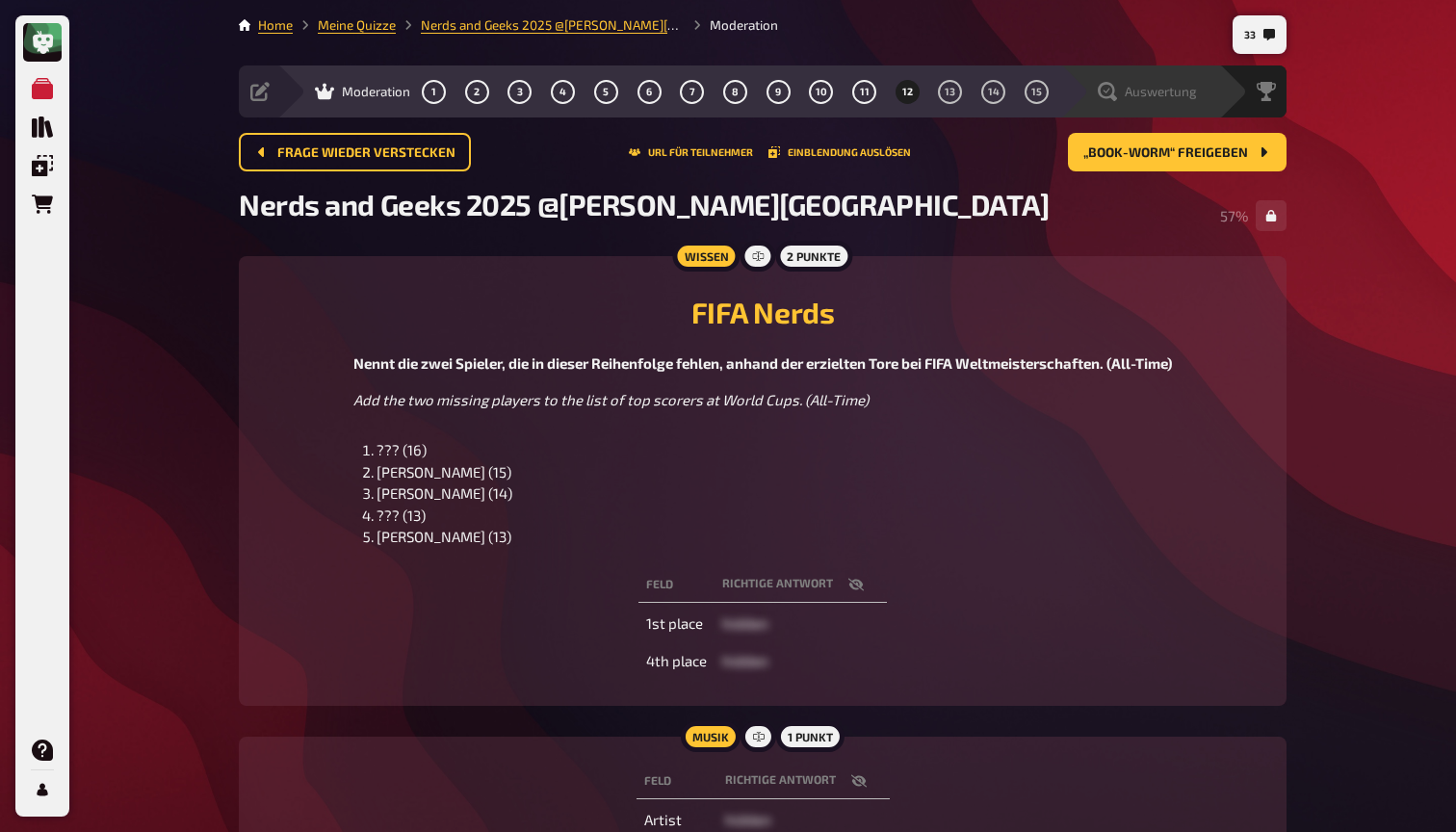
click at [1175, 89] on span "Auswertung" at bounding box center [1161, 92] width 72 height 16
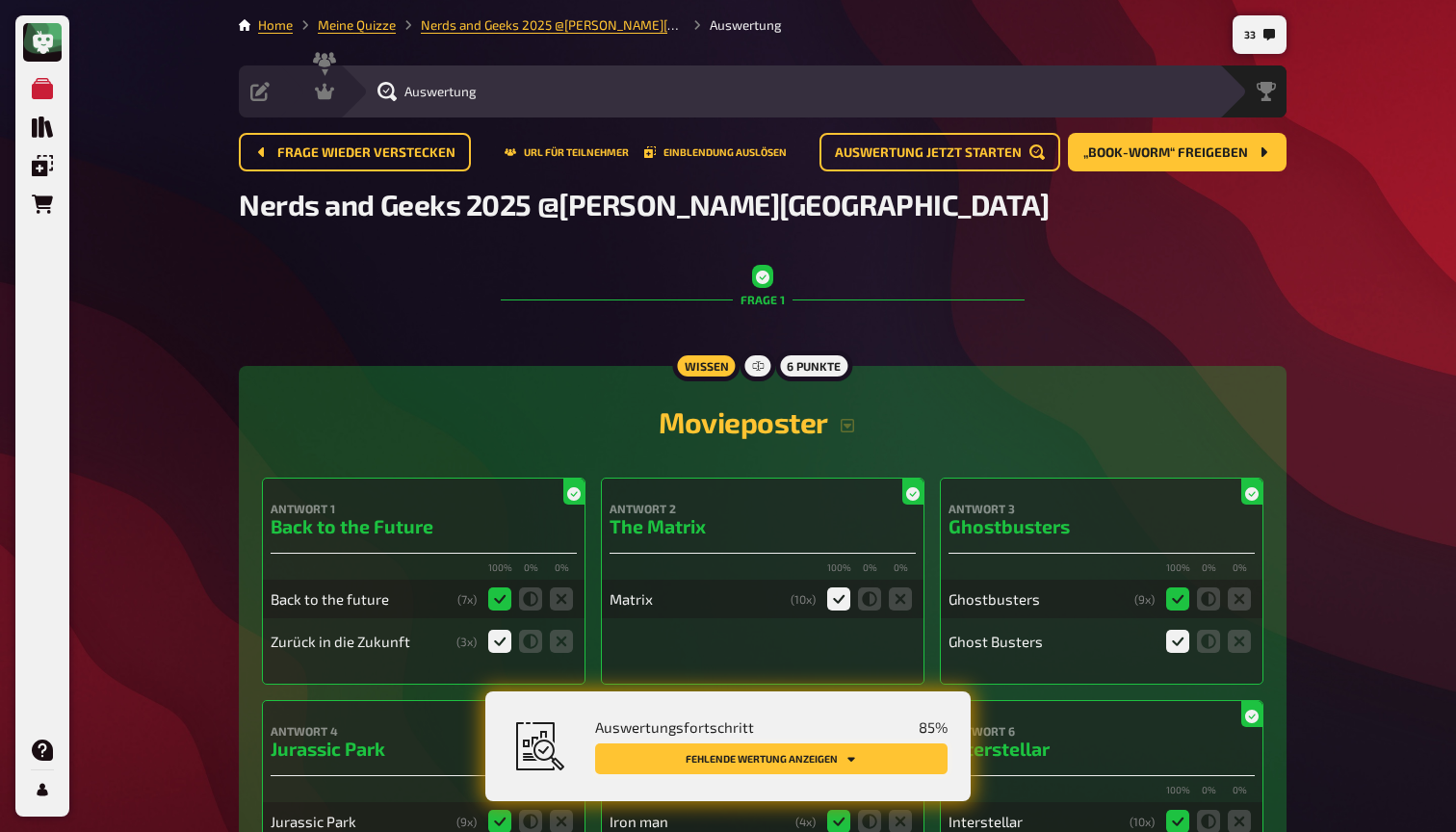
click at [881, 752] on button "Fehlende Wertung anzeigen" at bounding box center [772, 758] width 352 height 30
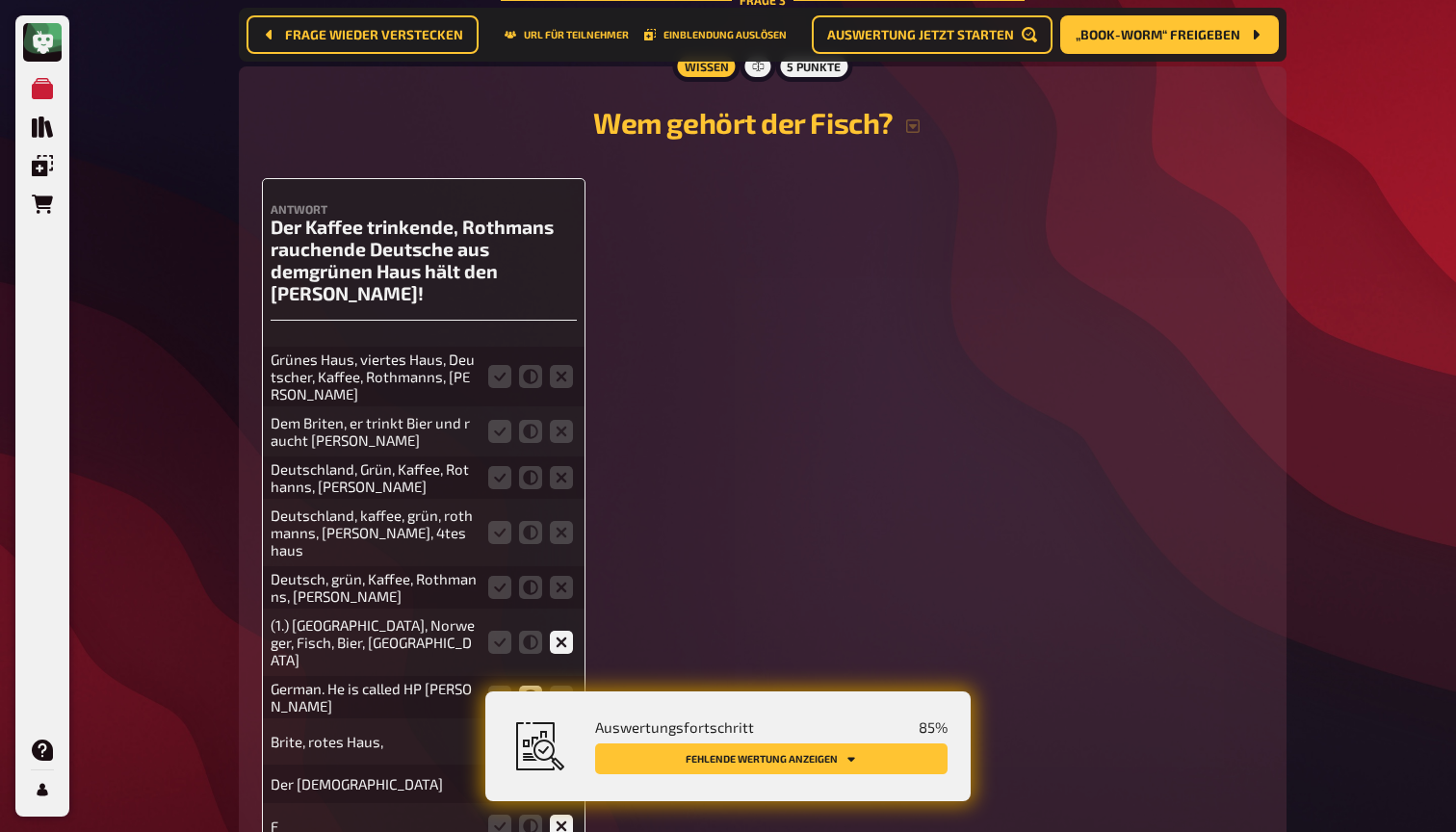
scroll to position [2911, 0]
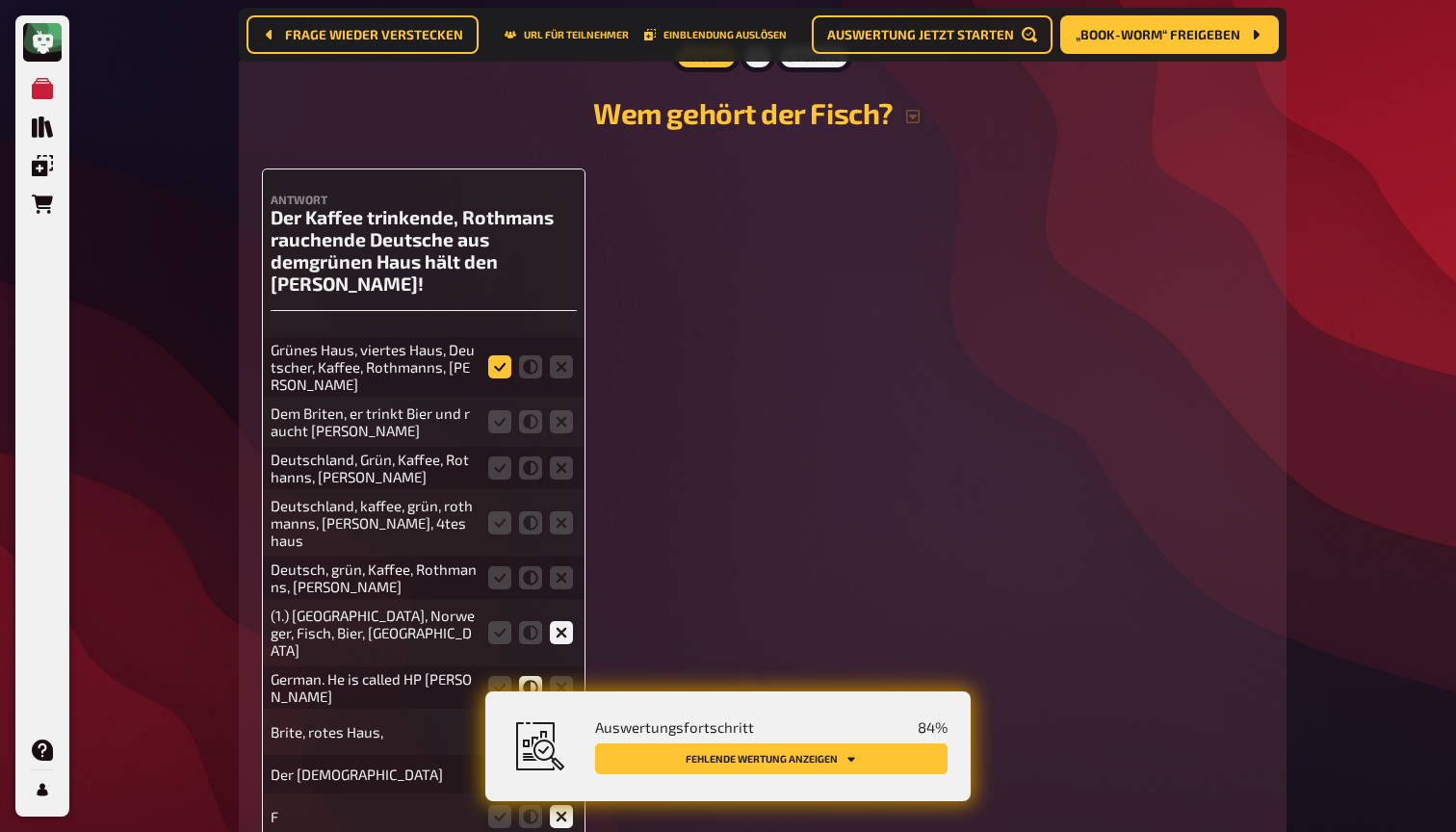
click at [502, 355] on icon at bounding box center [500, 367] width 23 height 23
click at [0, 0] on input "radio" at bounding box center [0, 0] width 0 height 0
click at [556, 410] on icon at bounding box center [562, 422] width 23 height 23
click at [0, 0] on input "radio" at bounding box center [0, 0] width 0 height 0
click at [496, 456] on icon at bounding box center [500, 468] width 23 height 23
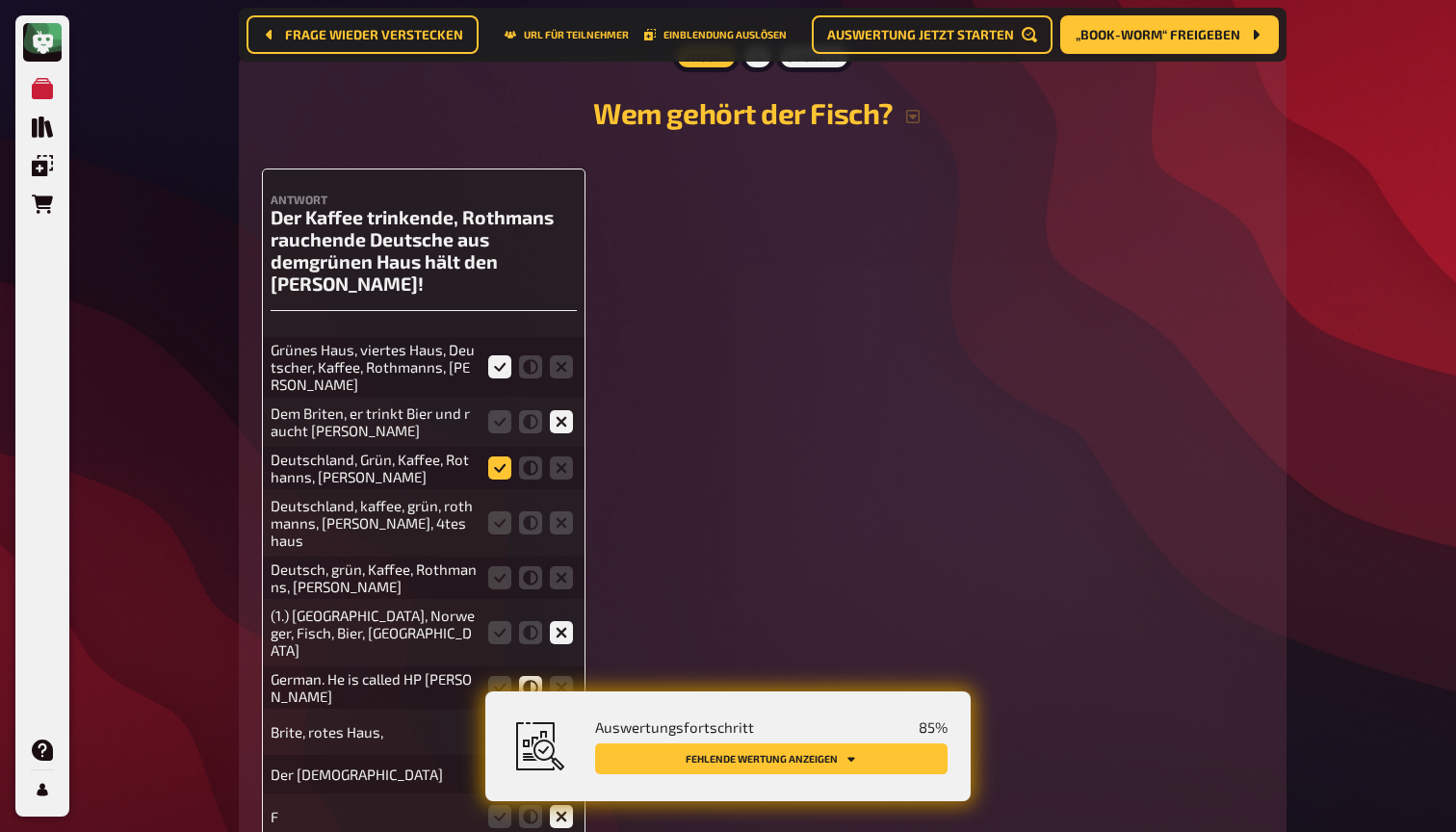
click at [0, 0] on input "radio" at bounding box center [0, 0] width 0 height 0
click at [506, 511] on icon at bounding box center [500, 523] width 23 height 23
click at [0, 0] on input "radio" at bounding box center [0, 0] width 0 height 0
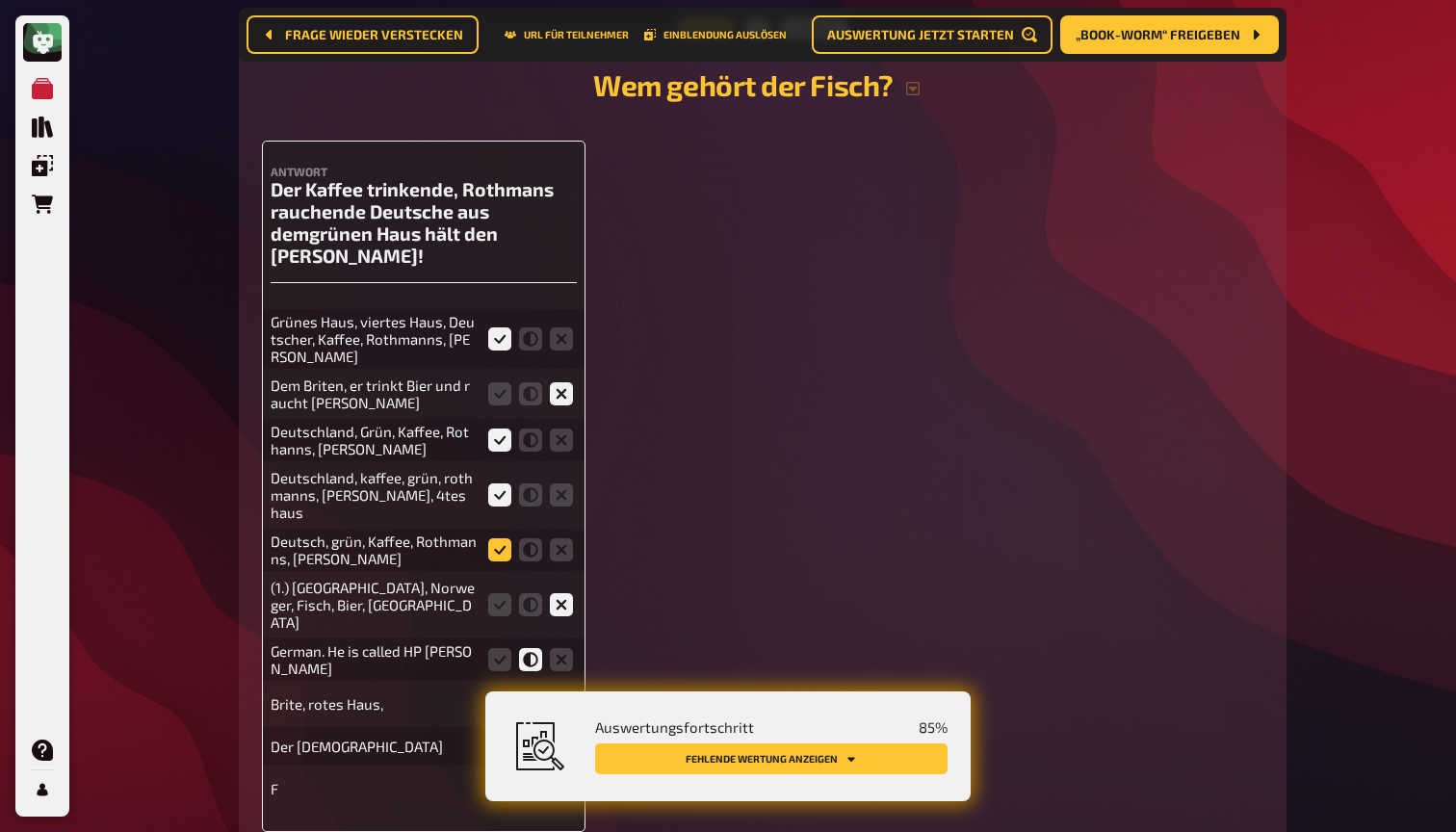
click at [498, 538] on icon at bounding box center [500, 550] width 23 height 23
click at [0, 0] on input "radio" at bounding box center [0, 0] width 0 height 0
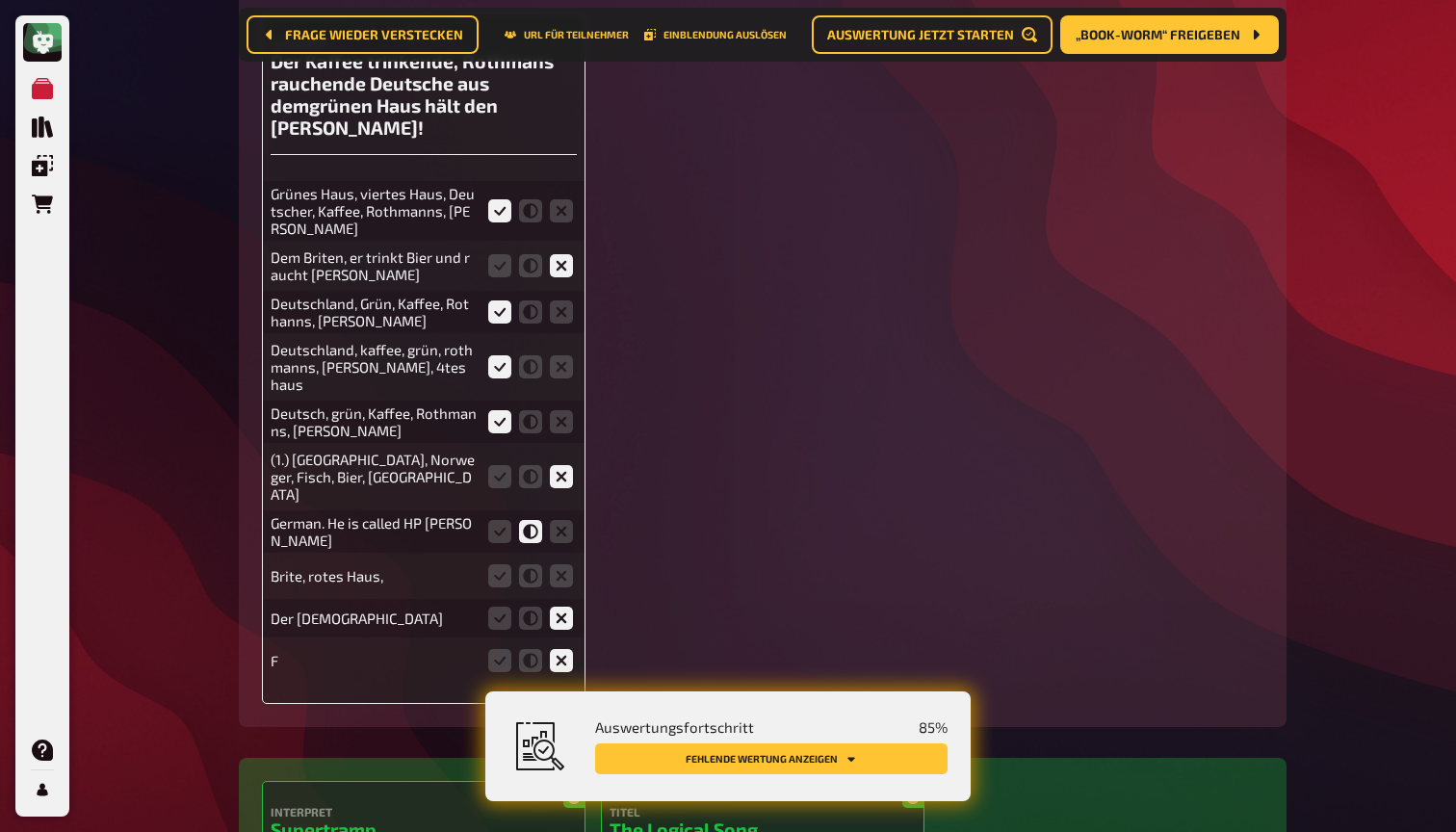
scroll to position [3100, 0]
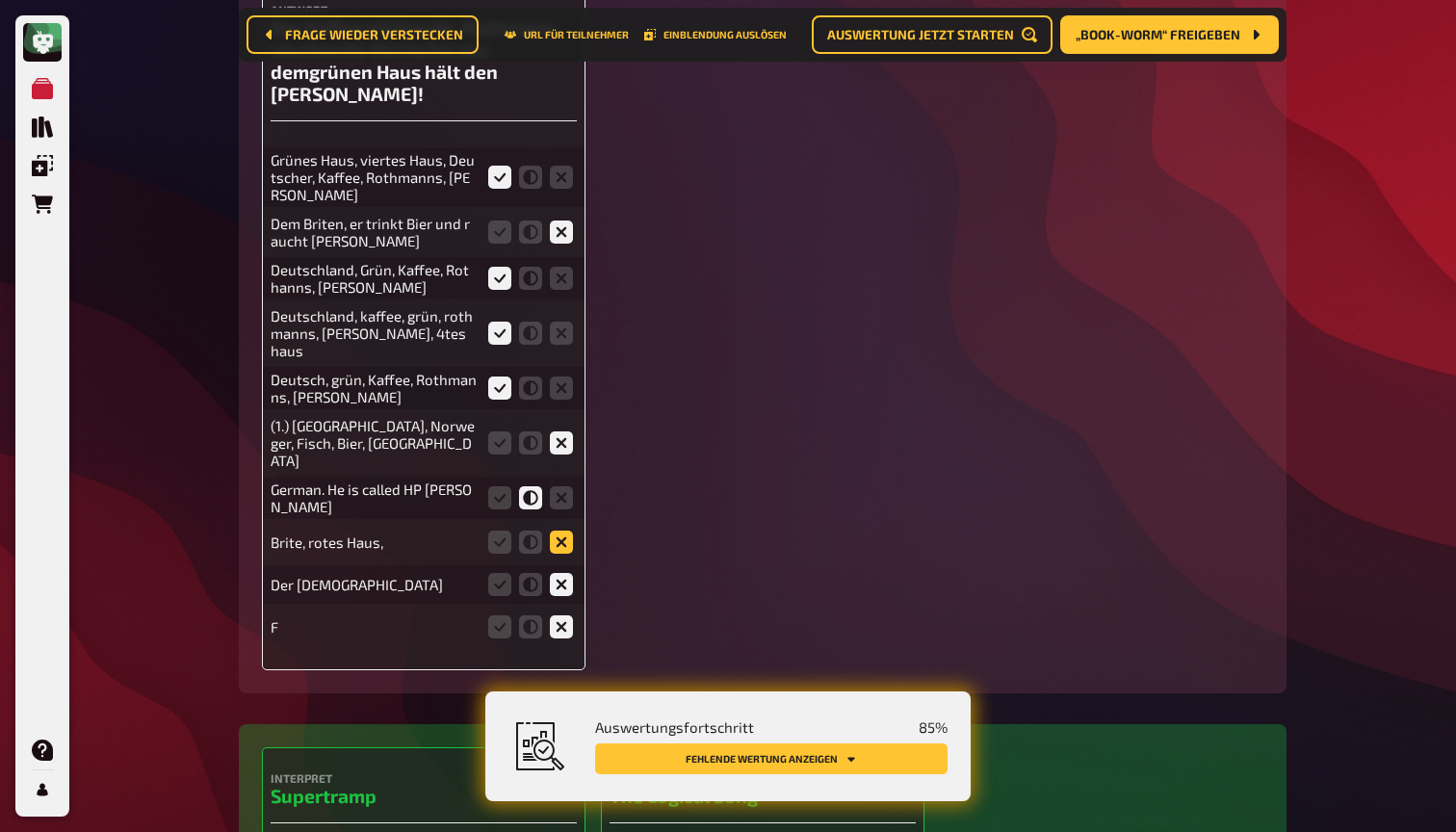
click at [561, 531] on icon at bounding box center [562, 542] width 23 height 23
click at [0, 0] on input "radio" at bounding box center [0, 0] width 0 height 0
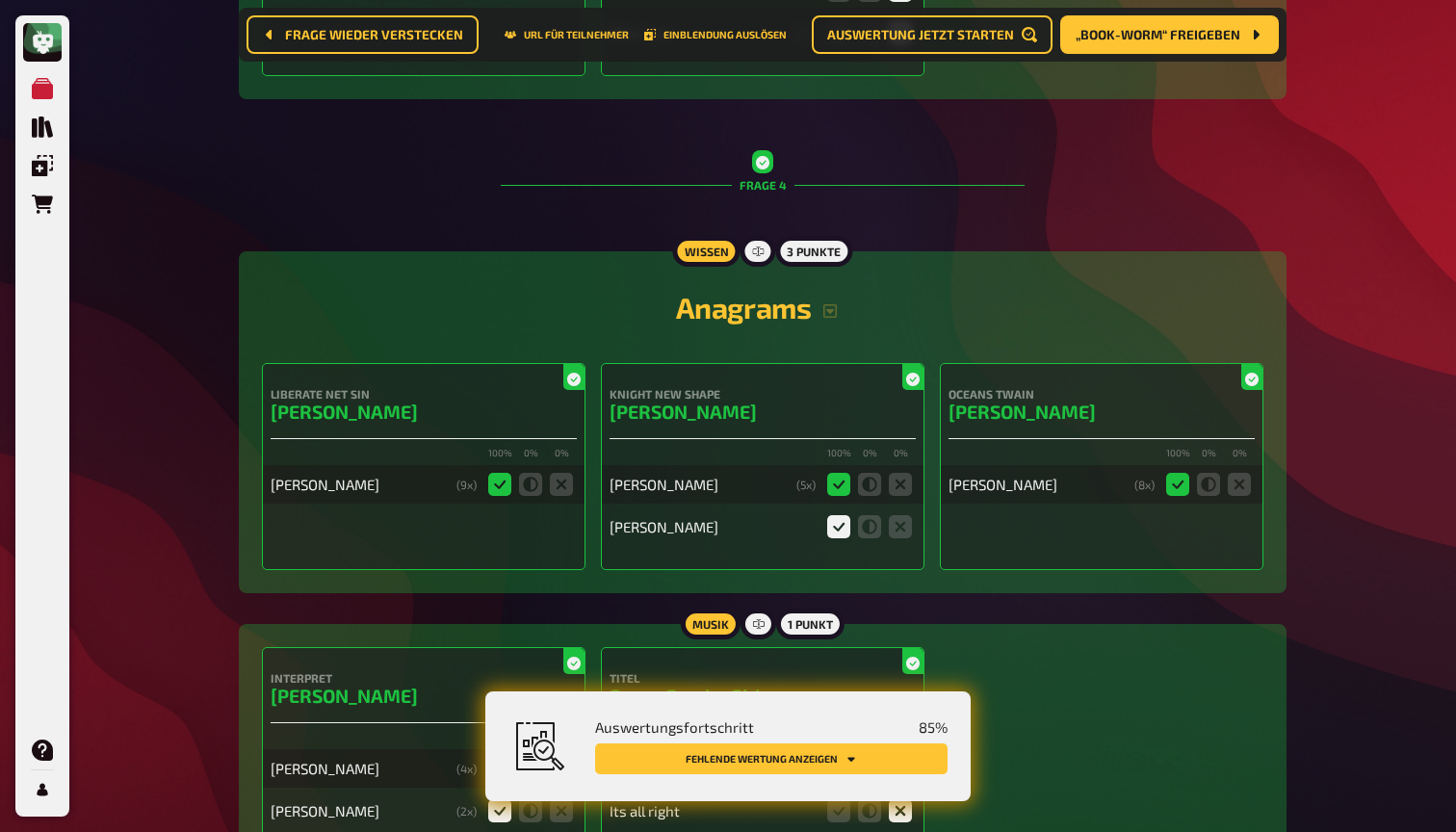
scroll to position [4123, 0]
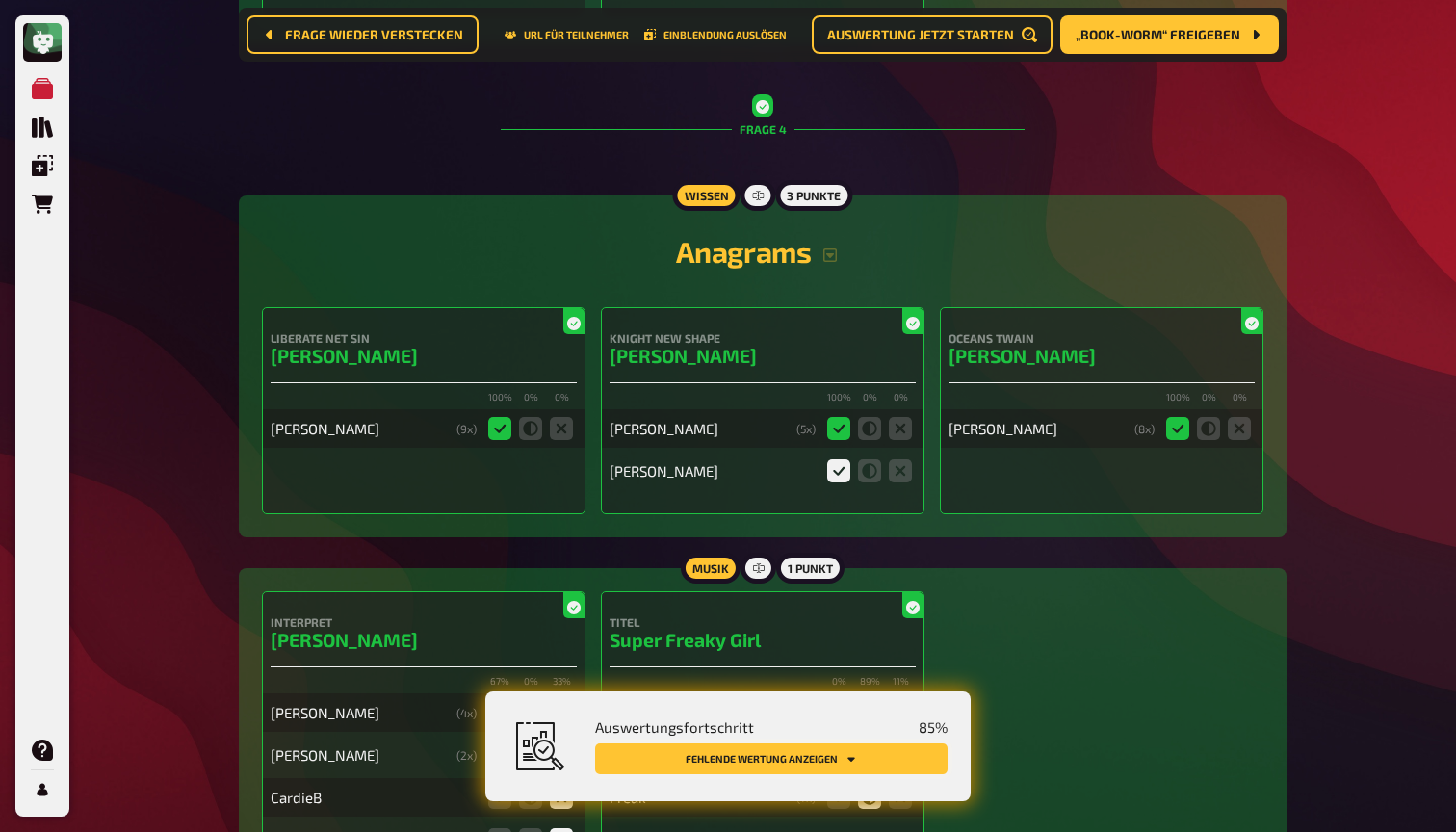
click at [814, 750] on button "Fehlende Wertung anzeigen" at bounding box center [772, 758] width 352 height 30
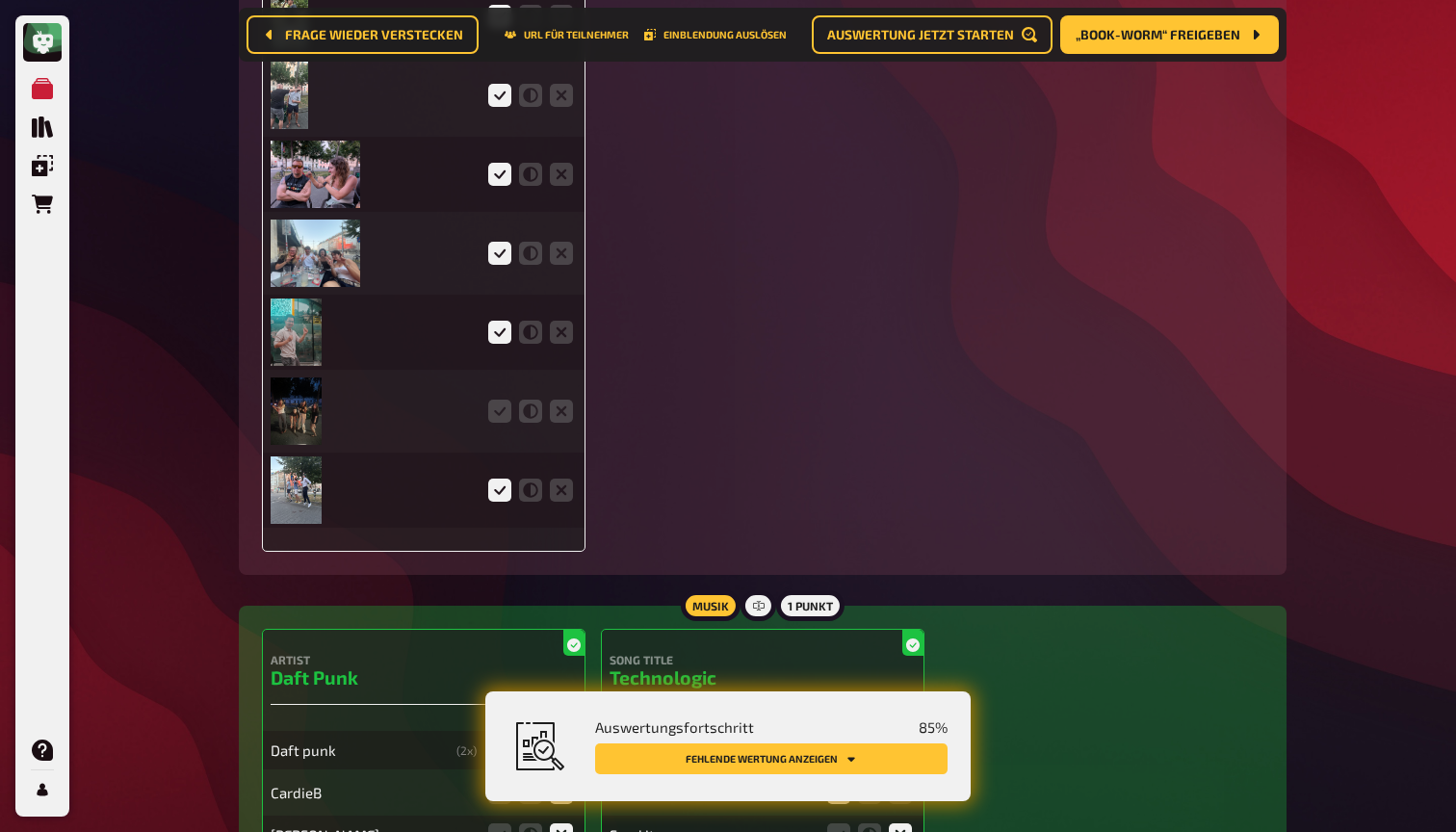
scroll to position [5599, 0]
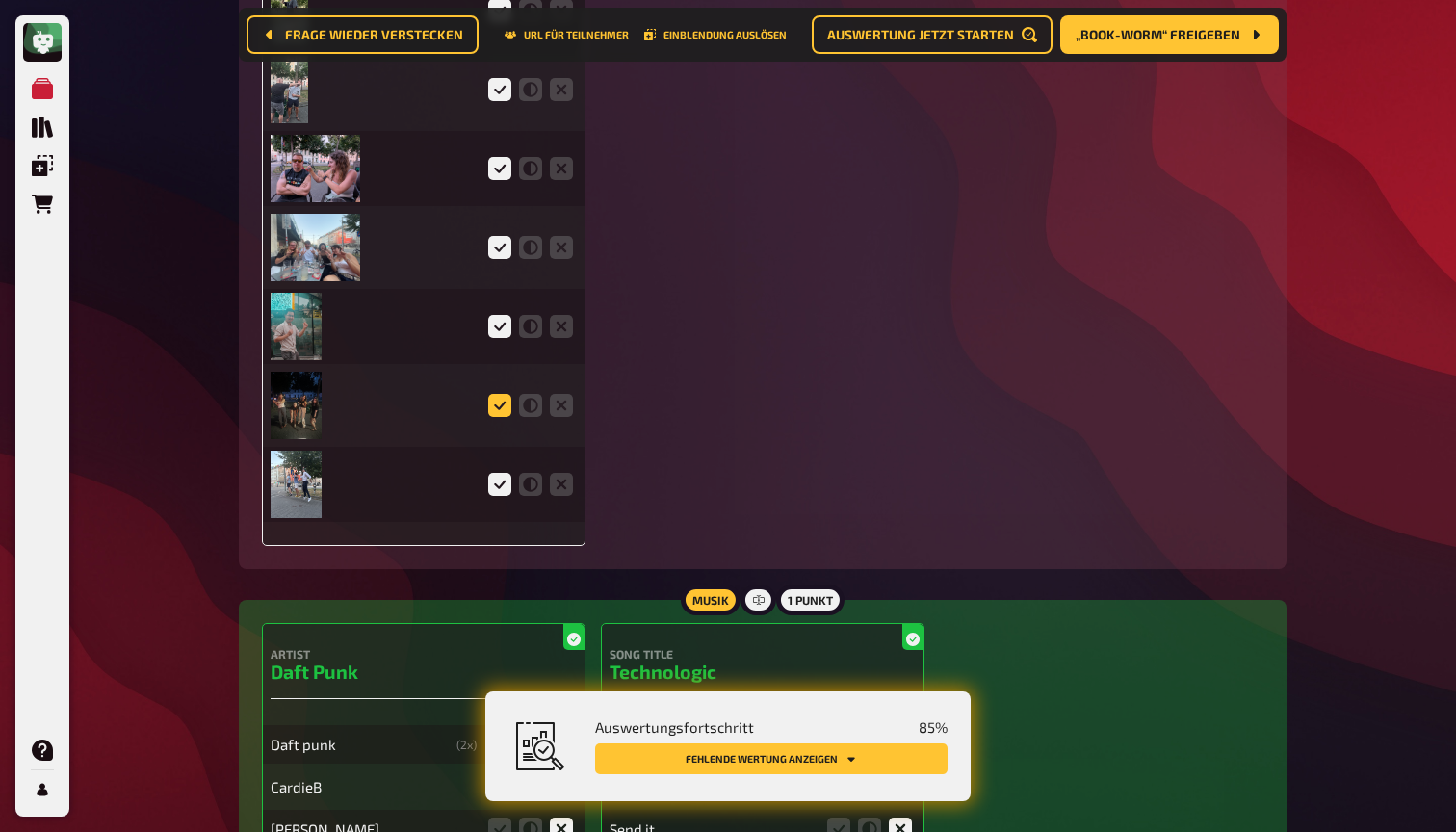
click at [499, 393] on icon at bounding box center [500, 405] width 23 height 23
click at [0, 0] on input "radio" at bounding box center [0, 0] width 0 height 0
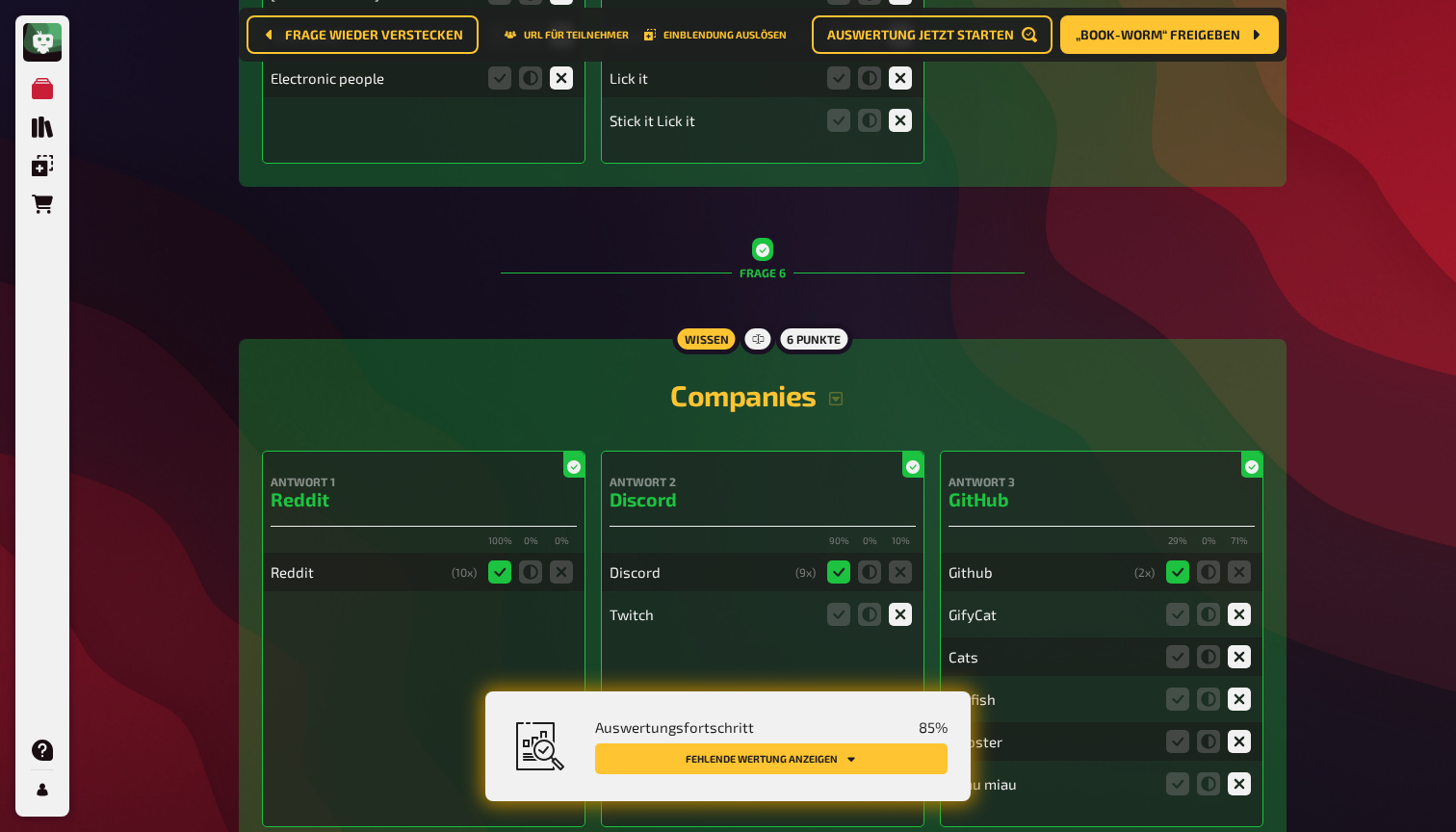
scroll to position [7347, 0]
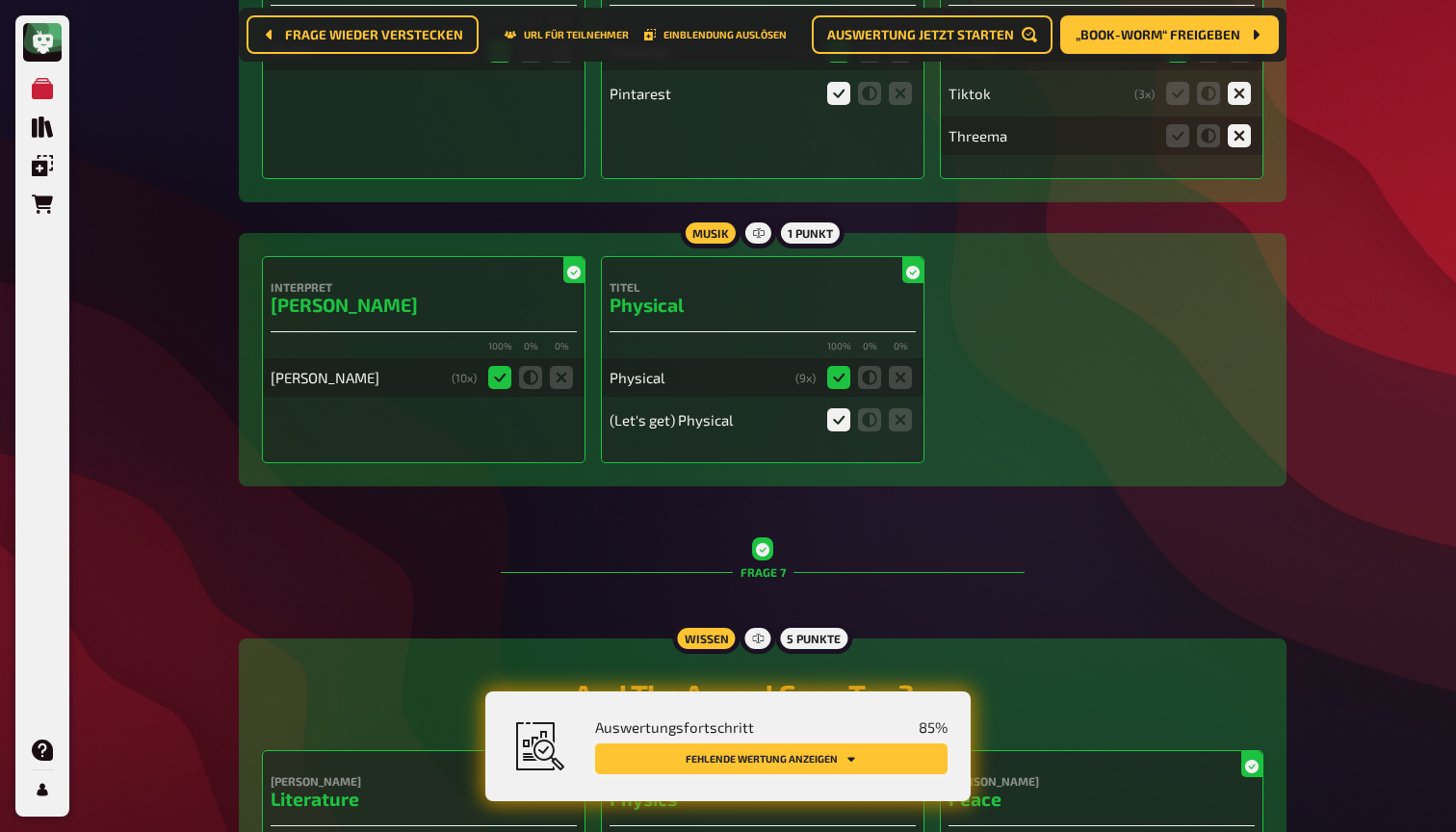
click at [798, 766] on button "Fehlende Wertung anzeigen" at bounding box center [772, 758] width 352 height 30
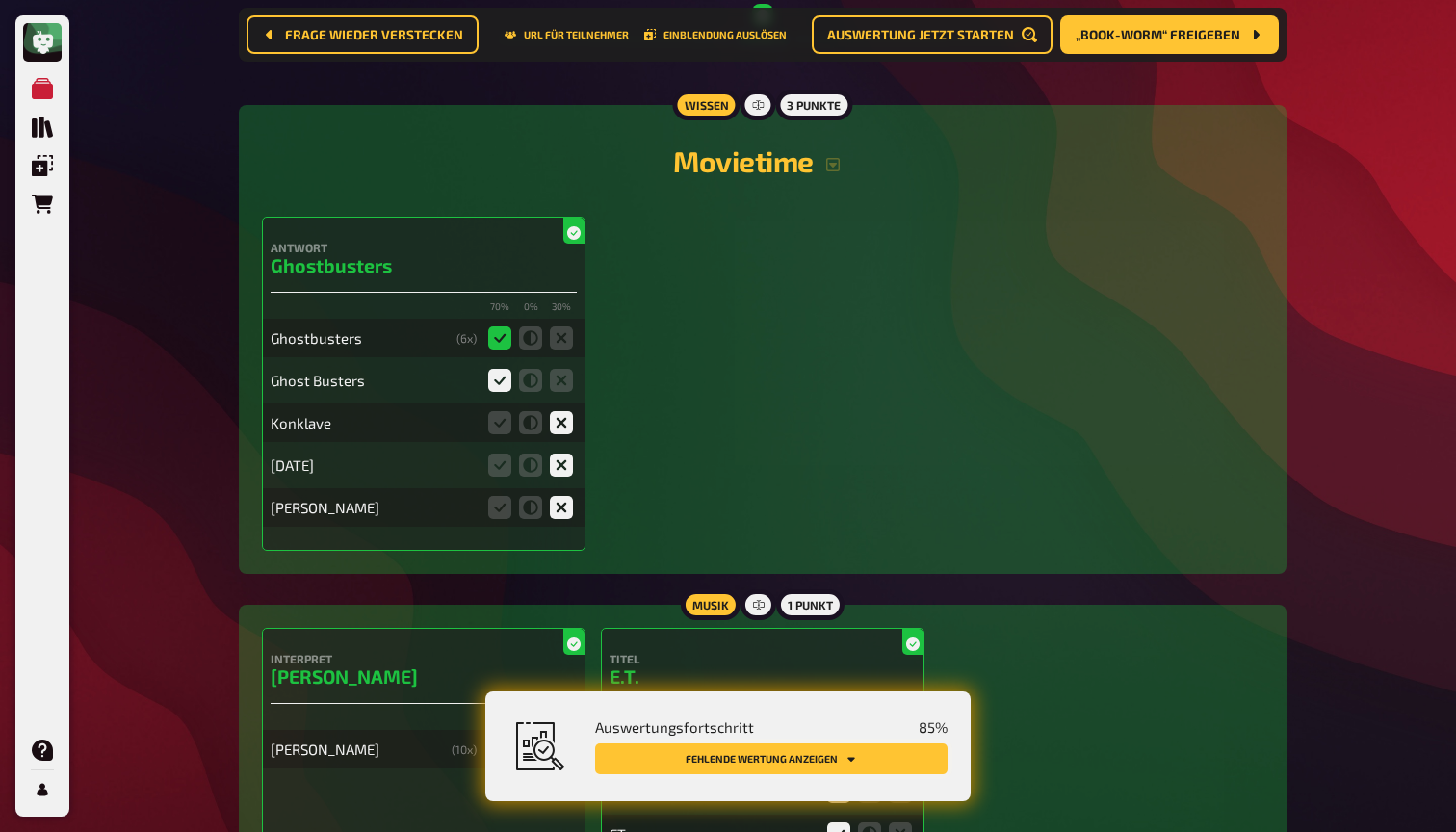
scroll to position [11562, 0]
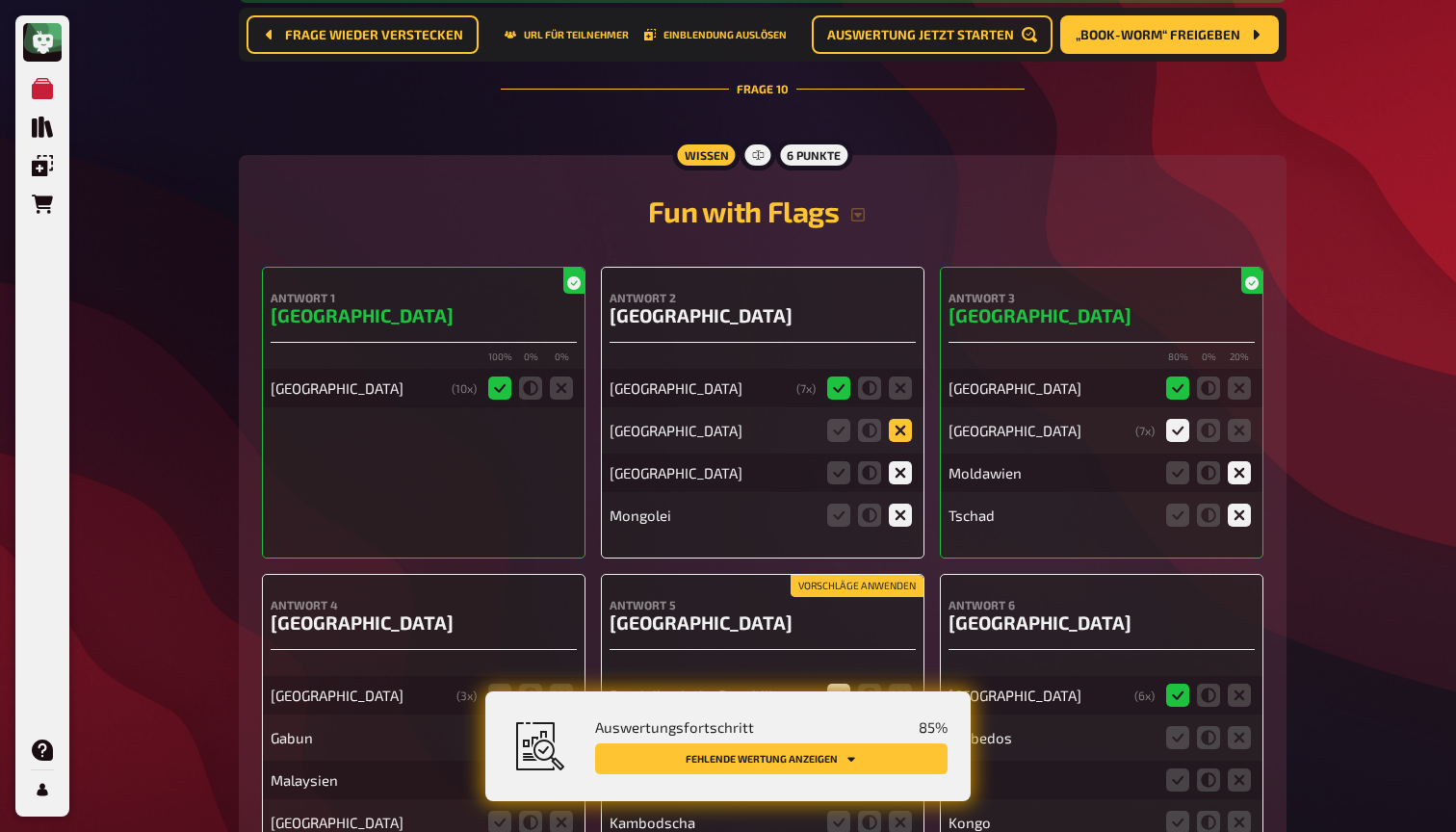
click at [899, 419] on icon at bounding box center [901, 431] width 23 height 23
click at [0, 0] on input "radio" at bounding box center [0, 0] width 0 height 0
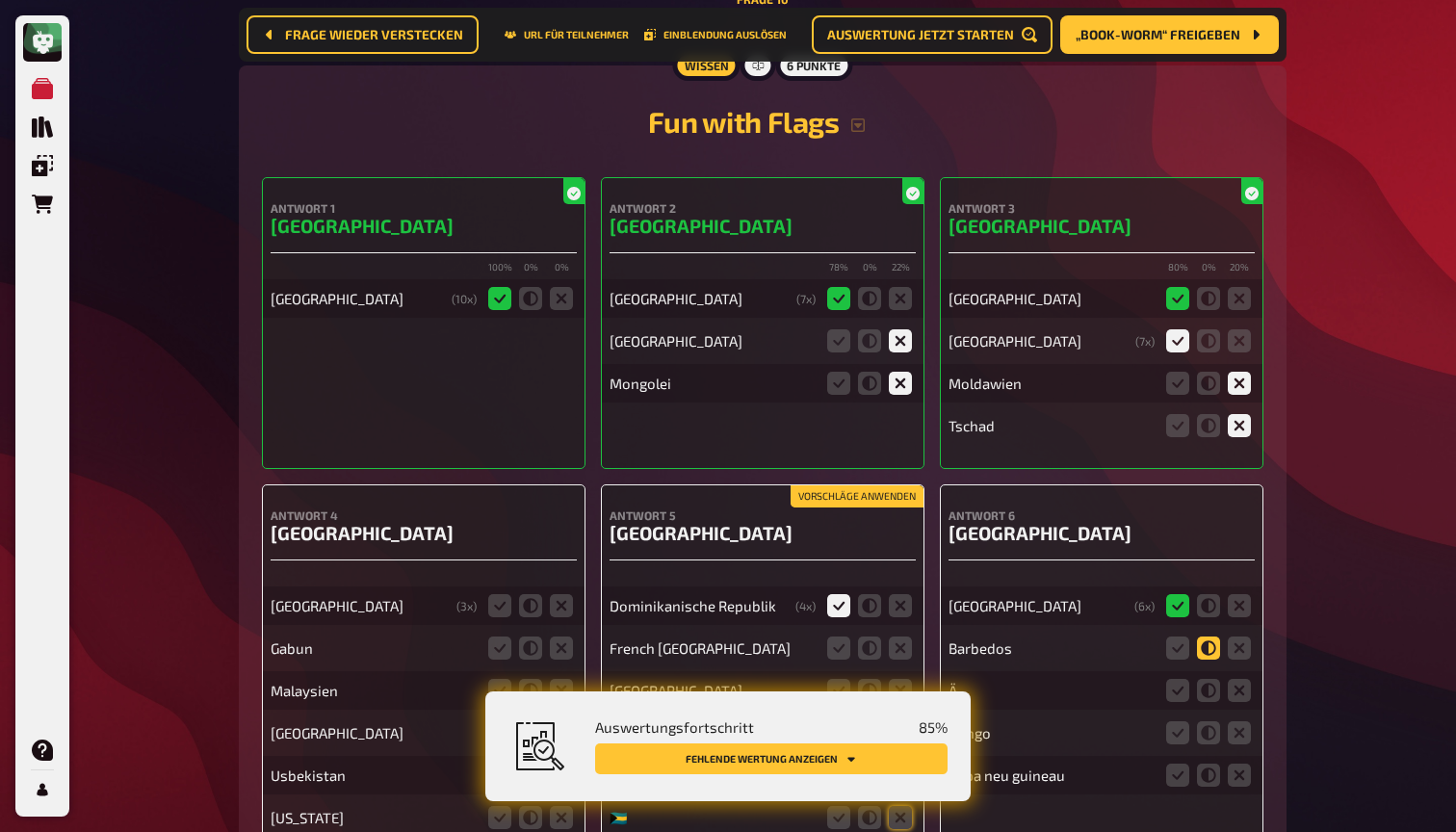
scroll to position [11661, 0]
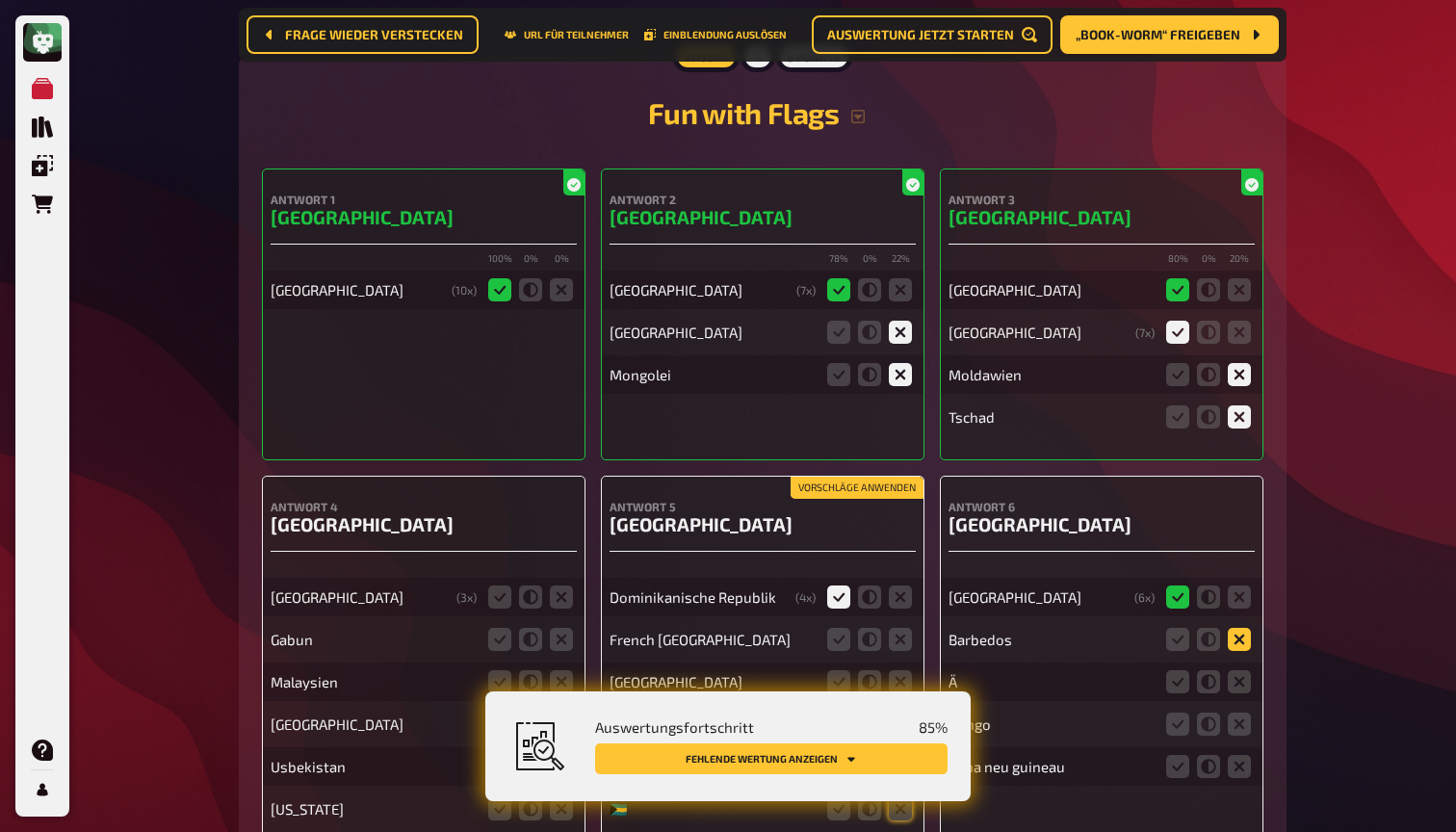
click at [1245, 627] on icon at bounding box center [1240, 639] width 23 height 23
click at [0, 0] on input "radio" at bounding box center [0, 0] width 0 height 0
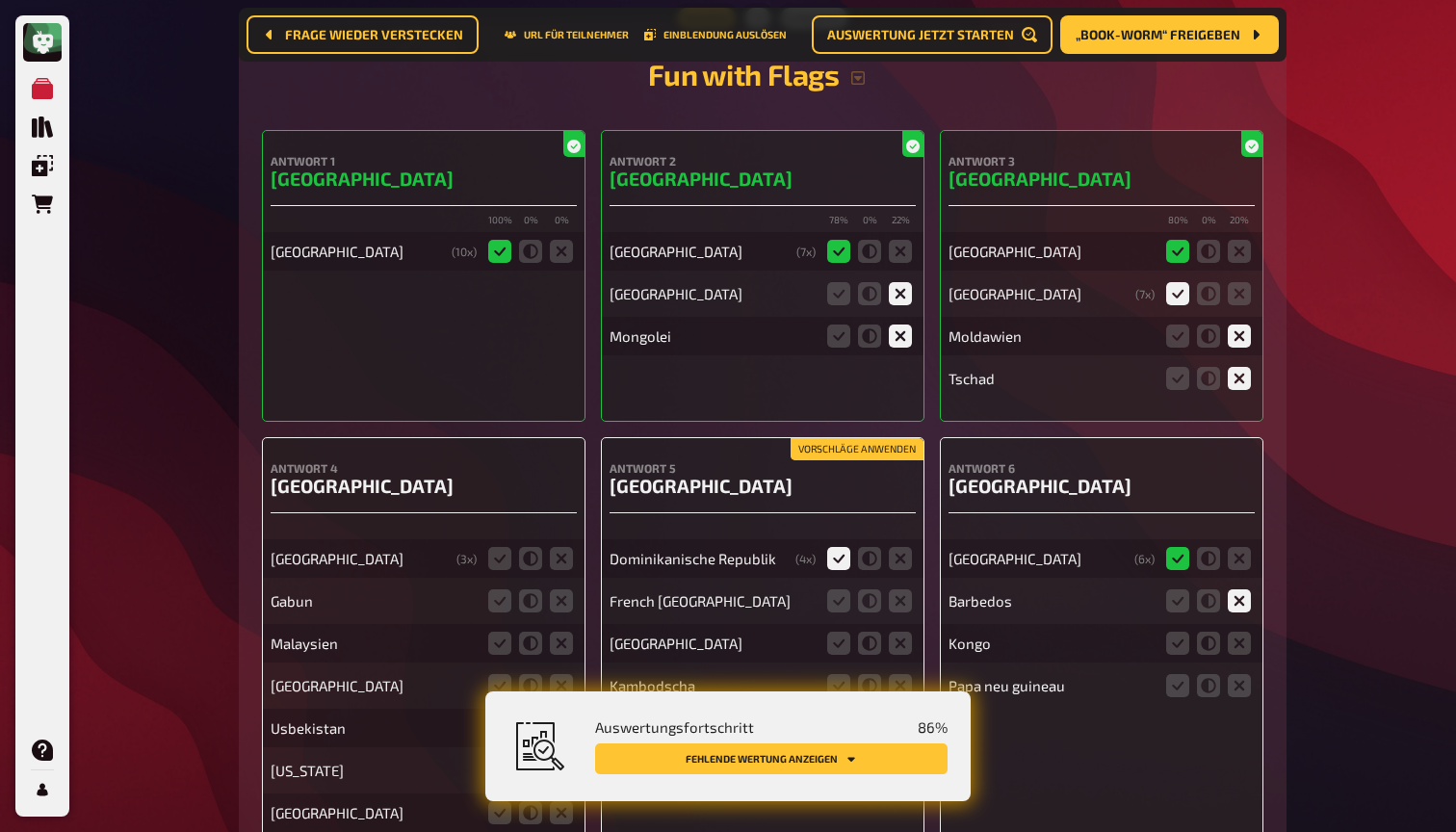
scroll to position [11705, 0]
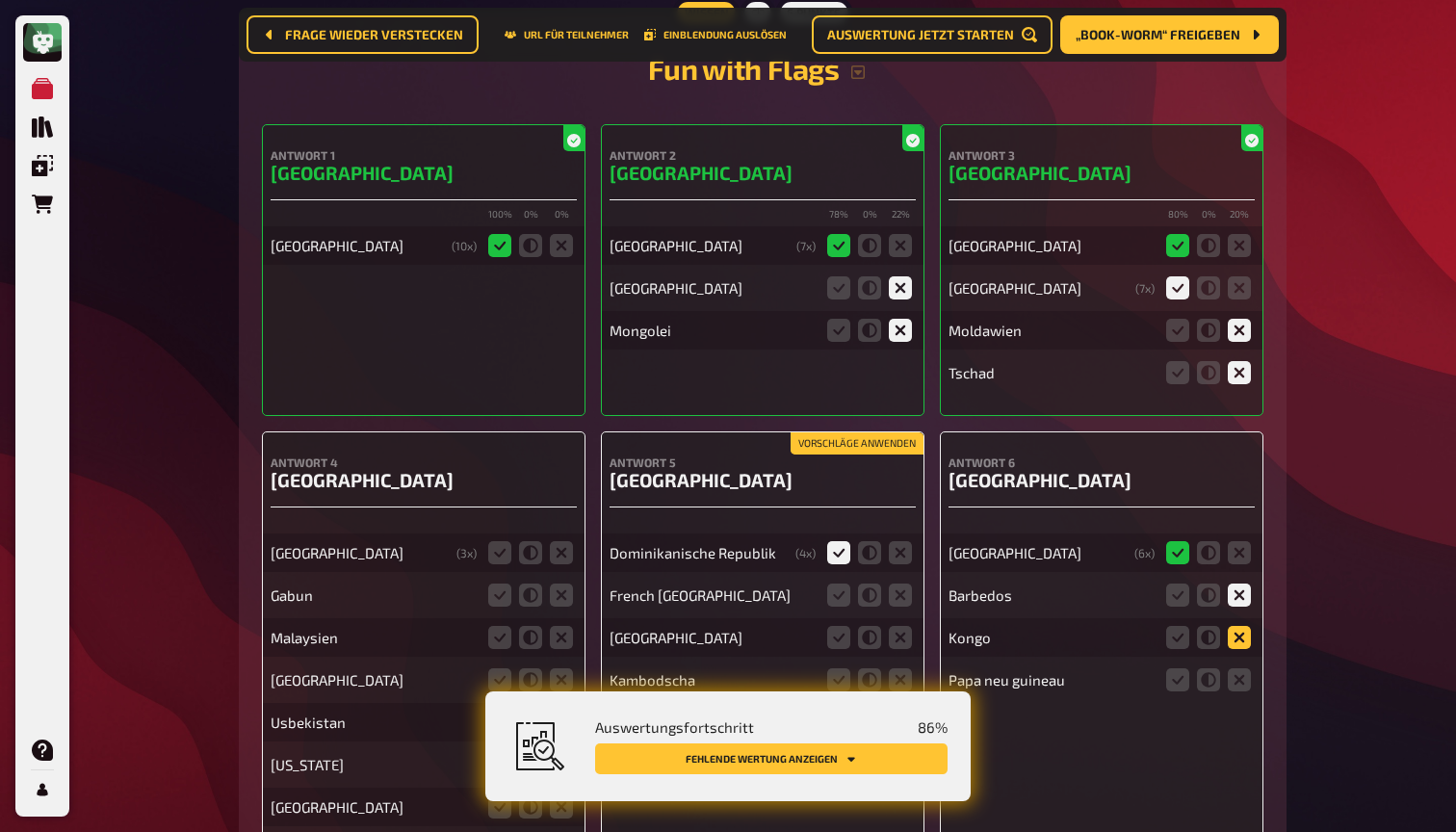
click at [1240, 625] on icon at bounding box center [1240, 637] width 23 height 23
click at [0, 0] on input "radio" at bounding box center [0, 0] width 0 height 0
click at [1240, 668] on icon at bounding box center [1240, 679] width 23 height 23
click at [0, 0] on input "radio" at bounding box center [0, 0] width 0 height 0
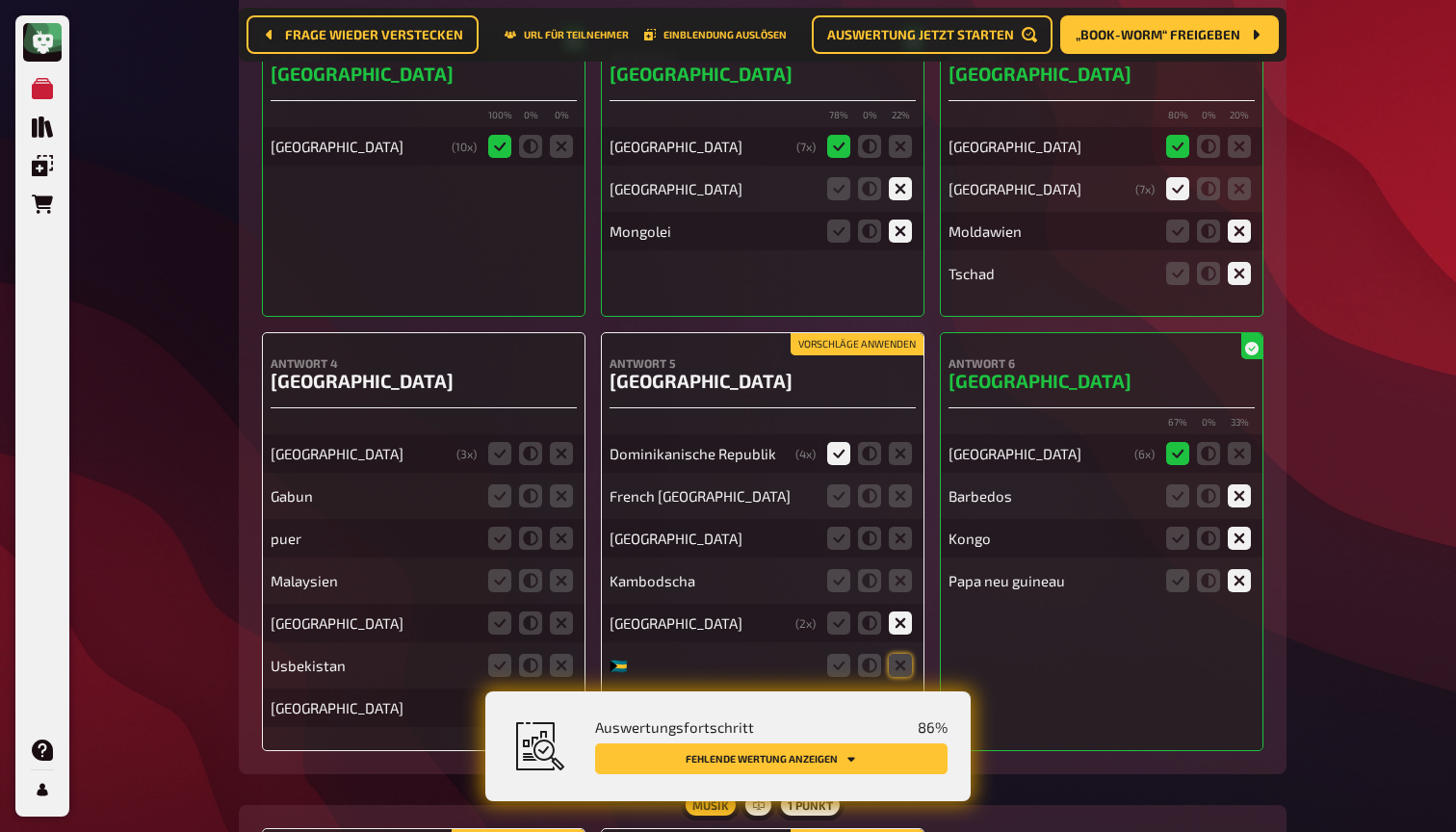
scroll to position [11844, 0]
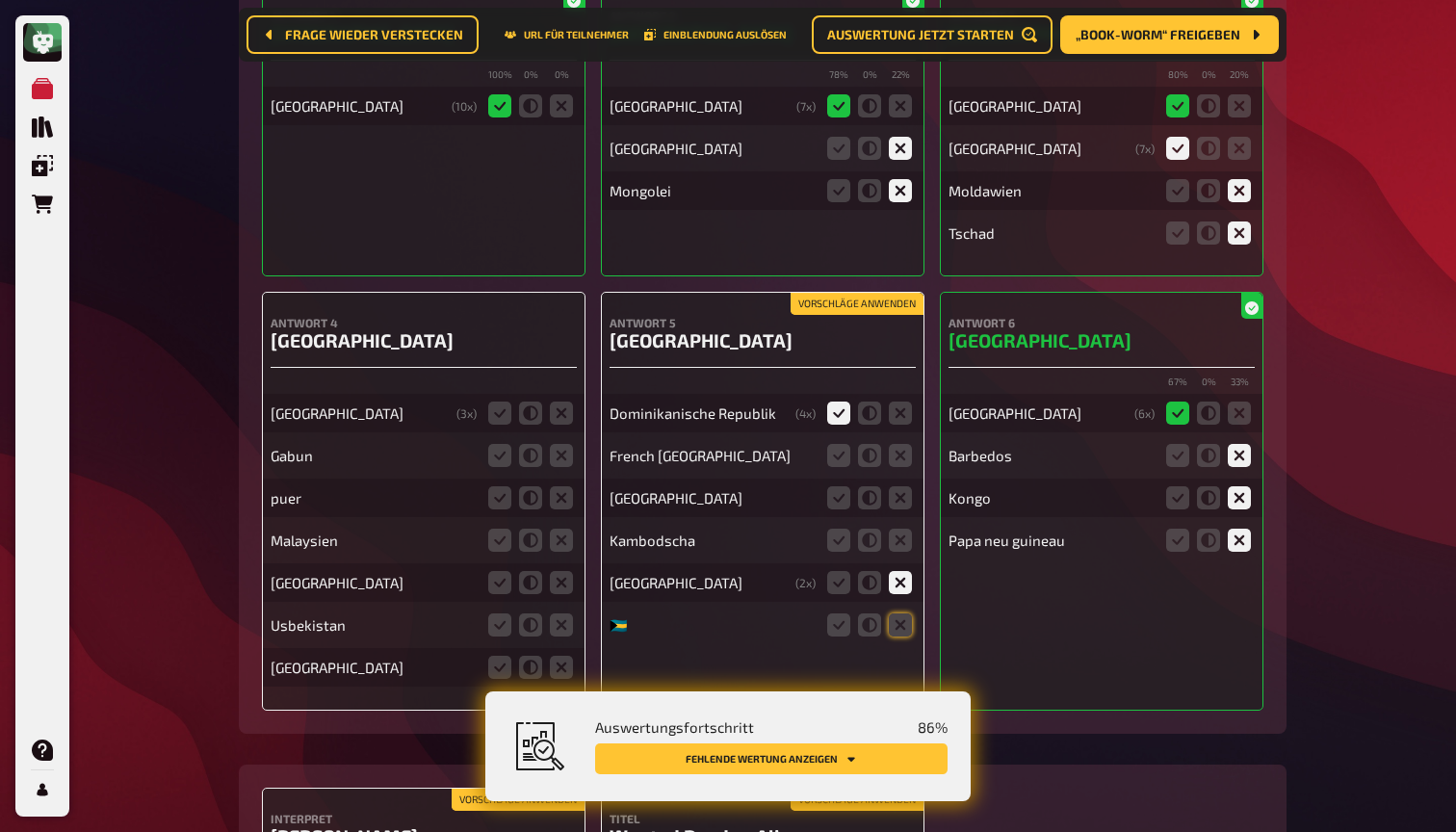
click at [892, 294] on button "Vorschläge anwenden" at bounding box center [857, 304] width 133 height 22
click at [903, 443] on icon at bounding box center [901, 455] width 23 height 23
click at [0, 0] on input "radio" at bounding box center [0, 0] width 0 height 0
click at [903, 486] on icon at bounding box center [901, 498] width 23 height 23
click at [0, 0] on input "radio" at bounding box center [0, 0] width 0 height 0
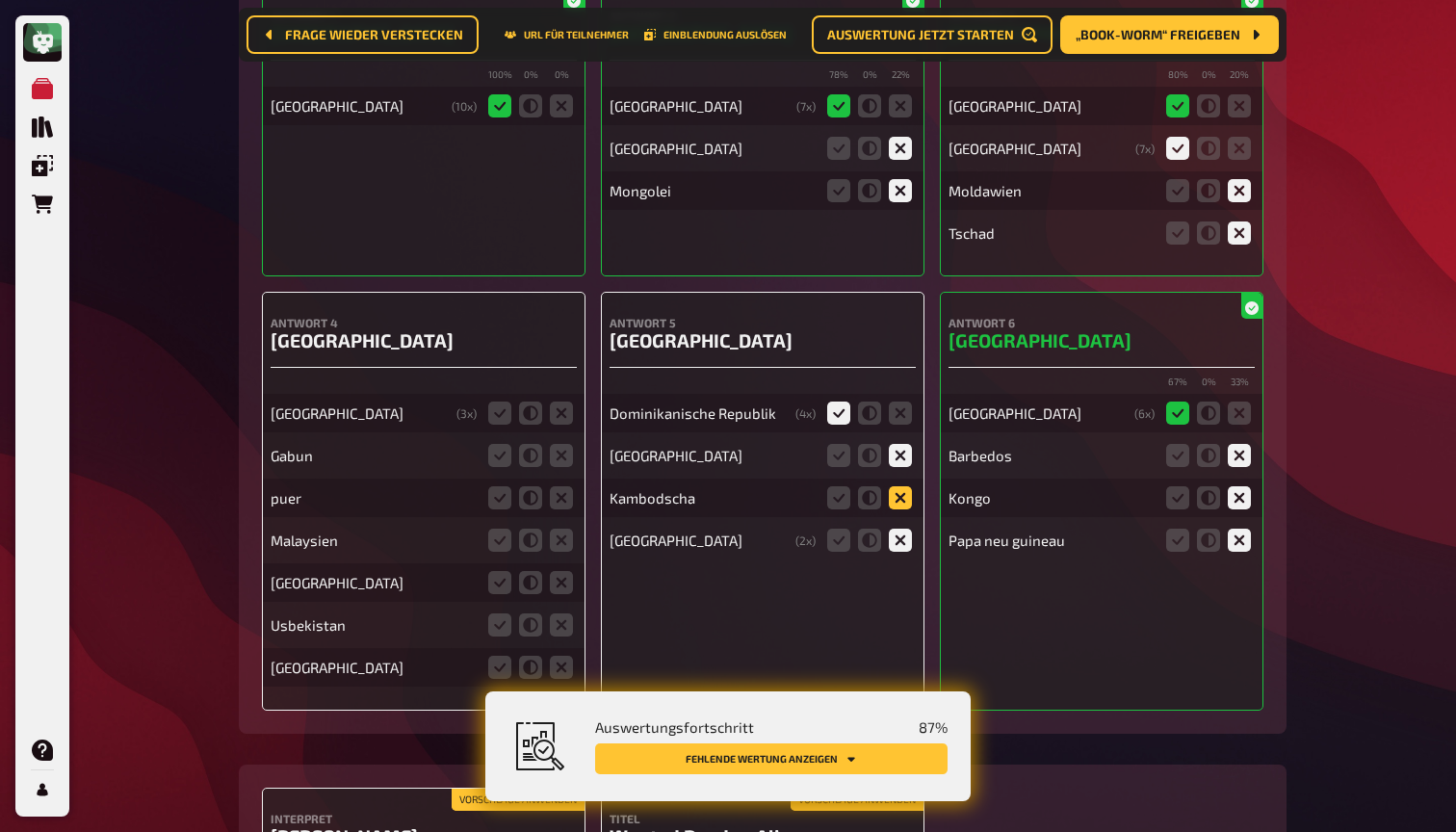
click at [903, 486] on icon at bounding box center [901, 498] width 23 height 23
click at [0, 0] on input "radio" at bounding box center [0, 0] width 0 height 0
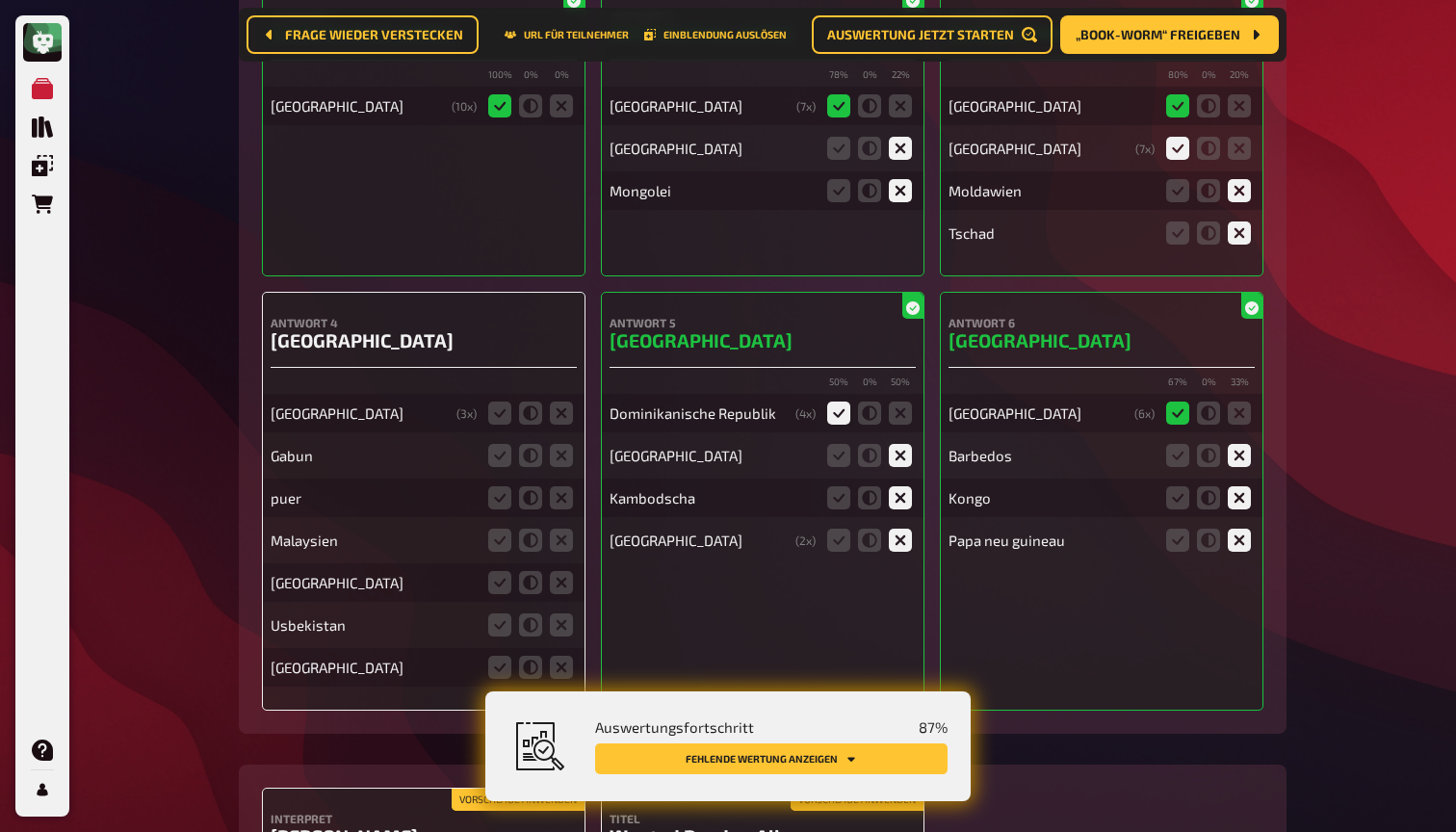
scroll to position [11862, 0]
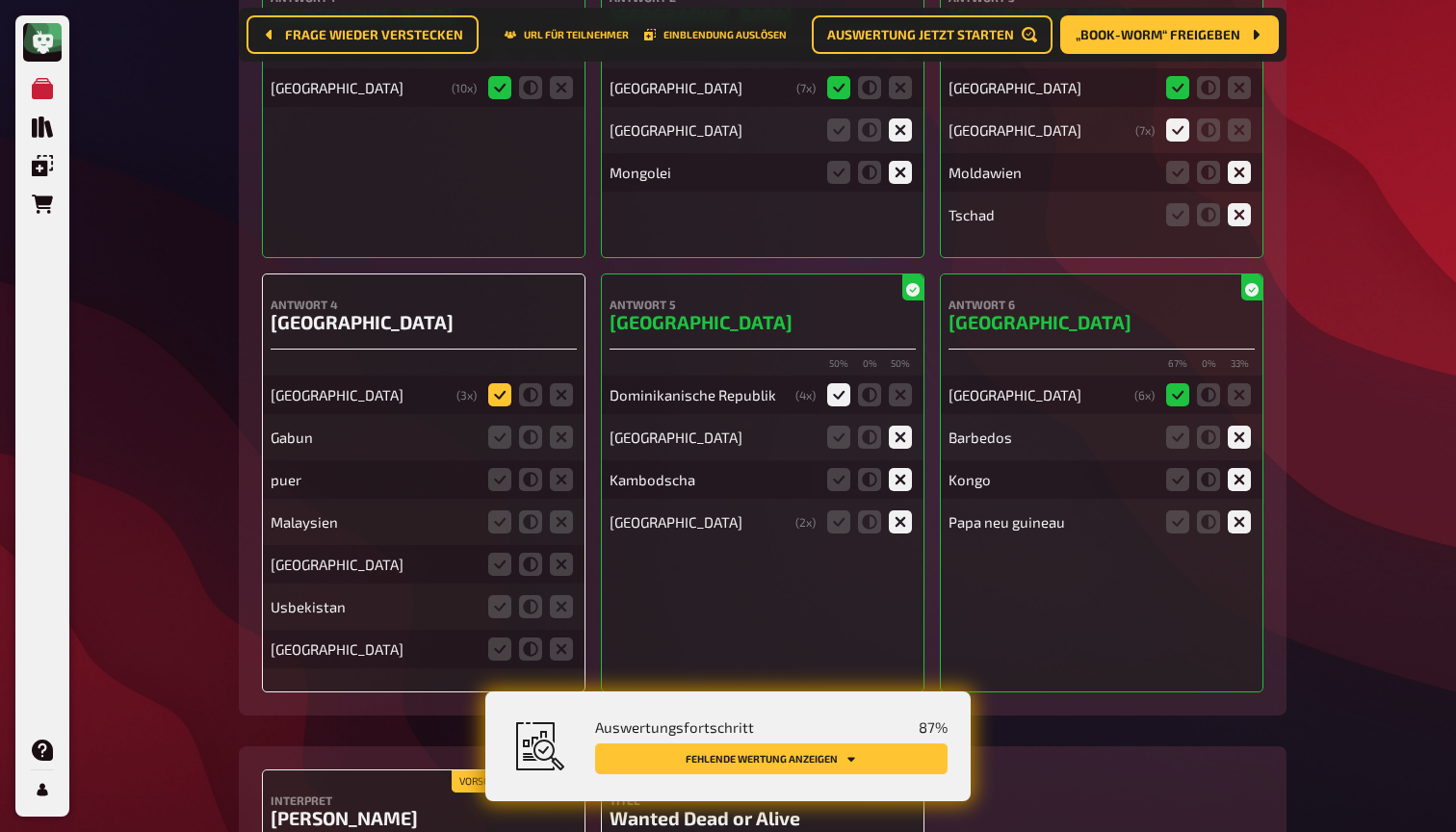
click at [505, 383] on icon at bounding box center [500, 394] width 23 height 23
click at [0, 0] on input "radio" at bounding box center [0, 0] width 0 height 0
click at [563, 426] on icon at bounding box center [562, 438] width 23 height 23
click at [0, 0] on input "radio" at bounding box center [0, 0] width 0 height 0
click at [561, 468] on icon at bounding box center [562, 480] width 23 height 23
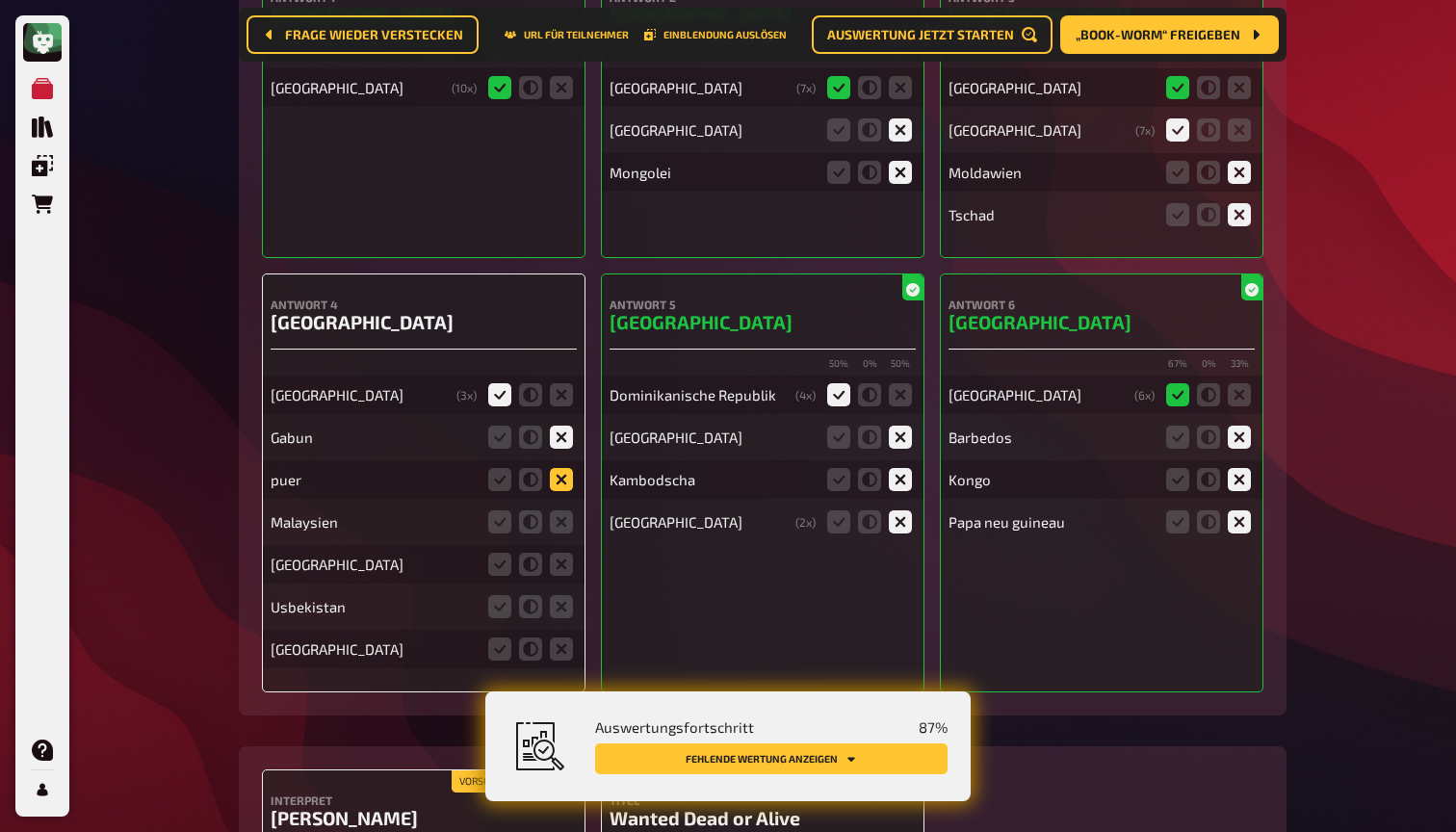
click at [0, 0] on input "radio" at bounding box center [0, 0] width 0 height 0
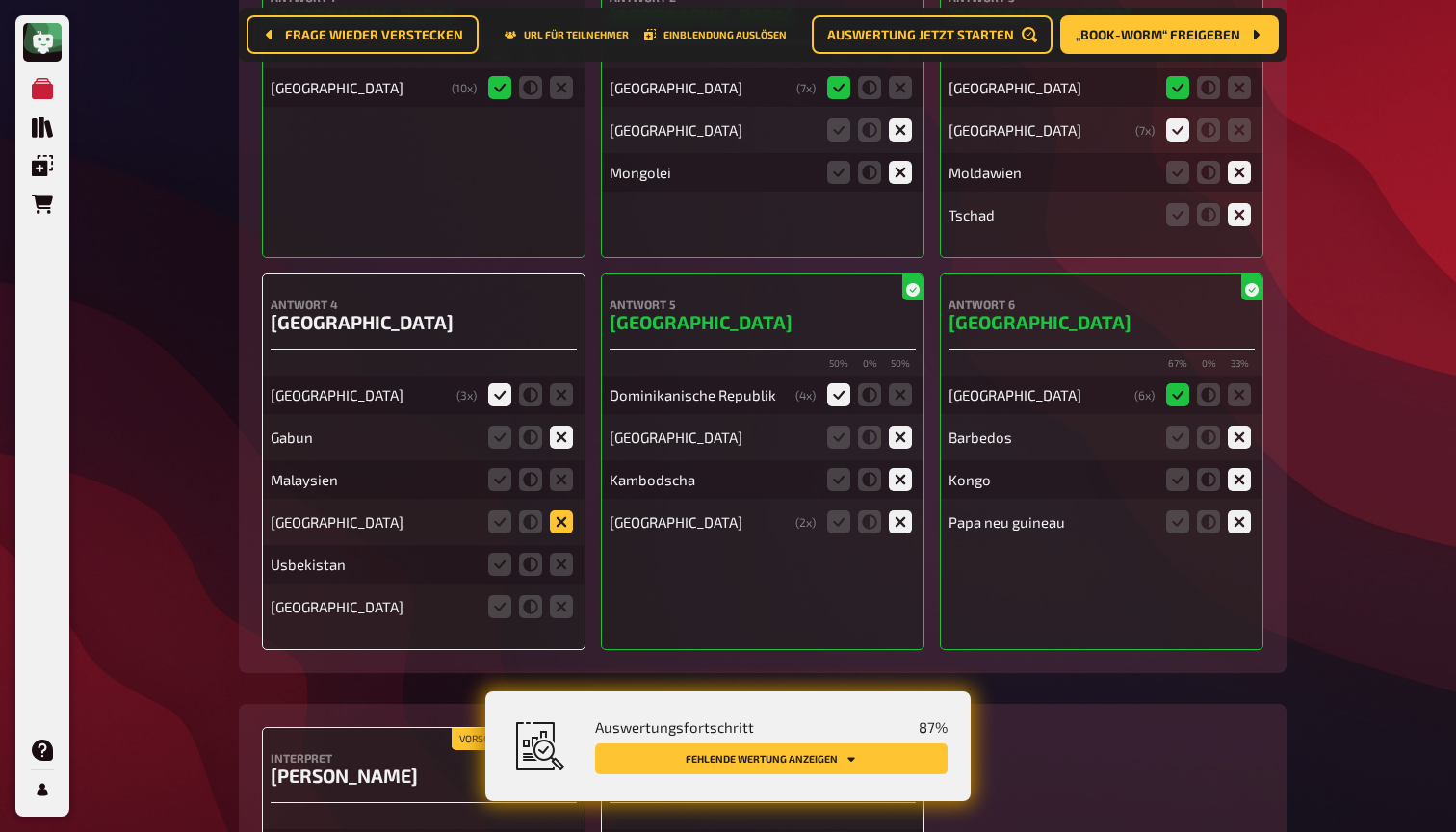
click at [561, 510] on icon at bounding box center [562, 522] width 23 height 23
click at [0, 0] on input "radio" at bounding box center [0, 0] width 0 height 0
click at [561, 552] on icon at bounding box center [562, 564] width 23 height 23
click at [0, 0] on input "radio" at bounding box center [0, 0] width 0 height 0
click at [562, 587] on div "Sierra Leone" at bounding box center [423, 606] width 306 height 38
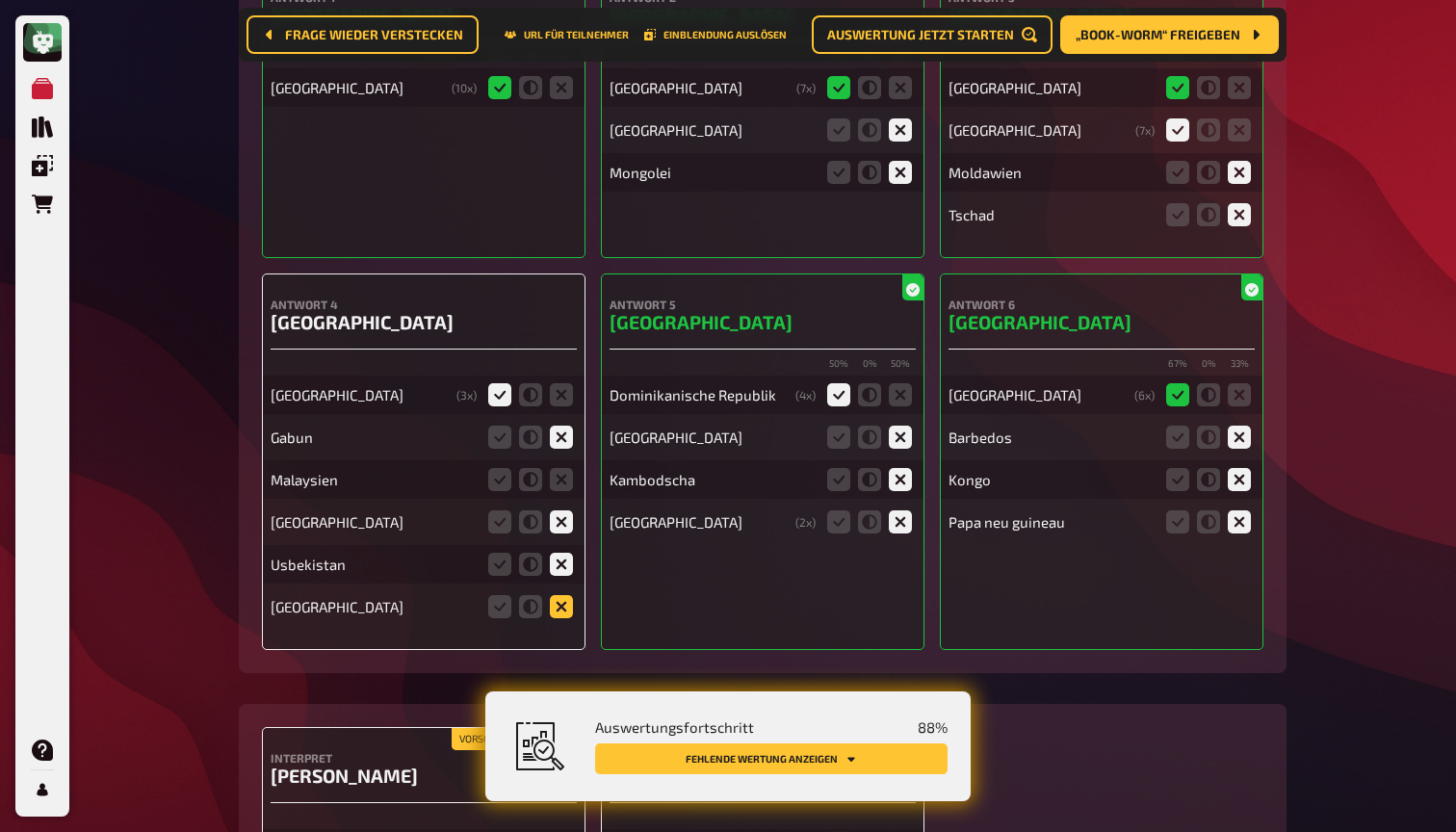
click at [562, 595] on icon at bounding box center [562, 607] width 23 height 23
click at [0, 0] on input "radio" at bounding box center [0, 0] width 0 height 0
click at [561, 468] on icon at bounding box center [562, 480] width 23 height 23
click at [0, 0] on input "radio" at bounding box center [0, 0] width 0 height 0
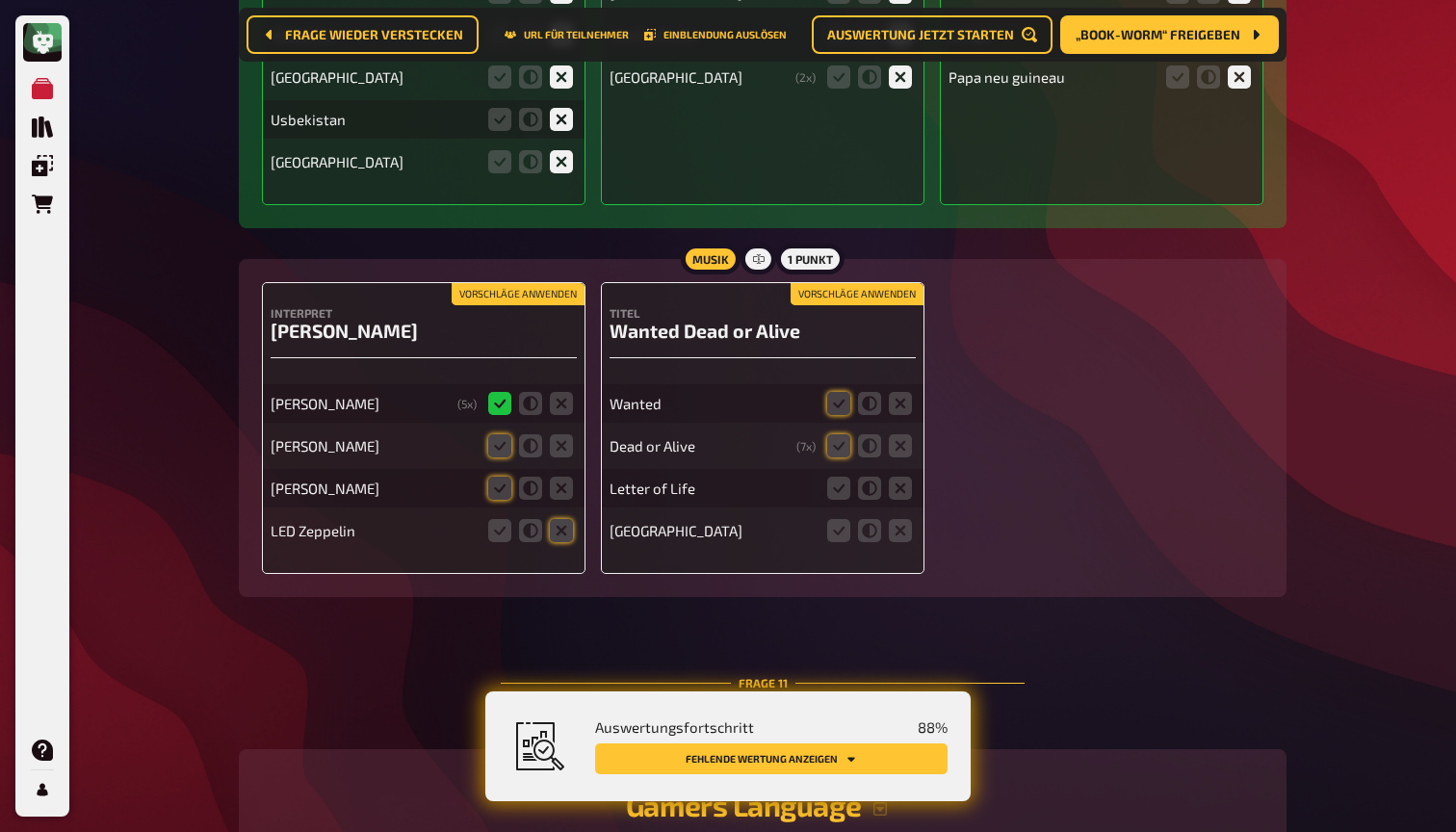
scroll to position [12309, 0]
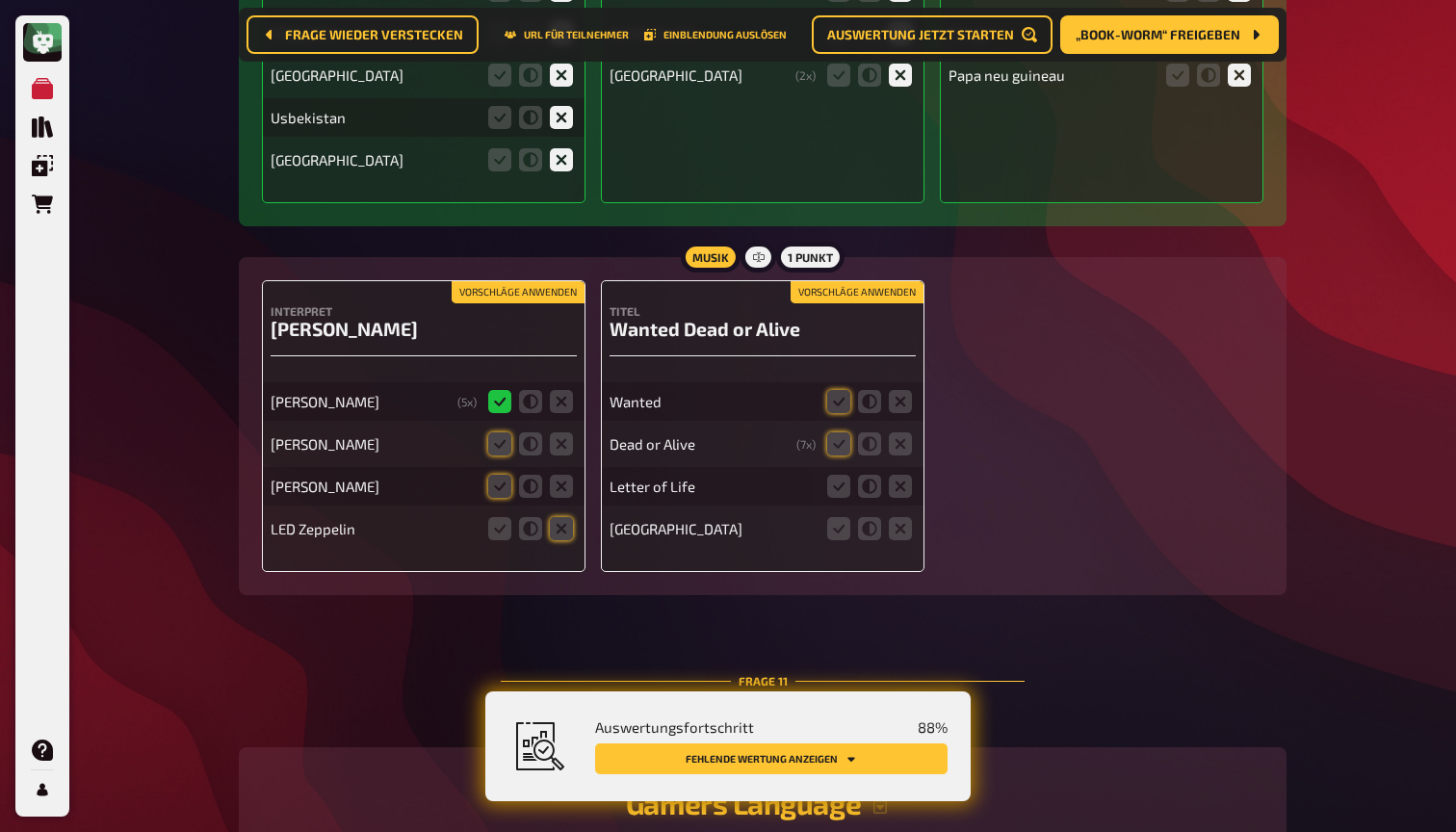
click at [524, 282] on button "Vorschläge anwenden" at bounding box center [518, 293] width 133 height 22
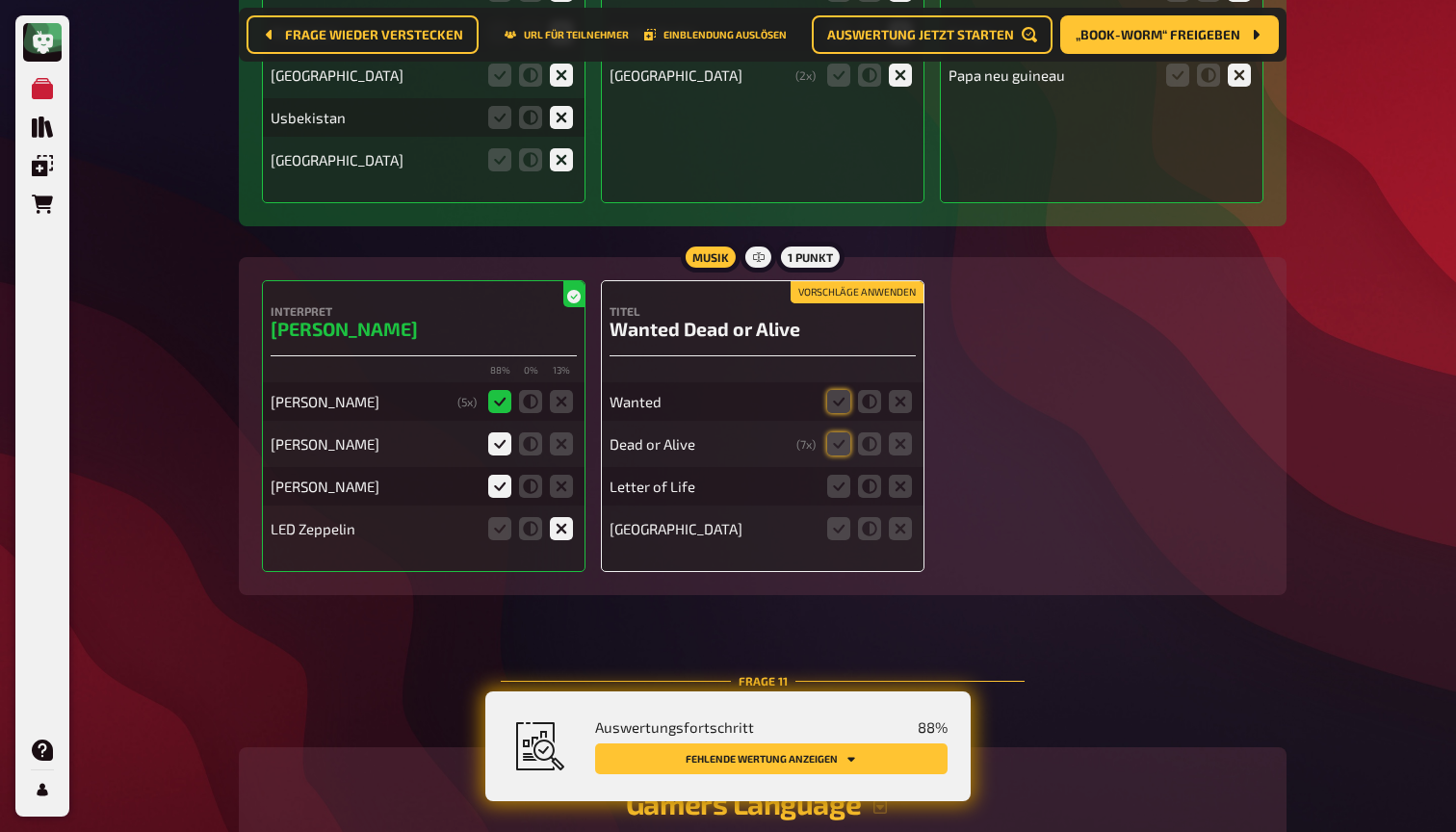
click at [868, 282] on button "Vorschläge anwenden" at bounding box center [857, 293] width 133 height 22
click at [900, 475] on icon at bounding box center [901, 486] width 23 height 23
click at [0, 0] on input "radio" at bounding box center [0, 0] width 0 height 0
click at [899, 517] on icon at bounding box center [901, 529] width 23 height 23
click at [0, 0] on input "radio" at bounding box center [0, 0] width 0 height 0
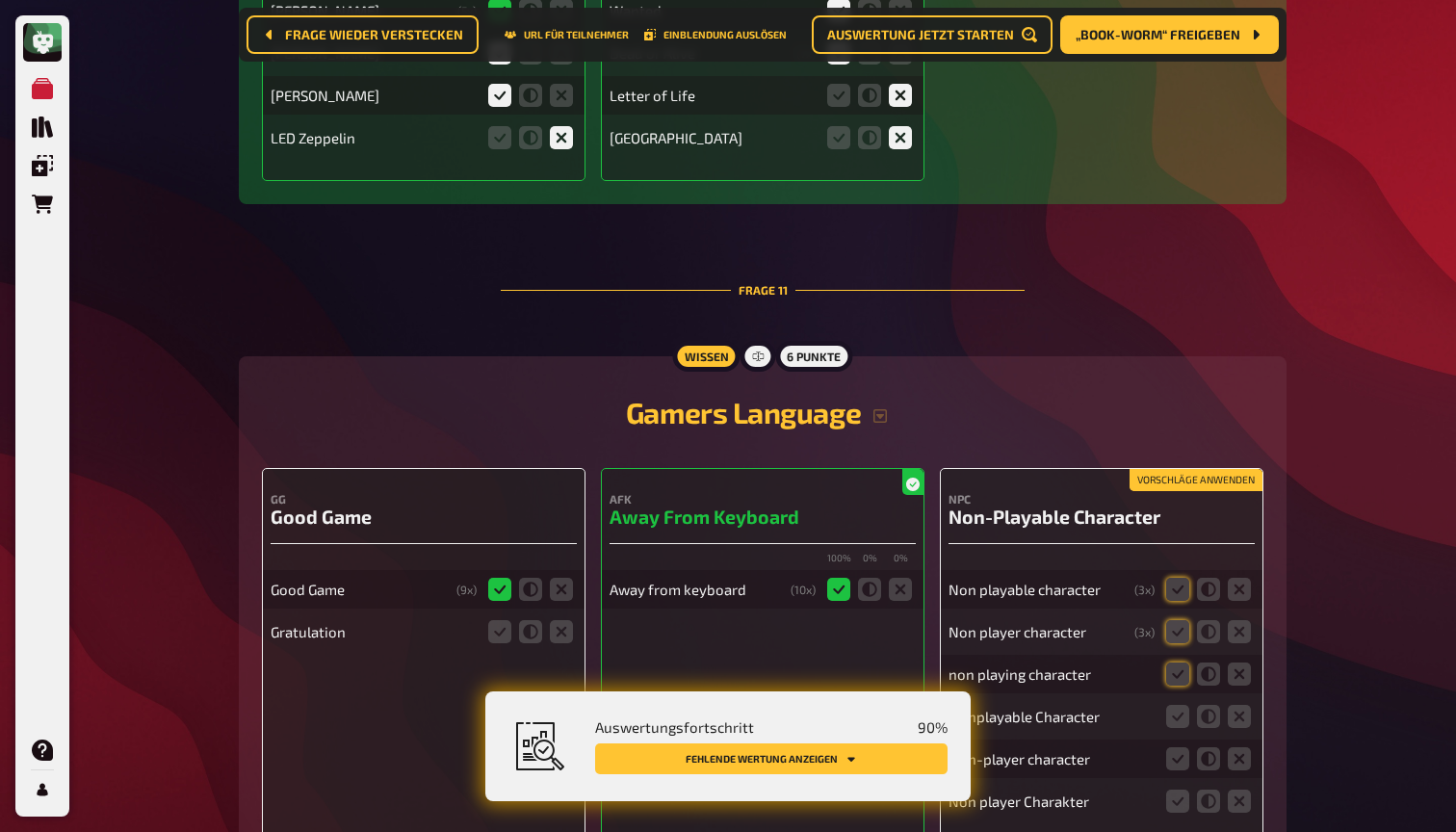
scroll to position [12738, 0]
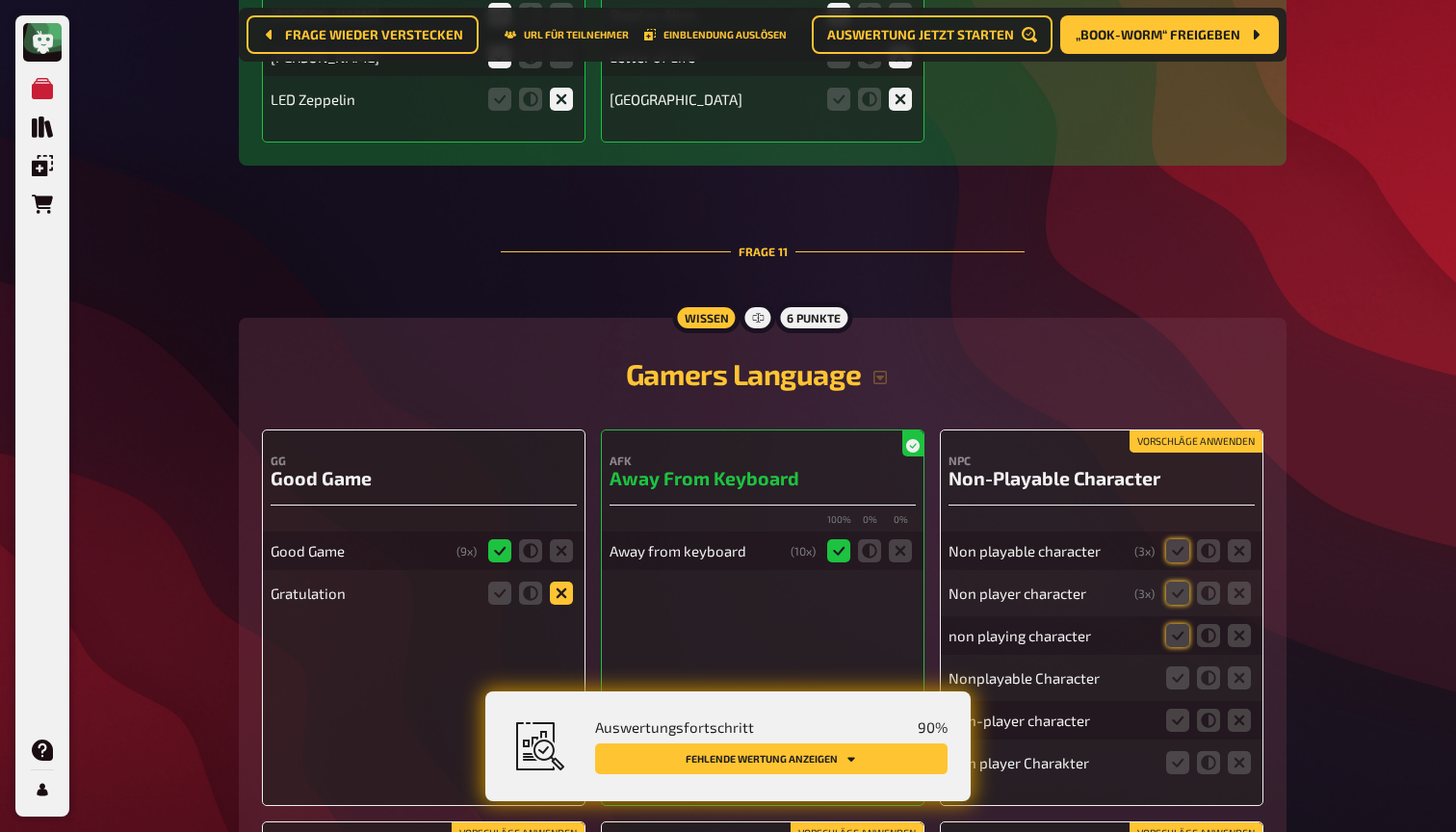
click at [569, 581] on icon at bounding box center [562, 593] width 23 height 23
click at [0, 0] on input "radio" at bounding box center [0, 0] width 0 height 0
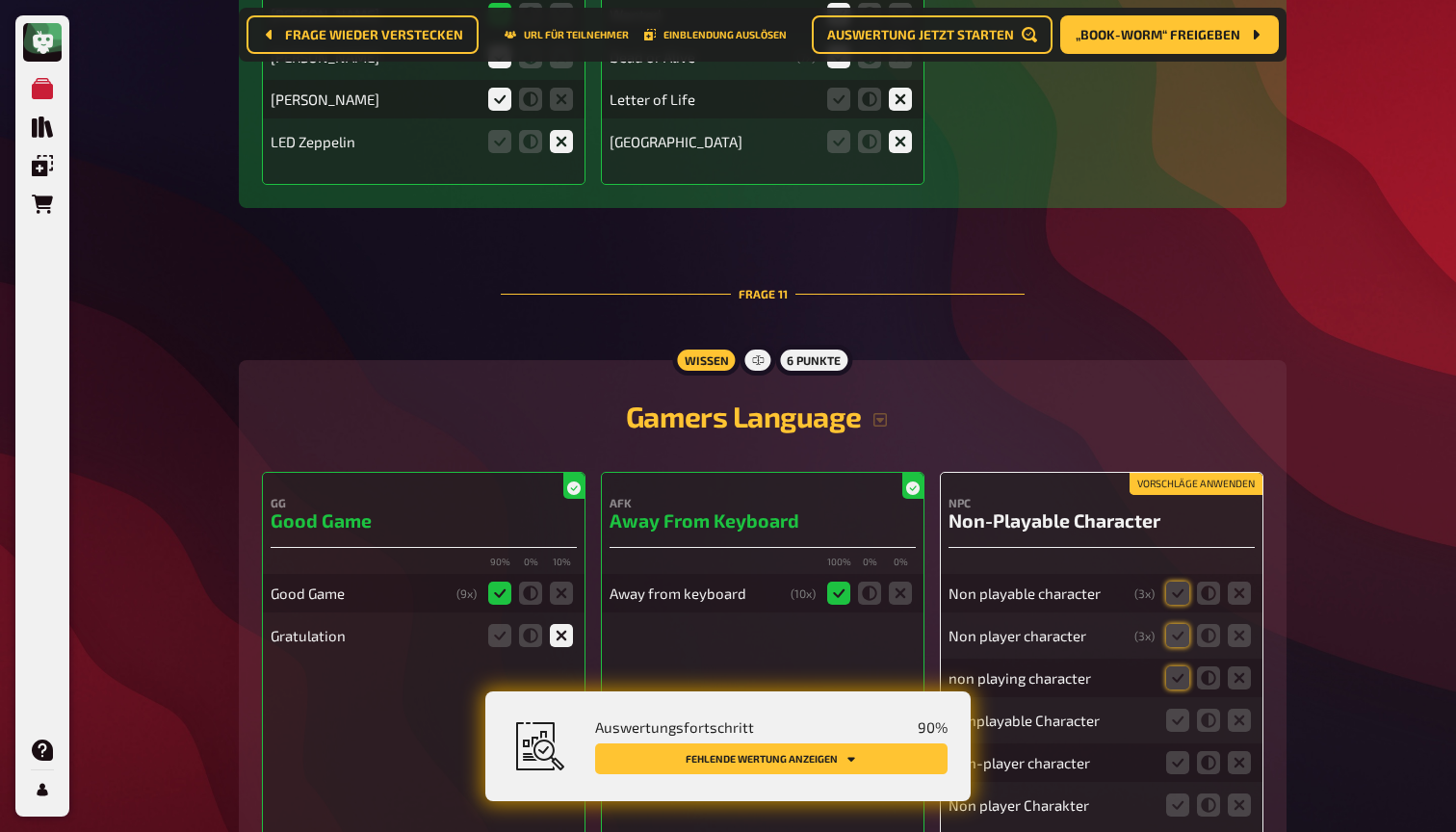
click at [1243, 474] on button "Vorschläge anwenden" at bounding box center [1196, 485] width 133 height 22
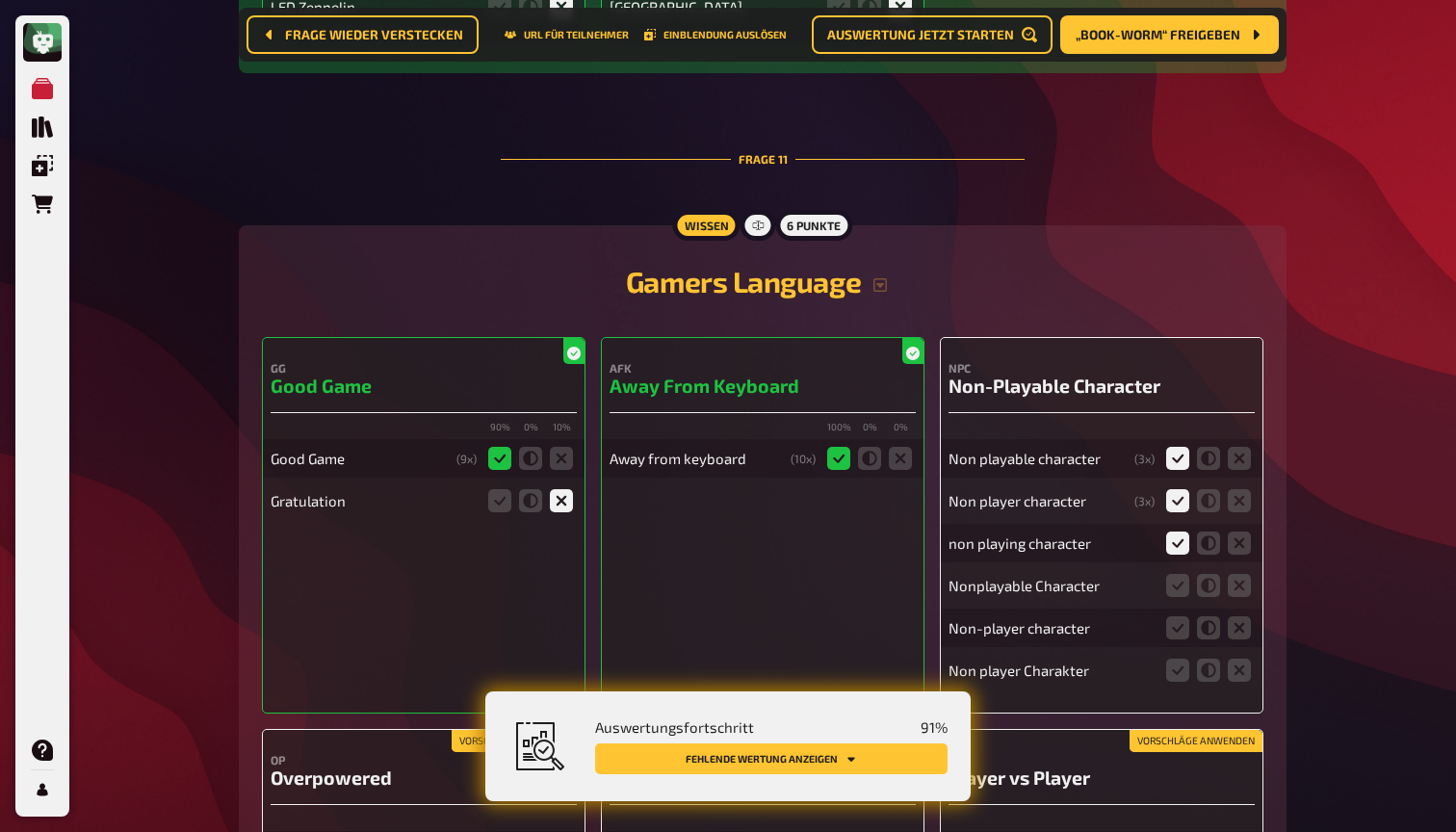
scroll to position [12878, 0]
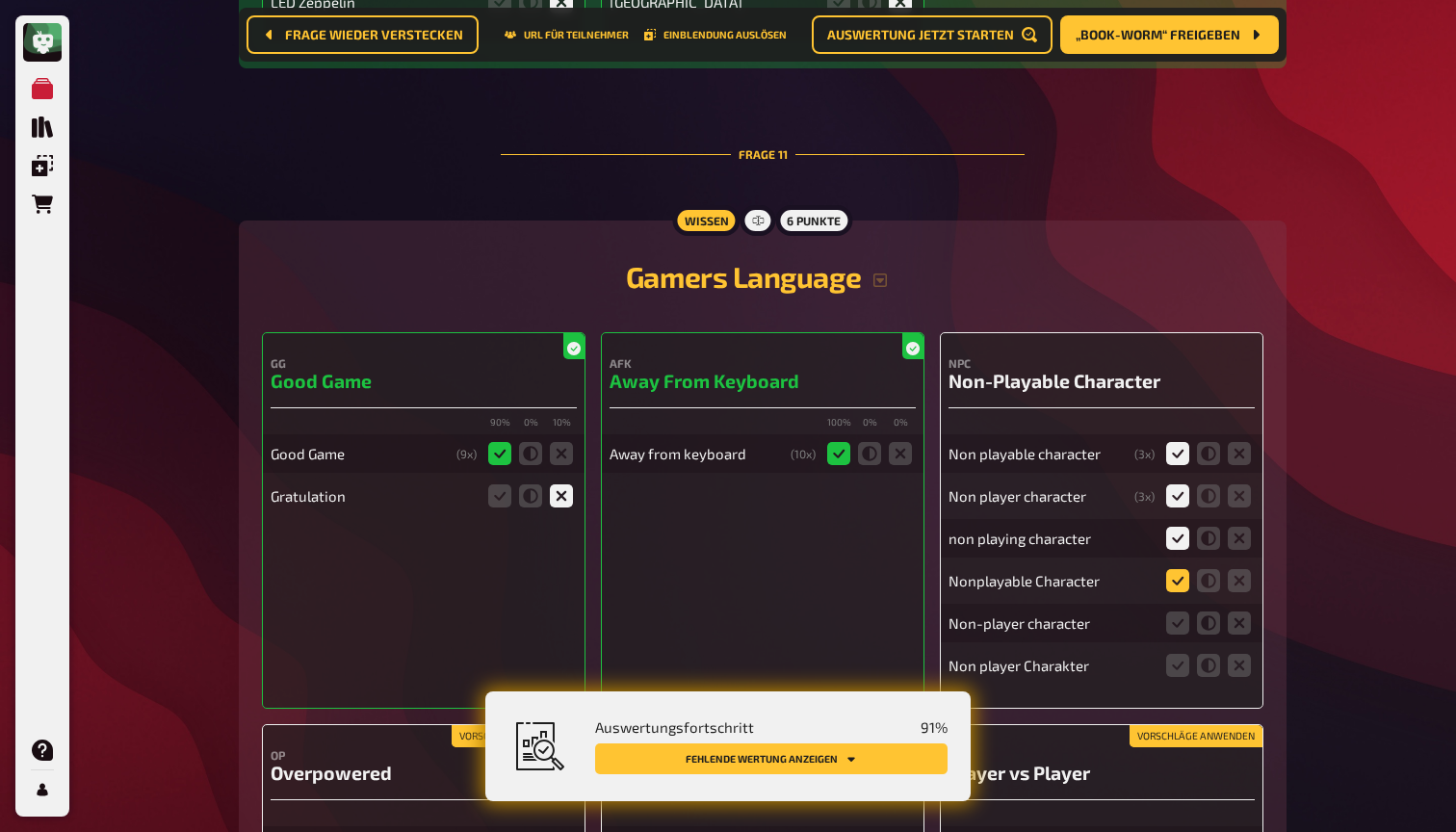
click at [1181, 569] on icon at bounding box center [1178, 580] width 23 height 23
click at [0, 0] on input "radio" at bounding box center [0, 0] width 0 height 0
click at [1178, 611] on icon at bounding box center [1178, 623] width 23 height 23
click at [0, 0] on input "radio" at bounding box center [0, 0] width 0 height 0
click at [1178, 654] on icon at bounding box center [1178, 666] width 23 height 23
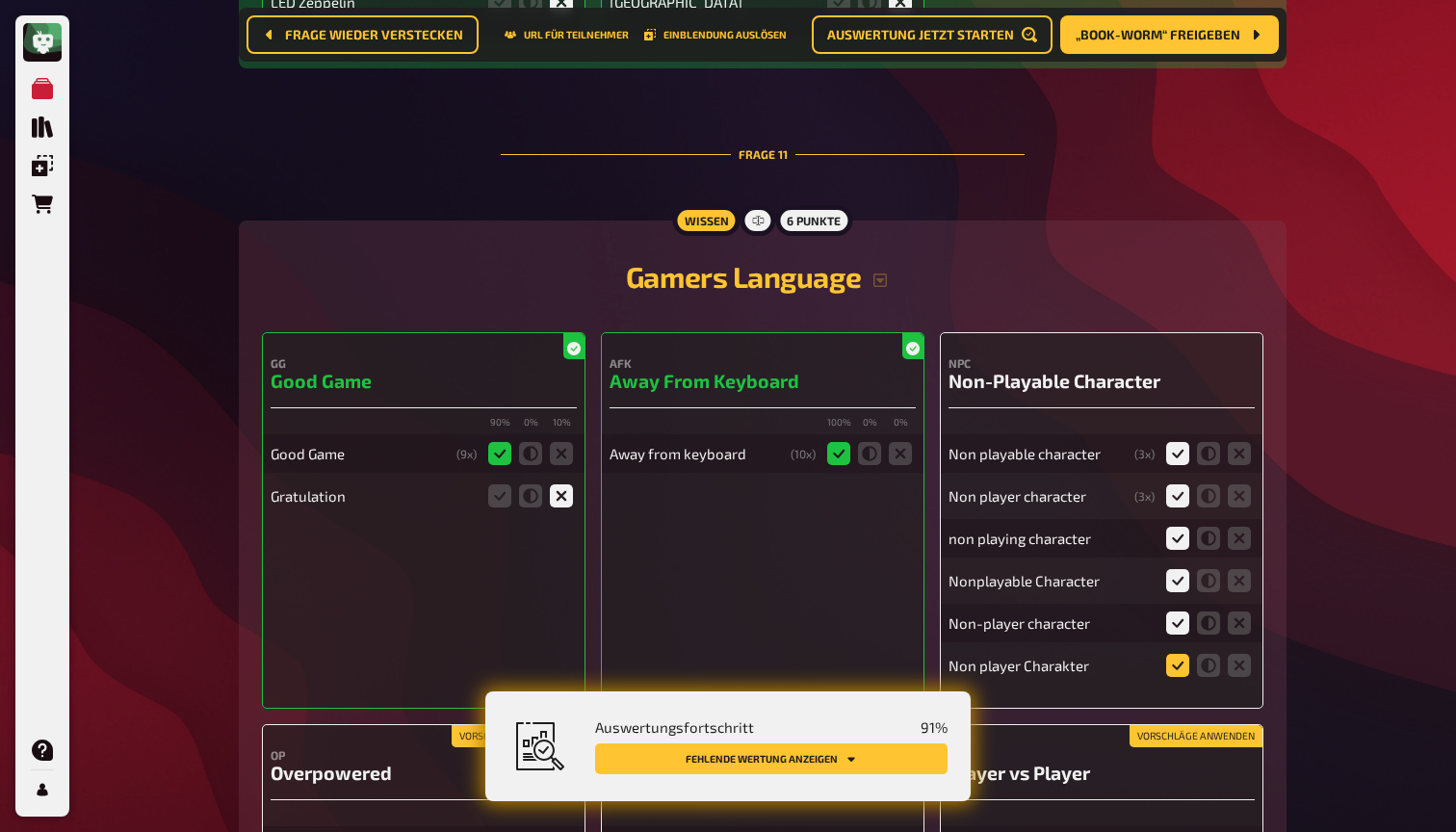
click at [0, 0] on input "radio" at bounding box center [0, 0] width 0 height 0
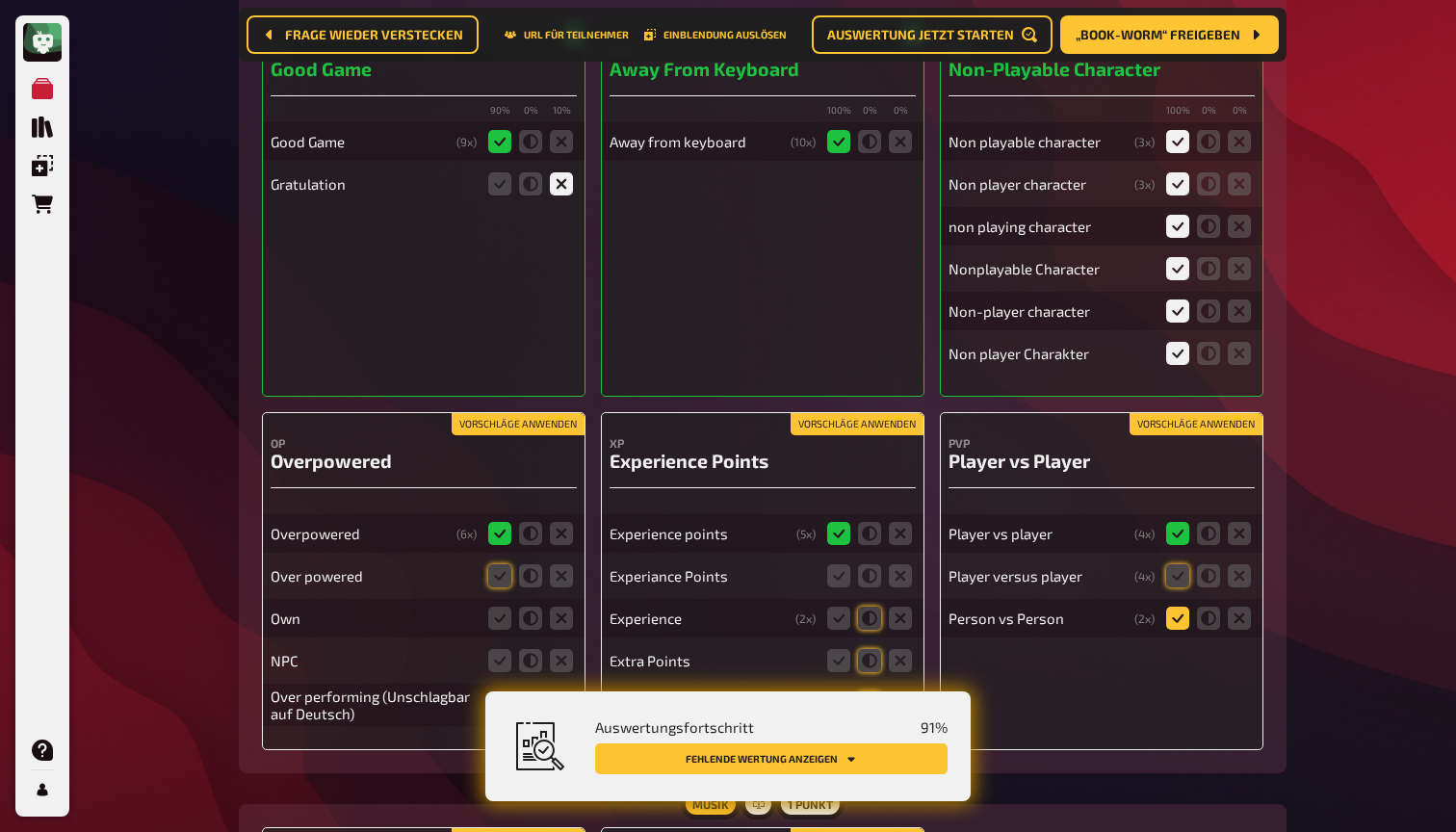
scroll to position [13196, 0]
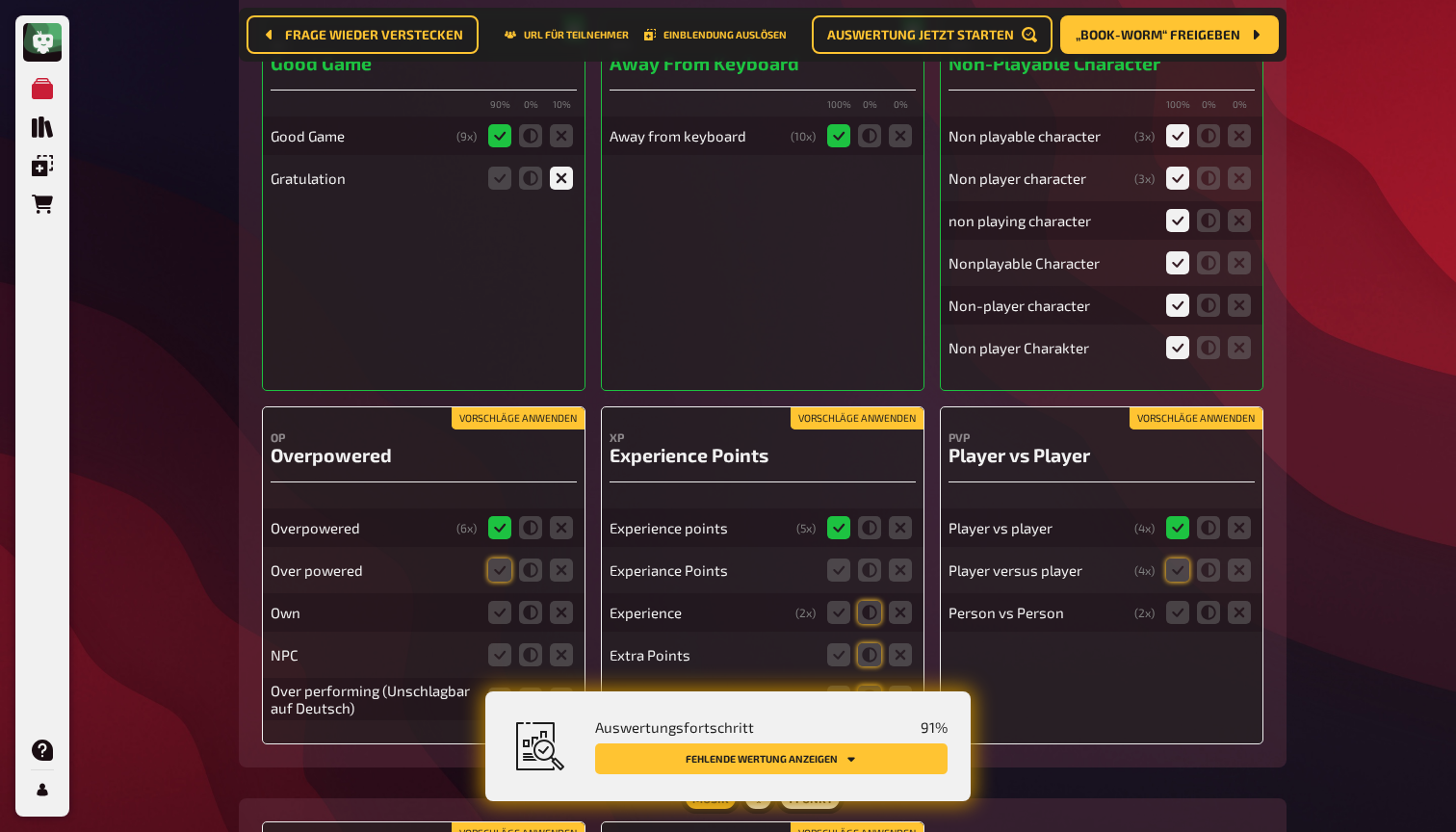
click at [1184, 408] on button "Vorschläge anwenden" at bounding box center [1196, 419] width 133 height 22
click at [1213, 601] on icon at bounding box center [1208, 613] width 23 height 23
click at [0, 0] on input "radio" at bounding box center [0, 0] width 0 height 0
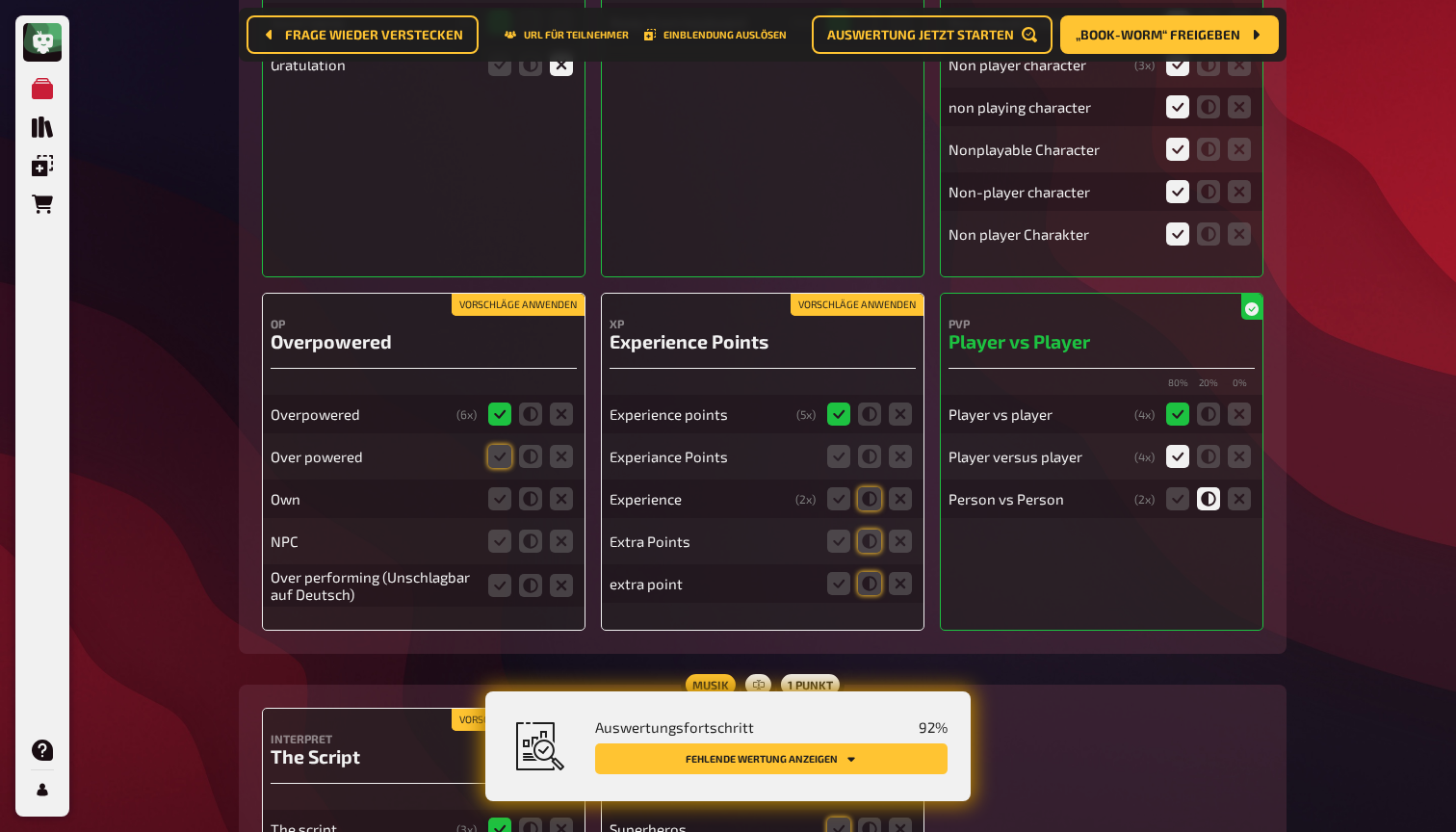
scroll to position [13330, 0]
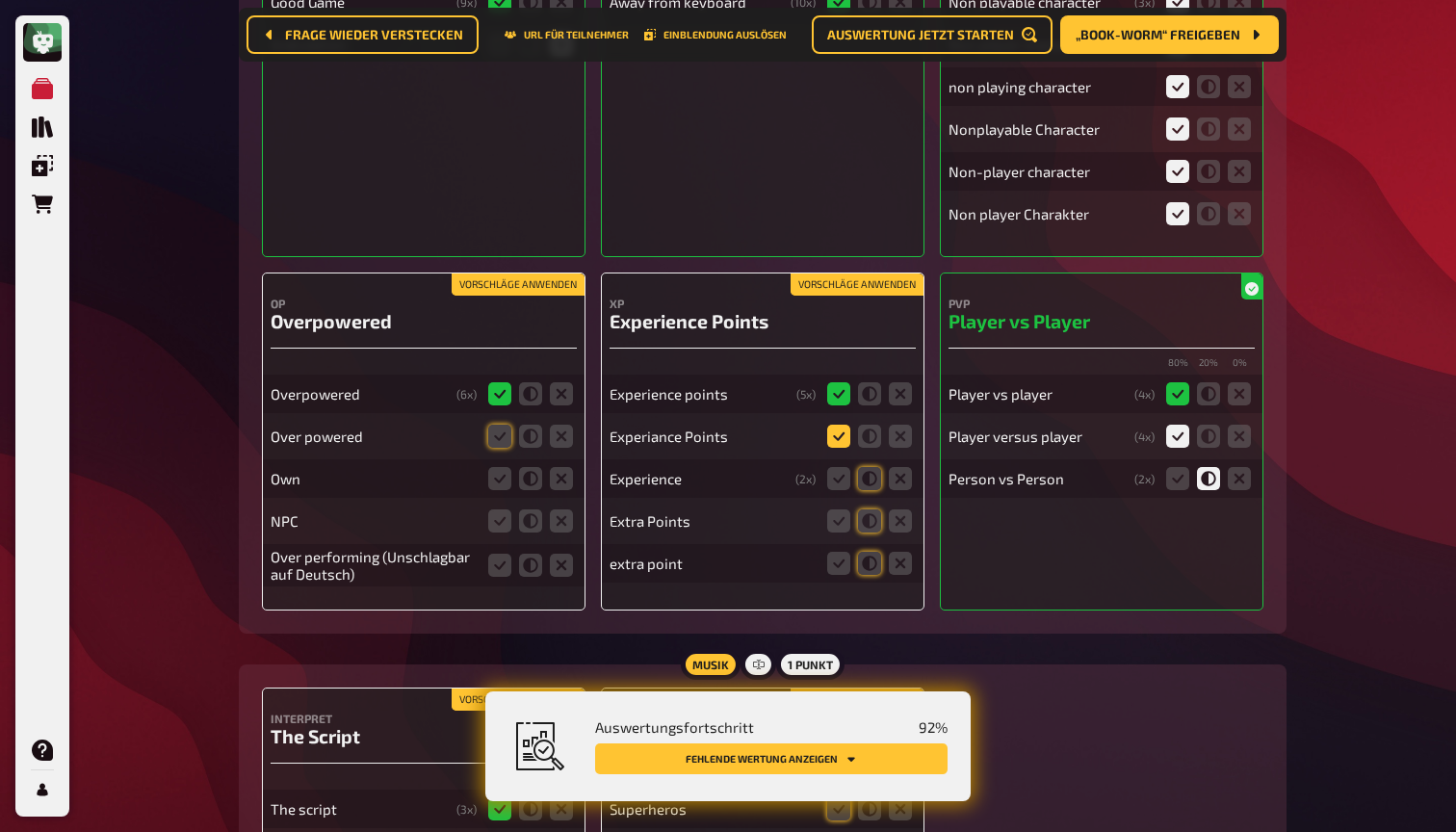
click at [845, 425] on icon at bounding box center [839, 437] width 23 height 23
click at [0, 0] on input "radio" at bounding box center [0, 0] width 0 height 0
click at [872, 467] on icon at bounding box center [869, 479] width 23 height 23
click at [0, 0] on input "radio" at bounding box center [0, 0] width 0 height 0
click at [872, 509] on icon at bounding box center [869, 521] width 23 height 23
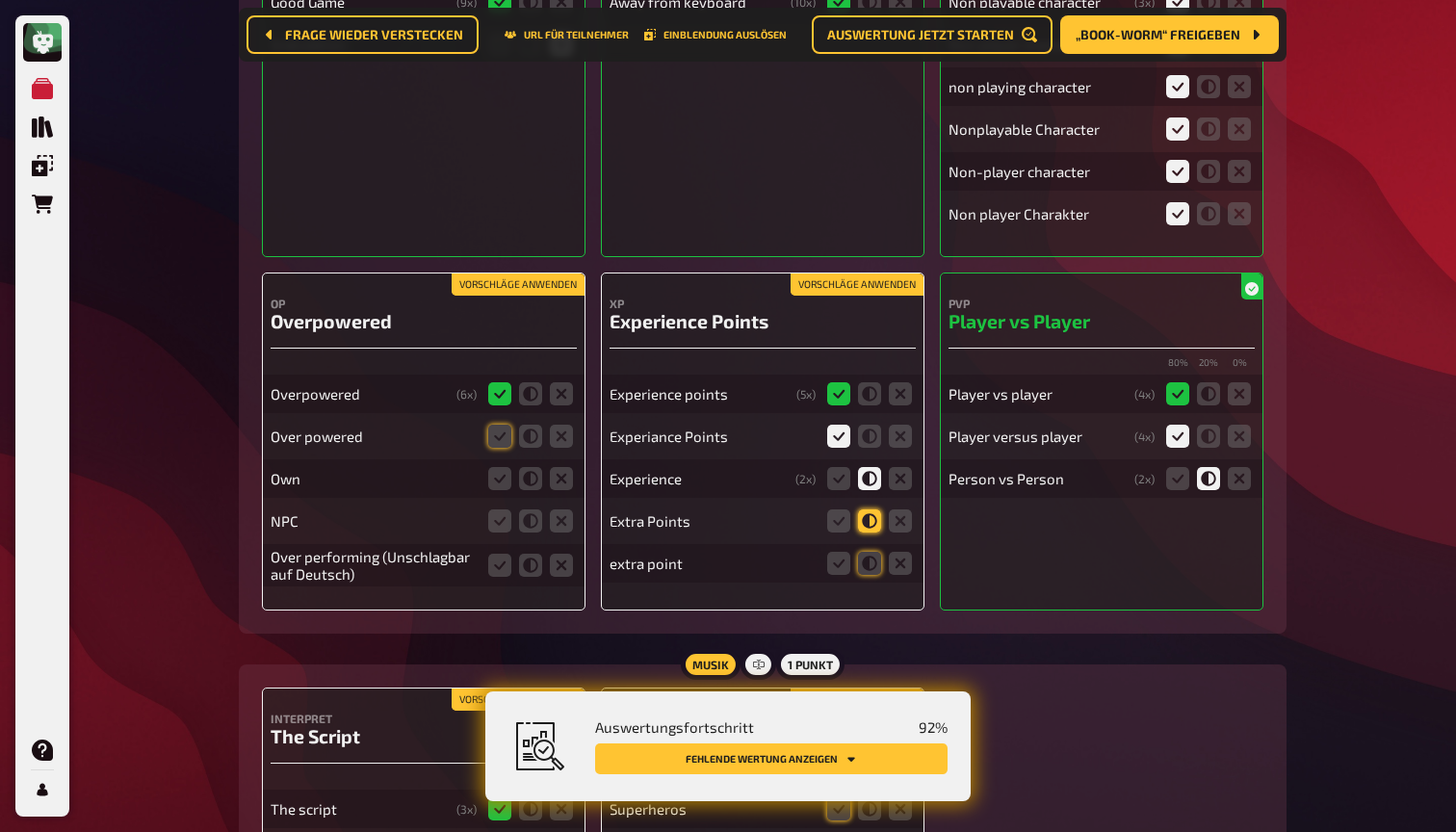
click at [0, 0] on input "radio" at bounding box center [0, 0] width 0 height 0
click at [871, 551] on icon at bounding box center [869, 563] width 23 height 23
click at [0, 0] on input "radio" at bounding box center [0, 0] width 0 height 0
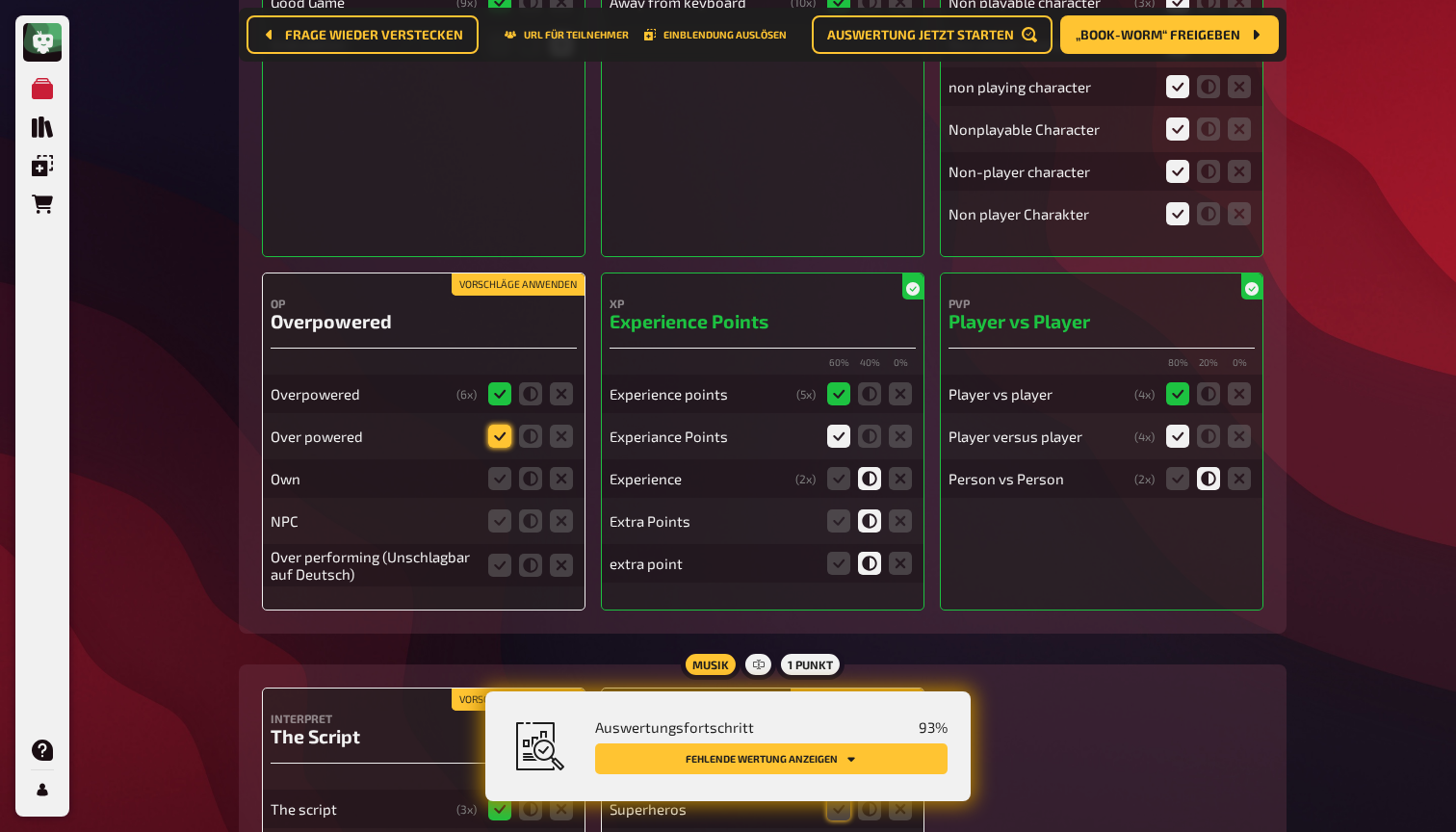
click at [503, 425] on icon at bounding box center [500, 437] width 23 height 23
click at [0, 0] on input "radio" at bounding box center [0, 0] width 0 height 0
click at [502, 467] on icon at bounding box center [500, 479] width 23 height 23
click at [0, 0] on input "radio" at bounding box center [0, 0] width 0 height 0
click at [497, 553] on icon at bounding box center [500, 565] width 23 height 23
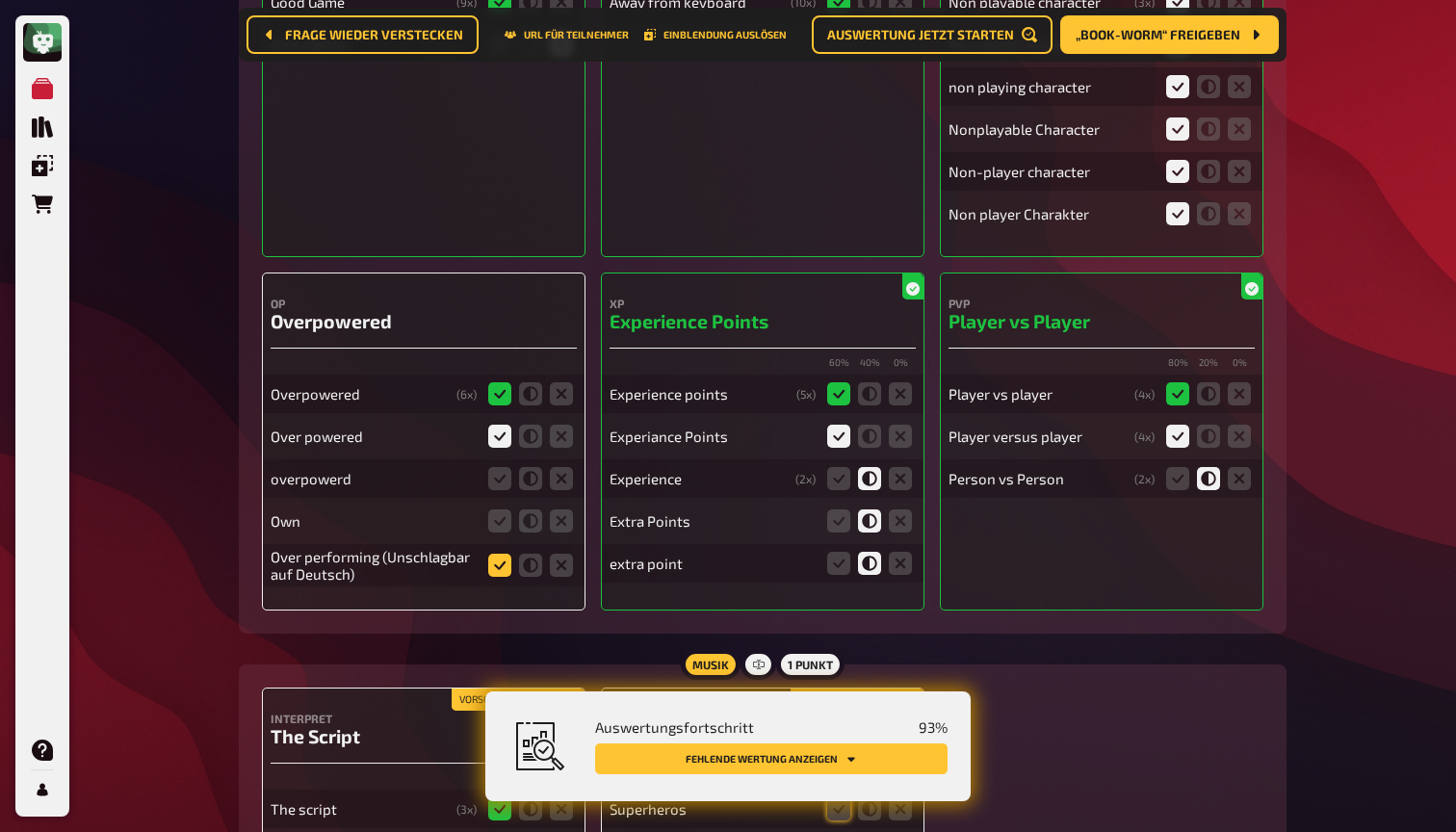
click at [0, 0] on input "radio" at bounding box center [0, 0] width 0 height 0
click at [502, 467] on icon at bounding box center [500, 479] width 23 height 23
click at [0, 0] on input "radio" at bounding box center [0, 0] width 0 height 0
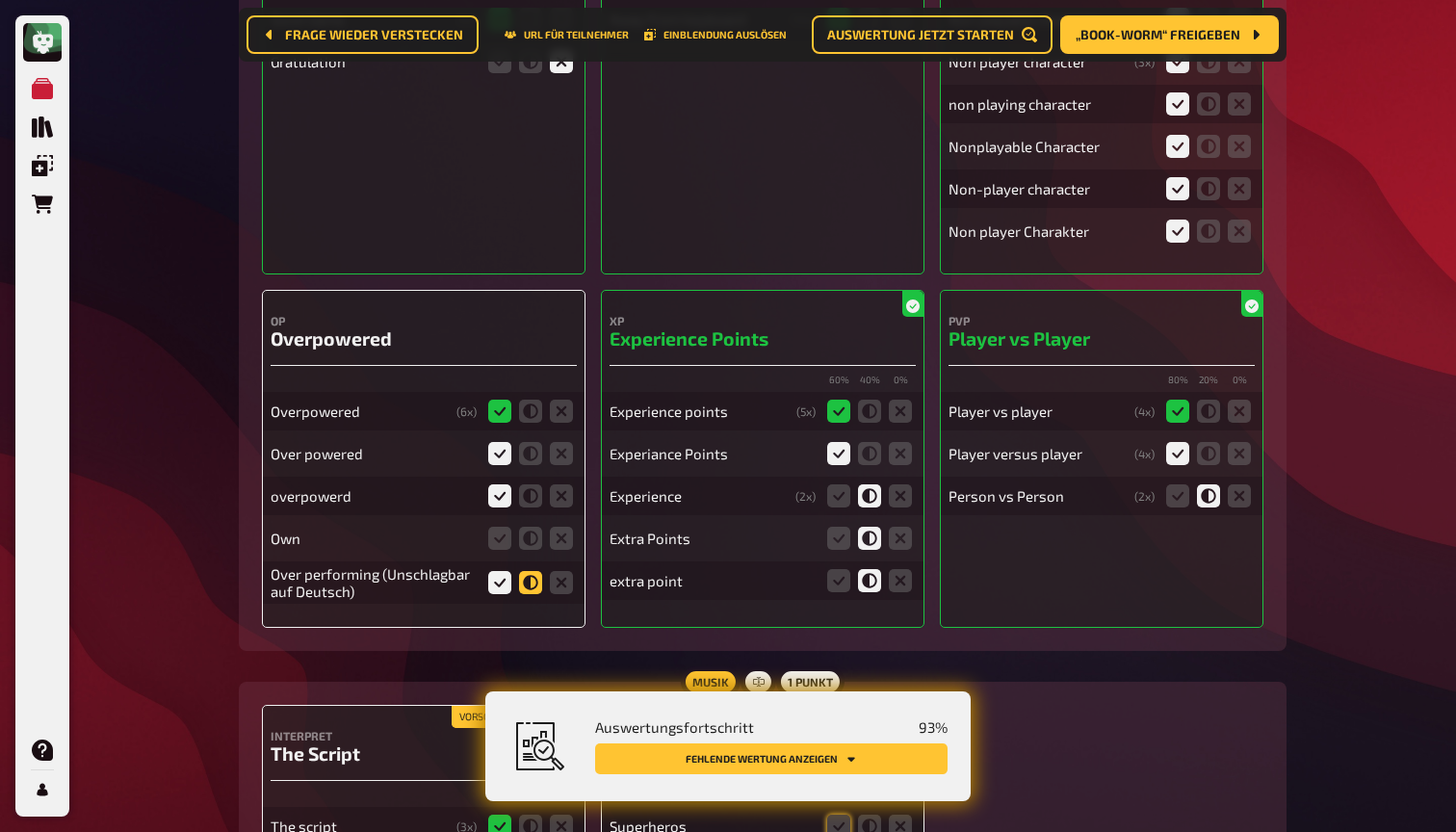
click at [533, 571] on icon at bounding box center [531, 582] width 23 height 23
click at [0, 0] on input "radio" at bounding box center [0, 0] width 0 height 0
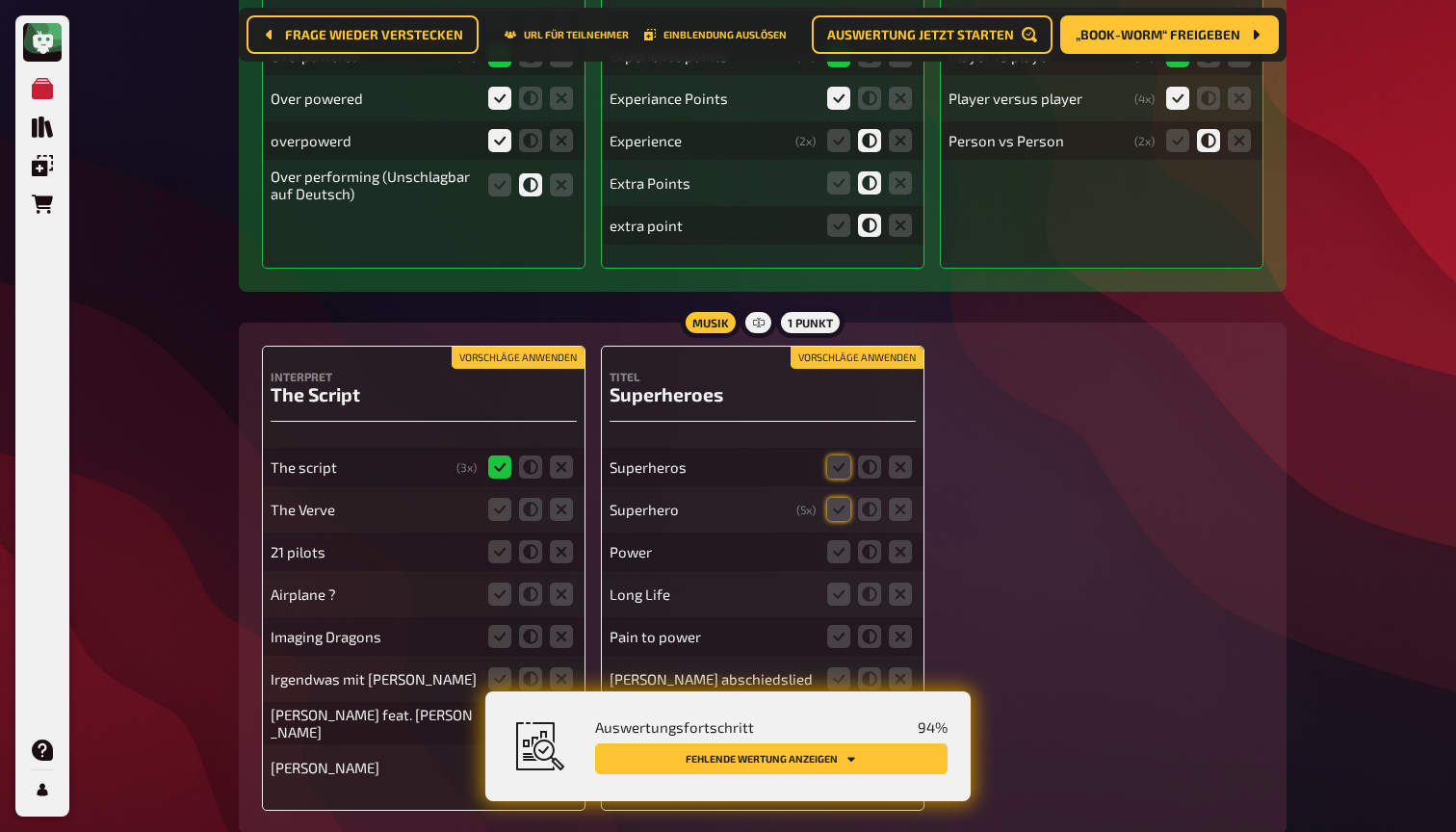
scroll to position [13692, 0]
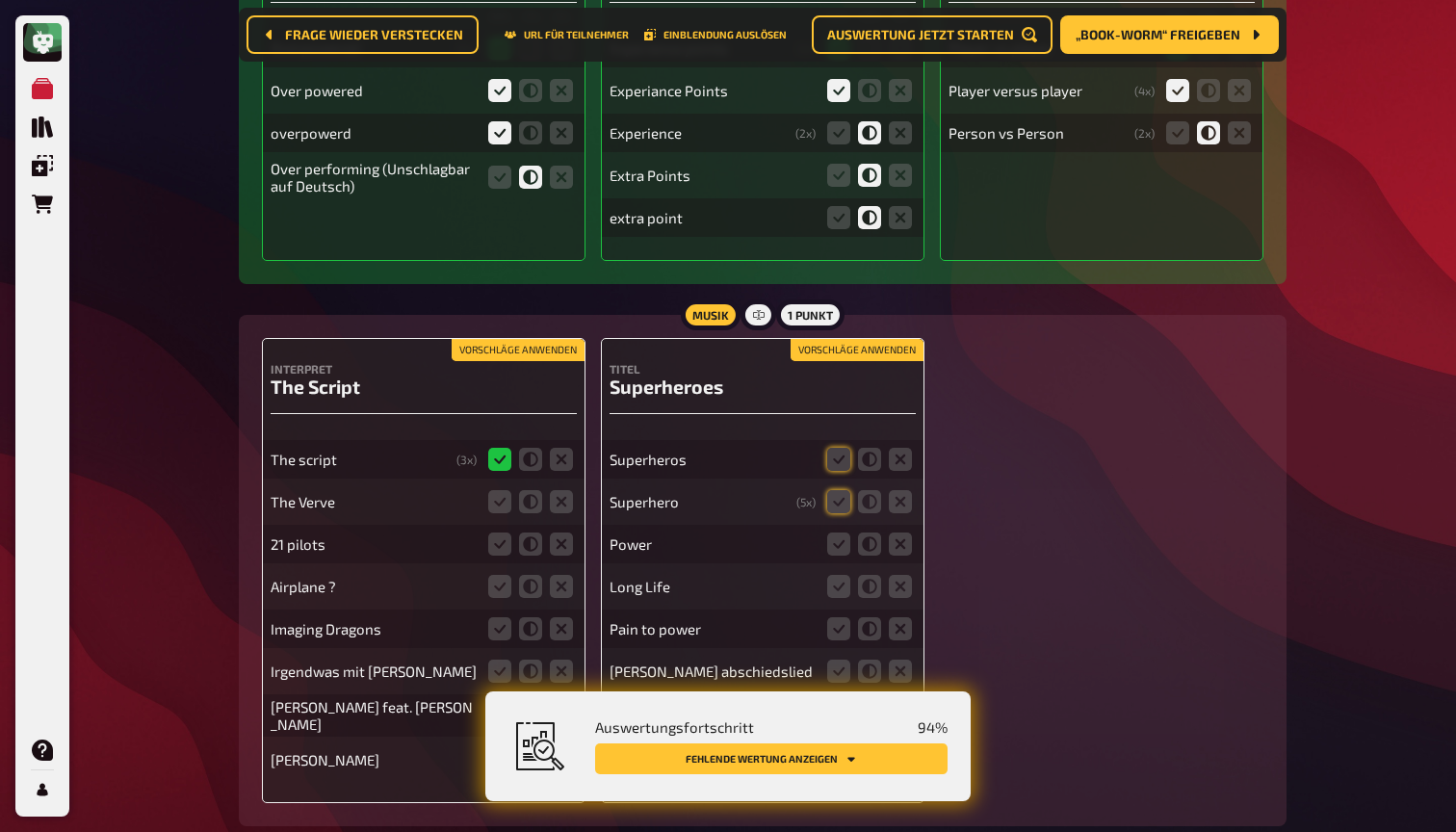
click at [492, 340] on button "Vorschläge anwenden" at bounding box center [518, 350] width 133 height 22
click at [562, 490] on icon at bounding box center [562, 502] width 23 height 23
click at [0, 0] on input "radio" at bounding box center [0, 0] width 0 height 0
click at [567, 532] on icon at bounding box center [562, 544] width 23 height 23
click at [0, 0] on input "radio" at bounding box center [0, 0] width 0 height 0
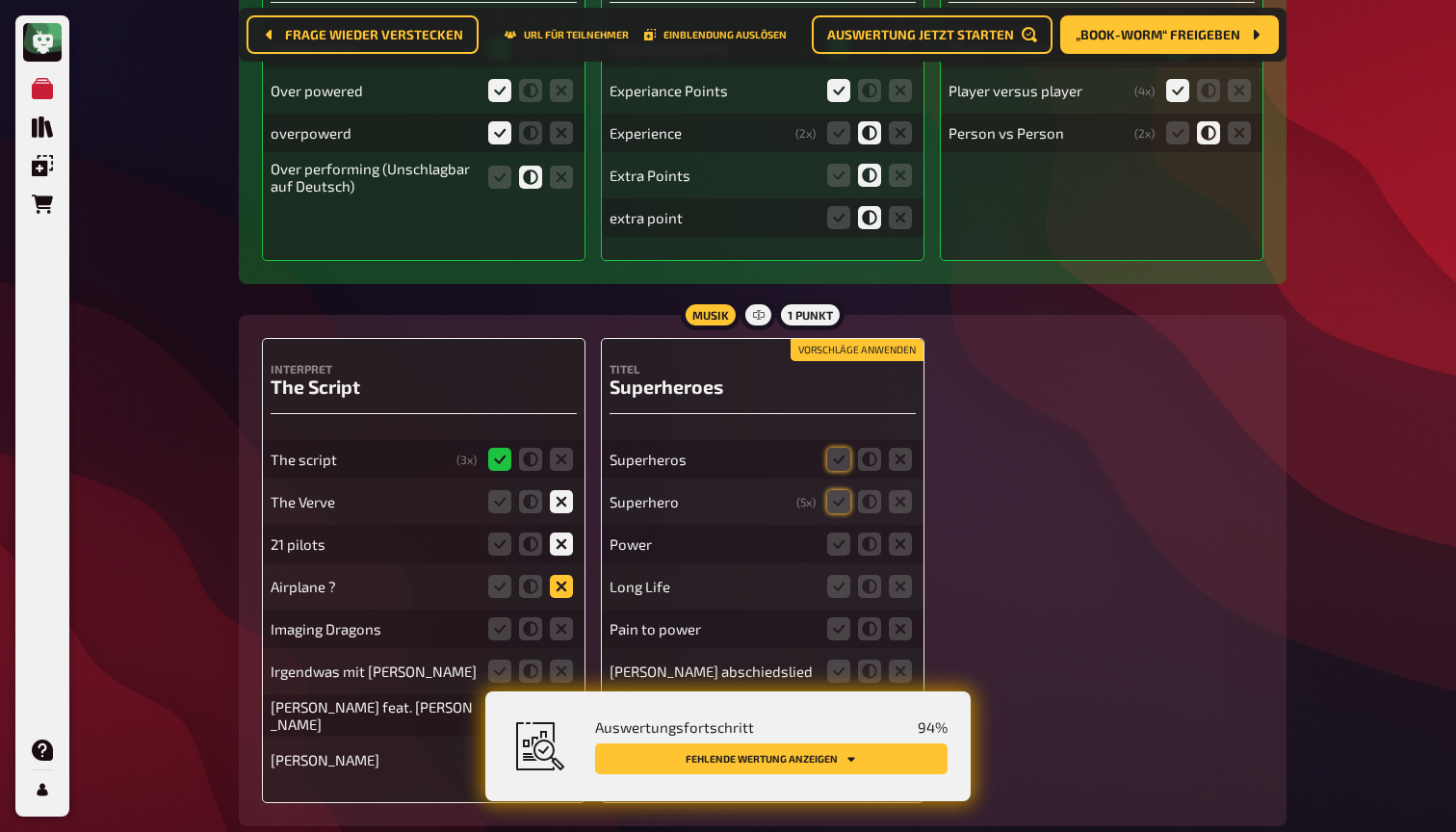
click at [566, 575] on icon at bounding box center [562, 586] width 23 height 23
click at [0, 0] on input "radio" at bounding box center [0, 0] width 0 height 0
click at [564, 617] on icon at bounding box center [562, 628] width 23 height 23
click at [0, 0] on input "radio" at bounding box center [0, 0] width 0 height 0
click at [559, 660] on icon at bounding box center [562, 671] width 23 height 23
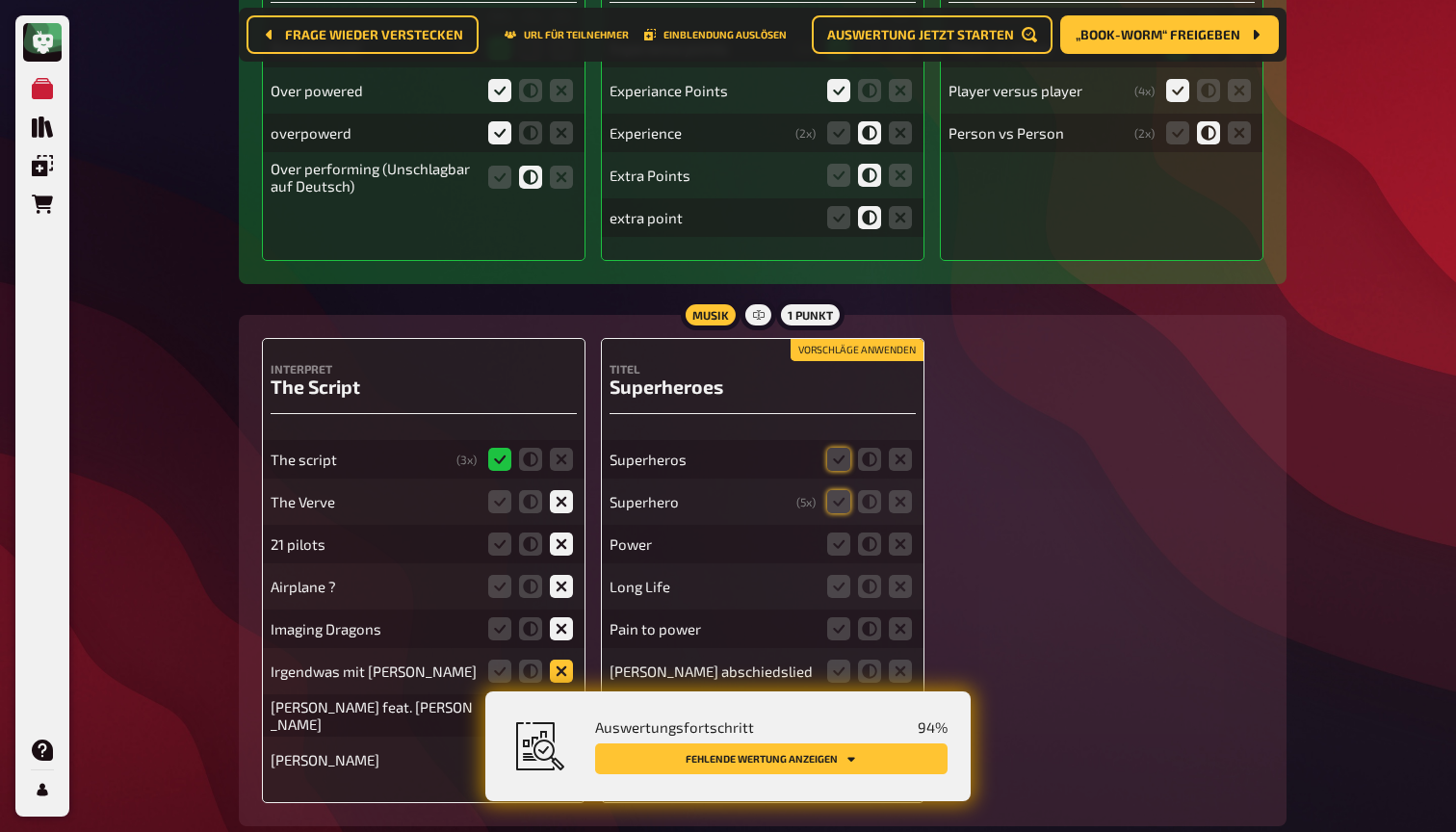
click at [0, 0] on input "radio" at bounding box center [0, 0] width 0 height 0
click at [561, 704] on icon at bounding box center [562, 716] width 23 height 23
click at [0, 0] on input "radio" at bounding box center [0, 0] width 0 height 0
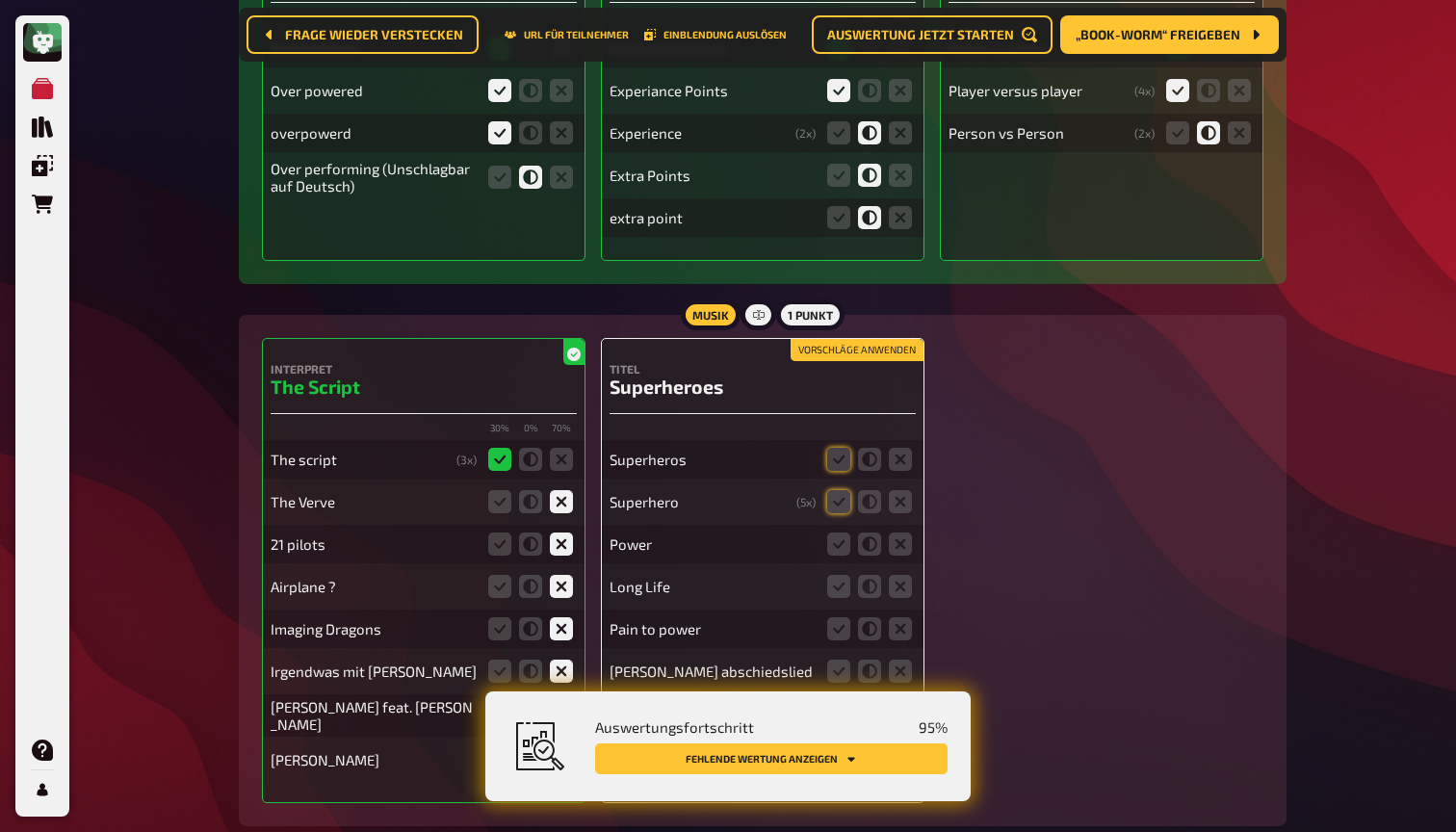
scroll to position [13721, 0]
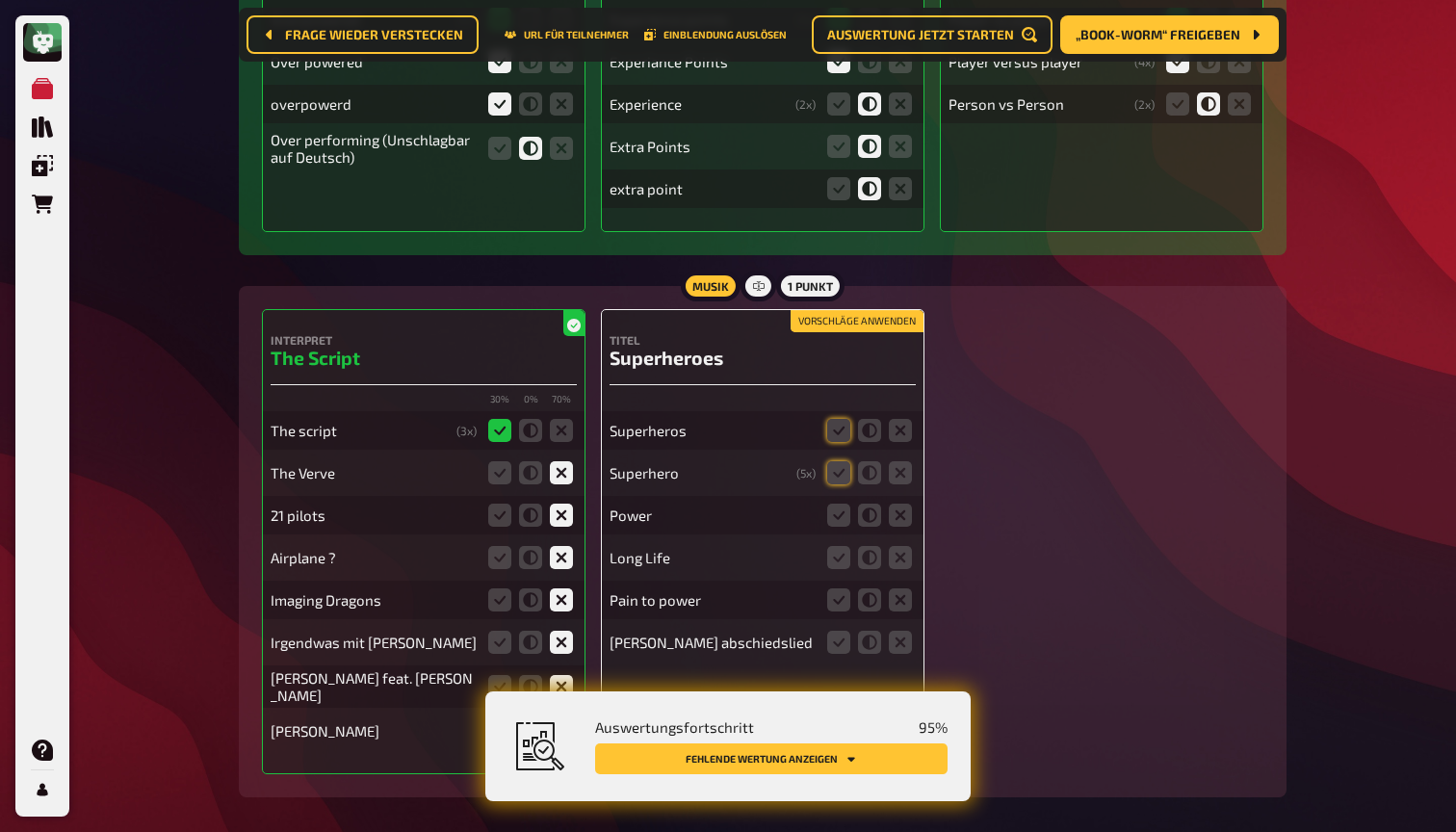
click at [873, 311] on button "Vorschläge anwenden" at bounding box center [857, 322] width 133 height 22
click at [896, 503] on icon at bounding box center [901, 515] width 23 height 23
click at [0, 0] on input "radio" at bounding box center [0, 0] width 0 height 0
click at [896, 546] on icon at bounding box center [901, 558] width 23 height 23
click at [0, 0] on input "radio" at bounding box center [0, 0] width 0 height 0
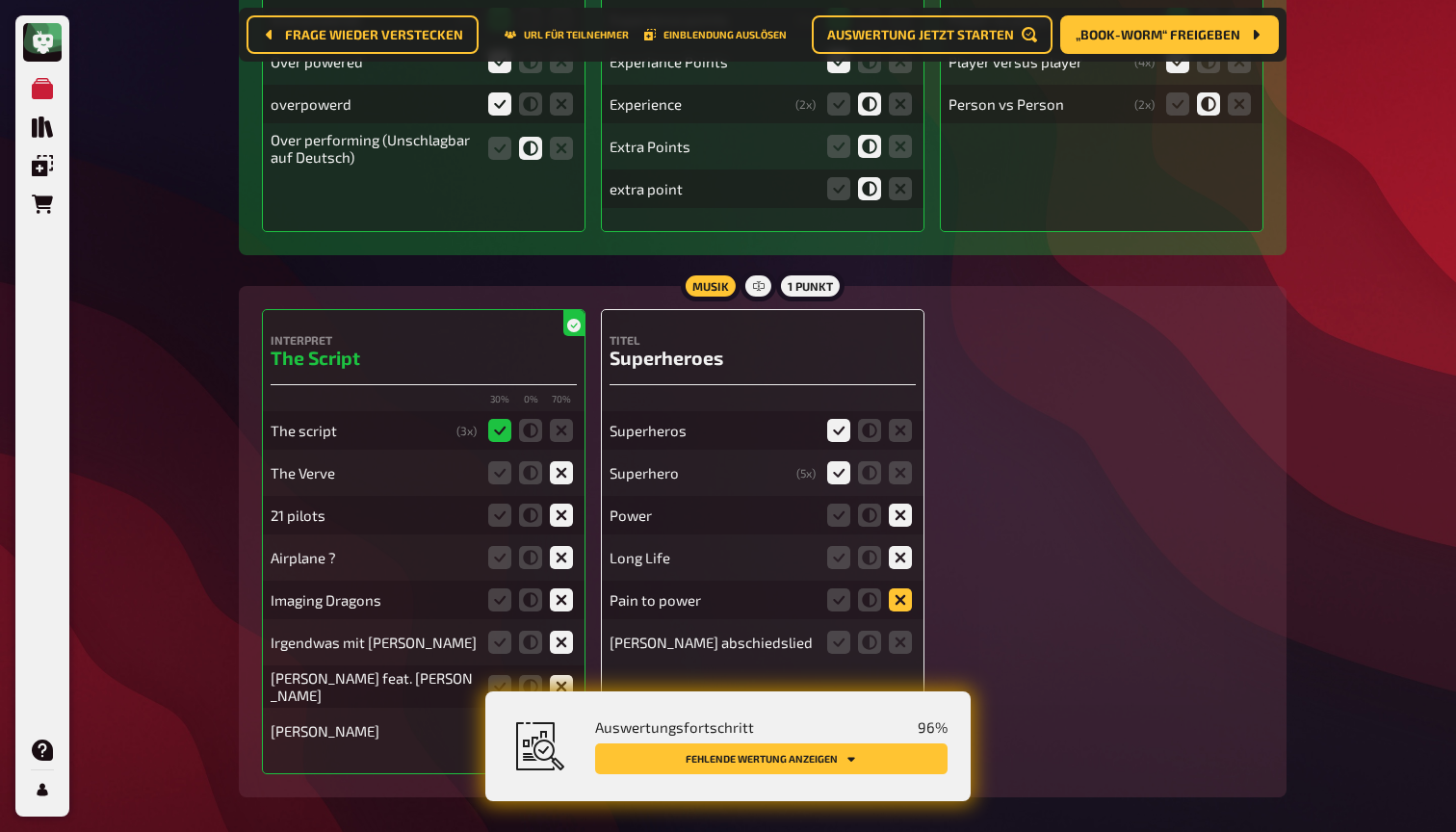
click at [901, 588] on icon at bounding box center [901, 600] width 23 height 23
click at [0, 0] on input "radio" at bounding box center [0, 0] width 0 height 0
click at [898, 577] on div "Titel Superheroes Superheros Superhero ( 5 x) Power Long Life Pain to power Pau…" at bounding box center [763, 541] width 323 height 465
click at [897, 630] on icon at bounding box center [901, 642] width 23 height 23
click at [0, 0] on input "radio" at bounding box center [0, 0] width 0 height 0
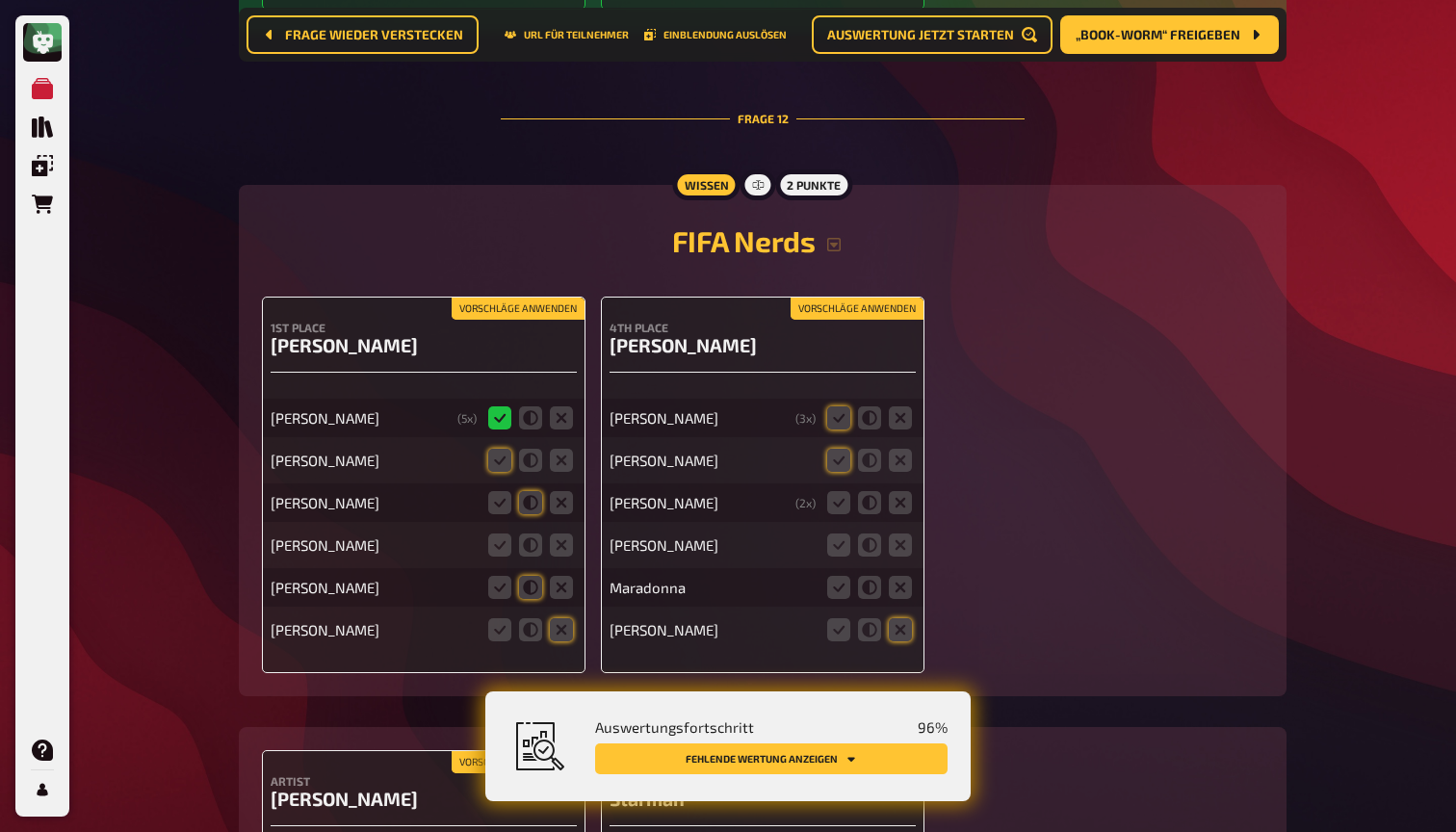
scroll to position [14487, 0]
click at [514, 298] on button "Vorschläge anwenden" at bounding box center [518, 308] width 133 height 22
click at [884, 298] on button "Vorschläge anwenden" at bounding box center [857, 308] width 133 height 22
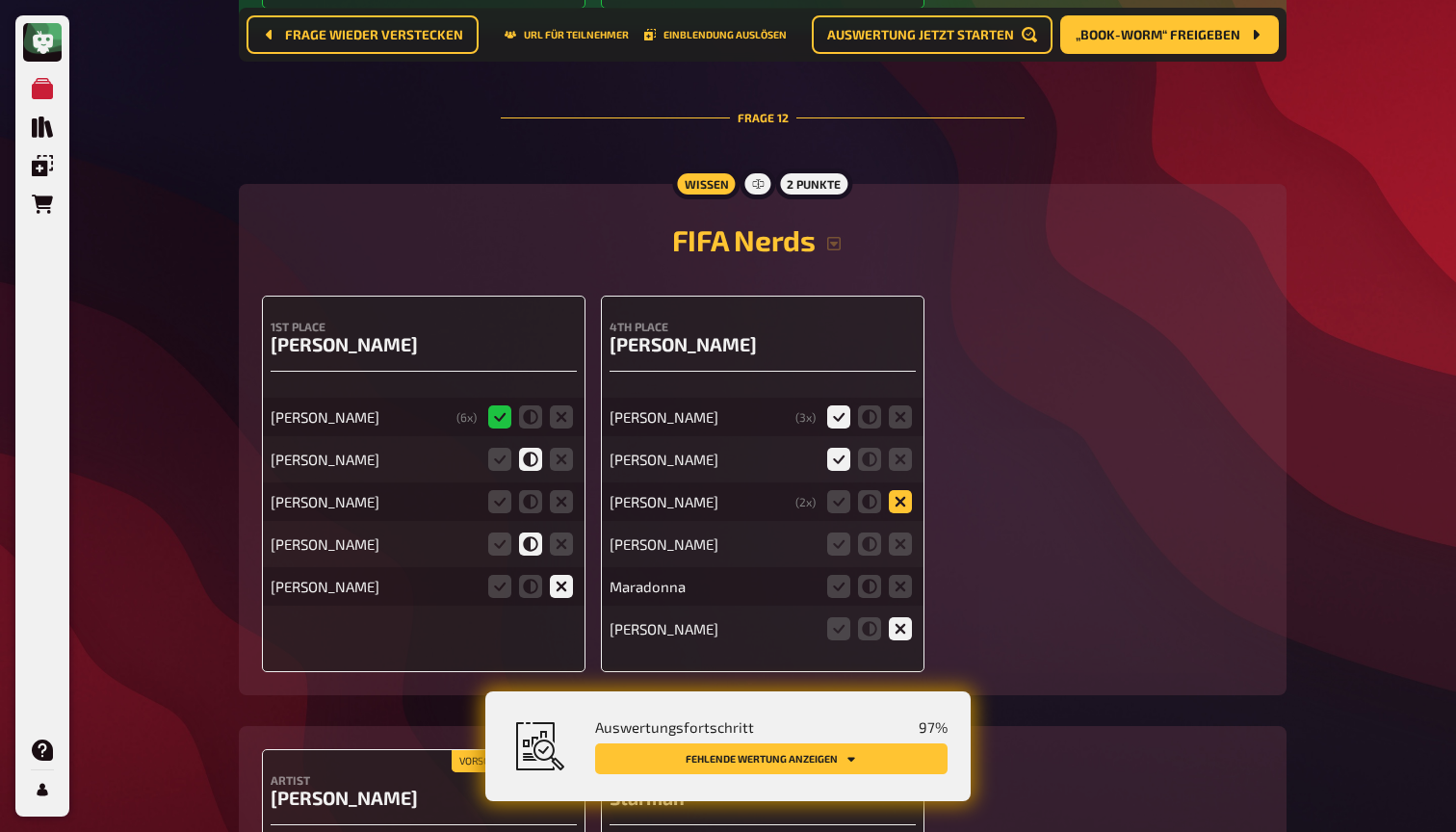
click at [901, 490] on icon at bounding box center [901, 502] width 23 height 23
click at [0, 0] on input "radio" at bounding box center [0, 0] width 0 height 0
click at [901, 532] on icon at bounding box center [901, 544] width 23 height 23
click at [0, 0] on input "radio" at bounding box center [0, 0] width 0 height 0
click at [904, 575] on icon at bounding box center [901, 586] width 23 height 23
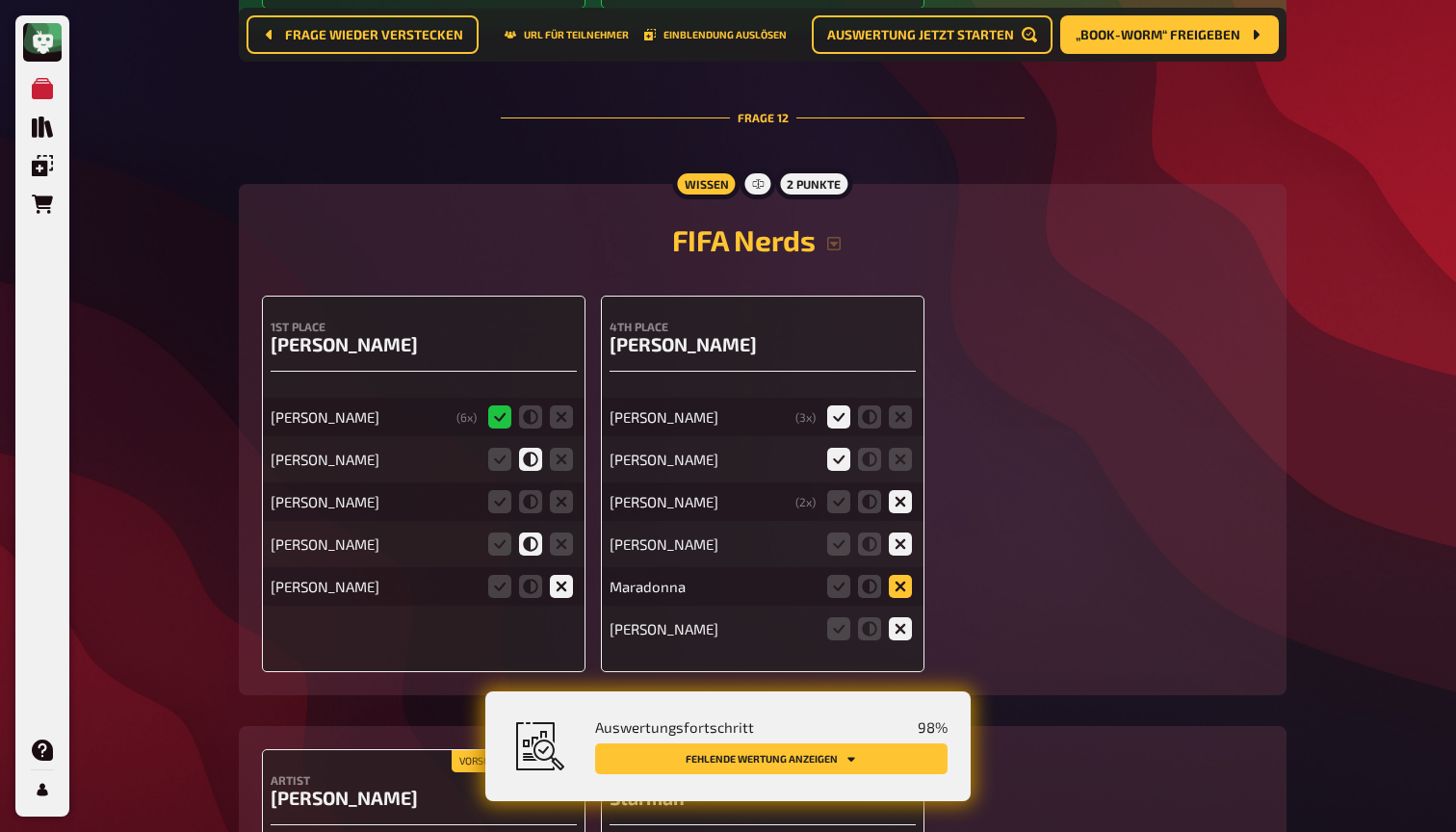
click at [0, 0] on input "radio" at bounding box center [0, 0] width 0 height 0
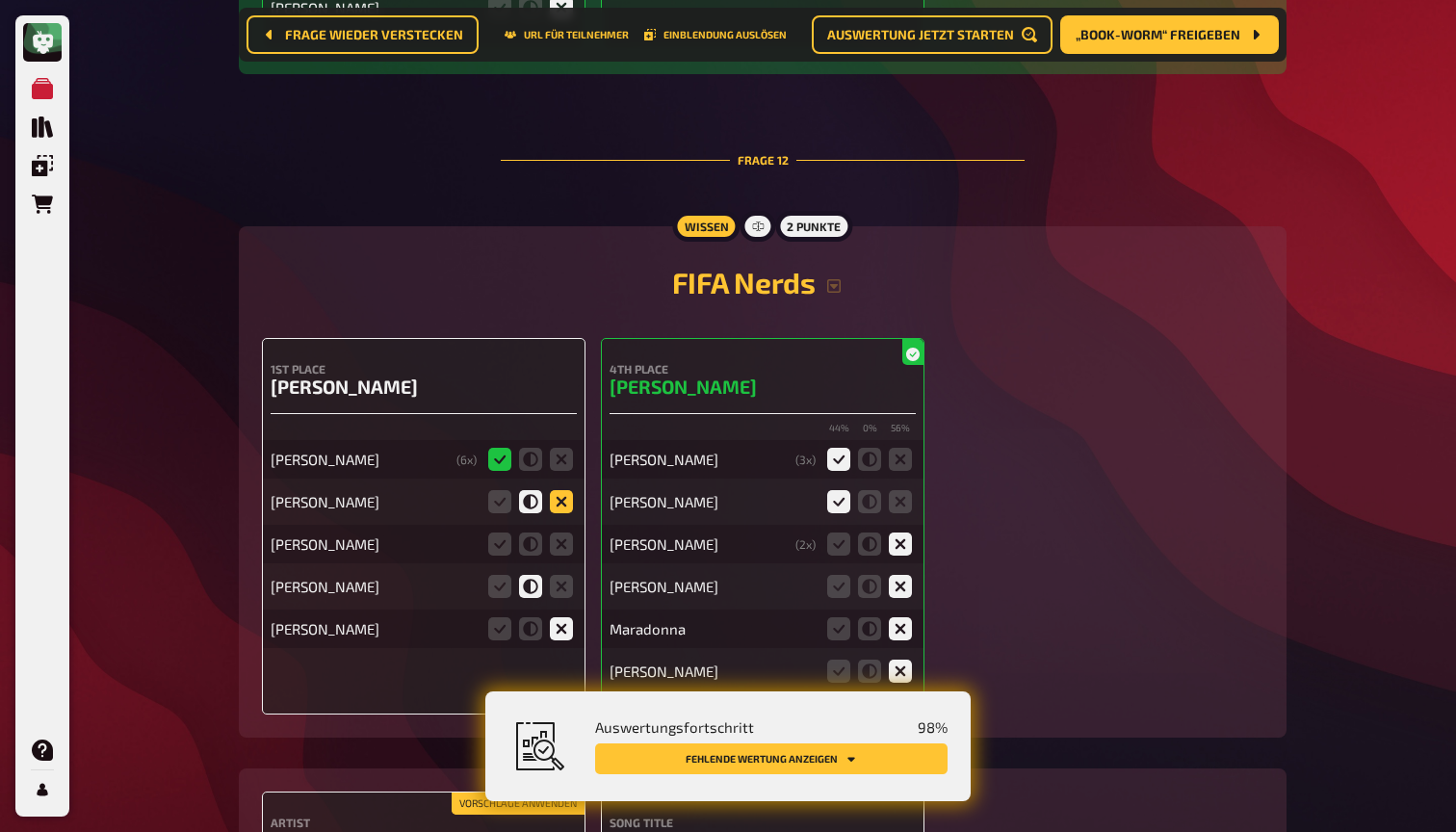
click at [560, 422] on div "Miroslav klose ( 6 x) Lionel Messi Leonel Messi Messi Lewandowski" at bounding box center [423, 534] width 306 height 226
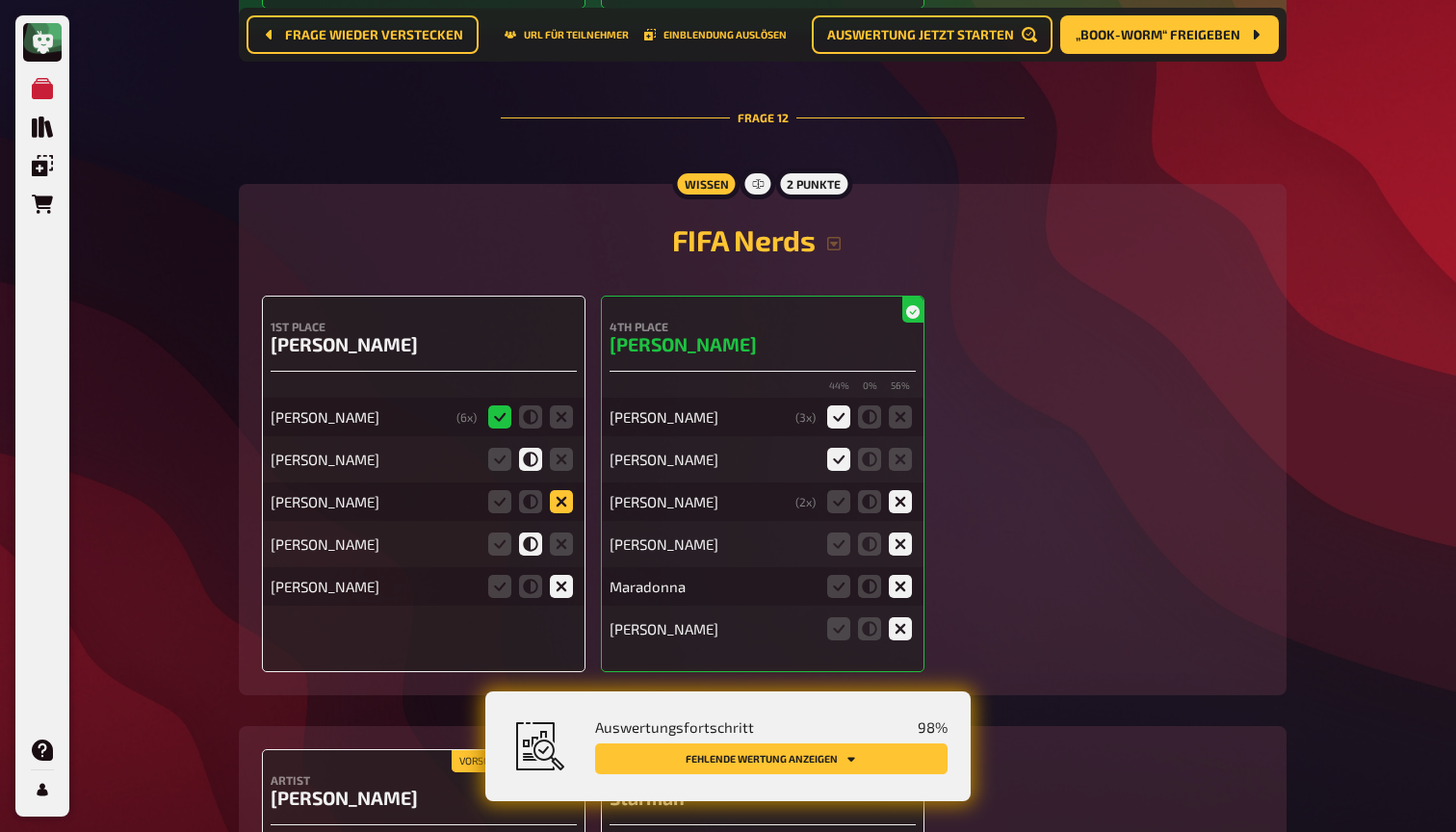
click at [562, 490] on icon at bounding box center [562, 502] width 23 height 23
click at [0, 0] on input "radio" at bounding box center [0, 0] width 0 height 0
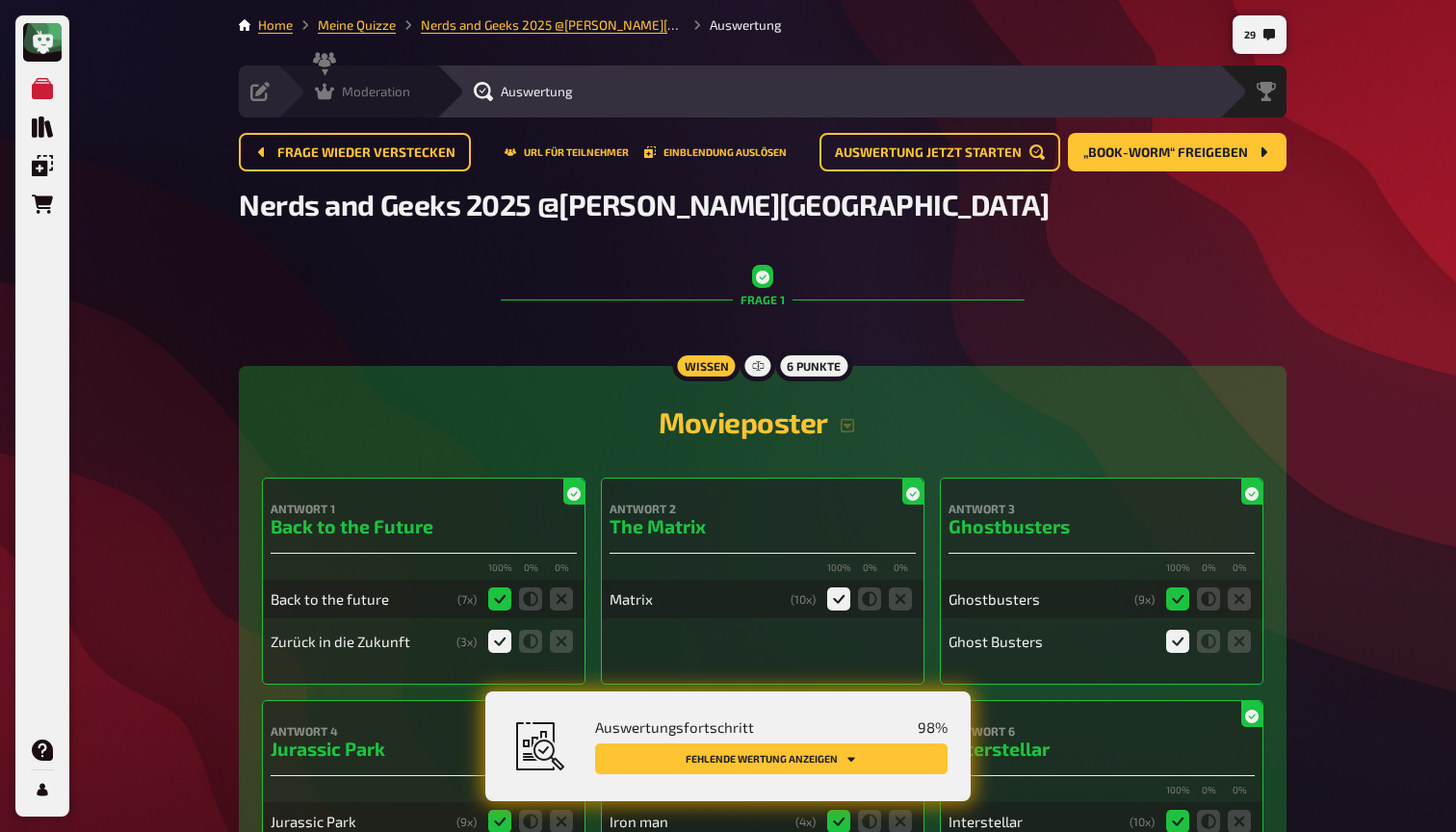
scroll to position [0, 0]
click at [335, 87] on div "Moderation" at bounding box center [362, 92] width 95 height 20
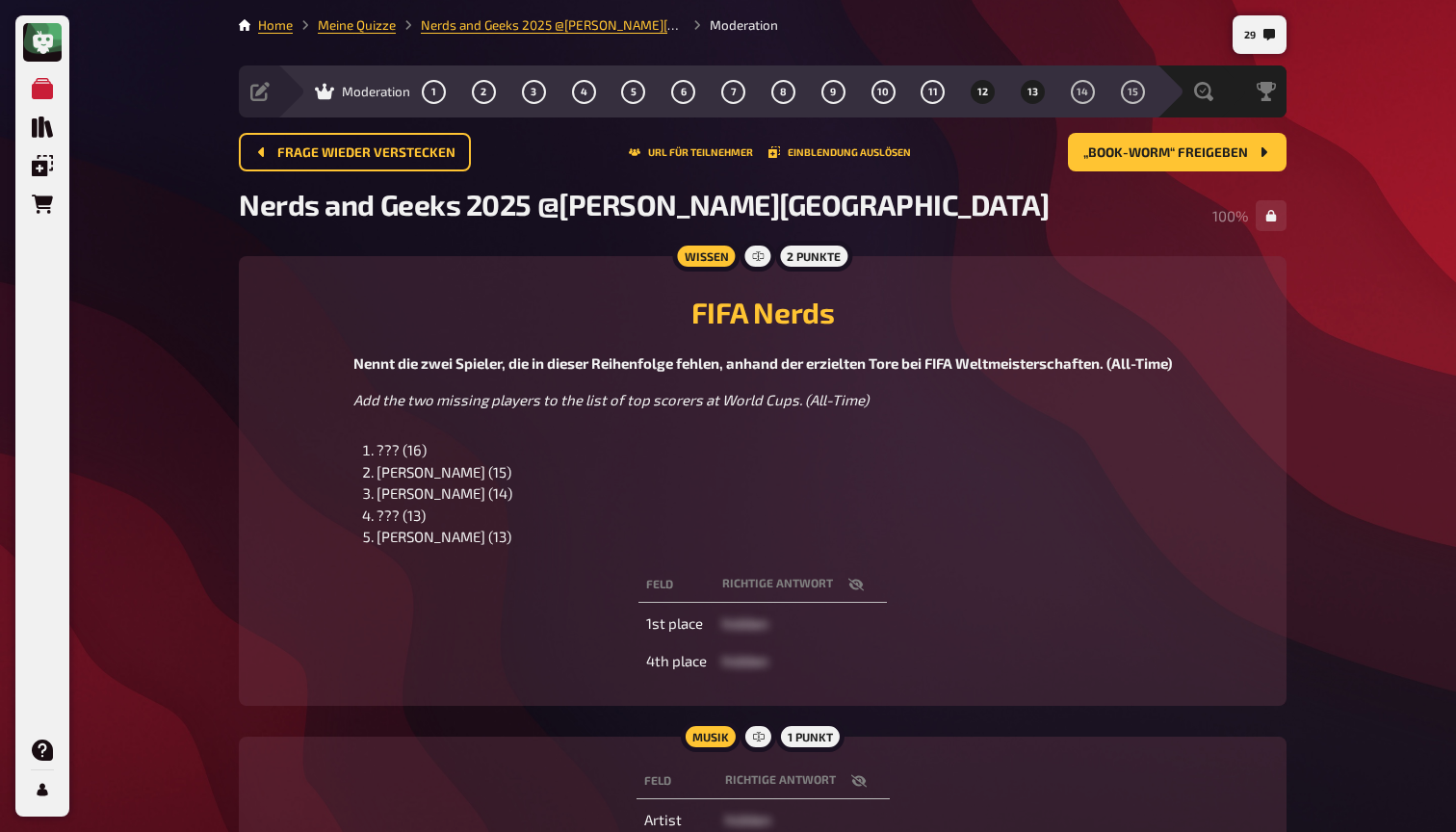
click at [1032, 90] on span "13" at bounding box center [1032, 92] width 11 height 11
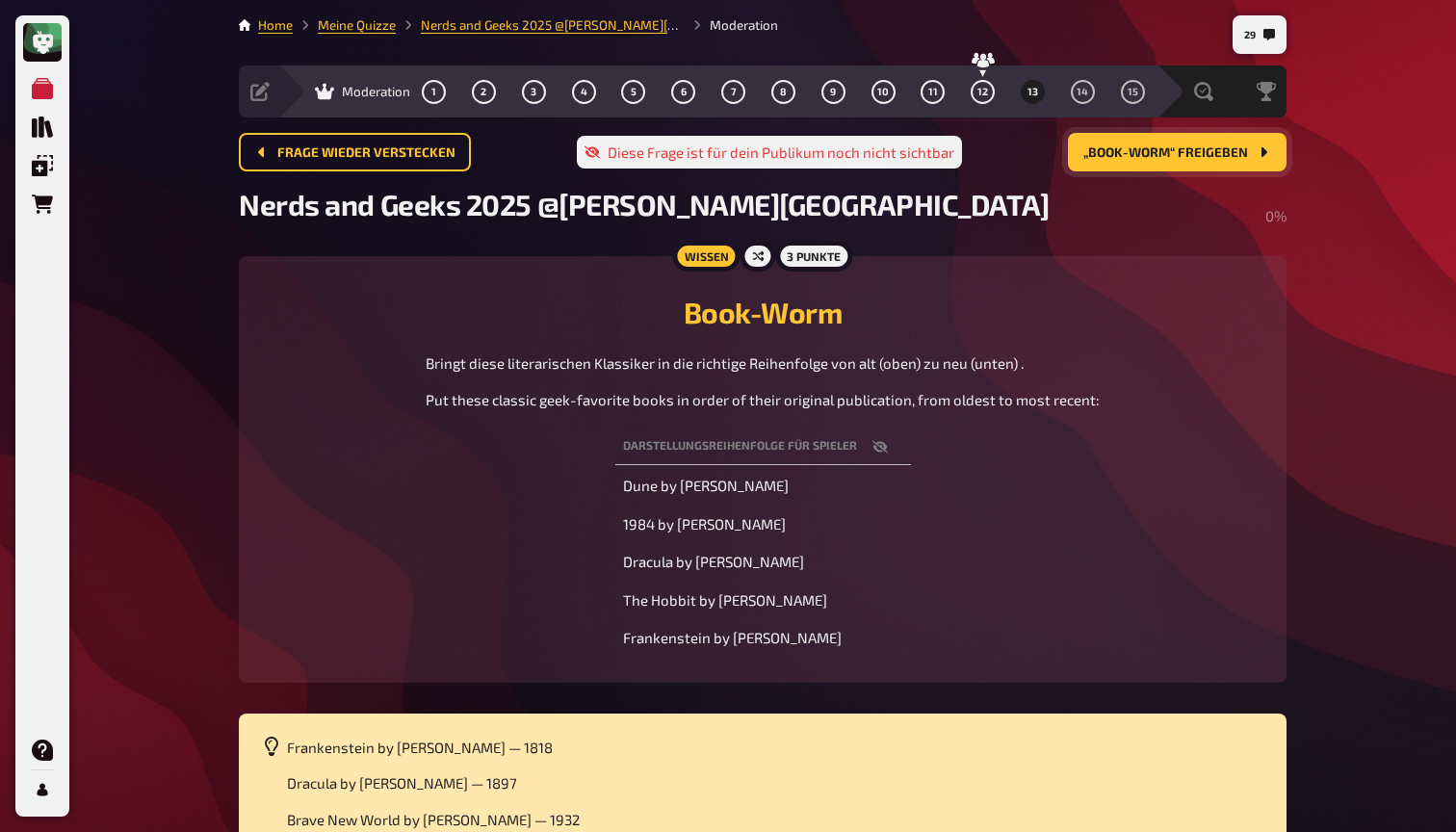
click at [1129, 147] on span "„Book-Worm“ freigeben" at bounding box center [1165, 153] width 164 height 14
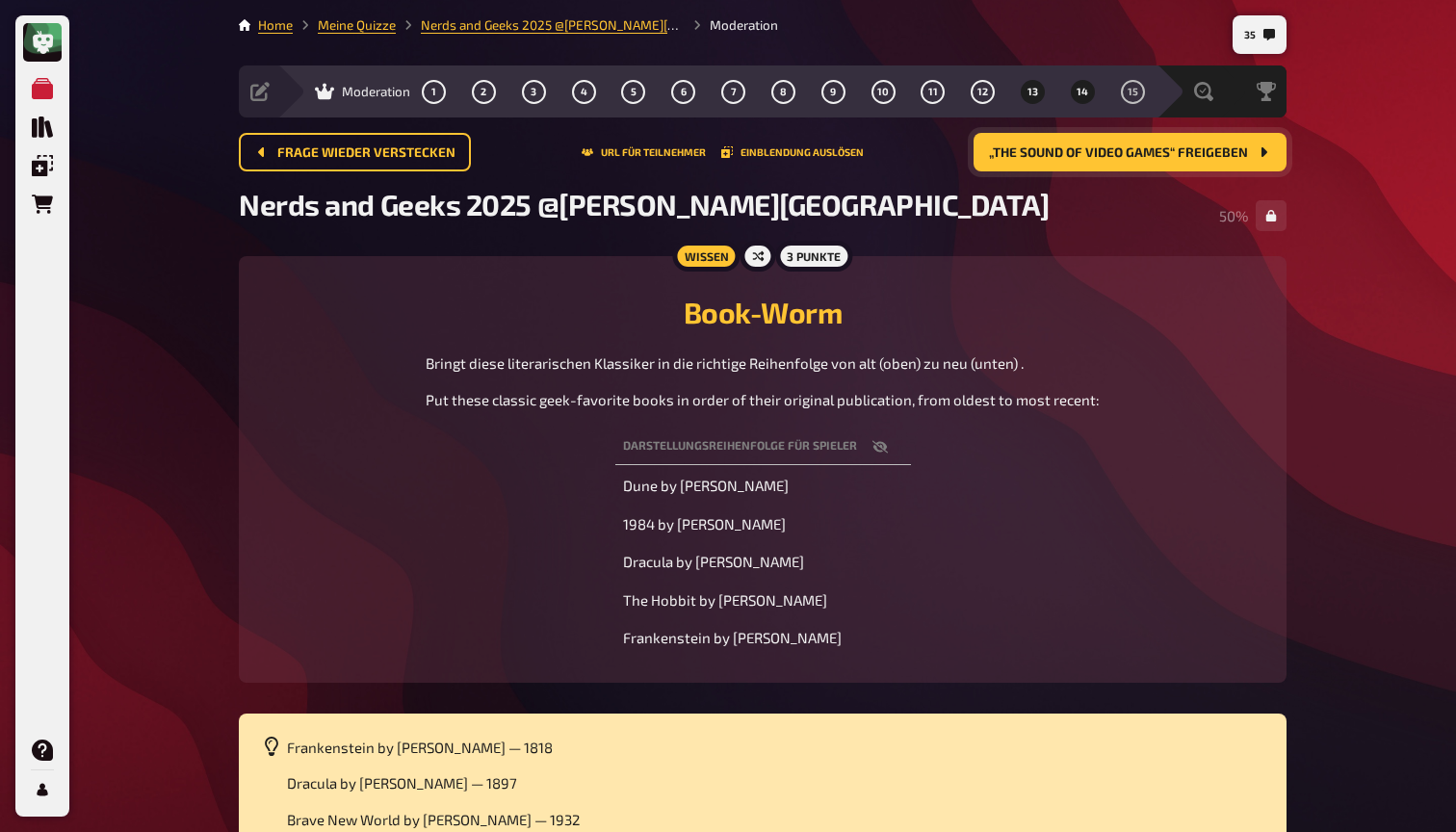
click at [1073, 92] on button "14" at bounding box center [1082, 91] width 30 height 30
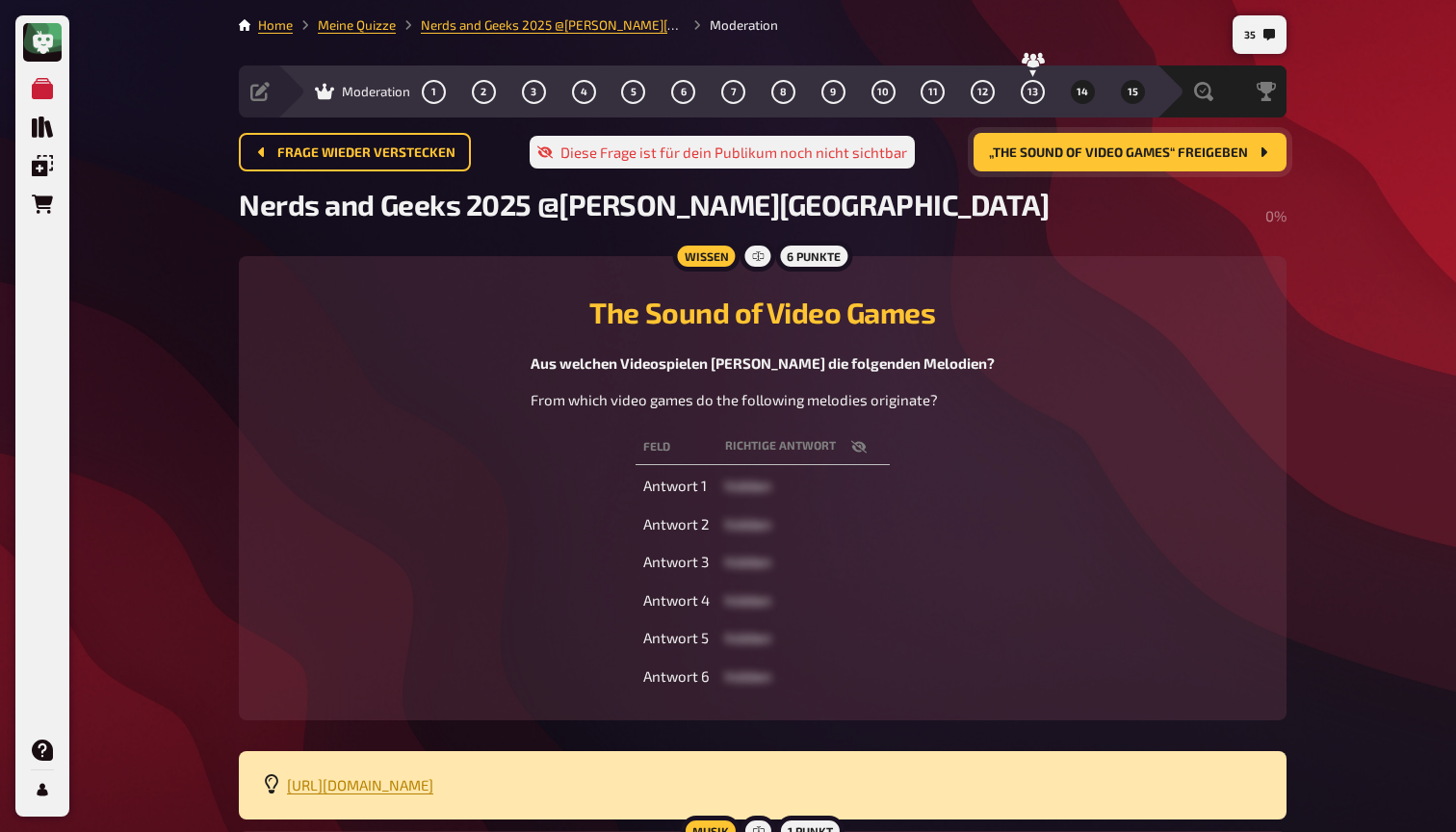
click at [1138, 92] on button "15" at bounding box center [1132, 91] width 30 height 30
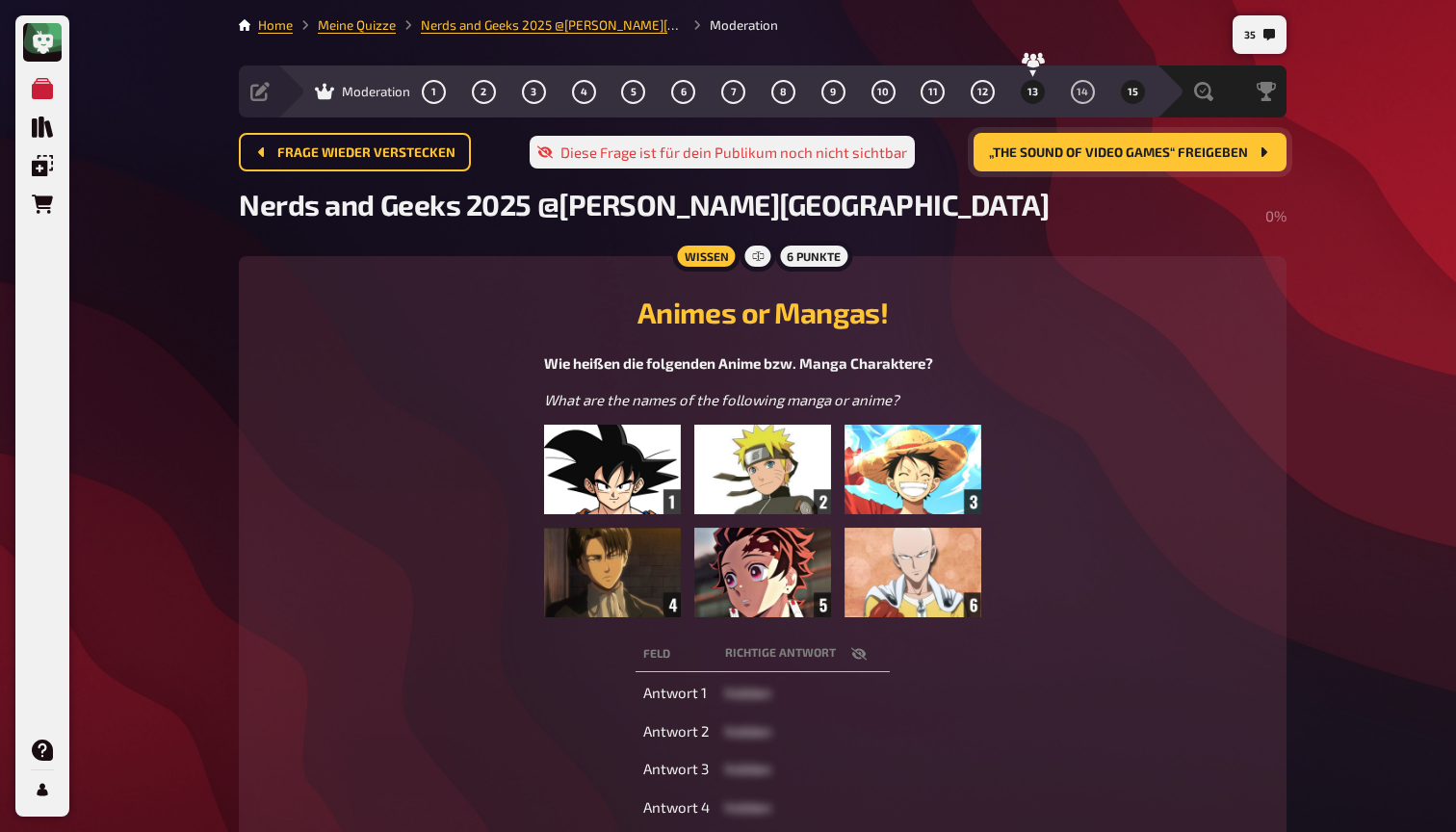
click at [1041, 92] on button "13" at bounding box center [1032, 91] width 30 height 30
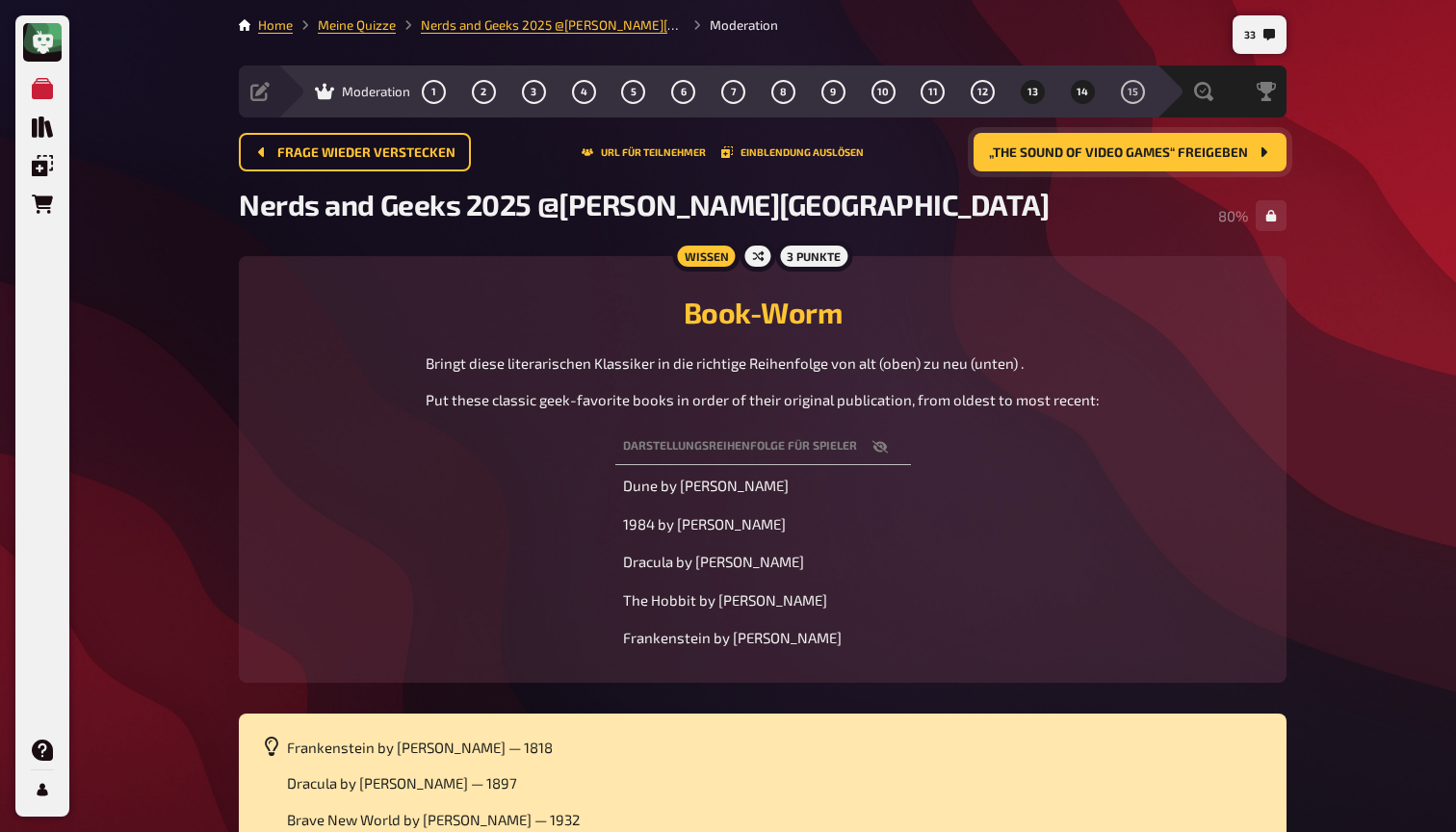
click at [1077, 96] on span "14" at bounding box center [1082, 92] width 12 height 11
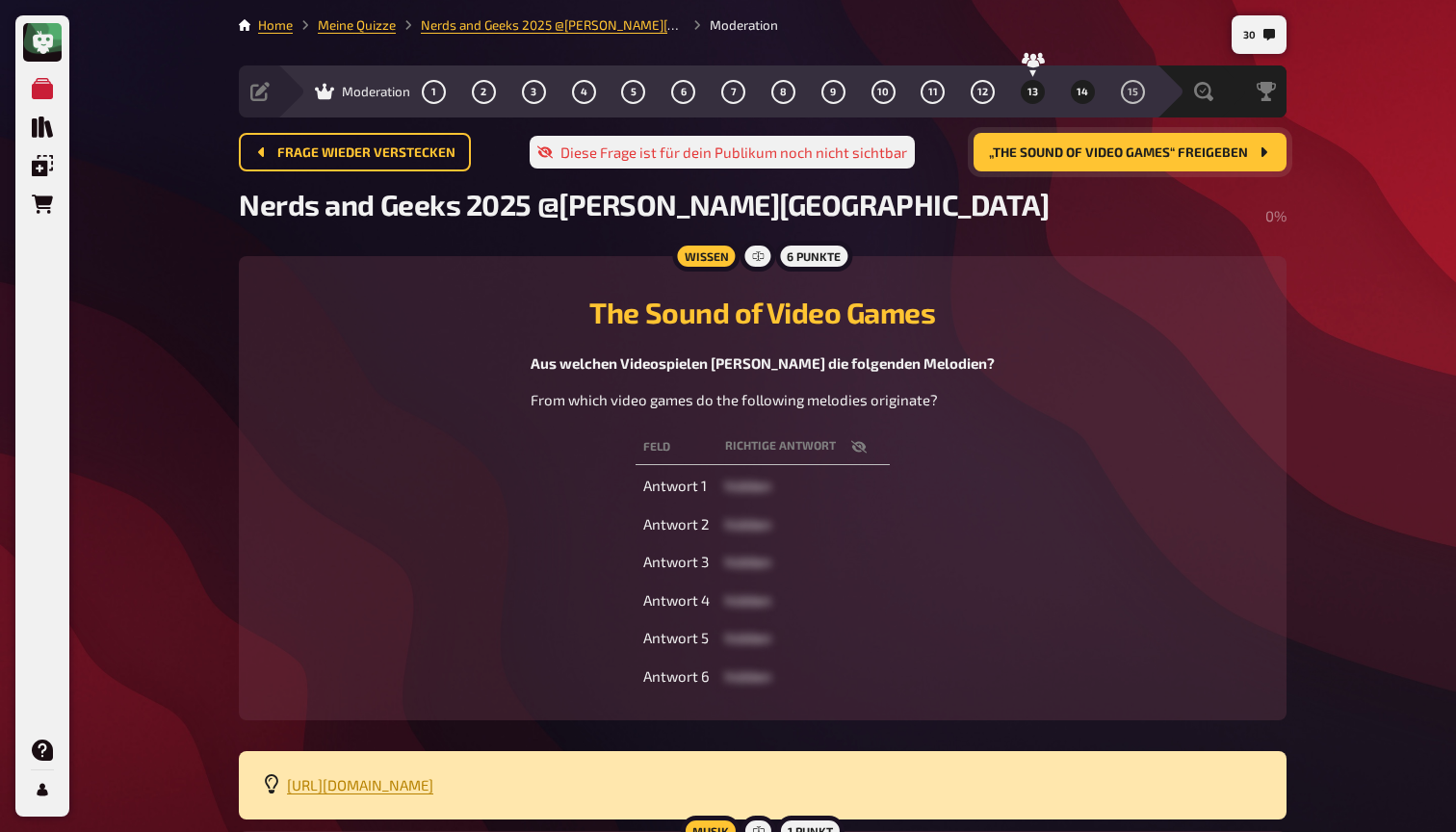
click at [1037, 90] on span "13" at bounding box center [1032, 92] width 11 height 11
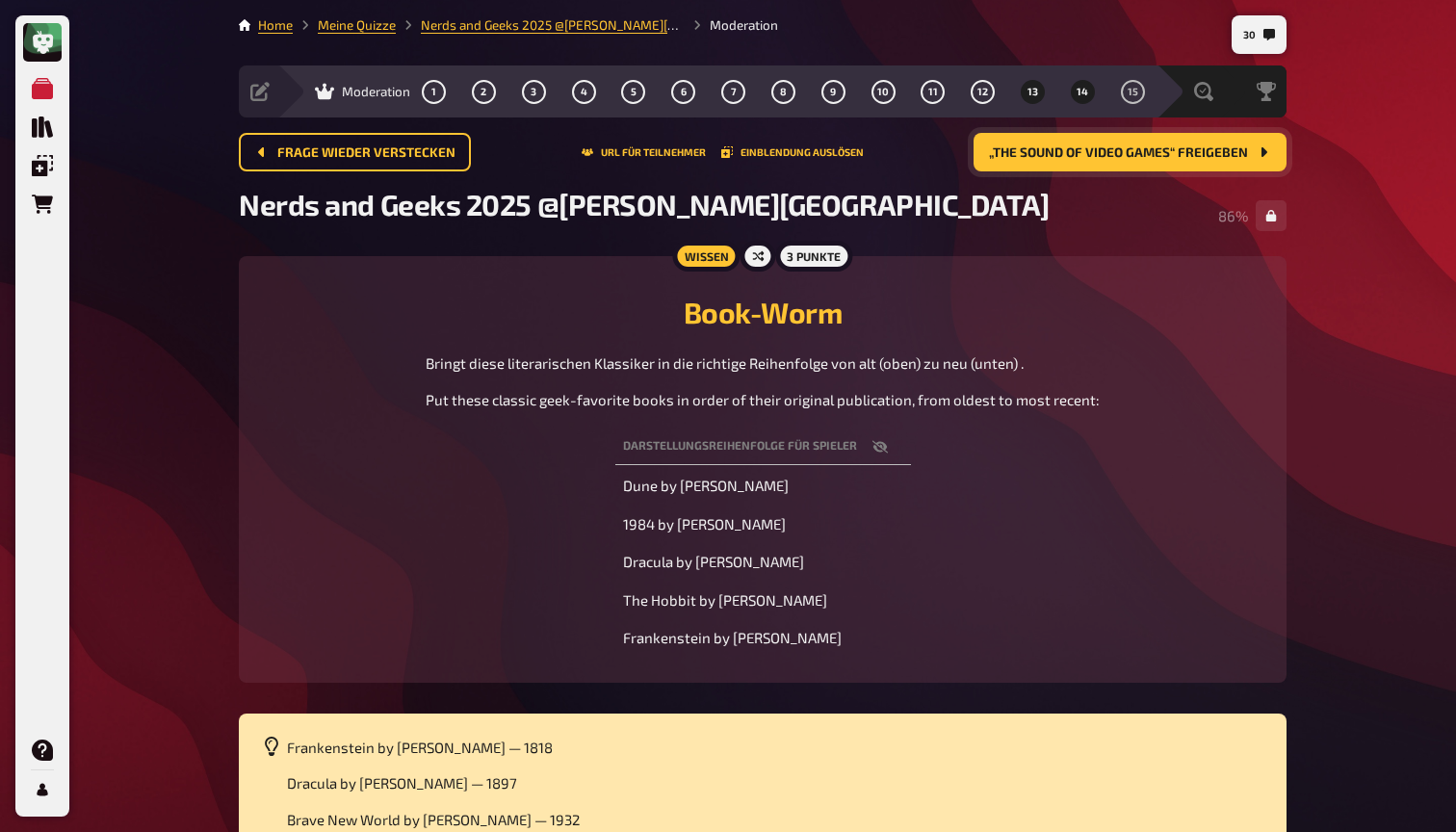
click at [1082, 94] on span "14" at bounding box center [1082, 92] width 12 height 11
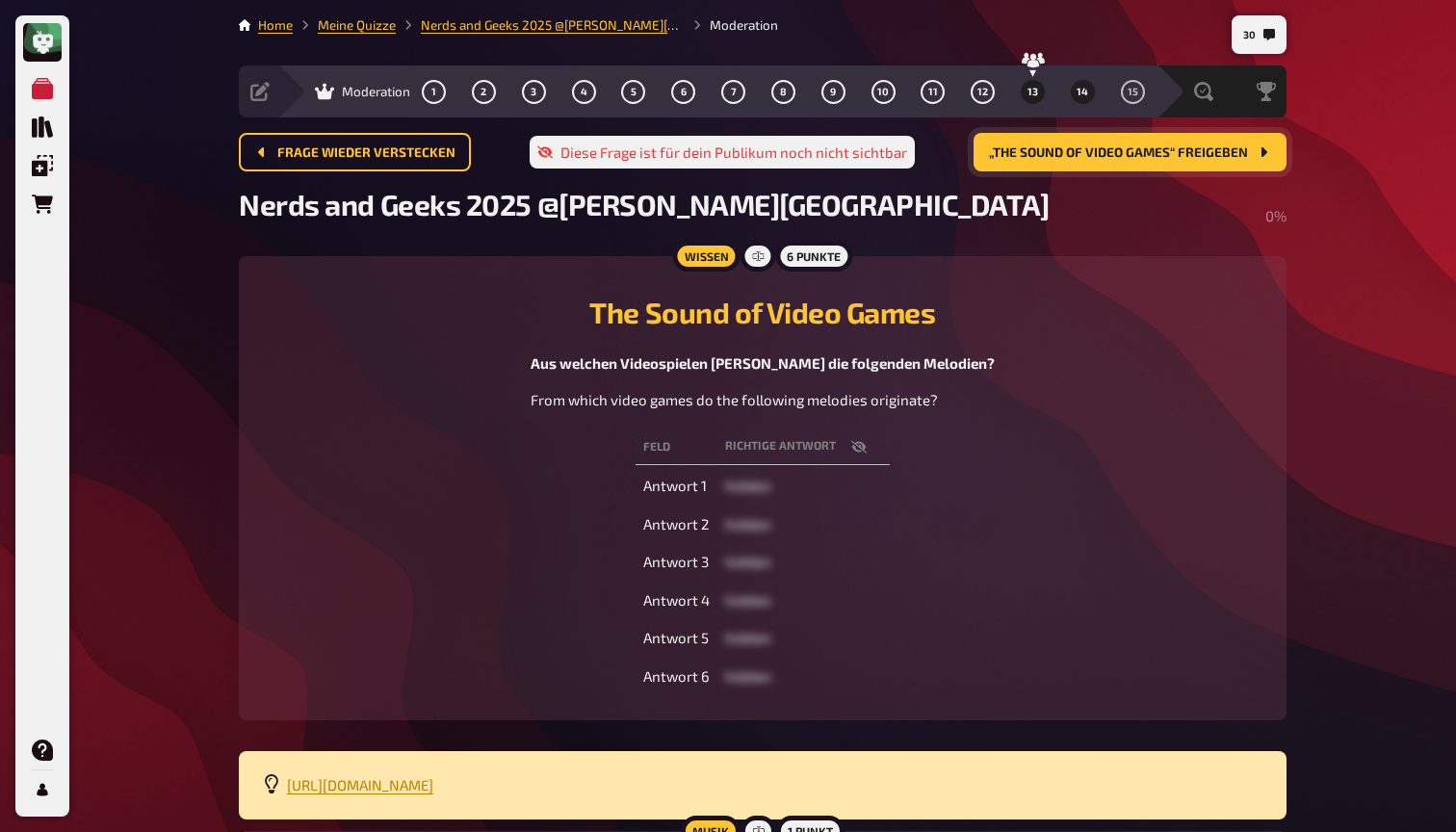
click at [1028, 104] on button "13" at bounding box center [1032, 91] width 30 height 30
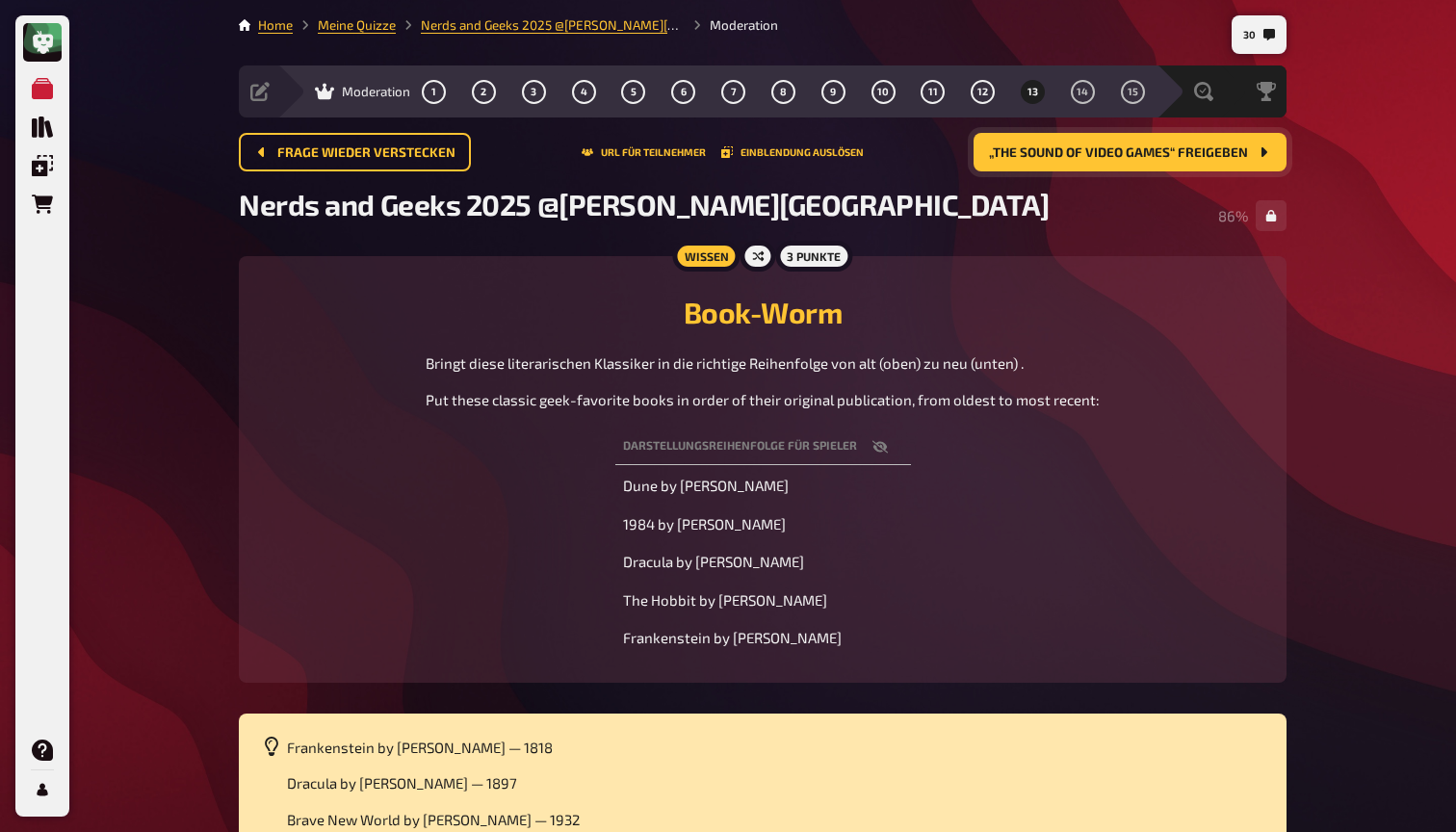
click at [1076, 149] on span "„The Sound of Video Games“ freigeben" at bounding box center [1118, 153] width 259 height 14
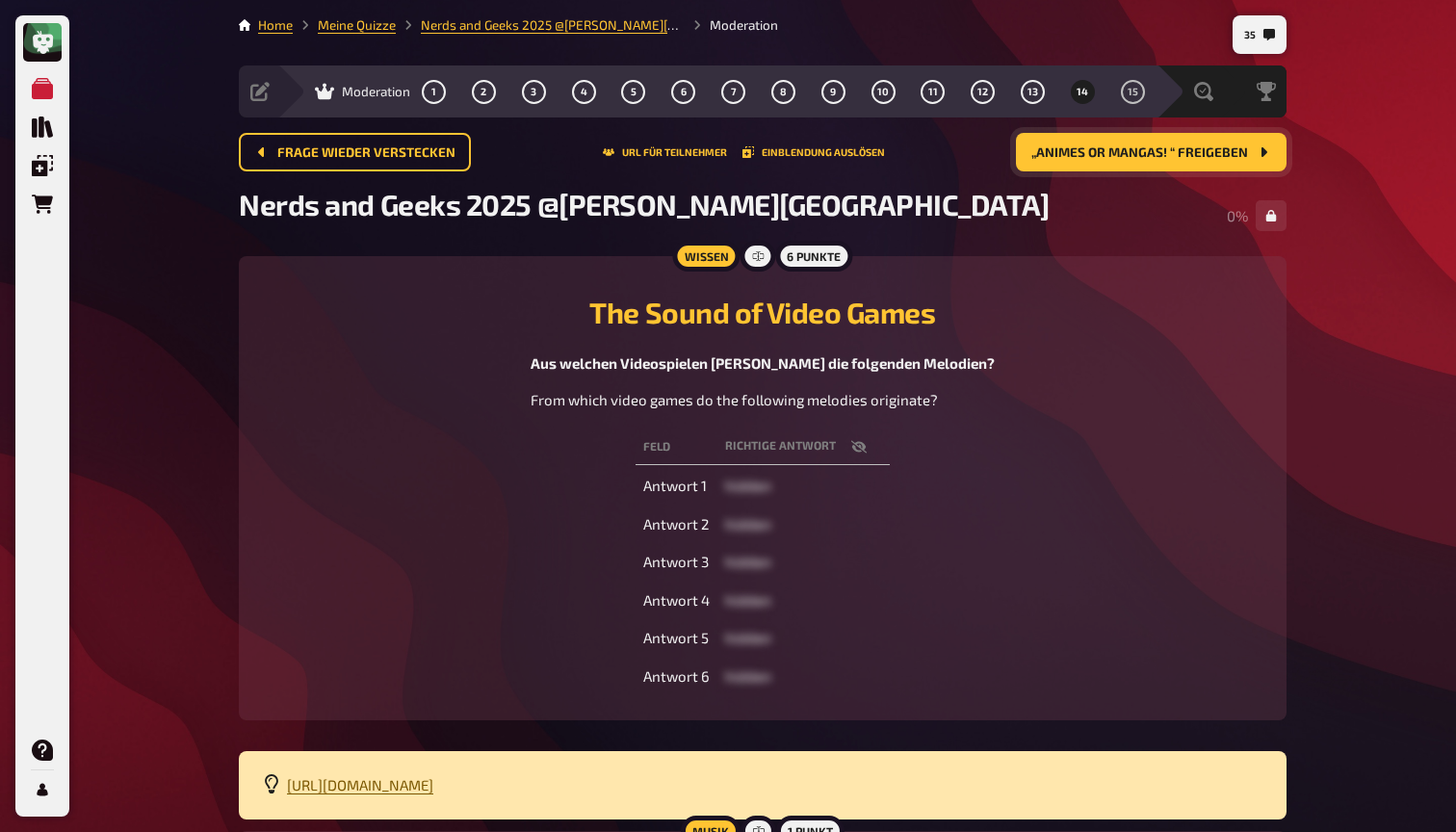
click at [434, 781] on span "https://open.spotify.com/playlist/5Ohli5dOSSGCh7JxiX3kmD?si=9172164ab2514d83" at bounding box center [359, 785] width 146 height 18
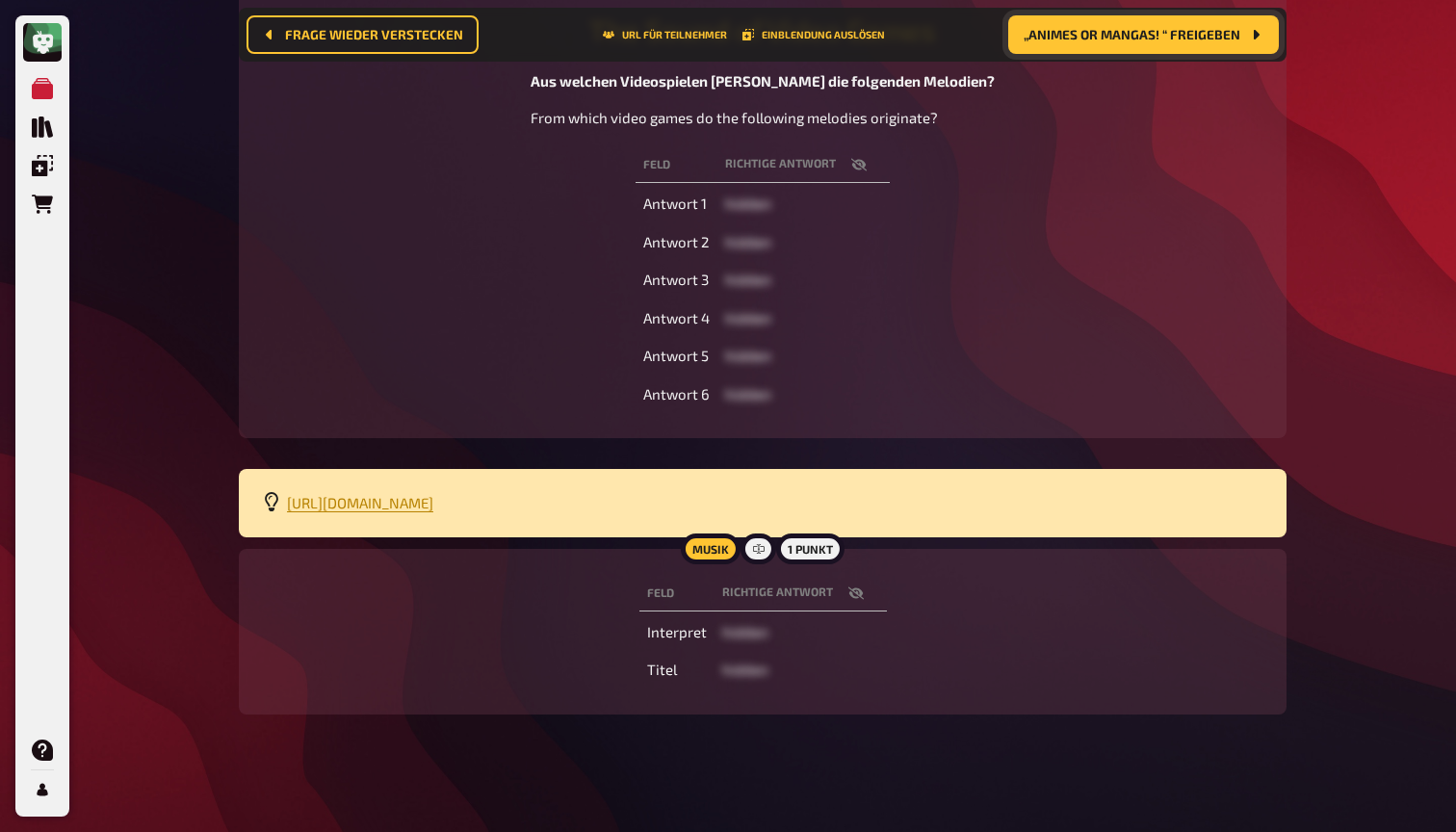
scroll to position [297, 0]
click at [856, 595] on icon "button" at bounding box center [856, 594] width 16 height 16
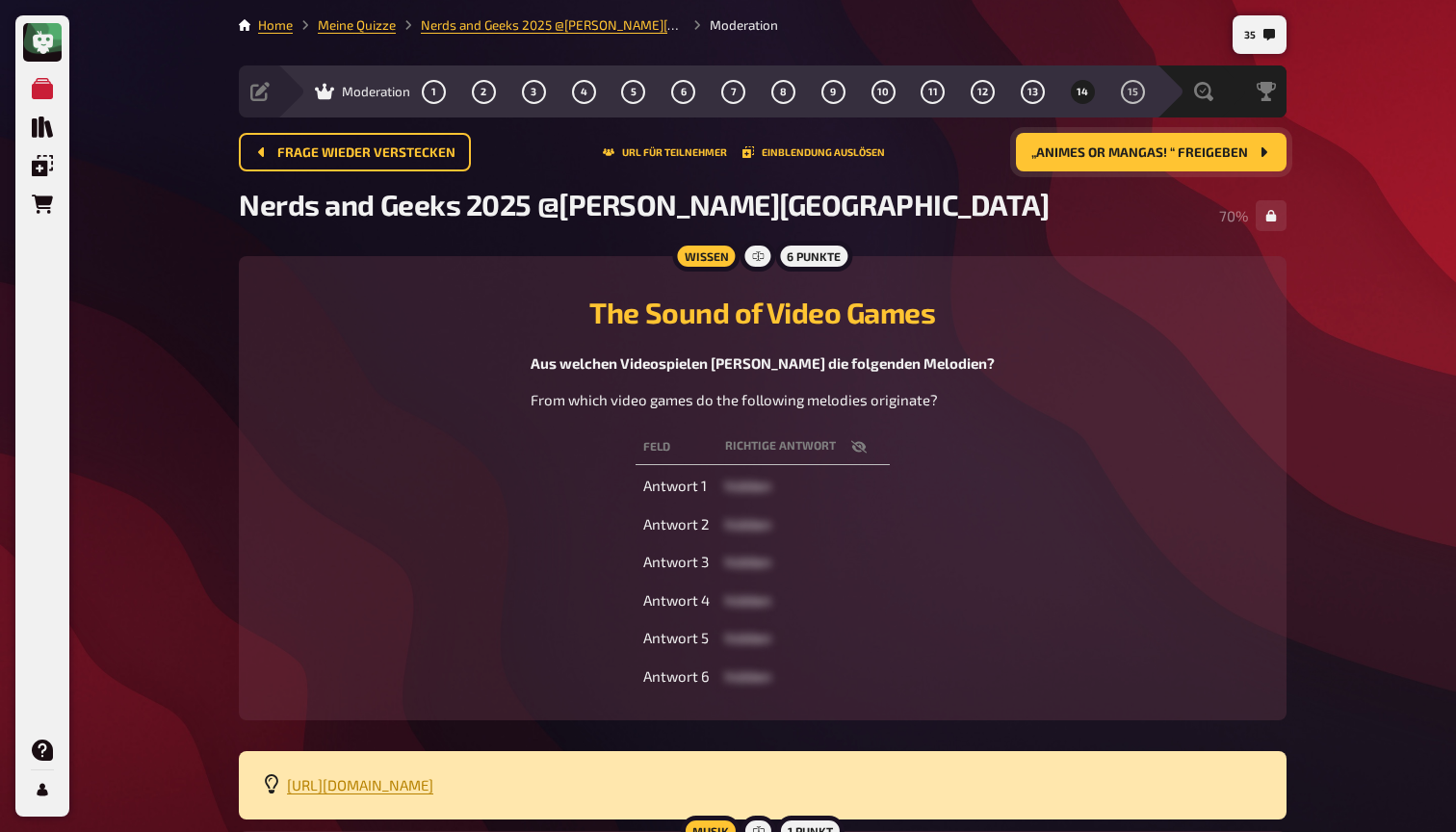
scroll to position [0, 0]
click at [1075, 653] on div "Feld Richtige Antwort Antwort 1 hidden Antwort 2 hidden Antwort 3 hidden Antwor…" at bounding box center [762, 561] width 1002 height 271
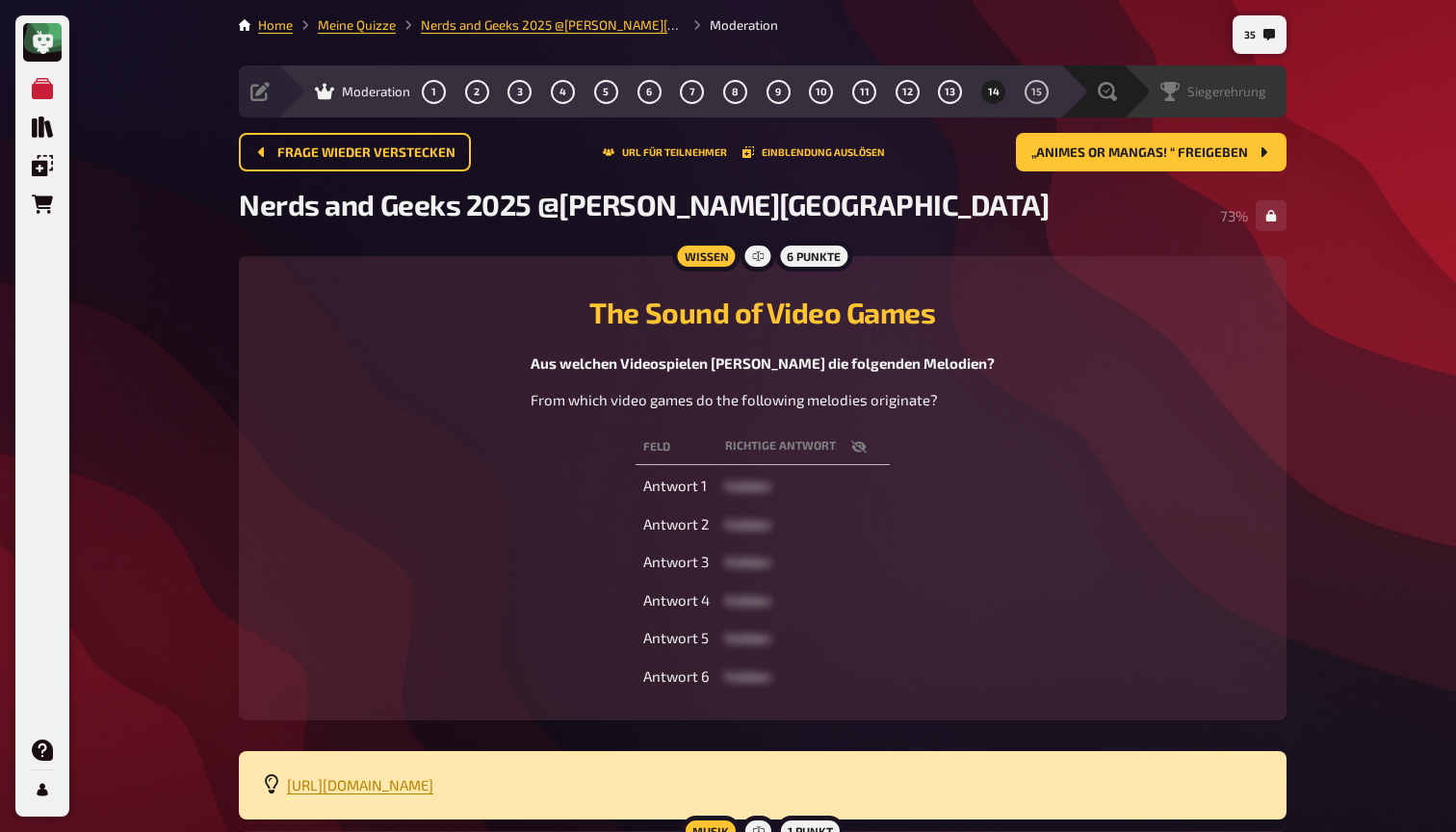
click at [1231, 92] on span "Siegerehrung" at bounding box center [1227, 92] width 79 height 16
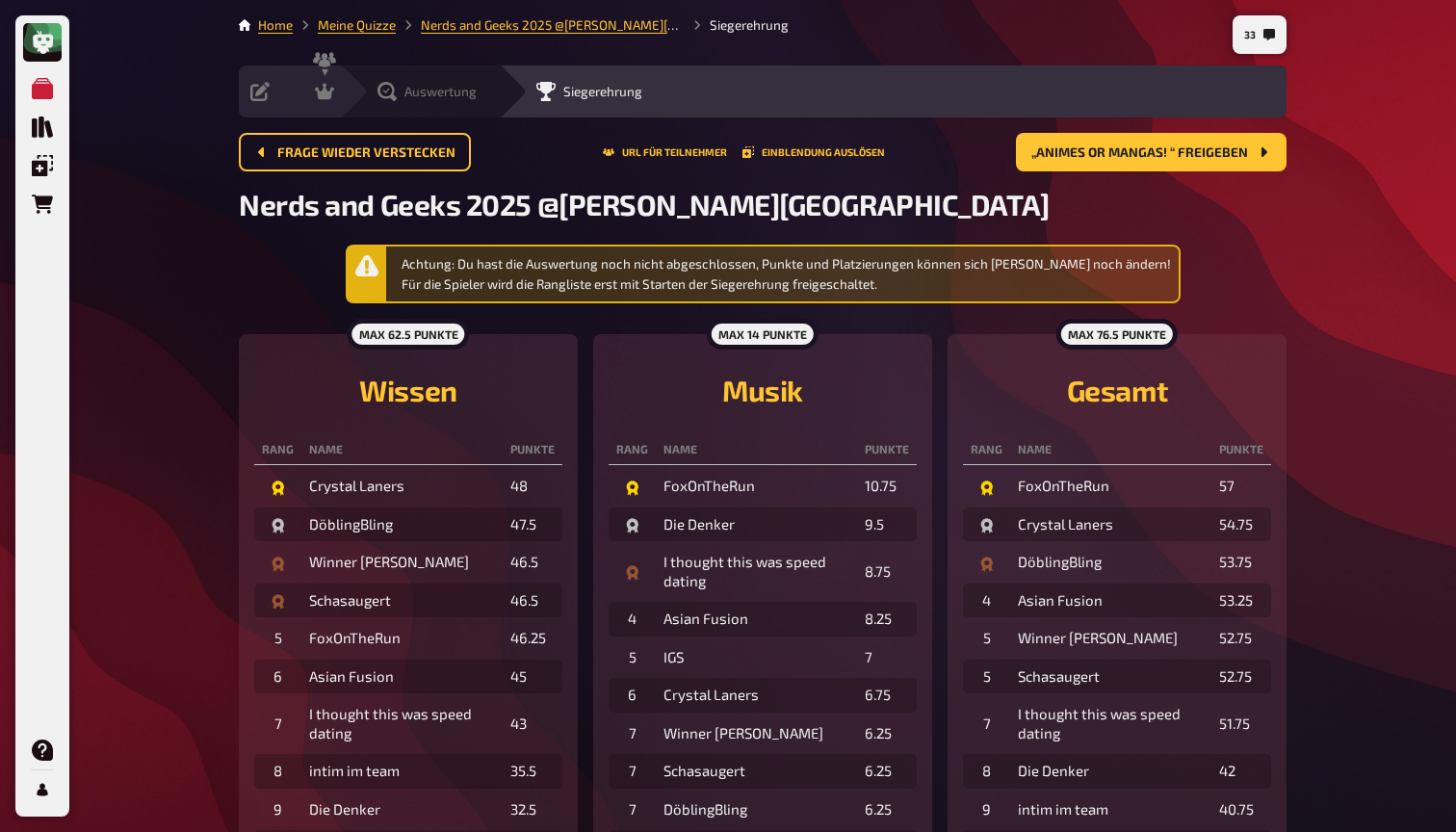
click at [391, 88] on icon at bounding box center [387, 92] width 20 height 20
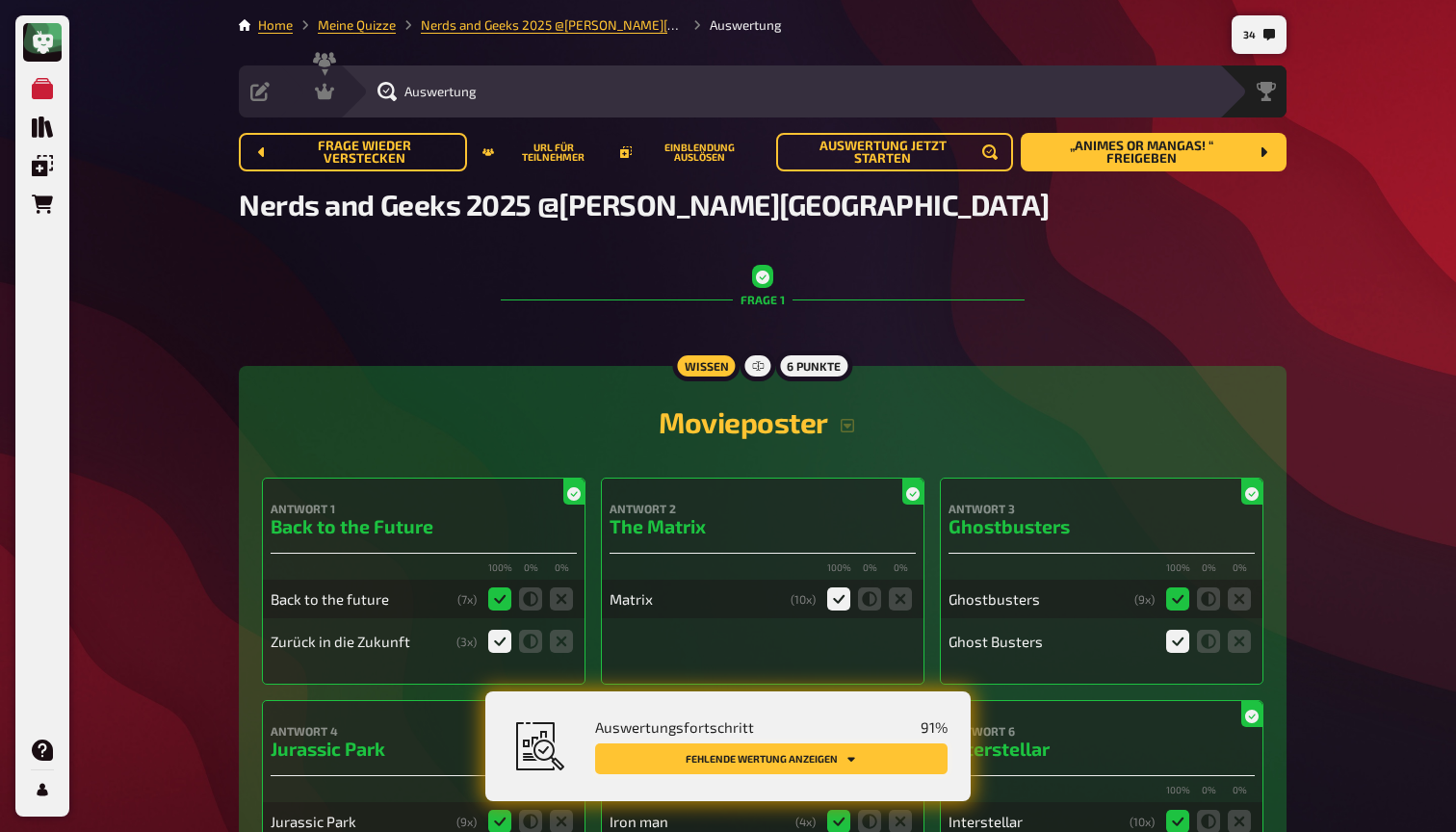
click at [837, 762] on button "Fehlende Wertung anzeigen" at bounding box center [772, 758] width 352 height 30
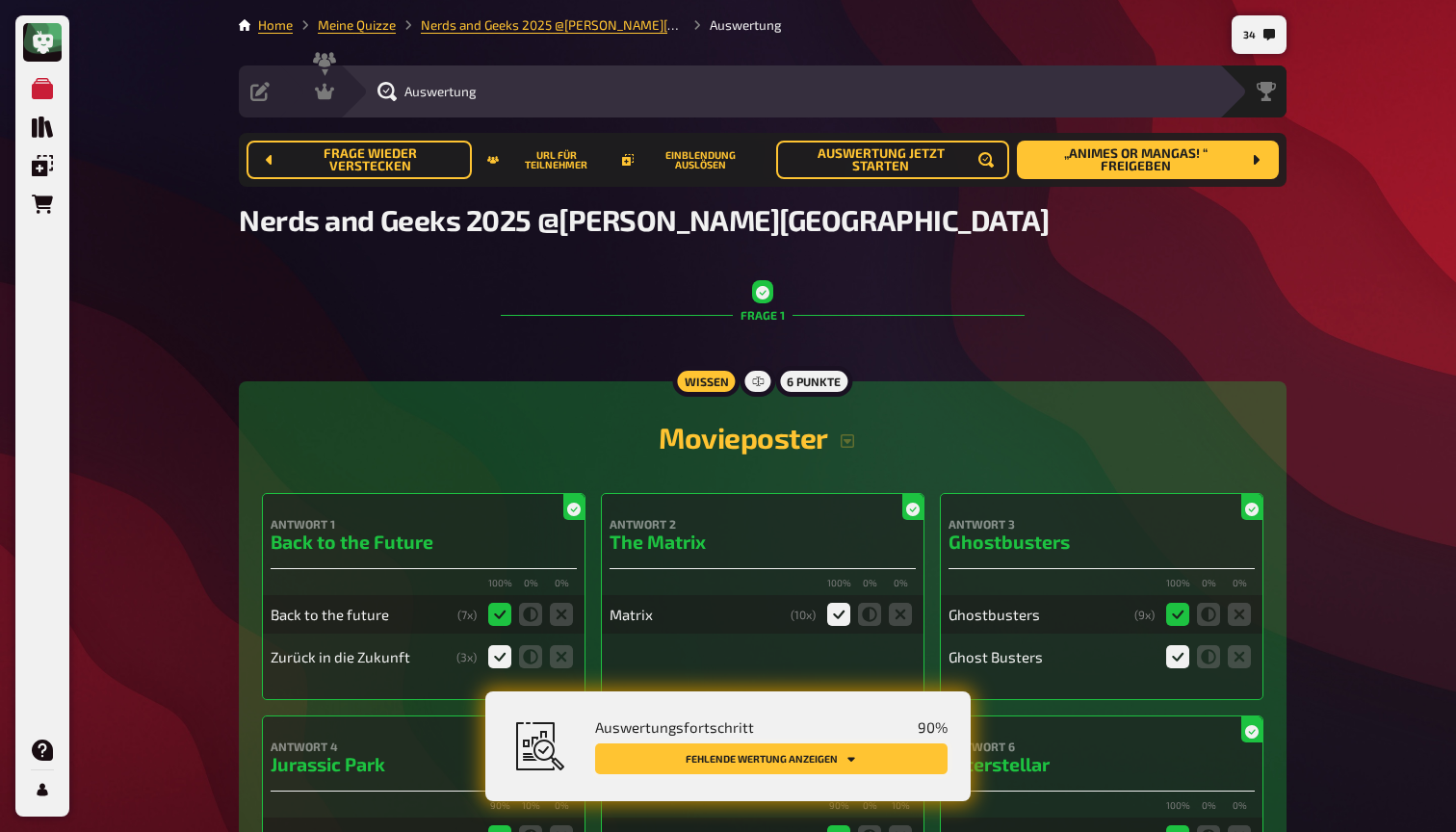
scroll to position [1703, 0]
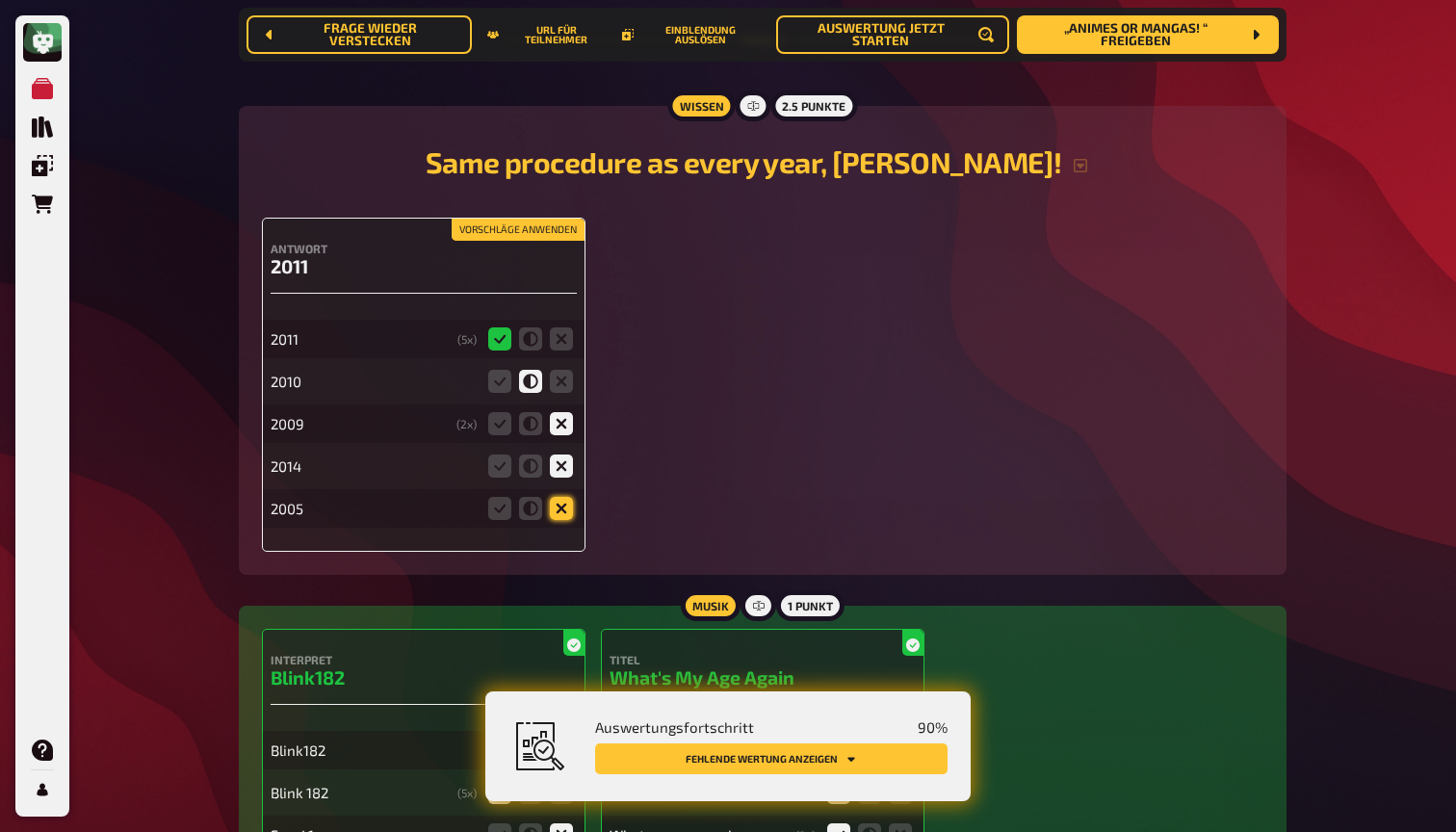
click at [566, 504] on icon at bounding box center [562, 508] width 23 height 23
click at [0, 0] on input "radio" at bounding box center [0, 0] width 0 height 0
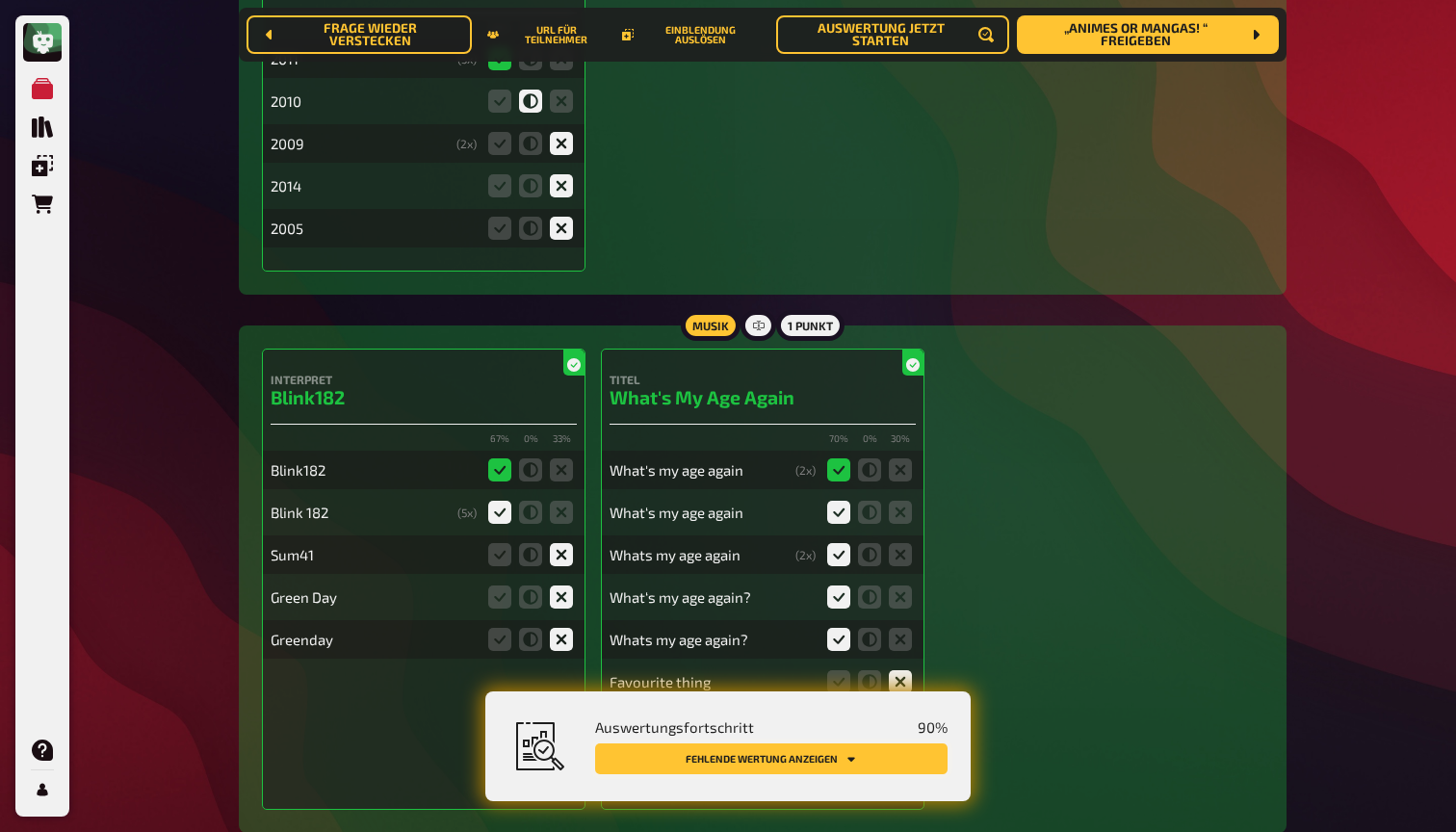
click at [755, 753] on button "Fehlende Wertung anzeigen" at bounding box center [772, 758] width 352 height 30
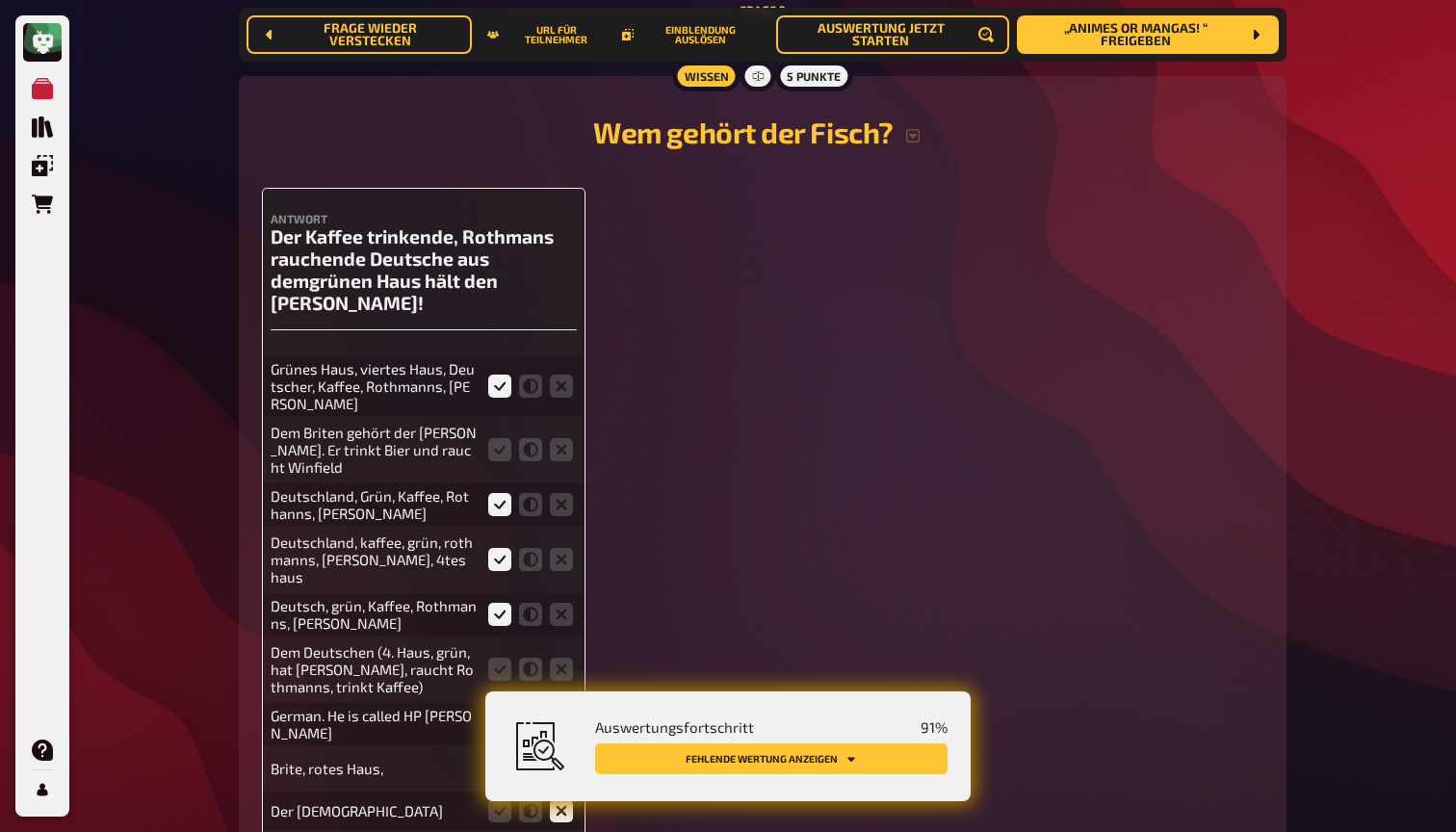
scroll to position [2897, 0]
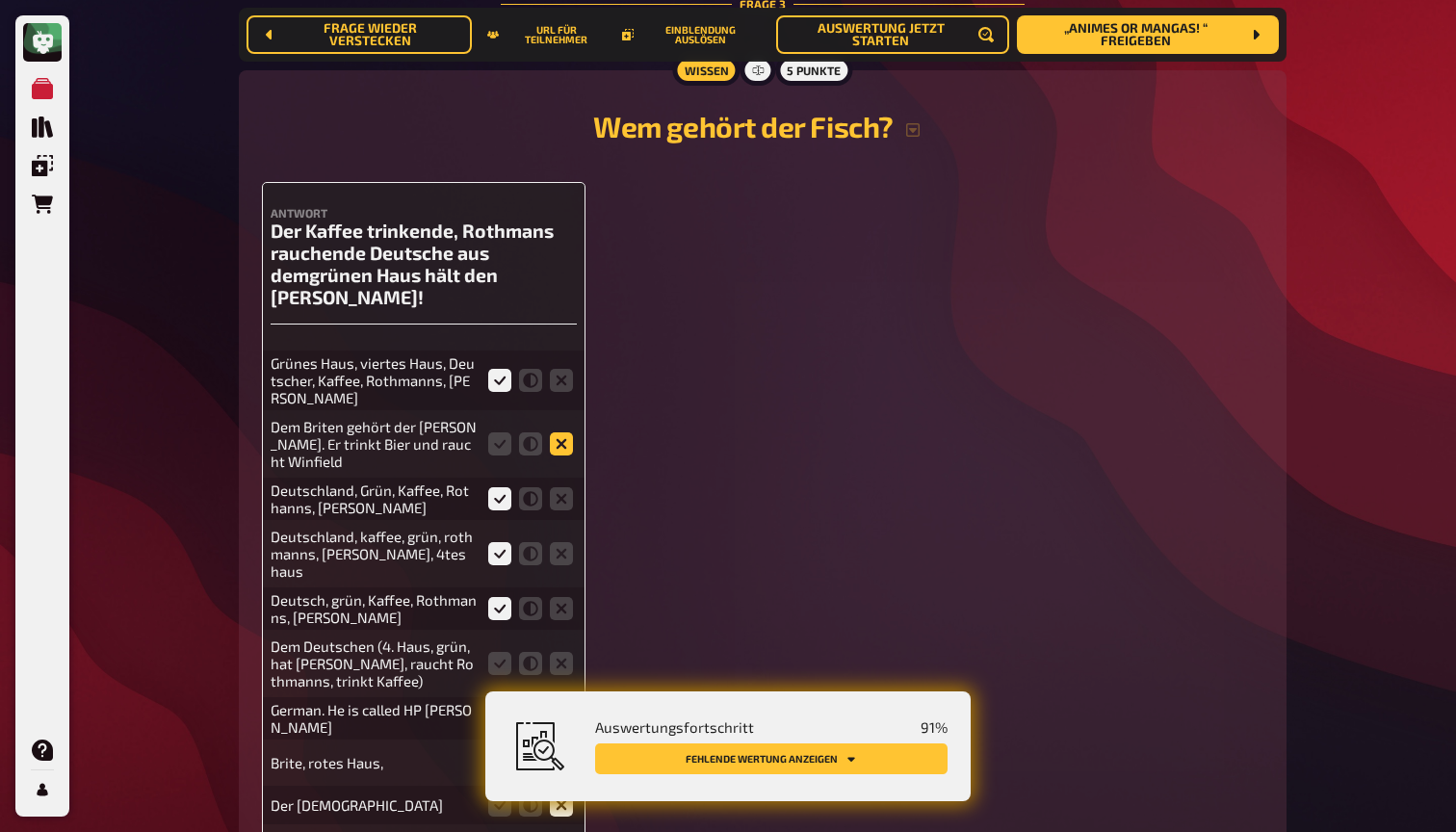
click at [562, 433] on icon at bounding box center [562, 444] width 23 height 23
click at [0, 0] on input "radio" at bounding box center [0, 0] width 0 height 0
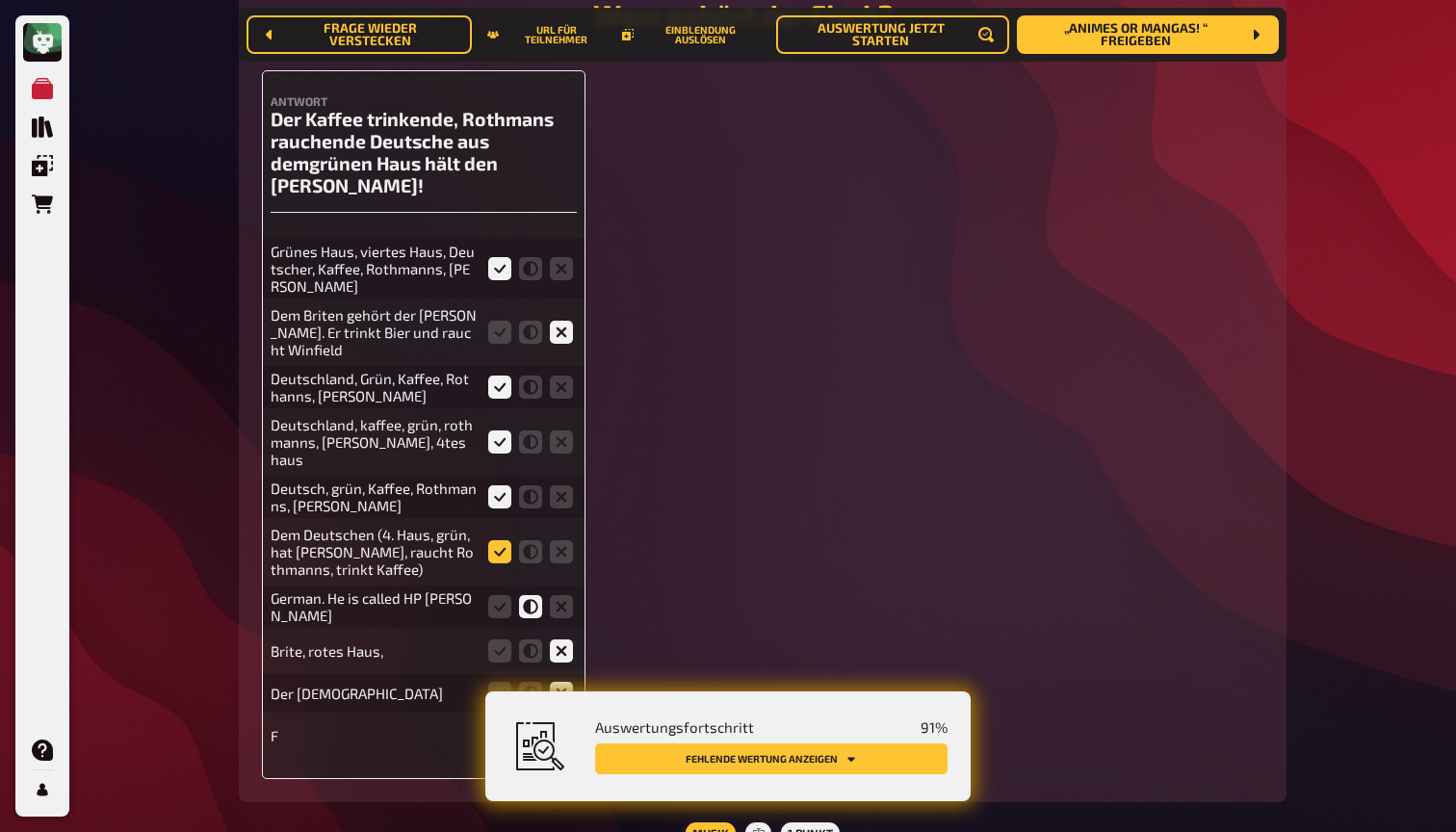
click at [501, 540] on icon at bounding box center [500, 552] width 23 height 23
click at [0, 0] on input "radio" at bounding box center [0, 0] width 0 height 0
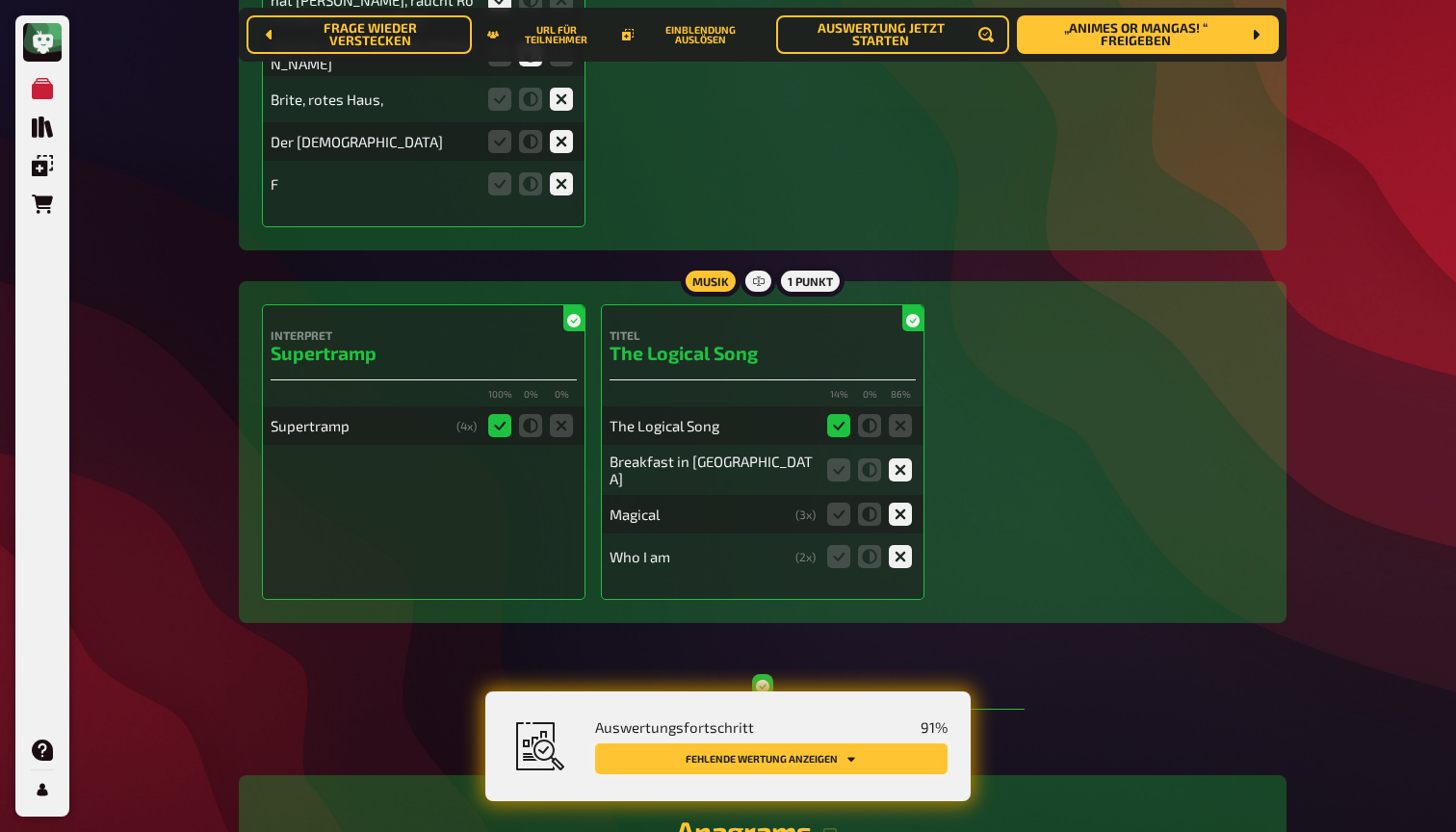
click at [798, 752] on button "Fehlende Wertung anzeigen" at bounding box center [772, 758] width 352 height 30
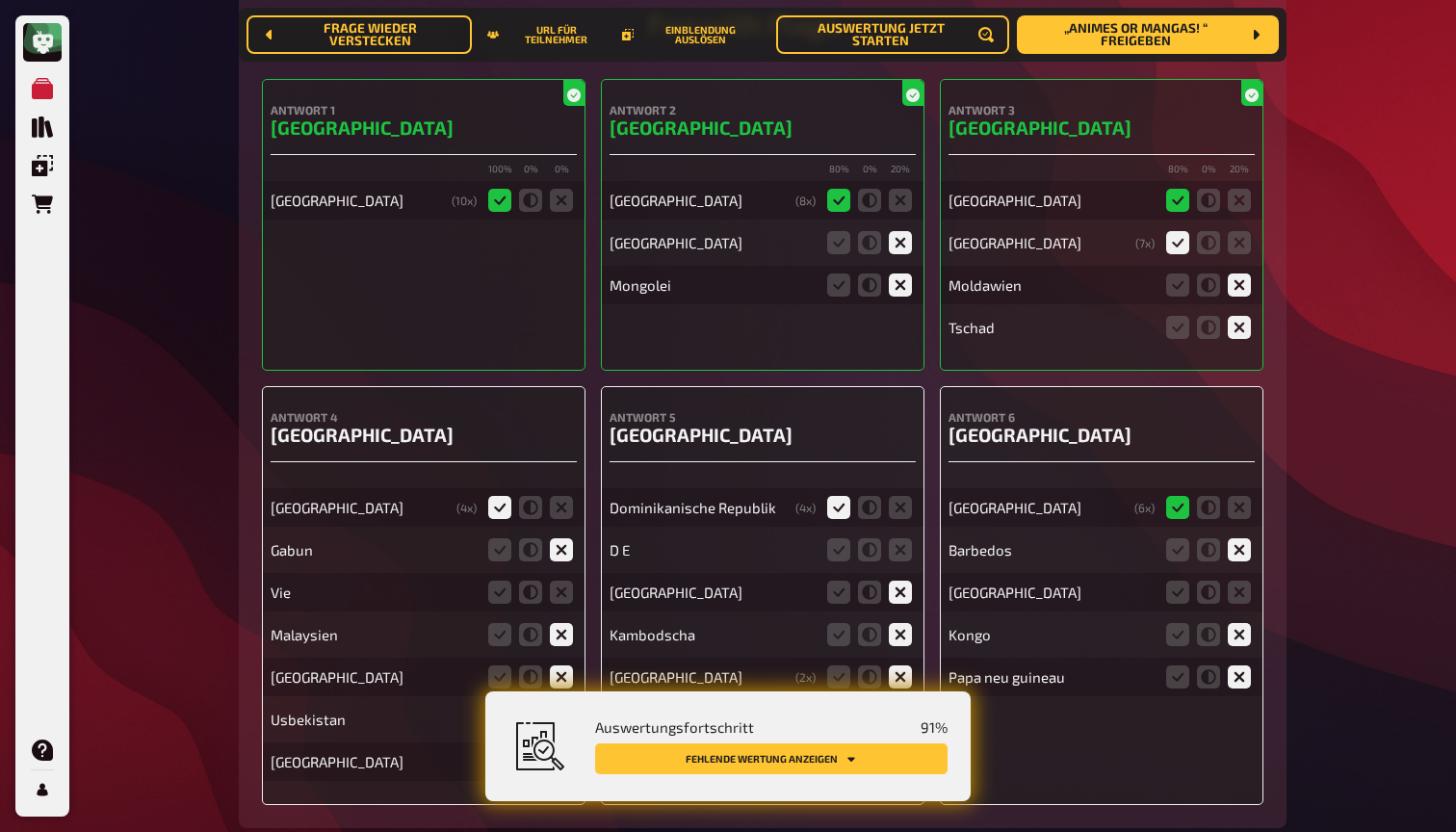
scroll to position [11780, 0]
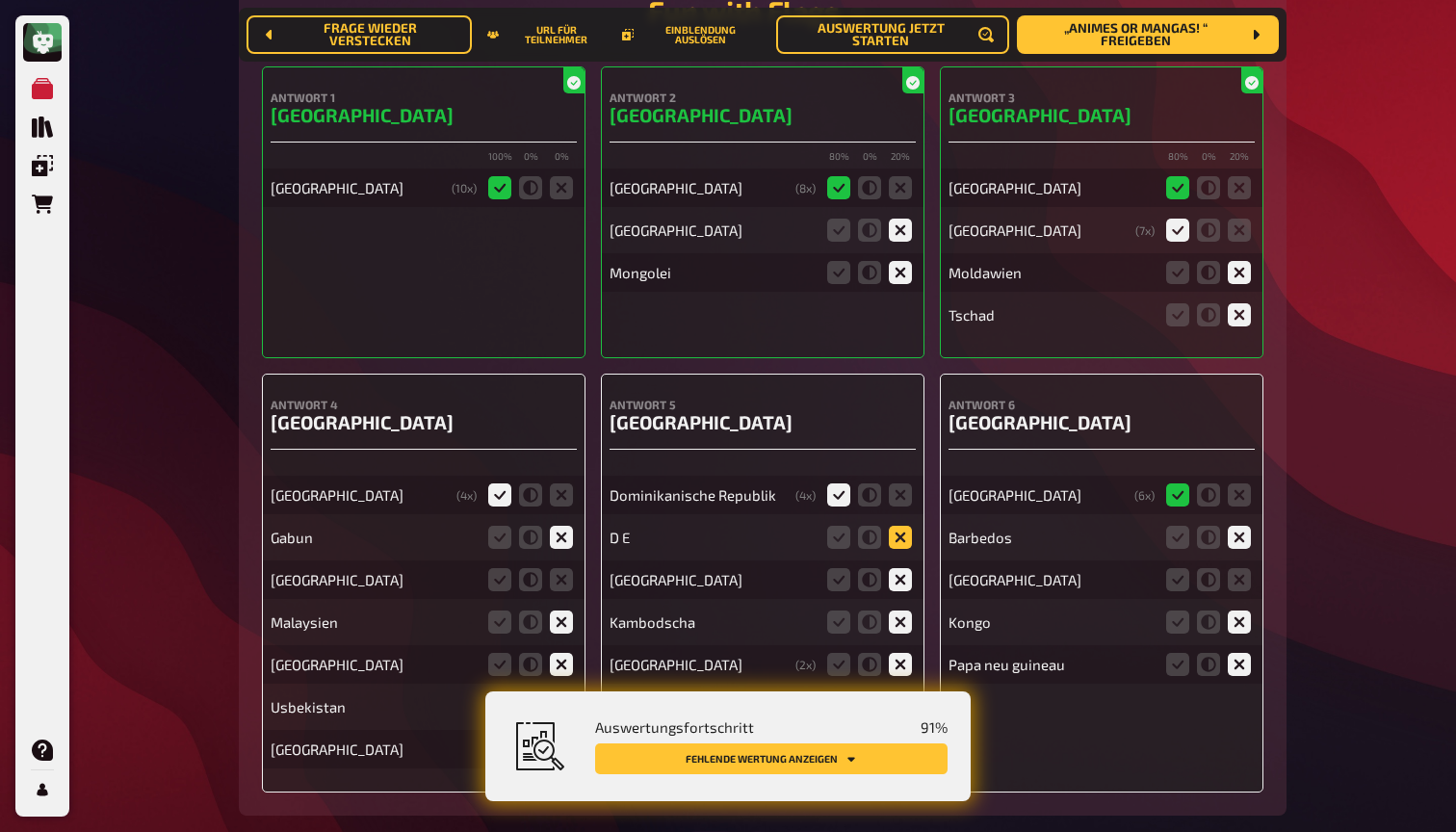
click at [896, 526] on icon at bounding box center [901, 537] width 23 height 23
click at [0, 0] on input "radio" at bounding box center [0, 0] width 0 height 0
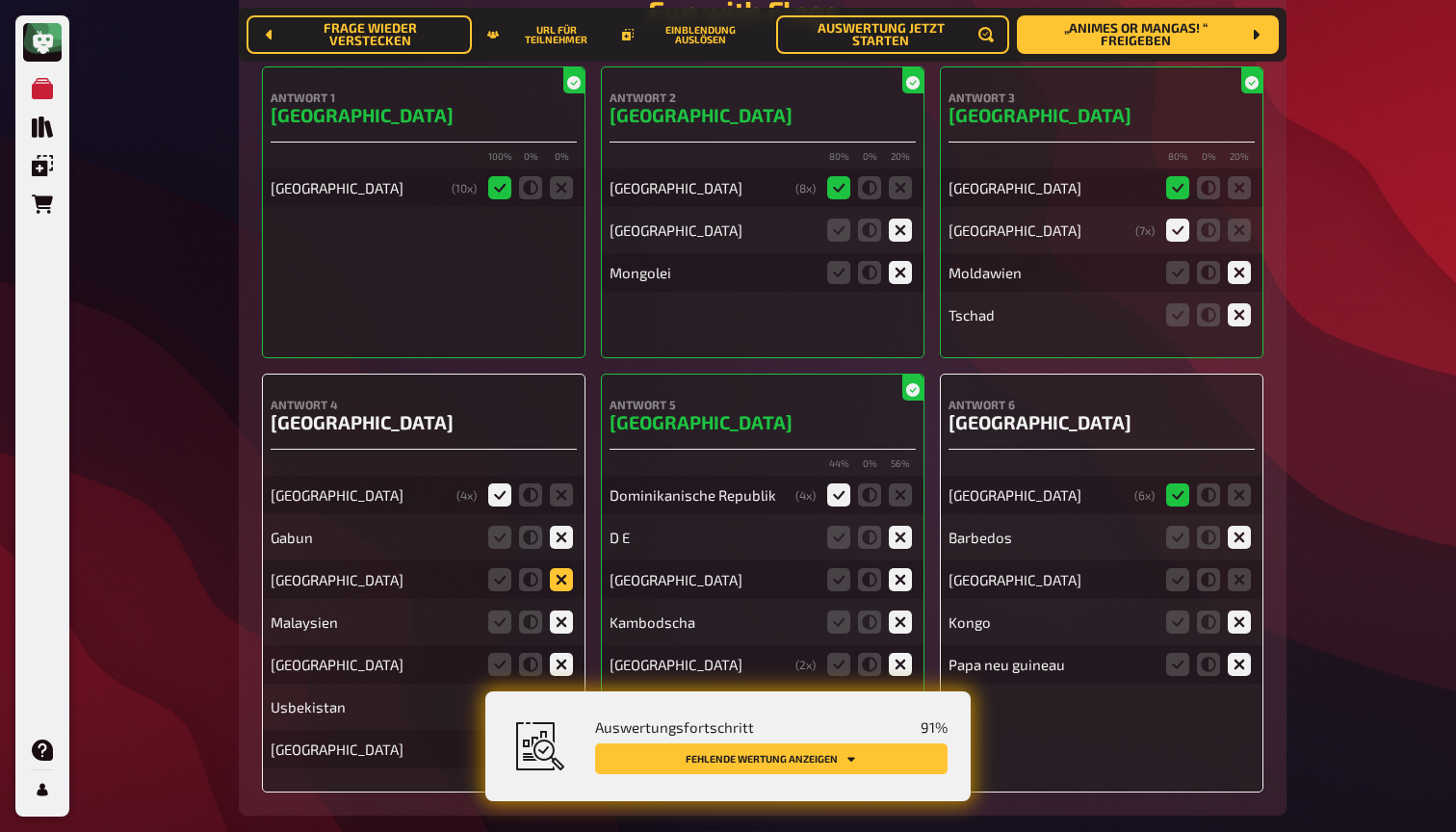
click at [564, 568] on icon at bounding box center [562, 579] width 23 height 23
click at [0, 0] on input "radio" at bounding box center [0, 0] width 0 height 0
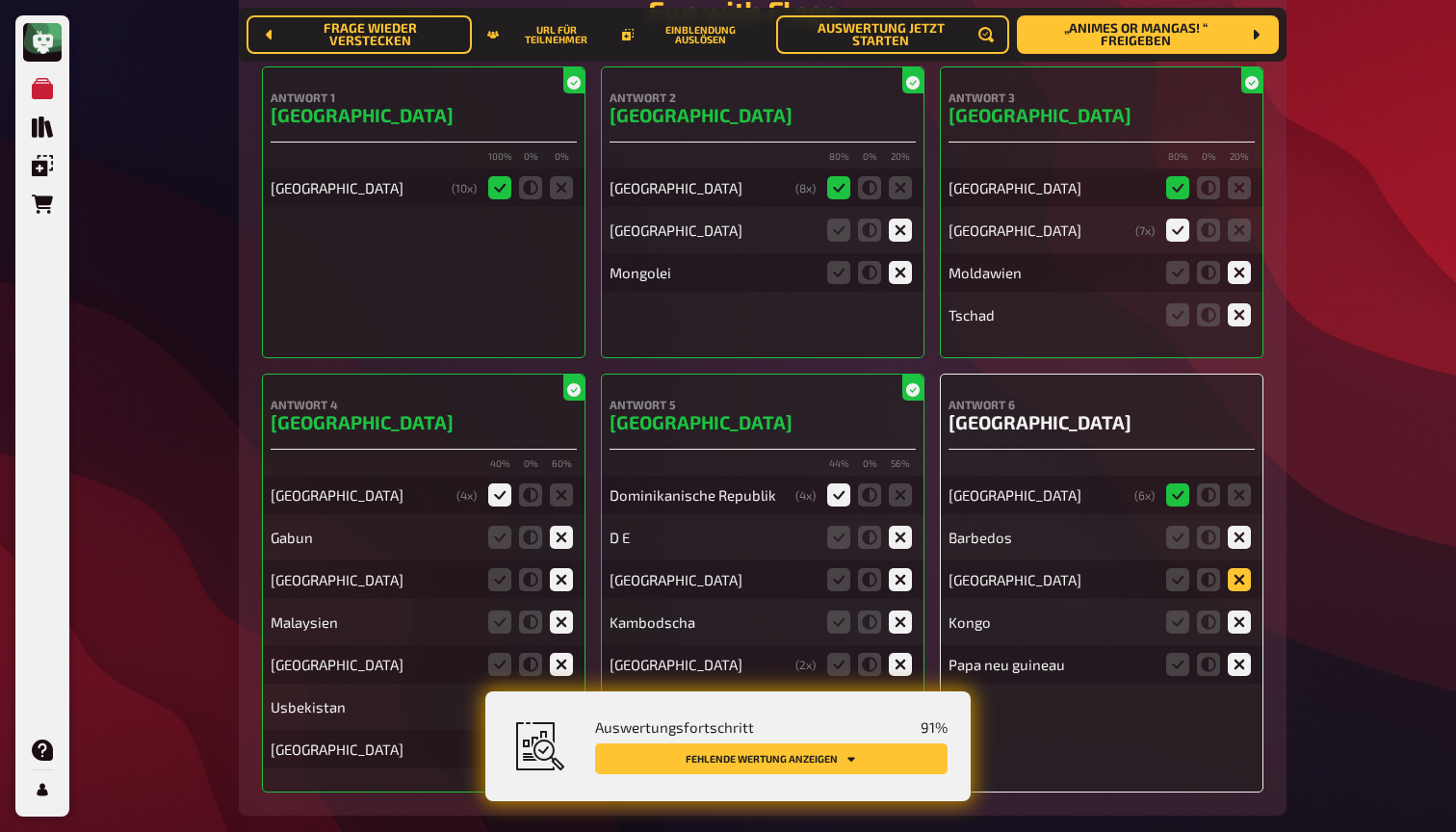
click at [1235, 568] on icon at bounding box center [1240, 579] width 23 height 23
click at [0, 0] on input "radio" at bounding box center [0, 0] width 0 height 0
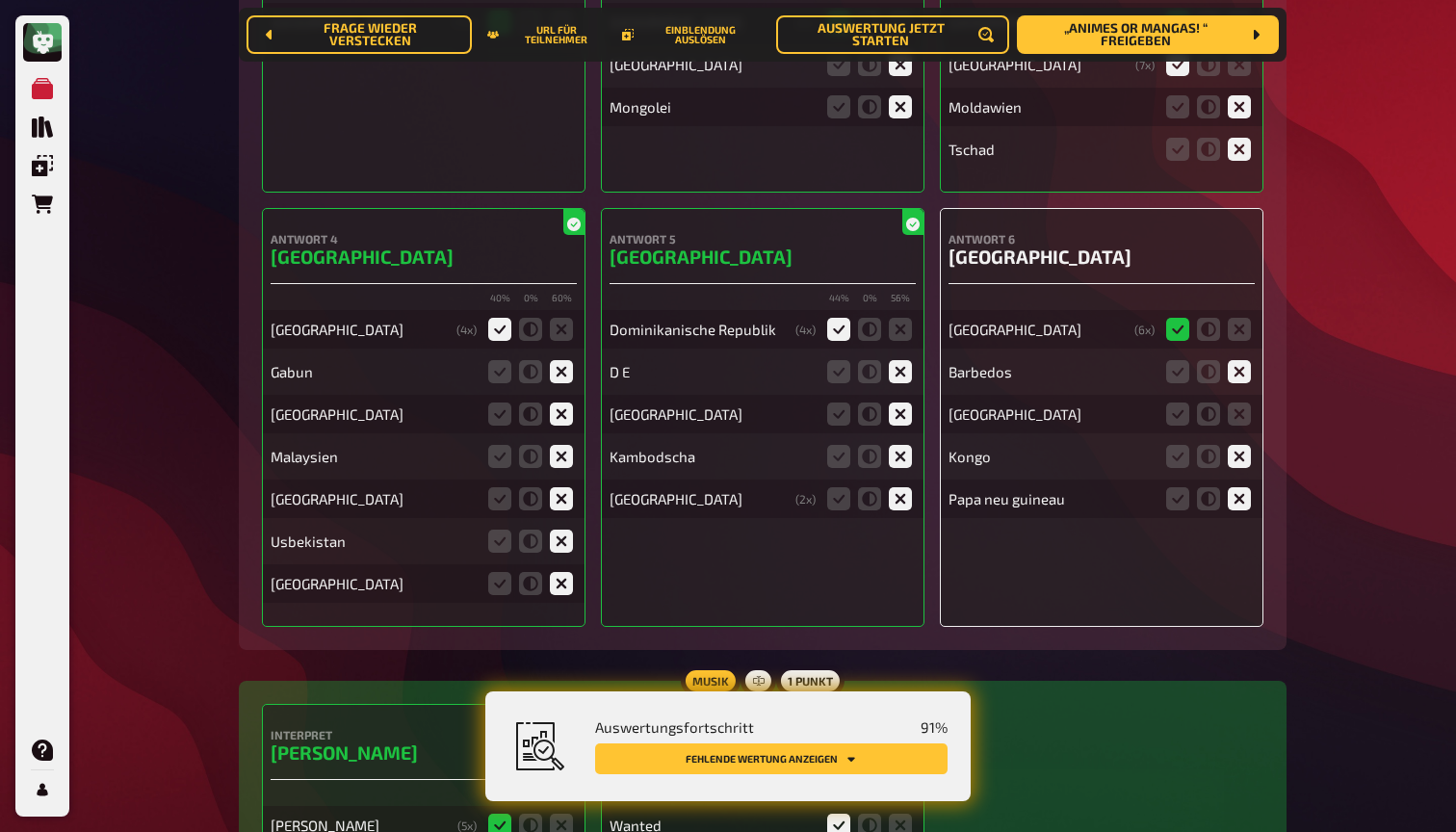
scroll to position [11790, 0]
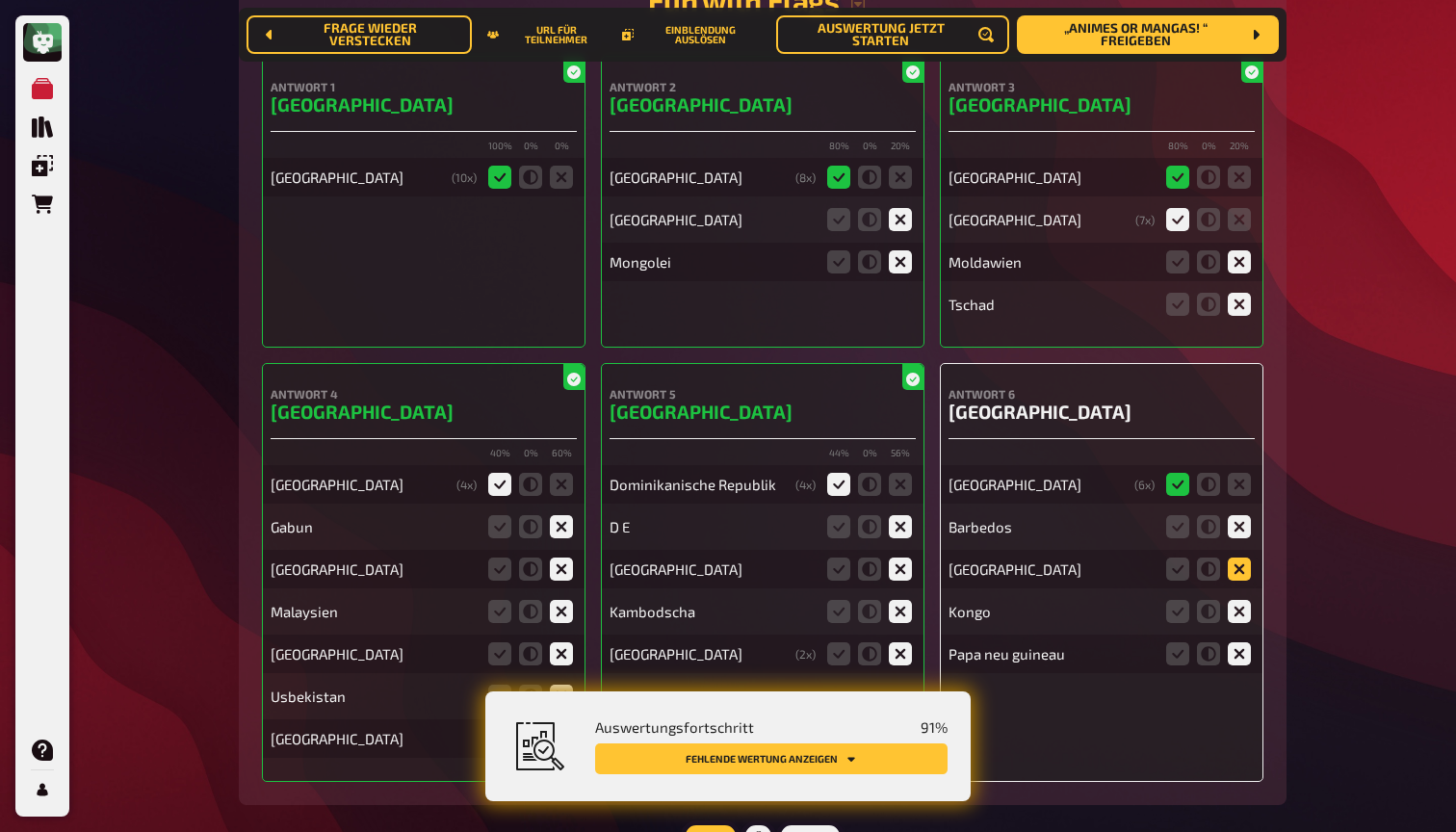
click at [1244, 557] on icon at bounding box center [1240, 569] width 23 height 23
click at [0, 0] on input "radio" at bounding box center [0, 0] width 0 height 0
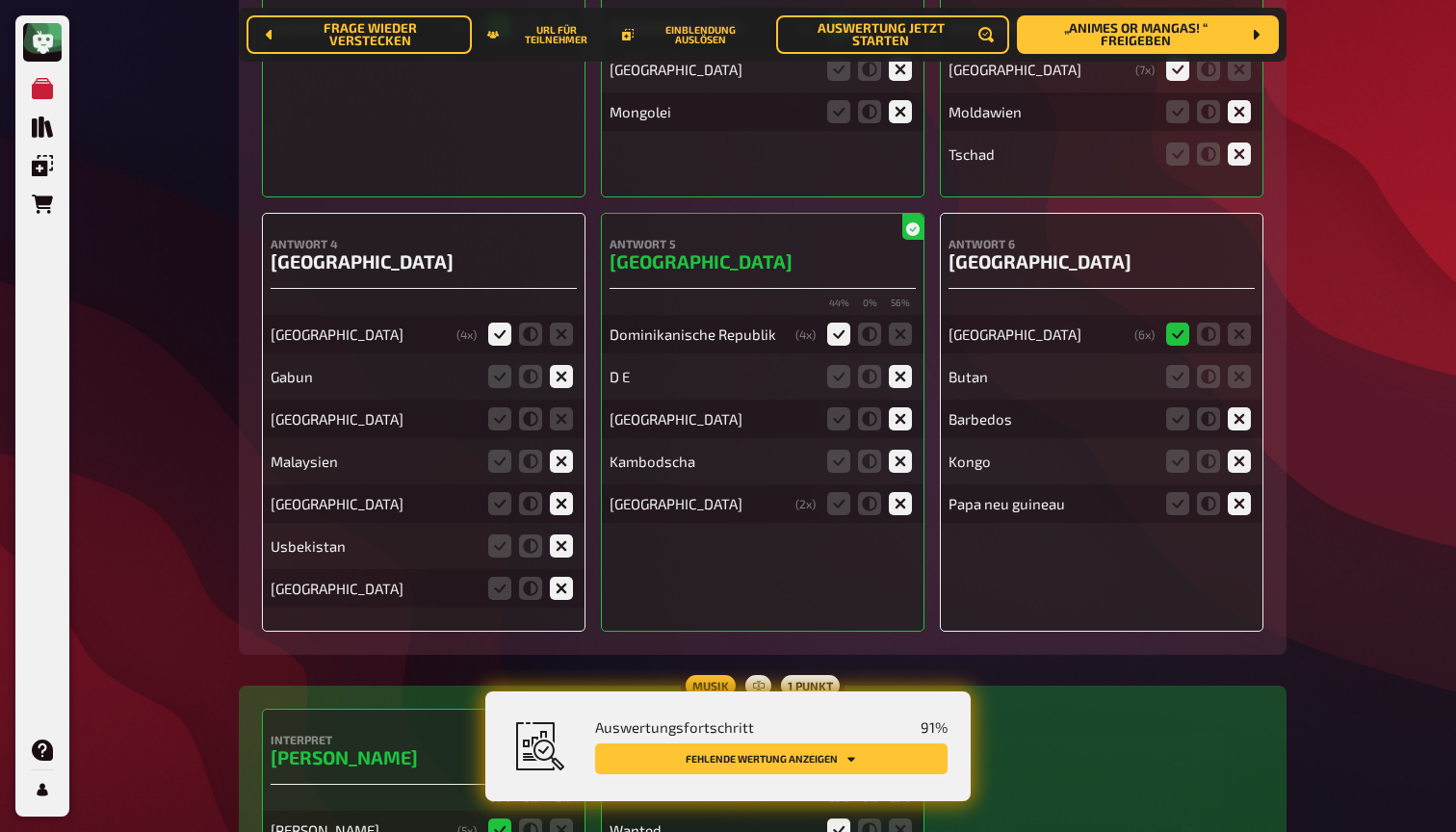
click at [786, 756] on button "Fehlende Wertung anzeigen" at bounding box center [772, 758] width 352 height 30
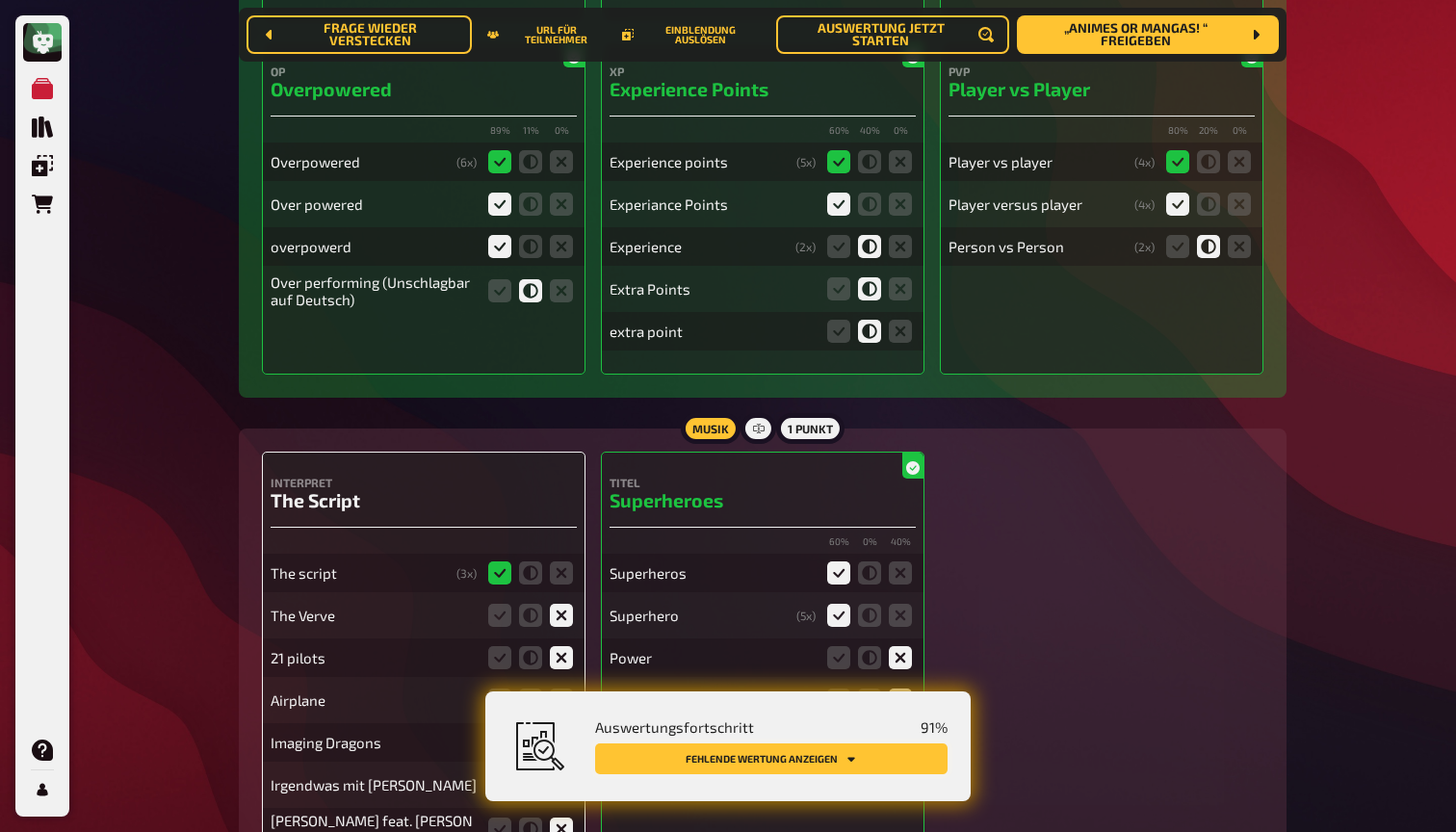
scroll to position [13894, 0]
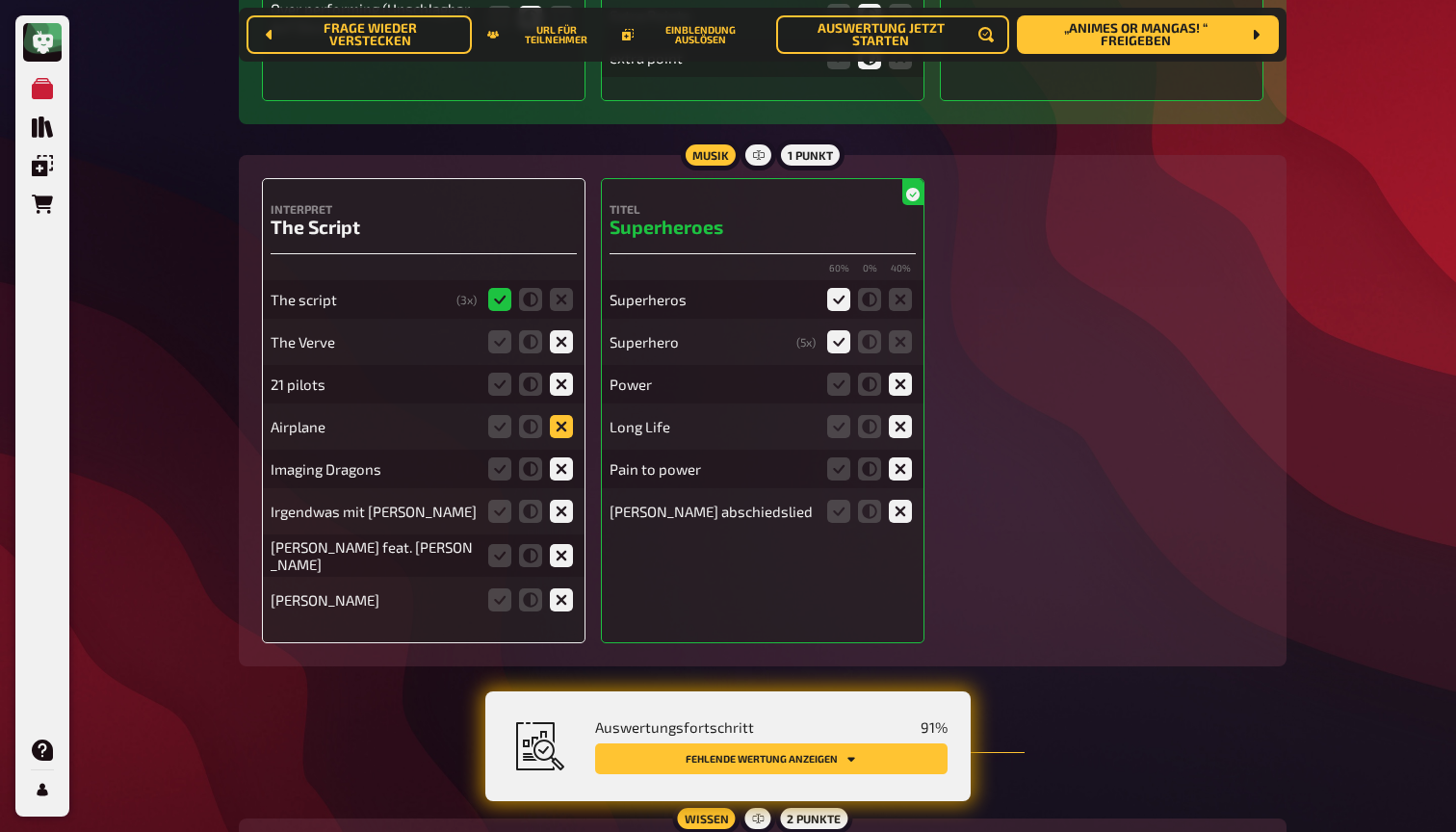
click at [563, 415] on icon at bounding box center [562, 427] width 23 height 23
click at [0, 0] on input "radio" at bounding box center [0, 0] width 0 height 0
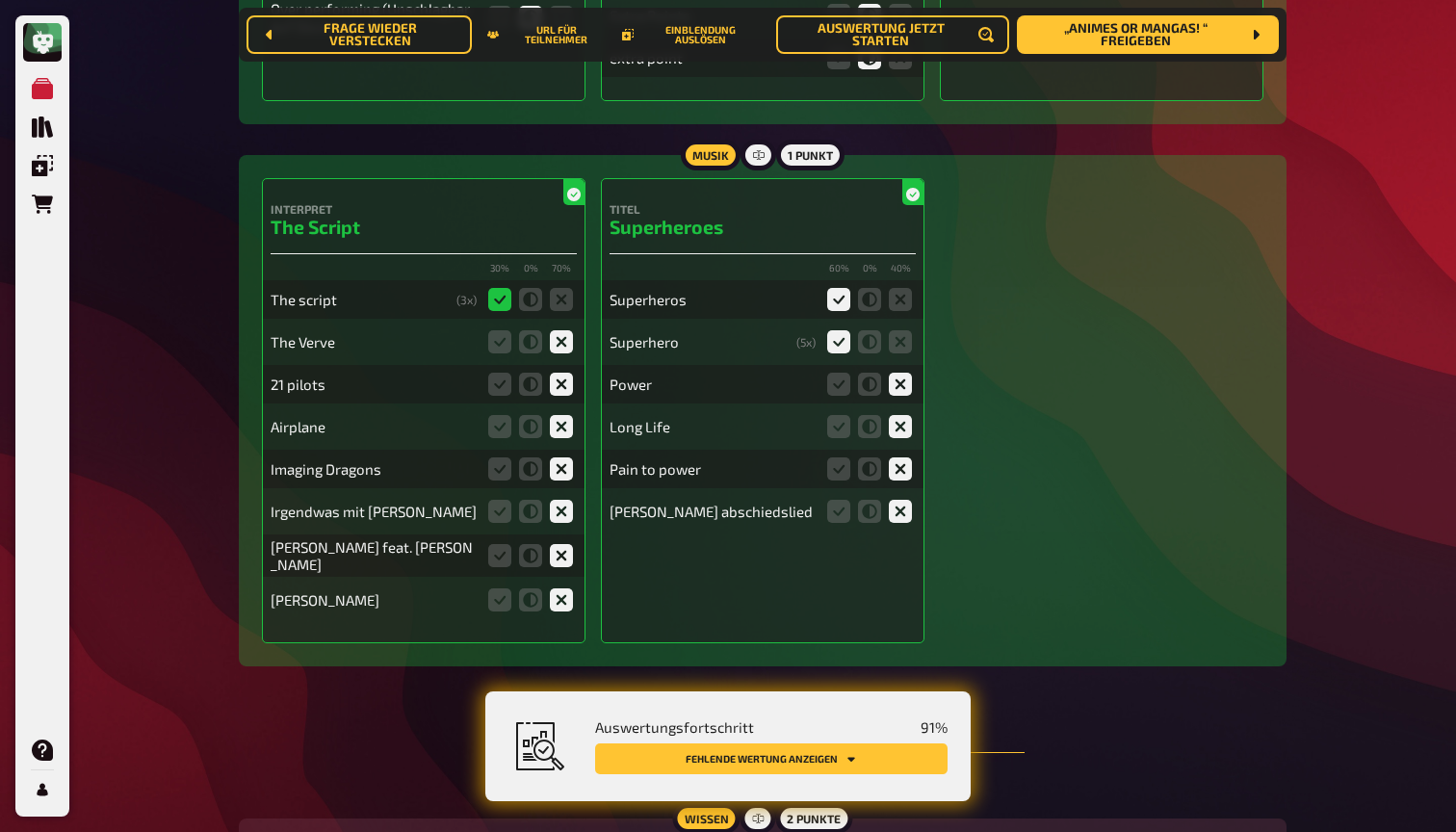
scroll to position [14031, 0]
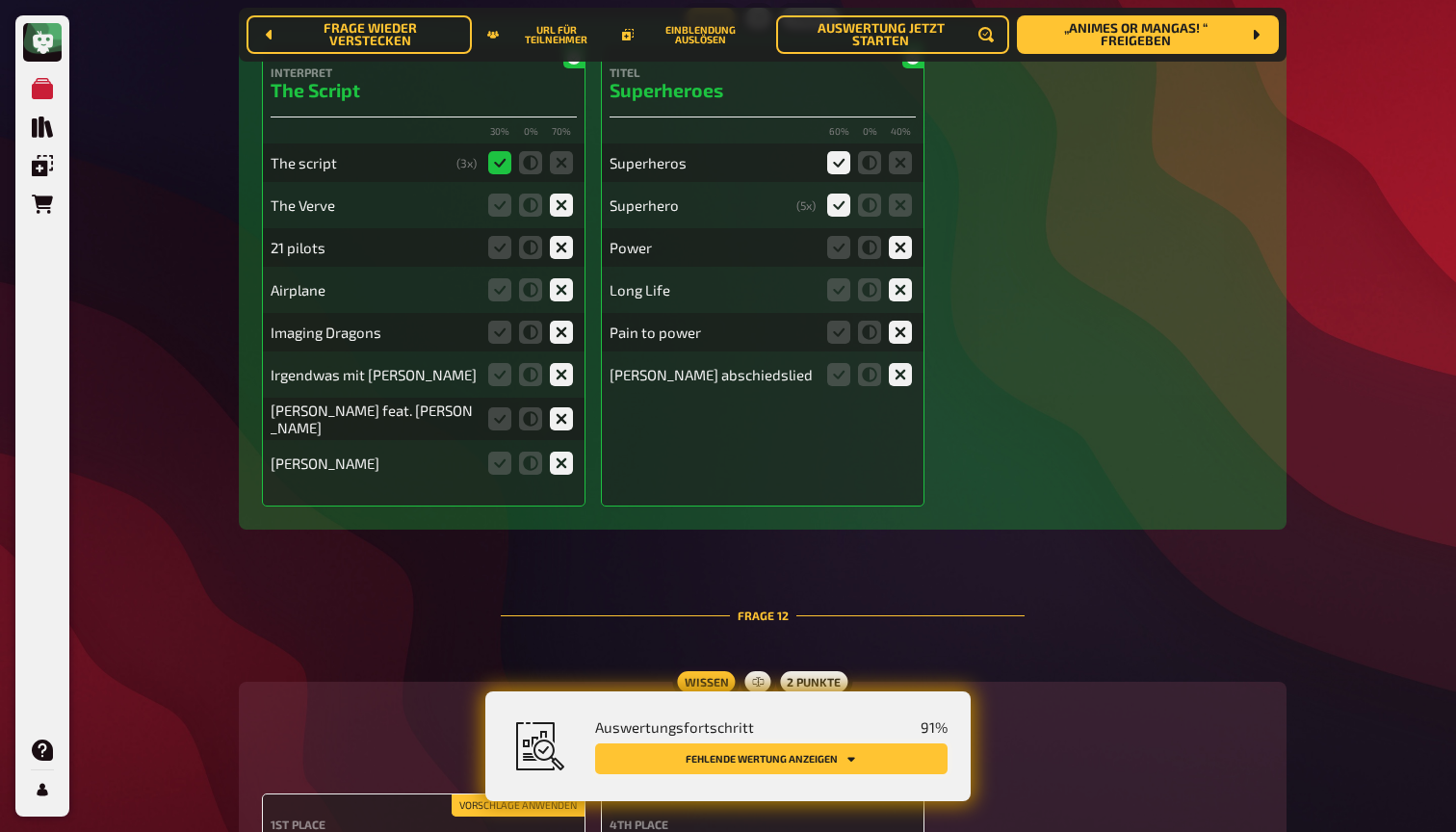
click at [871, 752] on button "Fehlende Wertung anzeigen" at bounding box center [772, 758] width 352 height 30
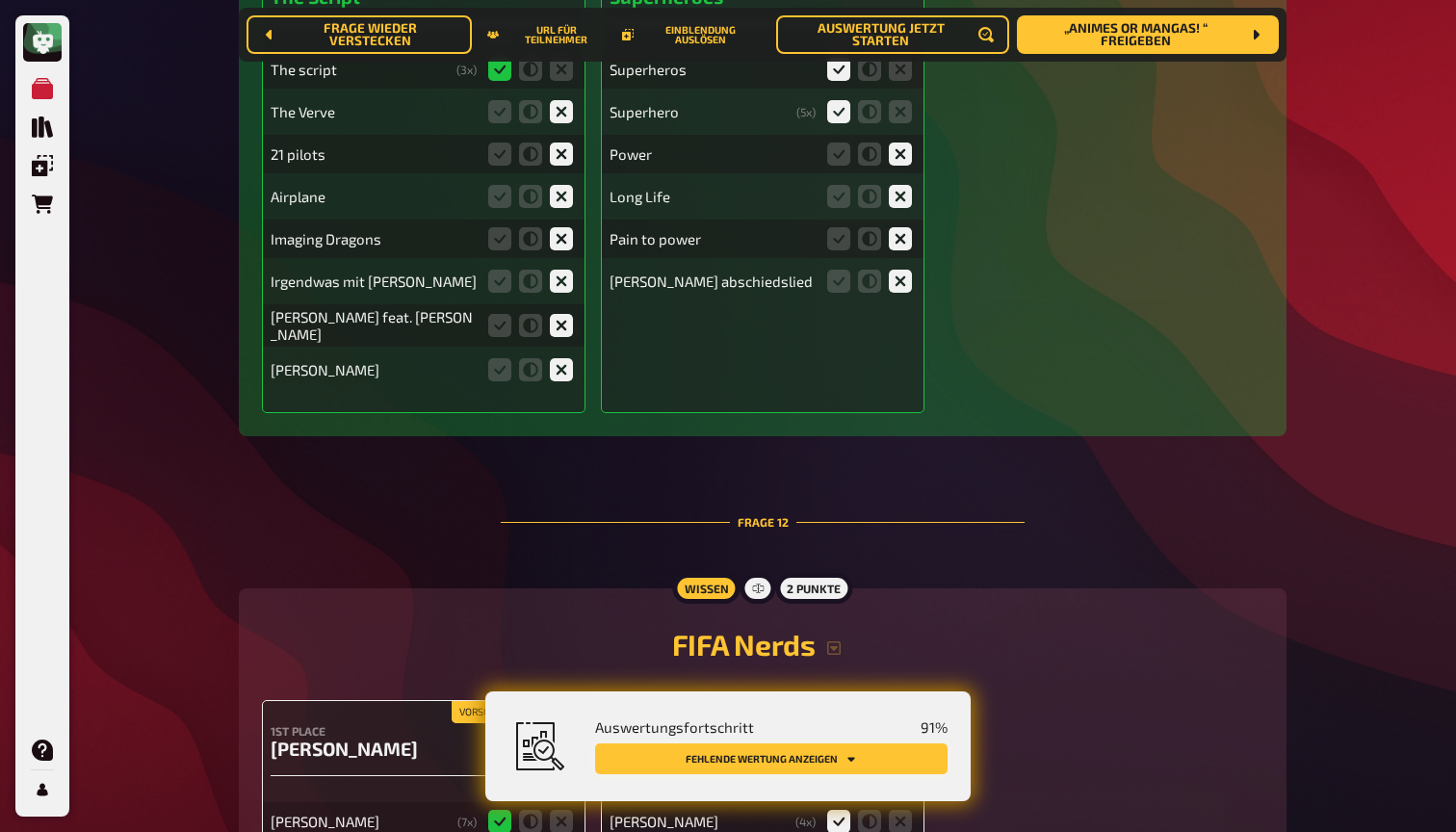
scroll to position [14558, 0]
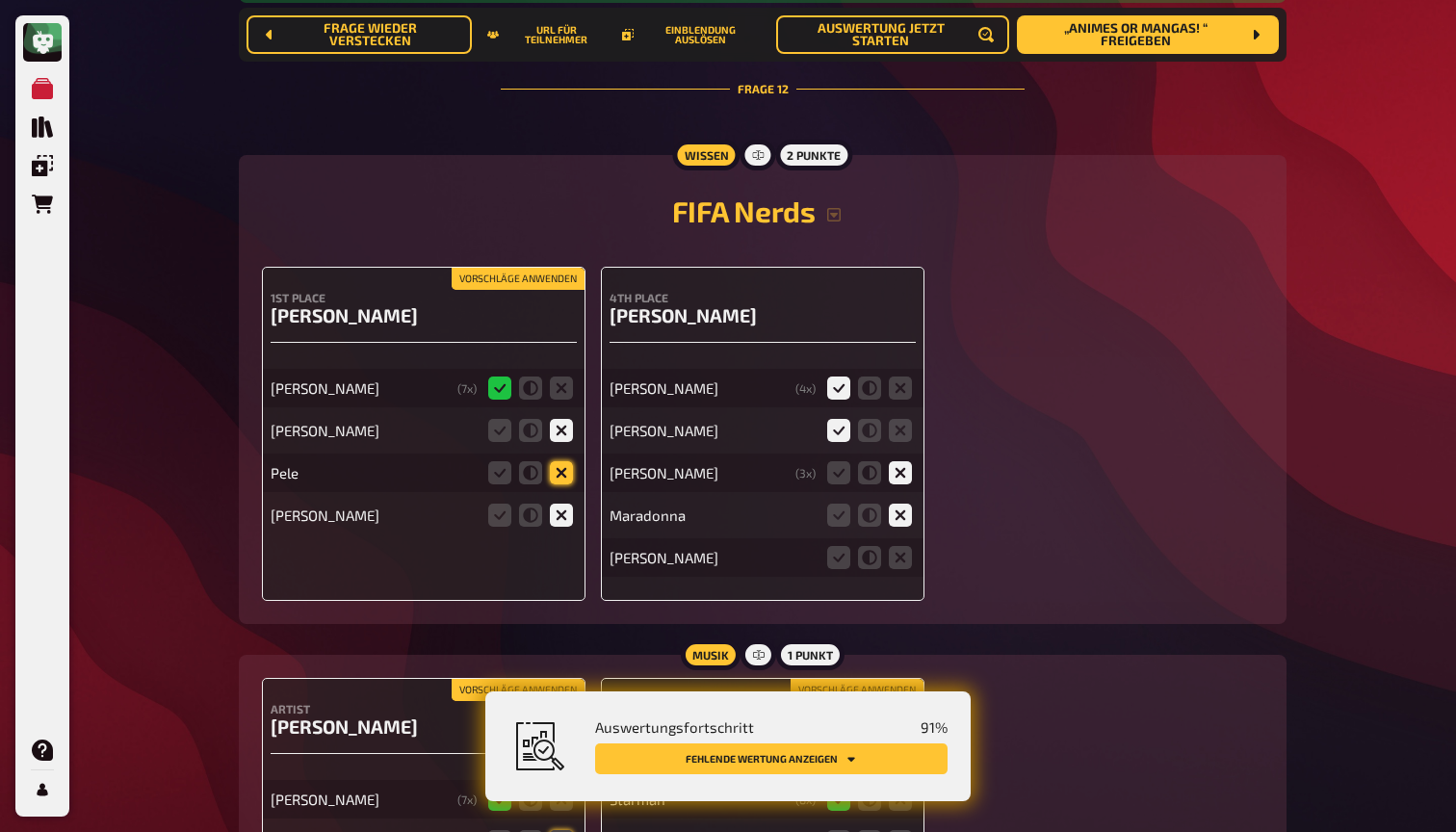
click at [566, 461] on icon at bounding box center [562, 473] width 23 height 23
click at [0, 0] on input "radio" at bounding box center [0, 0] width 0 height 0
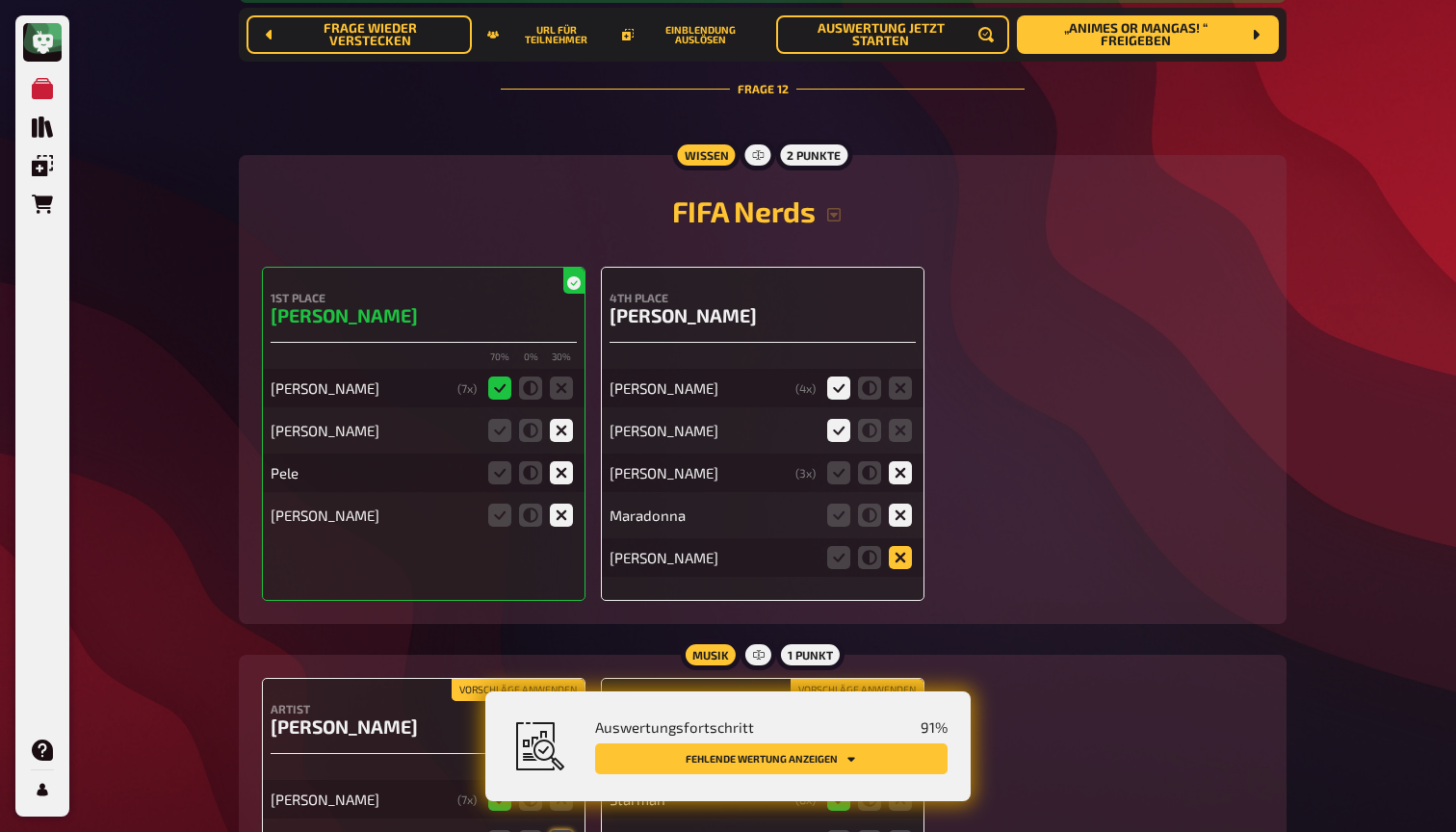
click at [901, 546] on icon at bounding box center [901, 558] width 23 height 23
click at [0, 0] on input "radio" at bounding box center [0, 0] width 0 height 0
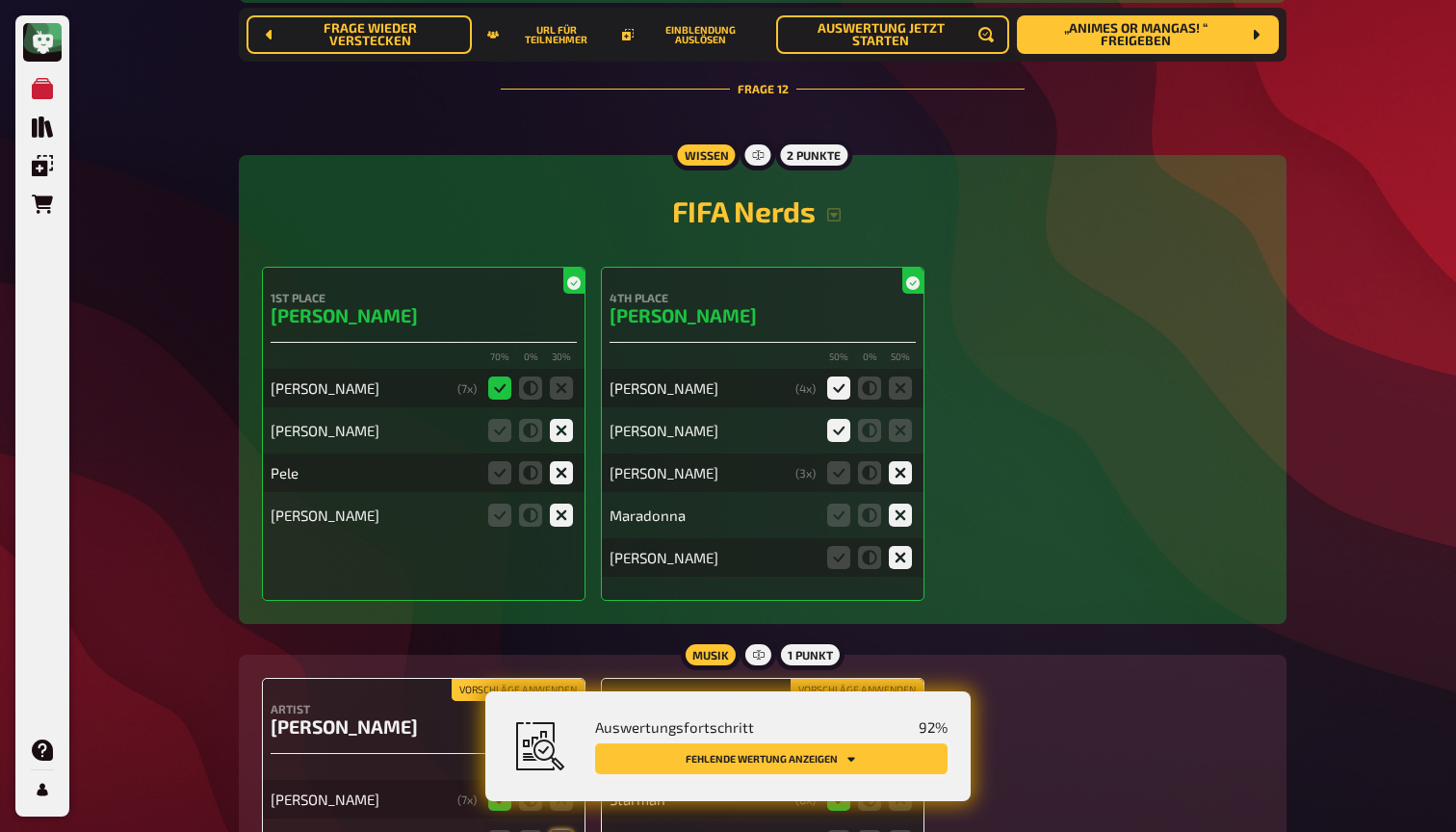
click at [862, 752] on button "Fehlende Wertung anzeigen" at bounding box center [772, 758] width 352 height 30
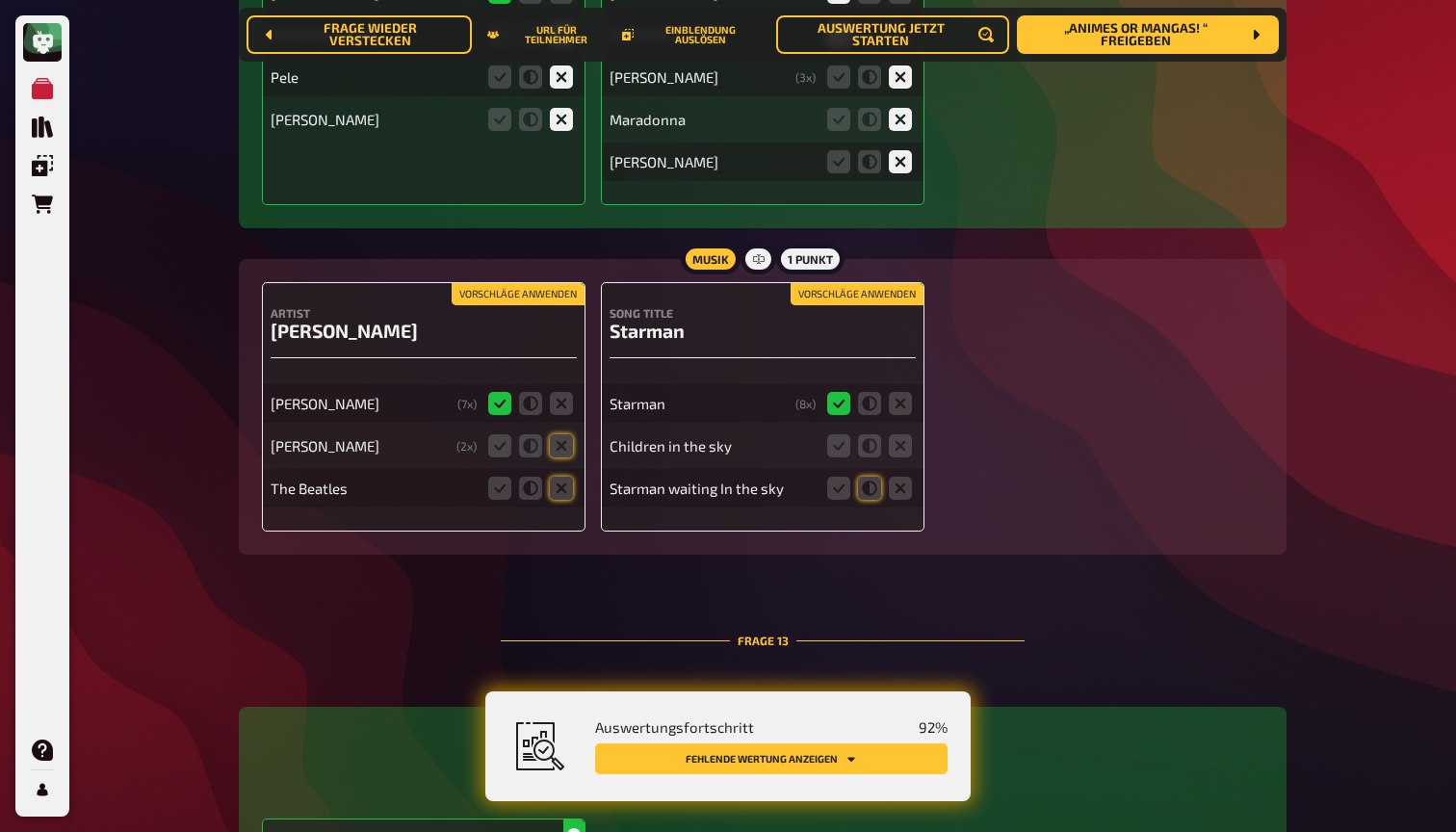
scroll to position [15057, 0]
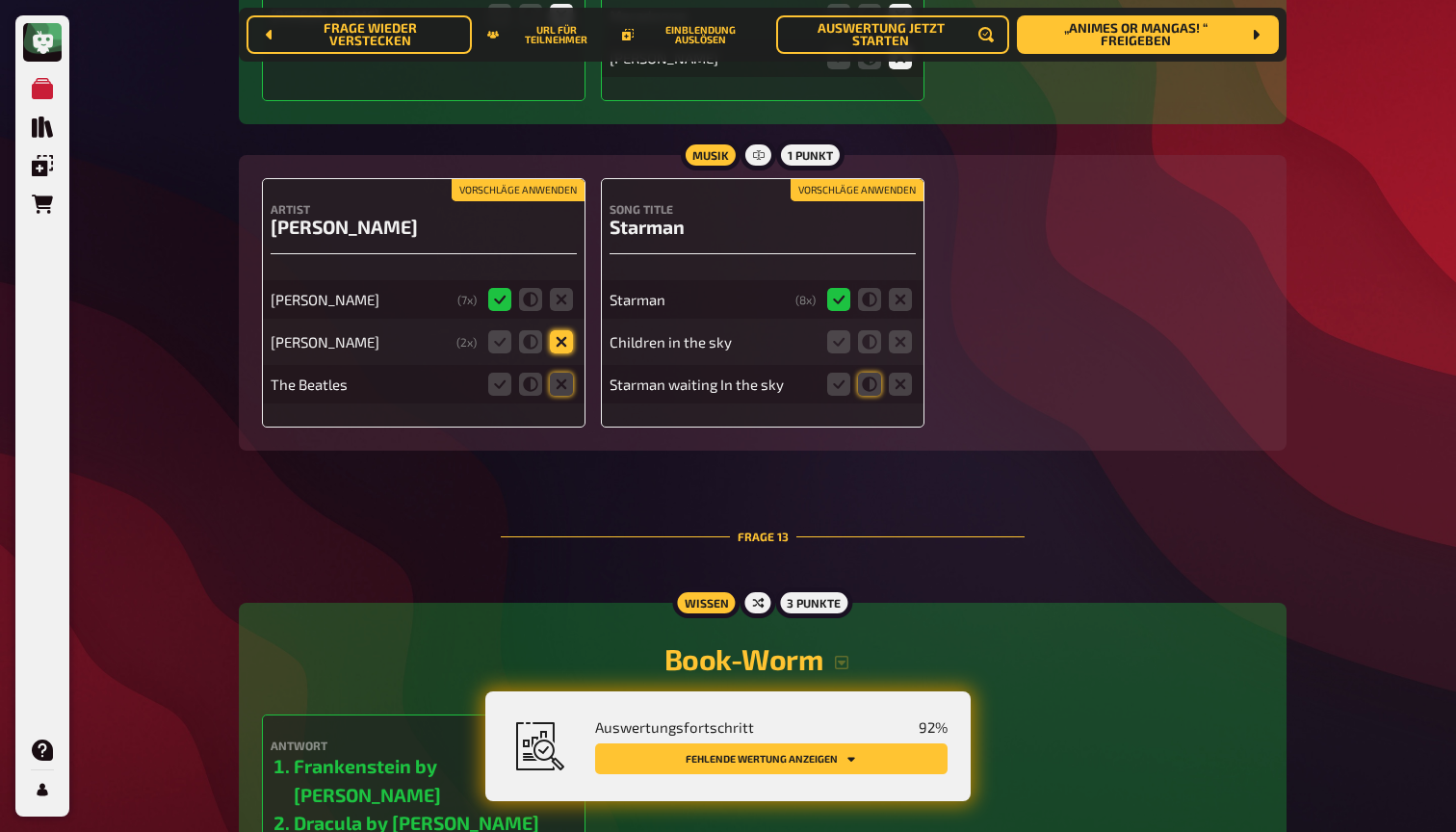
click at [563, 330] on icon at bounding box center [562, 342] width 23 height 23
click at [0, 0] on input "radio" at bounding box center [0, 0] width 0 height 0
click at [563, 373] on icon at bounding box center [562, 385] width 23 height 23
click at [0, 0] on input "radio" at bounding box center [0, 0] width 0 height 0
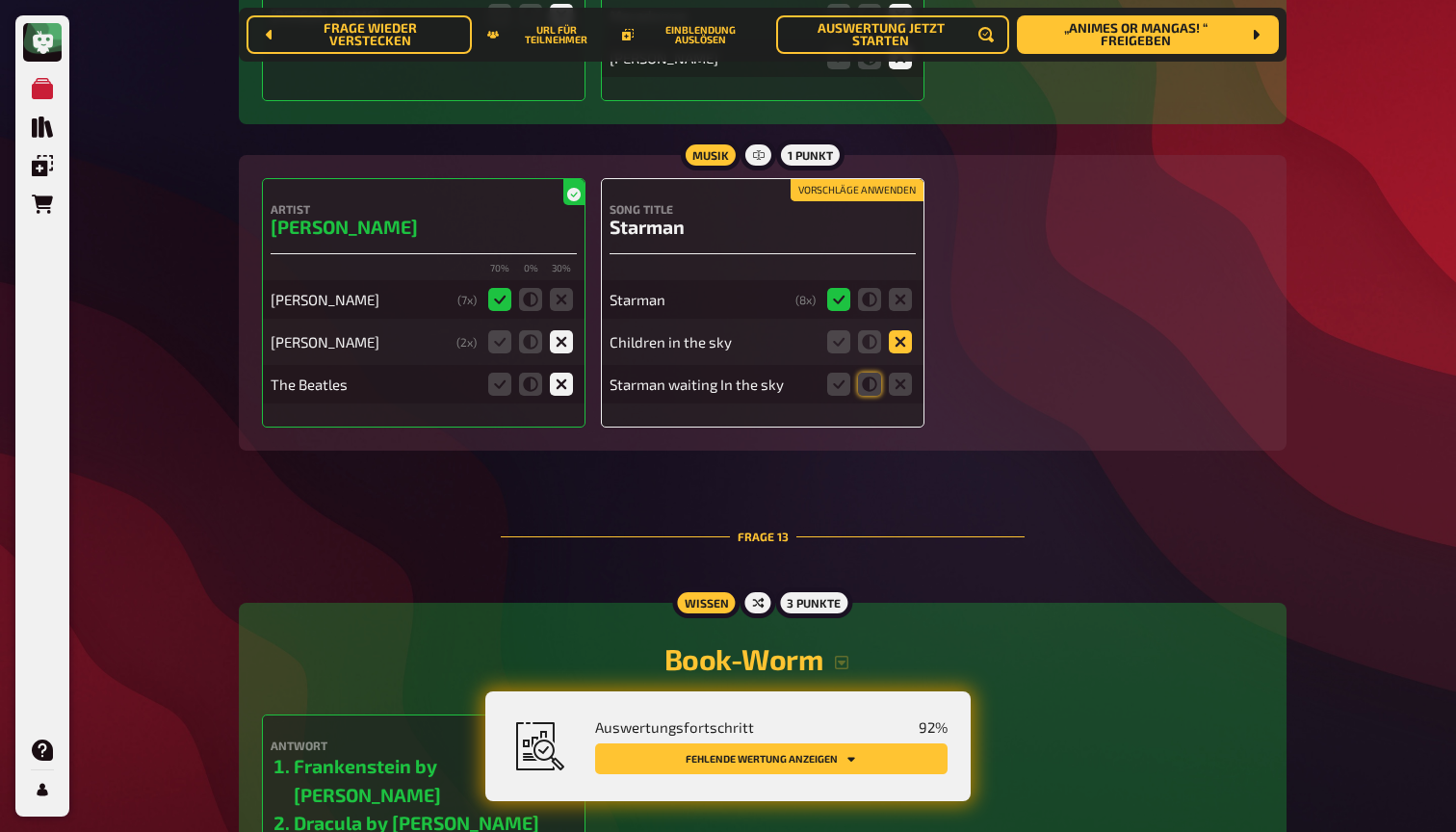
click at [902, 330] on icon at bounding box center [901, 342] width 23 height 23
click at [0, 0] on input "radio" at bounding box center [0, 0] width 0 height 0
click at [842, 373] on icon at bounding box center [839, 385] width 23 height 23
click at [0, 0] on input "radio" at bounding box center [0, 0] width 0 height 0
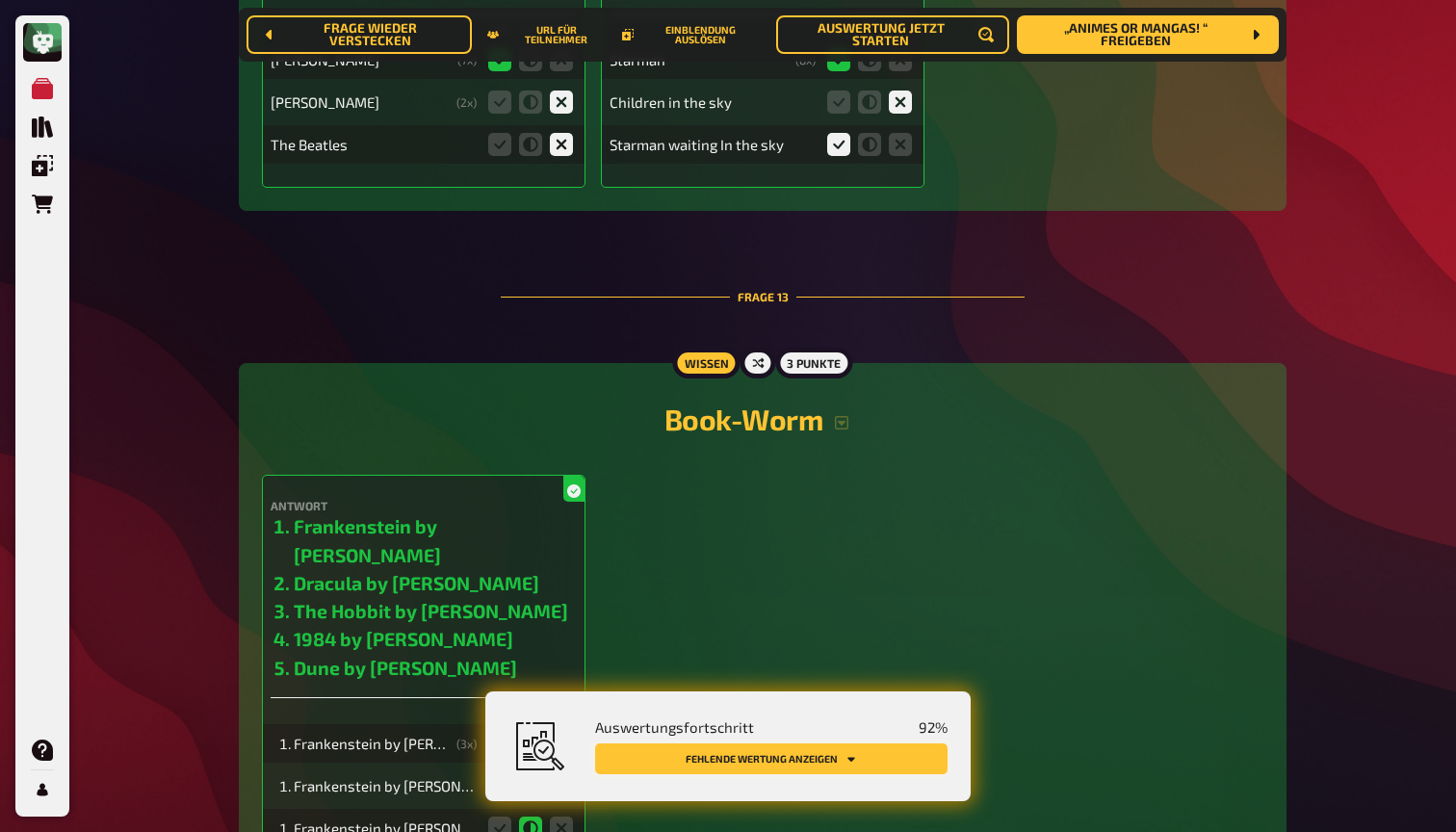
click at [824, 763] on button "Fehlende Wertung anzeigen" at bounding box center [772, 758] width 352 height 30
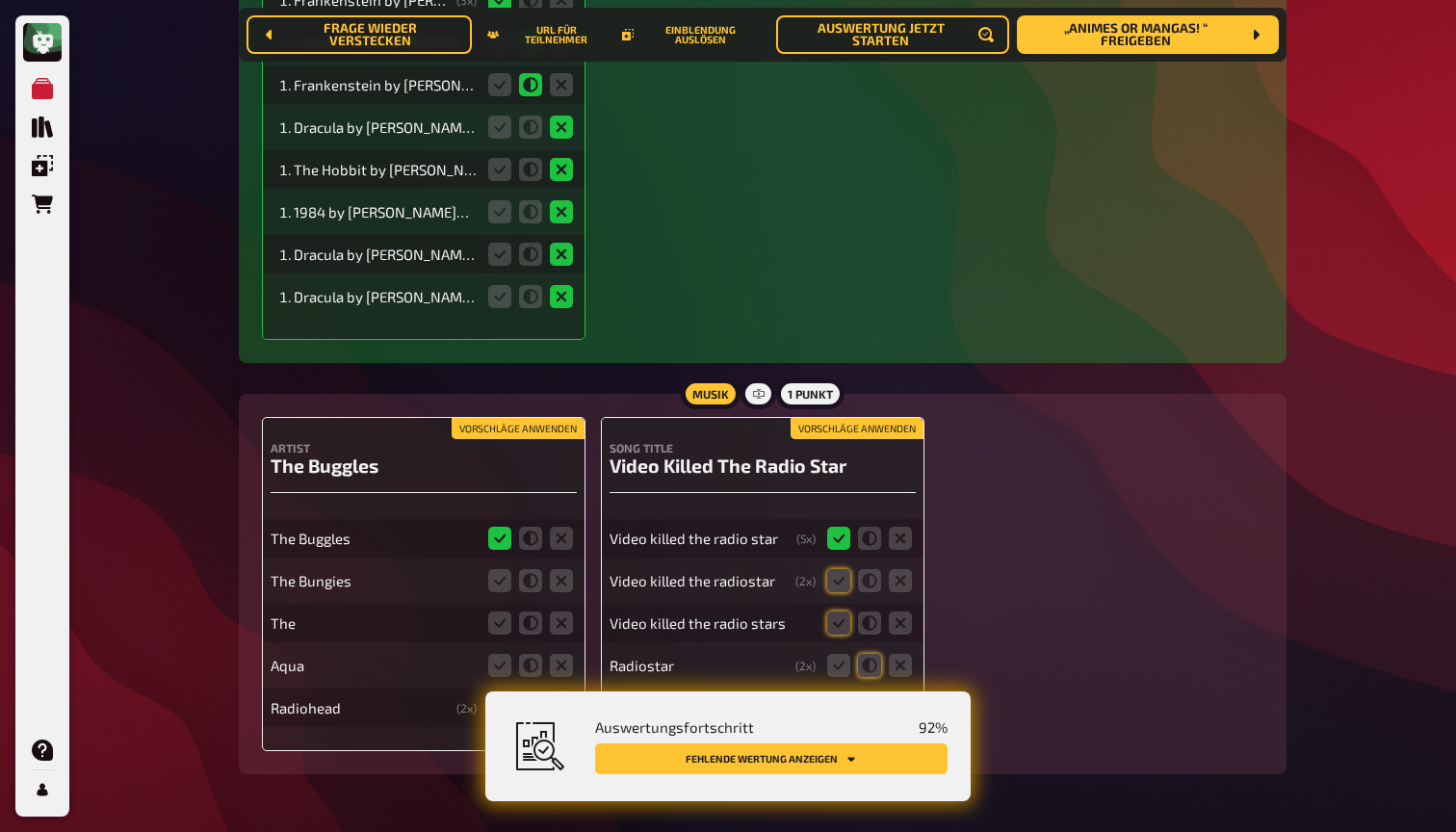
scroll to position [16042, 0]
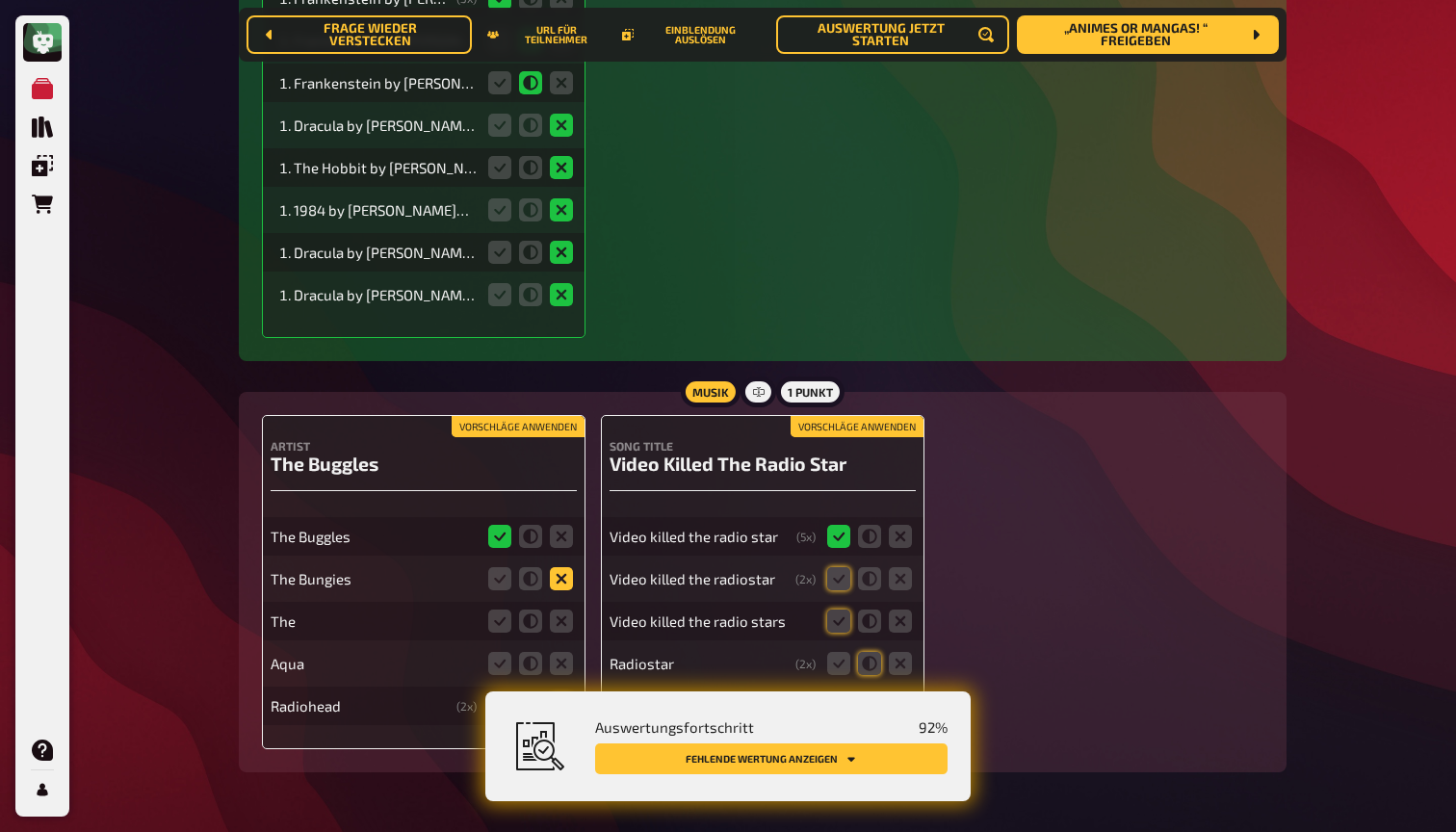
click at [566, 567] on icon at bounding box center [562, 578] width 23 height 23
click at [0, 0] on input "radio" at bounding box center [0, 0] width 0 height 0
click at [566, 652] on icon at bounding box center [562, 664] width 23 height 23
click at [0, 0] on input "radio" at bounding box center [0, 0] width 0 height 0
click at [566, 694] on icon at bounding box center [562, 706] width 23 height 23
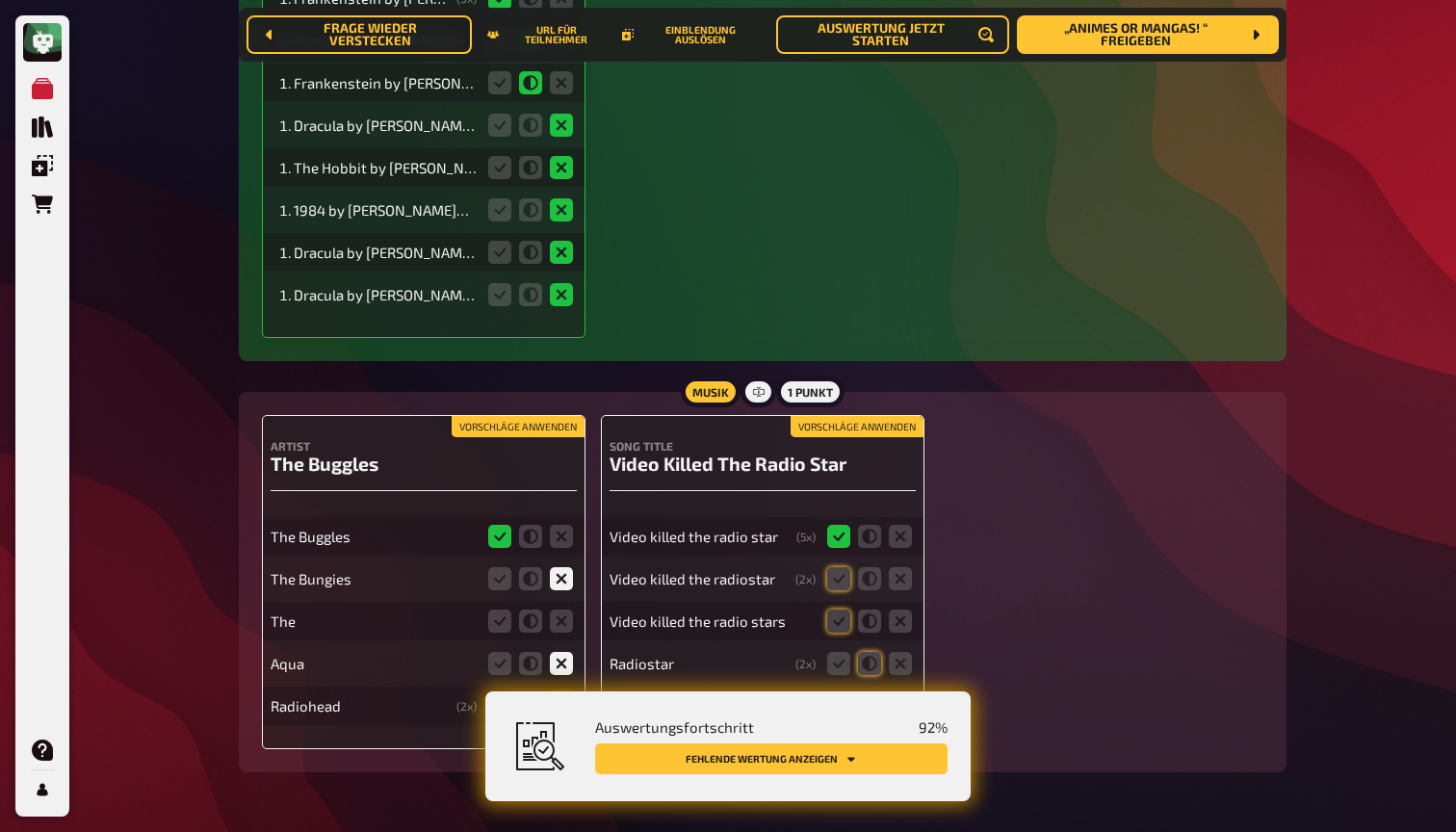
click at [0, 0] on input "radio" at bounding box center [0, 0] width 0 height 0
click at [832, 416] on button "Vorschläge anwenden" at bounding box center [857, 427] width 133 height 22
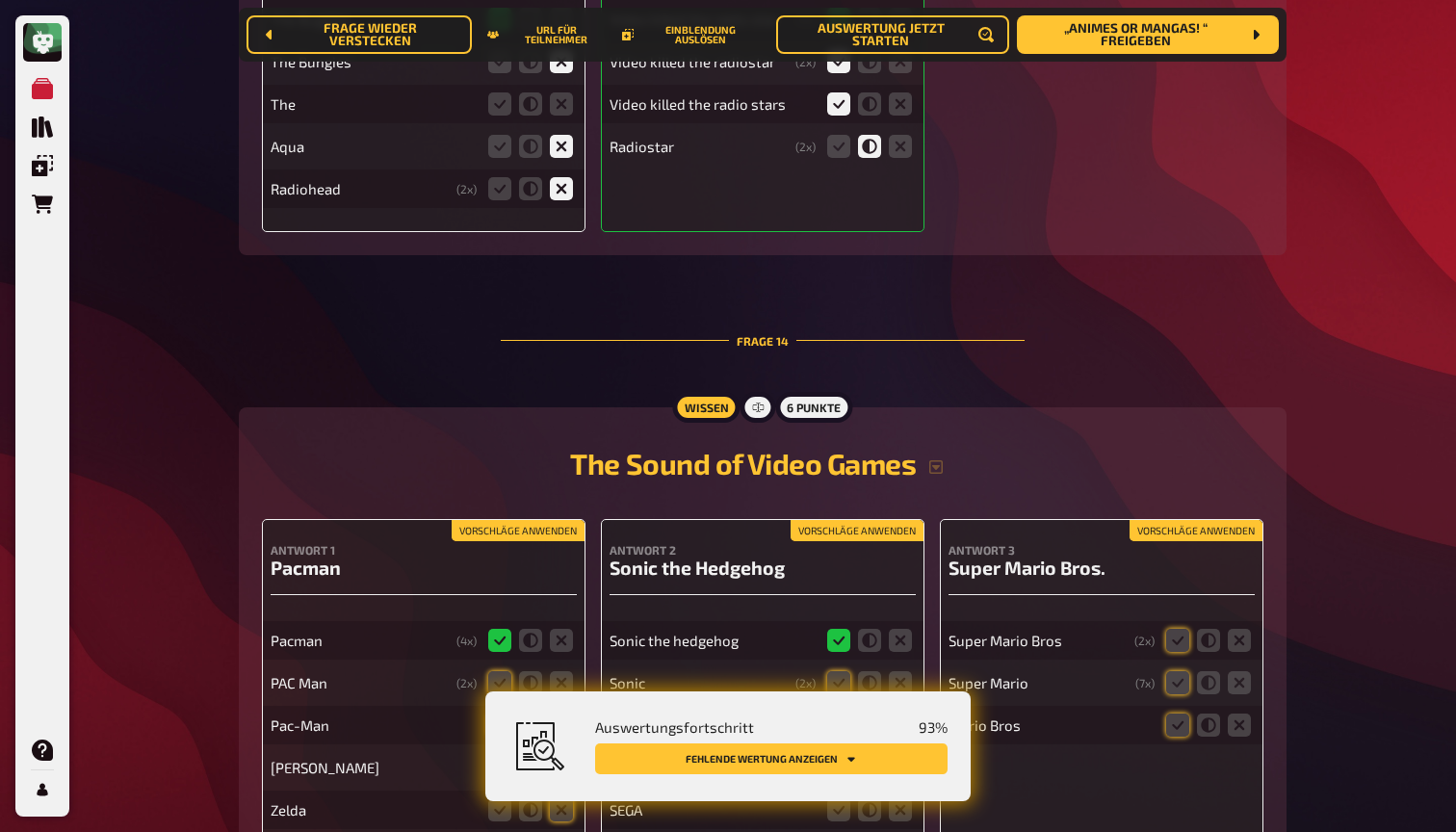
scroll to position [16591, 0]
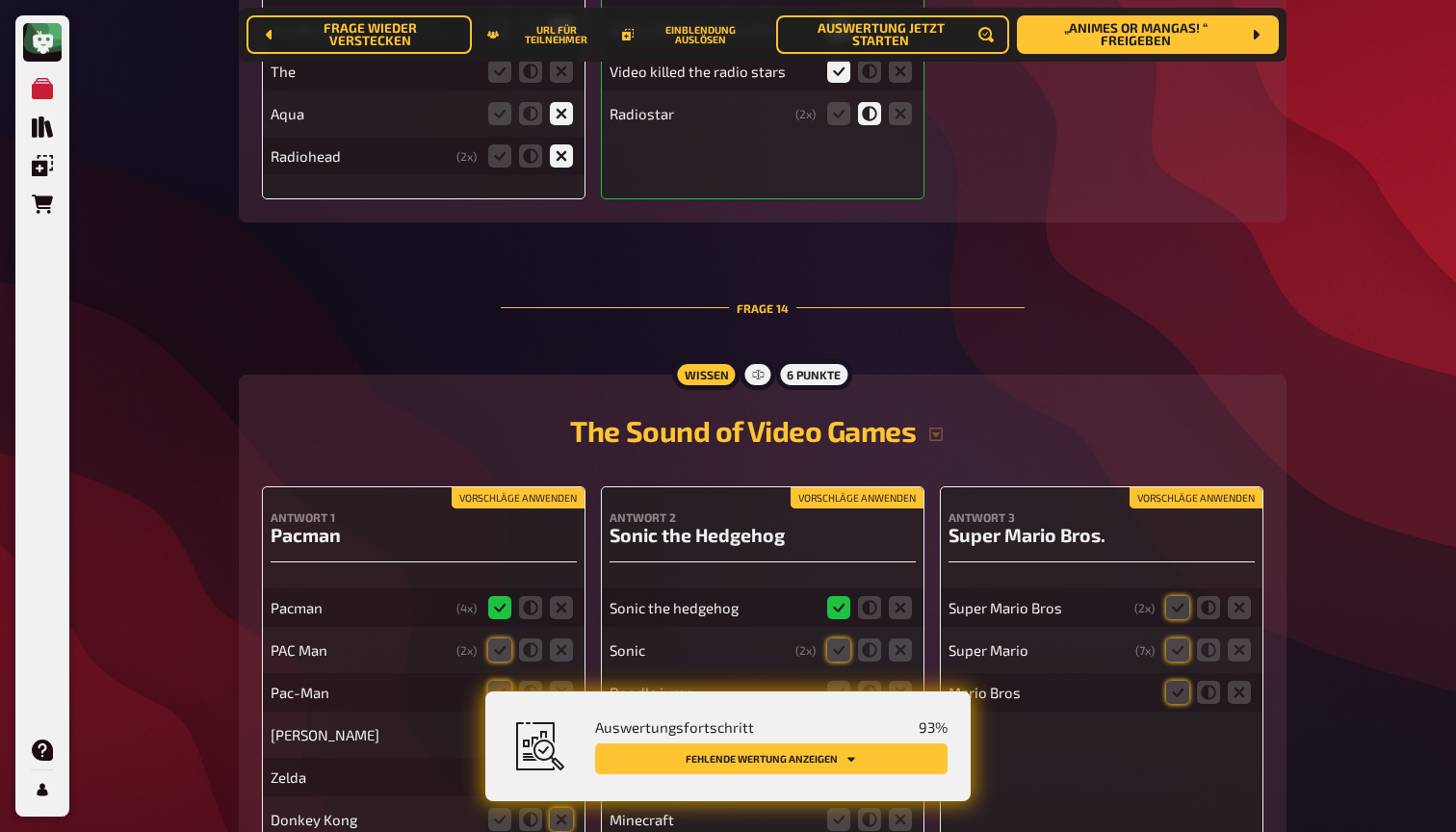
click at [504, 487] on button "Vorschläge anwenden" at bounding box center [518, 498] width 133 height 22
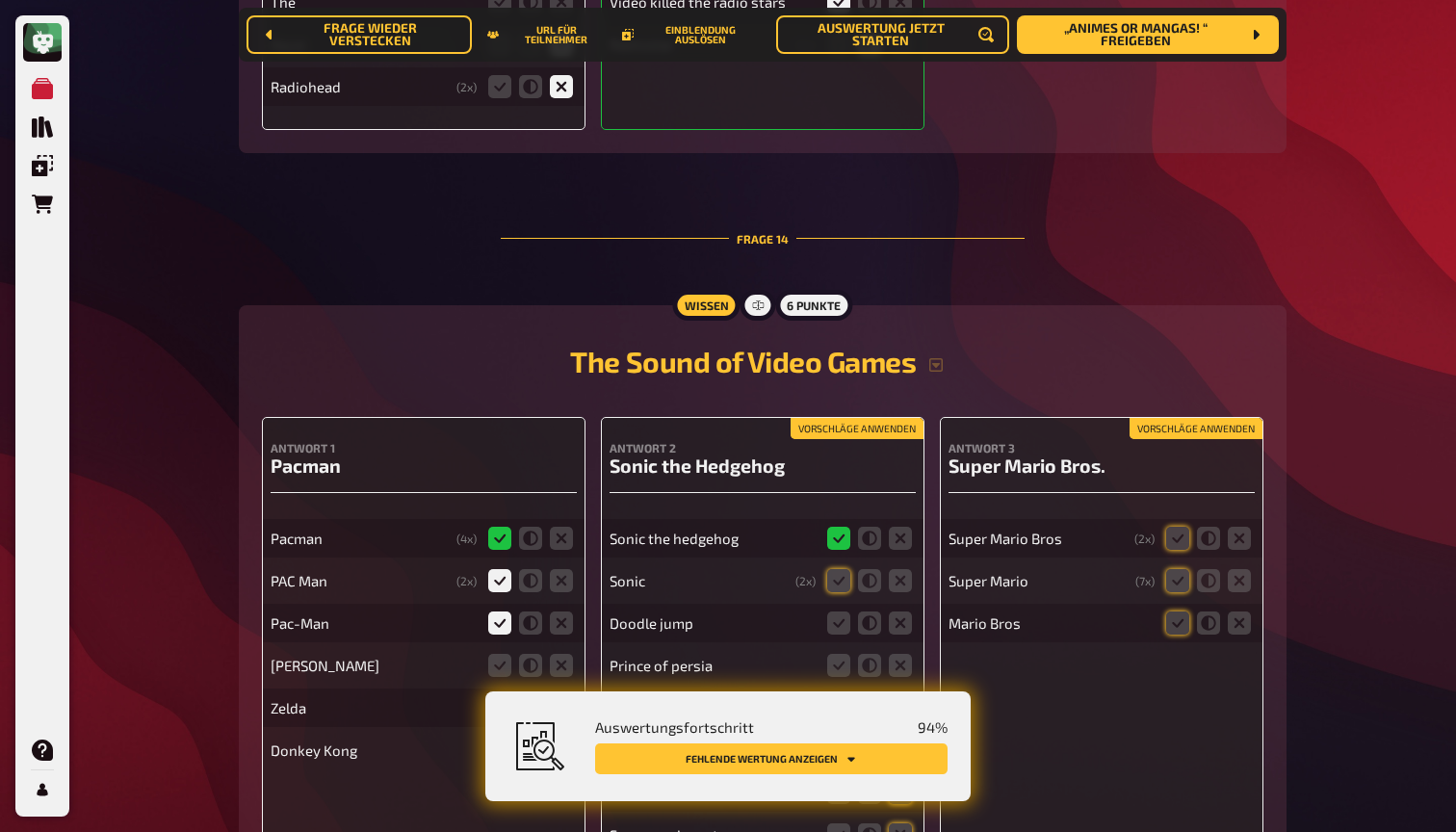
scroll to position [16682, 0]
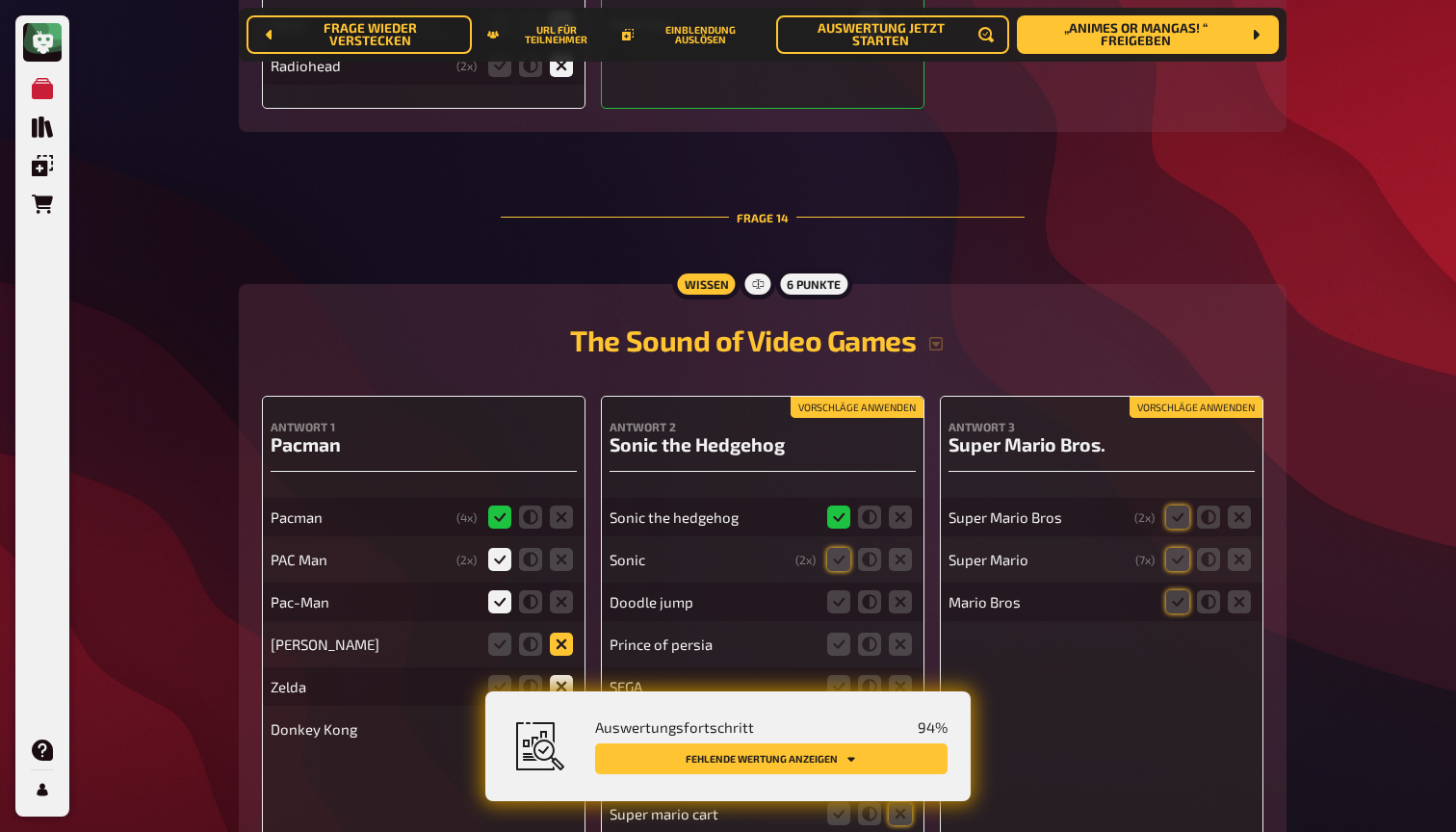
click at [559, 632] on icon at bounding box center [562, 644] width 23 height 23
click at [0, 0] on input "radio" at bounding box center [0, 0] width 0 height 0
click at [892, 396] on button "Vorschläge anwenden" at bounding box center [857, 407] width 133 height 22
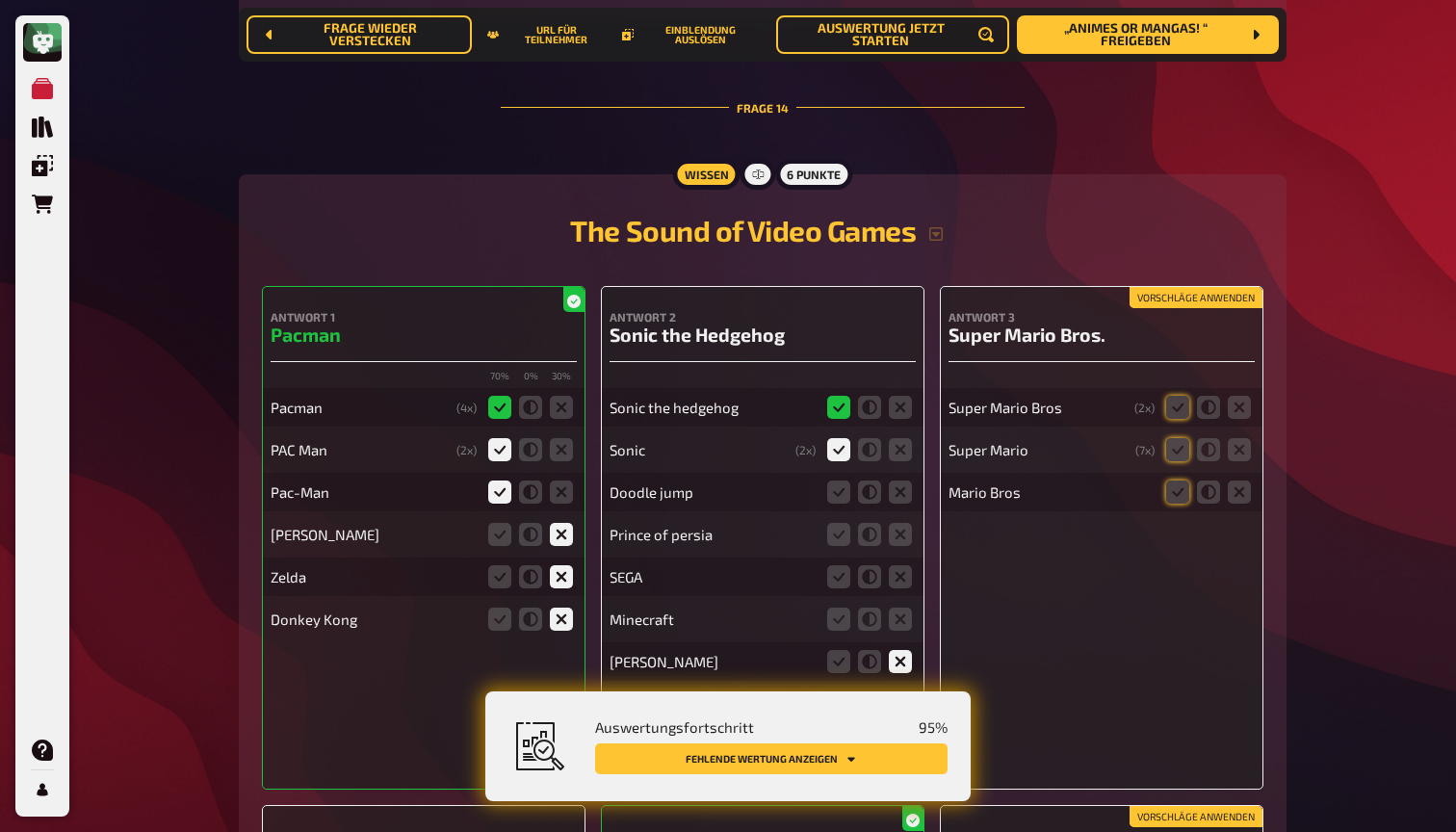
scroll to position [16759, 0]
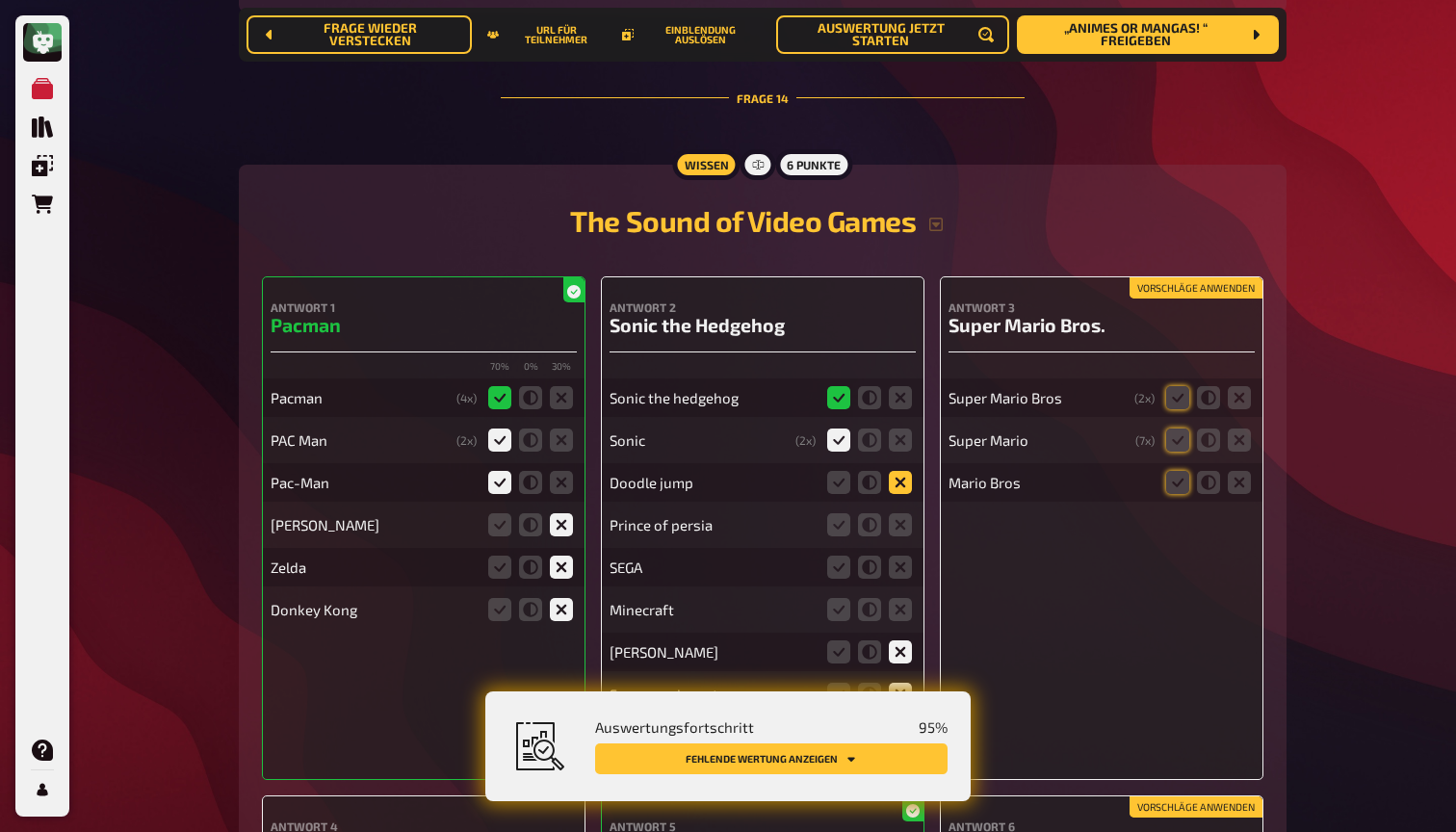
click at [906, 471] on icon at bounding box center [901, 483] width 23 height 23
click at [0, 0] on input "radio" at bounding box center [0, 0] width 0 height 0
click at [904, 513] on icon at bounding box center [901, 525] width 23 height 23
click at [0, 0] on input "radio" at bounding box center [0, 0] width 0 height 0
click at [909, 555] on icon at bounding box center [901, 567] width 23 height 23
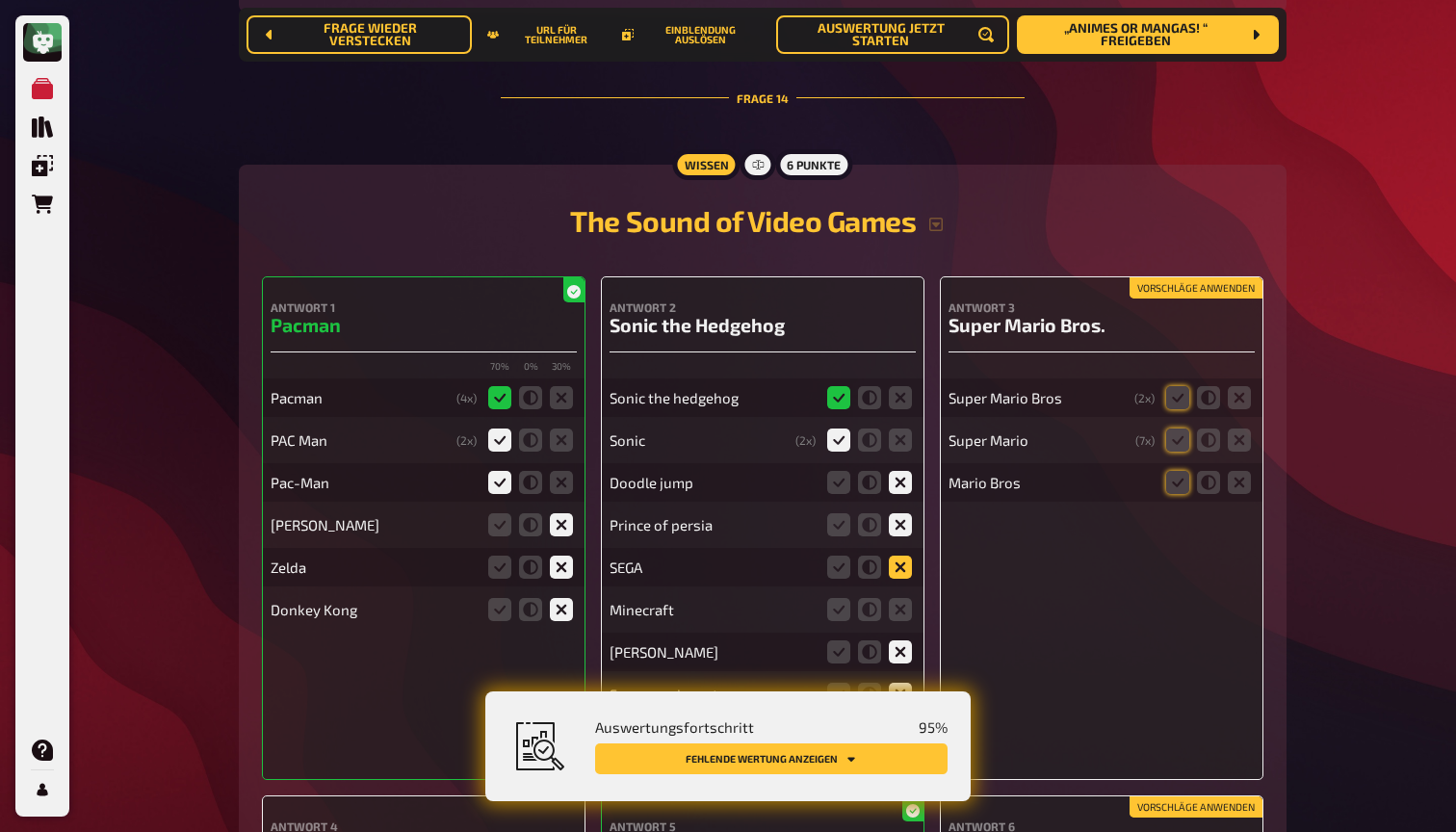
click at [0, 0] on input "radio" at bounding box center [0, 0] width 0 height 0
click at [903, 598] on icon at bounding box center [901, 610] width 23 height 23
click at [0, 0] on input "radio" at bounding box center [0, 0] width 0 height 0
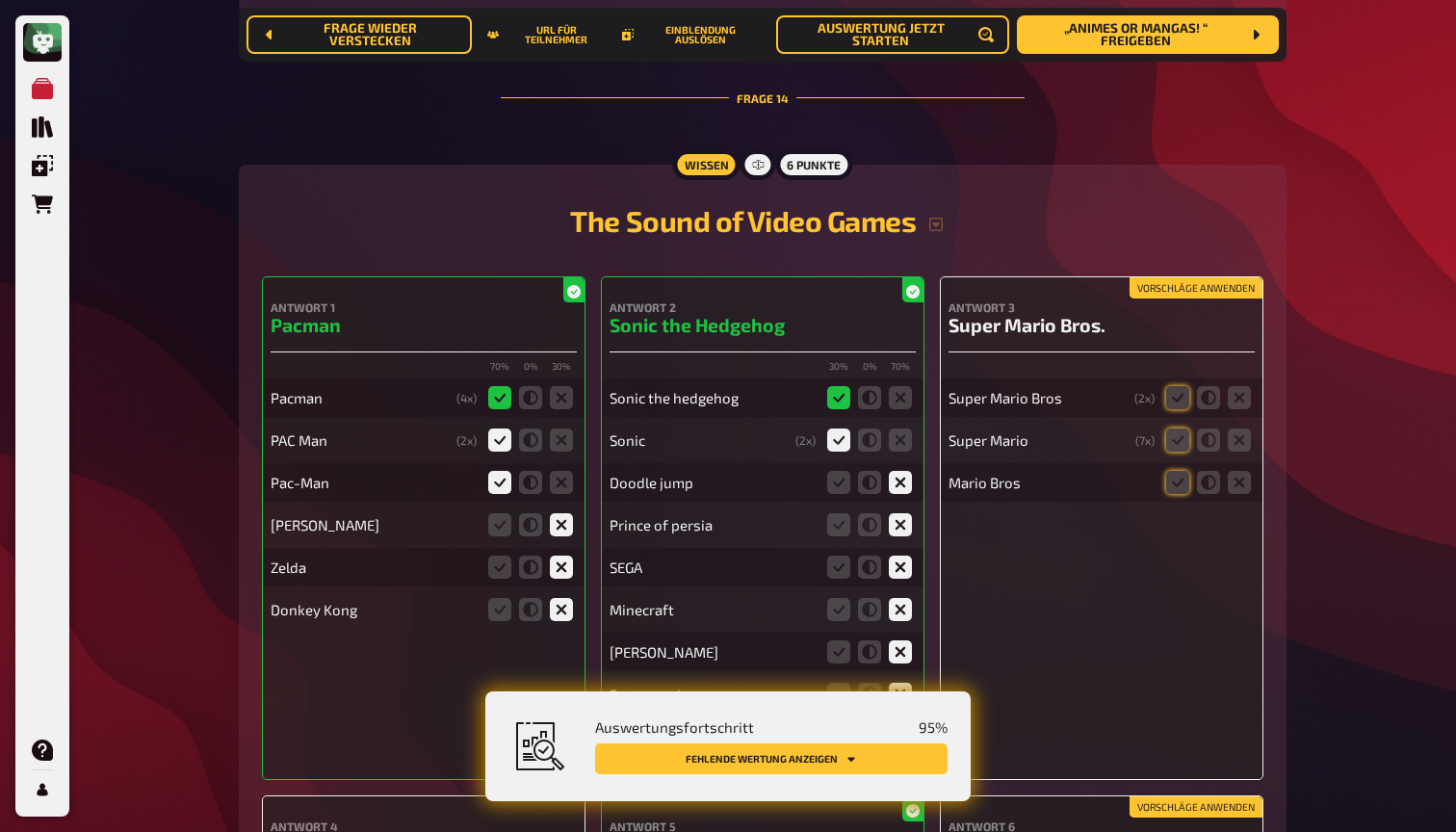
click at [1186, 277] on button "Vorschläge anwenden" at bounding box center [1196, 288] width 133 height 22
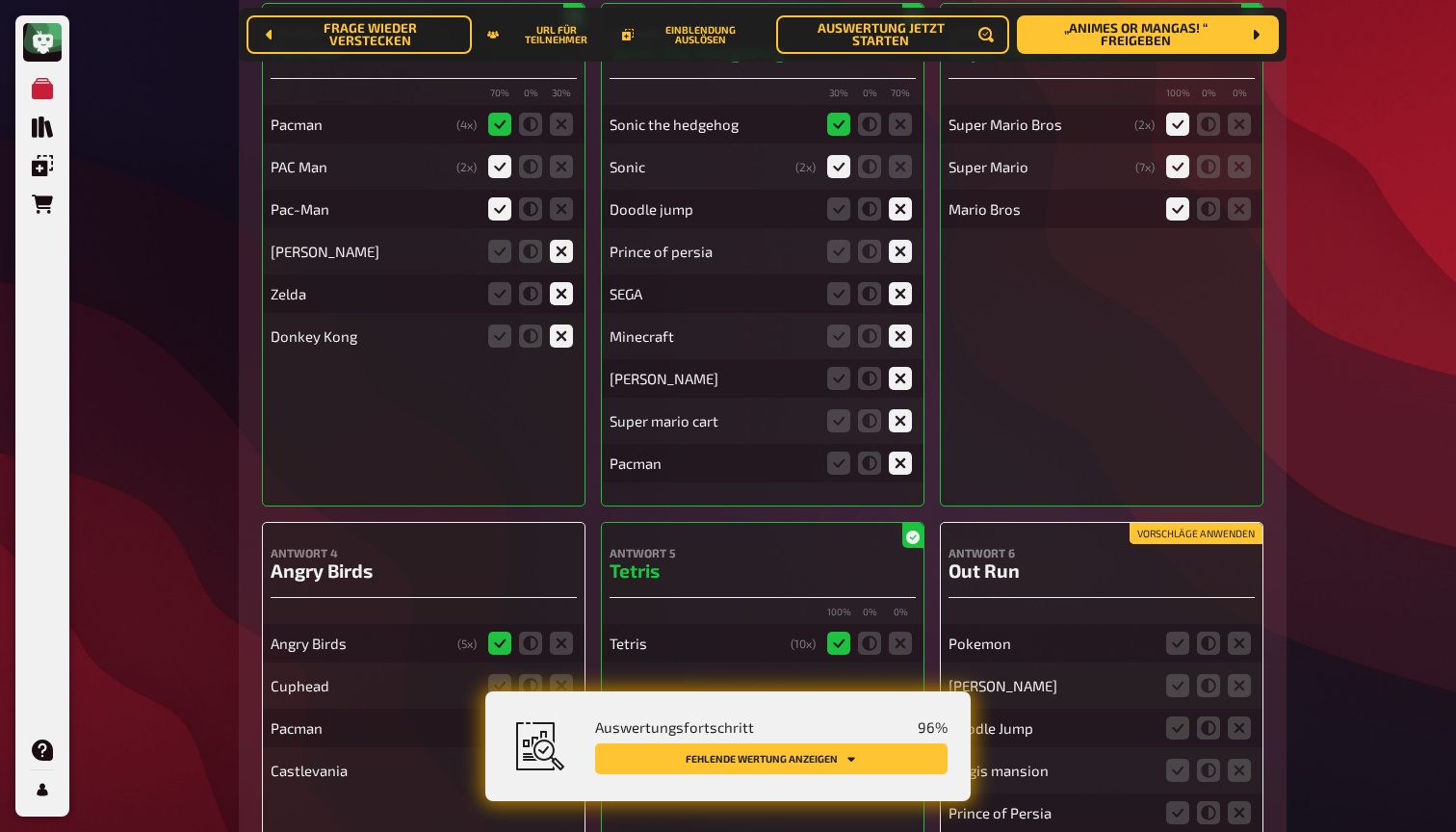
scroll to position [17047, 0]
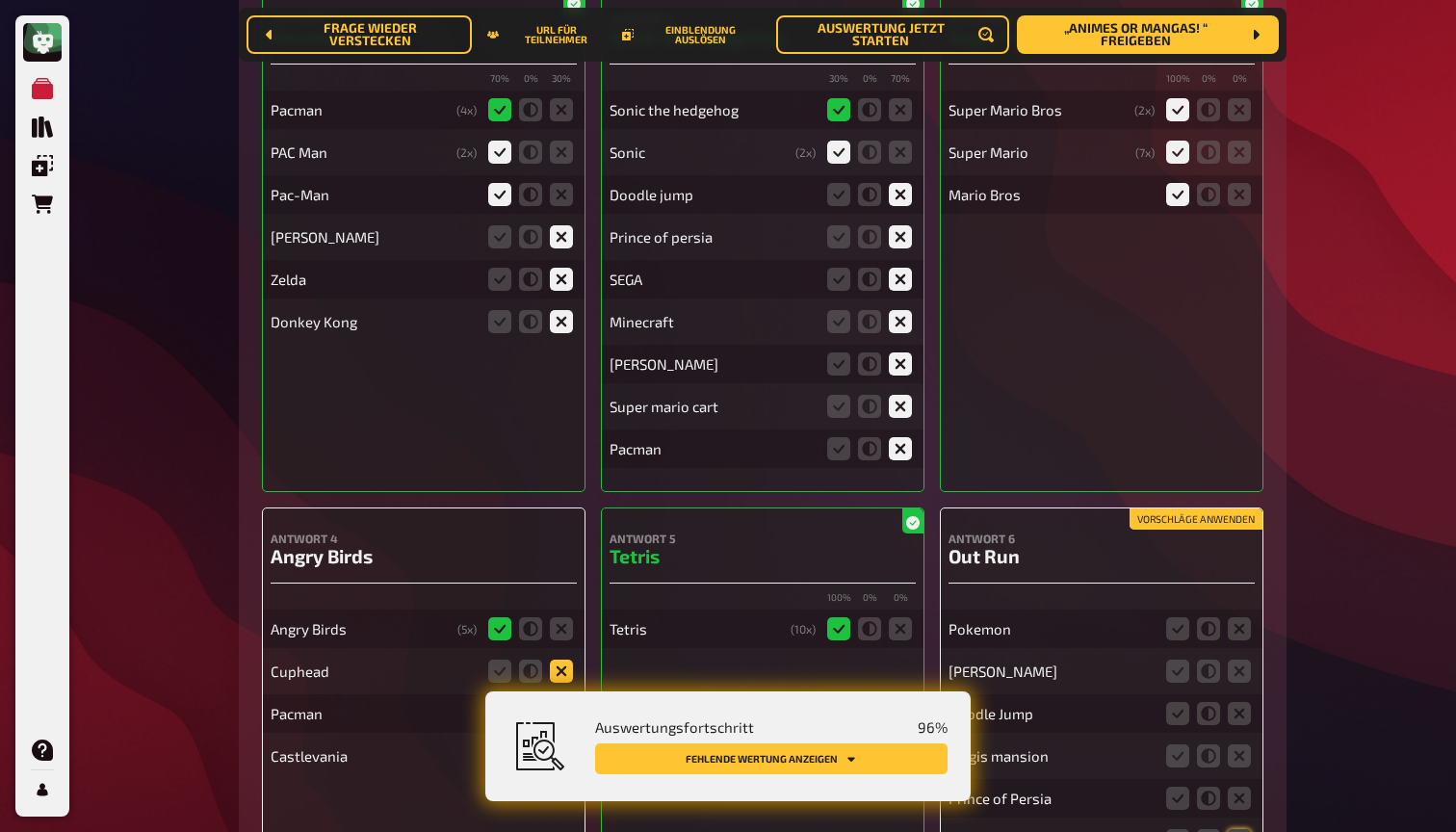
click at [552, 660] on icon at bounding box center [562, 671] width 23 height 23
click at [0, 0] on input "radio" at bounding box center [0, 0] width 0 height 0
click at [564, 702] on icon at bounding box center [562, 714] width 23 height 23
click at [0, 0] on input "radio" at bounding box center [0, 0] width 0 height 0
click at [566, 744] on icon at bounding box center [562, 756] width 23 height 23
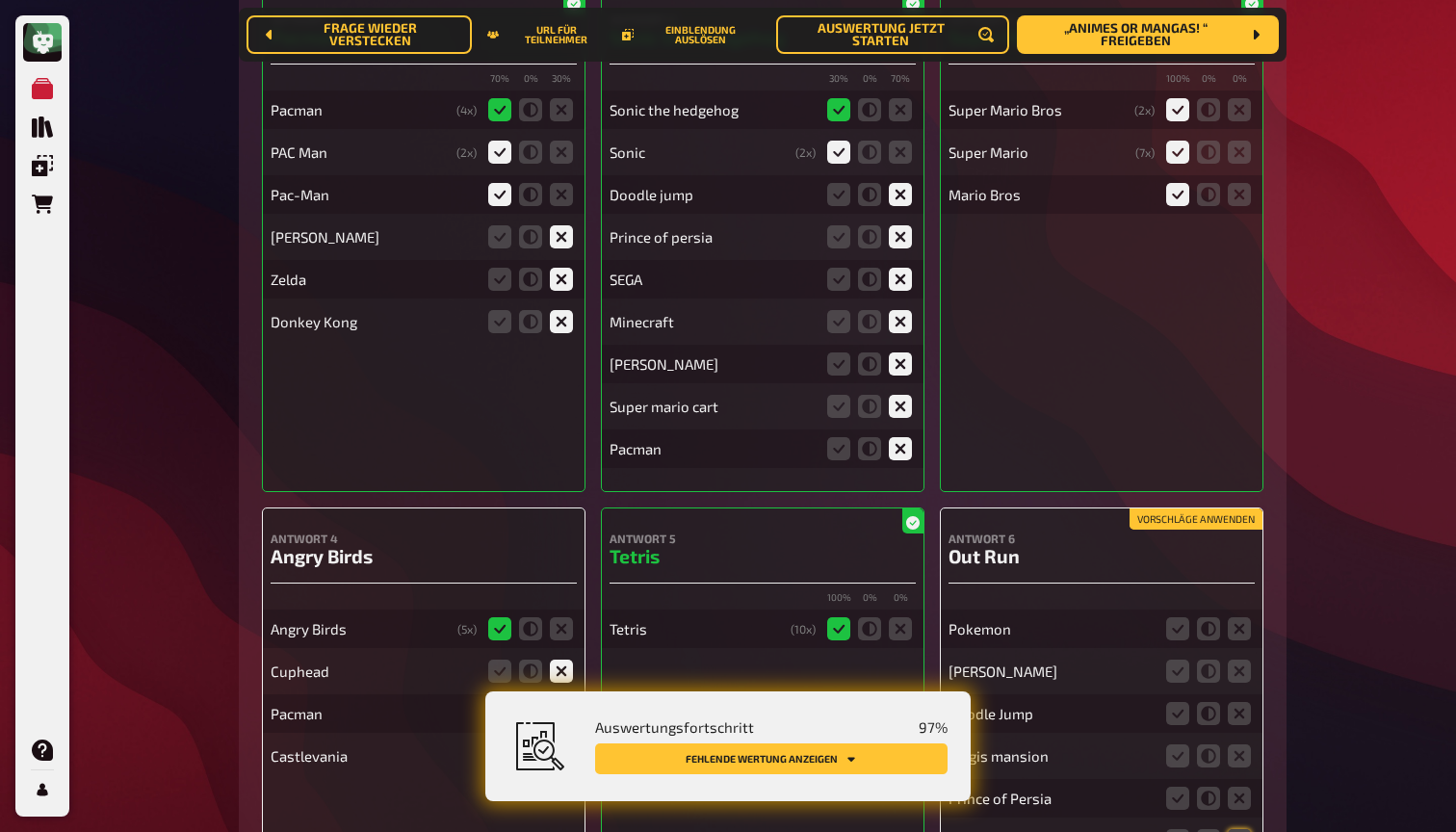
click at [0, 0] on input "radio" at bounding box center [0, 0] width 0 height 0
click at [1173, 508] on button "Vorschläge anwenden" at bounding box center [1196, 519] width 133 height 22
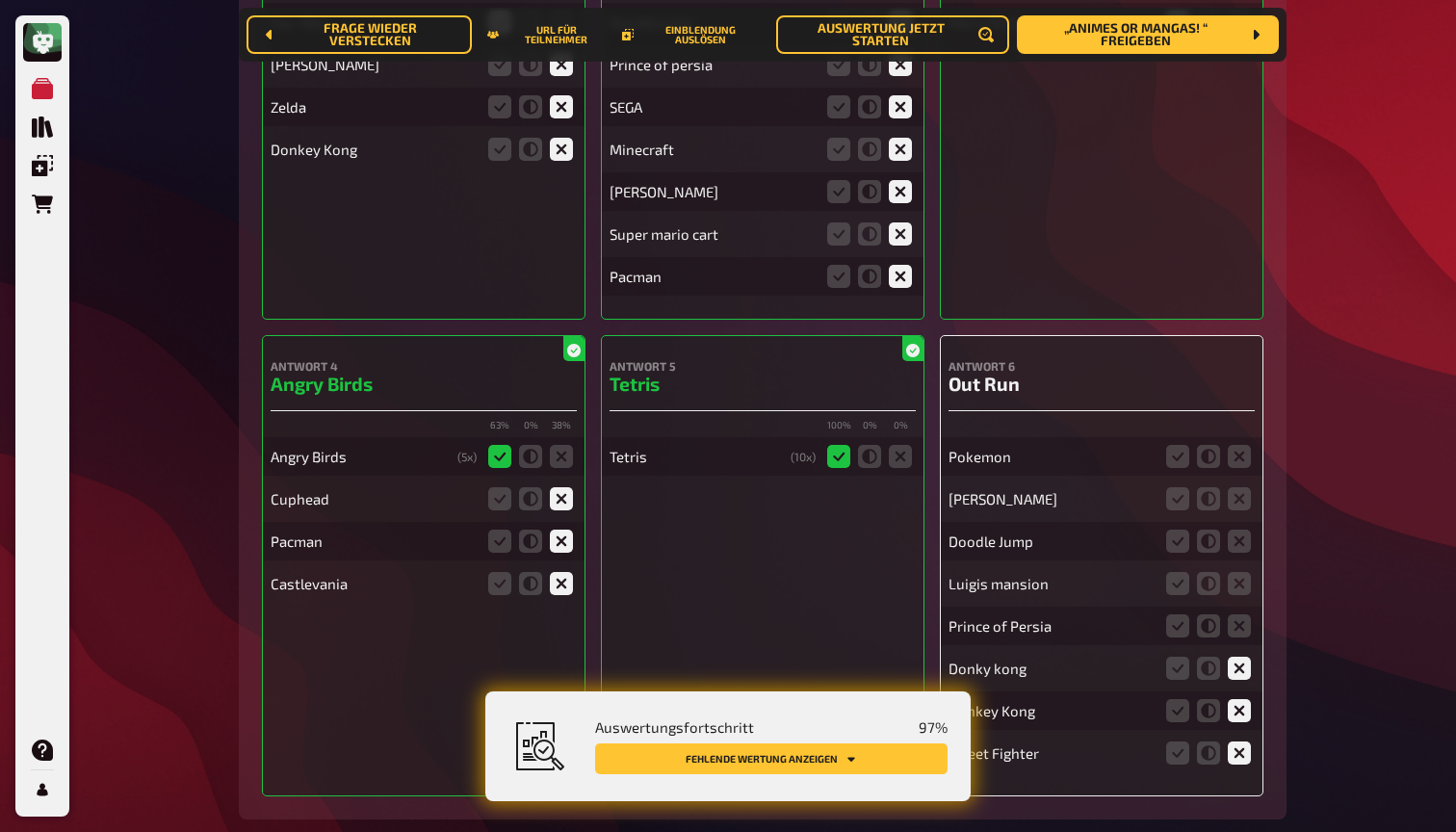
scroll to position [17223, 0]
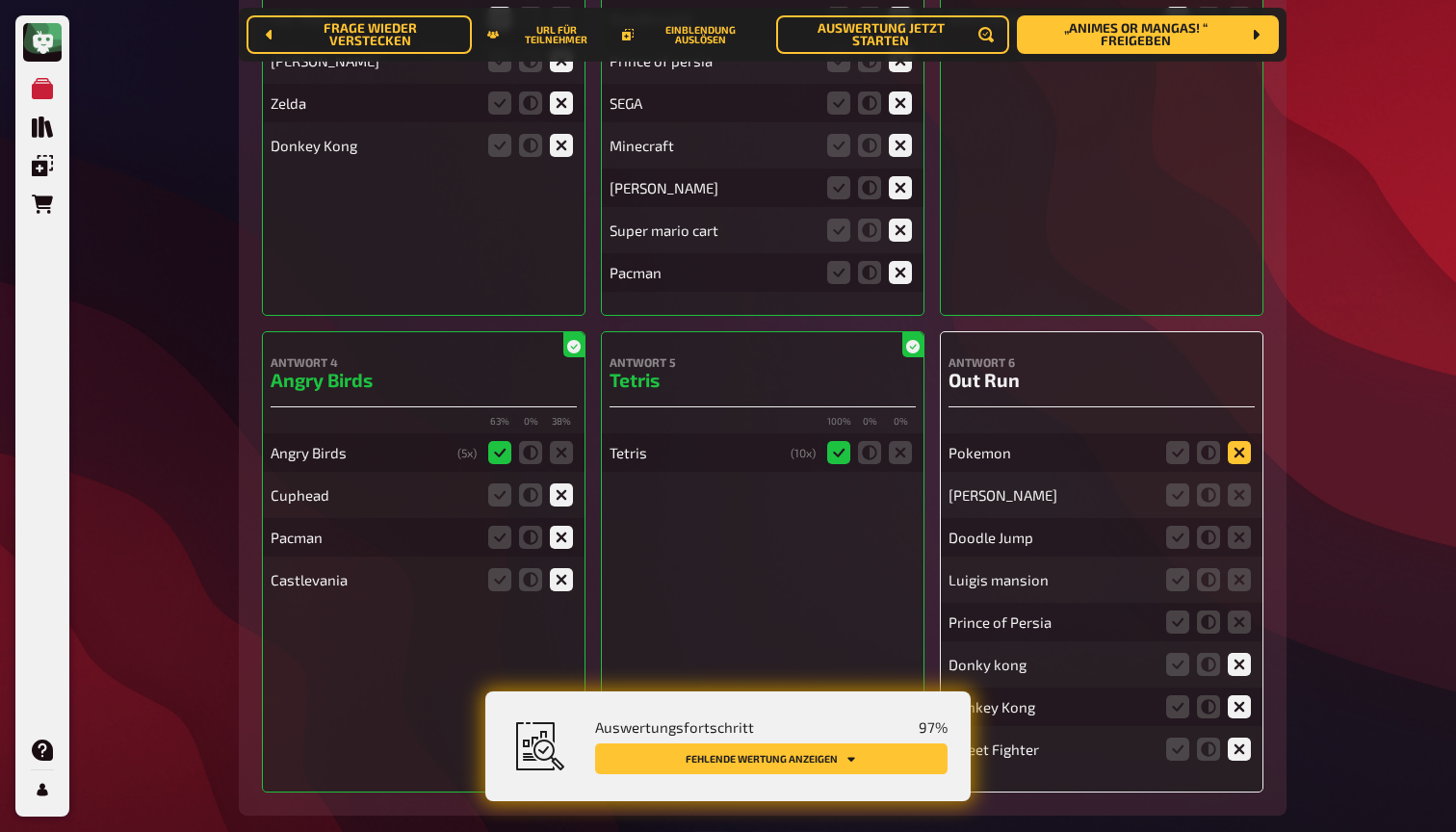
click at [1241, 440] on icon at bounding box center [1240, 452] width 23 height 23
click at [0, 0] on input "radio" at bounding box center [0, 0] width 0 height 0
click at [1241, 484] on icon at bounding box center [1240, 495] width 23 height 23
click at [0, 0] on input "radio" at bounding box center [0, 0] width 0 height 0
click at [1247, 526] on icon at bounding box center [1240, 537] width 23 height 23
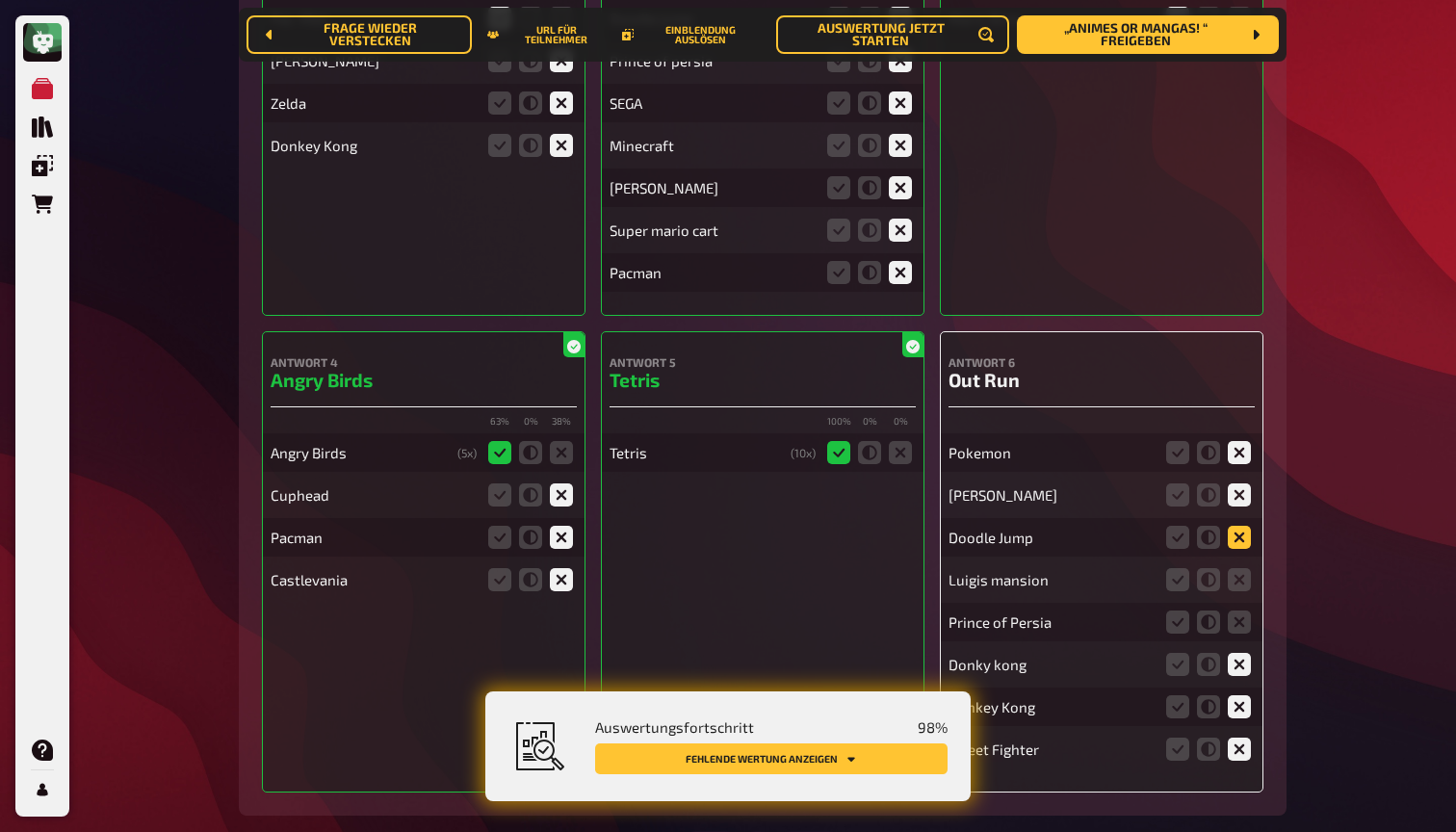
click at [0, 0] on input "radio" at bounding box center [0, 0] width 0 height 0
click at [1246, 568] on icon at bounding box center [1240, 579] width 23 height 23
click at [0, 0] on input "radio" at bounding box center [0, 0] width 0 height 0
click at [1242, 610] on icon at bounding box center [1240, 622] width 23 height 23
click at [0, 0] on input "radio" at bounding box center [0, 0] width 0 height 0
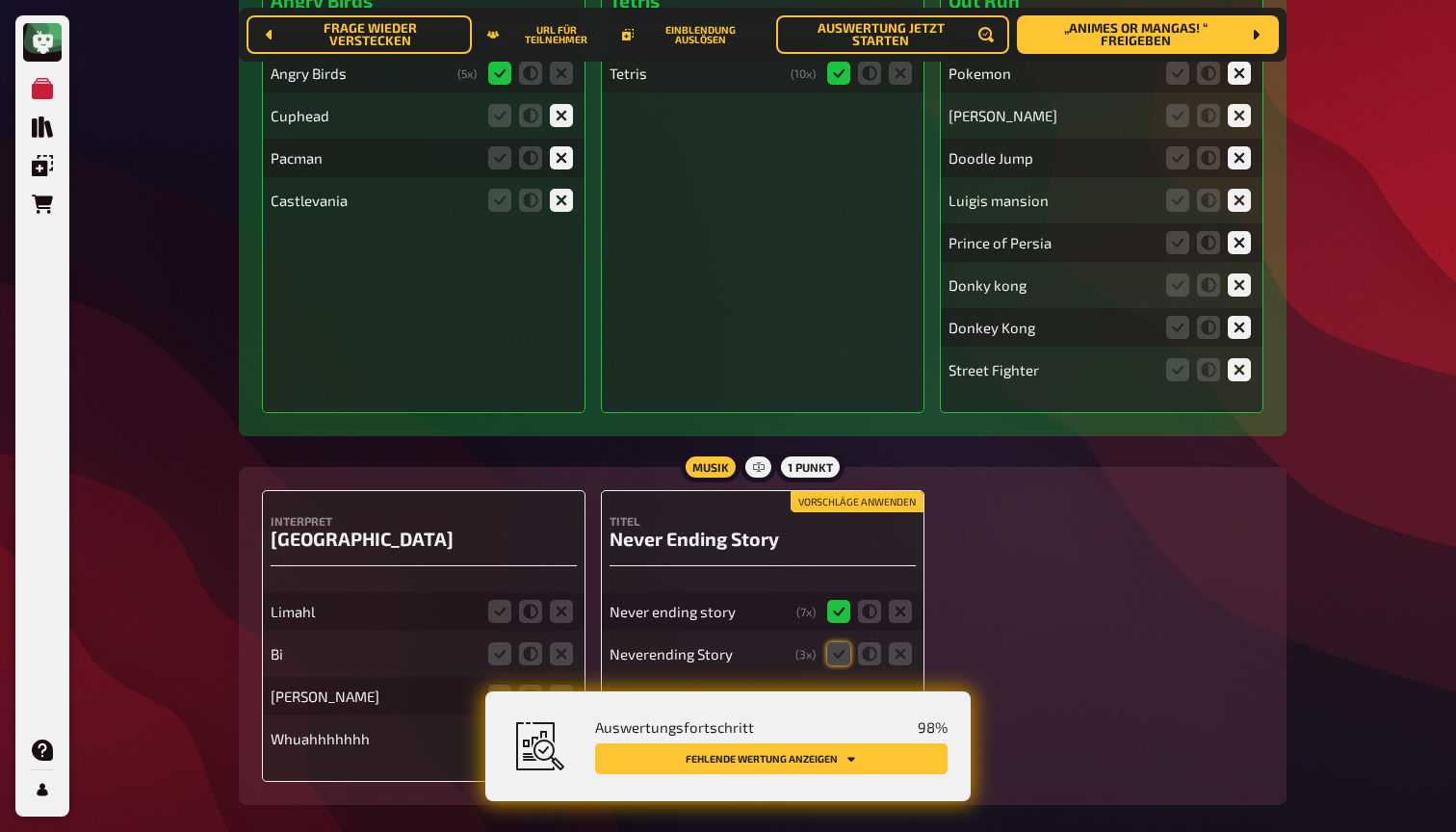
scroll to position [17601, 0]
click at [867, 492] on button "Vorschläge anwenden" at bounding box center [857, 503] width 133 height 22
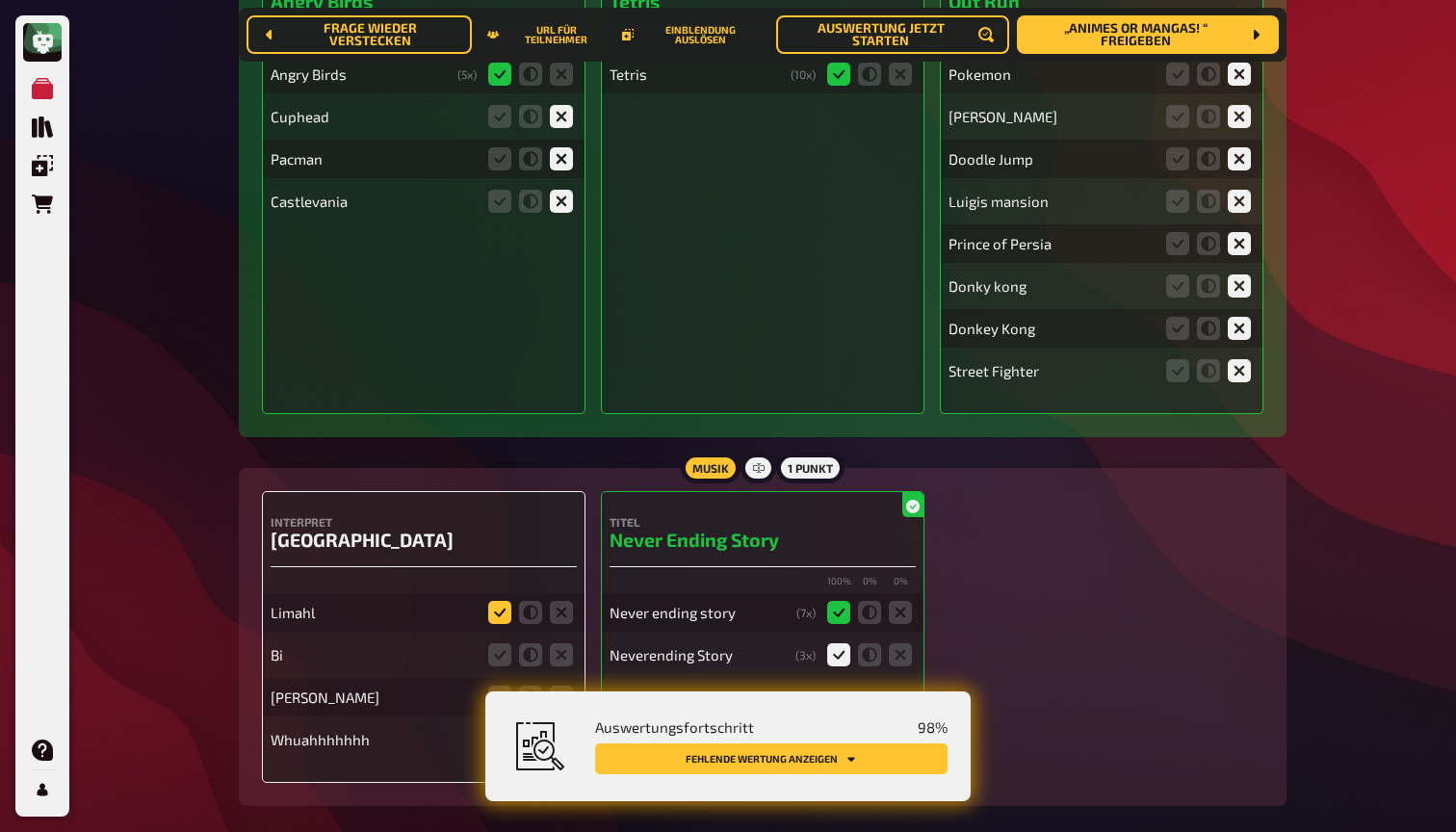
click at [501, 601] on icon at bounding box center [500, 613] width 23 height 23
click at [0, 0] on input "radio" at bounding box center [0, 0] width 0 height 0
click at [557, 727] on icon at bounding box center [562, 739] width 23 height 23
click at [0, 0] on input "radio" at bounding box center [0, 0] width 0 height 0
click at [562, 685] on icon at bounding box center [562, 697] width 23 height 23
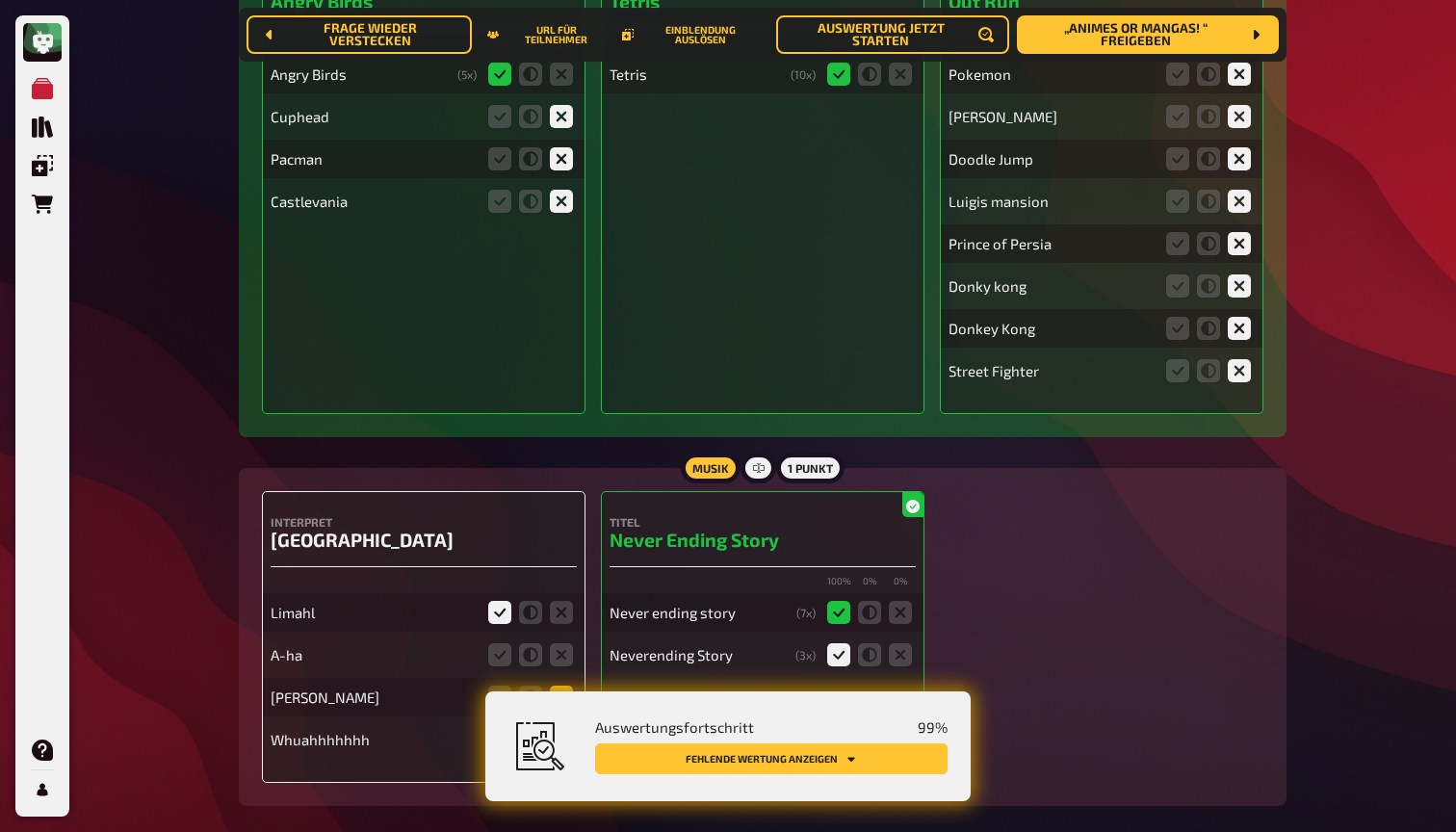
click at [0, 0] on input "radio" at bounding box center [0, 0] width 0 height 0
click at [572, 643] on icon at bounding box center [562, 655] width 23 height 23
click at [0, 0] on input "radio" at bounding box center [0, 0] width 0 height 0
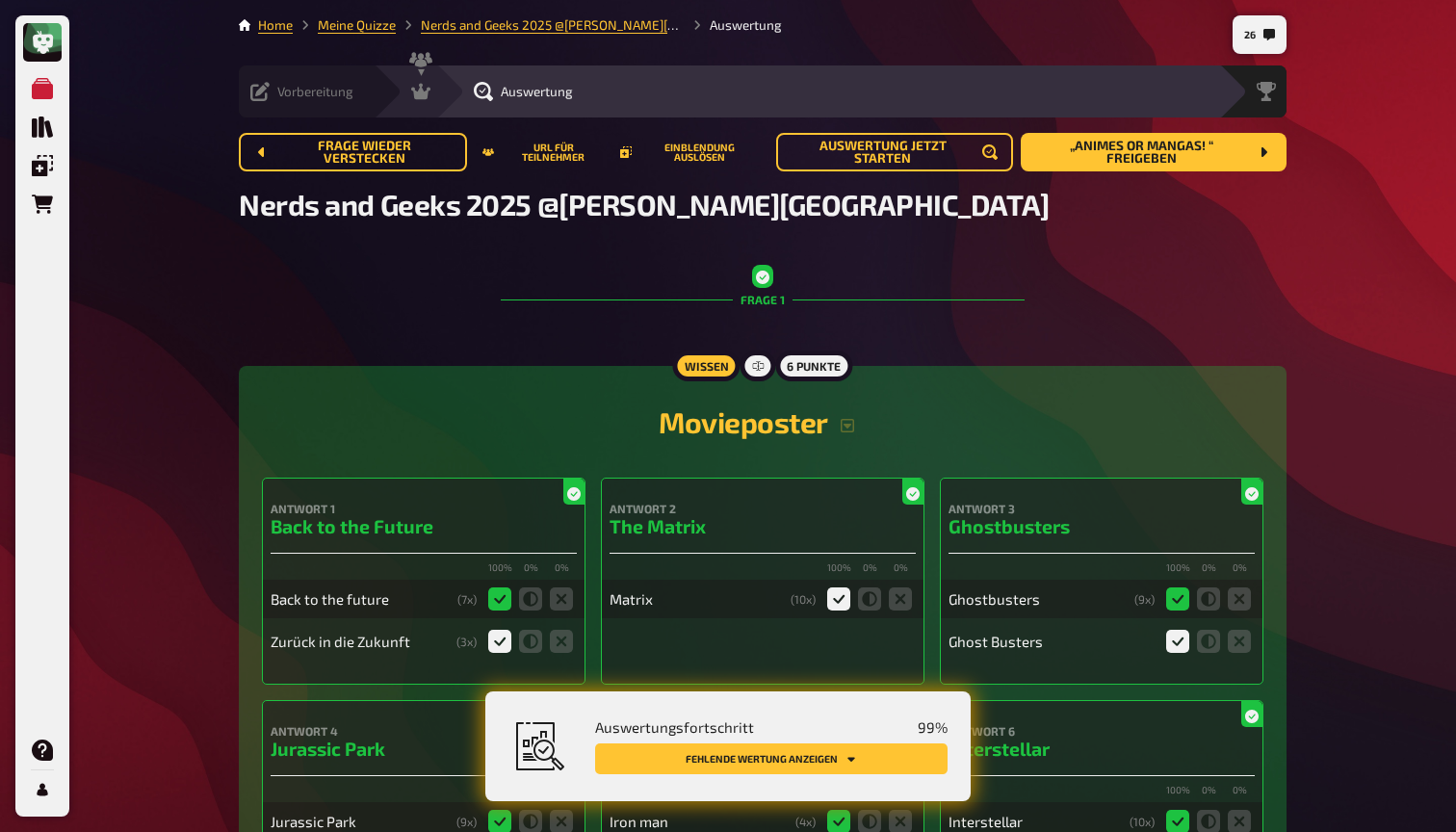
scroll to position [0, 0]
click at [271, 88] on div "Vorbereitung" at bounding box center [302, 92] width 103 height 20
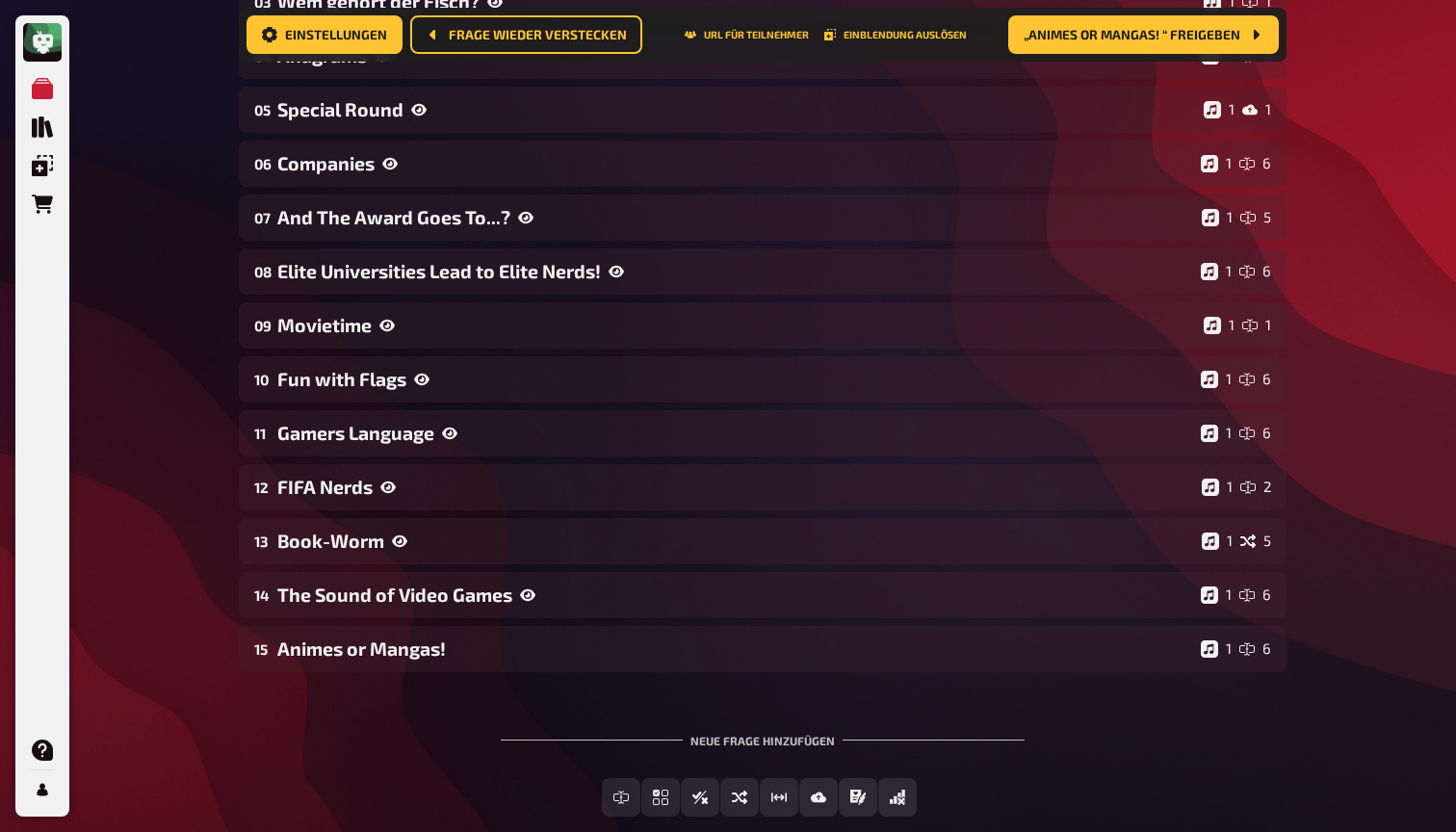
scroll to position [481, 0]
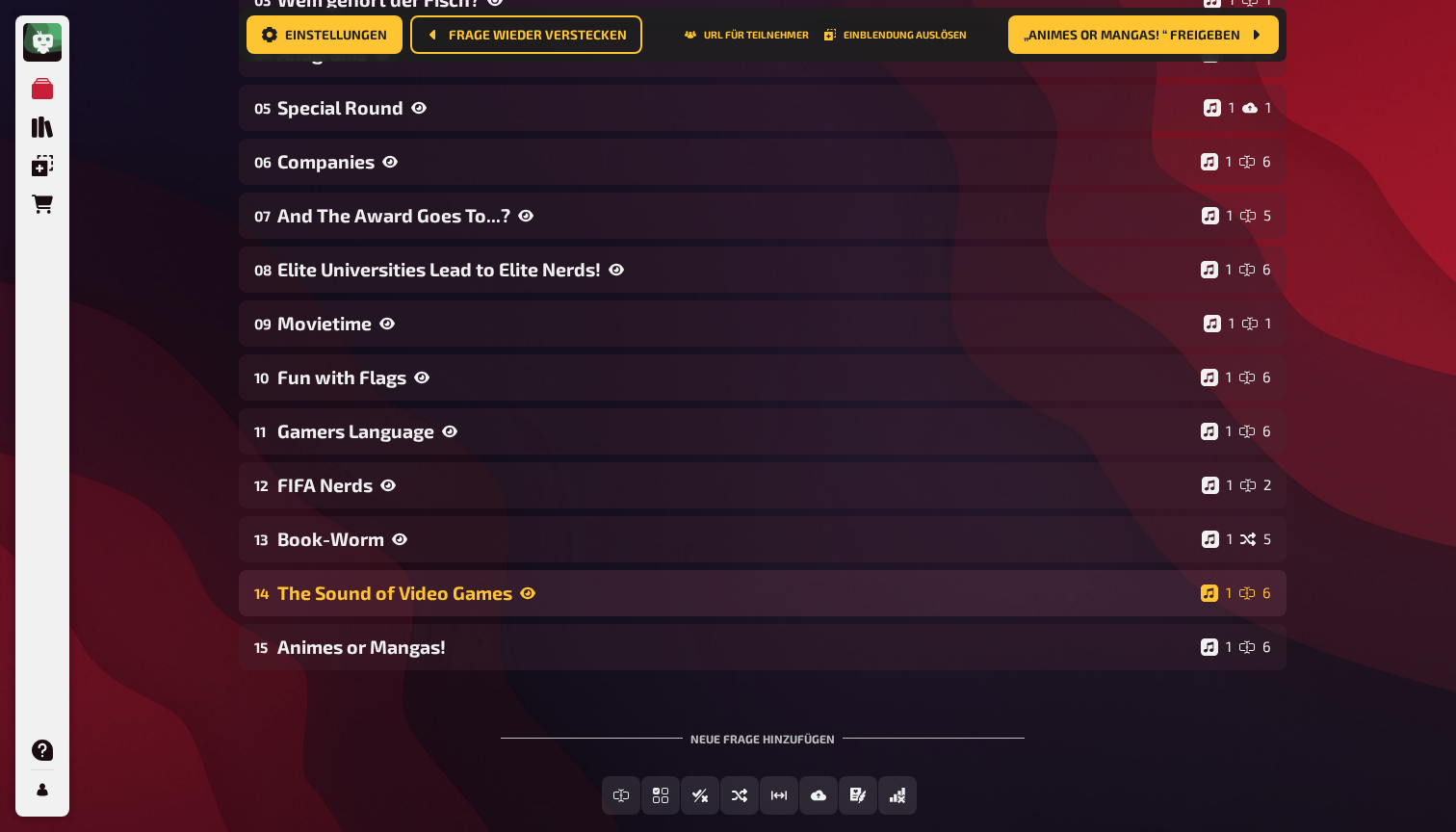
click at [420, 610] on div "14 The Sound of Video Games 1 6" at bounding box center [763, 592] width 1048 height 46
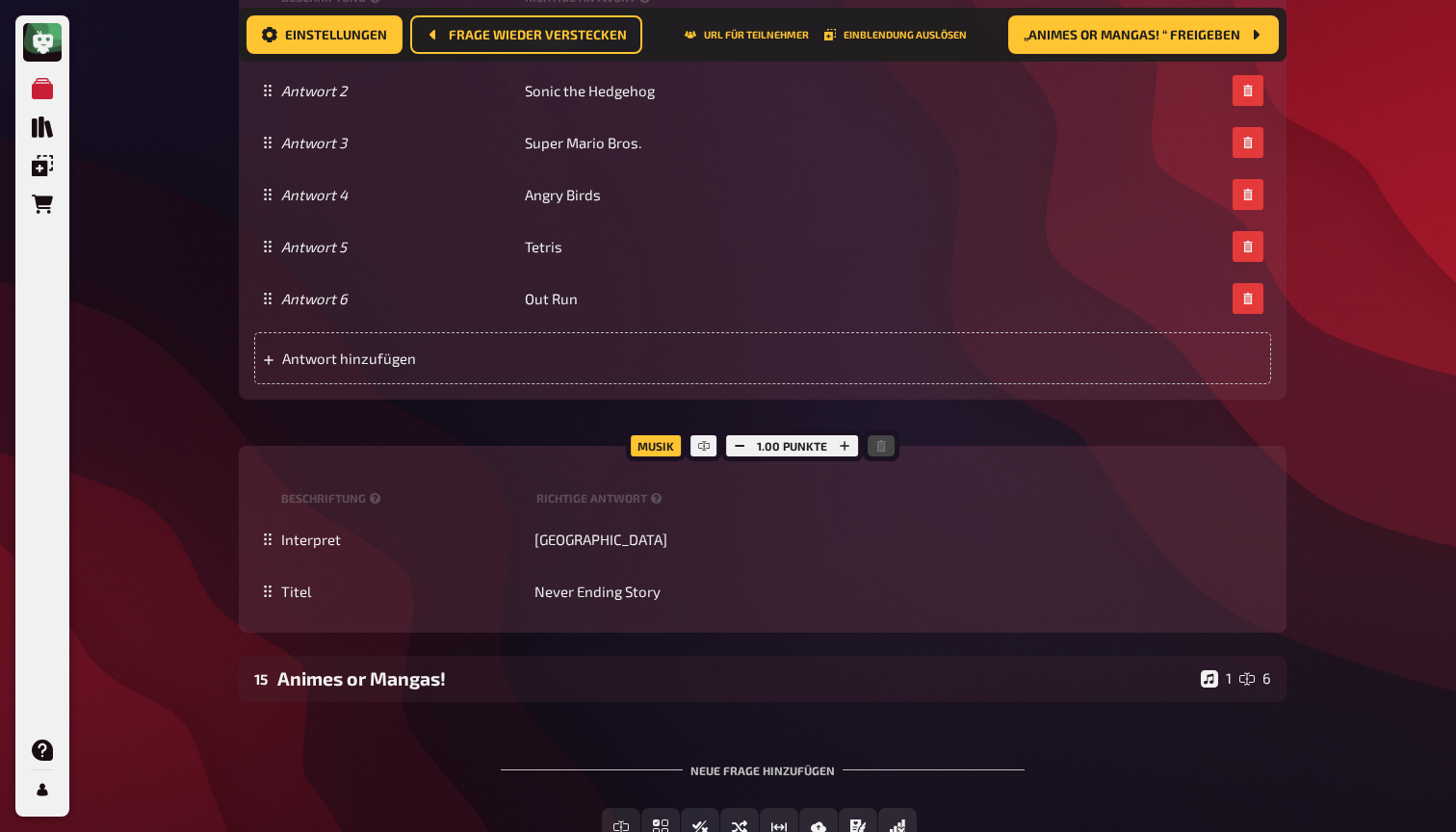
scroll to position [1496, 0]
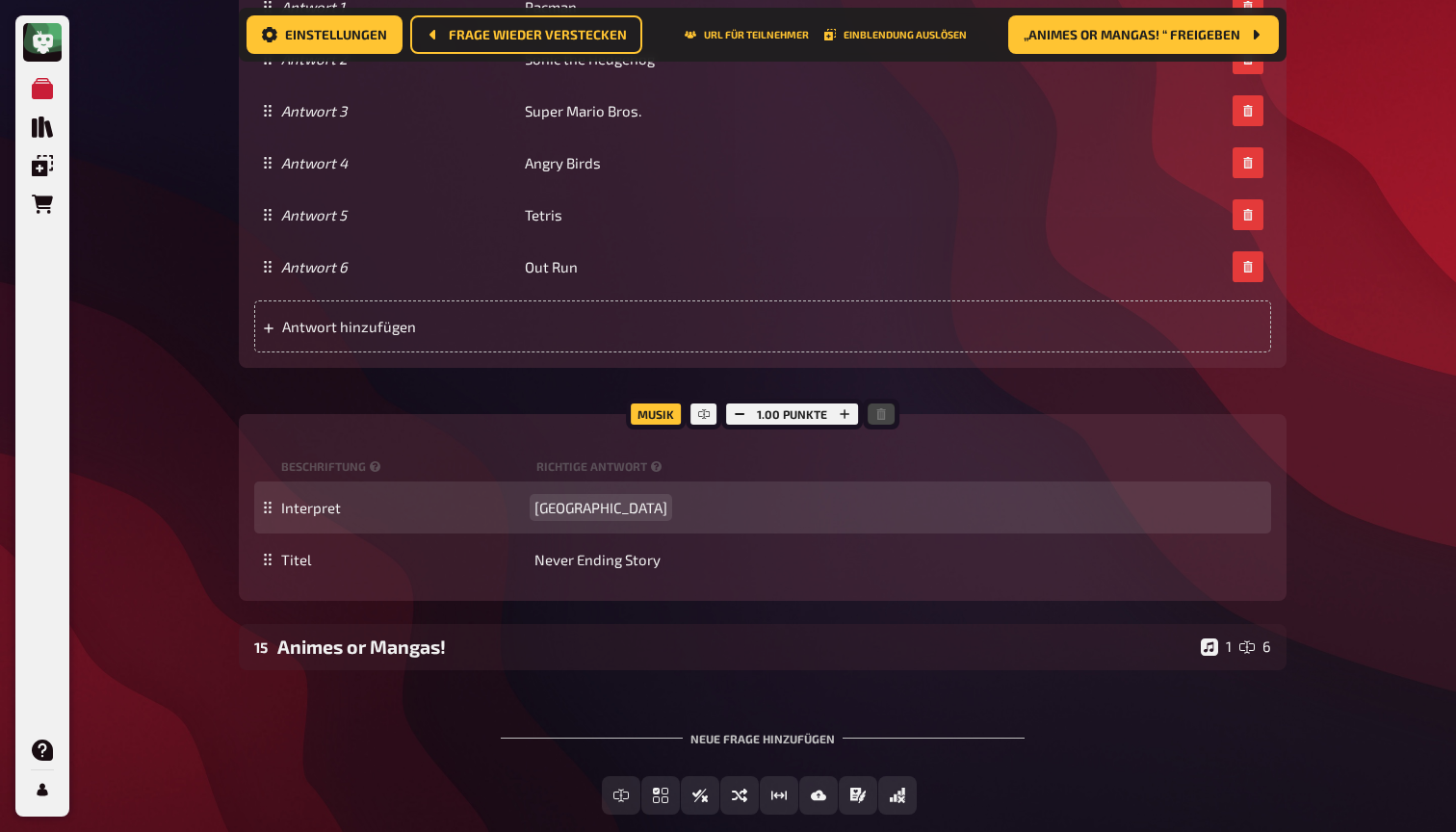
click at [564, 504] on span "Lima" at bounding box center [601, 507] width 133 height 18
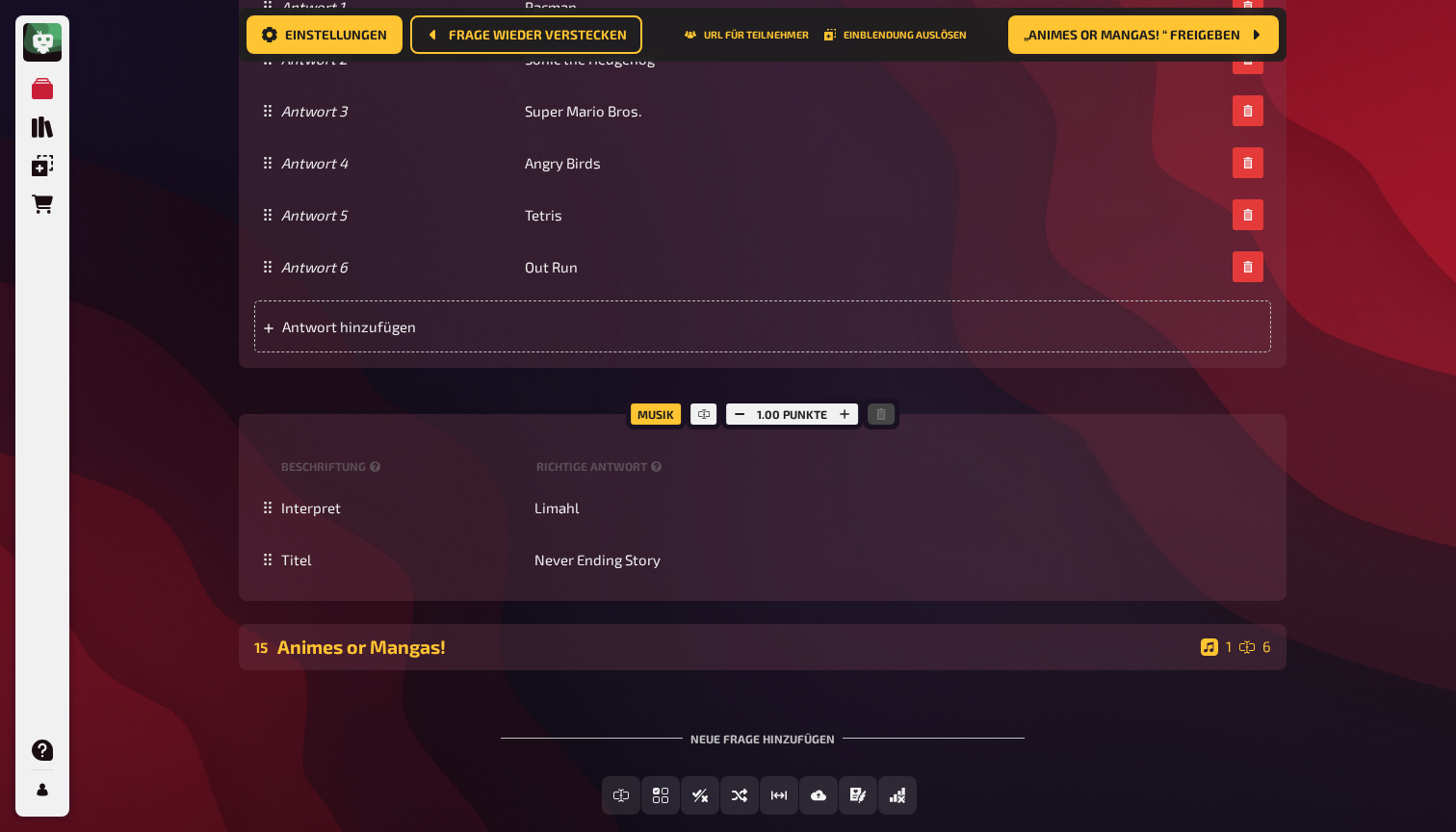
click at [688, 651] on div "Animes or Mangas!" at bounding box center [734, 646] width 916 height 23
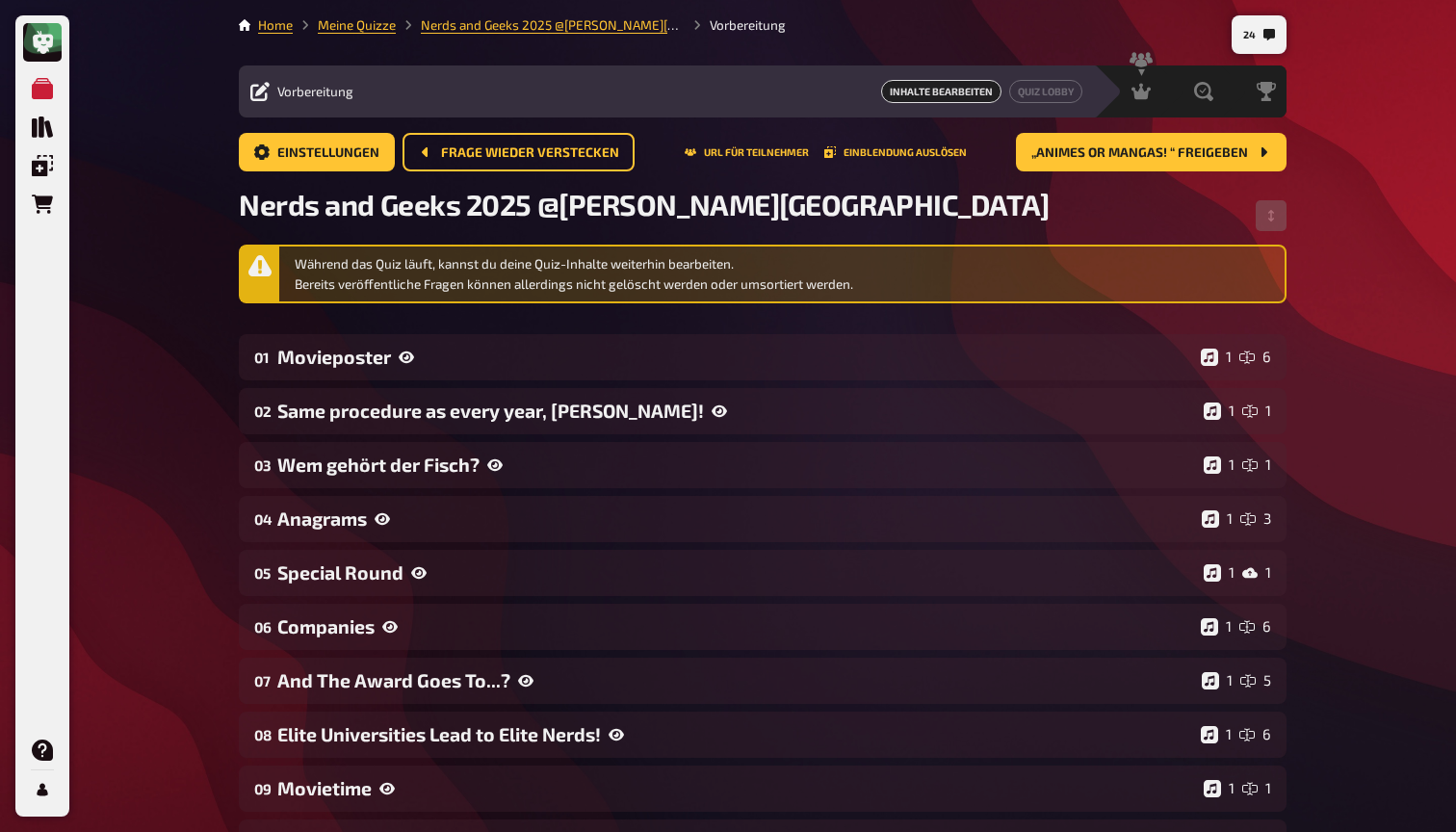
scroll to position [0, 0]
click at [1122, 94] on span "Moderation" at bounding box center [1097, 92] width 69 height 16
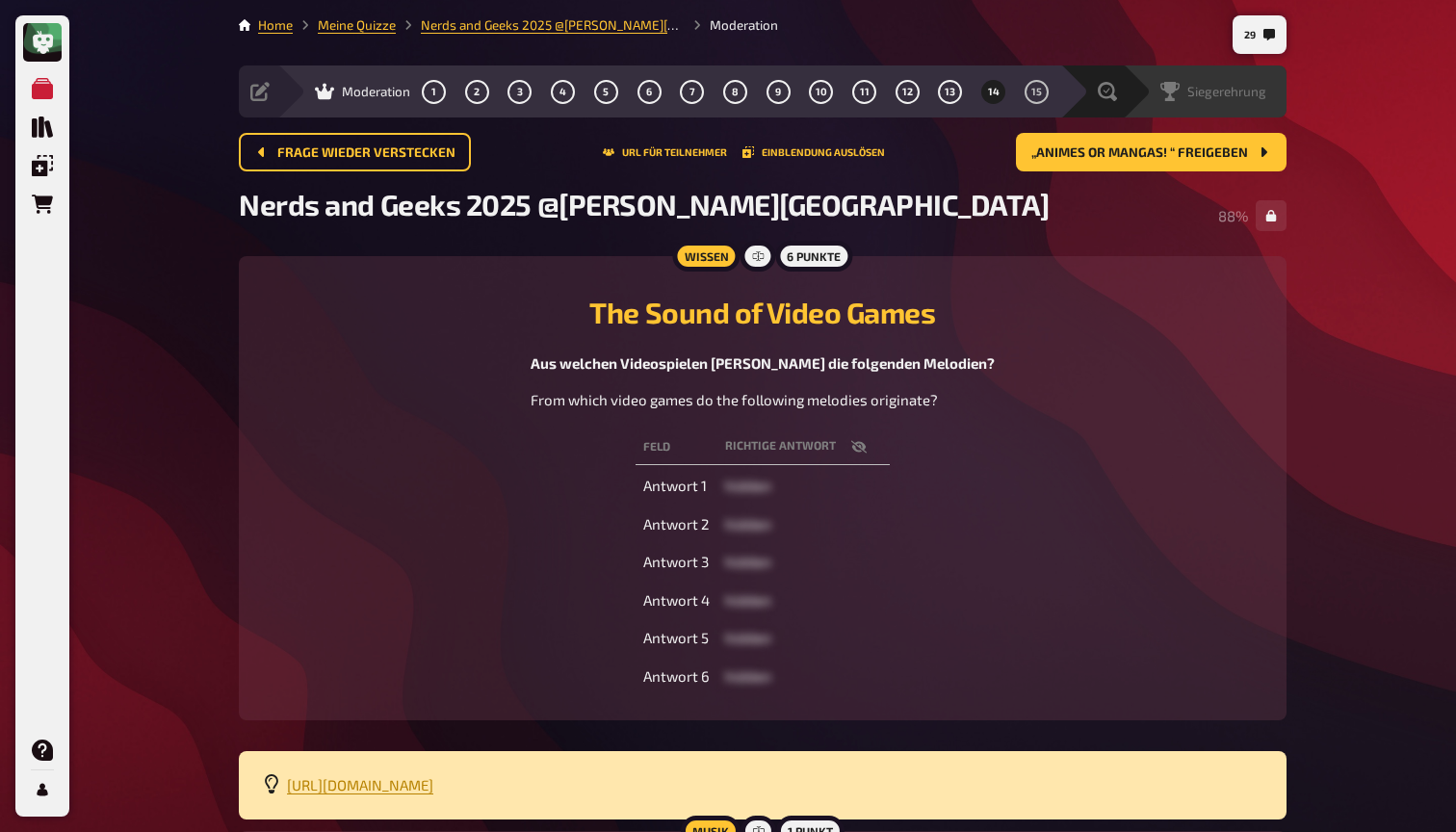
click at [1227, 92] on span "Siegerehrung" at bounding box center [1227, 92] width 79 height 16
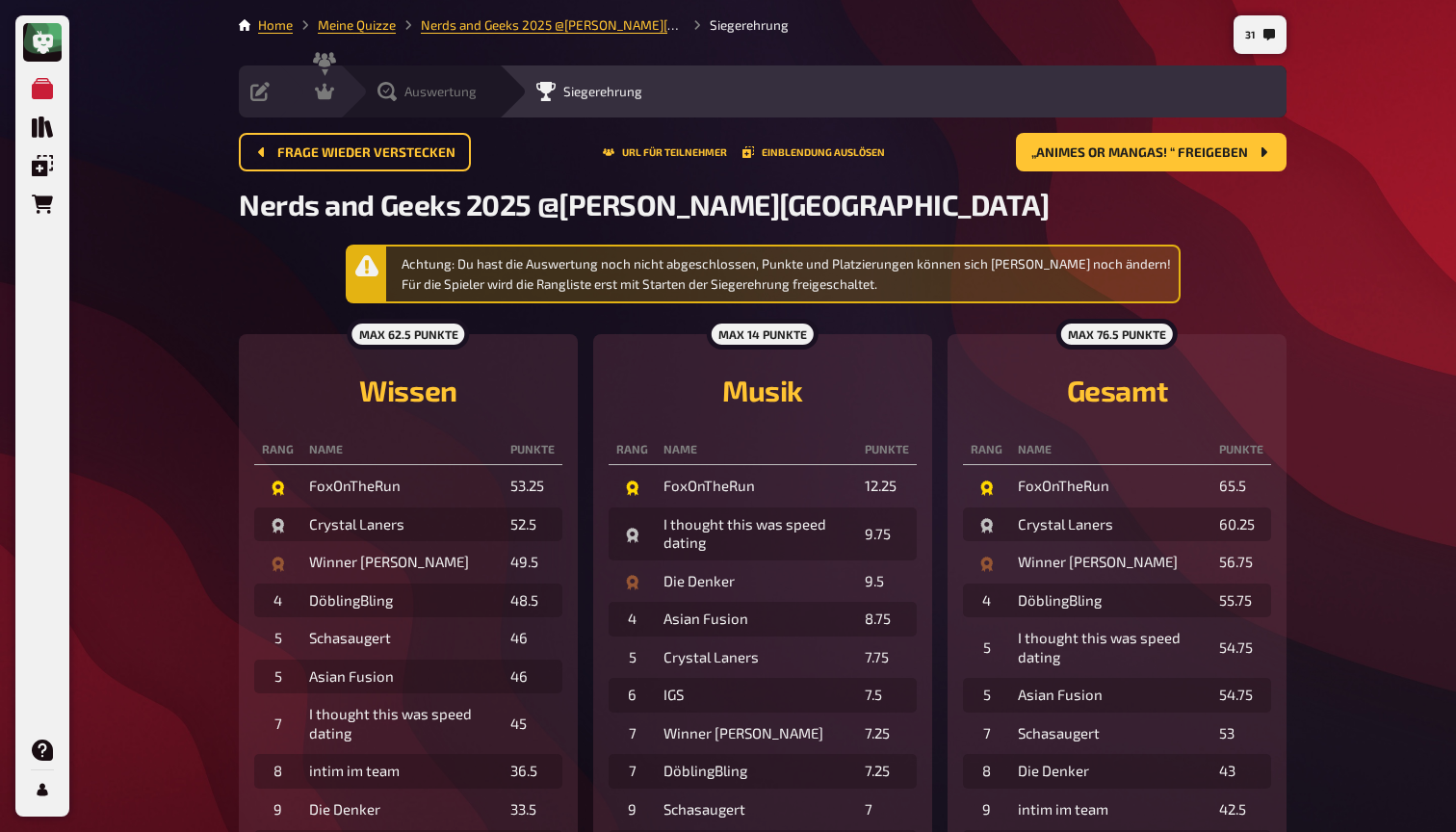
click at [409, 96] on span "Auswertung" at bounding box center [441, 92] width 72 height 16
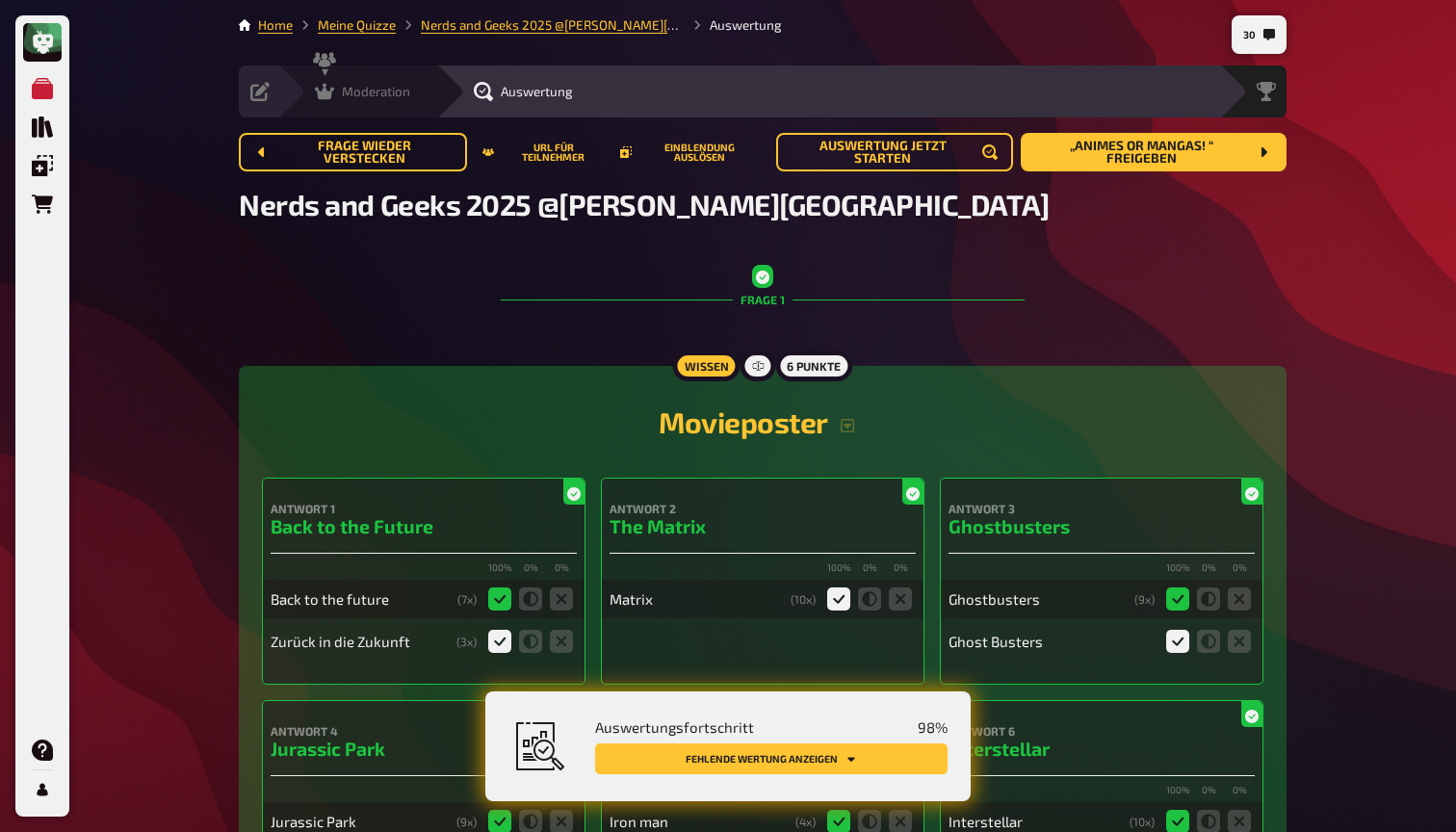
click at [322, 92] on icon at bounding box center [325, 92] width 20 height 17
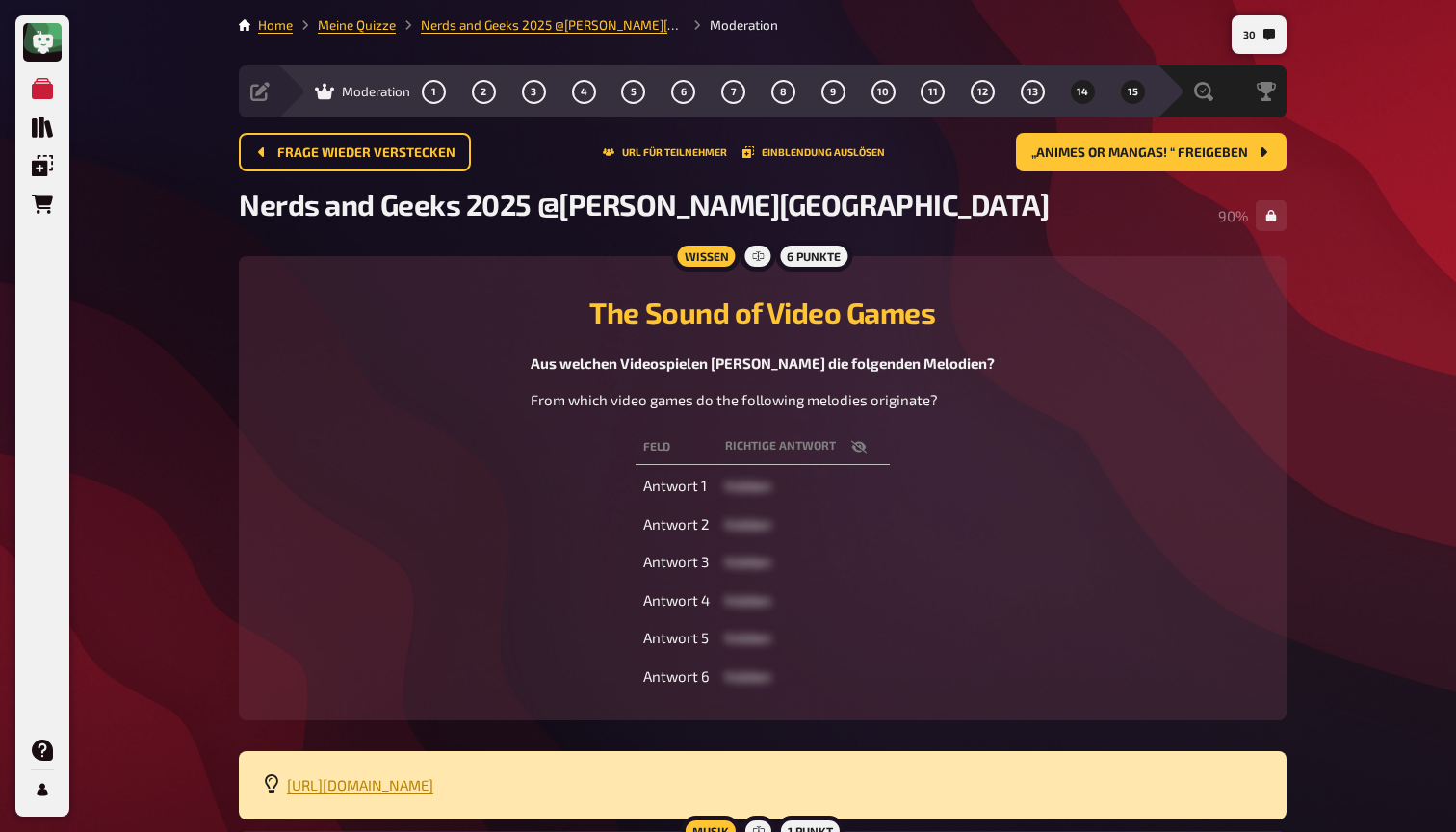
click at [1126, 93] on button "15" at bounding box center [1132, 91] width 30 height 30
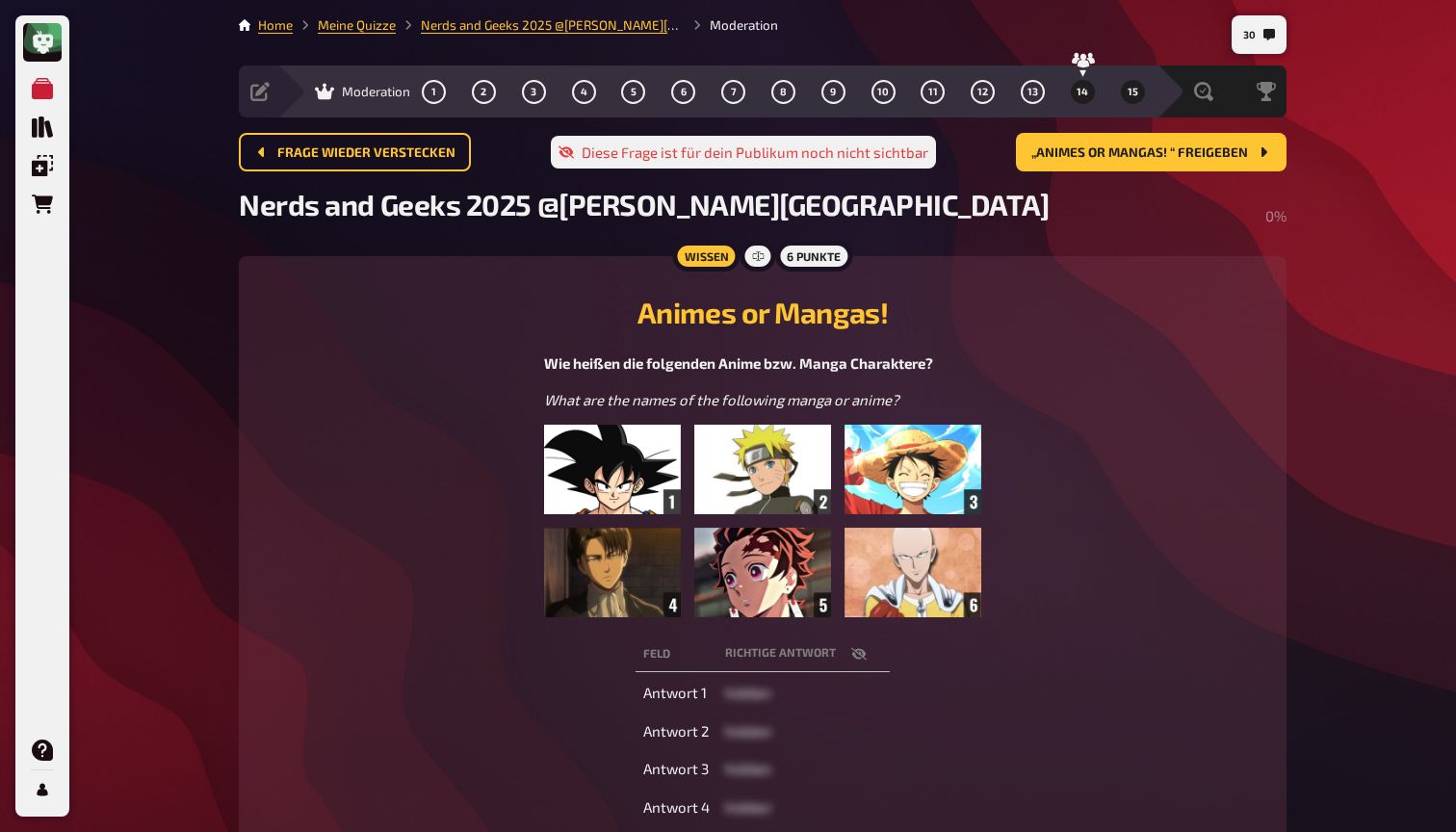
click at [1081, 87] on span "14" at bounding box center [1082, 92] width 12 height 11
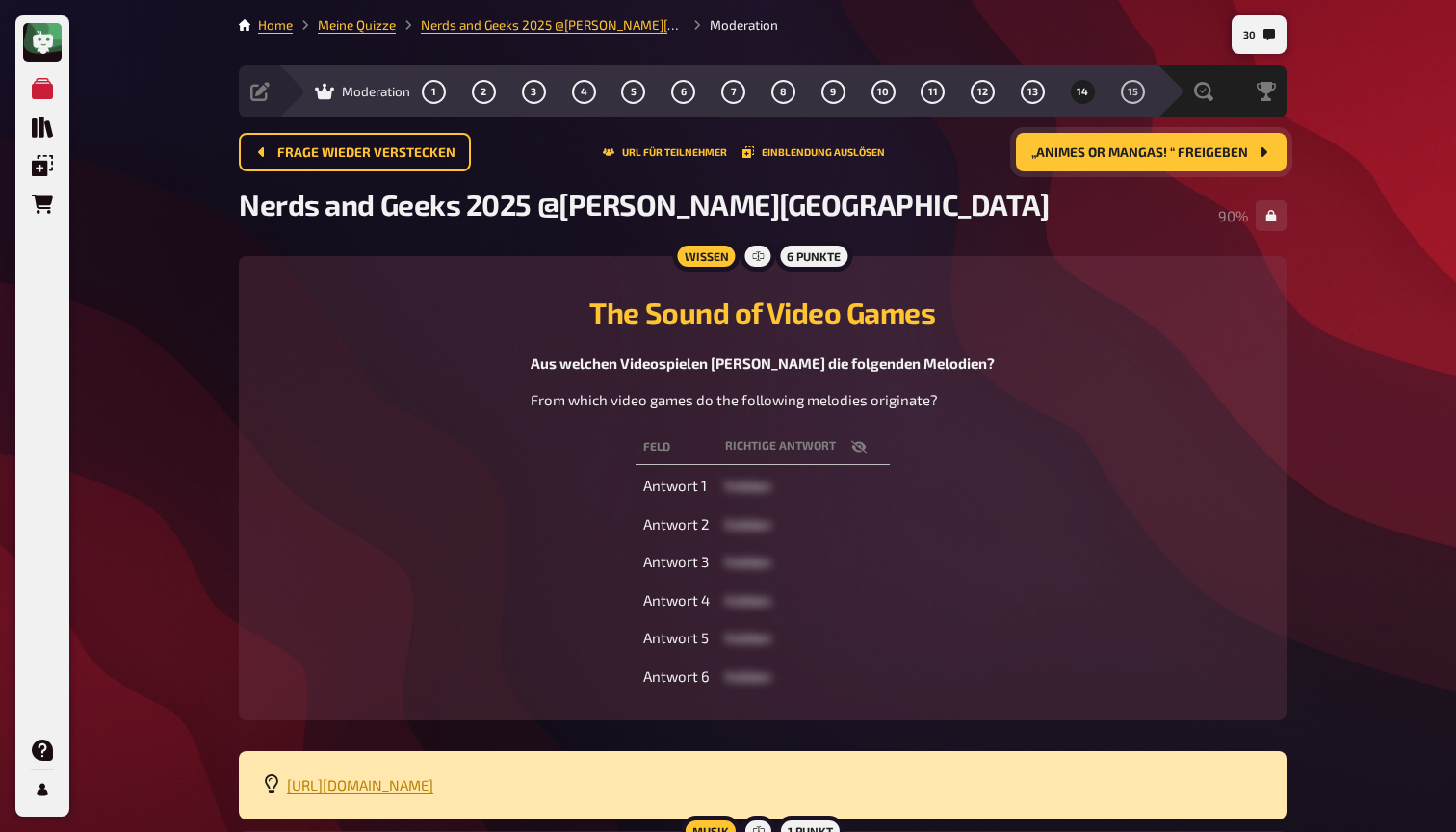
click at [1147, 156] on span "„Animes or Mangas! “ freigeben" at bounding box center [1139, 153] width 216 height 14
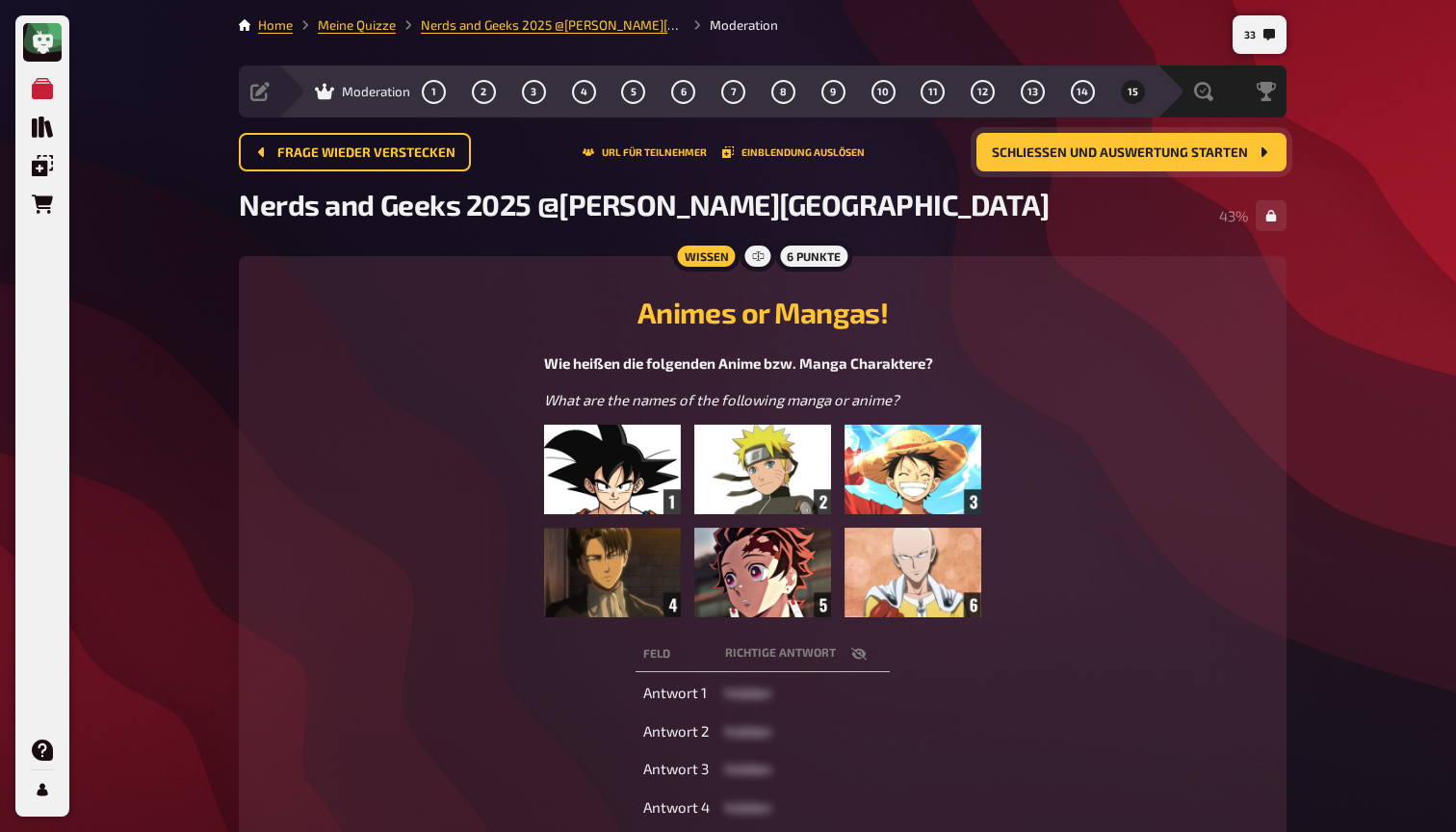
click at [855, 649] on icon "button" at bounding box center [859, 654] width 16 height 13
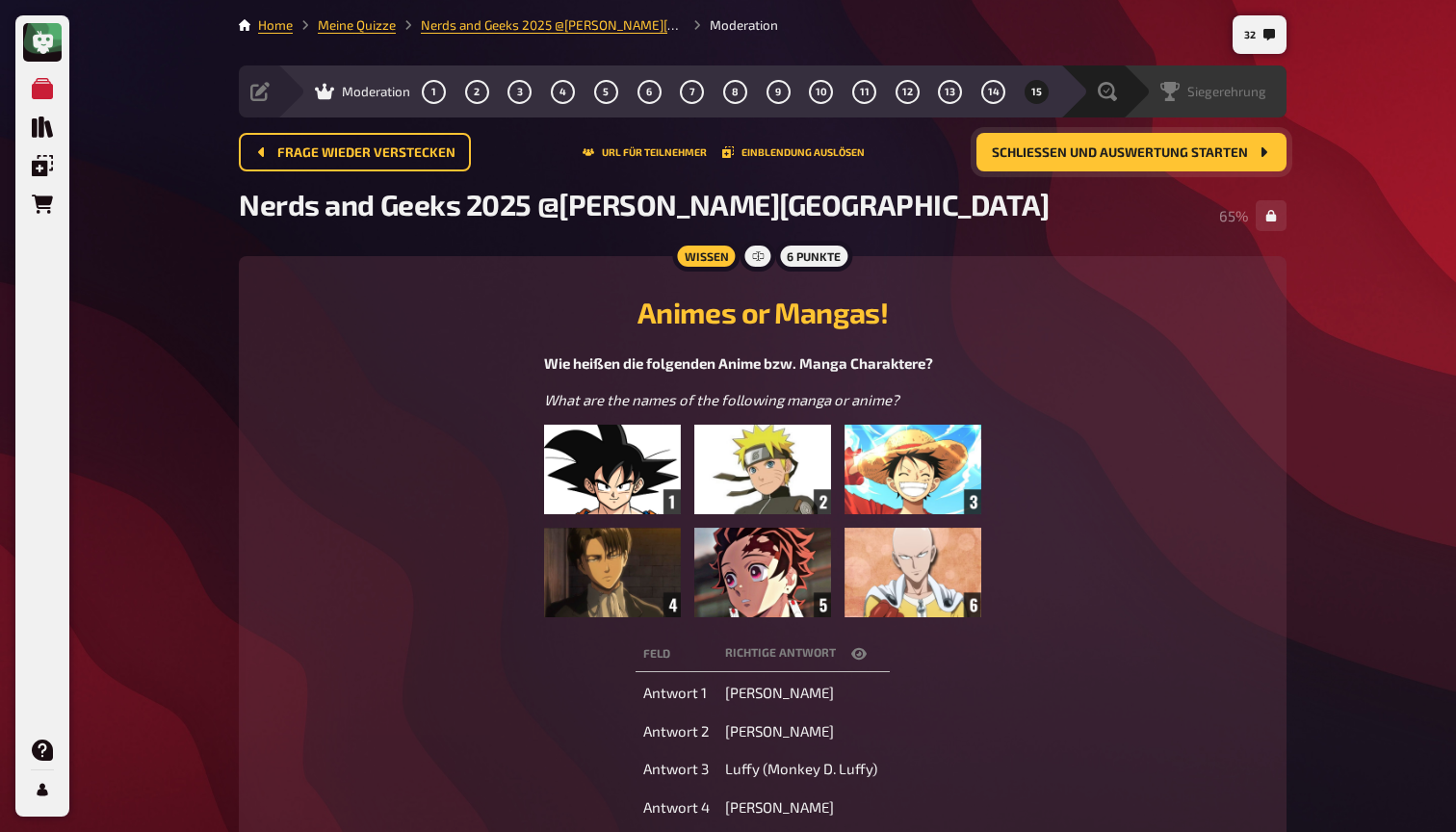
click at [1129, 90] on div "Siegerehrung" at bounding box center [1204, 91] width 164 height 52
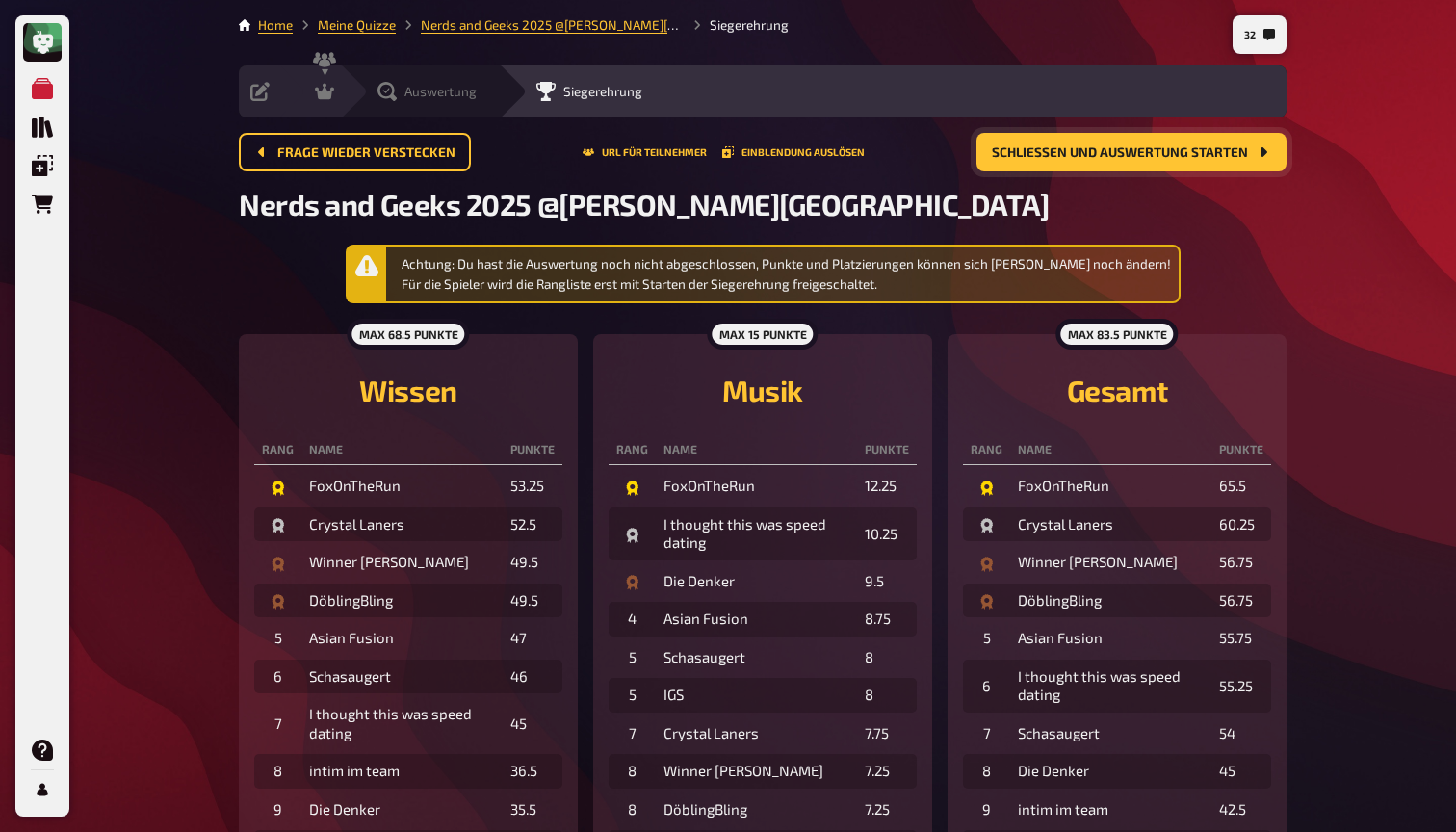
click at [408, 86] on span "Auswertung" at bounding box center [441, 92] width 72 height 16
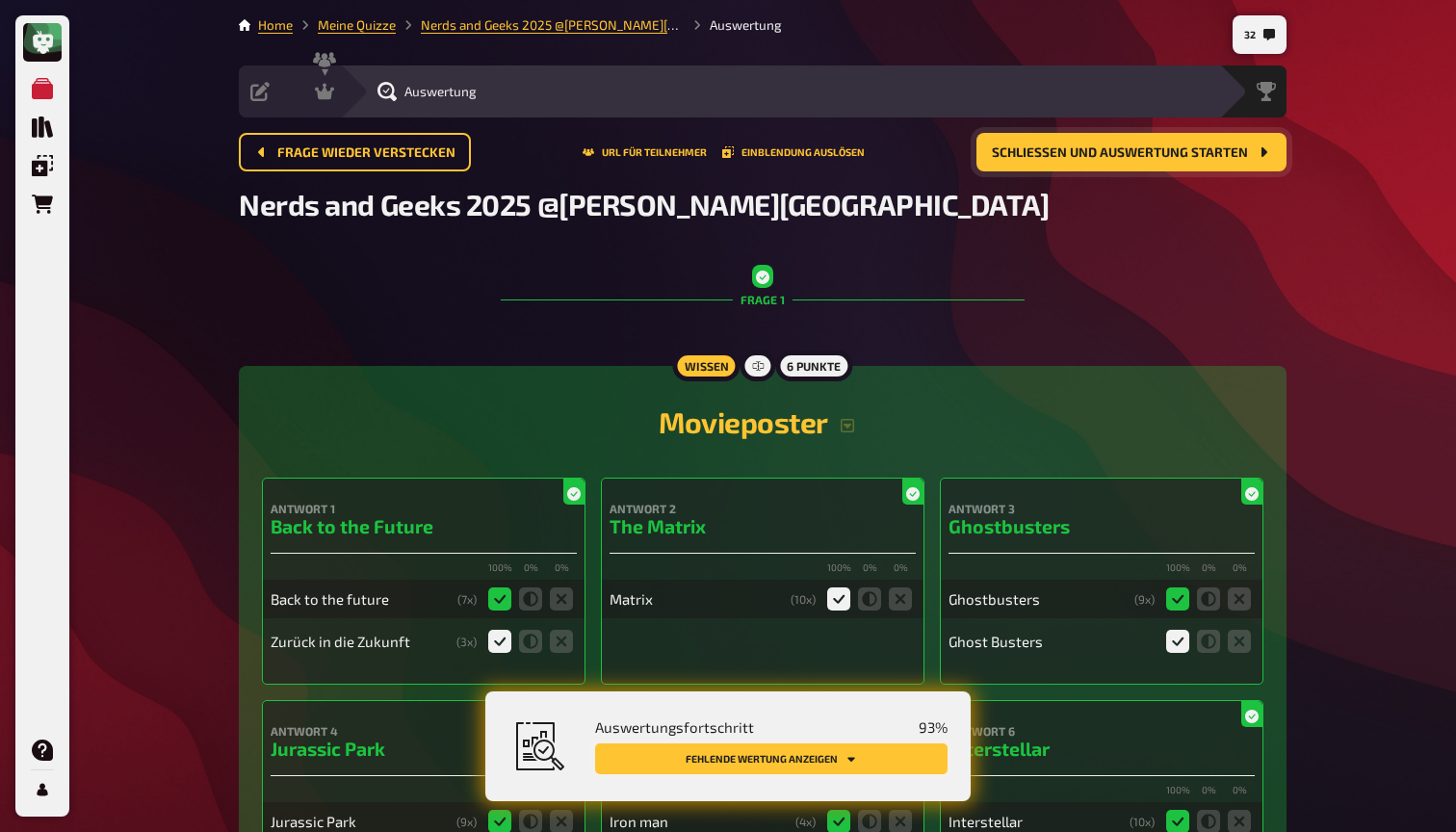
click at [839, 760] on button "Fehlende Wertung anzeigen" at bounding box center [772, 758] width 352 height 30
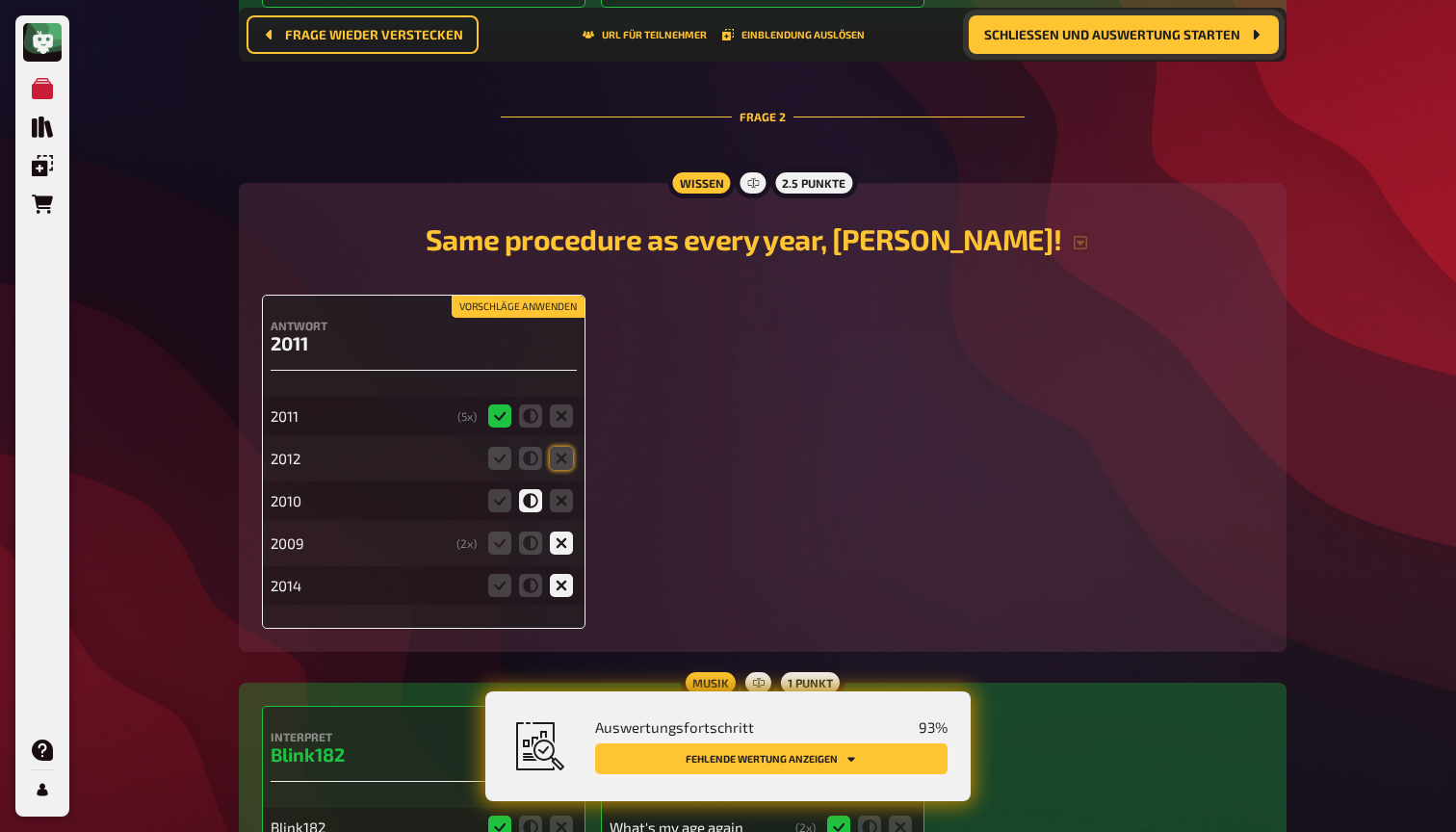
scroll to position [1703, 0]
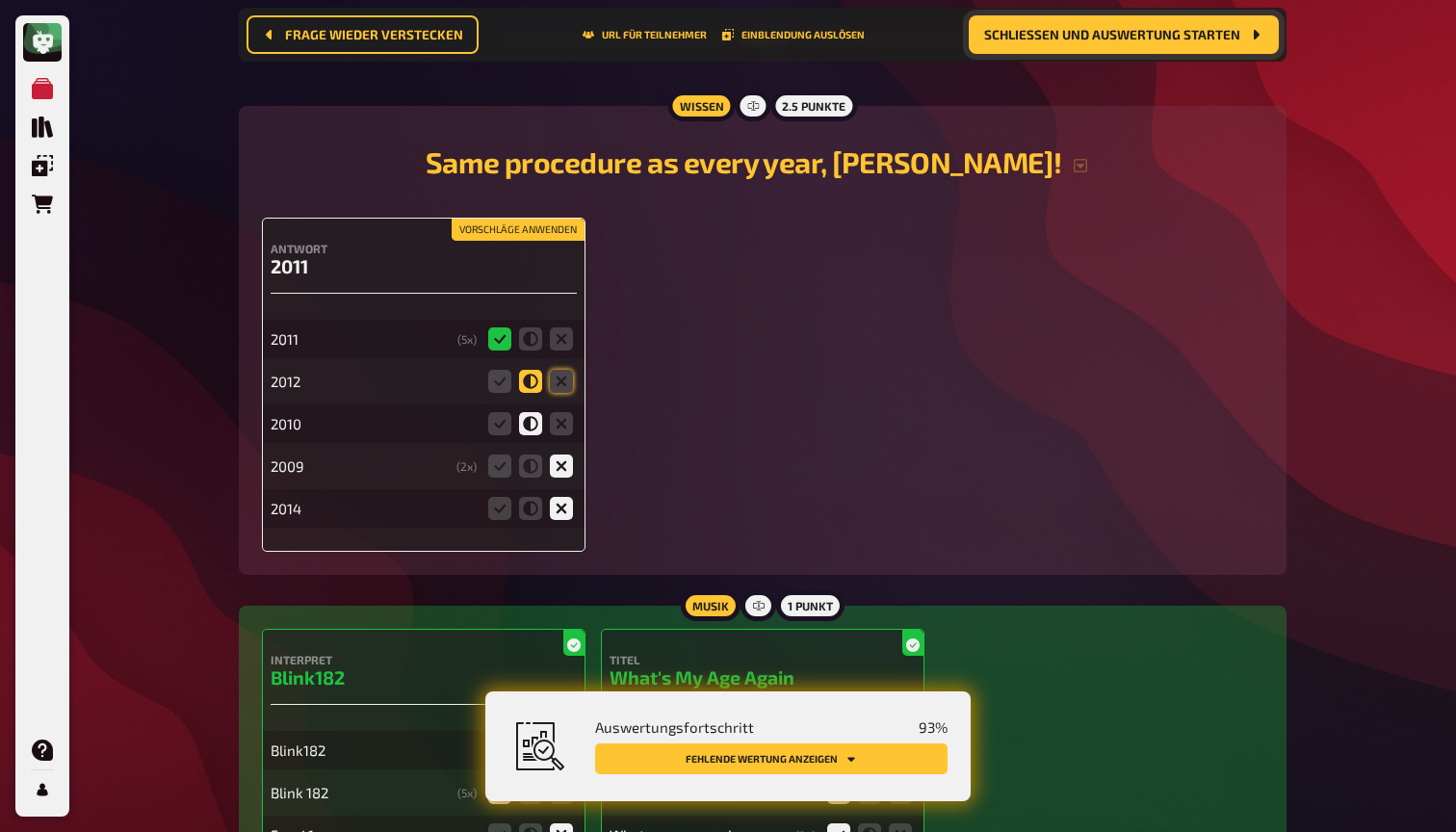
click at [532, 375] on icon at bounding box center [531, 382] width 23 height 23
click at [0, 0] on input "radio" at bounding box center [0, 0] width 0 height 0
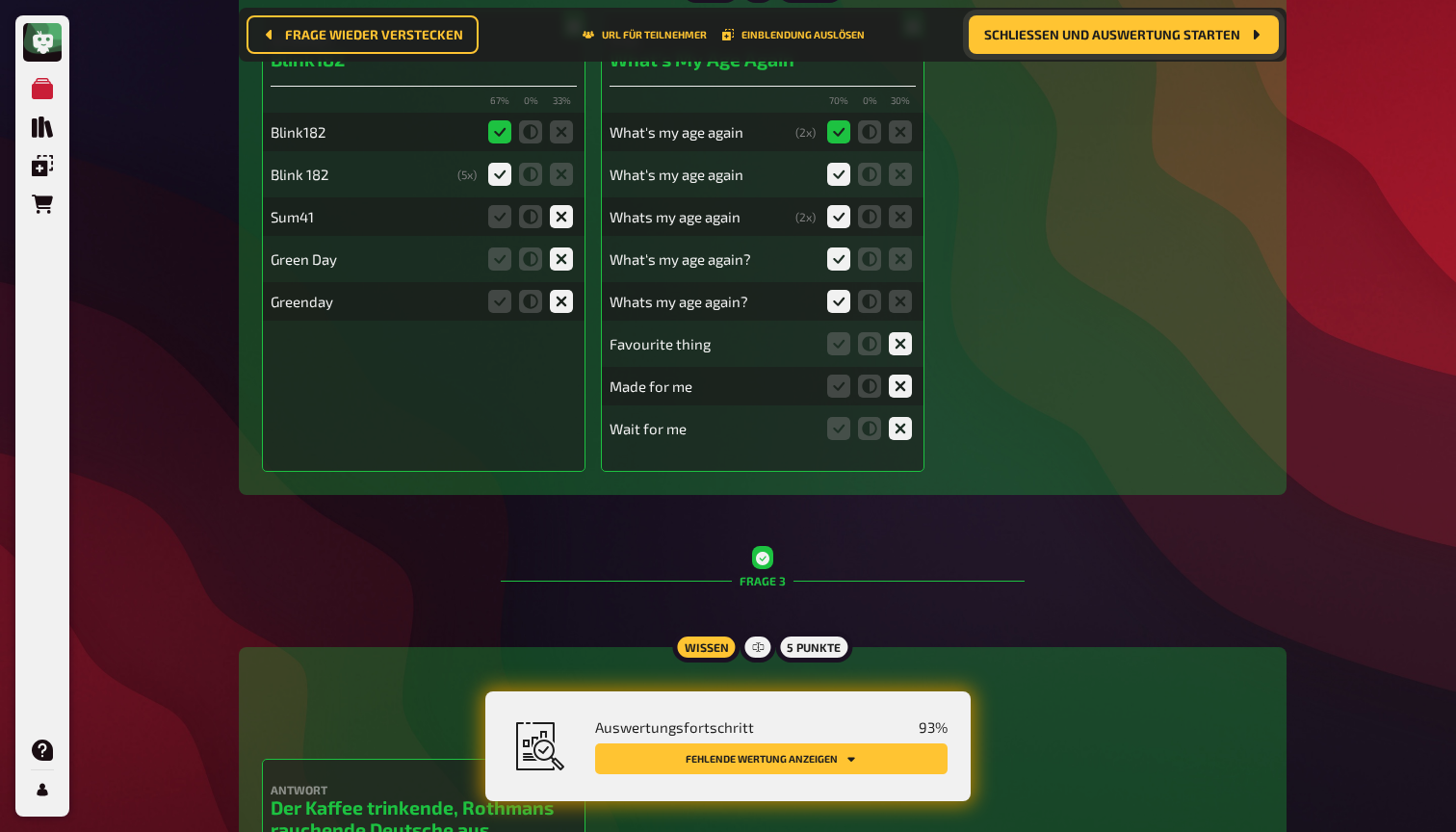
scroll to position [2602, 0]
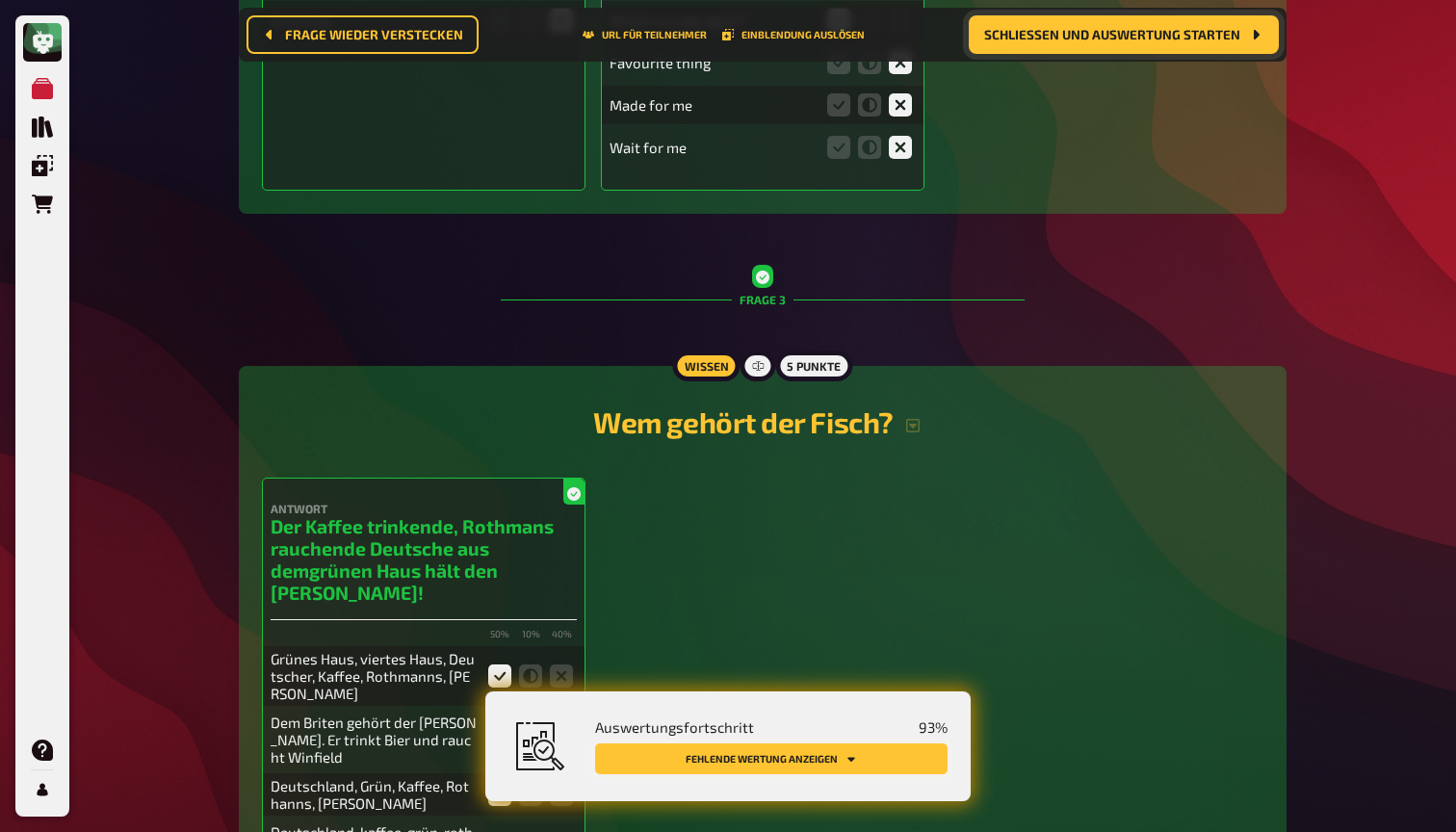
click at [840, 760] on button "Fehlende Wertung anzeigen" at bounding box center [772, 758] width 352 height 30
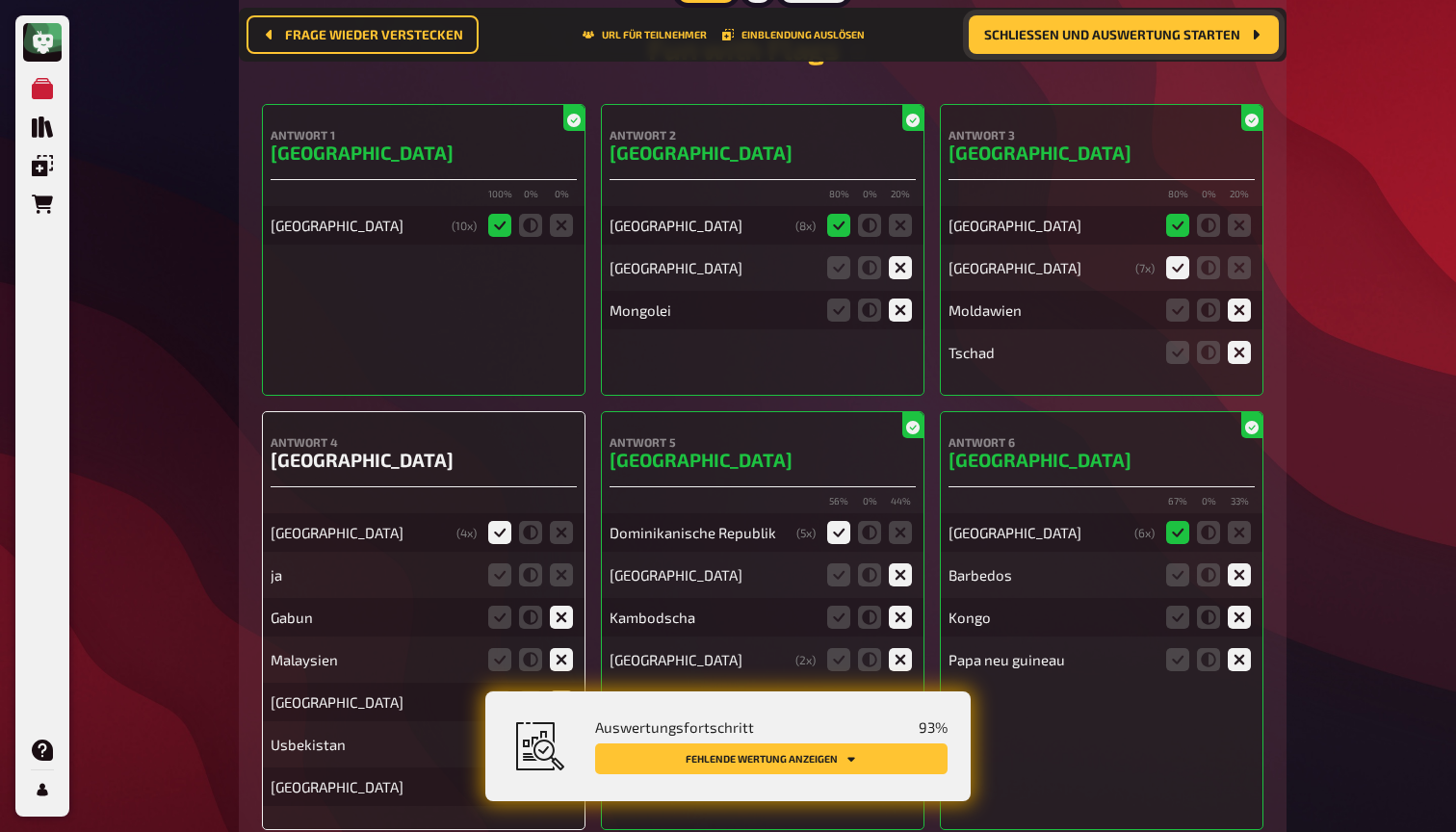
scroll to position [11749, 0]
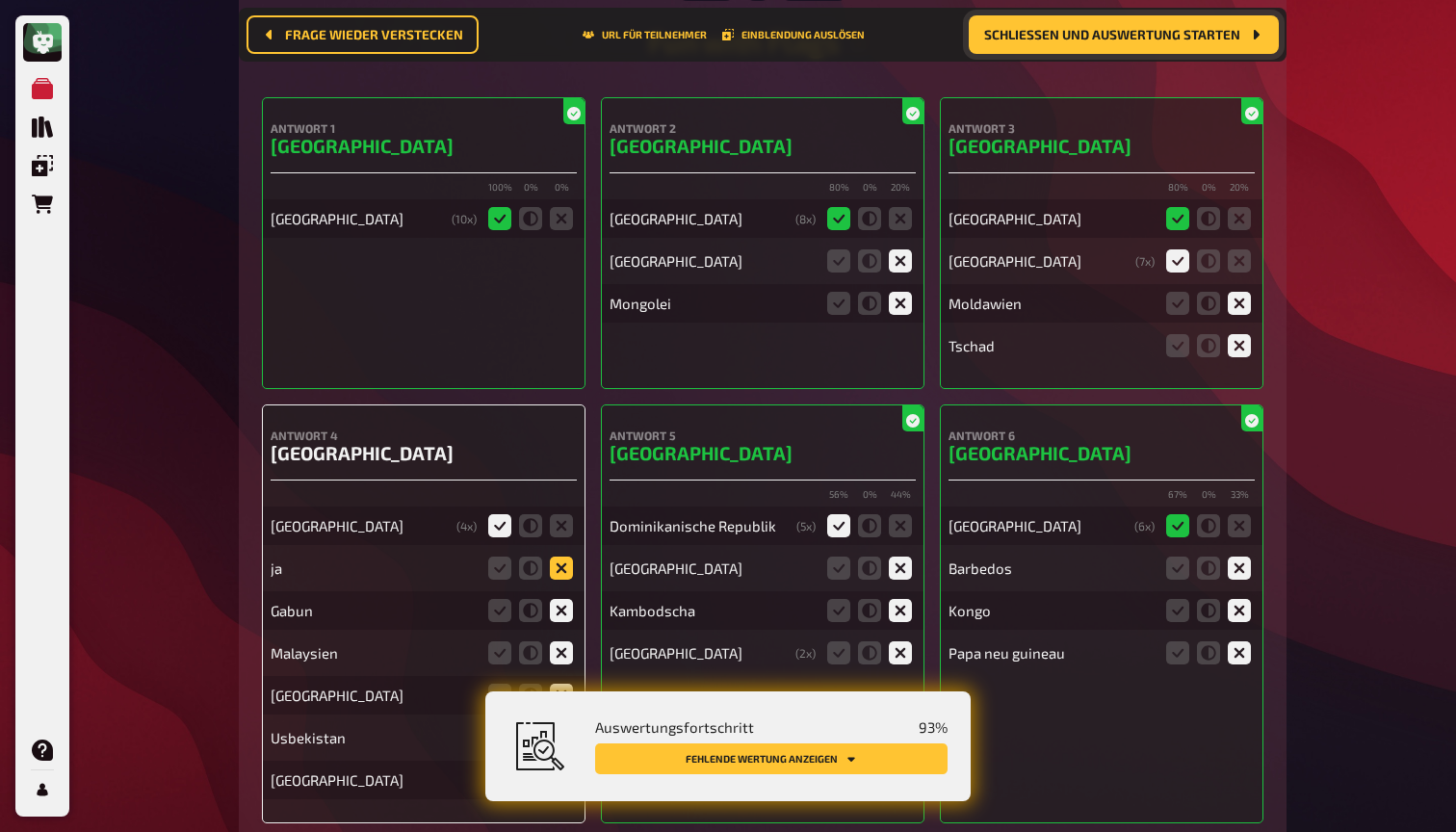
click at [556, 556] on icon at bounding box center [562, 568] width 23 height 23
click at [0, 0] on input "radio" at bounding box center [0, 0] width 0 height 0
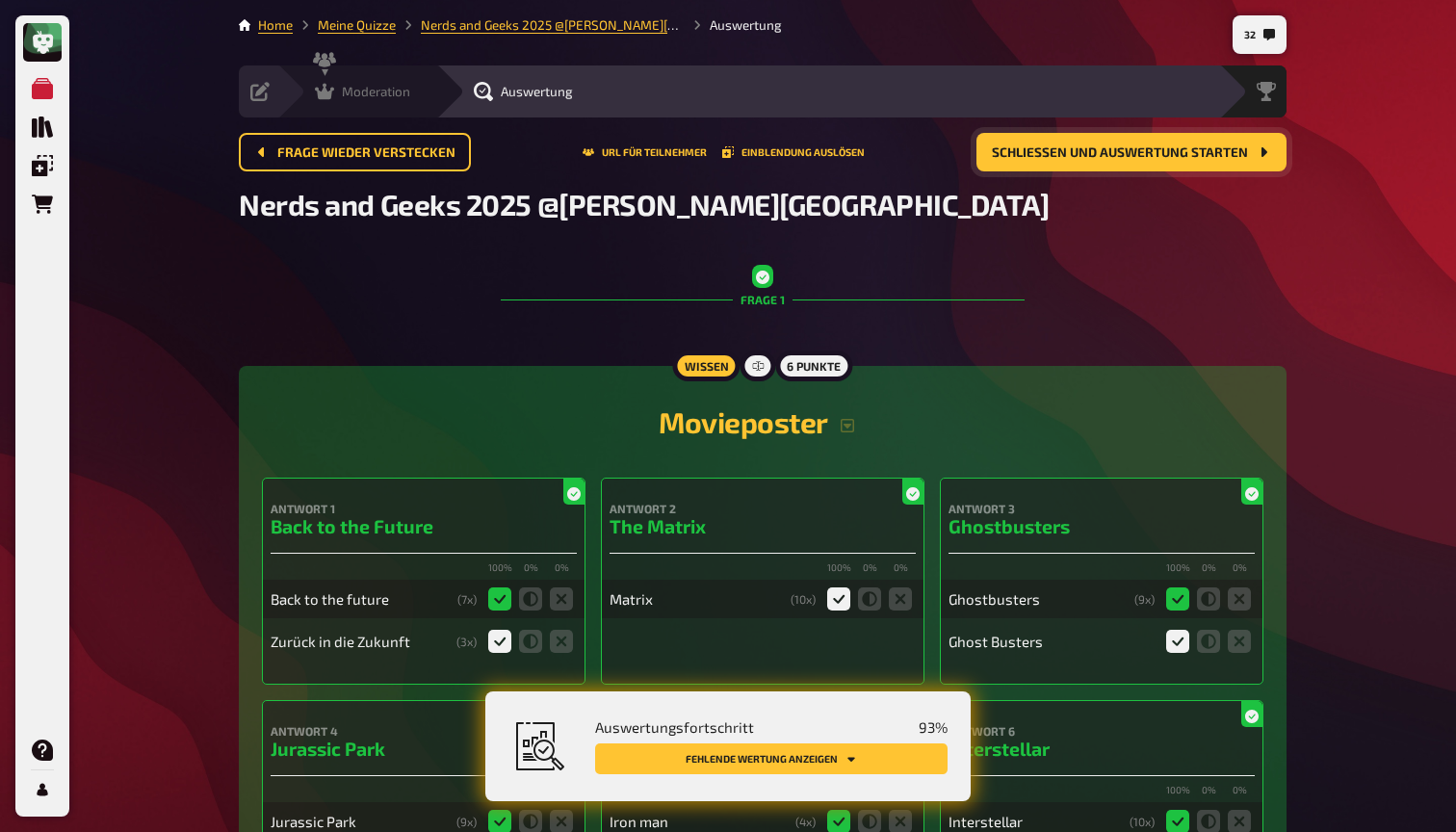
scroll to position [0, 0]
click at [320, 87] on icon at bounding box center [325, 92] width 20 height 20
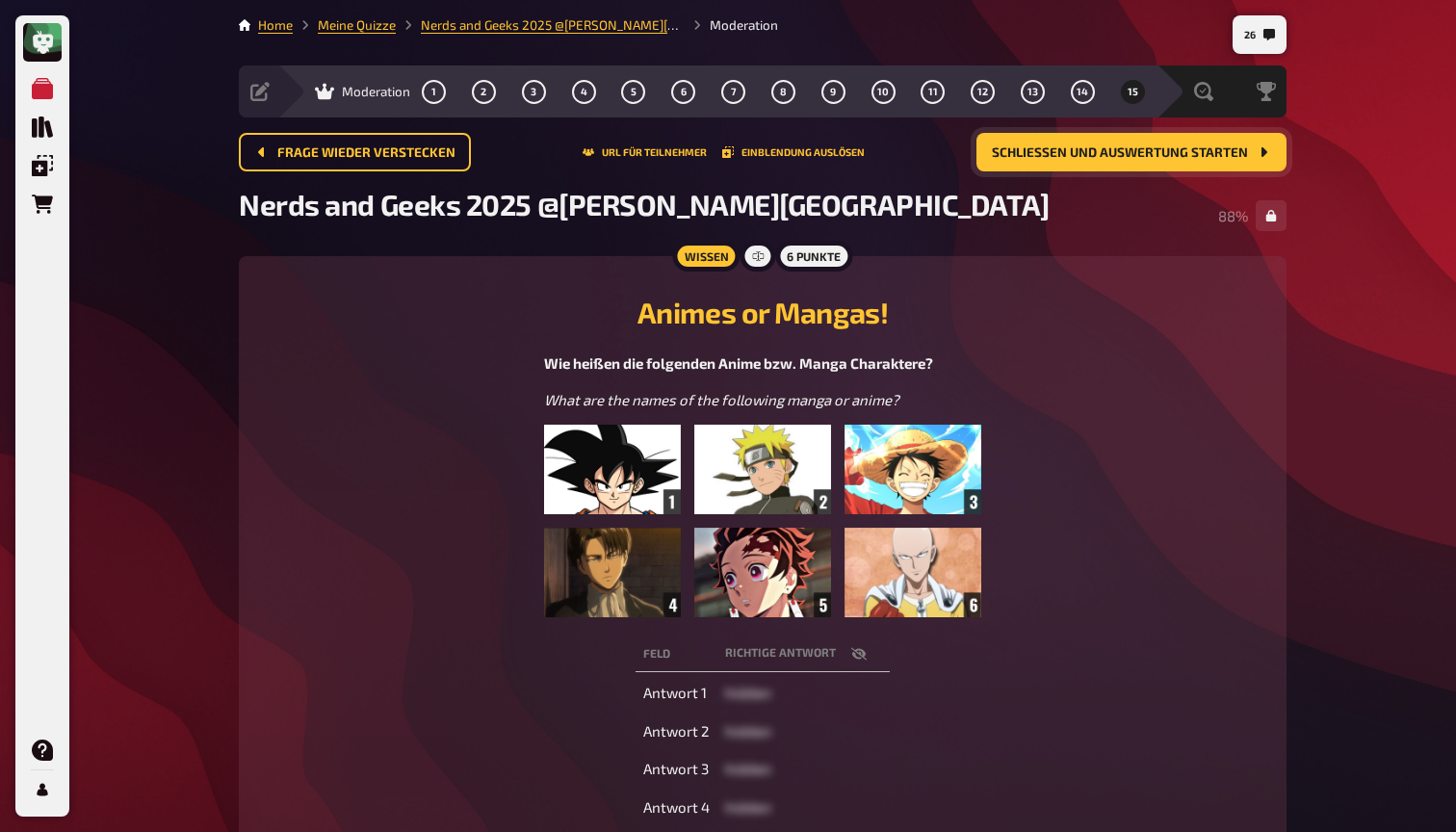
click at [1170, 158] on span "Schließen und Auswertung starten" at bounding box center [1120, 153] width 257 height 14
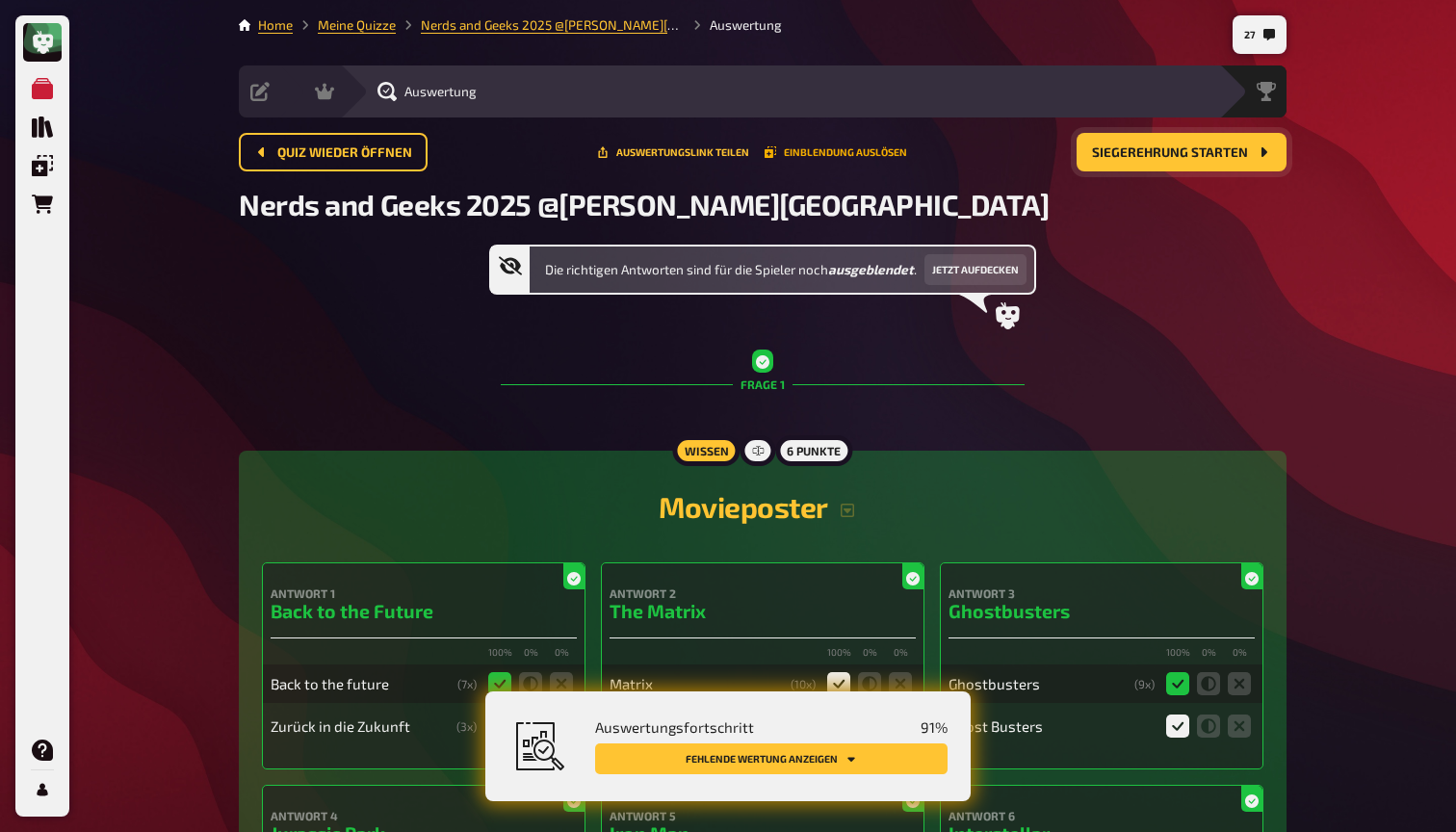
click at [796, 151] on button "Einblendung auslösen" at bounding box center [836, 152] width 143 height 12
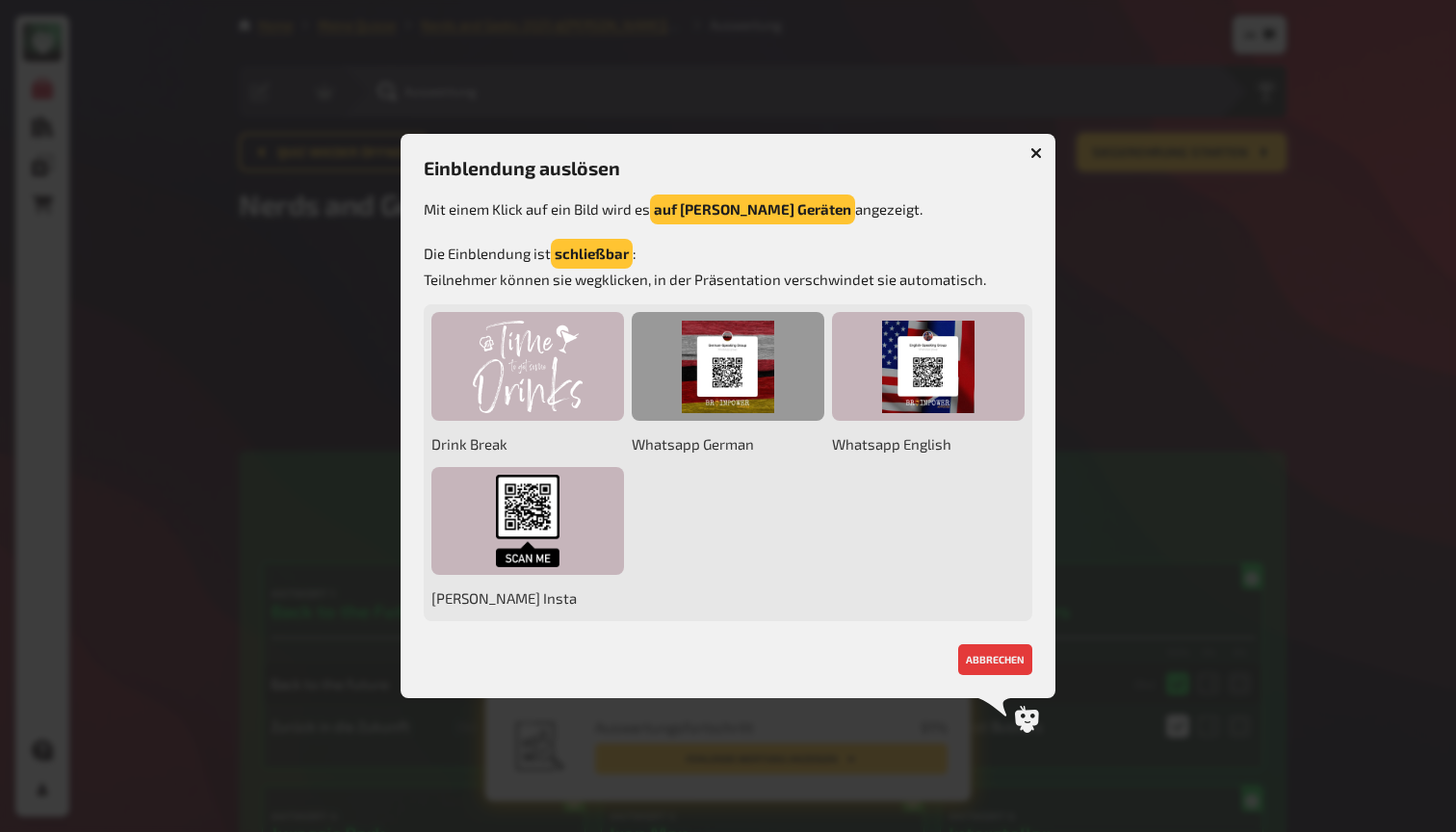
click at [729, 395] on div at bounding box center [728, 366] width 193 height 109
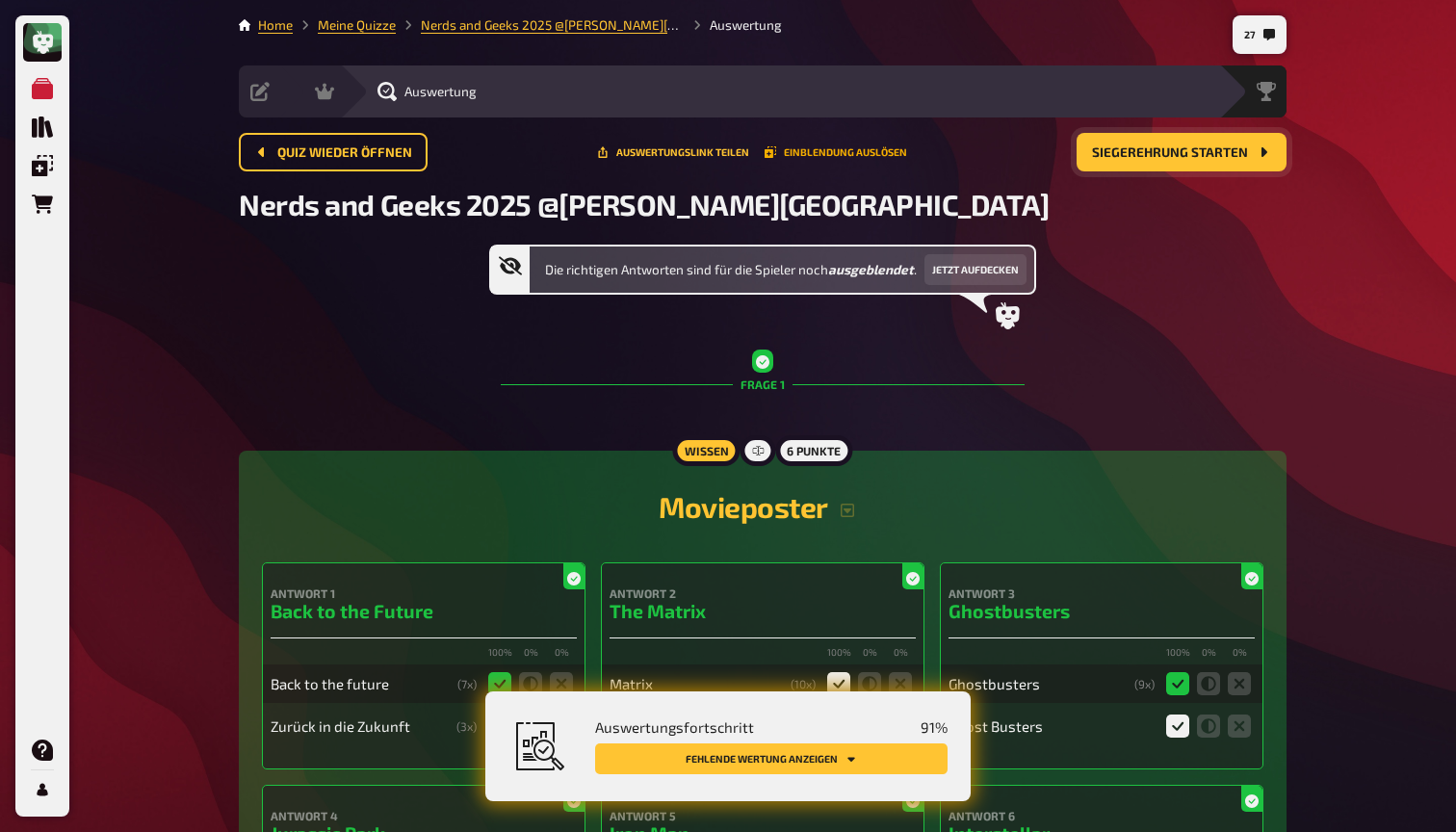
click at [832, 146] on button "Einblendung auslösen" at bounding box center [836, 152] width 143 height 12
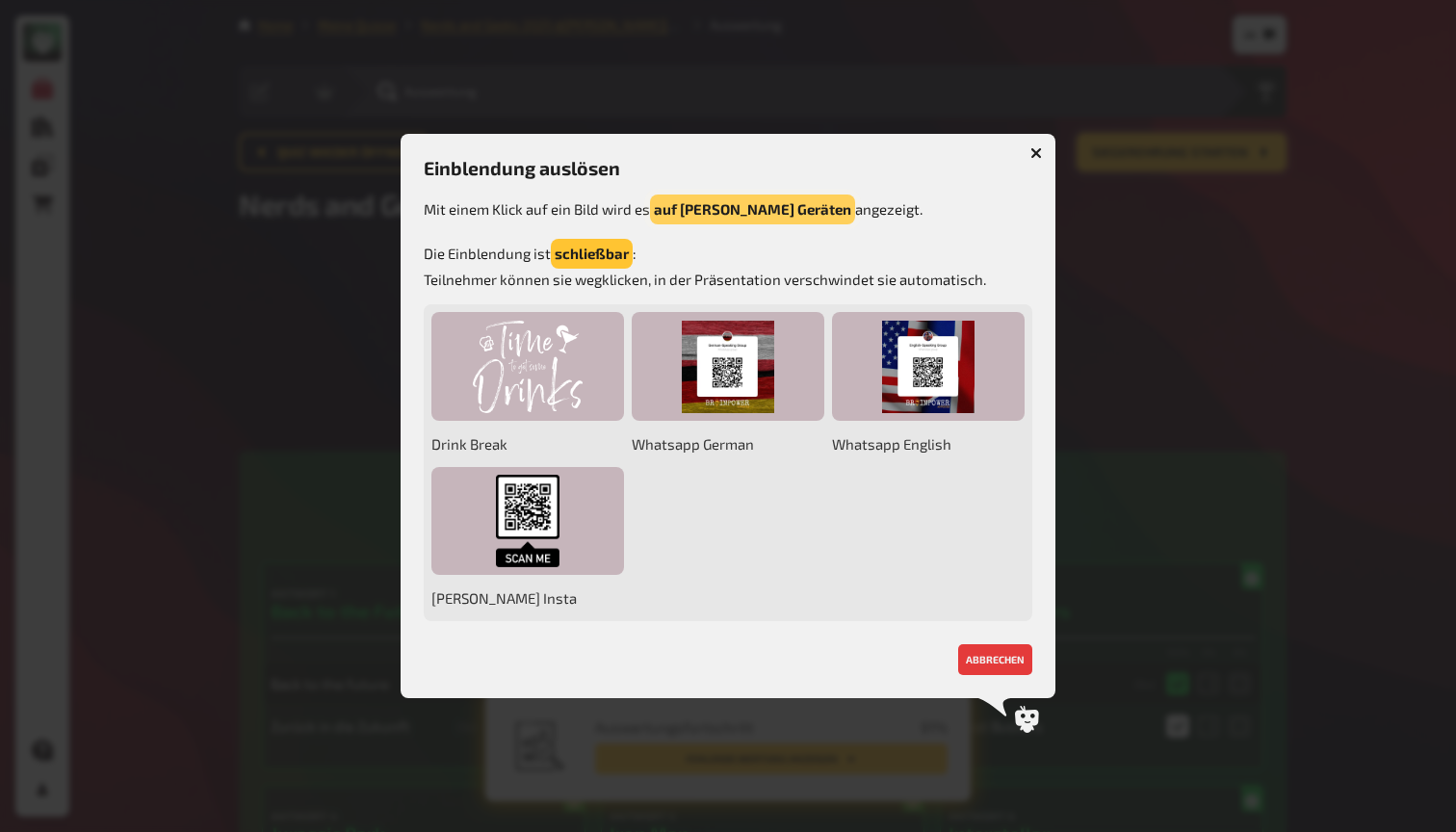
click at [701, 212] on button "auf allen Geräten" at bounding box center [752, 209] width 205 height 29
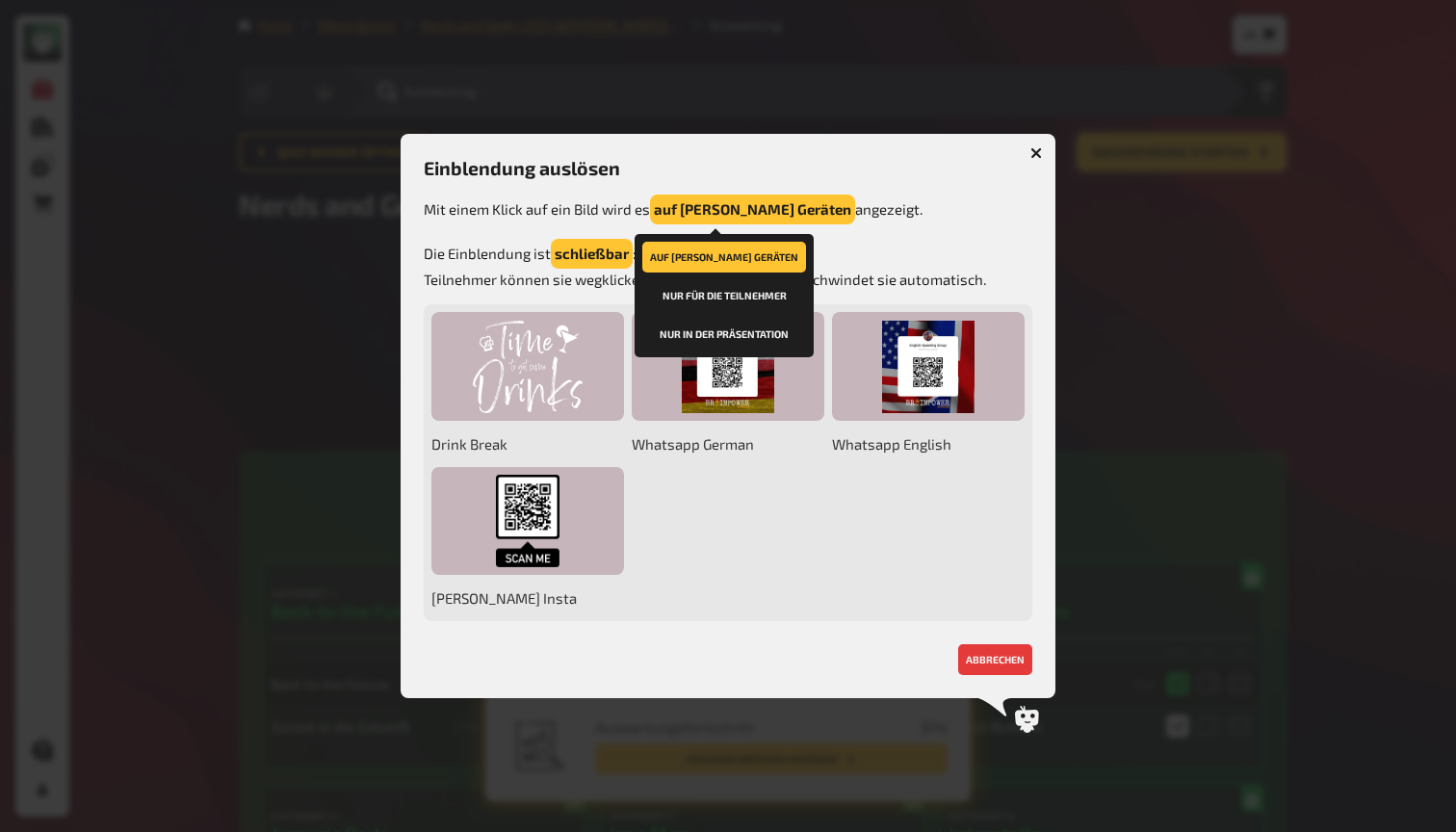
click at [730, 330] on button "nur in der Präsentation" at bounding box center [724, 333] width 164 height 30
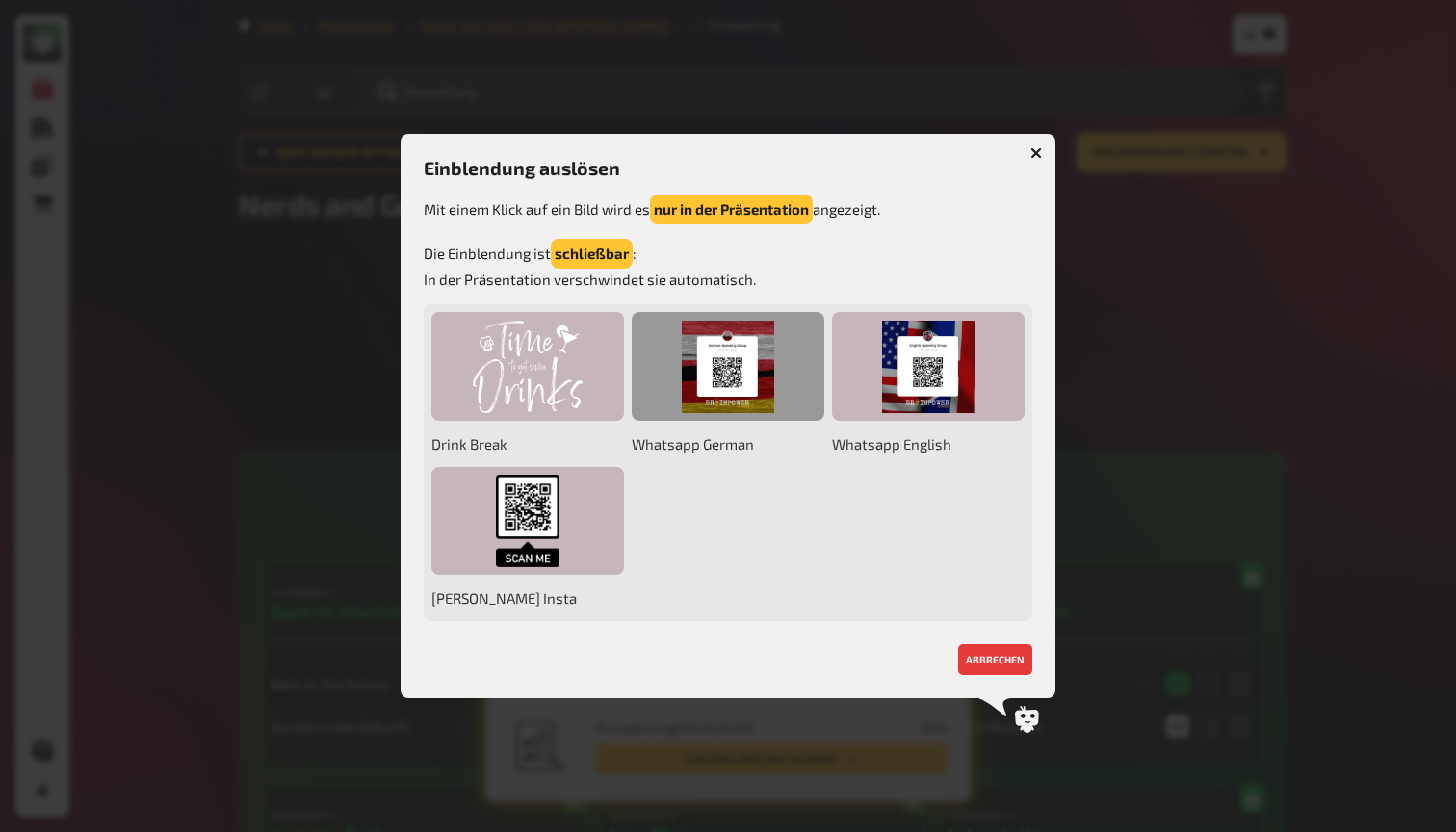
click at [771, 374] on div at bounding box center [728, 366] width 193 height 109
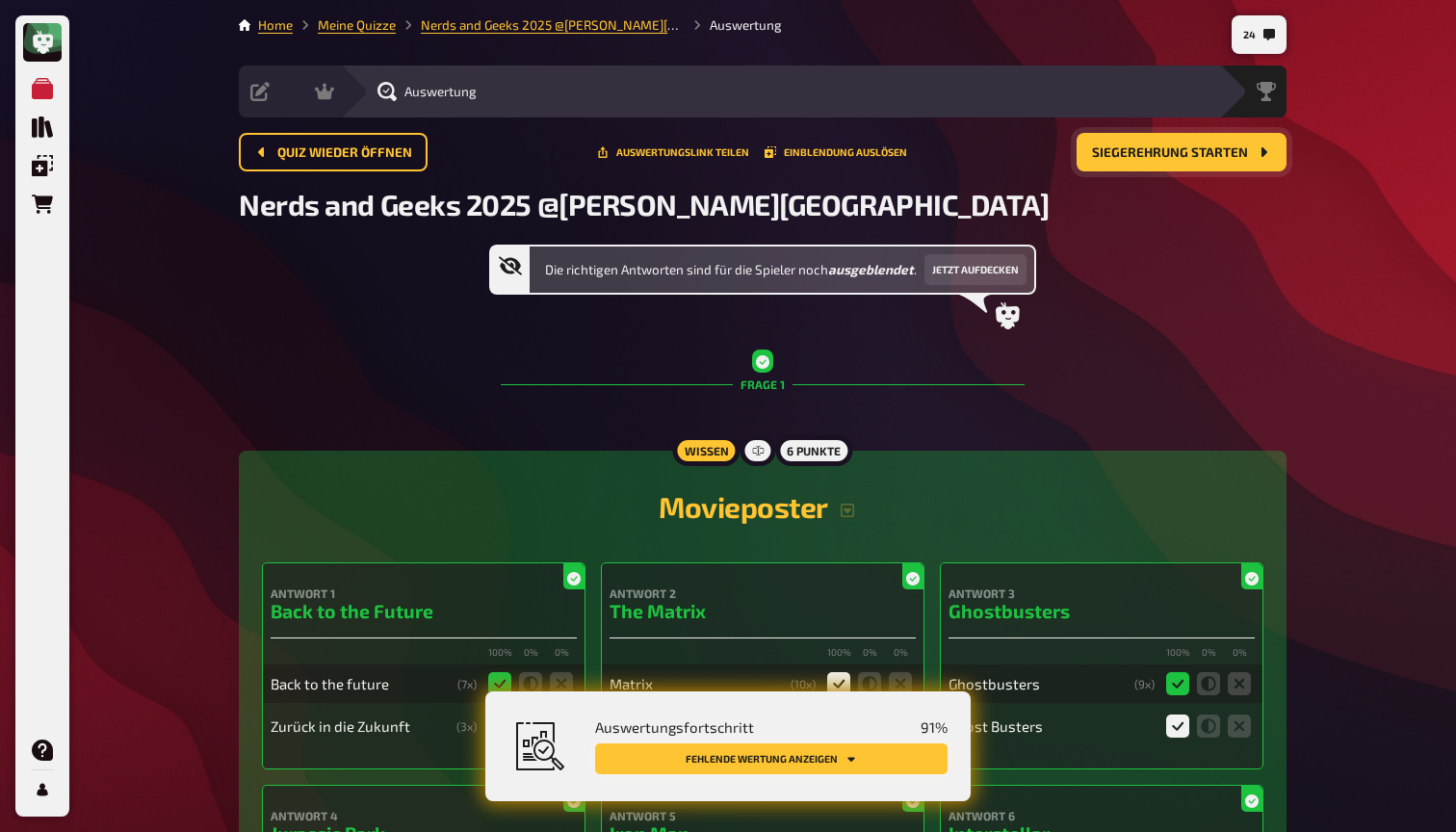
click at [903, 757] on button "Fehlende Wertung anzeigen" at bounding box center [772, 758] width 352 height 30
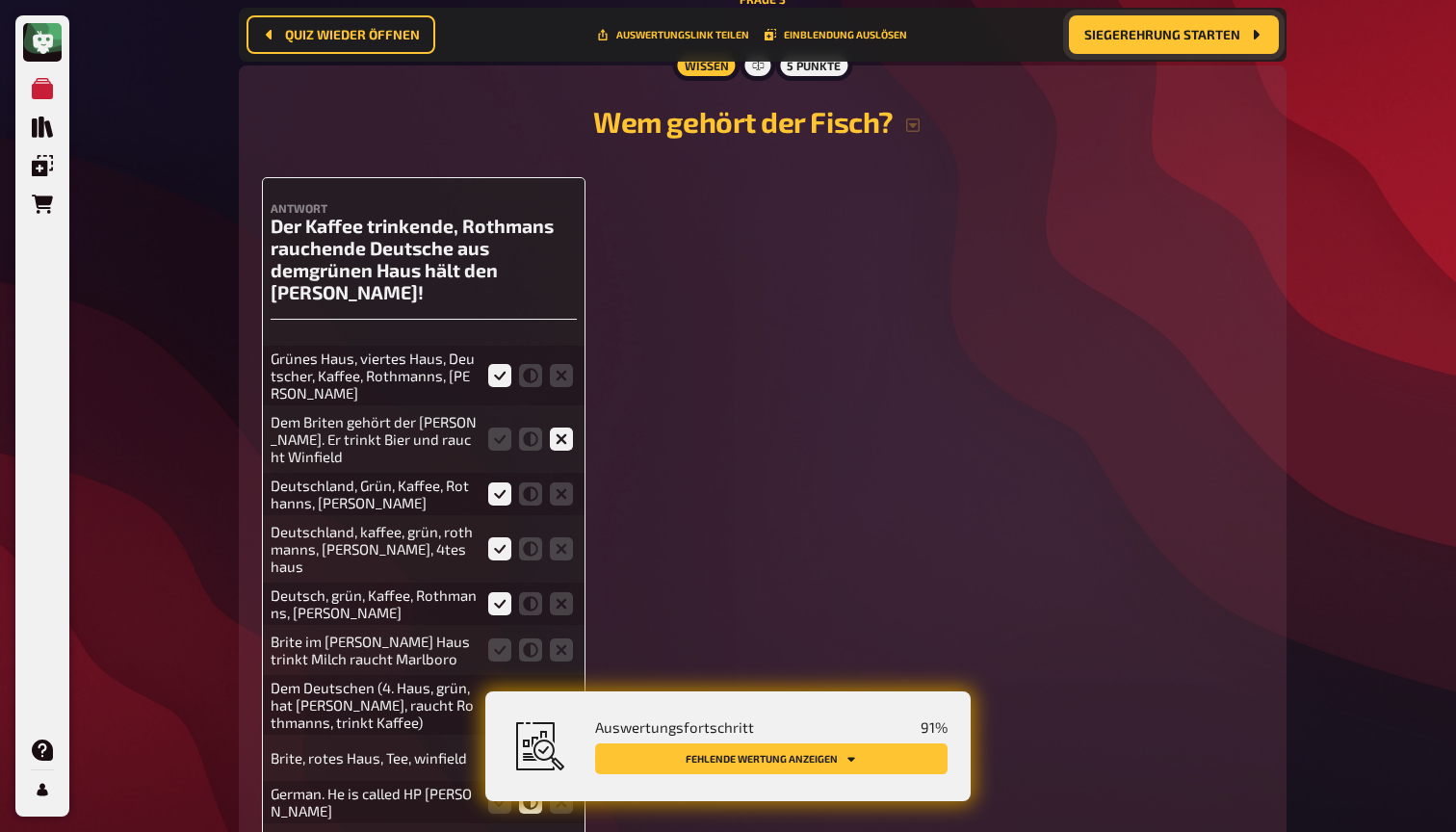
scroll to position [2993, 0]
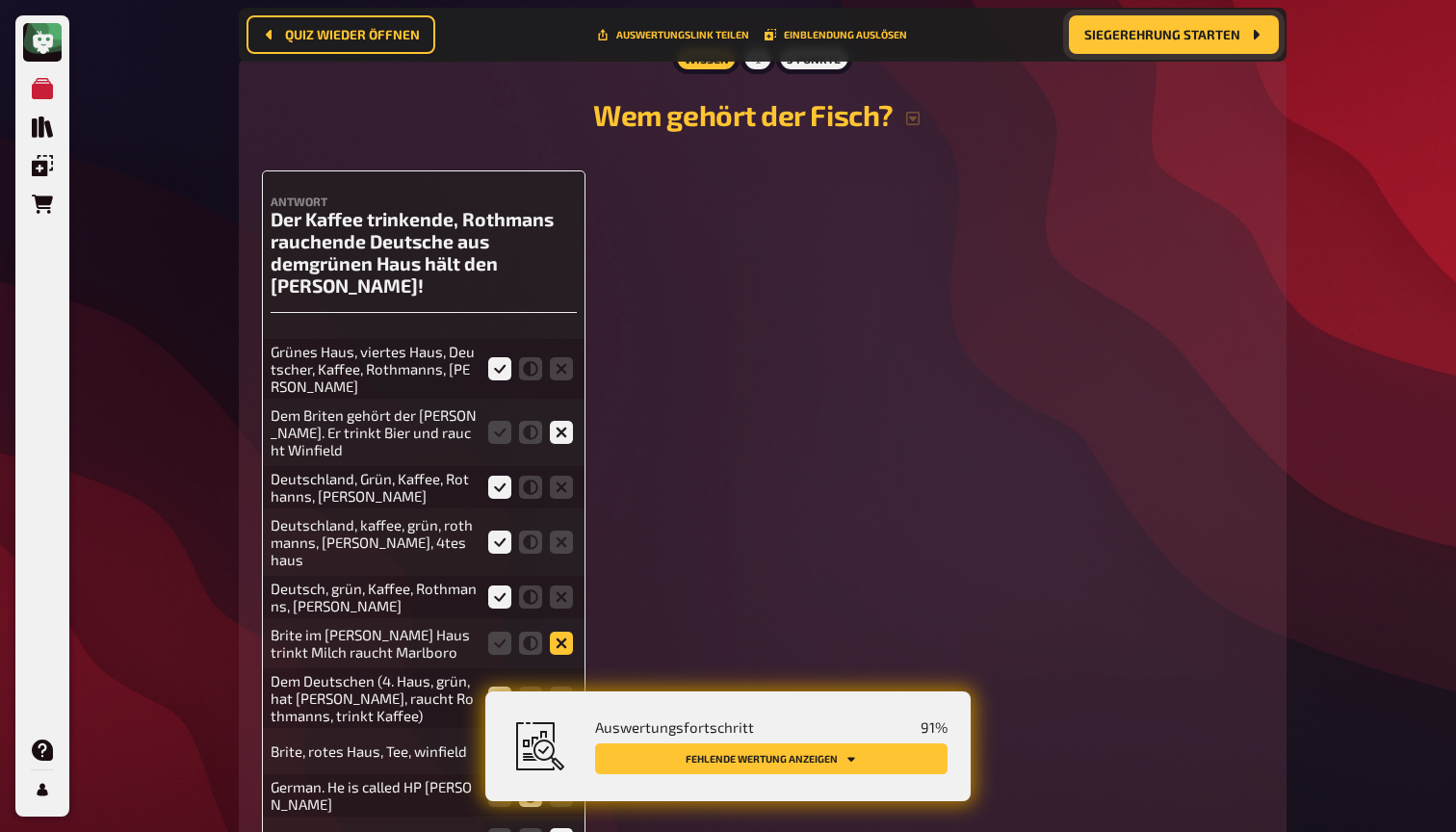
click at [554, 631] on icon at bounding box center [562, 643] width 23 height 23
click at [0, 0] on input "radio" at bounding box center [0, 0] width 0 height 0
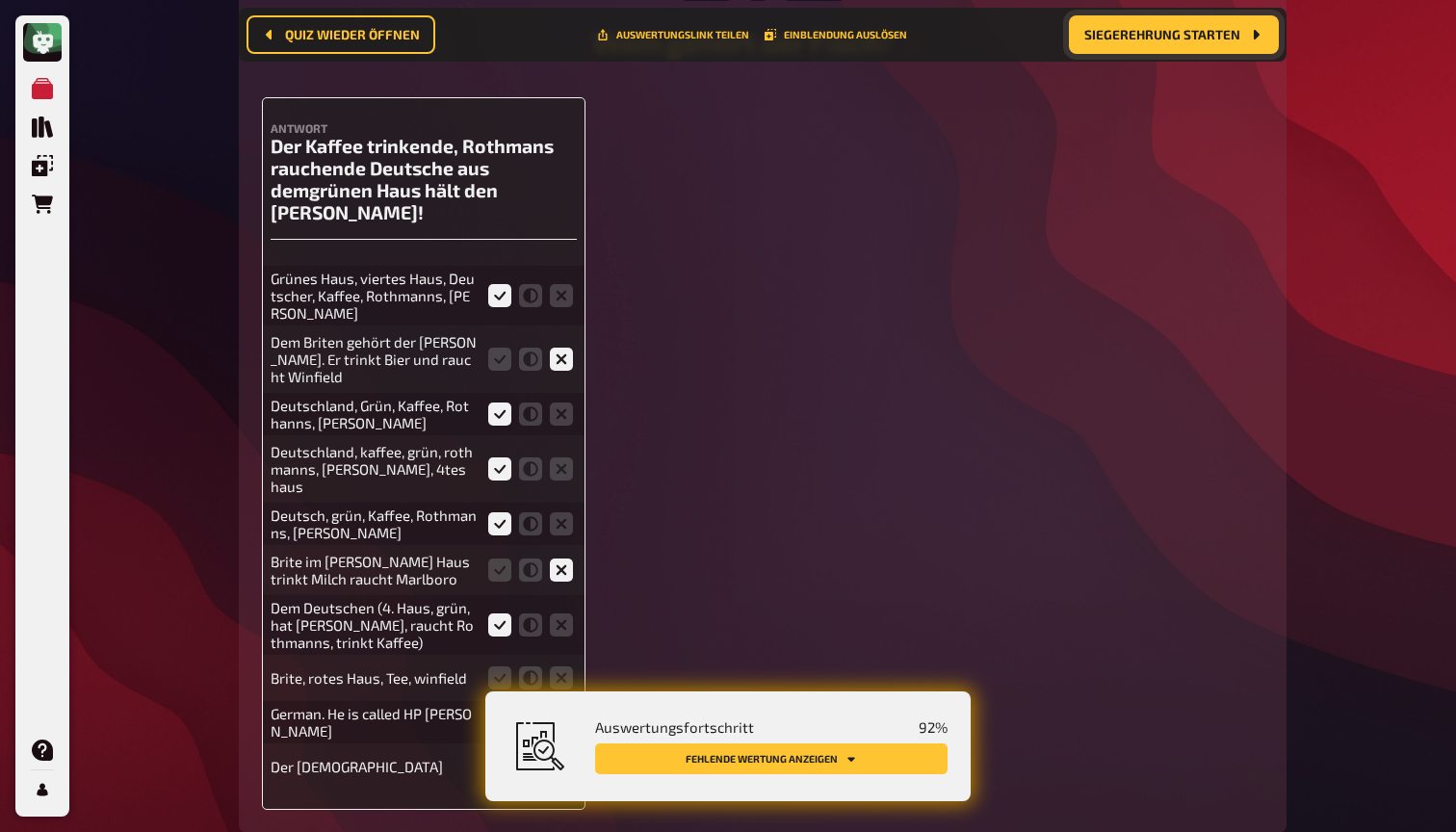
scroll to position [3073, 0]
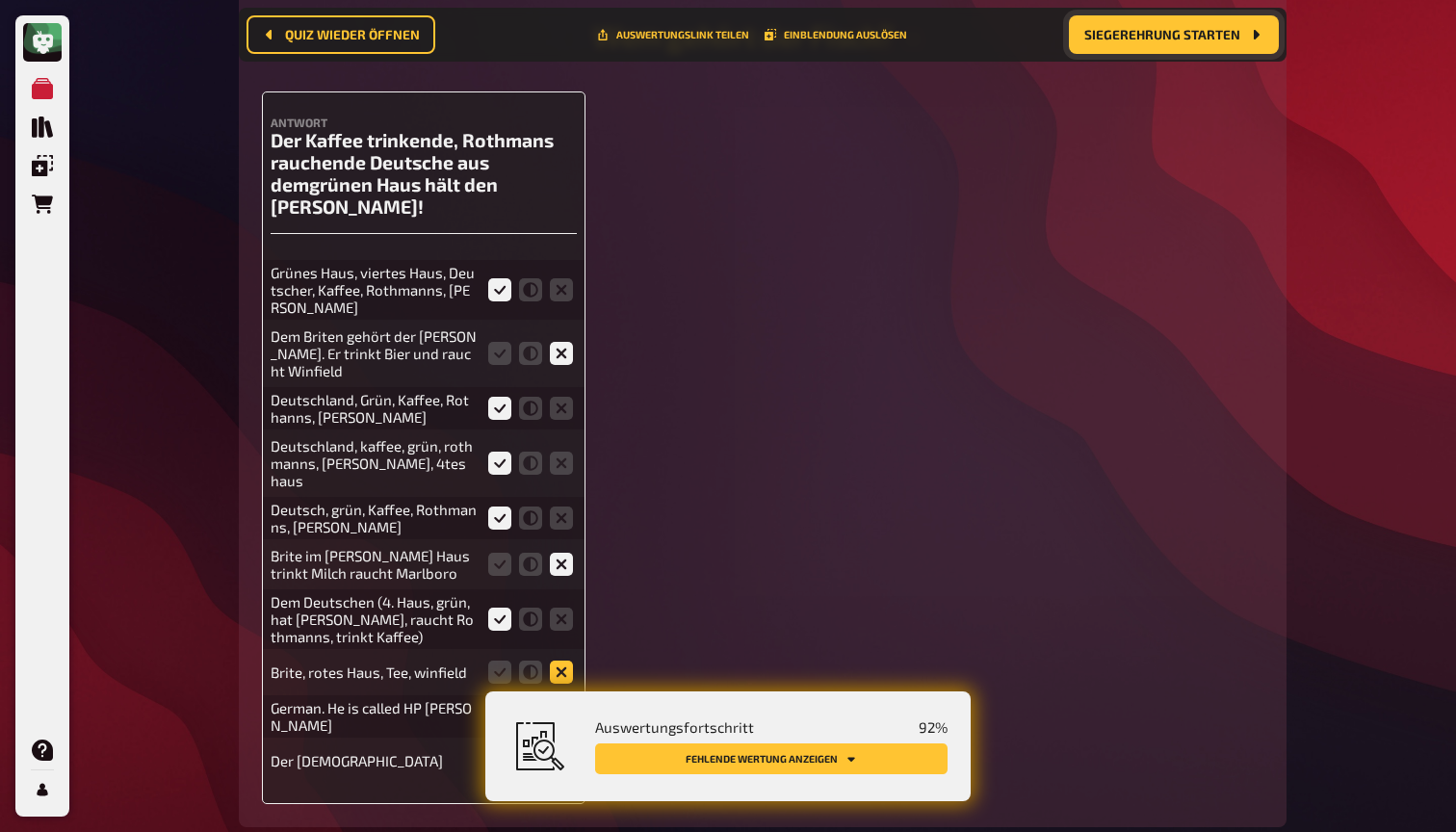
click at [569, 661] on icon at bounding box center [562, 672] width 23 height 23
click at [0, 0] on input "radio" at bounding box center [0, 0] width 0 height 0
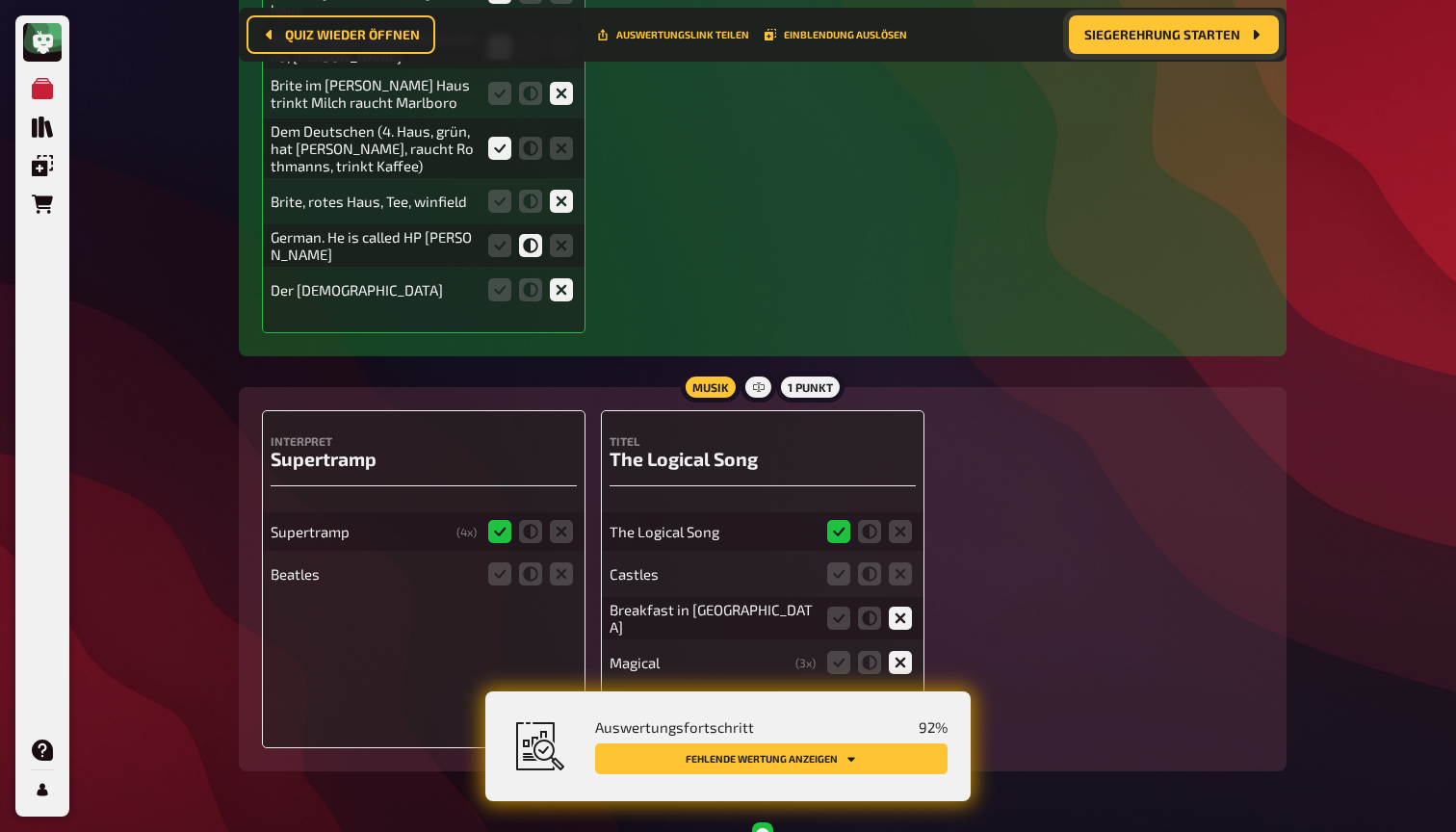
scroll to position [3559, 0]
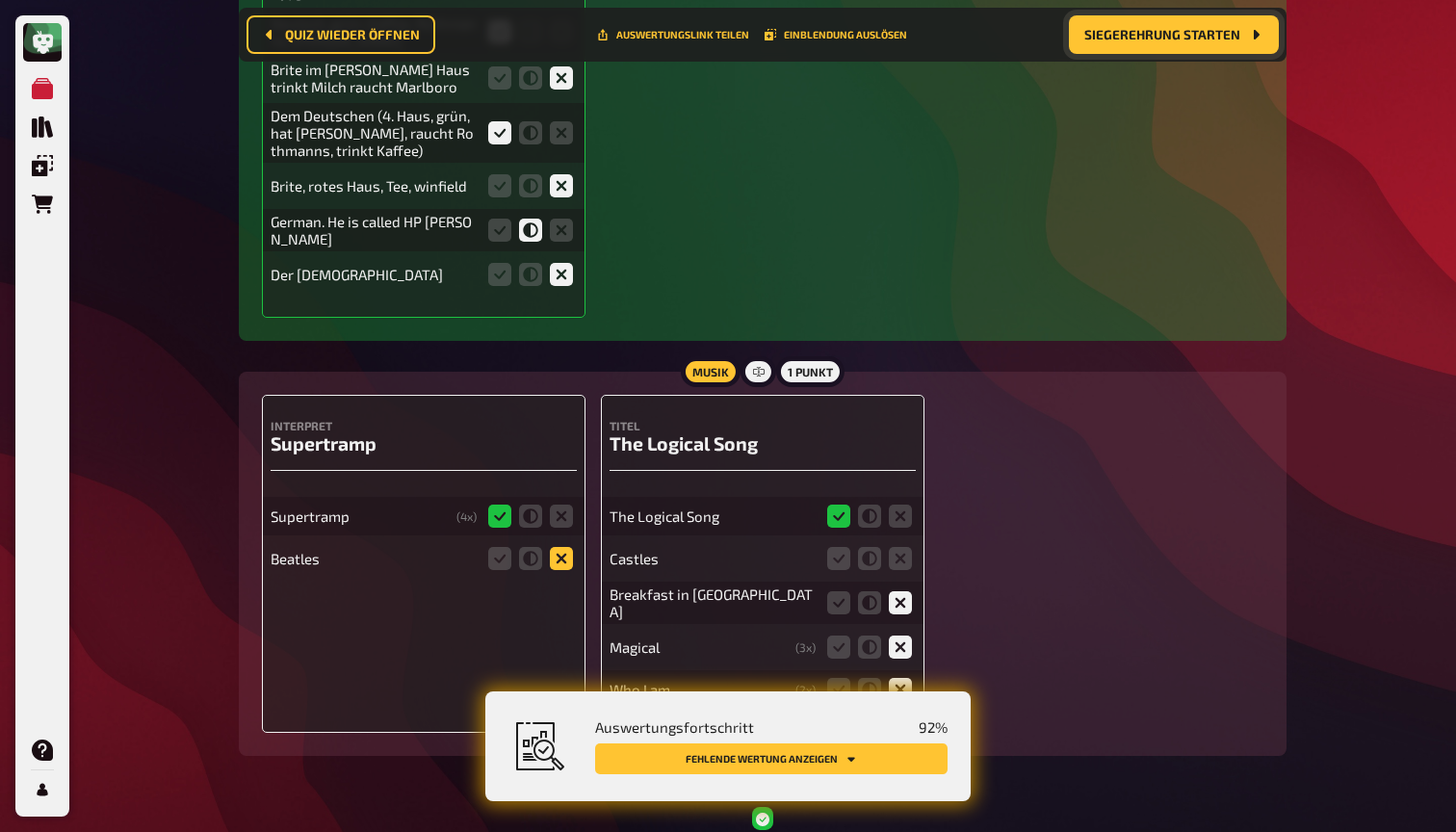
click at [563, 547] on icon at bounding box center [562, 559] width 23 height 23
click at [0, 0] on input "radio" at bounding box center [0, 0] width 0 height 0
click at [902, 547] on icon at bounding box center [901, 559] width 23 height 23
click at [0, 0] on input "radio" at bounding box center [0, 0] width 0 height 0
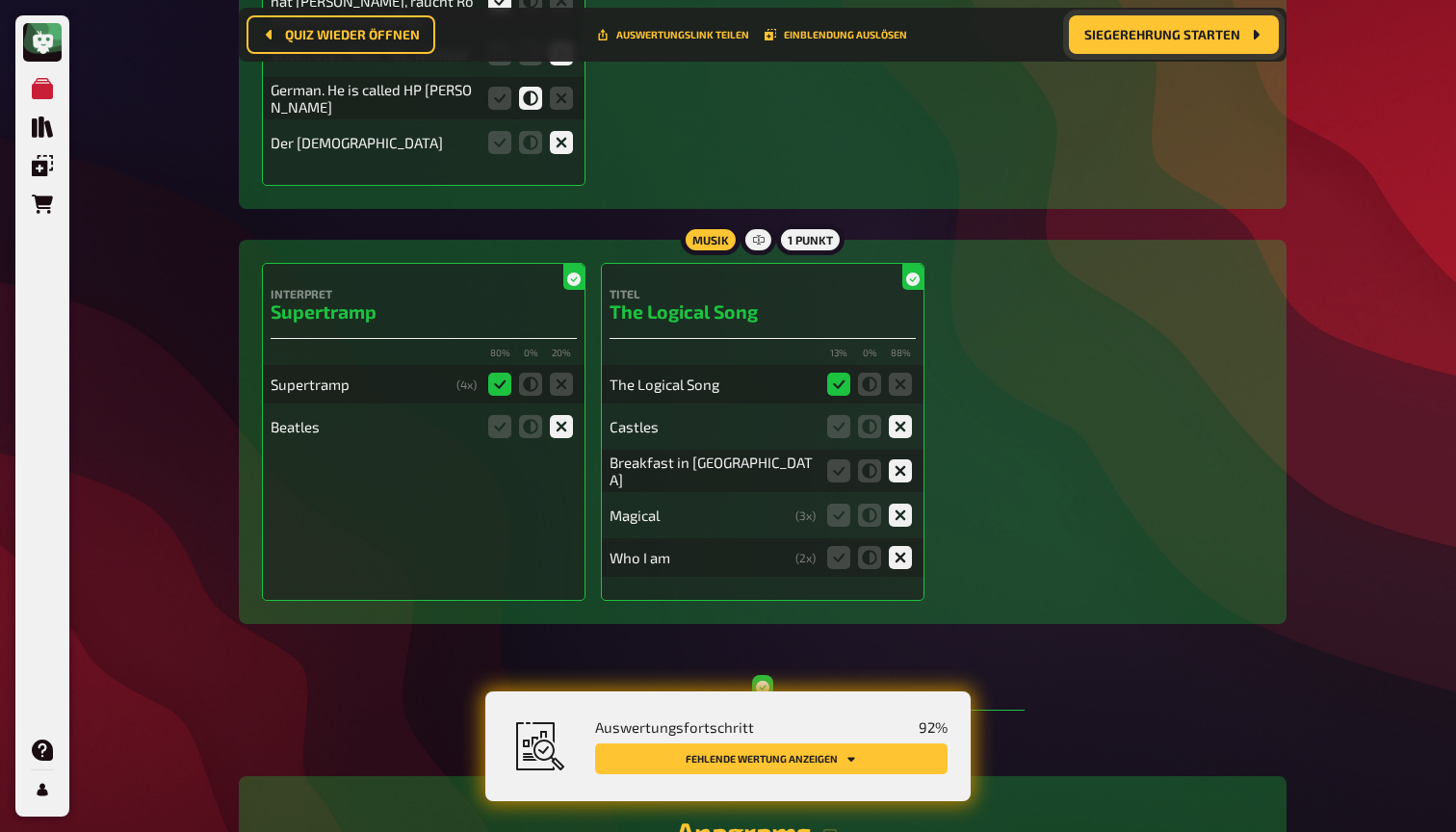
scroll to position [3804, 0]
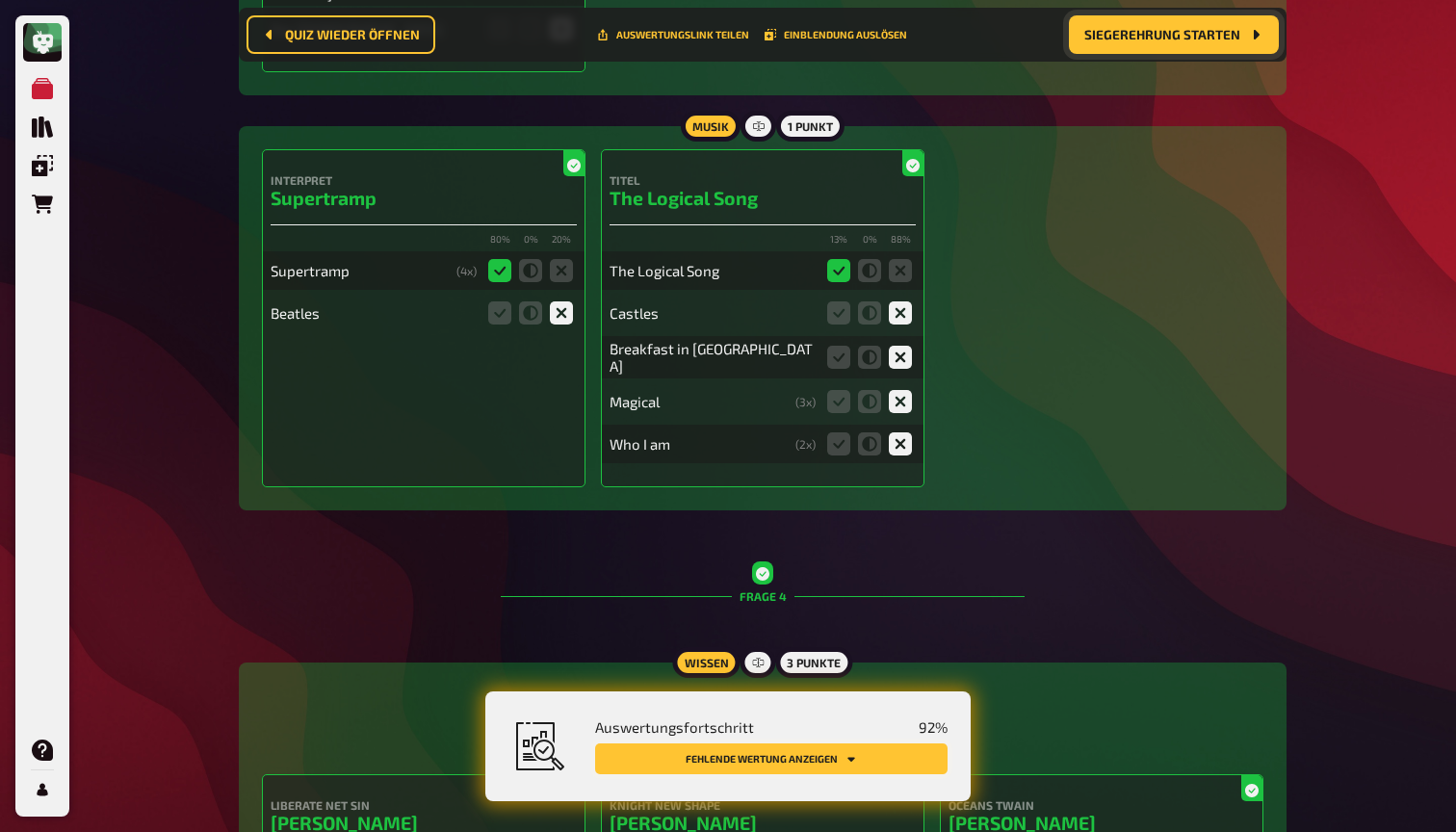
click at [858, 760] on button "Fehlende Wertung anzeigen" at bounding box center [772, 758] width 352 height 30
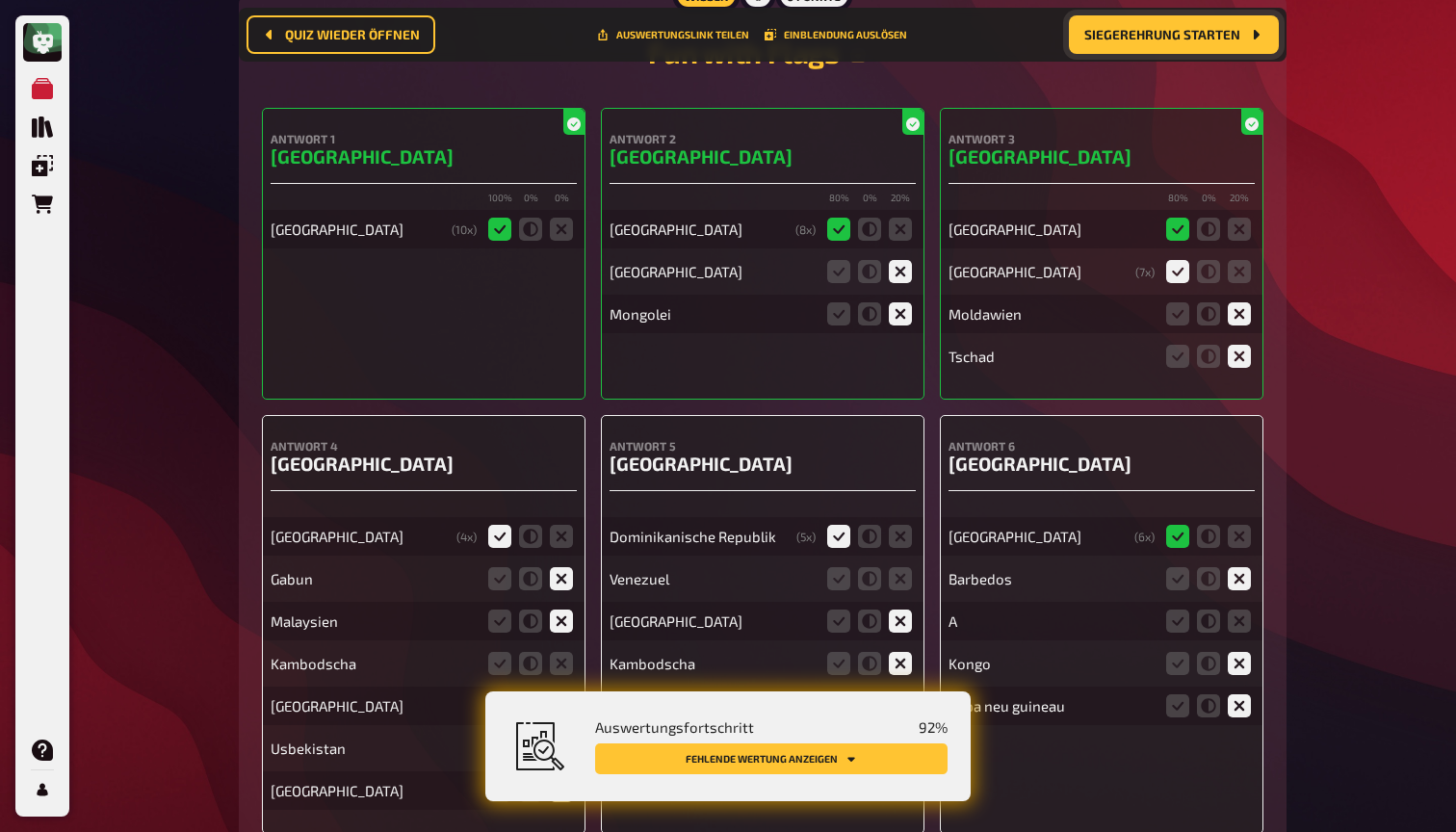
scroll to position [11874, 0]
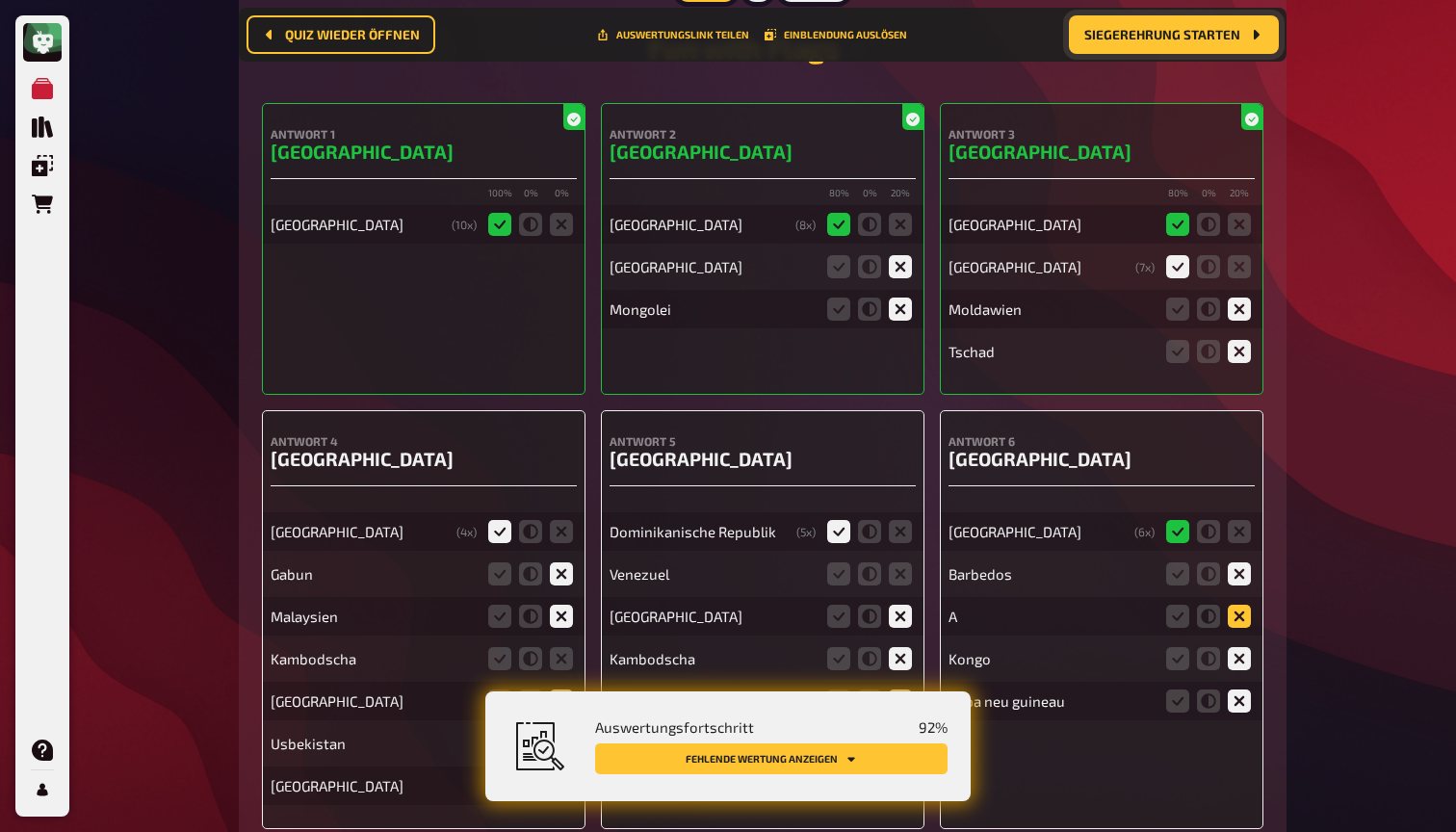
click at [1243, 605] on icon at bounding box center [1240, 617] width 23 height 23
click at [0, 0] on input "radio" at bounding box center [0, 0] width 0 height 0
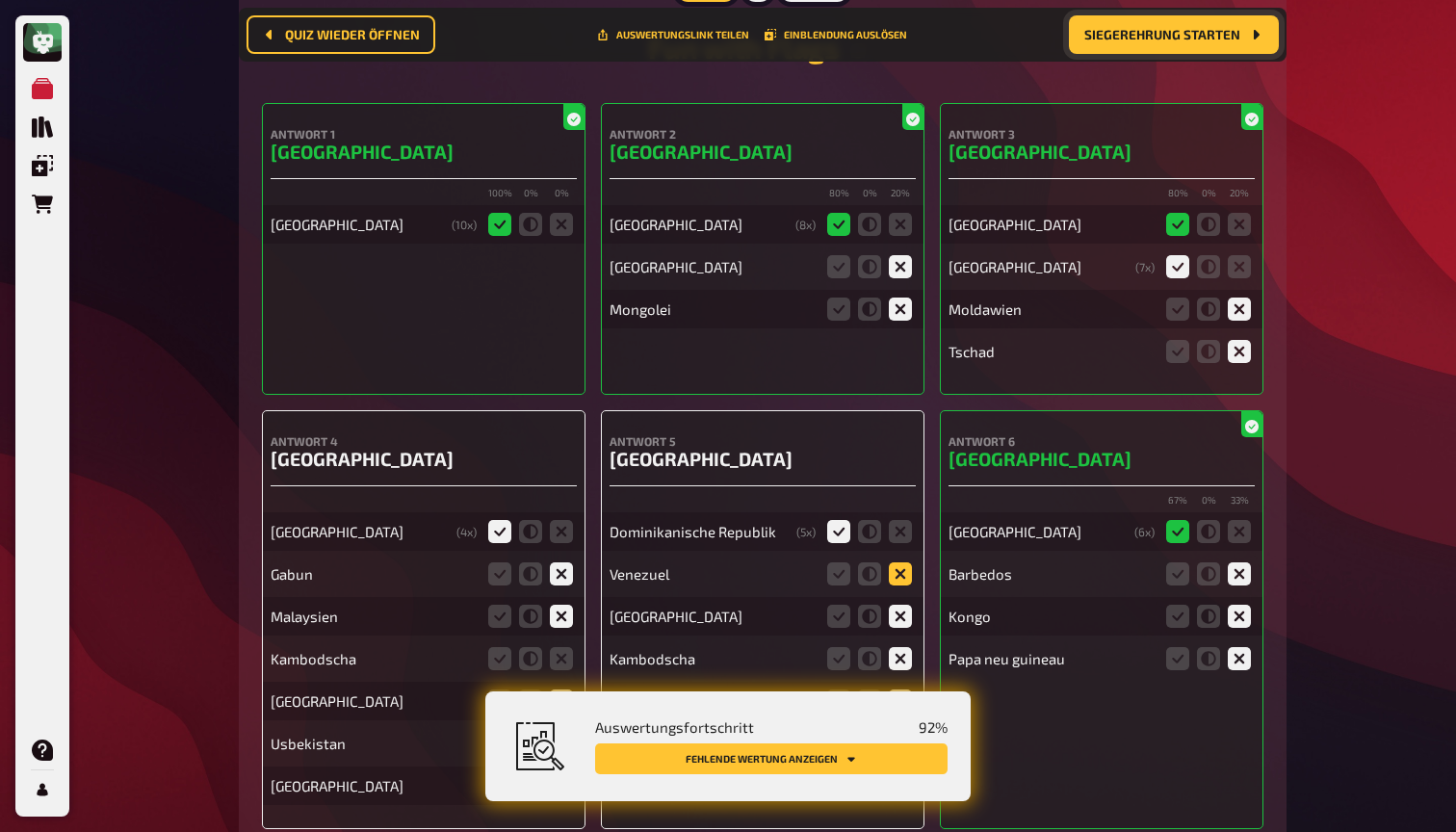
click at [902, 562] on icon at bounding box center [901, 574] width 23 height 23
click at [0, 0] on input "radio" at bounding box center [0, 0] width 0 height 0
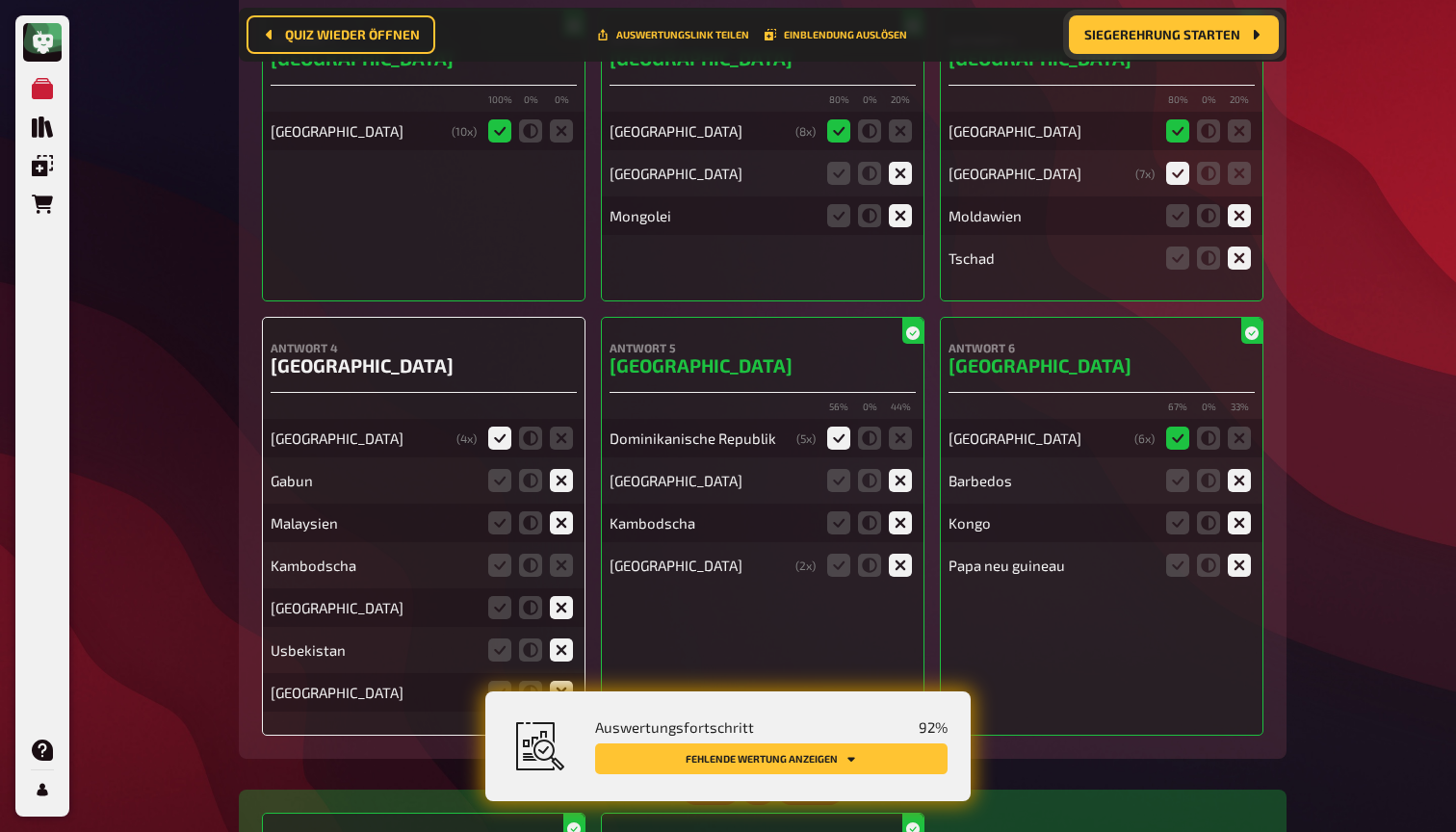
scroll to position [11974, 0]
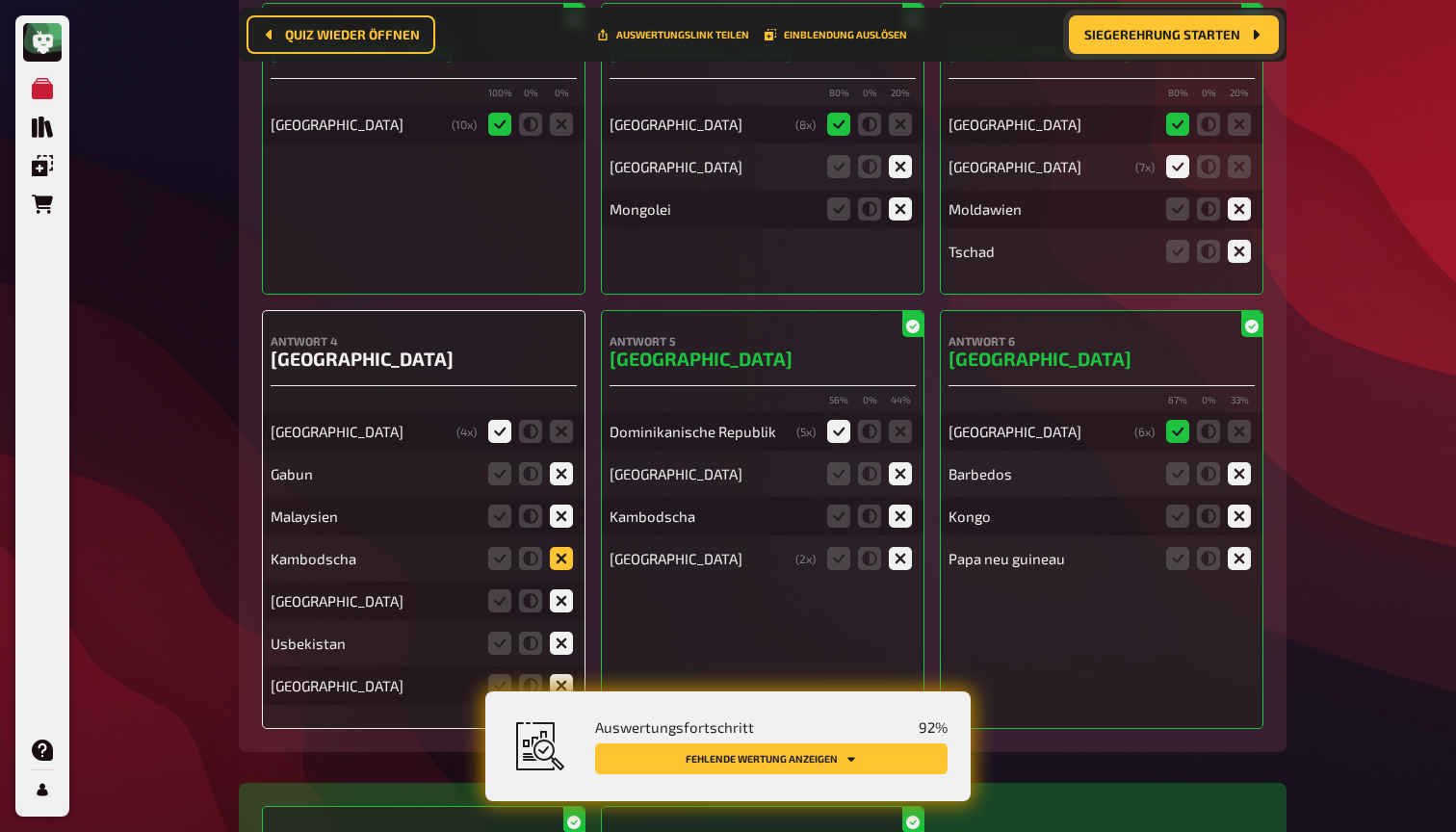
click at [564, 547] on icon at bounding box center [562, 559] width 23 height 23
click at [0, 0] on input "radio" at bounding box center [0, 0] width 0 height 0
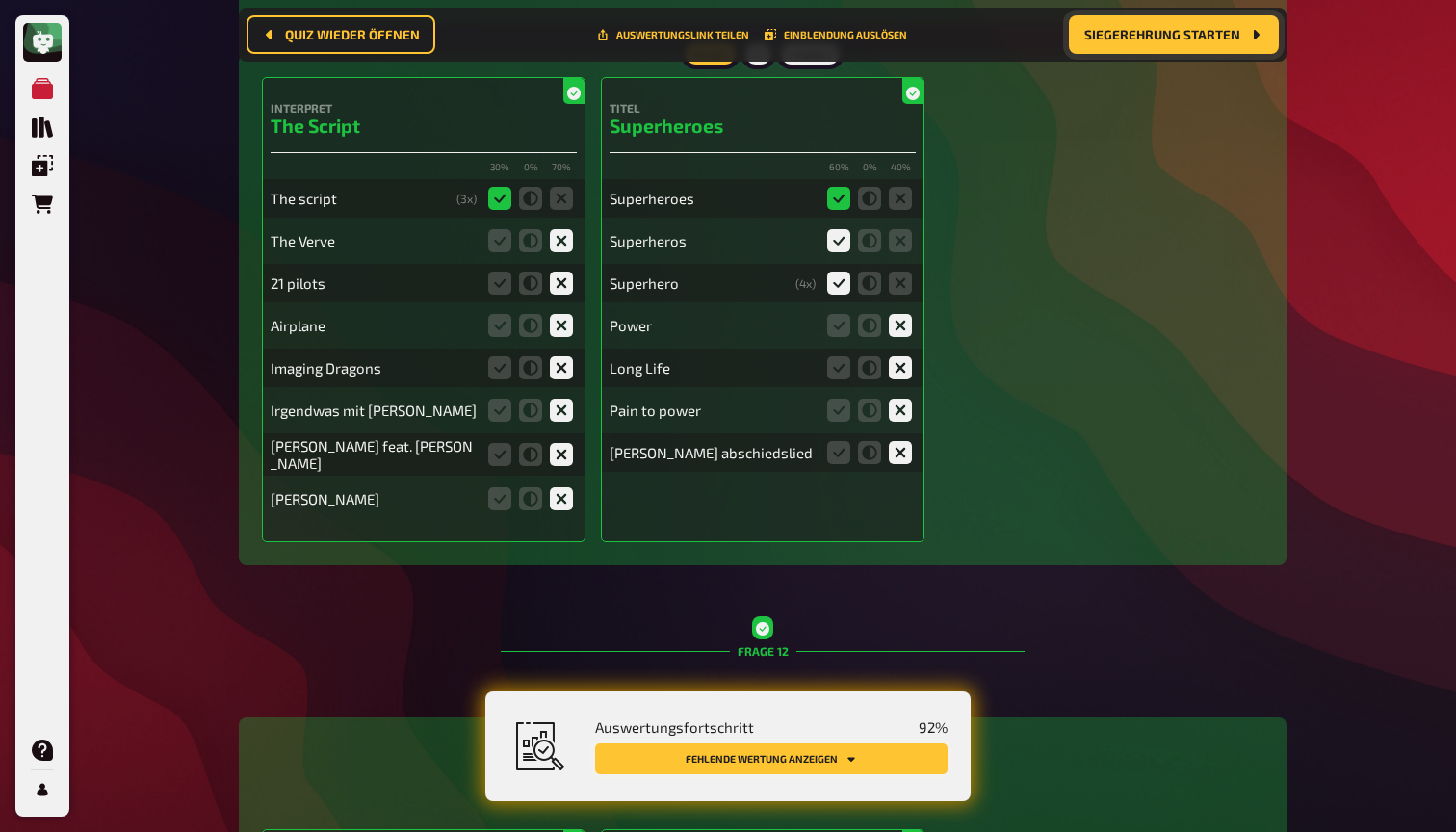
click at [859, 762] on button "Fehlende Wertung anzeigen" at bounding box center [772, 758] width 352 height 30
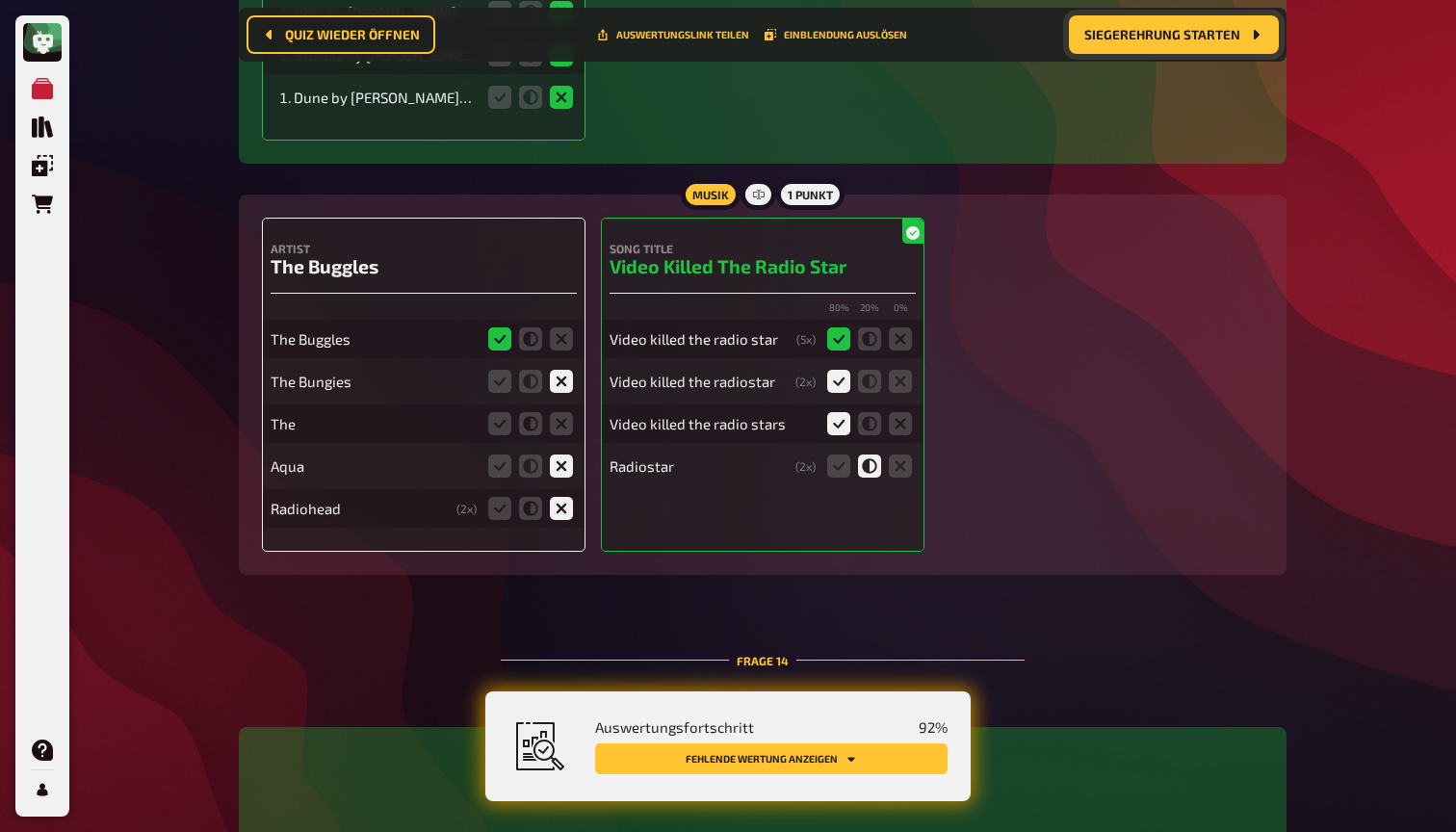
scroll to position [16296, 0]
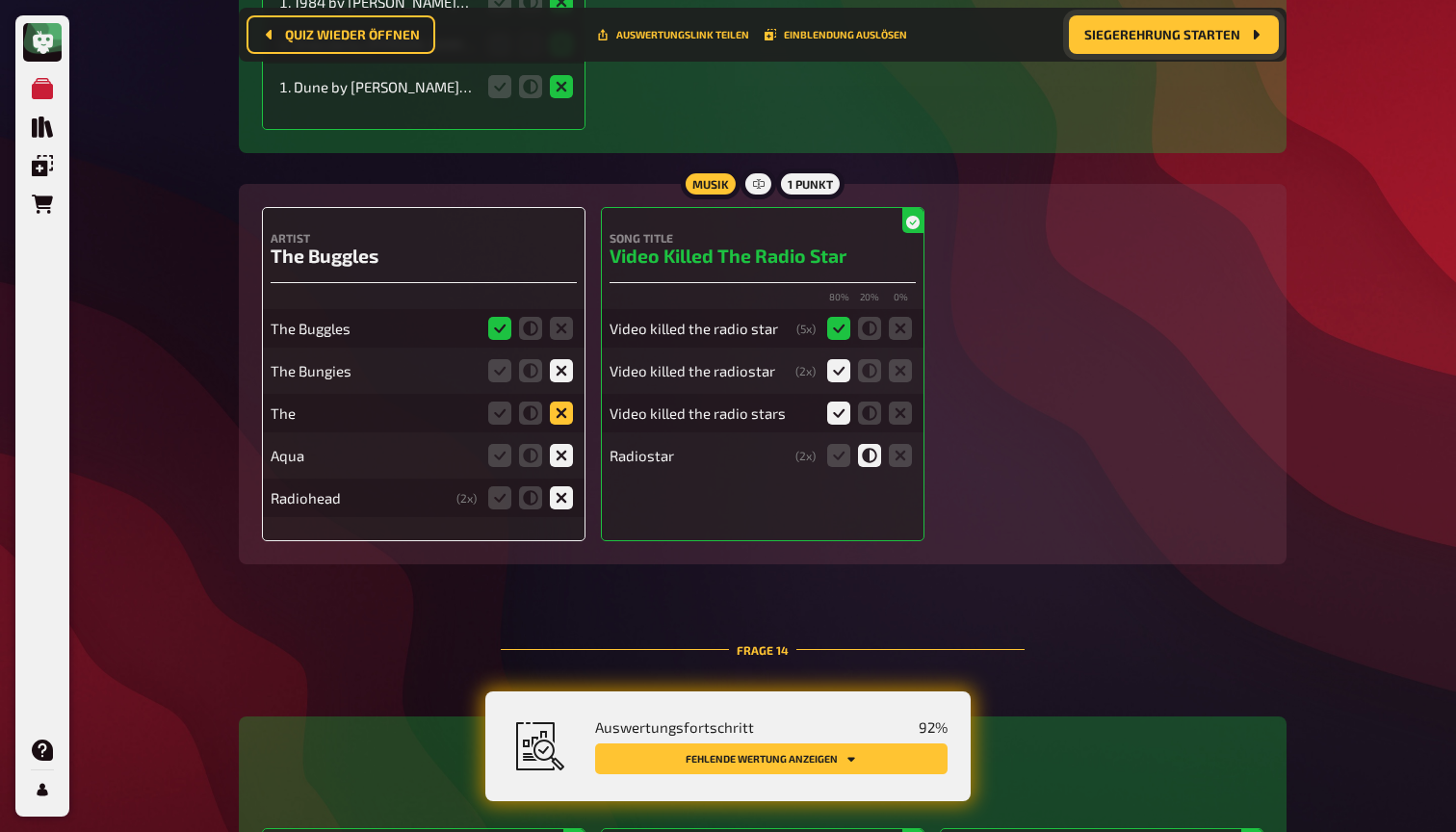
click at [553, 401] on icon at bounding box center [562, 413] width 23 height 23
click at [0, 0] on input "radio" at bounding box center [0, 0] width 0 height 0
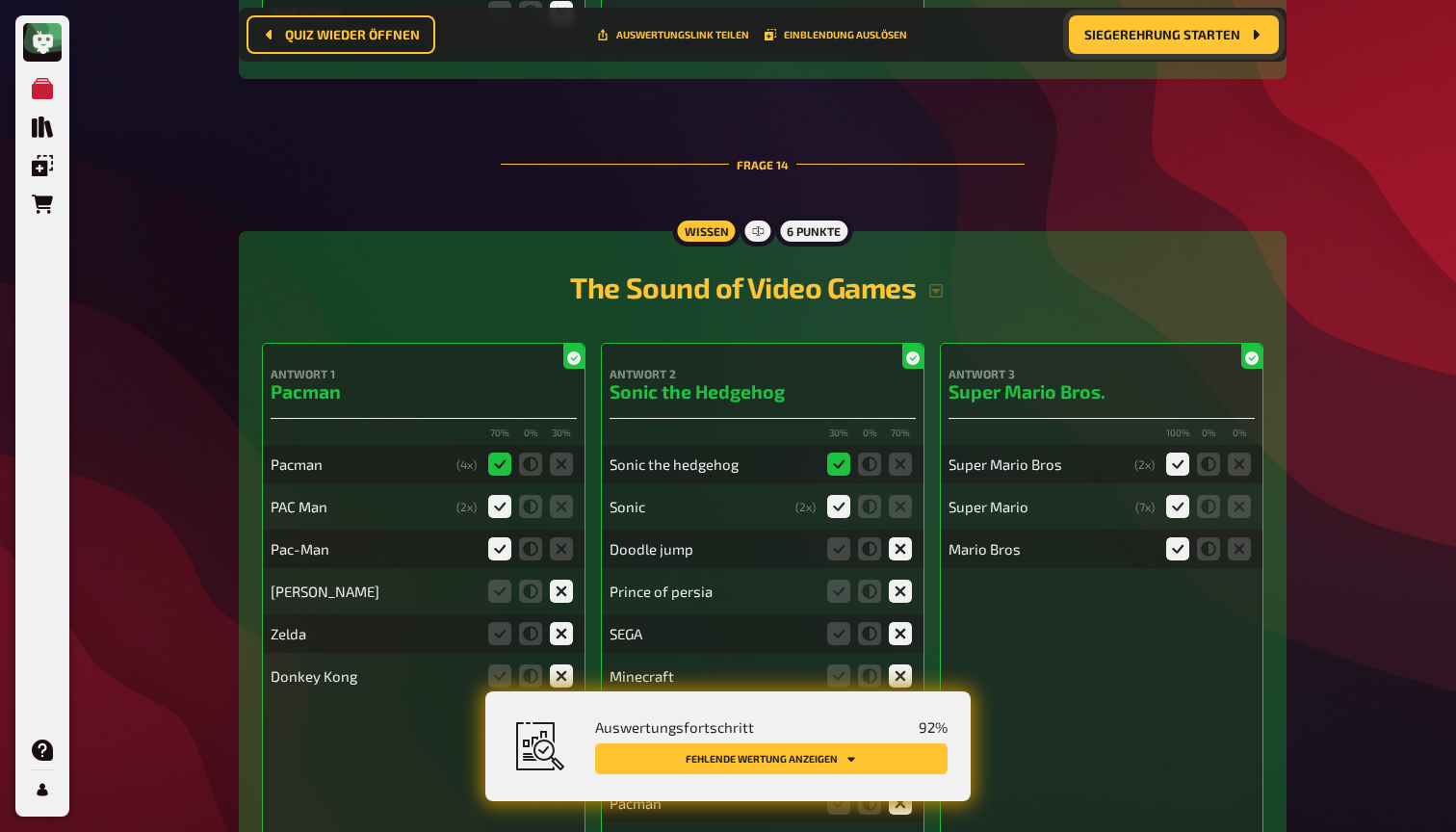
scroll to position [16858, 0]
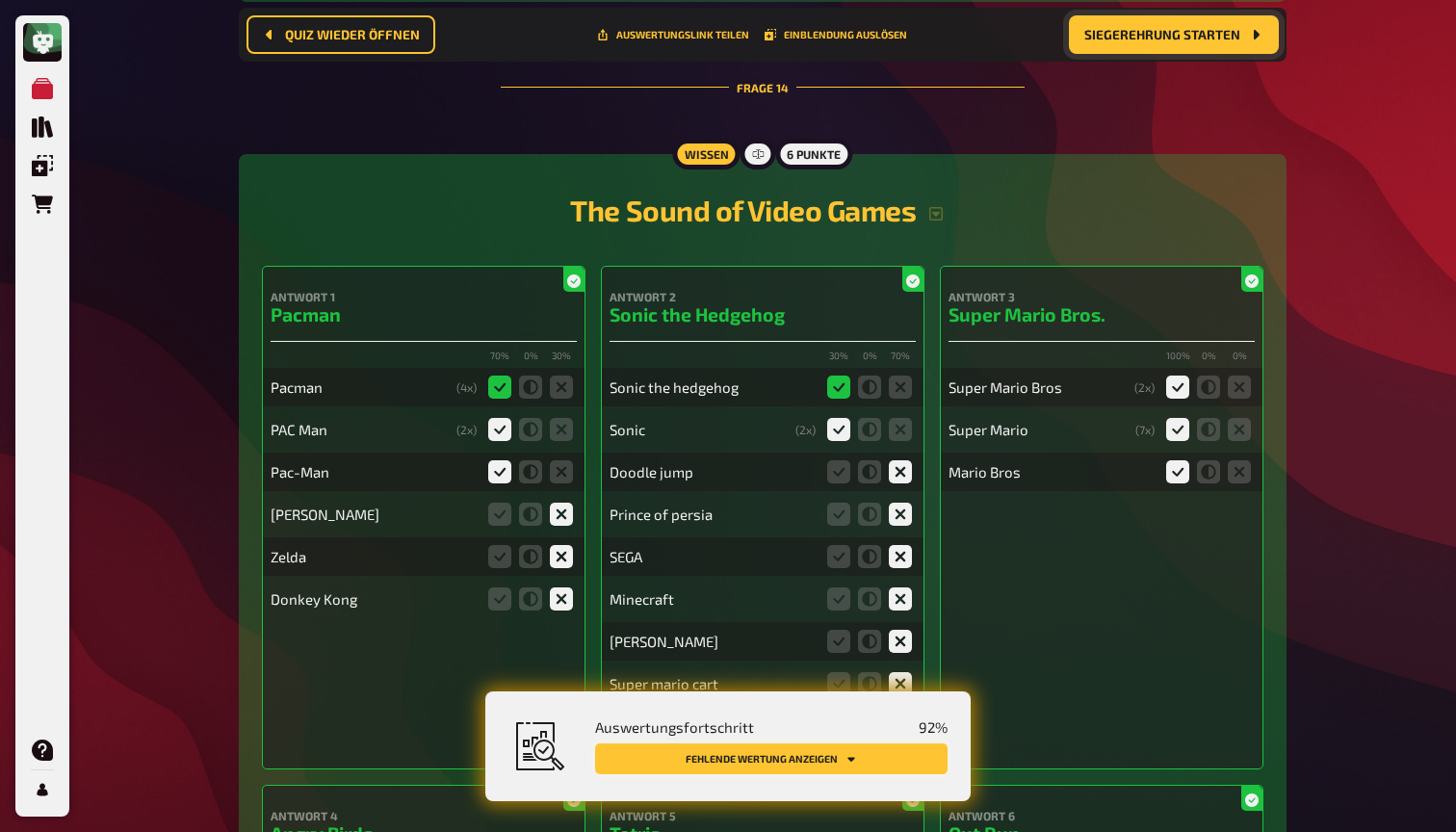
click at [869, 766] on button "Fehlende Wertung anzeigen" at bounding box center [772, 758] width 352 height 30
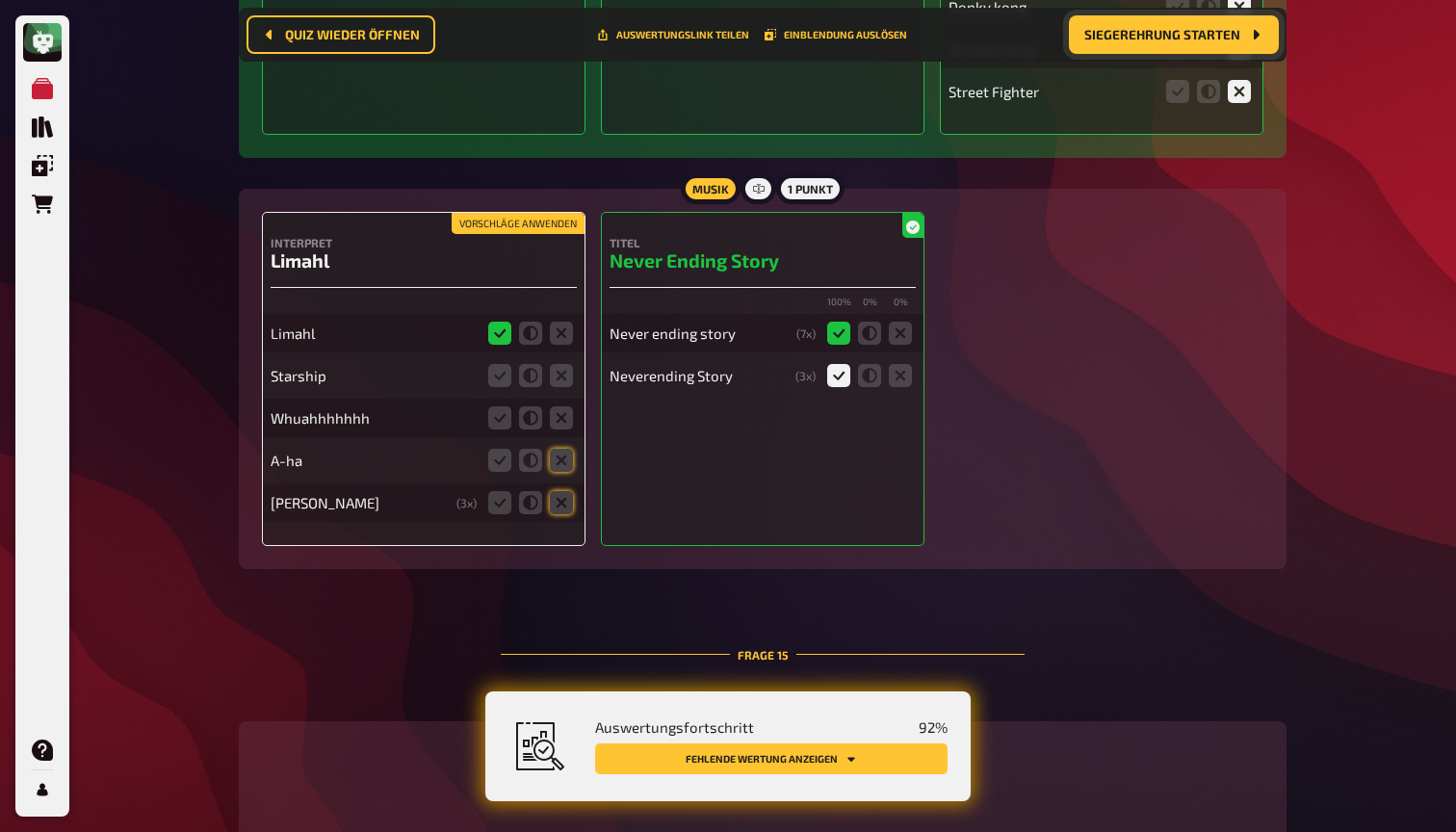
scroll to position [17974, 0]
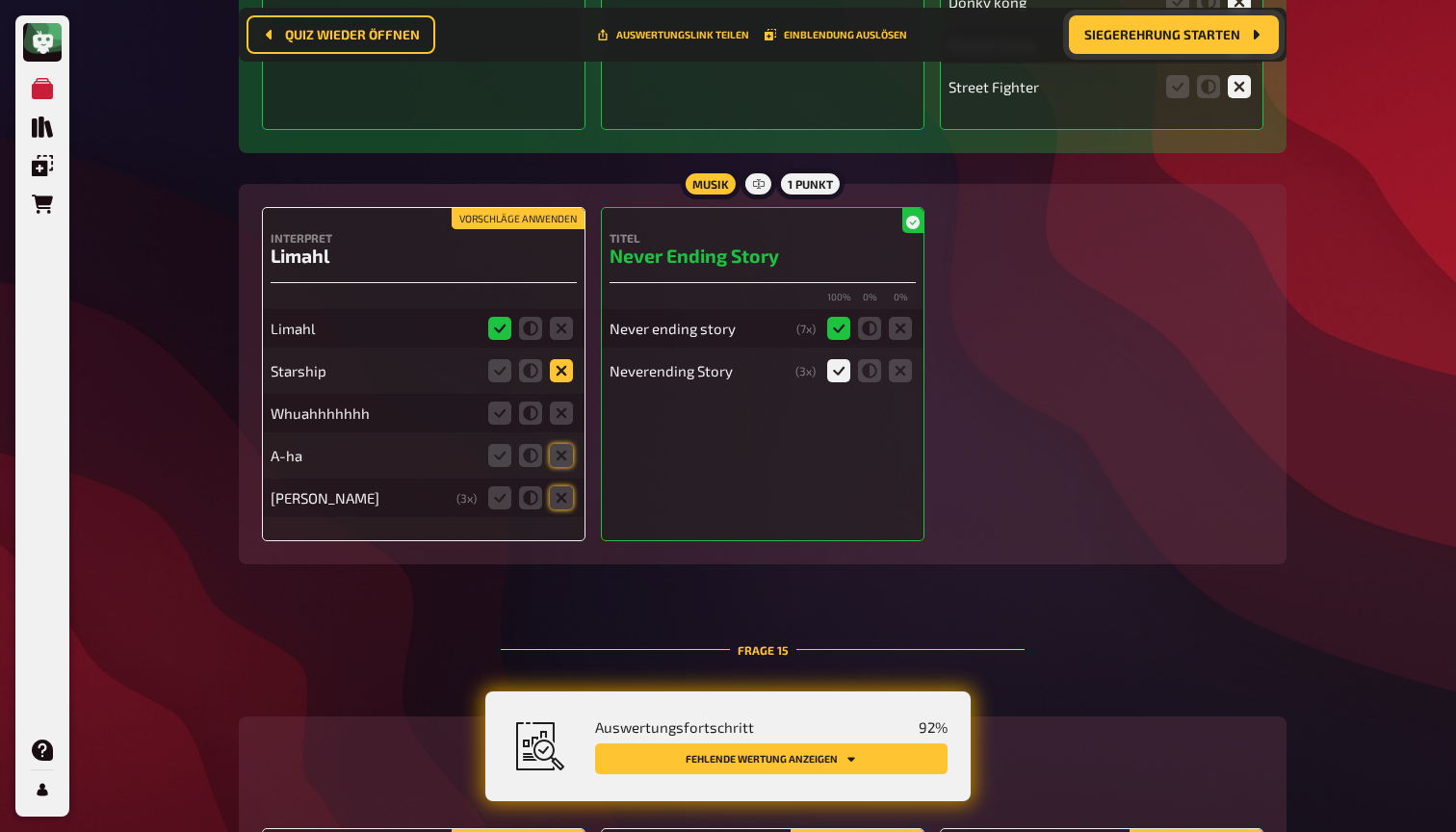
click at [557, 359] on icon at bounding box center [562, 371] width 23 height 23
click at [0, 0] on input "radio" at bounding box center [0, 0] width 0 height 0
click at [565, 401] on icon at bounding box center [562, 413] width 23 height 23
click at [0, 0] on input "radio" at bounding box center [0, 0] width 0 height 0
click at [567, 443] on icon at bounding box center [562, 455] width 23 height 23
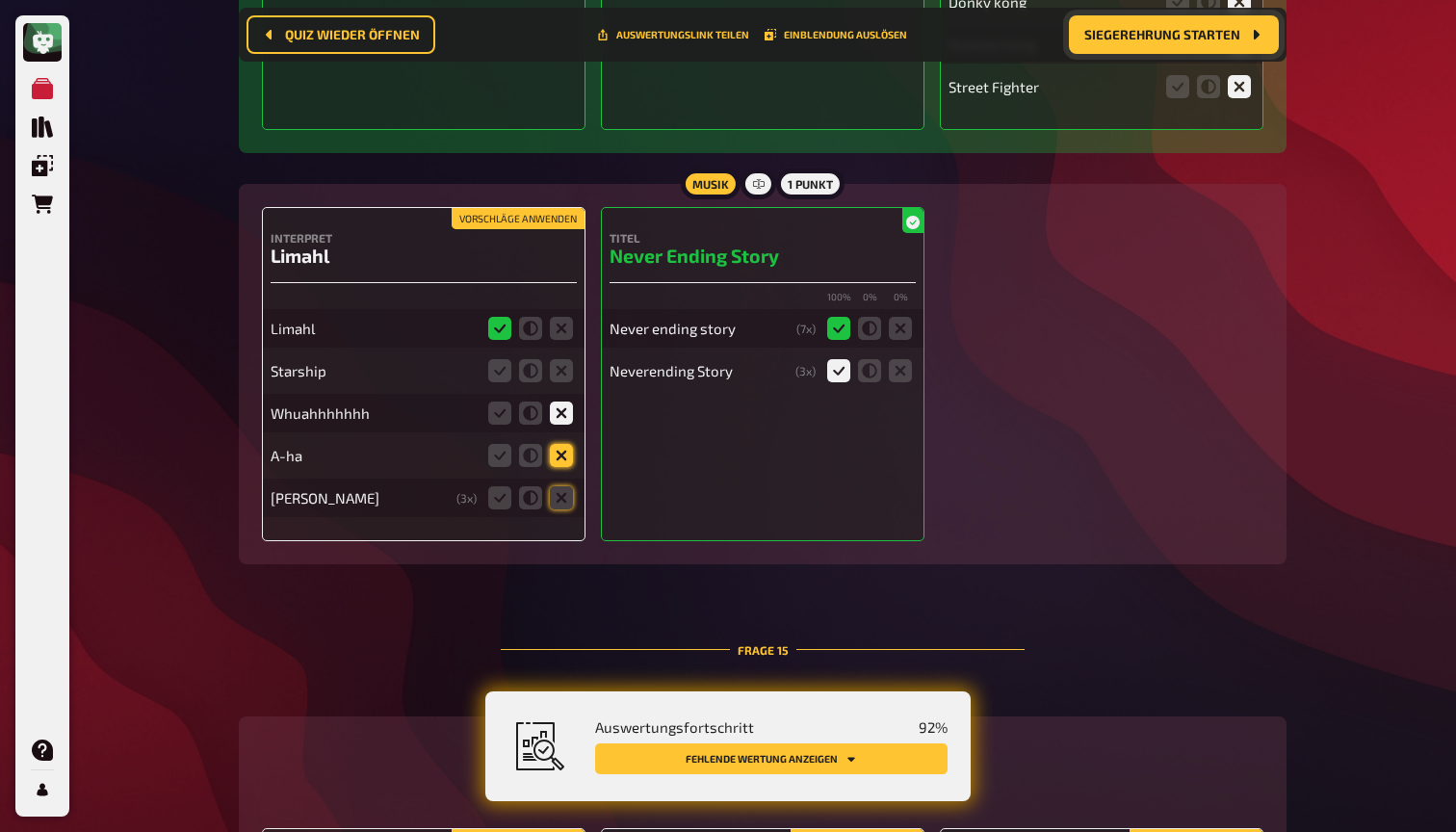
click at [0, 0] on input "radio" at bounding box center [0, 0] width 0 height 0
click at [567, 486] on icon at bounding box center [562, 498] width 23 height 23
click at [0, 0] on input "radio" at bounding box center [0, 0] width 0 height 0
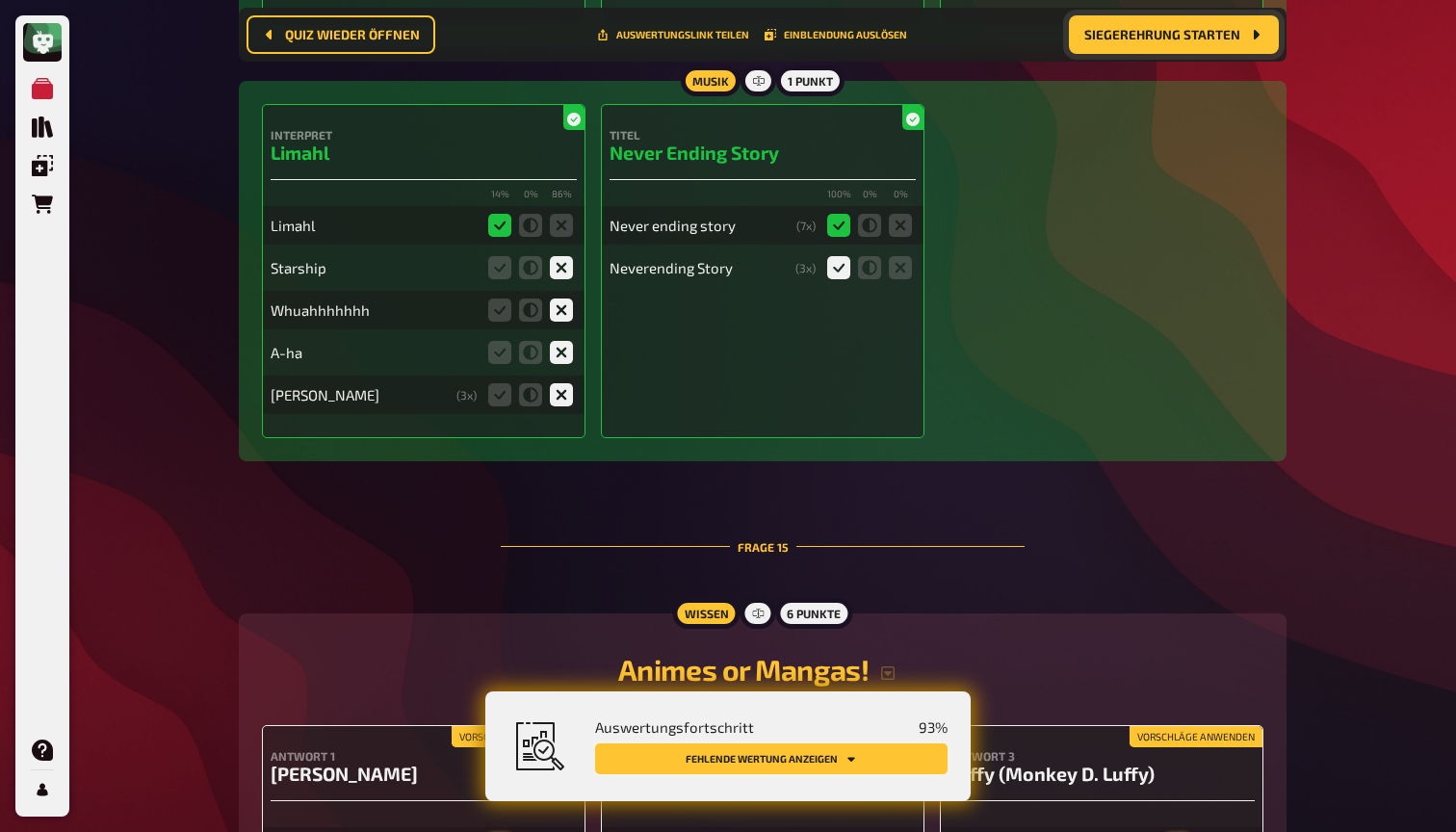
click at [791, 758] on button "Fehlende Wertung anzeigen" at bounding box center [772, 758] width 352 height 30
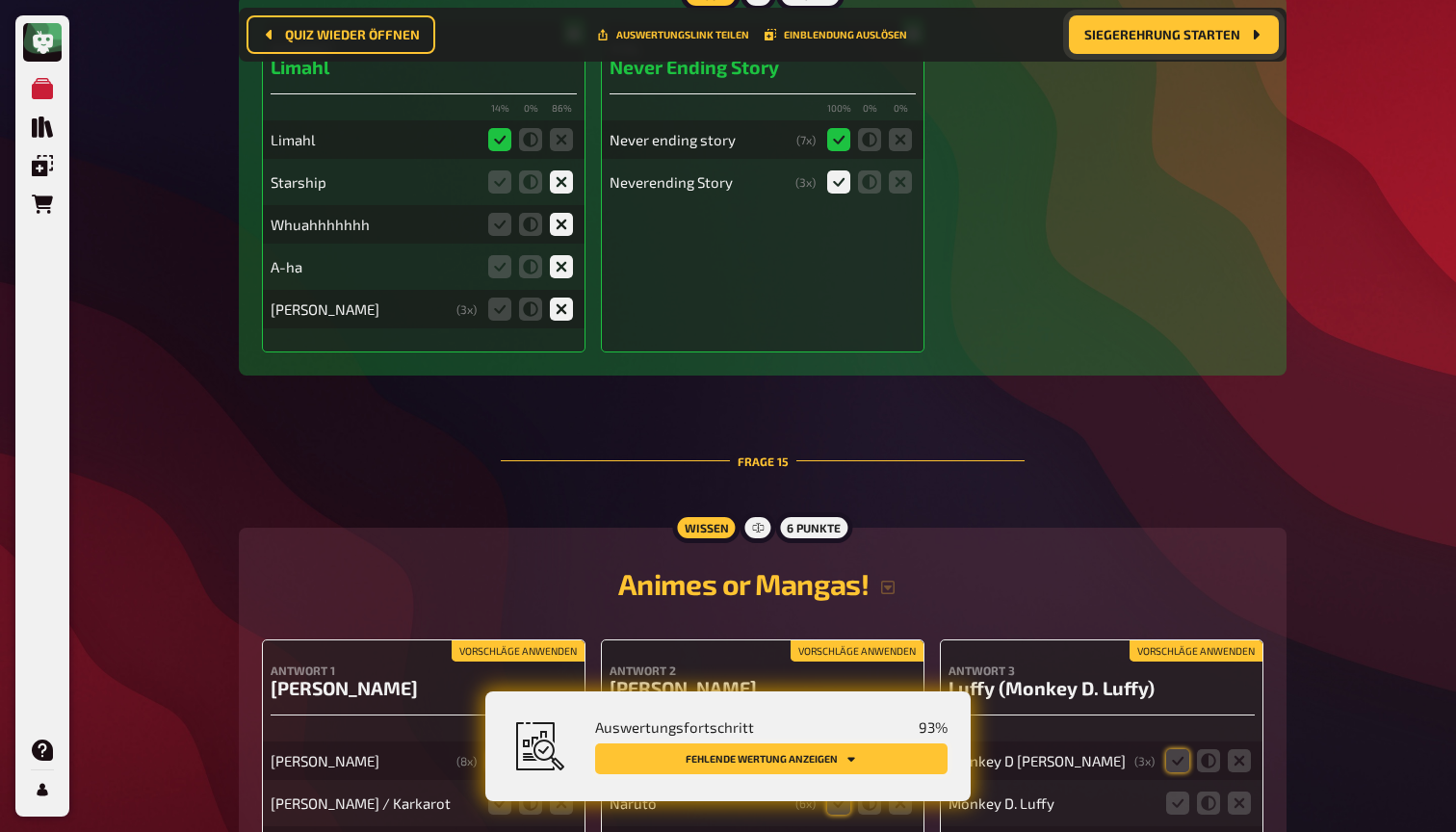
scroll to position [18506, 0]
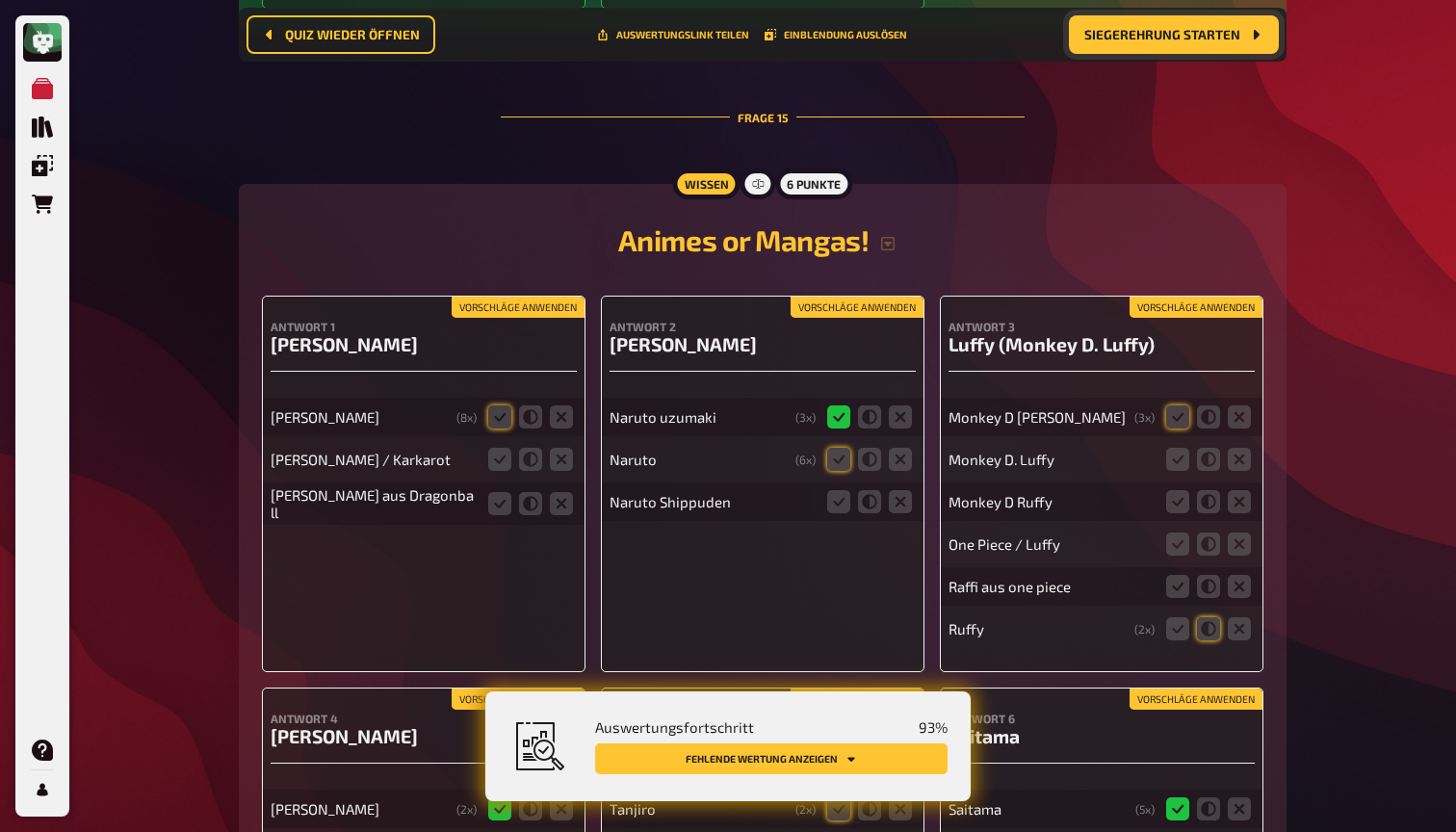
click at [509, 297] on button "Vorschläge anwenden" at bounding box center [518, 307] width 133 height 22
click at [502, 447] on icon at bounding box center [500, 459] width 23 height 23
click at [0, 0] on input "radio" at bounding box center [0, 0] width 0 height 0
click at [503, 492] on icon at bounding box center [500, 504] width 23 height 23
click at [0, 0] on input "radio" at bounding box center [0, 0] width 0 height 0
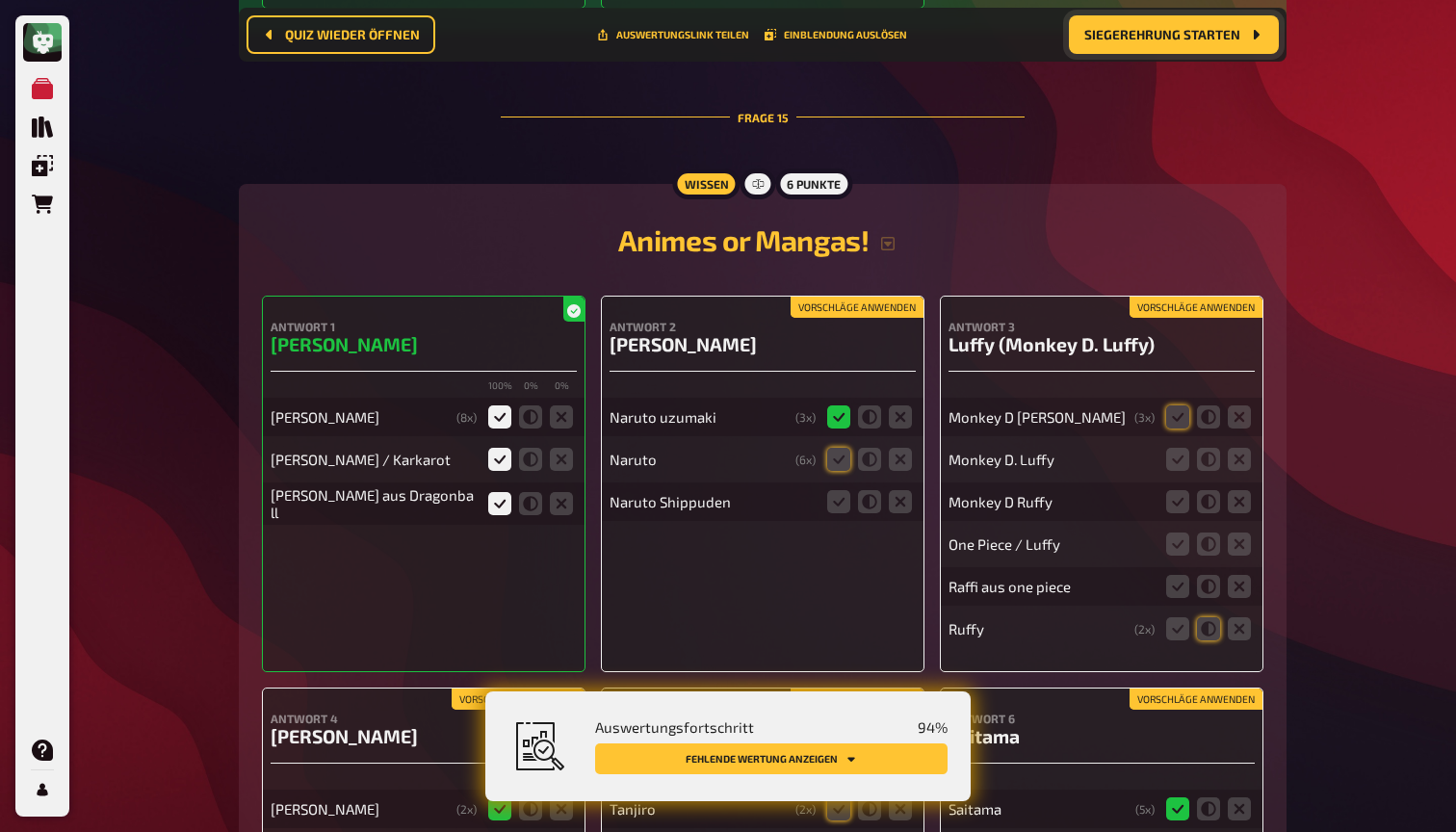
click at [817, 297] on button "Vorschläge anwenden" at bounding box center [857, 307] width 133 height 22
click at [848, 490] on icon at bounding box center [839, 502] width 23 height 23
click at [0, 0] on input "radio" at bounding box center [0, 0] width 0 height 0
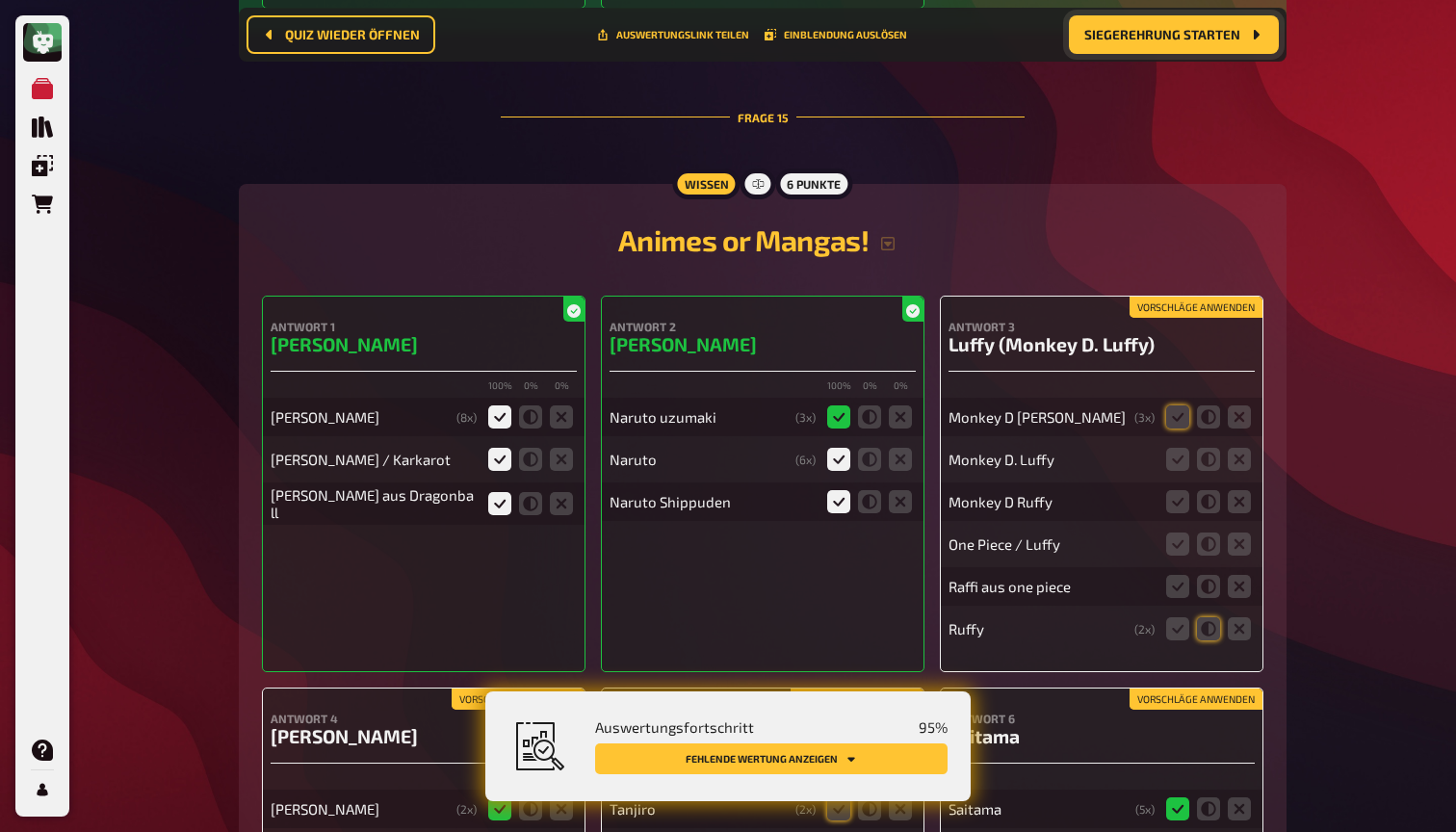
click at [1141, 297] on button "Vorschläge anwenden" at bounding box center [1196, 307] width 133 height 22
click at [1178, 447] on icon at bounding box center [1178, 459] width 23 height 23
click at [0, 0] on input "radio" at bounding box center [0, 0] width 0 height 0
click at [1178, 490] on icon at bounding box center [1178, 502] width 23 height 23
click at [0, 0] on input "radio" at bounding box center [0, 0] width 0 height 0
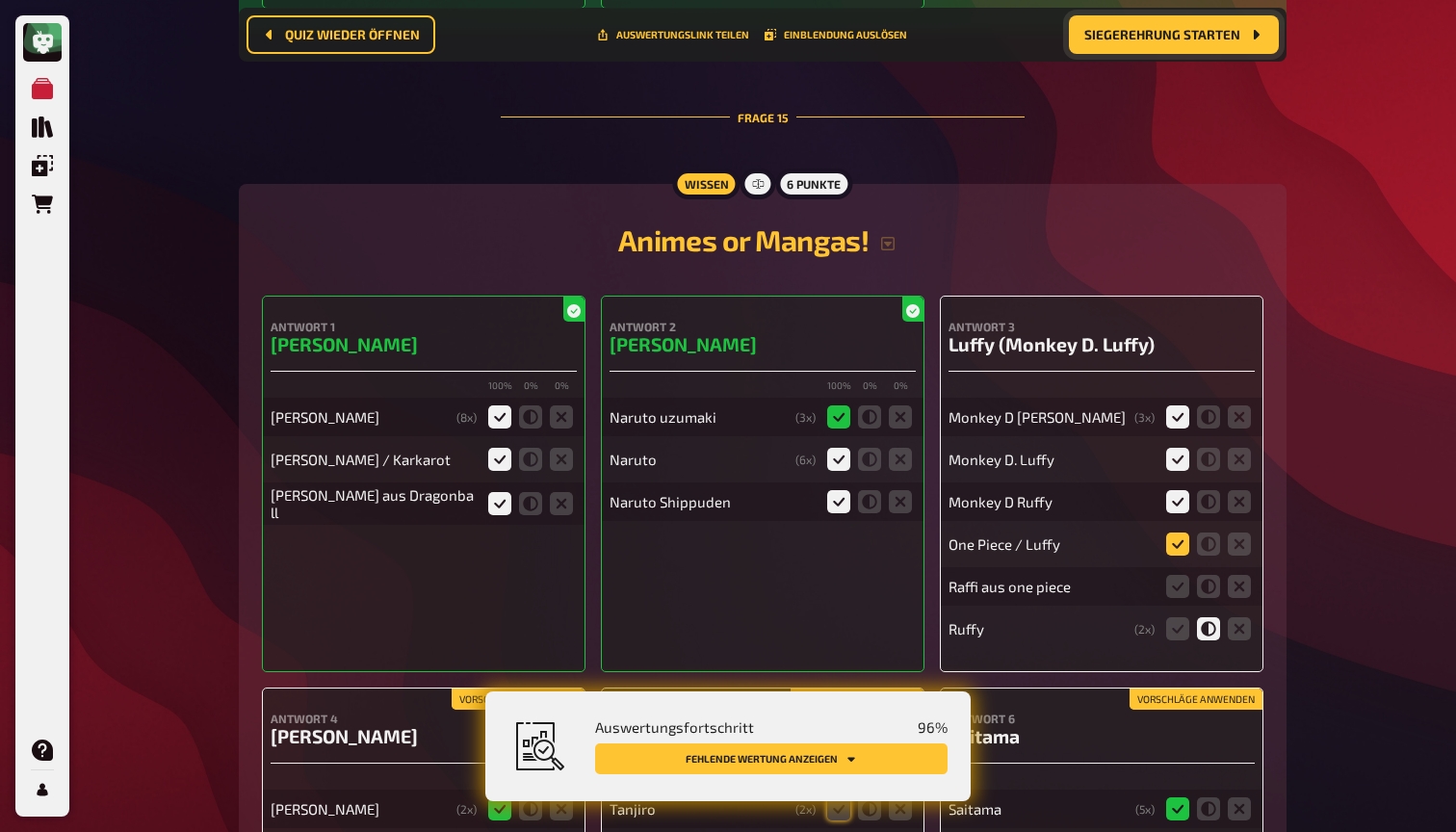
click at [1184, 532] on icon at bounding box center [1178, 544] width 23 height 23
click at [0, 0] on input "radio" at bounding box center [0, 0] width 0 height 0
click at [1186, 617] on icon at bounding box center [1178, 628] width 23 height 23
click at [0, 0] on input "radio" at bounding box center [0, 0] width 0 height 0
click at [1183, 575] on icon at bounding box center [1178, 586] width 23 height 23
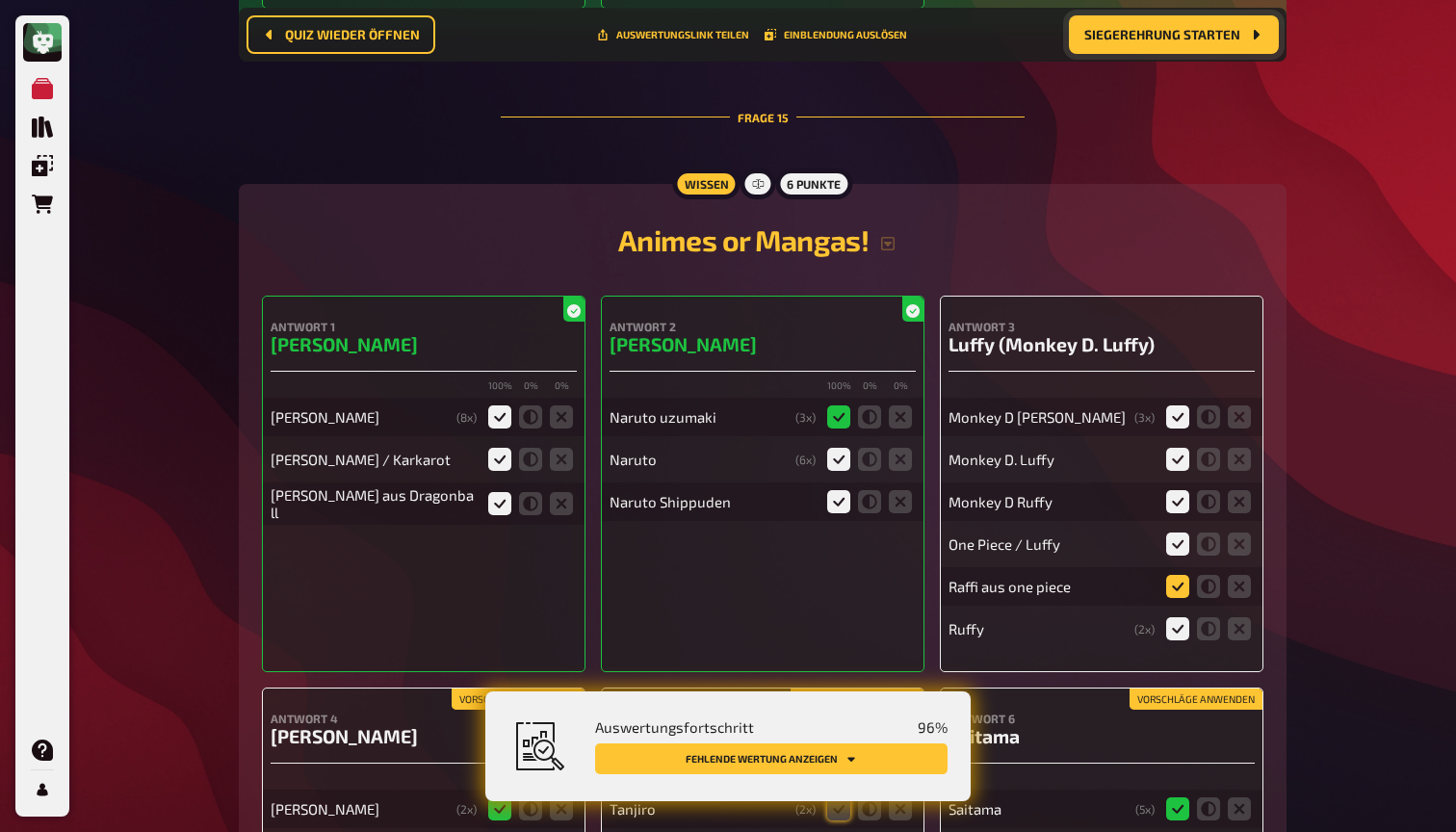
click at [0, 0] on input "radio" at bounding box center [0, 0] width 0 height 0
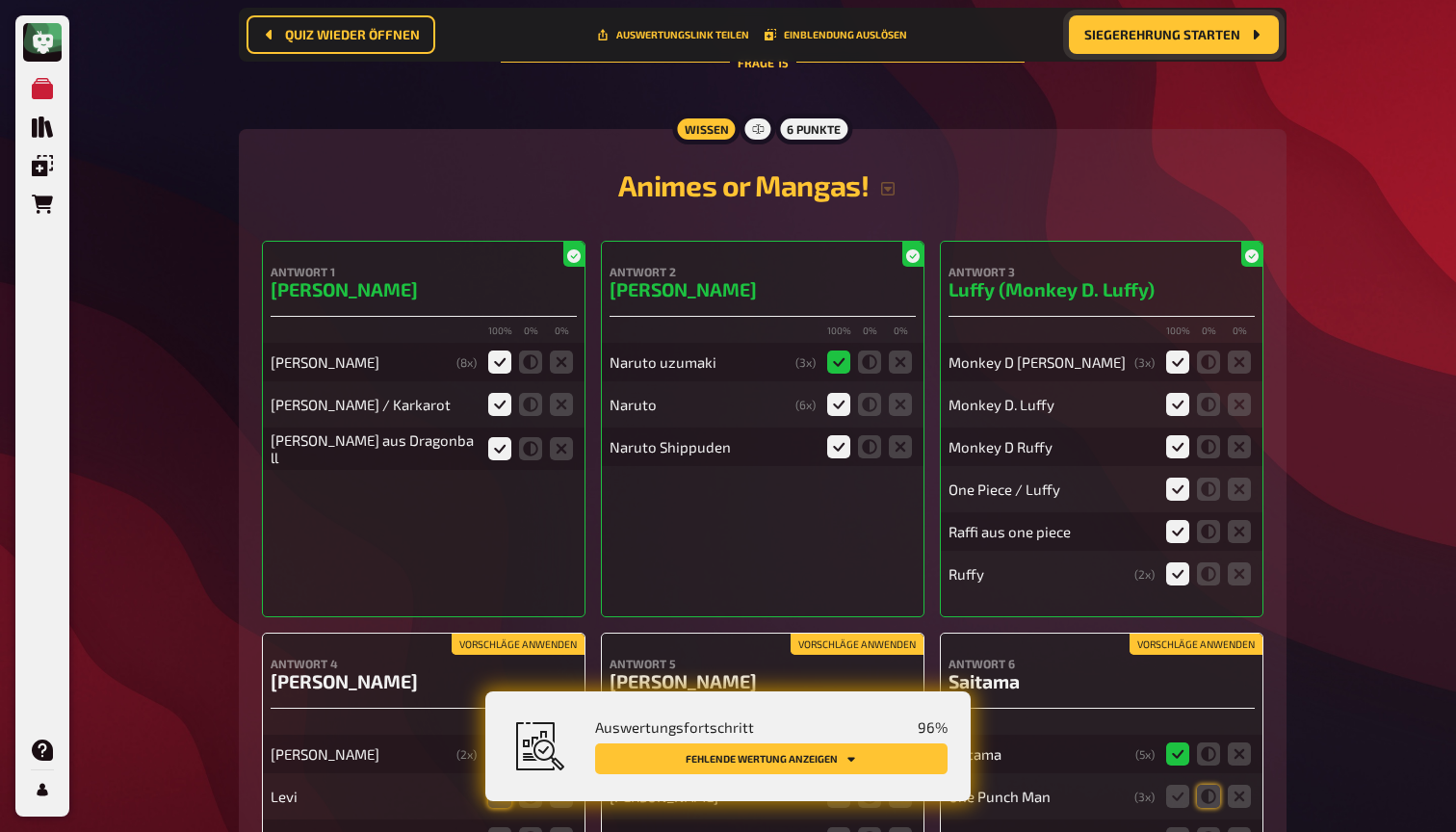
scroll to position [18564, 0]
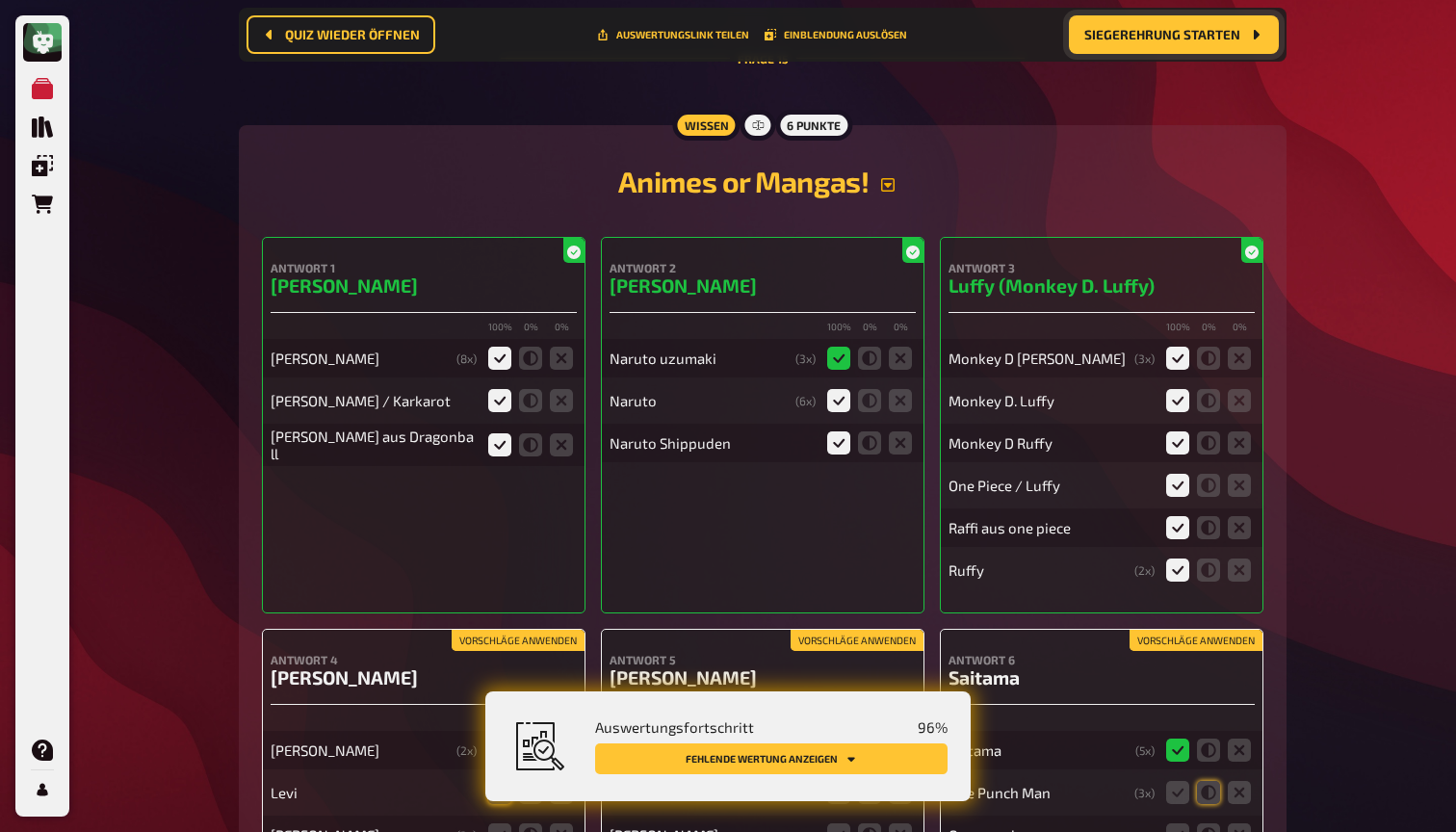
click at [896, 177] on icon "button" at bounding box center [888, 185] width 16 height 16
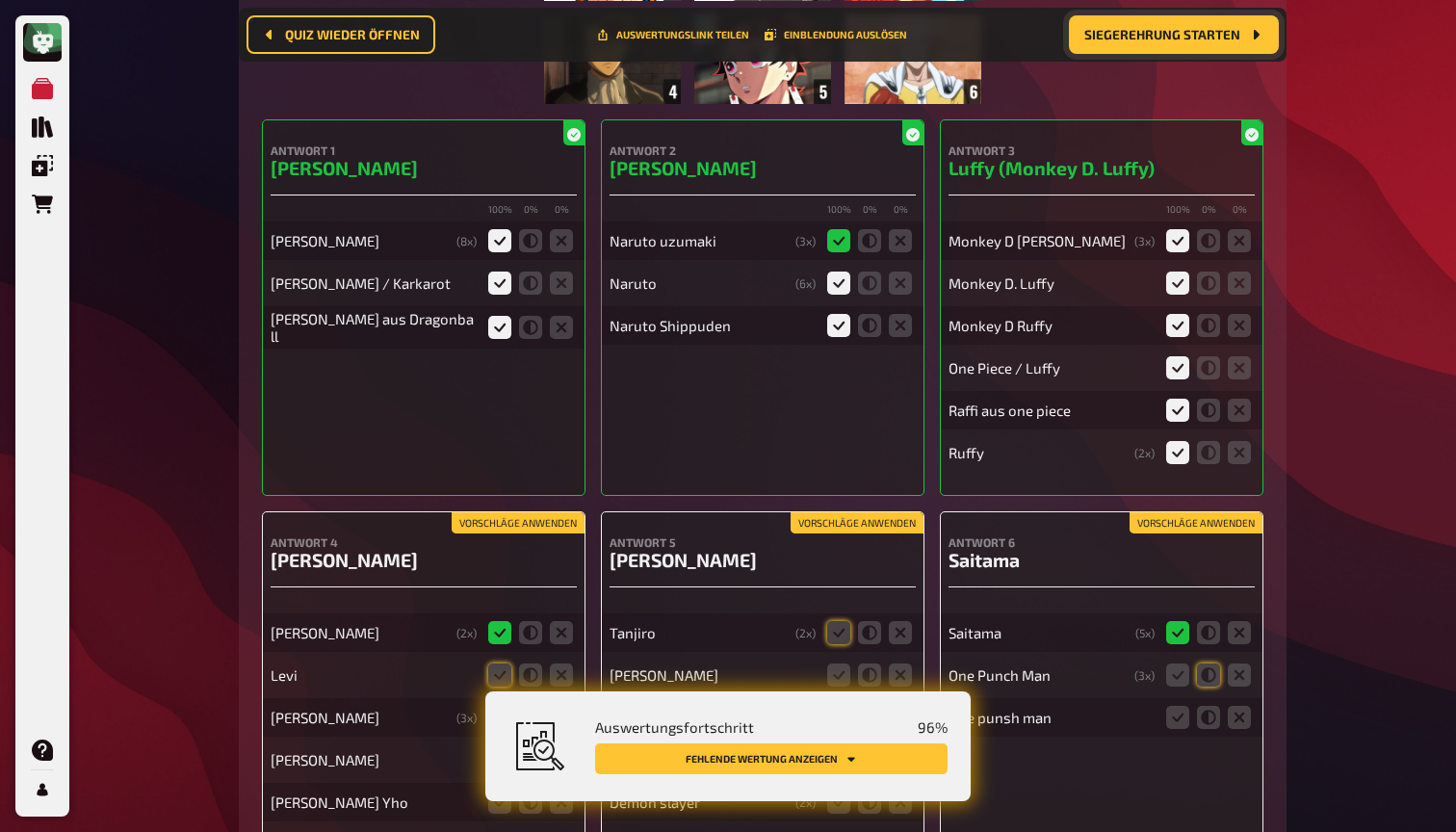
scroll to position [19049, 0]
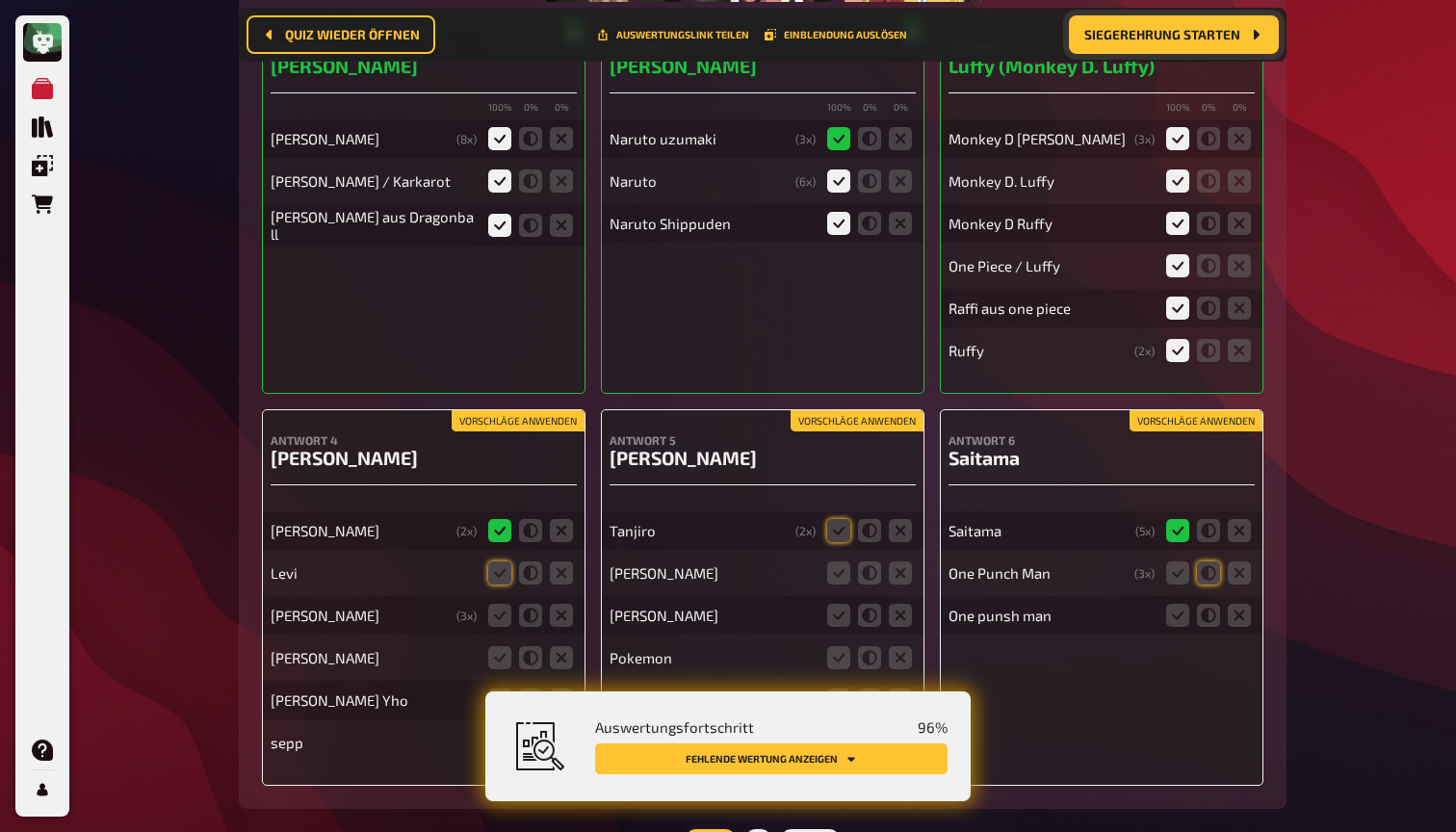
click at [549, 410] on button "Vorschläge anwenden" at bounding box center [518, 421] width 133 height 22
click at [501, 604] on icon at bounding box center [500, 616] width 23 height 23
click at [0, 0] on input "radio" at bounding box center [0, 0] width 0 height 0
click at [570, 646] on icon at bounding box center [562, 658] width 23 height 23
click at [0, 0] on input "radio" at bounding box center [0, 0] width 0 height 0
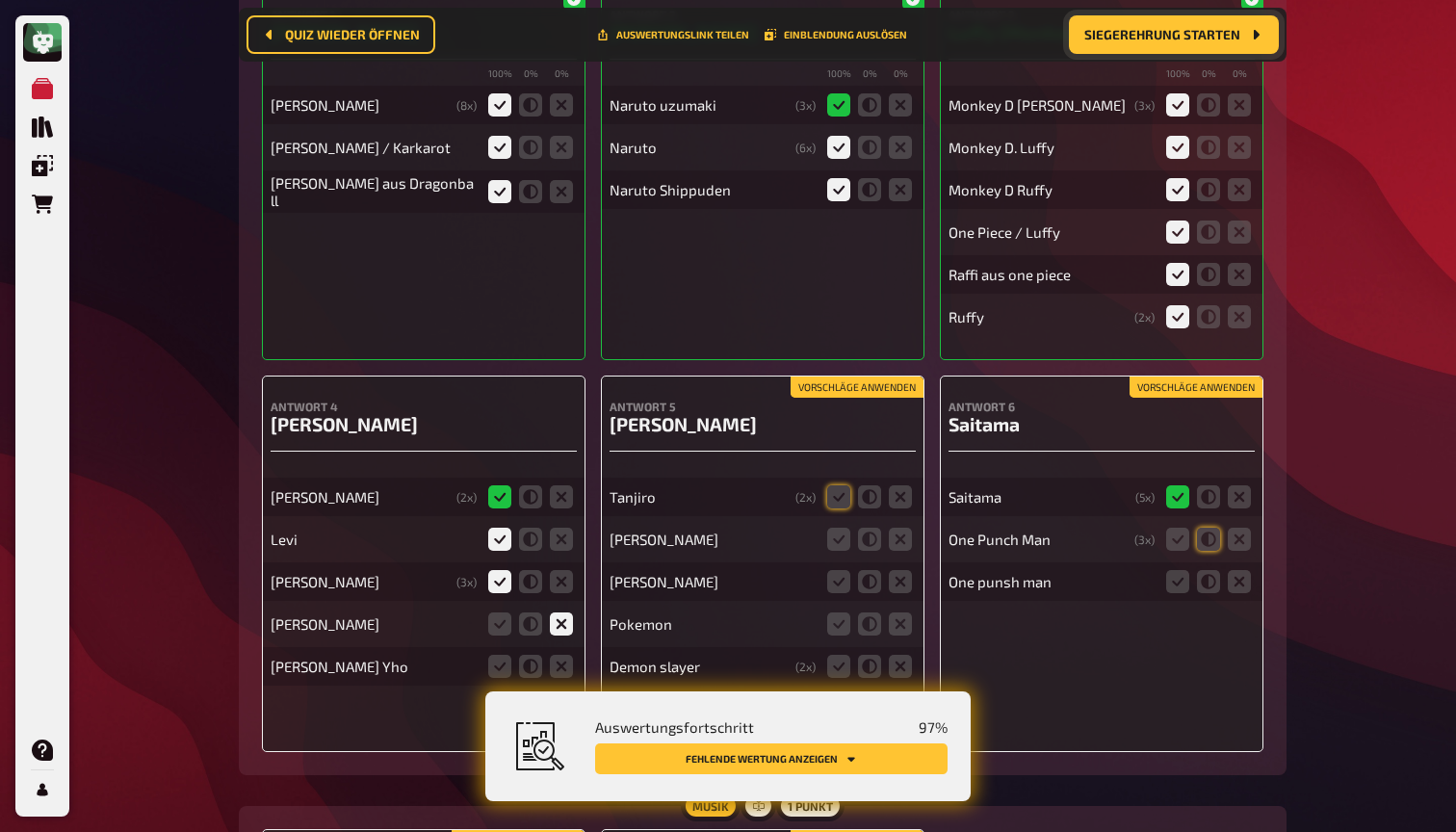
scroll to position [19124, 0]
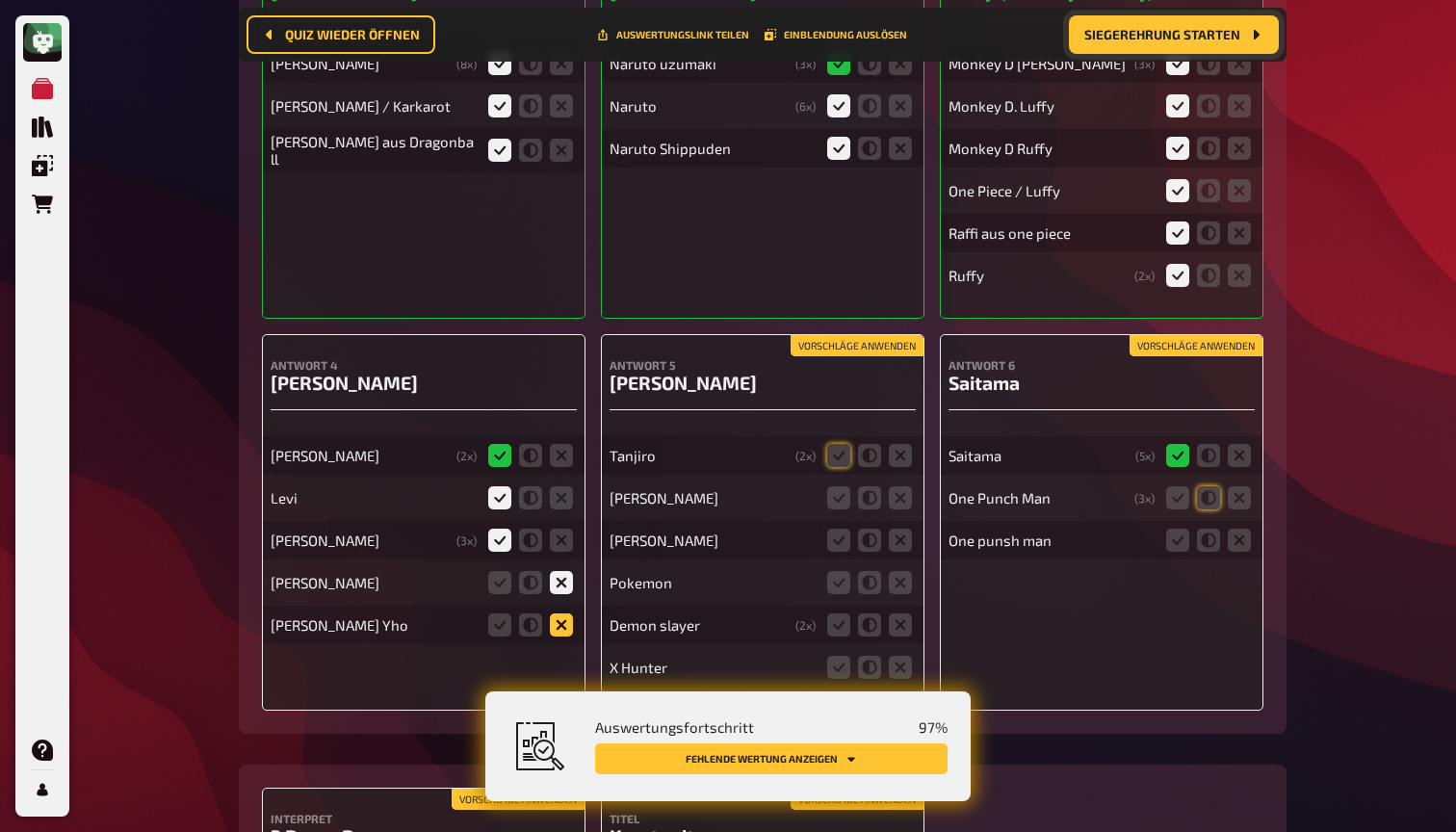
click at [561, 613] on icon at bounding box center [562, 624] width 23 height 23
click at [0, 0] on input "radio" at bounding box center [0, 0] width 0 height 0
click at [831, 335] on button "Vorschläge anwenden" at bounding box center [857, 346] width 133 height 22
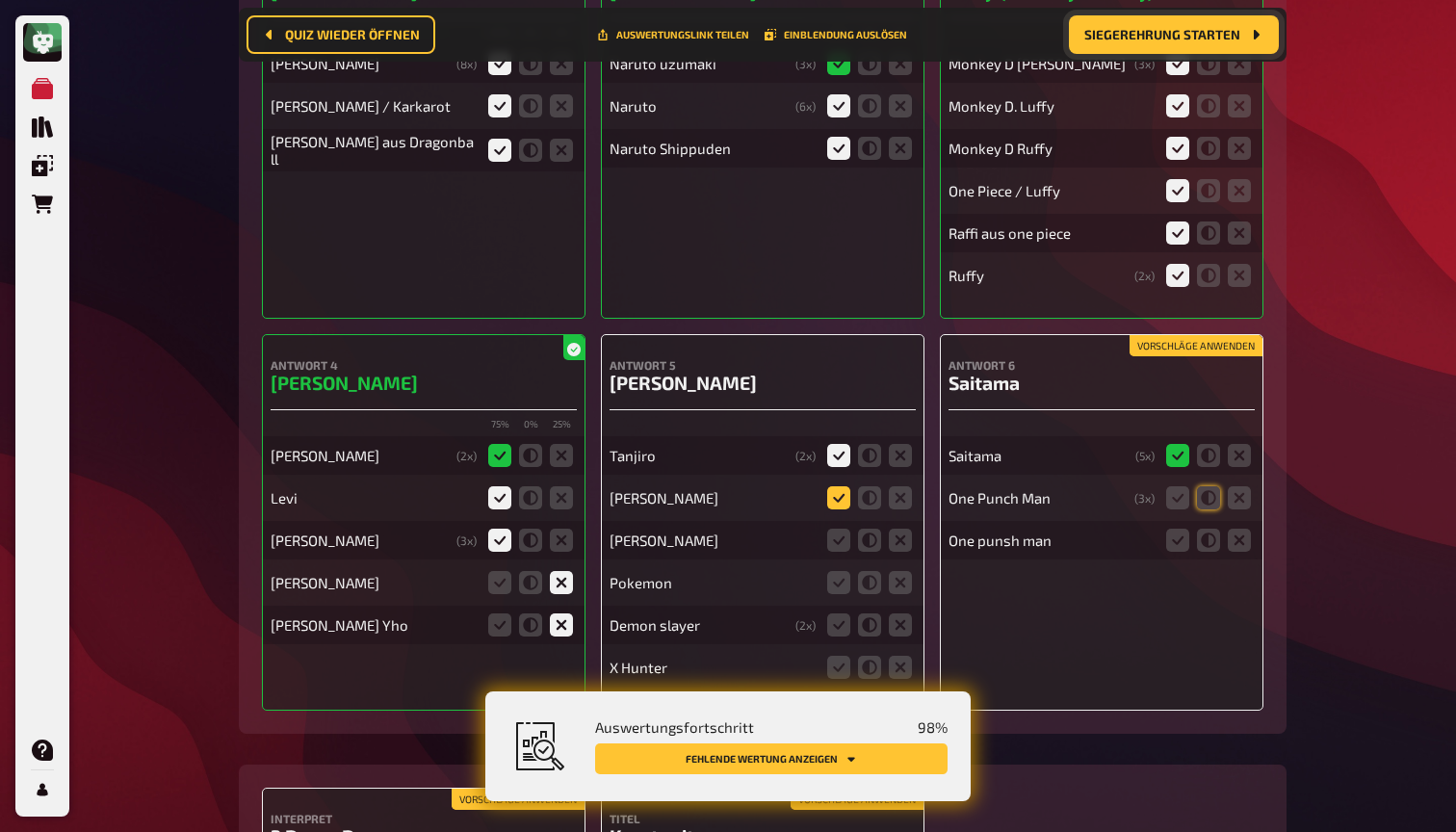
click at [836, 486] on icon at bounding box center [839, 498] width 23 height 23
click at [0, 0] on input "radio" at bounding box center [0, 0] width 0 height 0
click at [841, 529] on icon at bounding box center [839, 540] width 23 height 23
click at [0, 0] on input "radio" at bounding box center [0, 0] width 0 height 0
click at [904, 571] on icon at bounding box center [901, 582] width 23 height 23
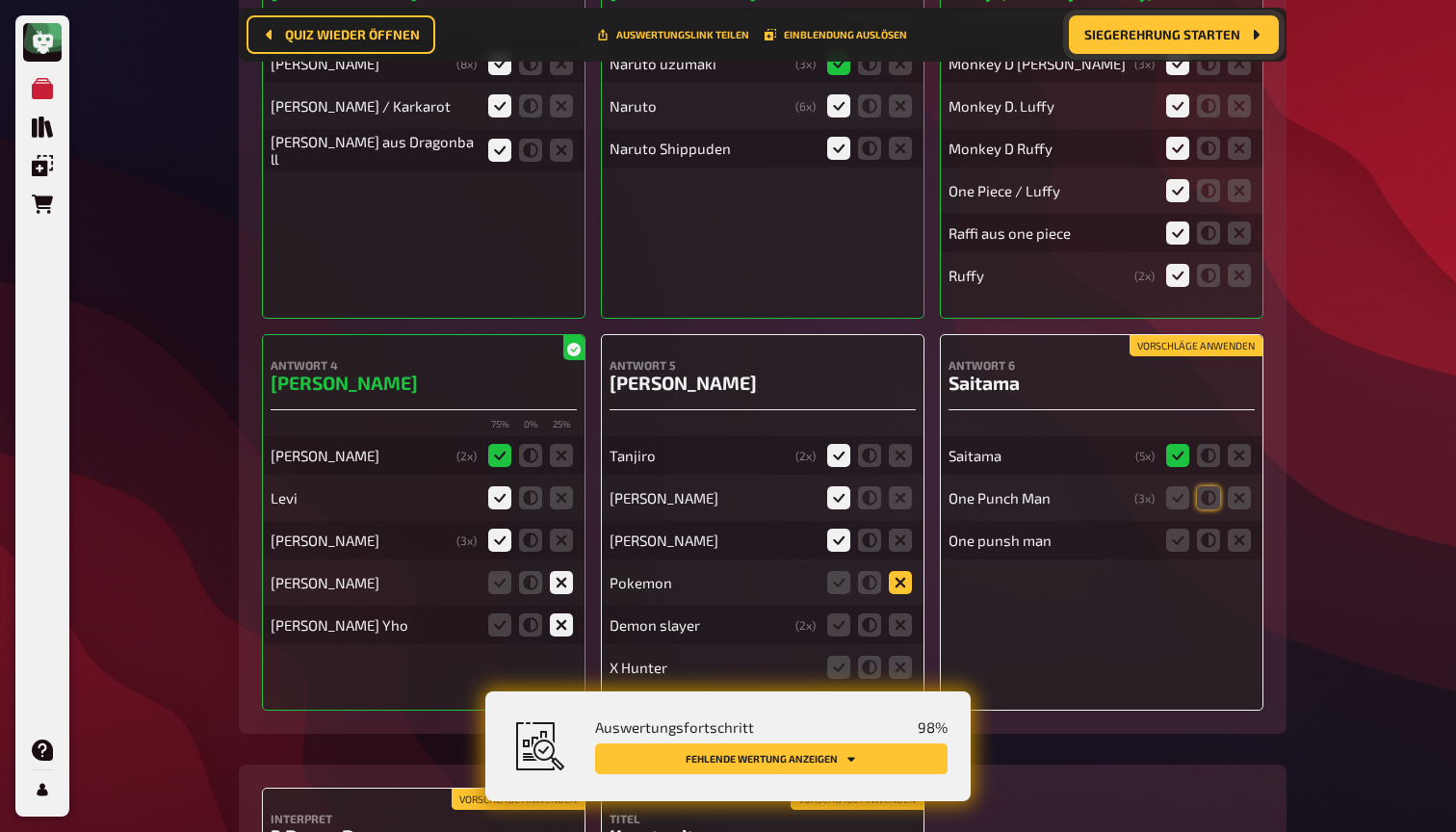
click at [0, 0] on input "radio" at bounding box center [0, 0] width 0 height 0
click at [903, 613] on icon at bounding box center [901, 624] width 23 height 23
click at [0, 0] on input "radio" at bounding box center [0, 0] width 0 height 0
click at [900, 656] on icon at bounding box center [901, 668] width 23 height 23
click at [0, 0] on input "radio" at bounding box center [0, 0] width 0 height 0
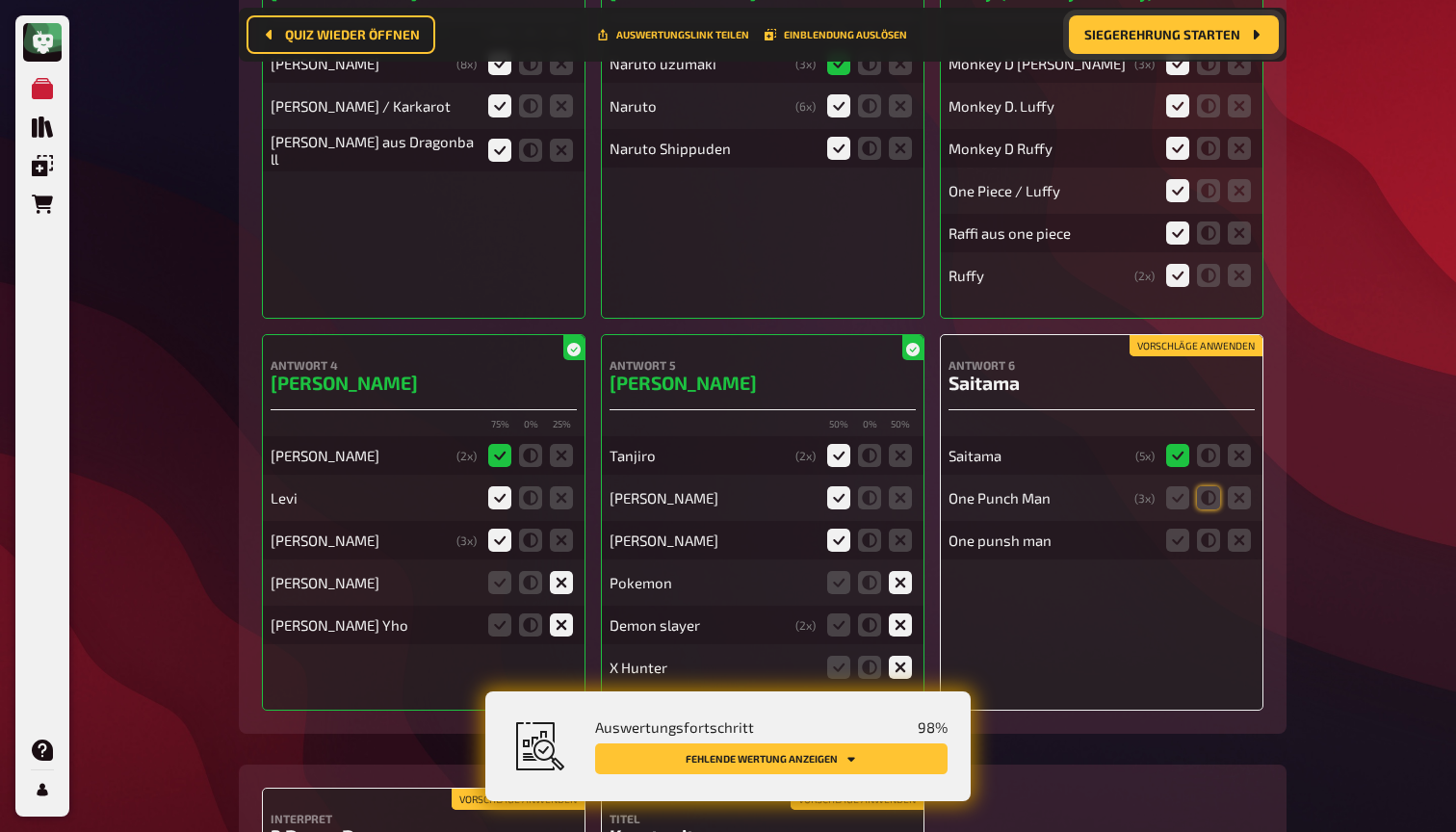
click at [1167, 335] on button "Vorschläge anwenden" at bounding box center [1196, 346] width 133 height 22
click at [1174, 486] on icon at bounding box center [1178, 498] width 23 height 23
click at [0, 0] on input "radio" at bounding box center [0, 0] width 0 height 0
click at [1174, 529] on icon at bounding box center [1178, 540] width 23 height 23
click at [0, 0] on input "radio" at bounding box center [0, 0] width 0 height 0
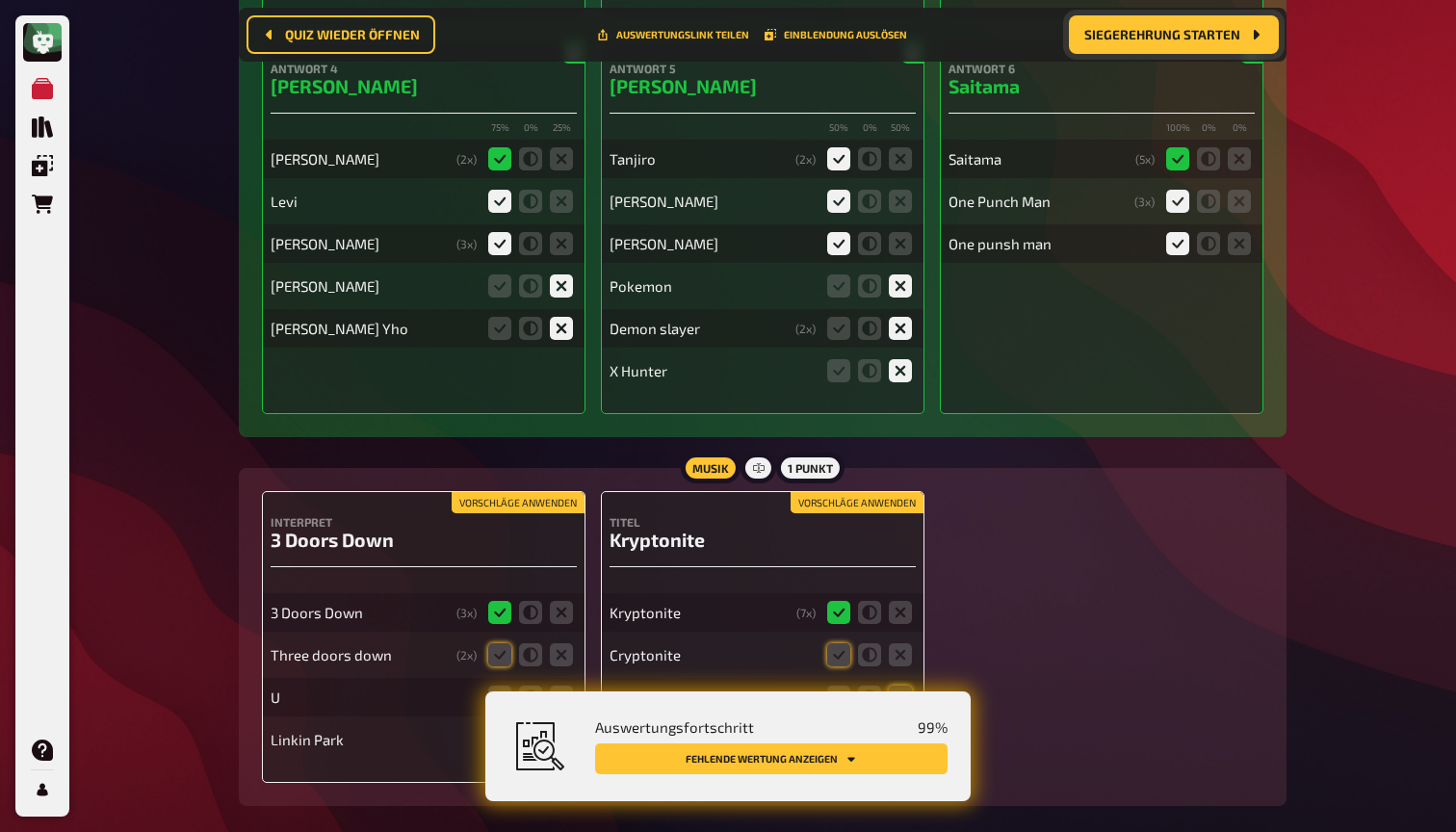
scroll to position [19420, 0]
click at [512, 492] on button "Vorschläge anwenden" at bounding box center [518, 503] width 133 height 22
click at [561, 686] on icon at bounding box center [562, 698] width 23 height 23
click at [0, 0] on input "radio" at bounding box center [0, 0] width 0 height 0
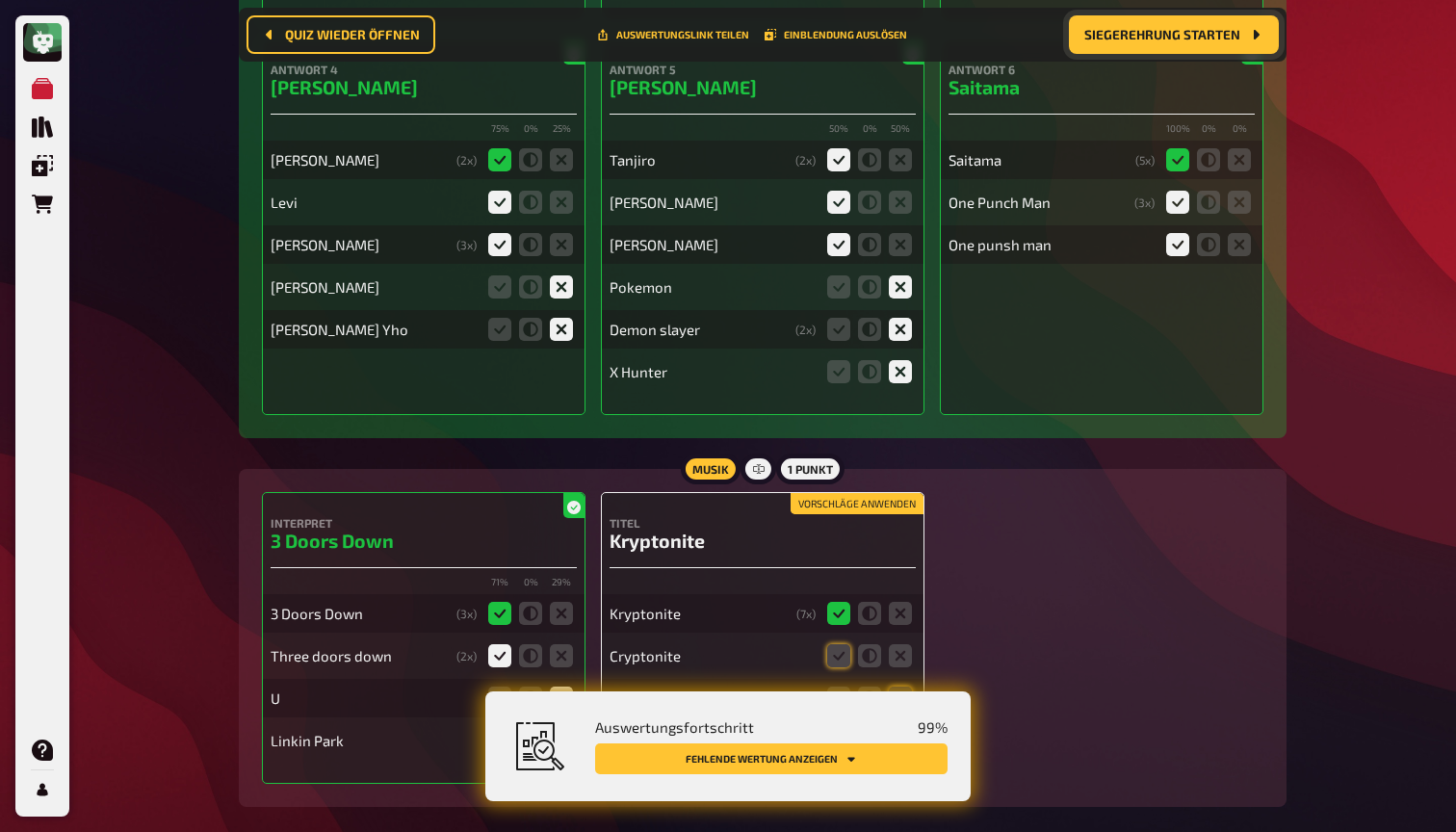
click at [860, 492] on button "Vorschläge anwenden" at bounding box center [857, 503] width 133 height 22
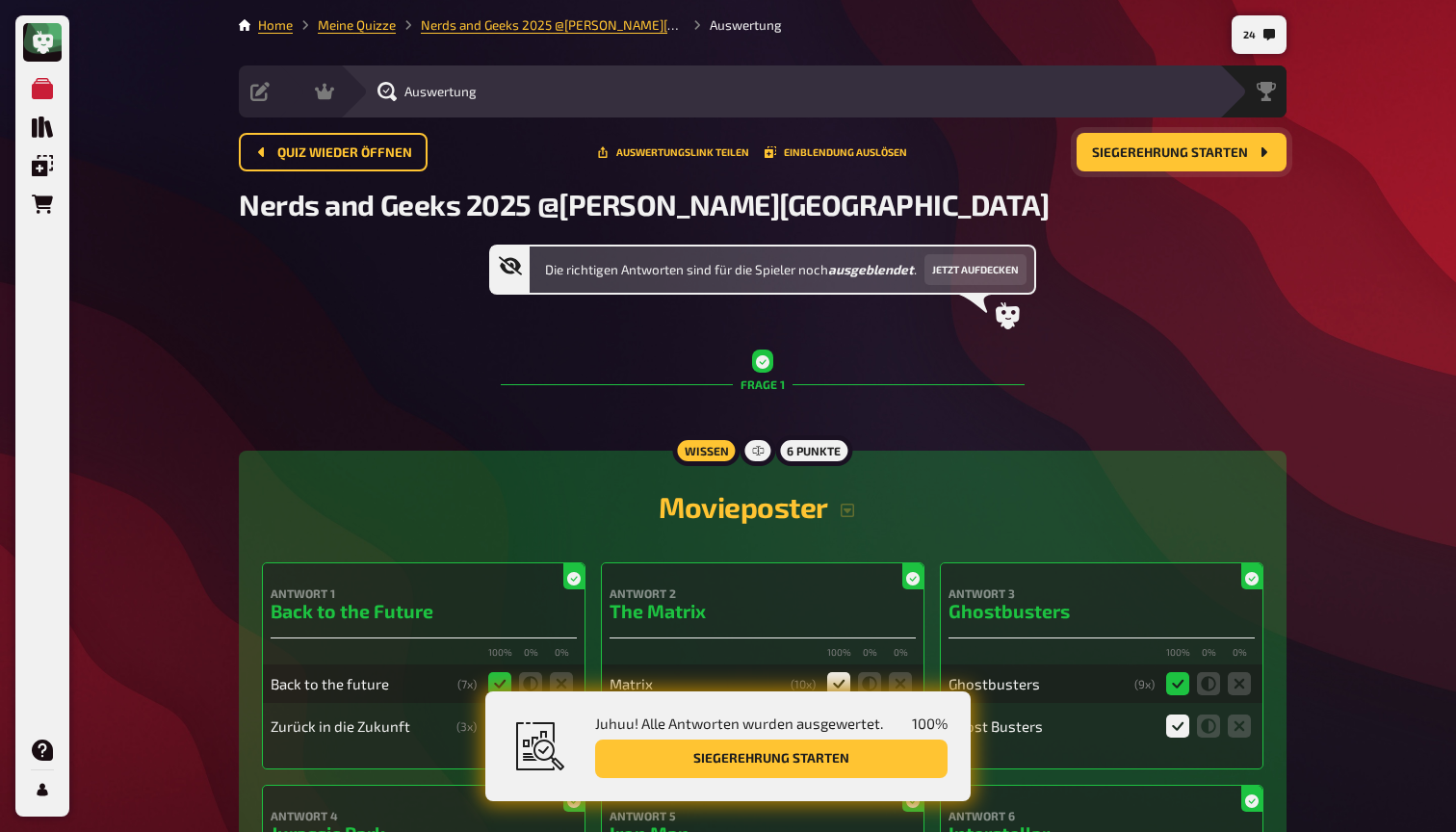
scroll to position [0, 0]
click at [331, 89] on icon at bounding box center [325, 92] width 20 height 17
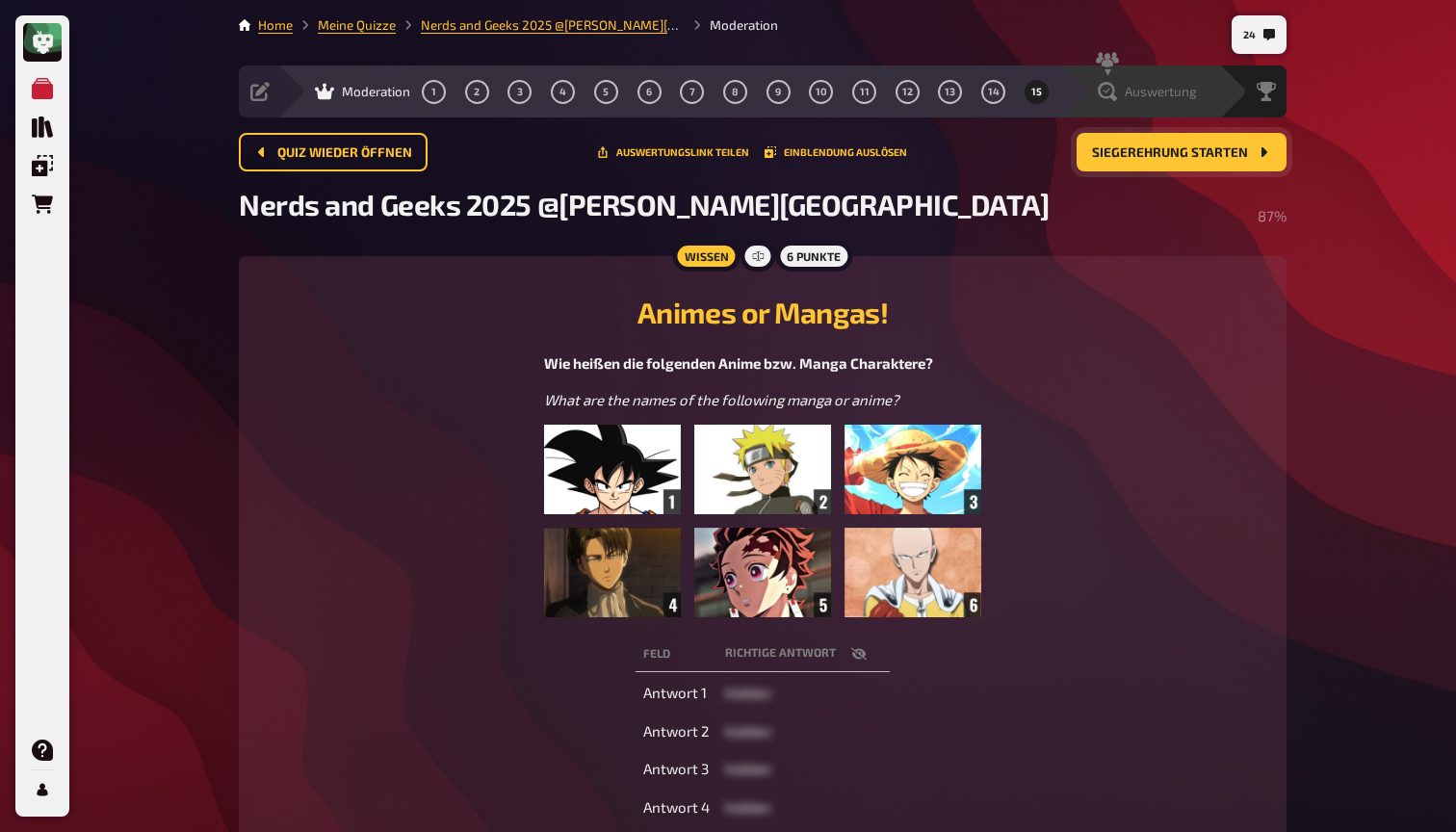
click at [1121, 85] on div "Auswertung" at bounding box center [1147, 92] width 99 height 20
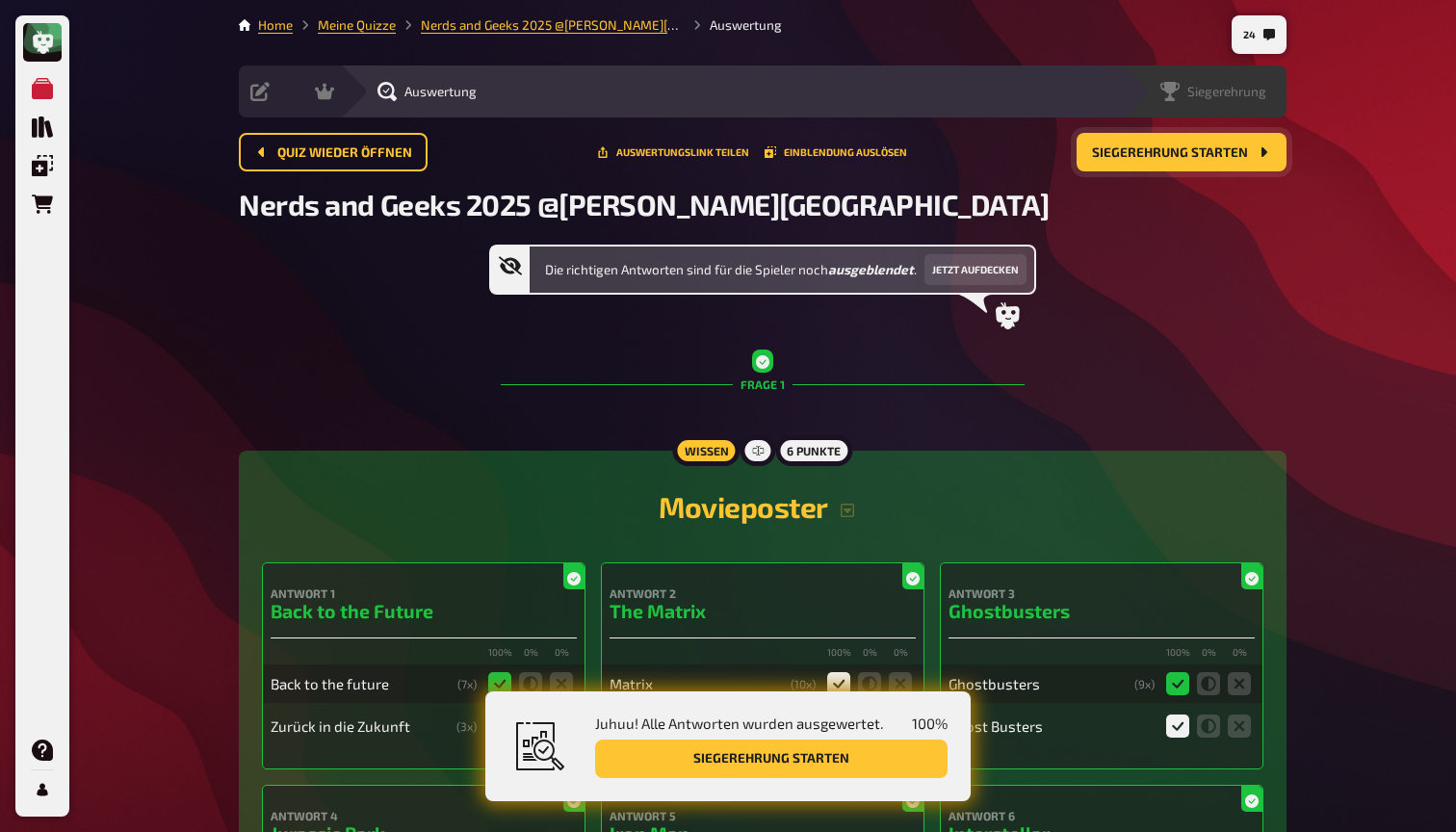
click at [1211, 91] on span "Siegerehrung" at bounding box center [1227, 92] width 79 height 16
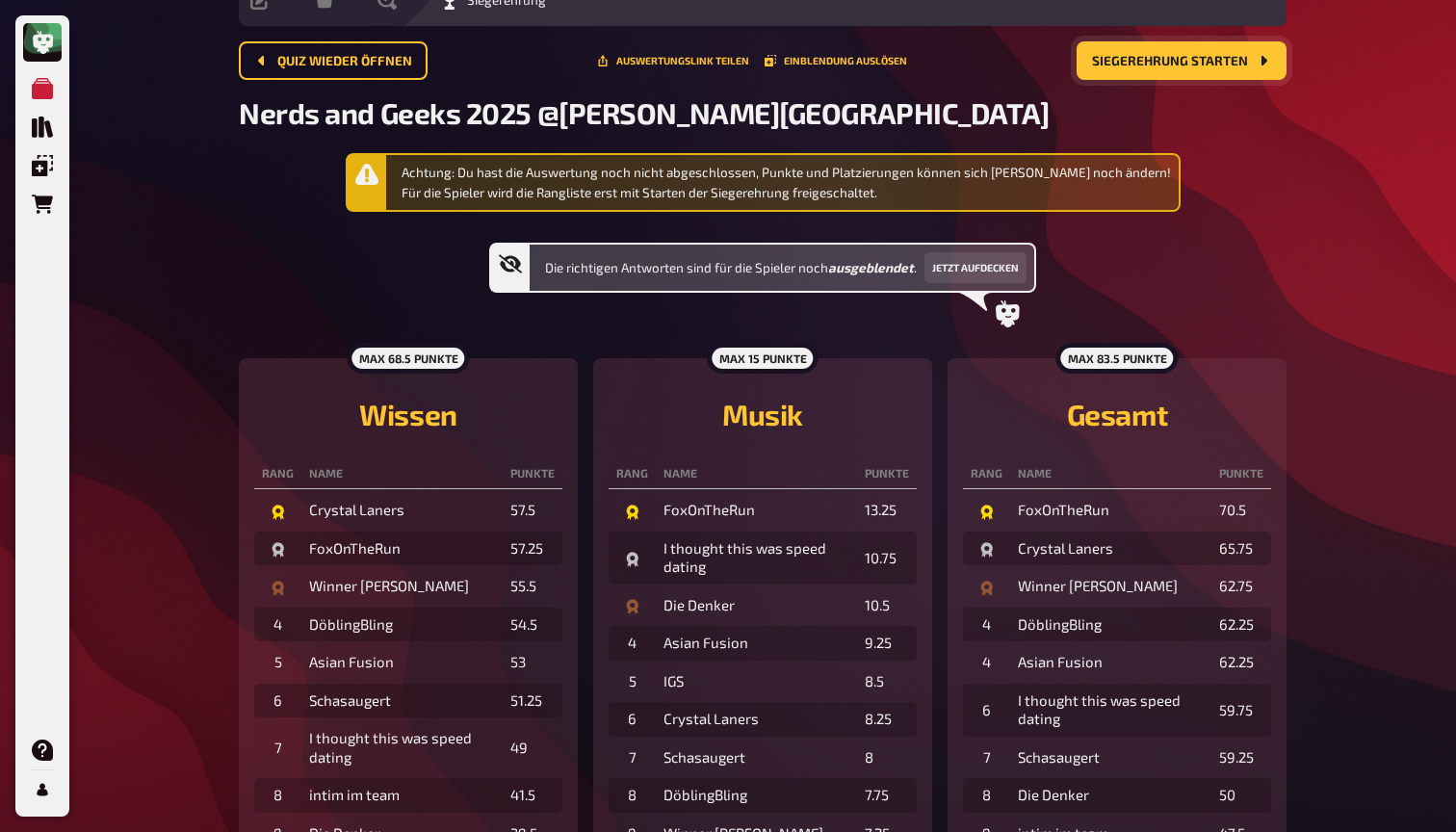
scroll to position [93, 0]
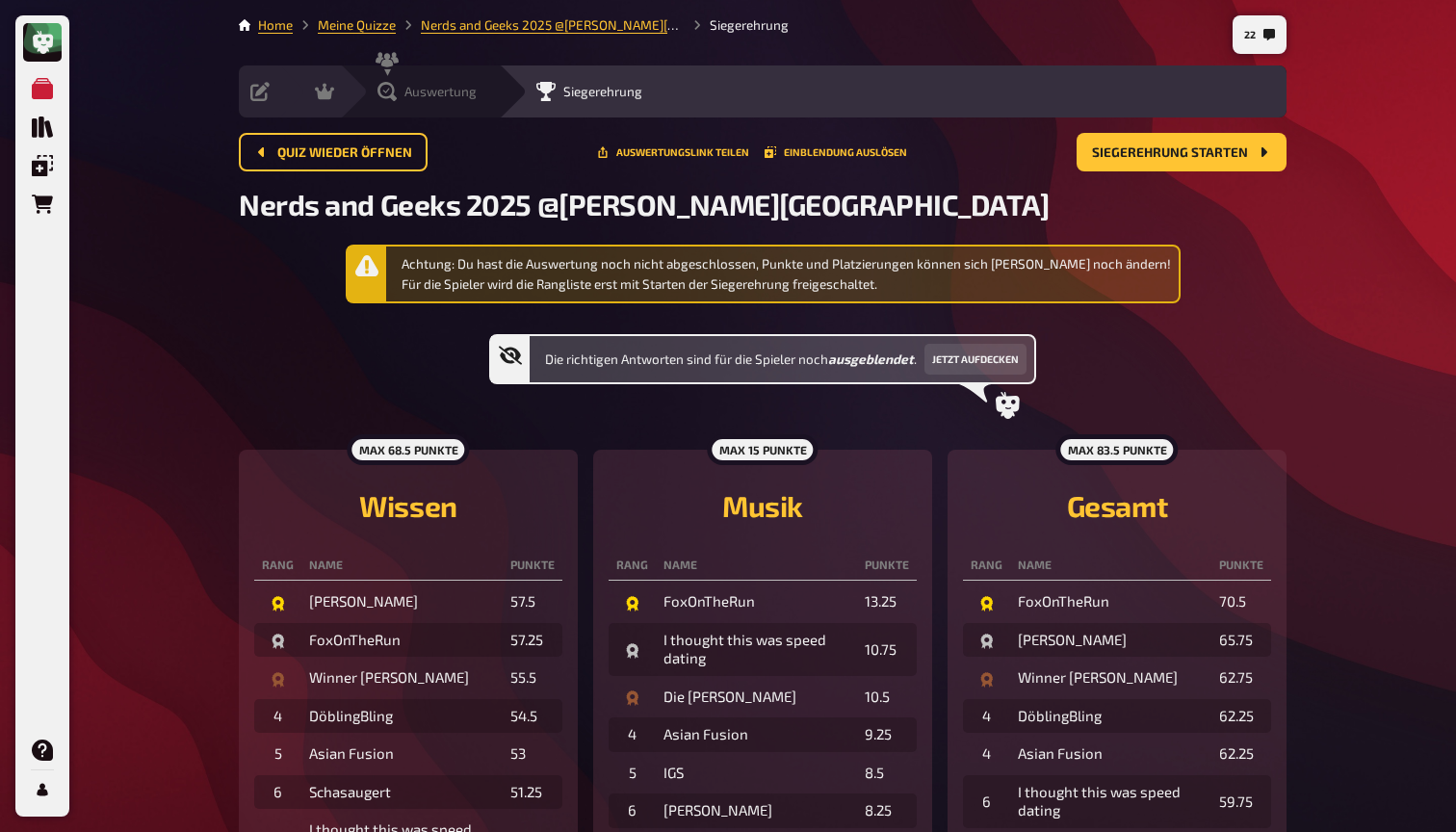
click at [391, 89] on icon at bounding box center [387, 92] width 20 height 20
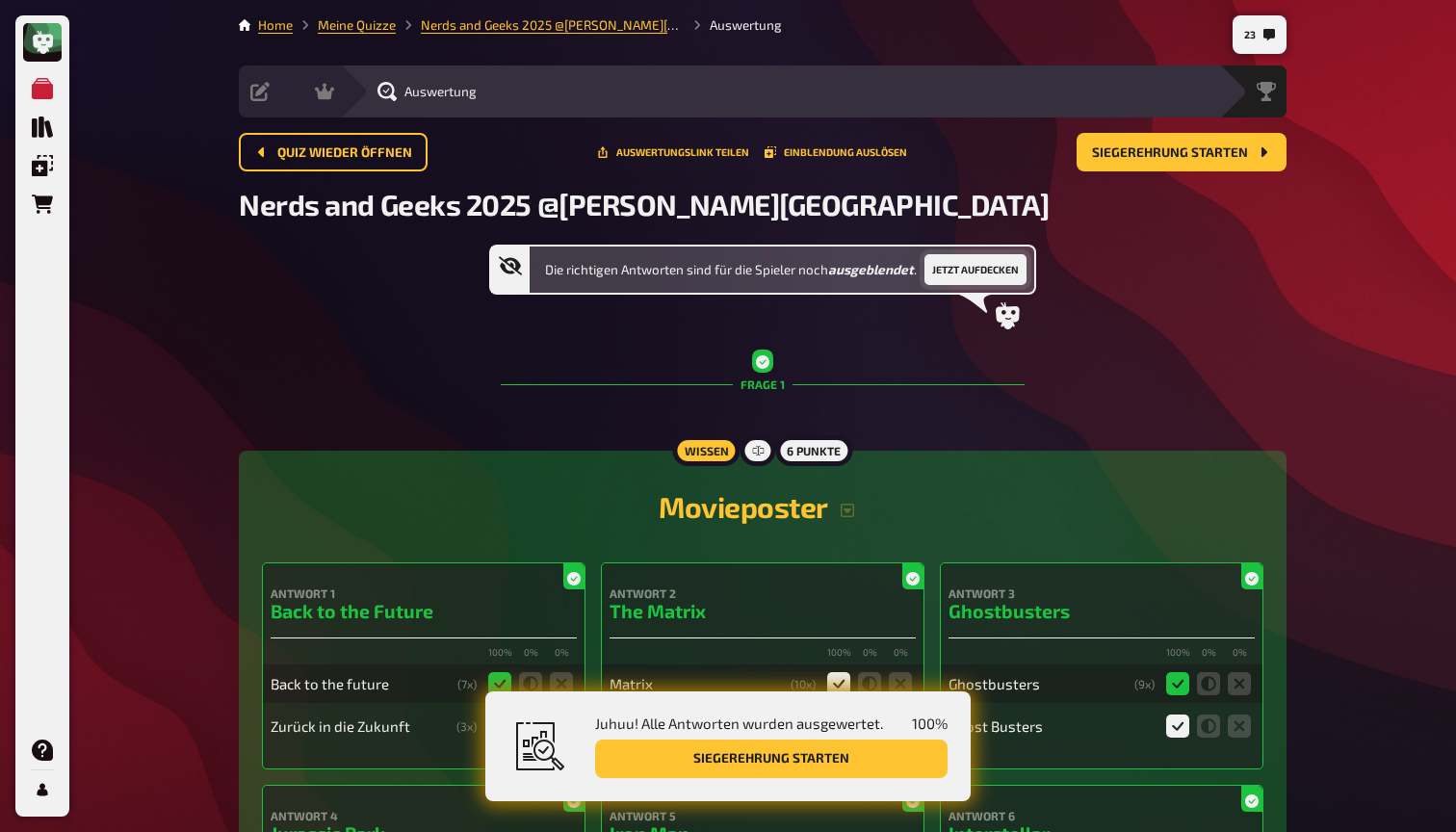
click at [982, 261] on button "Jetzt aufdecken" at bounding box center [975, 269] width 102 height 30
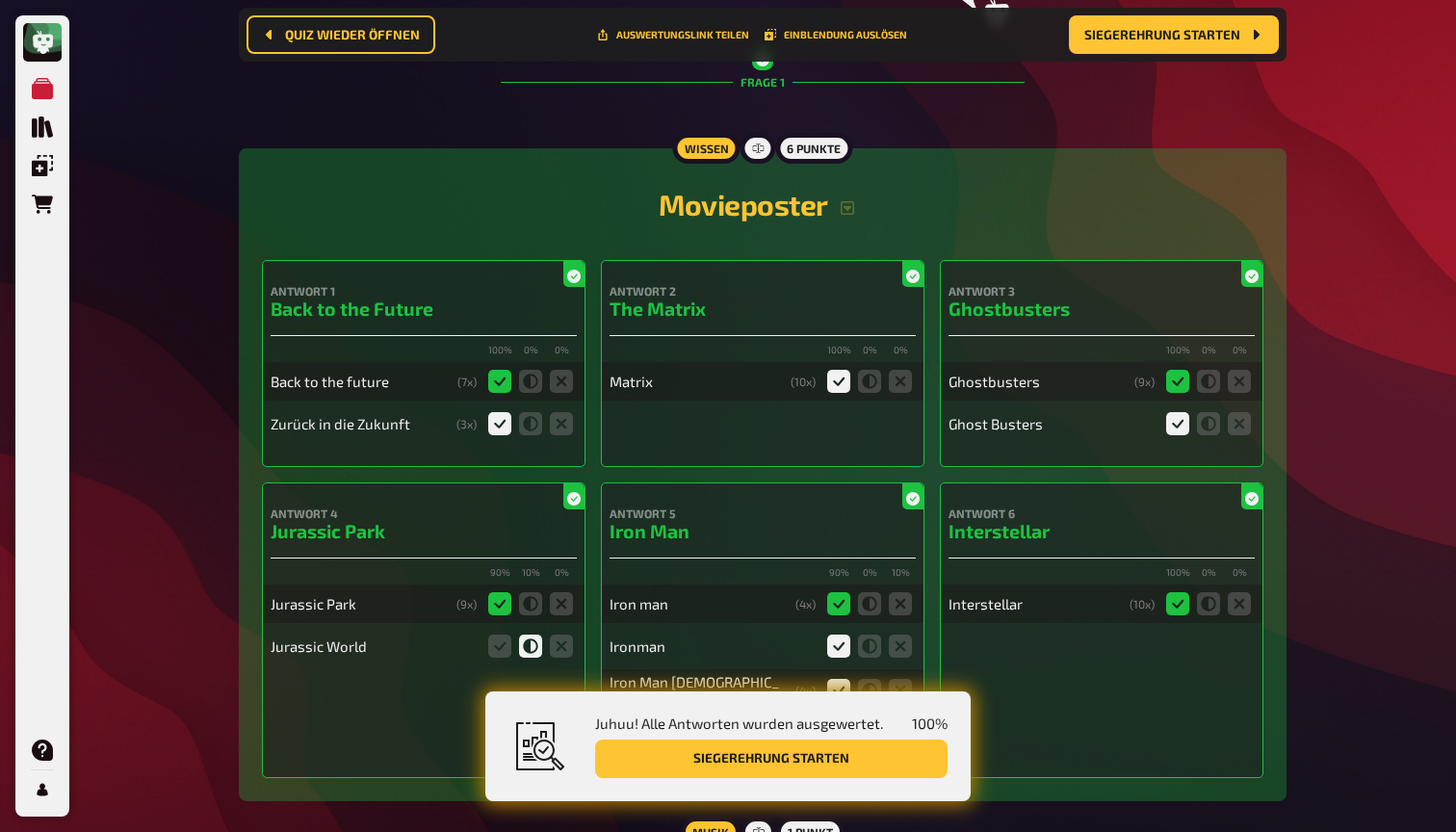
scroll to position [283, 0]
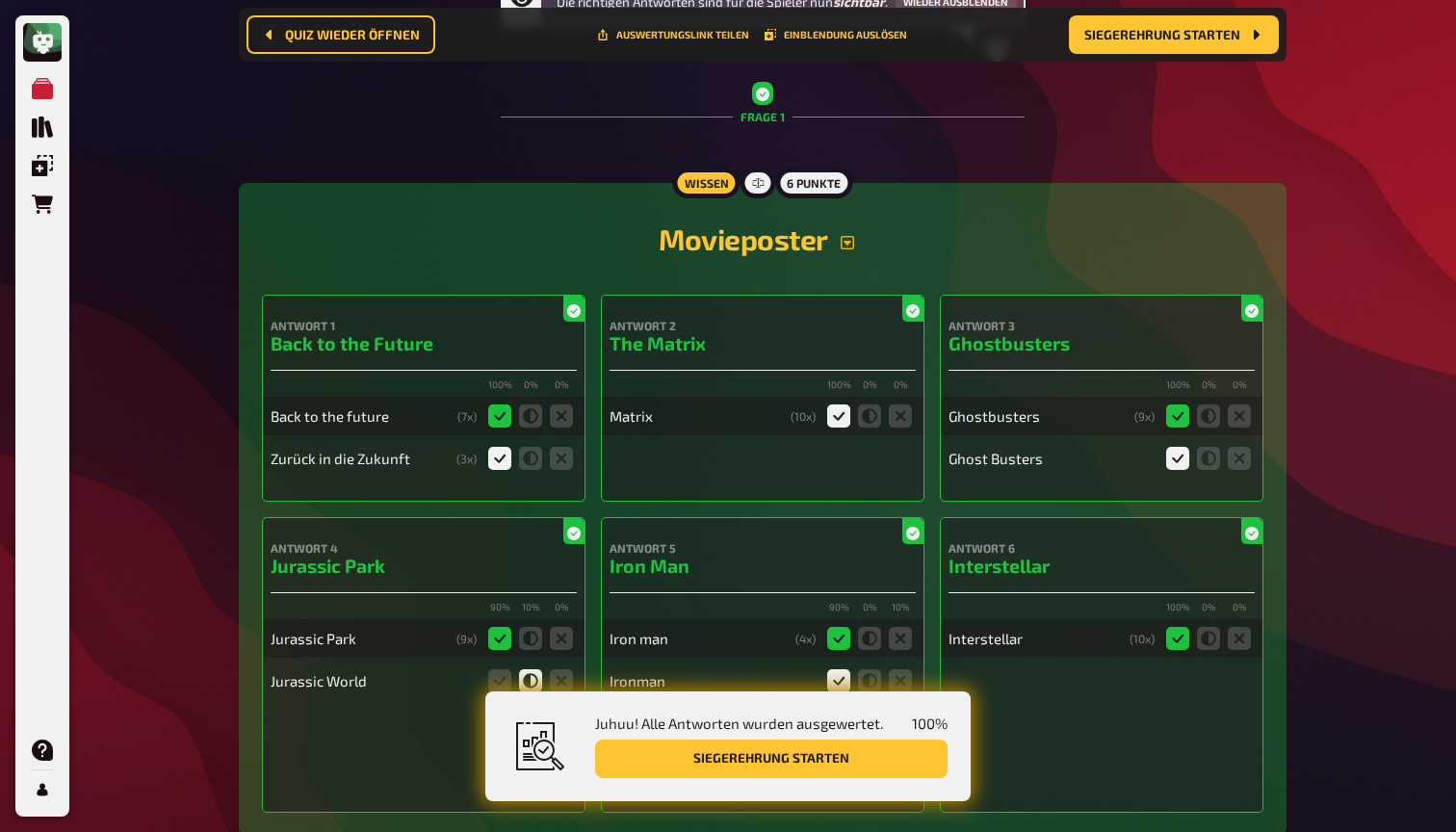
click at [850, 240] on icon "button" at bounding box center [848, 243] width 16 height 16
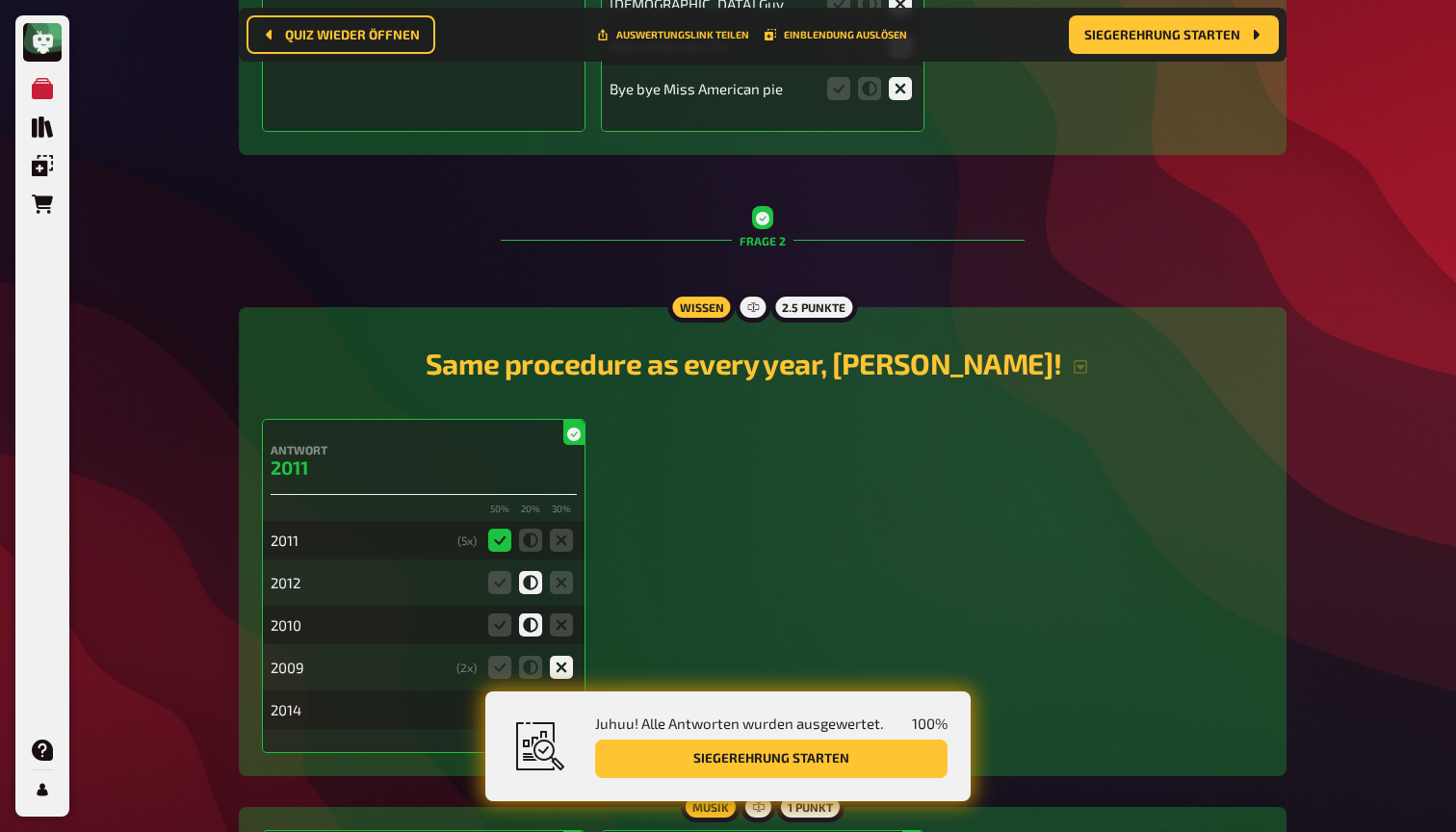
scroll to position [1896, 0]
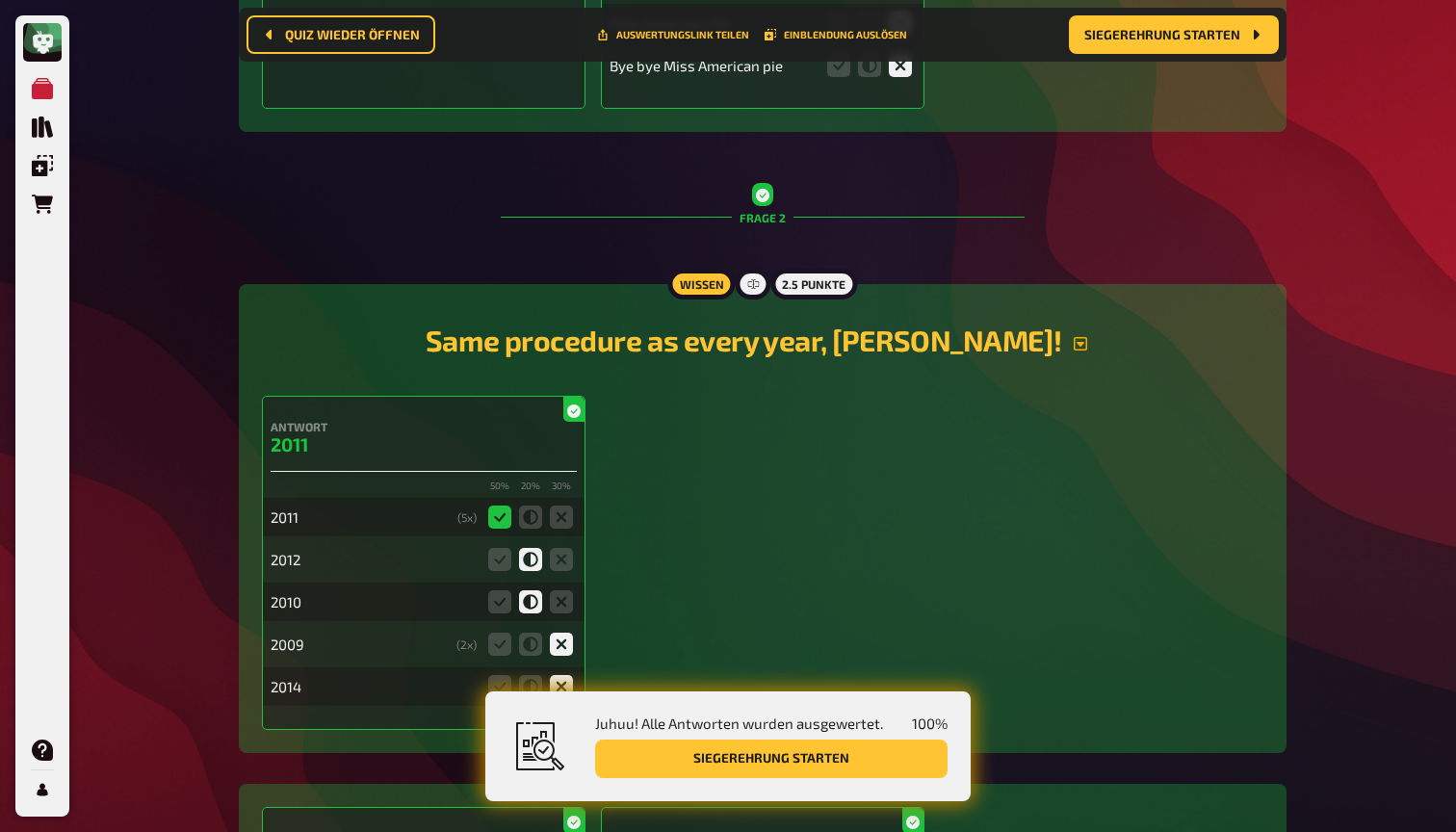
click at [1073, 338] on icon "button" at bounding box center [1080, 344] width 14 height 14
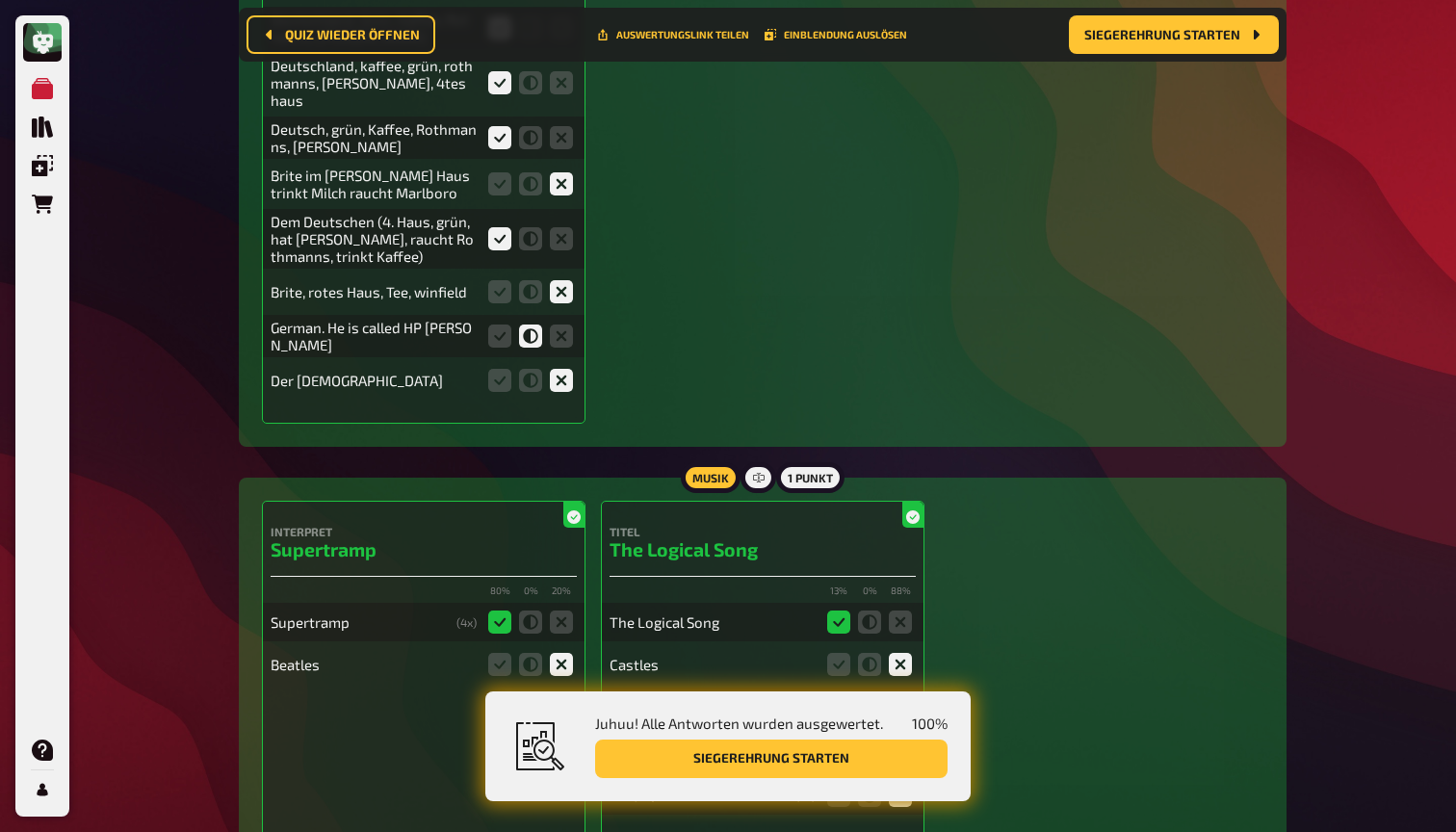
scroll to position [3880, 0]
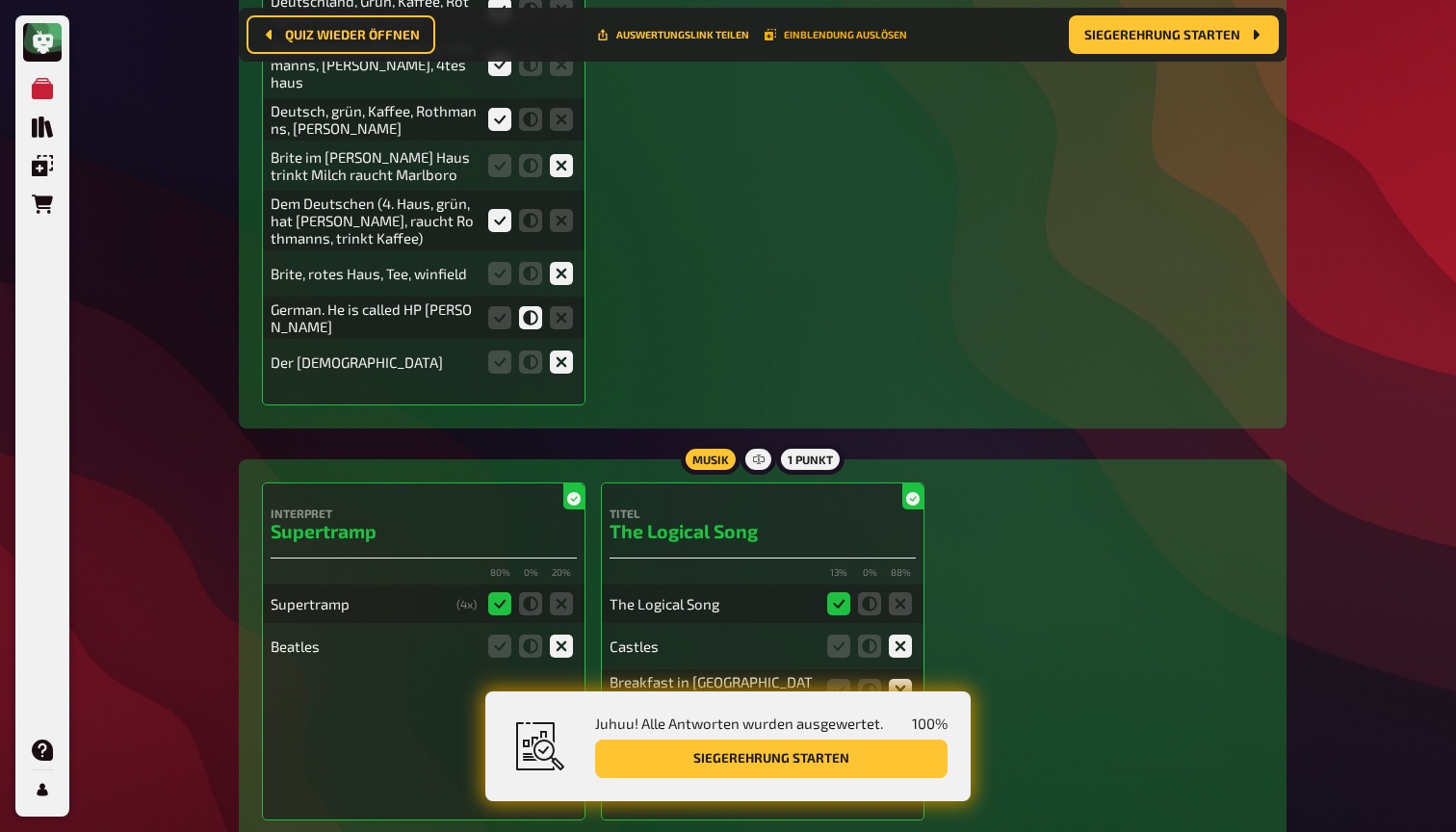
click at [820, 29] on button "Einblendung auslösen" at bounding box center [836, 35] width 143 height 12
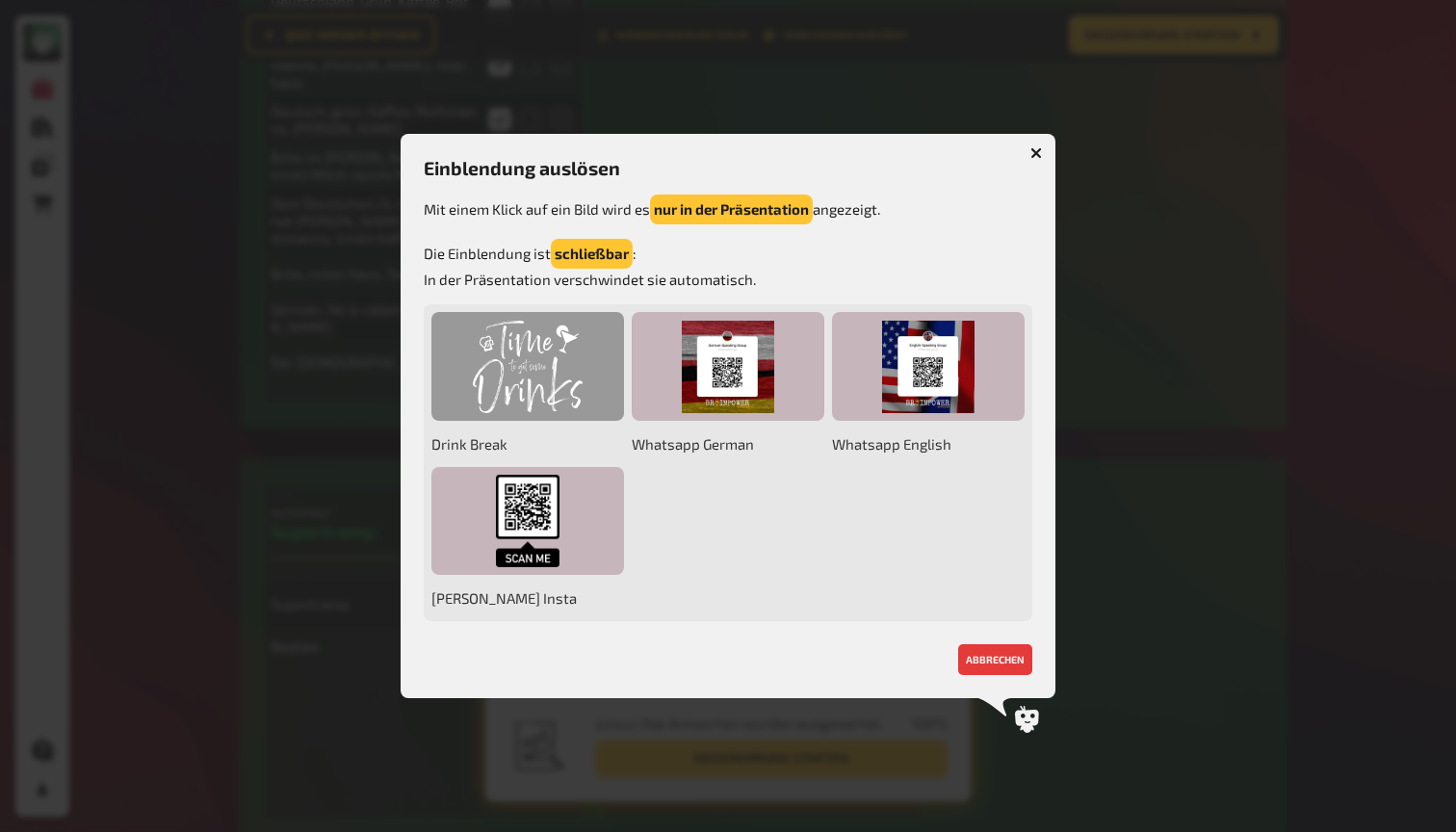
click at [491, 348] on div at bounding box center [528, 366] width 193 height 109
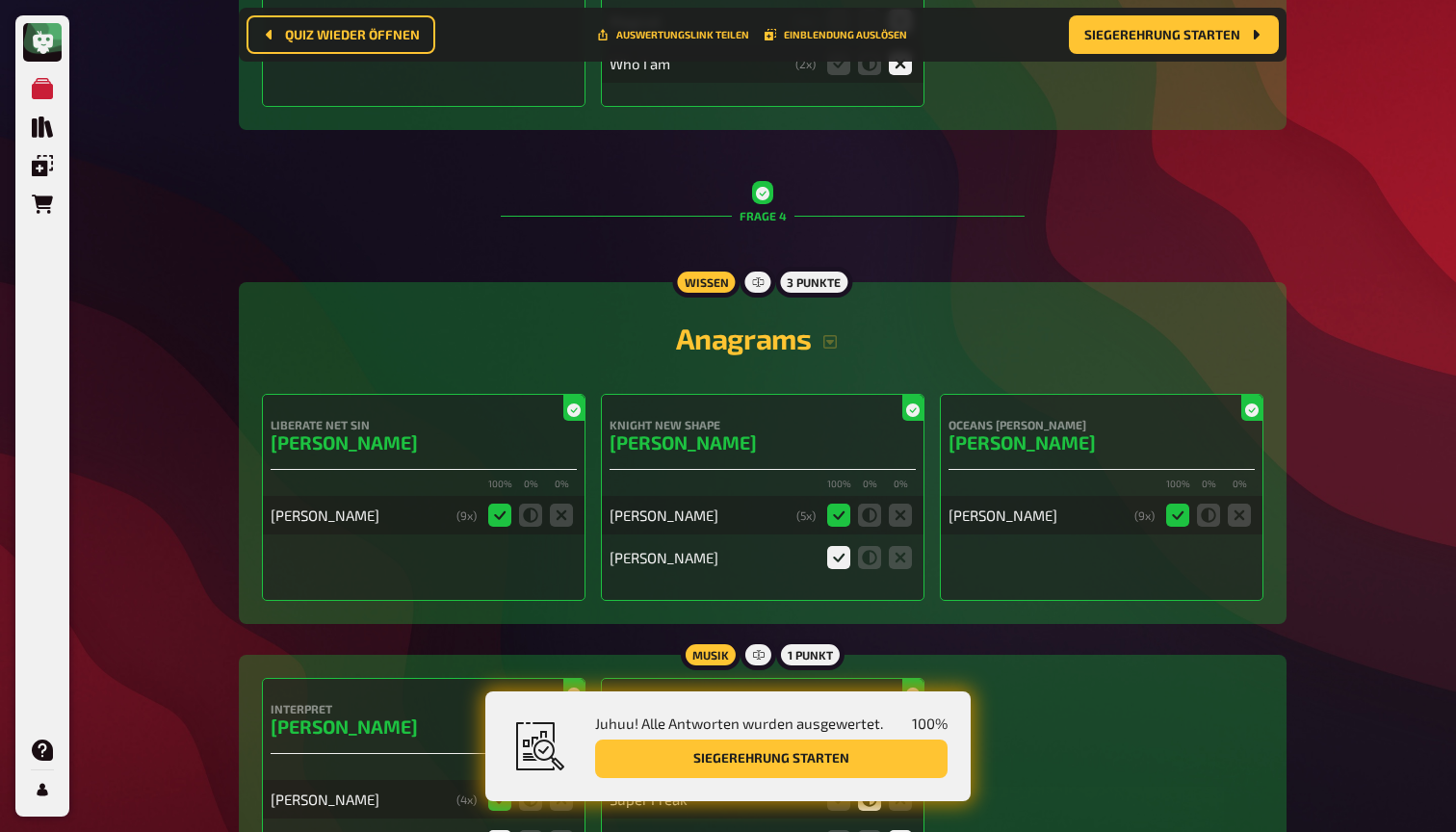
scroll to position [4504, 0]
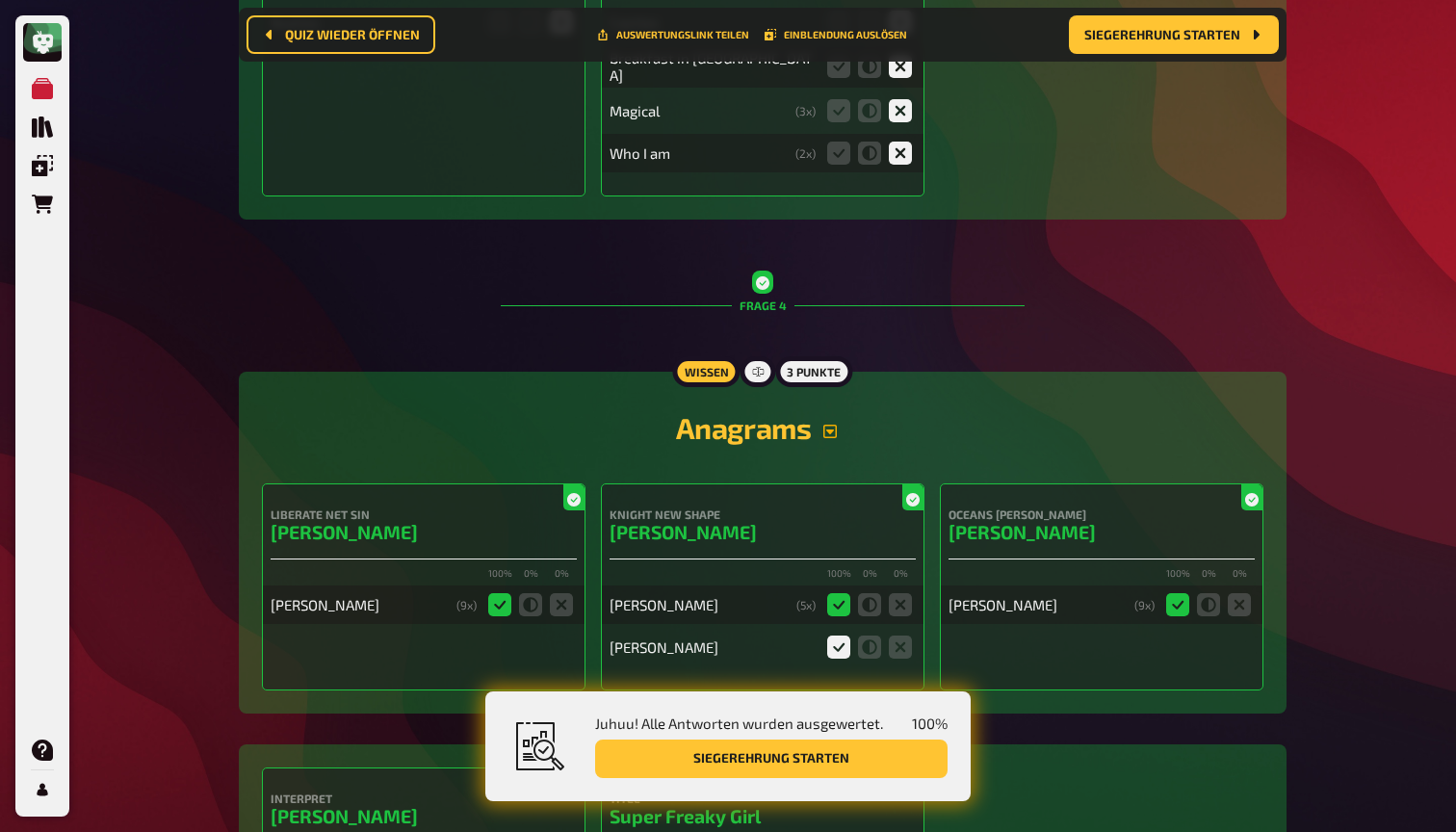
click at [815, 424] on button "button" at bounding box center [829, 432] width 38 height 16
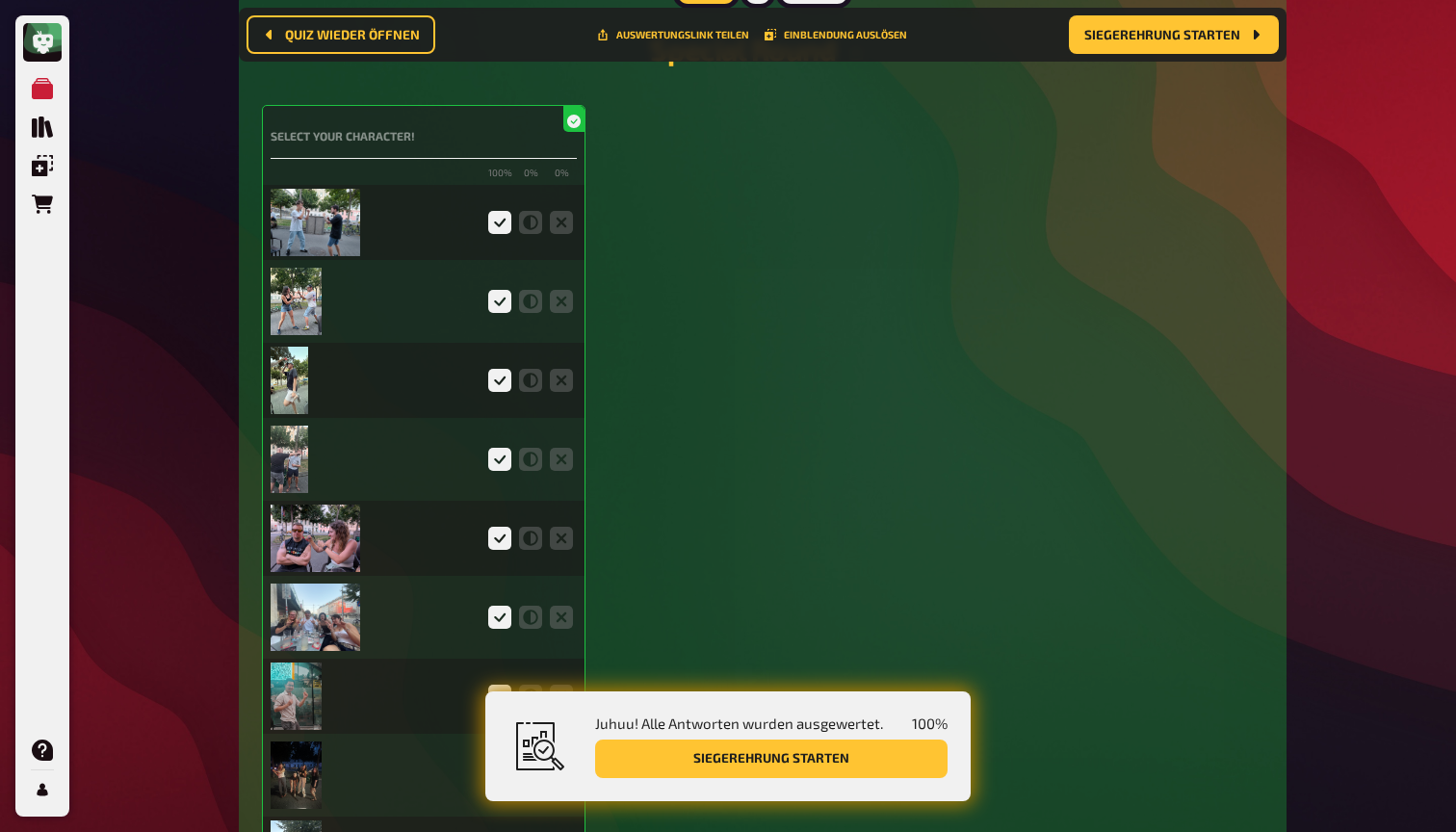
scroll to position [5849, 0]
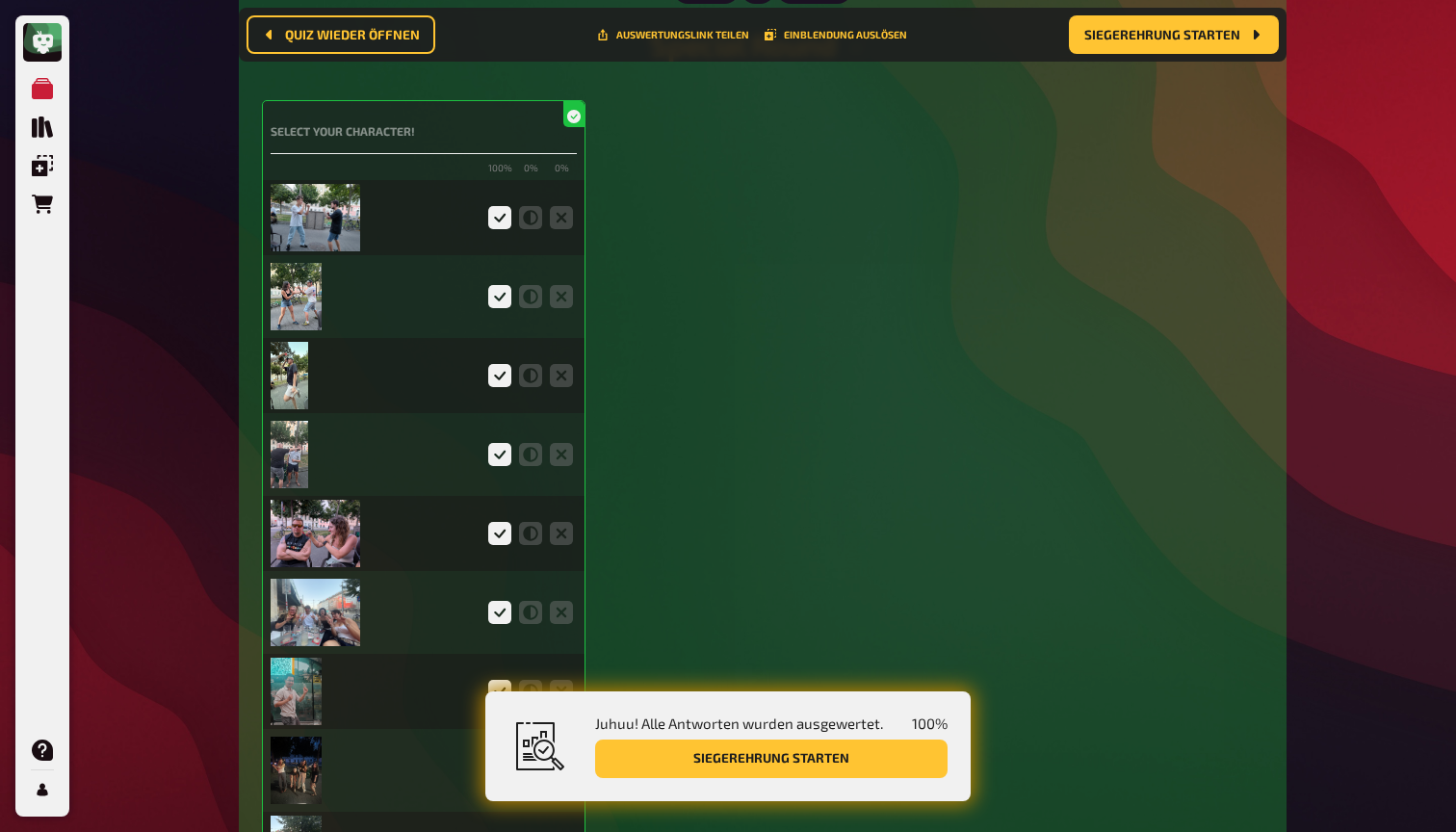
click at [303, 184] on img at bounding box center [314, 217] width 89 height 68
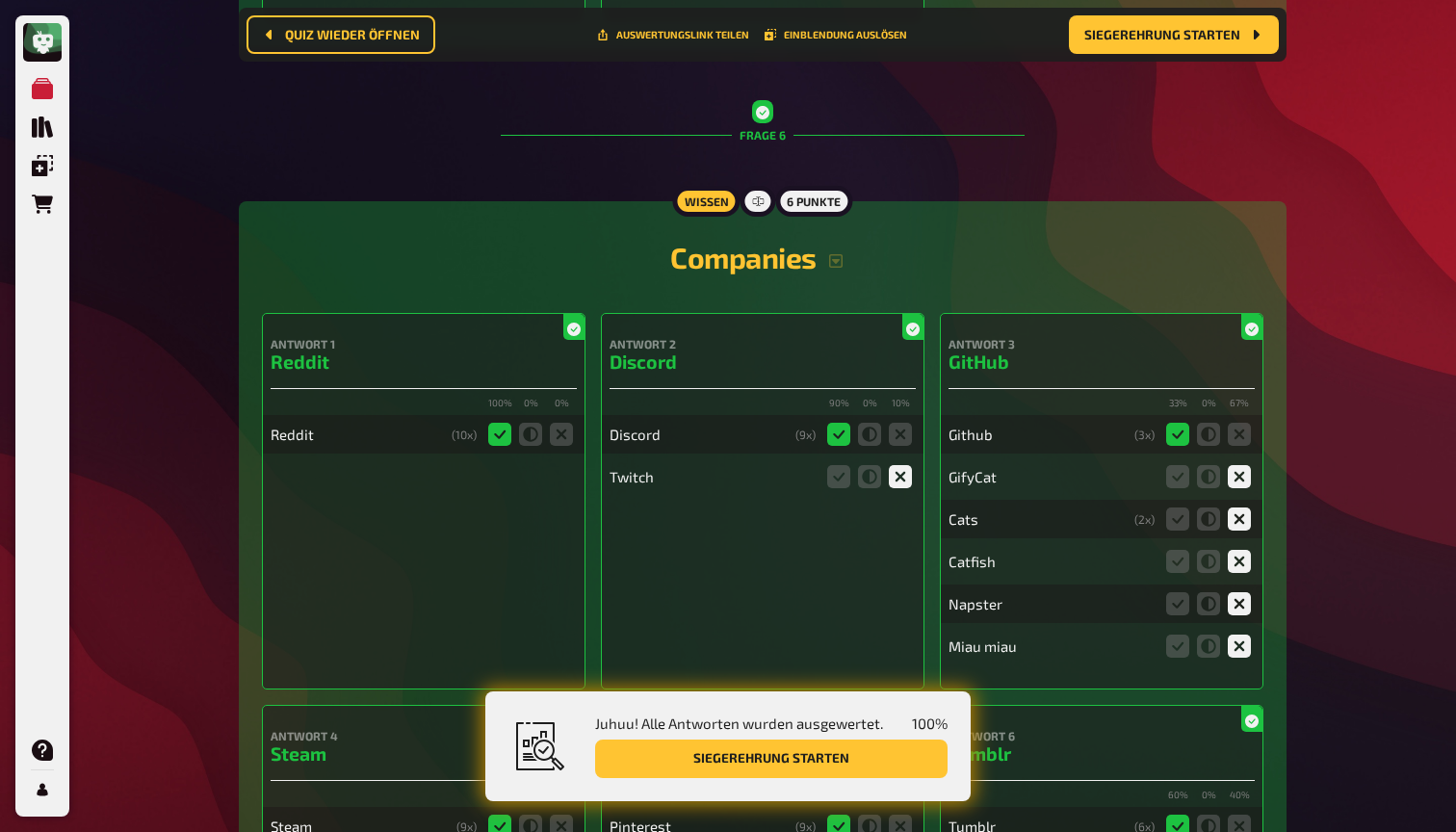
scroll to position [7186, 0]
click at [841, 256] on icon "button" at bounding box center [836, 263] width 14 height 14
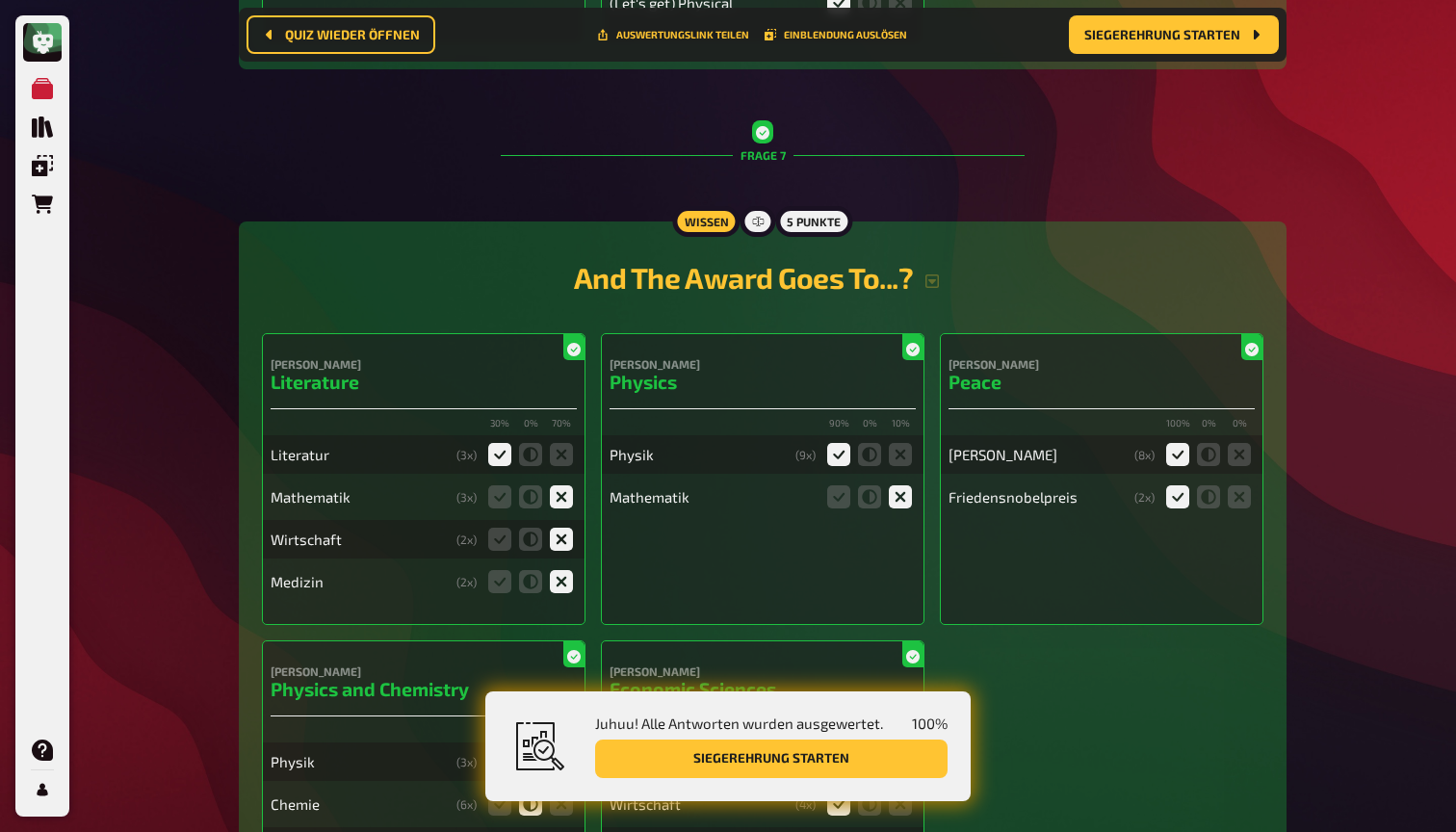
scroll to position [8676, 0]
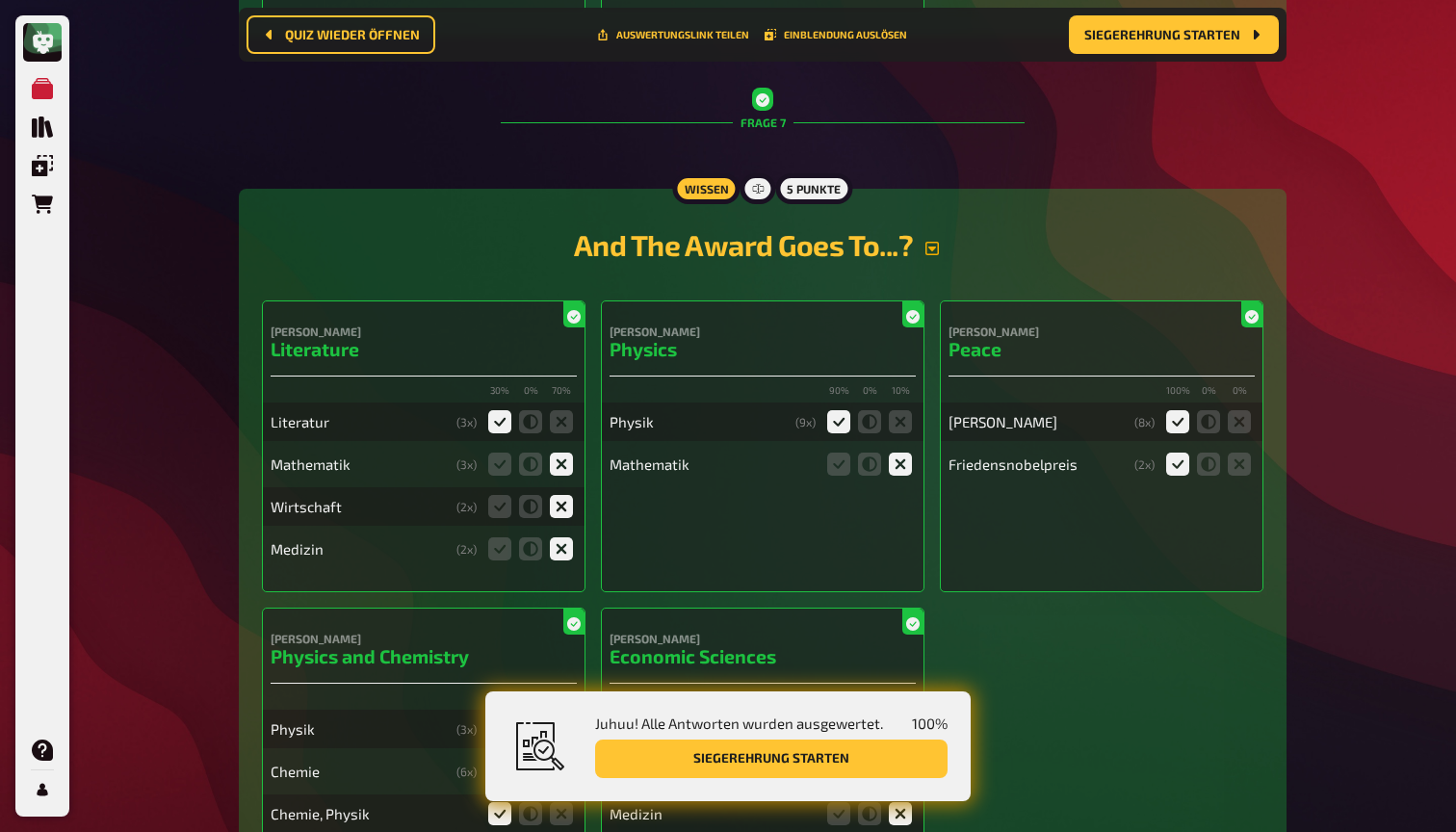
click at [934, 241] on icon "button" at bounding box center [932, 249] width 16 height 16
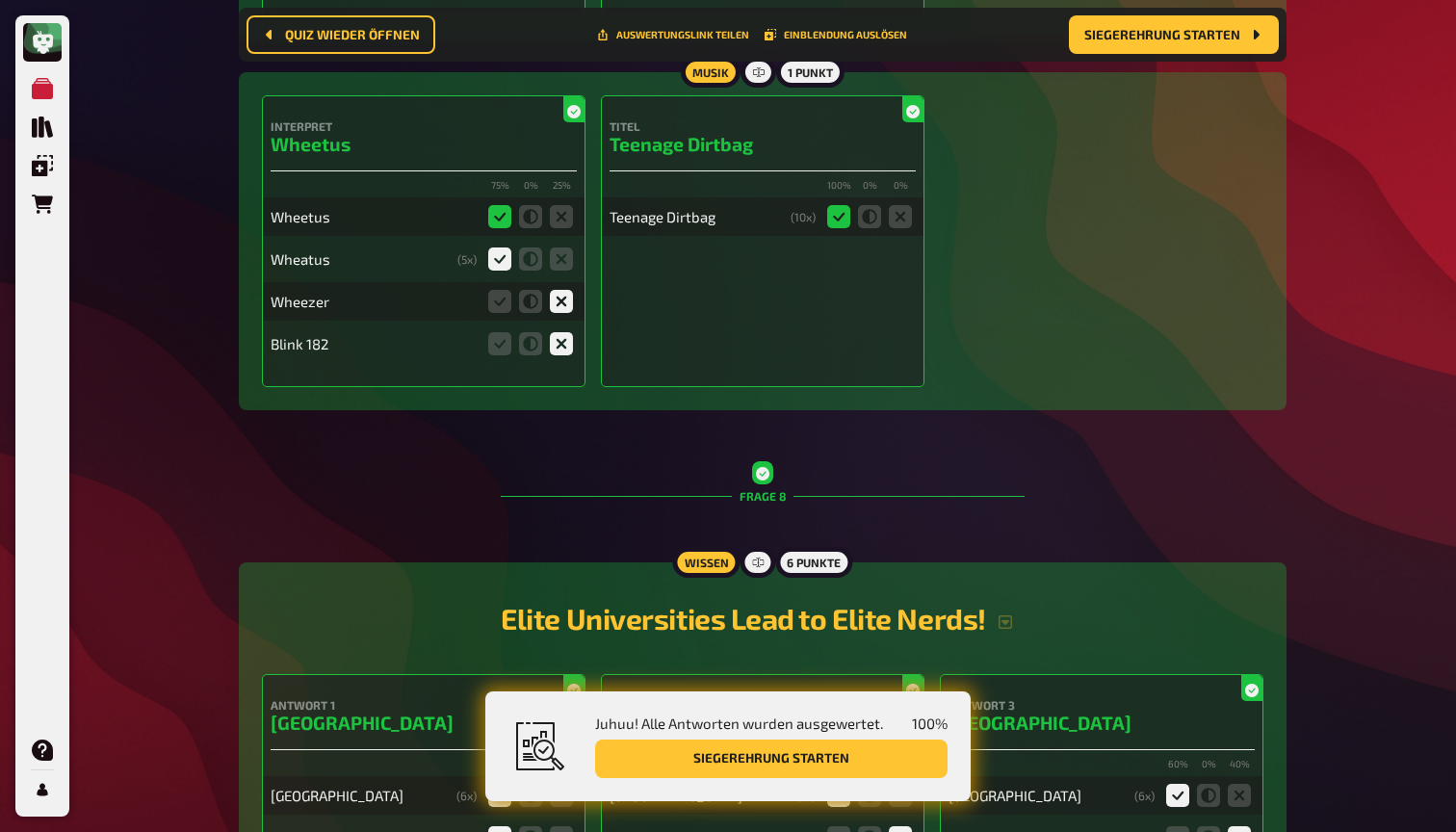
scroll to position [9941, 0]
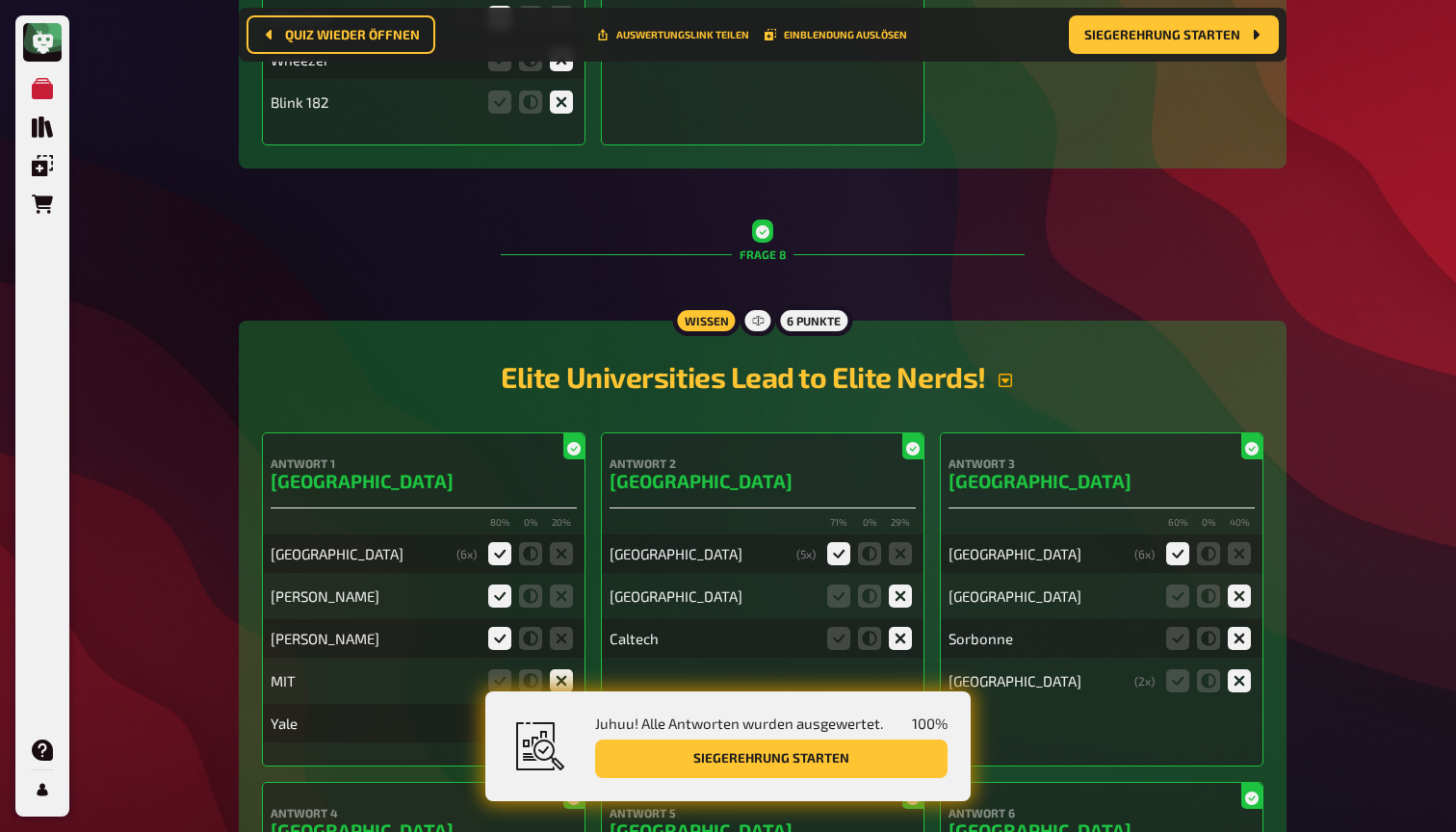
click at [1009, 373] on icon "button" at bounding box center [1006, 381] width 16 height 16
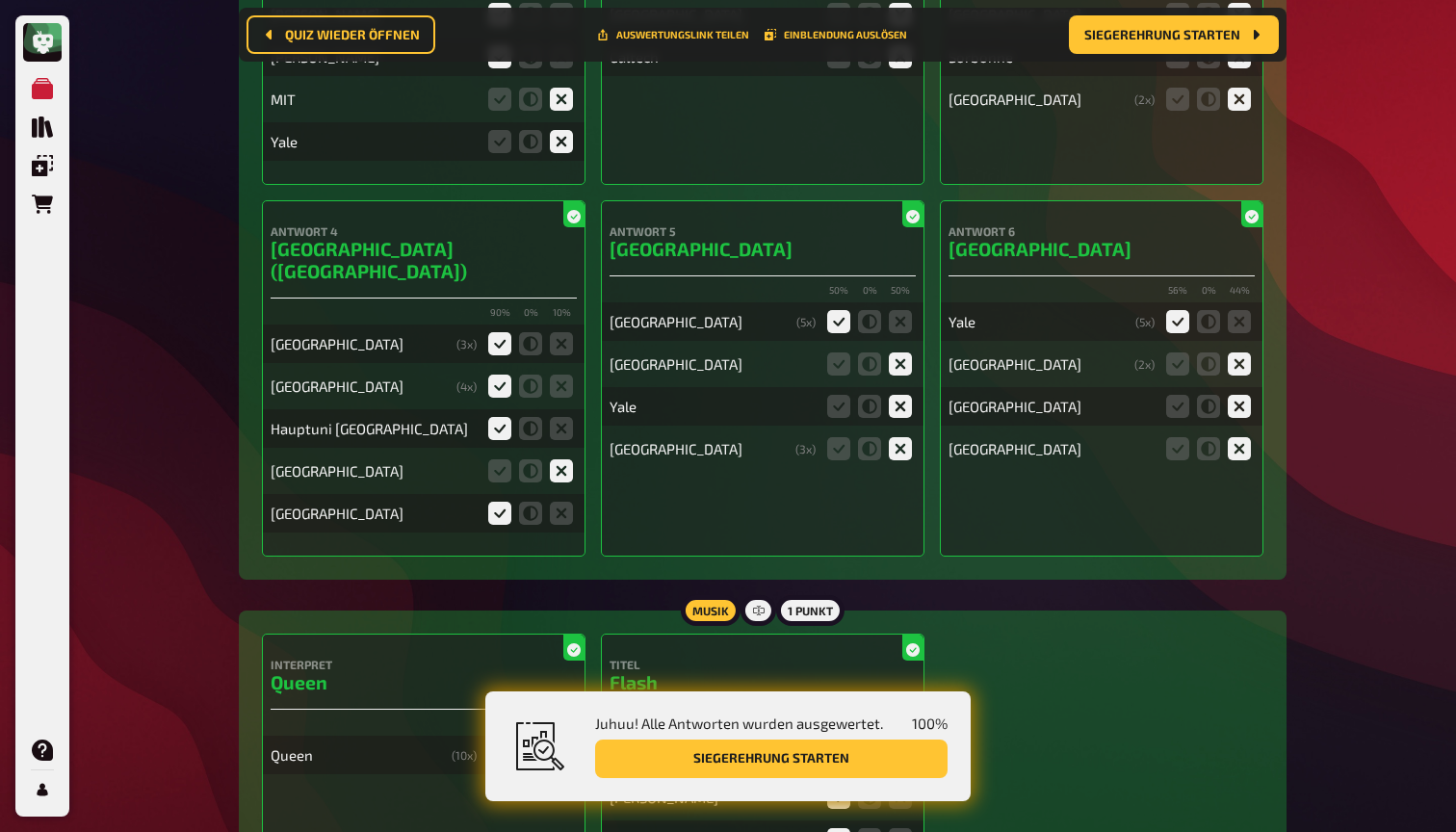
scroll to position [10776, 0]
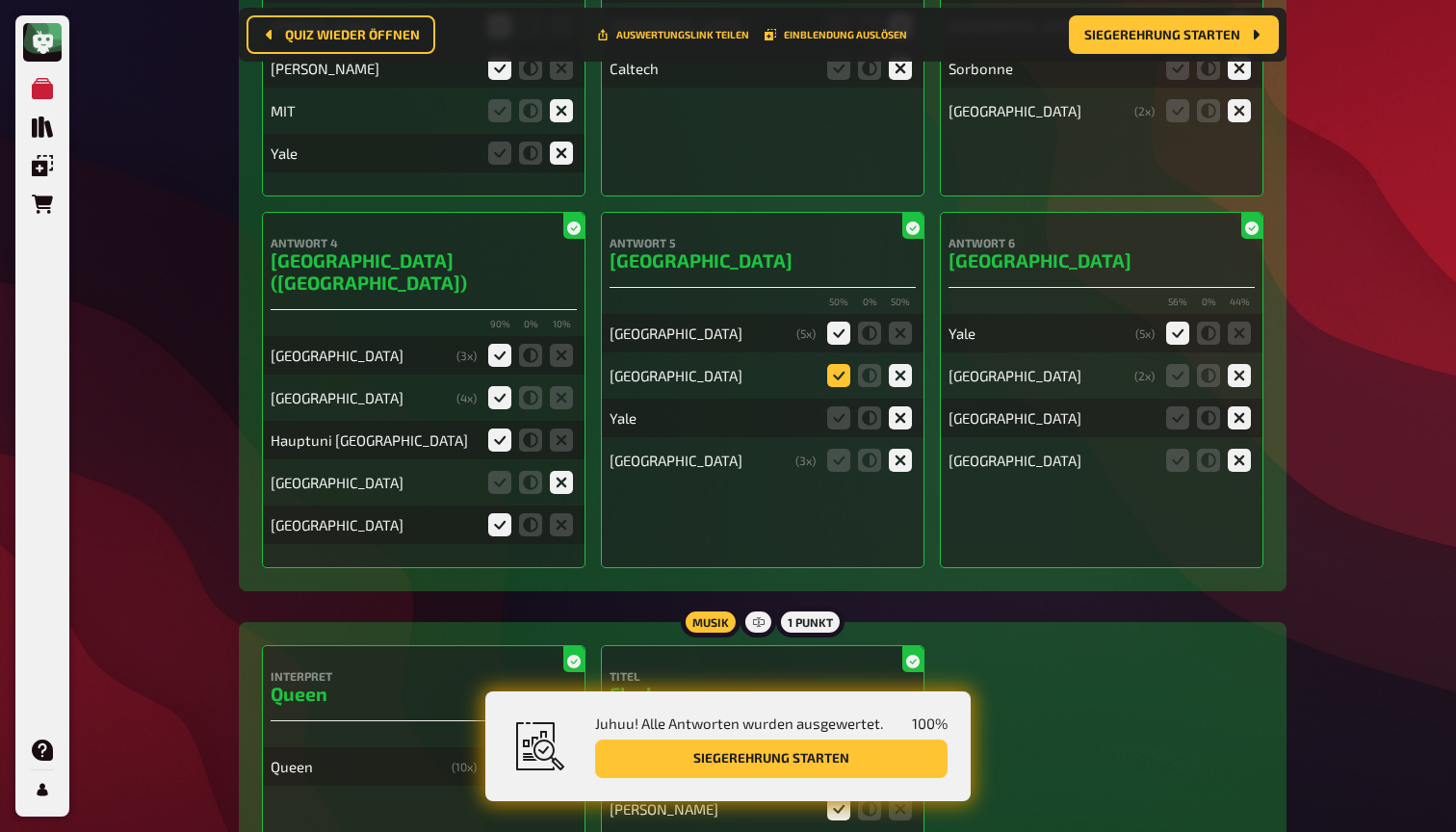
click at [845, 364] on icon at bounding box center [839, 376] width 23 height 23
click at [0, 0] on input "radio" at bounding box center [0, 0] width 0 height 0
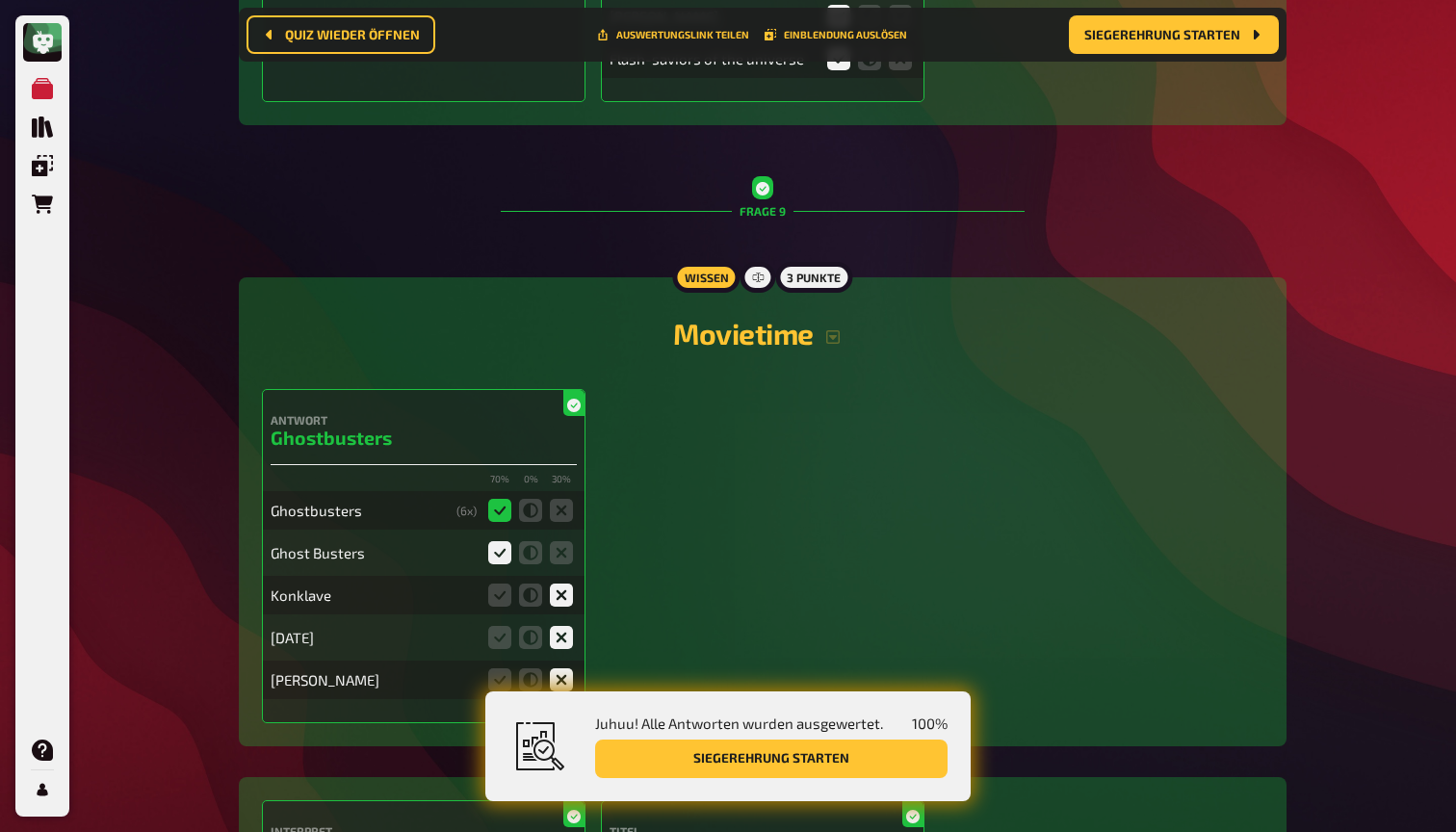
scroll to position [11580, 0]
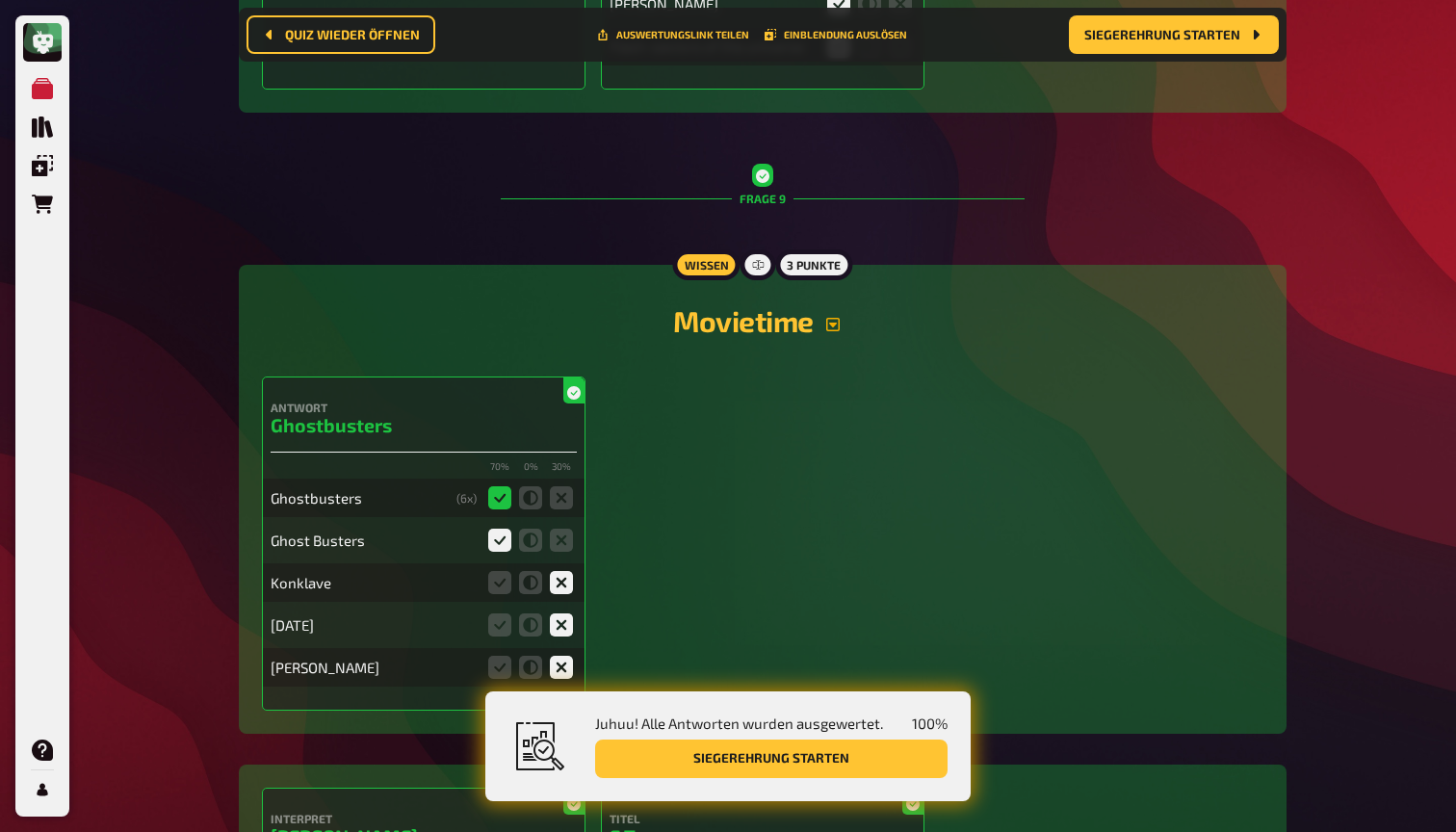
click at [835, 317] on icon "button" at bounding box center [833, 325] width 16 height 16
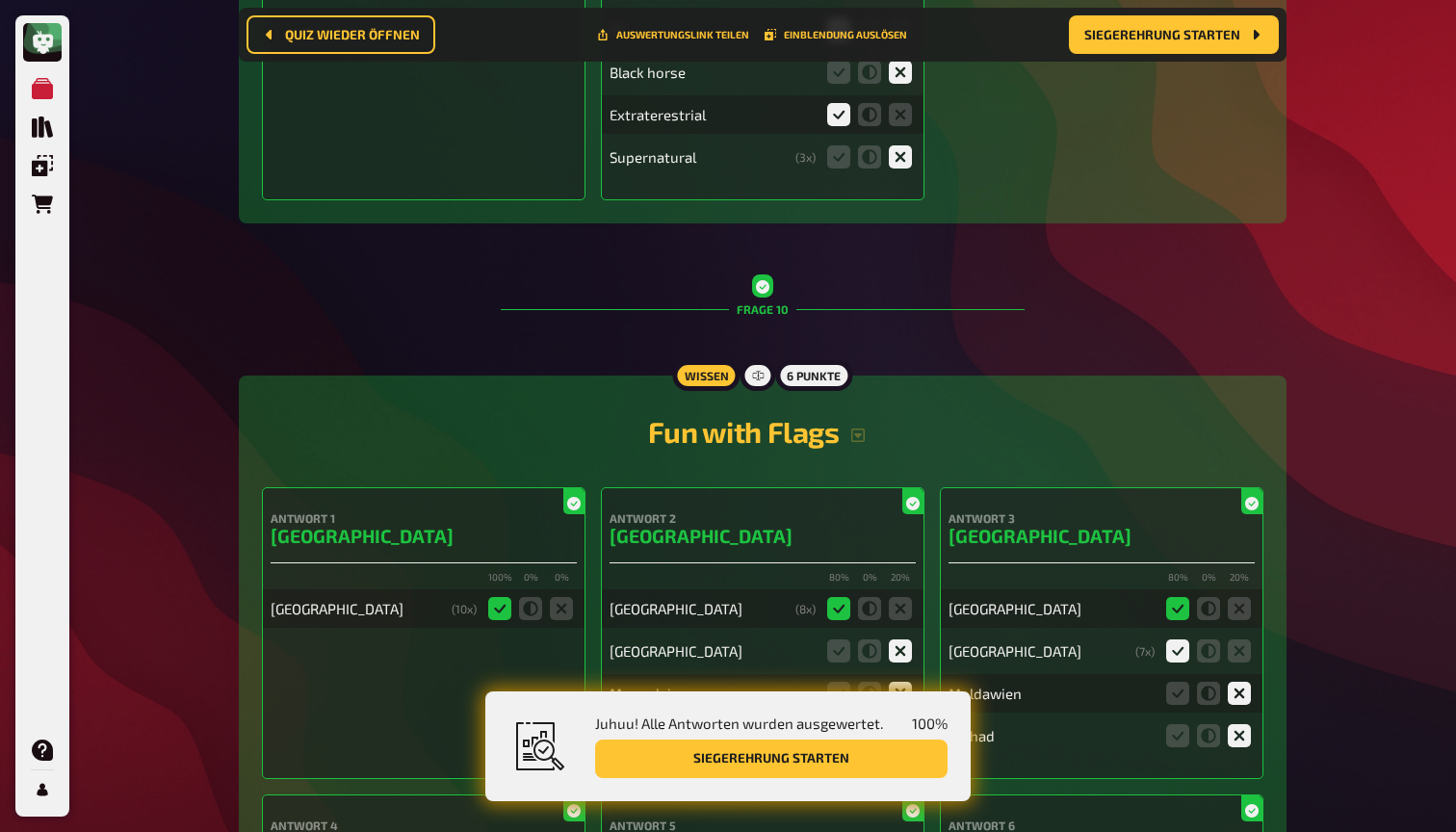
scroll to position [12679, 0]
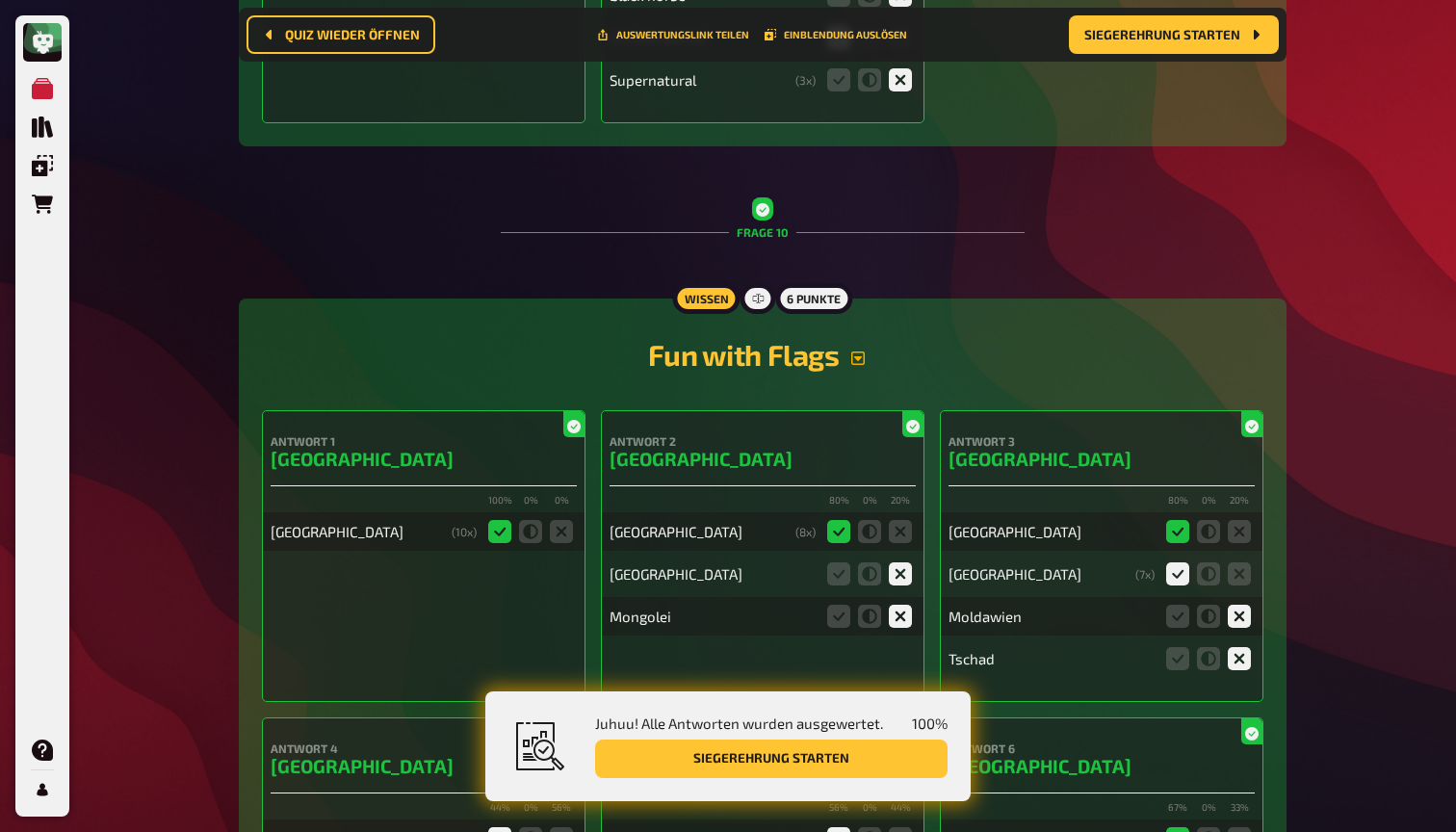
click at [866, 350] on icon "button" at bounding box center [858, 358] width 16 height 16
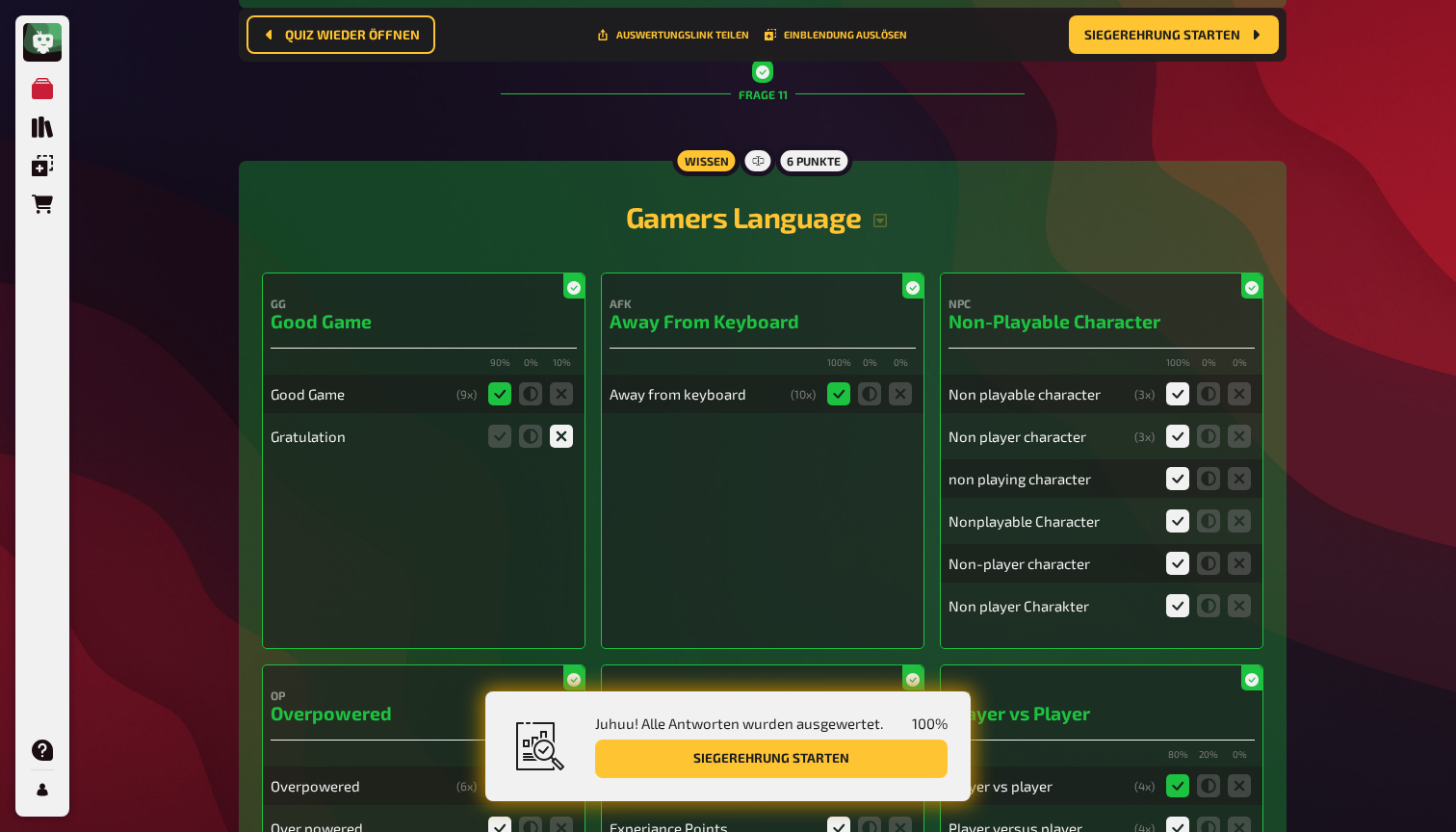
scroll to position [14386, 0]
click at [884, 211] on icon "button" at bounding box center [880, 219] width 16 height 16
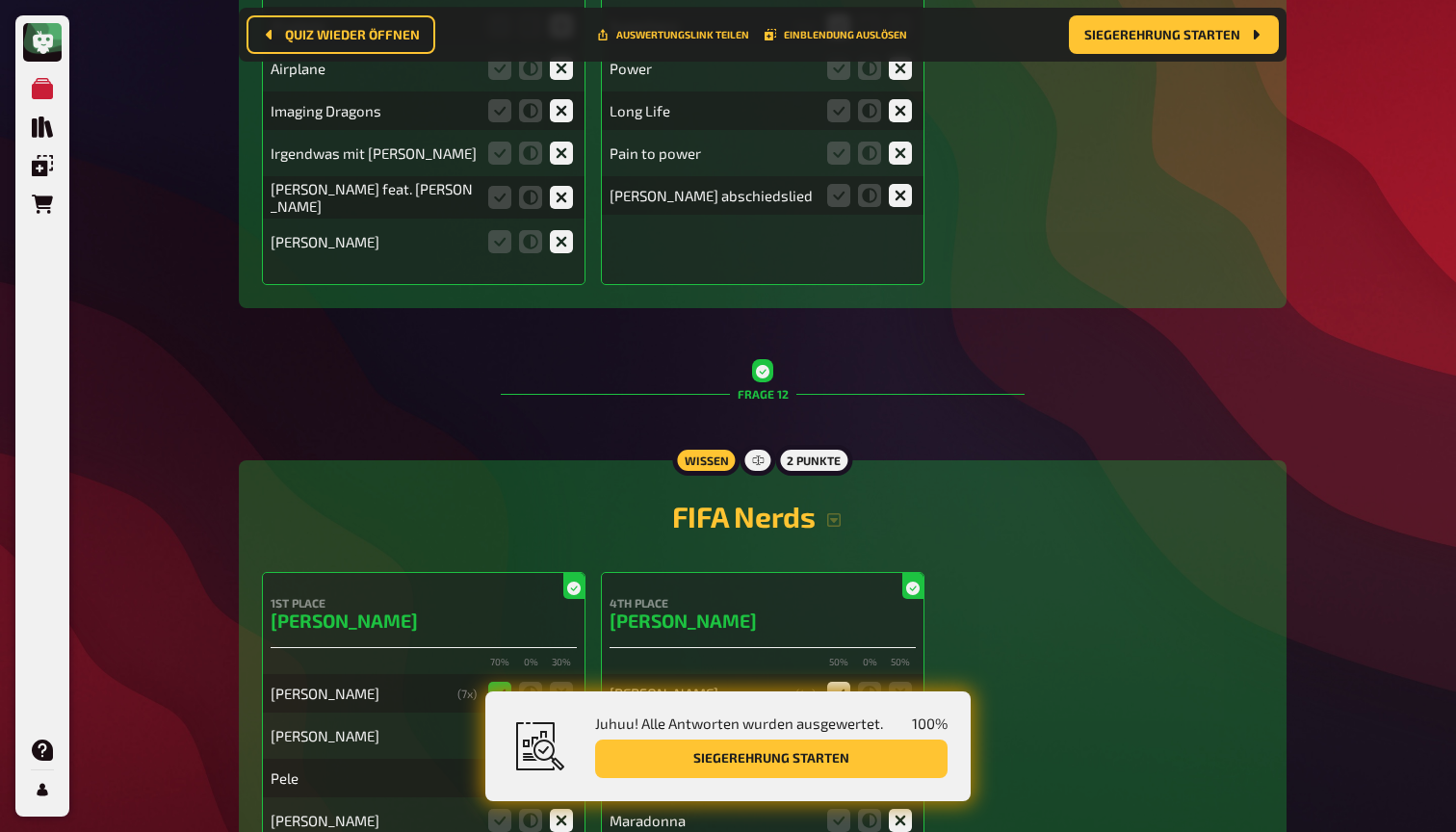
scroll to position [15803, 0]
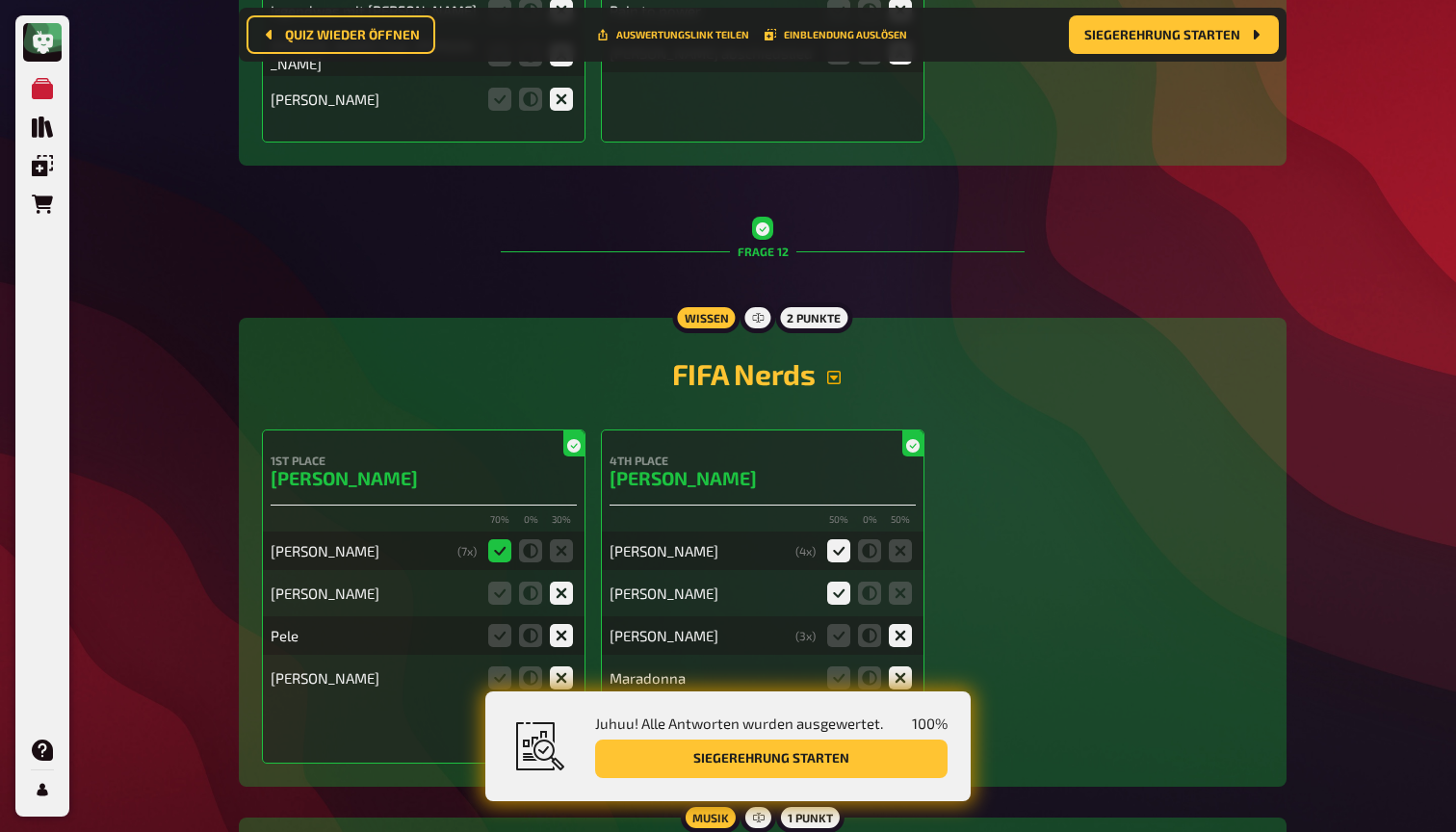
click at [829, 385] on icon "button" at bounding box center [834, 378] width 16 height 16
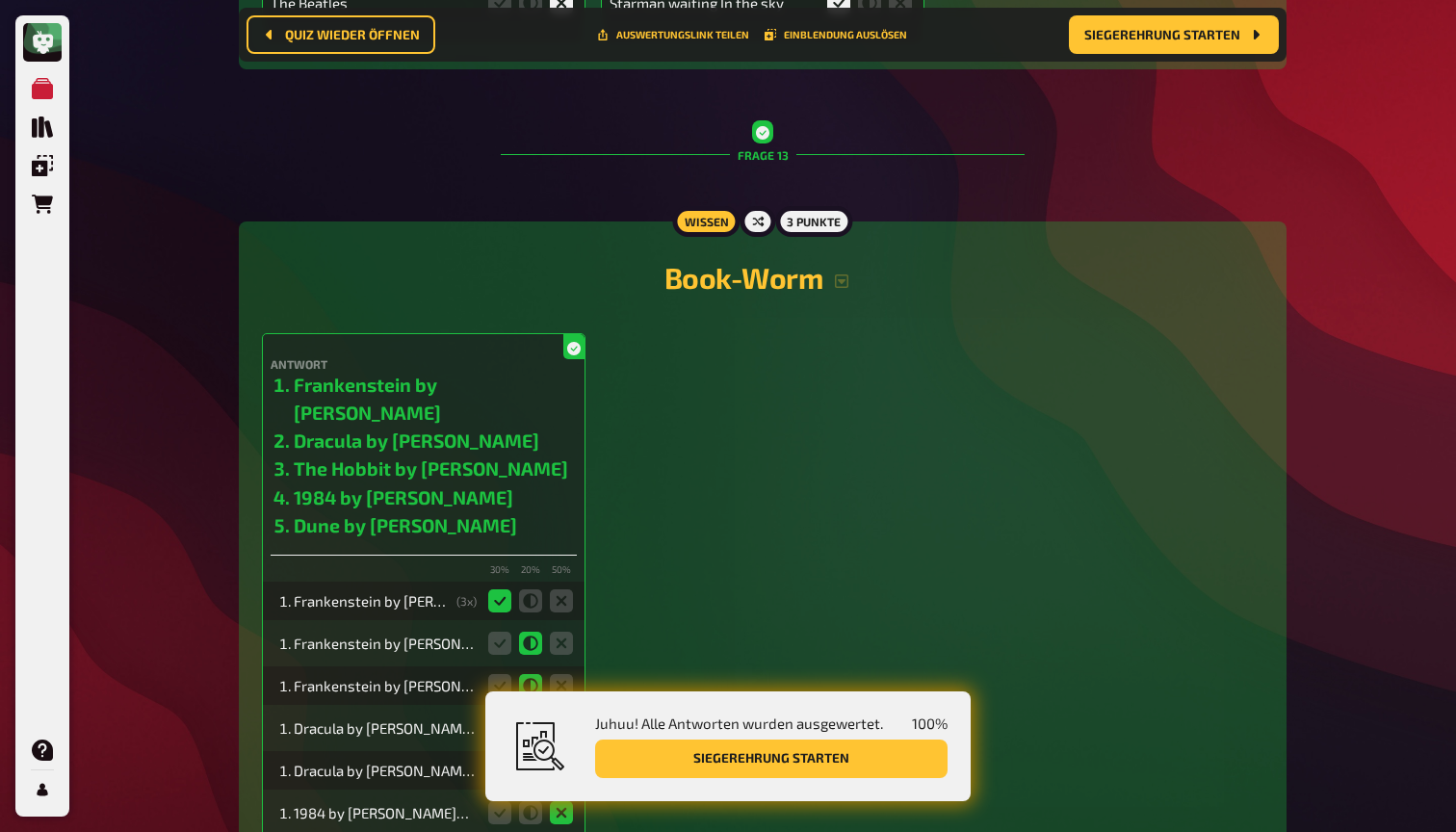
scroll to position [17044, 0]
click at [840, 284] on icon "button" at bounding box center [842, 279] width 14 height 14
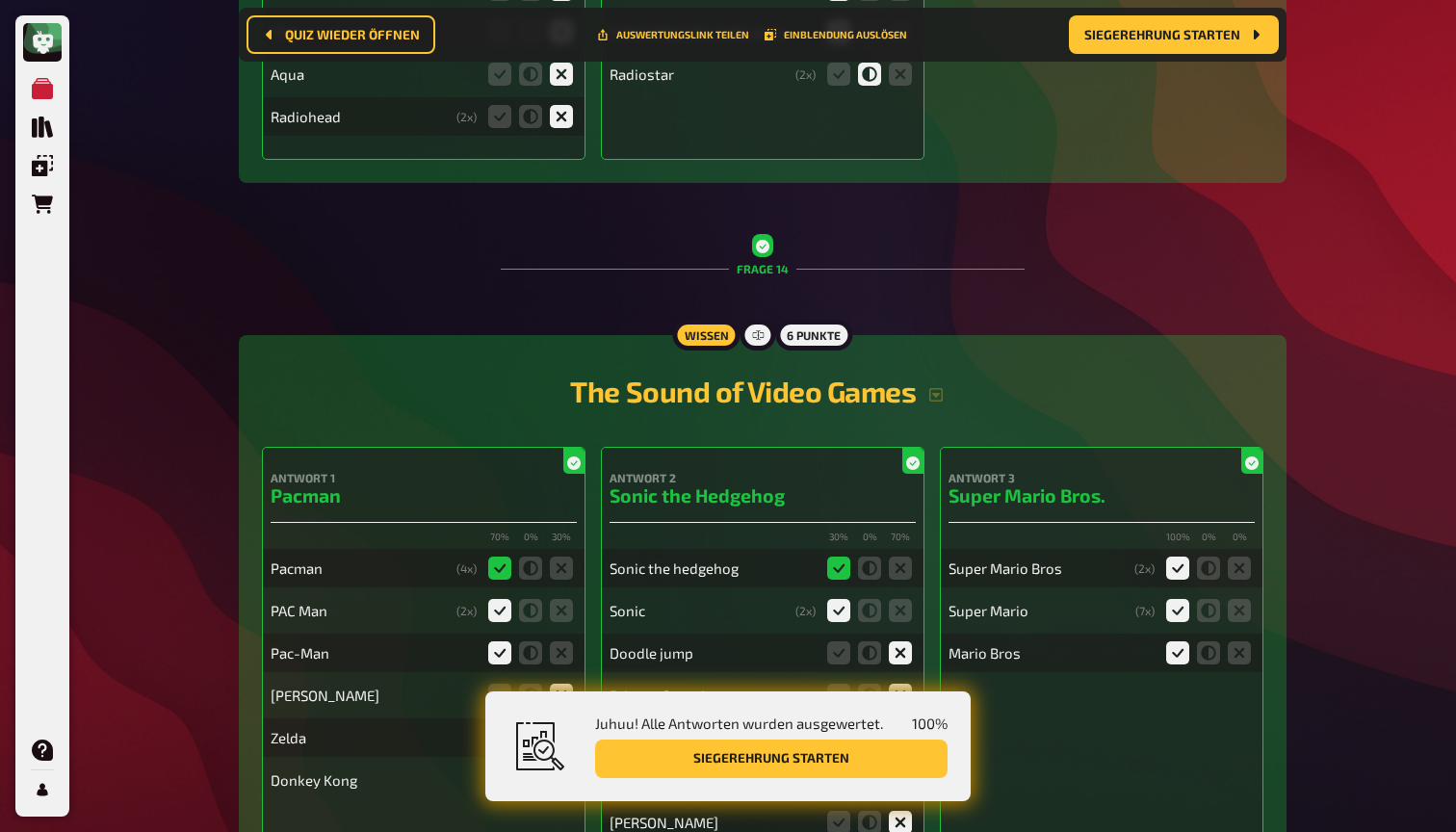
scroll to position [18299, 0]
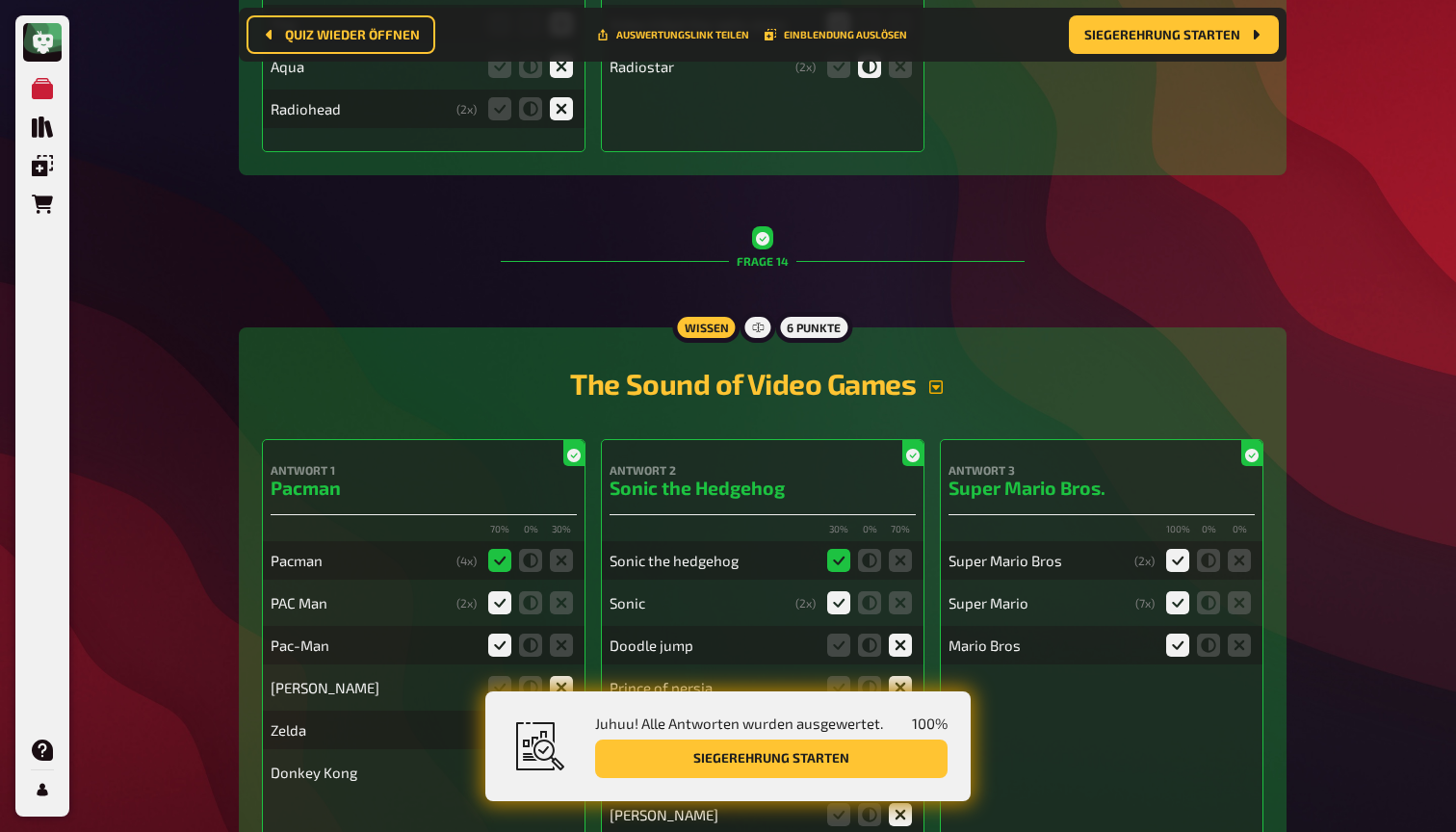
click at [934, 379] on icon "button" at bounding box center [936, 387] width 16 height 16
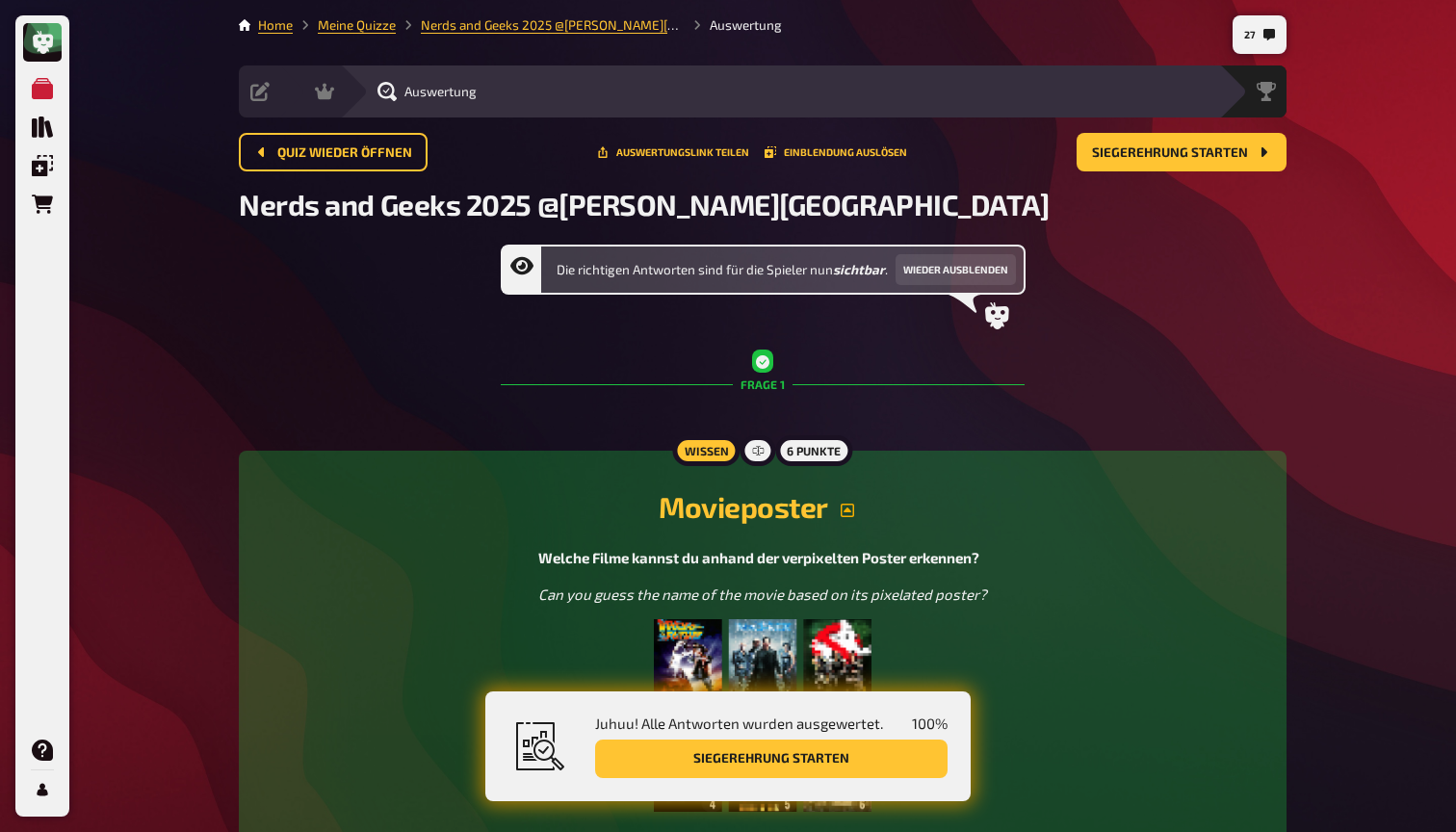
scroll to position [0, 0]
click at [854, 761] on button "Siegerehrung starten" at bounding box center [772, 758] width 352 height 38
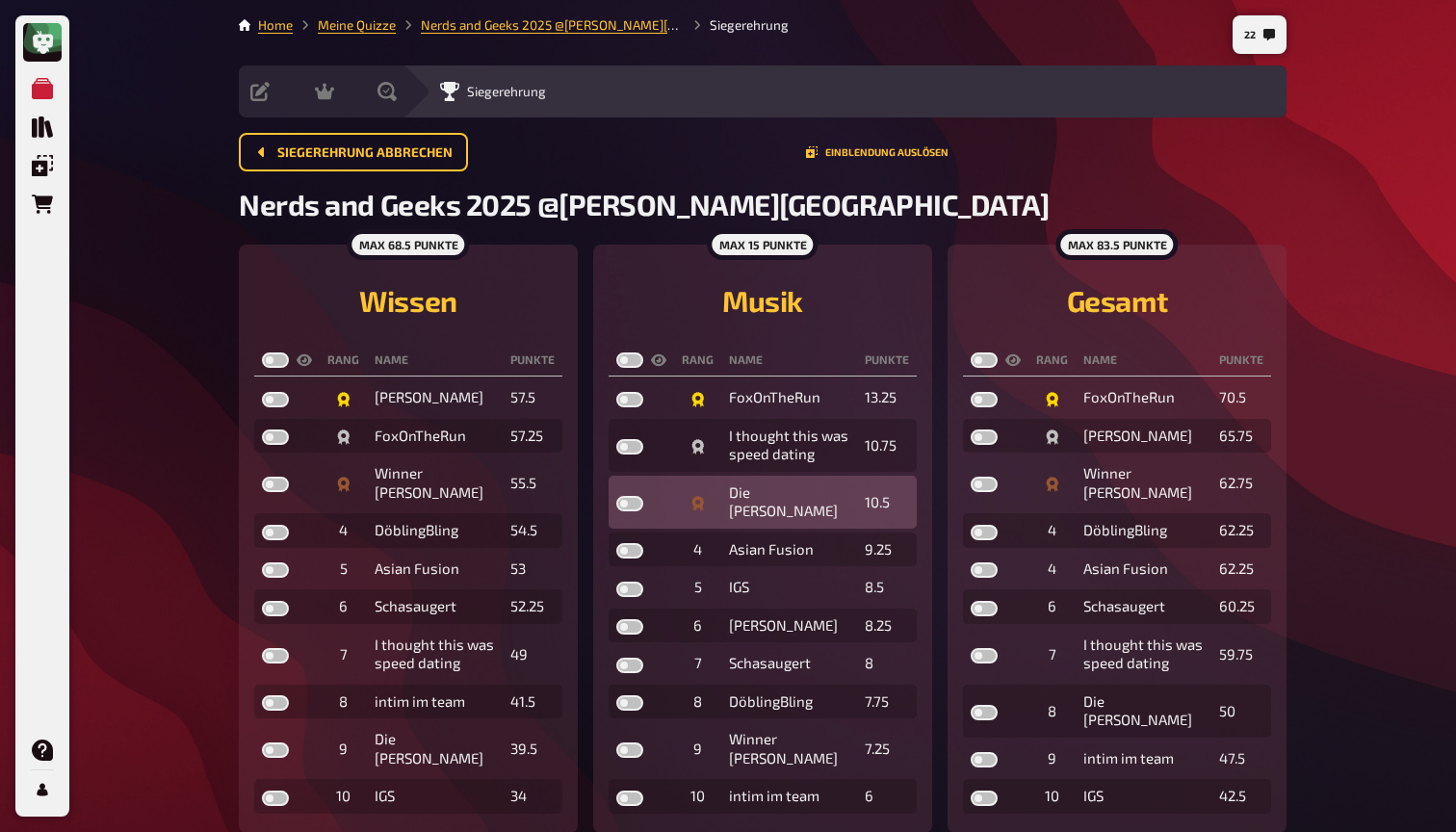
click at [636, 495] on label at bounding box center [630, 503] width 27 height 16
click at [616, 494] on input "checkbox" at bounding box center [615, 494] width 1 height 1
checkbox input "true"
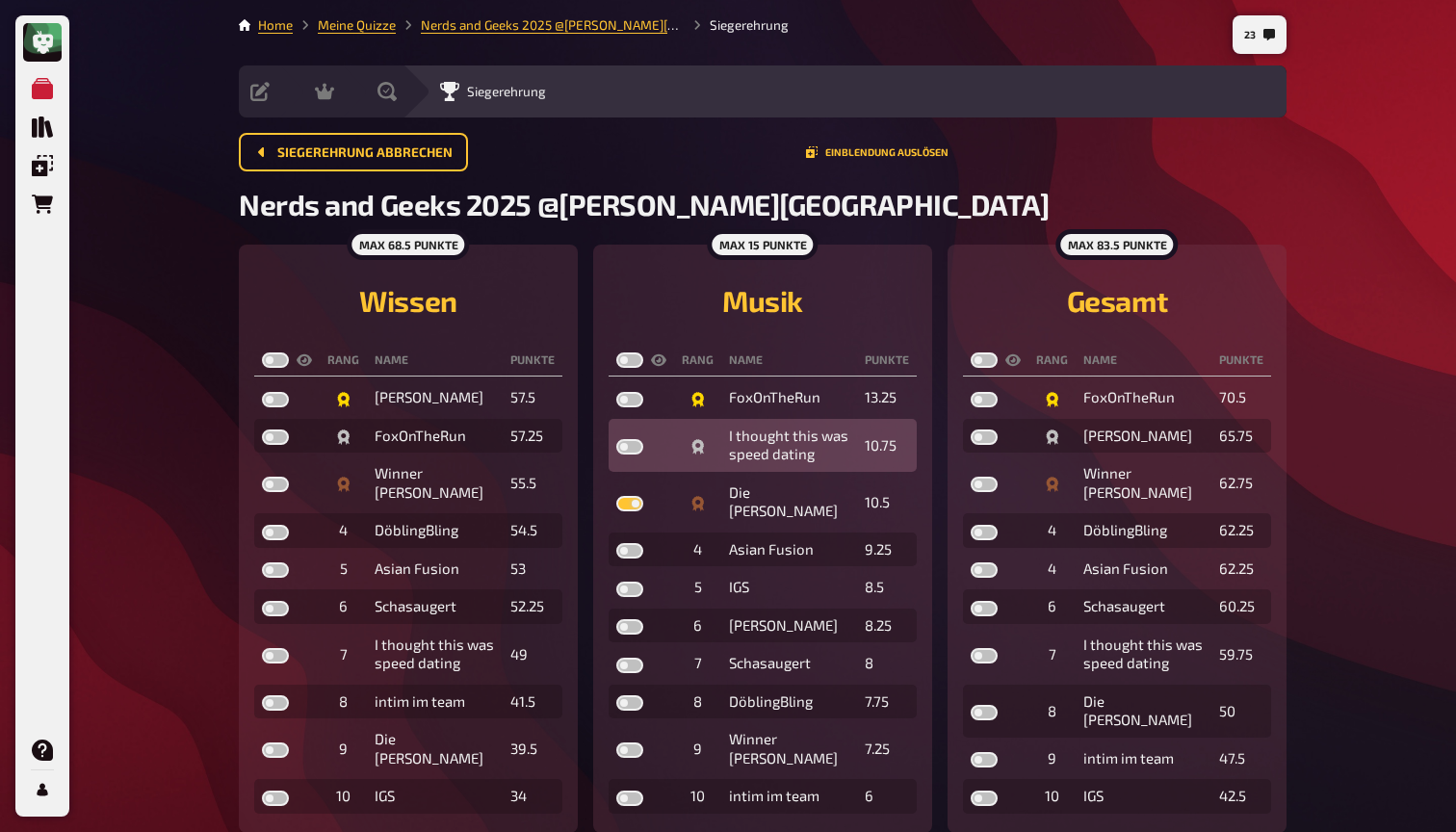
click at [635, 451] on label at bounding box center [630, 446] width 27 height 16
click at [616, 439] on input "checkbox" at bounding box center [615, 438] width 1 height 1
checkbox input "true"
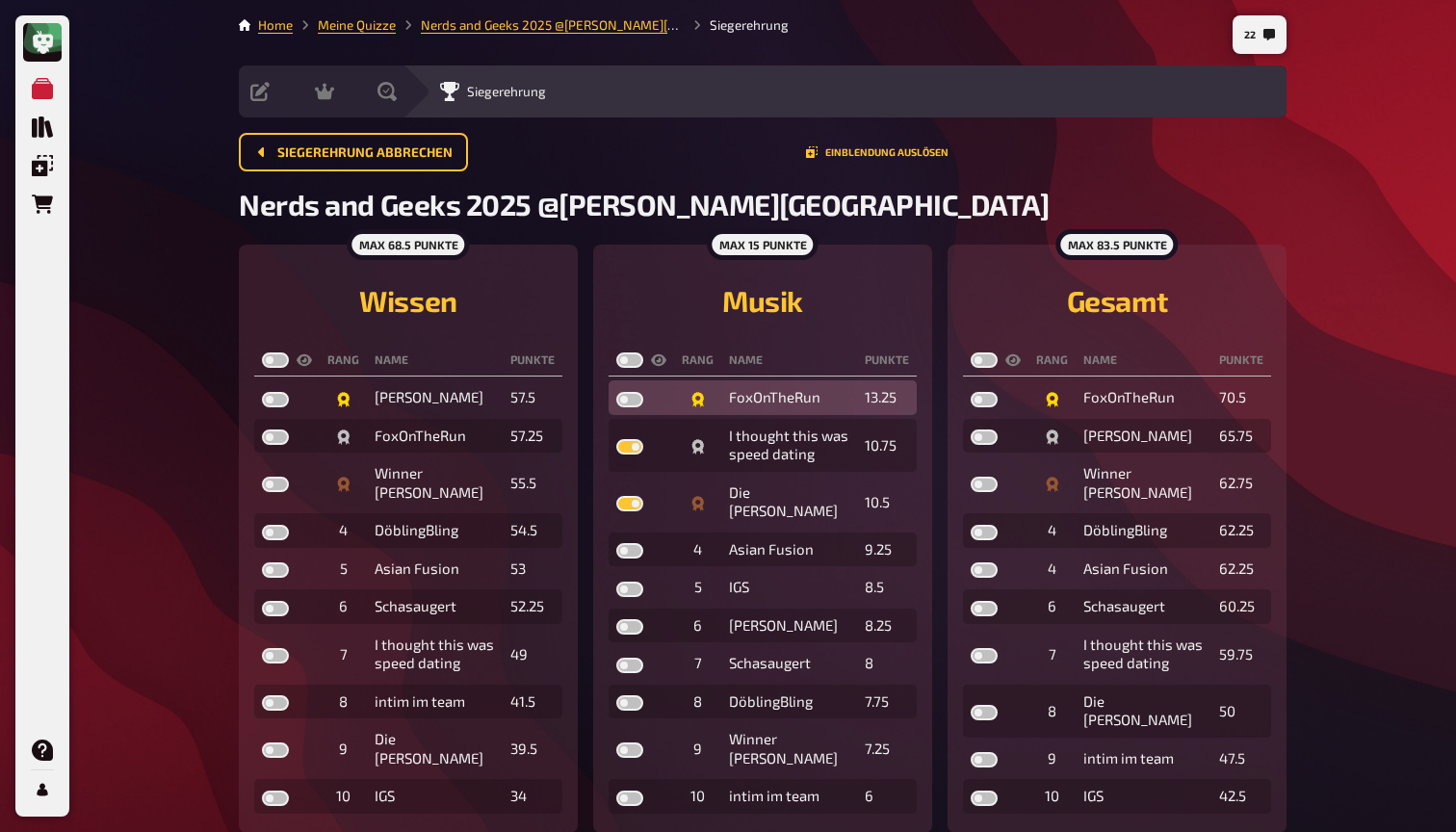
click at [630, 398] on label at bounding box center [630, 399] width 27 height 16
click at [616, 392] on input "checkbox" at bounding box center [615, 391] width 1 height 1
checkbox input "true"
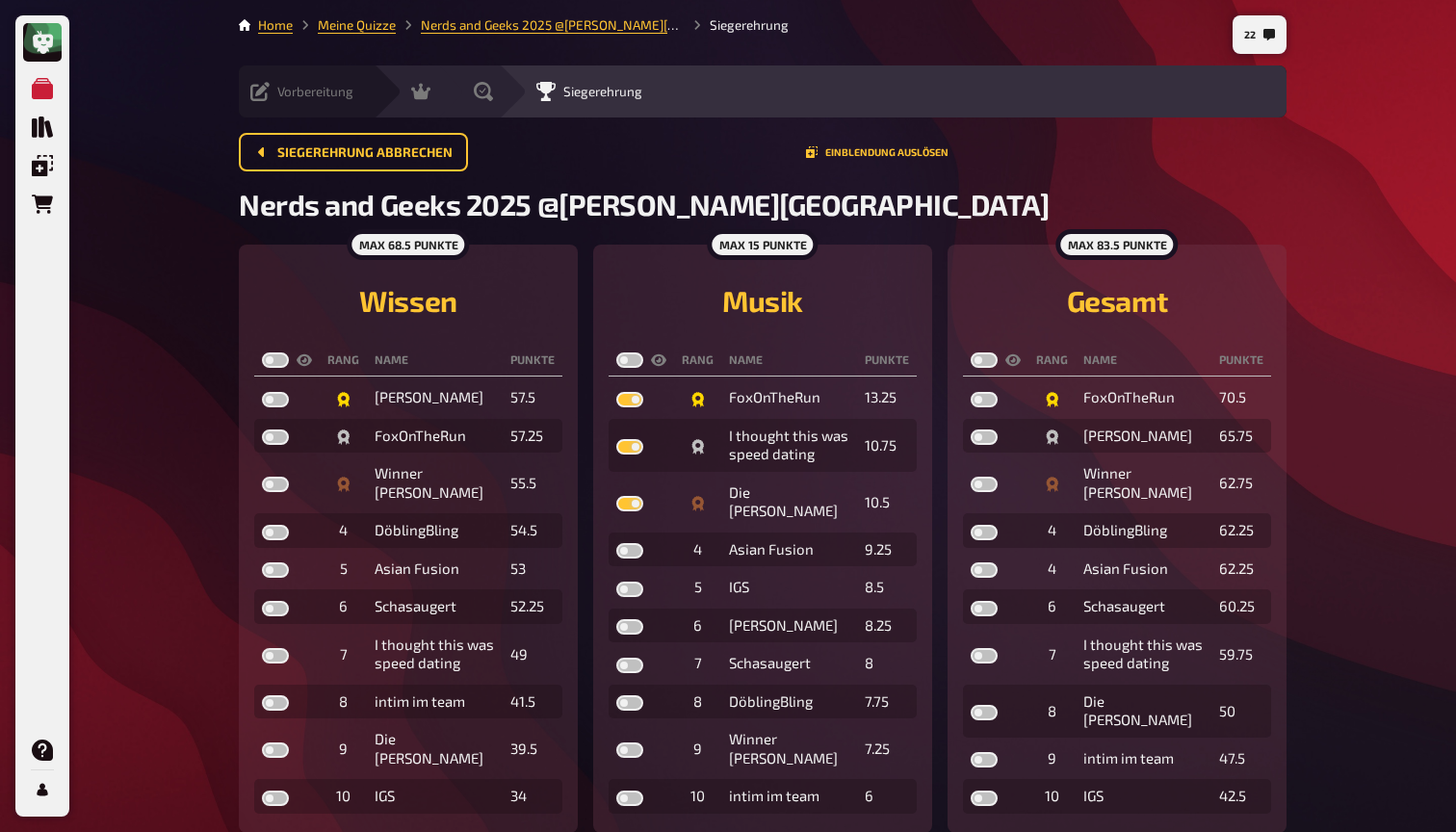
click at [264, 90] on icon at bounding box center [260, 92] width 20 height 20
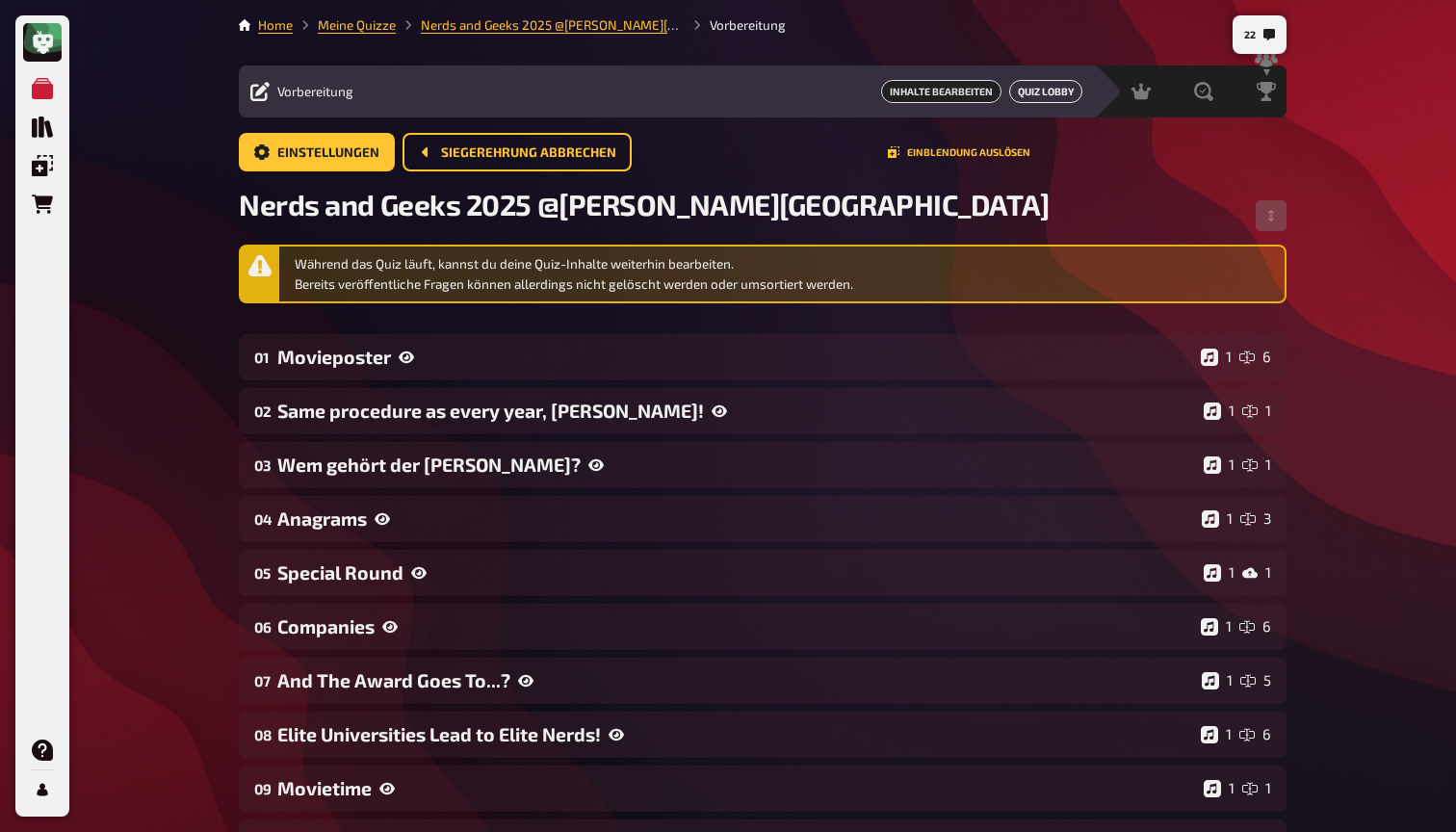
click at [1035, 92] on button "Quiz Lobby" at bounding box center [1046, 92] width 73 height 23
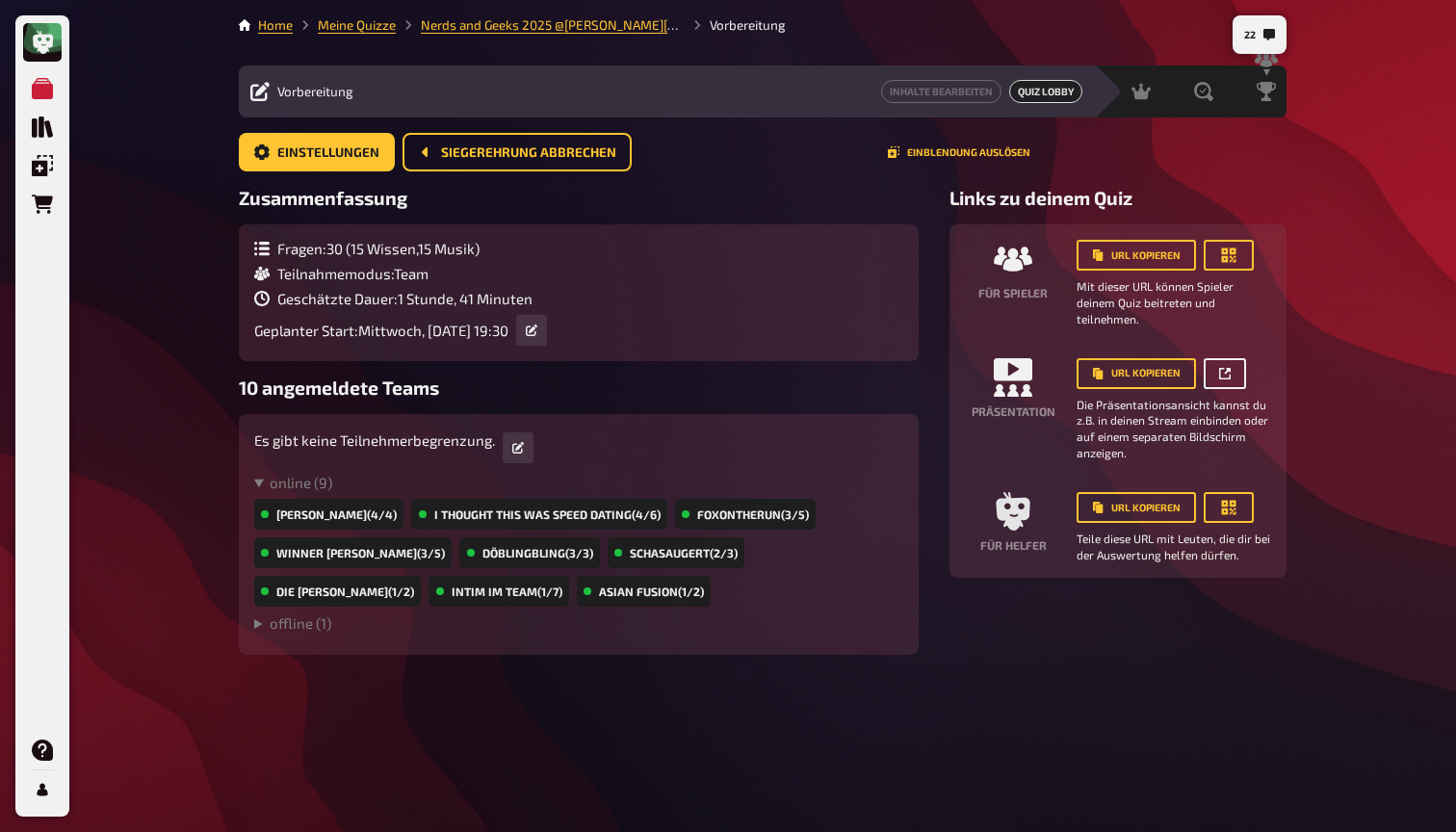
click at [1223, 370] on icon "button" at bounding box center [1225, 374] width 12 height 12
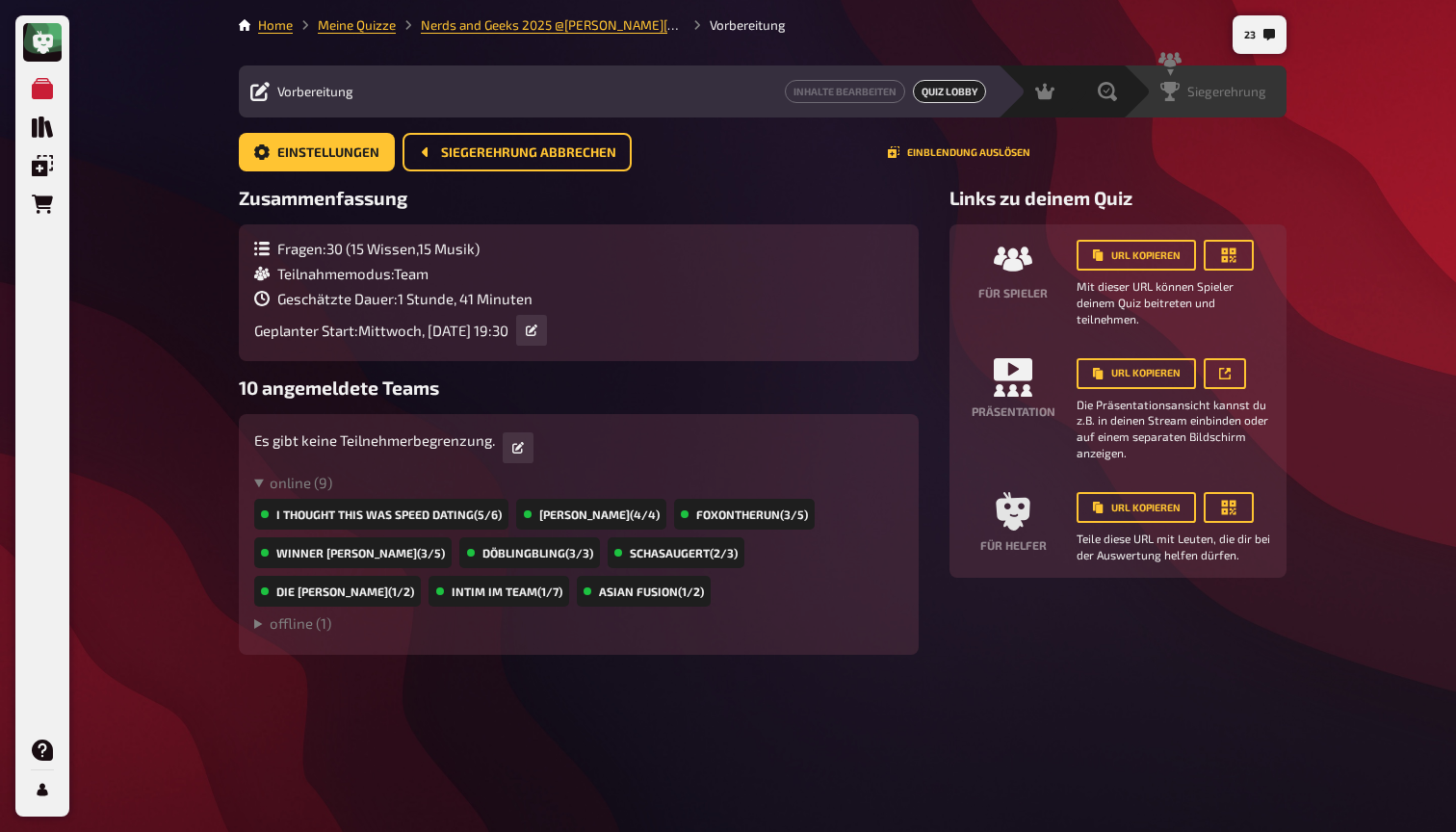
click at [1231, 87] on span "Siegerehrung" at bounding box center [1227, 92] width 79 height 16
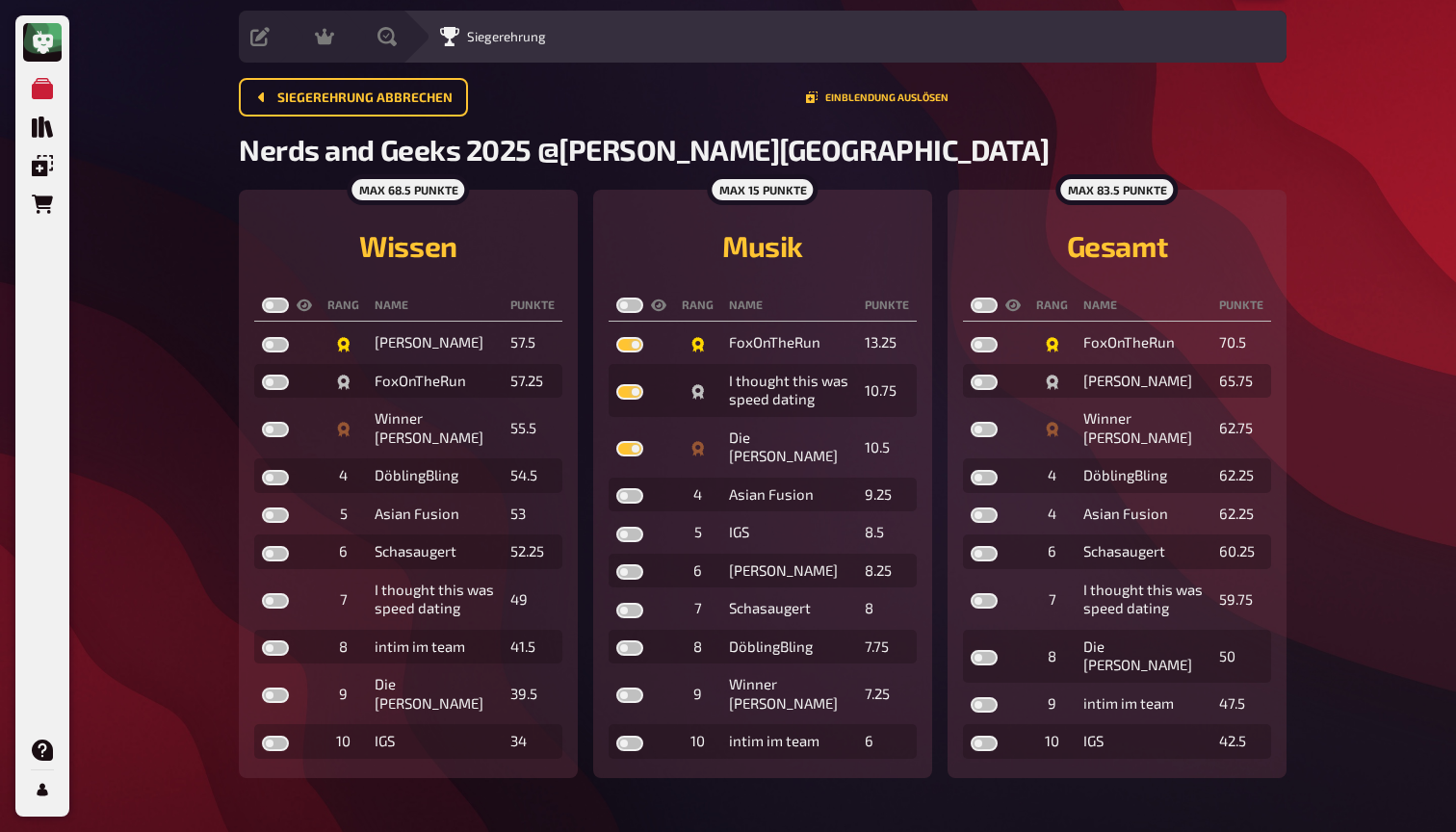
scroll to position [53, 0]
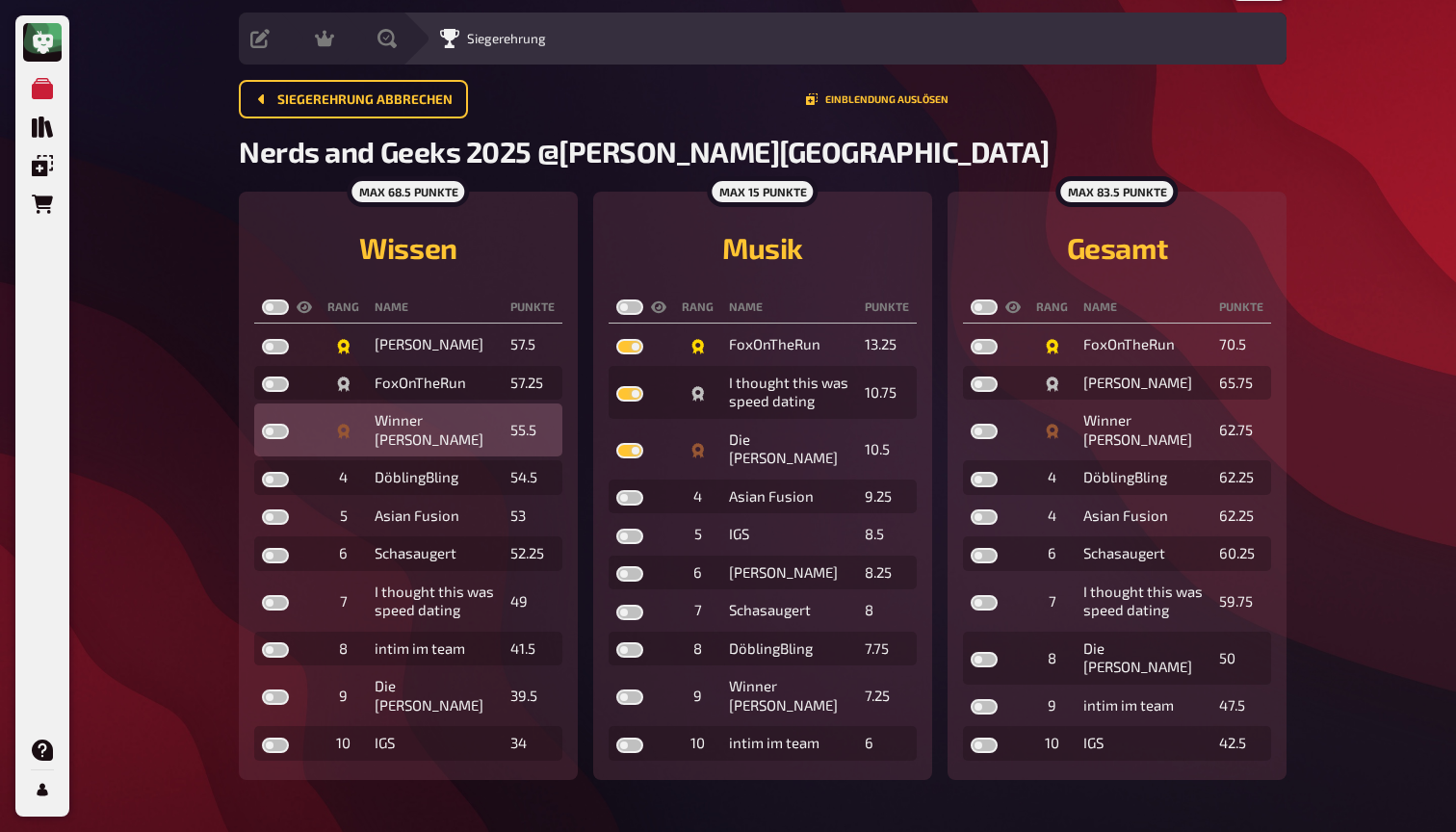
click at [276, 425] on label at bounding box center [275, 432] width 27 height 16
click at [261, 424] on input "checkbox" at bounding box center [260, 423] width 1 height 1
checkbox input "true"
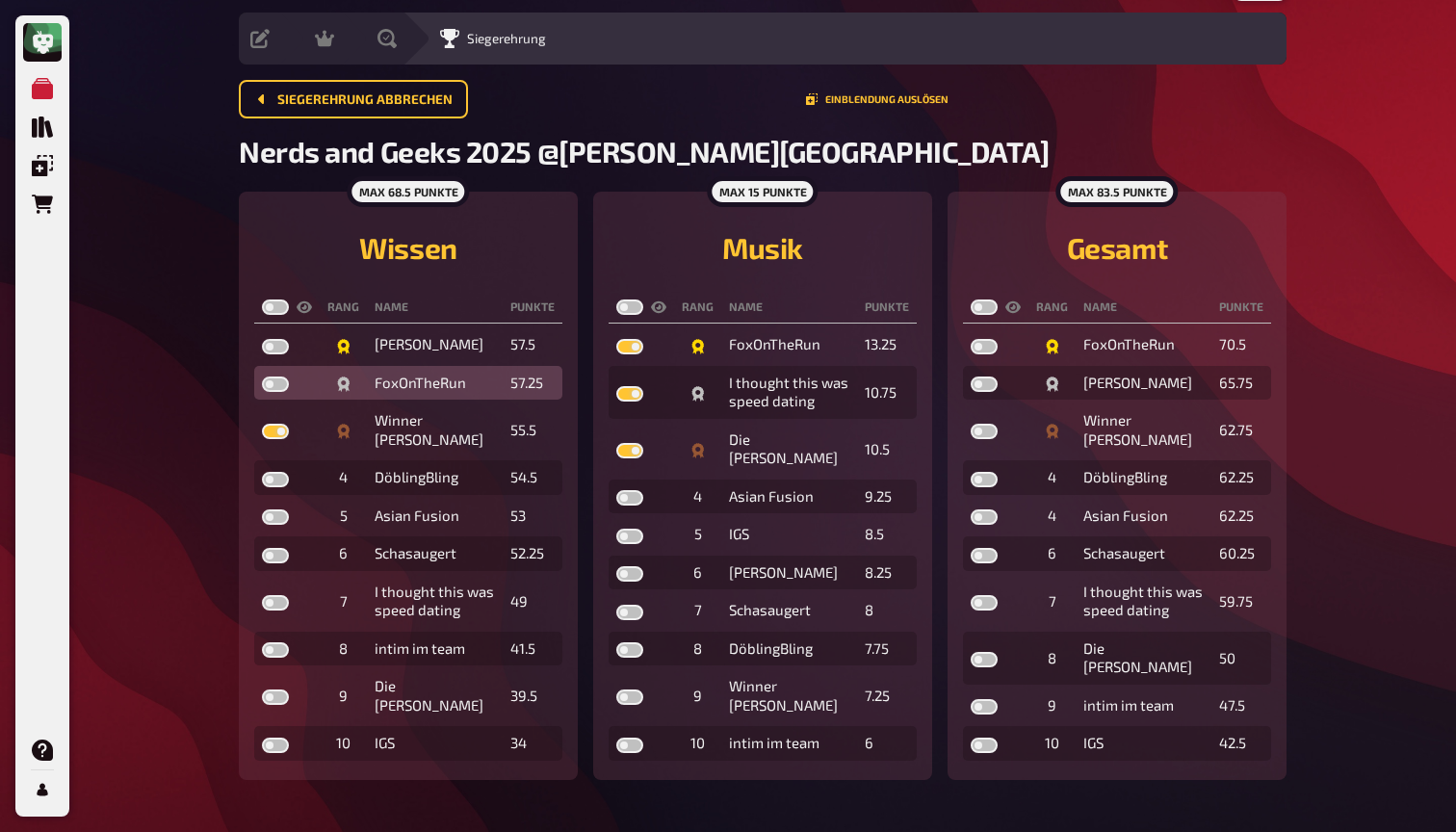
click at [278, 383] on label at bounding box center [275, 384] width 27 height 16
click at [261, 376] on input "checkbox" at bounding box center [260, 376] width 1 height 1
checkbox input "true"
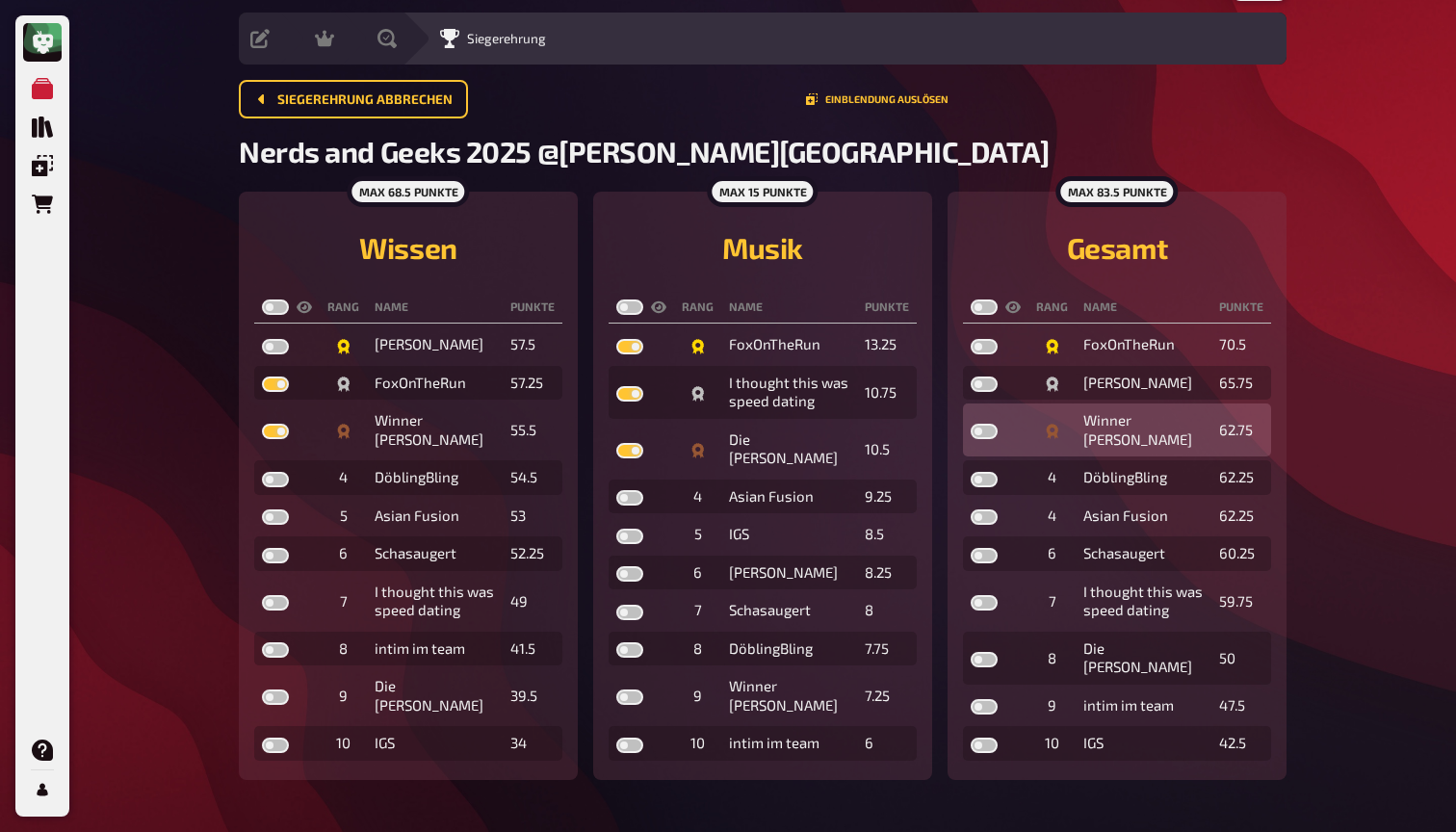
click at [989, 424] on label at bounding box center [984, 432] width 27 height 16
click at [970, 424] on input "checkbox" at bounding box center [969, 423] width 1 height 1
checkbox input "true"
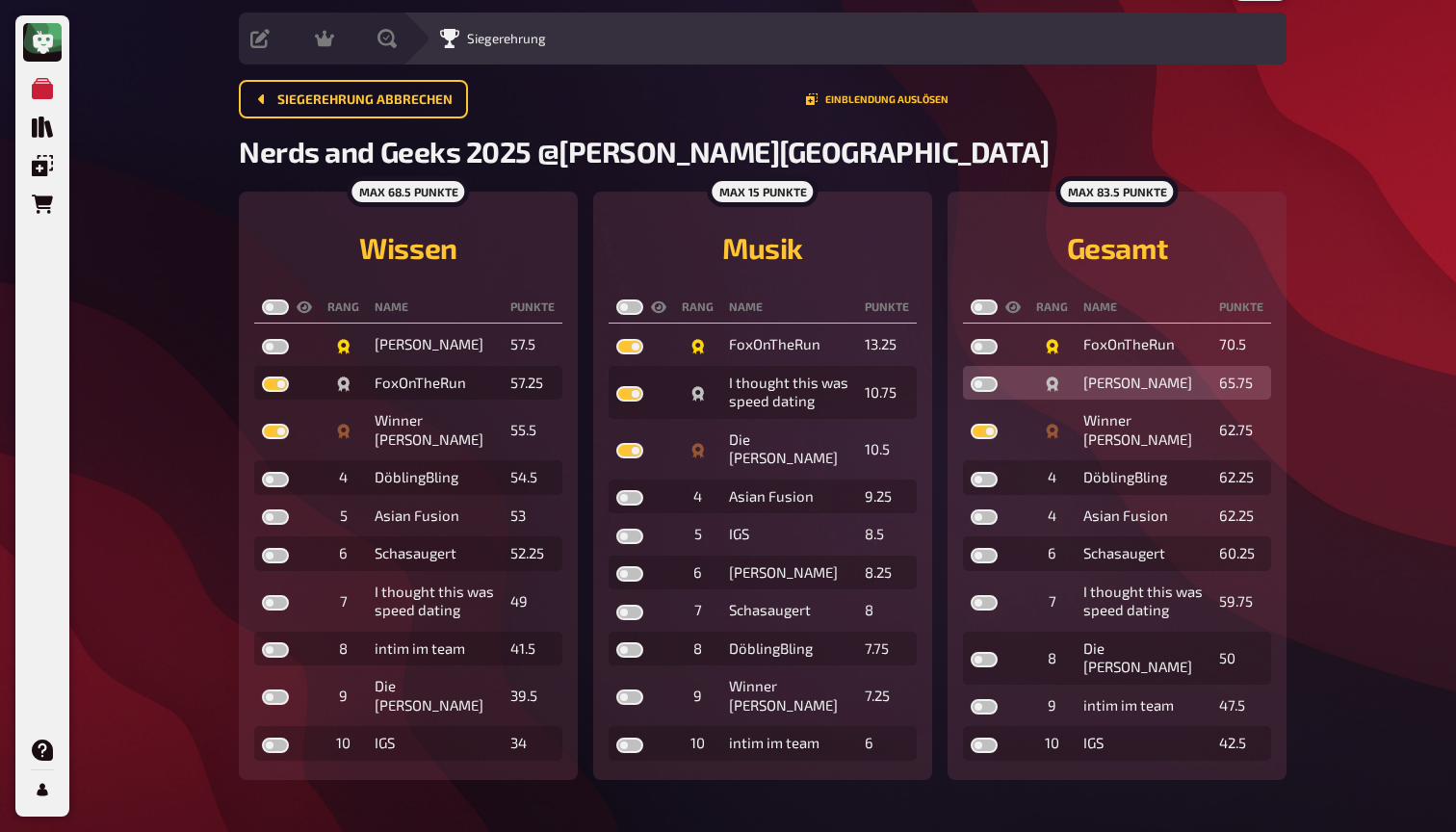
click at [980, 383] on label at bounding box center [984, 384] width 27 height 16
click at [970, 376] on input "checkbox" at bounding box center [969, 376] width 1 height 1
checkbox input "true"
click at [982, 307] on label at bounding box center [984, 307] width 27 height 16
click at [970, 300] on input "checkbox" at bounding box center [969, 299] width 1 height 1
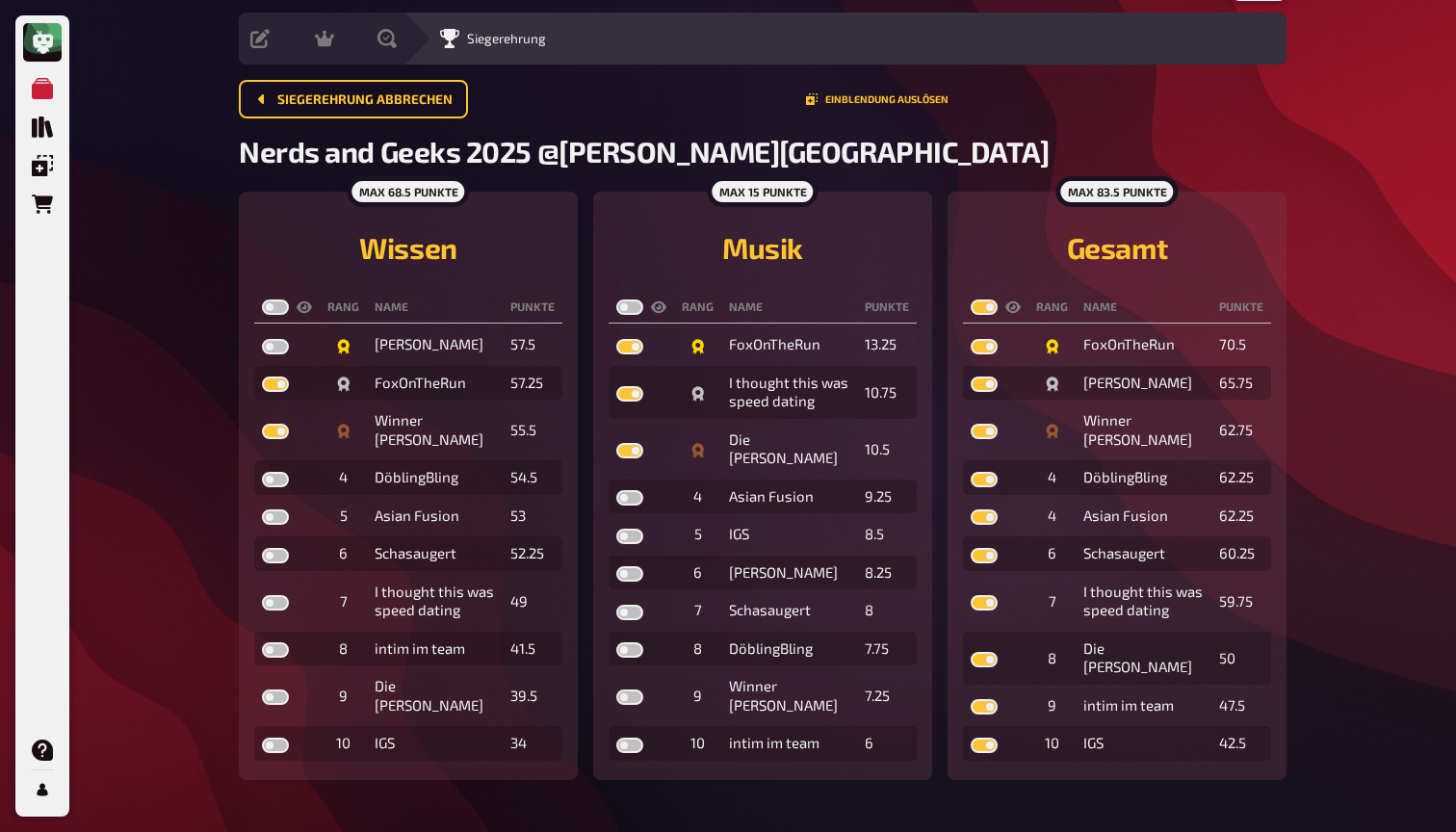
checkbox input "true"
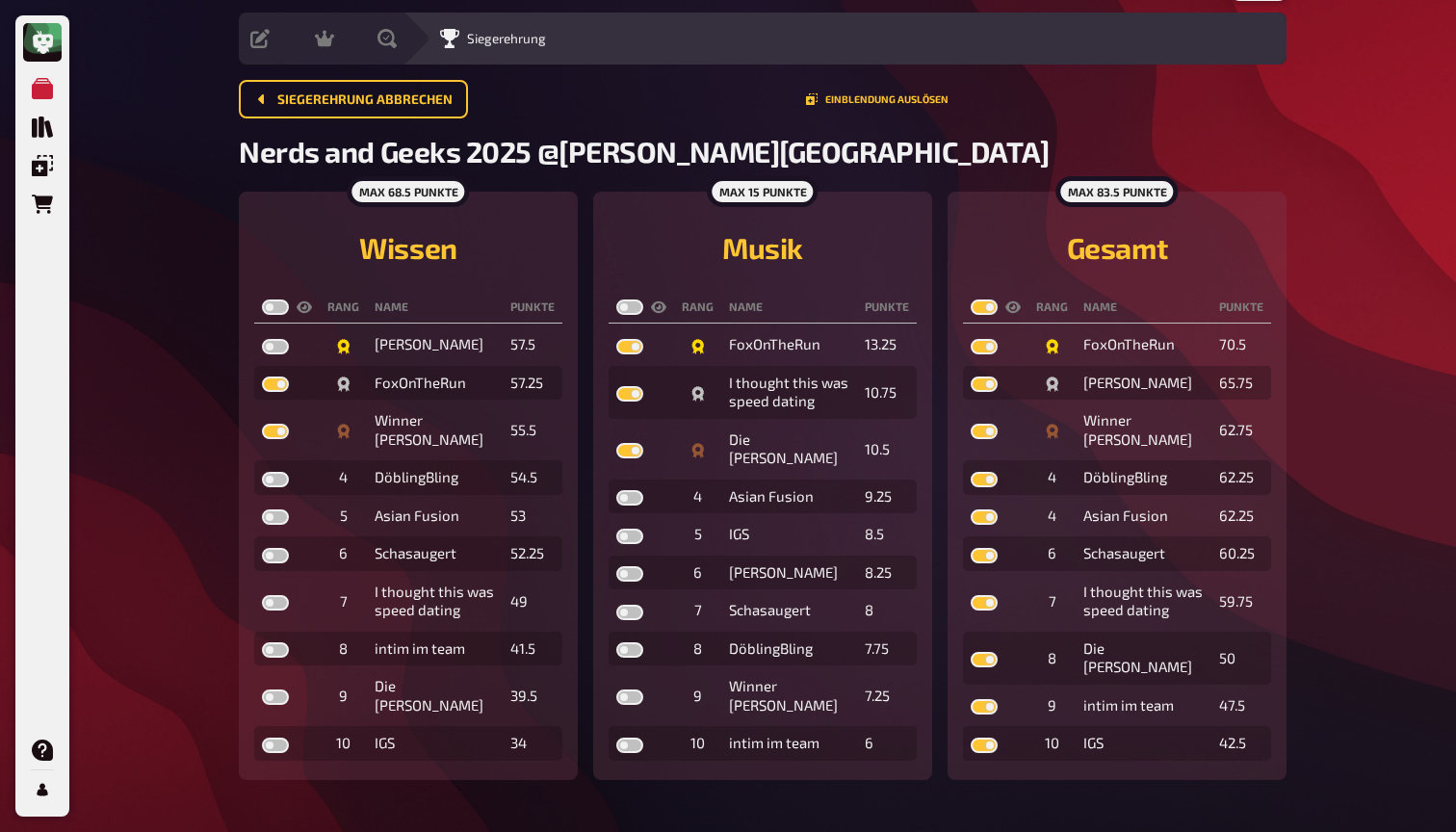
checkbox input "true"
click at [625, 299] on th at bounding box center [640, 307] width 66 height 31
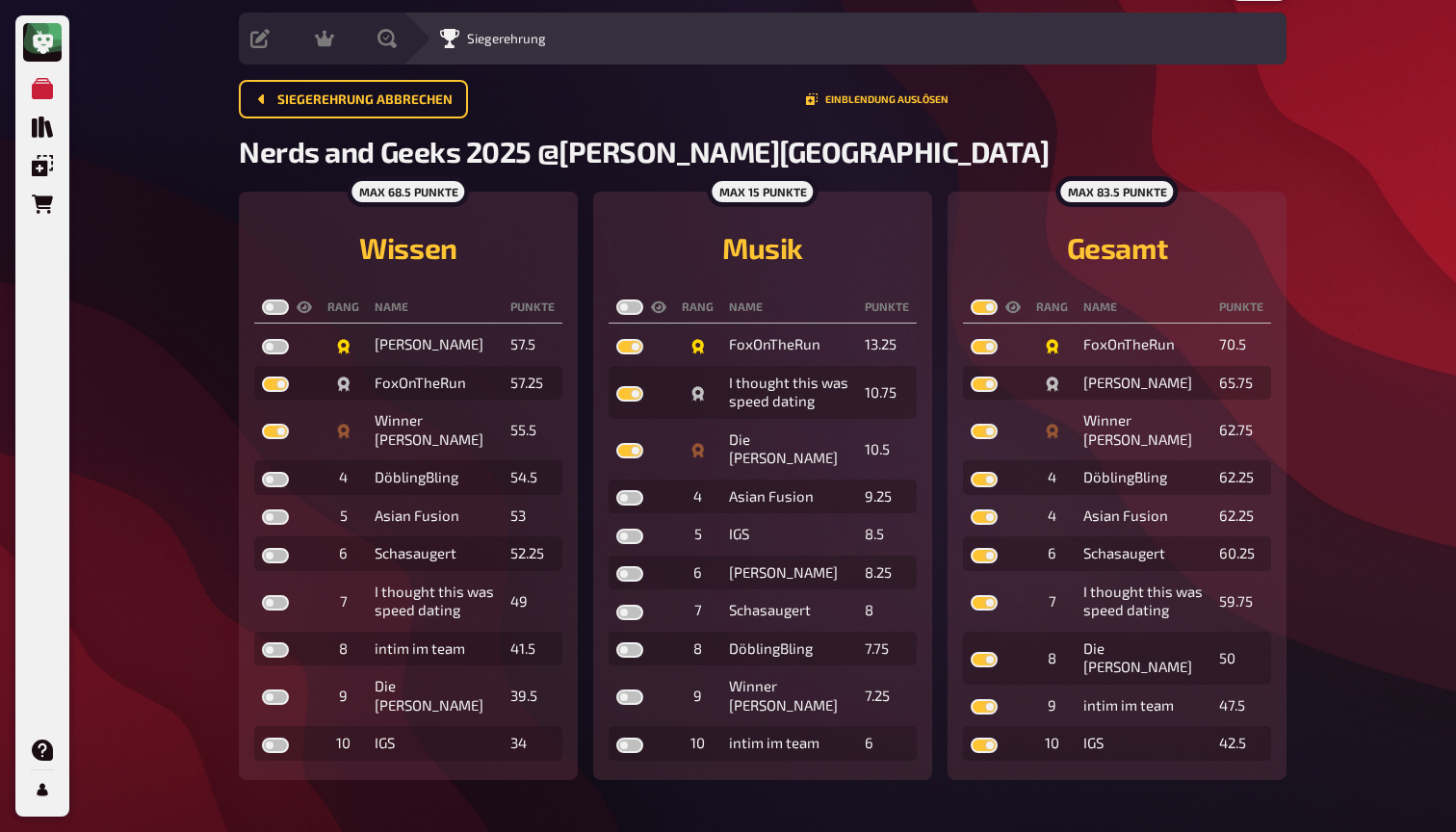
click at [625, 299] on th at bounding box center [640, 307] width 66 height 31
click at [627, 305] on label at bounding box center [630, 307] width 27 height 16
click at [616, 300] on input "checkbox" at bounding box center [615, 299] width 1 height 1
checkbox input "true"
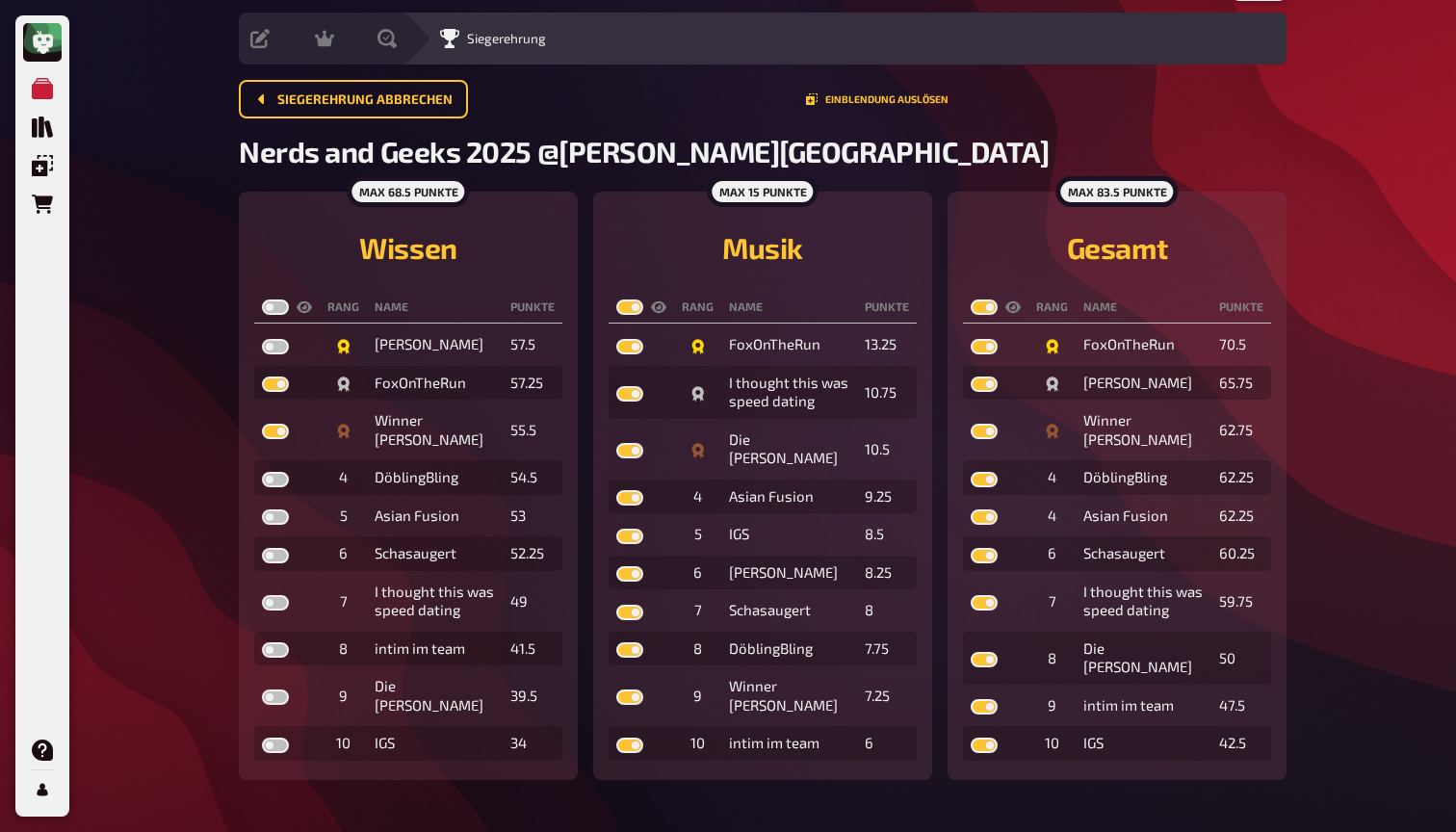
checkbox input "true"
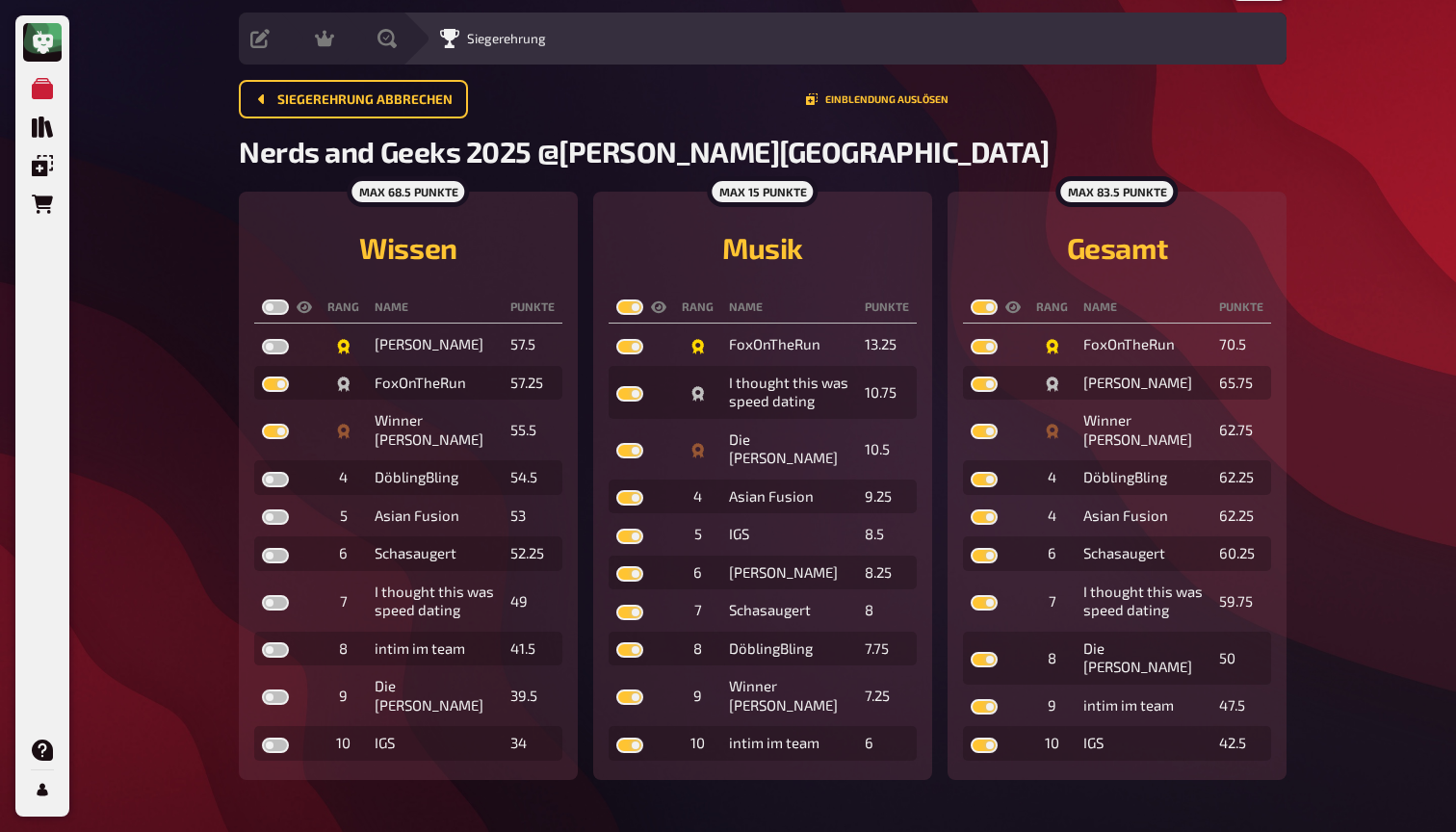
checkbox input "true"
click at [279, 308] on label at bounding box center [275, 307] width 27 height 16
click at [261, 300] on input "checkbox" at bounding box center [260, 299] width 1 height 1
checkbox input "true"
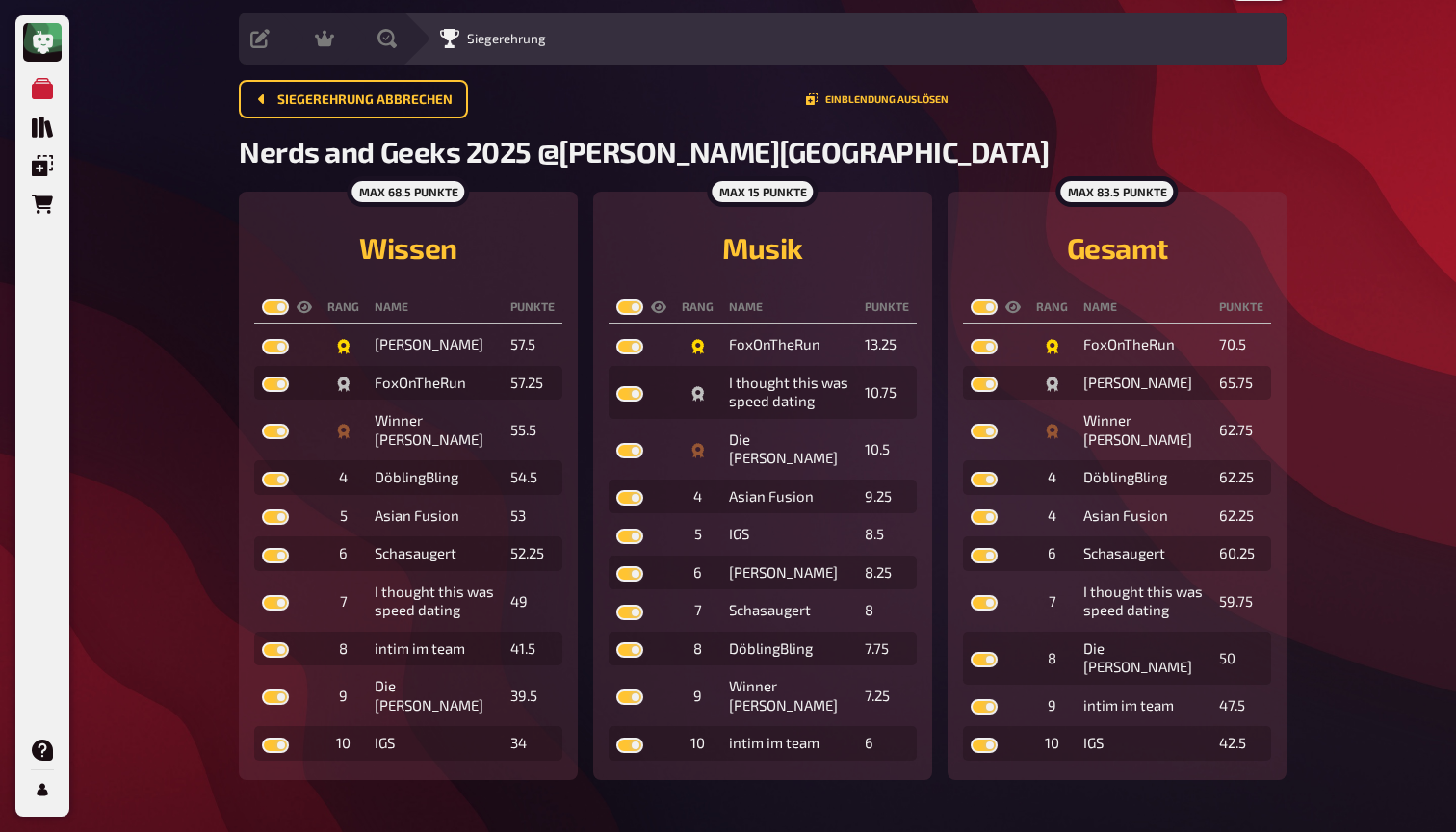
checkbox input "true"
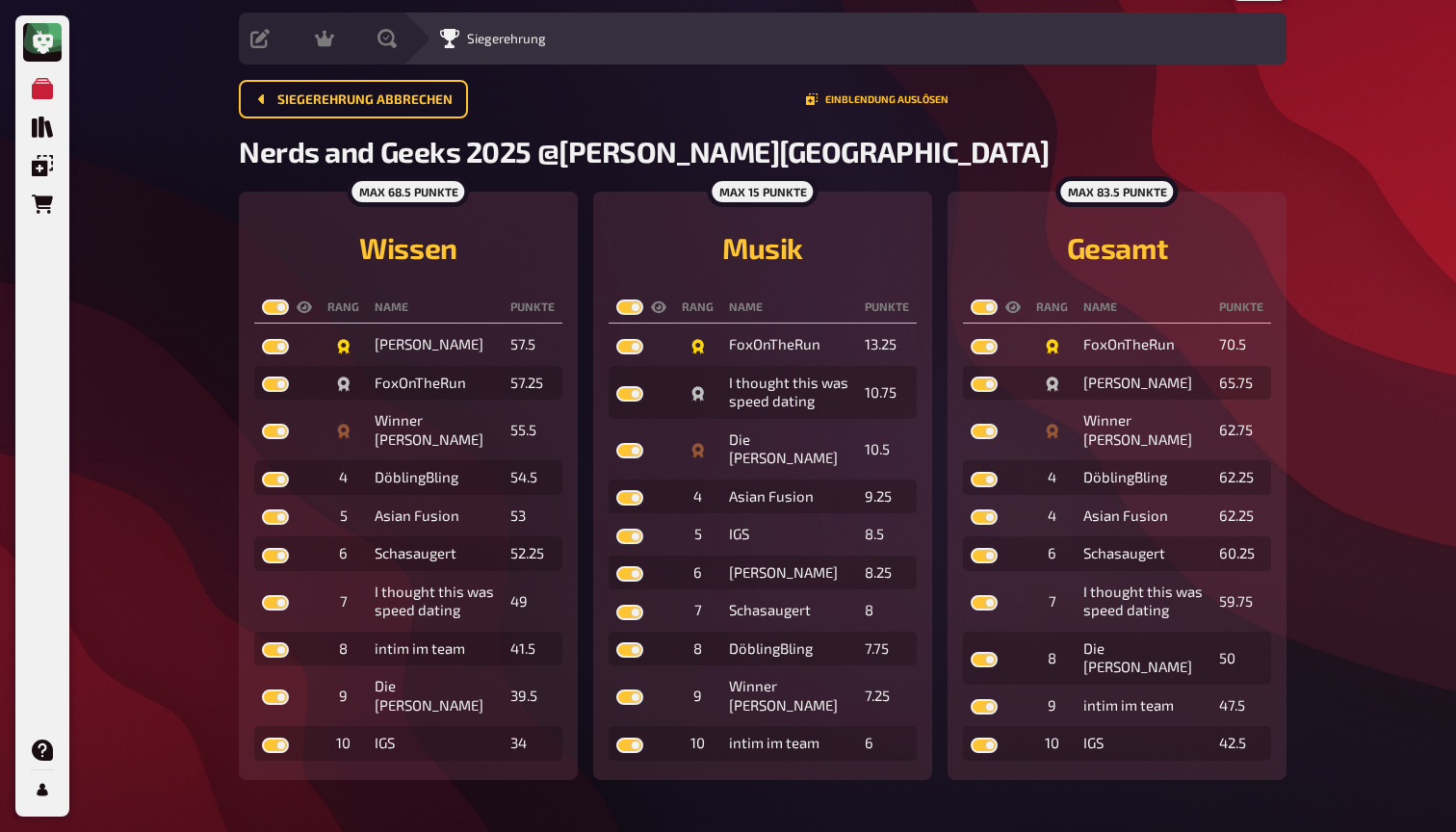
checkbox input "true"
click at [853, 97] on button "Einblendung auslösen" at bounding box center [877, 99] width 143 height 12
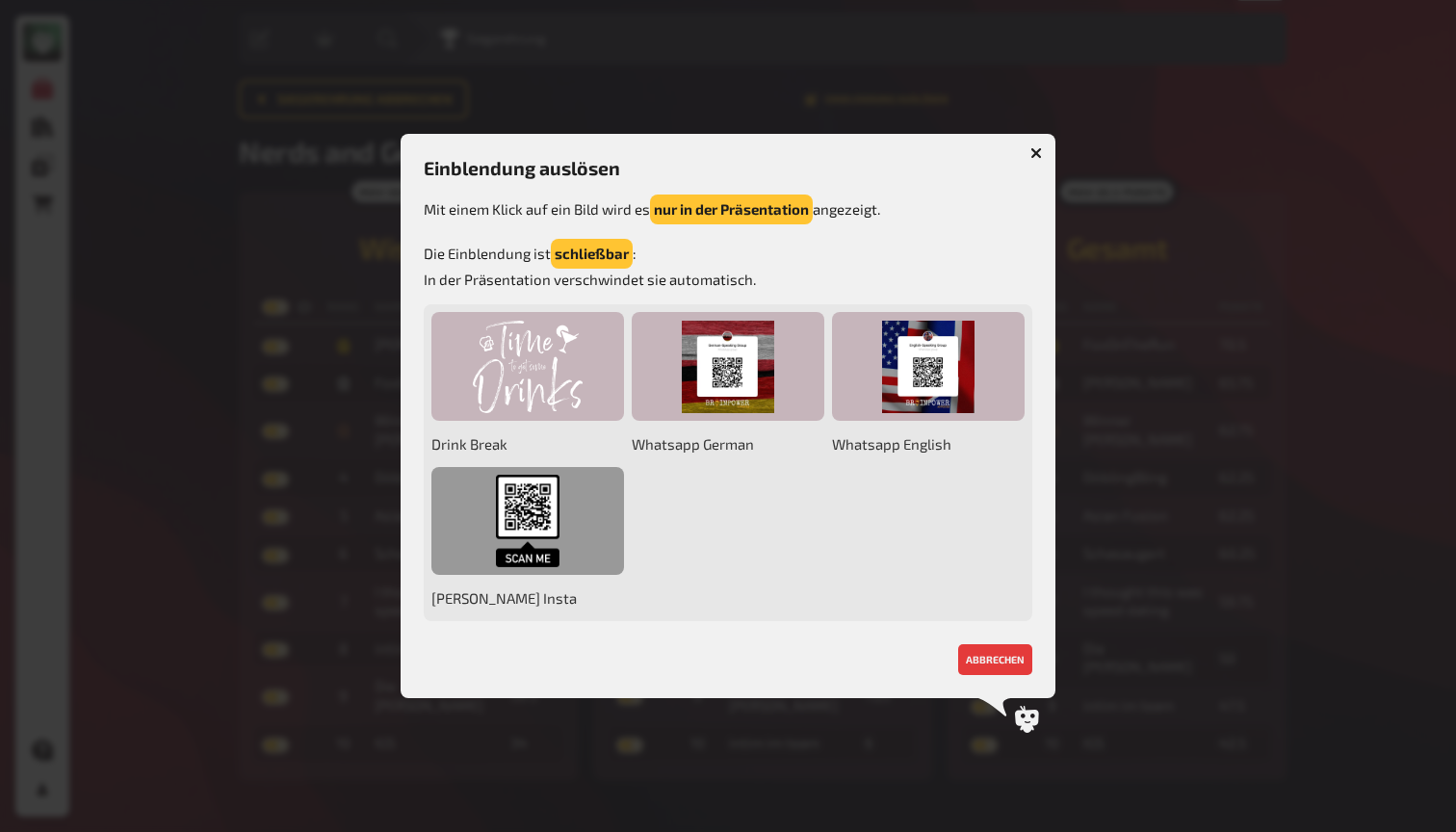
click at [543, 513] on div at bounding box center [528, 521] width 193 height 109
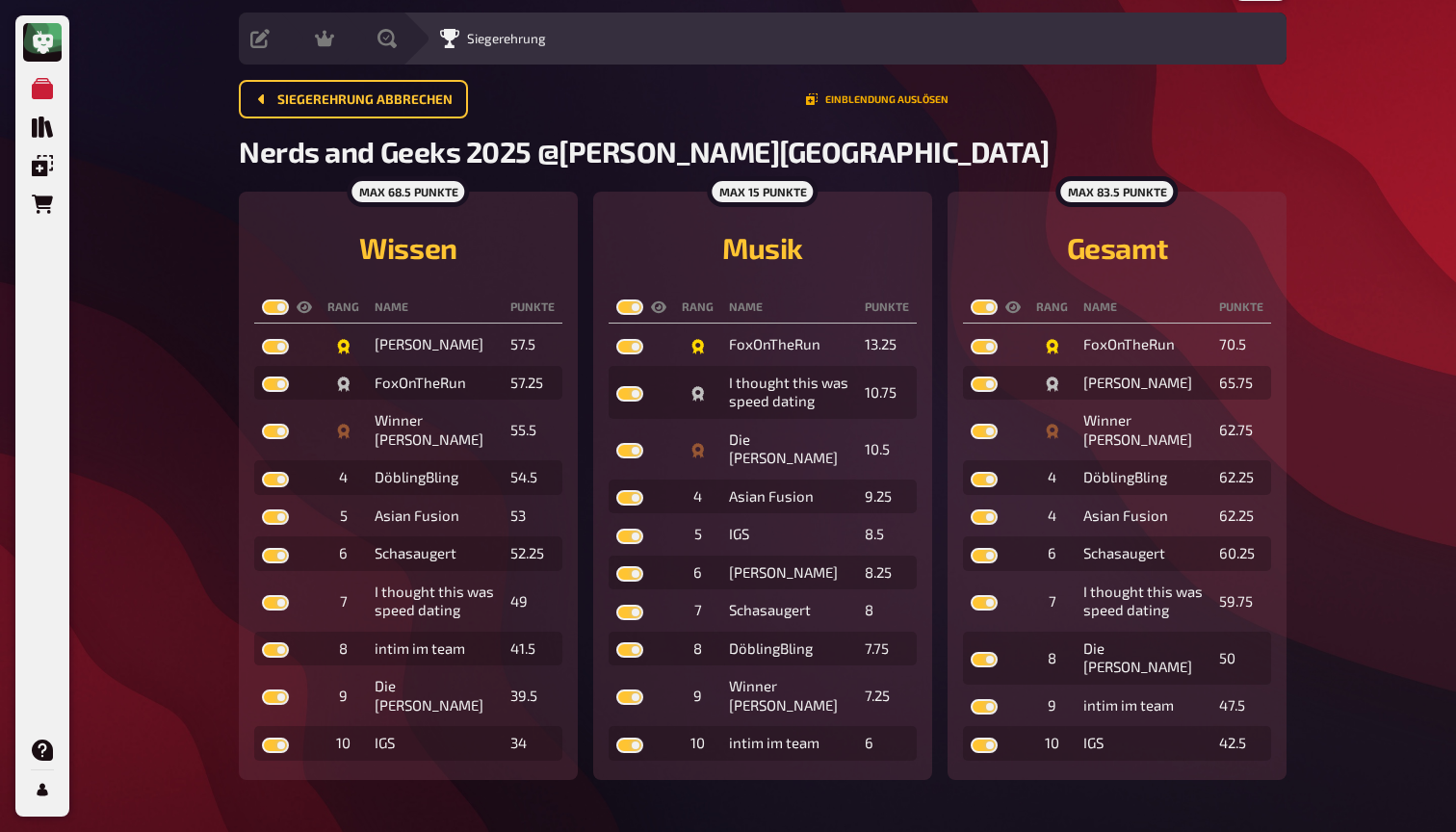
click at [833, 103] on button "Einblendung auslösen" at bounding box center [877, 99] width 143 height 12
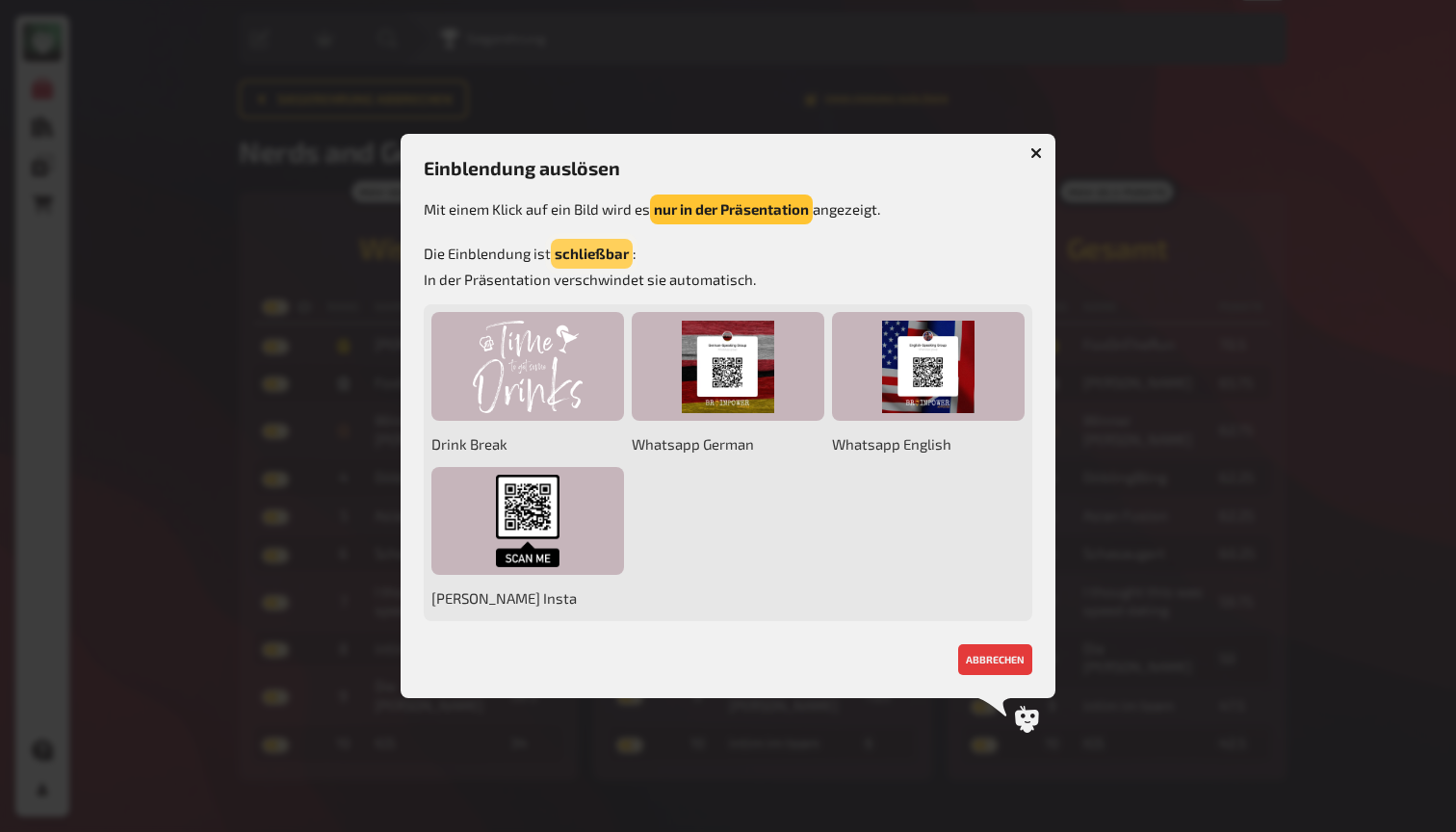
click at [579, 258] on button "schließbar" at bounding box center [591, 254] width 82 height 29
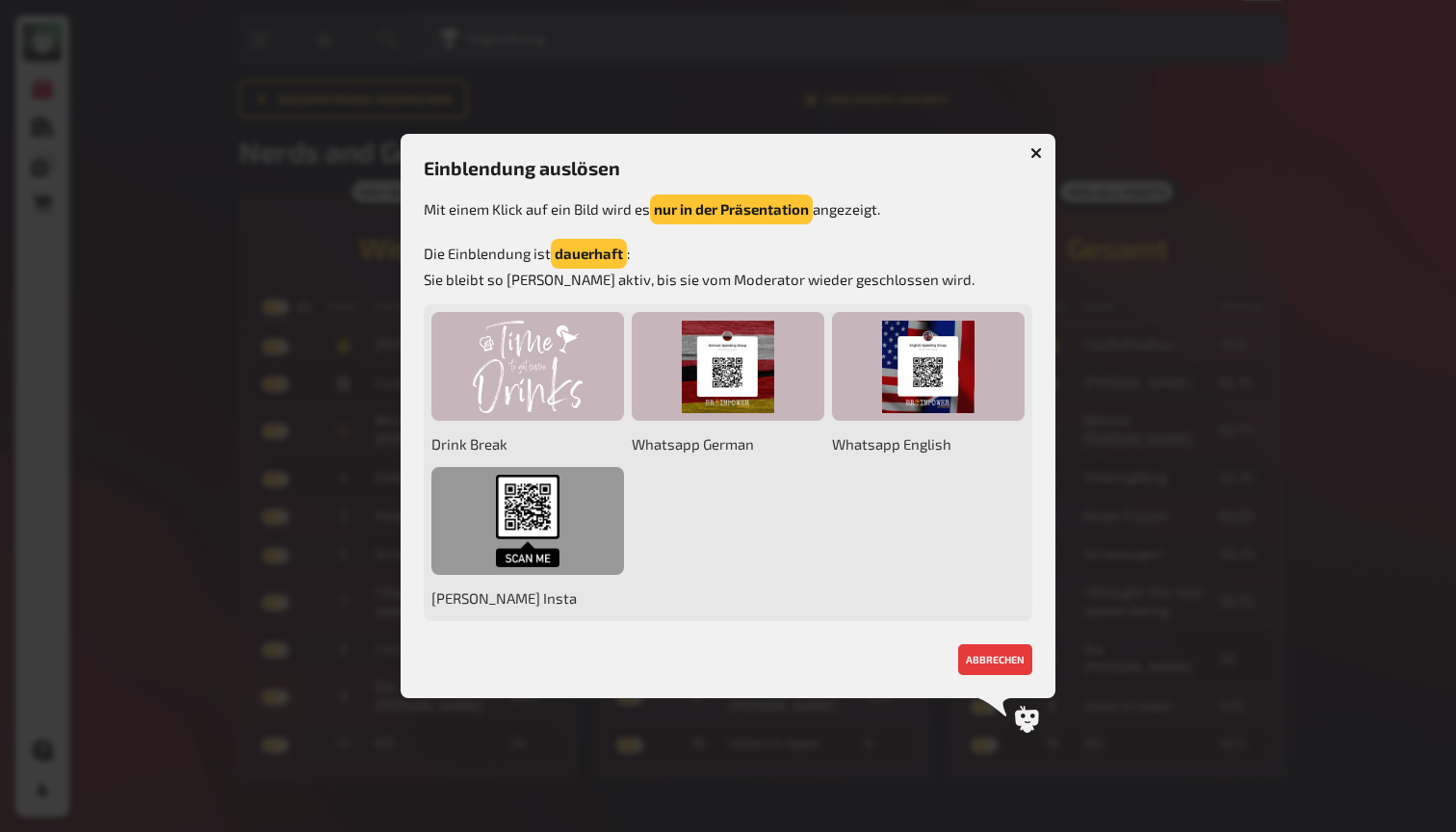
click at [542, 508] on div at bounding box center [528, 521] width 193 height 109
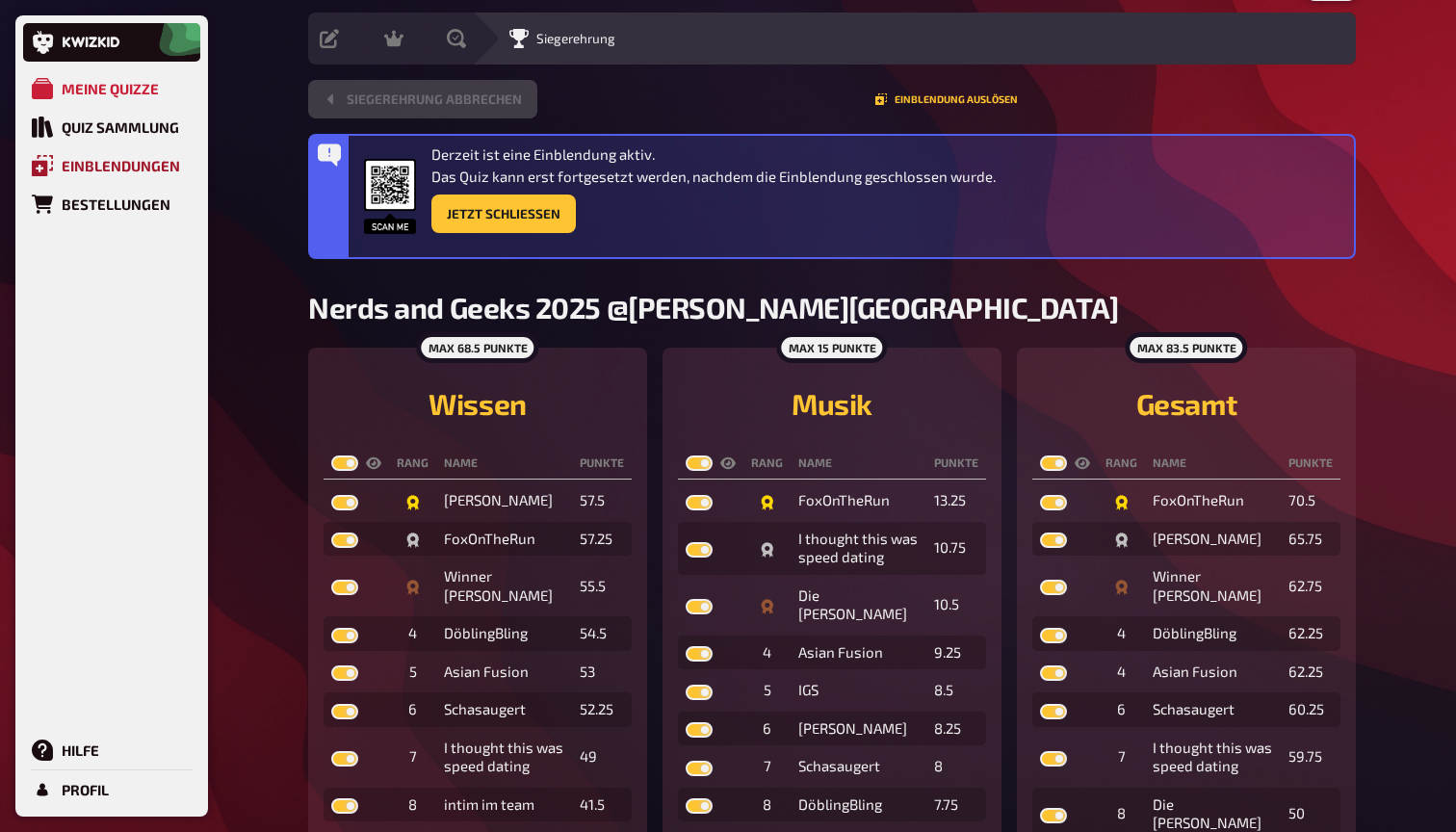
click at [73, 168] on div "Einblendungen" at bounding box center [120, 165] width 118 height 18
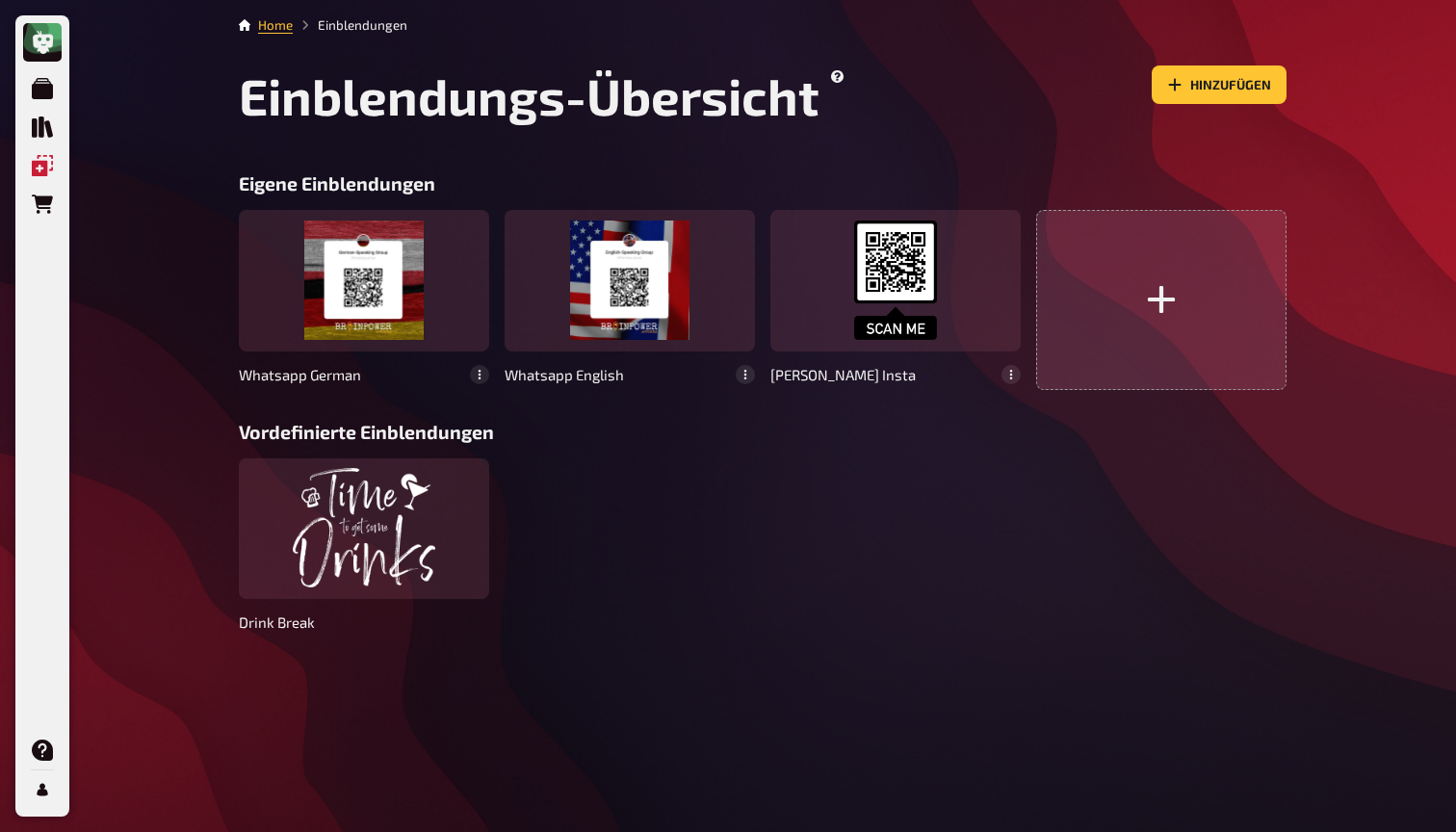
click at [1110, 311] on button "button" at bounding box center [1161, 299] width 251 height 179
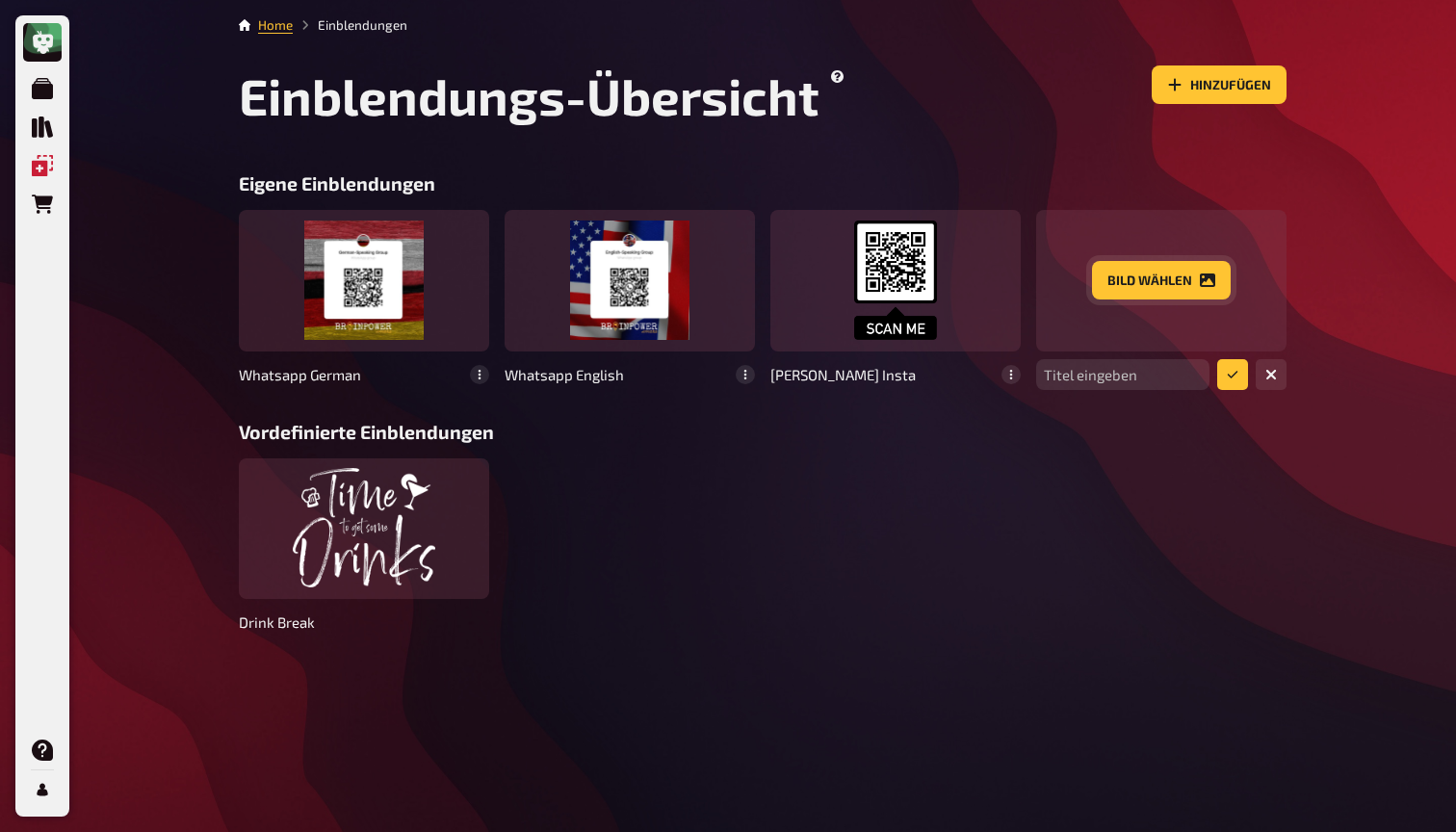
click at [1120, 298] on button "Bild wählen" at bounding box center [1161, 279] width 139 height 38
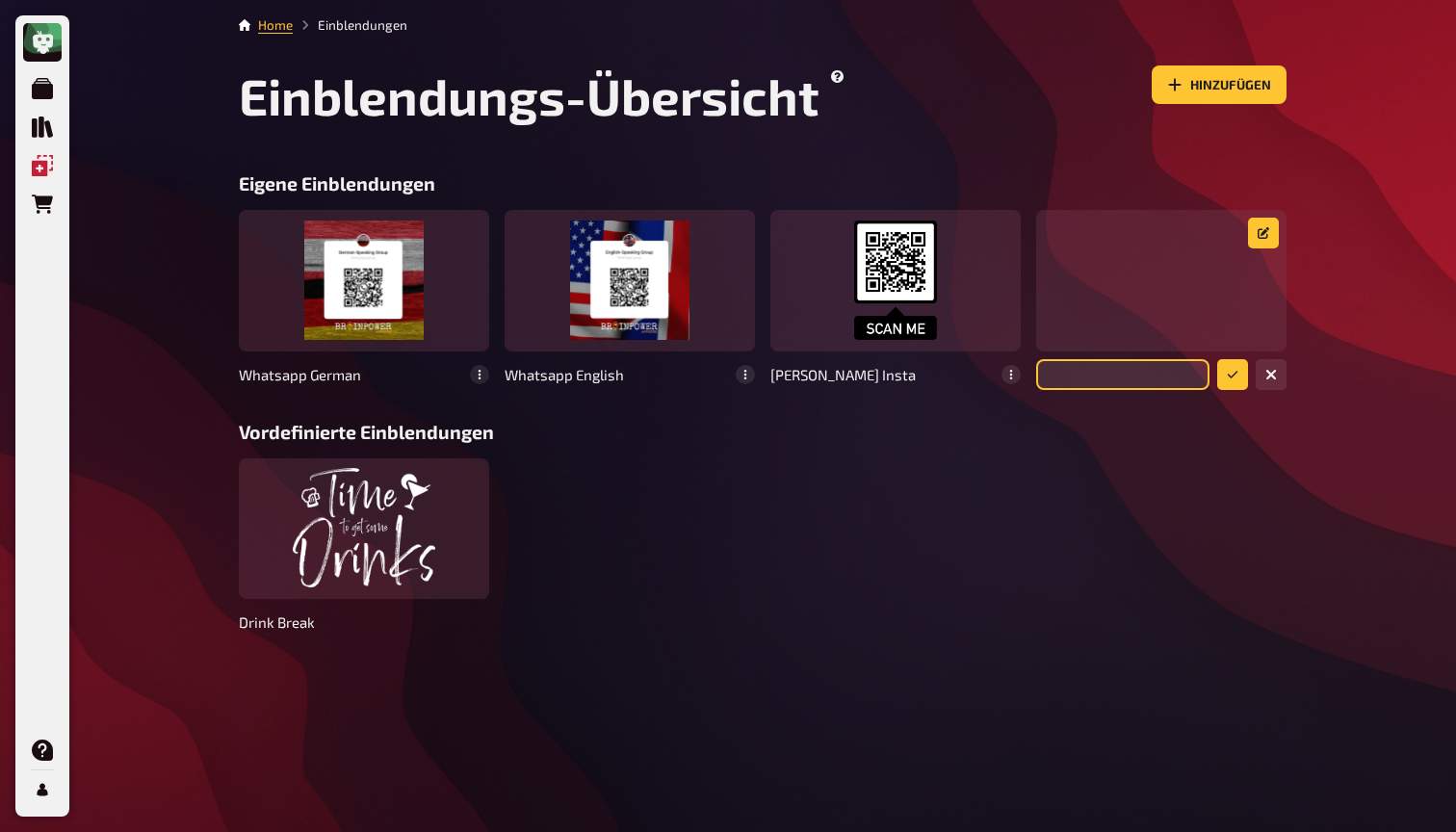
click at [1146, 376] on input "text" at bounding box center [1122, 374] width 173 height 30
type input "Insta Brainpower"
click at [1229, 376] on icon "submit" at bounding box center [1233, 375] width 12 height 12
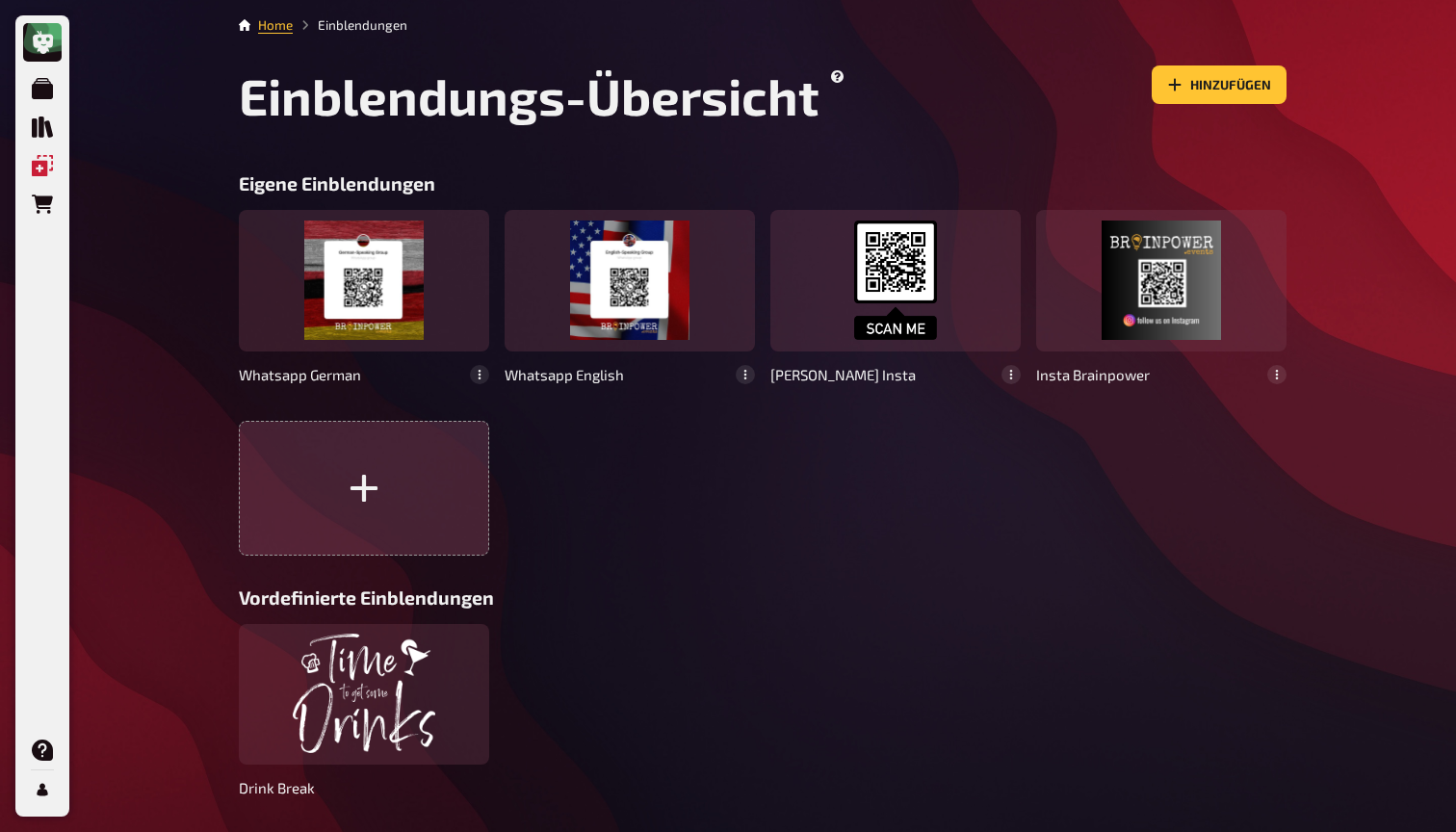
click at [348, 486] on icon "button" at bounding box center [363, 487] width 33 height 33
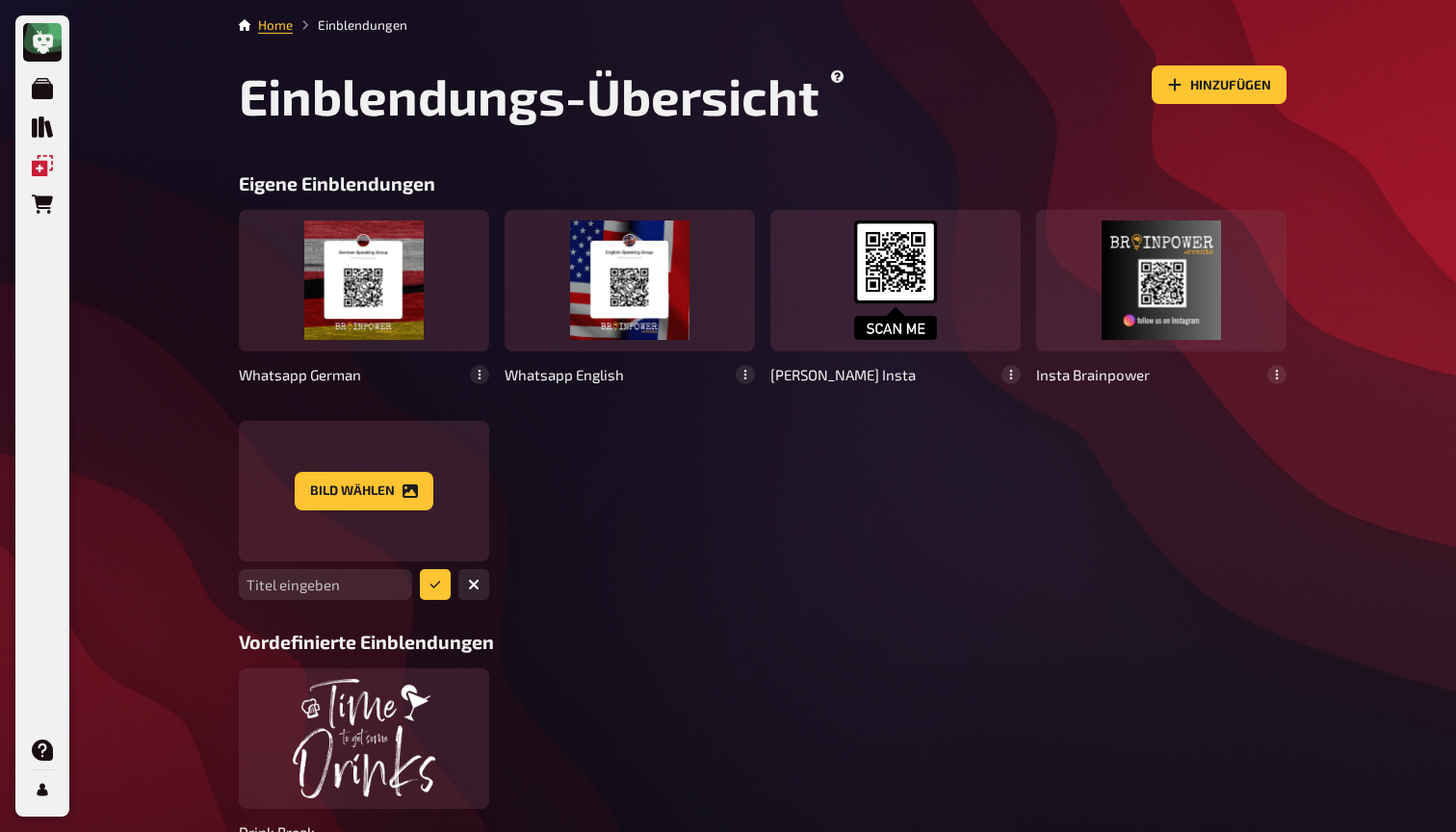
click at [371, 462] on div "Bild wählen" at bounding box center [364, 491] width 251 height 141
click at [392, 481] on button "Bild wählen" at bounding box center [364, 490] width 139 height 38
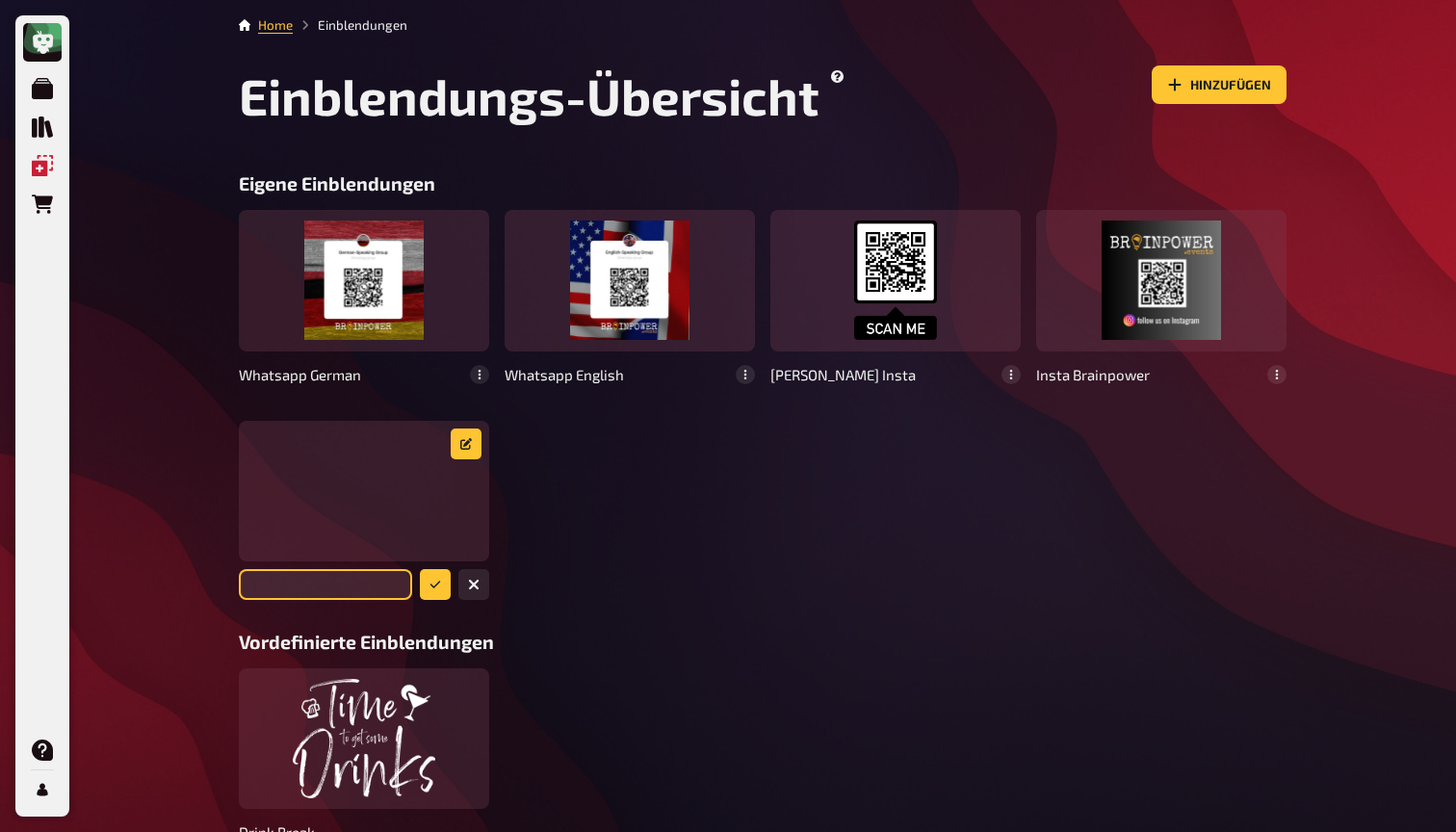
click at [356, 577] on input "text" at bounding box center [325, 583] width 173 height 30
type input "Google Feedback"
click at [446, 580] on button "submit" at bounding box center [435, 583] width 30 height 30
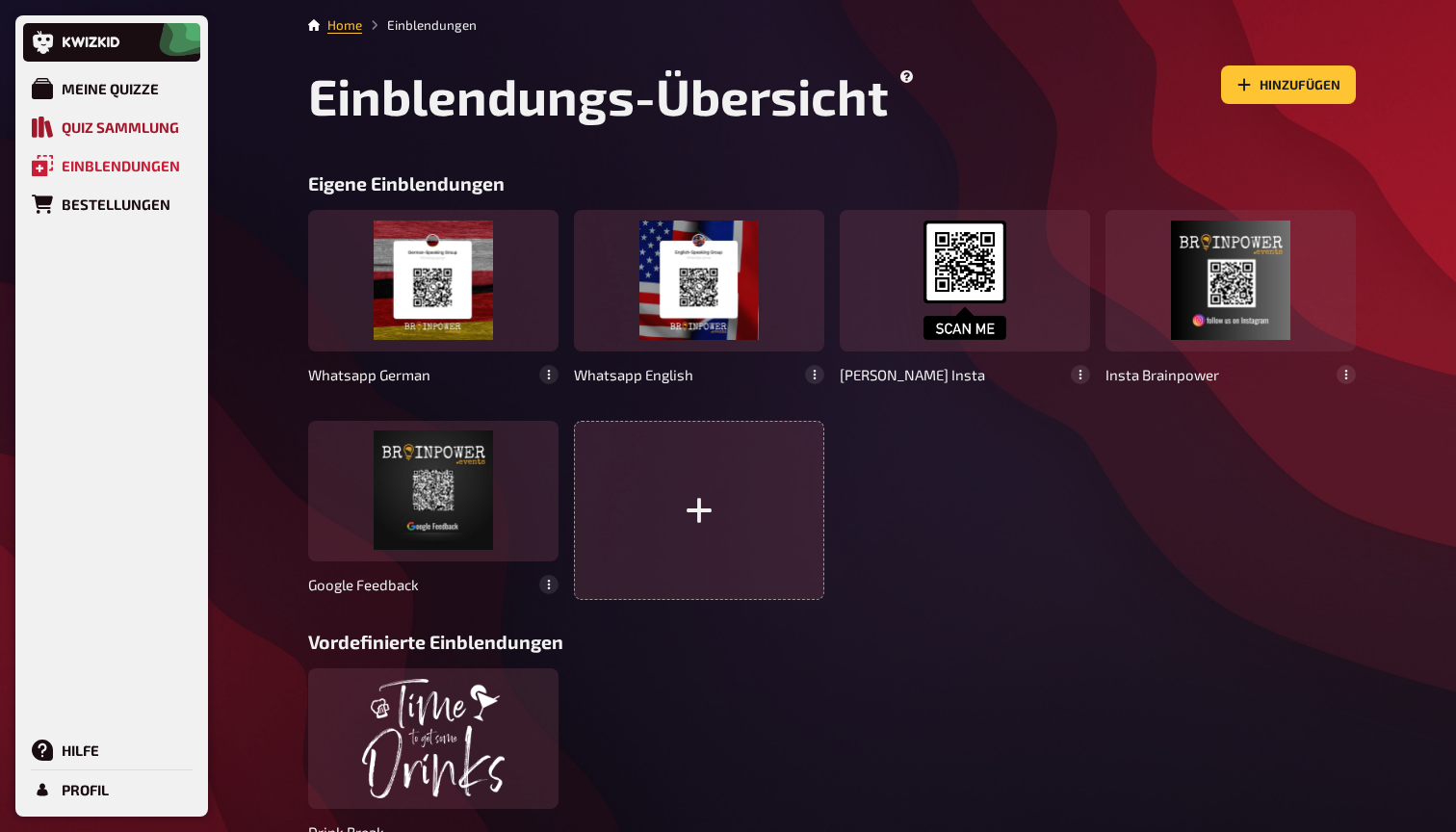
click at [46, 128] on icon at bounding box center [42, 127] width 22 height 22
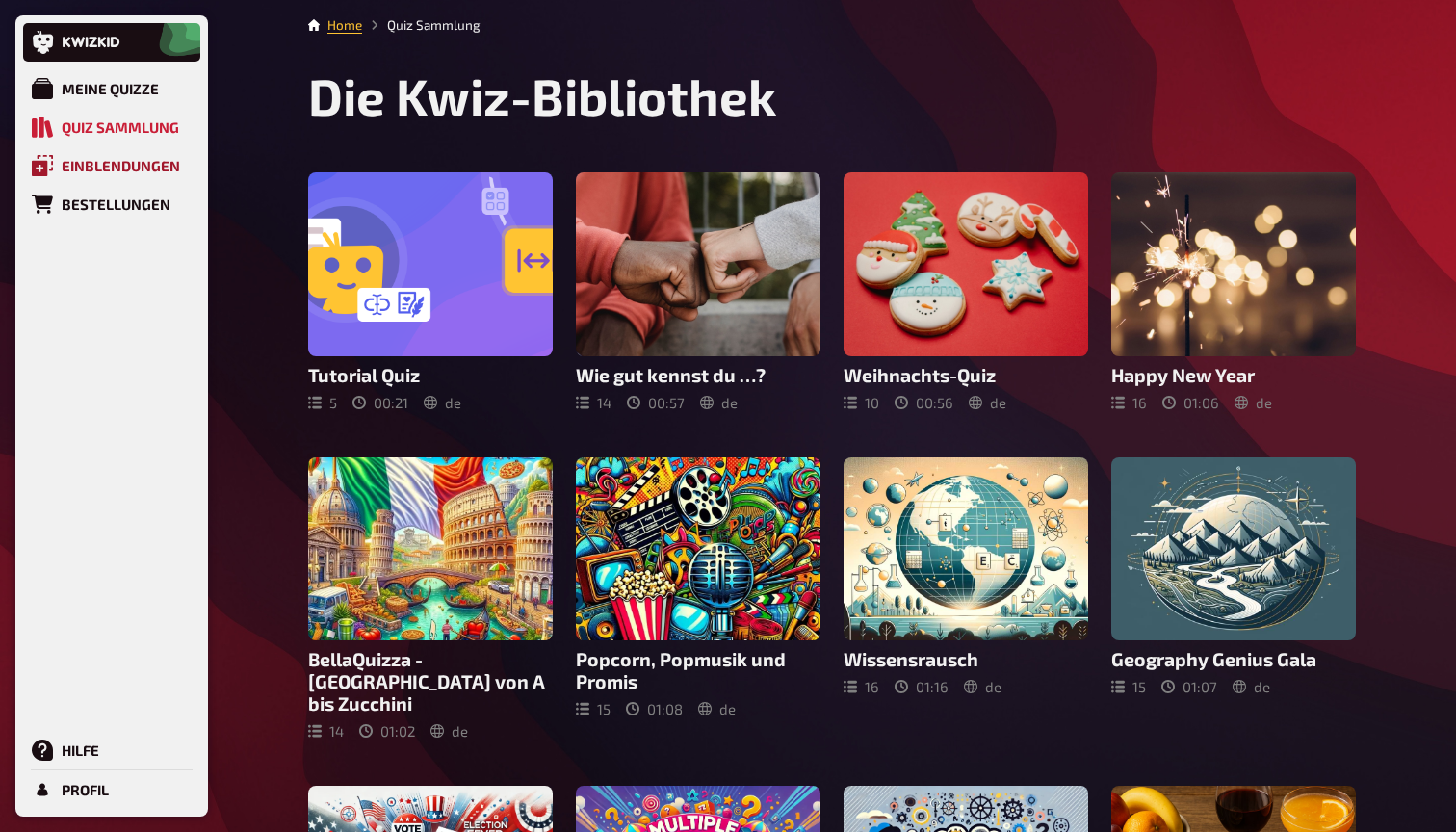
click at [68, 163] on div "Einblendungen" at bounding box center [120, 165] width 118 height 18
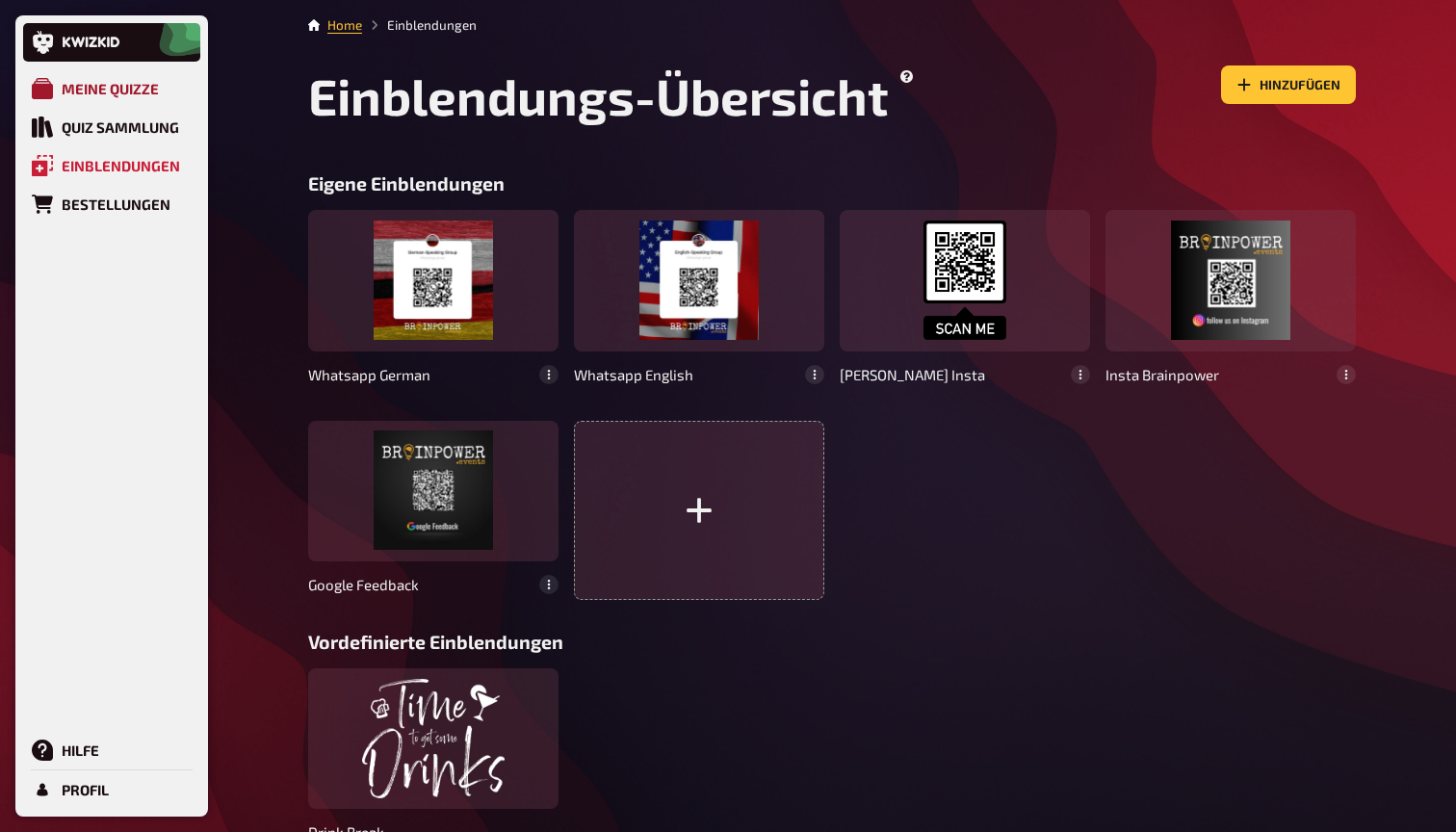
click at [55, 93] on link "Meine Quizze" at bounding box center [112, 88] width 177 height 38
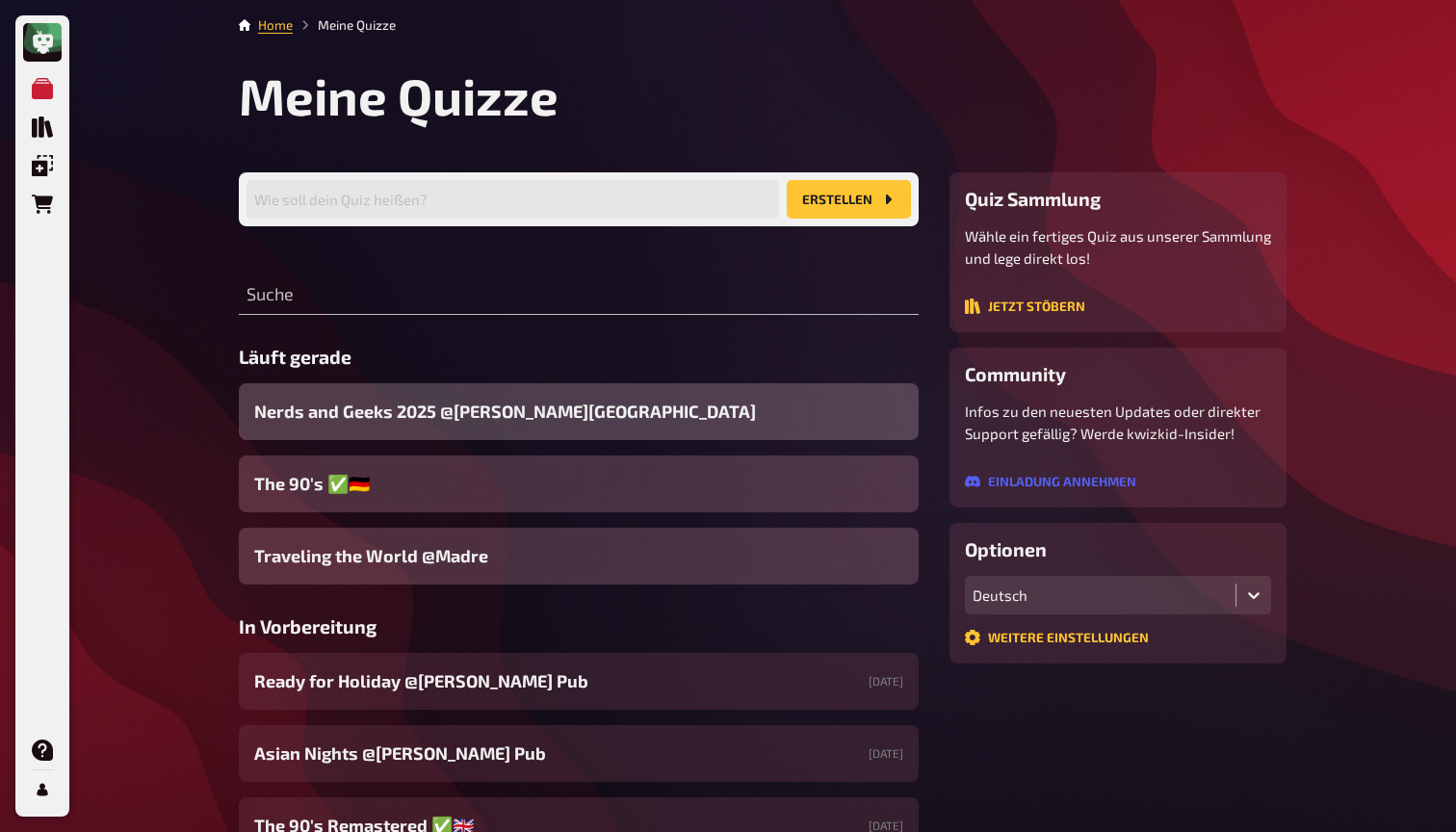
click at [490, 411] on span "Nerds and Geeks 2025 @[PERSON_NAME][GEOGRAPHIC_DATA]" at bounding box center [505, 411] width 501 height 26
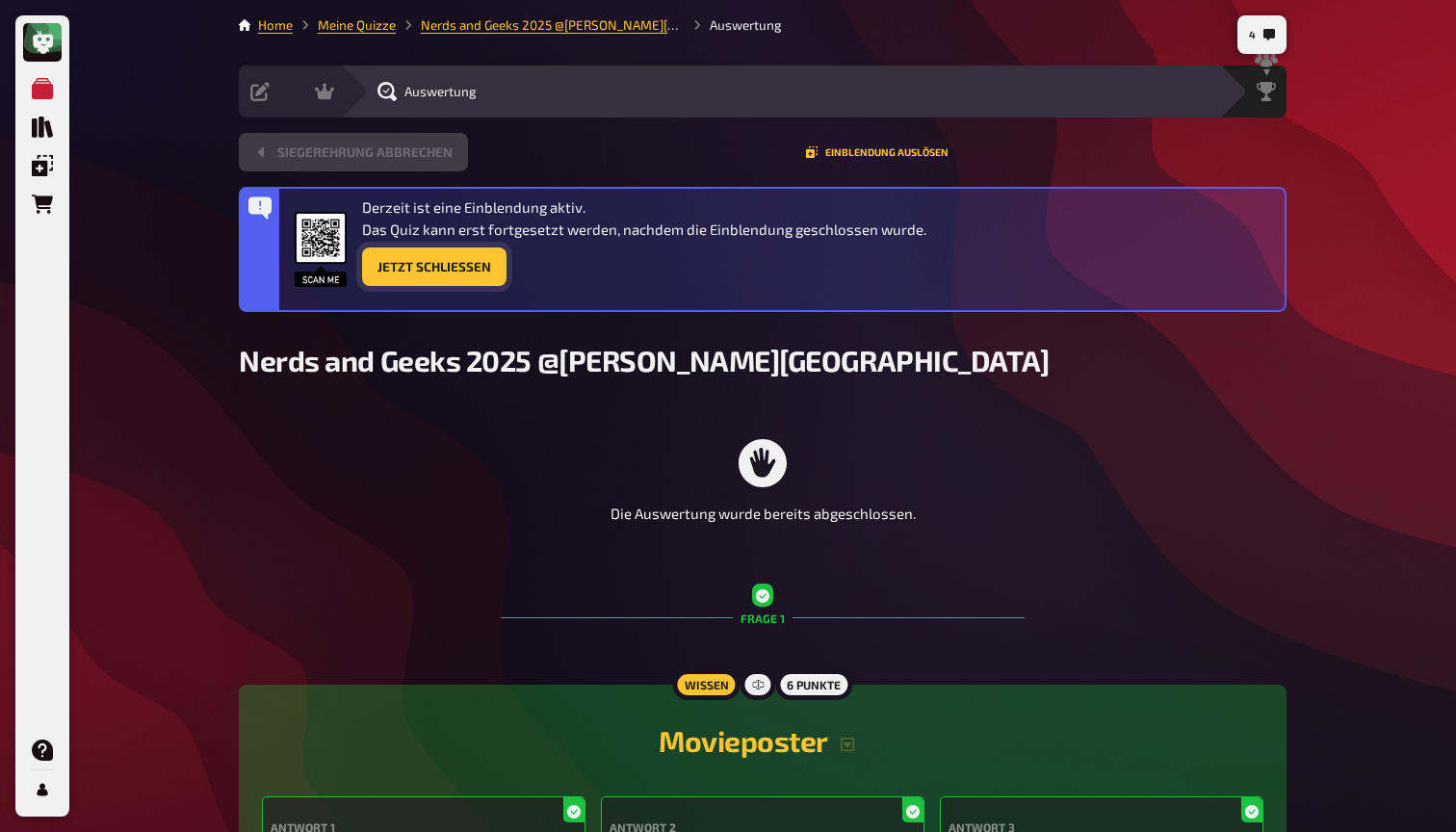
click at [457, 268] on button "Jetzt Schließen" at bounding box center [435, 266] width 145 height 38
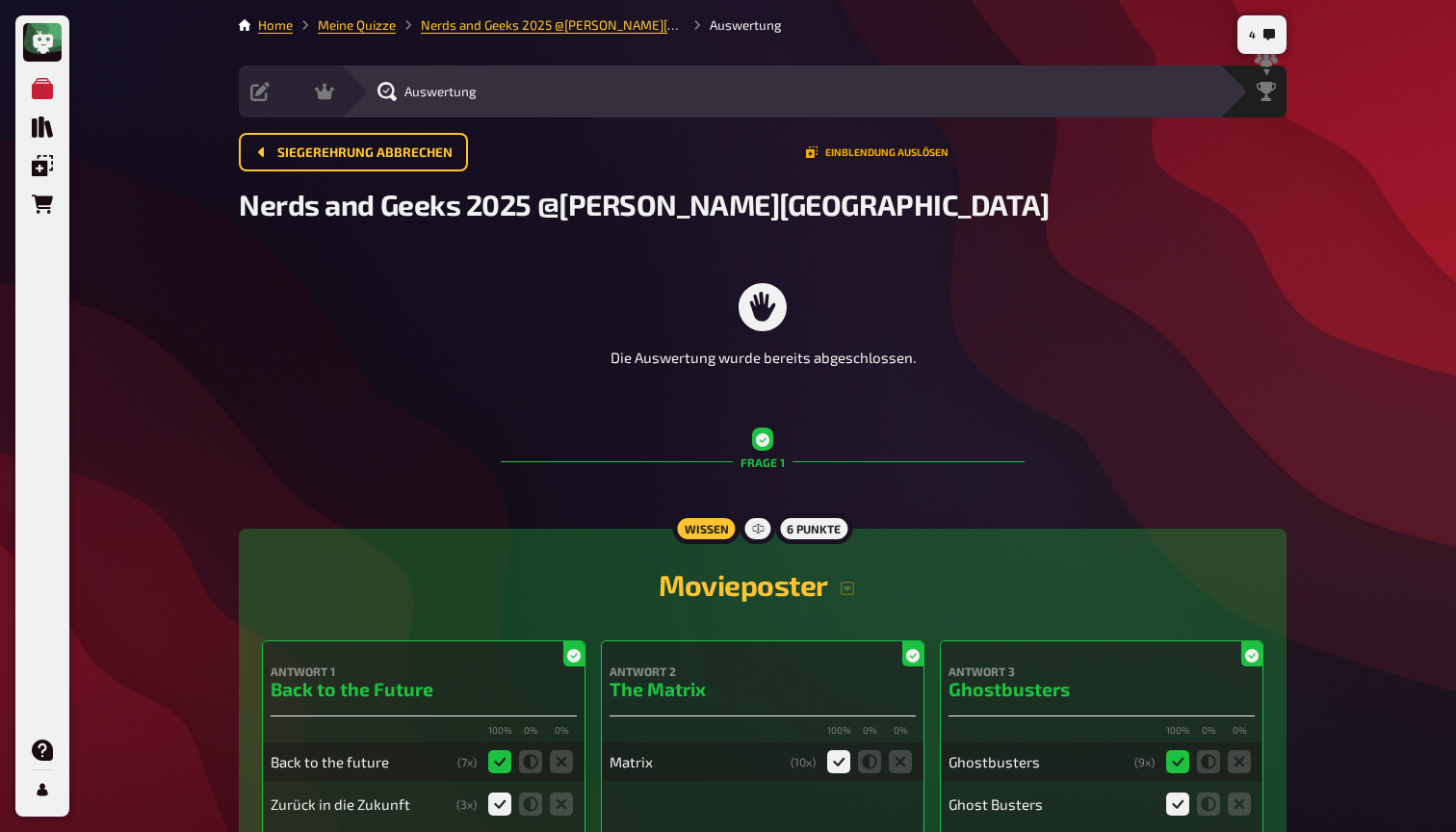
click at [892, 152] on button "Einblendung auslösen" at bounding box center [877, 152] width 143 height 12
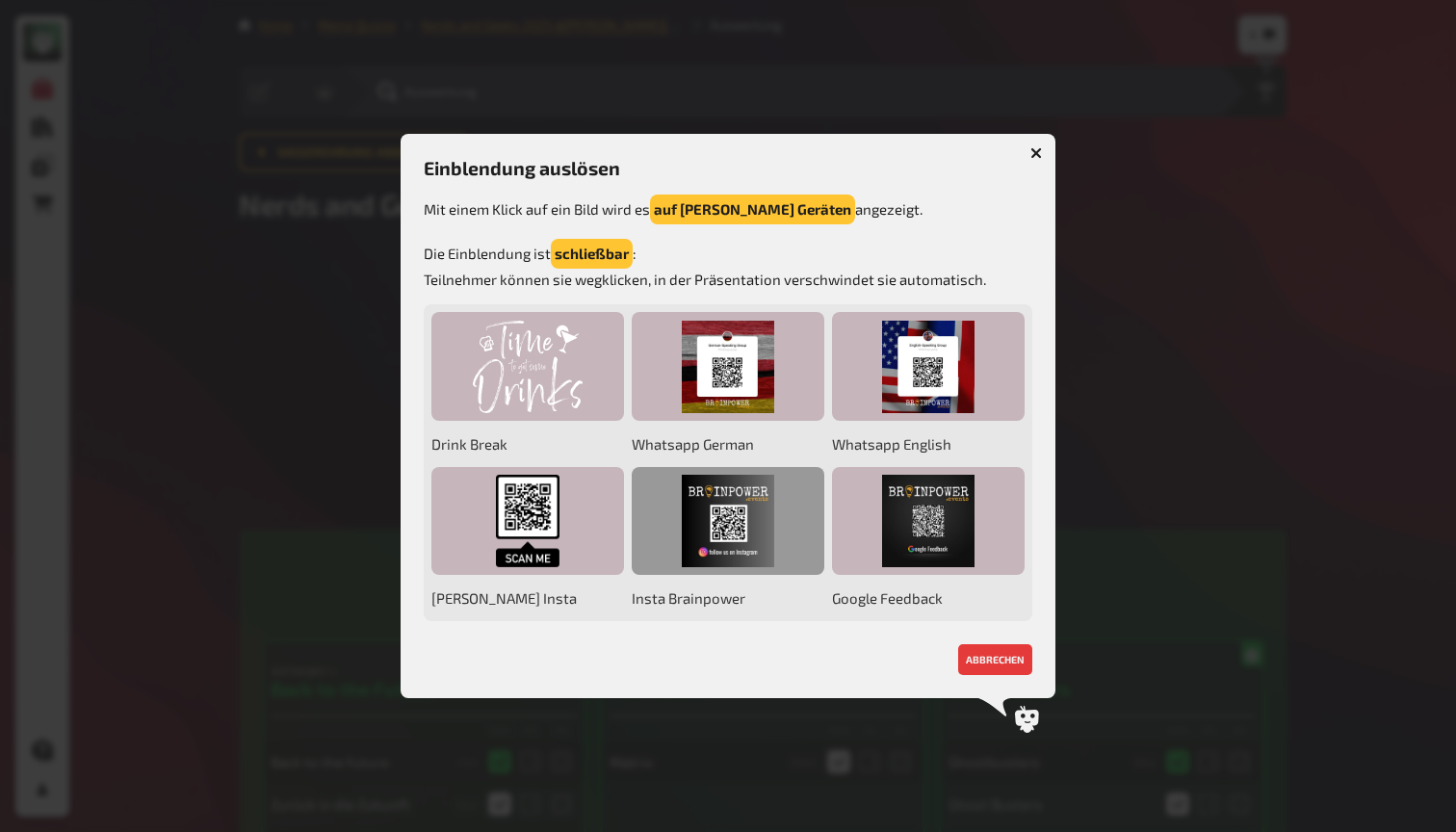
click at [755, 518] on div at bounding box center [728, 521] width 193 height 109
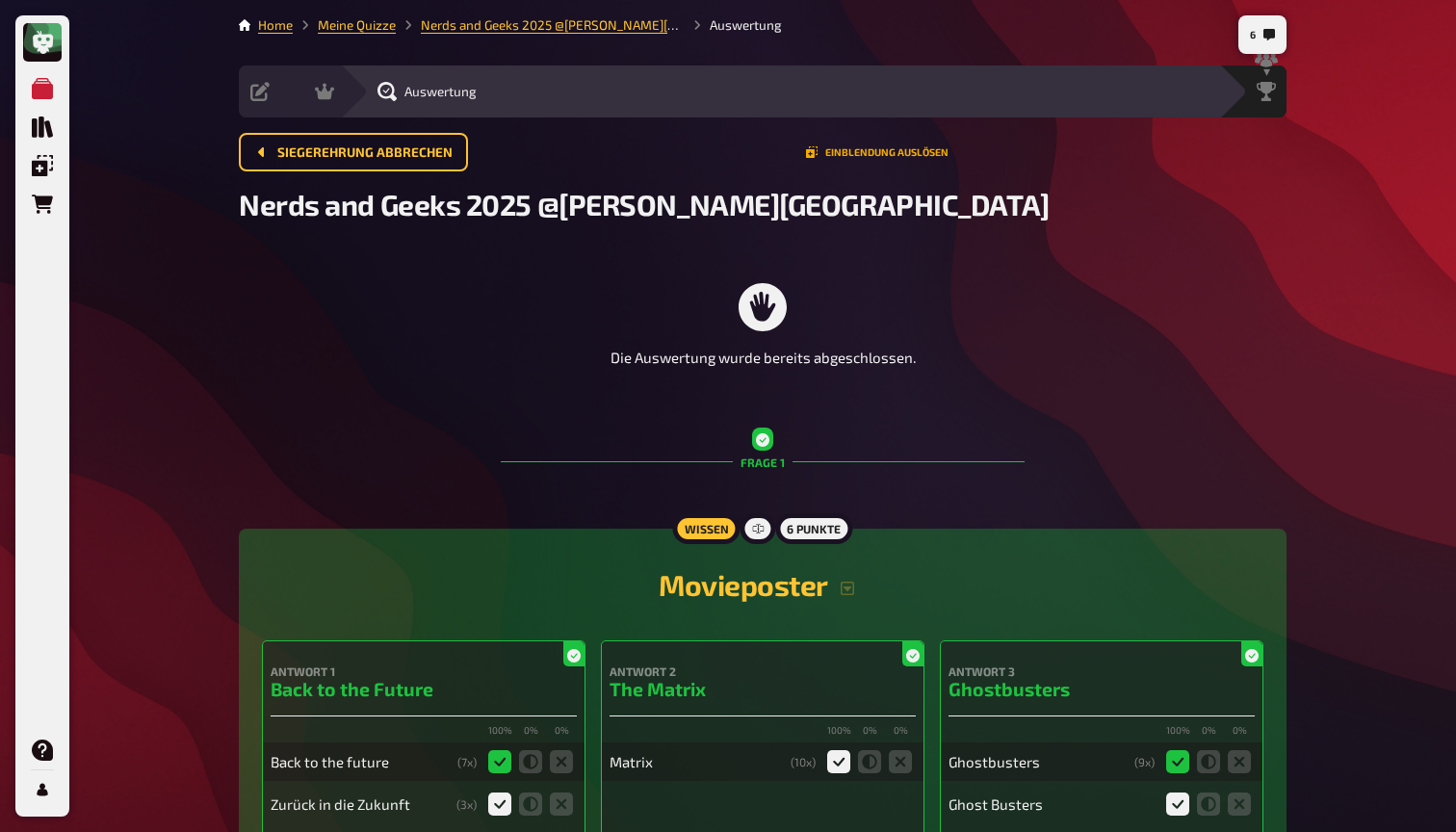
click at [887, 150] on button "Einblendung auslösen" at bounding box center [877, 152] width 143 height 12
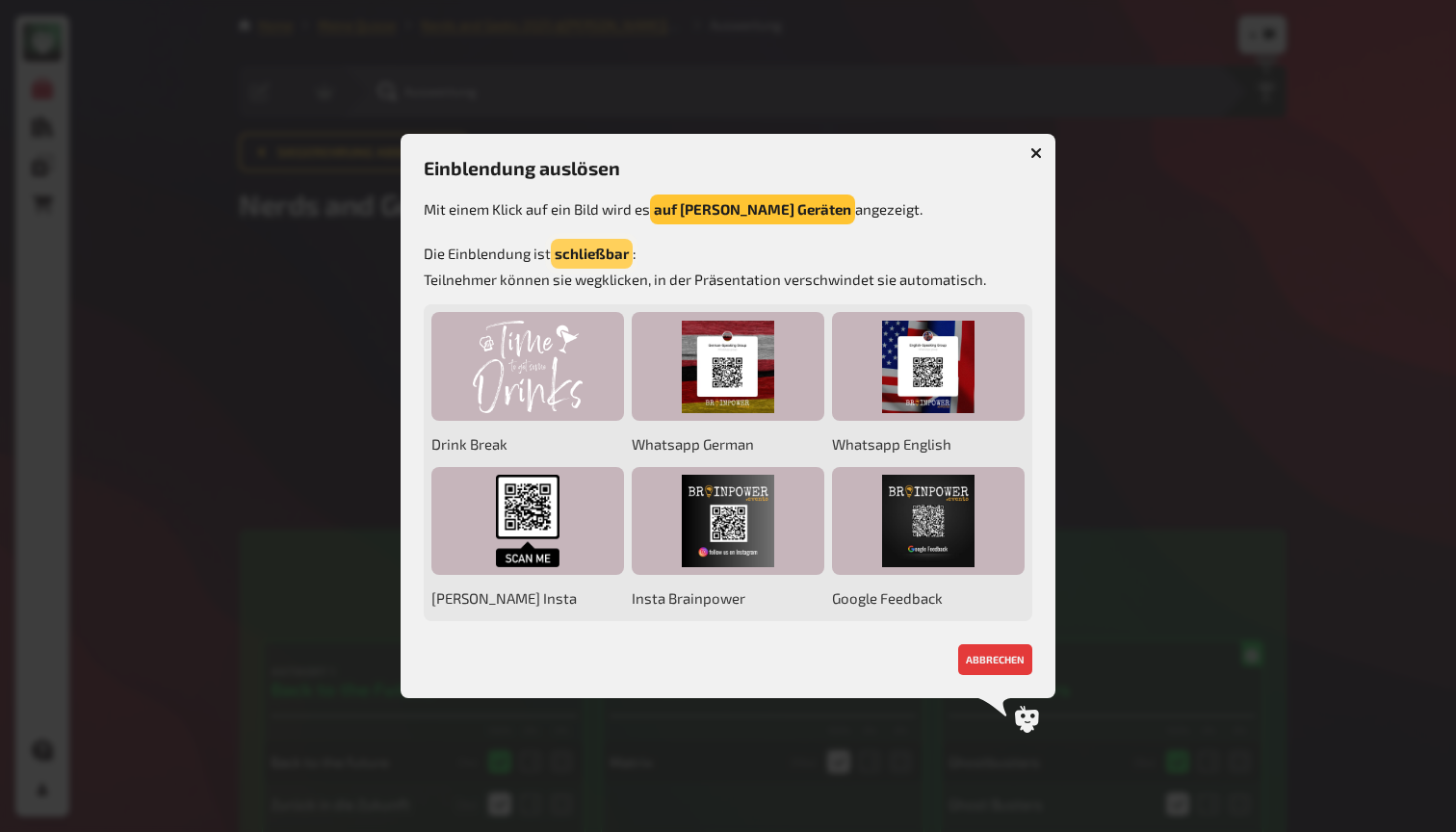
click at [583, 255] on button "schließbar" at bounding box center [591, 254] width 82 height 29
click at [710, 212] on button "auf allen Geräten" at bounding box center [752, 209] width 205 height 29
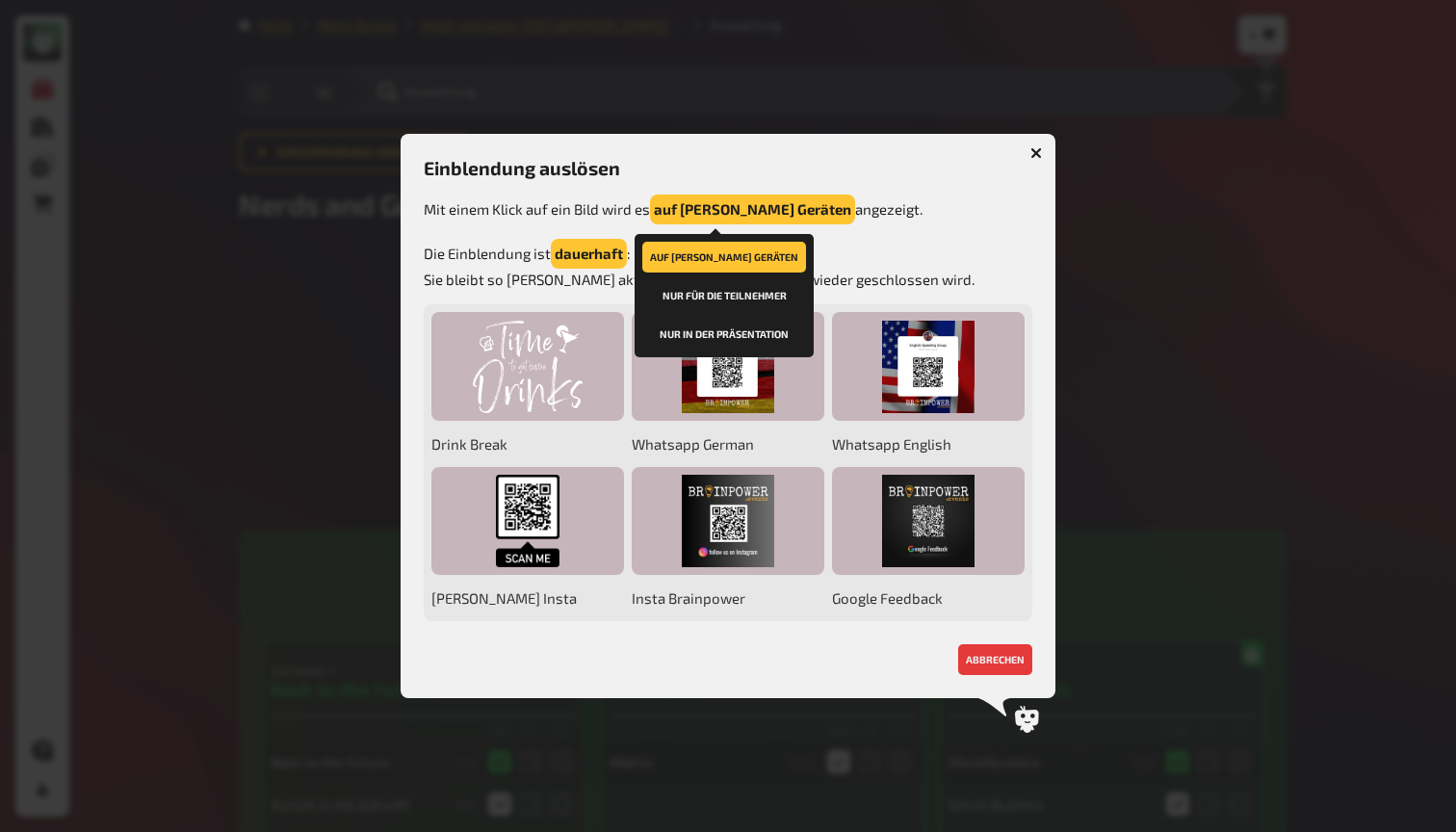
click at [721, 328] on button "nur in der Präsentation" at bounding box center [724, 333] width 164 height 30
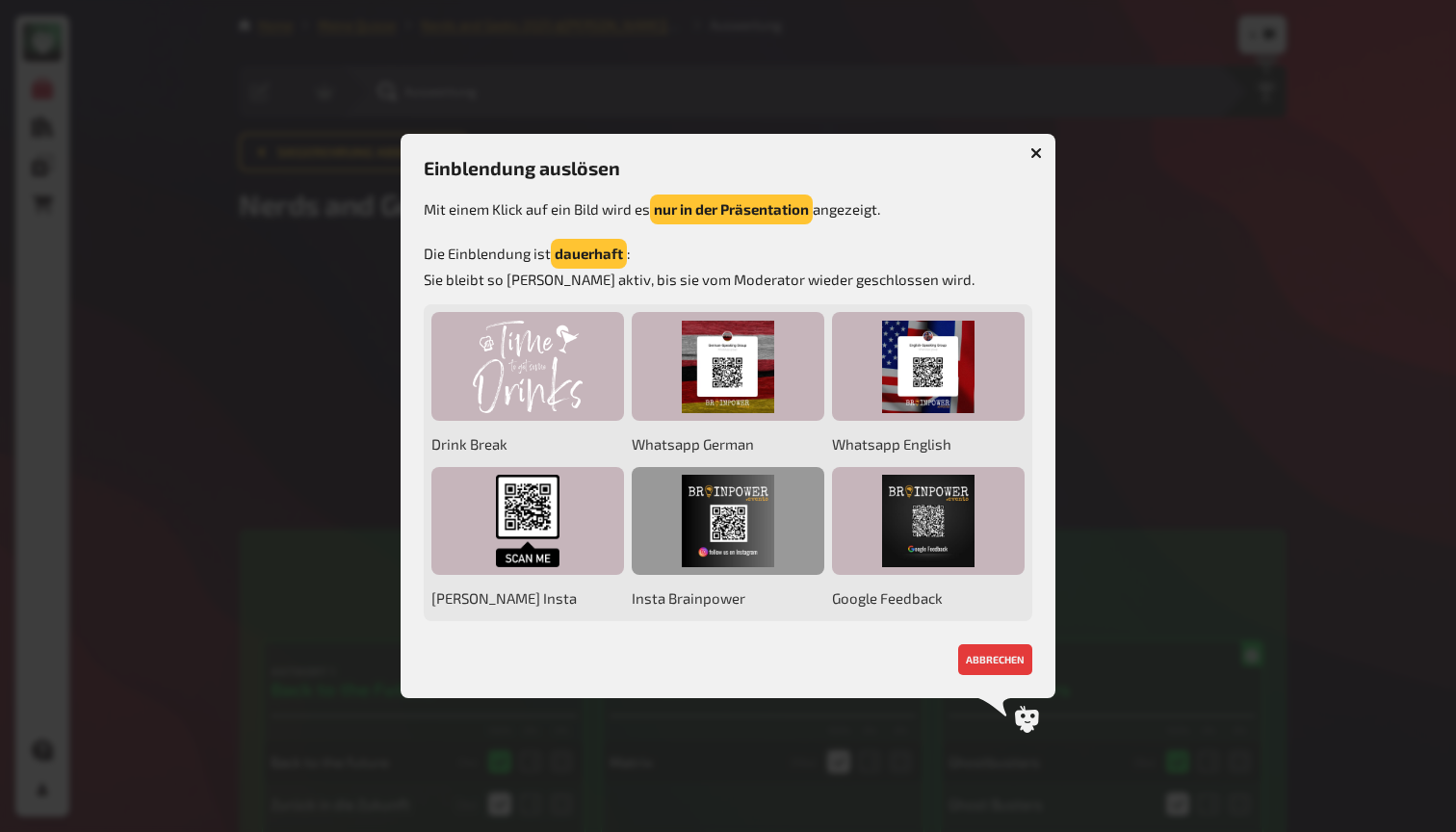
click at [775, 531] on div at bounding box center [728, 521] width 193 height 109
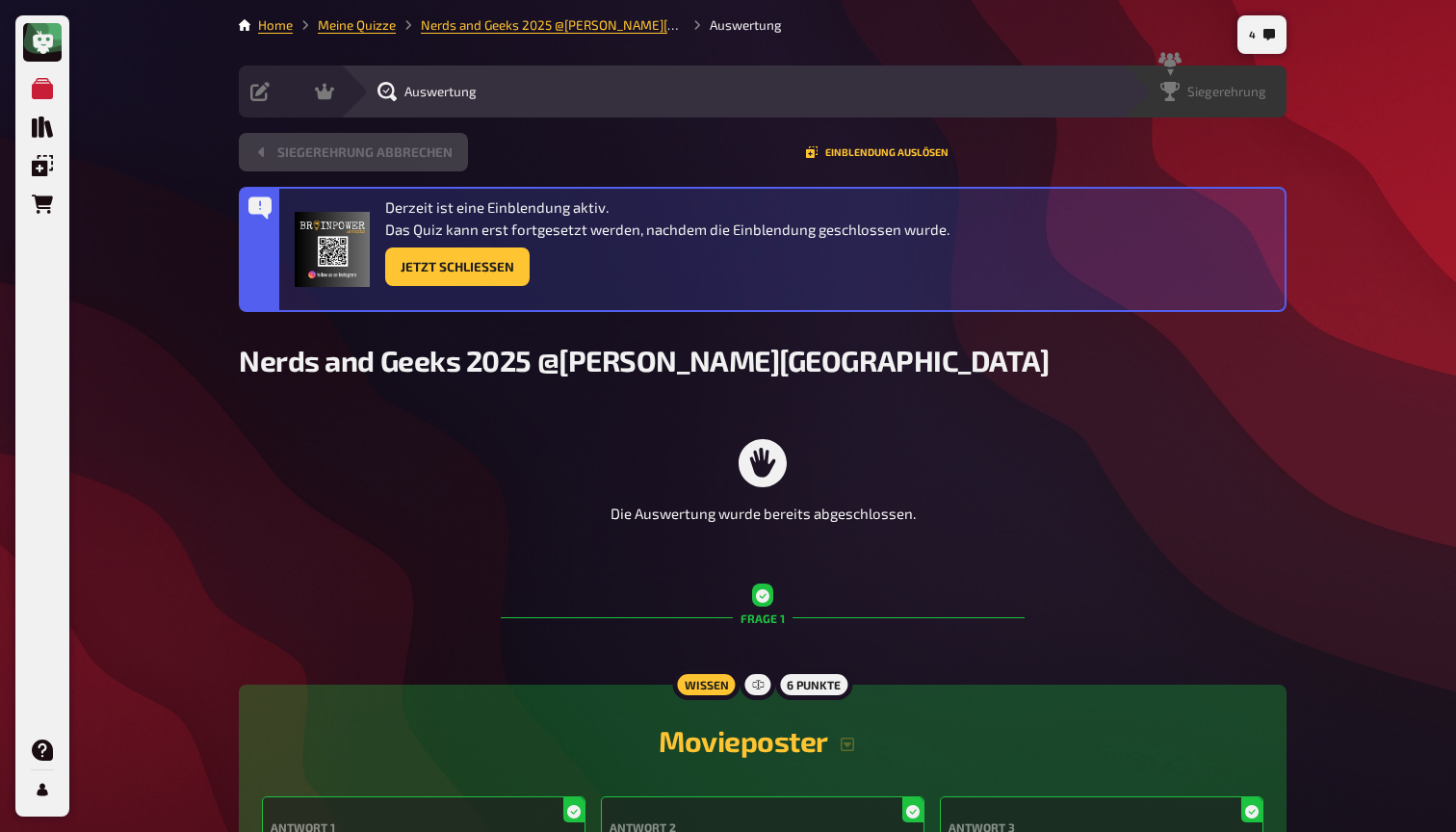
click at [1247, 87] on span "Siegerehrung" at bounding box center [1227, 92] width 79 height 16
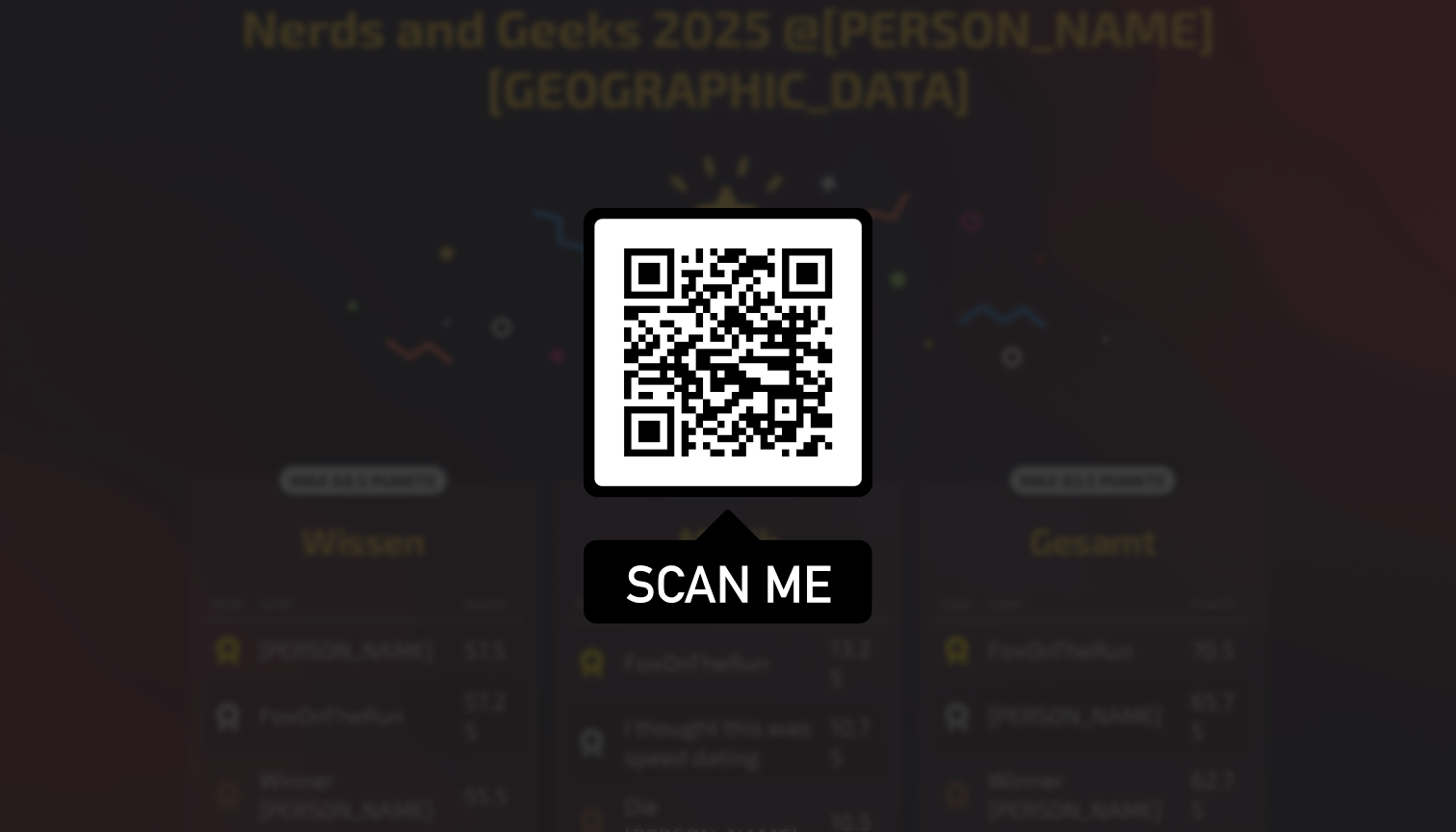
scroll to position [78, 0]
click at [1097, 209] on div at bounding box center [728, 416] width 1456 height 832
click at [1219, 256] on div at bounding box center [728, 416] width 1456 height 832
click at [603, 354] on div at bounding box center [728, 416] width 1456 height 832
click at [688, 336] on div at bounding box center [728, 416] width 1456 height 832
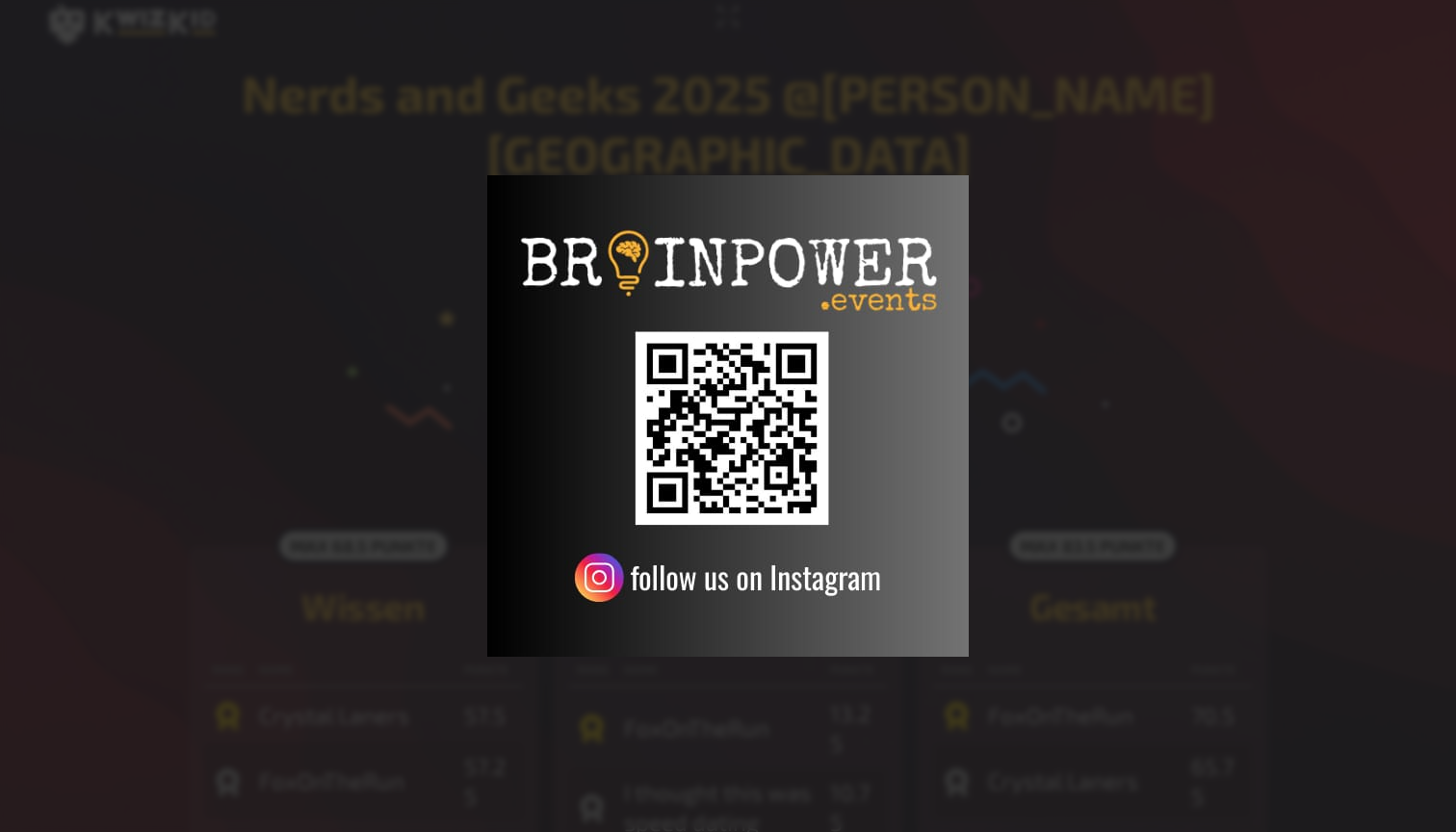
scroll to position [13, 0]
